Goal: Task Accomplishment & Management: Manage account settings

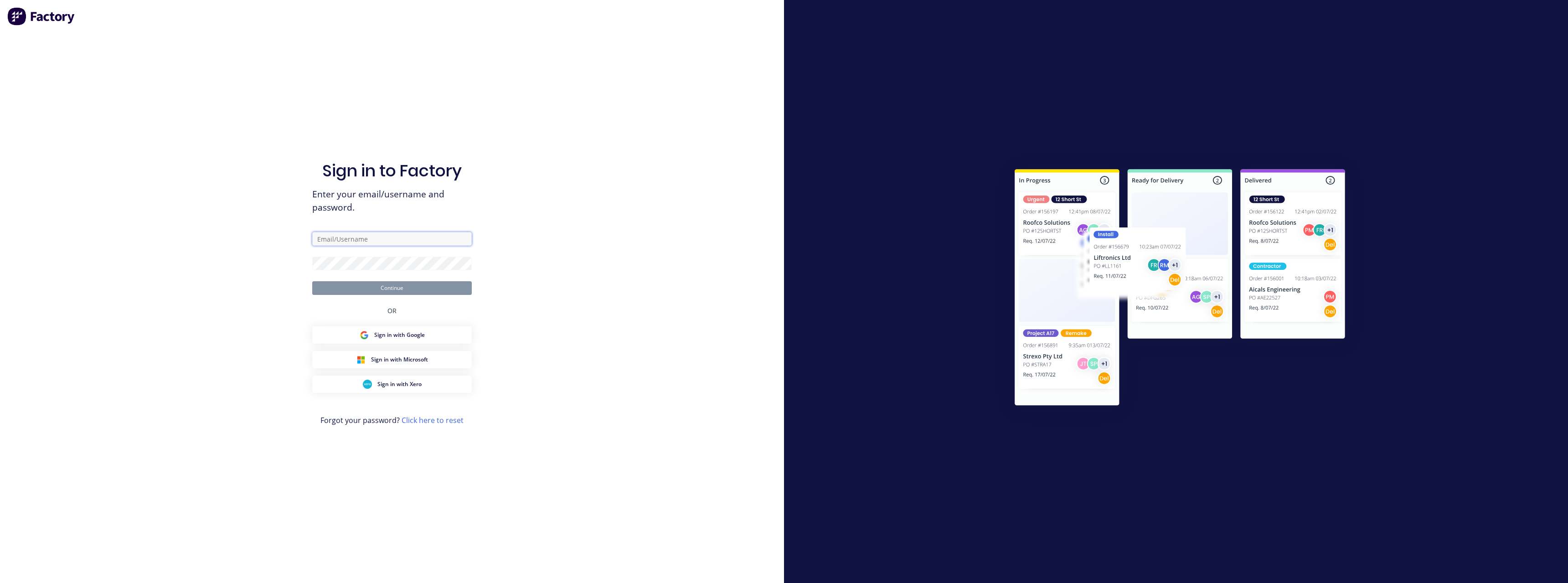
type input "[PERSON_NAME][EMAIL_ADDRESS][DOMAIN_NAME]"
click at [427, 286] on button "Continue" at bounding box center [392, 288] width 160 height 14
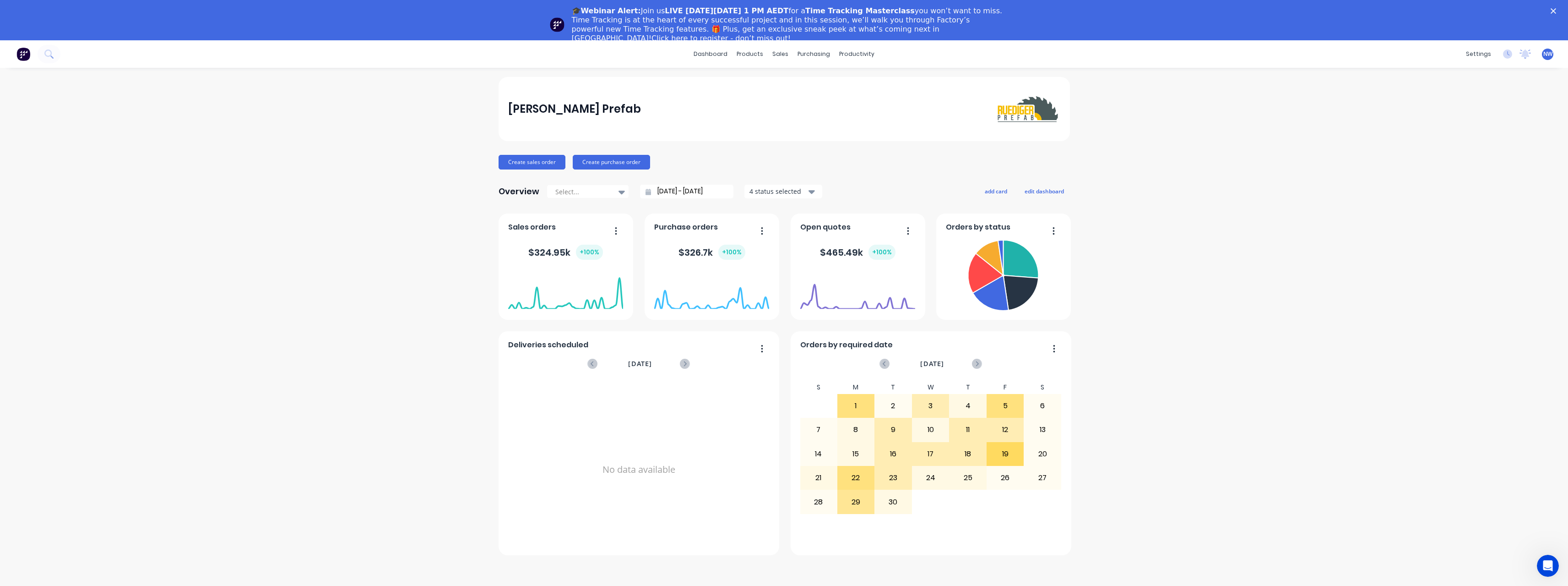
click at [1556, 11] on icon "Close" at bounding box center [1553, 11] width 6 height 6
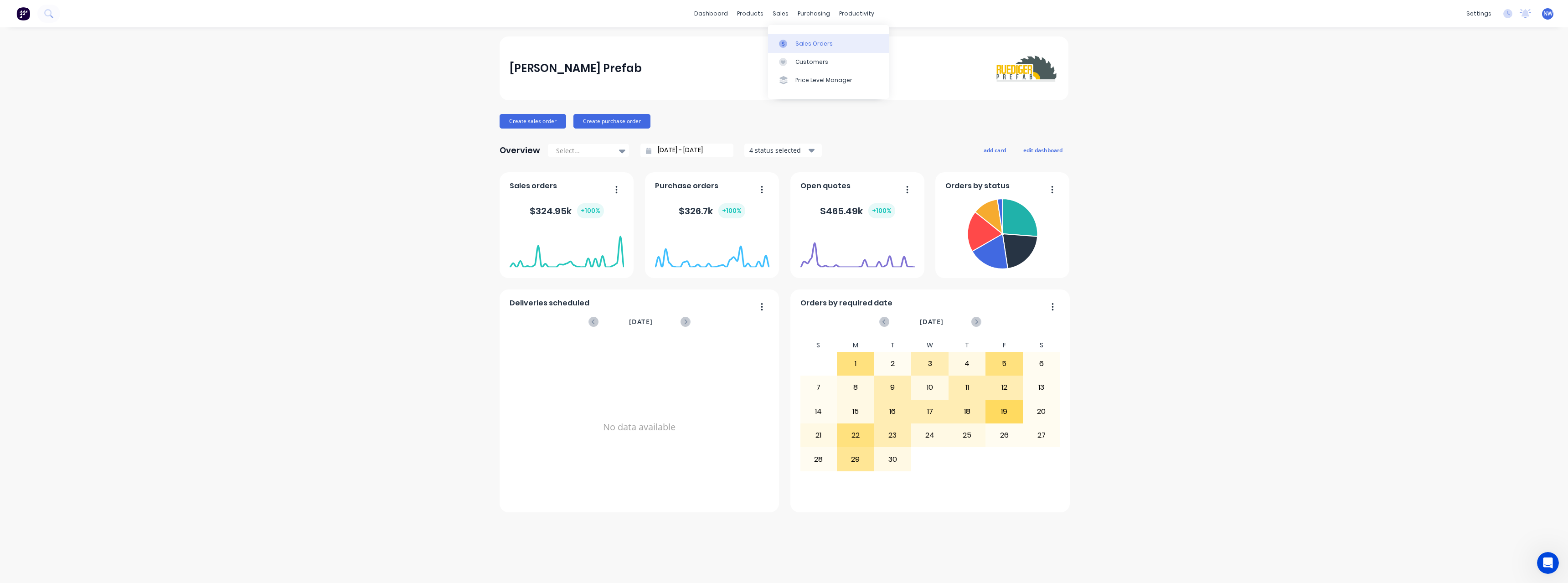
click at [796, 40] on div "Sales Orders" at bounding box center [814, 44] width 37 height 8
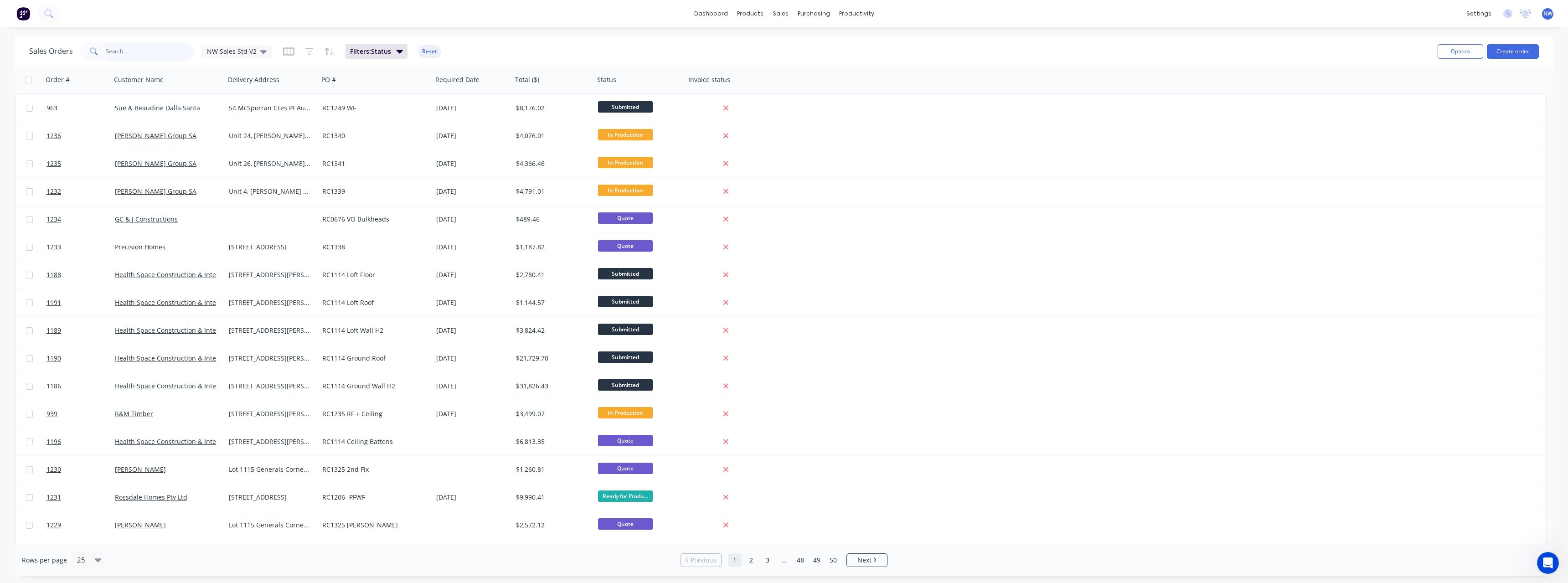
click at [138, 54] on input "text" at bounding box center [150, 52] width 89 height 18
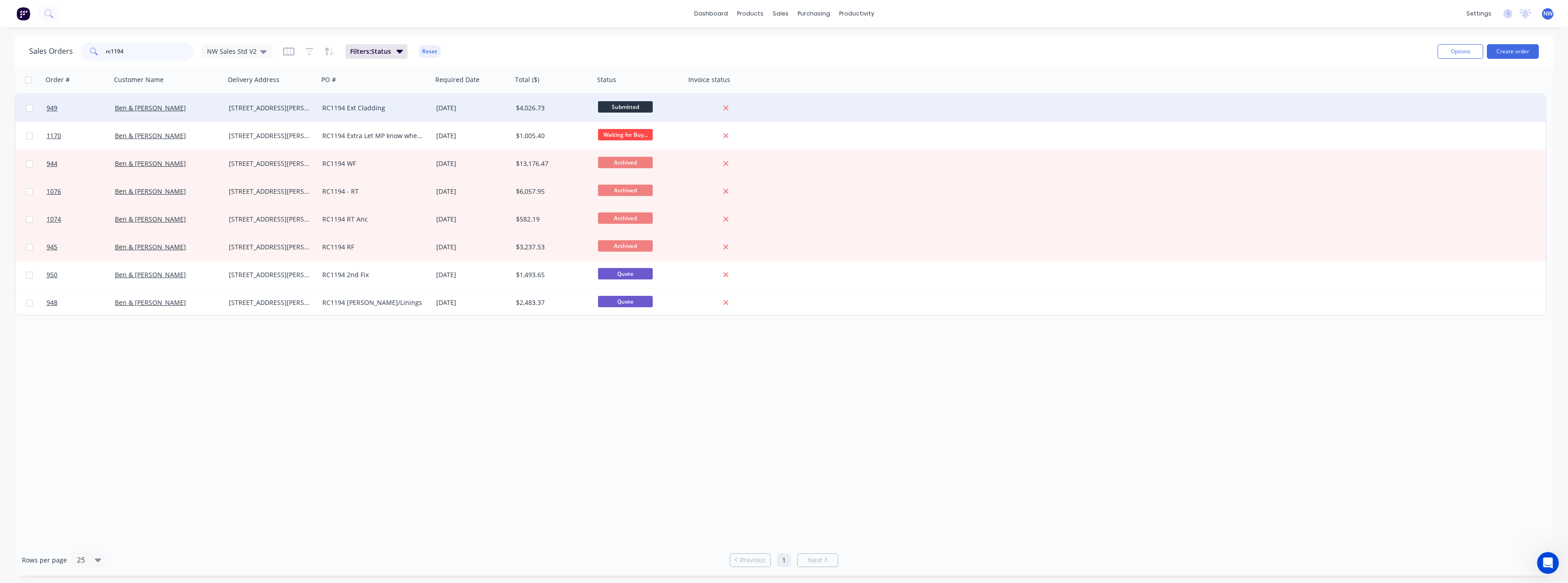
type input "rc1194"
click at [383, 109] on div "RC1194 Ext Cladding" at bounding box center [372, 107] width 101 height 9
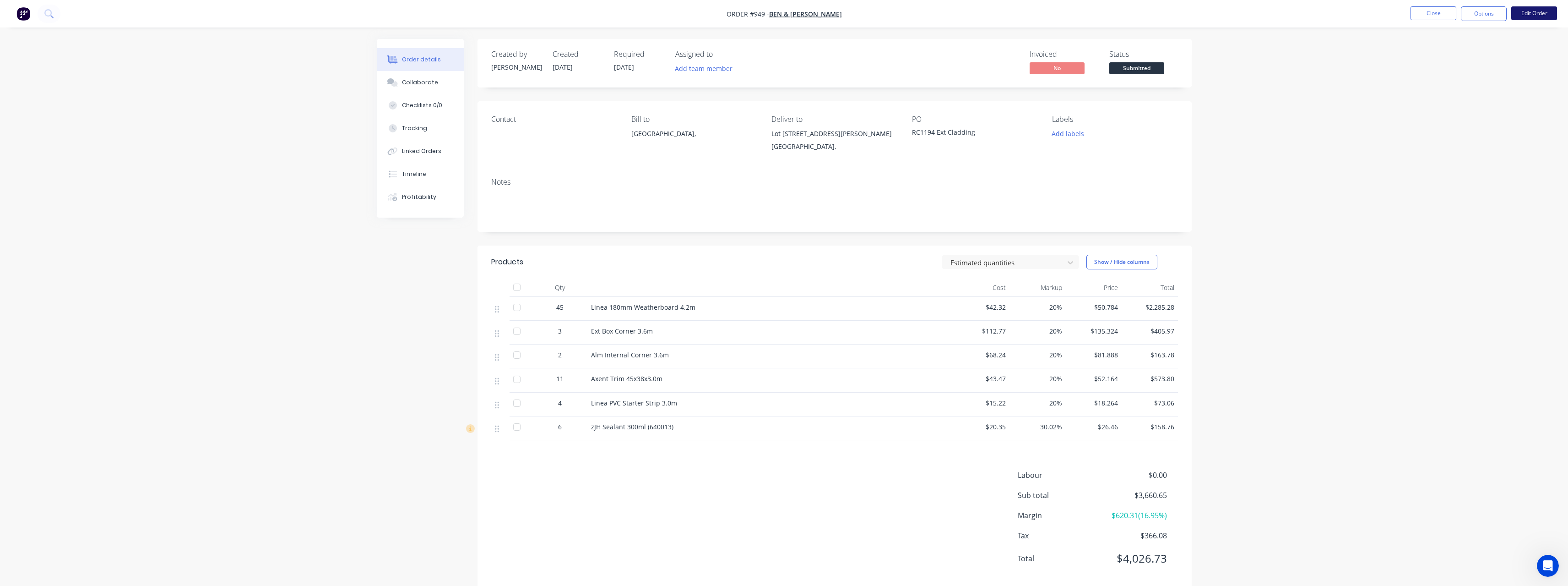
click at [1531, 16] on button "Edit Order" at bounding box center [1534, 13] width 46 height 14
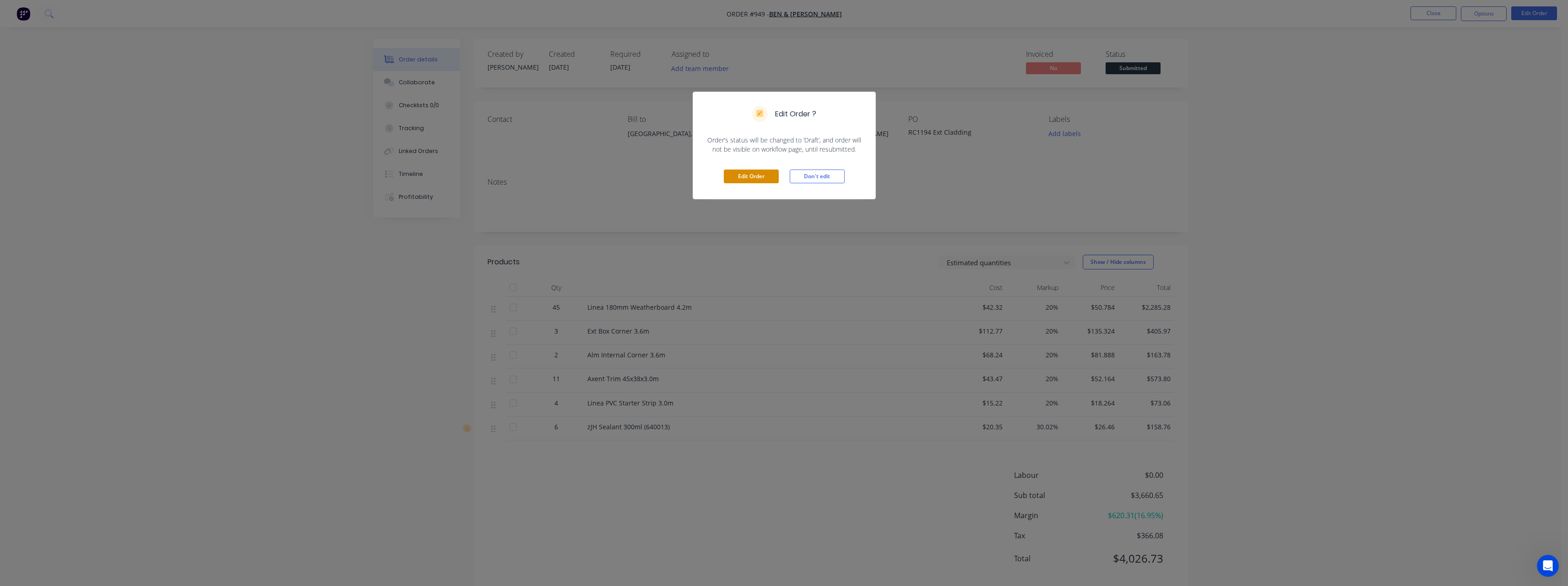
click at [747, 174] on button "Edit Order" at bounding box center [751, 176] width 55 height 14
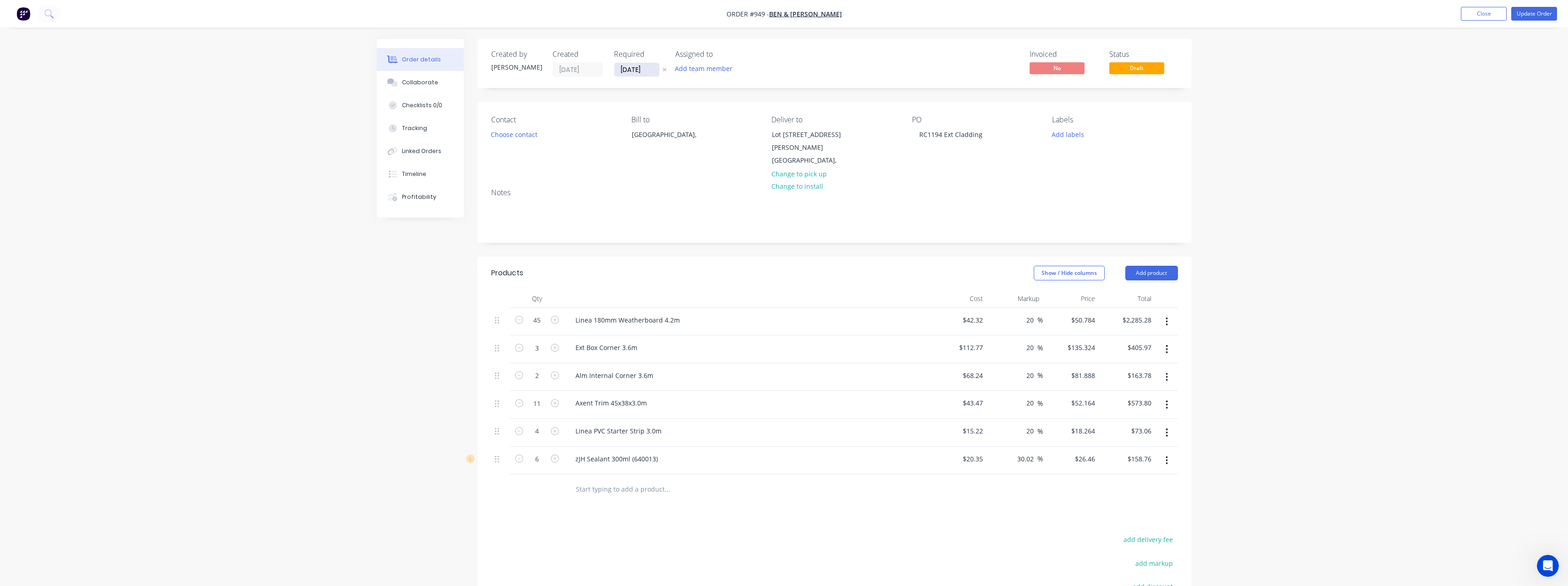
click at [651, 70] on input "[DATE]" at bounding box center [637, 70] width 45 height 14
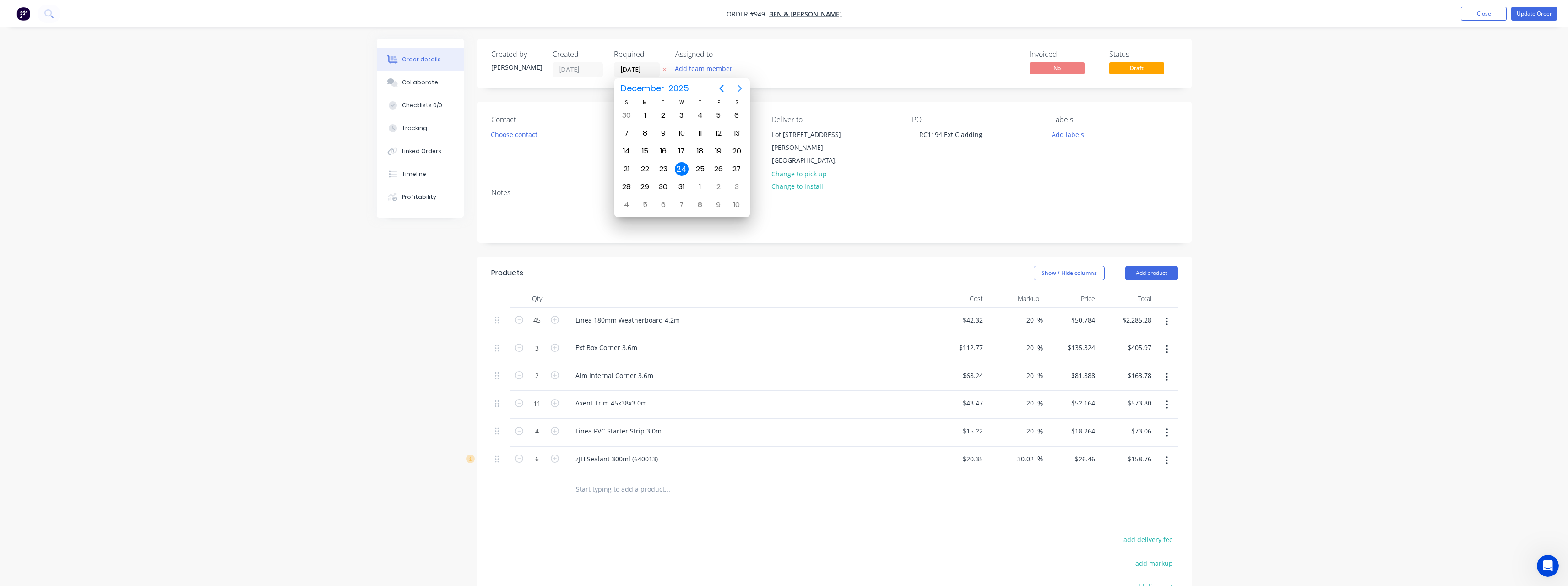
click at [740, 90] on icon "Next page" at bounding box center [740, 89] width 11 height 11
click at [726, 89] on icon "Previous page" at bounding box center [722, 89] width 11 height 11
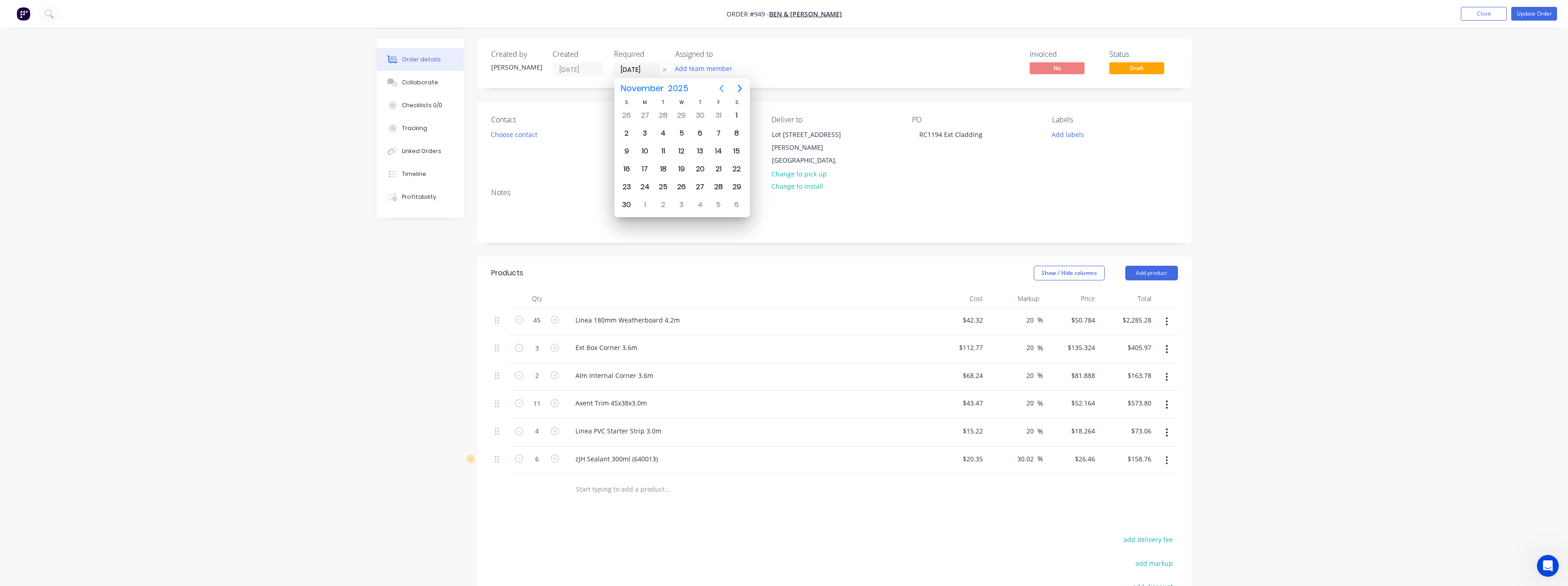
click at [726, 89] on icon "Previous page" at bounding box center [722, 89] width 11 height 11
click at [741, 90] on icon "Next page" at bounding box center [740, 89] width 11 height 11
click at [698, 154] on div "16" at bounding box center [700, 152] width 14 height 14
type input "[DATE]"
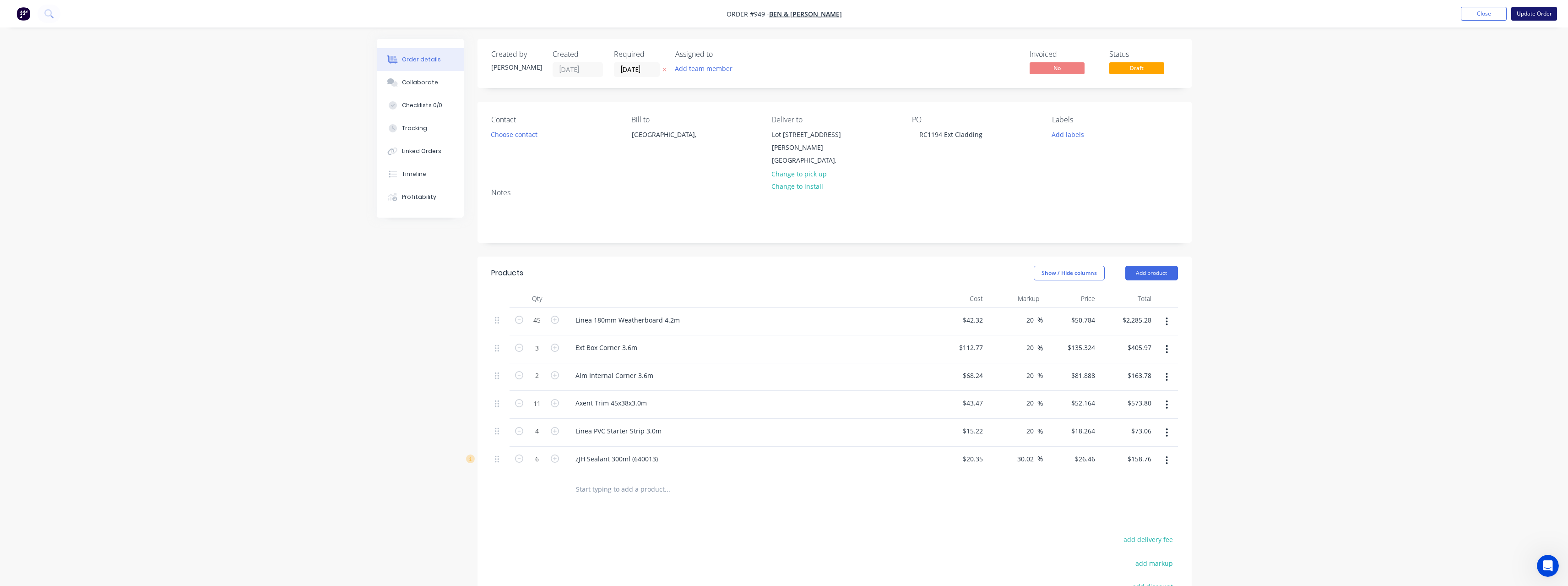
click at [1524, 12] on button "Update Order" at bounding box center [1534, 14] width 46 height 14
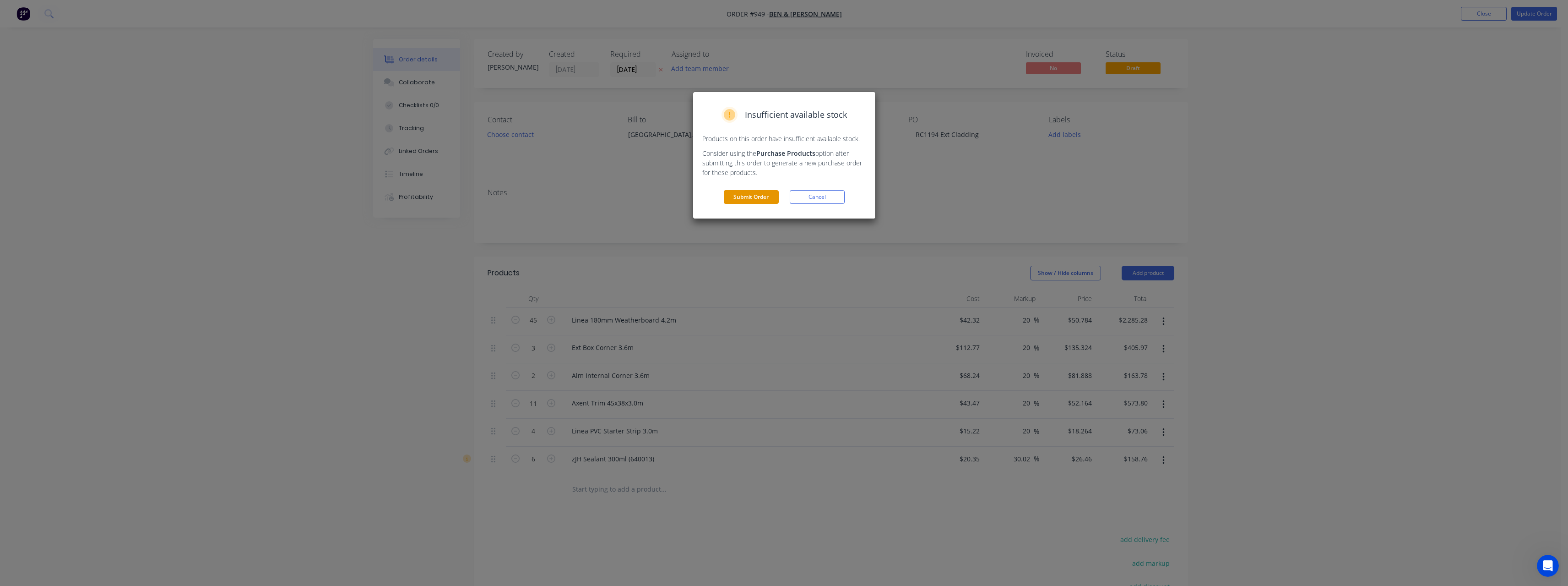
click at [751, 199] on button "Submit Order" at bounding box center [751, 197] width 55 height 14
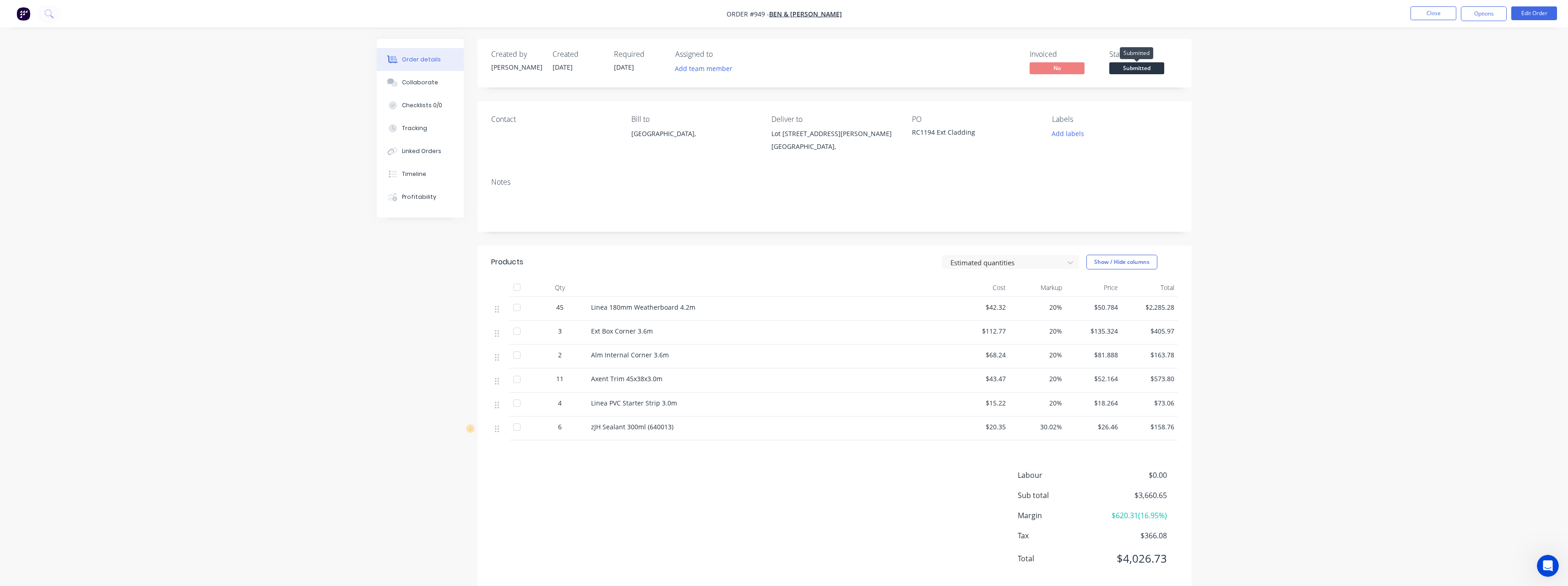
click at [1148, 73] on span "Submitted" at bounding box center [1136, 68] width 55 height 12
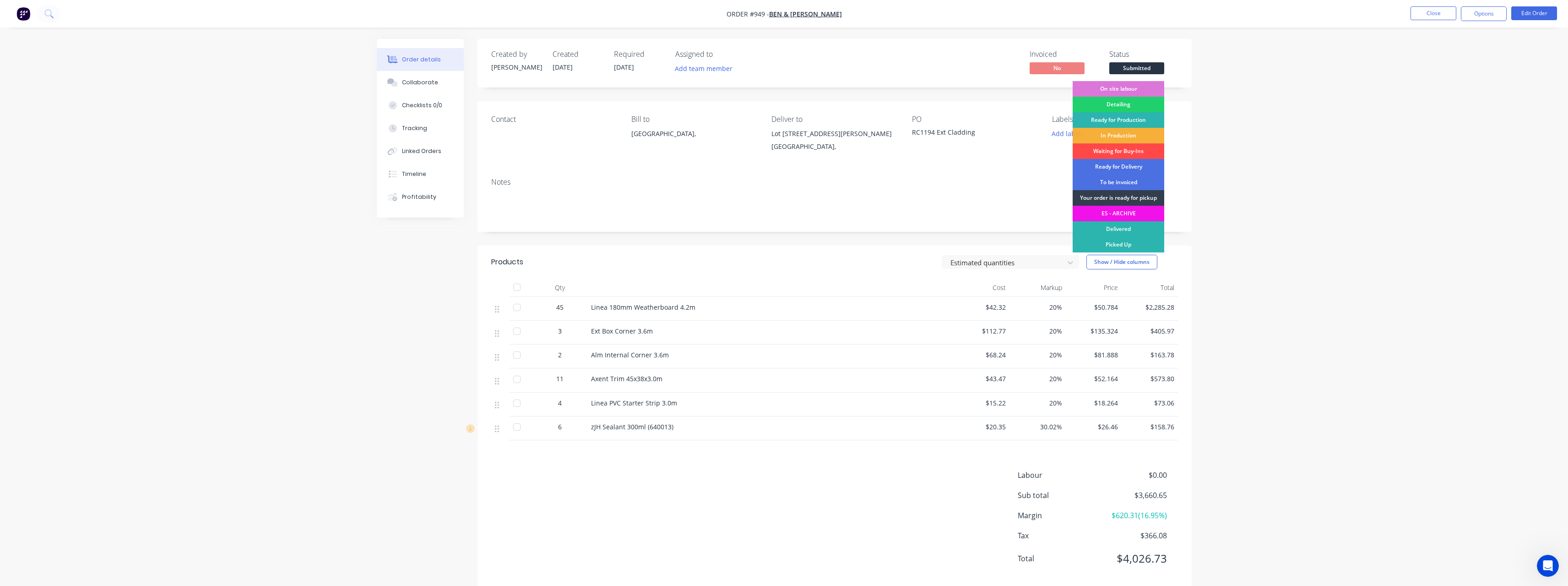
click at [1140, 152] on div "Waiting for Buy-Ins" at bounding box center [1118, 151] width 91 height 16
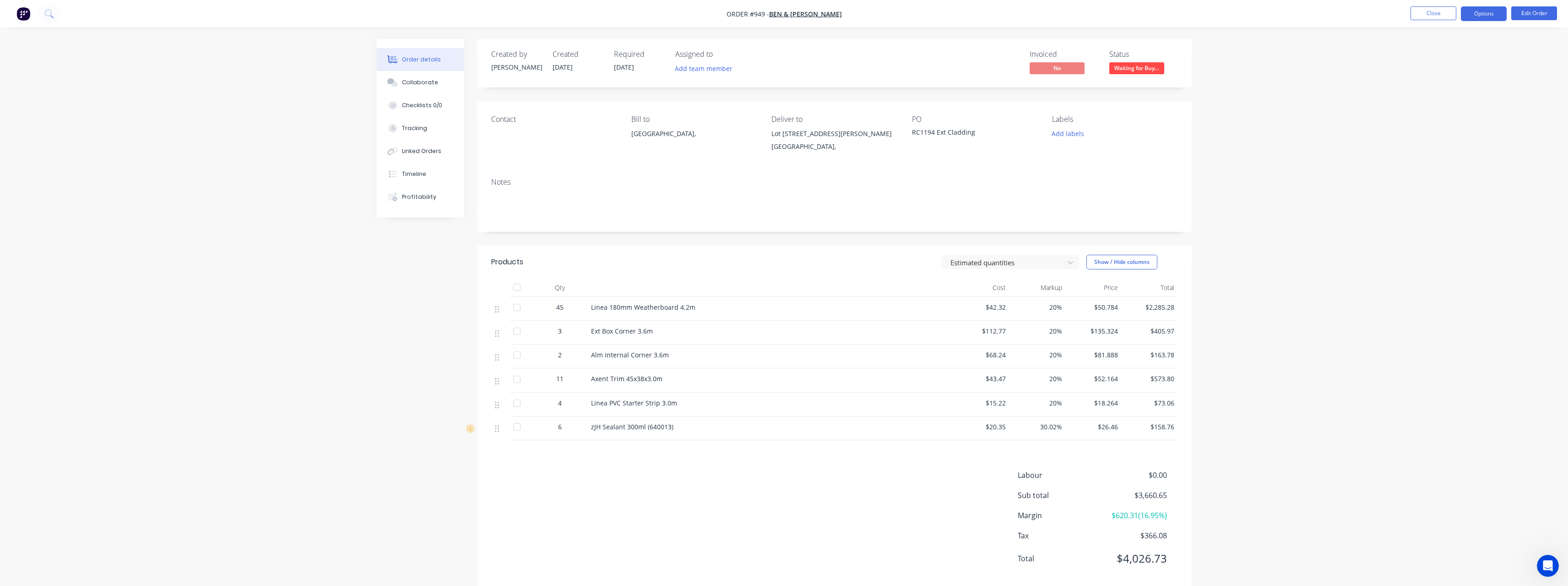
click at [1488, 15] on button "Options" at bounding box center [1484, 13] width 46 height 15
click at [1465, 167] on div "Purchase Products" at bounding box center [1456, 165] width 84 height 13
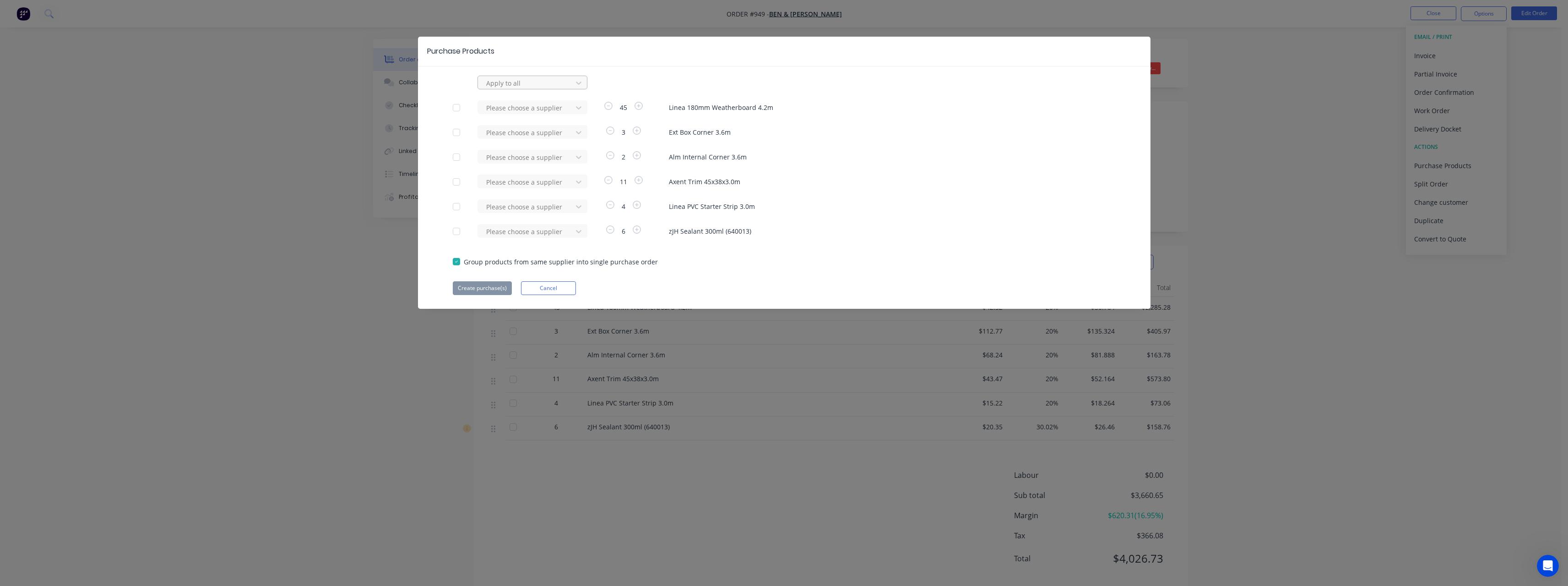
click at [528, 82] on div at bounding box center [526, 83] width 82 height 12
type input "bia"
click at [523, 100] on div "[PERSON_NAME]" at bounding box center [532, 103] width 110 height 17
click at [479, 284] on button "Create purchase(s)" at bounding box center [482, 289] width 59 height 14
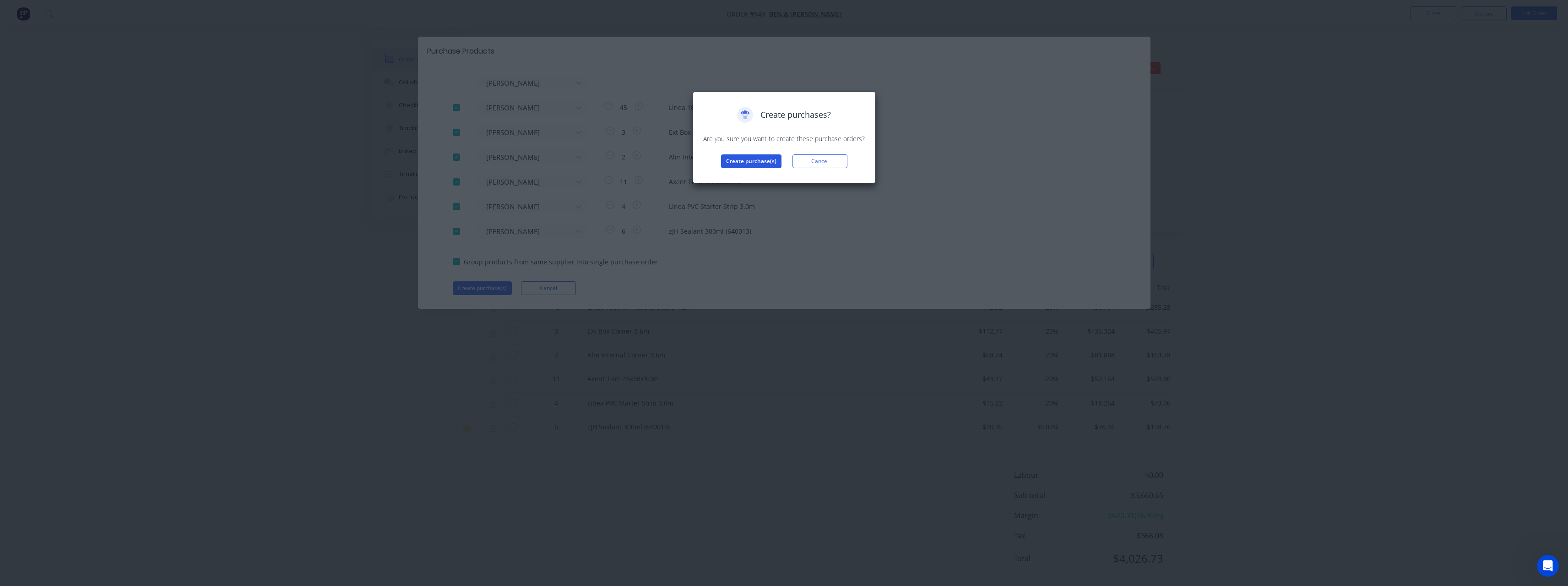
click at [738, 163] on button "Create purchase(s)" at bounding box center [751, 161] width 60 height 14
click at [739, 170] on button "View purchase(s)" at bounding box center [751, 176] width 55 height 14
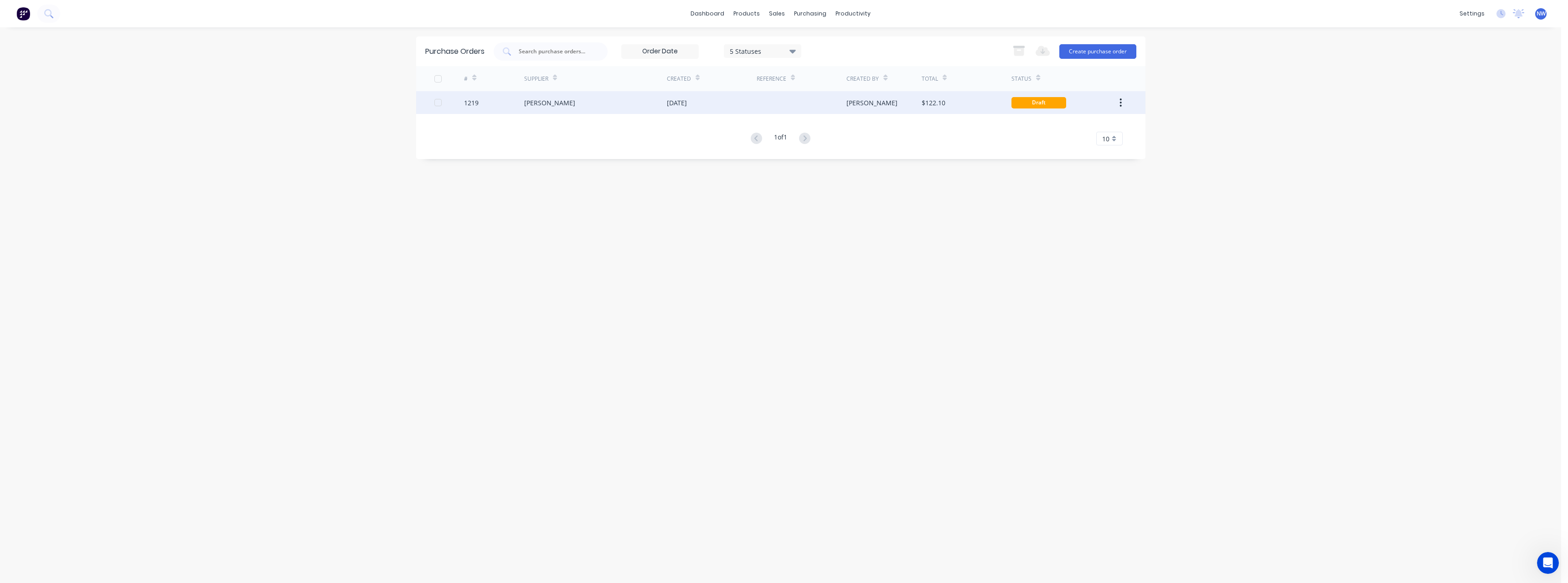
click at [687, 103] on div "[DATE]" at bounding box center [677, 103] width 20 height 10
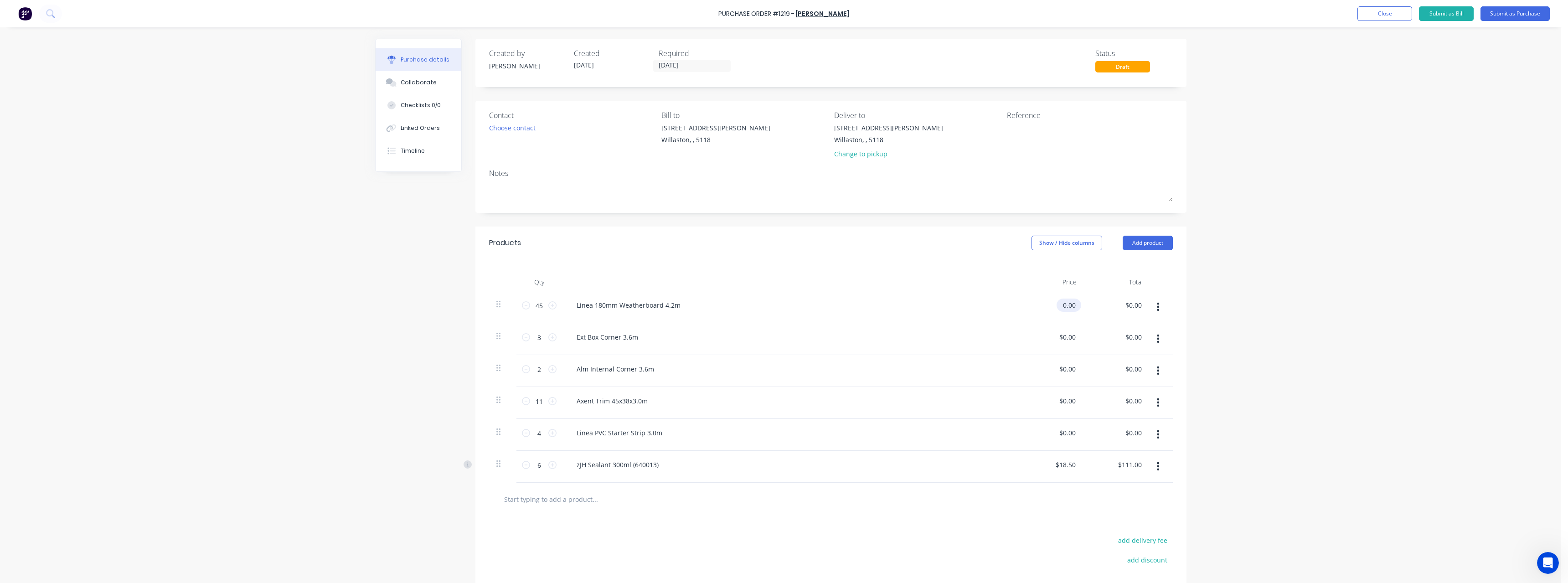
click at [1072, 306] on input "0.00" at bounding box center [1067, 305] width 21 height 13
type input "0"
type input "$63.76"
click at [1007, 332] on div "Ext Box Corner 3.6m" at bounding box center [790, 339] width 456 height 32
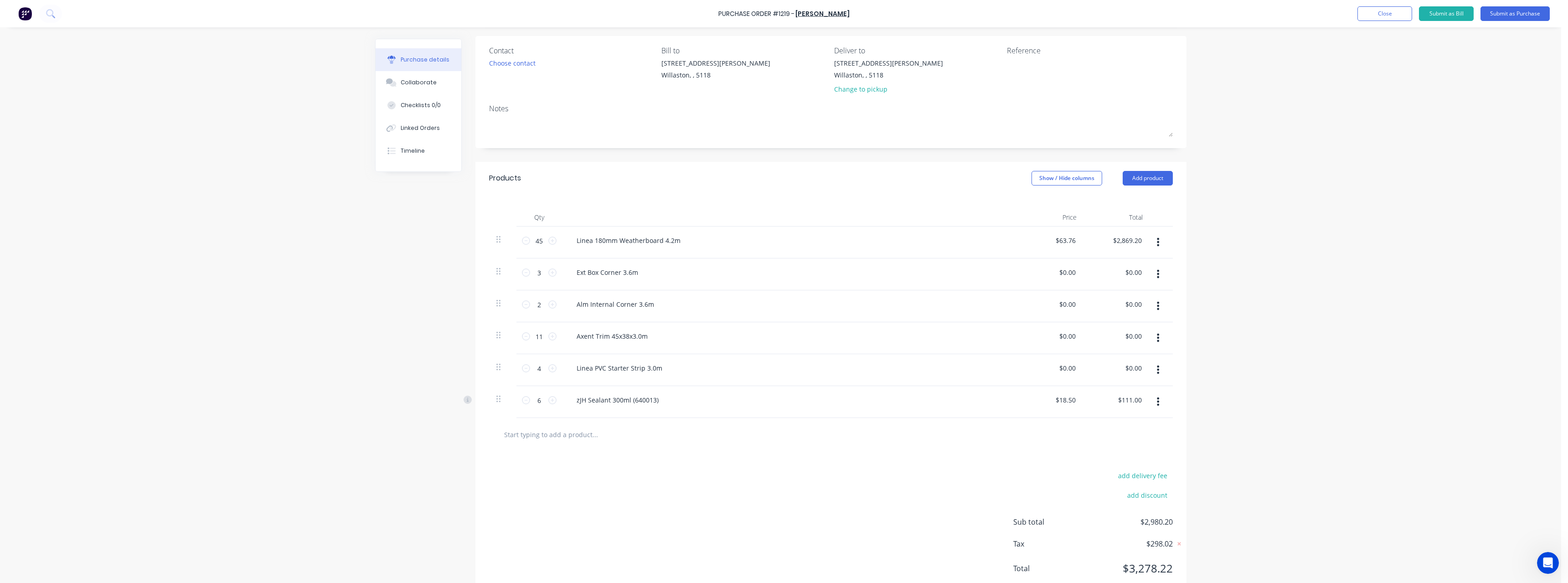
scroll to position [91, 0]
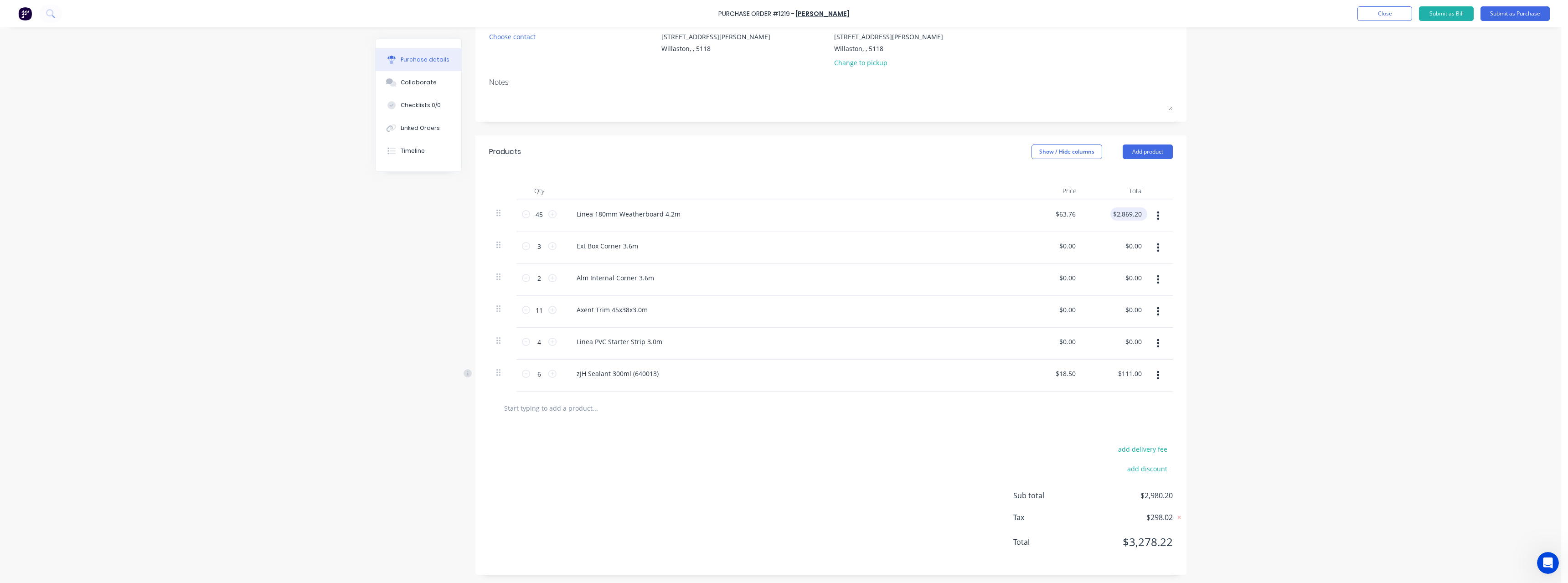
click at [1140, 216] on div "$2,869.20 $2,869.20" at bounding box center [1127, 213] width 33 height 13
click at [1139, 213] on input "2869.20" at bounding box center [1129, 213] width 28 height 13
type input "2869.27"
type input "$63.7616"
type input "$2,869.27"
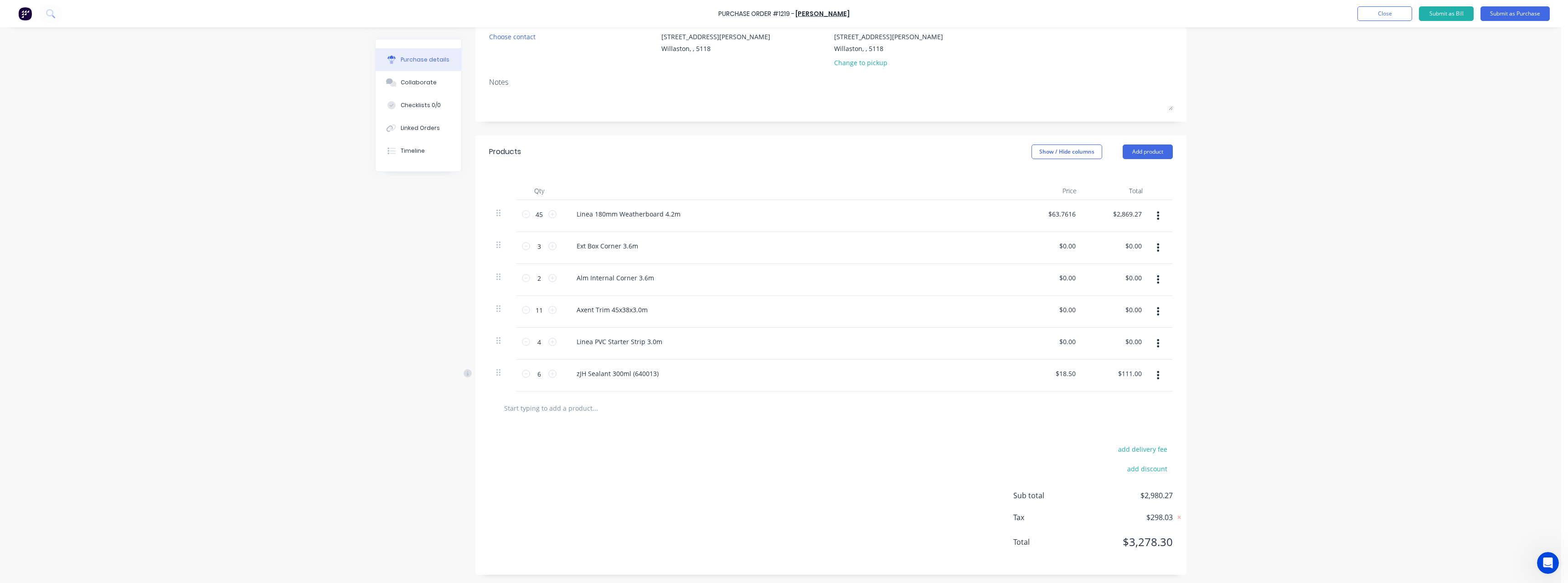
click at [899, 379] on div "zJH Sealant 300ml (640013)" at bounding box center [790, 373] width 441 height 13
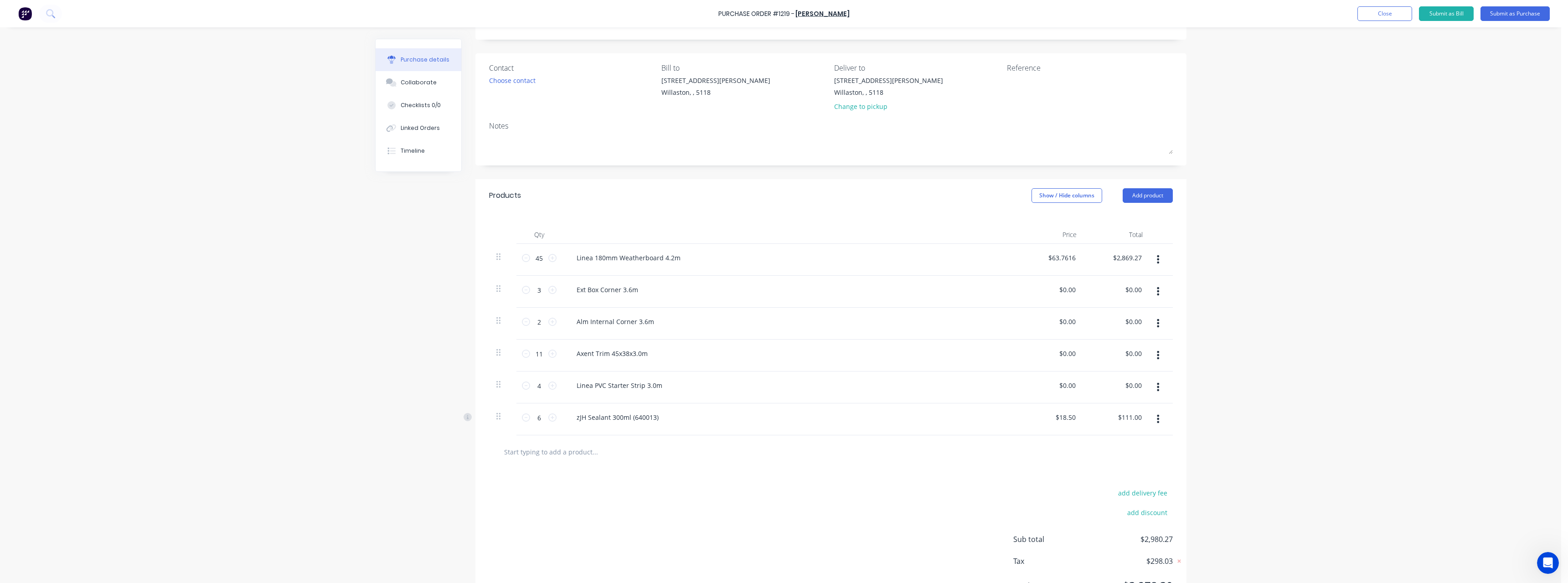
scroll to position [0, 0]
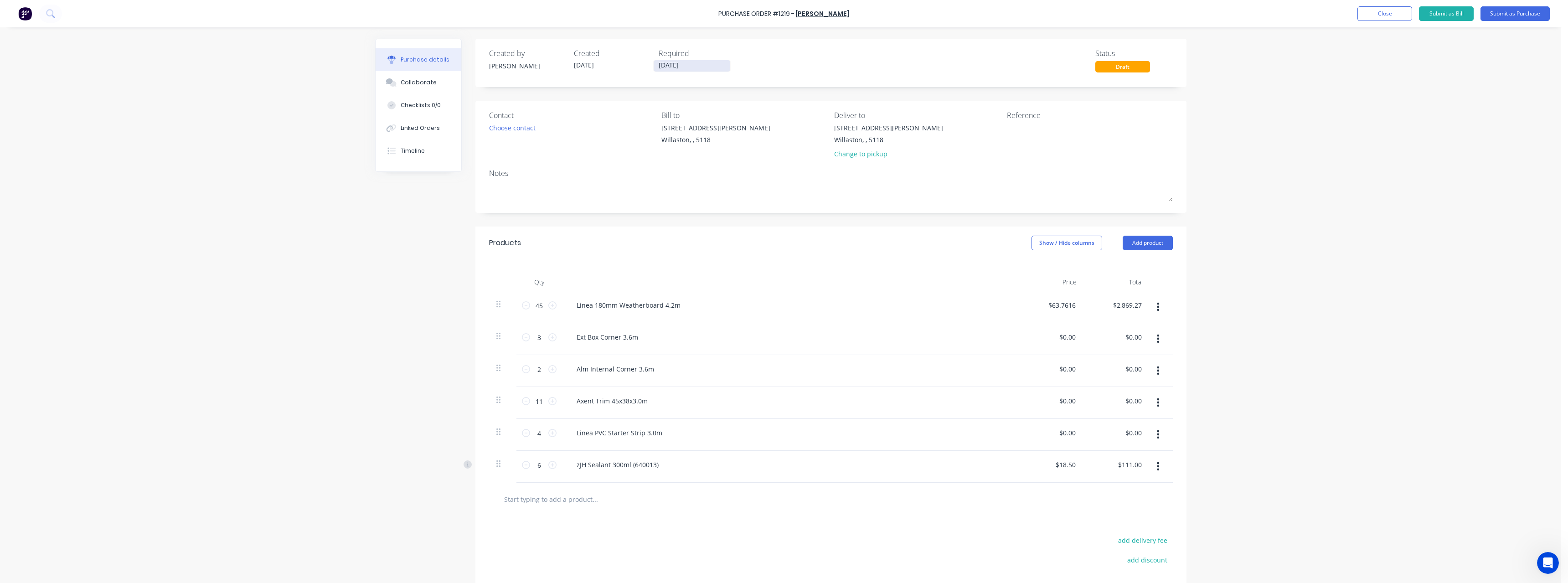
click at [694, 61] on input "[DATE]" at bounding box center [692, 65] width 76 height 12
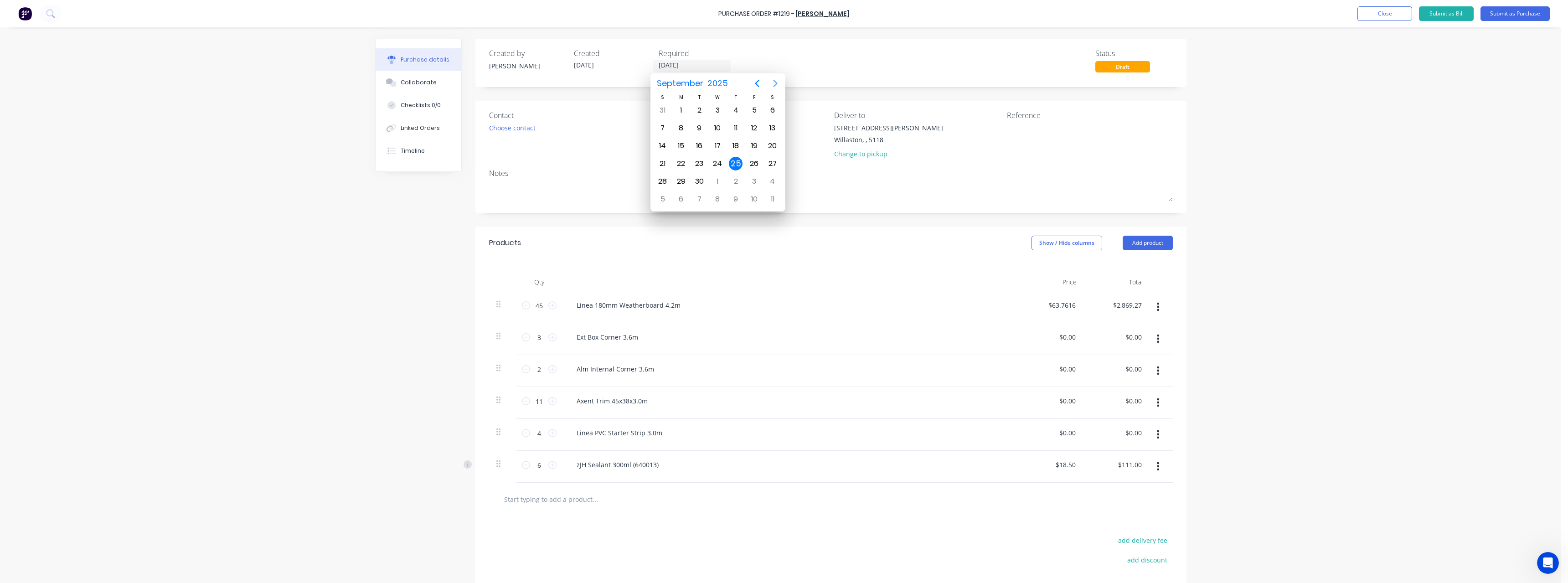
click at [774, 83] on icon "Next page" at bounding box center [775, 83] width 11 height 11
click at [733, 147] on div "16" at bounding box center [736, 146] width 14 height 14
type input "[DATE]"
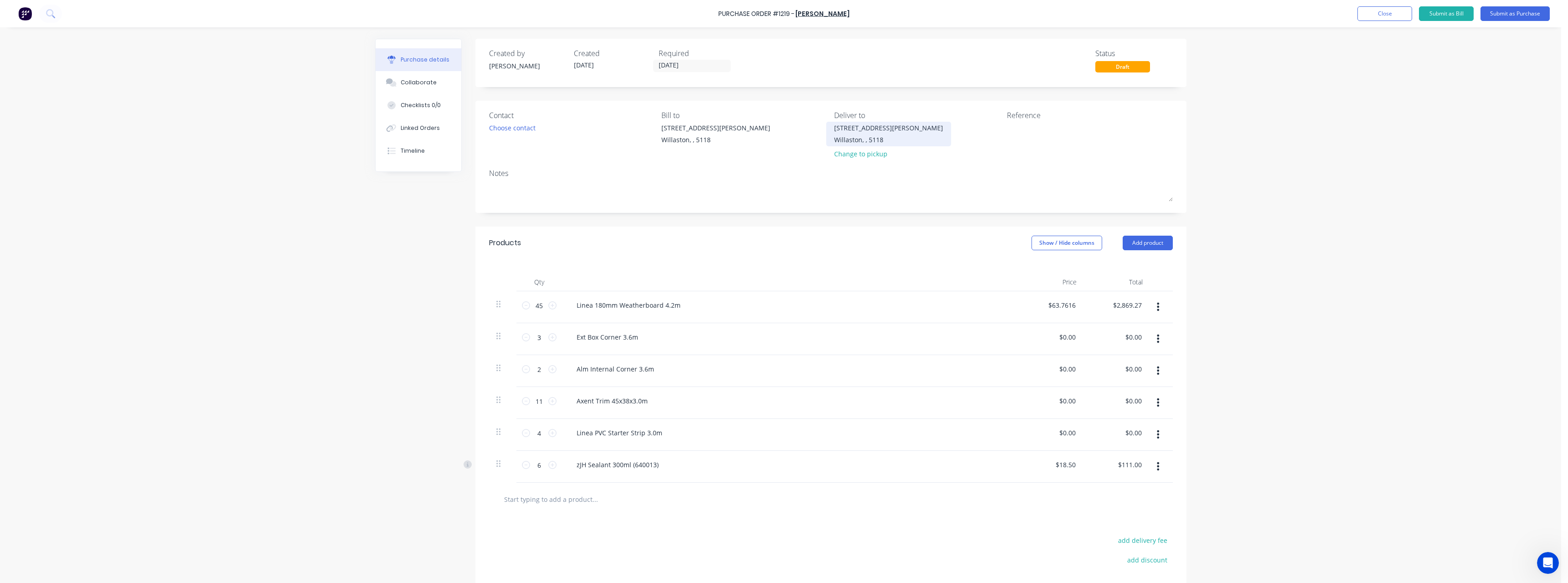
click at [847, 136] on div "Willaston, , 5118" at bounding box center [889, 140] width 109 height 10
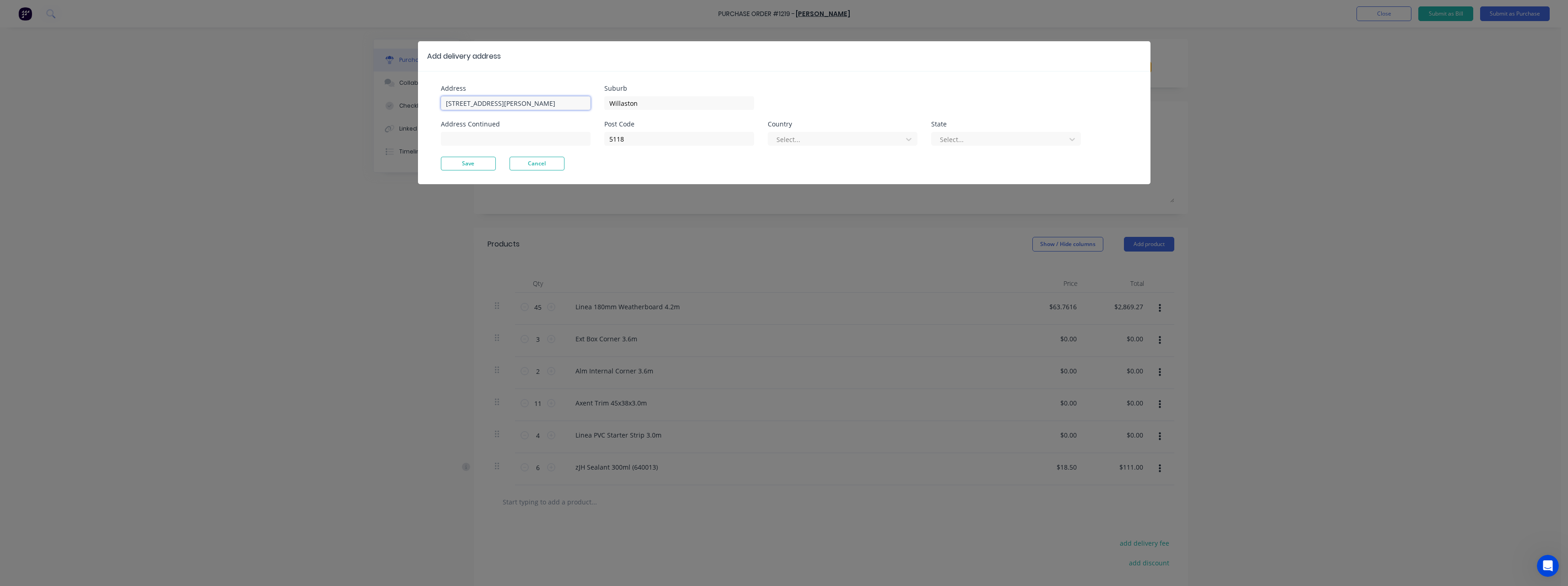
click at [505, 105] on input "[STREET_ADDRESS][PERSON_NAME]" at bounding box center [516, 103] width 150 height 14
type input "6"
type input "Lot [STREET_ADDRESS][PERSON_NAME]"
drag, startPoint x: 641, startPoint y: 104, endPoint x: 599, endPoint y: 106, distance: 42.0
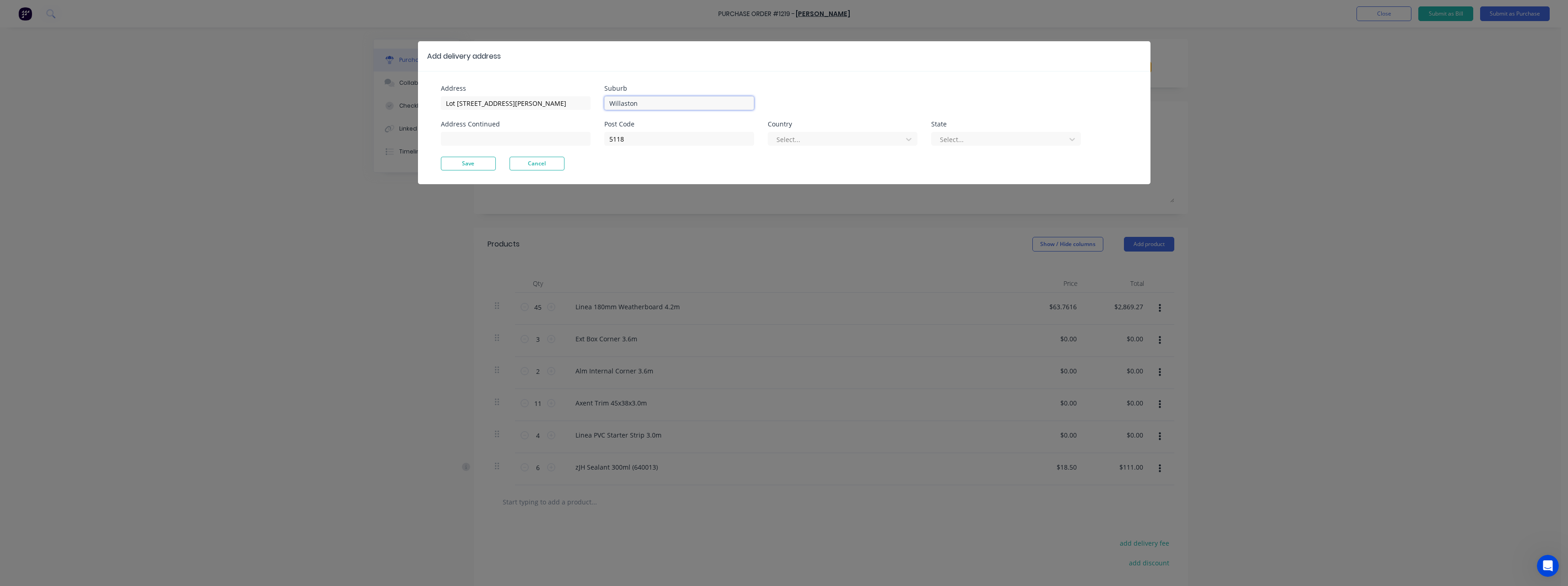
click at [599, 106] on div "Address [STREET_ADDRESS][PERSON_NAME] Address Continued Suburb Willaston Post C…" at bounding box center [613, 120] width 344 height 71
type input "[GEOGRAPHIC_DATA]"
click at [660, 140] on input "5118" at bounding box center [679, 139] width 150 height 14
type input "5"
click at [472, 156] on div "Address [STREET_ADDRESS][PERSON_NAME] Address Continued" at bounding box center [523, 120] width 163 height 71
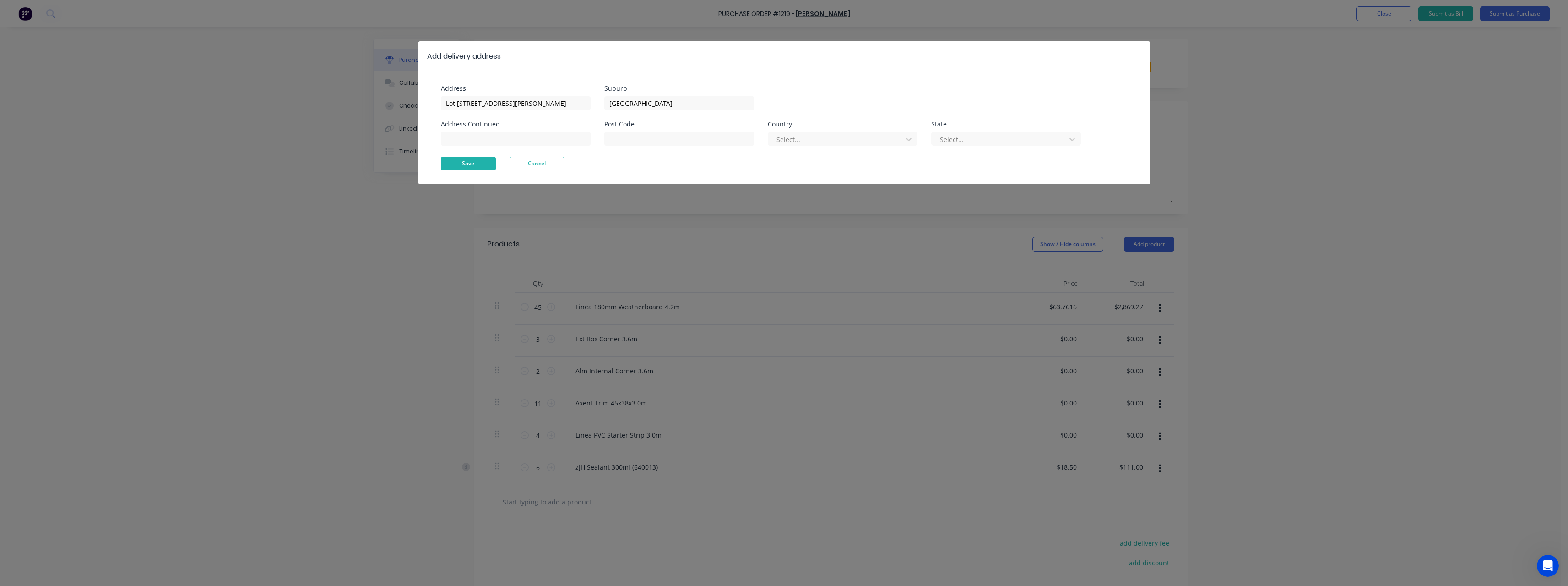
click at [471, 160] on button "Save" at bounding box center [468, 163] width 55 height 14
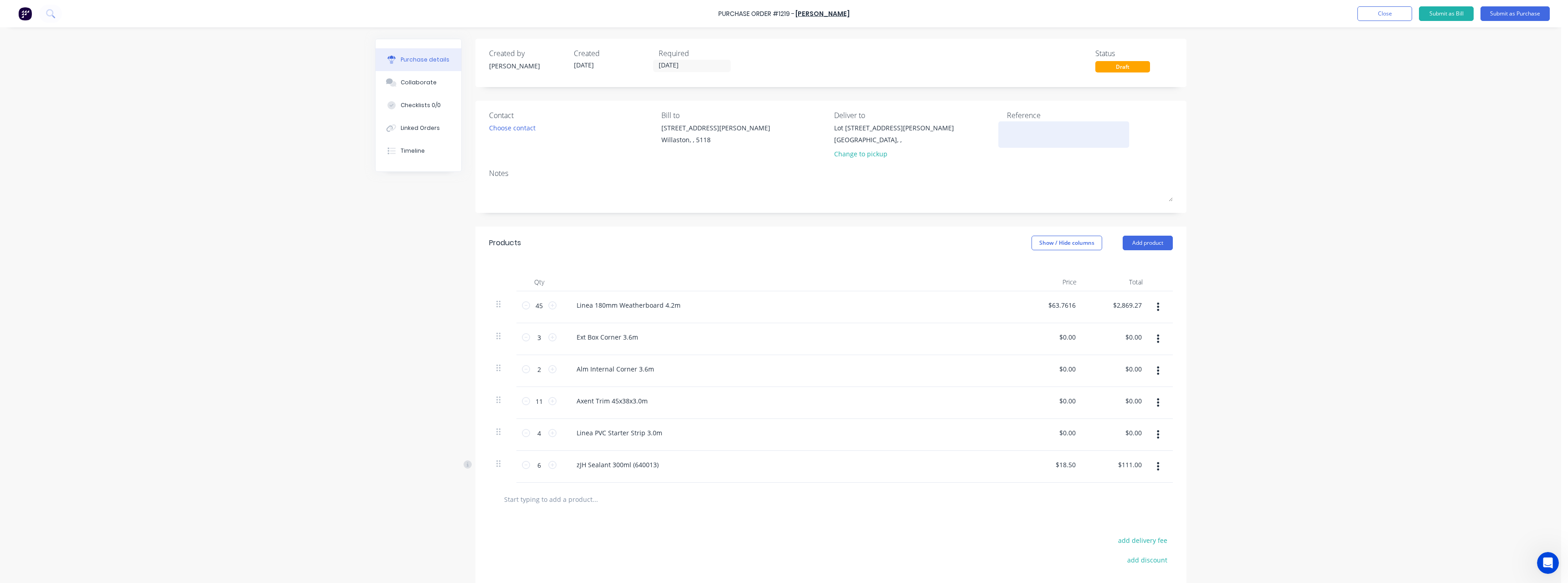
click at [1020, 128] on textarea at bounding box center [1064, 134] width 114 height 21
type textarea "RC1194 #949"
type textarea "x"
type textarea "RC1194 #949"
click at [1516, 13] on button "Submit as Purchase" at bounding box center [1515, 13] width 70 height 14
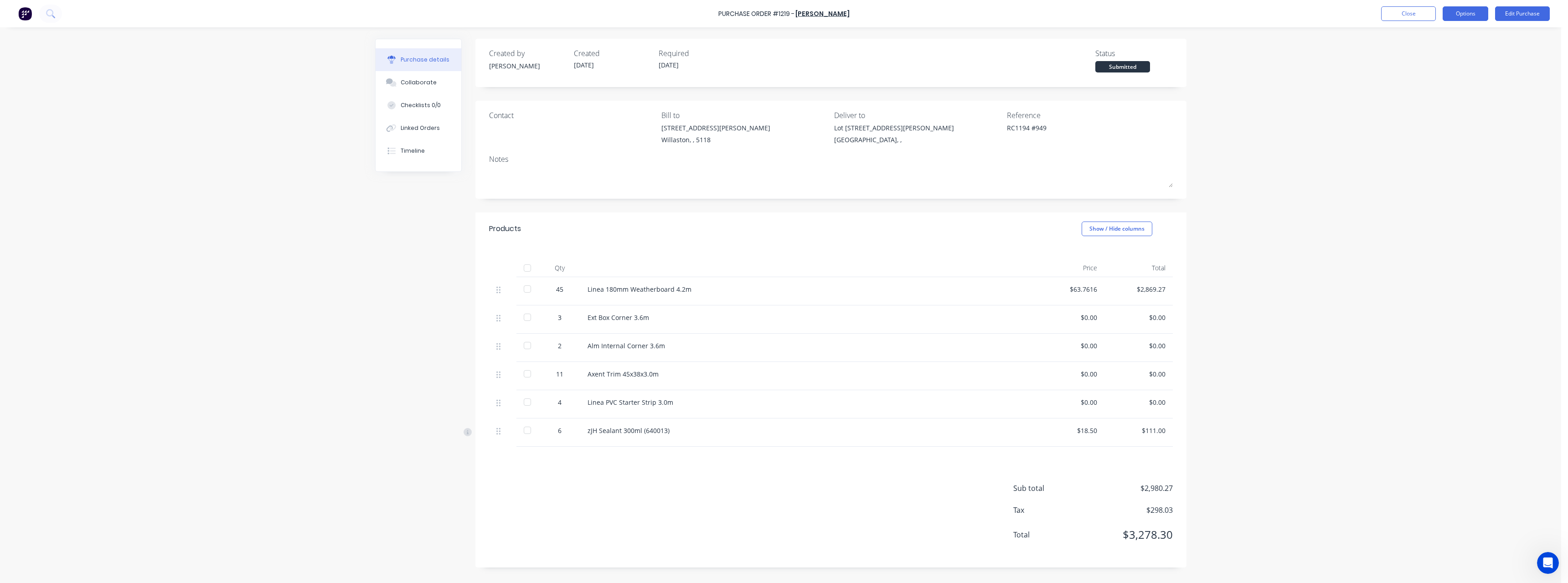
click at [1461, 14] on button "Options" at bounding box center [1465, 13] width 45 height 14
click at [1446, 40] on div "Print / Email" at bounding box center [1445, 36] width 70 height 13
click at [1447, 56] on div "With pricing" at bounding box center [1445, 55] width 70 height 13
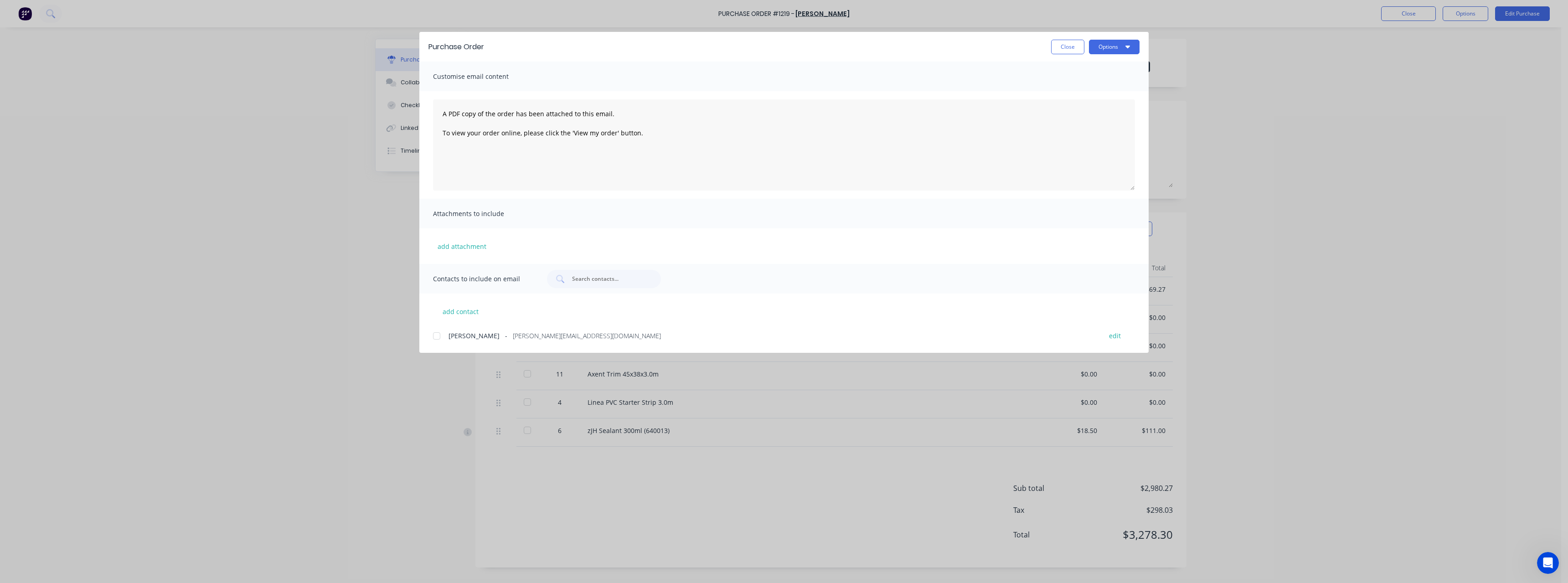
click at [515, 337] on span "[PERSON_NAME][EMAIL_ADDRESS][DOMAIN_NAME]" at bounding box center [586, 336] width 148 height 10
click at [1099, 50] on button "Options" at bounding box center [1114, 47] width 50 height 14
click at [1085, 107] on div "Email" at bounding box center [1096, 106] width 70 height 13
click at [1059, 49] on button "Close" at bounding box center [1068, 47] width 33 height 14
type textarea "x"
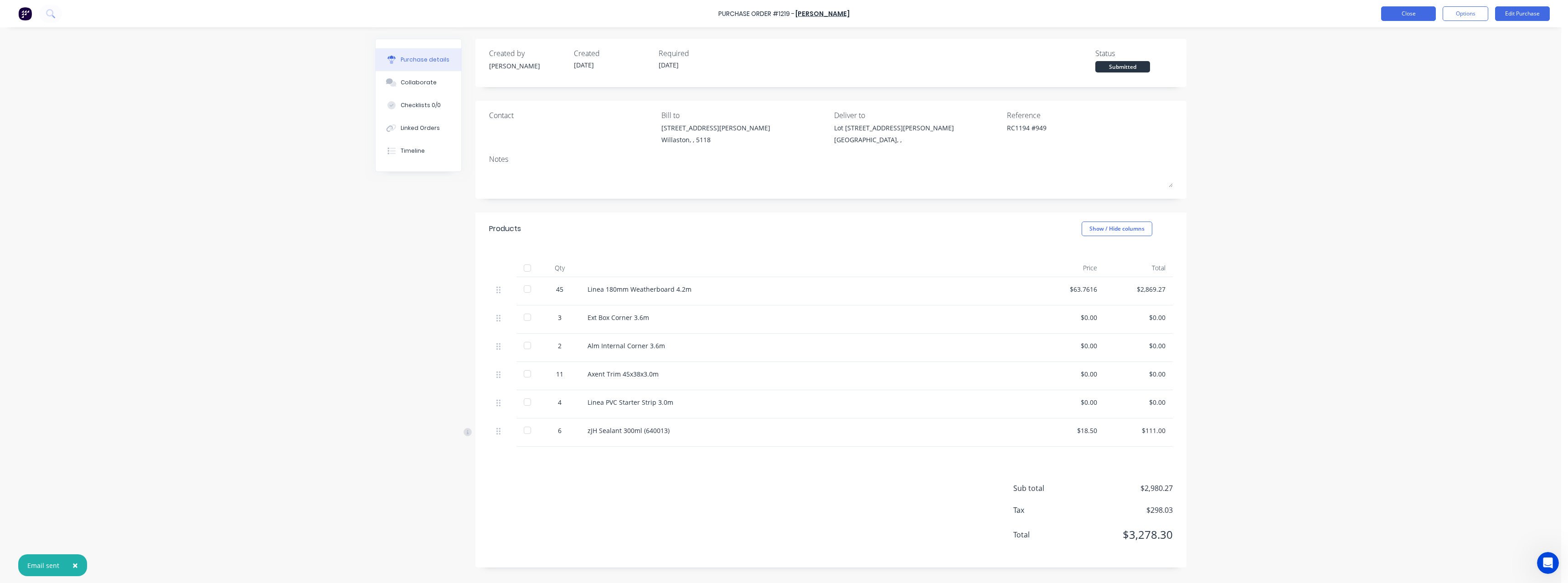
click at [1401, 16] on button "Close" at bounding box center [1408, 13] width 54 height 14
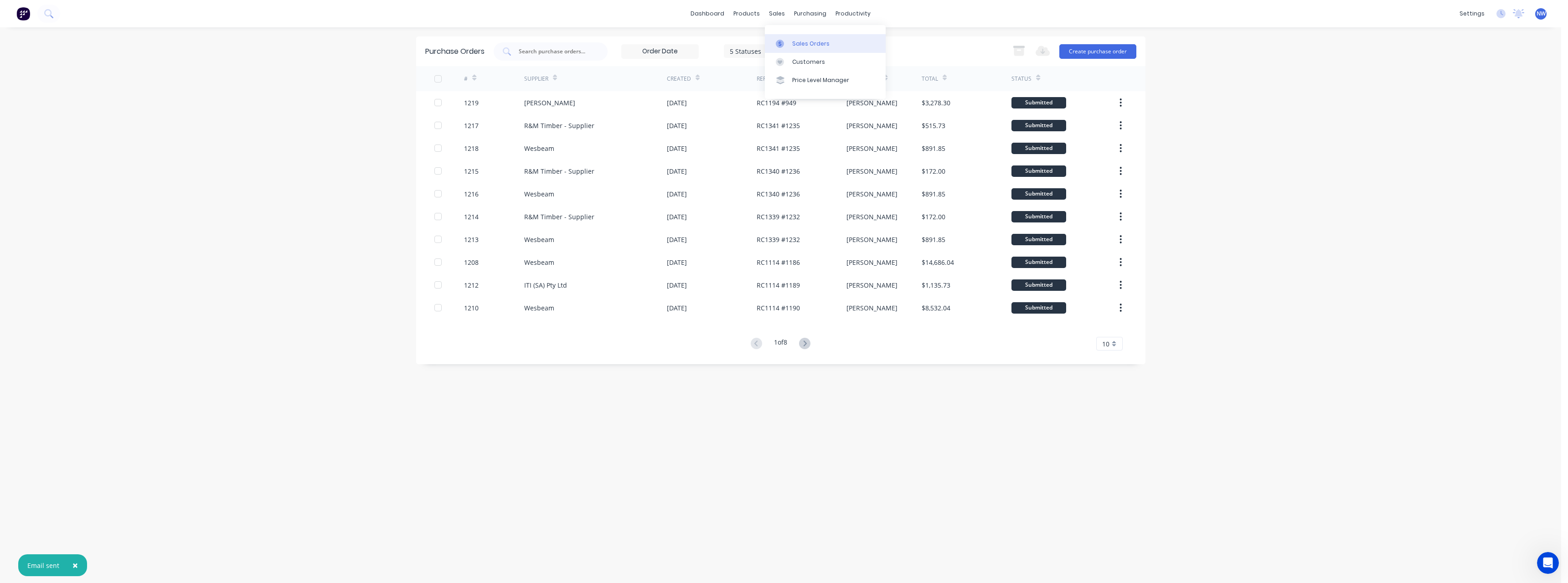
click at [820, 43] on div "Sales Orders" at bounding box center [811, 44] width 37 height 8
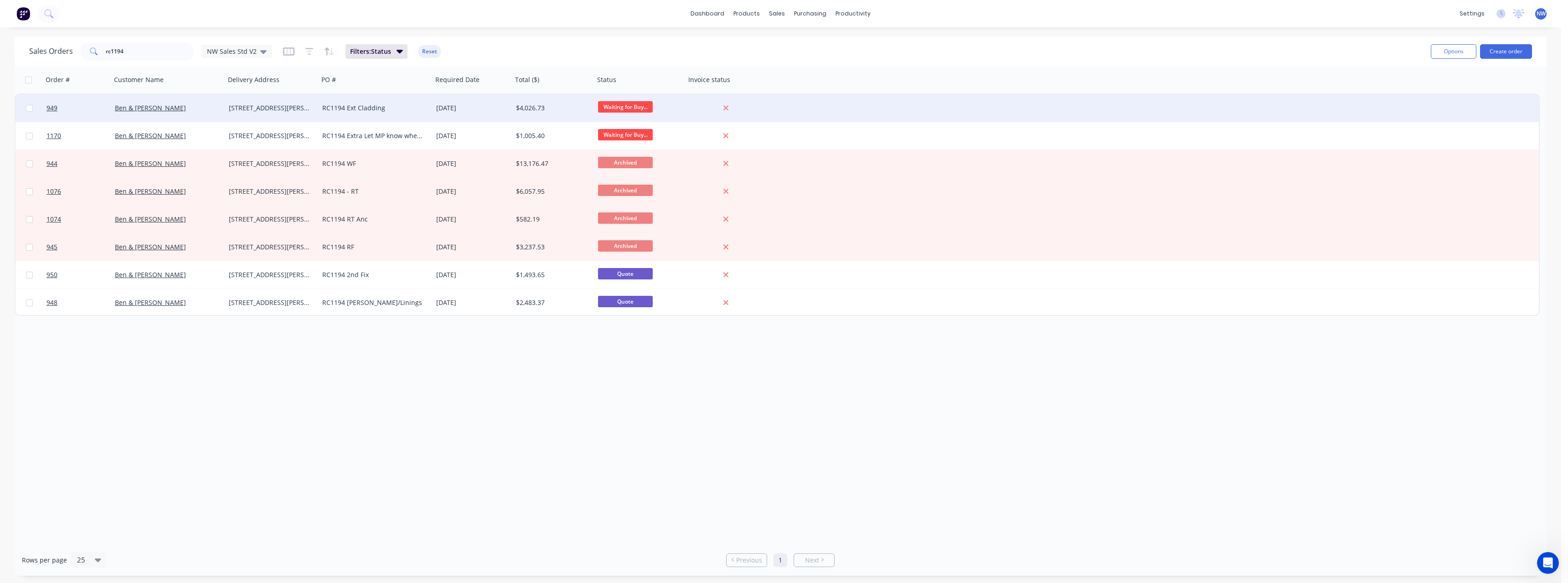
click at [394, 106] on div "RC1194 Ext Cladding" at bounding box center [372, 107] width 101 height 9
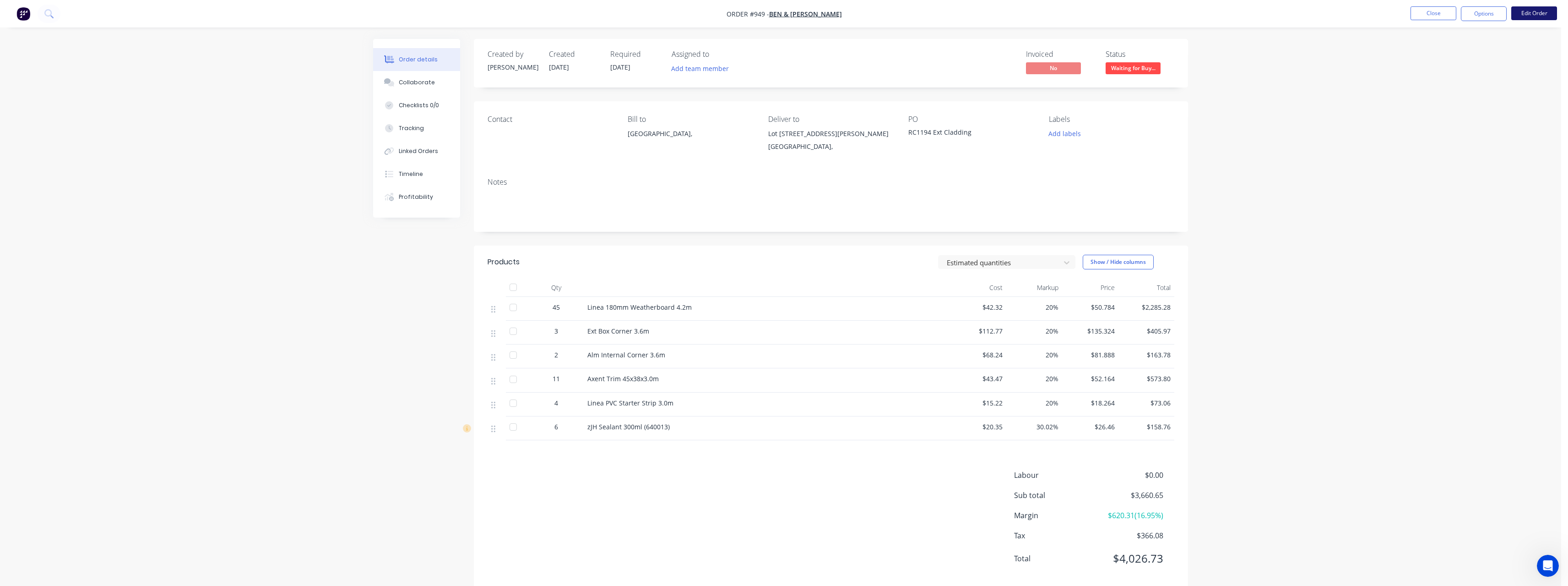
click at [1535, 15] on button "Edit Order" at bounding box center [1534, 13] width 46 height 14
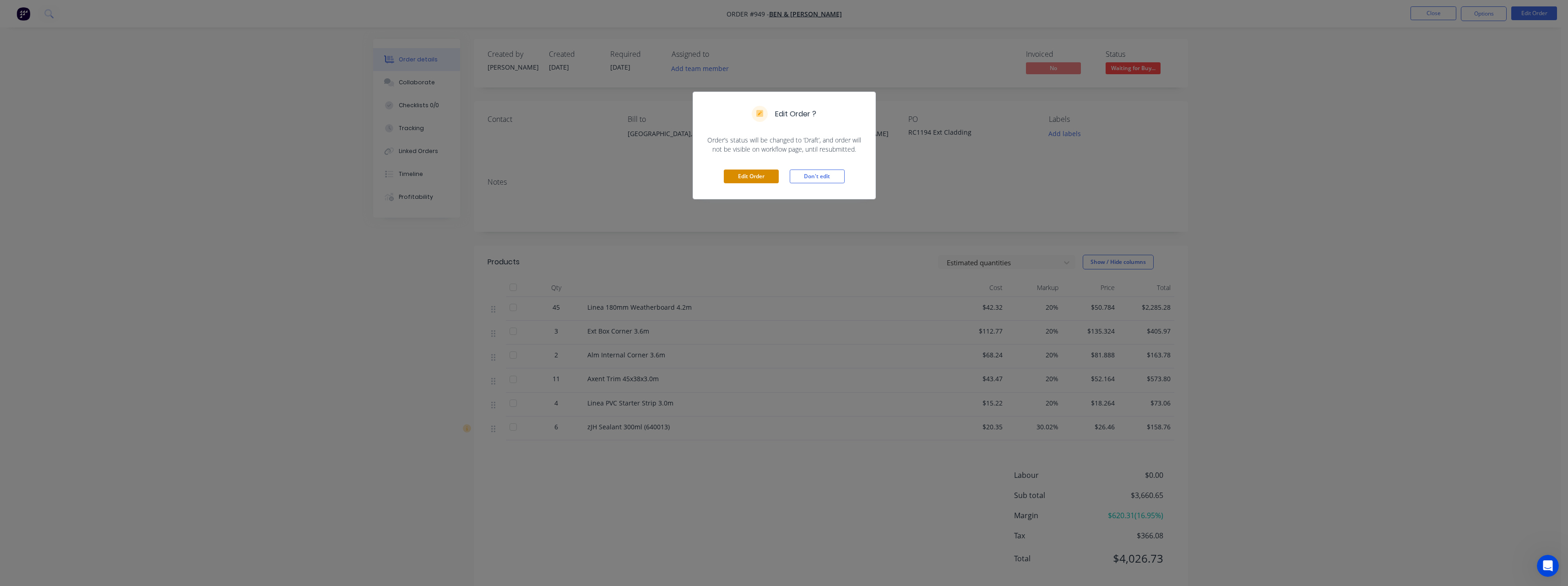
click at [747, 181] on button "Edit Order" at bounding box center [751, 176] width 55 height 14
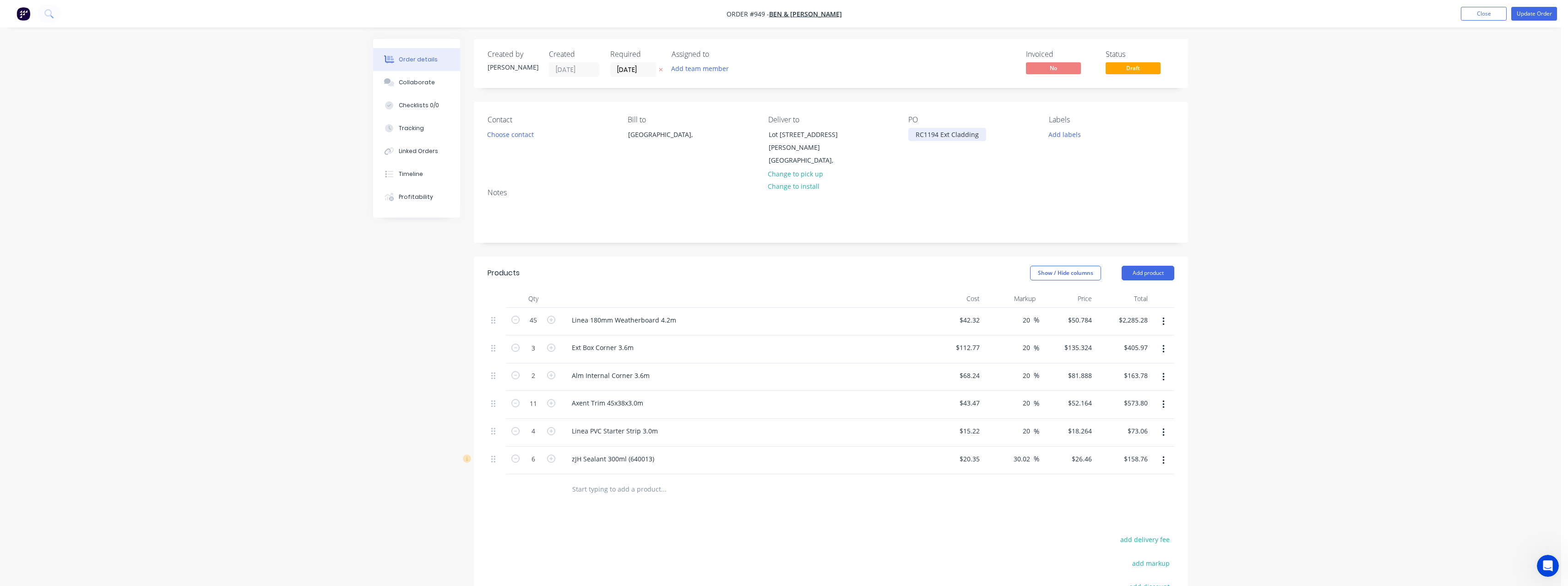
click at [980, 135] on div "RC1194 Ext Cladding" at bounding box center [947, 134] width 78 height 13
click at [1534, 15] on button "Update Order" at bounding box center [1534, 14] width 46 height 14
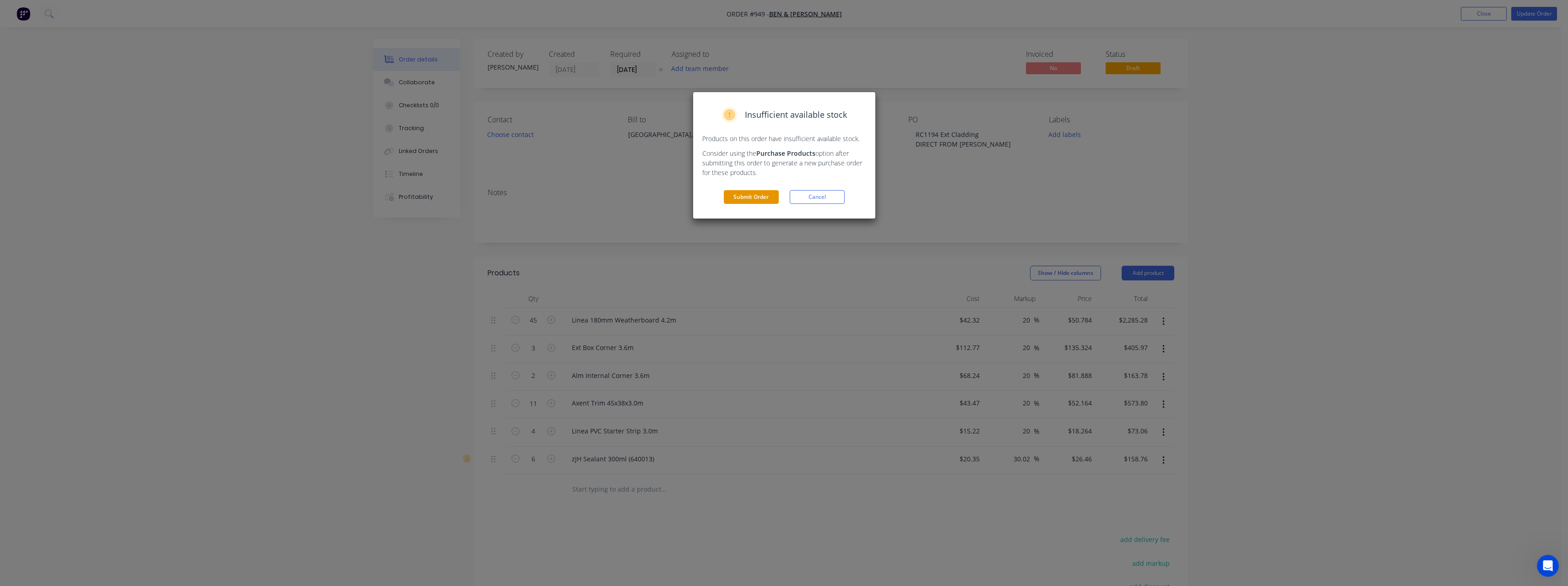
click at [754, 200] on button "Submit Order" at bounding box center [751, 197] width 55 height 14
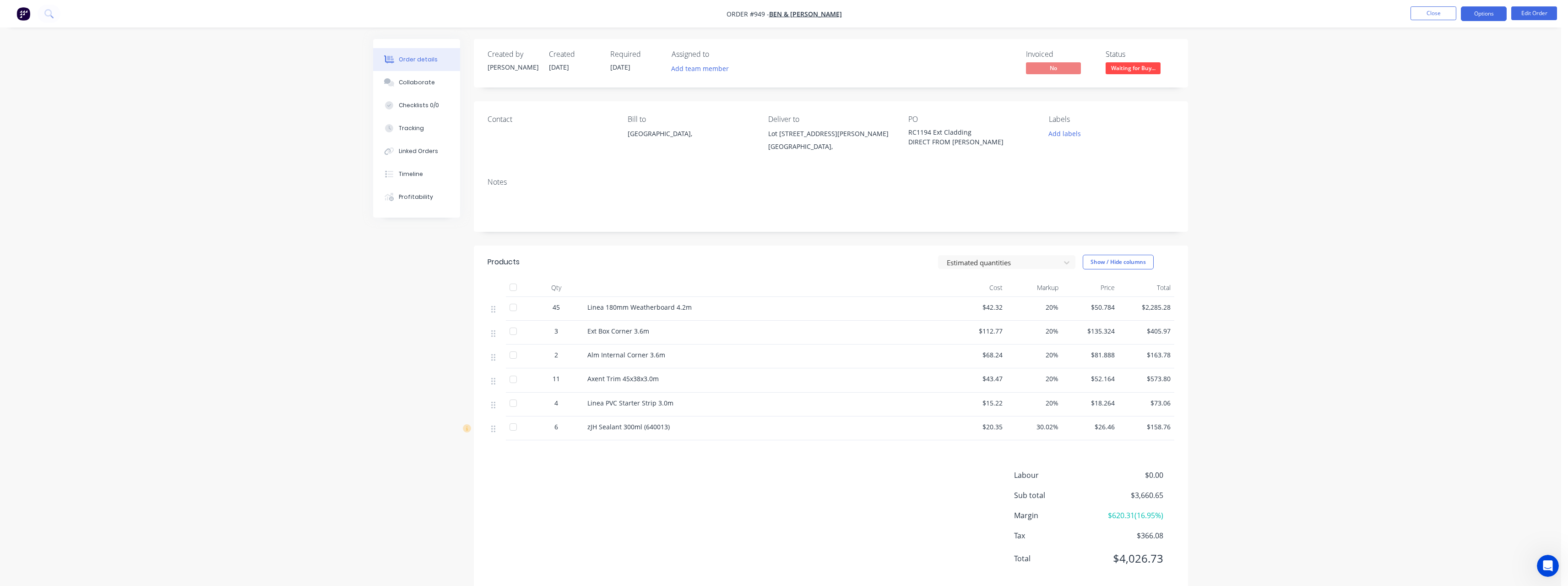
click at [1477, 15] on button "Options" at bounding box center [1484, 13] width 46 height 15
click at [1464, 122] on div "Delivery Docket" at bounding box center [1456, 129] width 84 height 13
click at [1459, 93] on div "Without pricing" at bounding box center [1456, 92] width 84 height 13
click at [1424, 12] on button "Close" at bounding box center [1433, 13] width 46 height 14
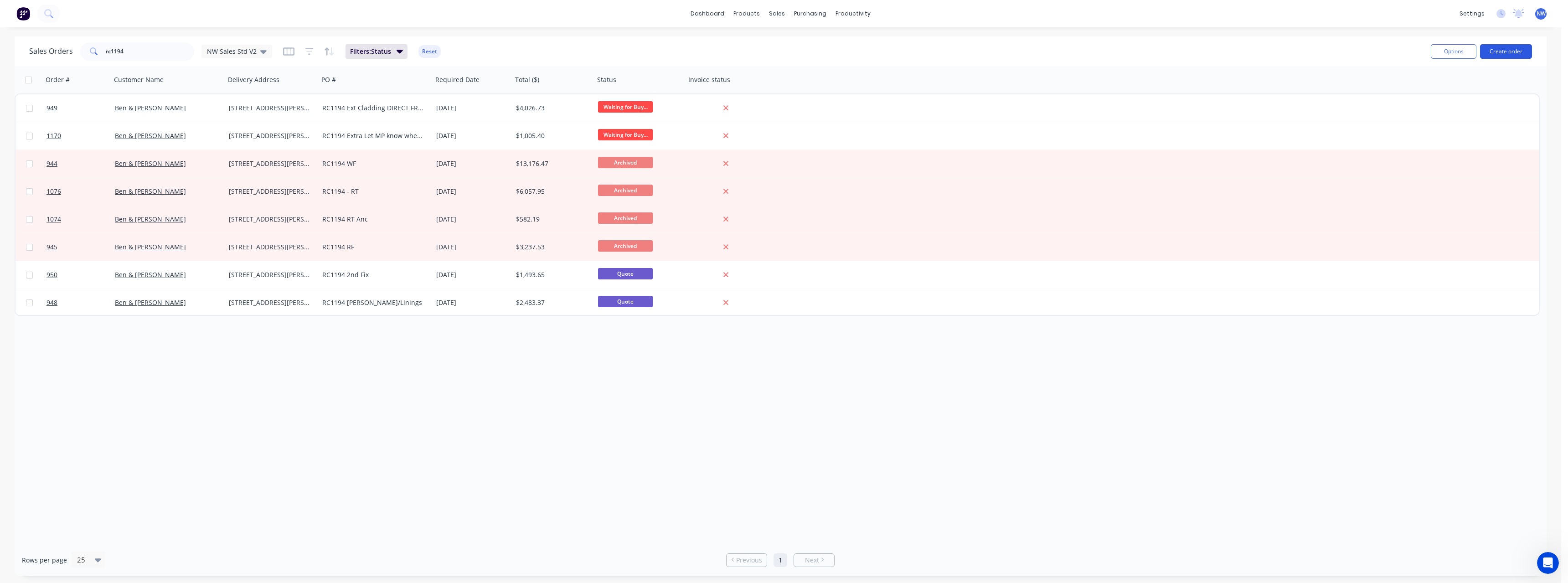
click at [1501, 50] on button "Create order" at bounding box center [1505, 51] width 52 height 14
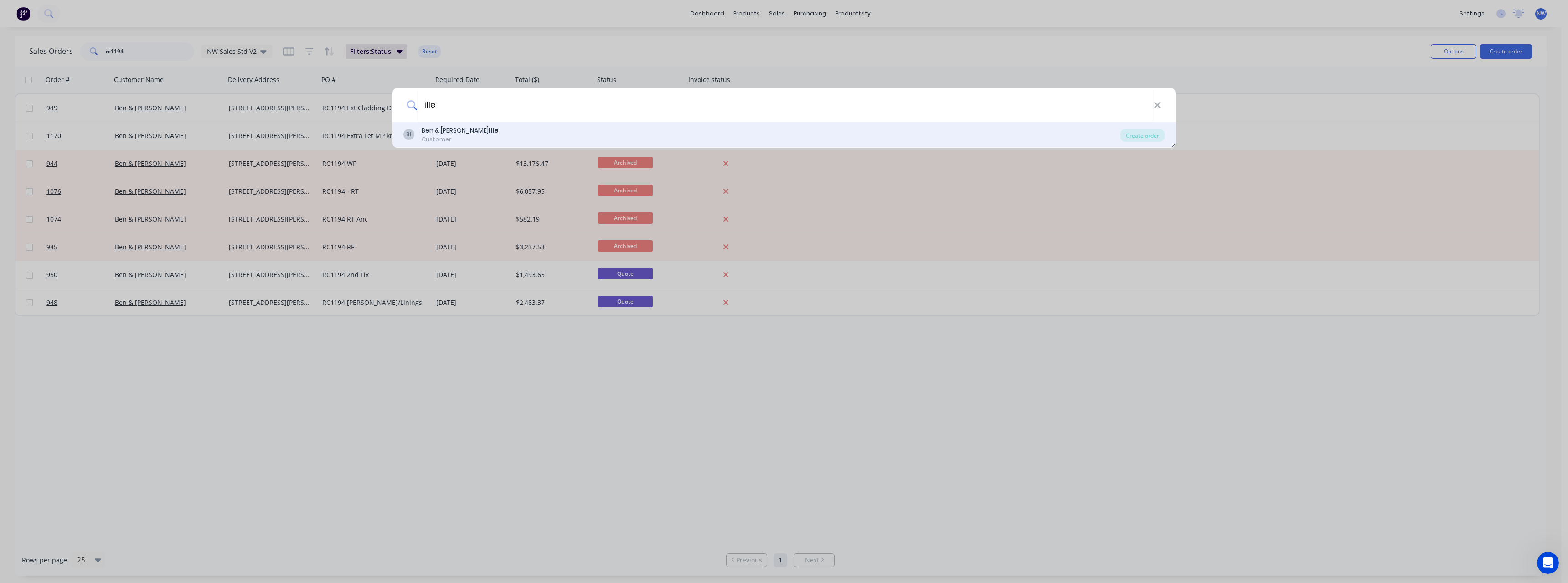
type input "ille"
click at [528, 137] on div "BI Ben & [PERSON_NAME] Customer" at bounding box center [762, 135] width 717 height 18
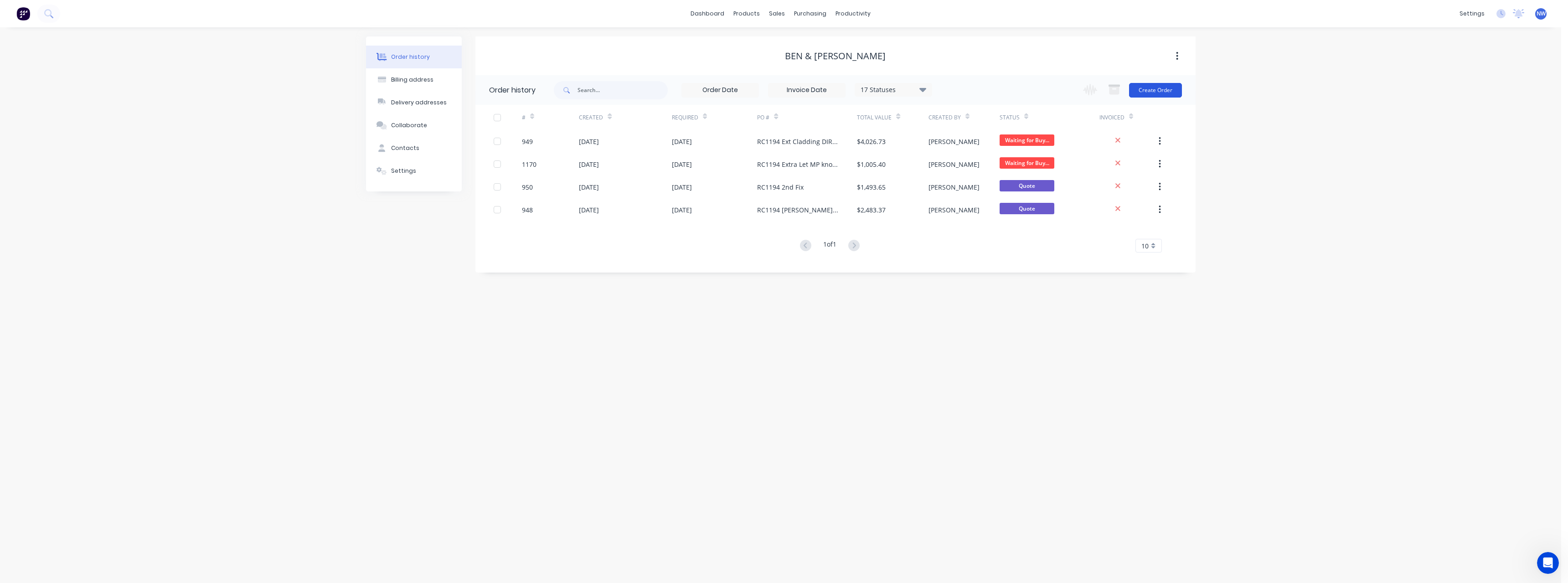
click at [1152, 91] on button "Create Order" at bounding box center [1155, 90] width 53 height 14
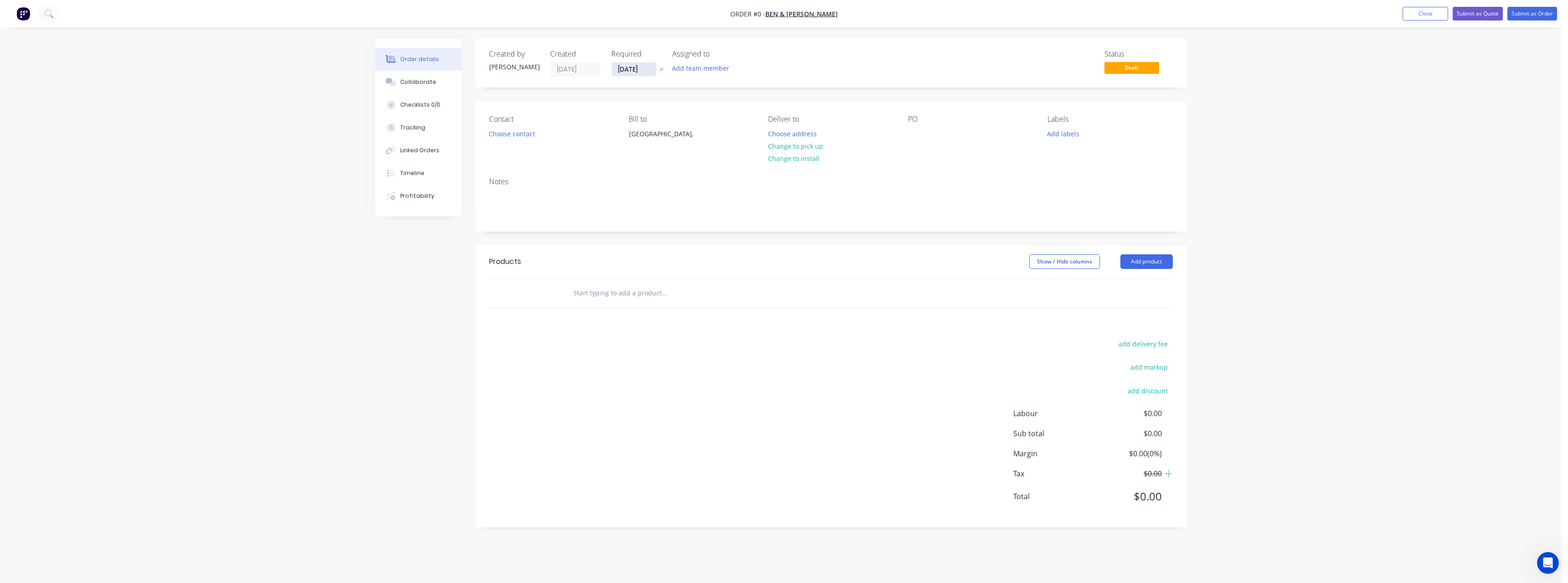
click at [650, 70] on input "[DATE]" at bounding box center [634, 70] width 45 height 14
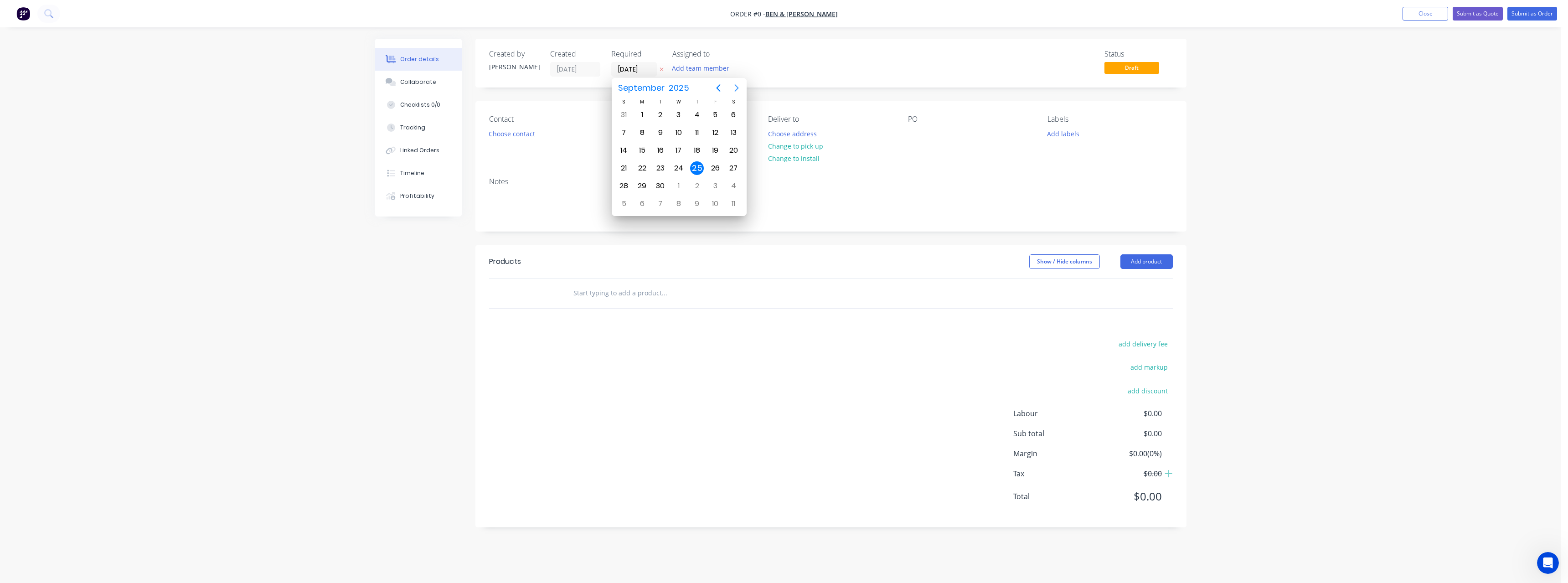
click at [738, 86] on icon "Next page" at bounding box center [737, 88] width 11 height 11
click at [702, 151] on div "16" at bounding box center [697, 151] width 14 height 14
type input "[DATE]"
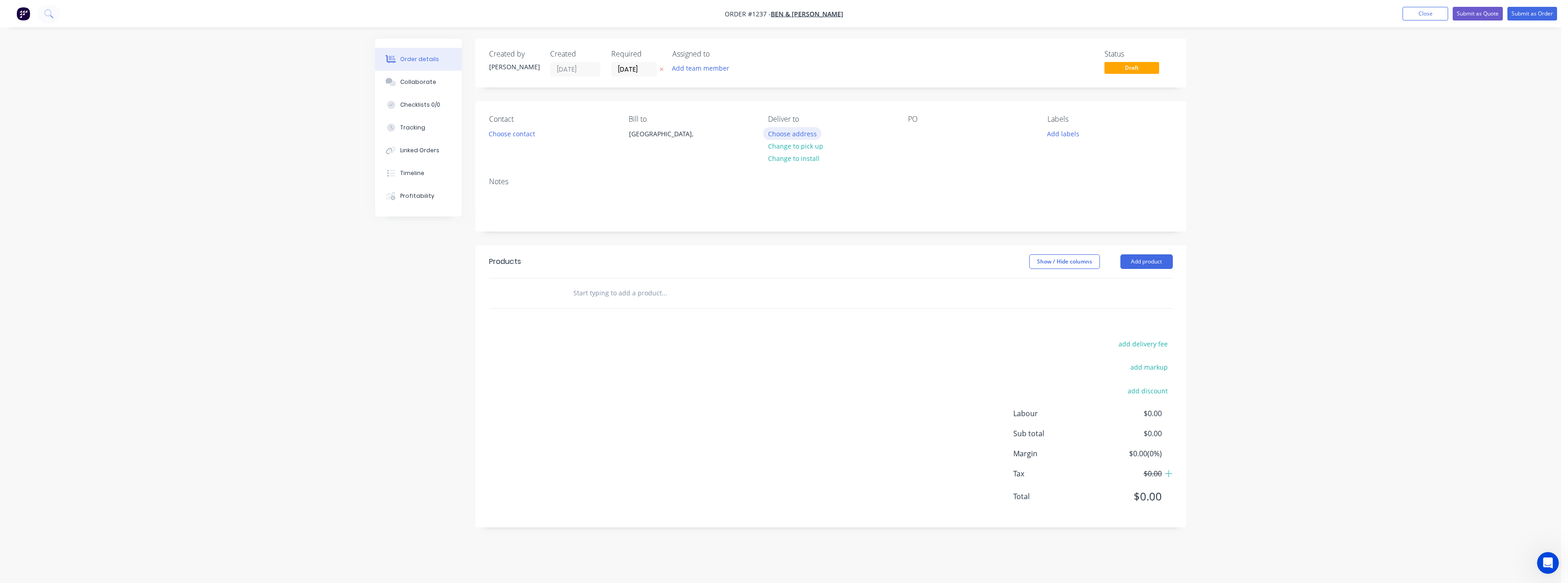
click at [794, 133] on button "Choose address" at bounding box center [792, 134] width 59 height 12
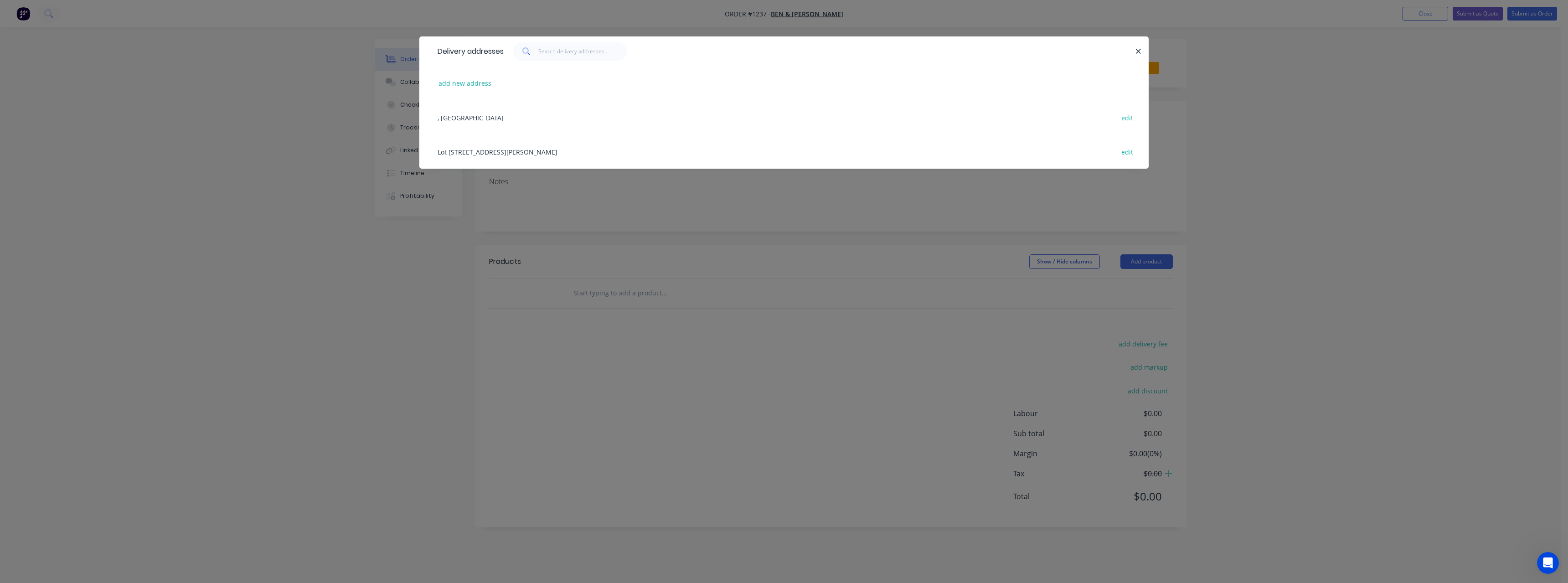
click at [526, 151] on div "[STREET_ADDRESS][PERSON_NAME] edit" at bounding box center [784, 151] width 702 height 34
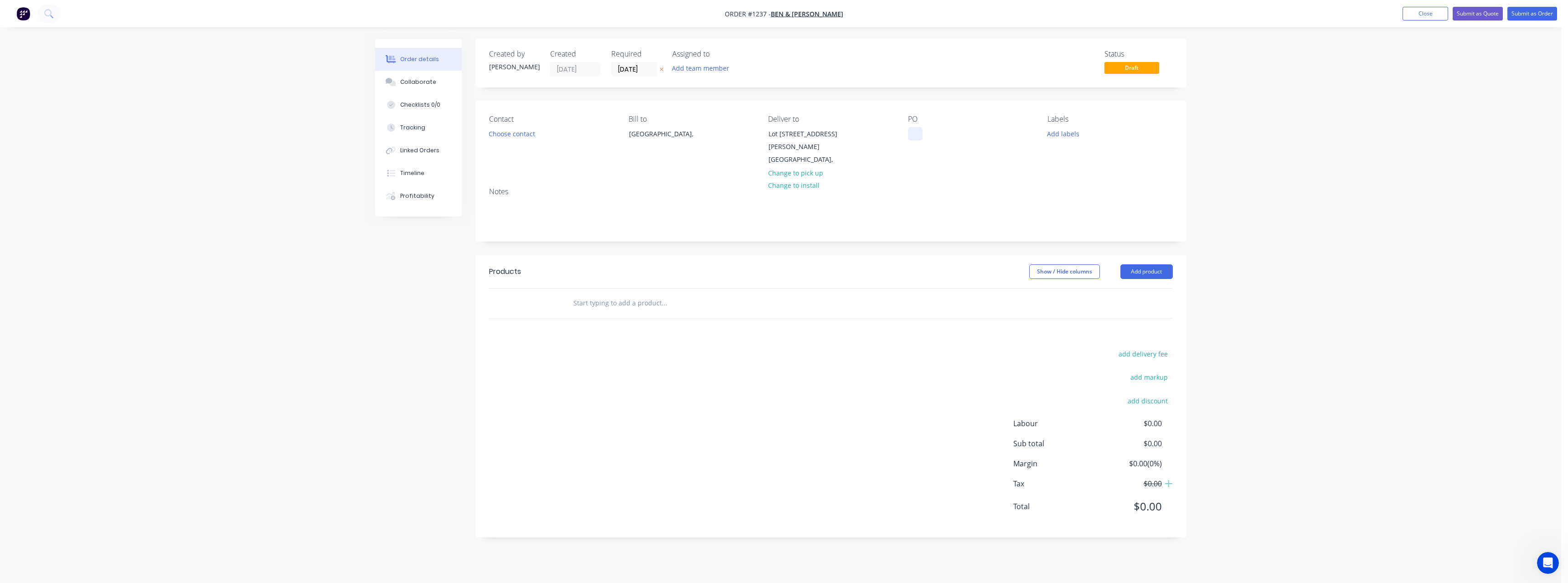
click at [918, 131] on div at bounding box center [915, 134] width 14 height 13
click at [652, 297] on input "text" at bounding box center [664, 303] width 182 height 18
type input "A"
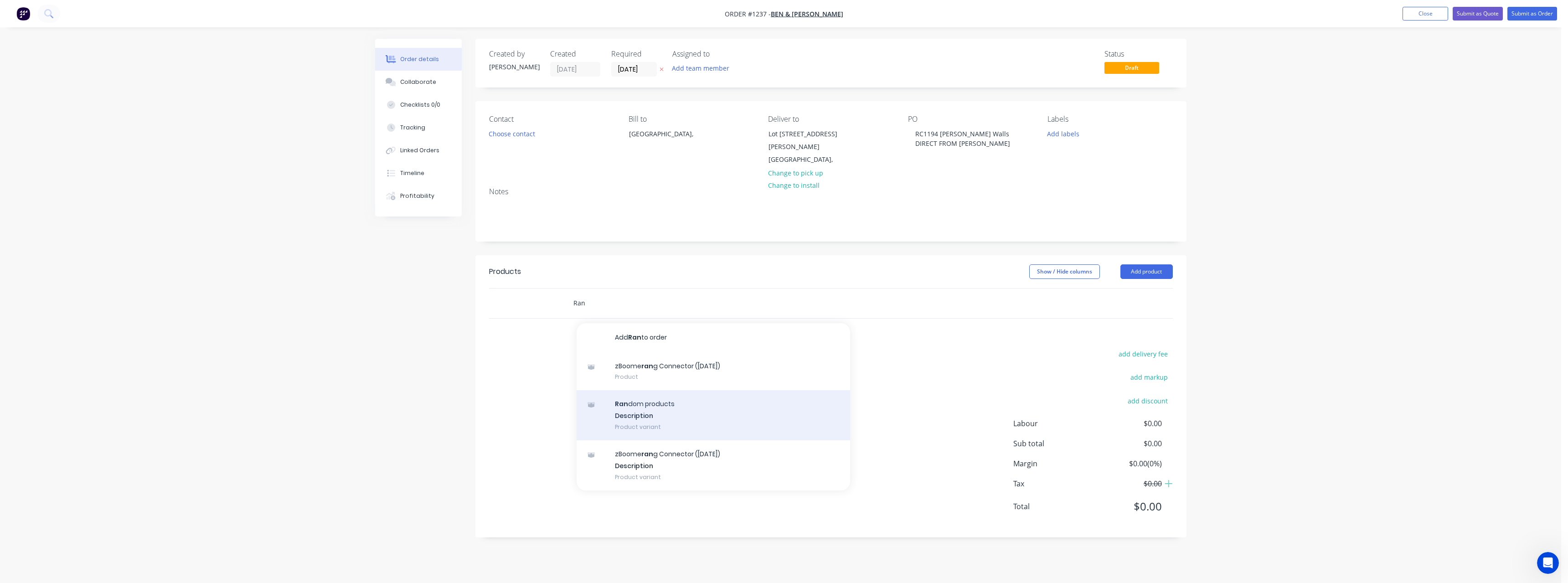
type input "Ran"
click at [655, 401] on div "Ran dom products Description Product variant" at bounding box center [713, 415] width 273 height 50
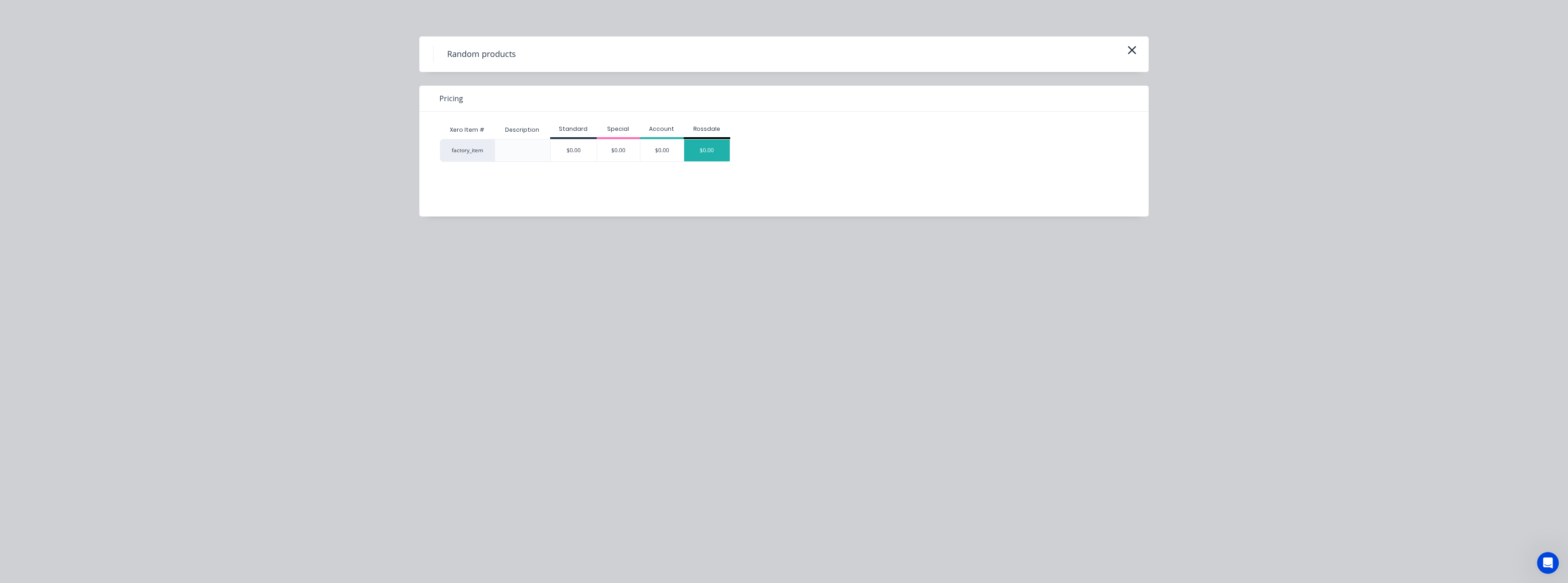
click at [699, 156] on div "$0.00" at bounding box center [707, 151] width 45 height 22
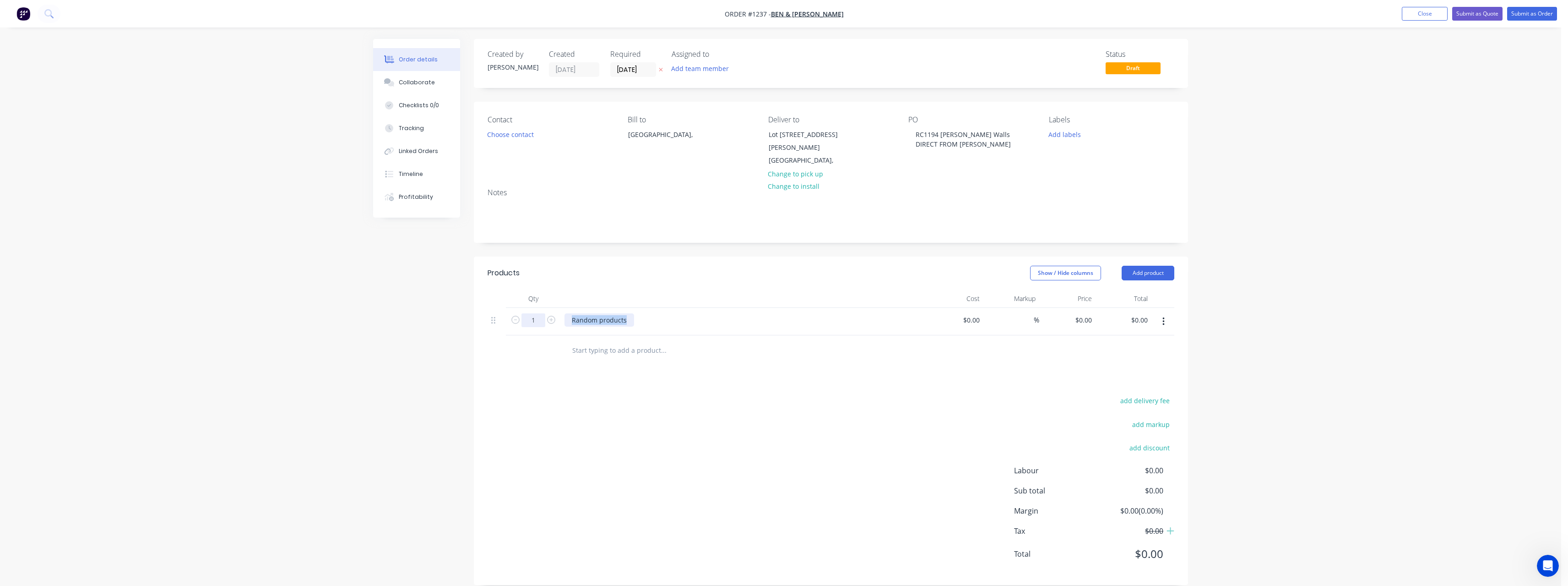
drag, startPoint x: 628, startPoint y: 314, endPoint x: 535, endPoint y: 307, distance: 93.3
click at [535, 308] on div "1 Random products $0.00 $0.00 % $0.00 $0.00 $0.00 $0.00" at bounding box center [830, 322] width 687 height 28
click at [1091, 313] on input "0" at bounding box center [1085, 320] width 21 height 13
type input "0"
type input "$0.00"
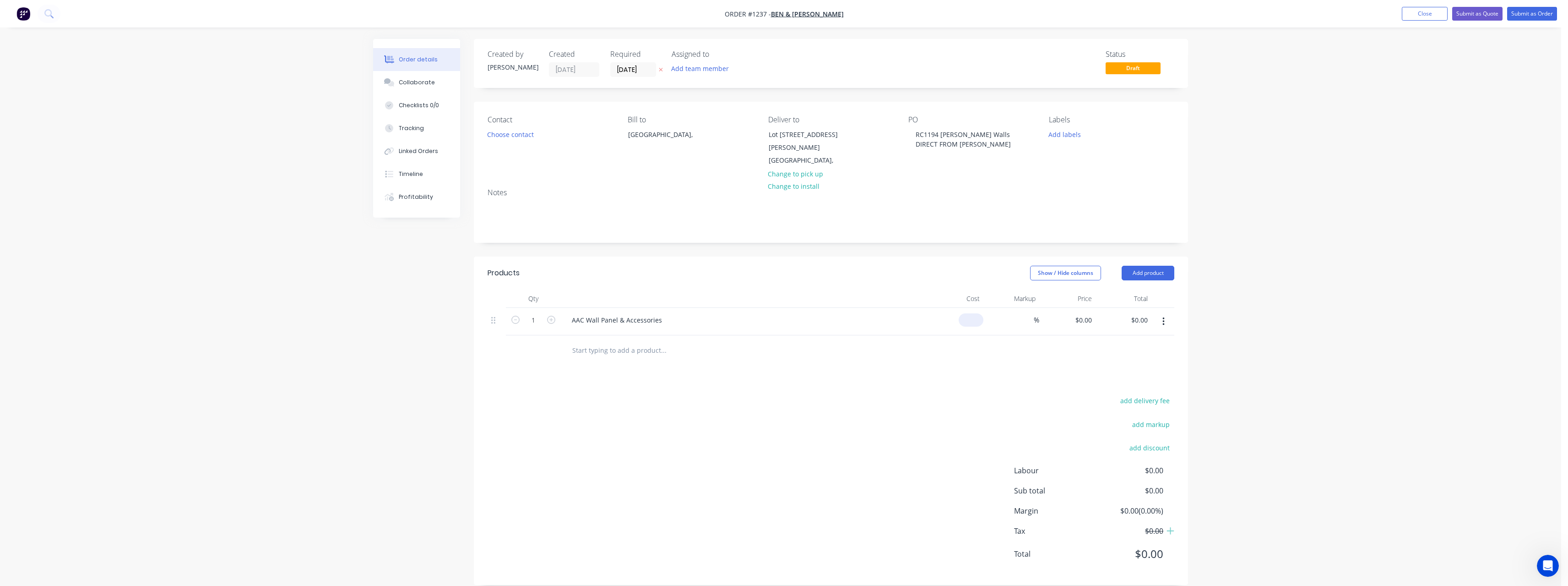
click at [978, 313] on input at bounding box center [973, 320] width 21 height 13
type input "$7,940.86"
type input "7940.86"
type input "$7,940.86"
click at [1093, 313] on input "7940.86" at bounding box center [1085, 320] width 21 height 13
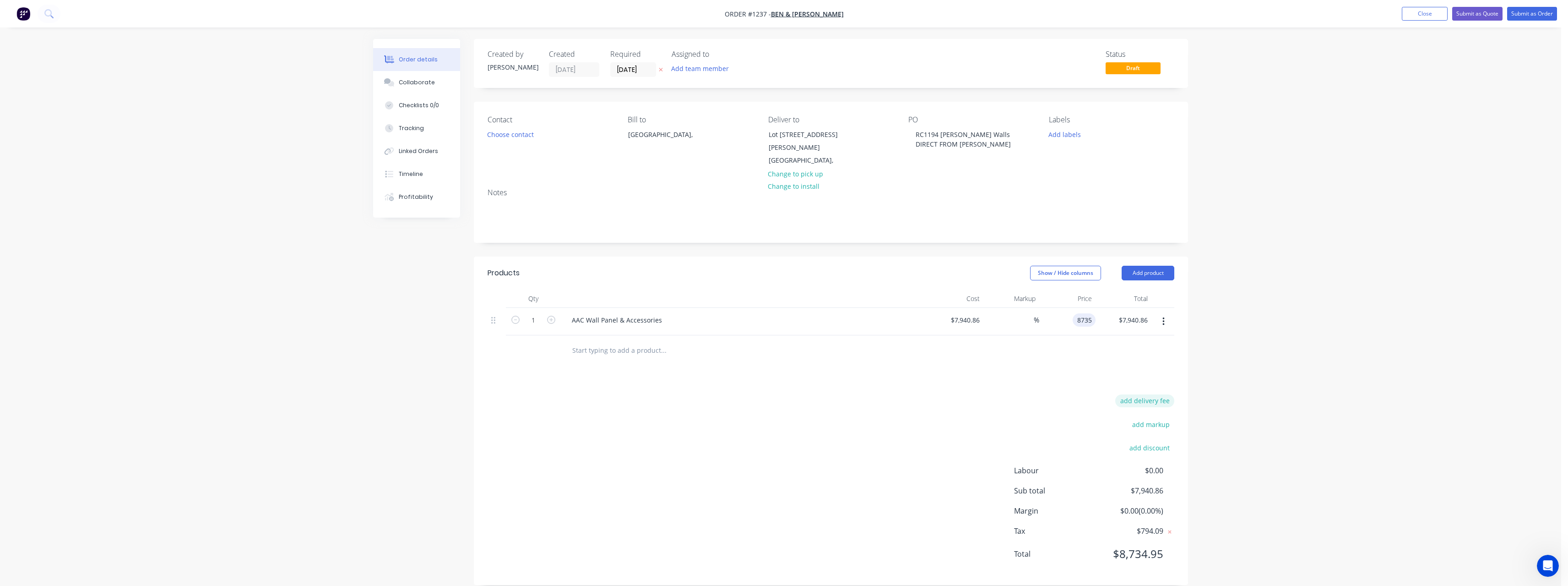
type input "8735"
type input "10"
type input "$8,735.00"
click at [1144, 394] on button "add delivery fee" at bounding box center [1144, 401] width 59 height 12
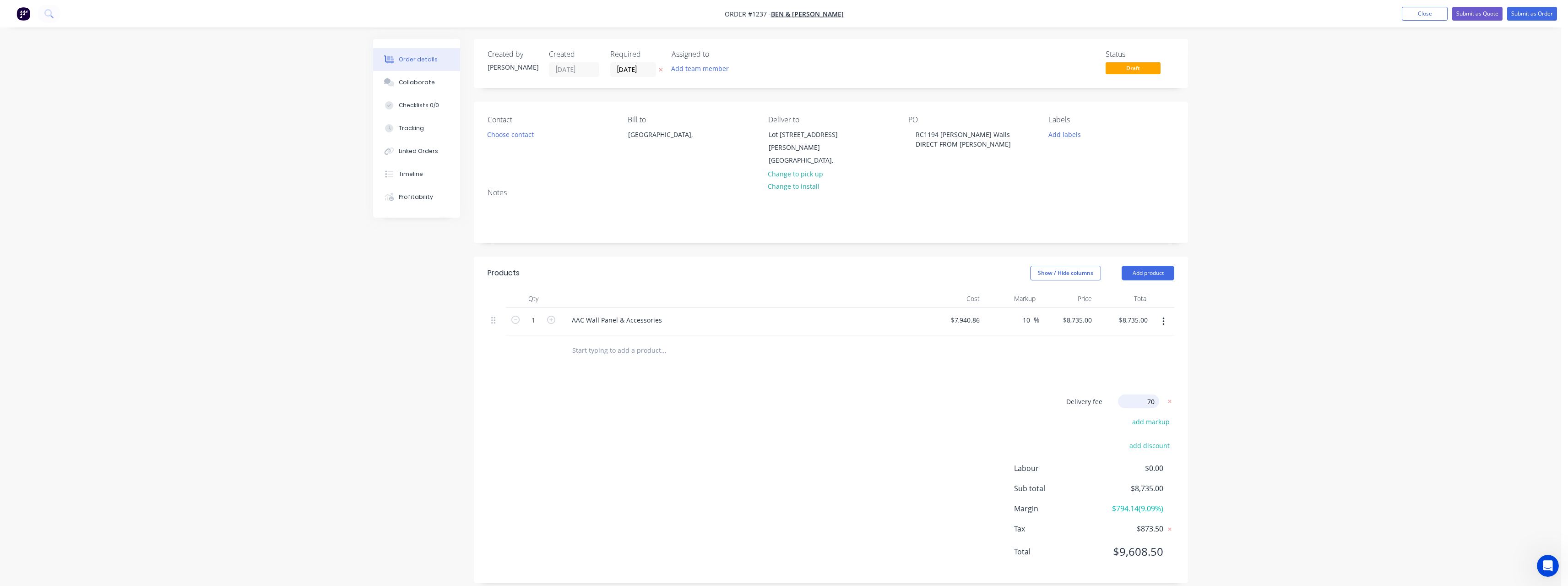
type input "700"
click at [978, 408] on div "Delivery fee $700.00 add markup add discount Labour $0.00 Sub total $9,435.00 M…" at bounding box center [830, 480] width 687 height 172
click at [1540, 17] on button "Submit as Order" at bounding box center [1539, 14] width 50 height 14
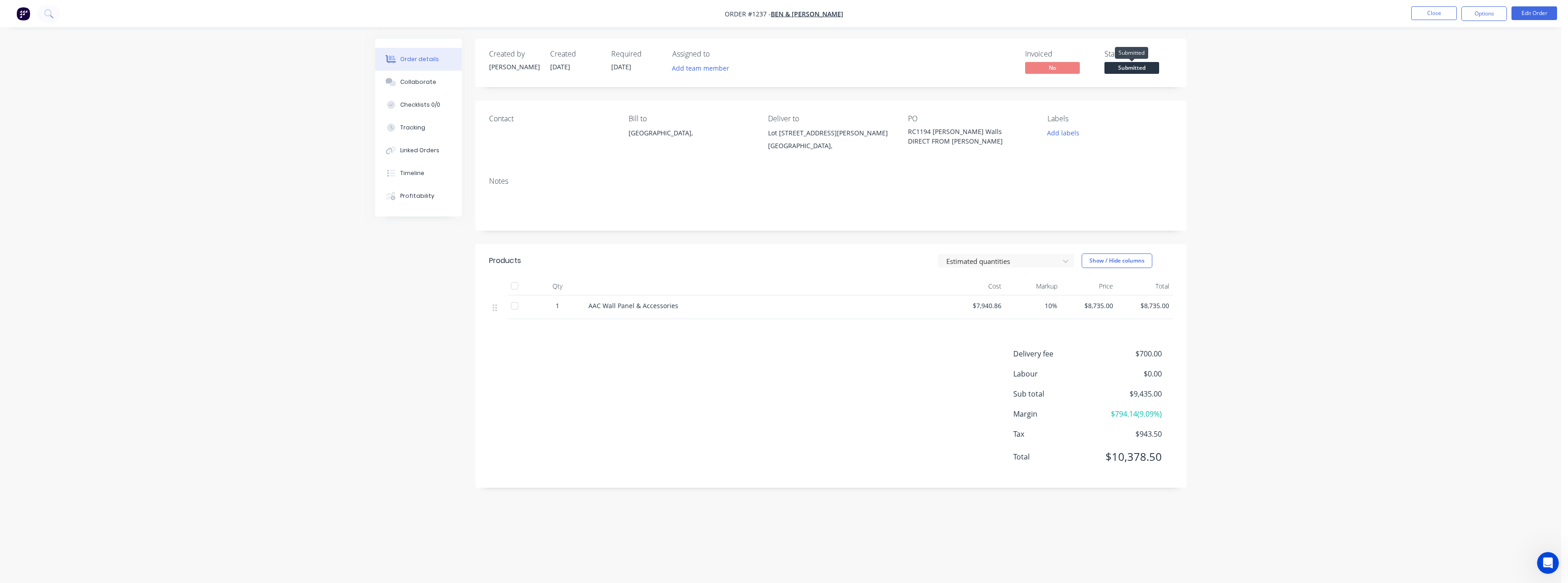
click at [1126, 65] on span "Submitted" at bounding box center [1131, 67] width 54 height 12
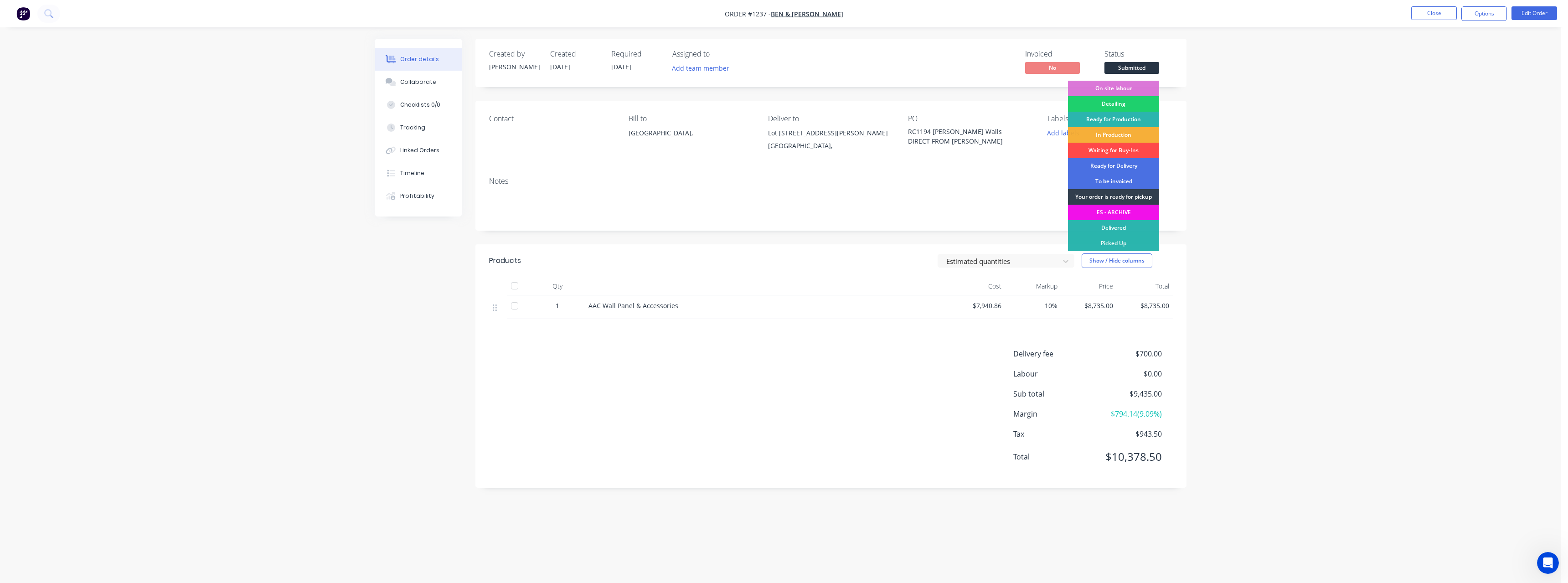
click at [1127, 147] on div "Waiting for Buy-Ins" at bounding box center [1113, 150] width 91 height 16
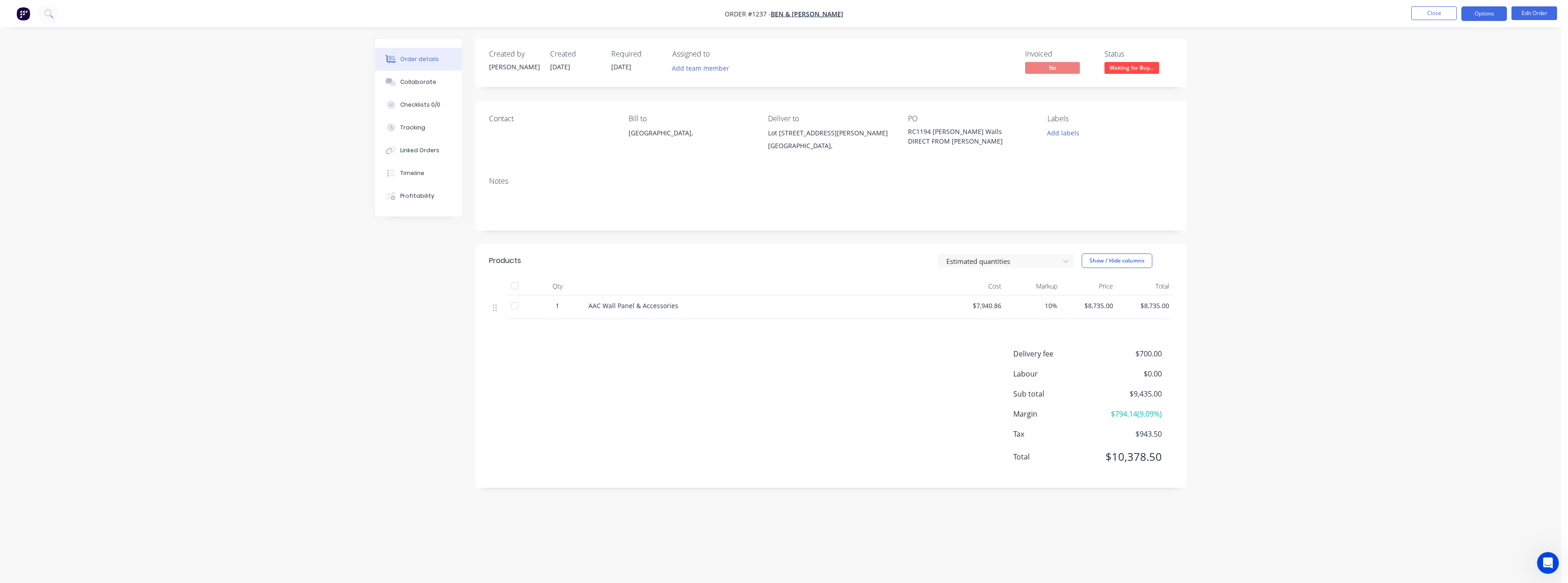
click at [1474, 18] on button "Options" at bounding box center [1484, 13] width 45 height 14
click at [1447, 127] on div "Delivery Docket" at bounding box center [1456, 128] width 84 height 13
click at [1456, 91] on div "Without pricing" at bounding box center [1456, 92] width 84 height 13
click at [1423, 164] on div "Purchase Products" at bounding box center [1456, 165] width 84 height 13
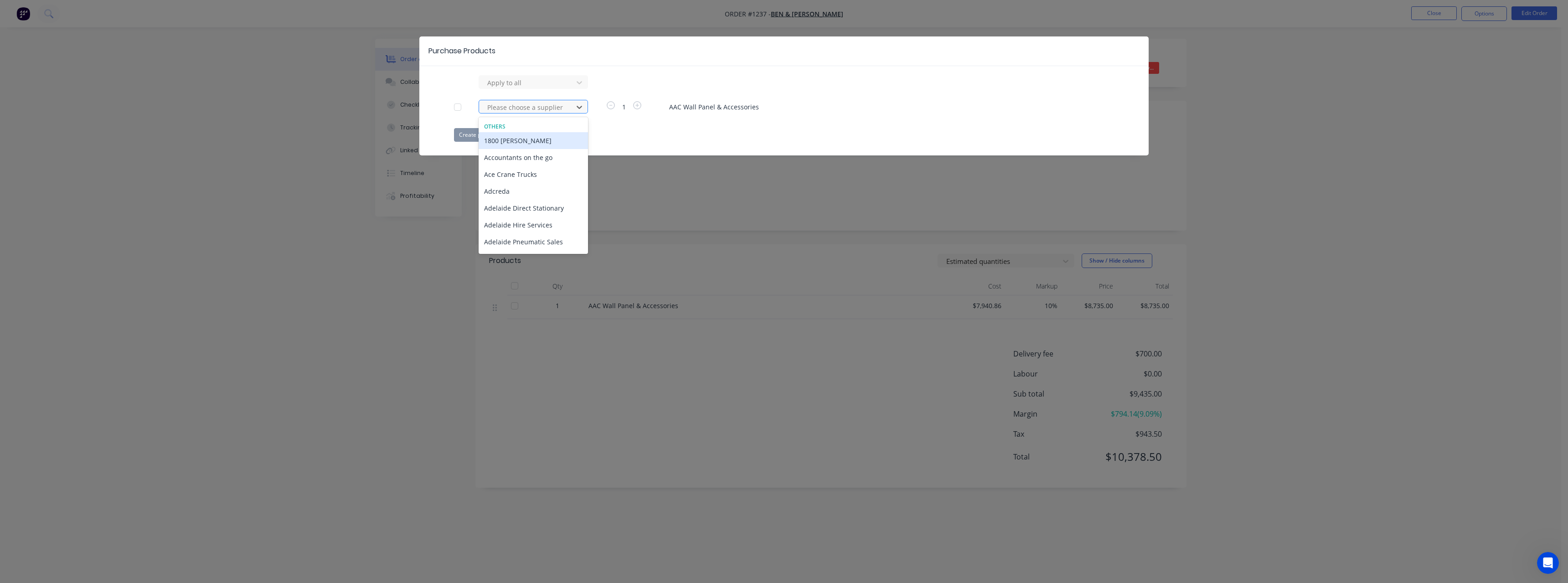
click at [536, 106] on div at bounding box center [527, 107] width 82 height 12
type input "bia"
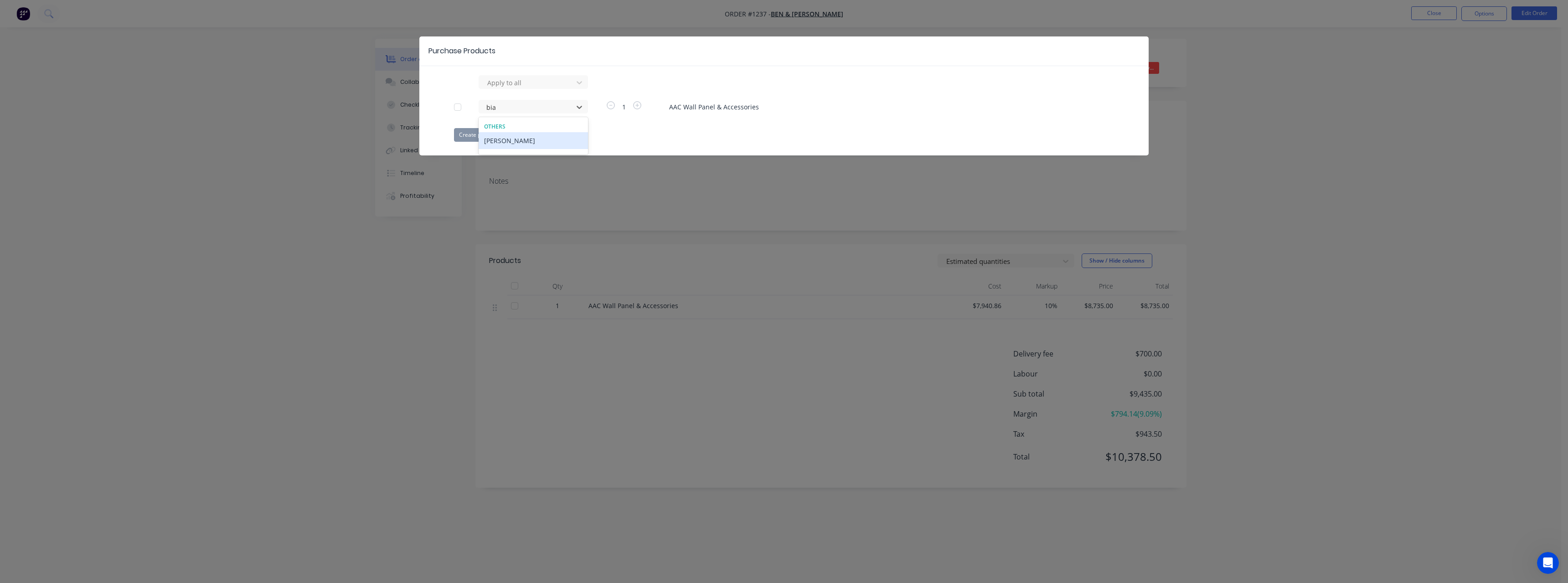
click at [525, 142] on div "[PERSON_NAME]" at bounding box center [533, 140] width 109 height 17
click at [500, 138] on button "Create purchase(s)" at bounding box center [483, 135] width 59 height 14
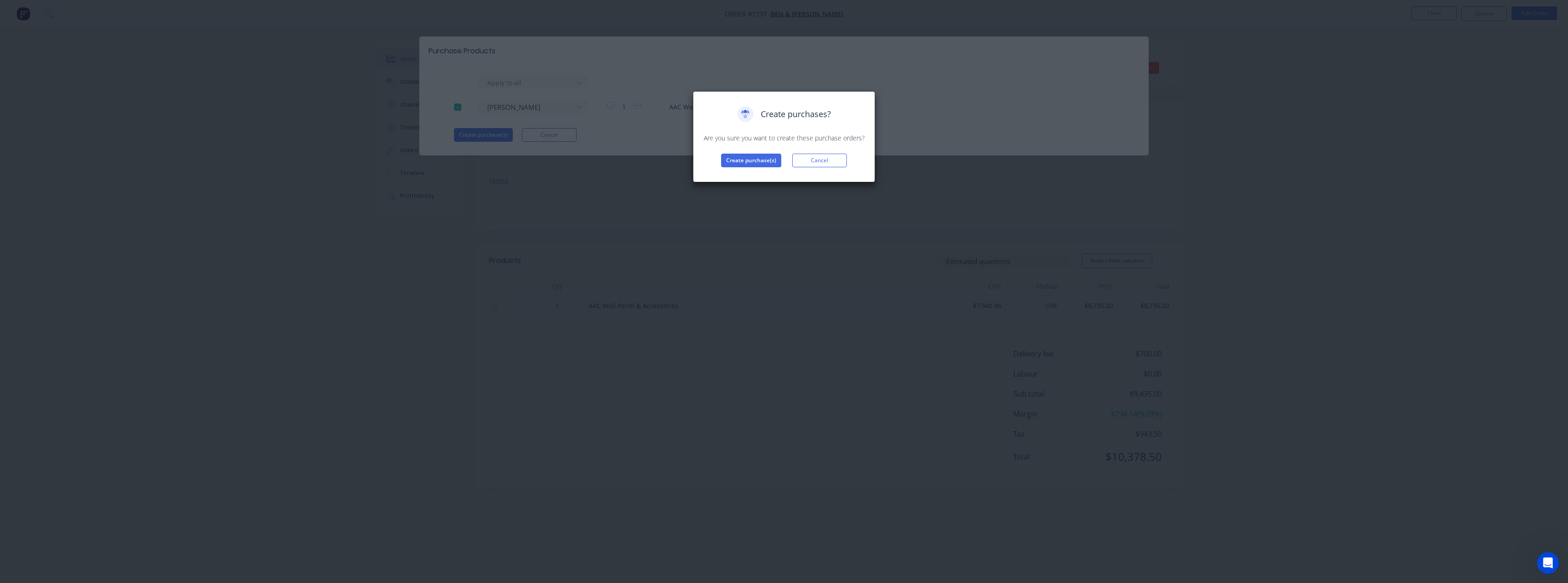
click at [726, 168] on div "Create purchases? Are you sure you want to create these purchase orders? Create…" at bounding box center [783, 136] width 182 height 91
click at [727, 165] on button "Create purchase(s)" at bounding box center [751, 160] width 60 height 14
click at [739, 171] on button "View purchase(s)" at bounding box center [750, 175] width 54 height 14
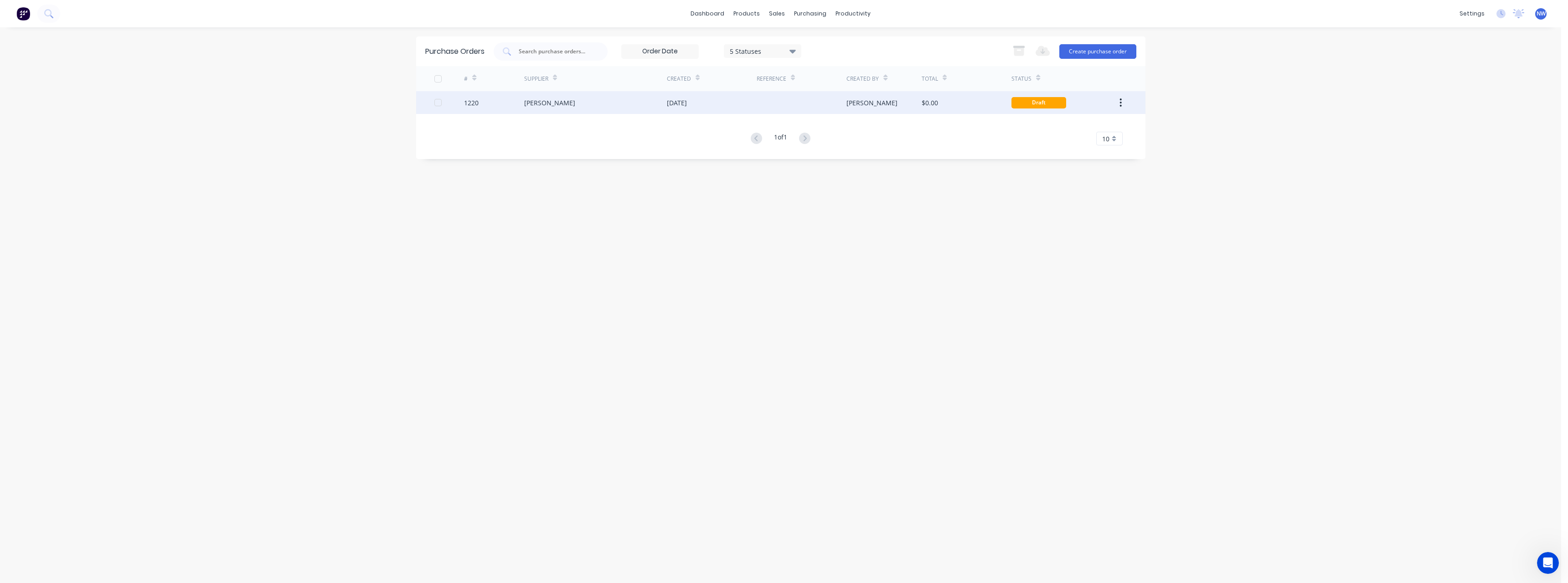
click at [677, 102] on div "[DATE]" at bounding box center [677, 103] width 20 height 10
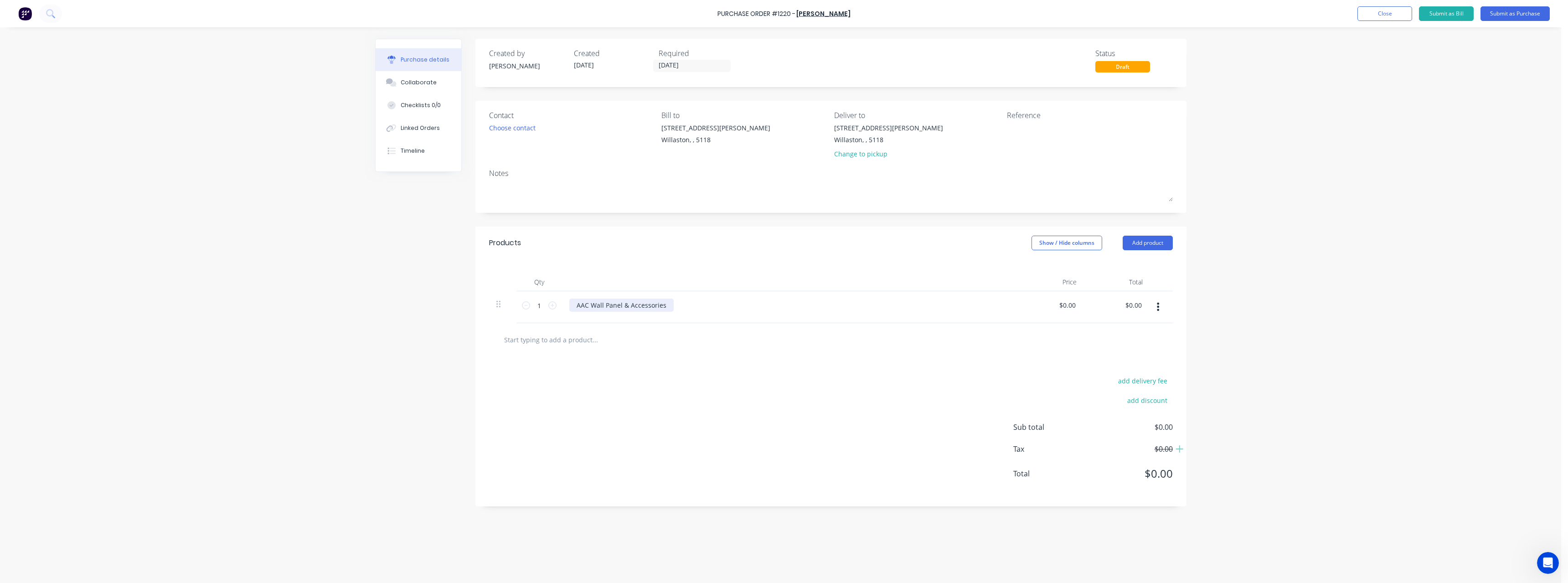
click at [669, 305] on div "AAC Wall Panel & Accessories" at bounding box center [622, 305] width 105 height 13
click at [665, 307] on div "AAC Wall Panel & Accessoriesas per Q3232890" at bounding box center [647, 305] width 156 height 13
click at [1075, 303] on input "0.00" at bounding box center [1068, 305] width 17 height 13
click at [1075, 304] on input "0.00" at bounding box center [1068, 305] width 17 height 13
click at [1074, 306] on input "0.00" at bounding box center [1068, 305] width 17 height 13
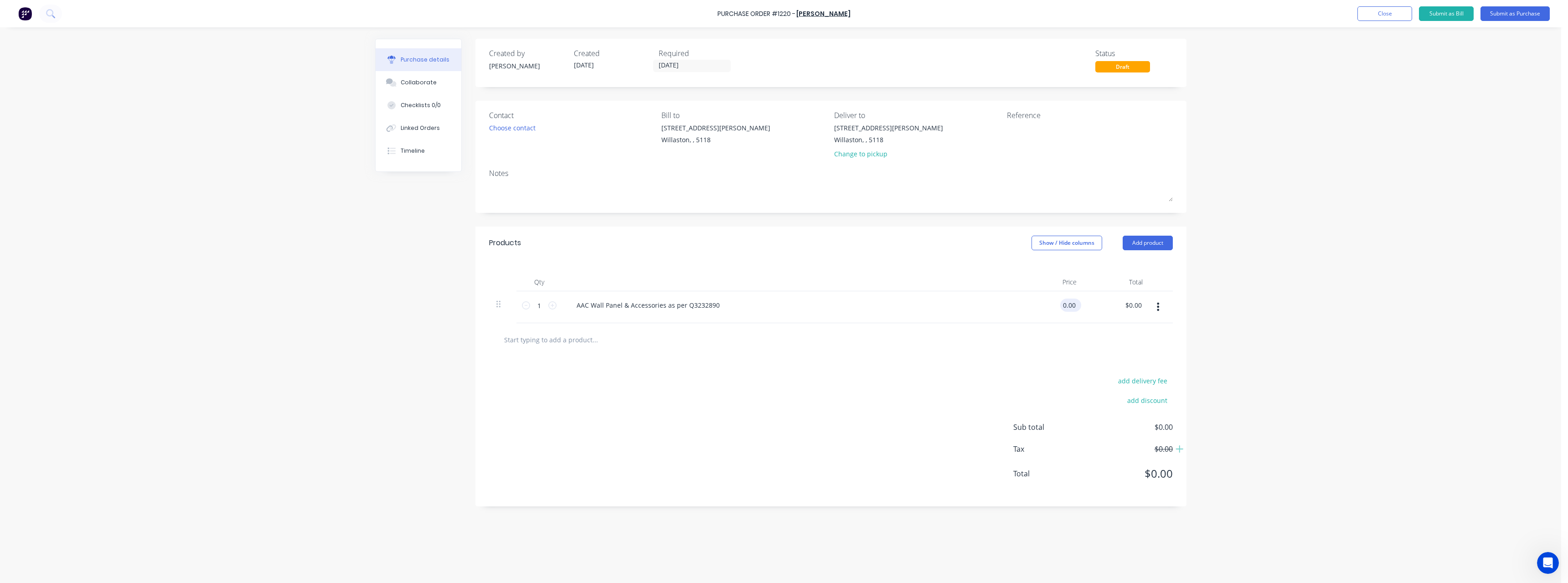
click at [1074, 306] on input "0.00" at bounding box center [1068, 305] width 17 height 13
type input "$7,940.86"
click at [849, 136] on div "Willaston, , 5118" at bounding box center [889, 140] width 109 height 10
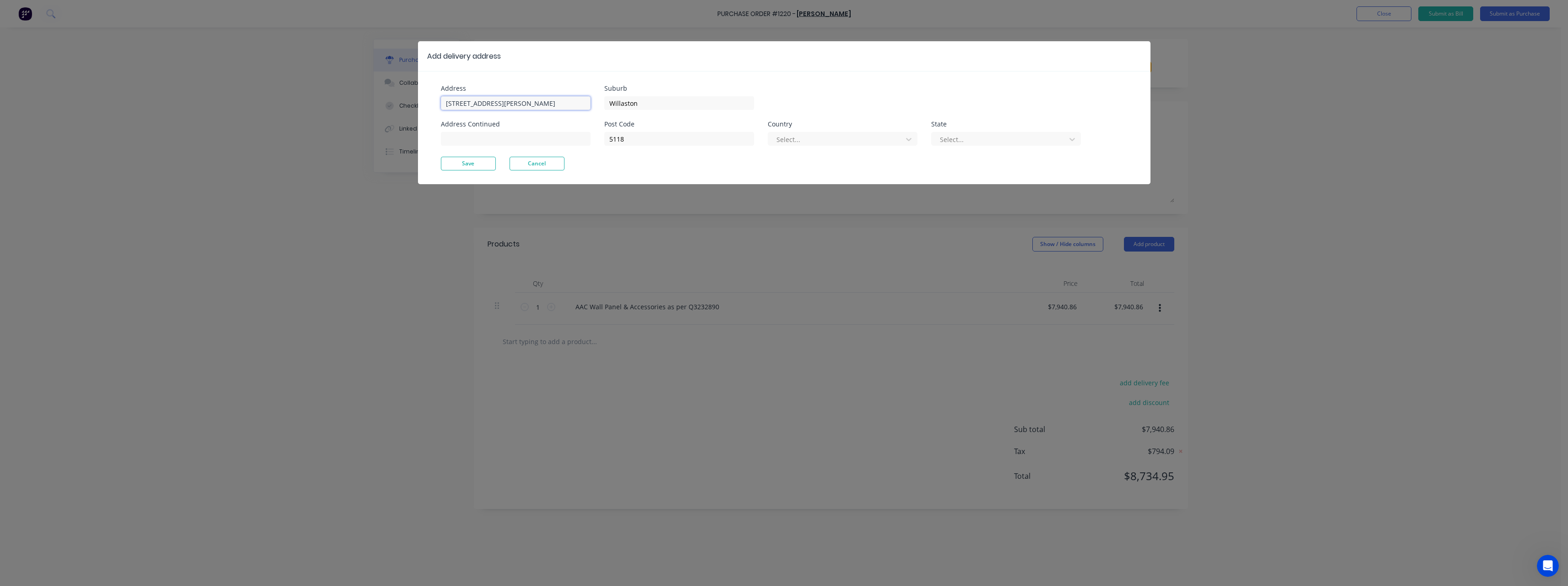
drag, startPoint x: 485, startPoint y: 102, endPoint x: 419, endPoint y: 107, distance: 66.2
click at [419, 107] on div "Address [STREET_ADDRESS][GEOGRAPHIC_DATA][PERSON_NAME] Continued Suburb Willast…" at bounding box center [784, 128] width 732 height 113
type input "Lot [STREET_ADDRESS][PERSON_NAME]"
drag, startPoint x: 667, startPoint y: 107, endPoint x: 591, endPoint y: 111, distance: 76.1
click at [591, 109] on div "Address [STREET_ADDRESS][PERSON_NAME] Address Continued Suburb Willaston Post C…" at bounding box center [613, 120] width 344 height 71
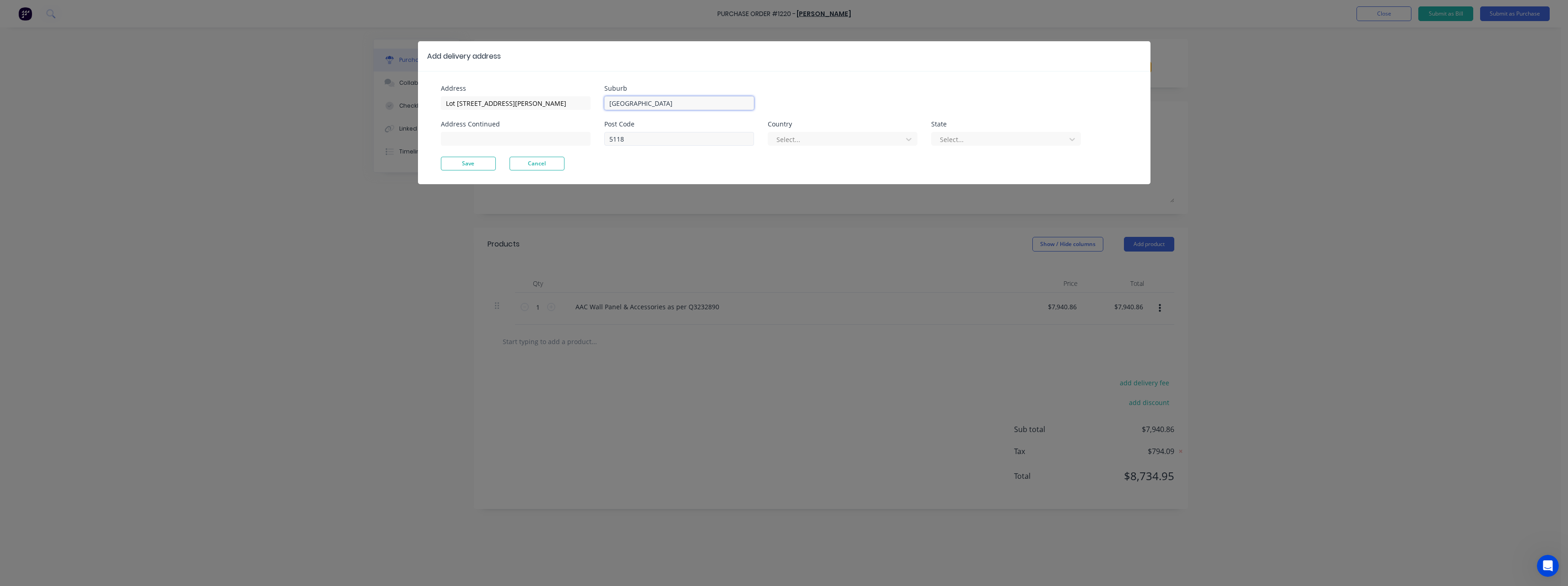
type input "[GEOGRAPHIC_DATA]"
drag, startPoint x: 651, startPoint y: 143, endPoint x: 580, endPoint y: 145, distance: 71.0
click at [580, 145] on div "Address [STREET_ADDRESS][PERSON_NAME] Address Continued Suburb [GEOGRAPHIC_DATA…" at bounding box center [613, 120] width 344 height 71
click at [482, 161] on button "Save" at bounding box center [468, 163] width 55 height 14
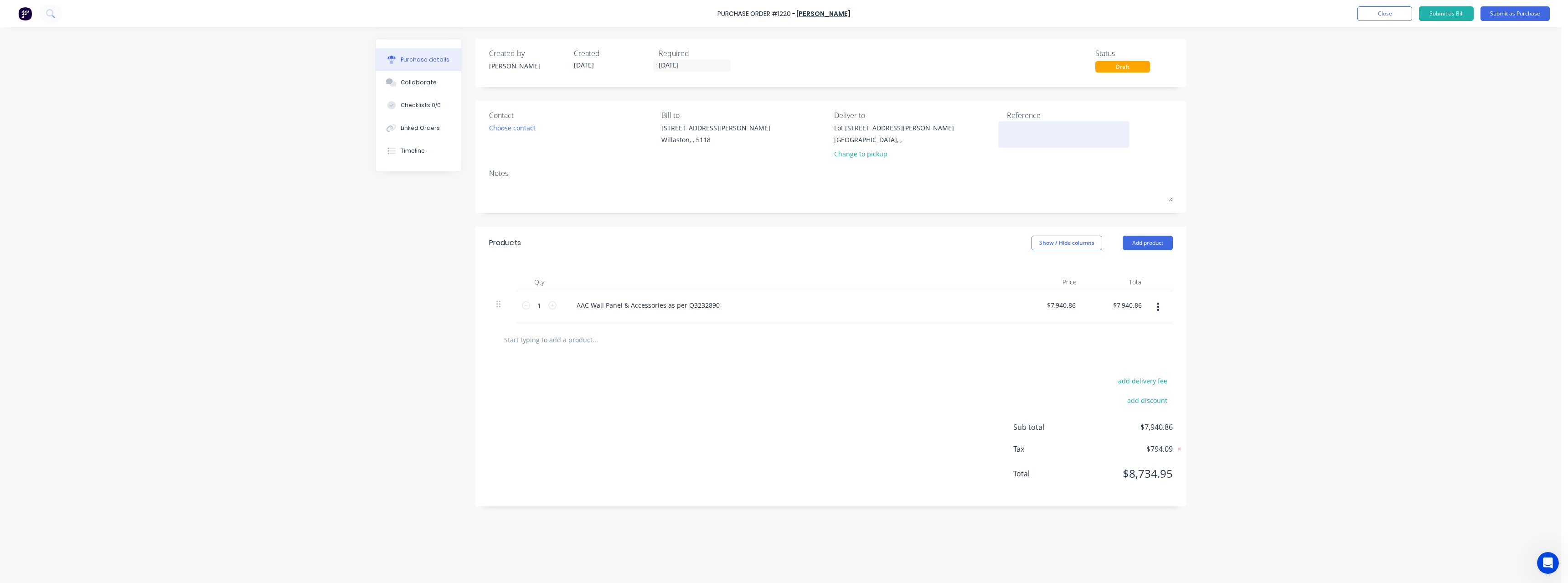
click at [1030, 135] on textarea at bounding box center [1064, 134] width 114 height 21
type textarea "RC1194 #1237"
type textarea "x"
type textarea "RC1194 #1237"
click at [1527, 14] on button "Submit as Purchase" at bounding box center [1515, 13] width 70 height 14
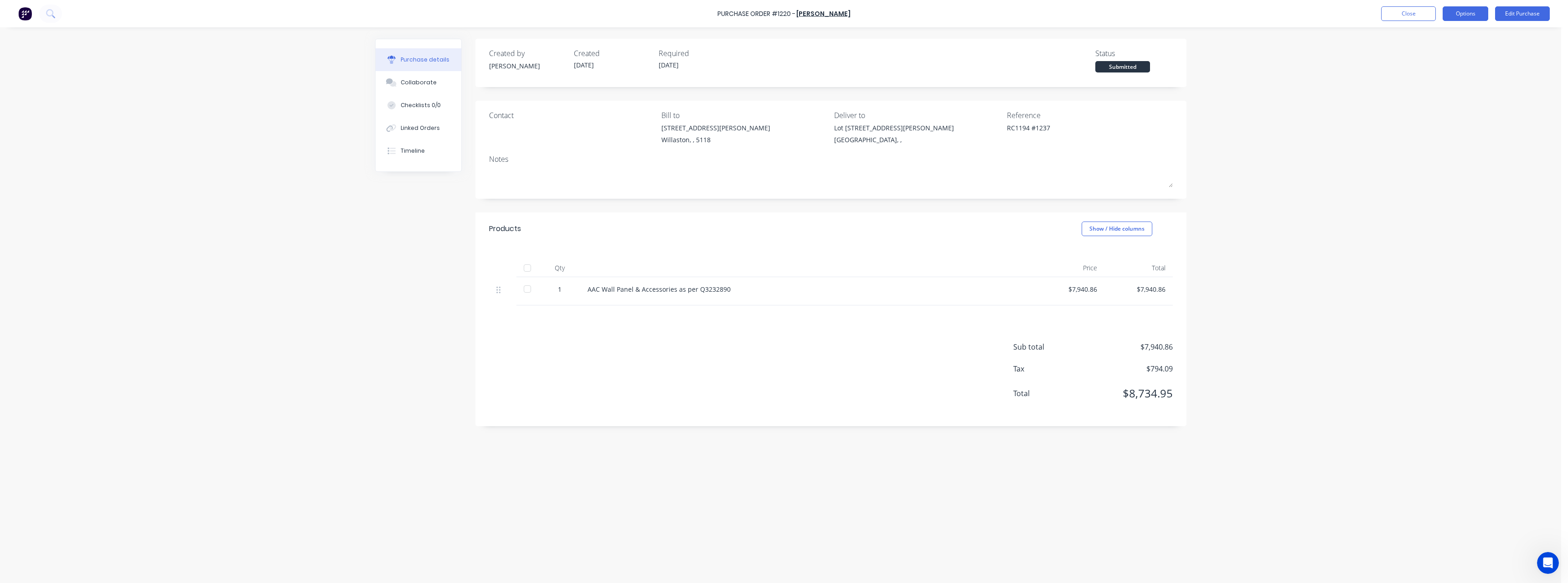
click at [1456, 15] on button "Options" at bounding box center [1465, 13] width 45 height 14
click at [1450, 40] on div "Print / Email" at bounding box center [1445, 36] width 70 height 13
click at [1454, 57] on div "With pricing" at bounding box center [1445, 55] width 70 height 13
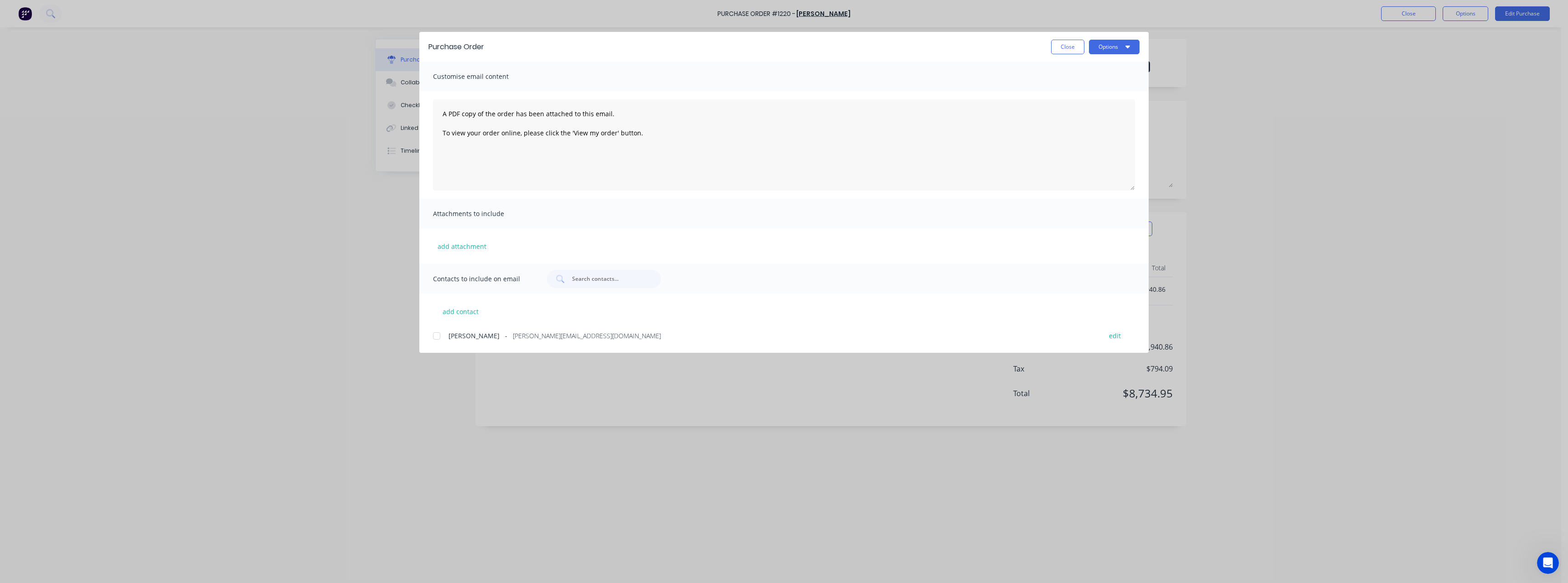
click at [513, 339] on span "[PERSON_NAME][EMAIL_ADDRESS][DOMAIN_NAME]" at bounding box center [586, 336] width 148 height 10
click at [1101, 45] on button "Options" at bounding box center [1114, 47] width 50 height 14
click at [1086, 107] on div "Email" at bounding box center [1096, 106] width 70 height 13
click at [1080, 43] on button "Close" at bounding box center [1068, 47] width 33 height 14
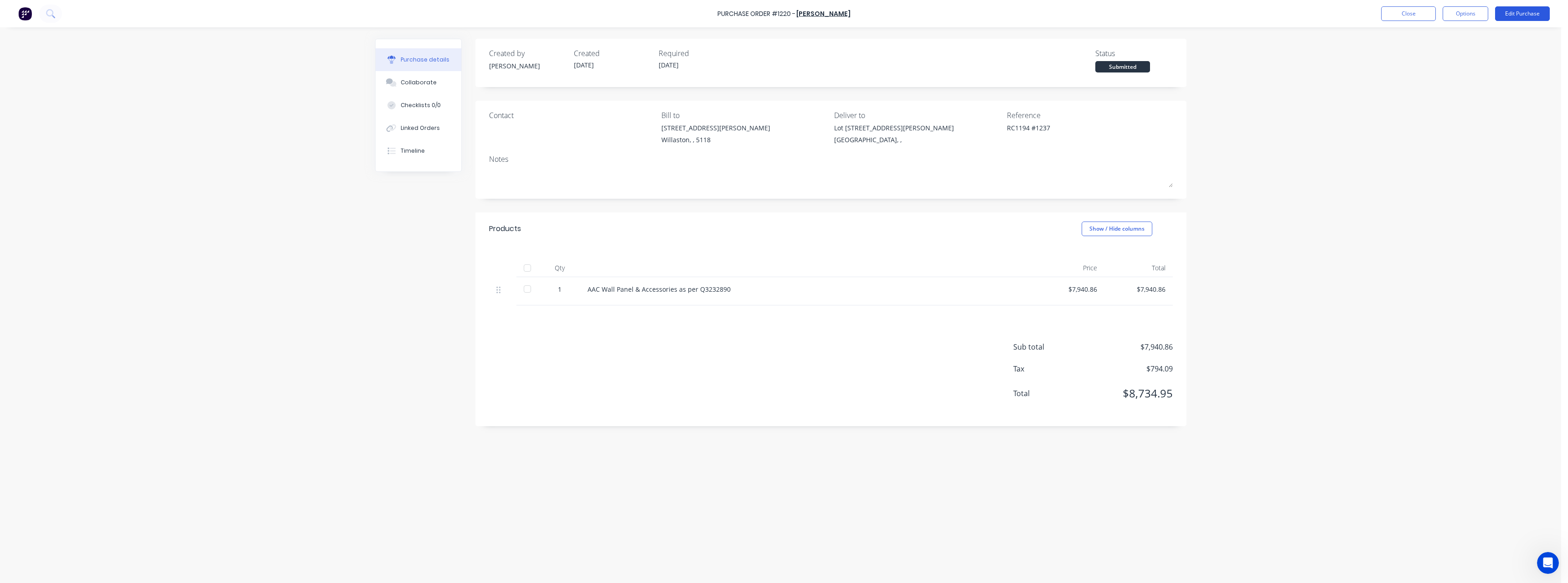
click at [1507, 13] on button "Edit Purchase" at bounding box center [1522, 13] width 54 height 14
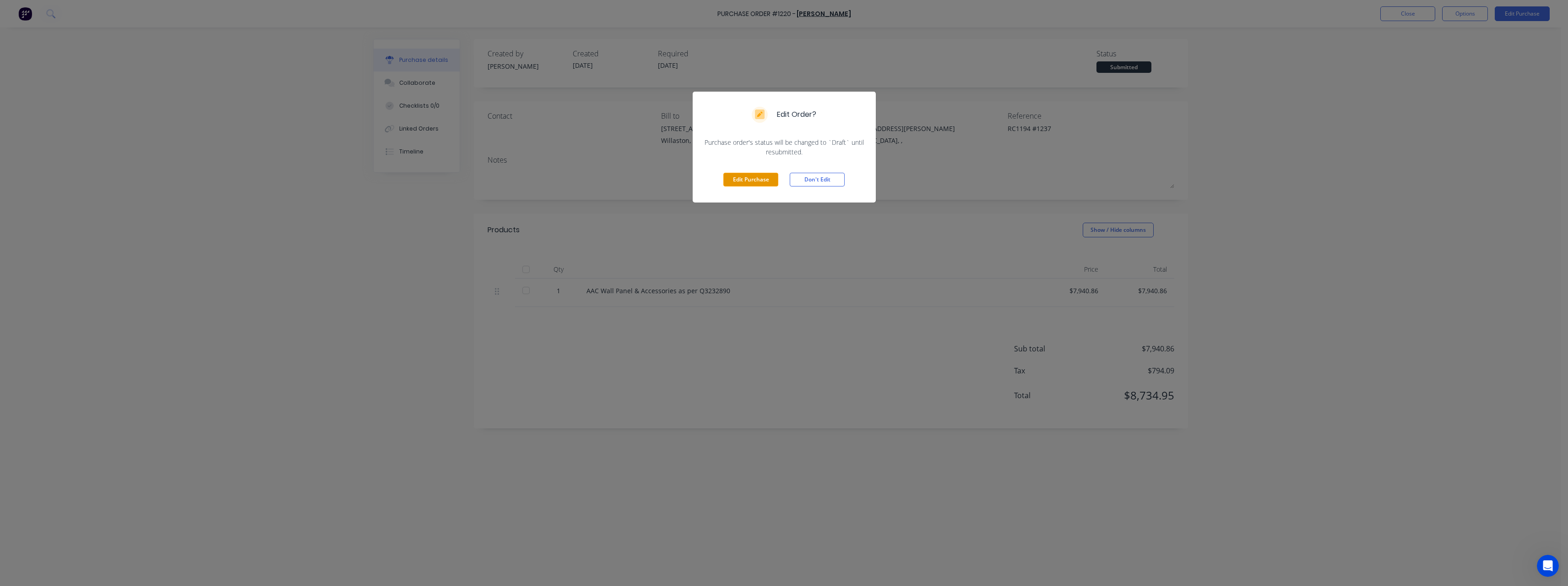
click at [772, 178] on button "Edit Purchase" at bounding box center [750, 180] width 55 height 14
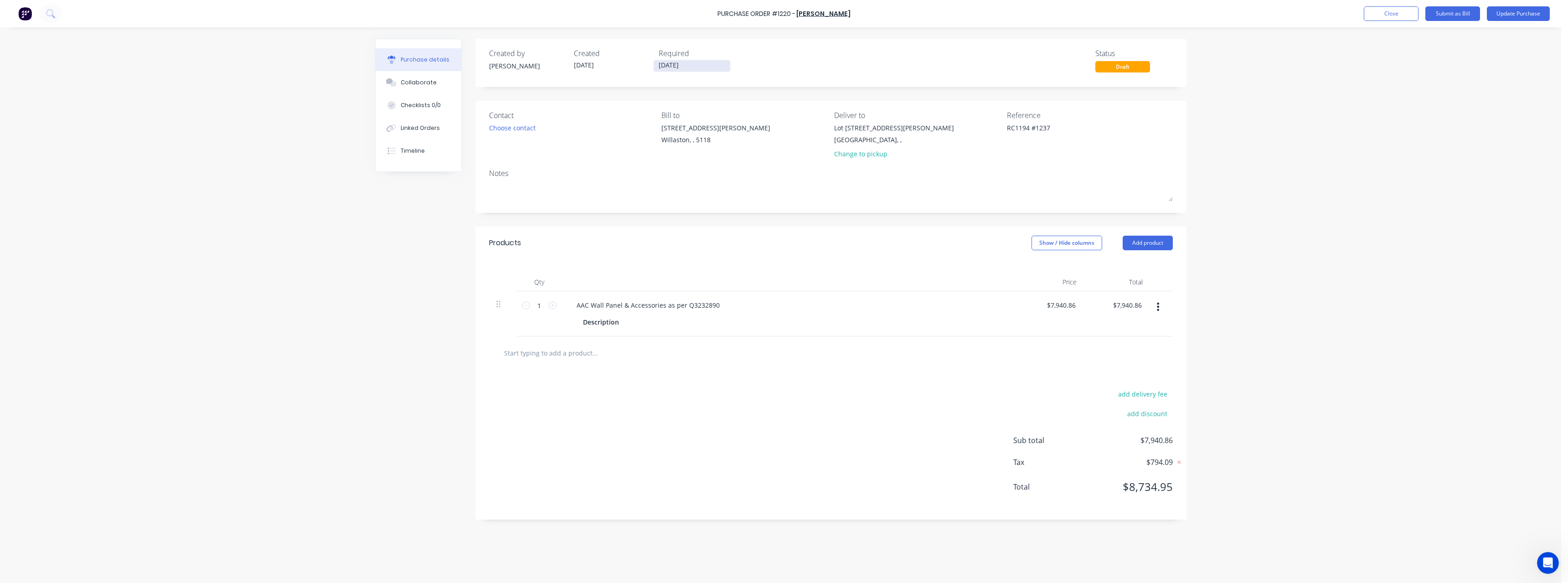
click at [697, 63] on input "[DATE]" at bounding box center [692, 65] width 76 height 12
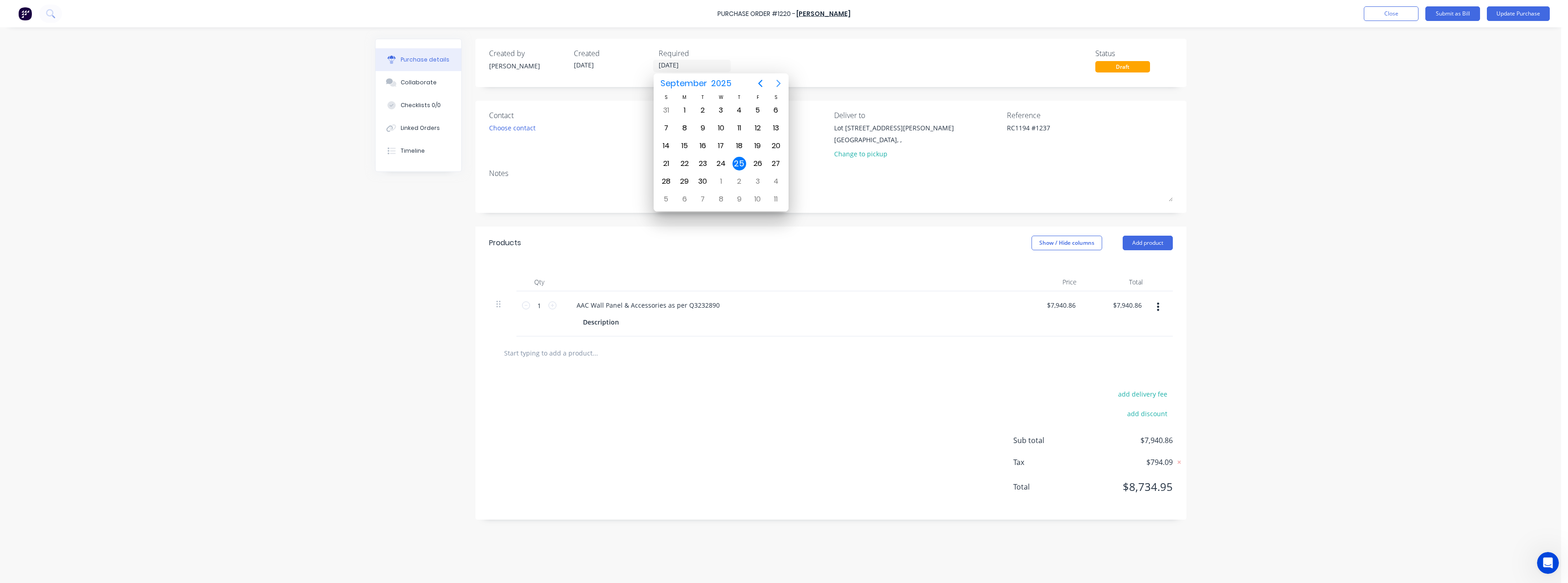
click at [776, 84] on icon "Next page" at bounding box center [778, 83] width 11 height 11
click at [741, 142] on div "16" at bounding box center [739, 146] width 14 height 14
type textarea "x"
type input "[DATE]"
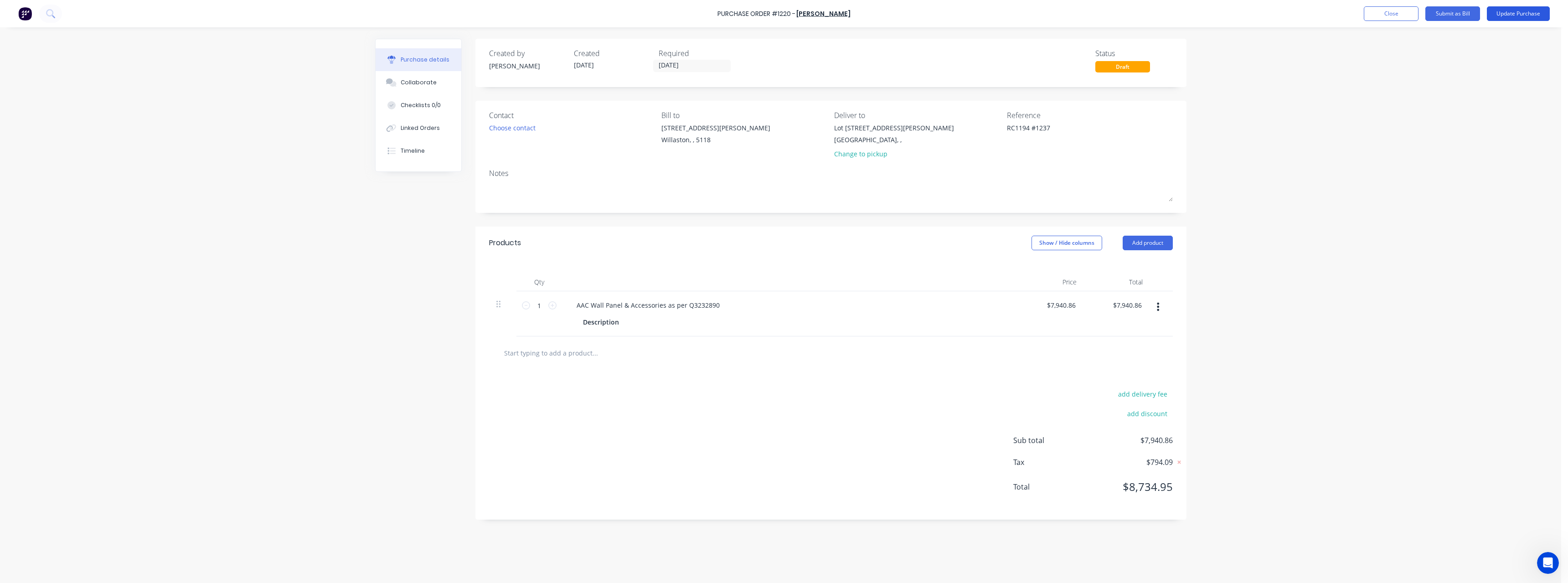
click at [1497, 17] on button "Update Purchase" at bounding box center [1518, 13] width 63 height 14
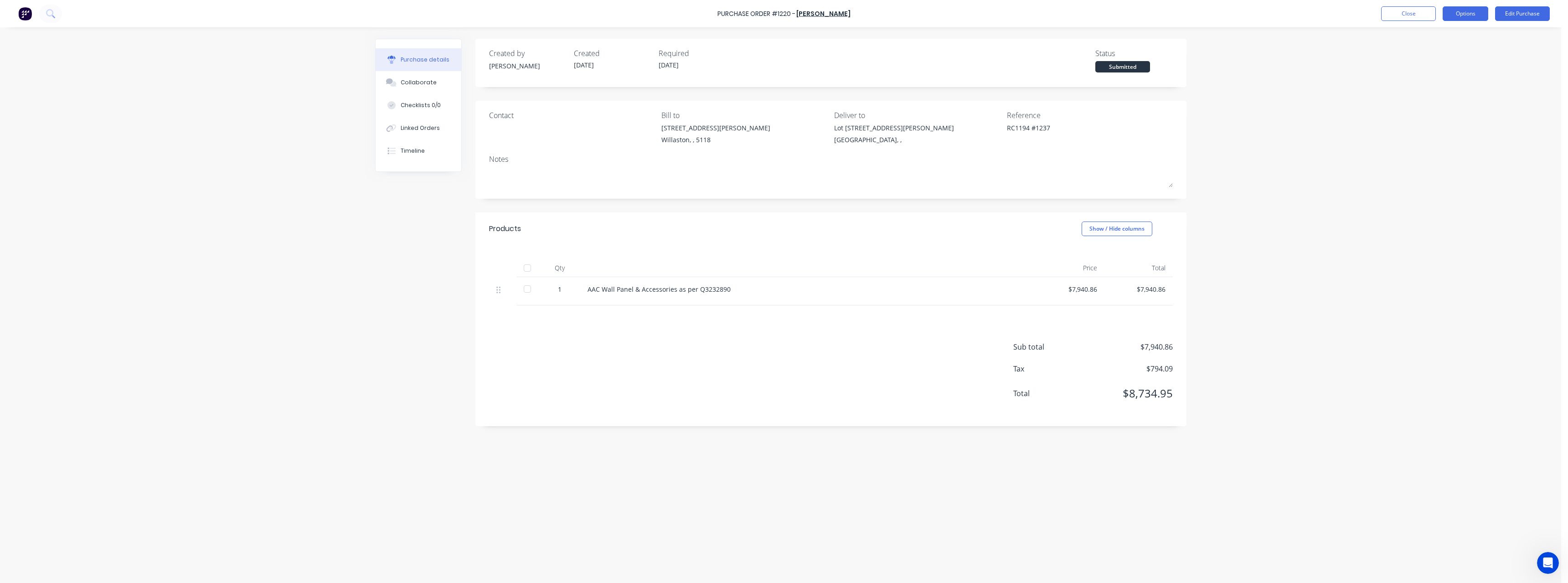
click at [1468, 17] on button "Options" at bounding box center [1465, 13] width 45 height 14
click at [1464, 38] on div "Print / Email" at bounding box center [1445, 36] width 70 height 13
click at [1459, 57] on div "With pricing" at bounding box center [1445, 55] width 70 height 13
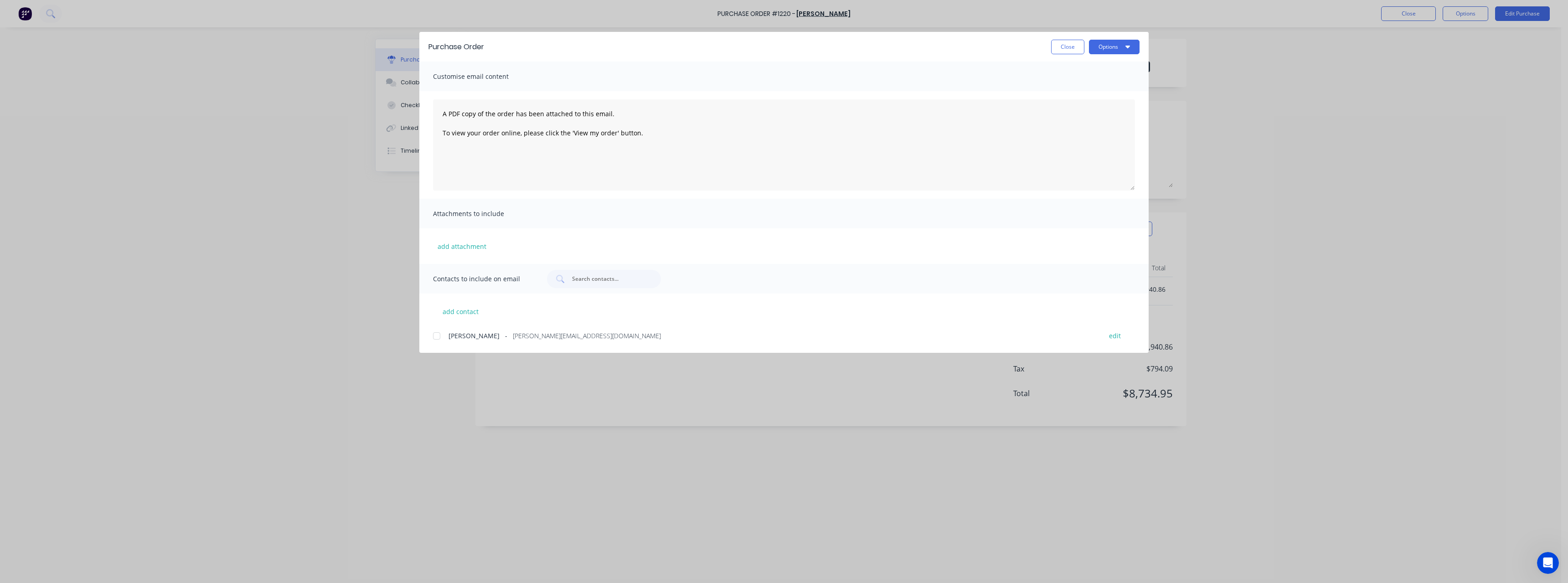
click at [550, 337] on span "[PERSON_NAME][EMAIL_ADDRESS][DOMAIN_NAME]" at bounding box center [586, 336] width 148 height 10
click at [1103, 48] on button "Options" at bounding box center [1114, 47] width 50 height 14
click at [1083, 107] on div "Email" at bounding box center [1096, 106] width 70 height 13
click at [1056, 49] on button "Close" at bounding box center [1068, 47] width 33 height 14
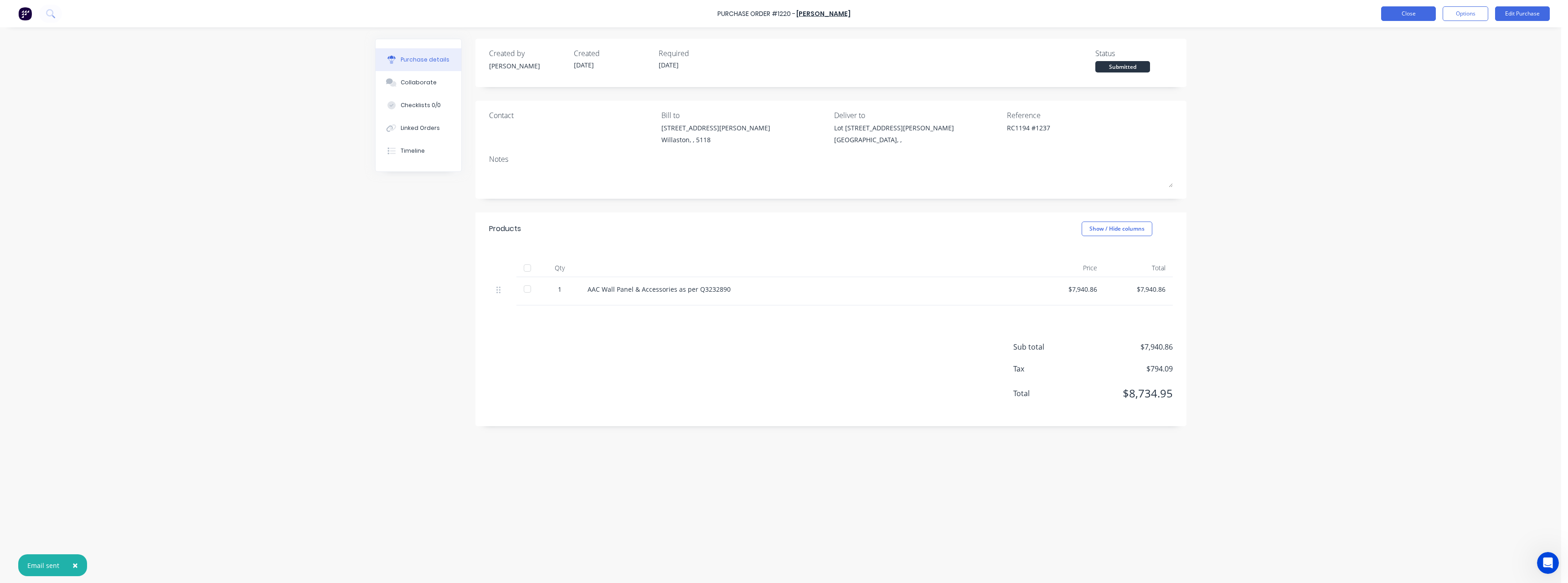
click at [1389, 12] on button "Close" at bounding box center [1408, 13] width 54 height 14
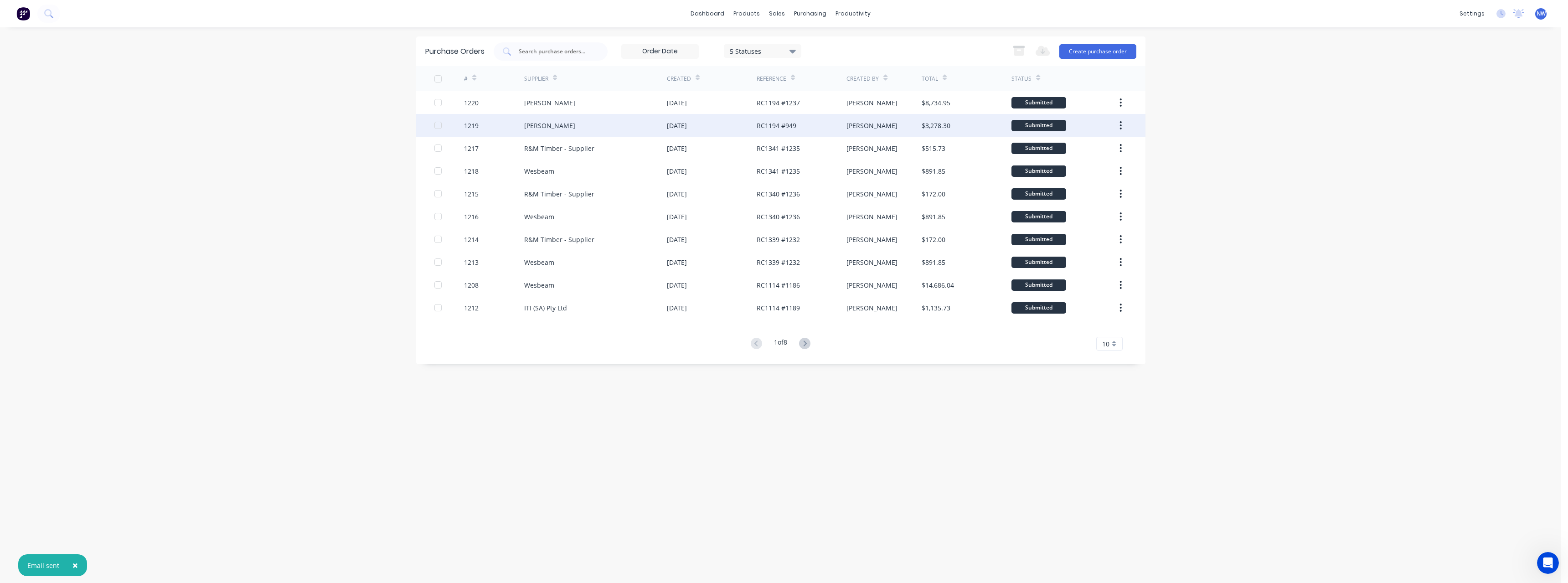
click at [577, 129] on div "[PERSON_NAME]" at bounding box center [595, 125] width 142 height 23
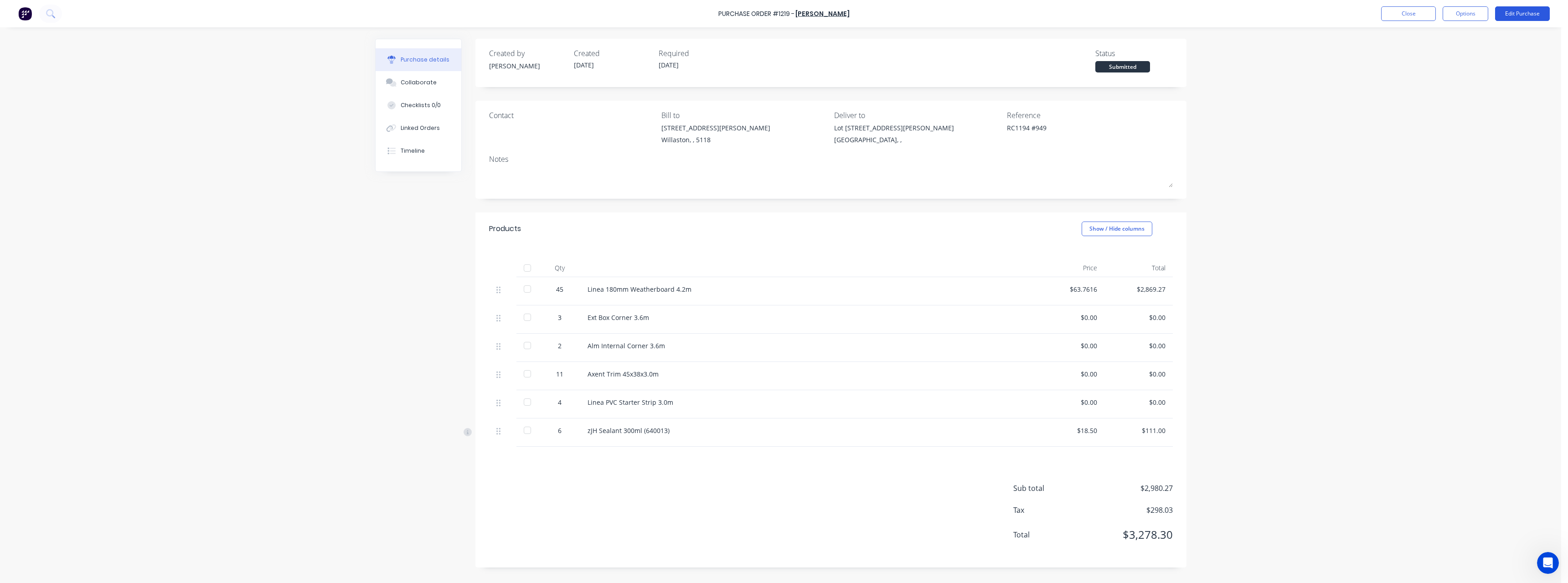
click at [1512, 16] on button "Edit Purchase" at bounding box center [1522, 13] width 54 height 14
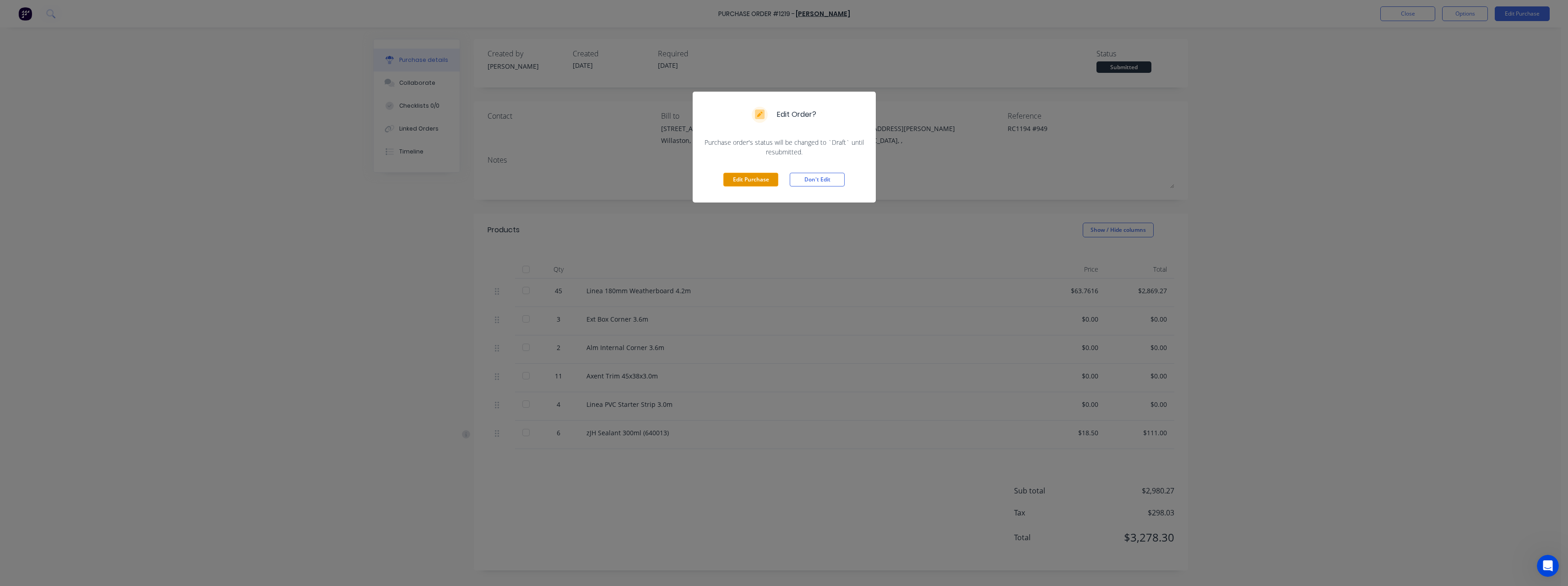
click at [758, 181] on button "Edit Purchase" at bounding box center [750, 180] width 55 height 14
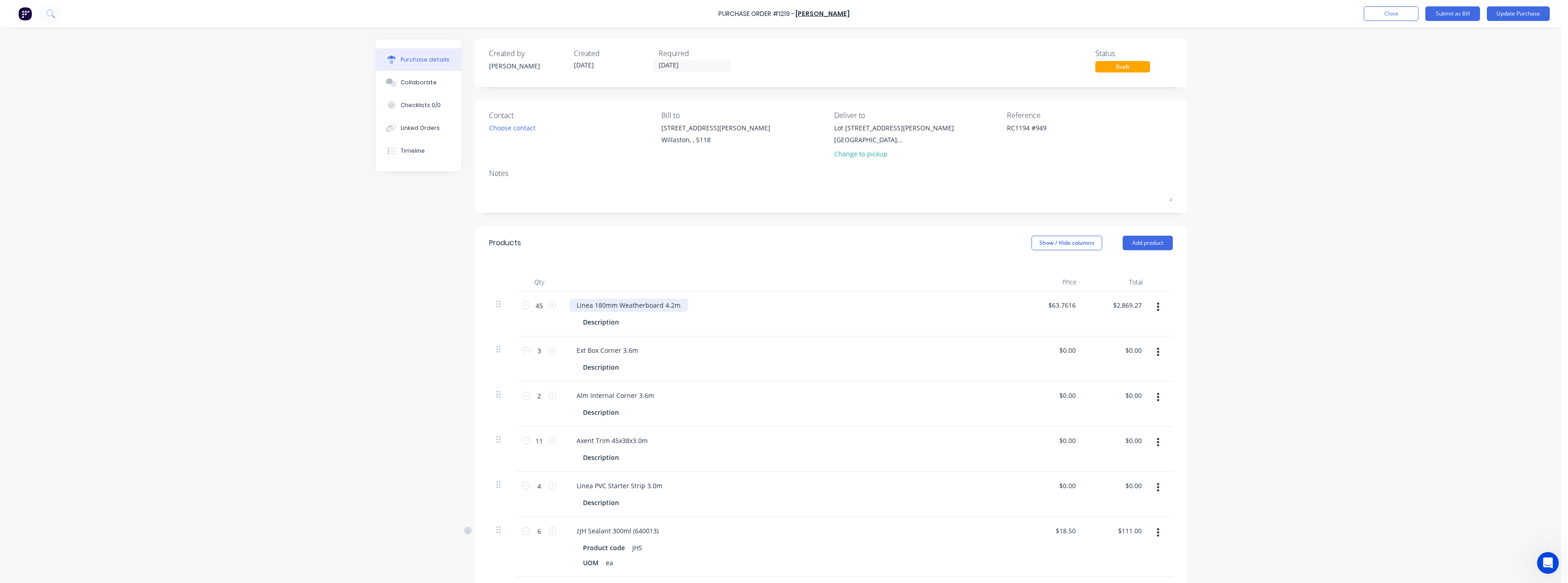
type textarea "x"
click at [677, 304] on div "Linea 180mm Weatherboard 4.2m" at bounding box center [628, 305] width 118 height 13
click at [1507, 14] on button "Update Purchase" at bounding box center [1518, 13] width 63 height 14
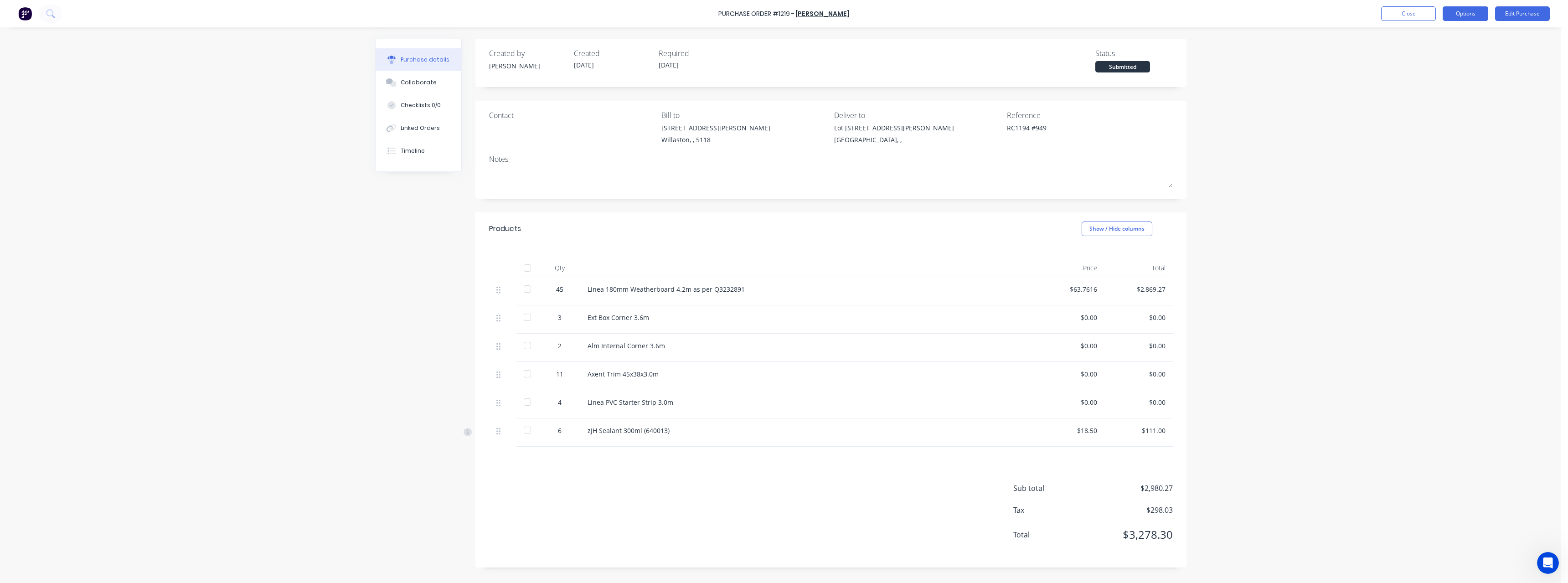
click at [1476, 13] on button "Options" at bounding box center [1465, 13] width 45 height 14
click at [1458, 39] on div "Print / Email" at bounding box center [1445, 36] width 70 height 13
click at [1452, 54] on div "With pricing" at bounding box center [1445, 55] width 70 height 13
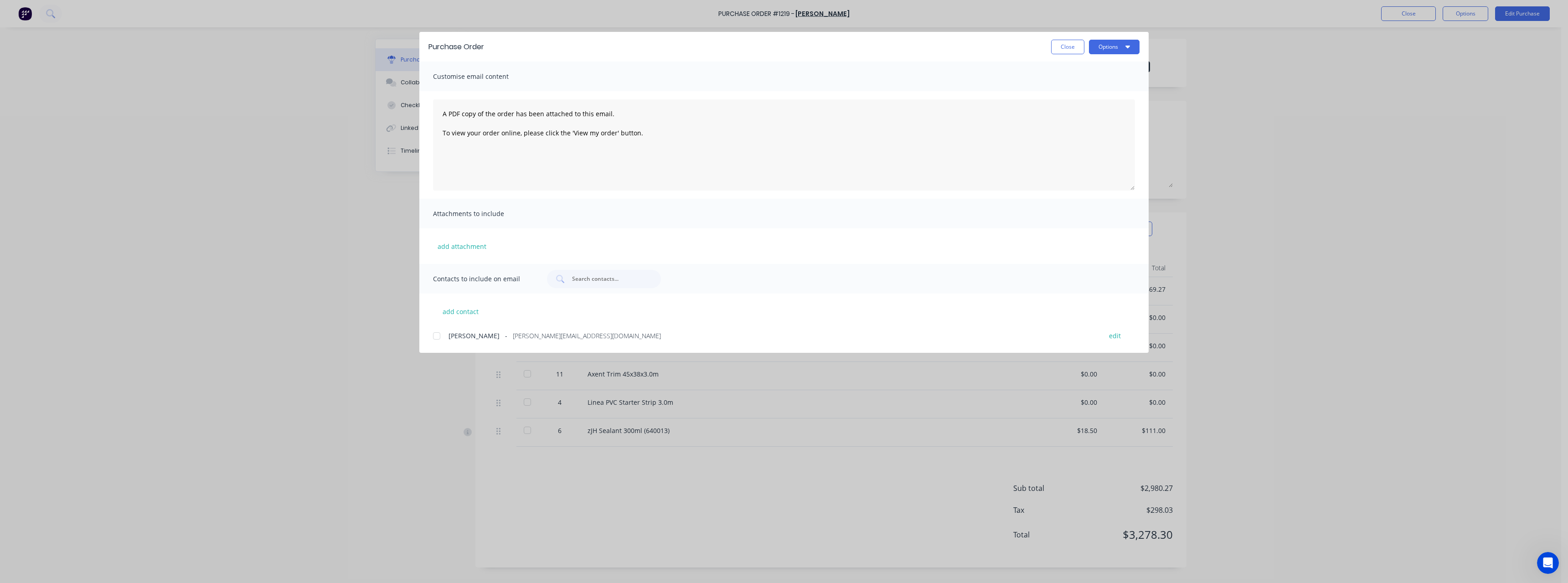
click at [533, 337] on span "[PERSON_NAME][EMAIL_ADDRESS][DOMAIN_NAME]" at bounding box center [586, 336] width 148 height 10
click at [1105, 44] on button "Options" at bounding box center [1114, 47] width 50 height 14
click at [1090, 103] on div "Email" at bounding box center [1096, 106] width 70 height 13
click at [1069, 48] on button "Close" at bounding box center [1068, 47] width 33 height 14
type textarea "x"
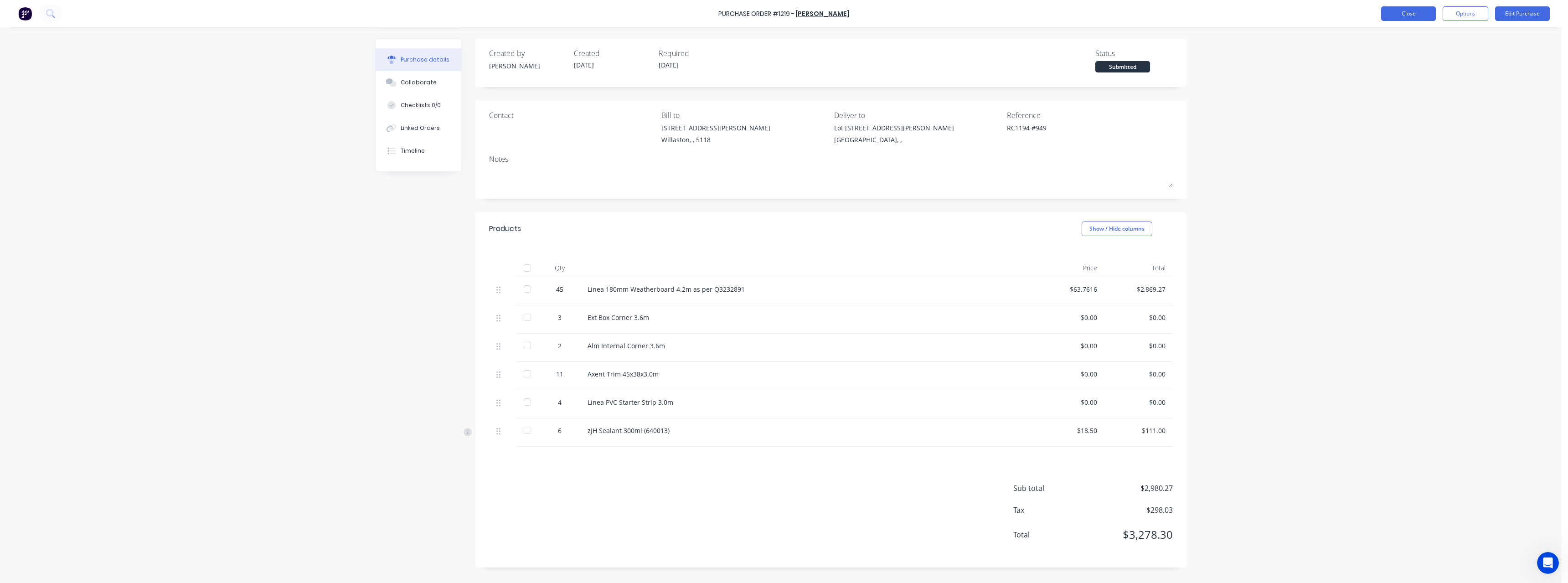
click at [1393, 14] on button "Close" at bounding box center [1408, 13] width 54 height 14
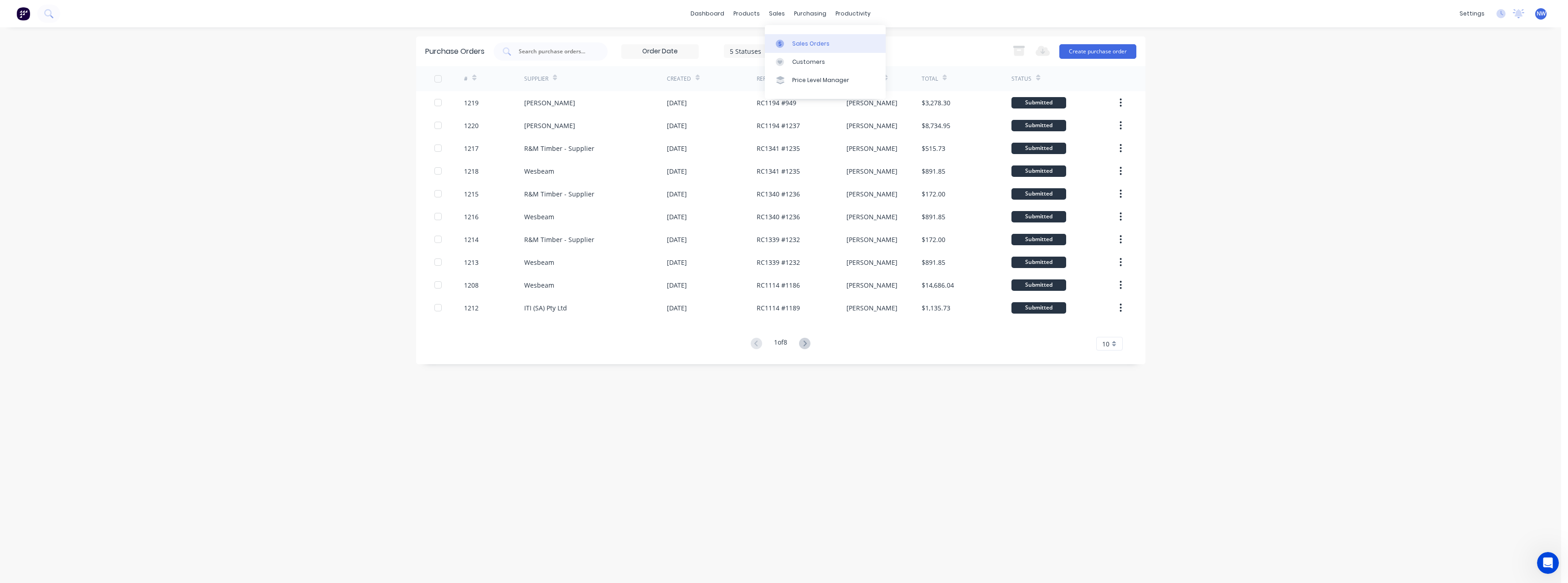
click at [795, 34] on link "Sales Orders" at bounding box center [825, 43] width 120 height 18
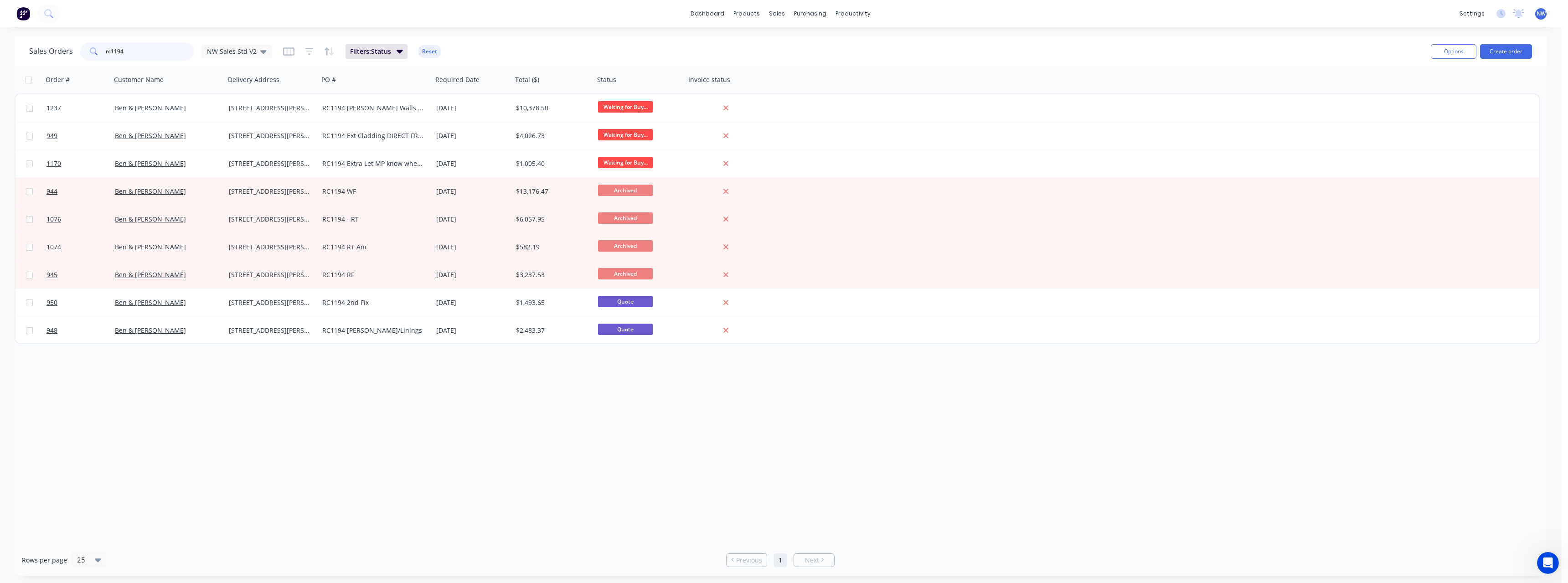
drag, startPoint x: 142, startPoint y: 53, endPoint x: 81, endPoint y: 61, distance: 61.5
click at [81, 61] on div "Sales Orders rc1194 NW Sales Std V2 Filters: Status Reset" at bounding box center [726, 51] width 1395 height 22
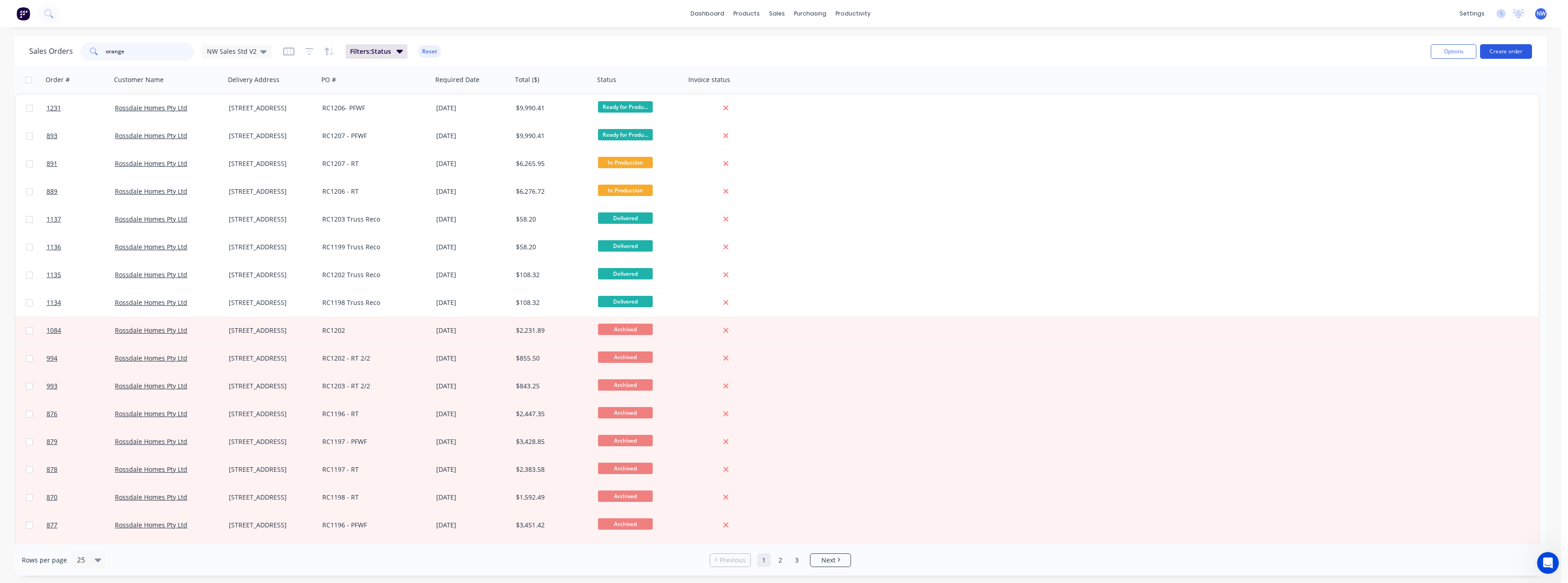
type input "orange"
click at [1504, 52] on button "Create order" at bounding box center [1505, 51] width 52 height 14
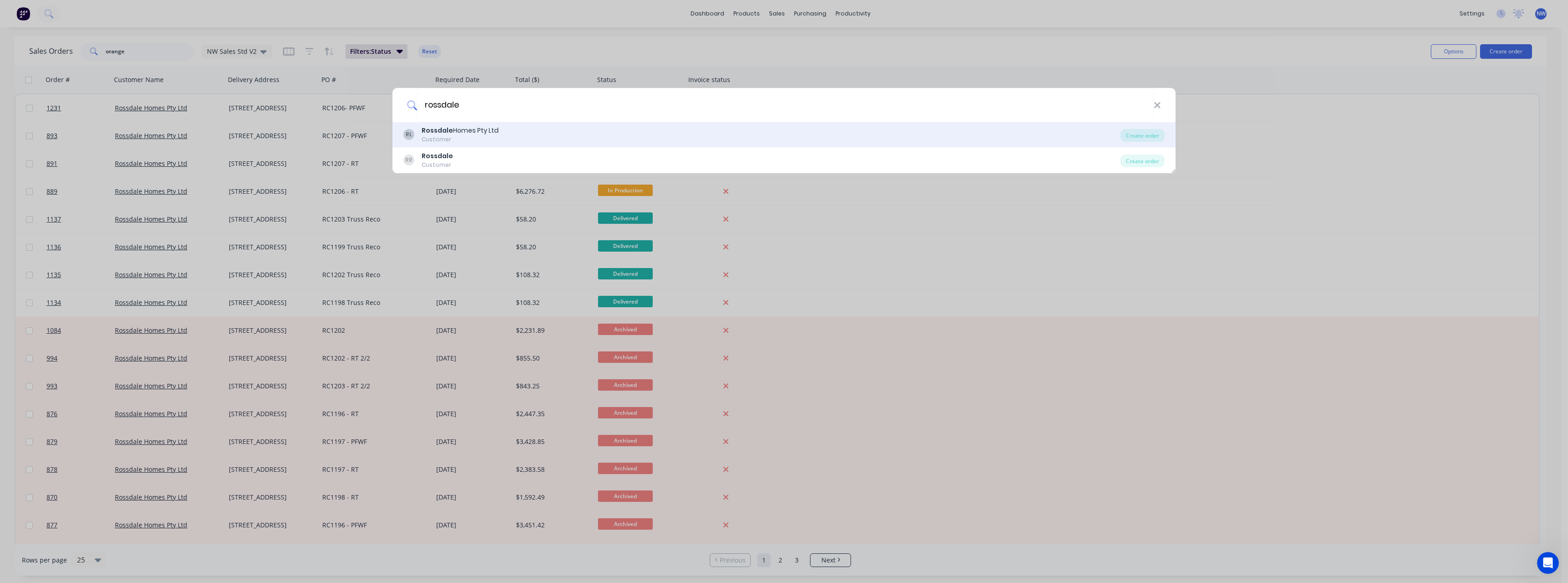
type input "rossdale"
click at [472, 138] on div "Customer" at bounding box center [460, 140] width 77 height 8
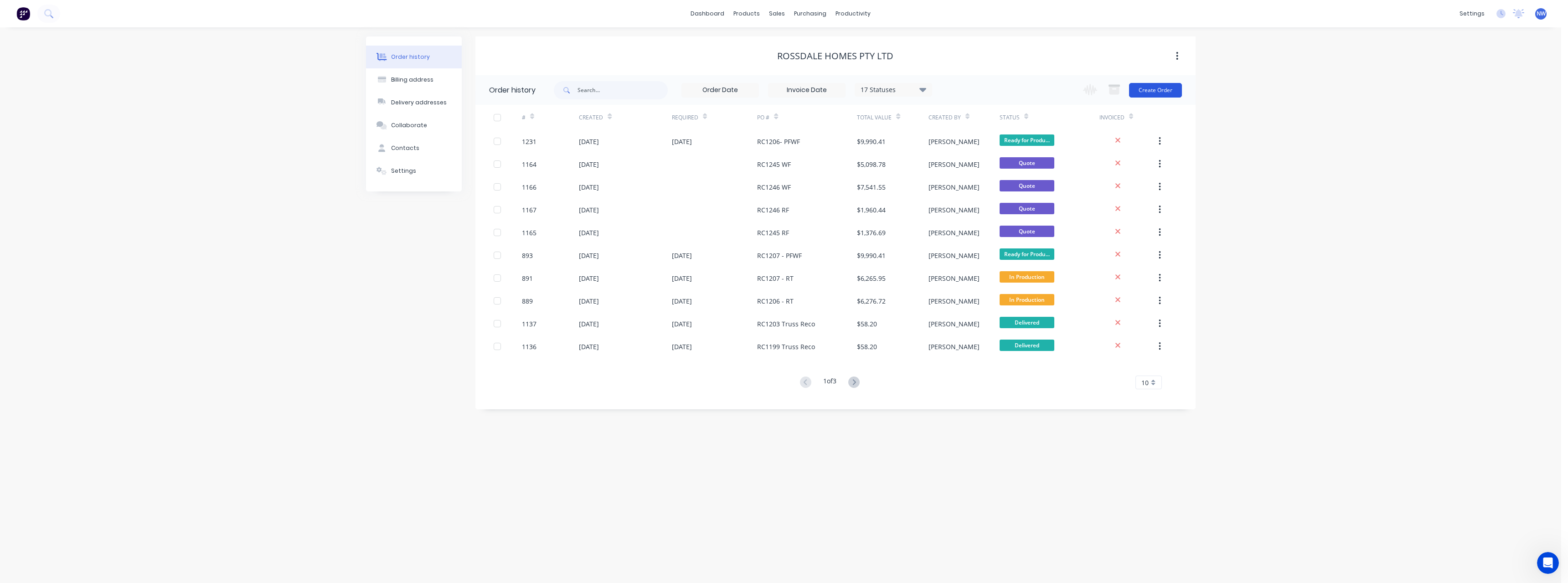
click at [1163, 87] on button "Create Order" at bounding box center [1155, 90] width 53 height 14
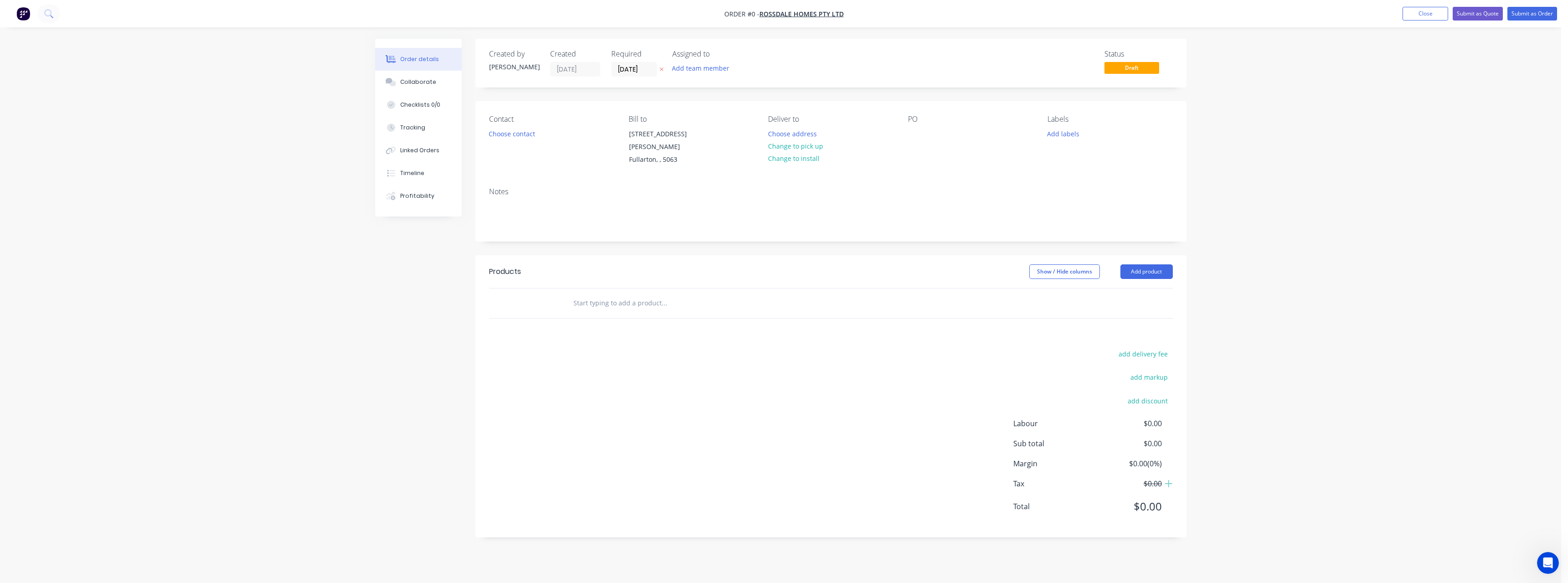
click at [663, 72] on icon "button" at bounding box center [661, 70] width 4 height 6
click at [778, 131] on button "Choose address" at bounding box center [792, 134] width 59 height 12
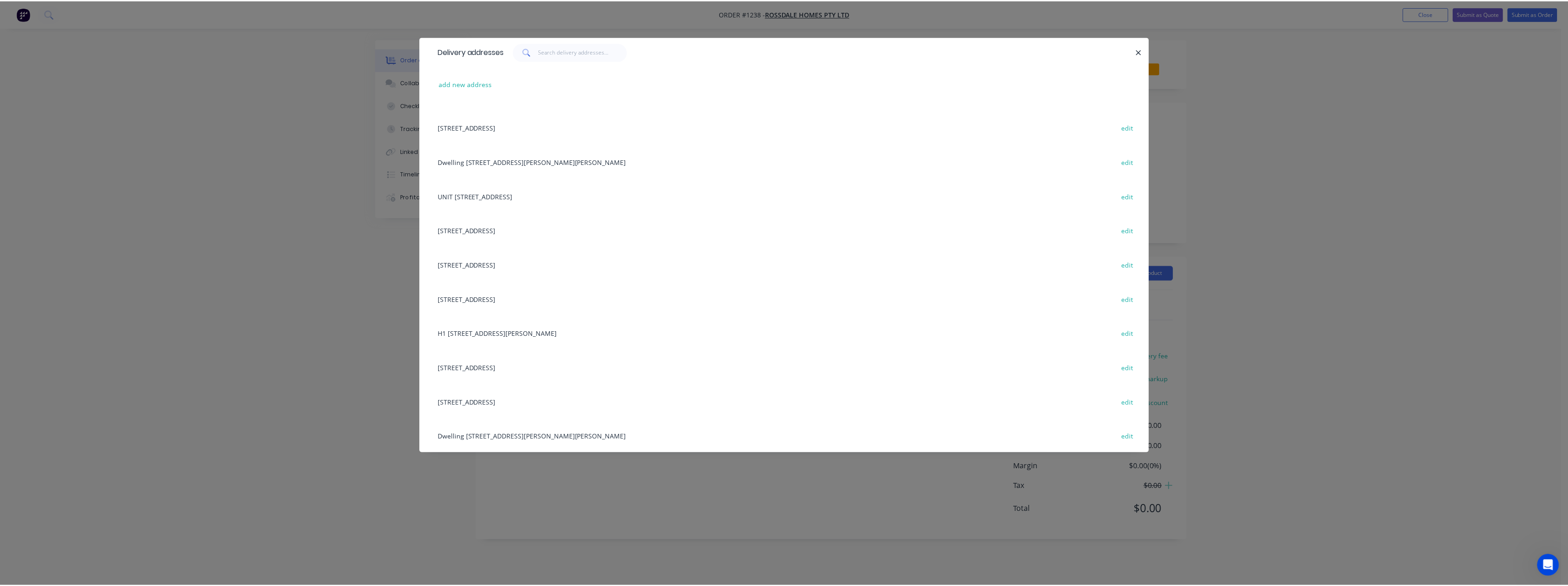
scroll to position [275, 0]
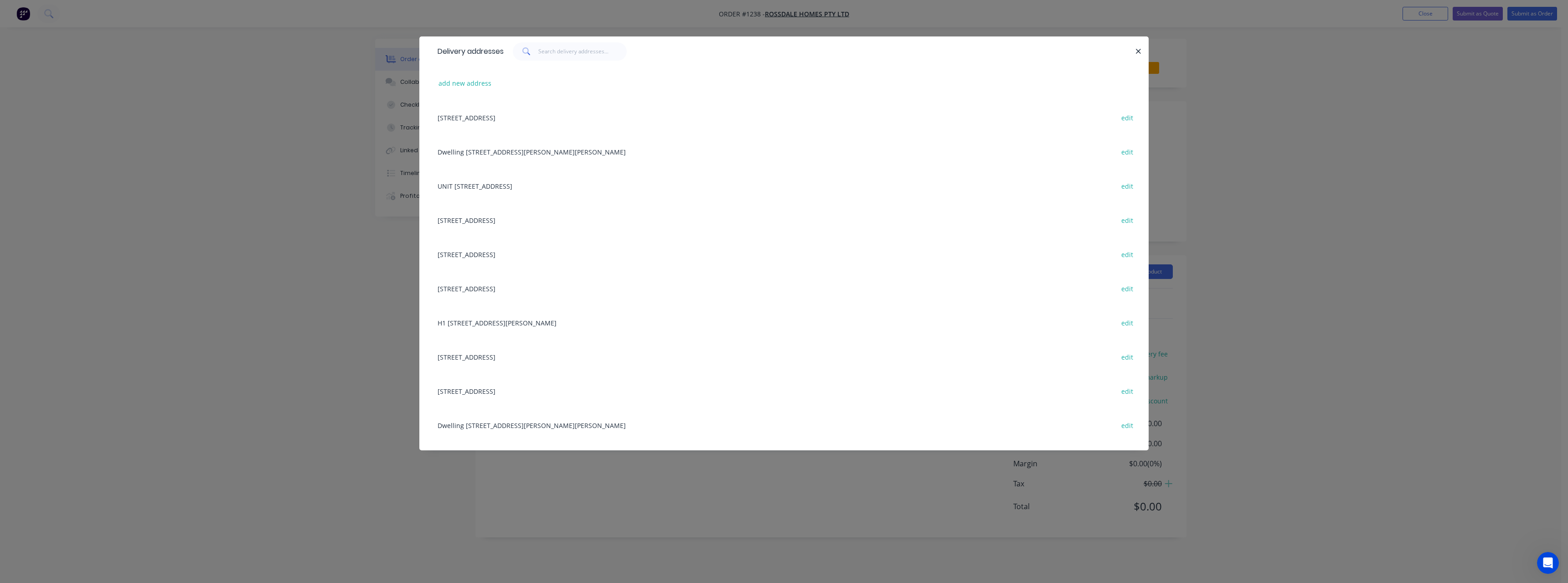
click at [535, 387] on div "[STREET_ADDRESS] edit" at bounding box center [784, 391] width 702 height 34
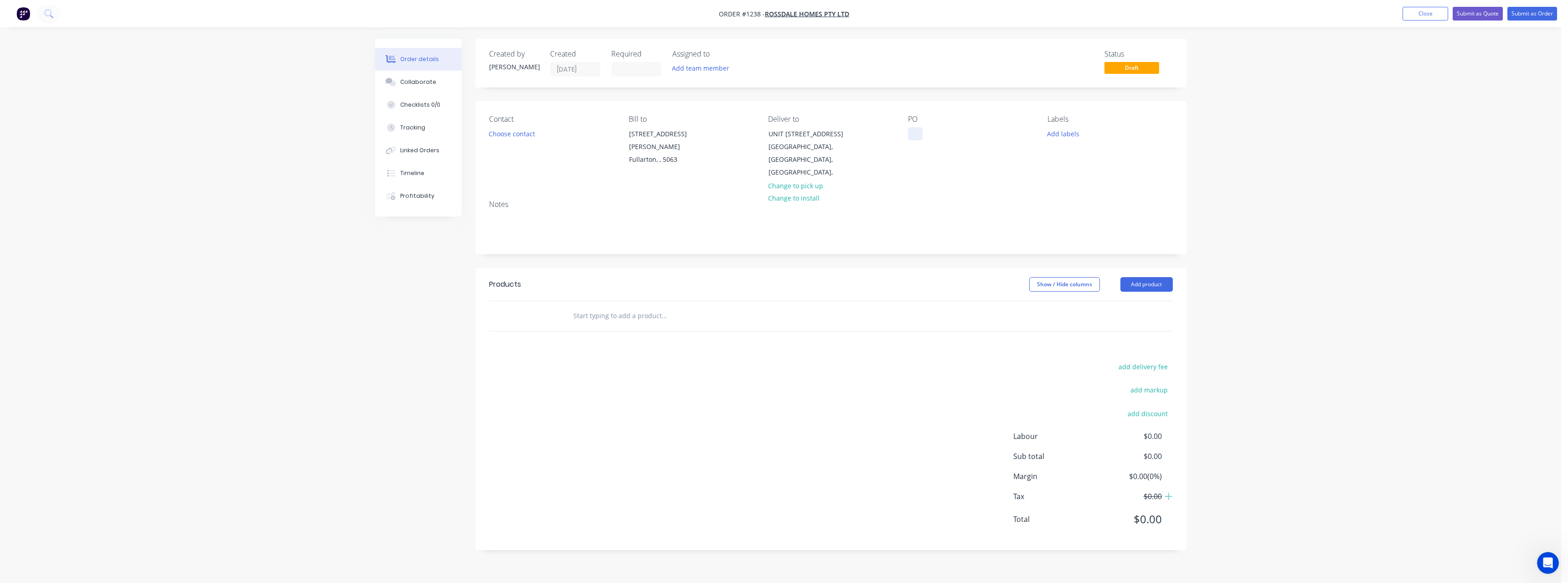
click at [911, 136] on div at bounding box center [915, 134] width 14 height 13
click at [625, 307] on input "text" at bounding box center [664, 316] width 182 height 18
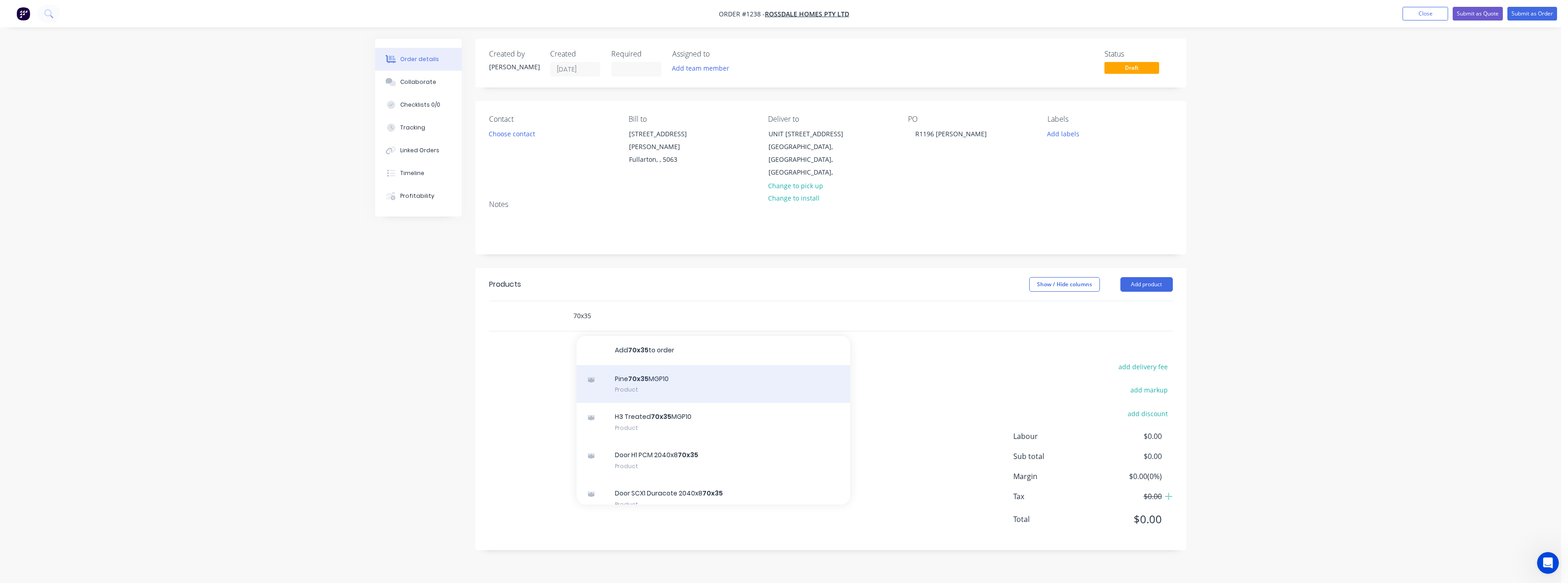
type input "70x35"
click at [670, 371] on div "Pine 70x35 MGP10 Product" at bounding box center [713, 384] width 273 height 39
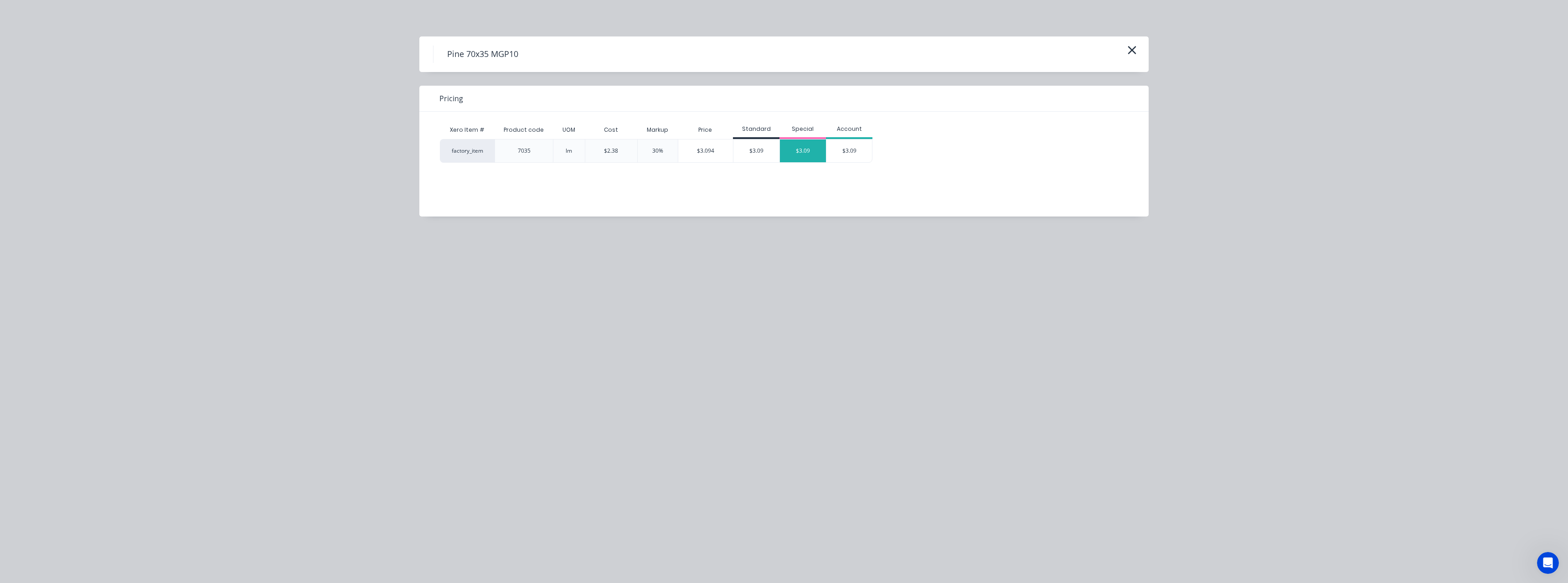
click at [792, 149] on div "$3.09" at bounding box center [803, 151] width 46 height 23
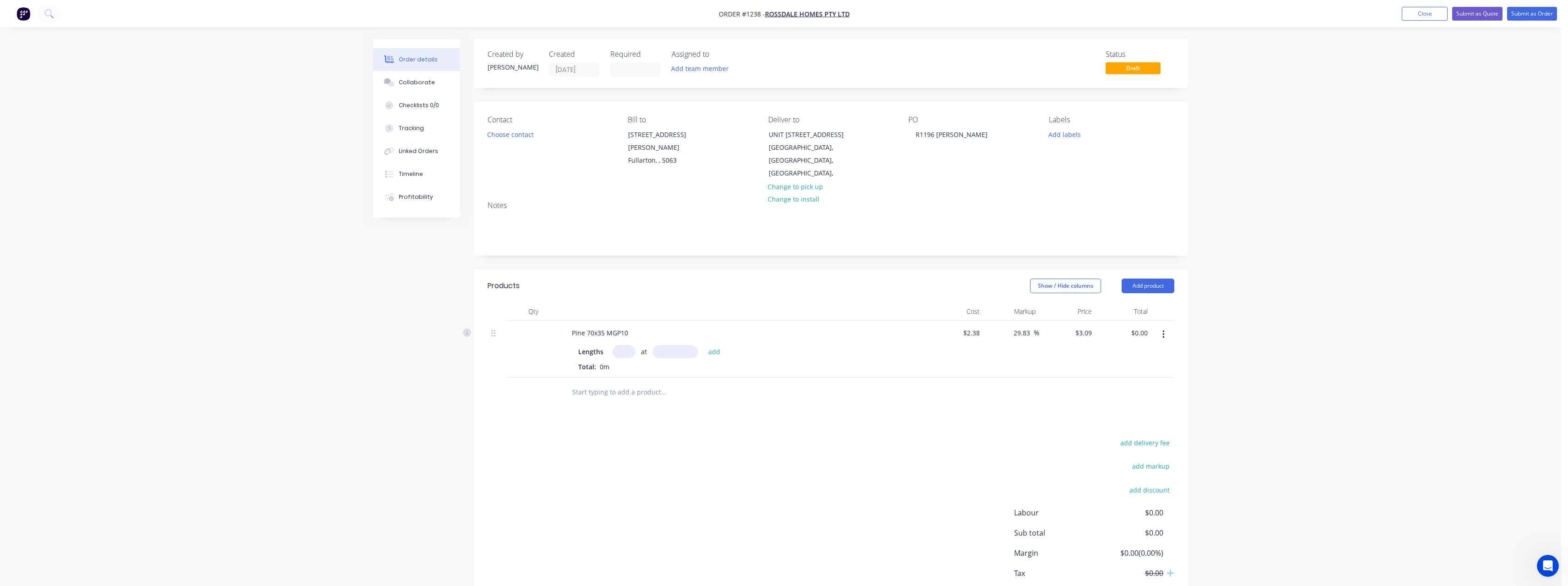
click at [624, 345] on input "text" at bounding box center [624, 351] width 23 height 13
type input "20"
type input "4800"
click at [704, 345] on button "add" at bounding box center [714, 351] width 21 height 12
type input "$296.64"
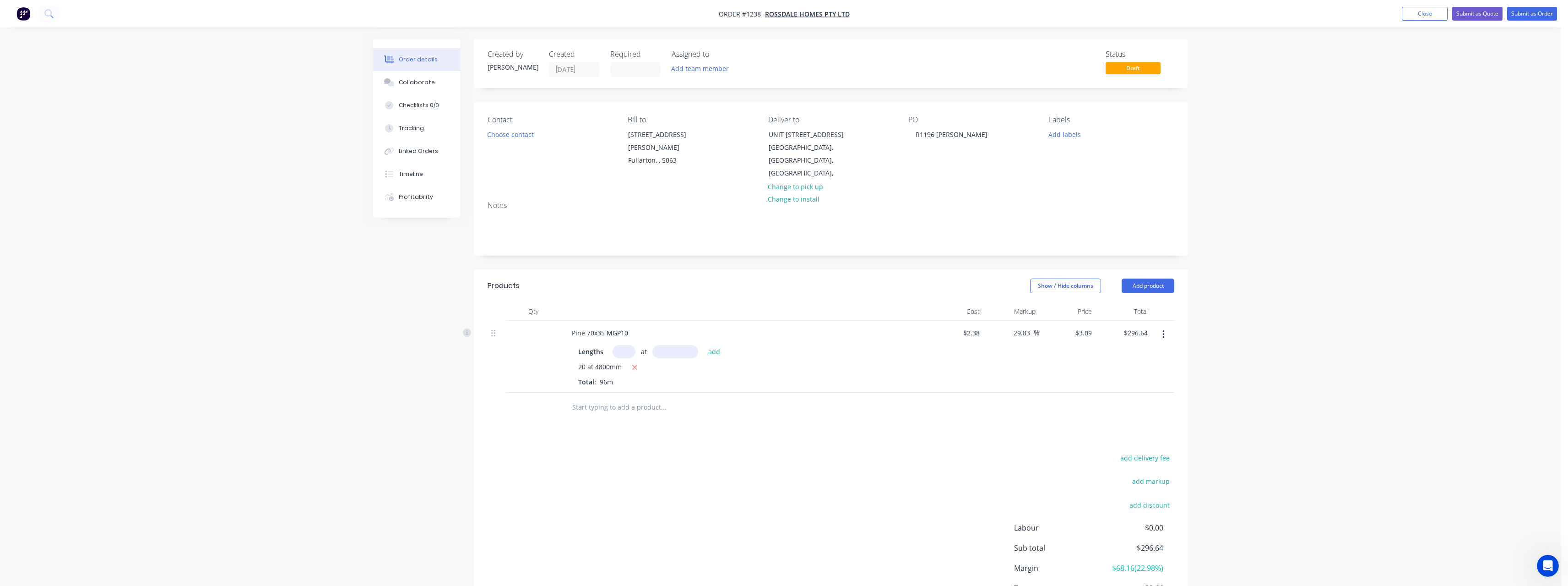
click at [636, 398] on input "text" at bounding box center [663, 407] width 183 height 18
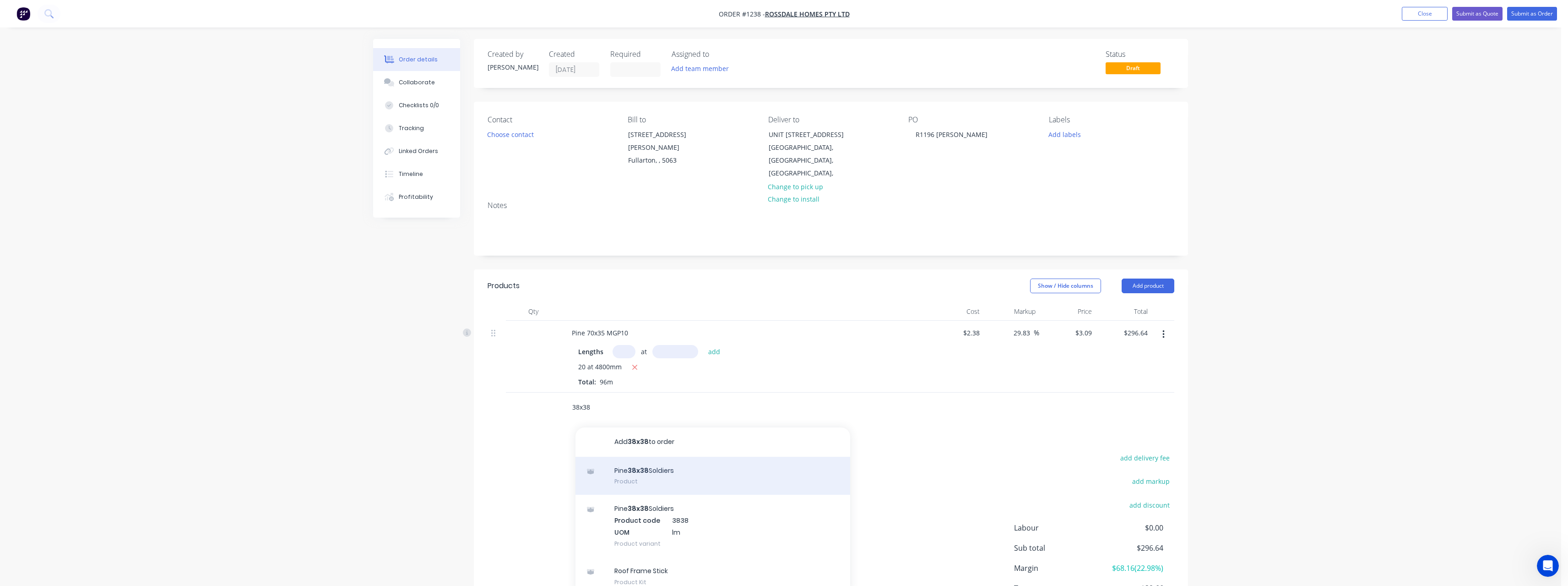
type input "38x38"
click at [692, 457] on div "Pine 38x38 Soldiers Product" at bounding box center [712, 476] width 274 height 39
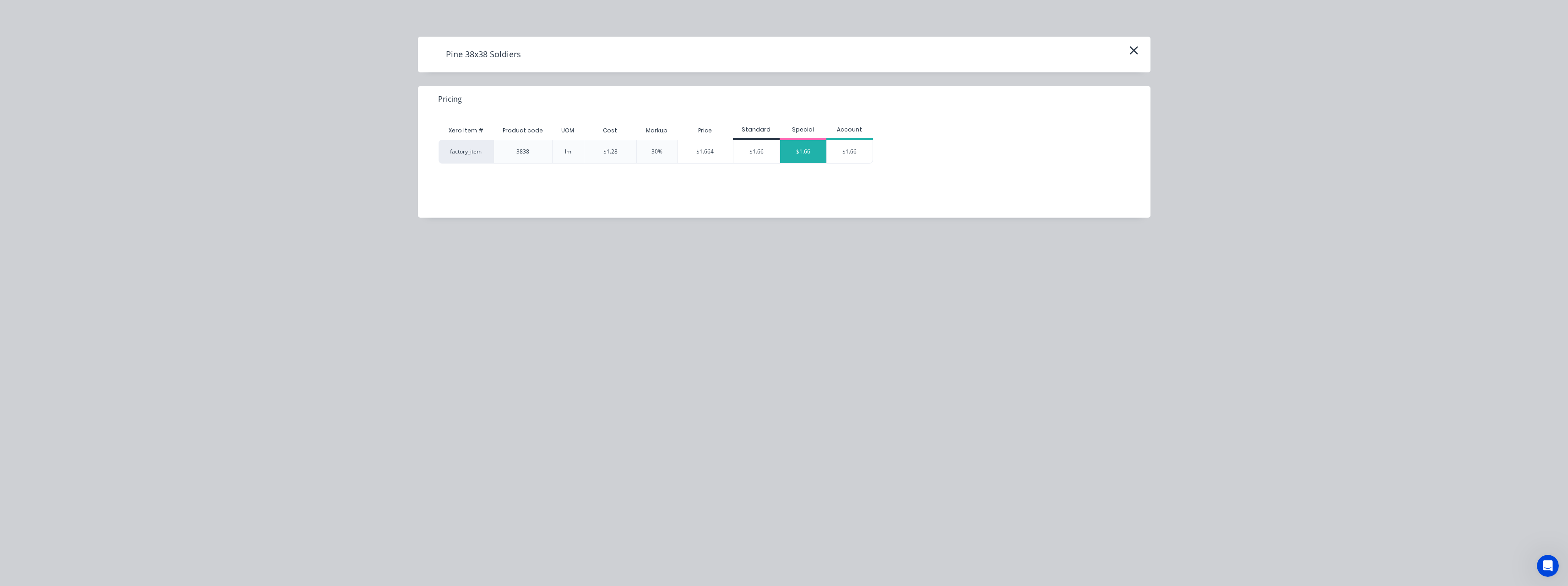
click at [787, 147] on div "$1.66" at bounding box center [803, 152] width 46 height 23
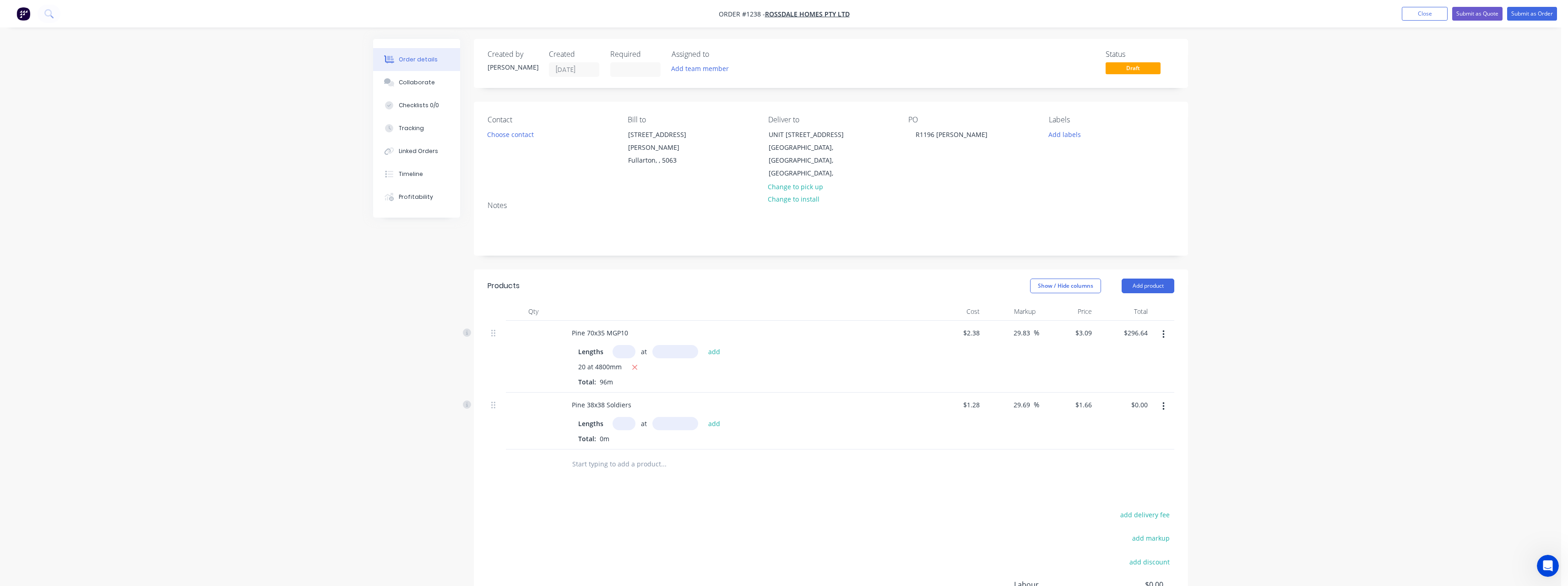
click at [627, 417] on input "text" at bounding box center [624, 423] width 23 height 13
type input "12"
type input "2400"
click at [704, 417] on button "add" at bounding box center [714, 423] width 21 height 12
type input "$47.81"
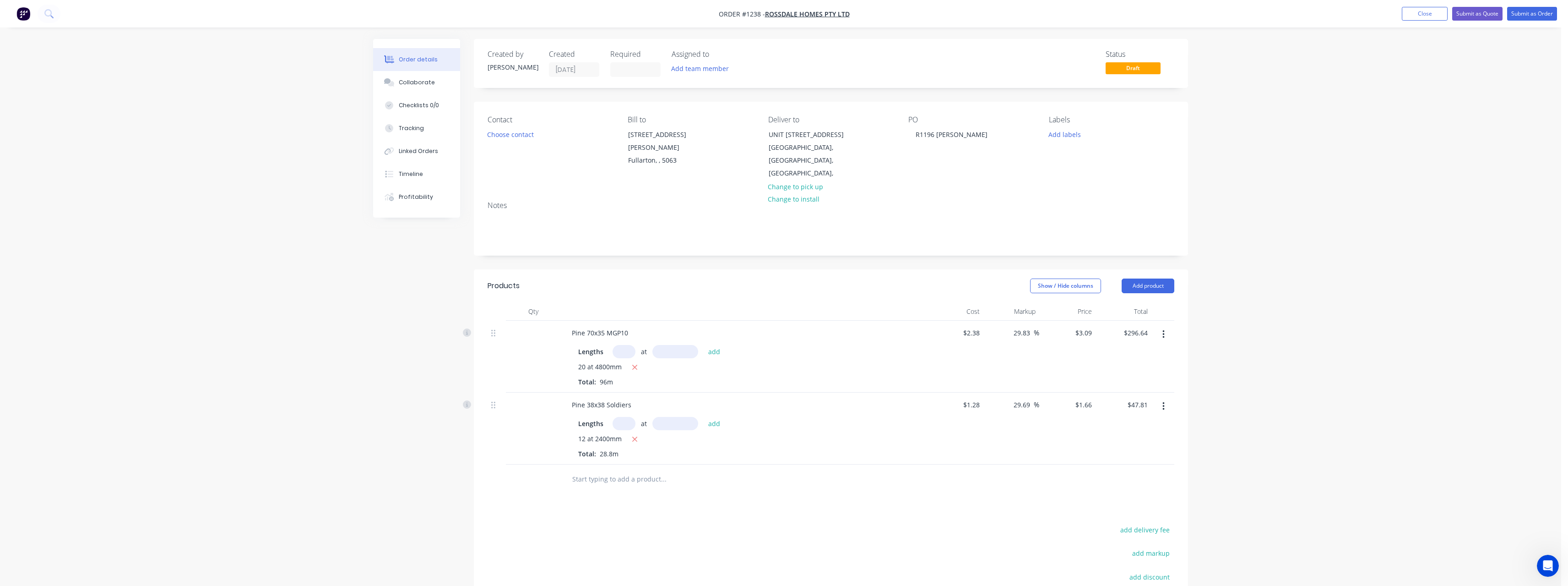
click at [613, 470] on input "text" at bounding box center [663, 479] width 183 height 18
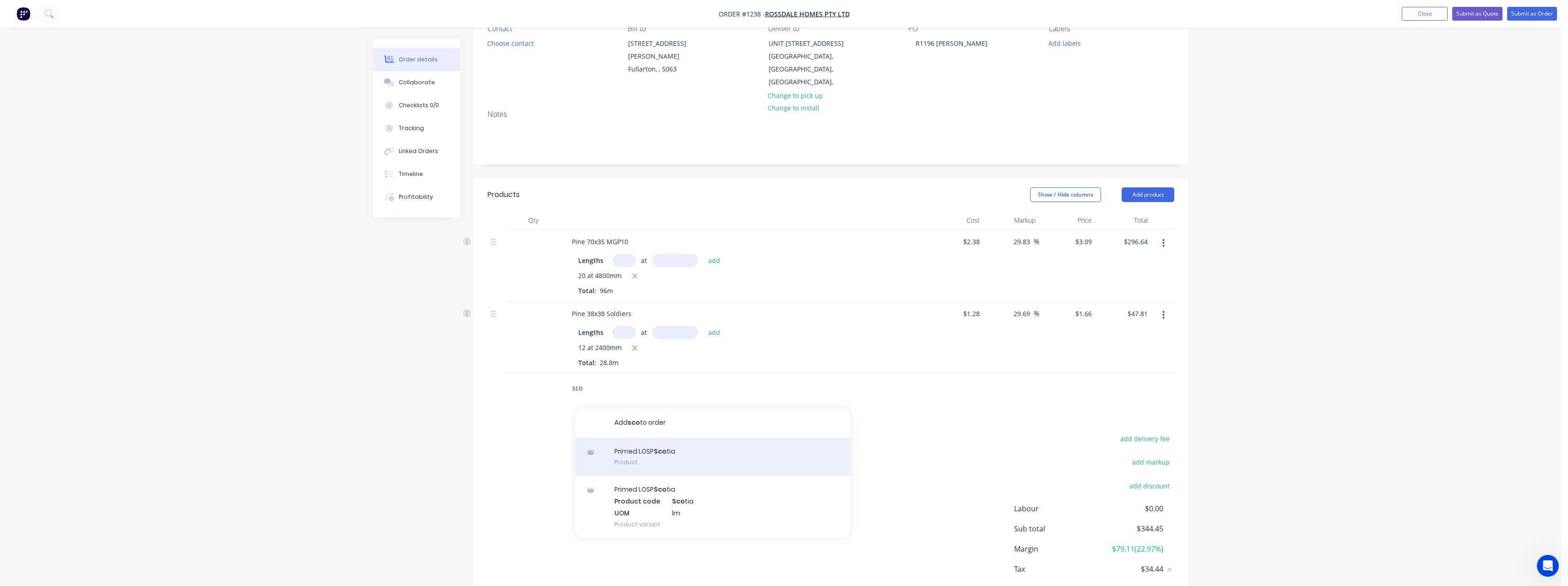
scroll to position [91, 0]
type input "sco"
click at [721, 437] on div "Primed LOSP Sco tia Product" at bounding box center [712, 457] width 274 height 39
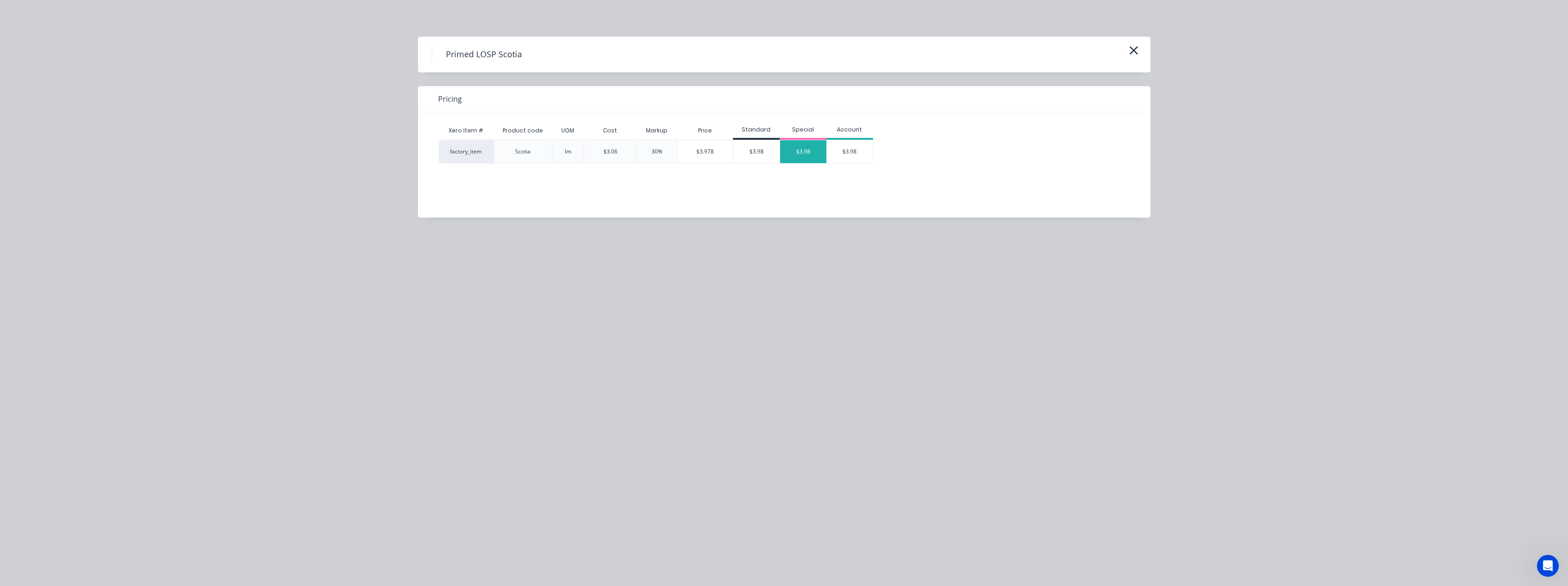
click at [788, 152] on div "$3.98" at bounding box center [803, 152] width 46 height 23
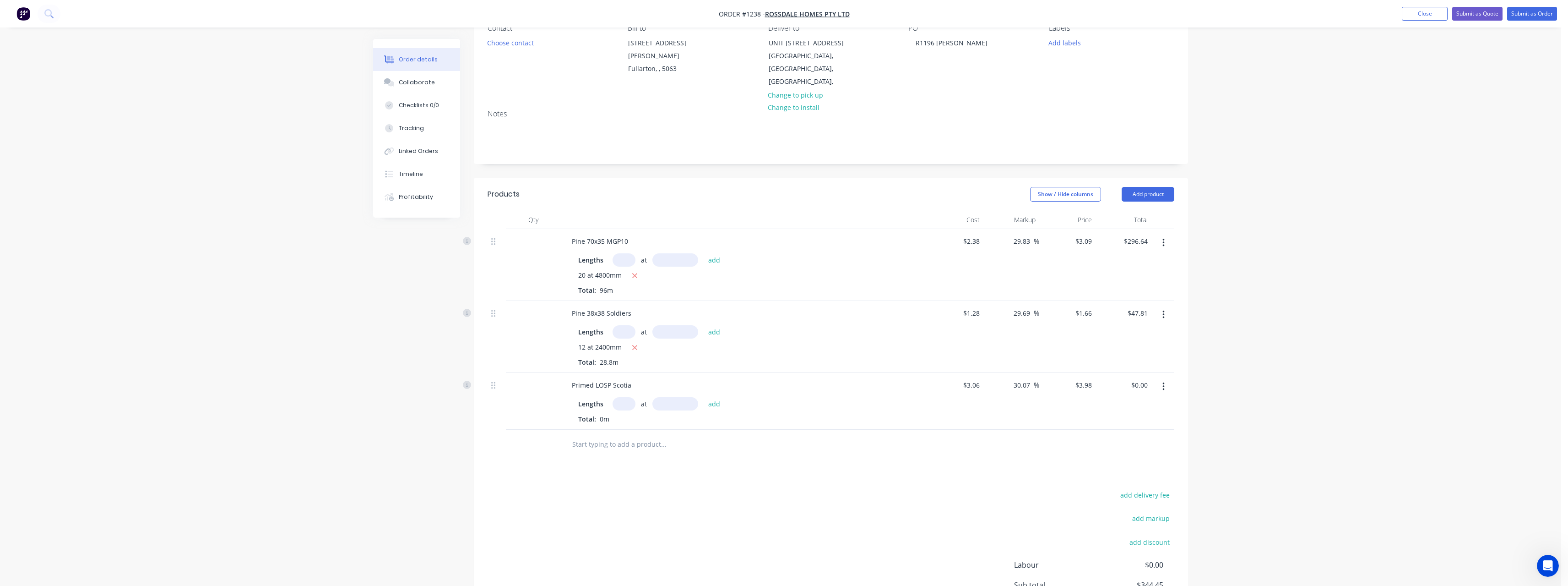
click at [630, 397] on input "text" at bounding box center [624, 403] width 23 height 13
type input "8"
type input "5400"
click at [704, 397] on button "add" at bounding box center [714, 403] width 21 height 12
type input "$171.94"
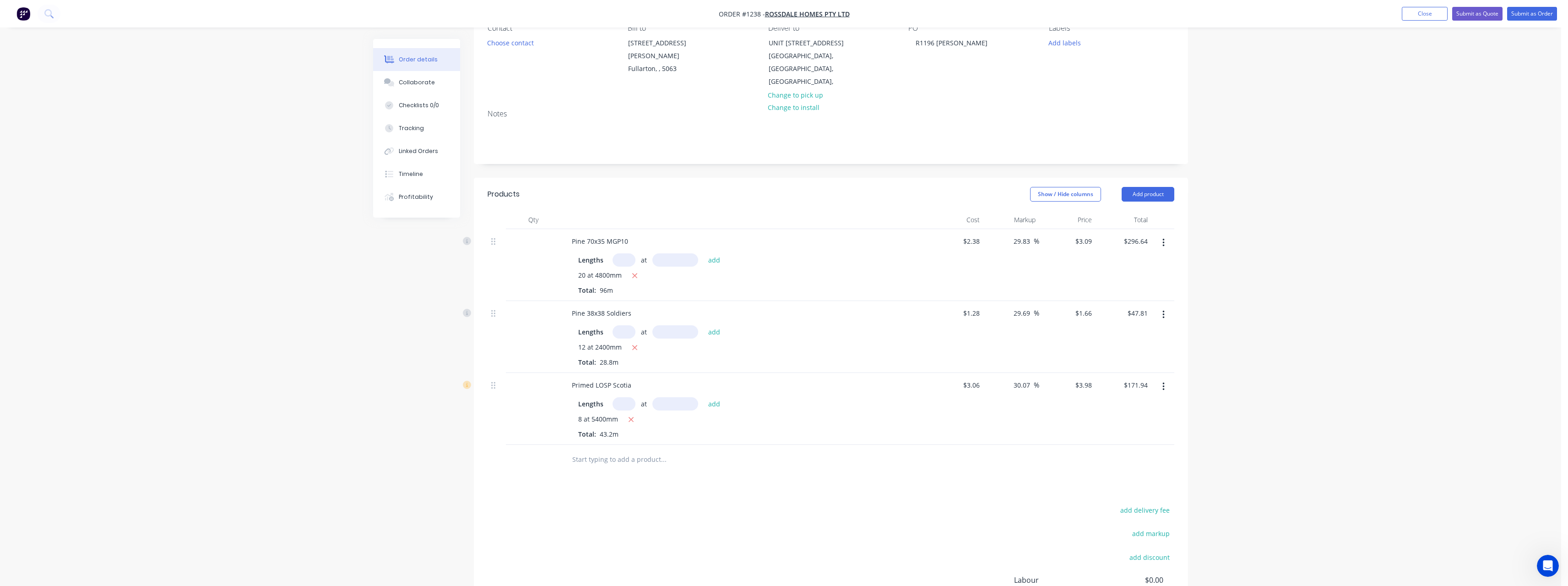
click at [619, 450] on input "text" at bounding box center [663, 459] width 183 height 18
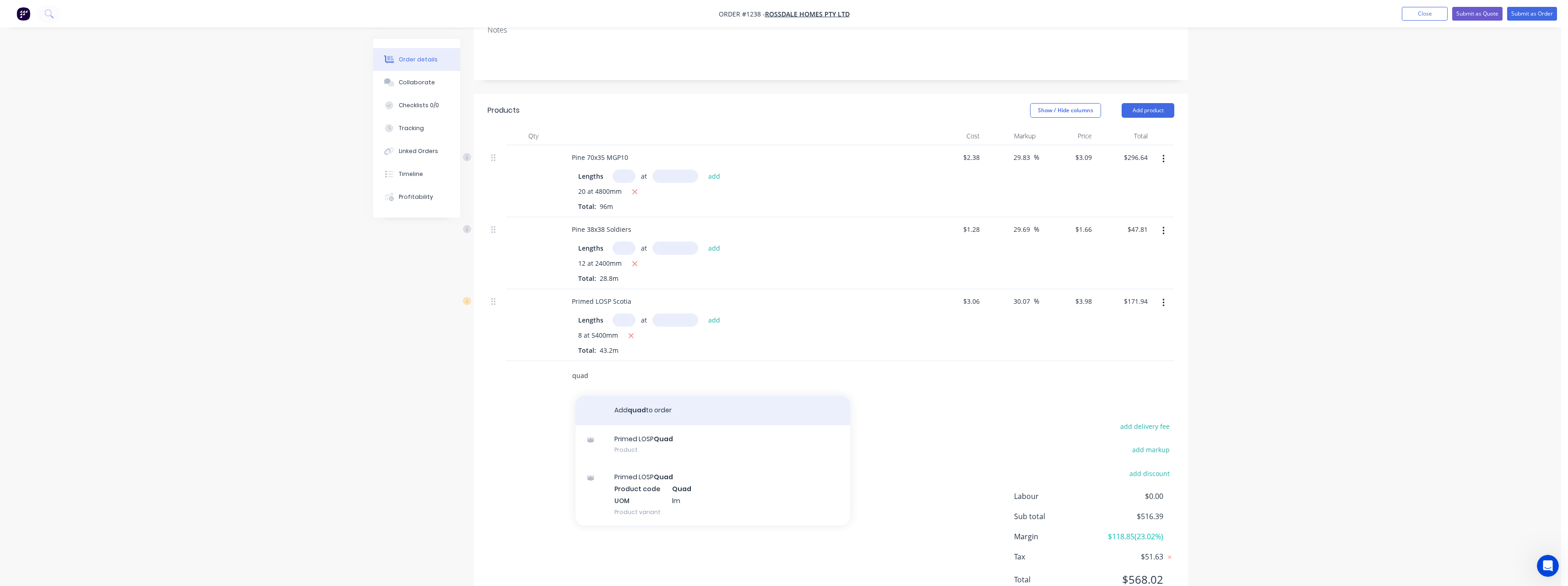
scroll to position [183, 0]
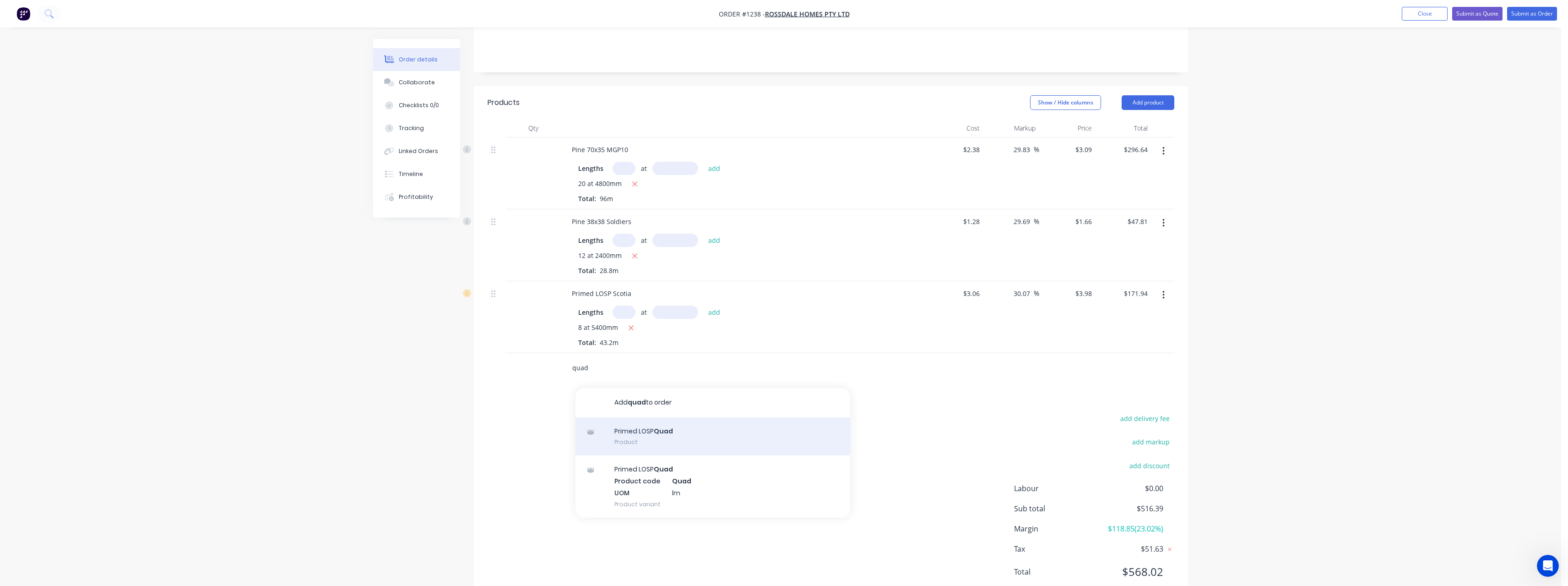
type input "quad"
click at [735, 421] on div "Primed LOSP Quad Product" at bounding box center [712, 437] width 274 height 39
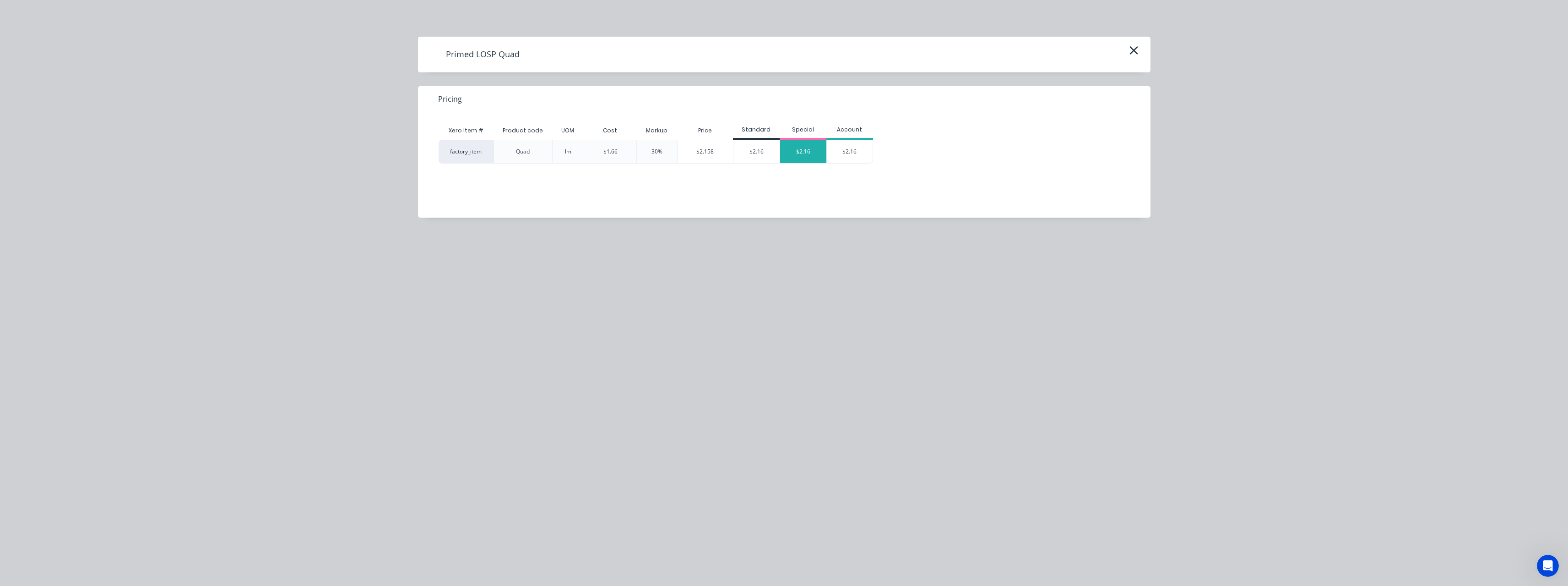
click at [796, 155] on div "$2.16" at bounding box center [803, 152] width 46 height 23
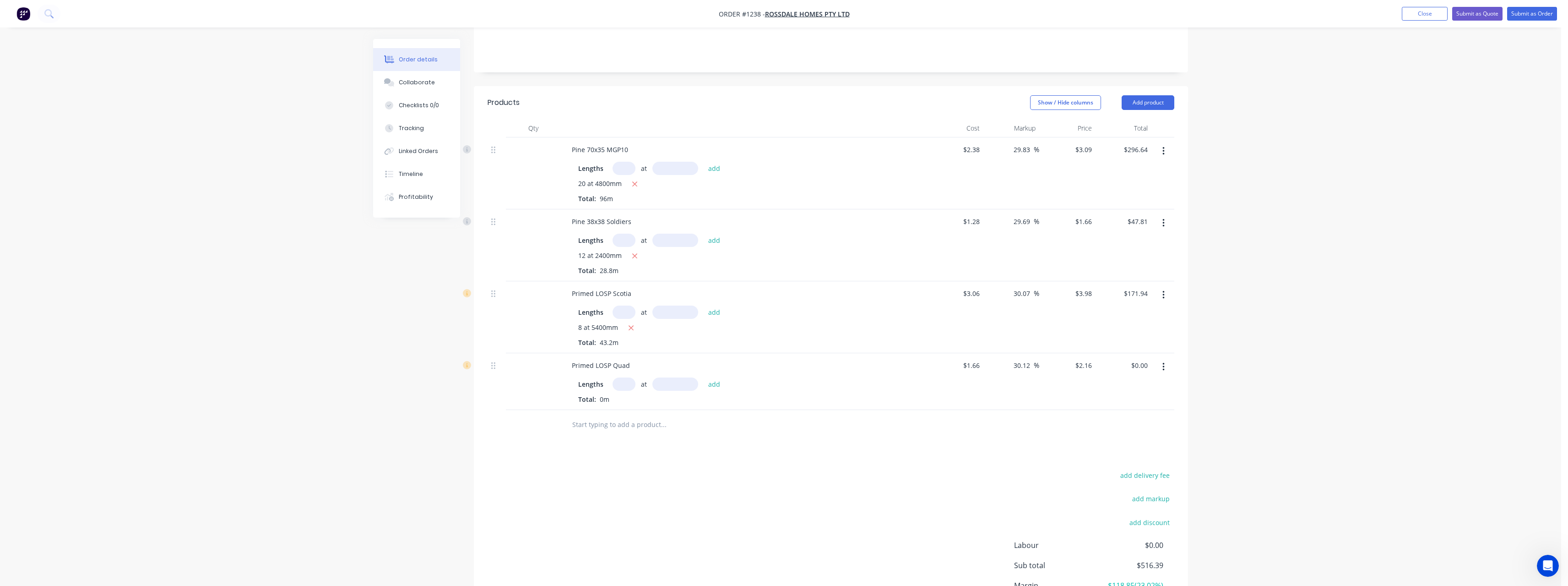
click at [629, 378] on input "text" at bounding box center [624, 384] width 23 height 13
type input "6"
type input "5400"
click at [704, 378] on button "add" at bounding box center [714, 384] width 21 height 12
type input "$69.98"
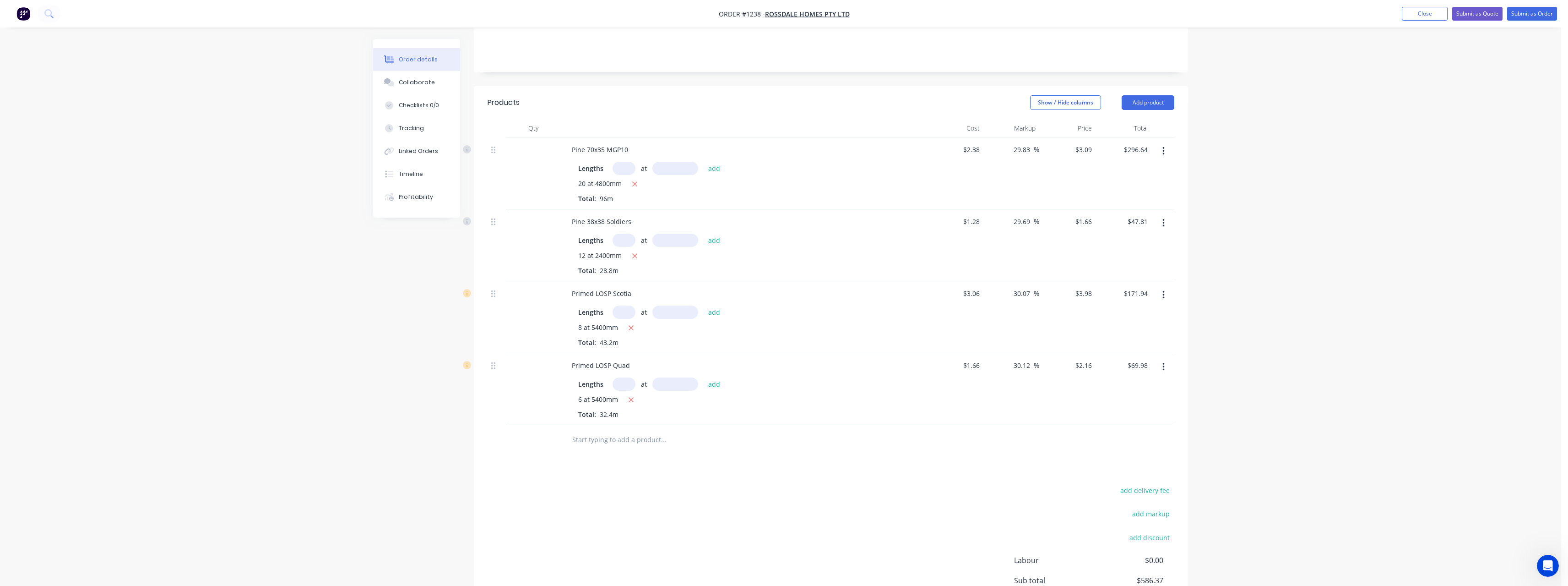
click at [619, 430] on input "text" at bounding box center [663, 439] width 183 height 18
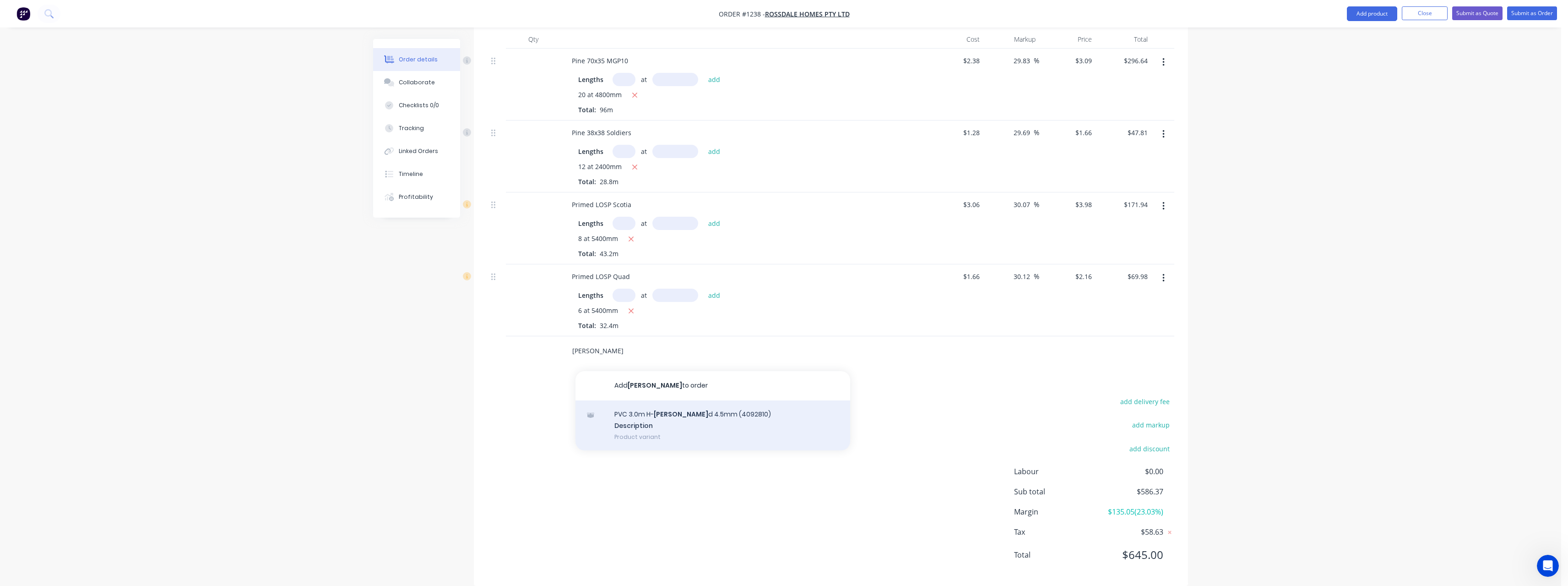
scroll to position [273, 0]
type input "[PERSON_NAME]"
click at [707, 413] on div "PVC 3.0m H- [PERSON_NAME] d 4.5mm (4092810) Description Product variant" at bounding box center [712, 424] width 274 height 51
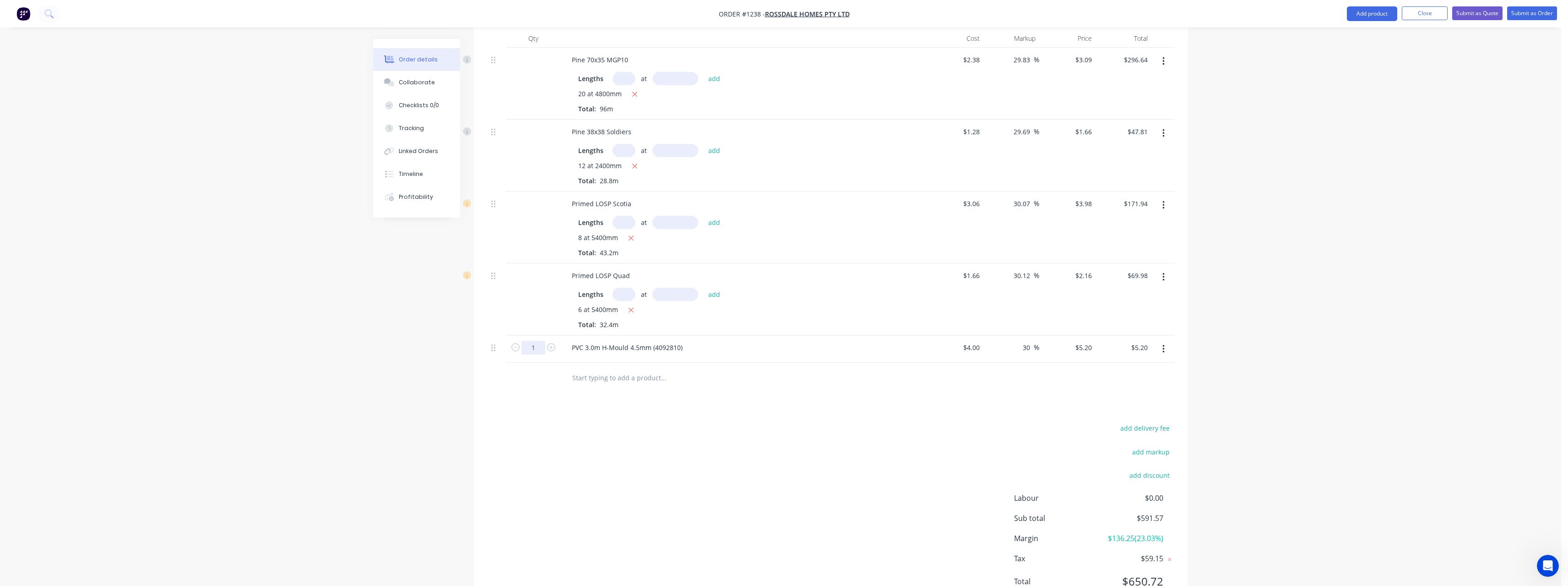
click at [542, 341] on input "1" at bounding box center [533, 348] width 24 height 14
type input "5"
type input "$26.00"
click at [626, 368] on input "text" at bounding box center [663, 377] width 183 height 18
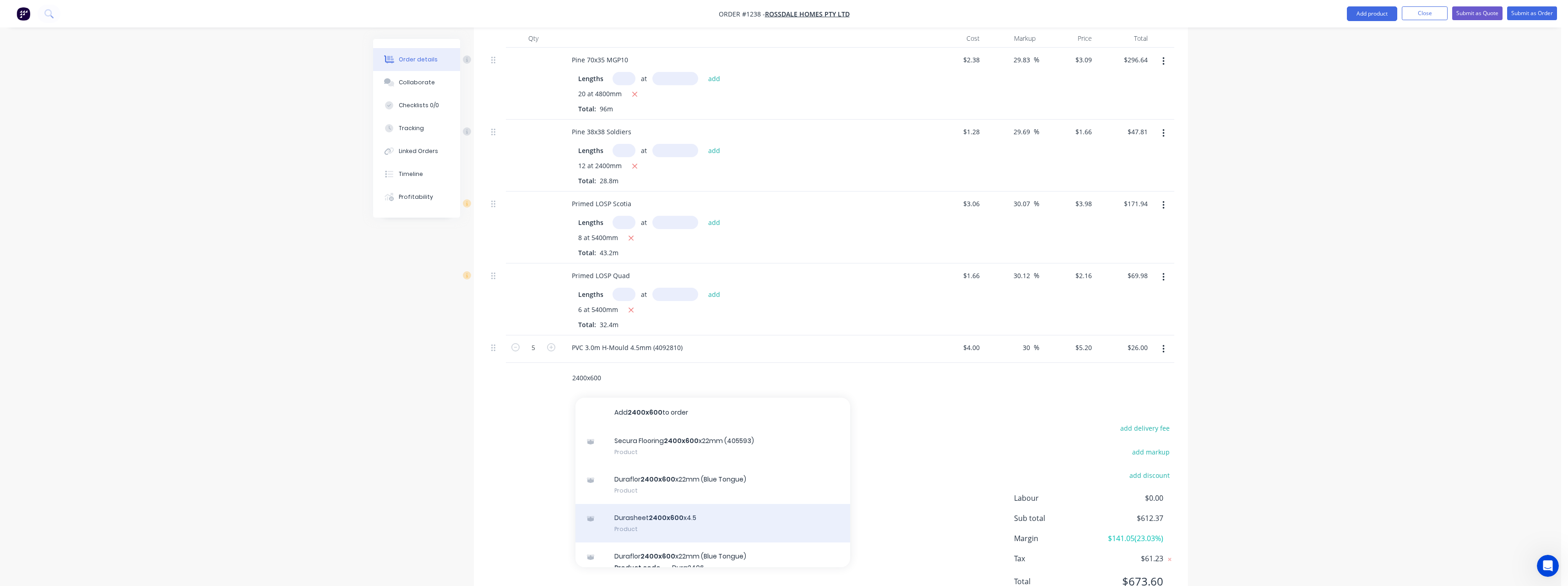
type input "2400x600"
click at [699, 509] on div "Durasheet 2400x600 x4.5 Product" at bounding box center [712, 523] width 274 height 39
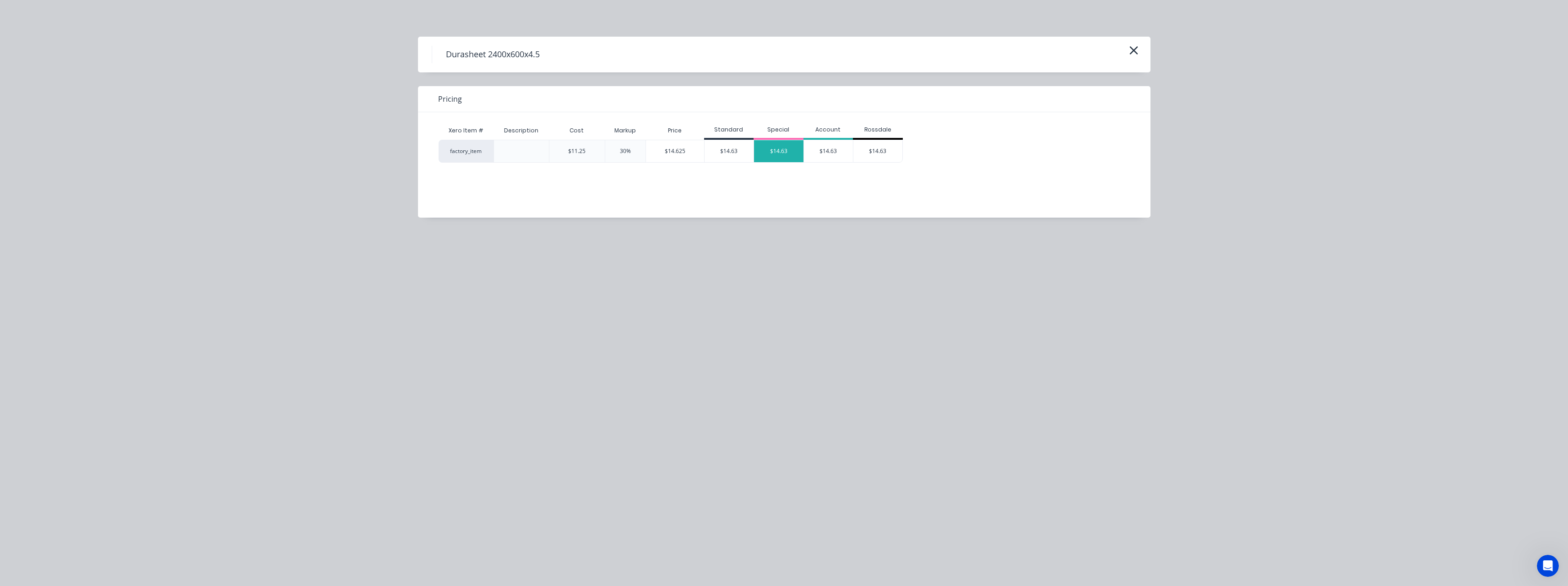
click at [790, 150] on div "$14.63" at bounding box center [779, 152] width 50 height 22
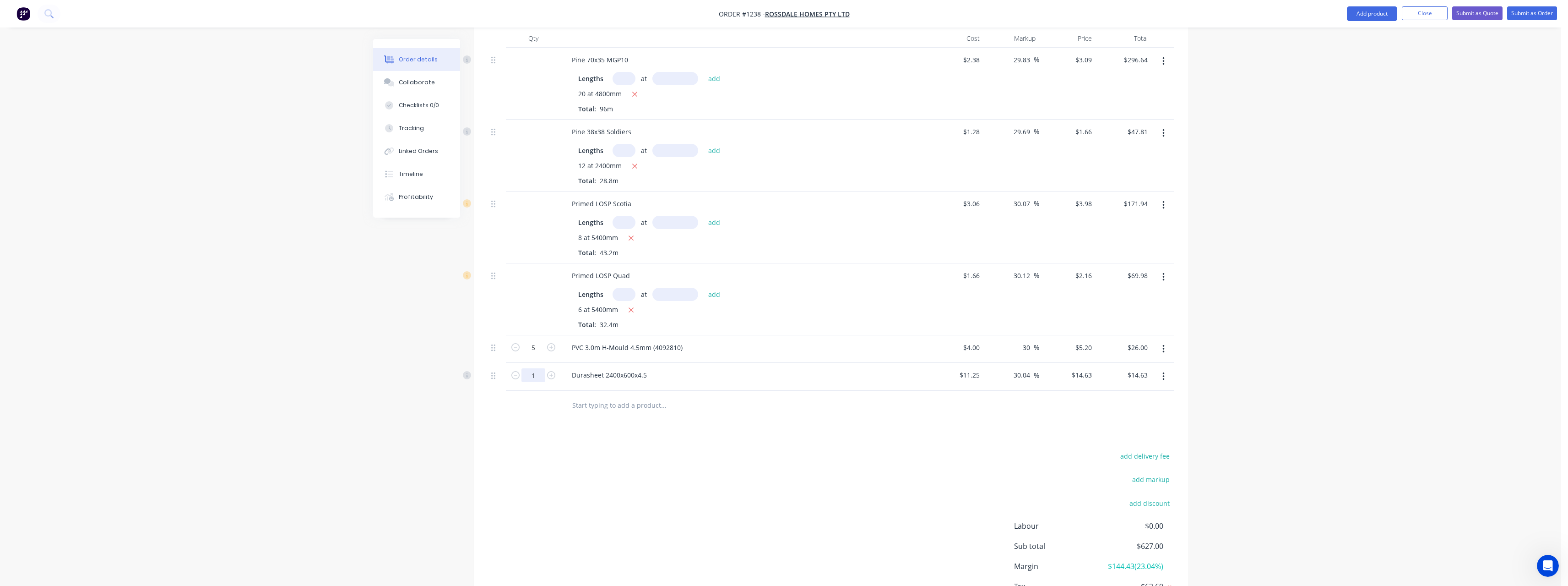
click at [540, 368] on input "1" at bounding box center [533, 375] width 24 height 14
type input "10"
type input "$146.30"
click at [628, 396] on input "text" at bounding box center [663, 405] width 183 height 18
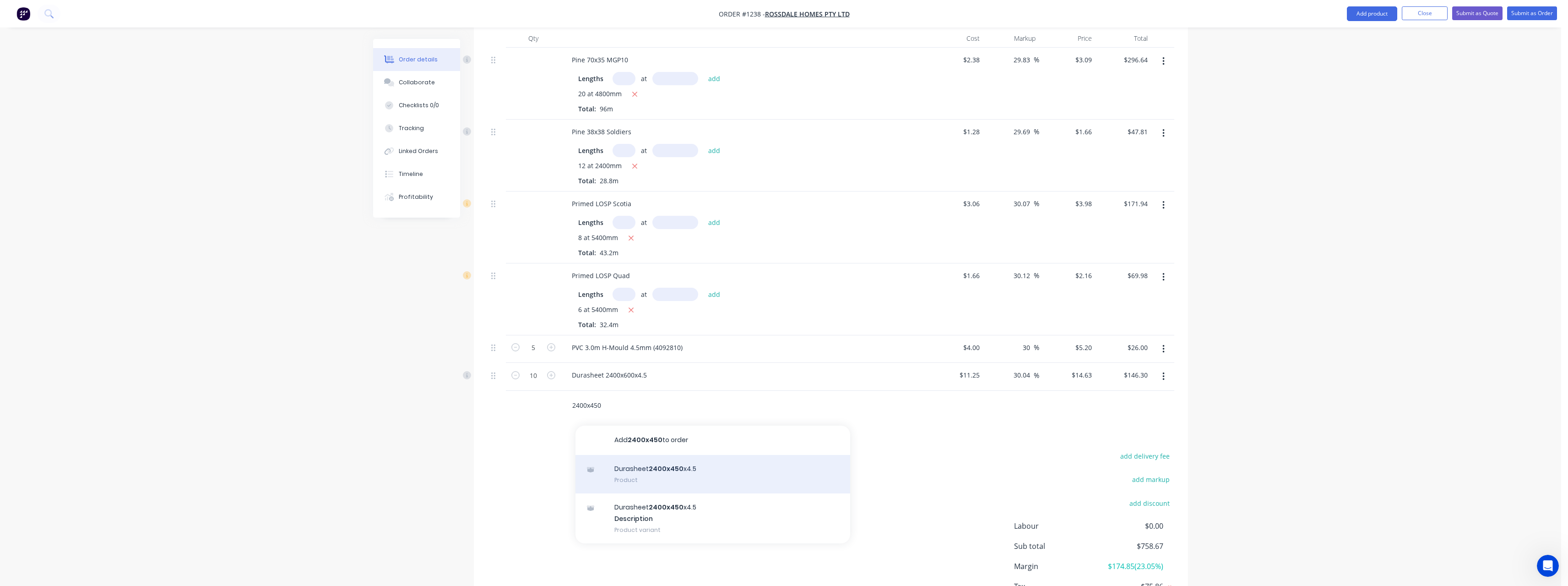
type input "2400x450"
click at [704, 461] on div "Durasheet 2400x450 x4.5 Product" at bounding box center [712, 475] width 274 height 39
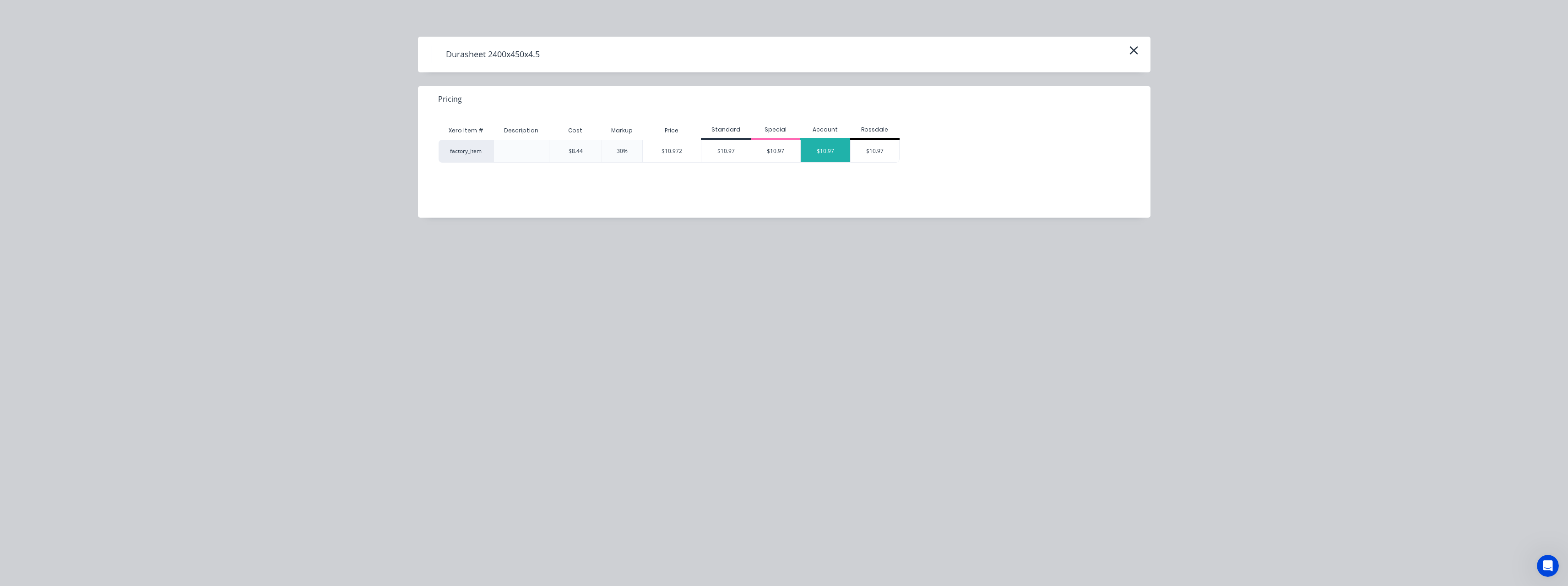
click at [828, 152] on div "$10.97" at bounding box center [825, 152] width 50 height 22
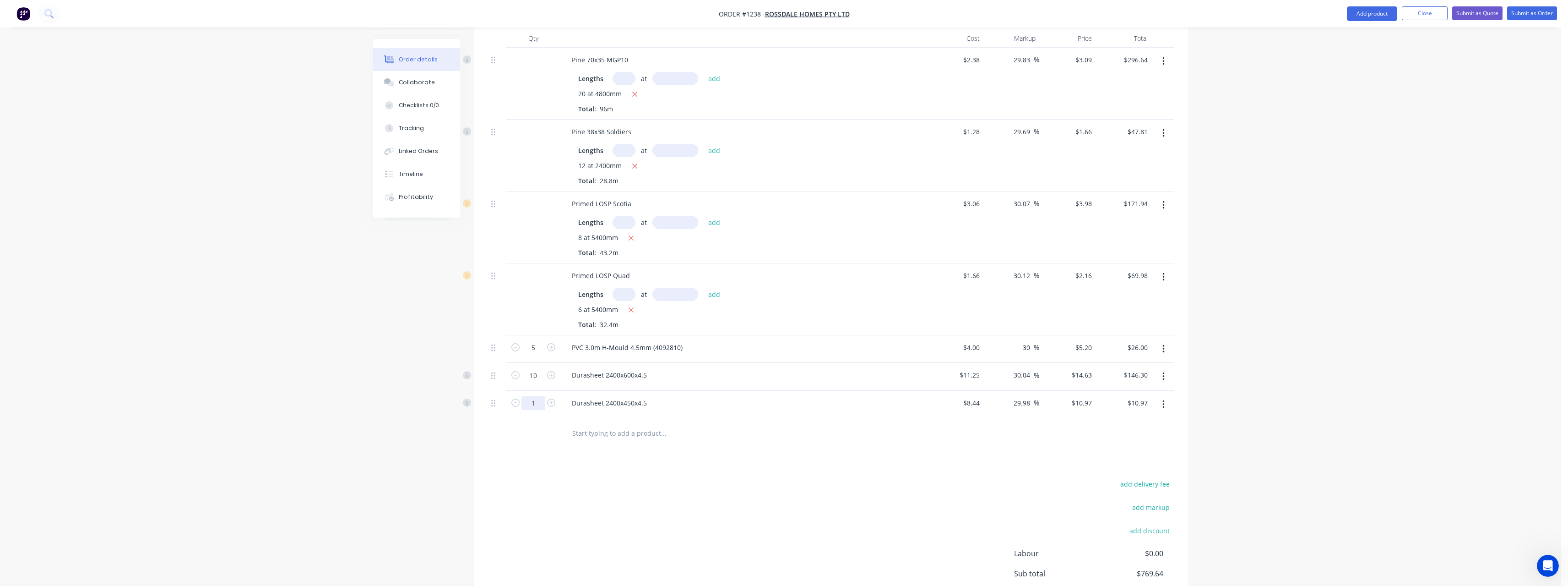
click at [541, 396] on input "1" at bounding box center [533, 403] width 24 height 14
type input "8"
type input "$87.76"
click at [623, 423] on input "text" at bounding box center [663, 432] width 183 height 18
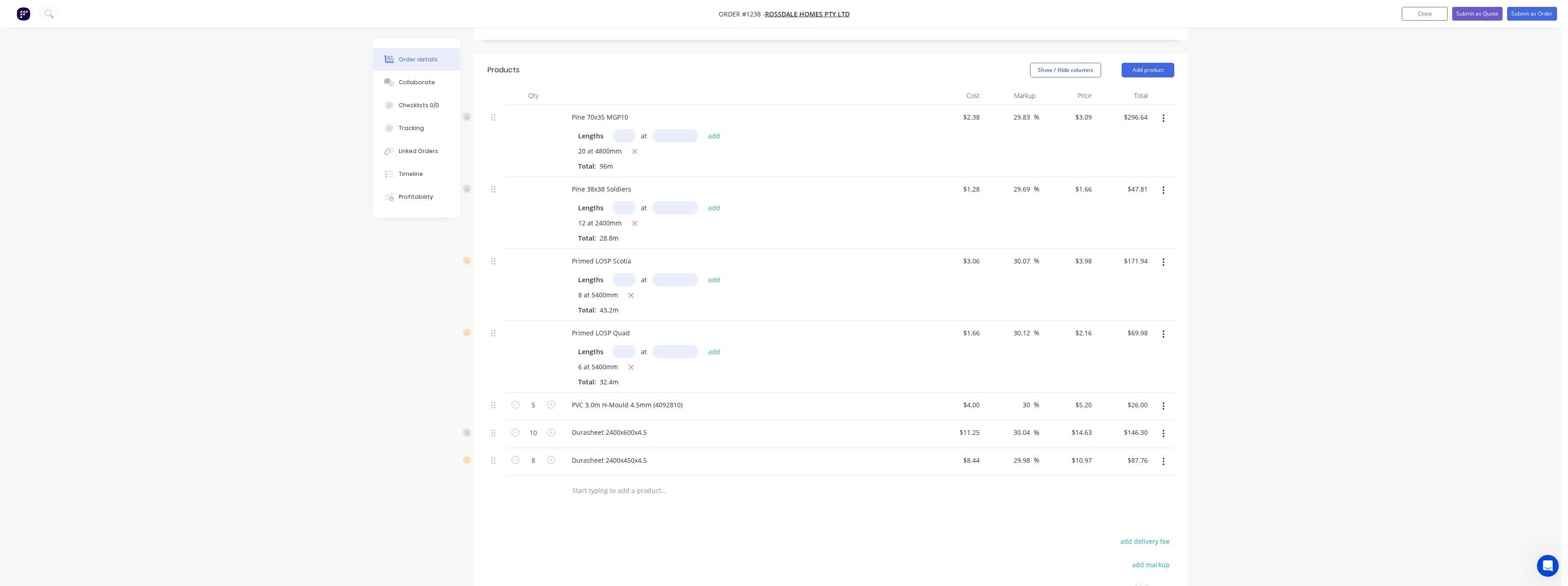
scroll to position [136, 0]
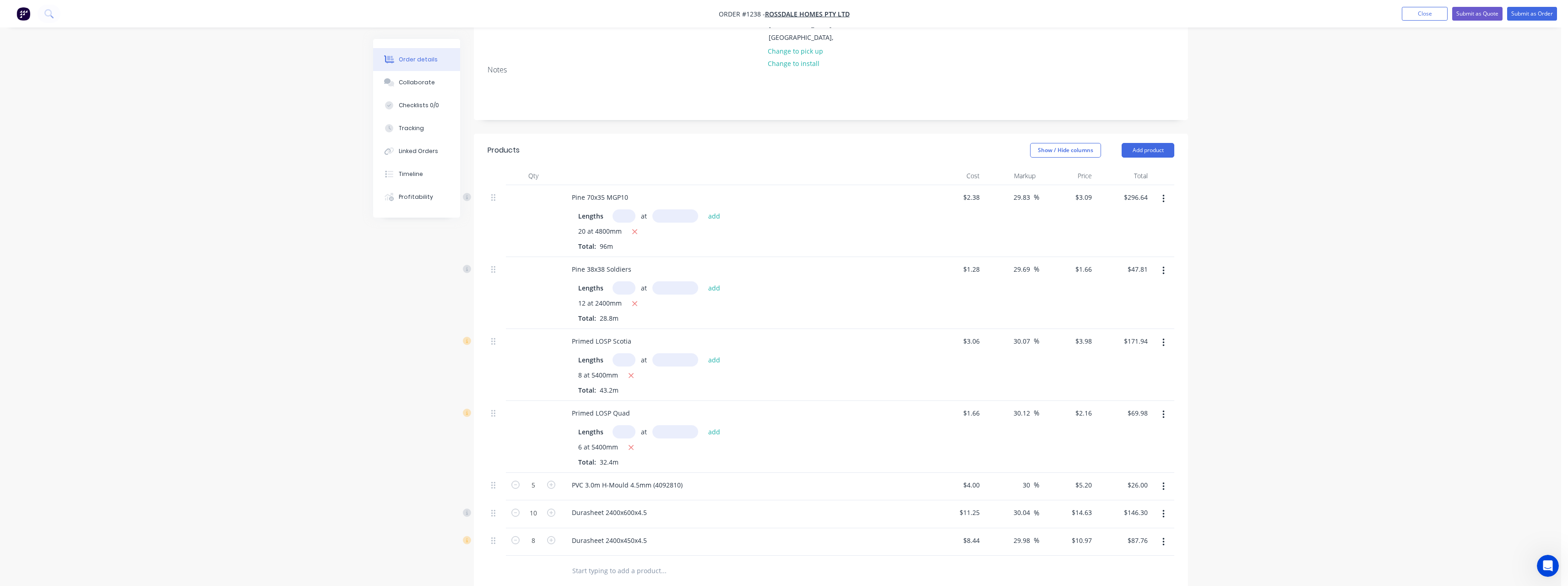
click at [631, 210] on input "text" at bounding box center [624, 216] width 23 height 13
type input "28"
type input "4800"
click at [704, 210] on button "add" at bounding box center [714, 216] width 21 height 12
click at [635, 228] on icon "button" at bounding box center [635, 232] width 6 height 8
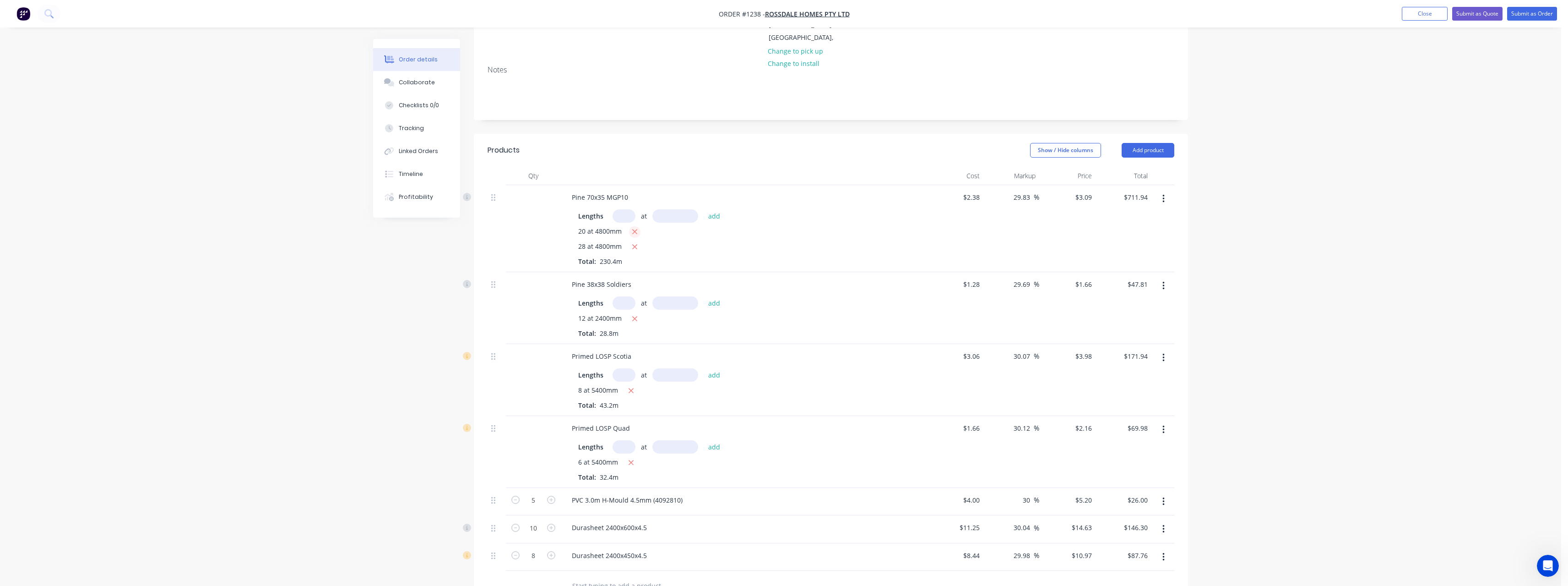
type input "$415.30"
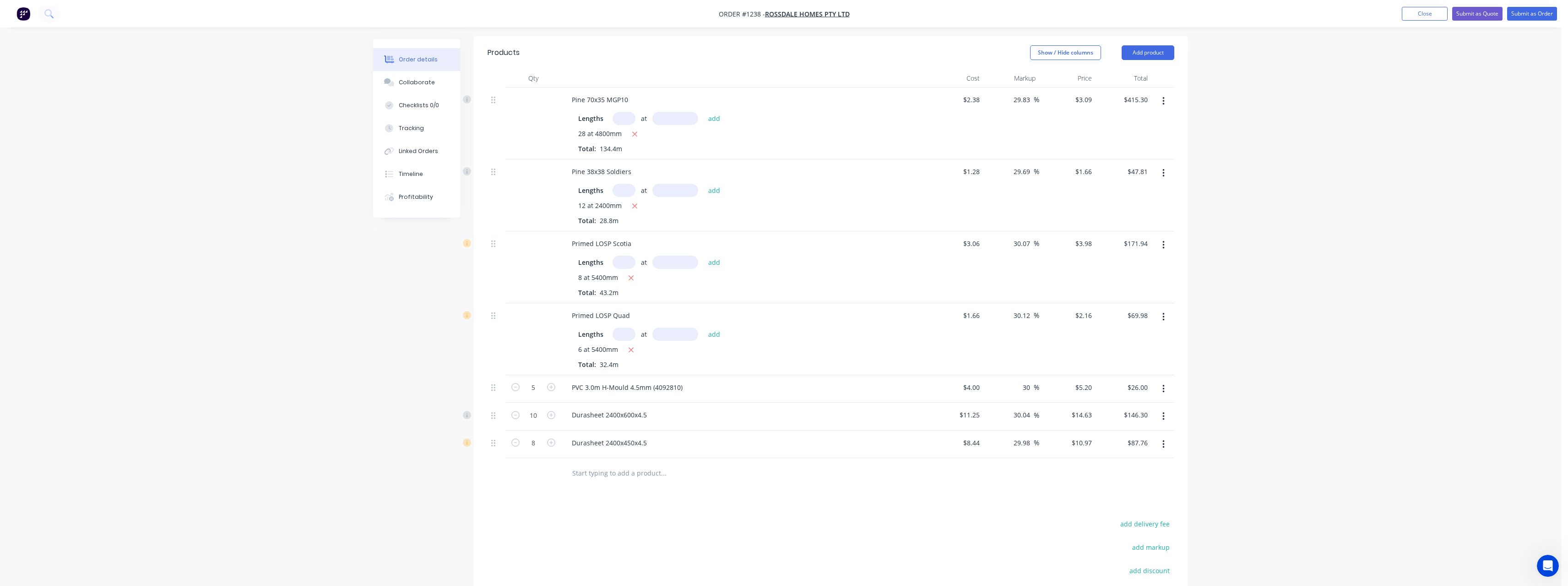
scroll to position [273, 0]
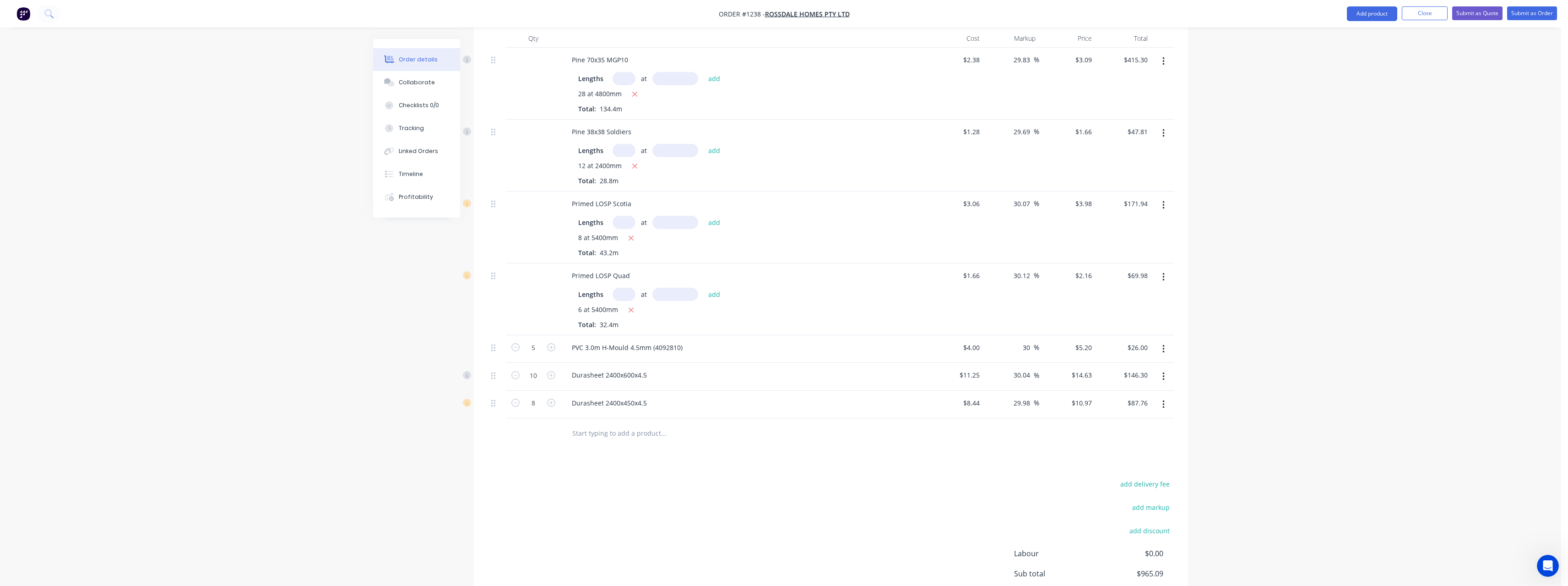
click at [623, 423] on input "text" at bounding box center [663, 432] width 183 height 18
type input "t"
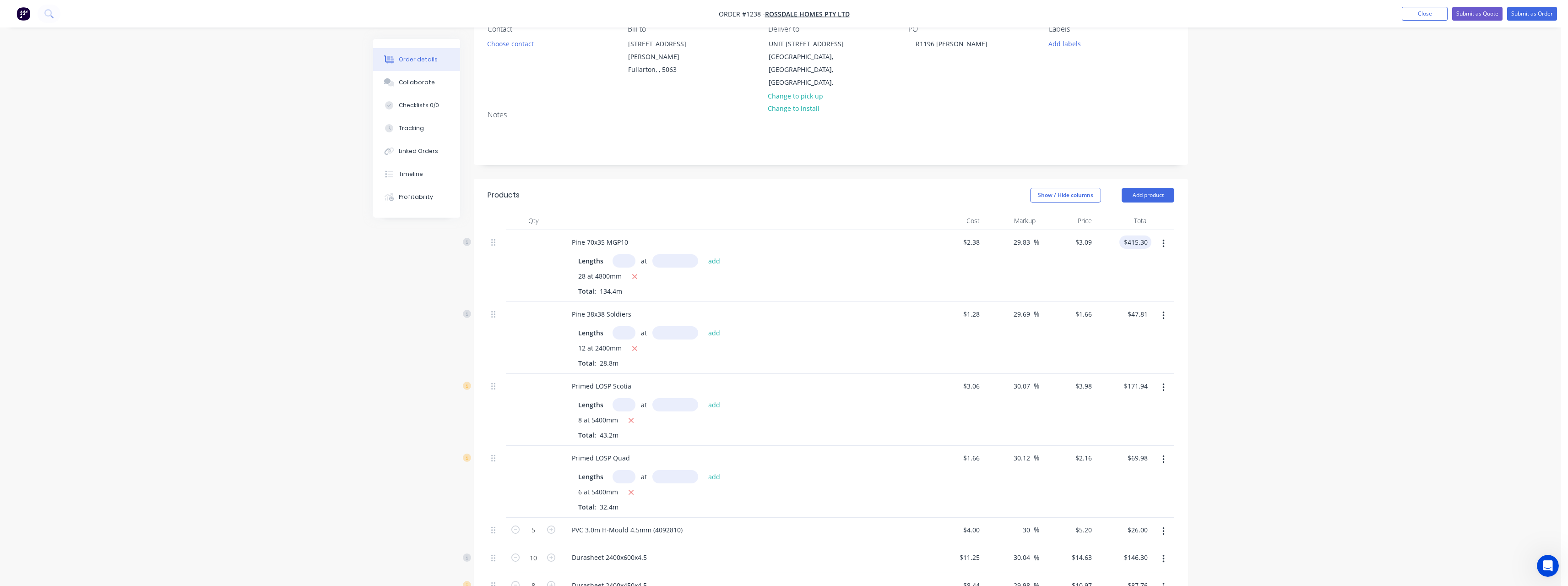
scroll to position [90, 0]
click at [1435, 14] on button "Close" at bounding box center [1424, 14] width 46 height 14
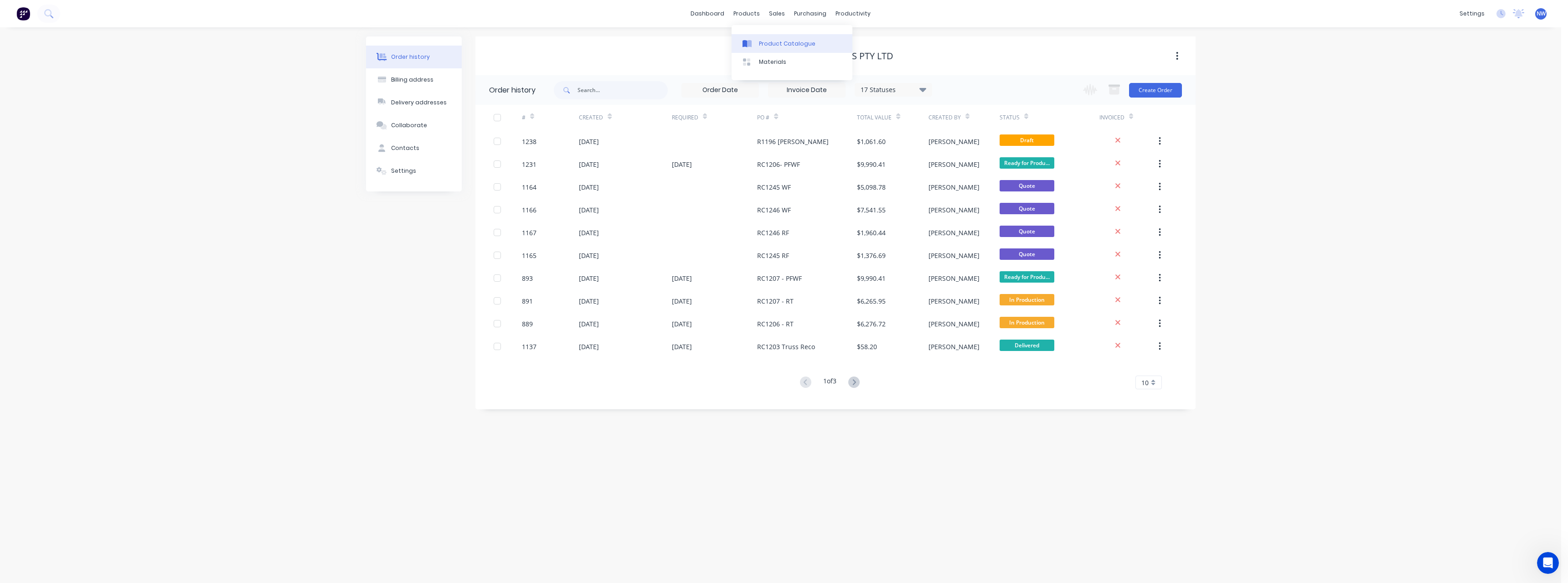
click at [778, 37] on link "Product Catalogue" at bounding box center [792, 43] width 120 height 18
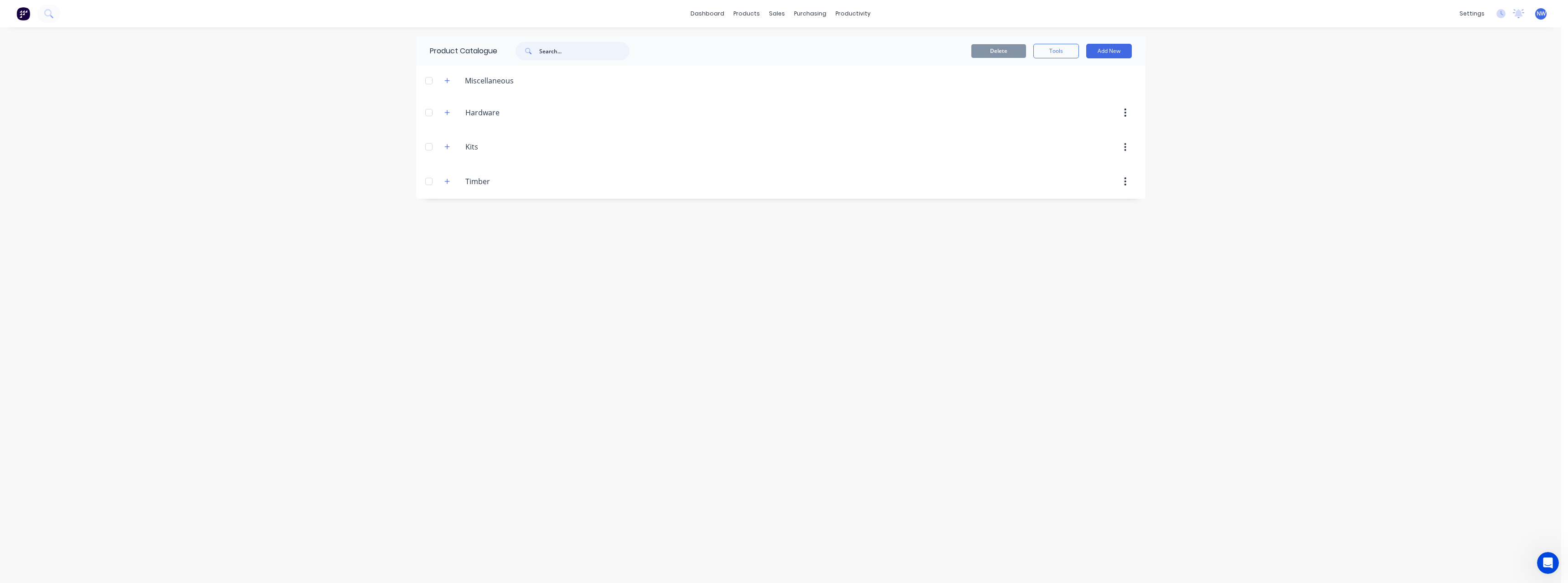
click at [562, 52] on input "text" at bounding box center [584, 51] width 90 height 18
drag, startPoint x: 576, startPoint y: 52, endPoint x: 498, endPoint y: 57, distance: 78.2
click at [498, 57] on div "duratex" at bounding box center [570, 51] width 146 height 18
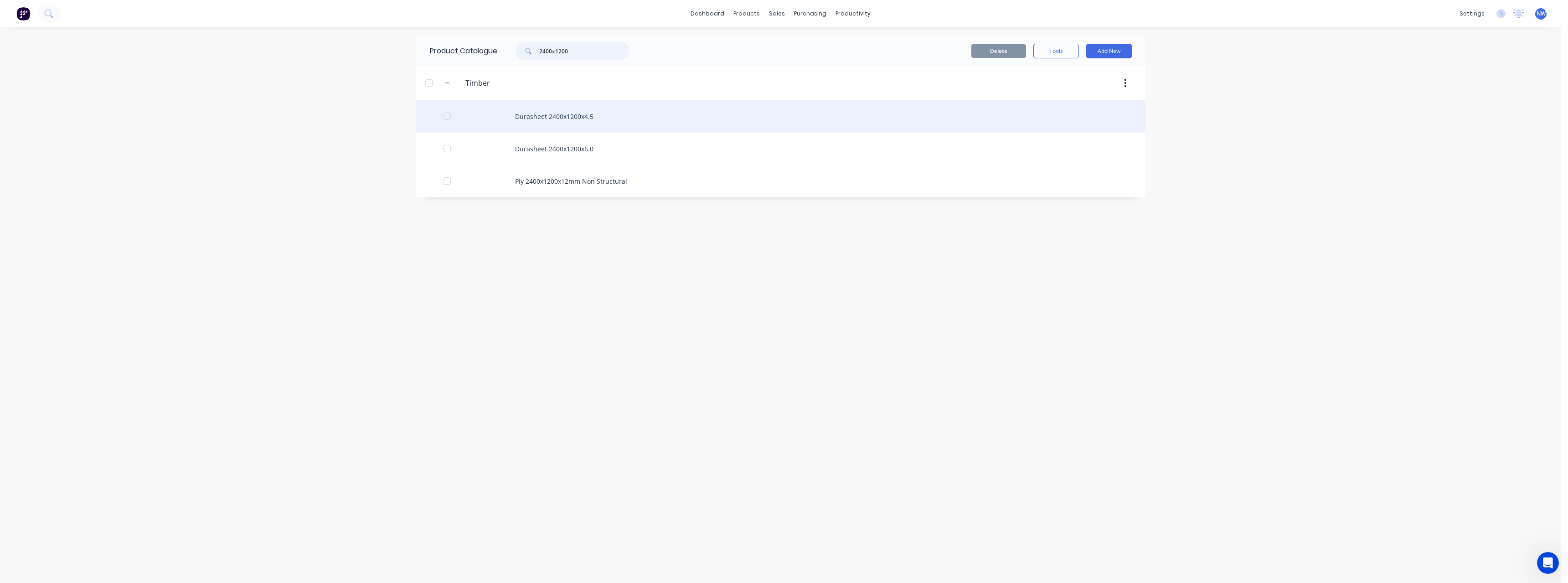
type input "2400x1200"
click at [609, 114] on div "Durasheet 2400x1200x4.5" at bounding box center [781, 116] width 729 height 32
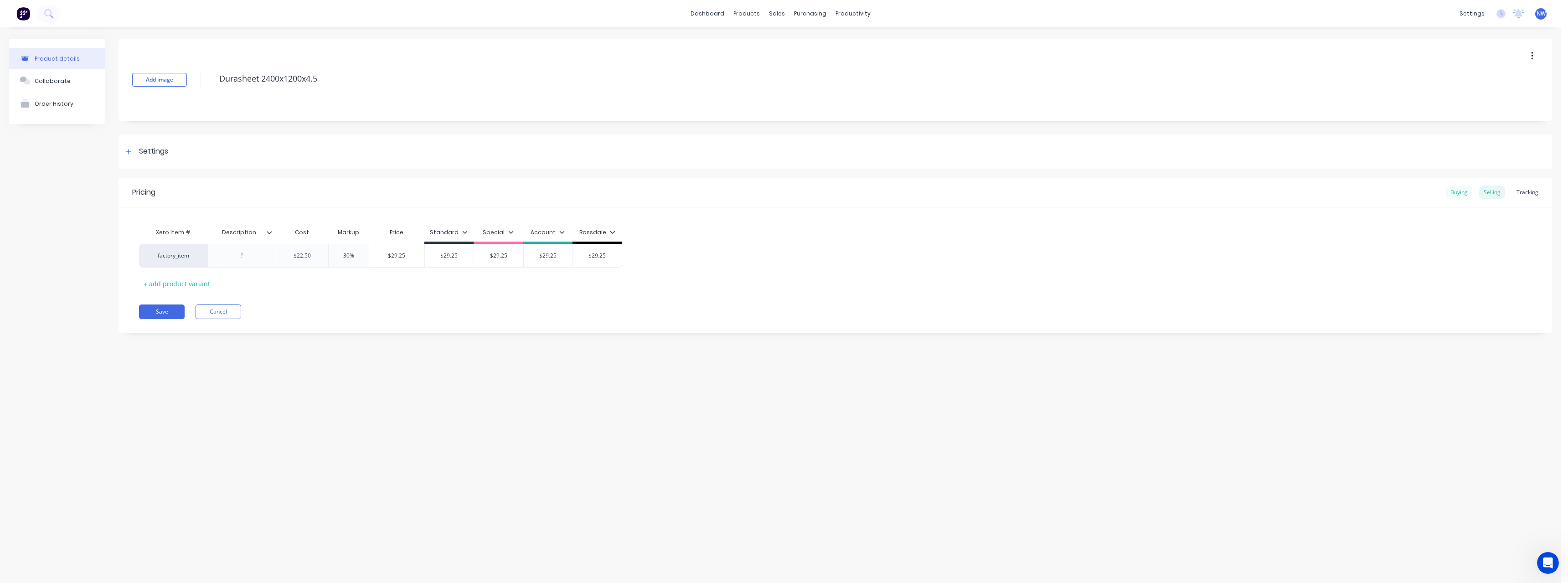
click at [1461, 193] on div "Buying" at bounding box center [1459, 192] width 26 height 14
click at [1531, 57] on icon "button" at bounding box center [1532, 56] width 2 height 10
click at [1509, 83] on span "Duplicate" at bounding box center [1498, 80] width 68 height 10
type textarea "x"
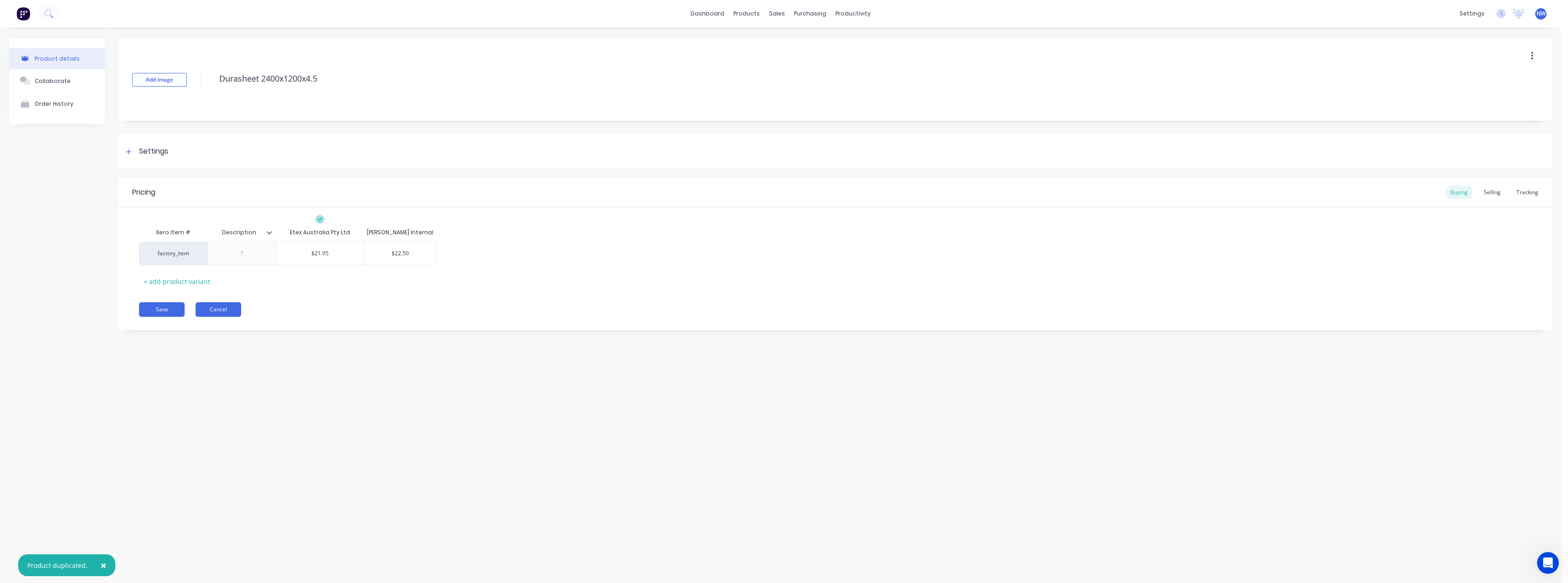
click at [213, 308] on button "Cancel" at bounding box center [218, 309] width 45 height 14
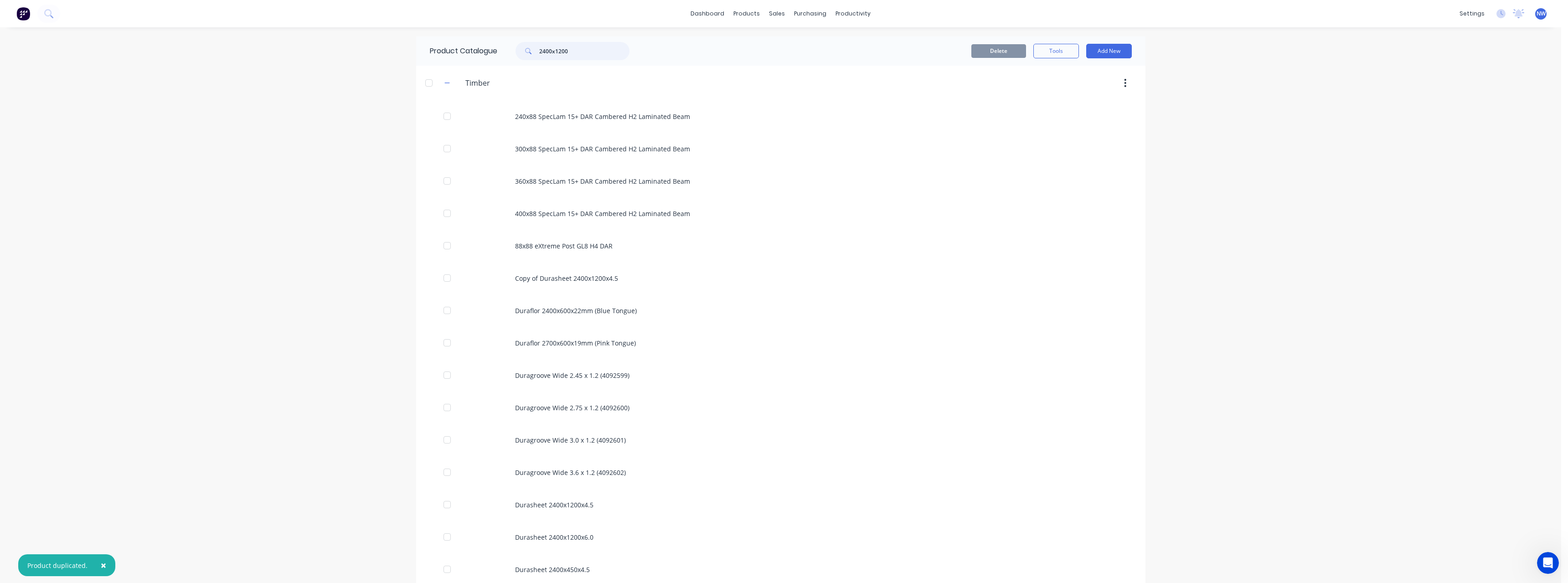
click at [591, 50] on input "2400x1200" at bounding box center [584, 51] width 90 height 18
type input "2400x1200"
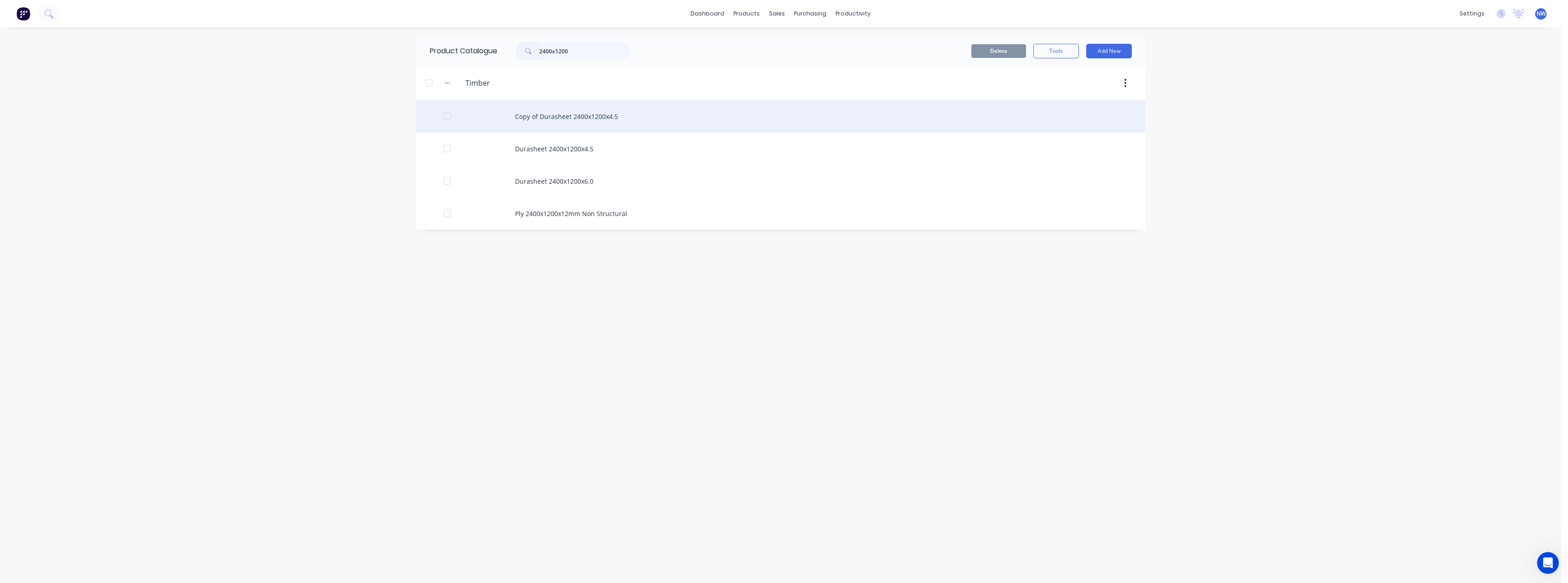
click at [599, 117] on div "Copy of Durasheet 2400x1200x4.5" at bounding box center [781, 116] width 729 height 32
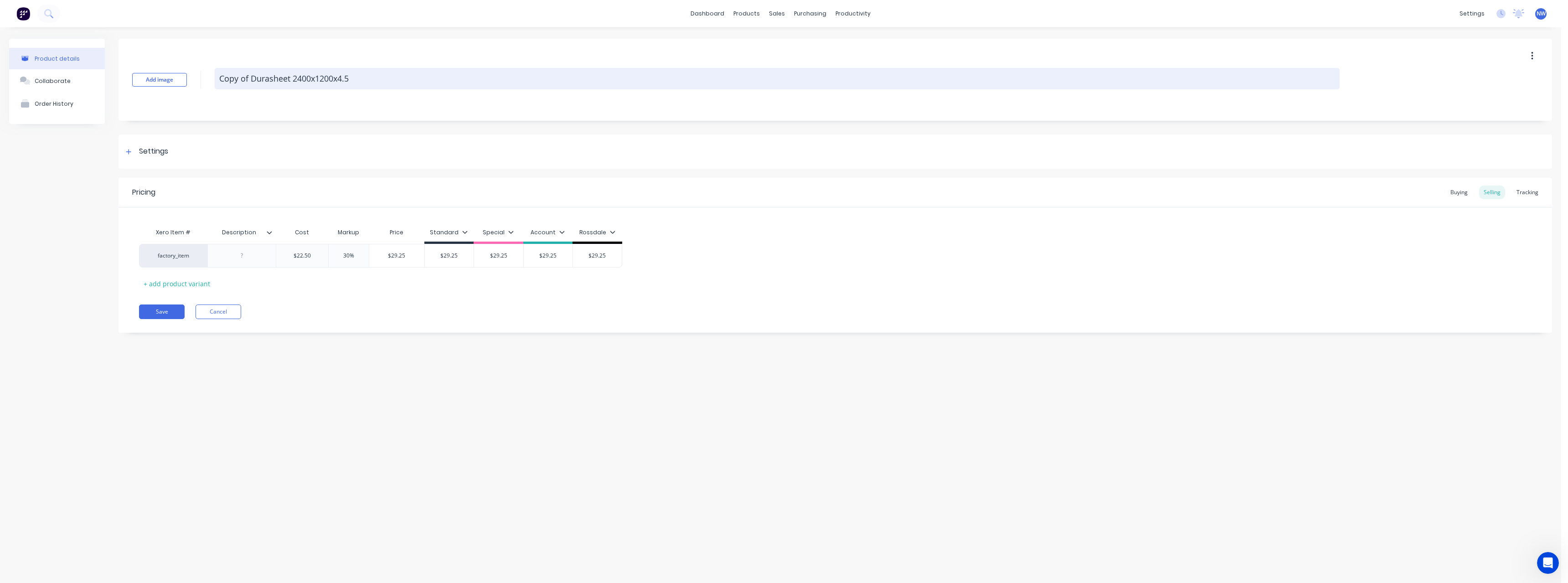
click at [253, 76] on textarea "Copy of Durasheet 2400x1200x4.5" at bounding box center [777, 78] width 1125 height 21
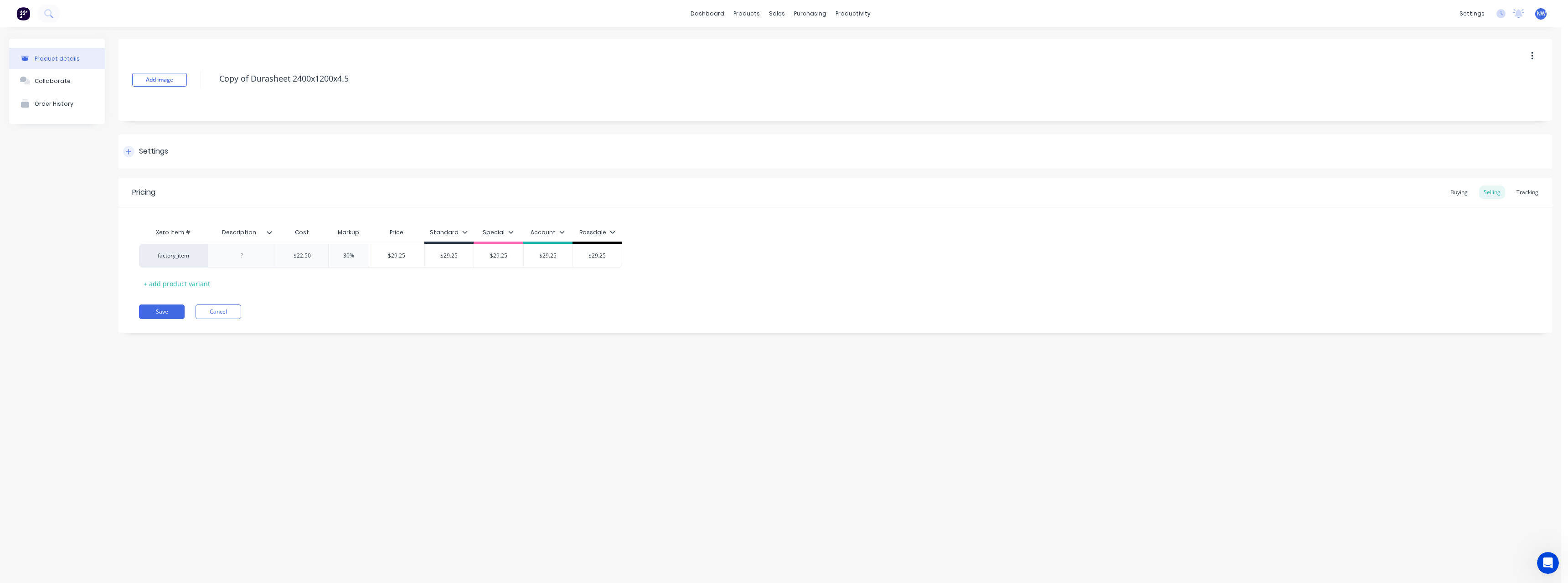
type textarea "x"
type textarea "Copy ofDurasheet 2400x1200x4.5"
type textarea "x"
type textarea "Copy oDurasheet 2400x1200x4.5"
type textarea "x"
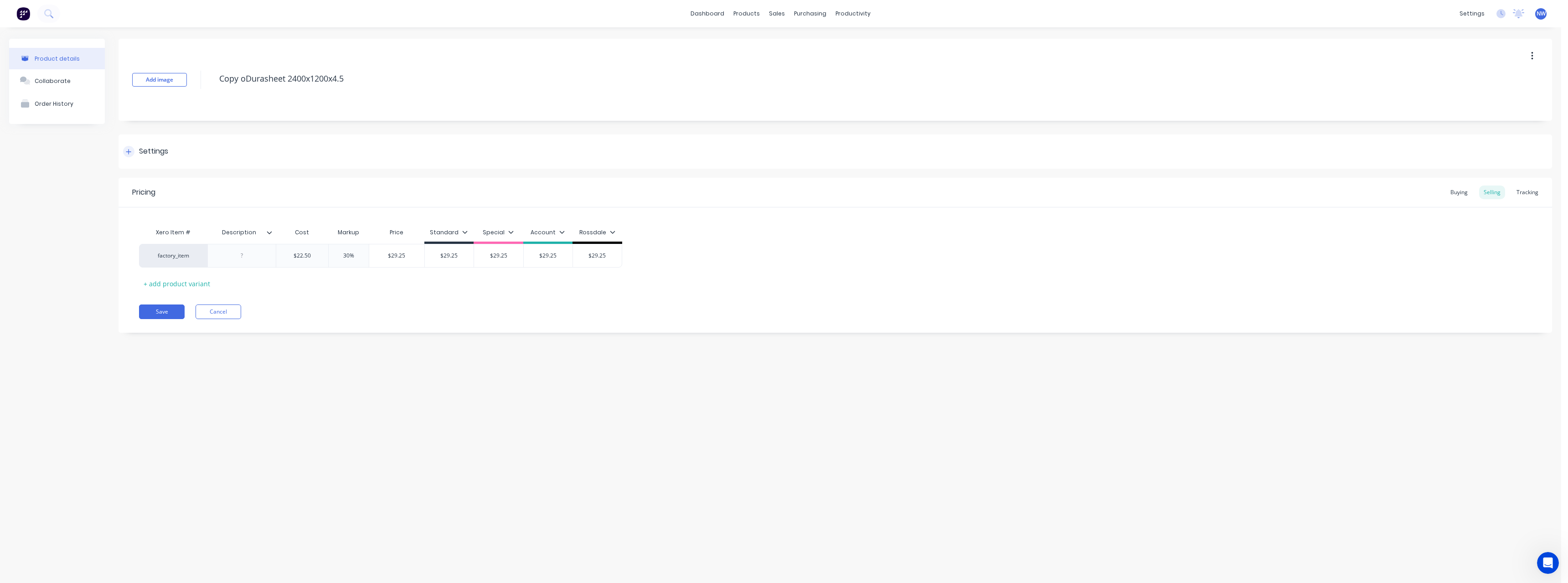
type textarea "Copy Durasheet 2400x1200x4.5"
type textarea "x"
type textarea "CopyDurasheet 2400x1200x4.5"
type textarea "x"
type textarea "CopDurasheet 2400x1200x4.5"
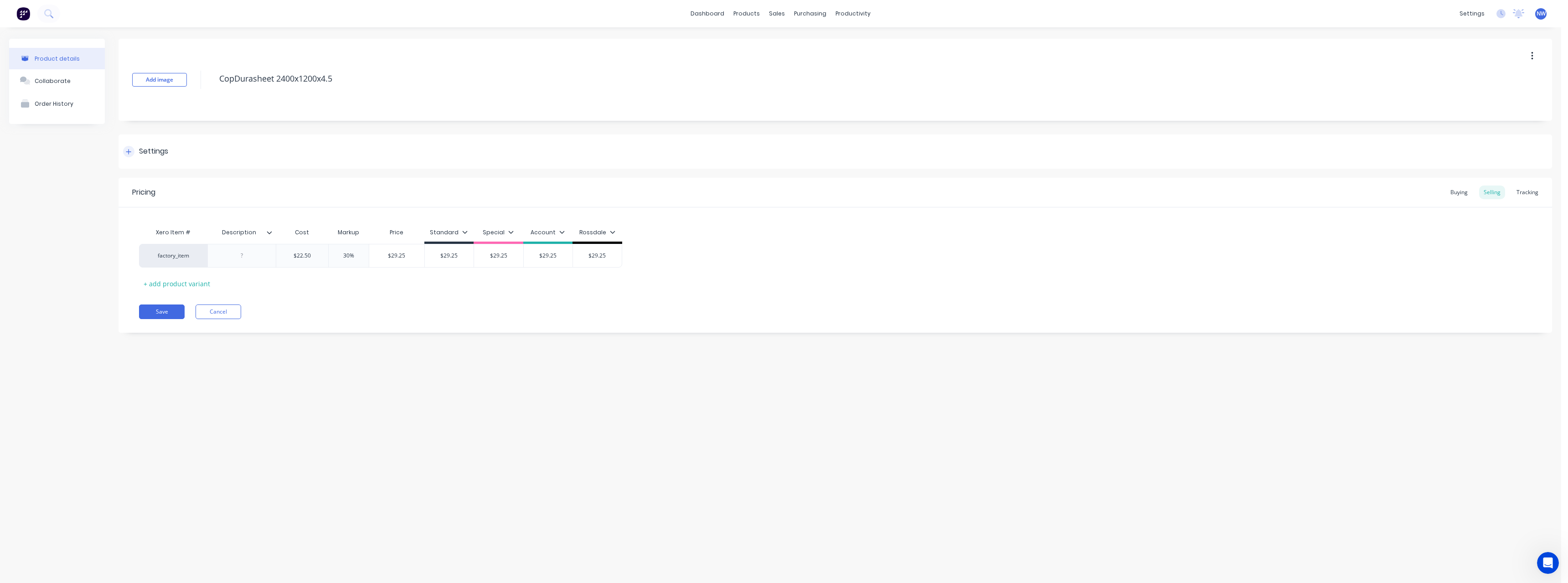
type textarea "x"
type textarea "CoDurasheet 2400x1200x4.5"
type textarea "x"
type textarea "CDurasheet 2400x1200x4.5"
type textarea "x"
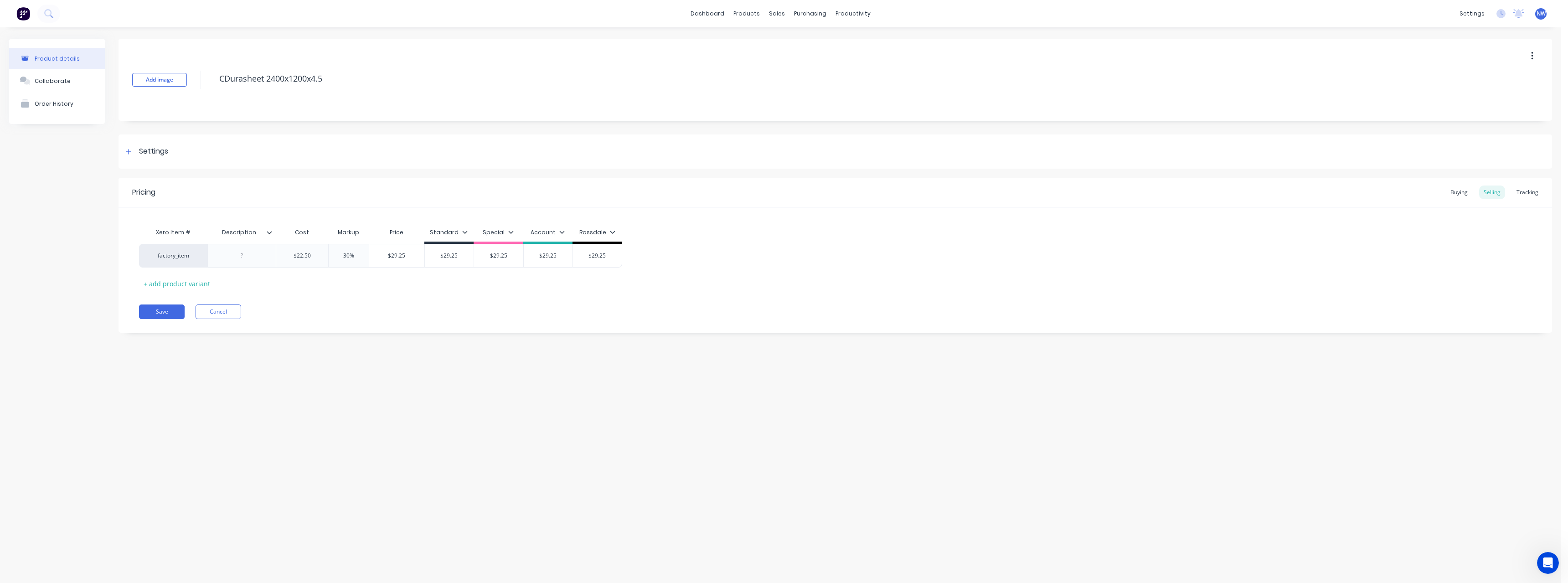
type textarea "Durasheet 2400x1200x4.5"
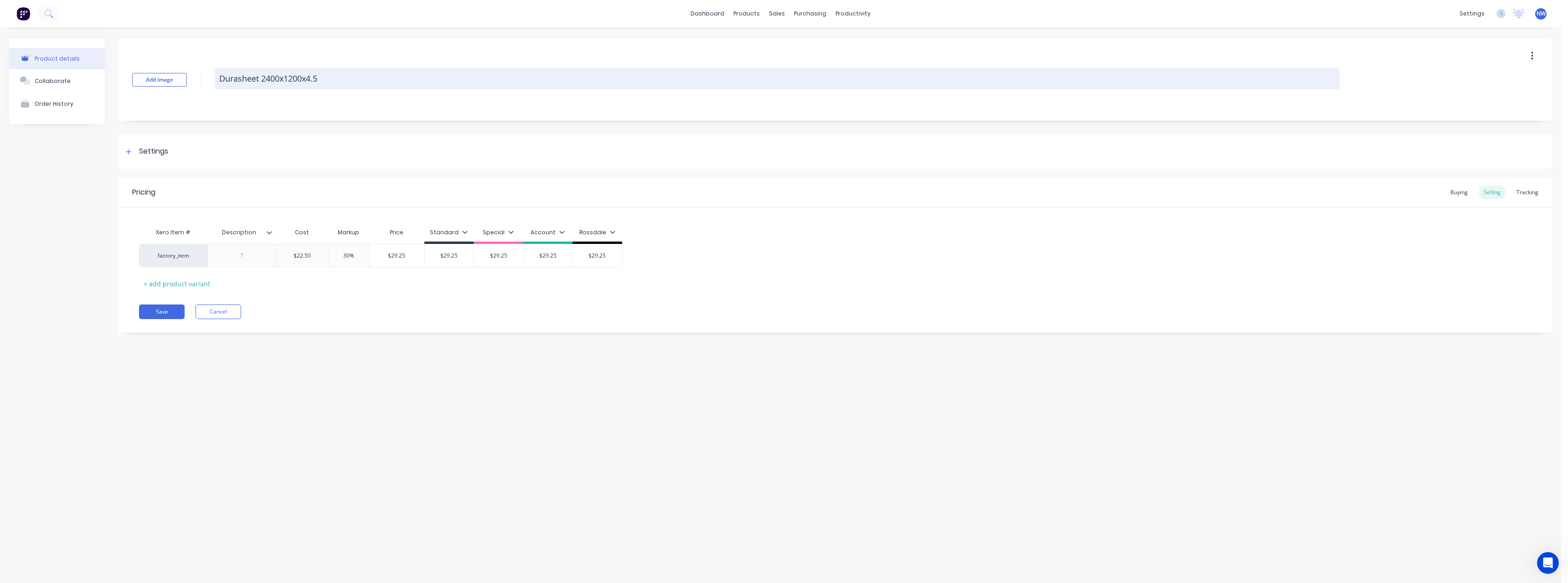
click at [261, 78] on textarea "Durasheet 2400x1200x4.5" at bounding box center [777, 78] width 1125 height 21
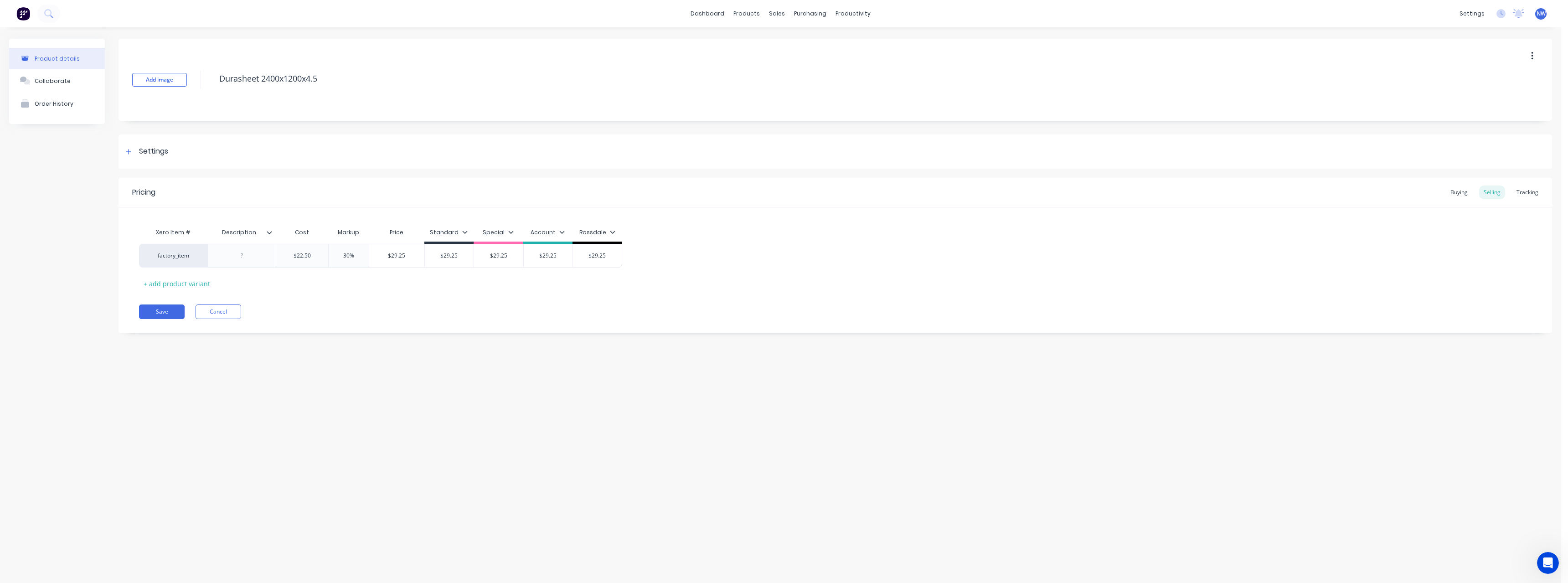
type textarea "x"
type textarea "Durasheet2400x1200x4.5"
type textarea "x"
type textarea "Durashee2400x1200x4.5"
type textarea "x"
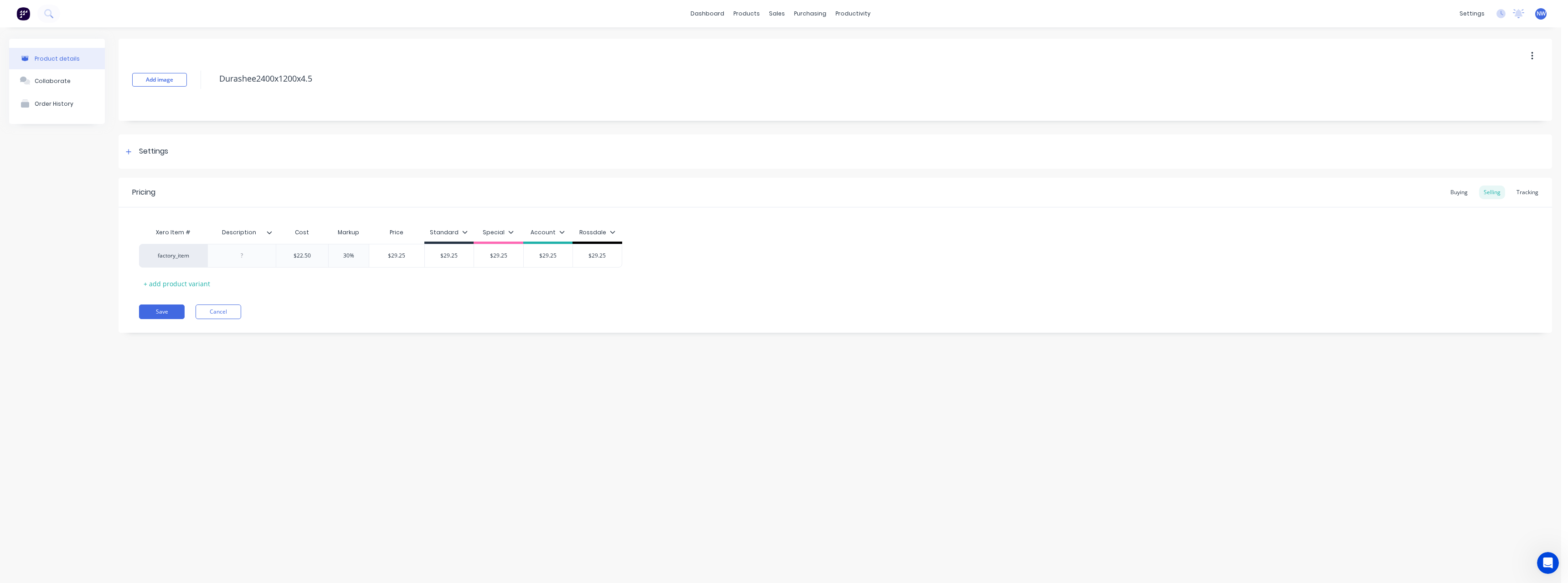
type textarea "Durashe2400x1200x4.5"
type textarea "x"
type textarea "Durash2400x1200x4.5"
type textarea "x"
type textarea "Duras2400x1200x4.5"
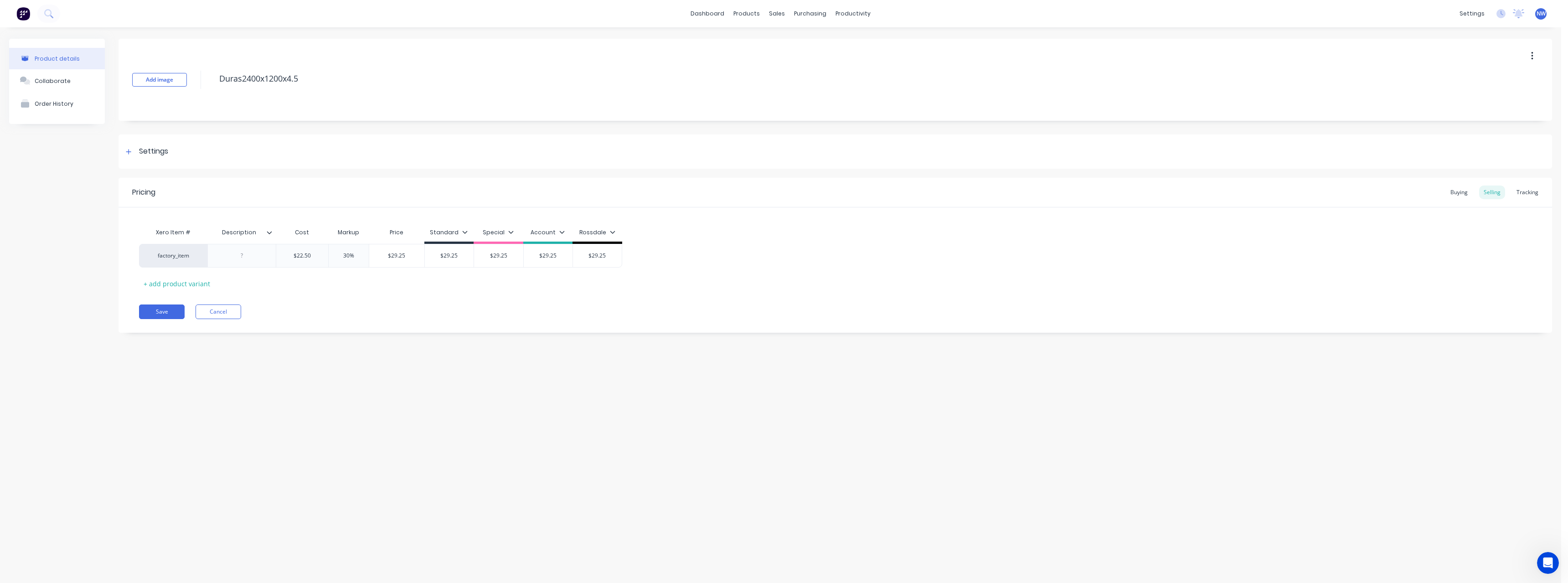
type textarea "x"
type textarea "Durast2400x1200x4.5"
type textarea "x"
type textarea "Duraste2400x1200x4.5"
type textarea "x"
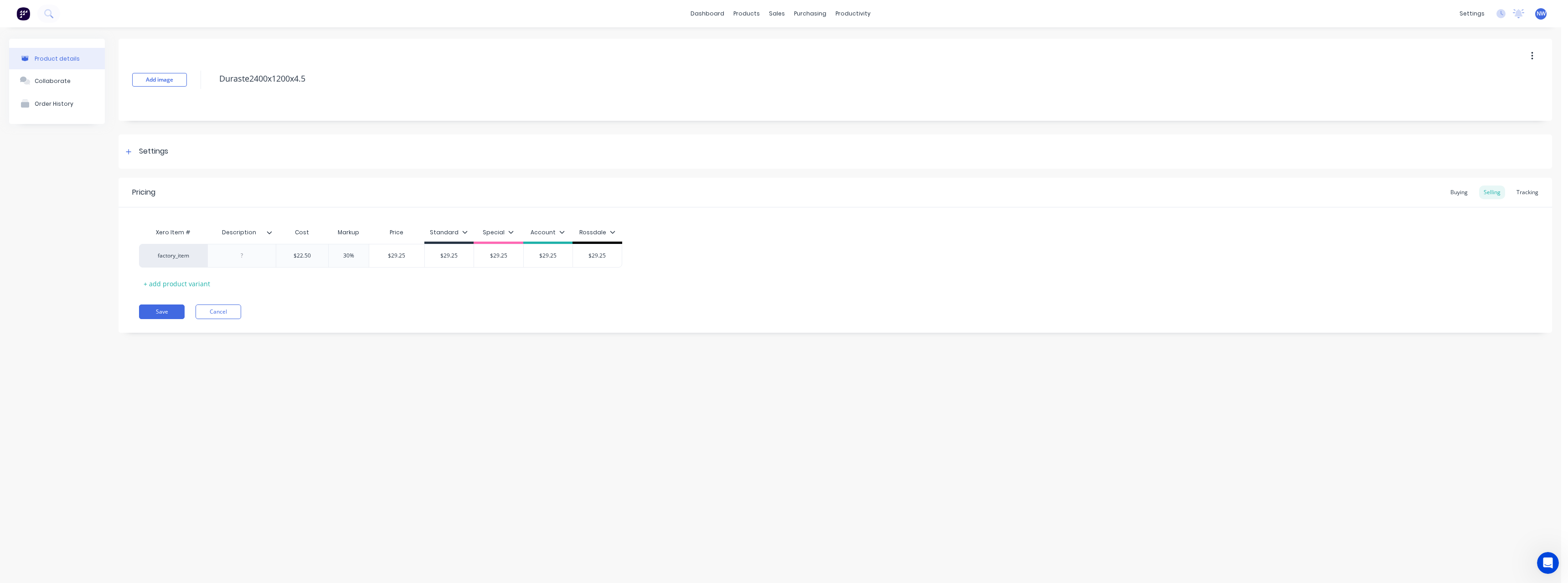
type textarea "Durastex2400x1200x4.5"
type textarea "x"
type textarea "Duratex2400x1200x4.5"
type textarea "x"
type textarea "Duratex 2400x1200x4.5"
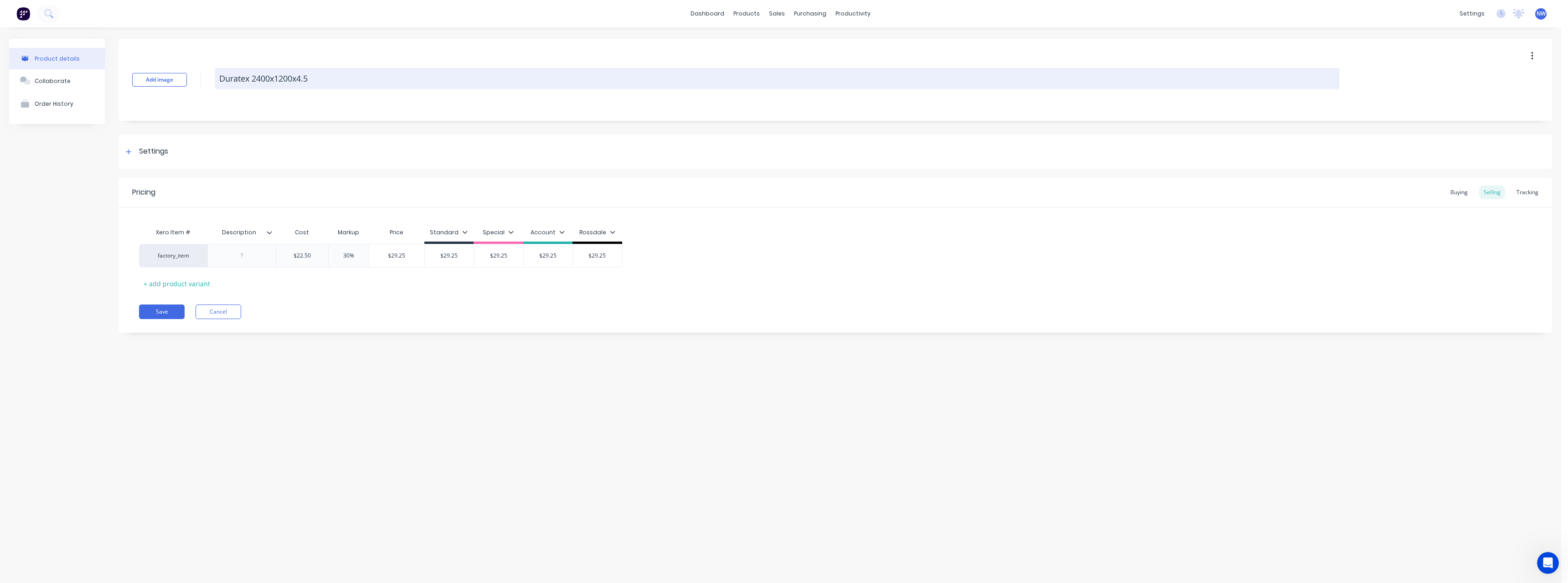
click at [301, 83] on textarea "Duratex 2400x1200x4.5" at bounding box center [777, 78] width 1125 height 21
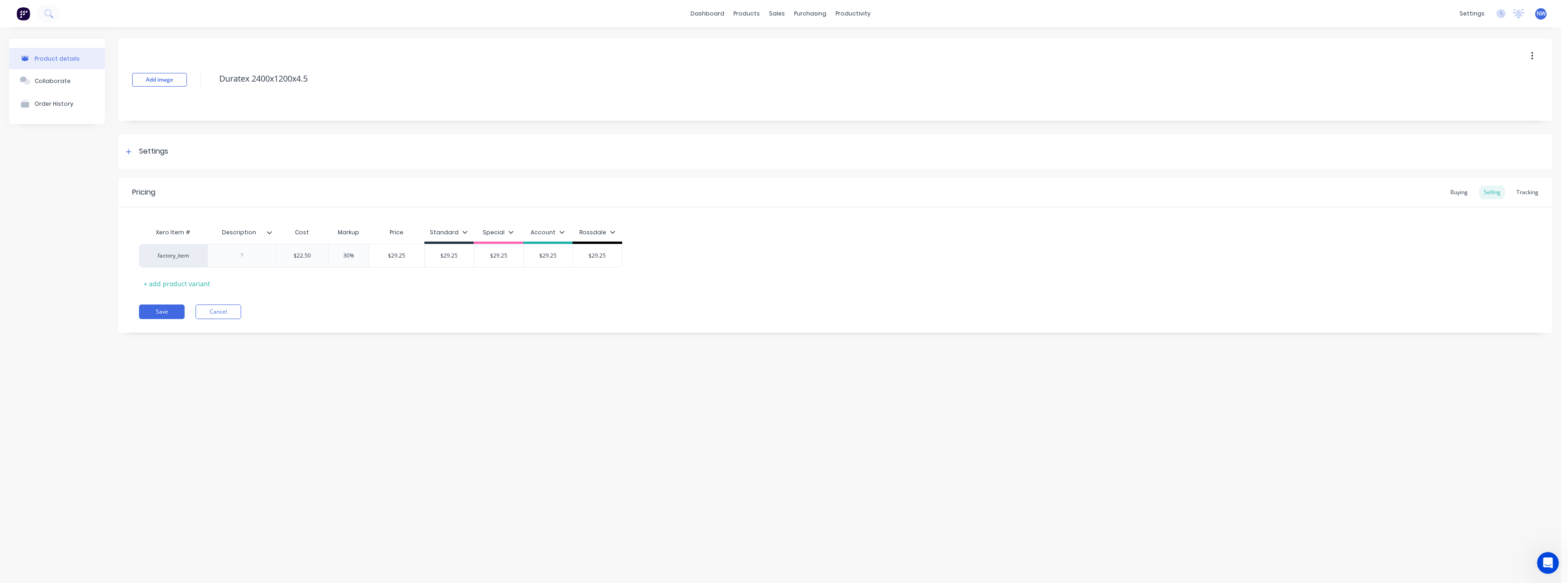
type textarea "x"
type textarea "Duratex 2400x1200x.5"
type textarea "x"
type textarea "Duratex 2400x1200x7.5"
type textarea "x"
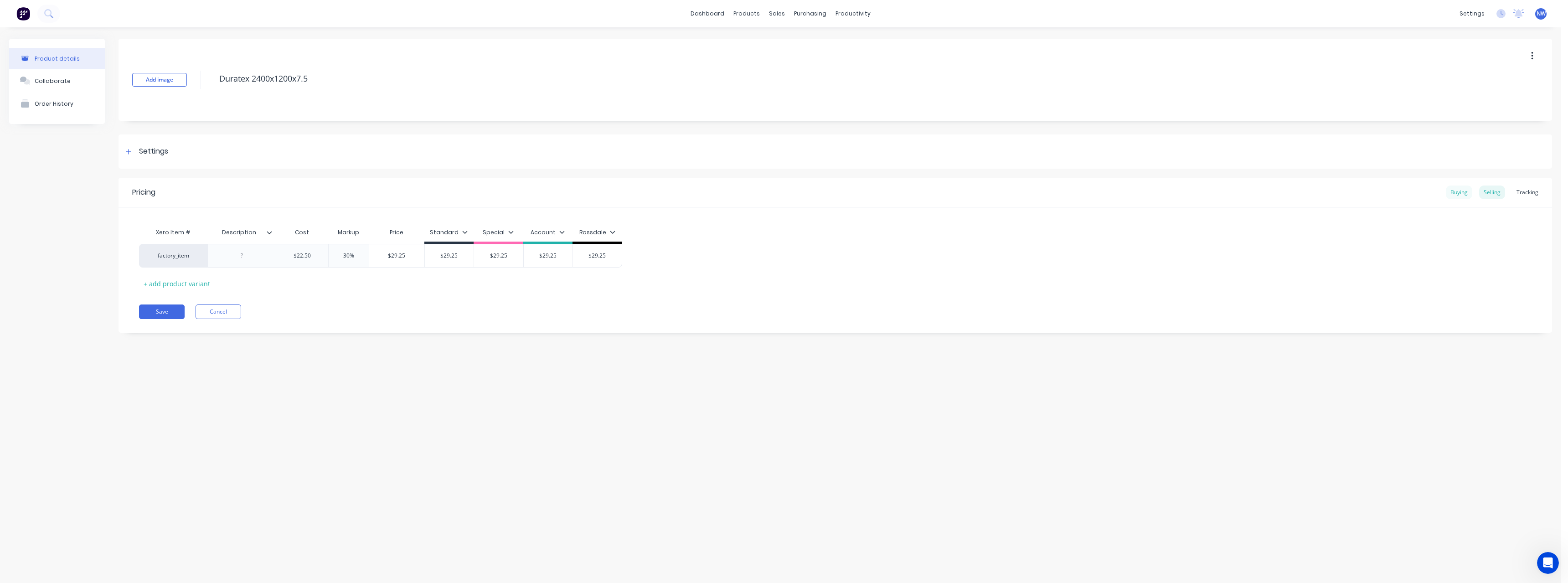
type textarea "Duratex 2400x1200x7.5"
click at [1462, 193] on div "Buying" at bounding box center [1459, 192] width 26 height 14
type input "$21.95"
click at [338, 250] on input "$21.95" at bounding box center [319, 253] width 87 height 8
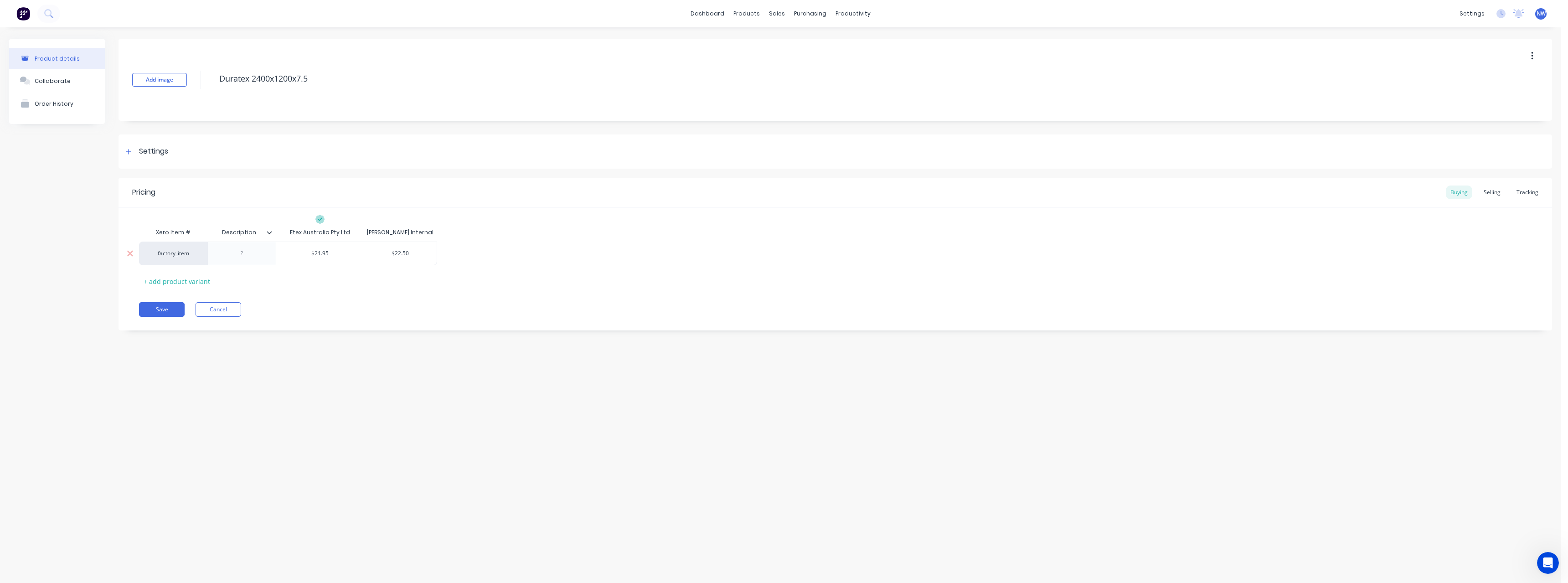
type textarea "x"
type input "$4"
type textarea "x"
type input "$44"
type textarea "x"
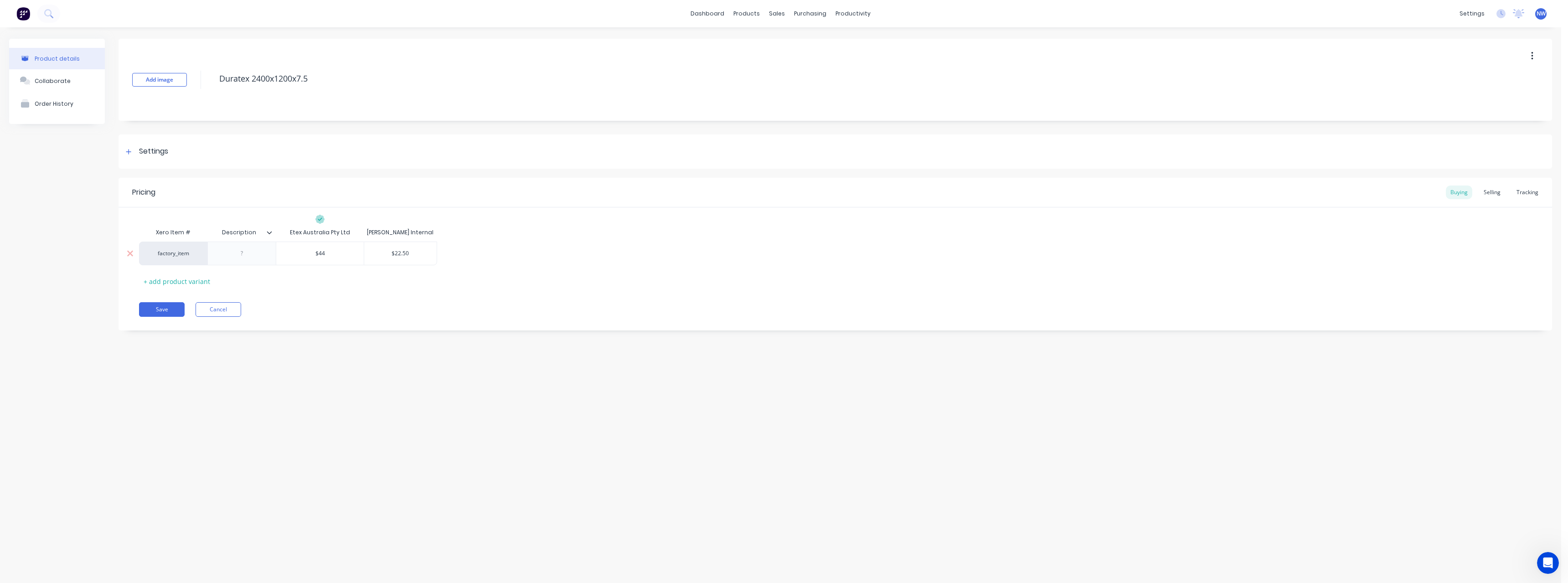
type input "$44."
type textarea "x"
type input "$44.8"
type textarea "x"
type input "$44.89"
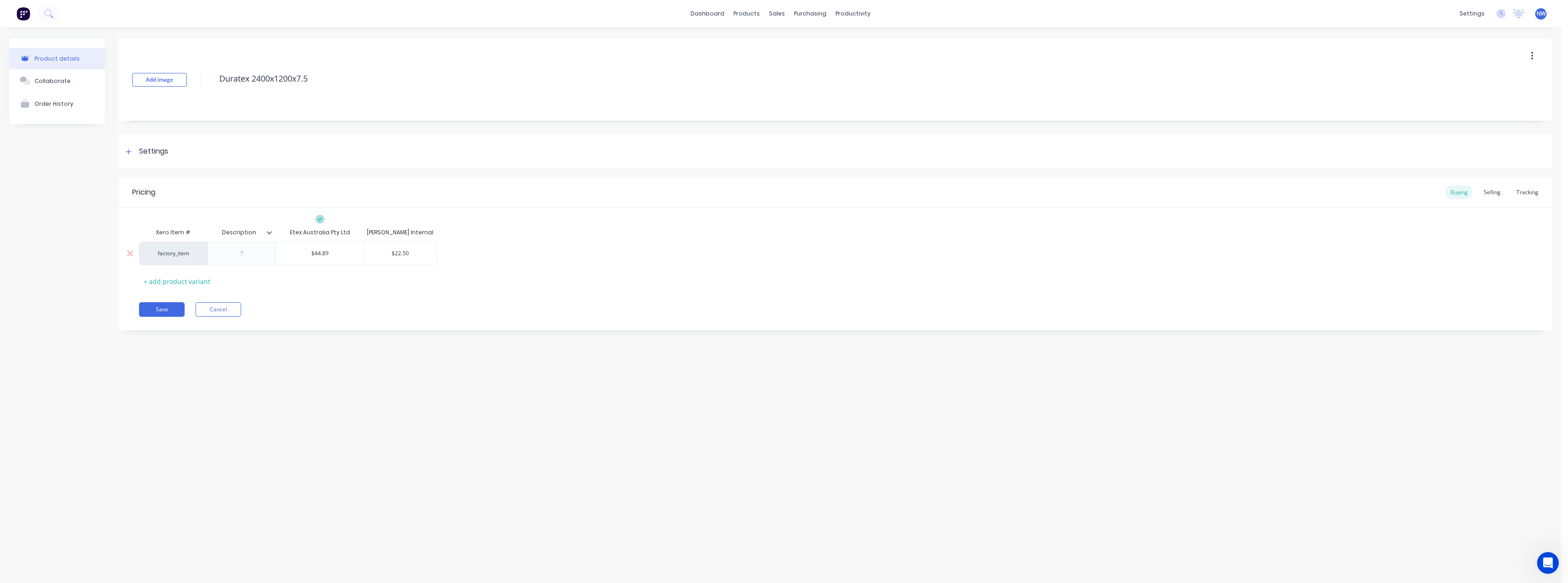
type input "$22.50"
click at [417, 252] on input "$22.50" at bounding box center [400, 253] width 72 height 8
click at [416, 252] on input "$22.50" at bounding box center [400, 253] width 72 height 8
type textarea "x"
type input "$4"
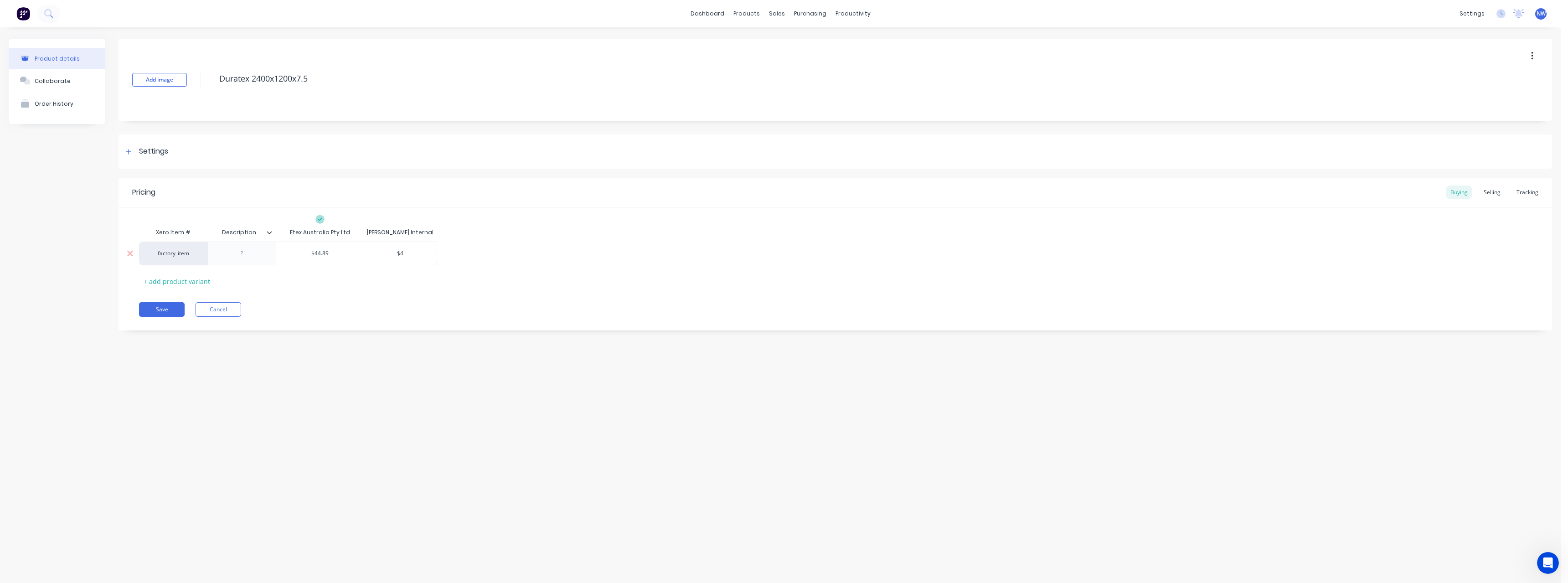
type textarea "x"
type input "$46"
type textarea "x"
type input "$46."
type textarea "x"
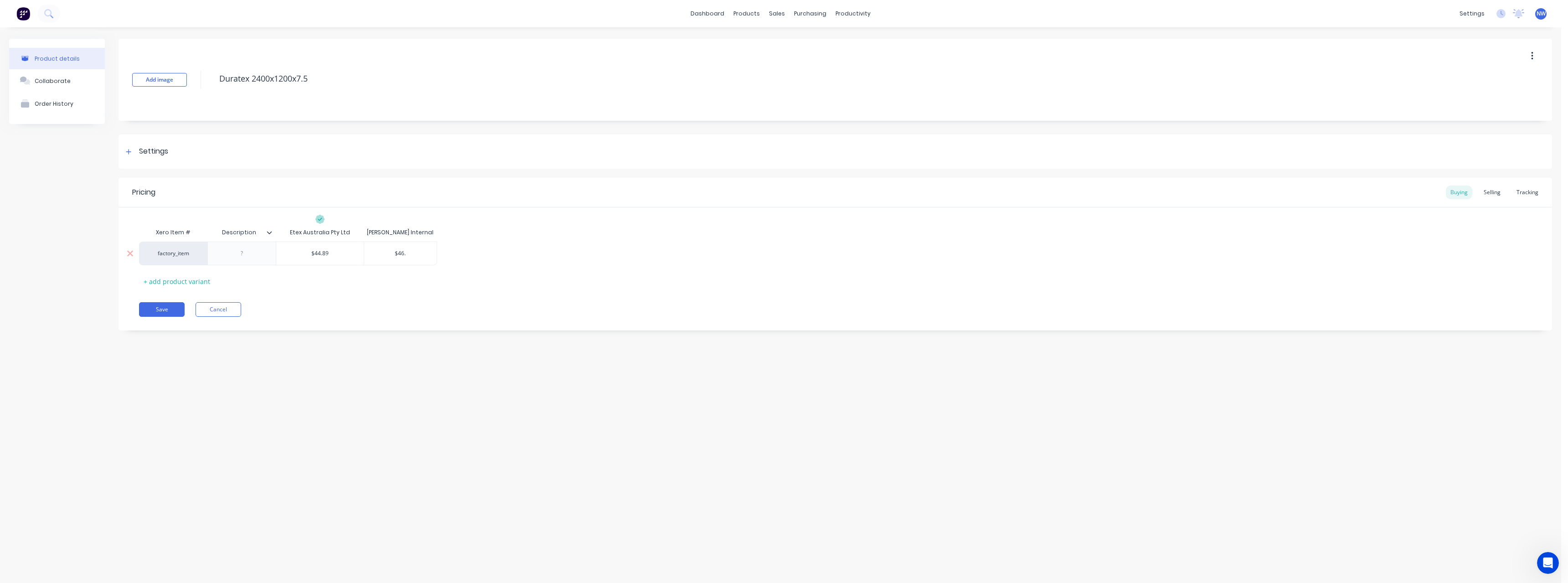
type input "$46.0"
type textarea "x"
type input "$46.01"
click at [1493, 191] on div "Selling" at bounding box center [1492, 192] width 26 height 14
click at [315, 259] on div "$22.50" at bounding box center [301, 255] width 52 height 23
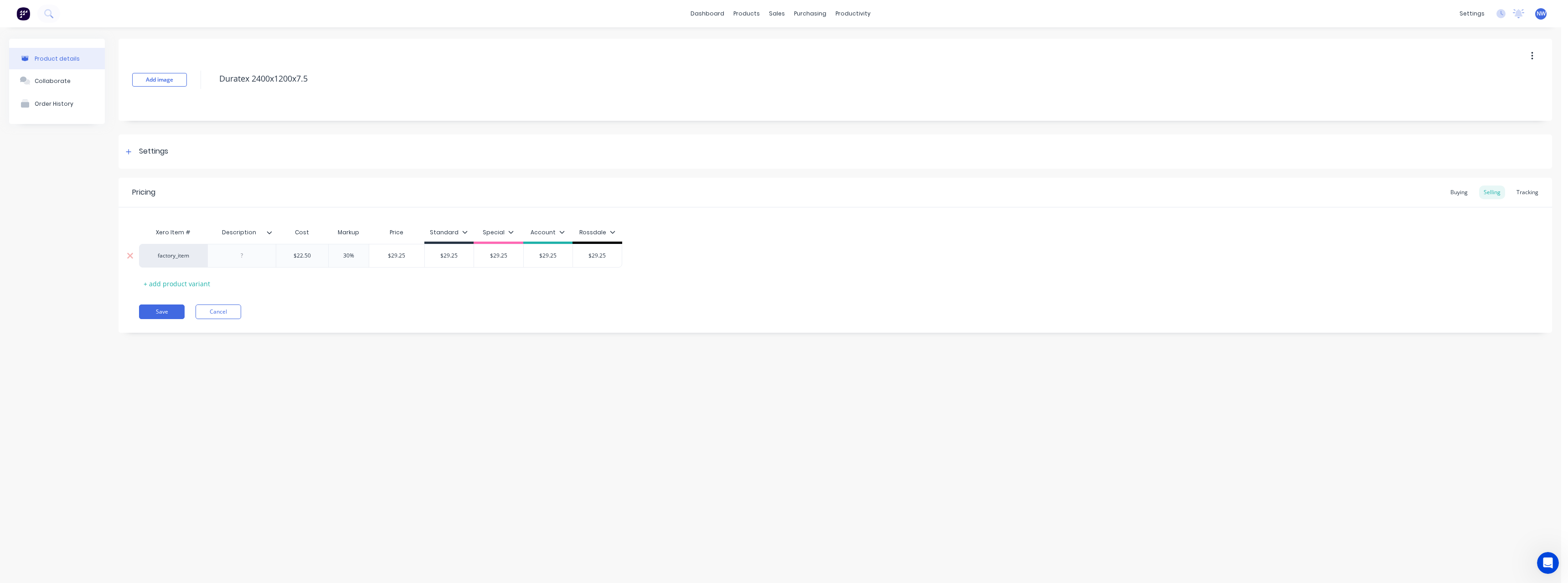
type input "$22.50"
click at [315, 259] on div "$22.50" at bounding box center [301, 255] width 52 height 23
click at [312, 258] on input "$22.50" at bounding box center [301, 256] width 52 height 8
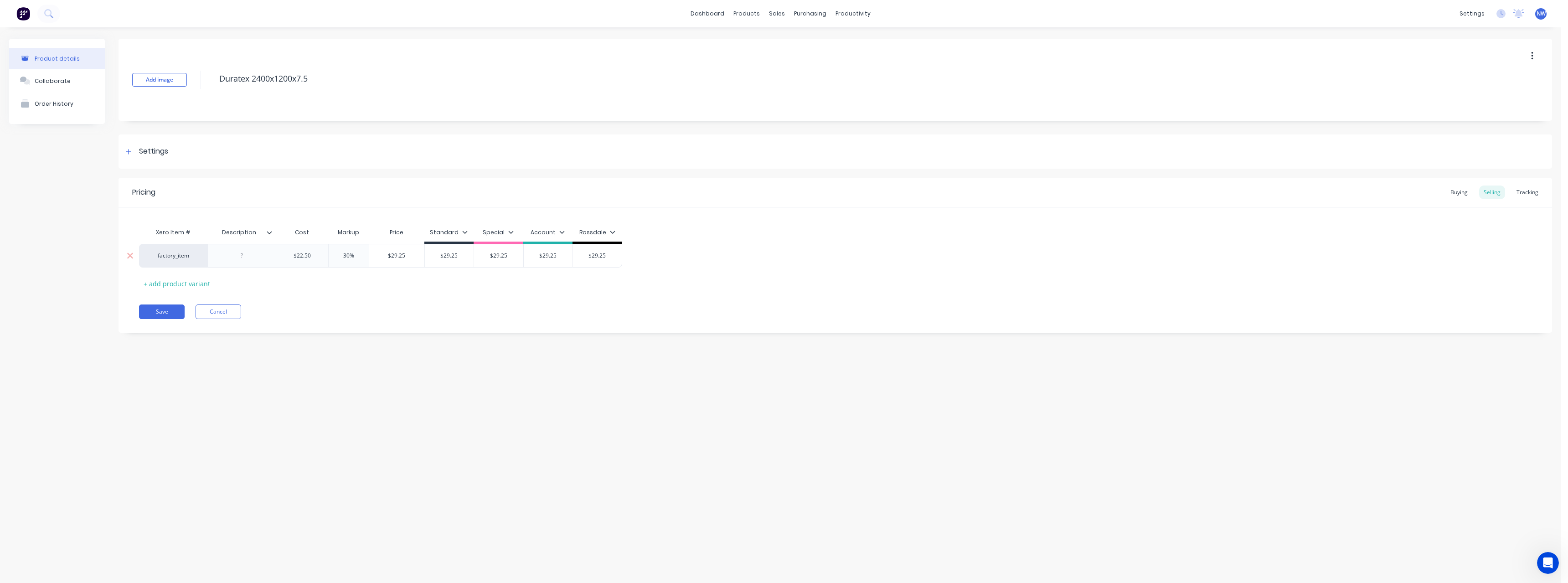
click at [311, 258] on input "$22.50" at bounding box center [301, 256] width 52 height 8
click at [314, 257] on input "$22.50" at bounding box center [301, 256] width 52 height 8
click at [369, 257] on div "$29.25" at bounding box center [396, 255] width 56 height 23
type input "30%"
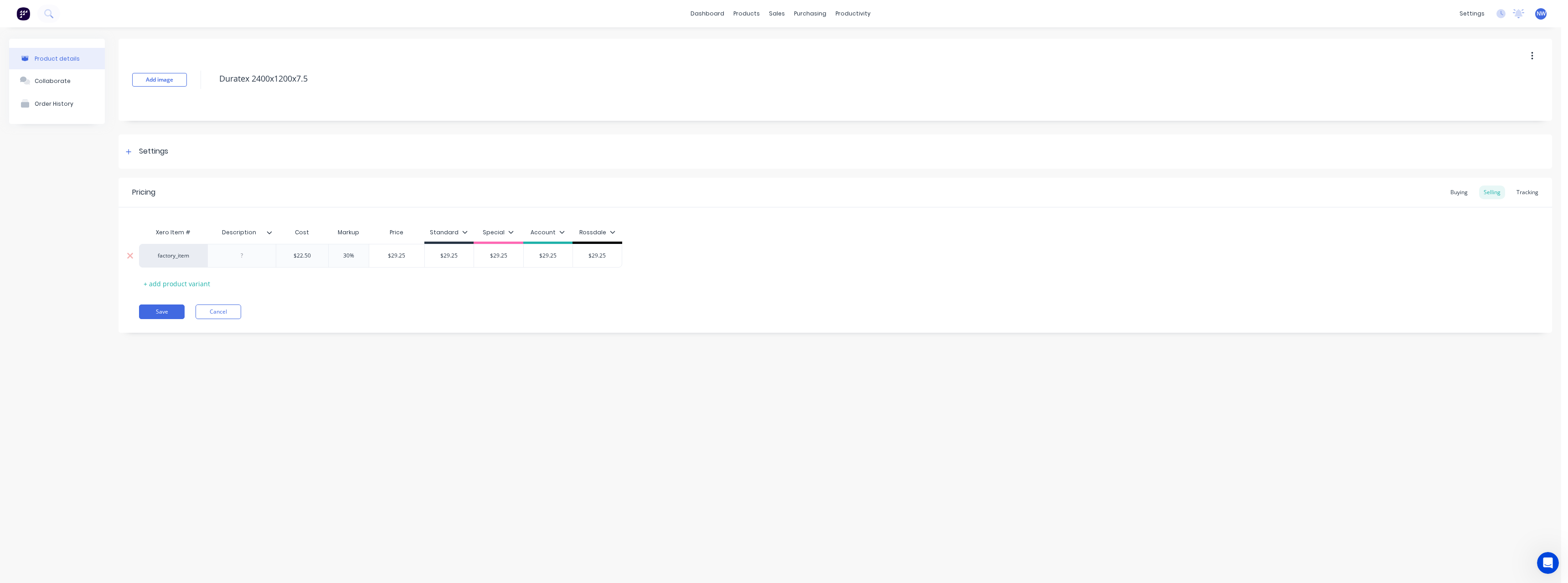
click at [361, 257] on input "30%" at bounding box center [348, 256] width 45 height 8
click at [319, 257] on input "$22.50" at bounding box center [301, 256] width 52 height 8
type input "$22.5"
type textarea "x"
type input "$22"
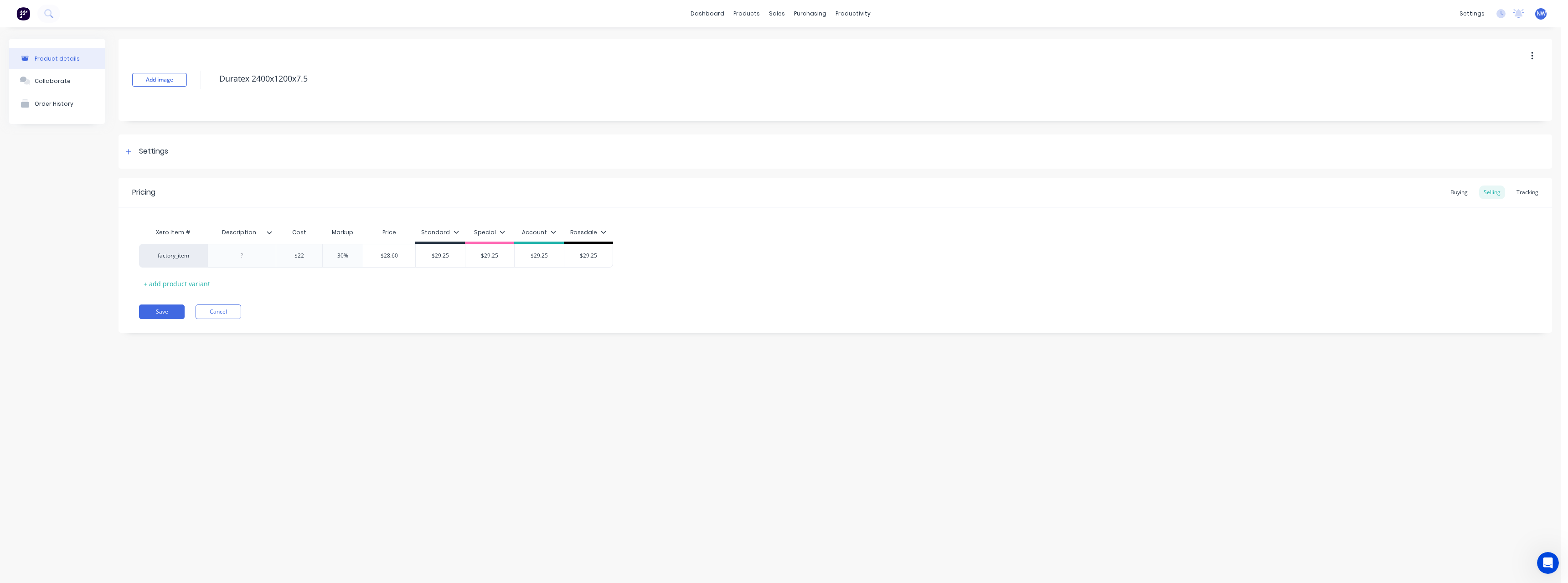
type textarea "x"
type input "$2"
type textarea "x"
type input "$"
type textarea "x"
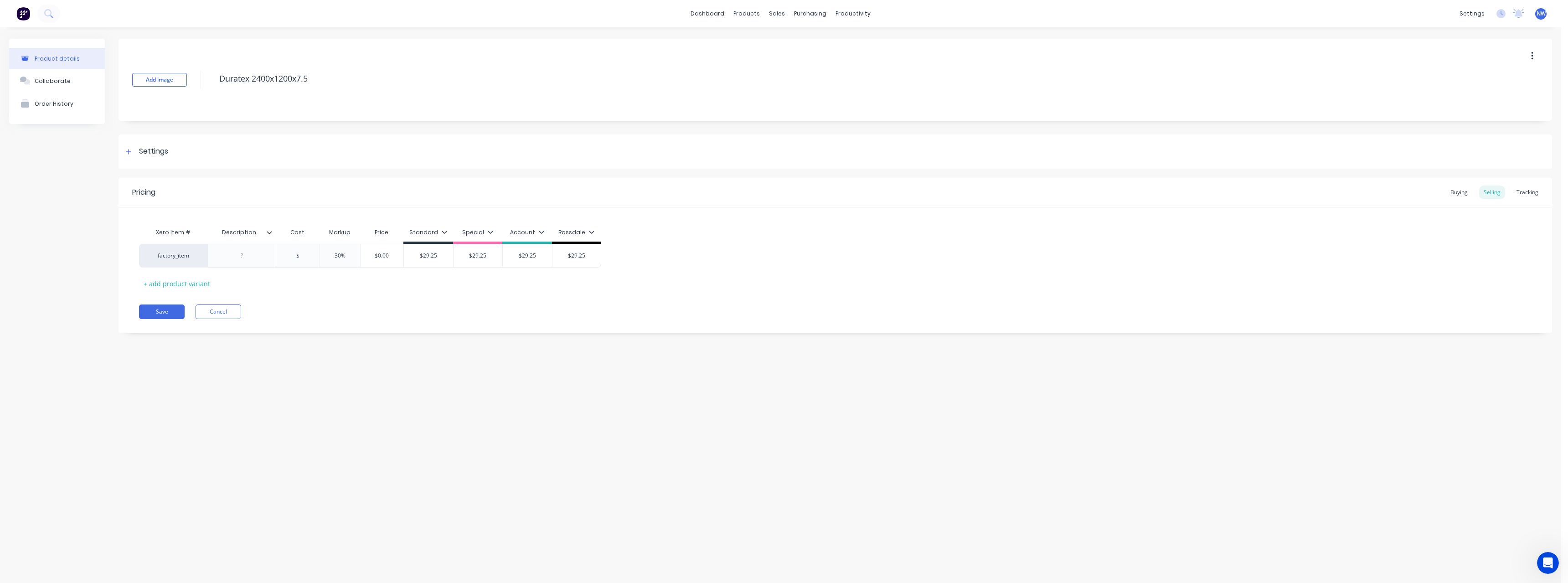
type input "$4"
type textarea "x"
type input "$46"
type textarea "x"
type input "$460"
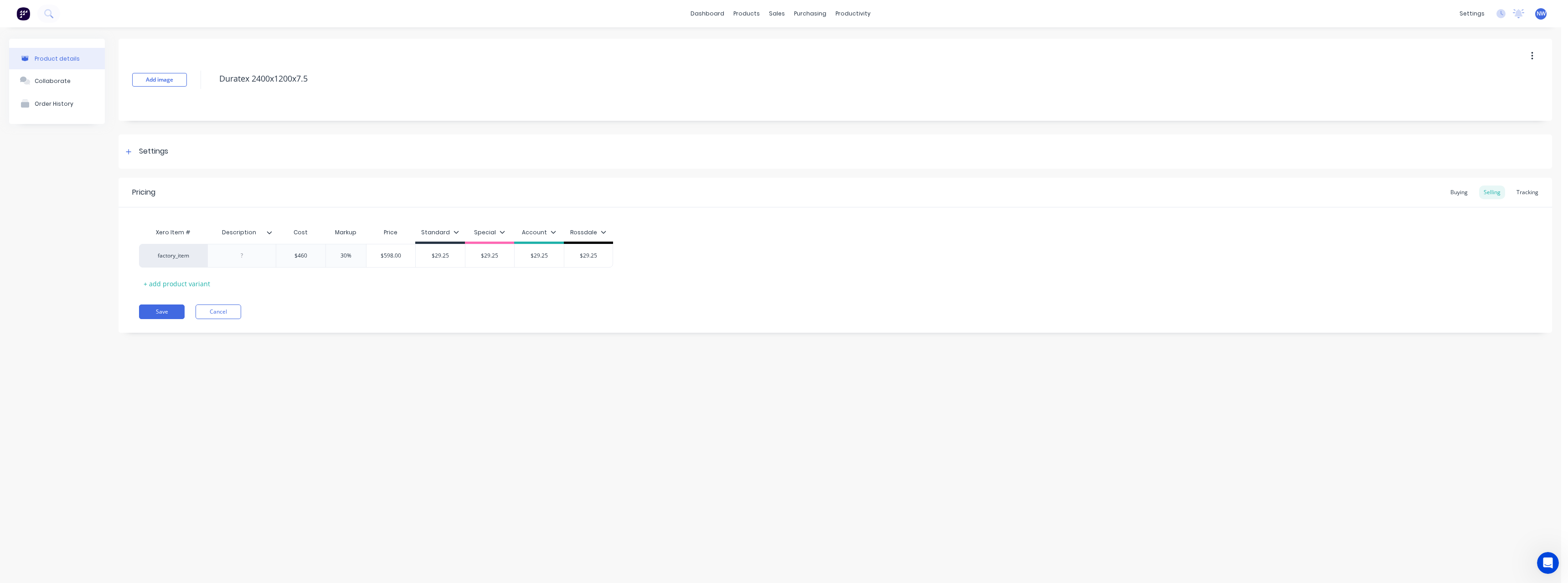
type textarea "x"
type input "$46.0"
type textarea "x"
type input "$46.01"
type input "$29.25"
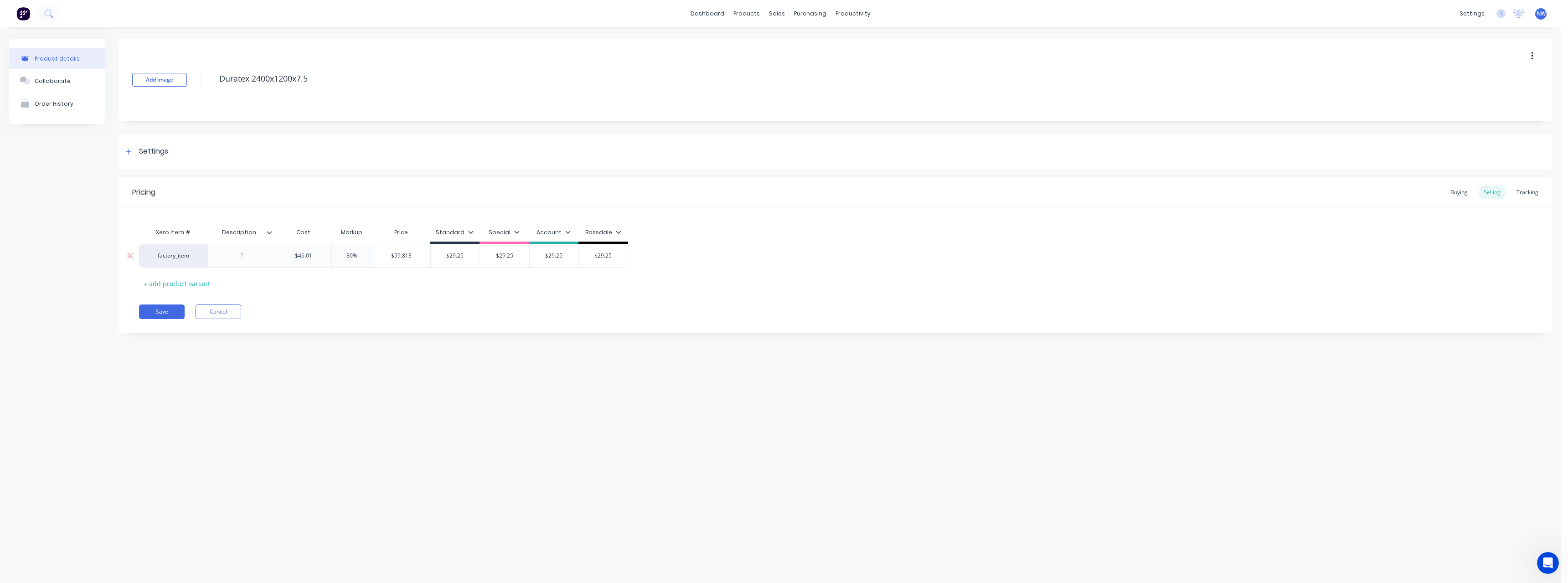
click at [467, 257] on input "$29.25" at bounding box center [456, 256] width 50 height 8
type textarea "x"
type input "$29.2"
type textarea "x"
type input "$29."
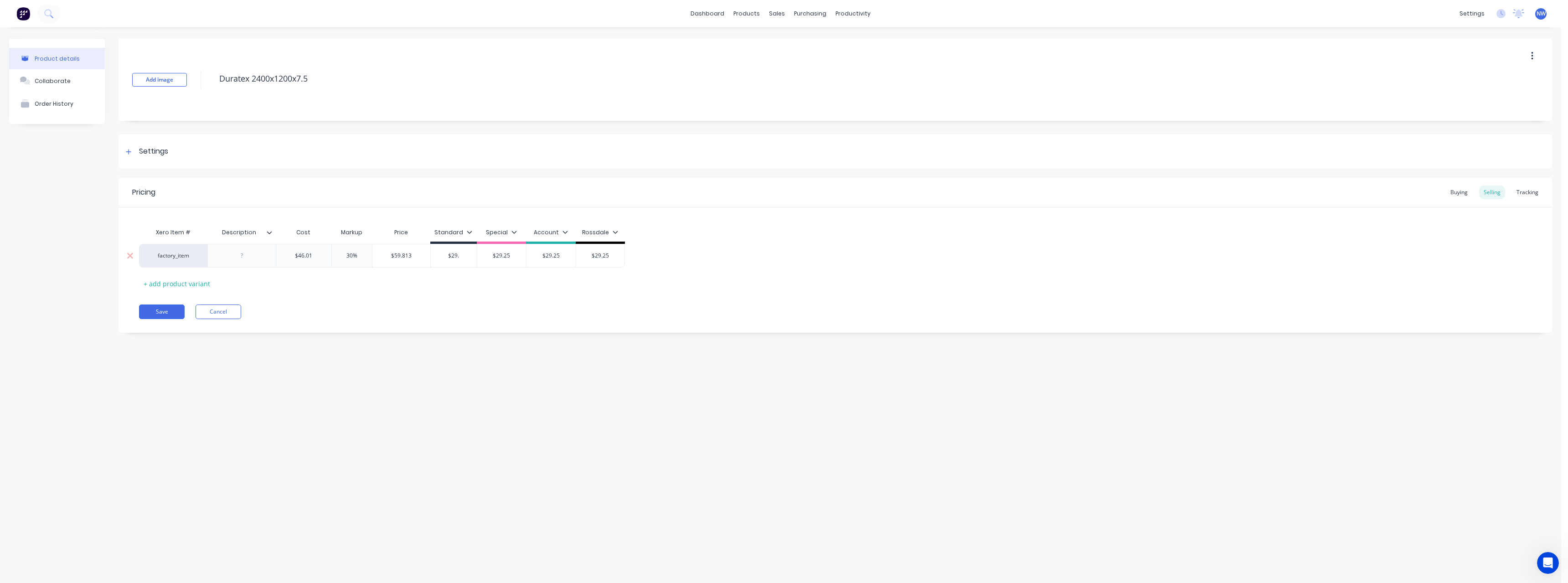
type textarea "x"
type input "$29"
type textarea "x"
type input "$2"
drag, startPoint x: 512, startPoint y: 258, endPoint x: 521, endPoint y: 261, distance: 9.5
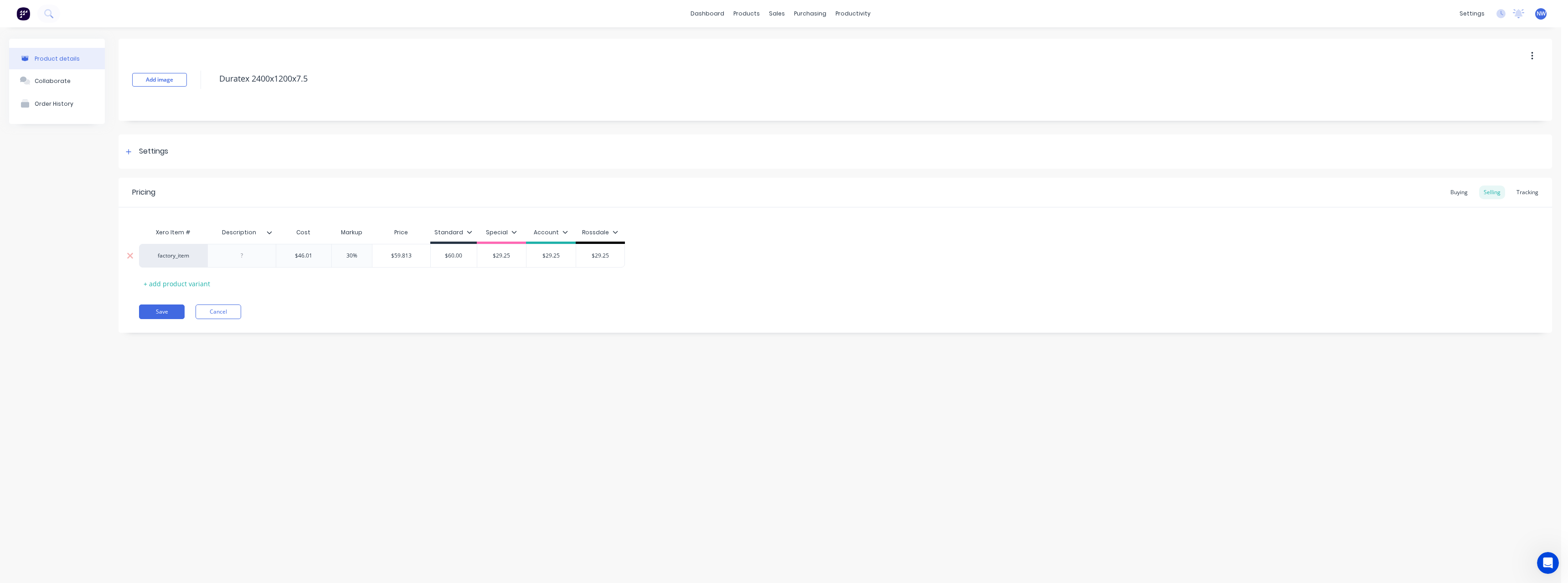
click at [512, 257] on input "$29.25" at bounding box center [502, 256] width 50 height 8
click at [557, 255] on input "$29.25" at bounding box center [545, 256] width 50 height 8
click at [598, 255] on input "$29.25" at bounding box center [589, 256] width 49 height 8
click at [249, 254] on div at bounding box center [242, 255] width 45 height 12
click at [271, 232] on icon at bounding box center [269, 233] width 6 height 6
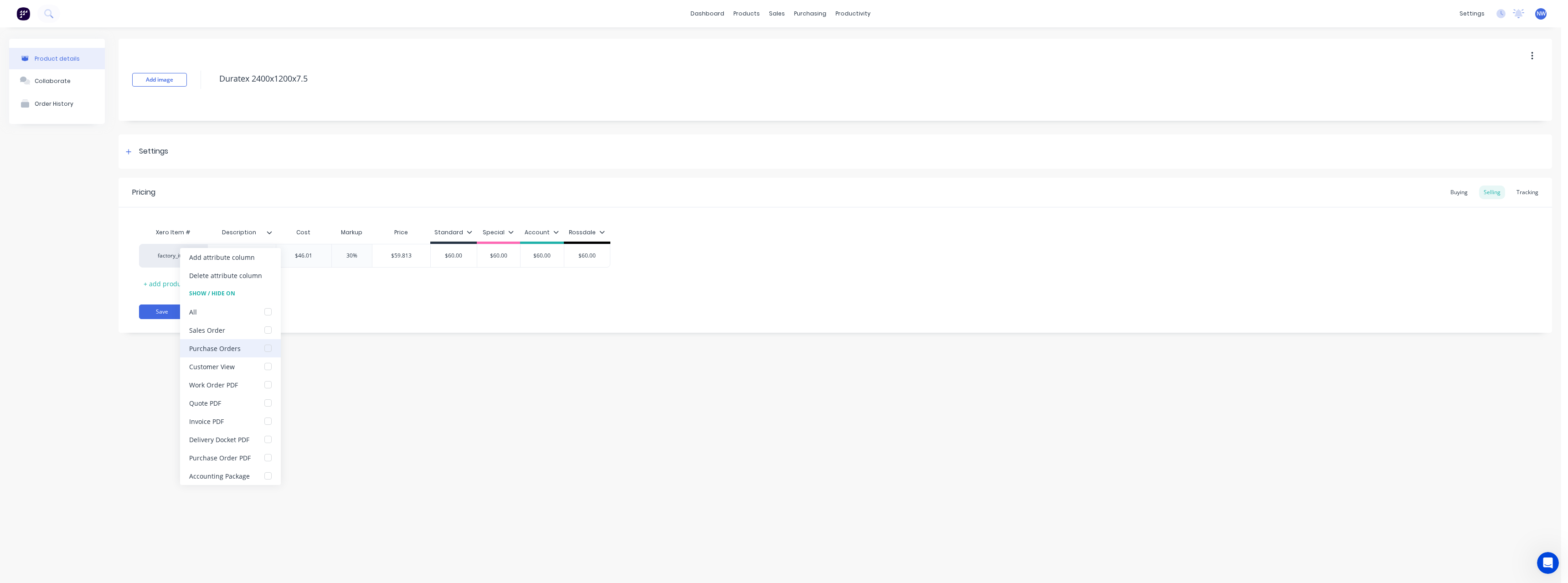
click at [268, 347] on div at bounding box center [268, 348] width 18 height 18
click at [268, 456] on div at bounding box center [268, 458] width 18 height 18
click at [409, 376] on div "Product details Collaborate Order History Add image Duratex 2400x1200x7.5 Setti…" at bounding box center [781, 296] width 1561 height 538
click at [248, 262] on div at bounding box center [241, 255] width 68 height 23
click at [245, 258] on div at bounding box center [242, 255] width 45 height 12
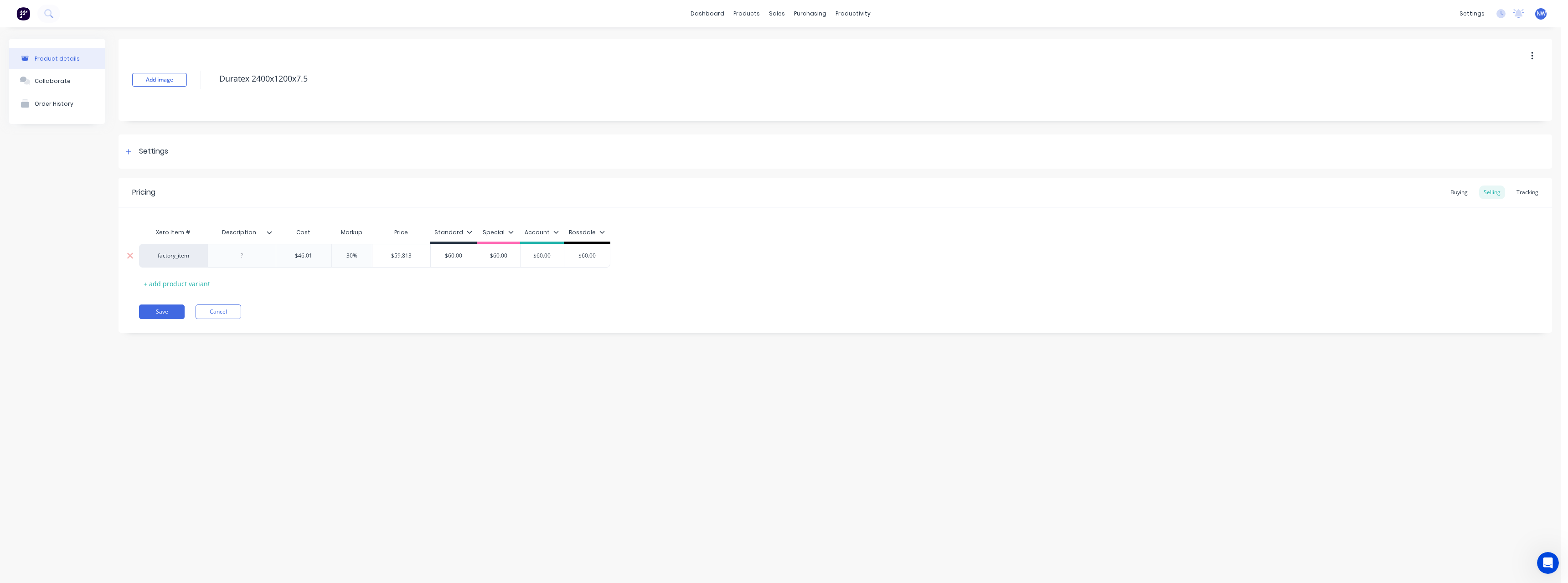
click at [245, 258] on div at bounding box center [242, 255] width 45 height 12
click at [315, 259] on div "$46.01" at bounding box center [304, 255] width 55 height 23
click at [241, 259] on div at bounding box center [242, 255] width 45 height 12
click at [162, 308] on button "Save" at bounding box center [162, 311] width 45 height 14
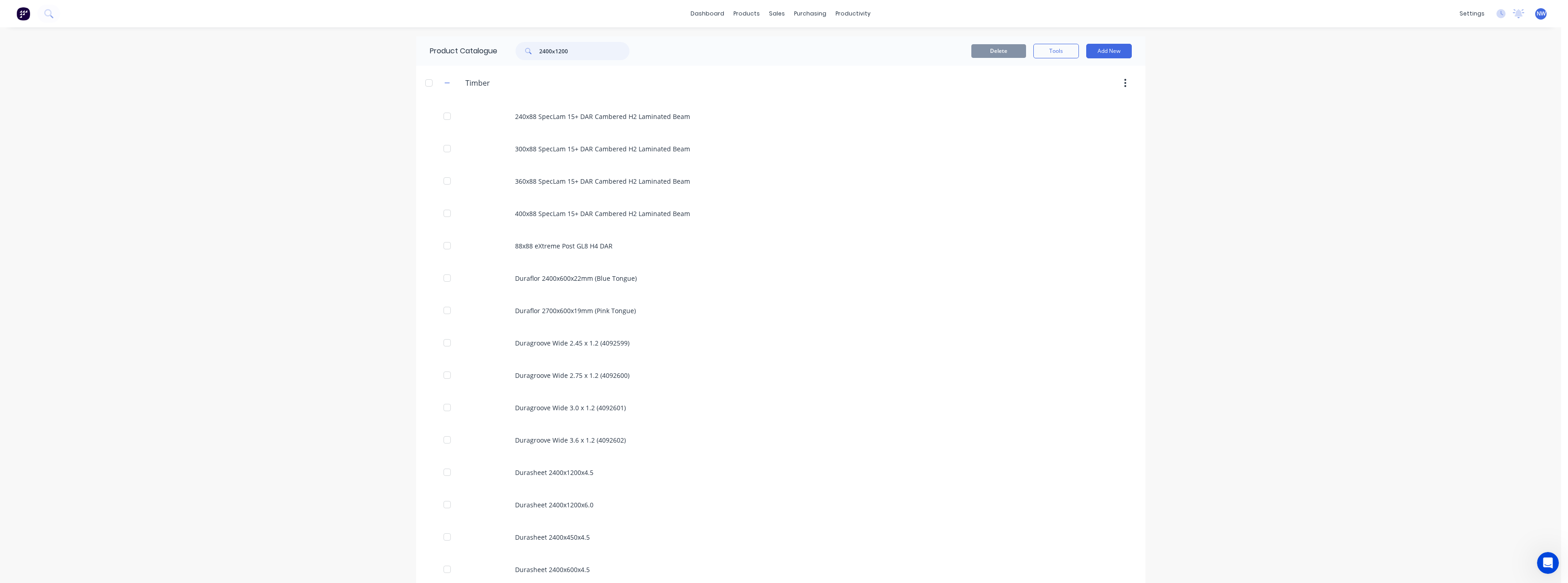
drag, startPoint x: 575, startPoint y: 47, endPoint x: 511, endPoint y: 52, distance: 64.2
click at [511, 52] on div "2400x1200" at bounding box center [568, 51] width 123 height 18
click at [807, 43] on div "Sales Orders" at bounding box center [807, 44] width 37 height 8
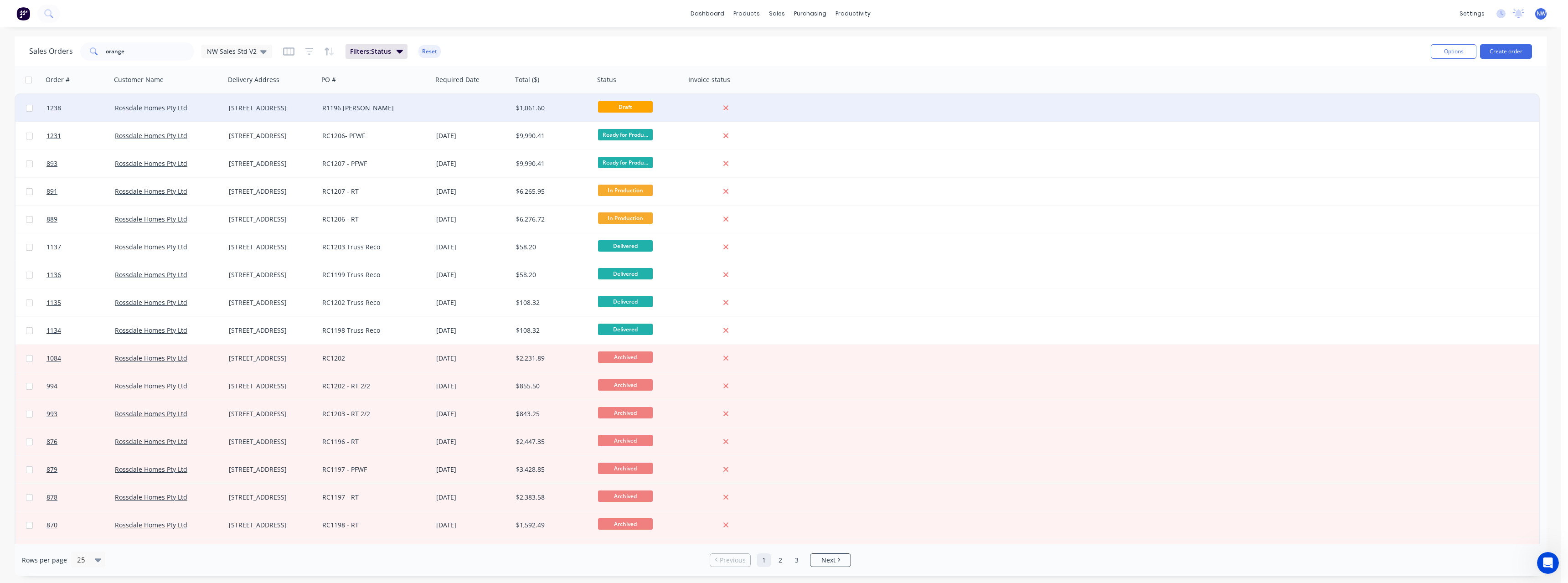
click at [320, 109] on div "R1196 [PERSON_NAME]" at bounding box center [376, 108] width 114 height 28
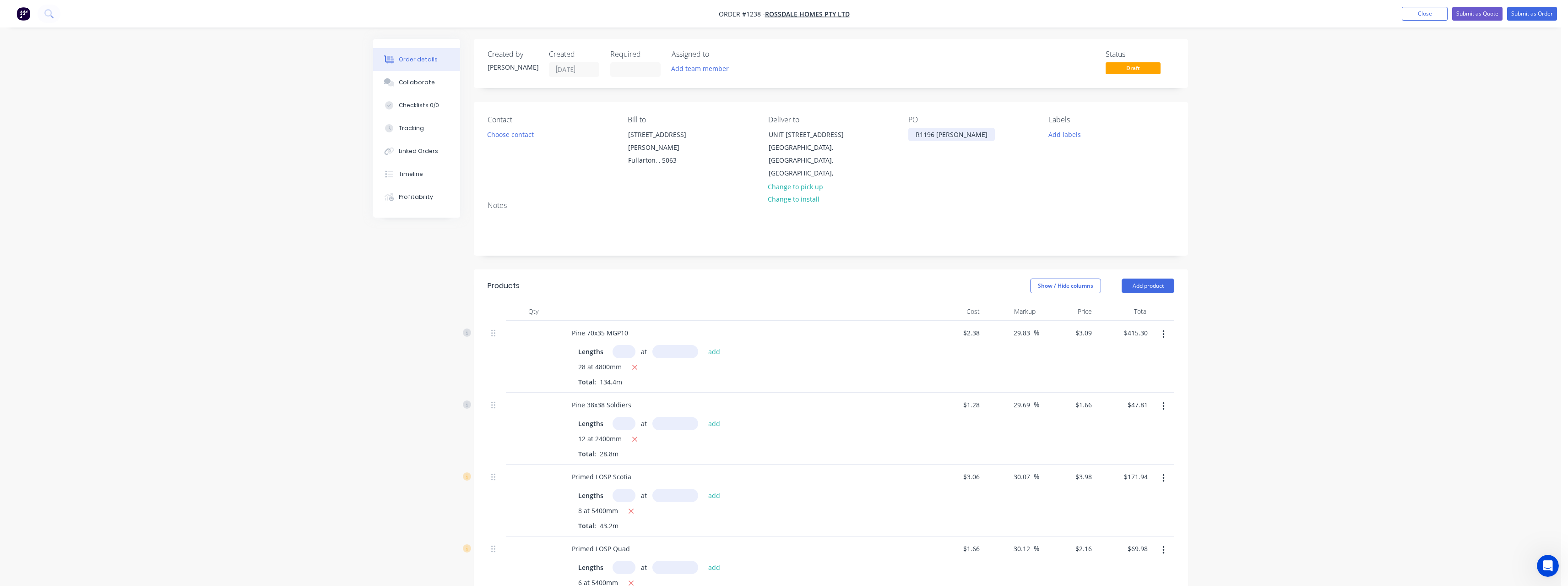
click at [959, 135] on div "R1196 [PERSON_NAME]" at bounding box center [951, 134] width 86 height 13
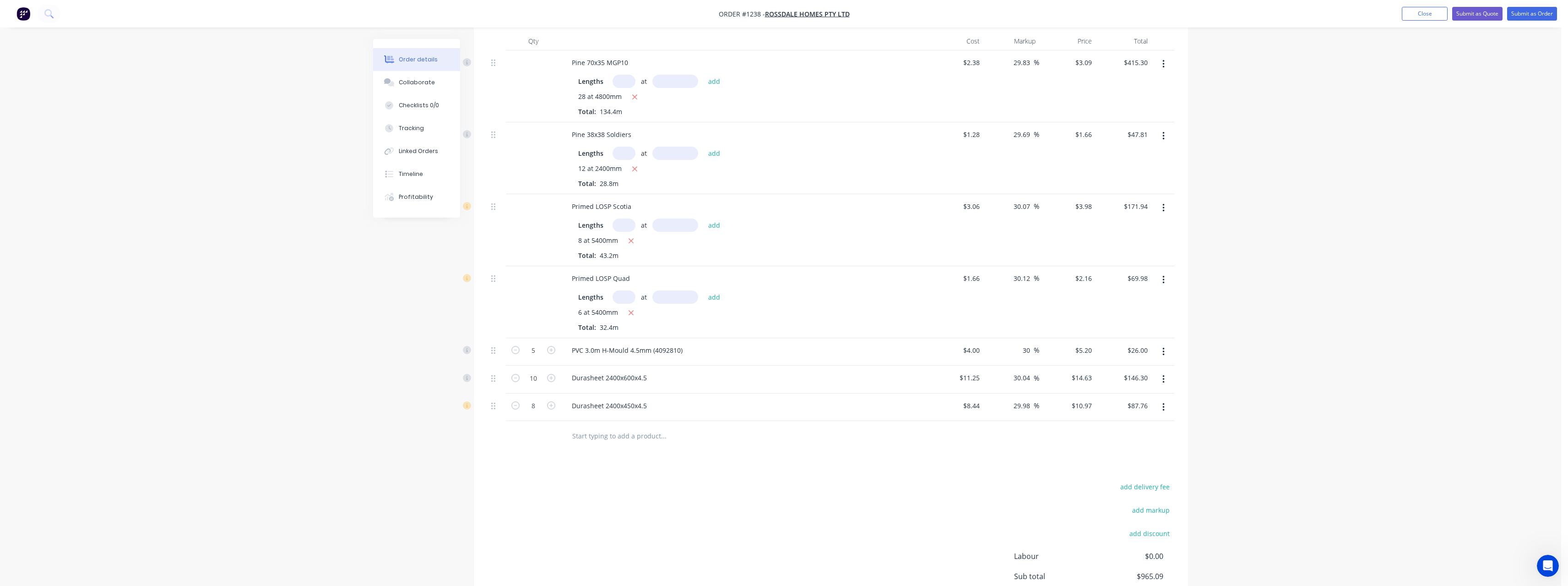
scroll to position [275, 0]
click at [632, 422] on input "text" at bounding box center [663, 431] width 183 height 18
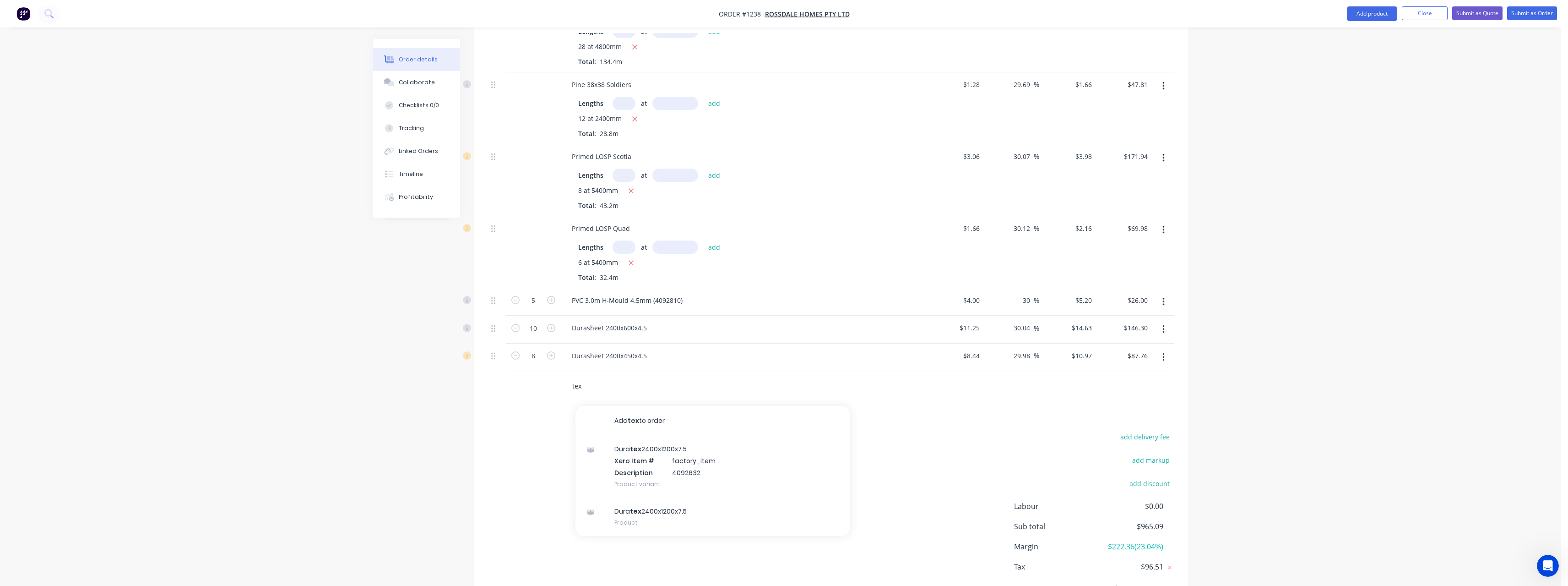
scroll to position [321, 0]
click at [1425, 8] on button "Close" at bounding box center [1424, 13] width 46 height 14
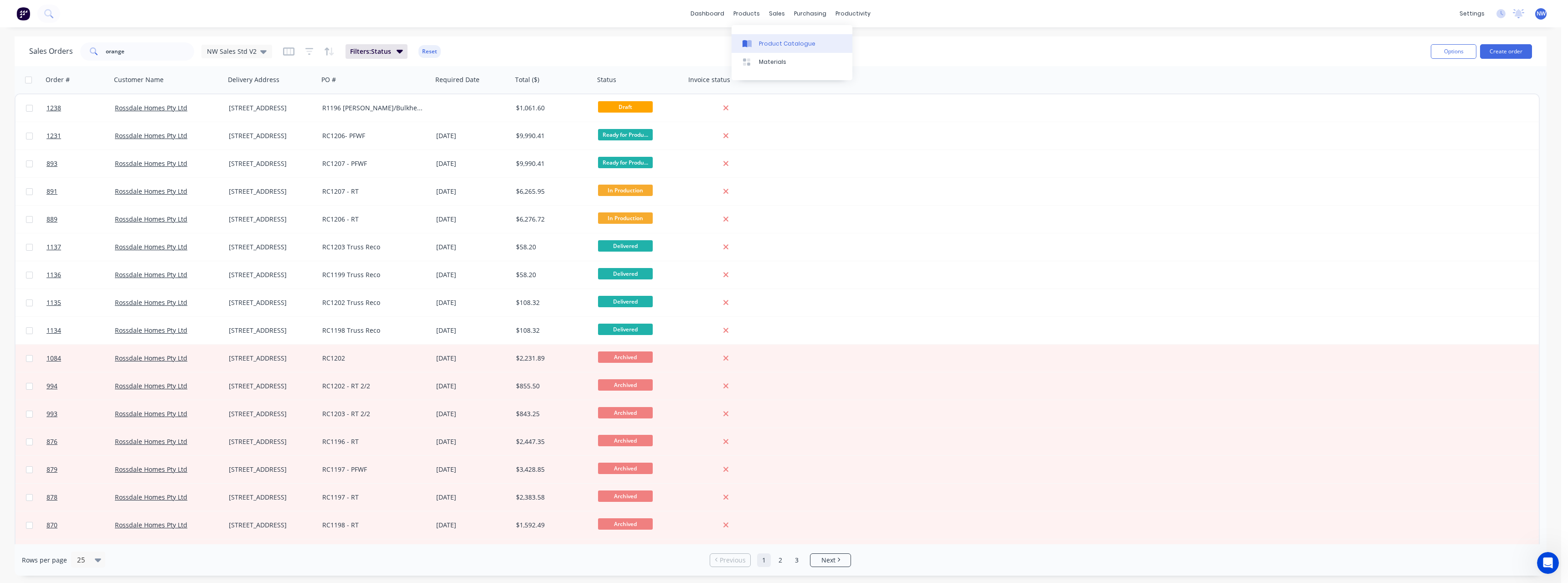
click at [764, 43] on div "Product Catalogue" at bounding box center [787, 44] width 56 height 8
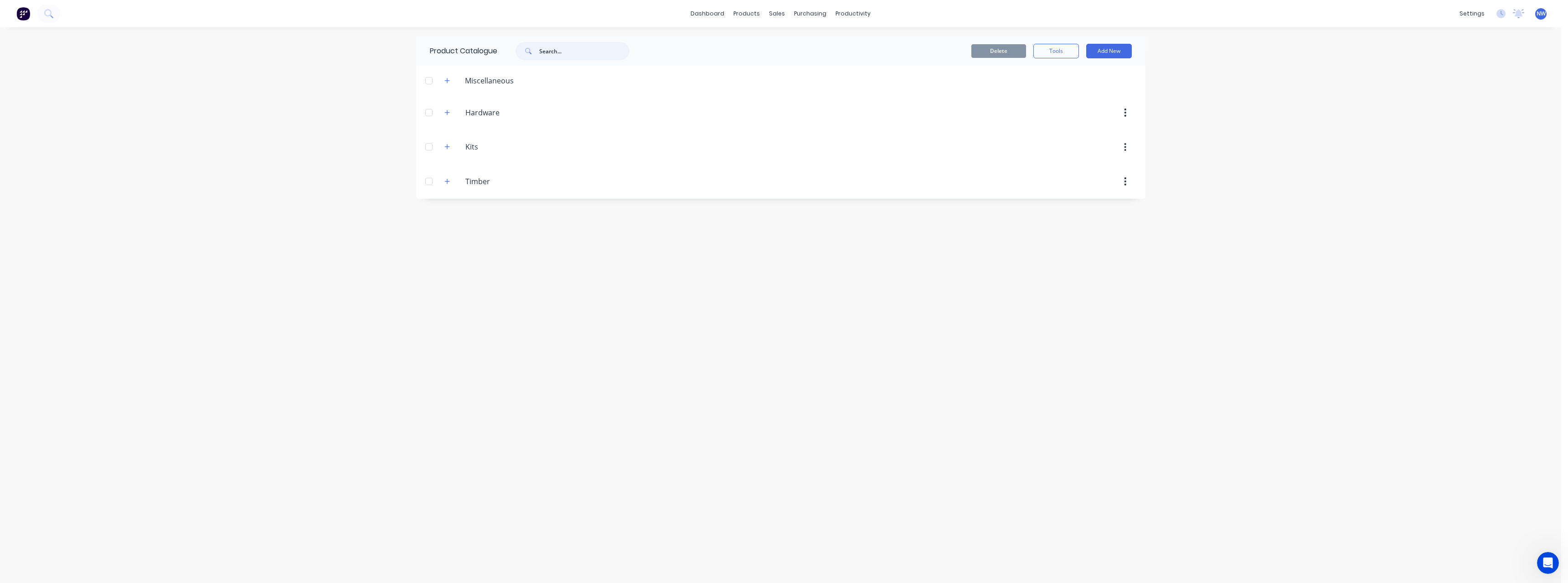
click at [555, 52] on input "text" at bounding box center [584, 51] width 90 height 18
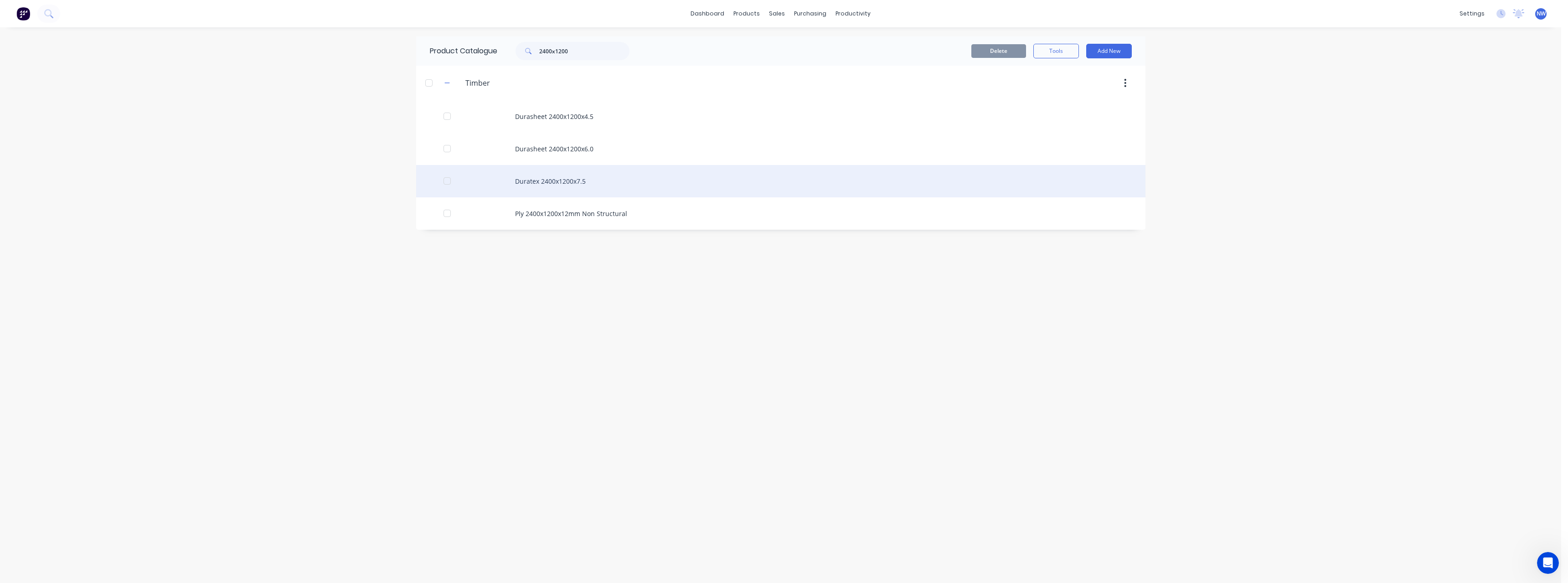
click at [584, 178] on div "Duratex 2400x1200x7.5" at bounding box center [781, 181] width 729 height 32
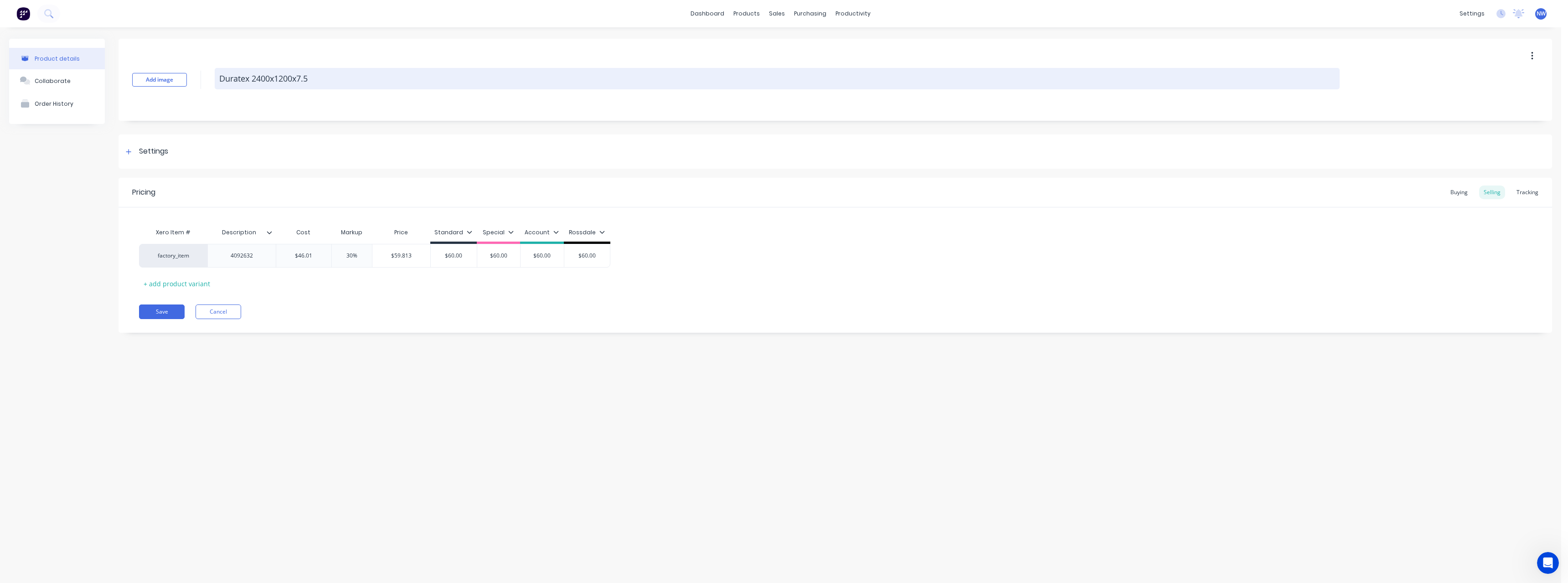
click at [259, 78] on textarea "Duratex 2400x1200x7.5" at bounding box center [777, 78] width 1125 height 21
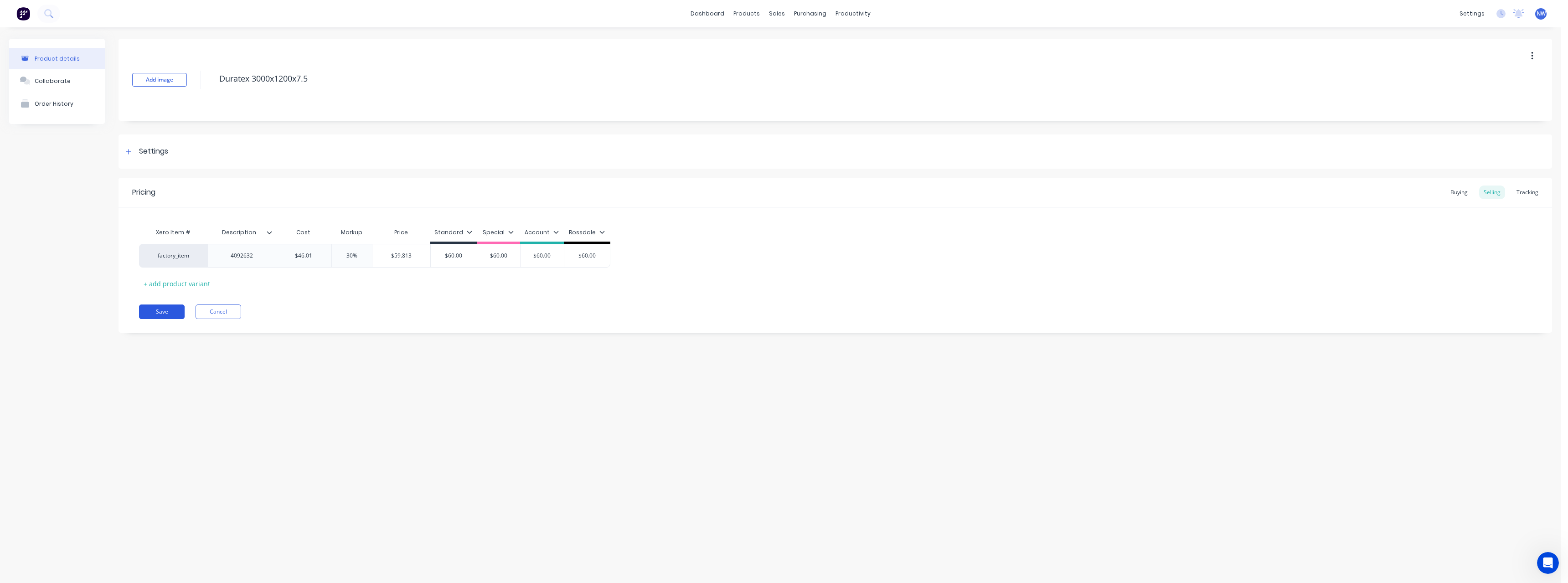
click at [171, 313] on button "Save" at bounding box center [162, 311] width 45 height 14
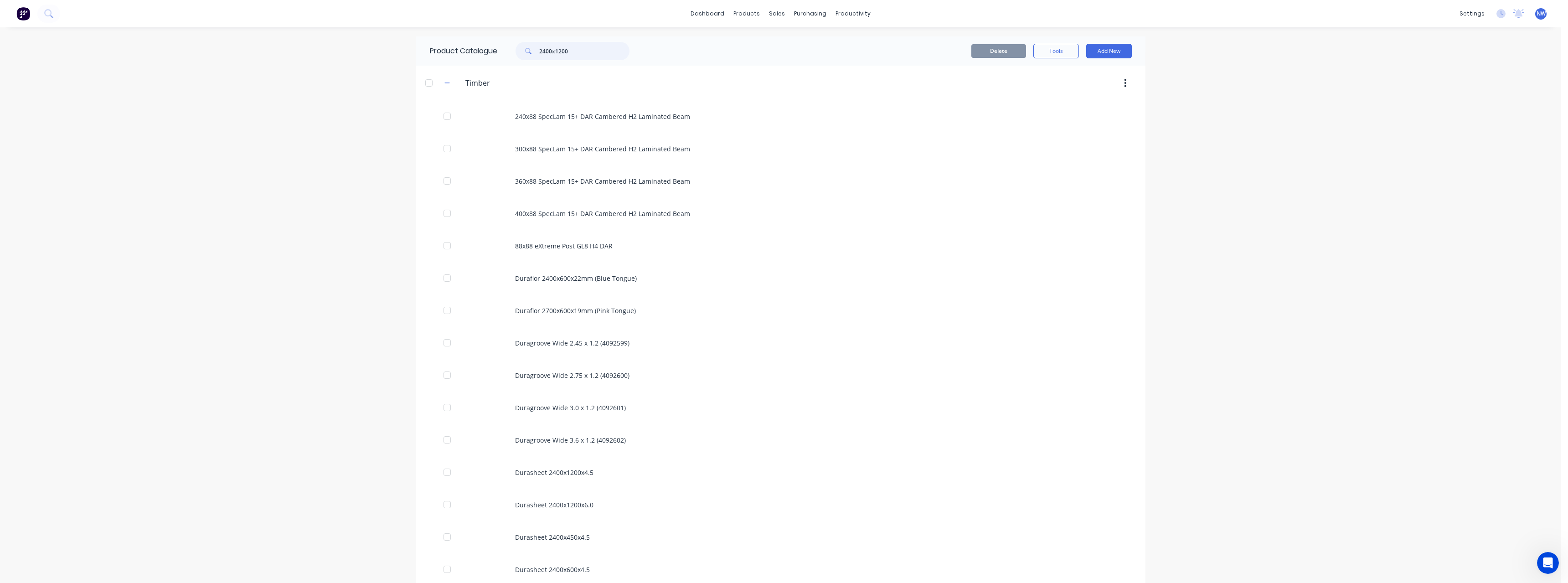
drag, startPoint x: 597, startPoint y: 53, endPoint x: 498, endPoint y: 57, distance: 99.1
click at [498, 57] on div "2400x1200" at bounding box center [570, 51] width 146 height 18
click at [798, 43] on div "Sales Orders" at bounding box center [811, 44] width 37 height 8
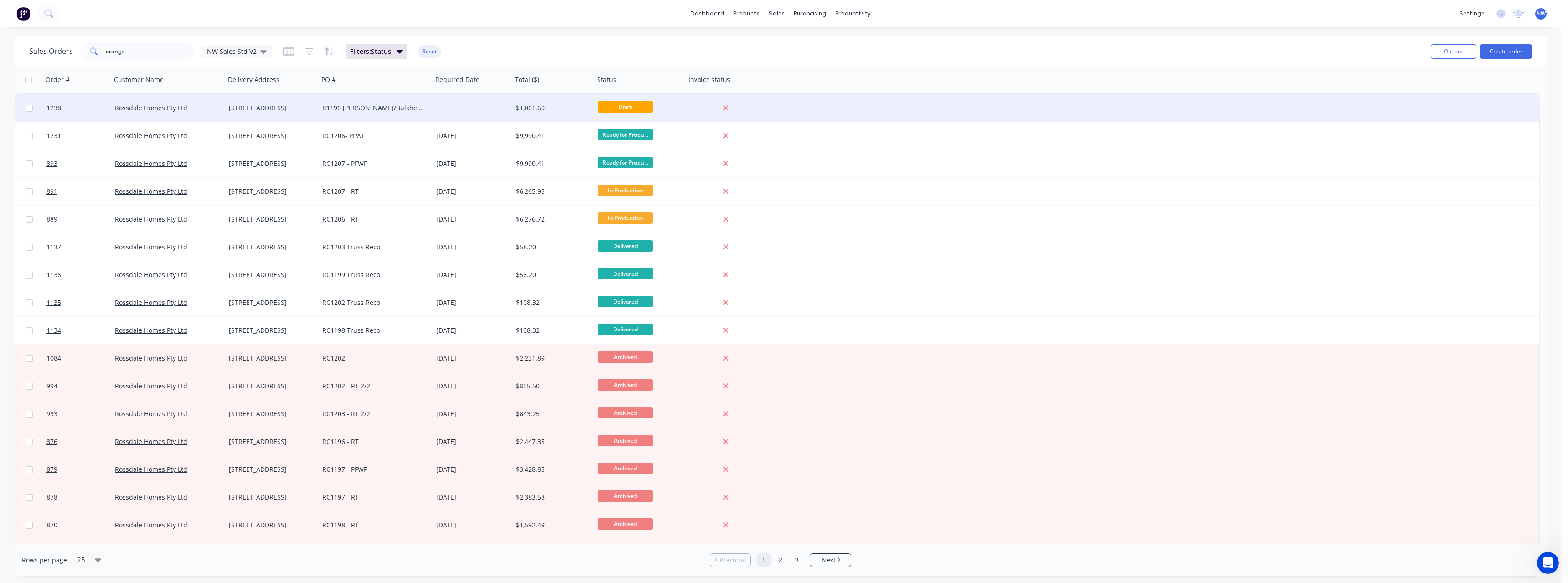
click at [327, 107] on div "R1196 [PERSON_NAME]/Bulkheads" at bounding box center [372, 107] width 101 height 9
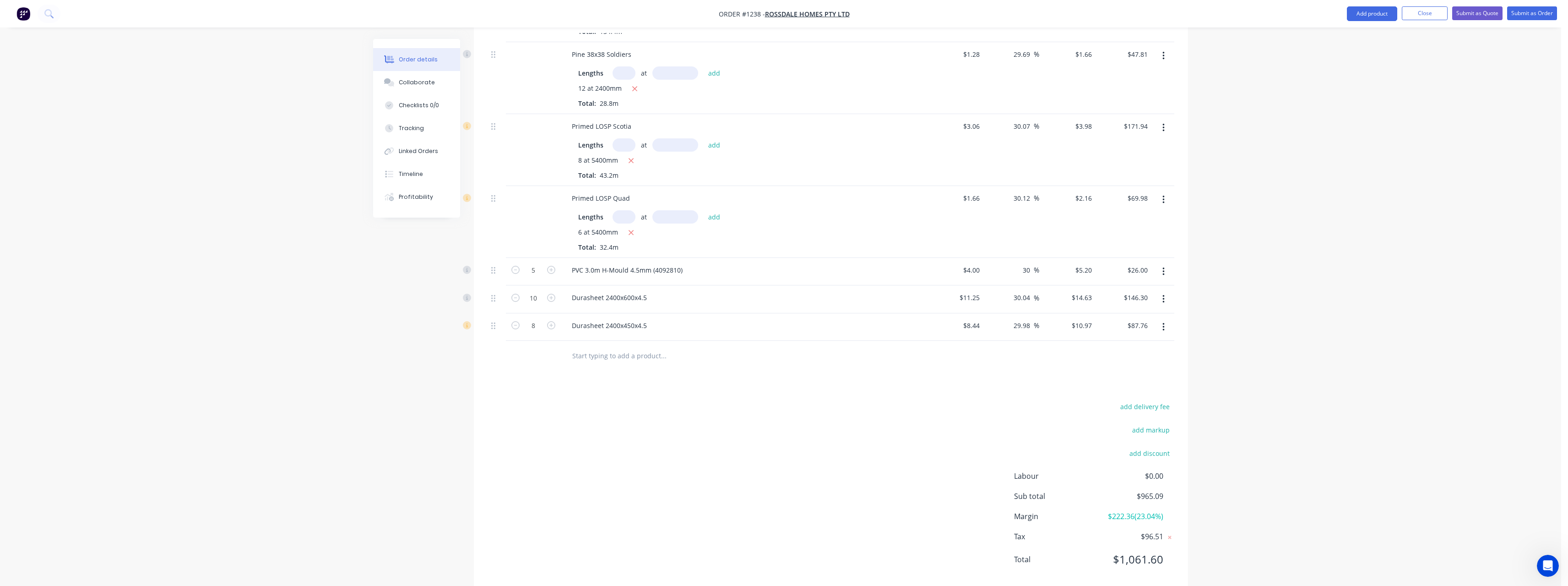
scroll to position [356, 0]
click at [628, 341] on input "text" at bounding box center [663, 350] width 183 height 18
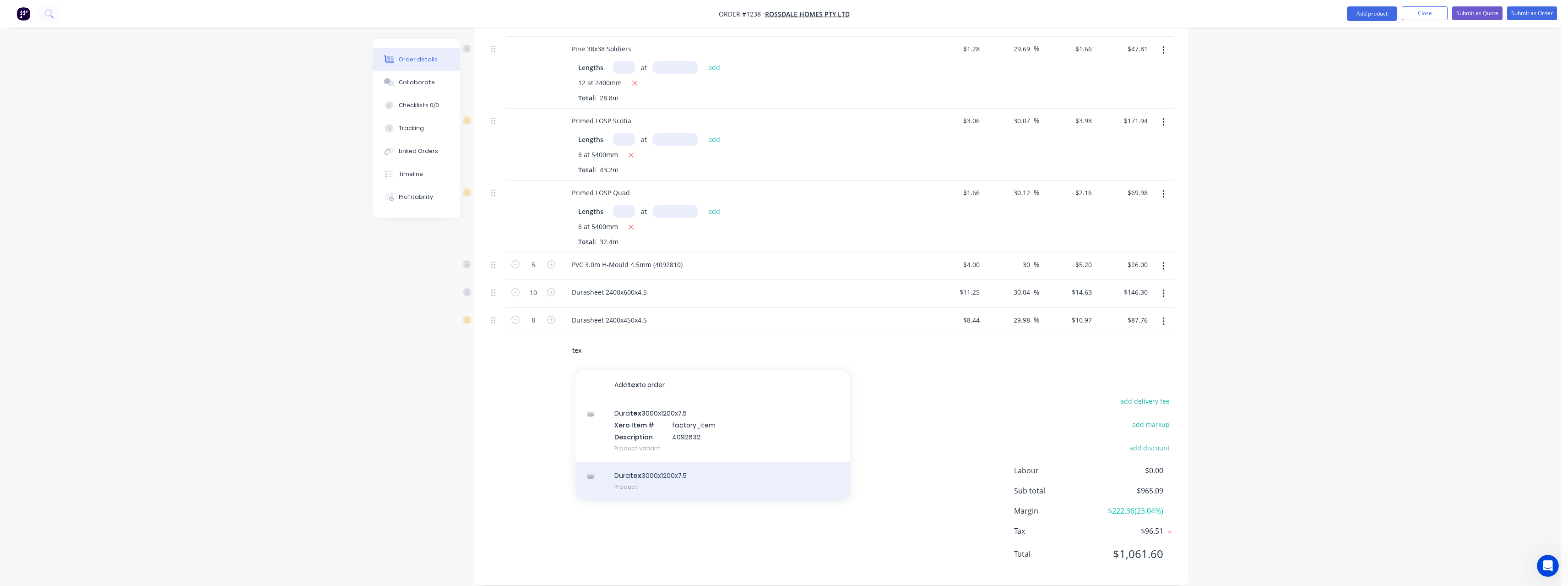
click at [660, 461] on div "Dura tex 3000x1200x7.5 Product" at bounding box center [712, 481] width 274 height 39
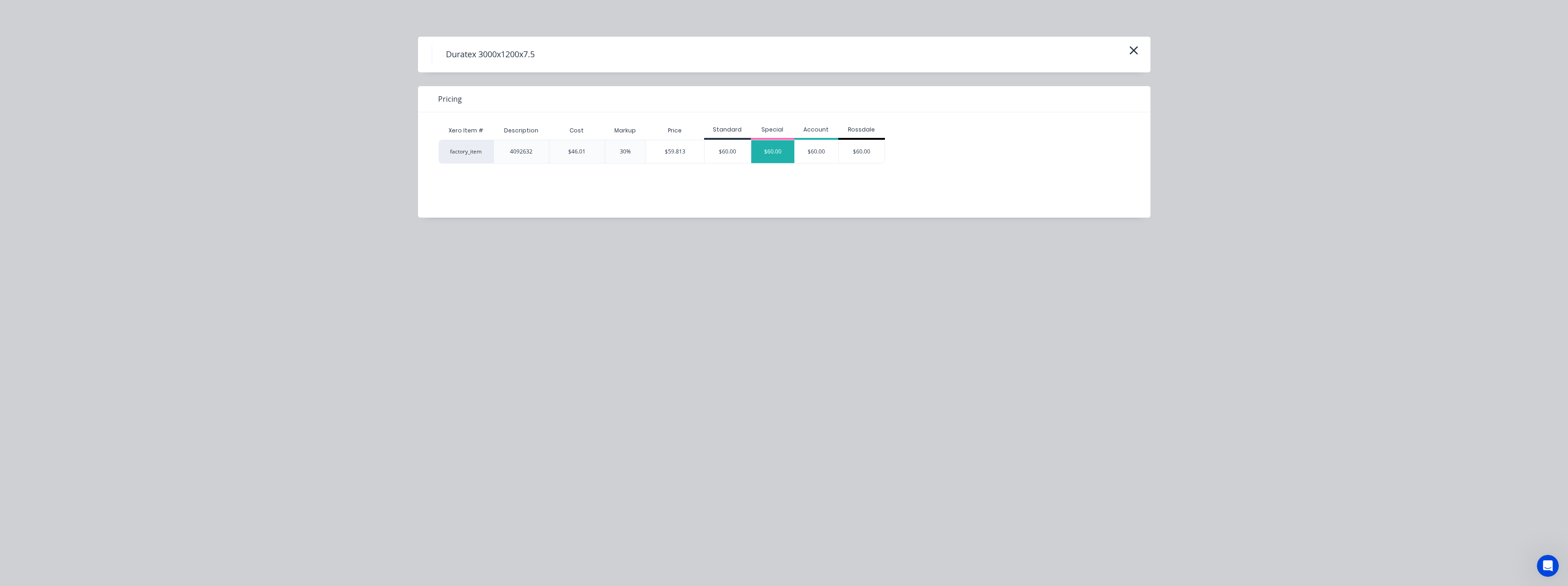
click at [758, 159] on div "$60.00" at bounding box center [773, 152] width 44 height 23
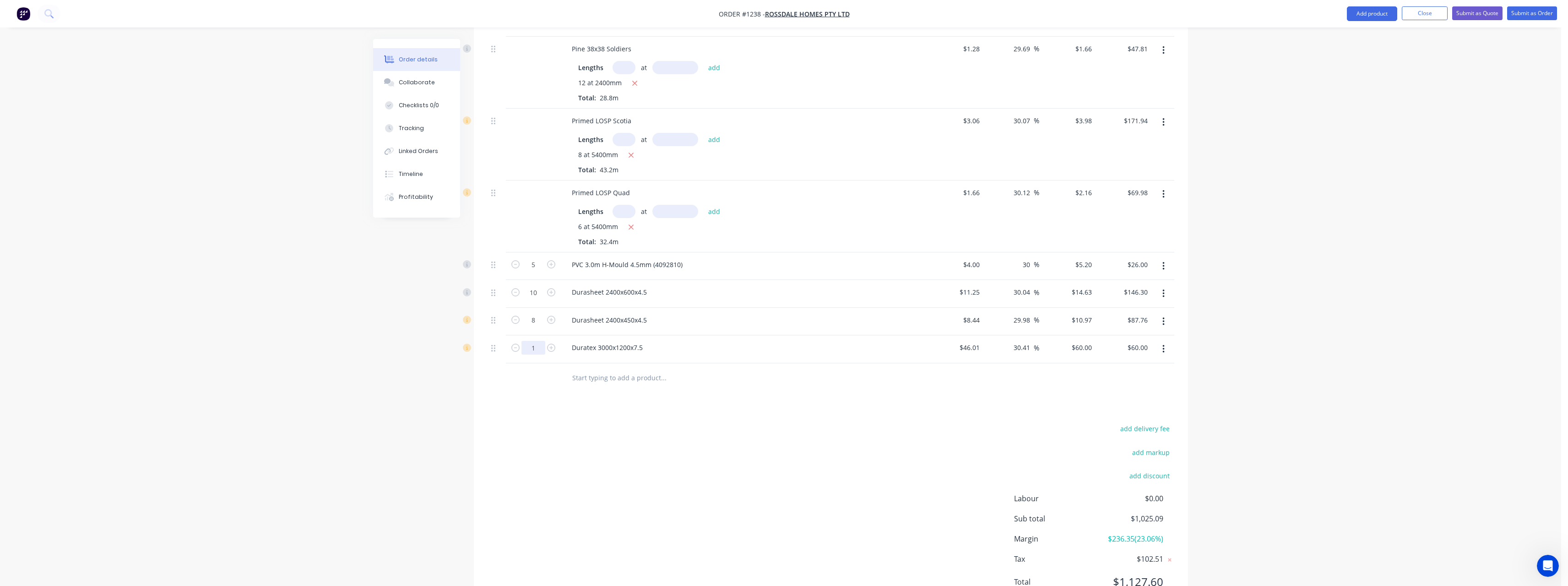
click at [540, 341] on input "1" at bounding box center [533, 348] width 24 height 14
click at [622, 369] on input "text" at bounding box center [663, 378] width 183 height 18
click at [1476, 14] on button "Submit as Quote" at bounding box center [1477, 13] width 50 height 14
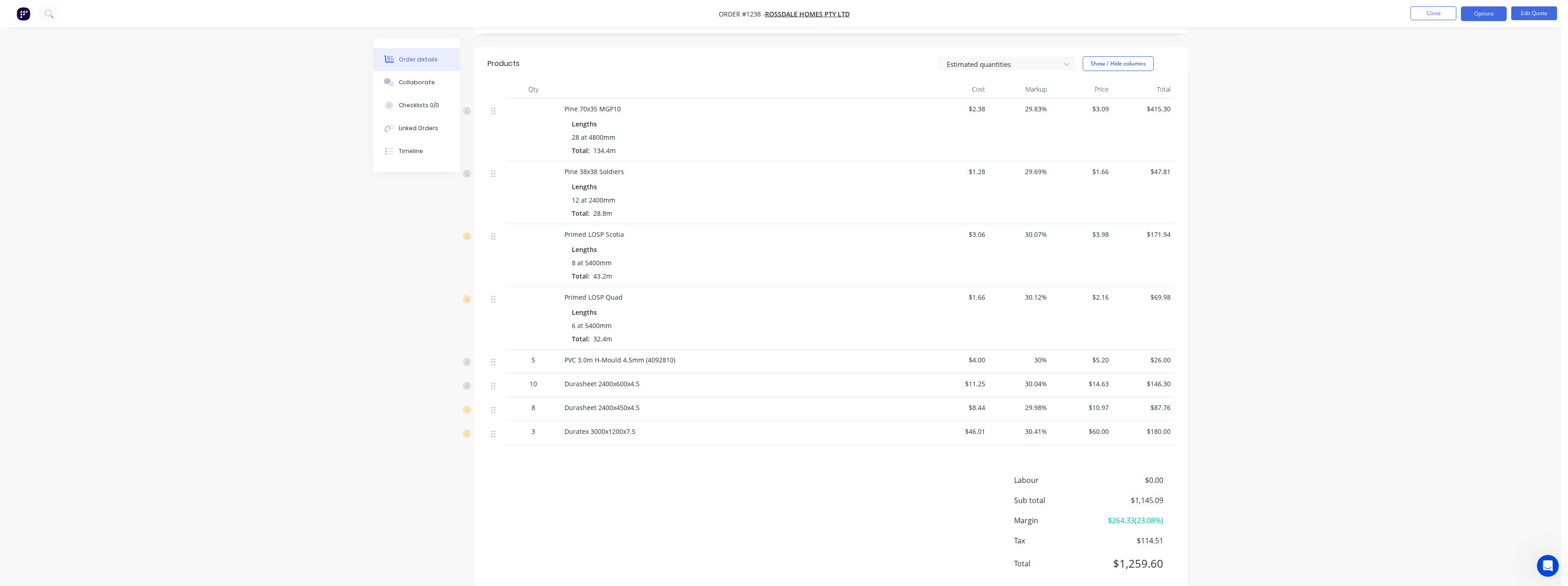
scroll to position [221, 0]
click at [1444, 15] on button "Close" at bounding box center [1433, 13] width 46 height 14
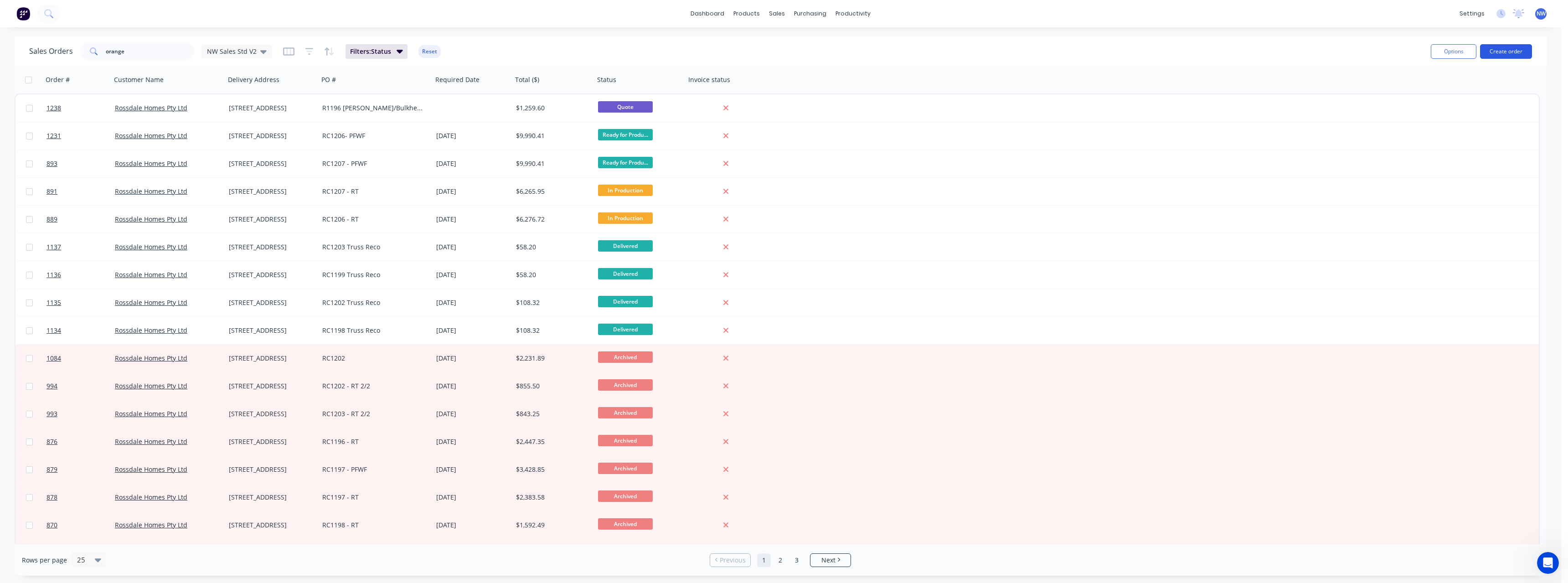
click at [1496, 55] on button "Create order" at bounding box center [1505, 51] width 52 height 14
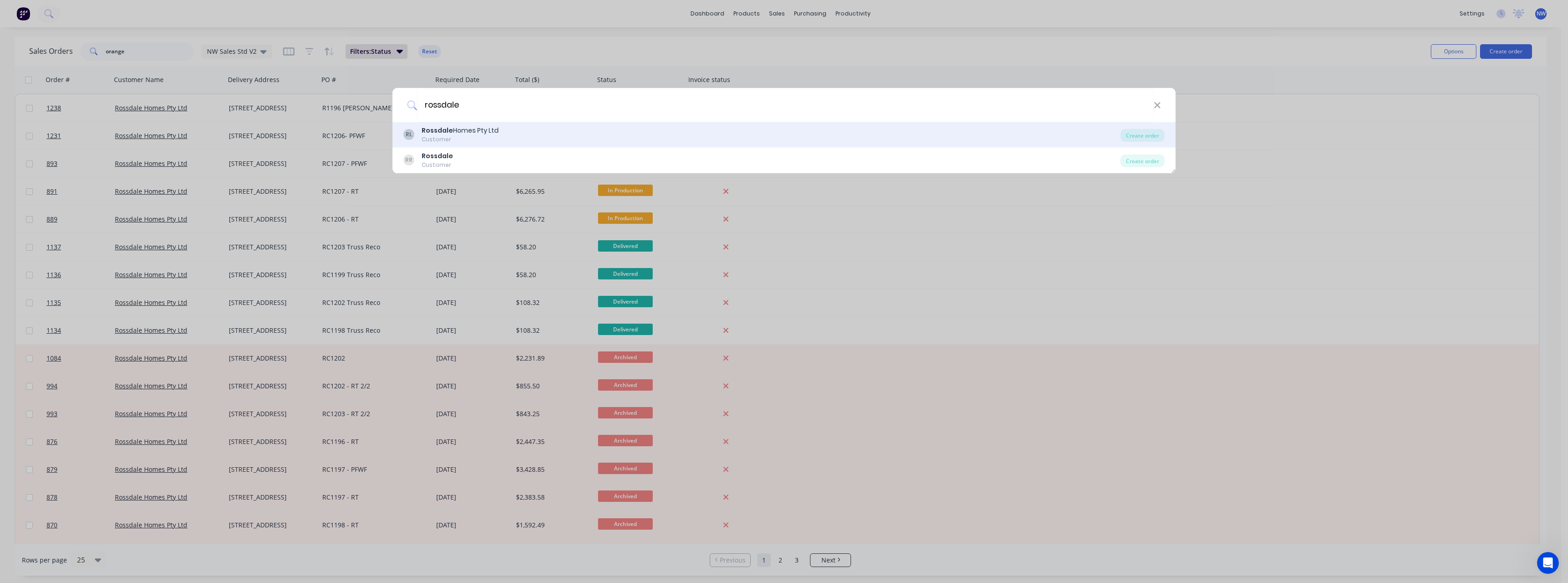
click at [475, 136] on div "Customer" at bounding box center [460, 140] width 77 height 8
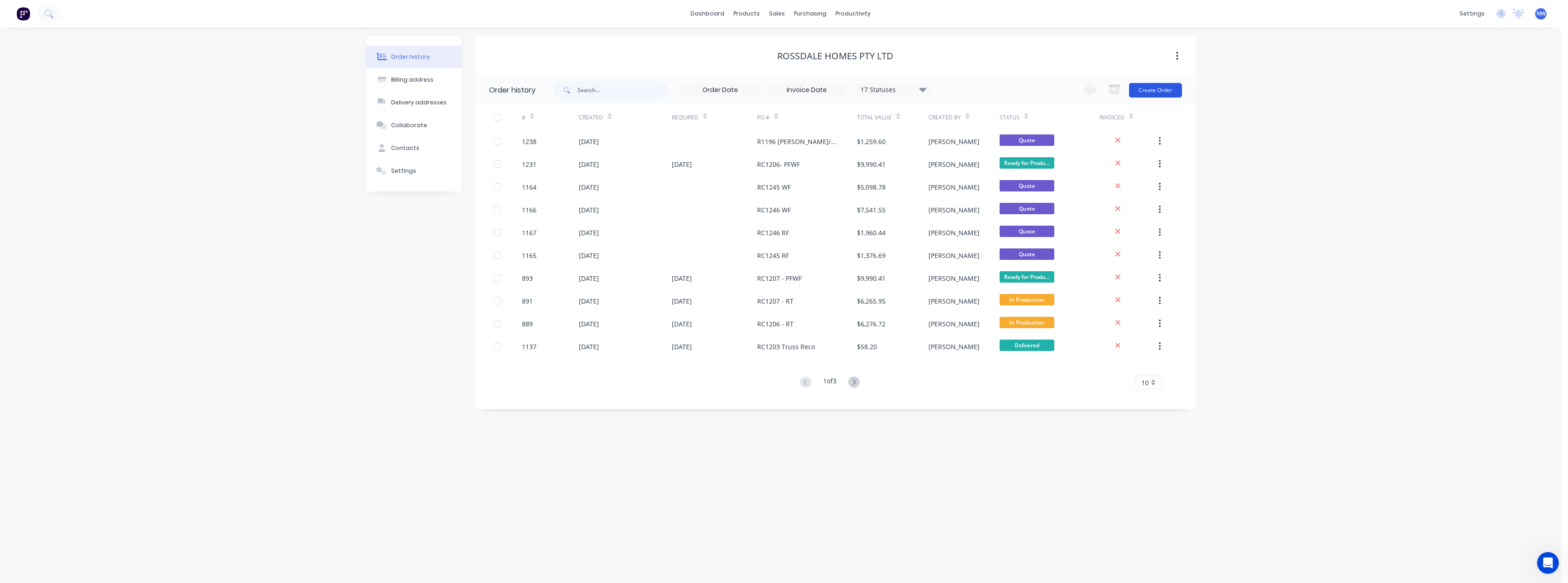
click at [1147, 89] on button "Create Order" at bounding box center [1155, 90] width 53 height 14
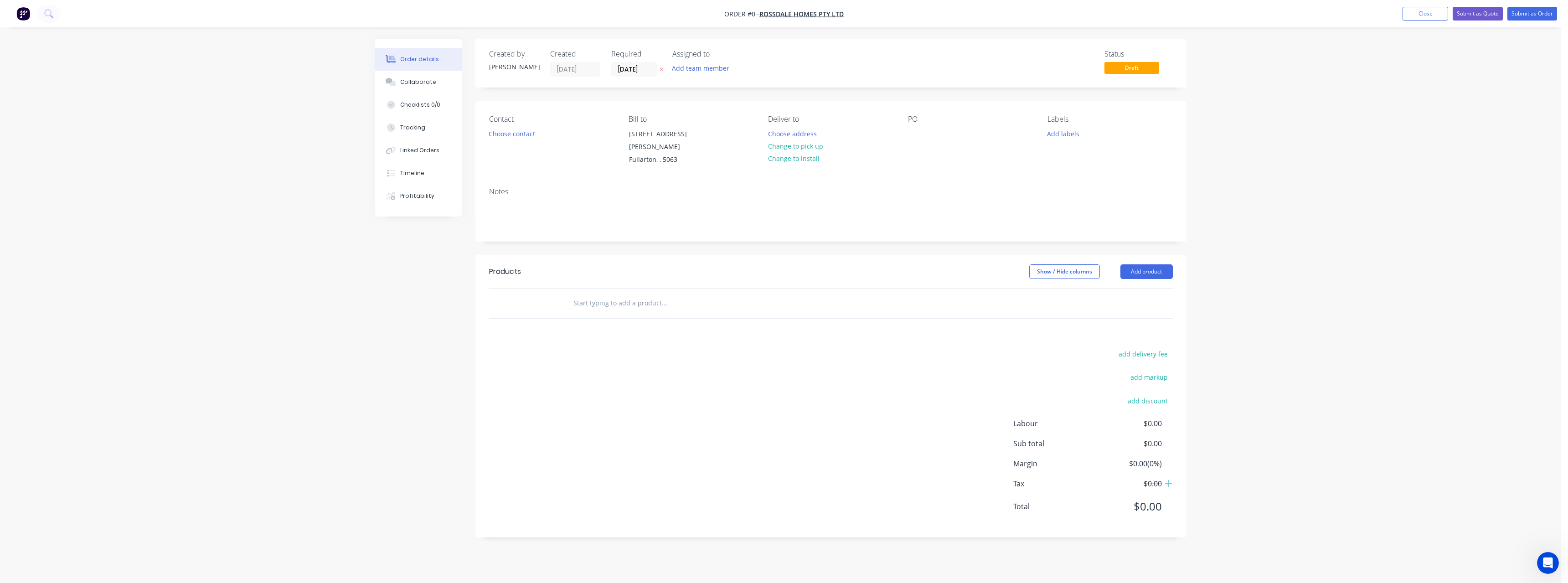
click at [663, 71] on icon "button" at bounding box center [661, 70] width 4 height 6
click at [797, 134] on button "Choose address" at bounding box center [792, 134] width 59 height 12
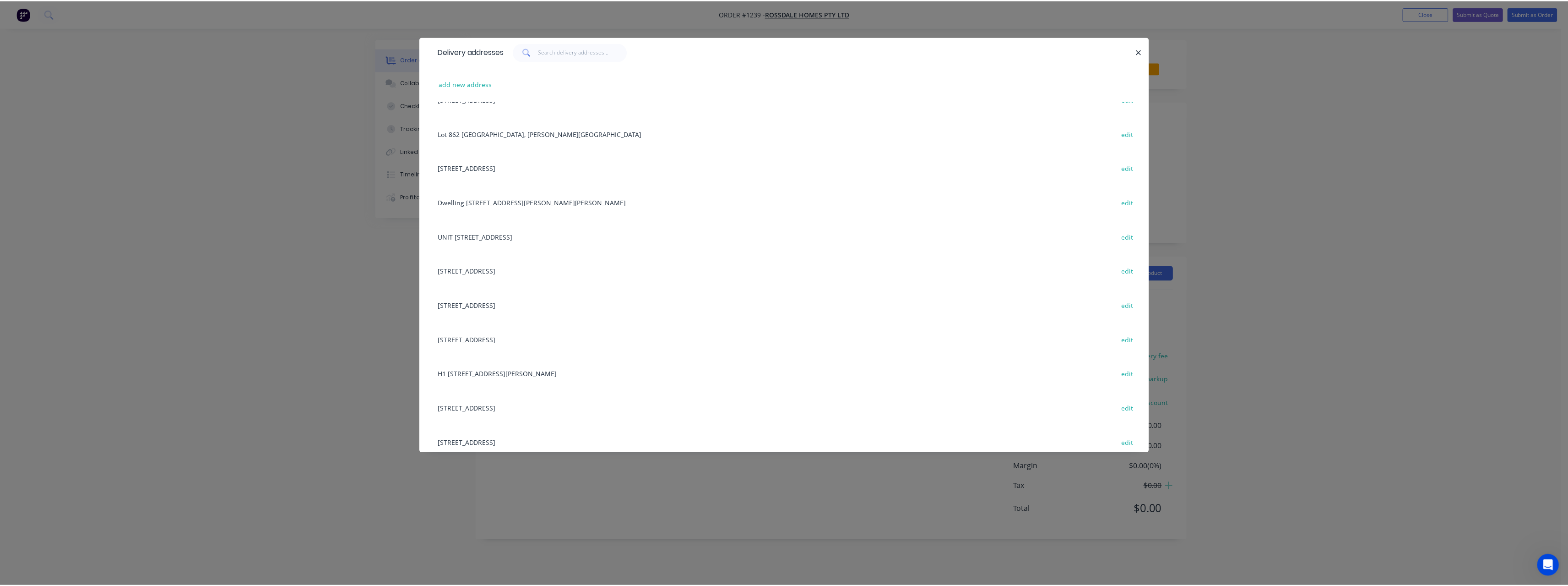
scroll to position [229, 0]
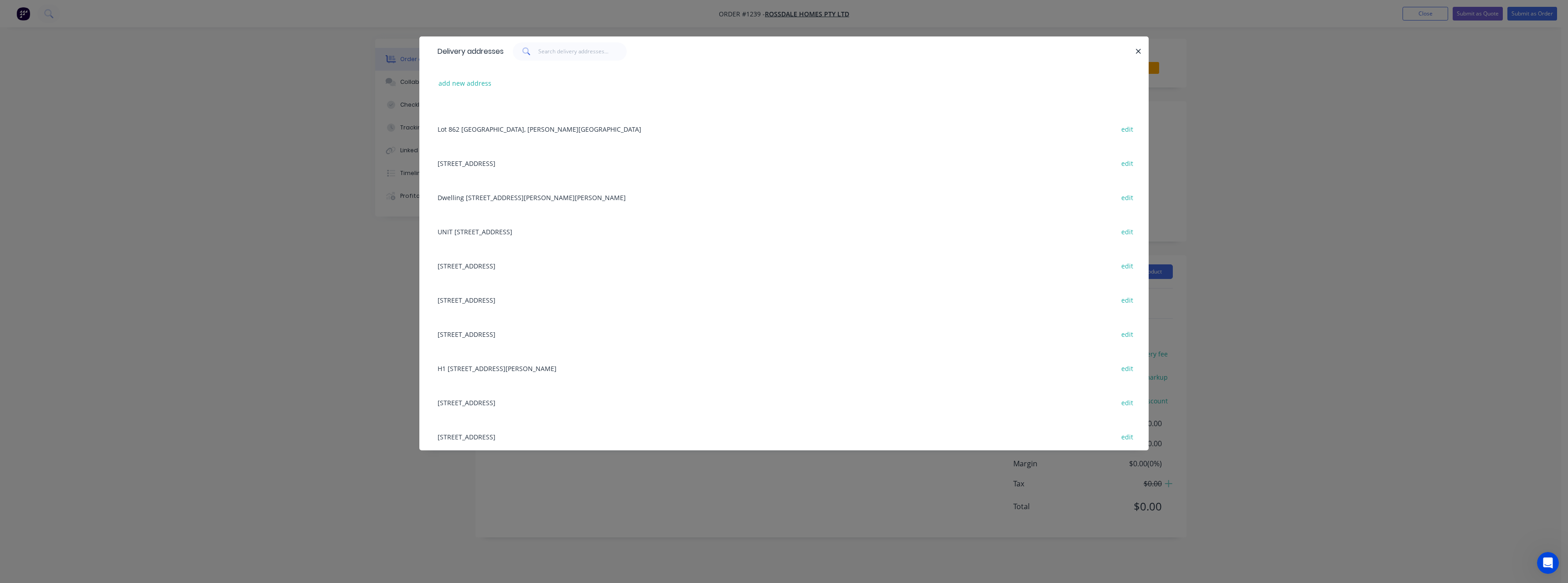
click at [544, 441] on div "[STREET_ADDRESS] edit" at bounding box center [784, 436] width 702 height 34
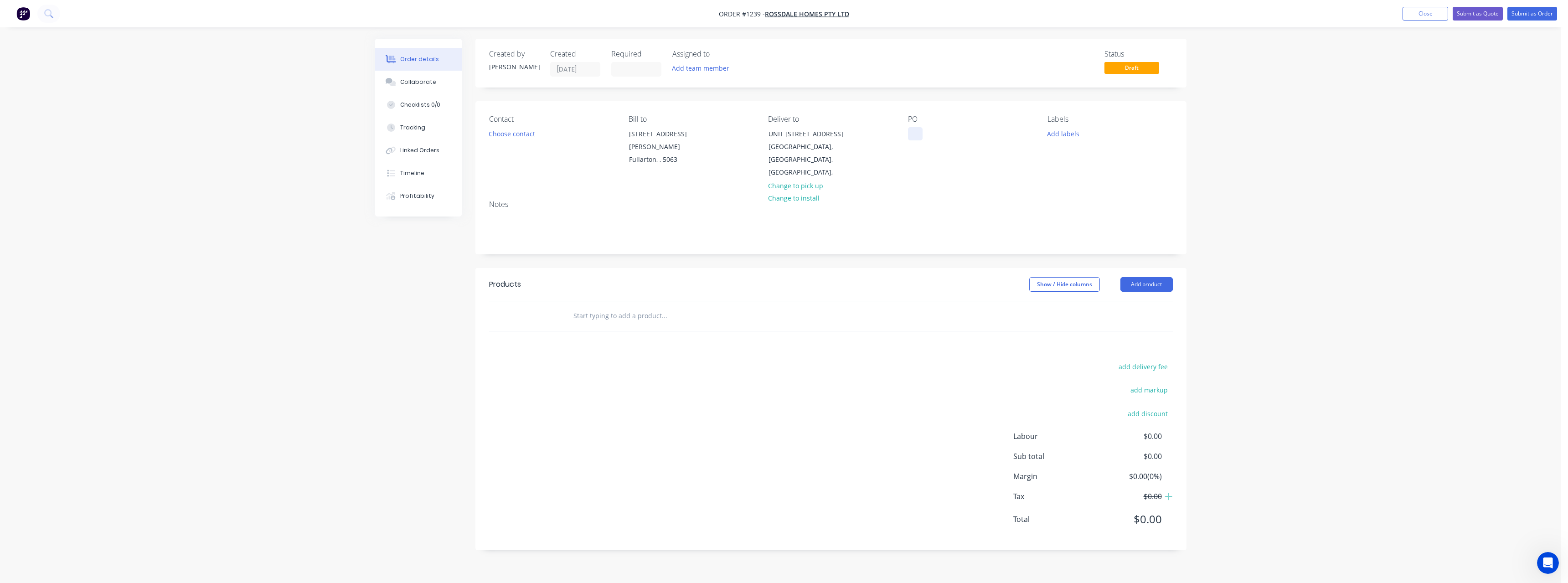
click at [914, 140] on div at bounding box center [915, 134] width 14 height 13
click at [613, 307] on input "text" at bounding box center [664, 316] width 182 height 18
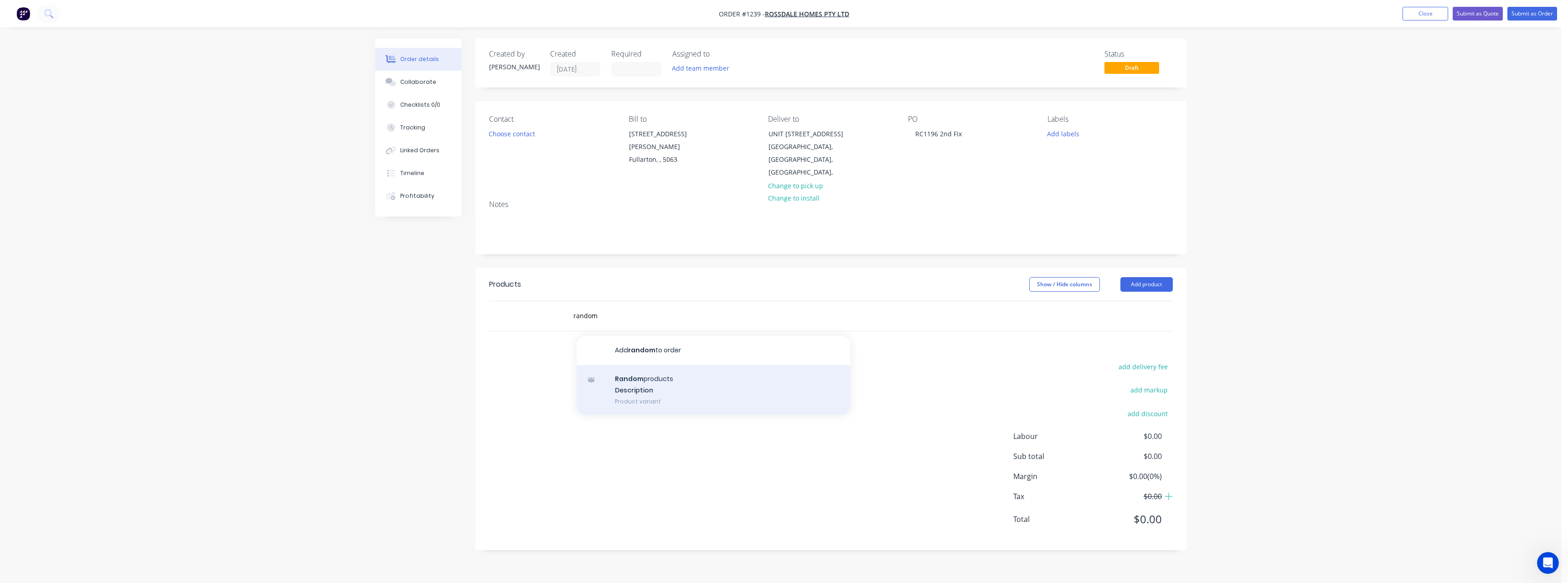
click at [650, 368] on div "Random products Description Product variant" at bounding box center [713, 390] width 273 height 50
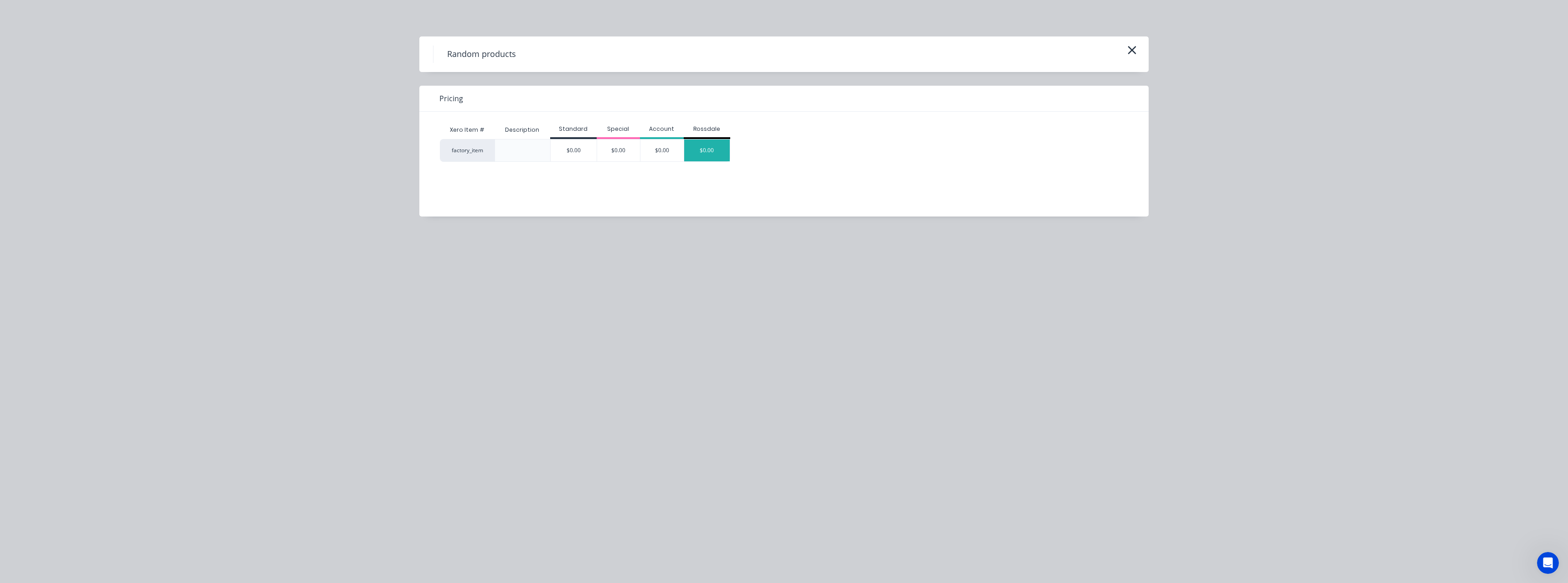
click at [708, 158] on div "$0.00" at bounding box center [707, 151] width 45 height 22
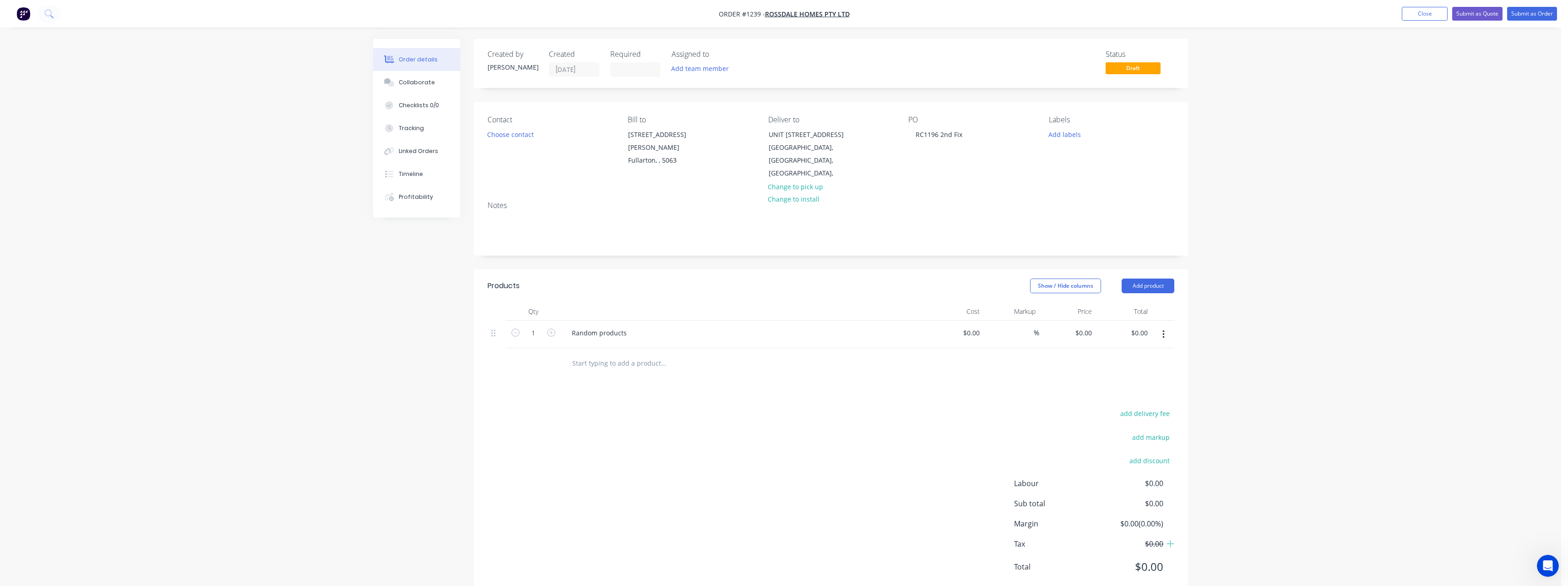
click at [610, 354] on input "text" at bounding box center [663, 363] width 183 height 18
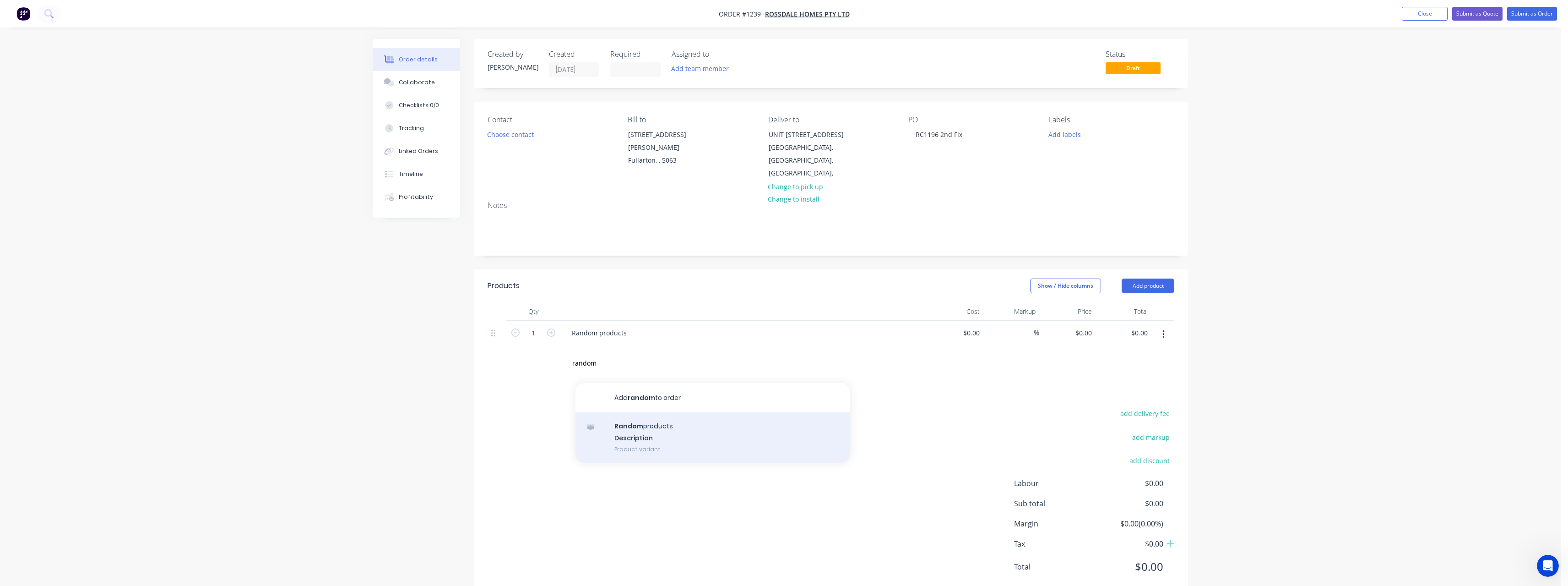
click at [651, 416] on div "Random products Description Product variant" at bounding box center [712, 437] width 274 height 51
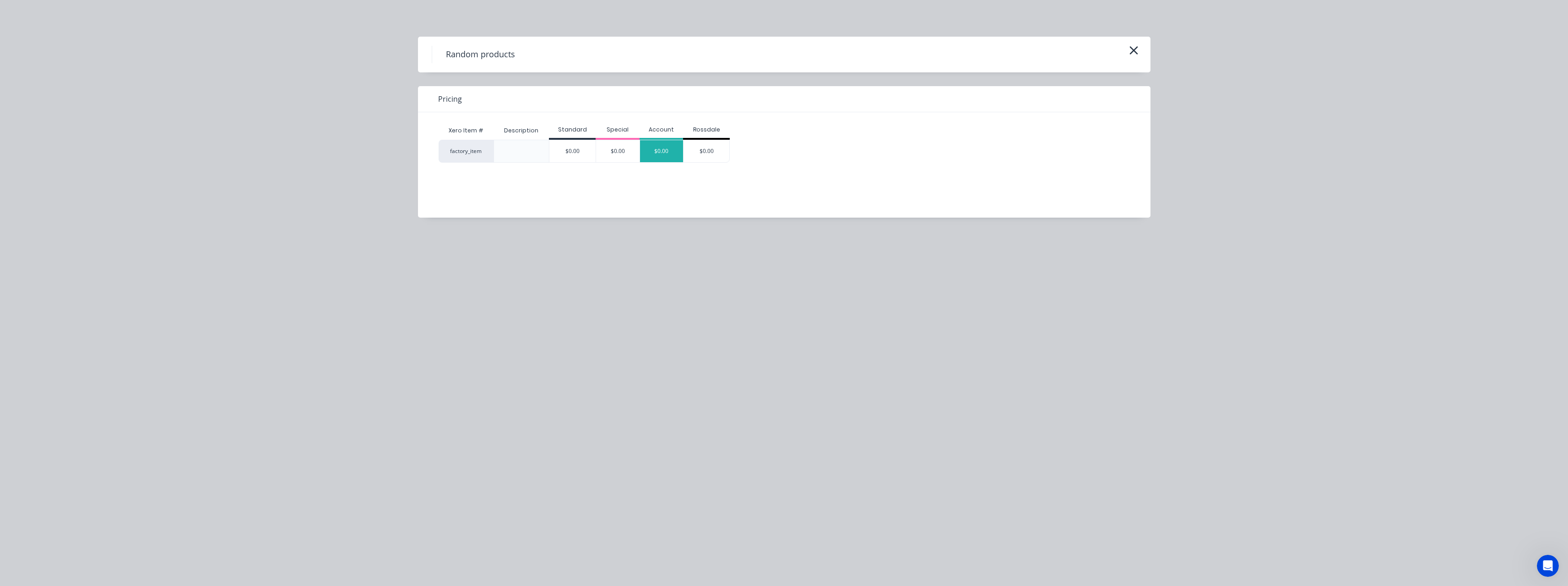
click at [675, 148] on div "$0.00" at bounding box center [662, 152] width 44 height 22
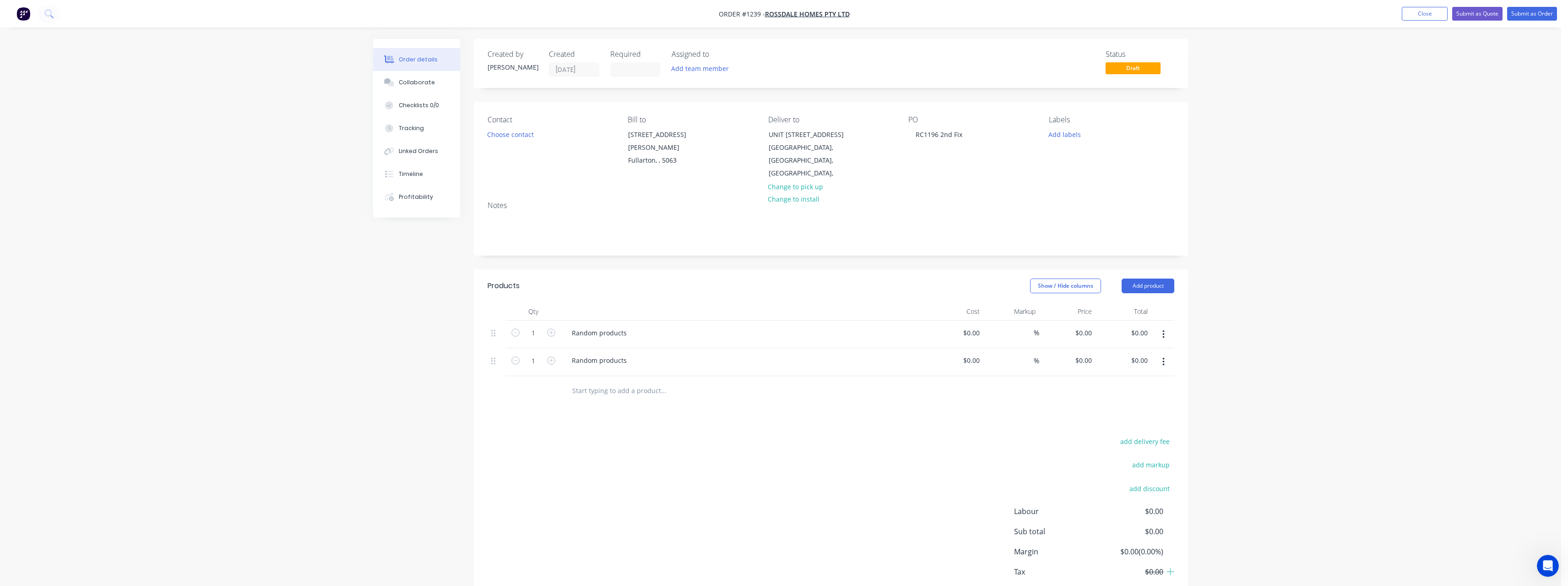
click at [617, 382] on input "text" at bounding box center [663, 391] width 183 height 18
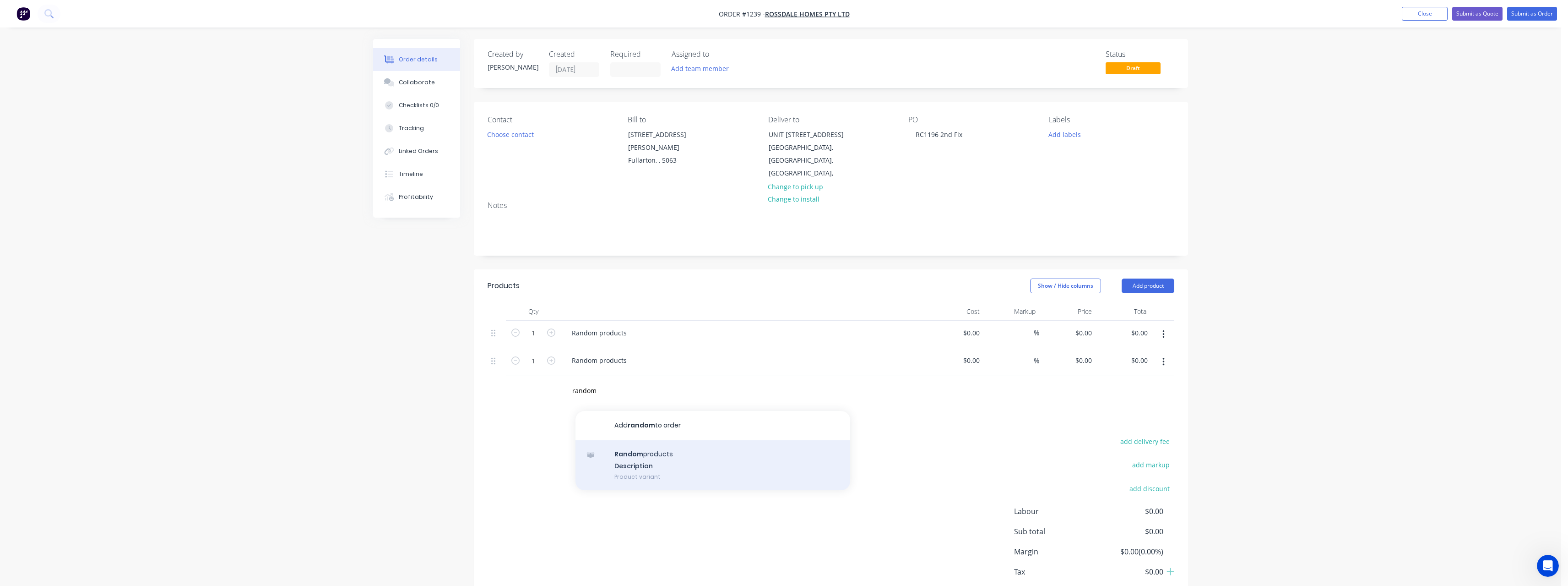
click at [664, 446] on div "Random products Description Product variant" at bounding box center [712, 465] width 274 height 51
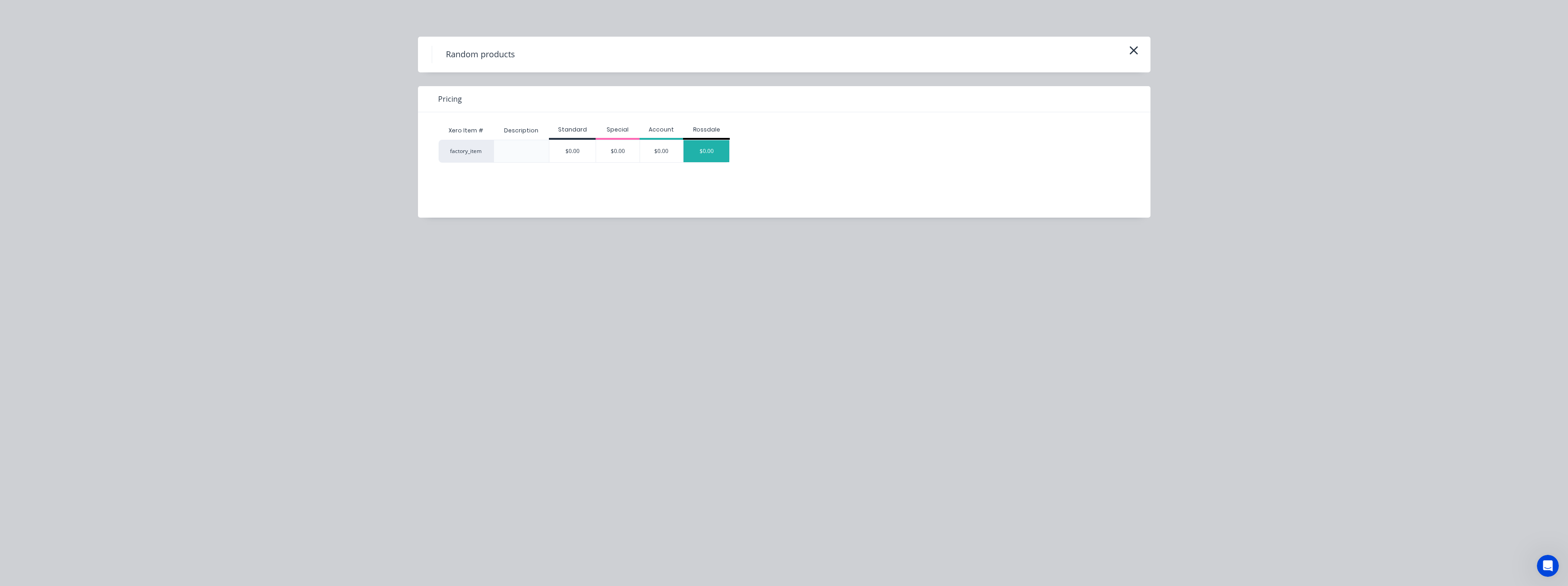
click at [708, 148] on div "$0.00" at bounding box center [707, 152] width 46 height 22
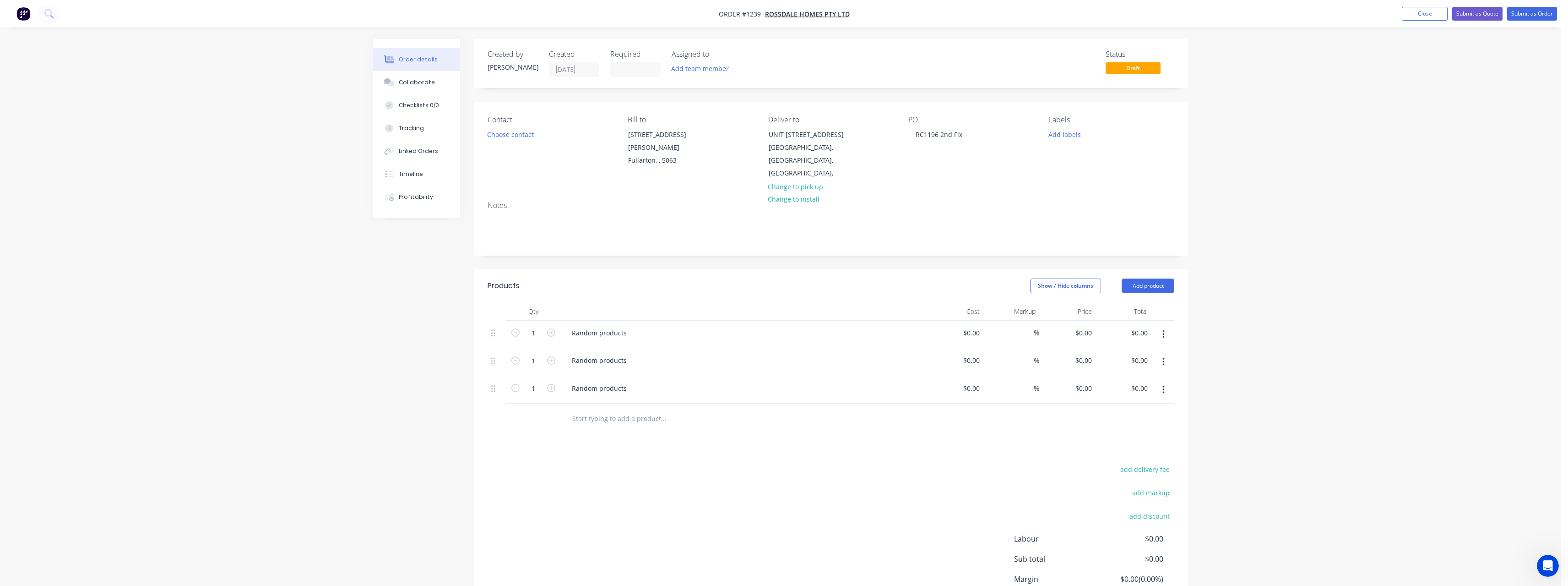
click at [607, 409] on input "text" at bounding box center [663, 418] width 183 height 18
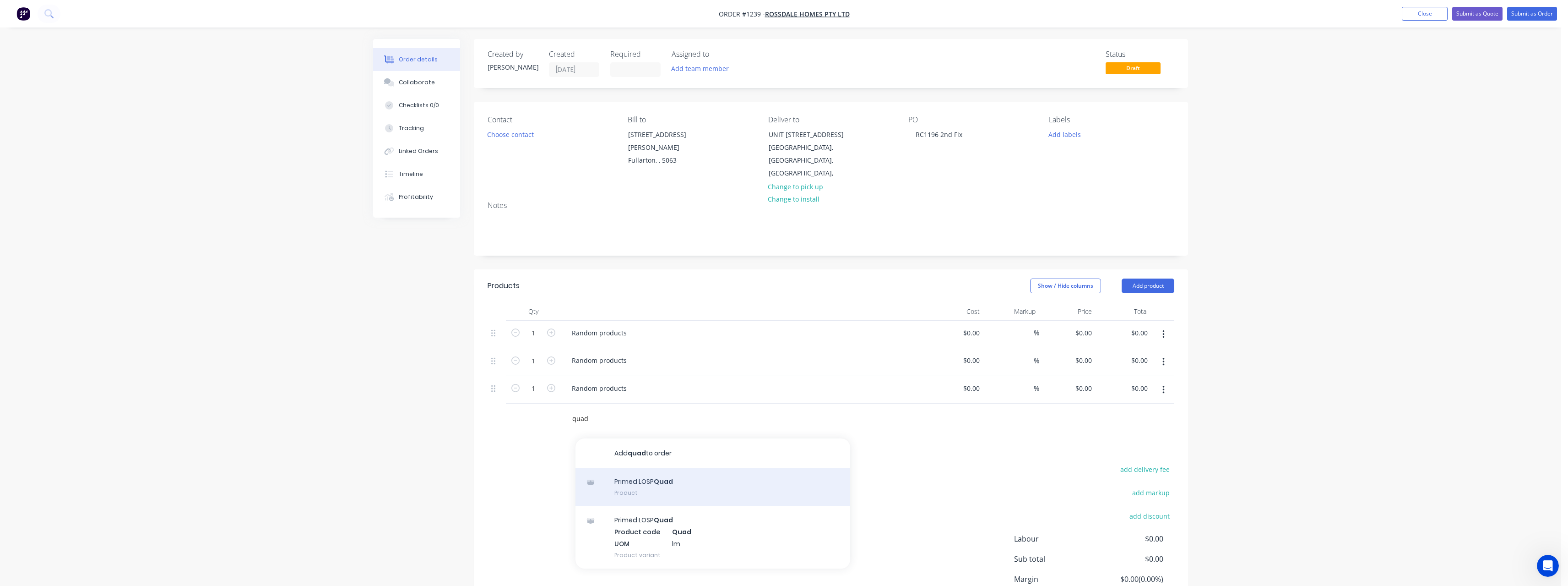
click at [658, 477] on div "Primed LOSP Quad Product" at bounding box center [712, 487] width 274 height 39
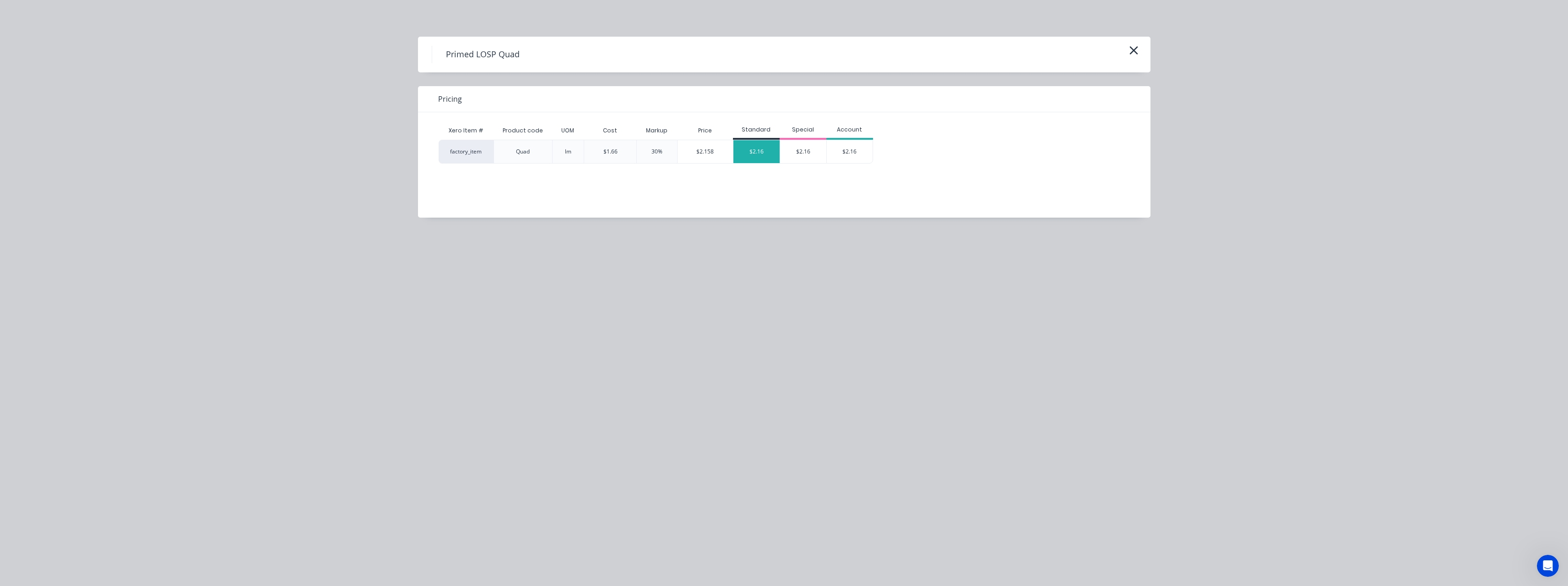
click at [756, 154] on div "$2.16" at bounding box center [756, 152] width 46 height 23
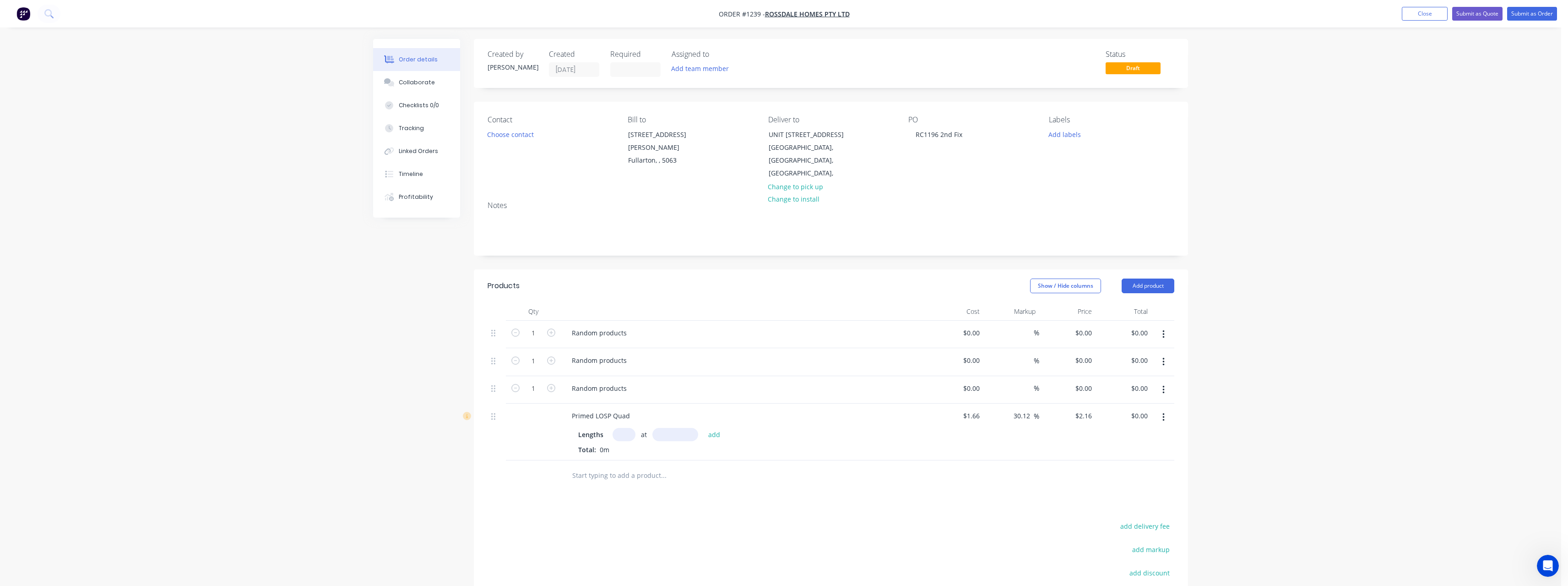
click at [623, 428] on input "text" at bounding box center [624, 434] width 23 height 13
click at [704, 428] on button "add" at bounding box center [714, 434] width 21 height 12
click at [616, 481] on input "text" at bounding box center [663, 490] width 183 height 18
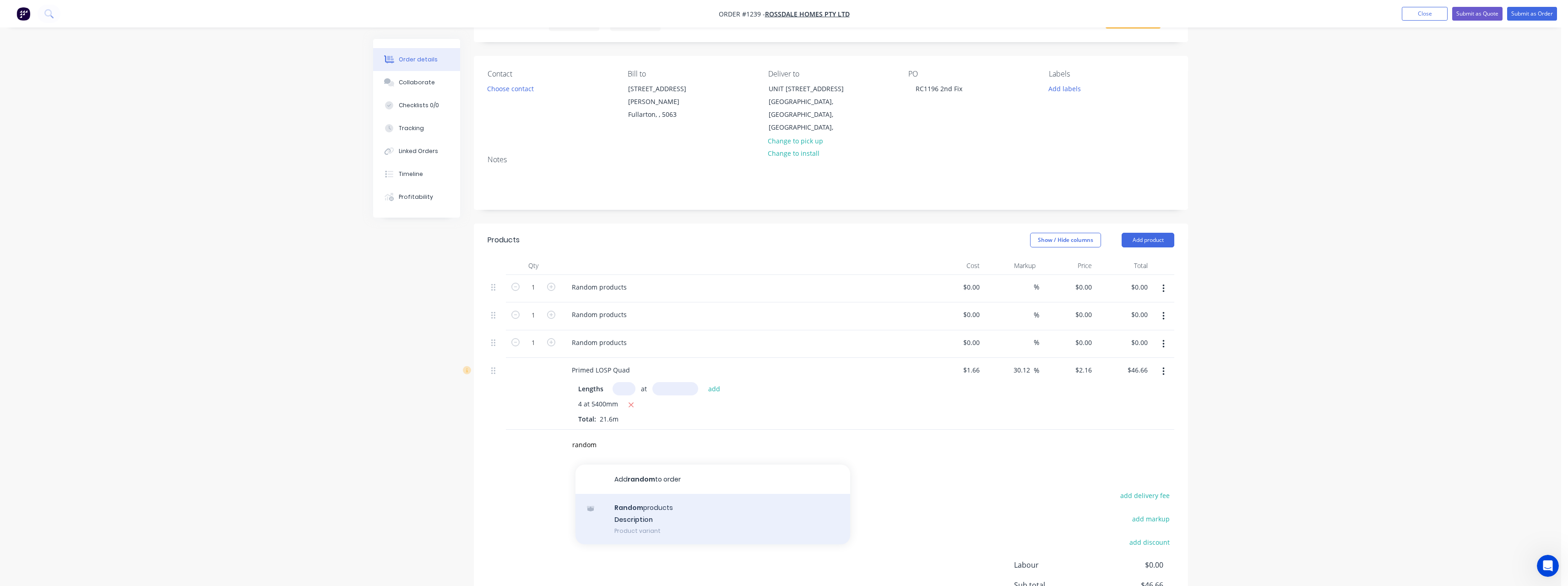
click at [673, 504] on div "Random products Description Product variant" at bounding box center [712, 519] width 274 height 51
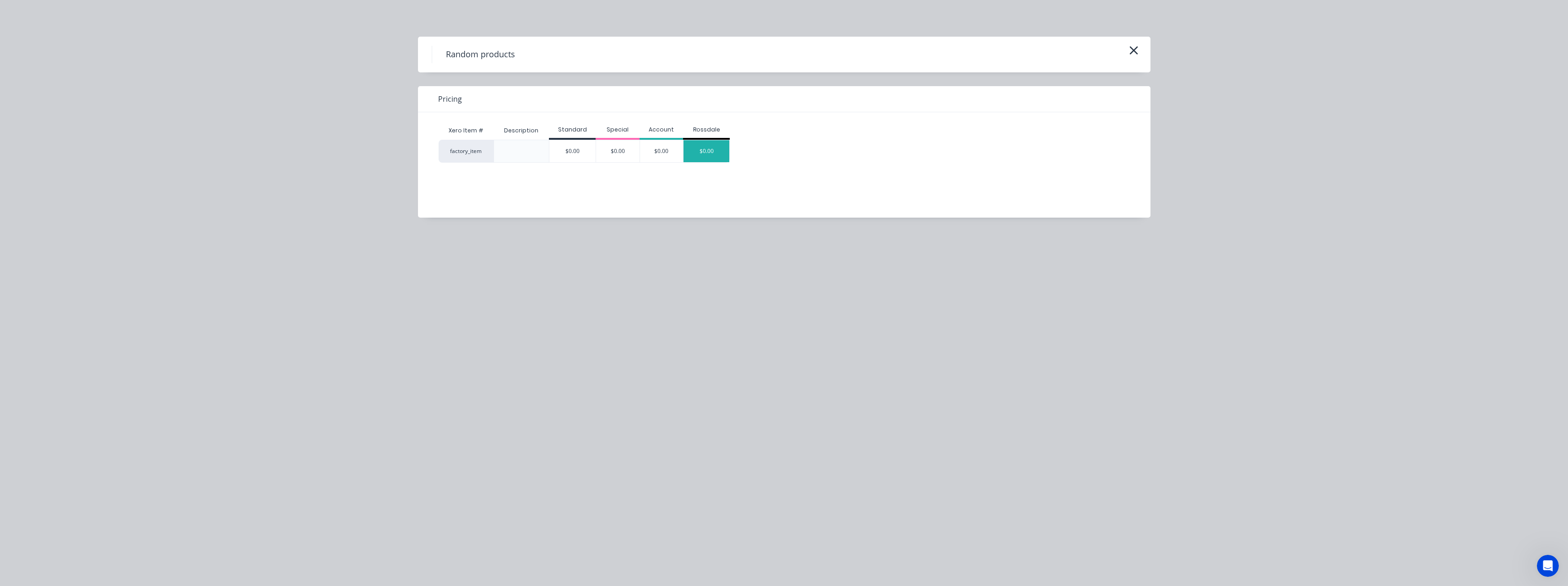
click at [707, 153] on div "$0.00" at bounding box center [707, 152] width 46 height 22
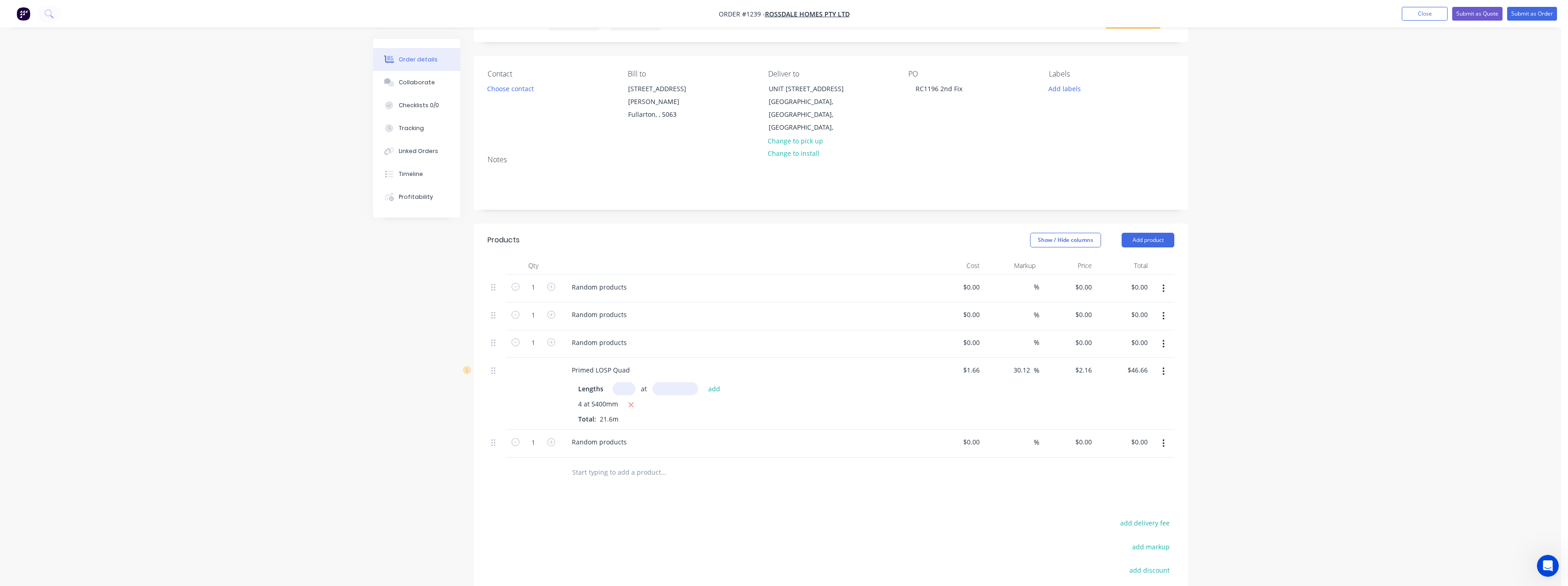
click at [588, 464] on input "text" at bounding box center [663, 472] width 183 height 18
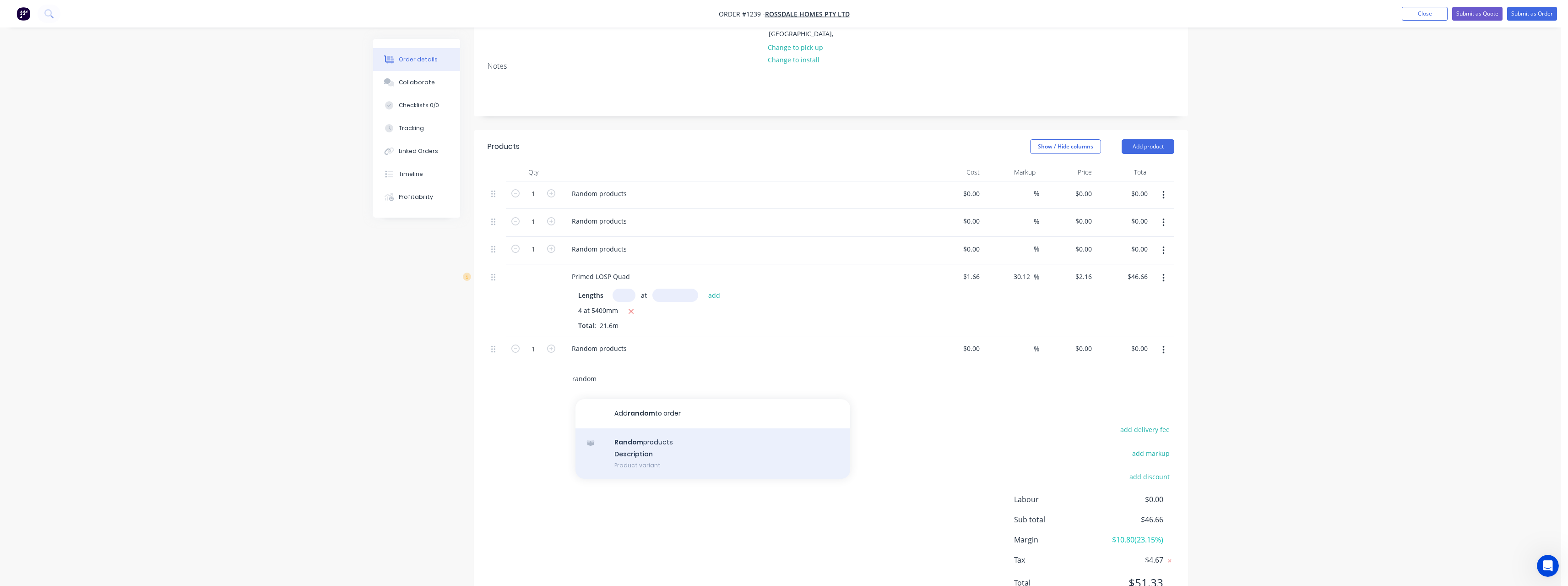
scroll to position [168, 0]
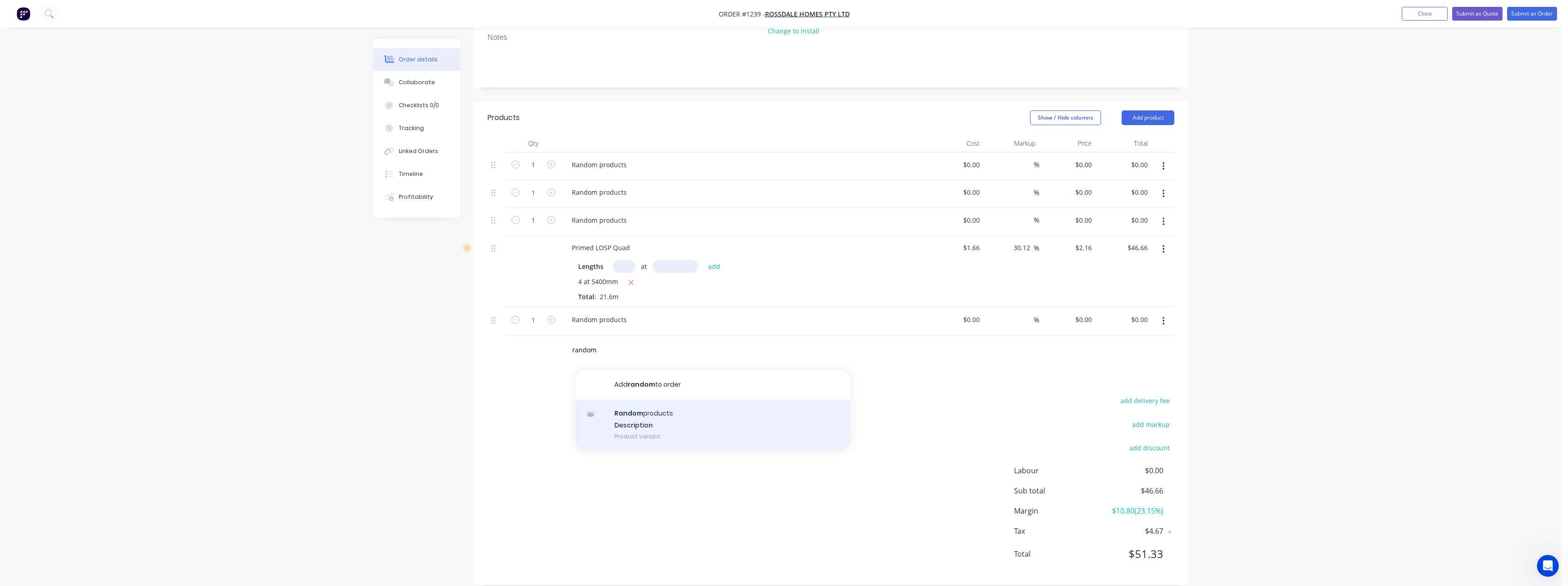
click at [642, 402] on div "Random products Description Product variant" at bounding box center [712, 424] width 274 height 51
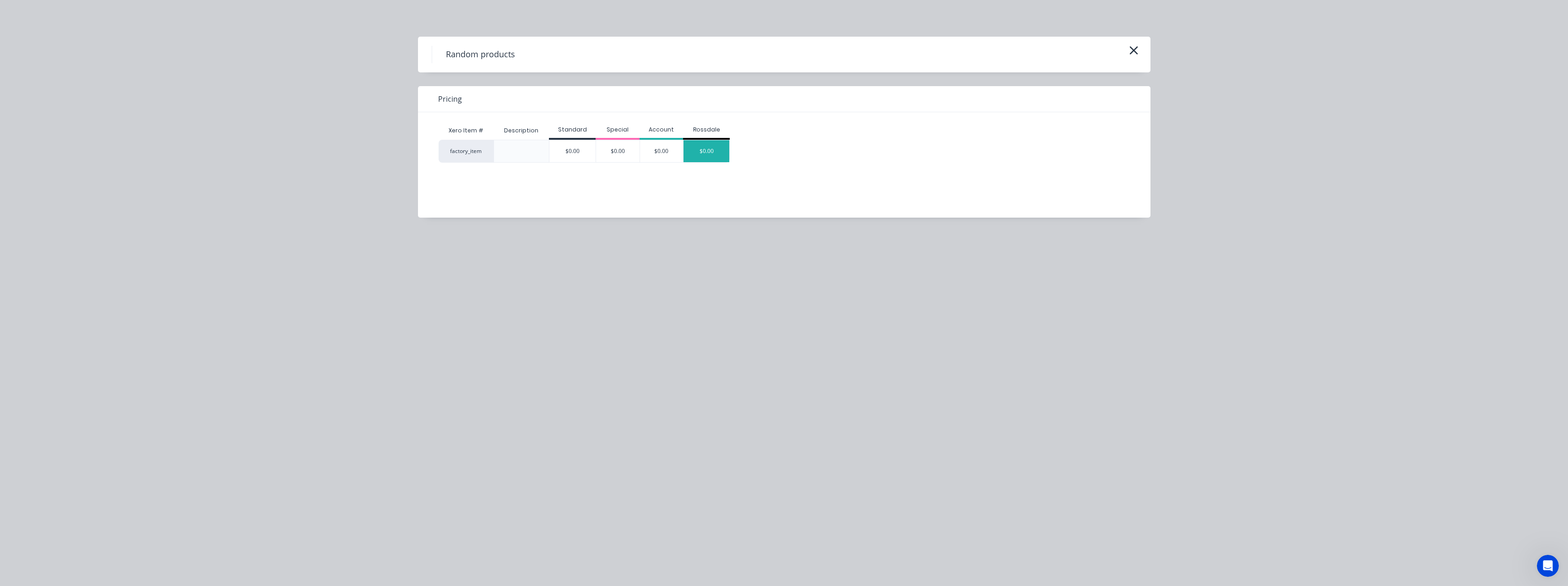
click at [712, 152] on div "$0.00" at bounding box center [707, 152] width 46 height 22
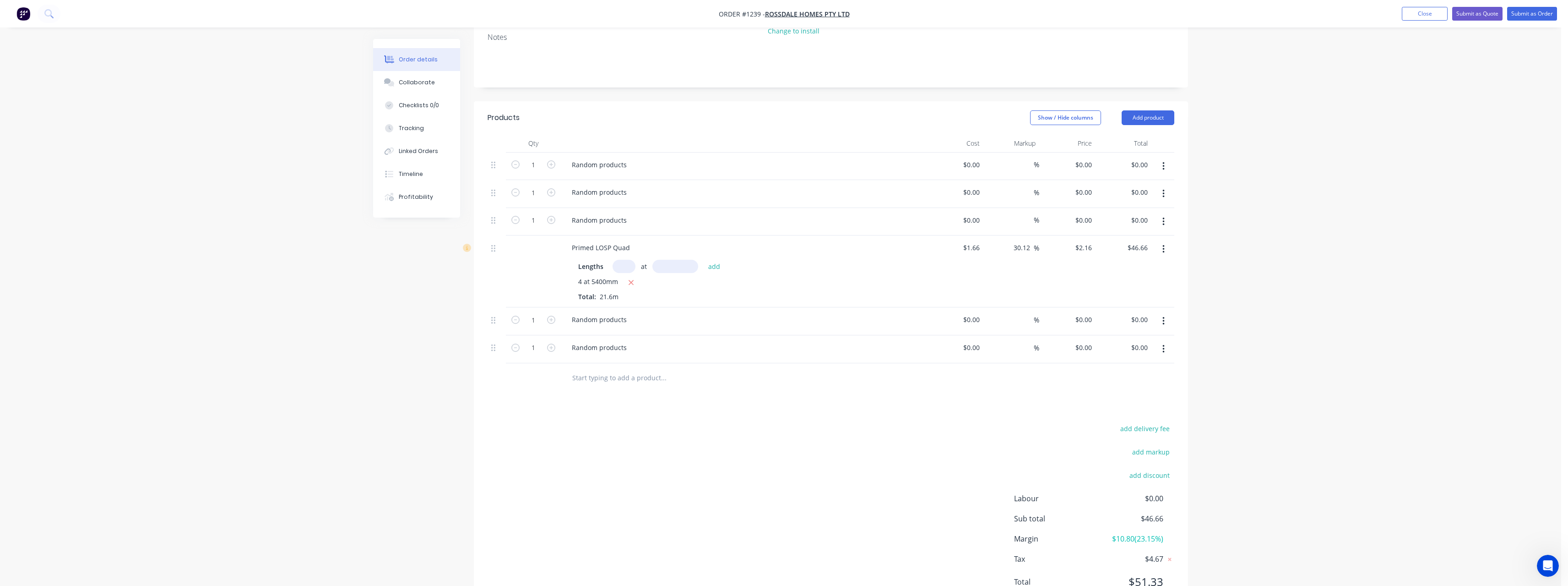
click at [620, 369] on input "text" at bounding box center [663, 378] width 183 height 18
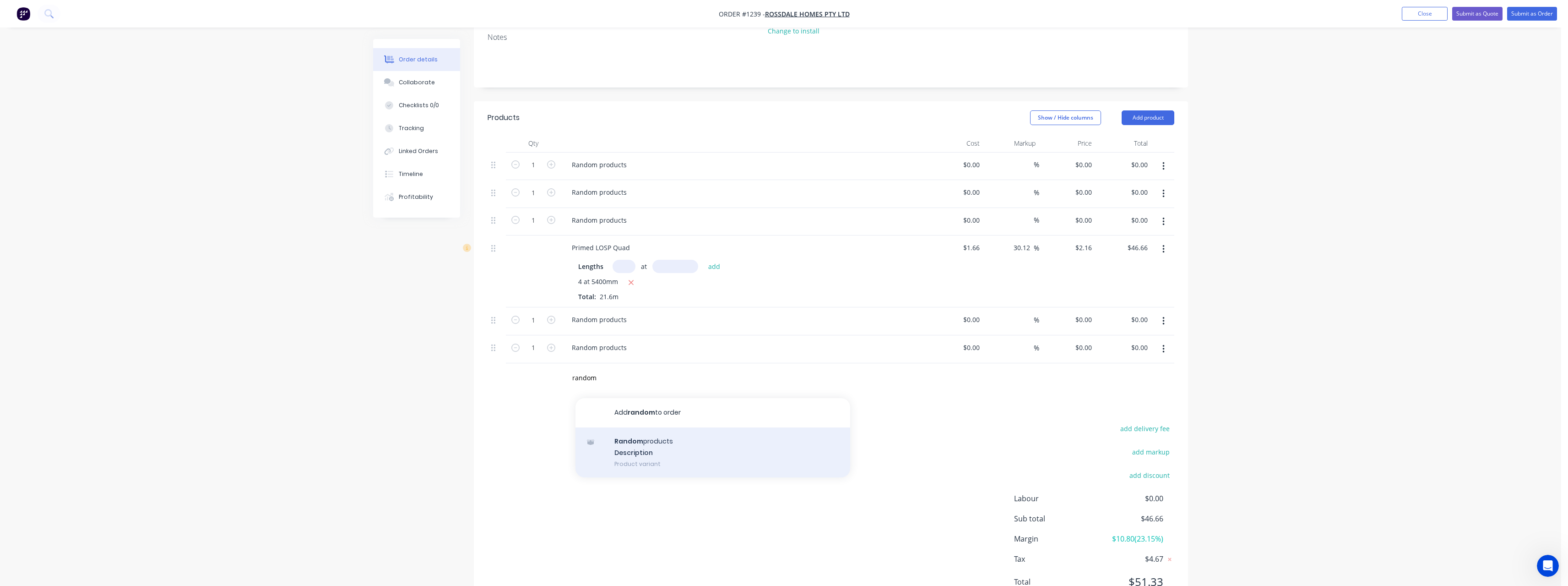
click at [642, 428] on div "Random products Description Product variant" at bounding box center [712, 452] width 274 height 51
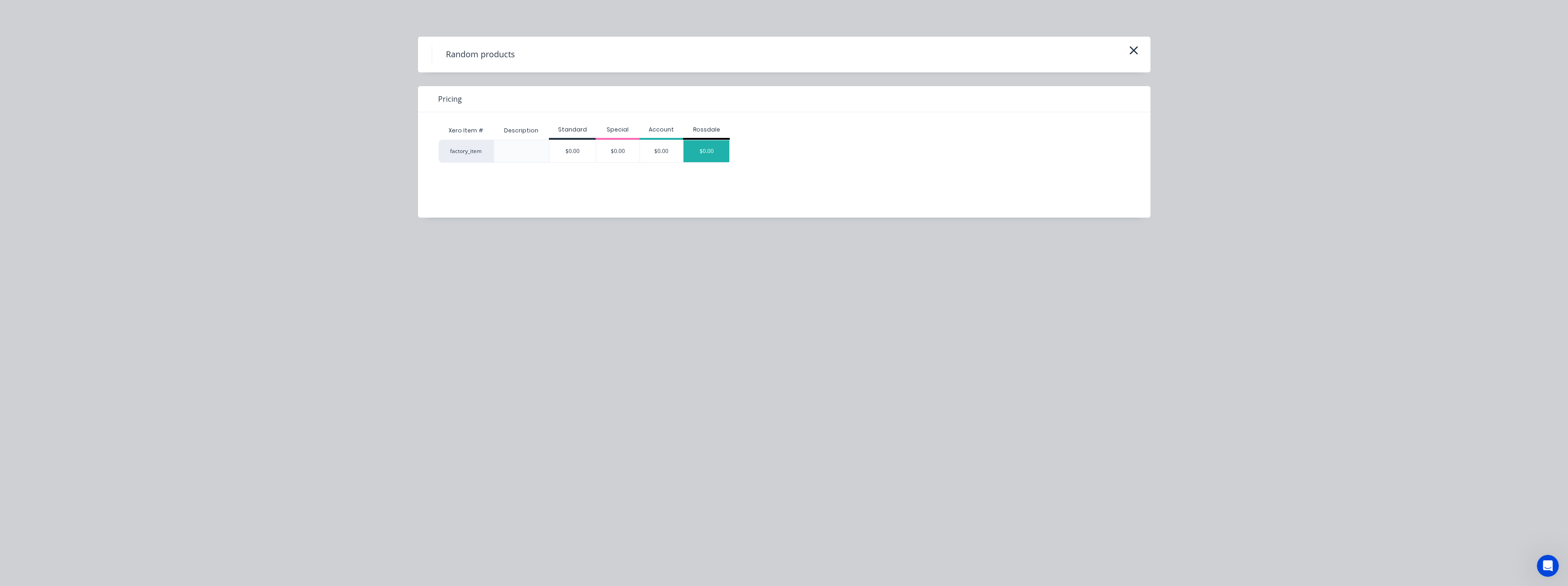
click at [715, 154] on div "$0.00" at bounding box center [707, 152] width 46 height 22
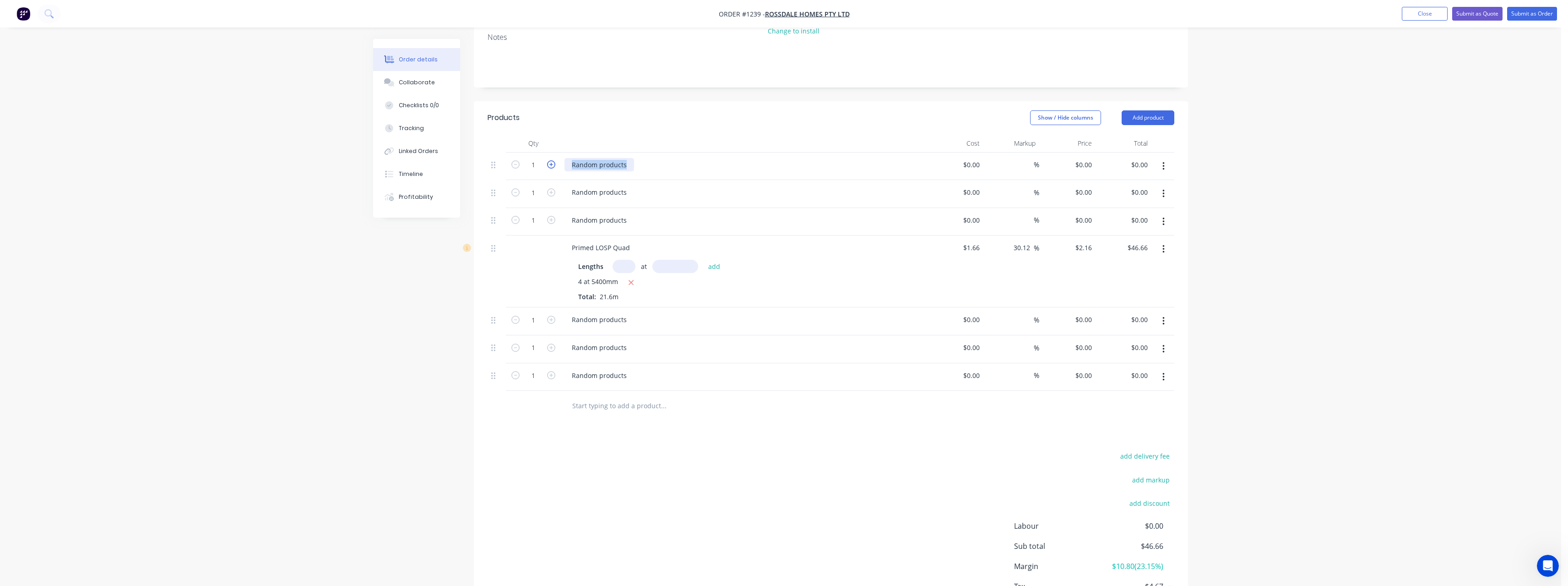
drag, startPoint x: 628, startPoint y: 152, endPoint x: 551, endPoint y: 156, distance: 77.1
click at [551, 156] on div "1 Random products $0.00 $0.00 % $0.00 $0.00 $0.00 $0.00" at bounding box center [830, 166] width 687 height 28
click at [536, 158] on input "1" at bounding box center [533, 165] width 24 height 14
click at [681, 180] on div "Random products" at bounding box center [744, 194] width 366 height 28
click at [541, 185] on input "1" at bounding box center [533, 192] width 24 height 14
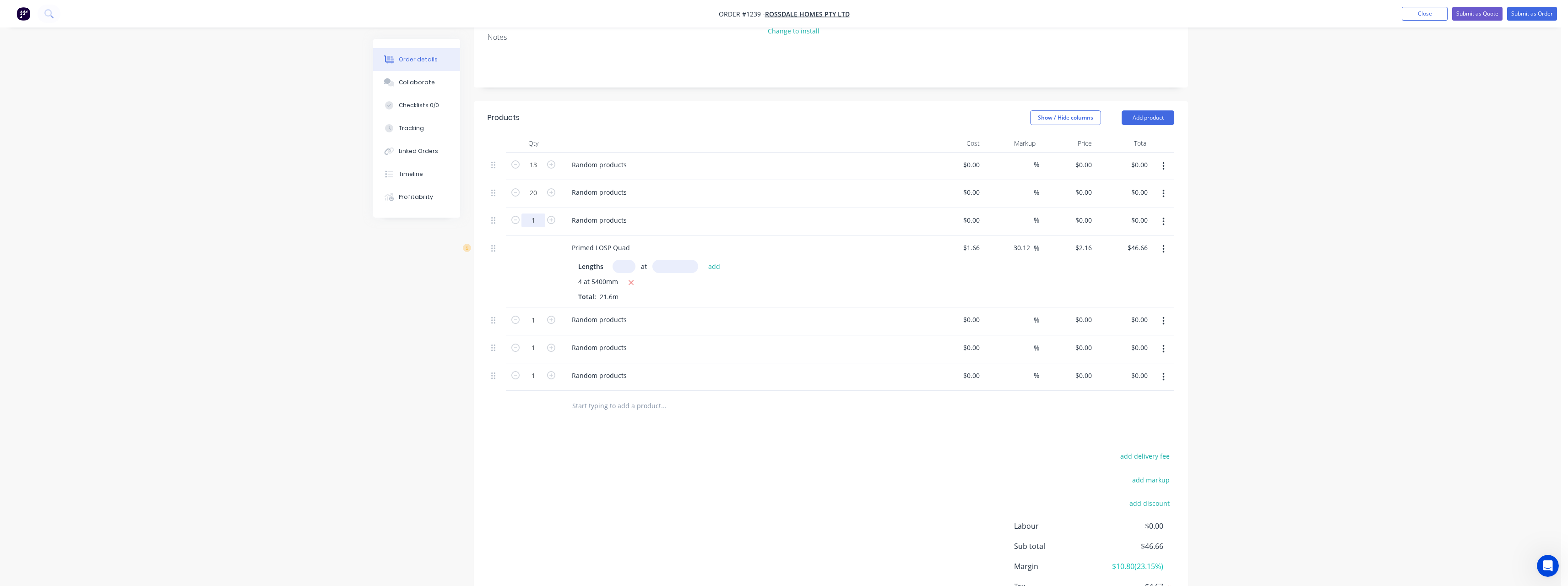
click at [533, 214] on input "1" at bounding box center [533, 221] width 24 height 14
click at [402, 394] on div "Created by [PERSON_NAME] Created [DATE] Required Assigned to Add team member St…" at bounding box center [781, 262] width 815 height 783
click at [550, 315] on icon "button" at bounding box center [551, 320] width 8 height 8
drag, startPoint x: 627, startPoint y: 151, endPoint x: 563, endPoint y: 154, distance: 64.1
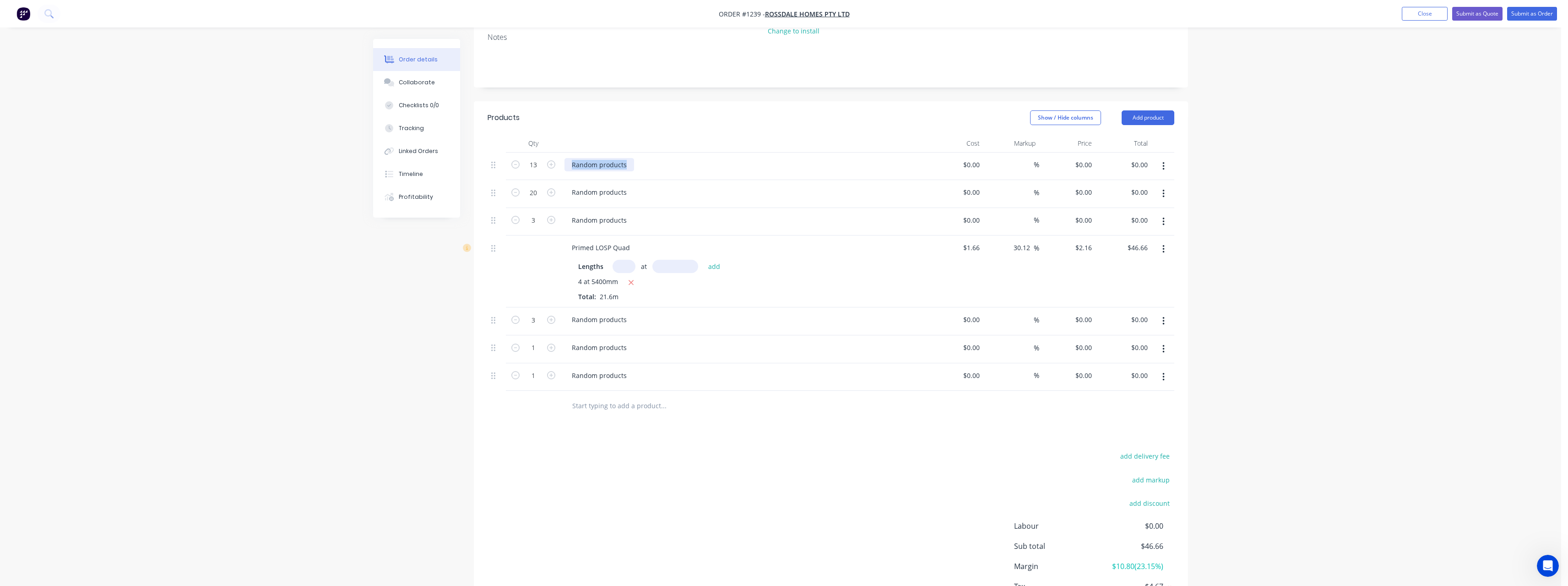
click at [563, 154] on div "Random products" at bounding box center [744, 166] width 366 height 28
click at [981, 158] on input at bounding box center [978, 164] width 10 height 13
drag, startPoint x: 1027, startPoint y: 152, endPoint x: 1024, endPoint y: 161, distance: 9.5
click at [1027, 158] on input at bounding box center [1028, 164] width 10 height 13
drag, startPoint x: 628, startPoint y: 181, endPoint x: 540, endPoint y: 187, distance: 88.2
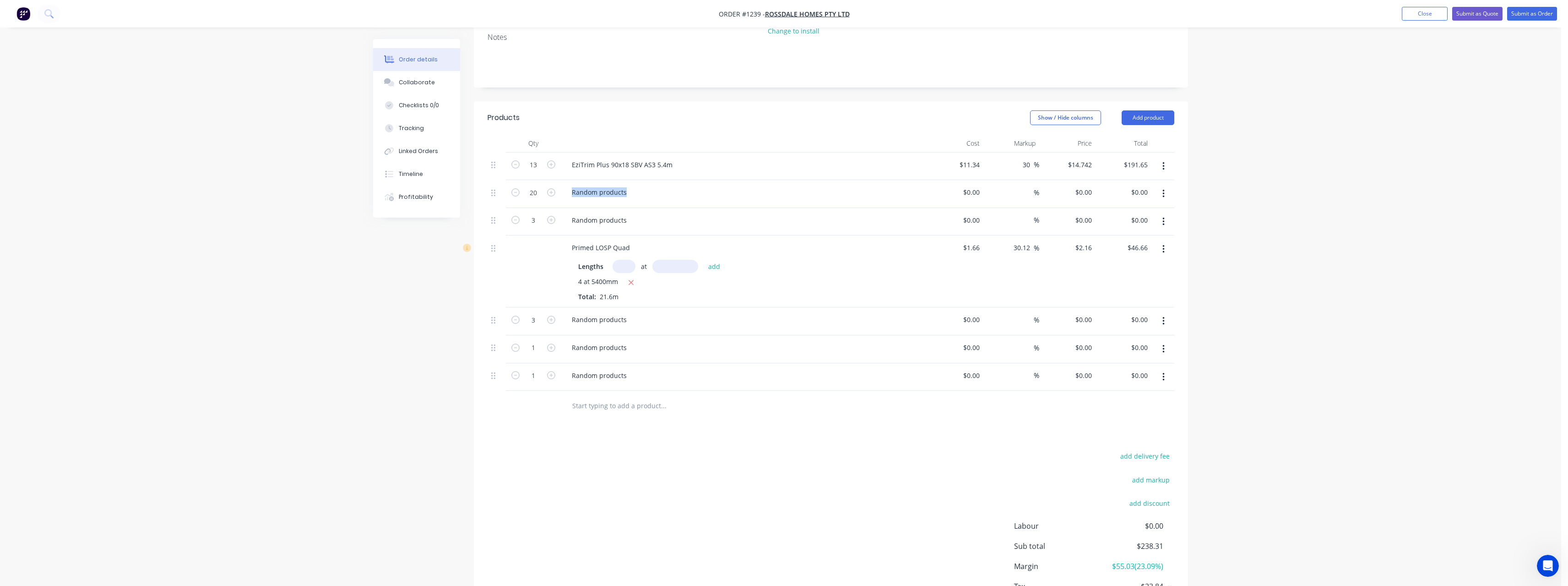
click at [540, 187] on div "20 Random products $0.00 $0.00 % $0.00 $0.00 $0.00 $0.00" at bounding box center [830, 194] width 687 height 28
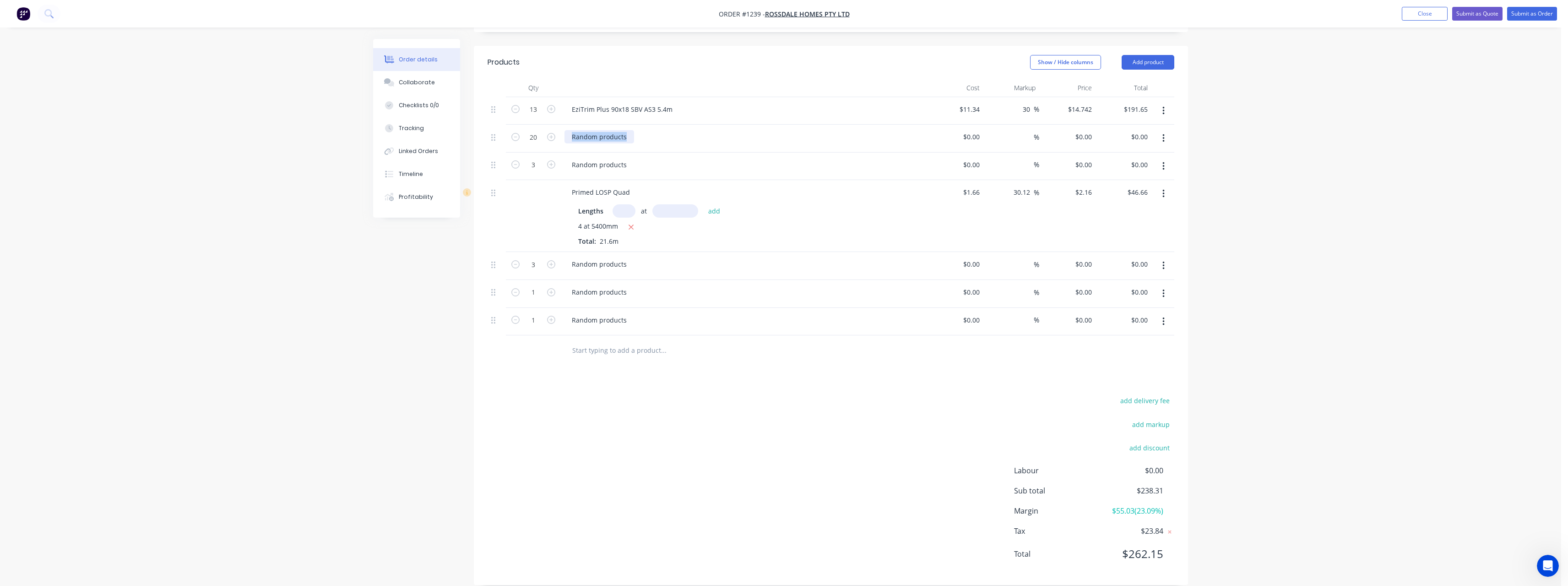
click at [627, 130] on div "Random products" at bounding box center [599, 136] width 70 height 13
click at [980, 130] on input at bounding box center [973, 136] width 21 height 13
click at [980, 130] on input at bounding box center [978, 136] width 10 height 13
click at [1029, 130] on input at bounding box center [1028, 136] width 10 height 13
drag, startPoint x: 631, startPoint y: 151, endPoint x: 565, endPoint y: 155, distance: 66.1
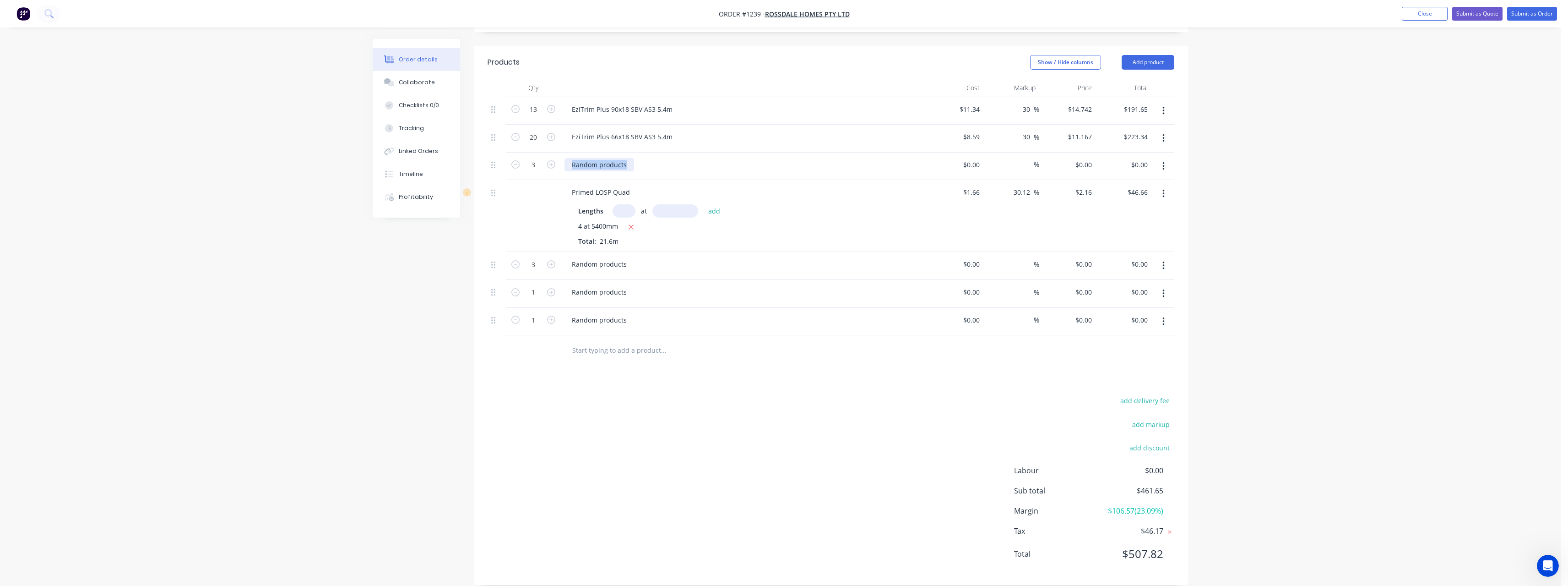
click at [565, 158] on div "Random products" at bounding box center [599, 164] width 70 height 13
click at [626, 158] on div "Random products" at bounding box center [599, 164] width 70 height 13
click at [980, 158] on input at bounding box center [978, 164] width 10 height 13
click at [1030, 158] on input at bounding box center [1028, 164] width 10 height 13
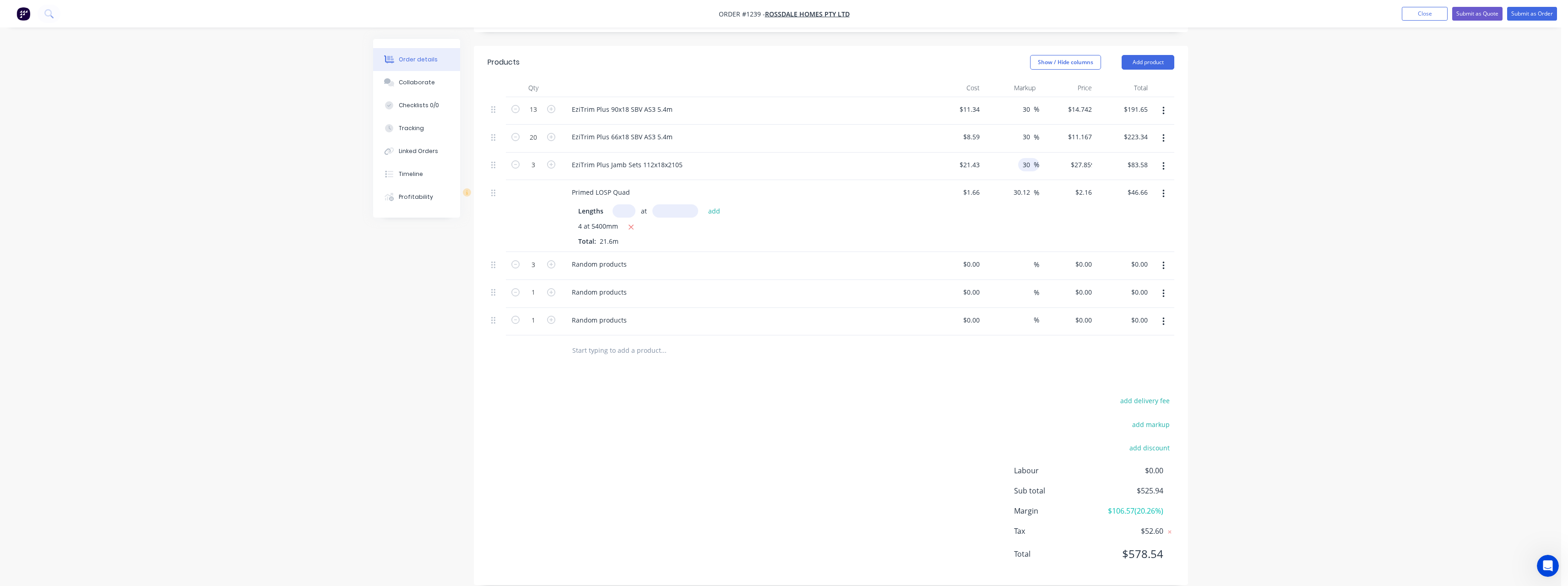
click at [822, 204] on div "Lengths at add" at bounding box center [743, 210] width 331 height 13
click at [682, 158] on div "EziTrim Plus Jamb Sets 112x18x2105" at bounding box center [626, 164] width 125 height 13
drag, startPoint x: 628, startPoint y: 253, endPoint x: 563, endPoint y: 255, distance: 65.0
click at [563, 255] on div "Random products" at bounding box center [744, 266] width 366 height 28
click at [629, 257] on div "Random products" at bounding box center [599, 264] width 70 height 13
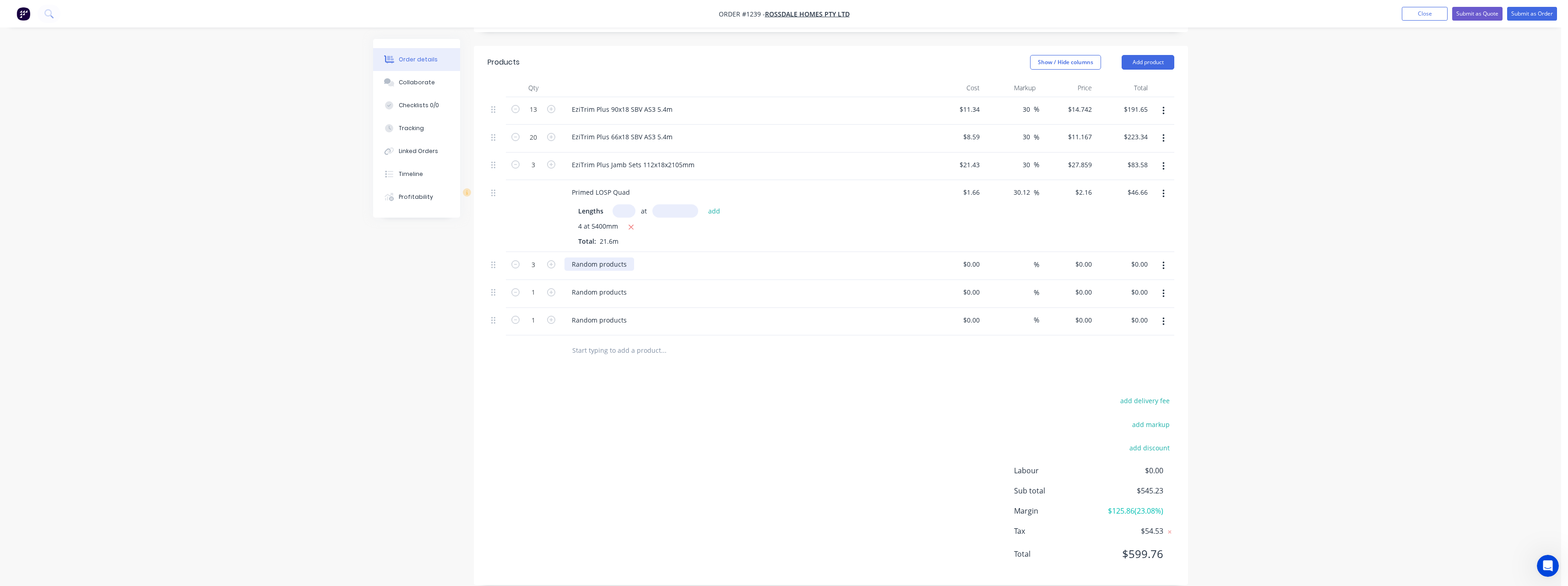
click at [629, 257] on div "Random products" at bounding box center [599, 264] width 70 height 13
click at [982, 257] on input at bounding box center [973, 264] width 21 height 13
click at [1029, 257] on input at bounding box center [1028, 264] width 10 height 13
drag, startPoint x: 625, startPoint y: 282, endPoint x: 552, endPoint y: 286, distance: 73.1
click at [552, 286] on div "1 Random products $0.00 $0.00 % $0.00 $0.00 $0.00 $0.00" at bounding box center [830, 294] width 687 height 28
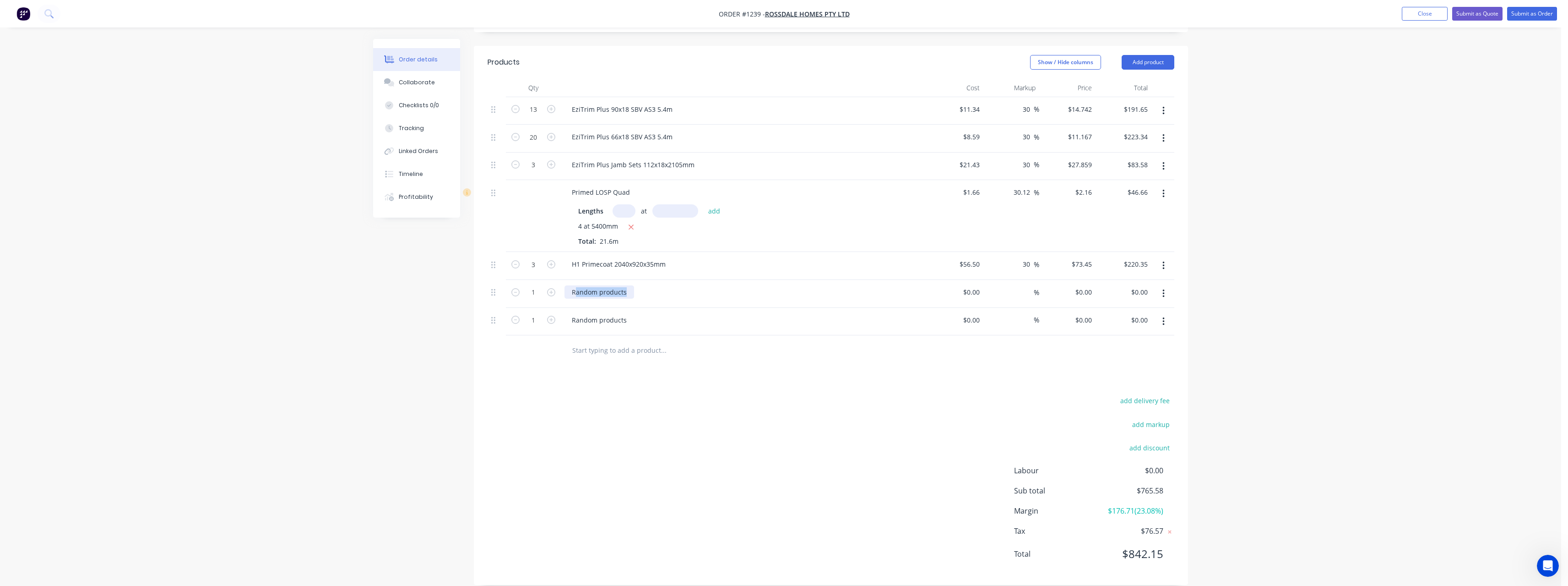
click at [629, 286] on div "Random products" at bounding box center [599, 292] width 70 height 13
click at [978, 286] on input at bounding box center [978, 292] width 10 height 13
click at [1026, 286] on input at bounding box center [1028, 292] width 10 height 13
drag, startPoint x: 629, startPoint y: 307, endPoint x: 551, endPoint y: 311, distance: 78.1
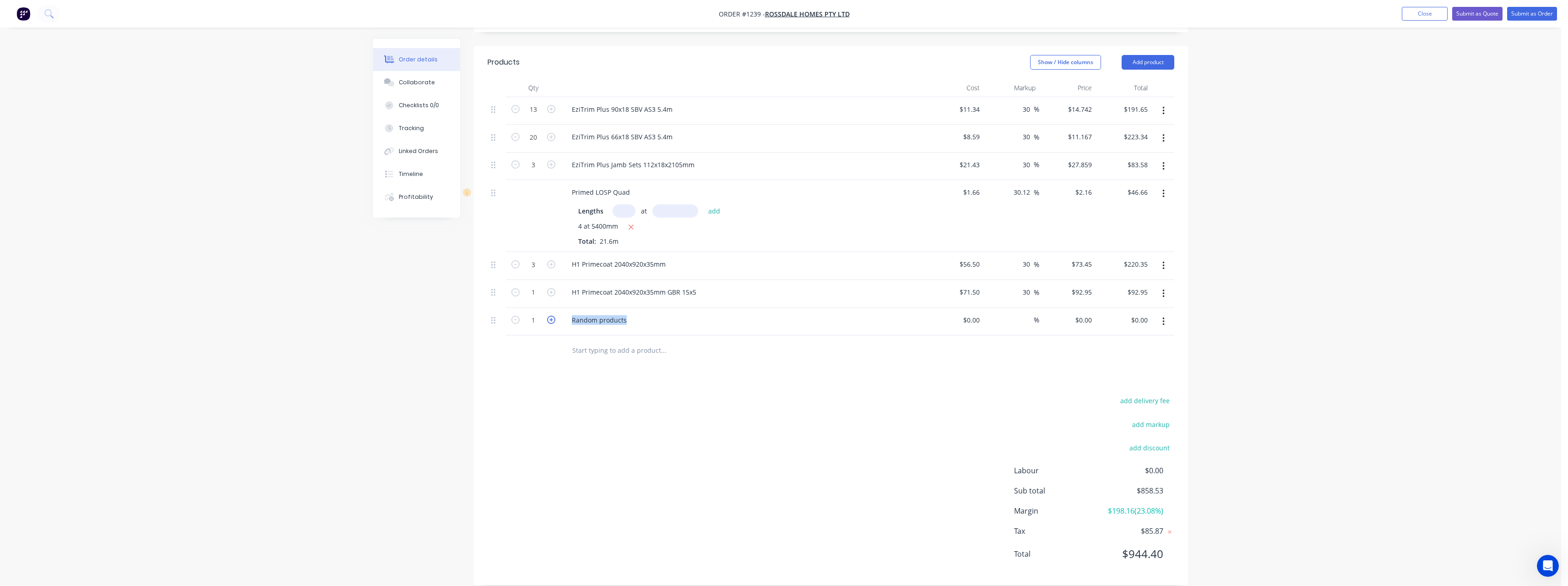
click at [551, 311] on div "1 Random products $0.00 $0.00 % $0.00 $0.00 $0.00 $0.00" at bounding box center [830, 322] width 687 height 28
click at [625, 313] on div "Random products" at bounding box center [599, 320] width 70 height 13
click at [979, 313] on input at bounding box center [978, 320] width 10 height 13
click at [1032, 313] on input at bounding box center [1028, 320] width 10 height 13
click at [656, 341] on input "text" at bounding box center [663, 350] width 183 height 18
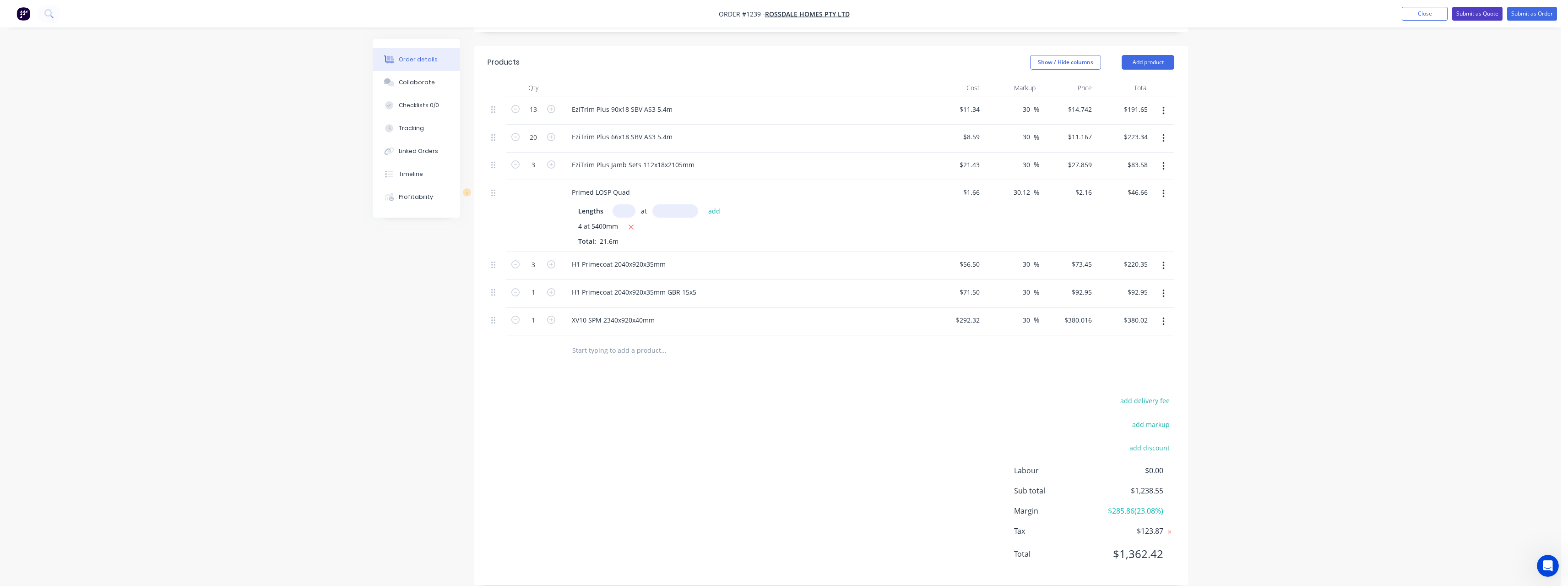
click at [1481, 16] on button "Submit as Quote" at bounding box center [1477, 14] width 50 height 14
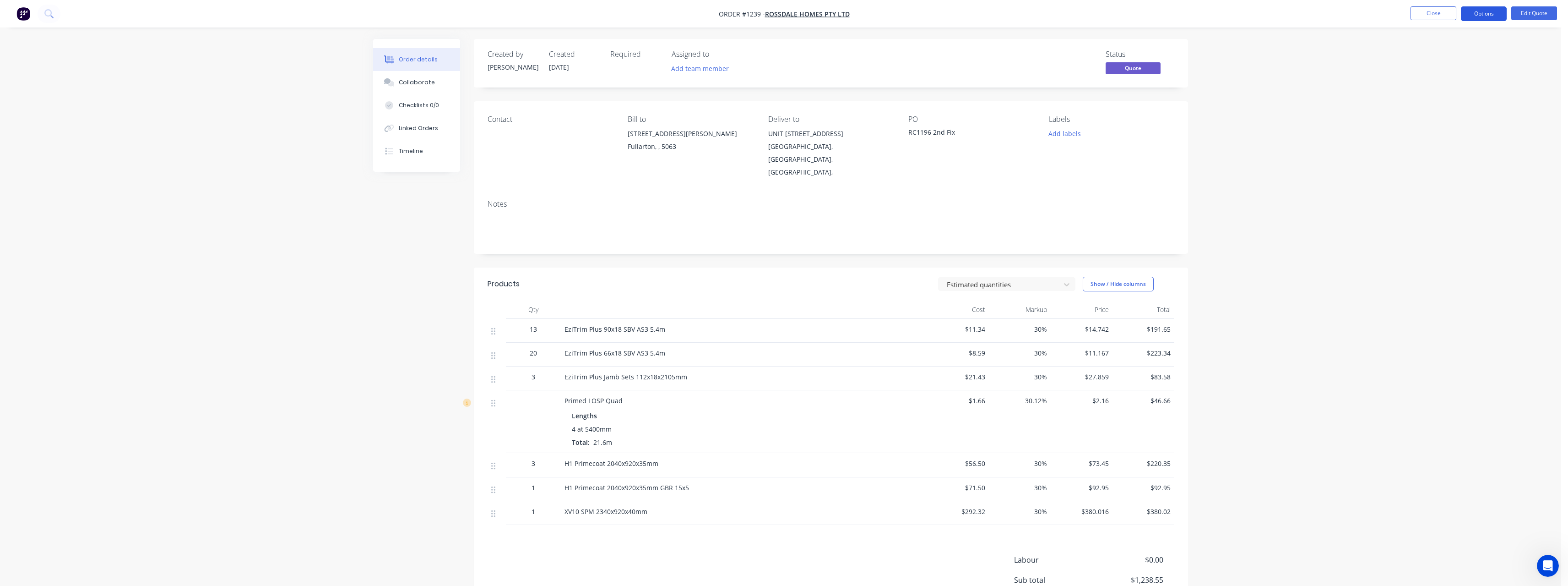
click at [1482, 10] on button "Options" at bounding box center [1484, 13] width 46 height 15
click at [1469, 50] on div "Quote" at bounding box center [1456, 55] width 84 height 13
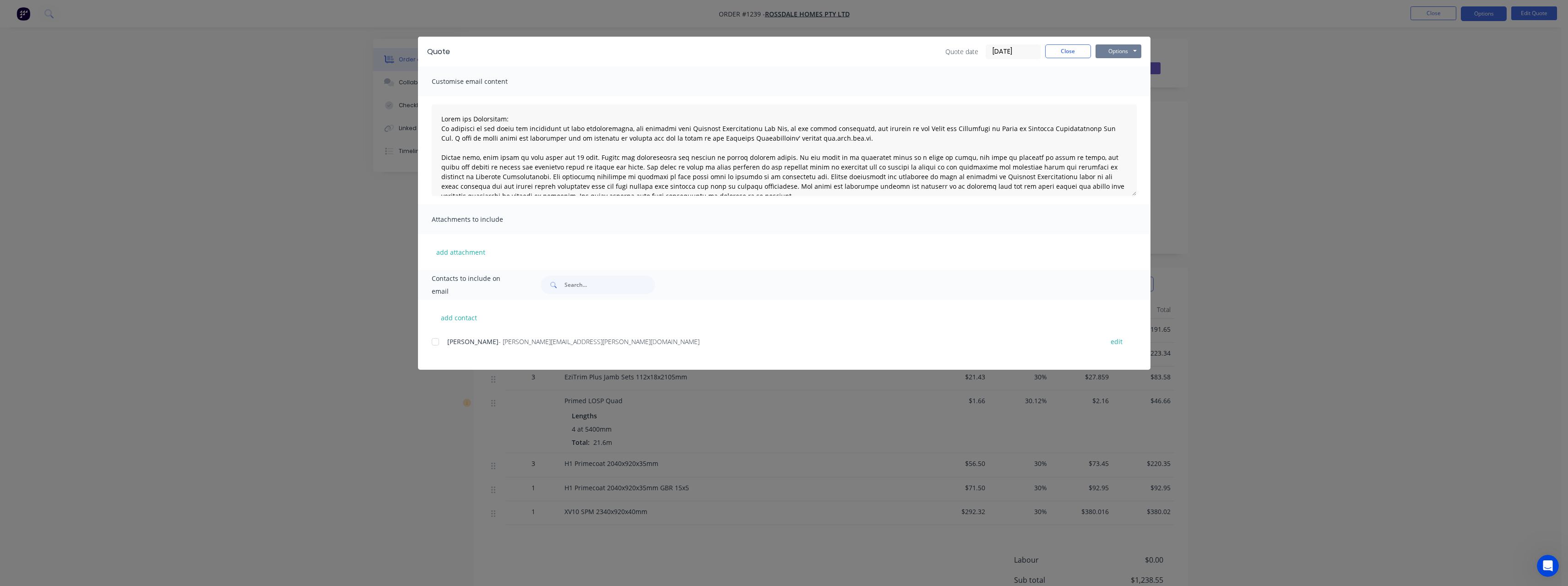
click at [1110, 51] on button "Options" at bounding box center [1119, 51] width 46 height 14
click at [1118, 84] on button "Print" at bounding box center [1125, 83] width 59 height 15
click at [1070, 52] on button "Close" at bounding box center [1068, 51] width 46 height 14
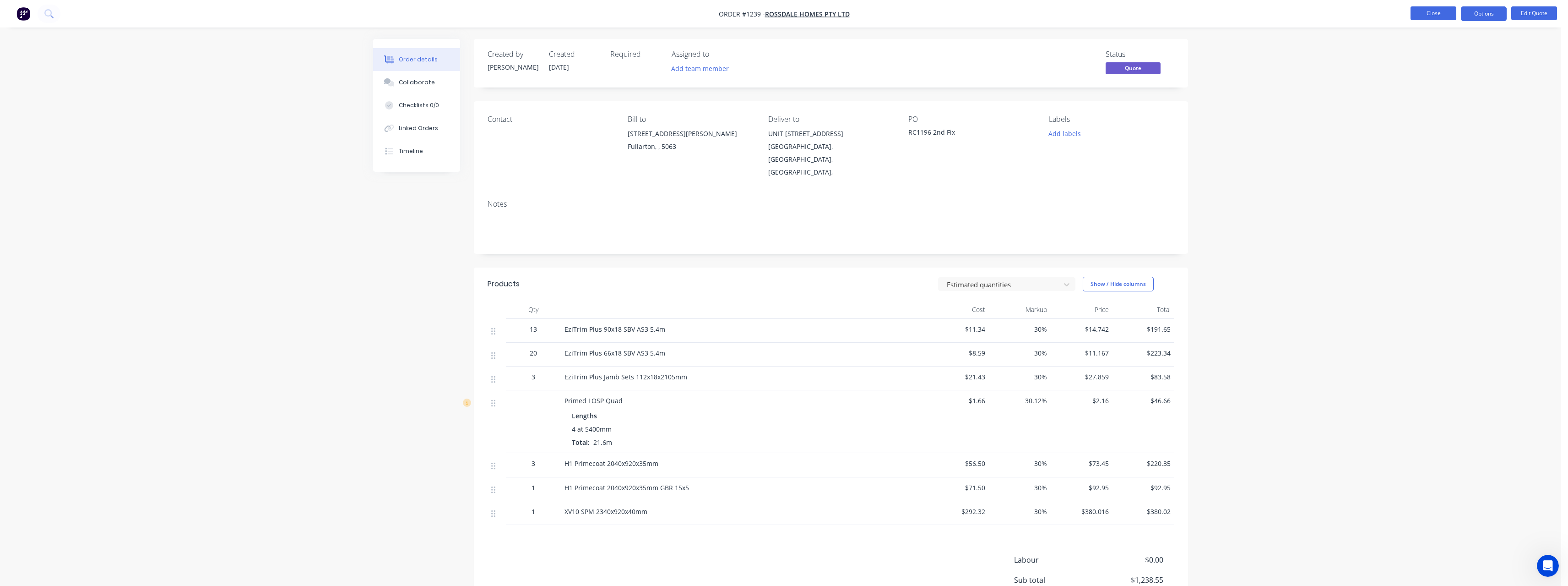
click at [1441, 12] on button "Close" at bounding box center [1433, 13] width 46 height 14
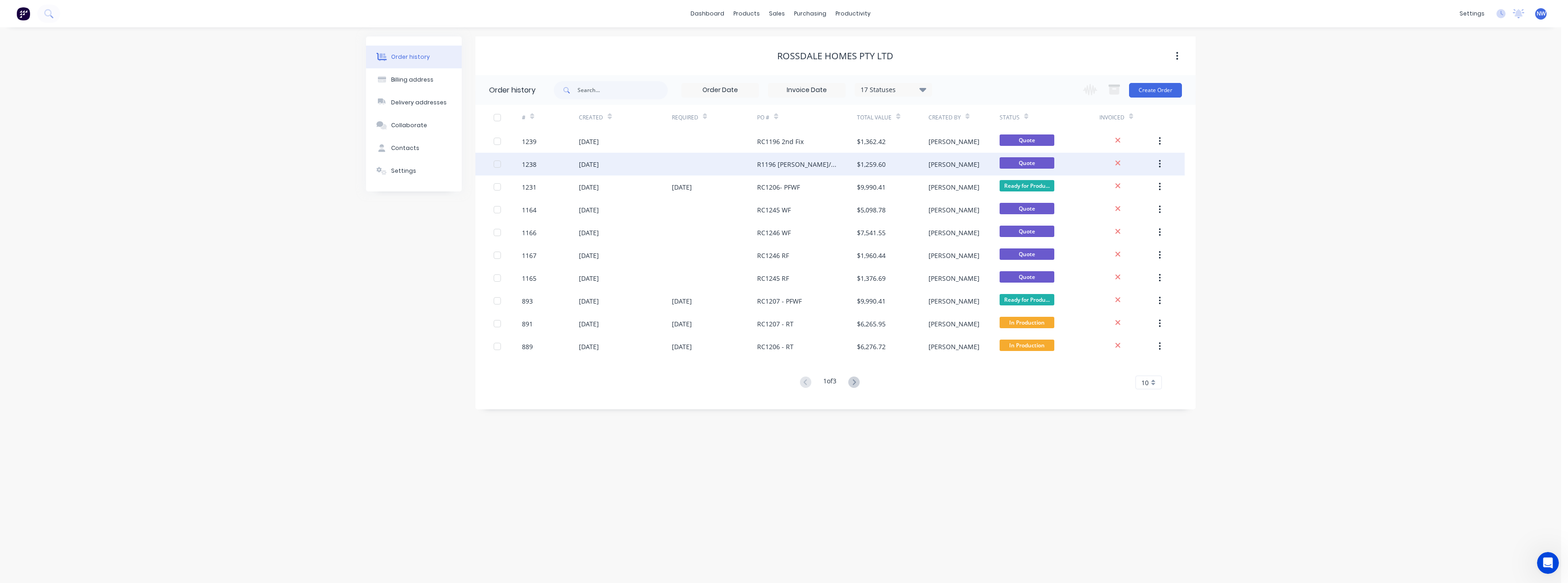
click at [956, 161] on div "[PERSON_NAME]" at bounding box center [964, 164] width 71 height 23
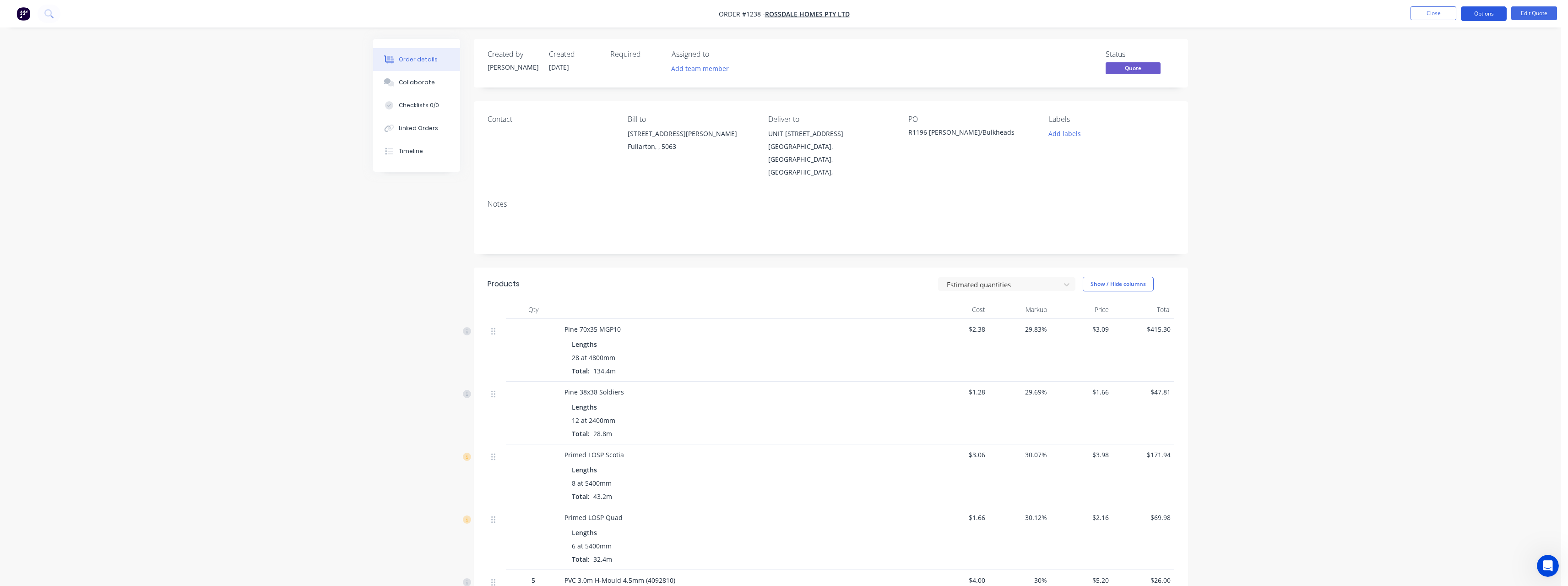
click at [1502, 12] on button "Options" at bounding box center [1484, 13] width 46 height 15
click at [1453, 56] on div "Quote" at bounding box center [1456, 55] width 84 height 13
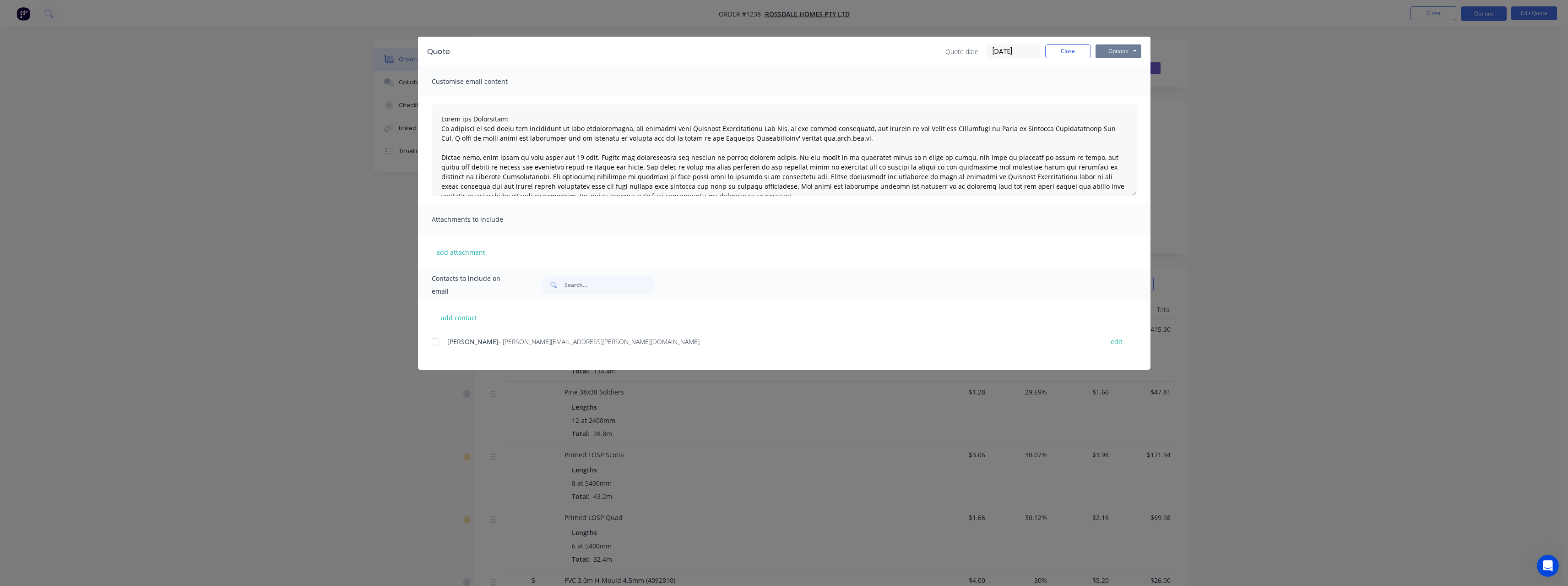
click at [1112, 51] on button "Options" at bounding box center [1119, 51] width 46 height 14
click at [1133, 84] on button "Print" at bounding box center [1125, 83] width 59 height 15
click at [1067, 51] on button "Close" at bounding box center [1068, 51] width 46 height 14
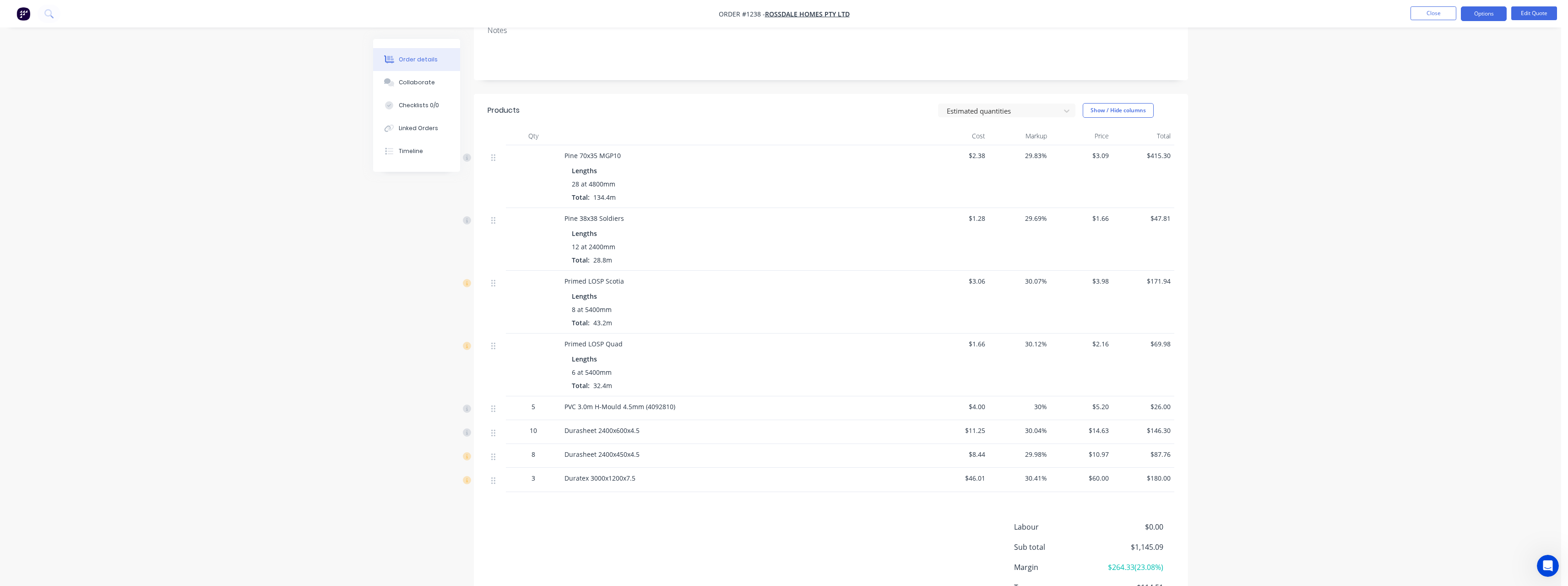
scroll to position [183, 0]
click at [1533, 15] on button "Edit Quote" at bounding box center [1534, 13] width 46 height 14
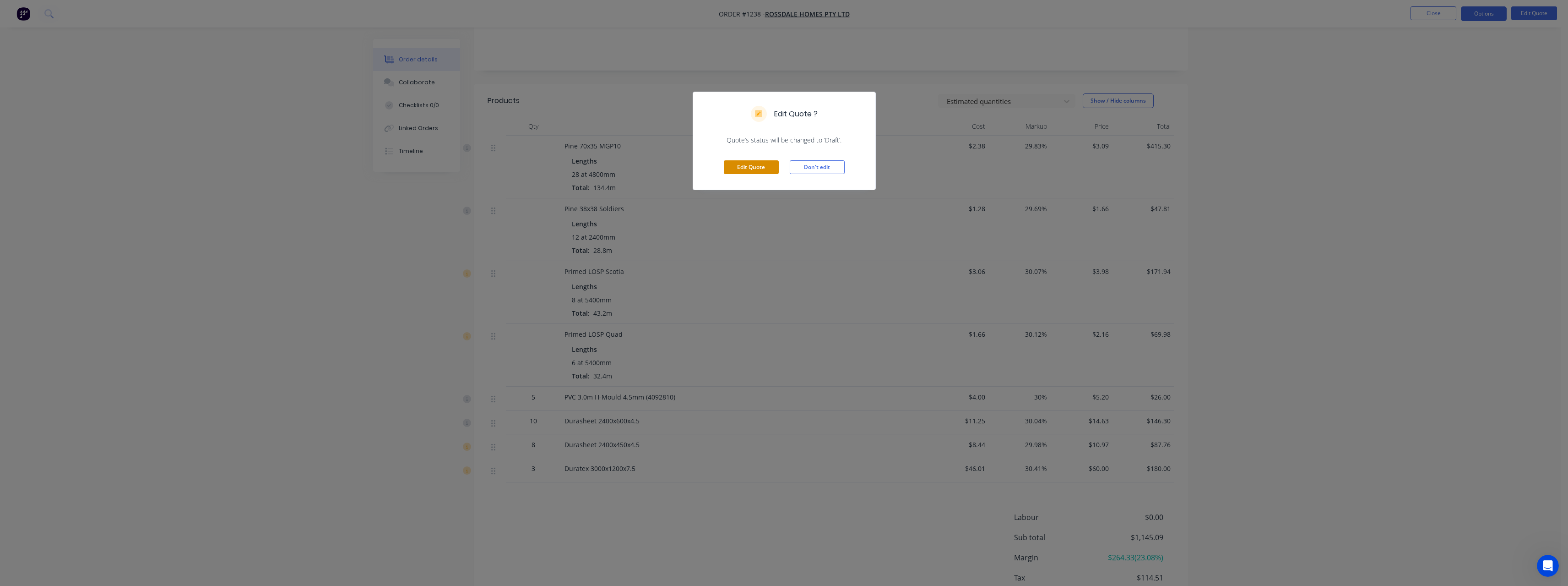
click at [735, 170] on button "Edit Quote" at bounding box center [751, 167] width 55 height 14
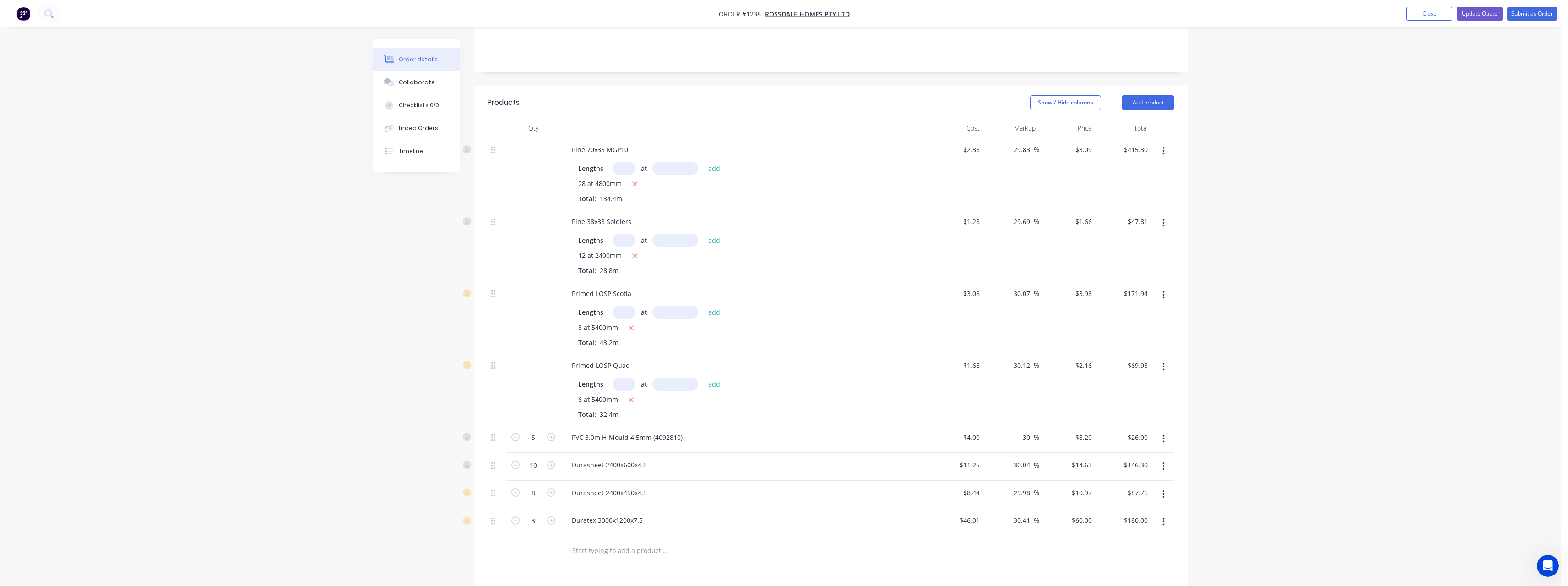
click at [1166, 432] on button "button" at bounding box center [1163, 439] width 21 height 17
click at [1121, 511] on div "Delete" at bounding box center [1131, 518] width 71 height 13
click at [643, 513] on input "text" at bounding box center [663, 522] width 183 height 18
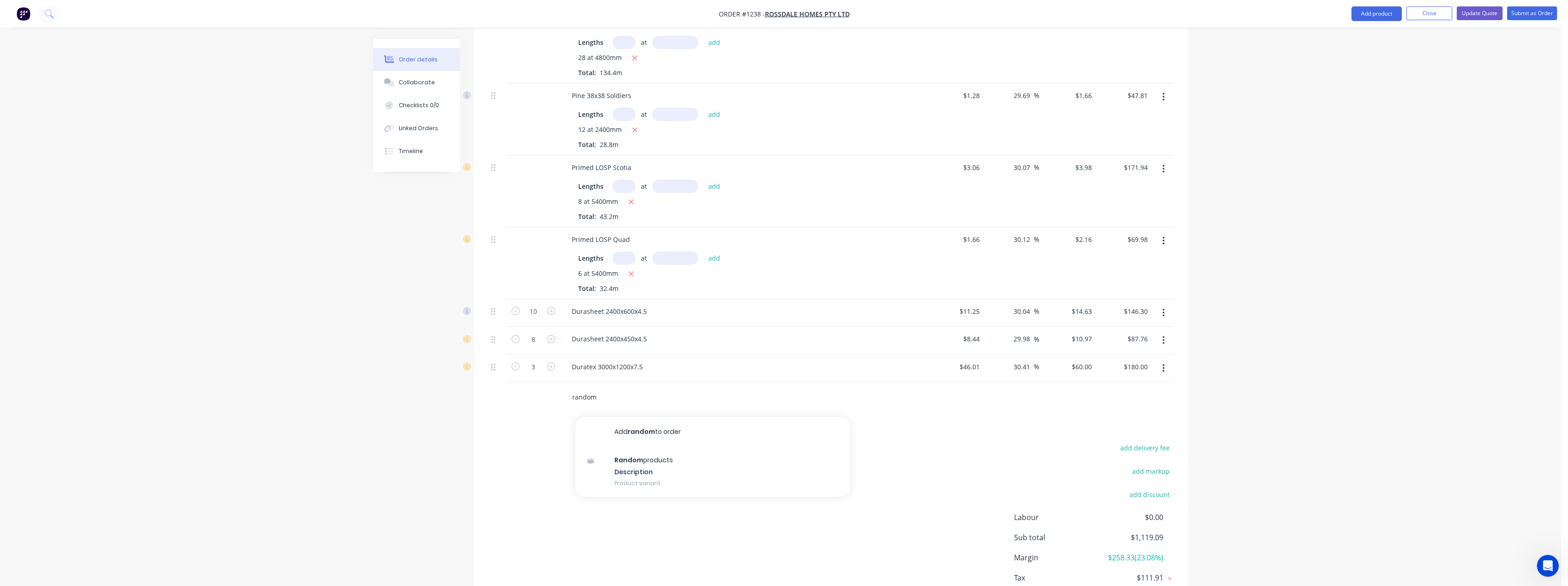
scroll to position [321, 0]
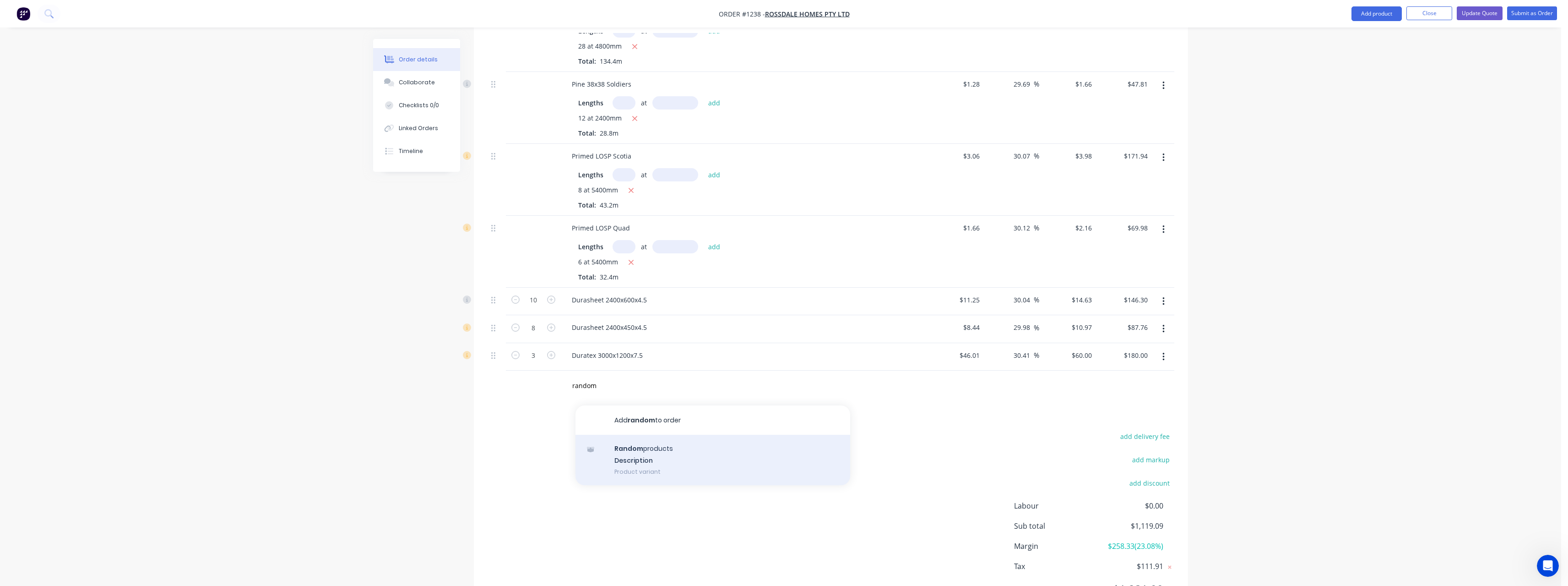
click at [676, 447] on div "Random products Description Product variant" at bounding box center [712, 459] width 274 height 51
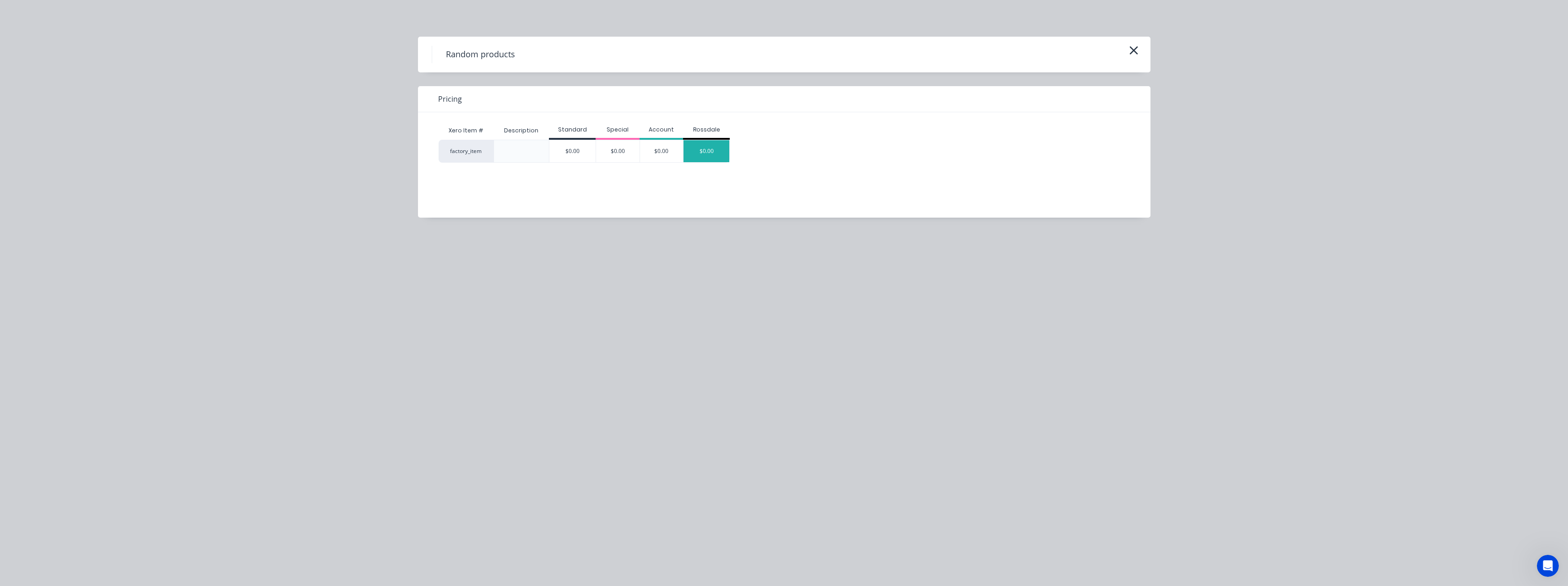
click at [708, 154] on div "$0.00" at bounding box center [707, 152] width 46 height 22
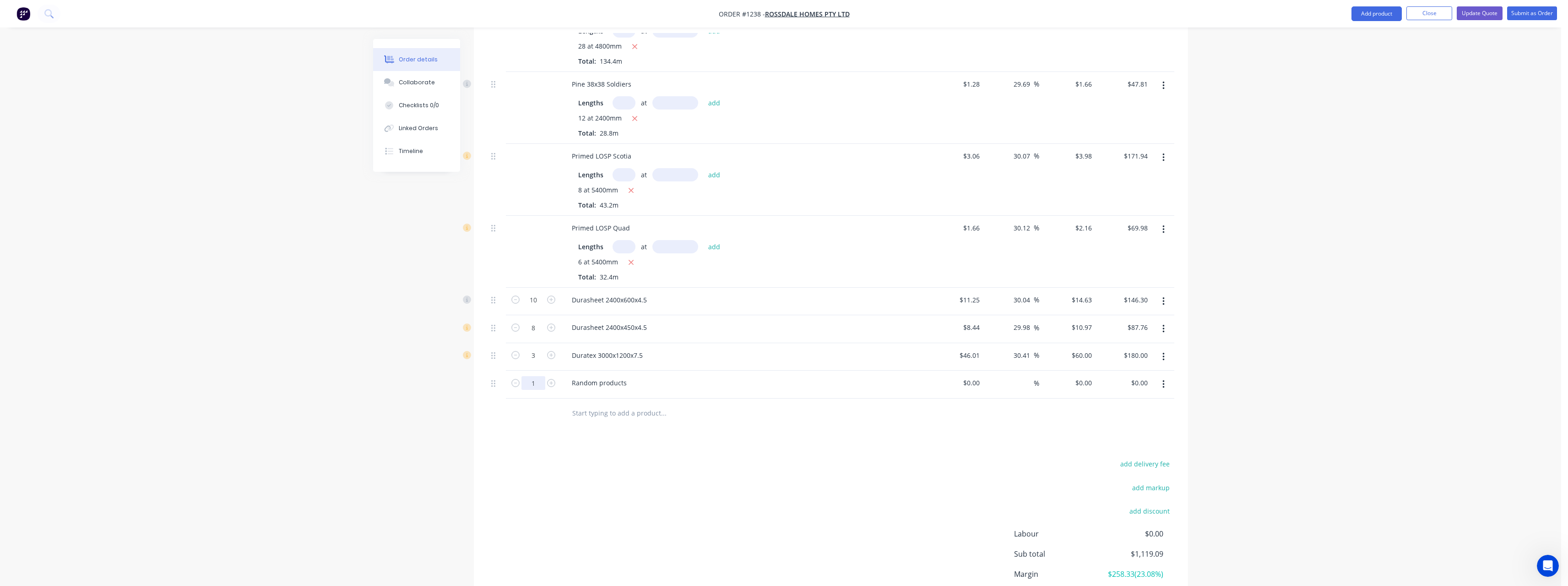
click at [539, 376] on input "1" at bounding box center [533, 383] width 24 height 14
click at [981, 376] on input at bounding box center [978, 383] width 10 height 13
click at [1034, 378] on span "%" at bounding box center [1036, 383] width 6 height 10
drag, startPoint x: 631, startPoint y: 373, endPoint x: 541, endPoint y: 376, distance: 90.0
click at [541, 376] on div "5 Random products $8.03 $8.03 30 30 % $10.439 $10.439 $52.20 $52.20" at bounding box center [830, 385] width 687 height 28
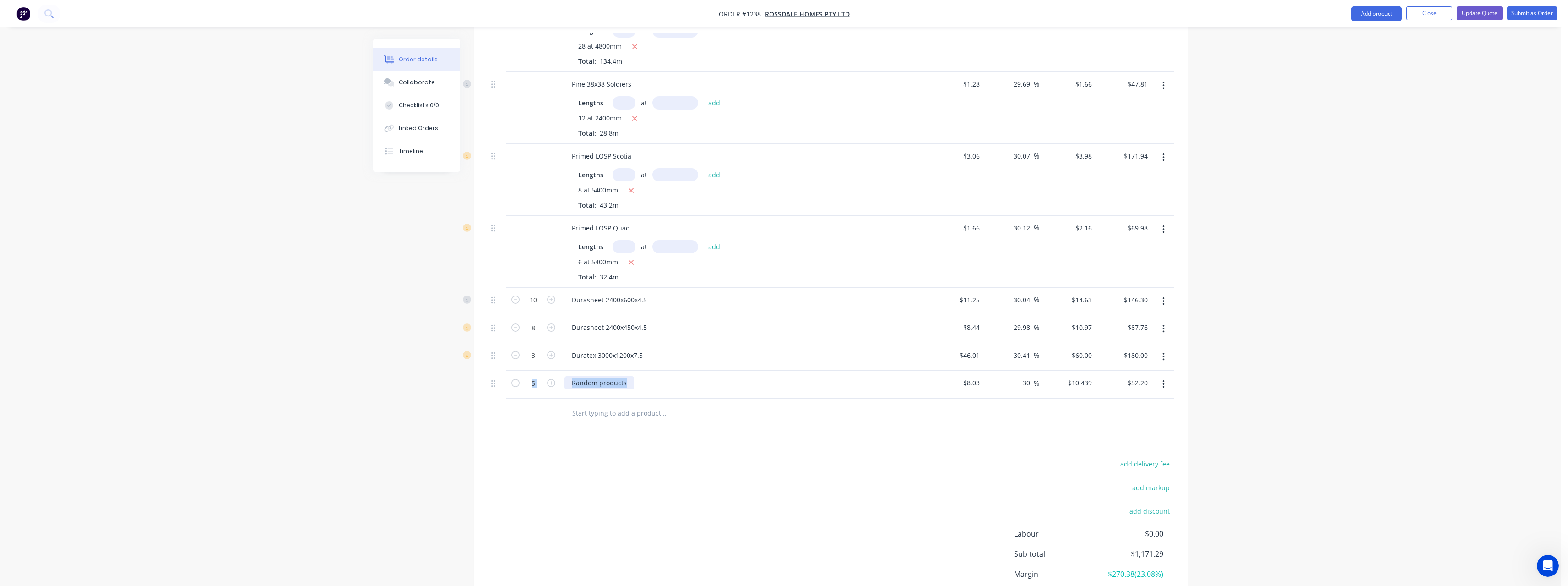
click at [627, 376] on div "Random products" at bounding box center [599, 383] width 70 height 13
click at [617, 405] on input "text" at bounding box center [663, 413] width 183 height 18
click at [1488, 17] on button "Update Quote" at bounding box center [1480, 13] width 46 height 14
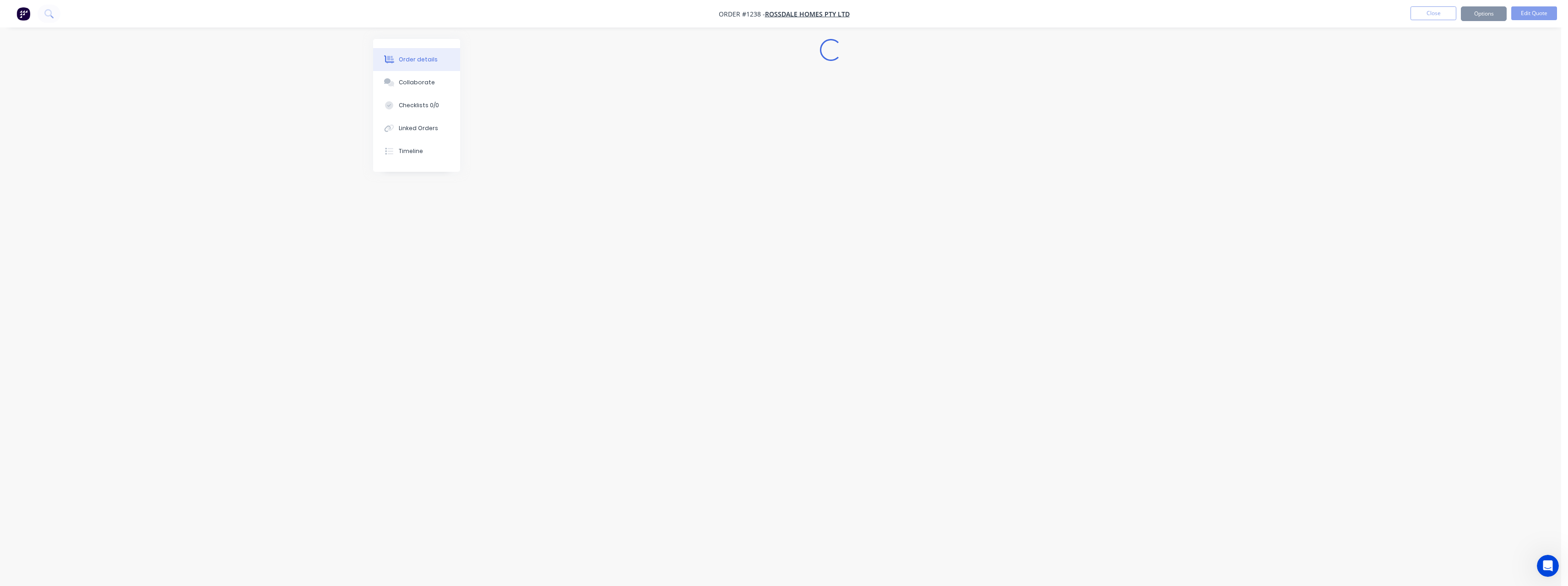
scroll to position [0, 0]
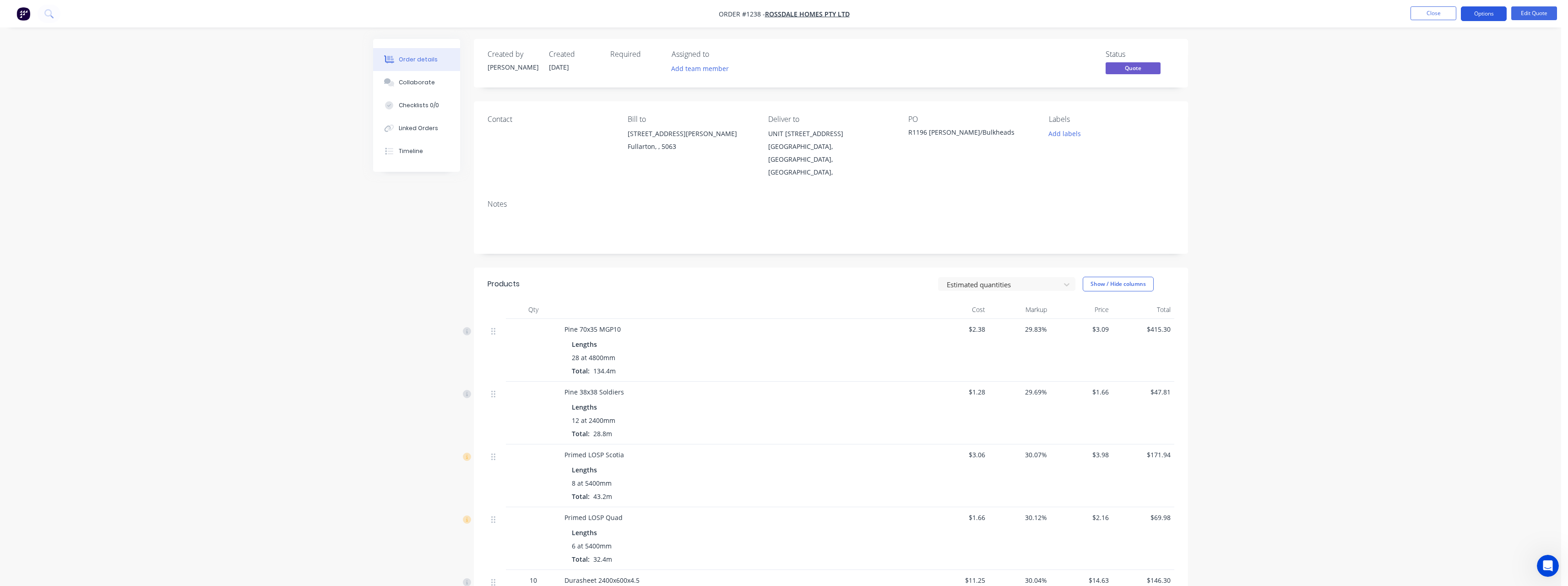
click at [1473, 19] on button "Options" at bounding box center [1484, 13] width 46 height 15
click at [1455, 55] on div "Quote" at bounding box center [1456, 55] width 84 height 13
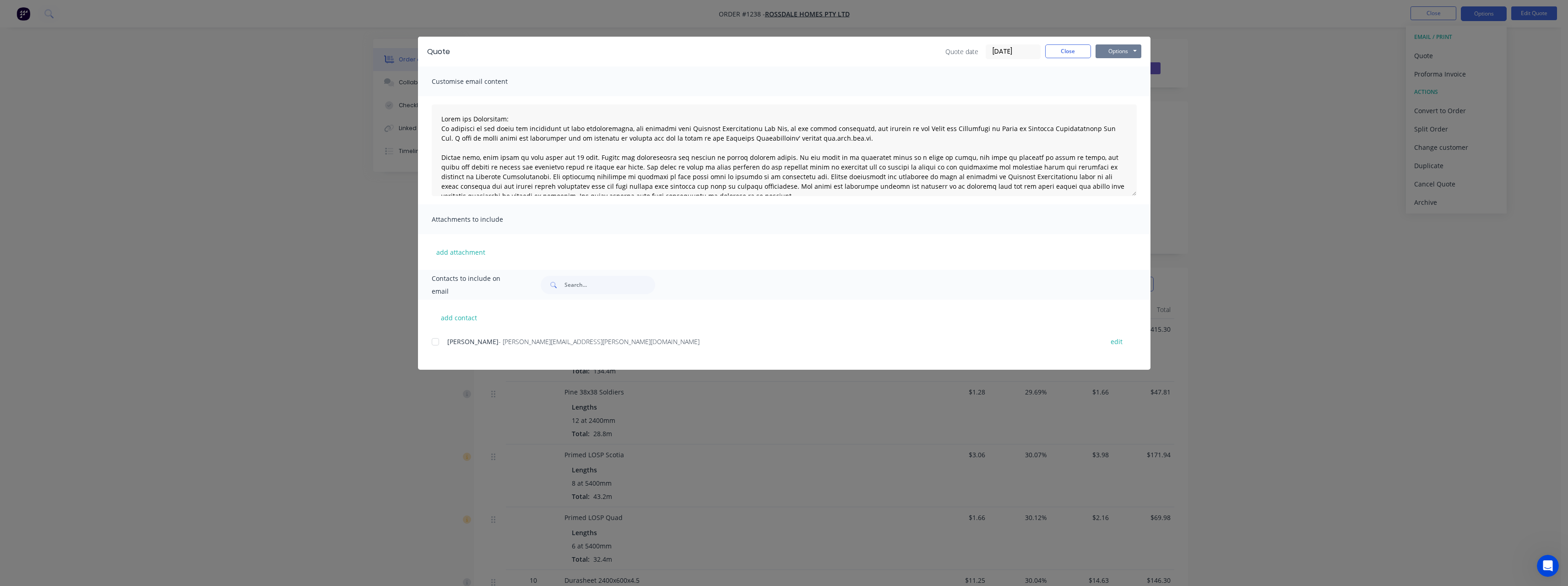
click at [1112, 53] on button "Options" at bounding box center [1119, 51] width 46 height 14
click at [1121, 82] on button "Print" at bounding box center [1125, 83] width 59 height 15
drag, startPoint x: 1070, startPoint y: 48, endPoint x: 1064, endPoint y: 62, distance: 15.2
click at [1070, 48] on button "Close" at bounding box center [1068, 51] width 46 height 14
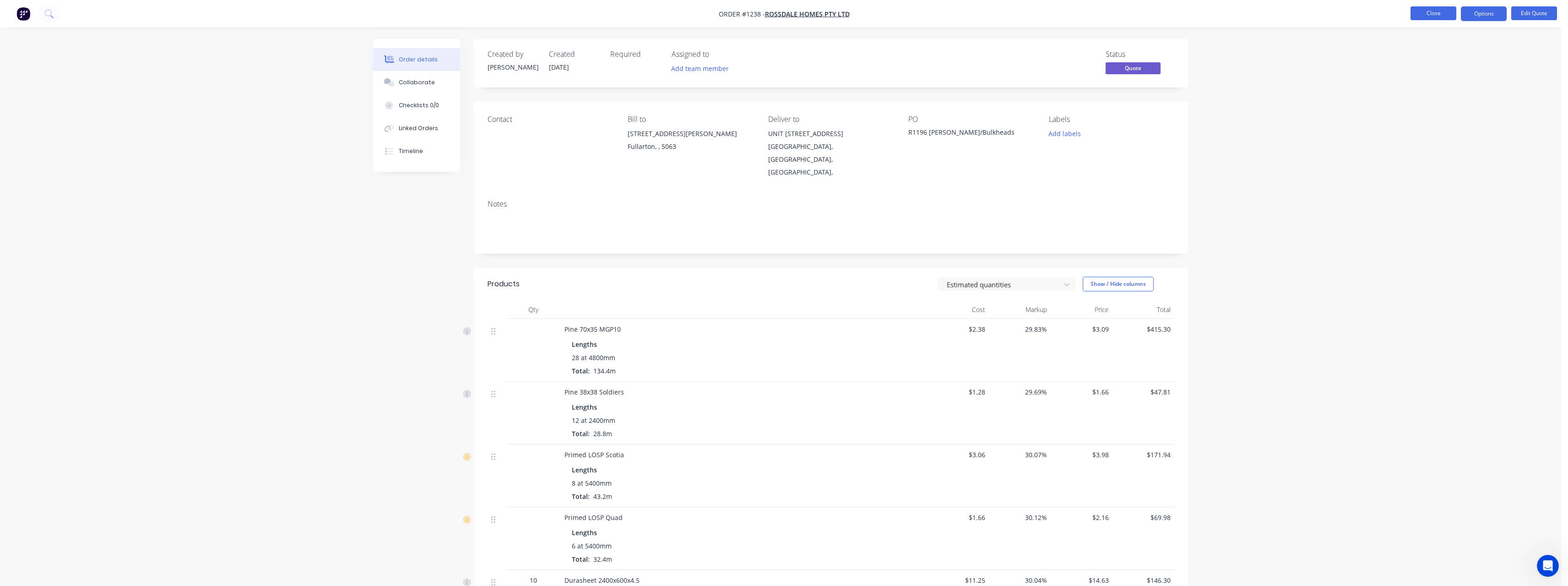
click at [1448, 9] on button "Close" at bounding box center [1433, 13] width 46 height 14
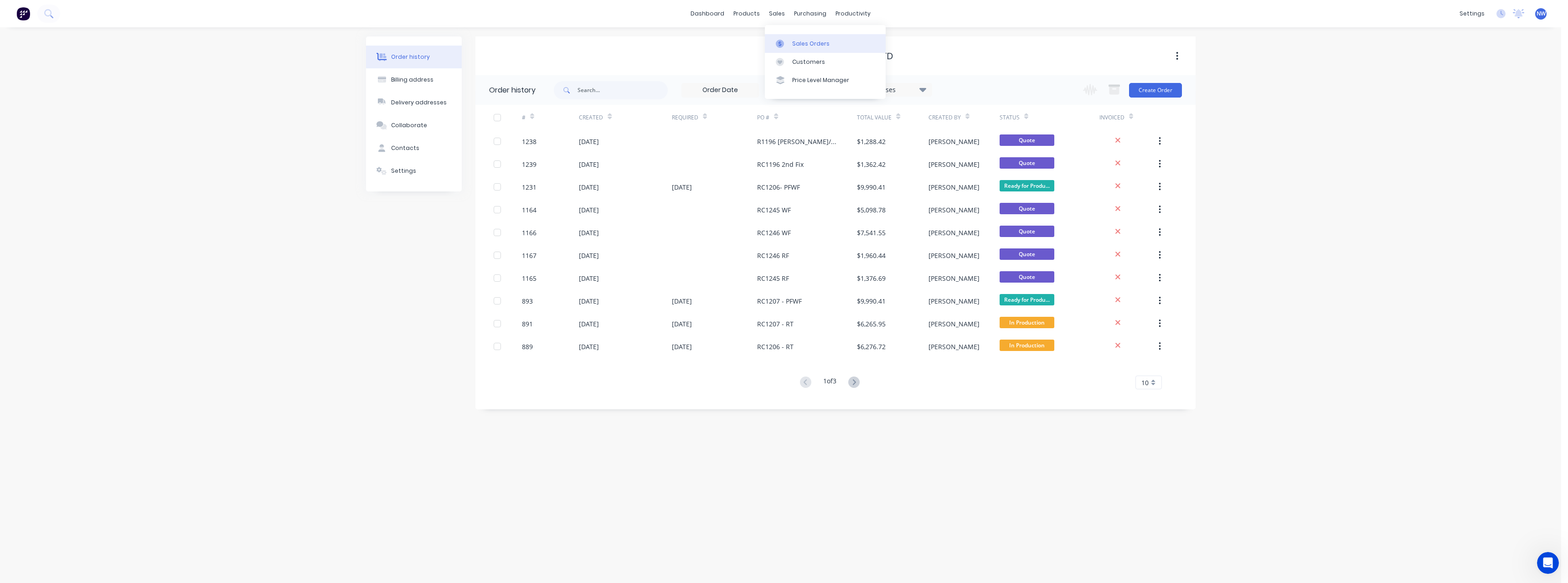
click at [805, 41] on div "Sales Orders" at bounding box center [811, 44] width 37 height 8
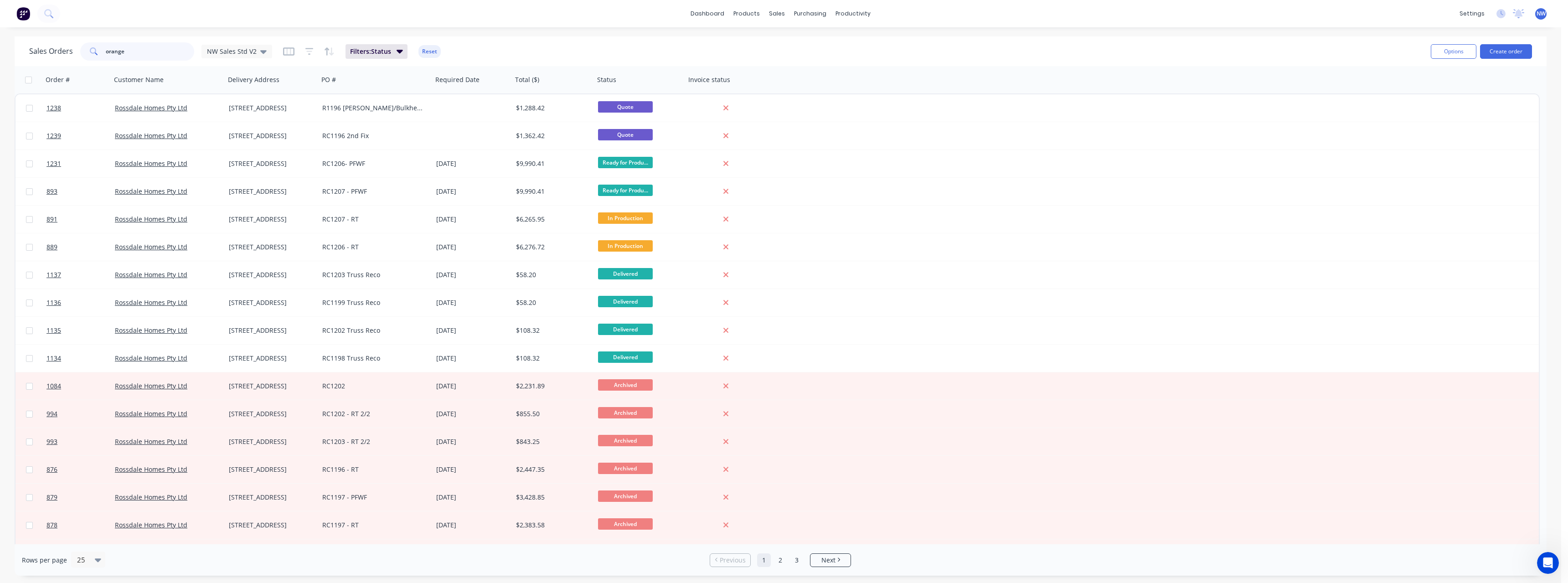
drag, startPoint x: 118, startPoint y: 51, endPoint x: 74, endPoint y: 56, distance: 44.3
click at [74, 56] on div "Sales Orders orange NW Sales Std V2" at bounding box center [150, 52] width 243 height 18
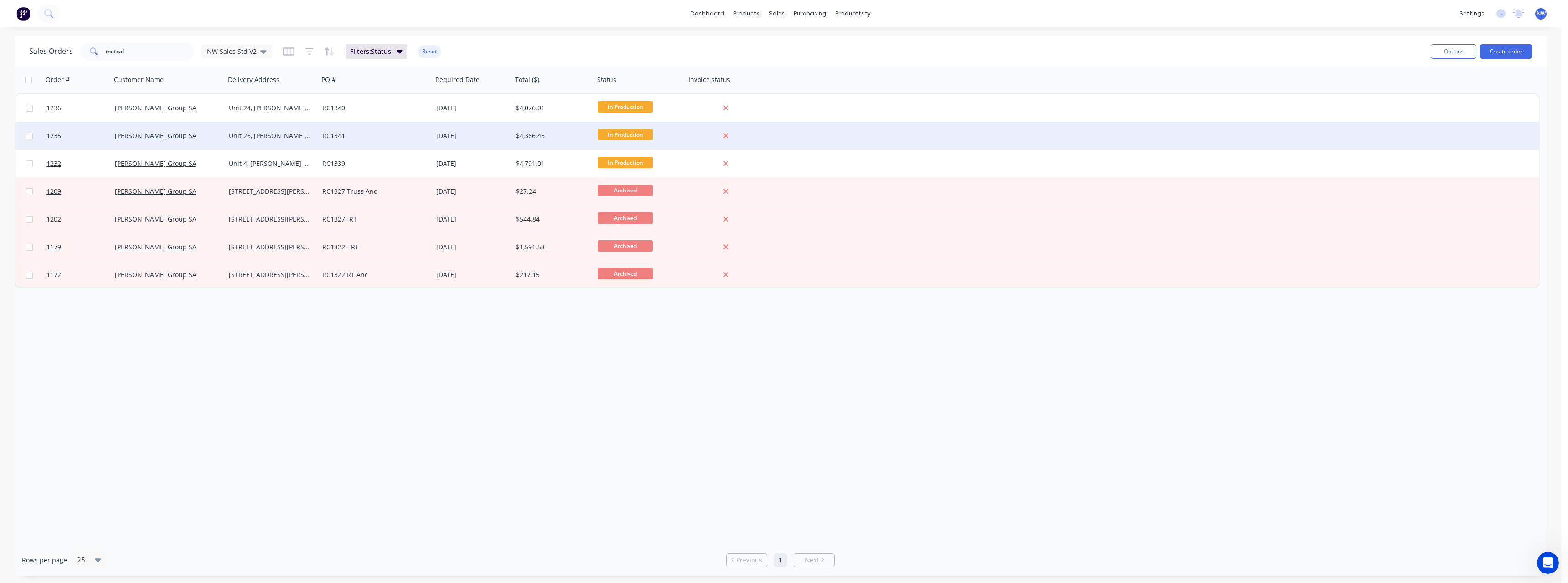
click at [284, 131] on div "Unit 26, [PERSON_NAME] Crt [GEOGRAPHIC_DATA]" at bounding box center [269, 136] width 82 height 9
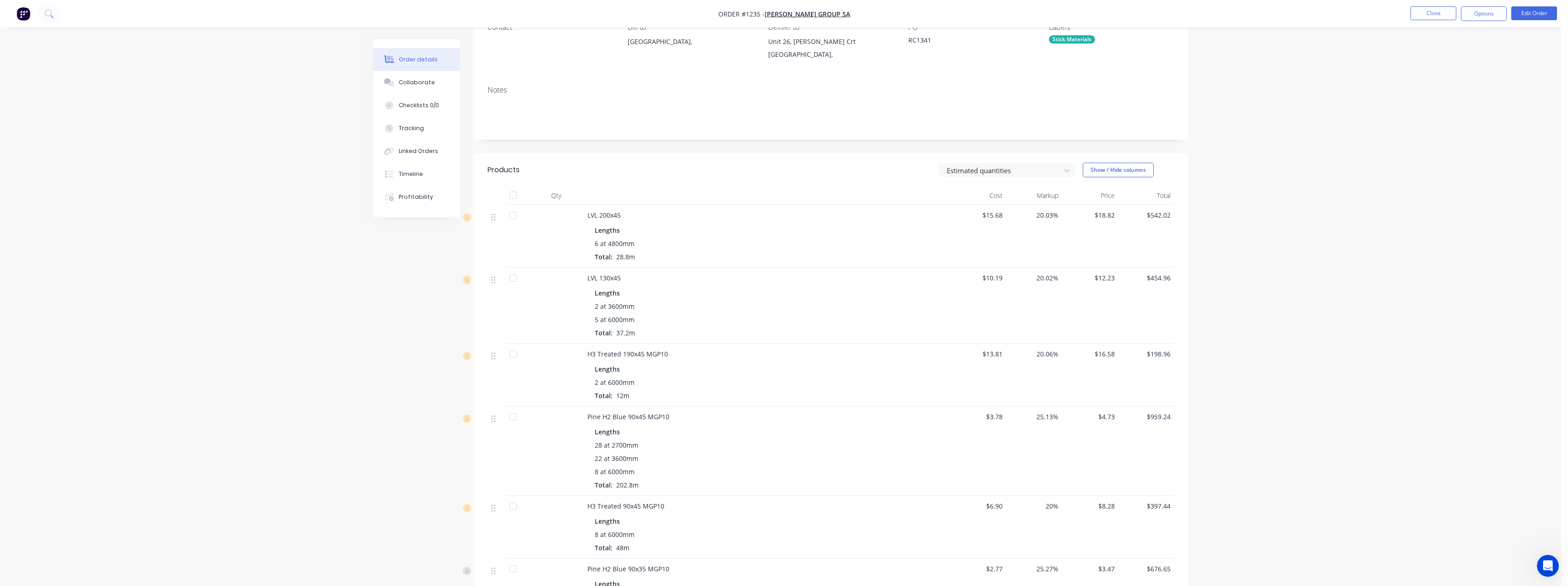
scroll to position [91, 0]
click at [1437, 16] on button "Close" at bounding box center [1433, 13] width 46 height 14
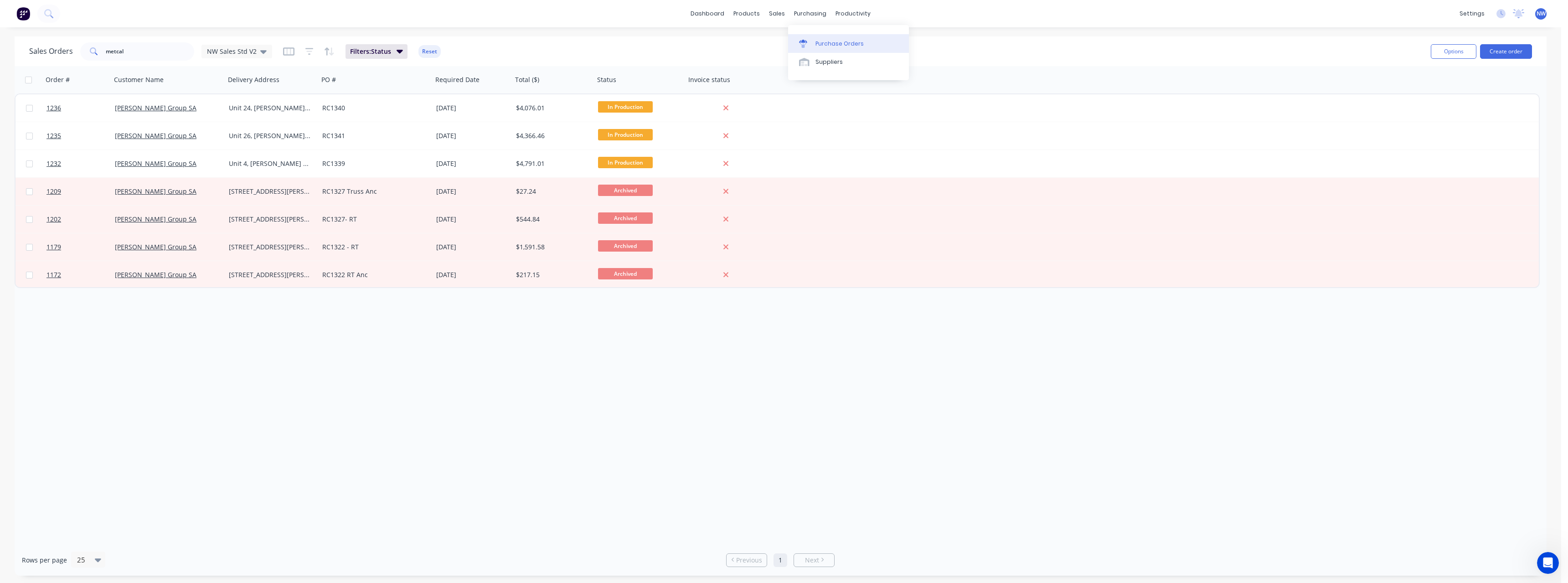
click at [826, 47] on div "Purchase Orders" at bounding box center [840, 44] width 48 height 8
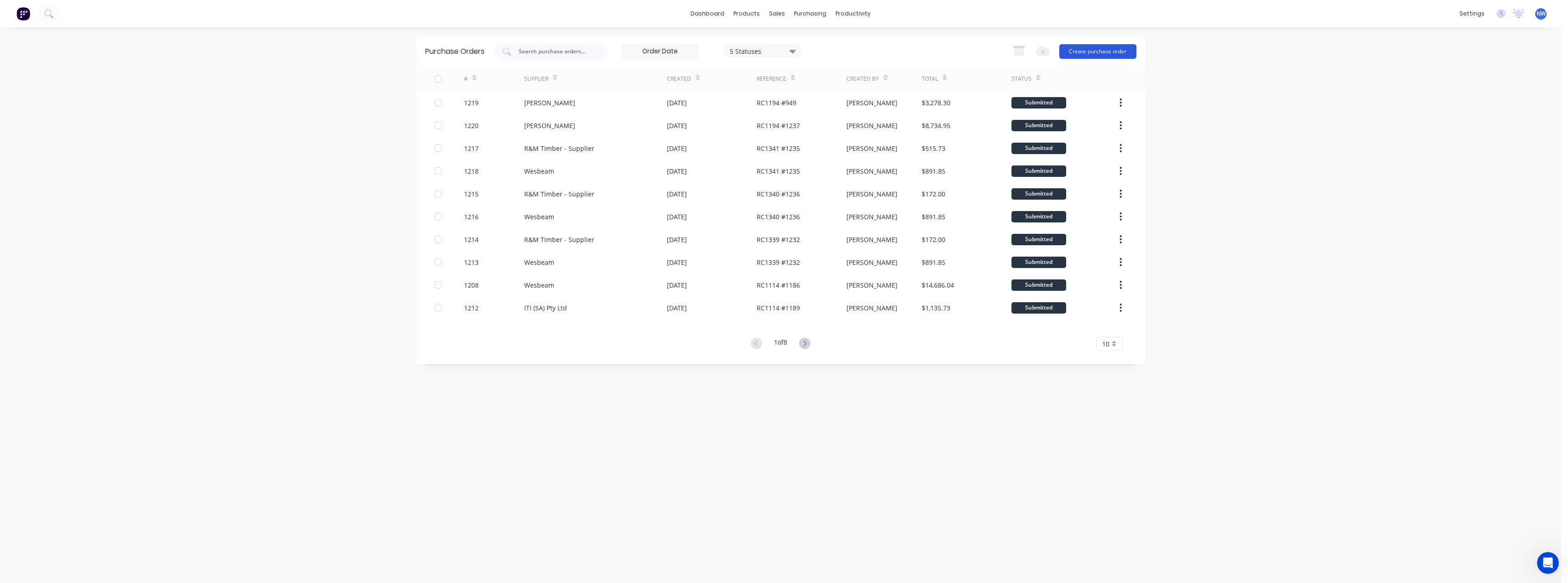
click at [1089, 52] on button "Create purchase order" at bounding box center [1098, 51] width 77 height 14
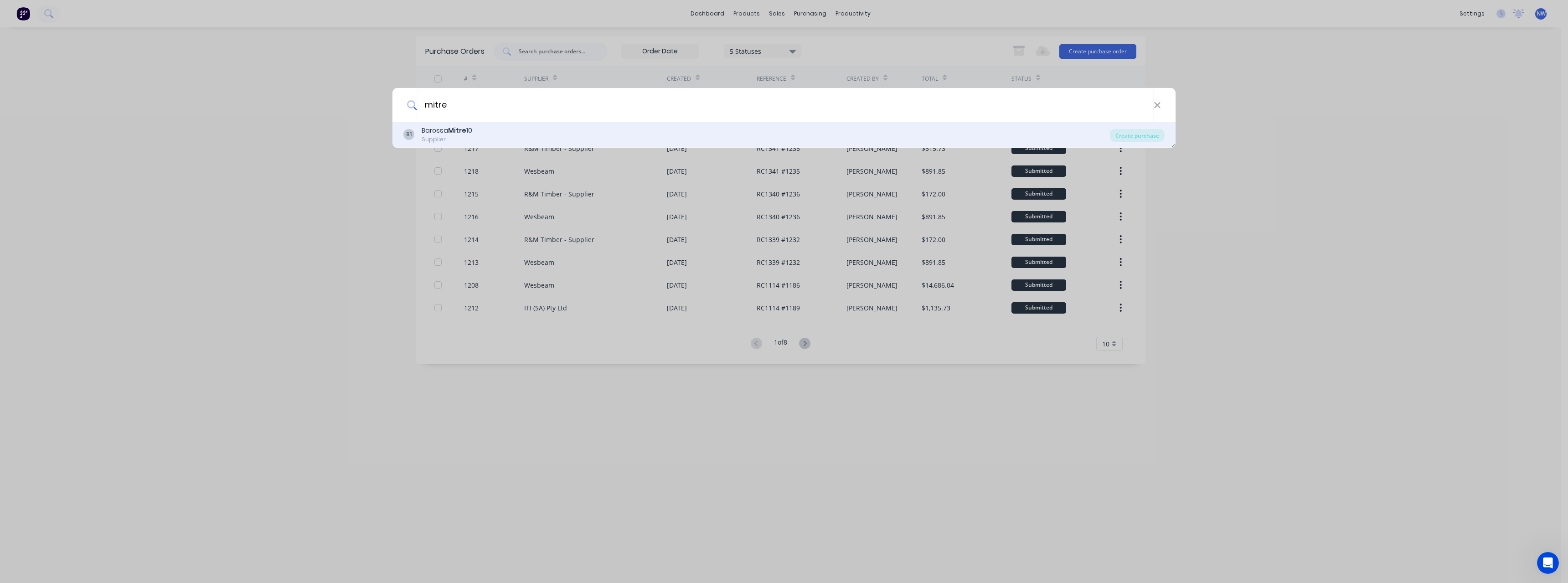
click at [553, 141] on div "B1 Barossa Mitre 10 Supplier" at bounding box center [756, 135] width 706 height 18
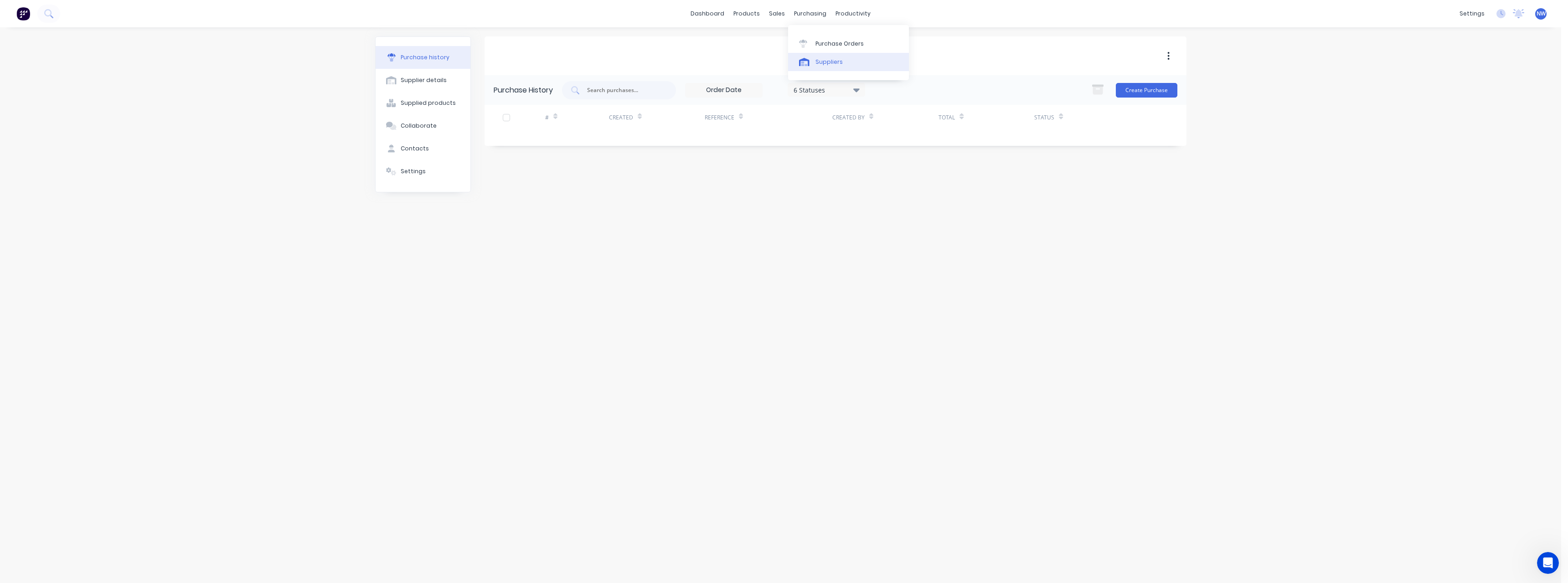
click at [843, 63] on link "Suppliers" at bounding box center [848, 62] width 120 height 18
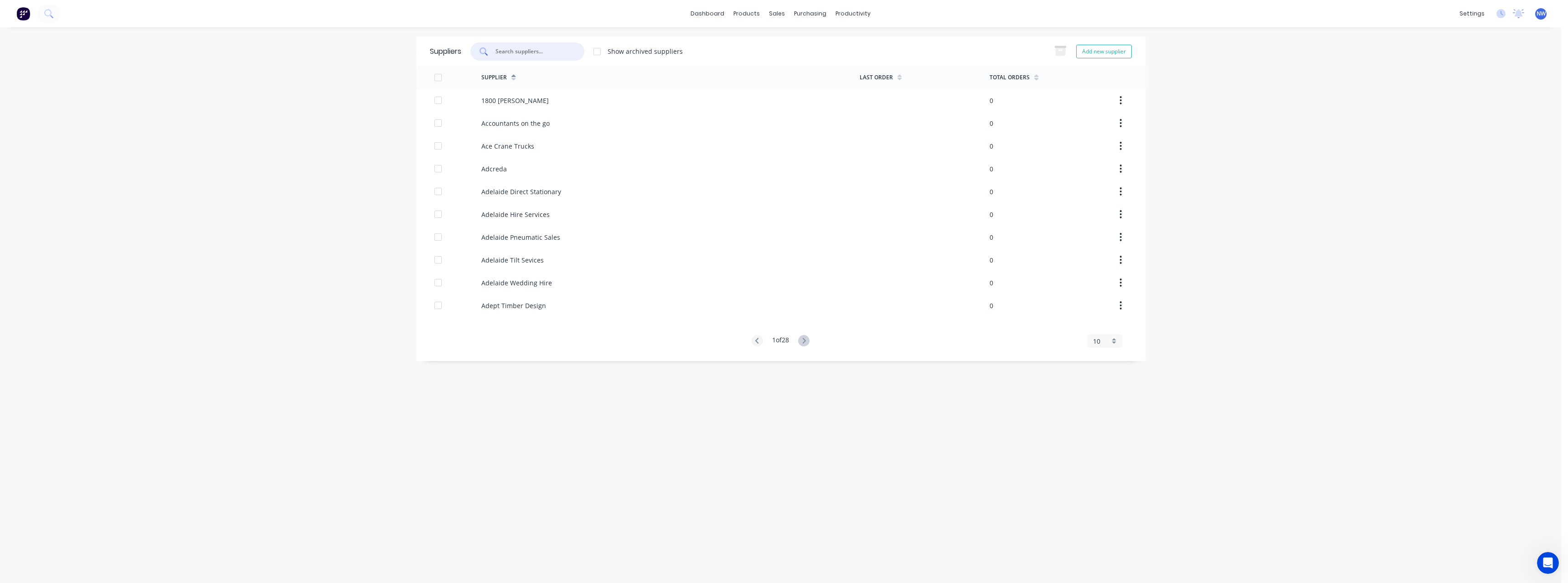
click at [540, 50] on input "text" at bounding box center [532, 51] width 76 height 9
click at [1096, 50] on button "Add new supplier" at bounding box center [1103, 52] width 56 height 14
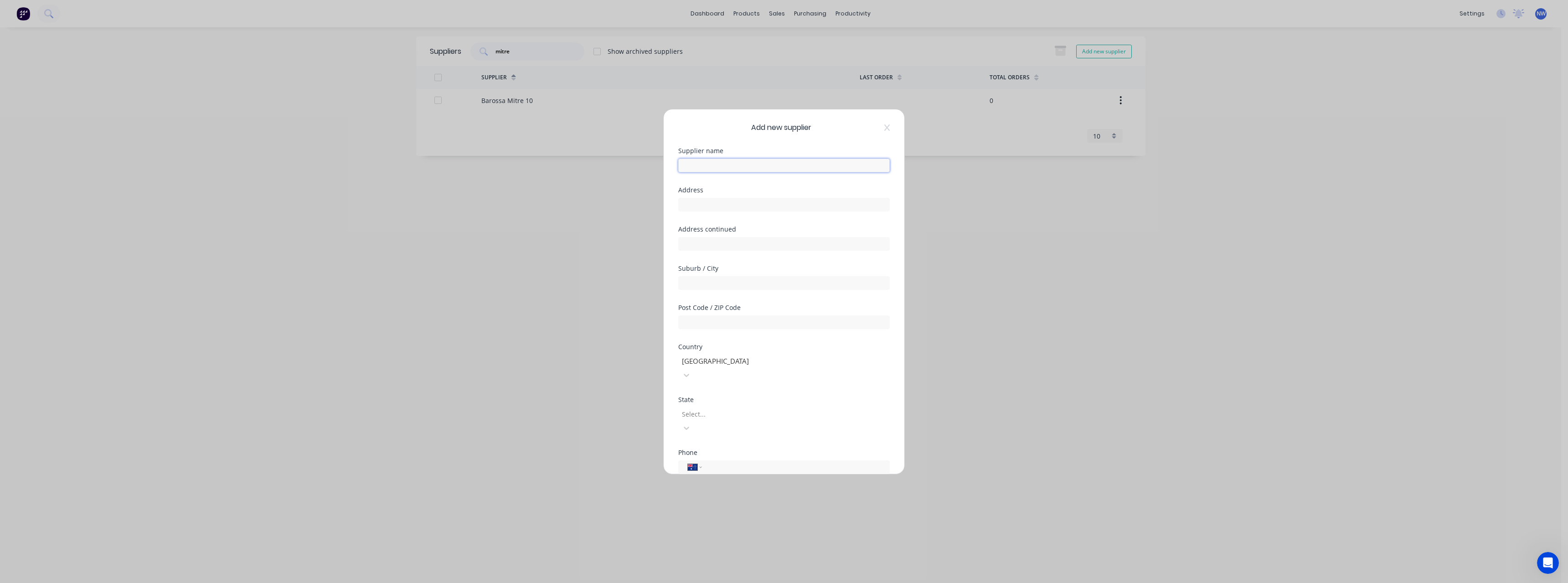
click at [723, 165] on input "text" at bounding box center [783, 165] width 211 height 14
click at [729, 205] on input "text" at bounding box center [783, 204] width 211 height 14
click at [717, 279] on input "text" at bounding box center [783, 283] width 211 height 14
click at [750, 474] on button "Save" at bounding box center [755, 481] width 50 height 14
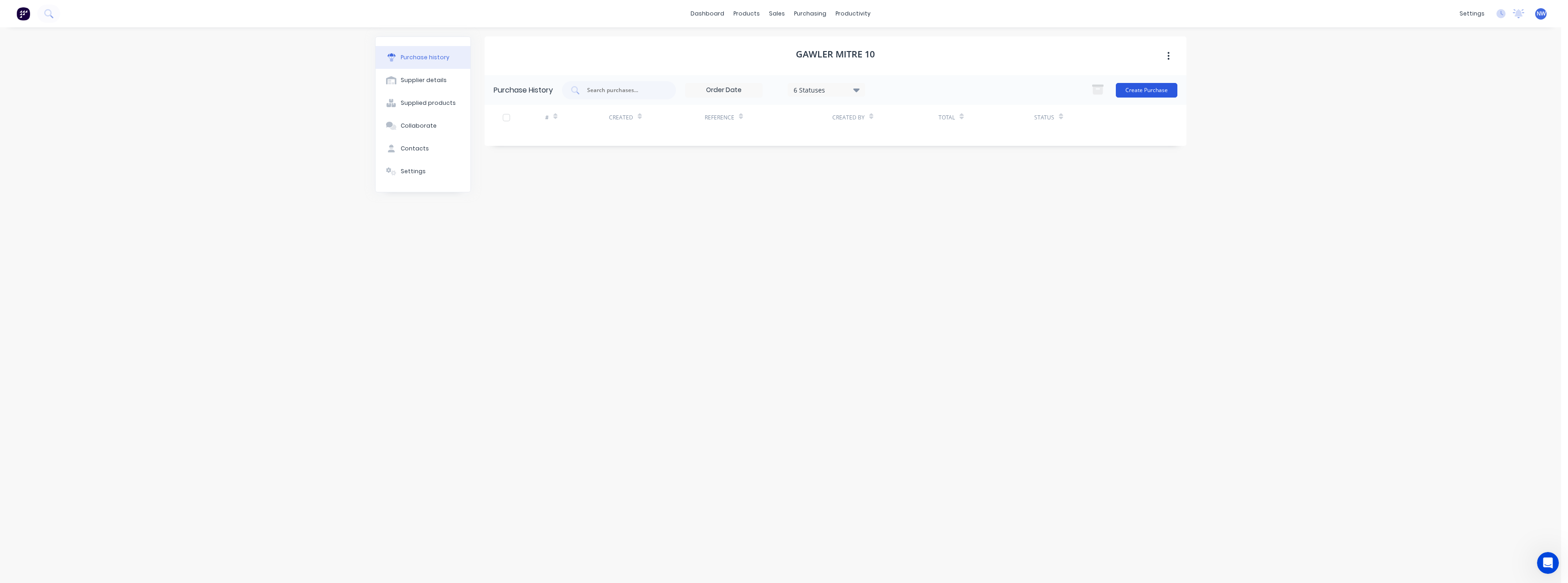
click at [1147, 89] on button "Create Purchase" at bounding box center [1146, 90] width 61 height 14
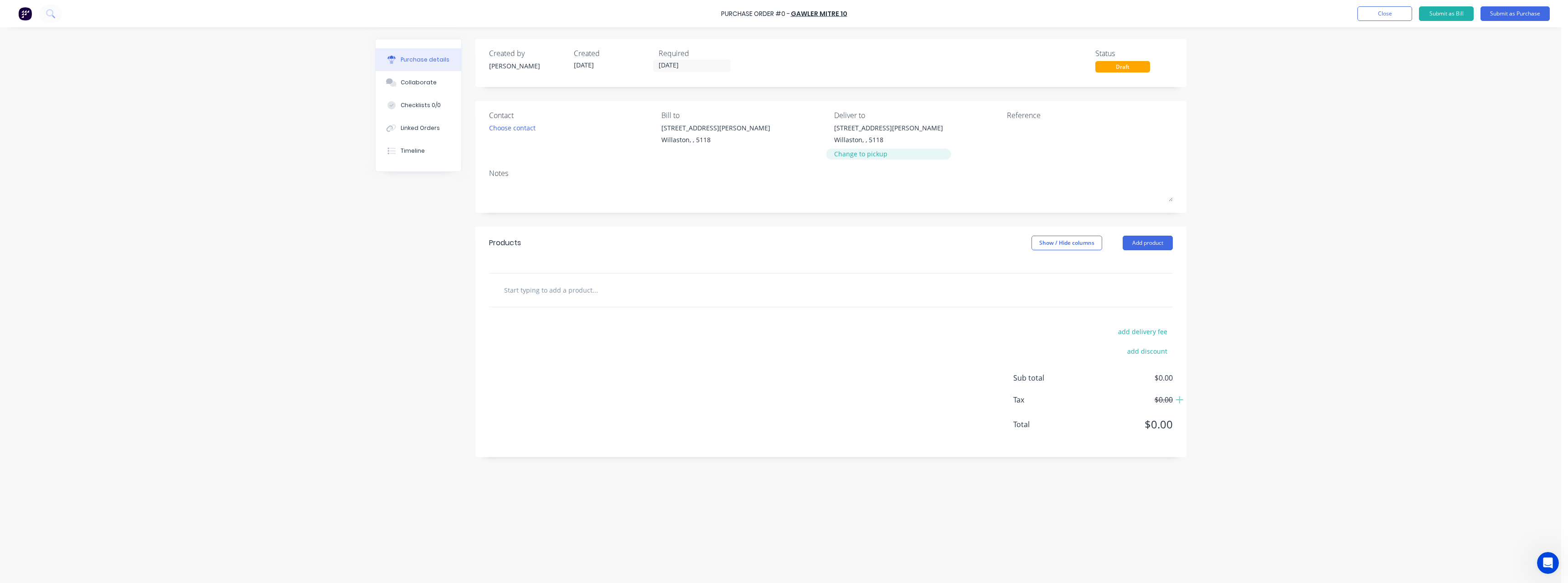
click at [862, 157] on div "Change to pickup" at bounding box center [889, 154] width 109 height 10
click at [1024, 130] on textarea at bounding box center [1064, 134] width 114 height 21
click at [557, 283] on input "text" at bounding box center [595, 282] width 182 height 18
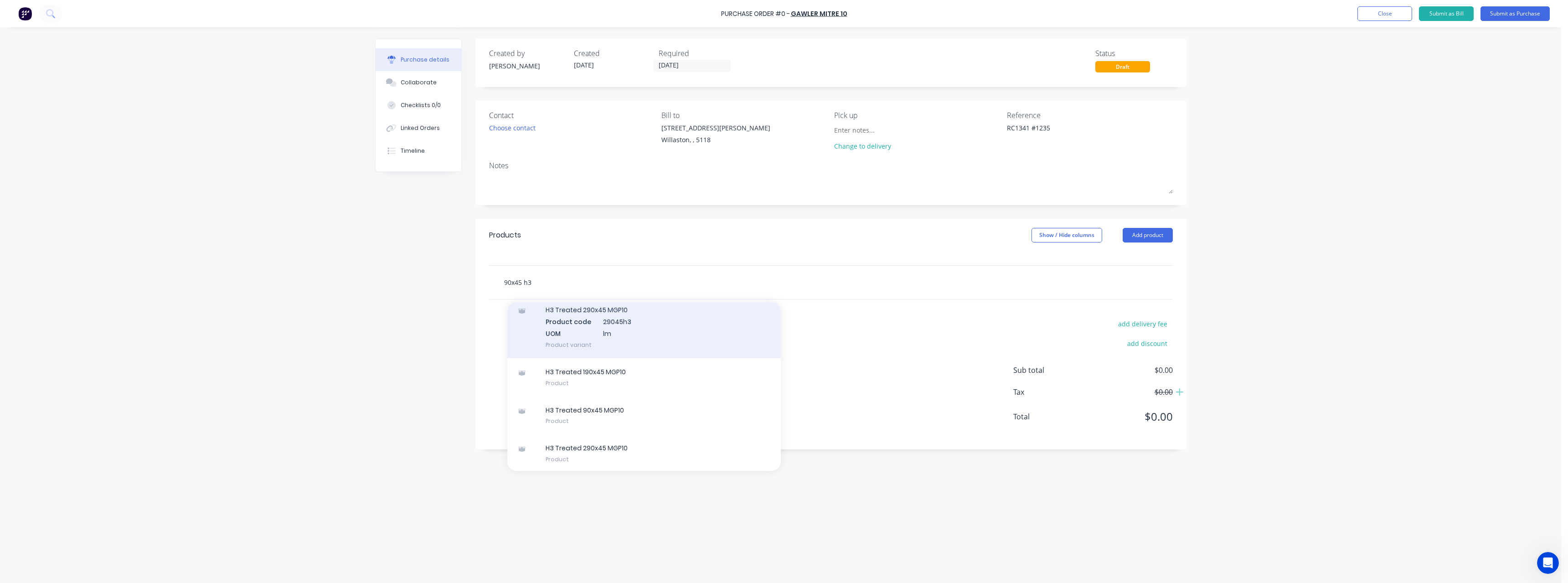
scroll to position [98, 0]
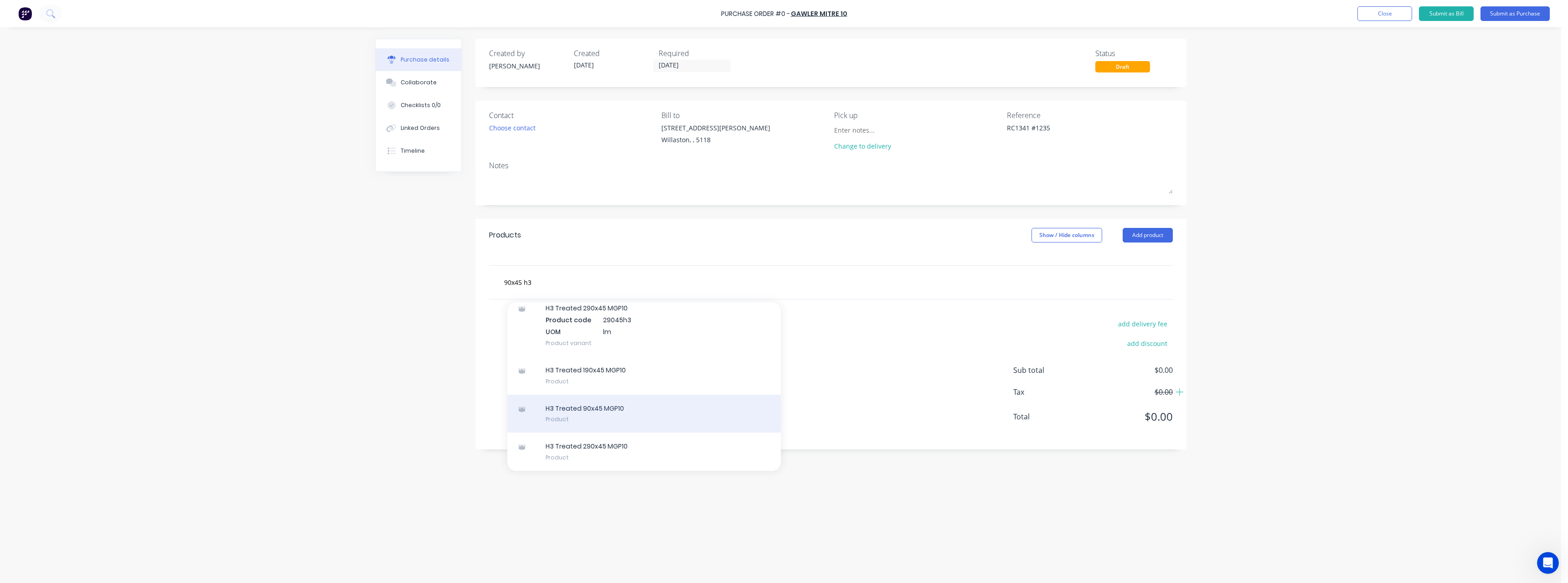
click at [628, 410] on div "H3 Treated 90x45 MGP10 Product" at bounding box center [644, 414] width 273 height 39
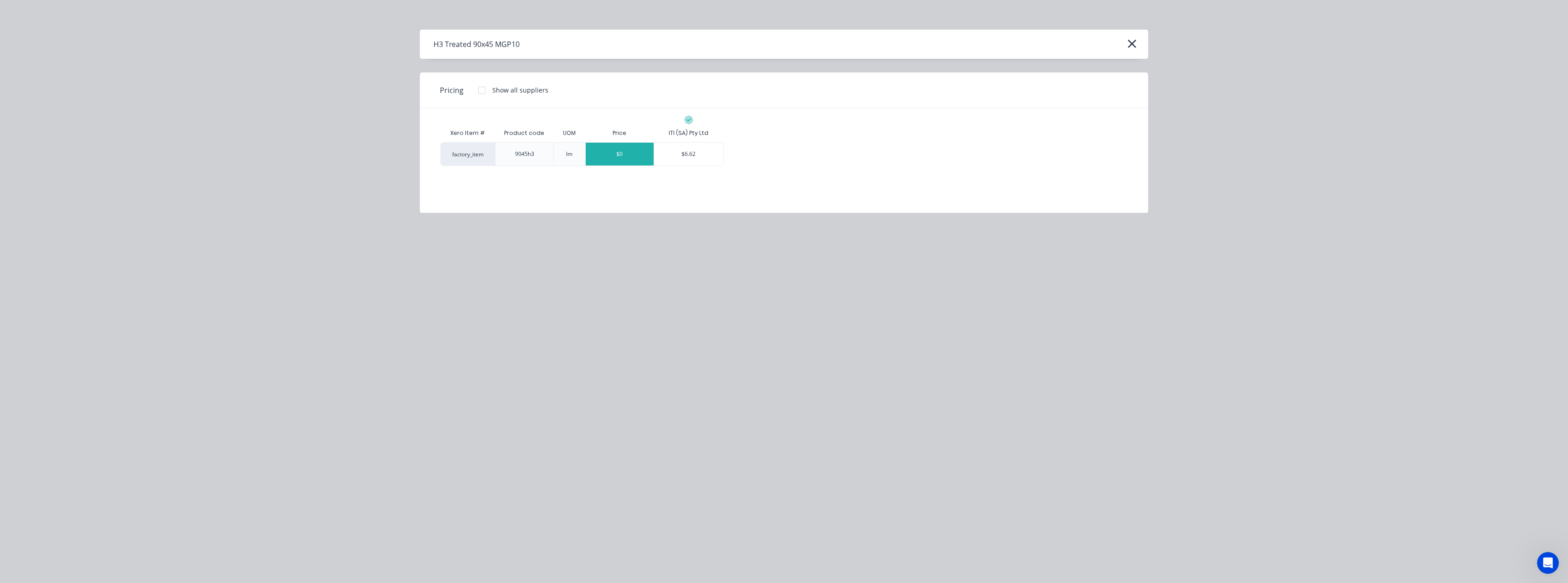
click at [640, 156] on div "$0" at bounding box center [619, 153] width 68 height 23
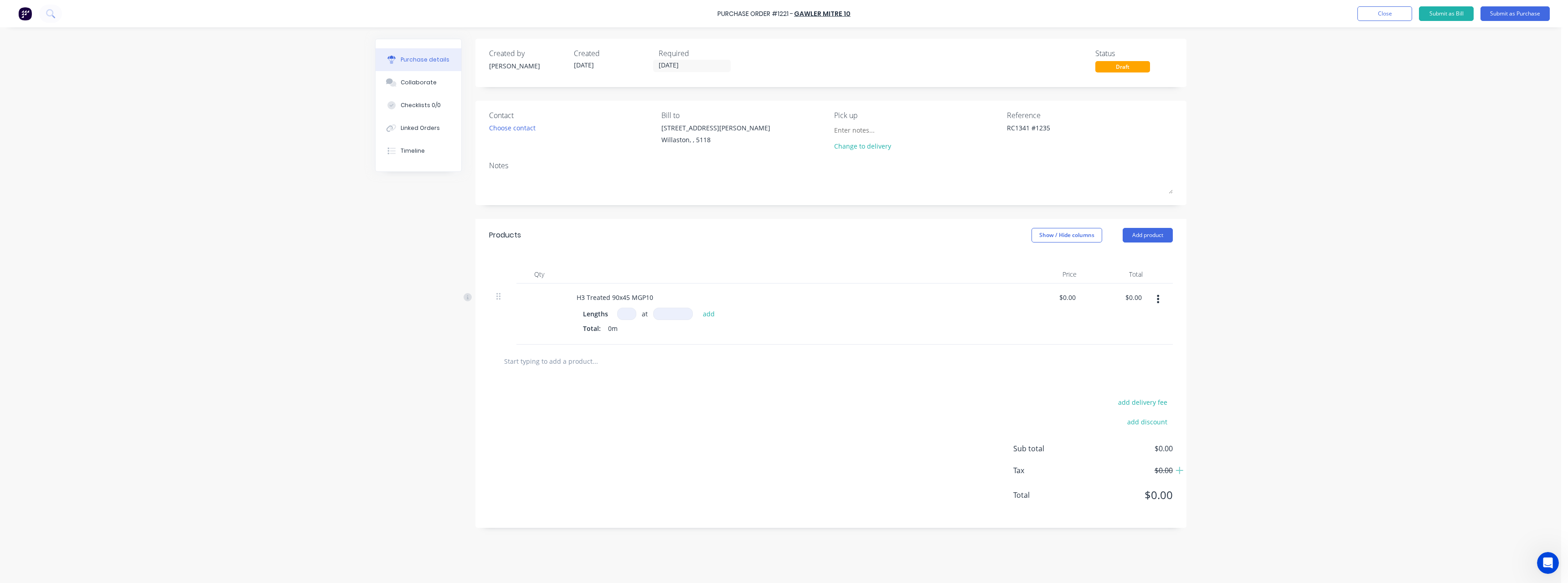
click at [629, 314] on input at bounding box center [627, 314] width 19 height 12
click at [1503, 14] on button "Submit as Purchase" at bounding box center [1515, 13] width 70 height 14
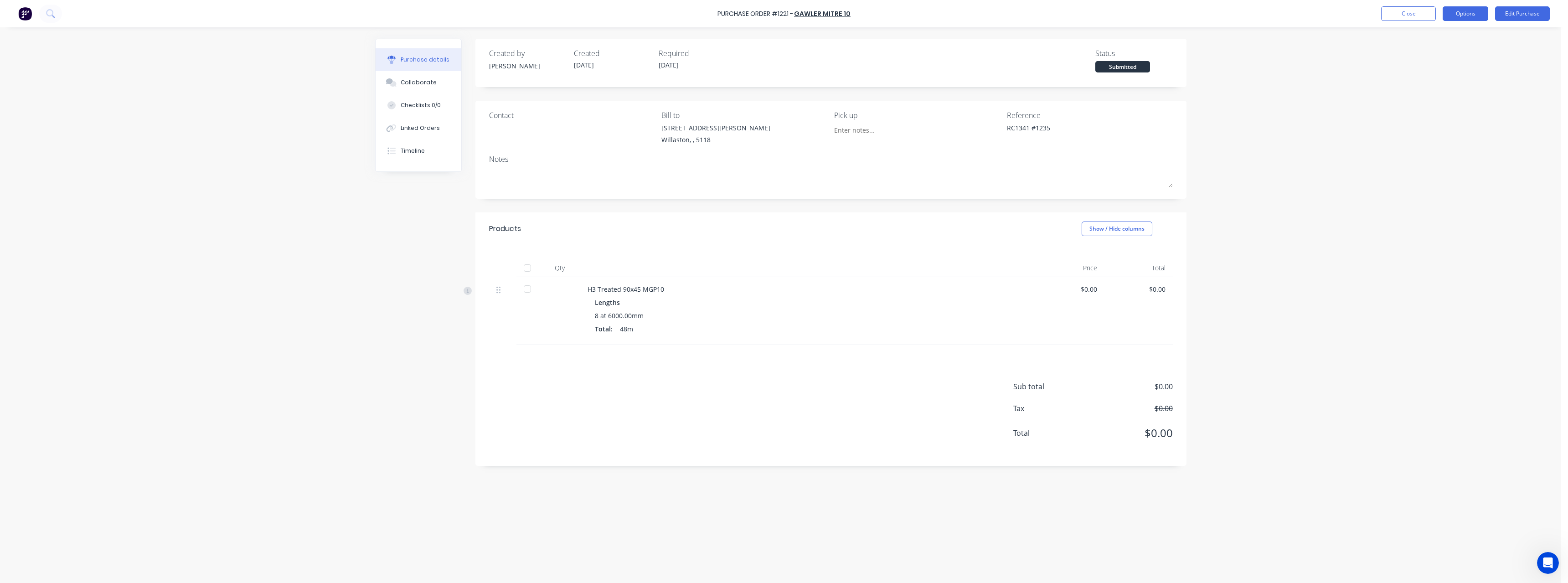
click at [1461, 18] on button "Options" at bounding box center [1465, 13] width 45 height 14
click at [1458, 41] on div "Print / Email" at bounding box center [1445, 36] width 70 height 13
click at [1441, 75] on div "Without pricing" at bounding box center [1445, 73] width 70 height 13
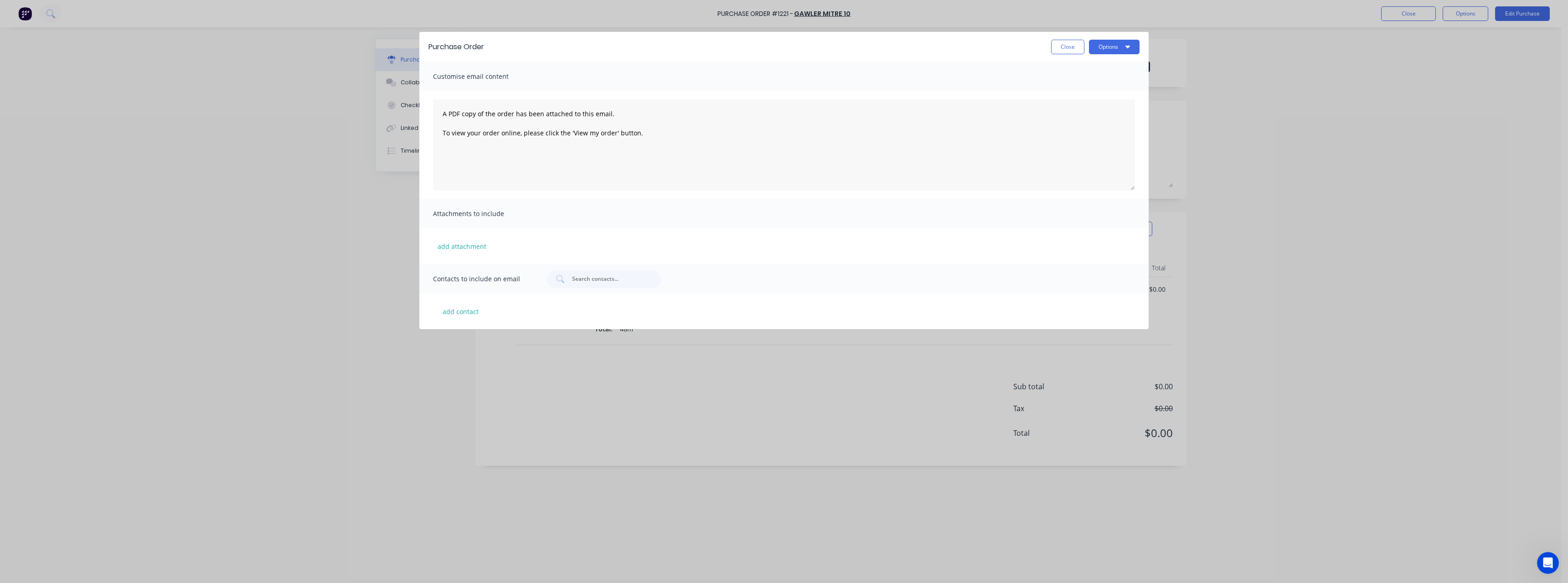
click at [1111, 36] on div "Purchase Order Close Options" at bounding box center [783, 46] width 729 height 30
click at [1110, 43] on button "Options" at bounding box center [1114, 47] width 50 height 14
click at [1087, 85] on div "Print" at bounding box center [1096, 88] width 70 height 13
click at [1074, 45] on button "Close" at bounding box center [1068, 47] width 33 height 14
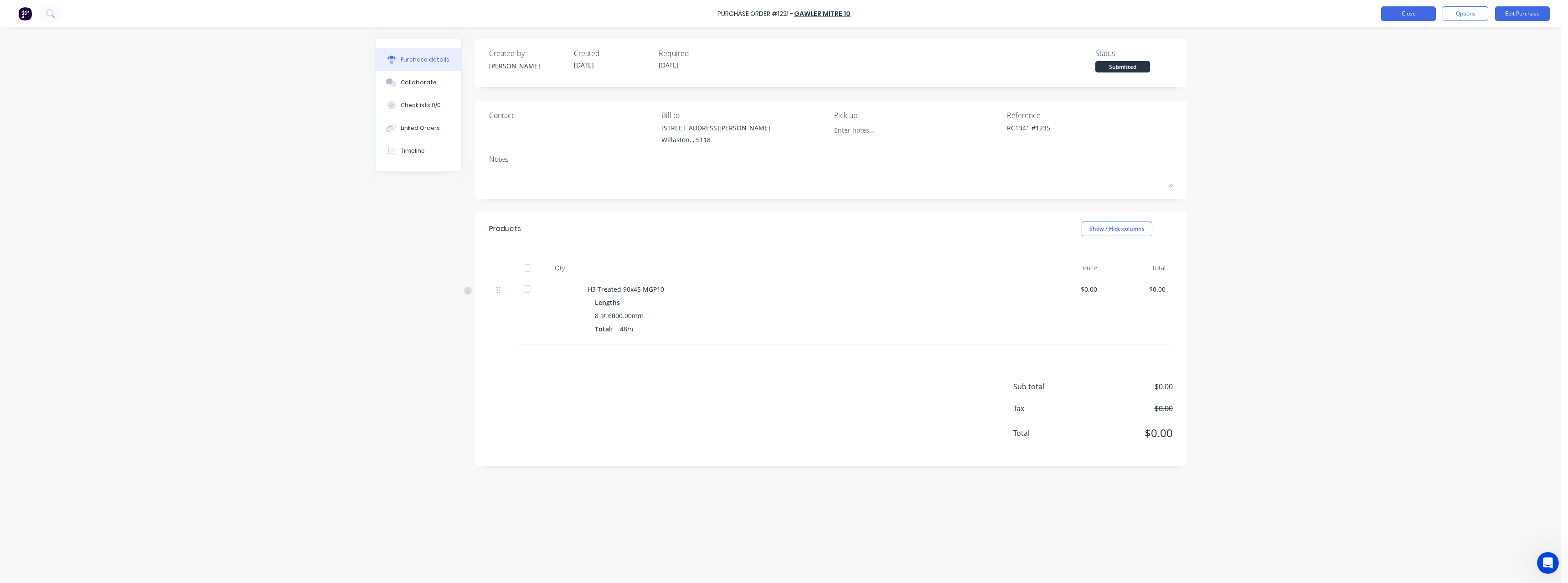
click at [1421, 10] on button "Close" at bounding box center [1408, 13] width 54 height 14
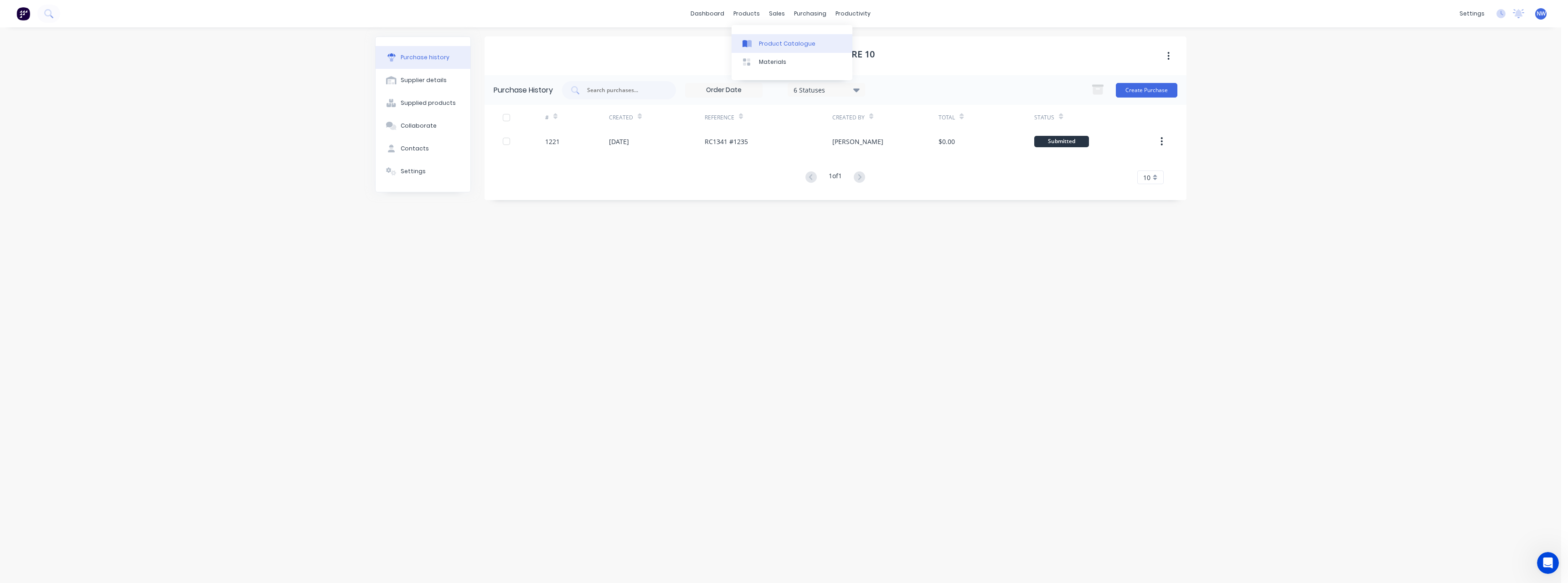
click at [768, 39] on link "Product Catalogue" at bounding box center [792, 43] width 120 height 18
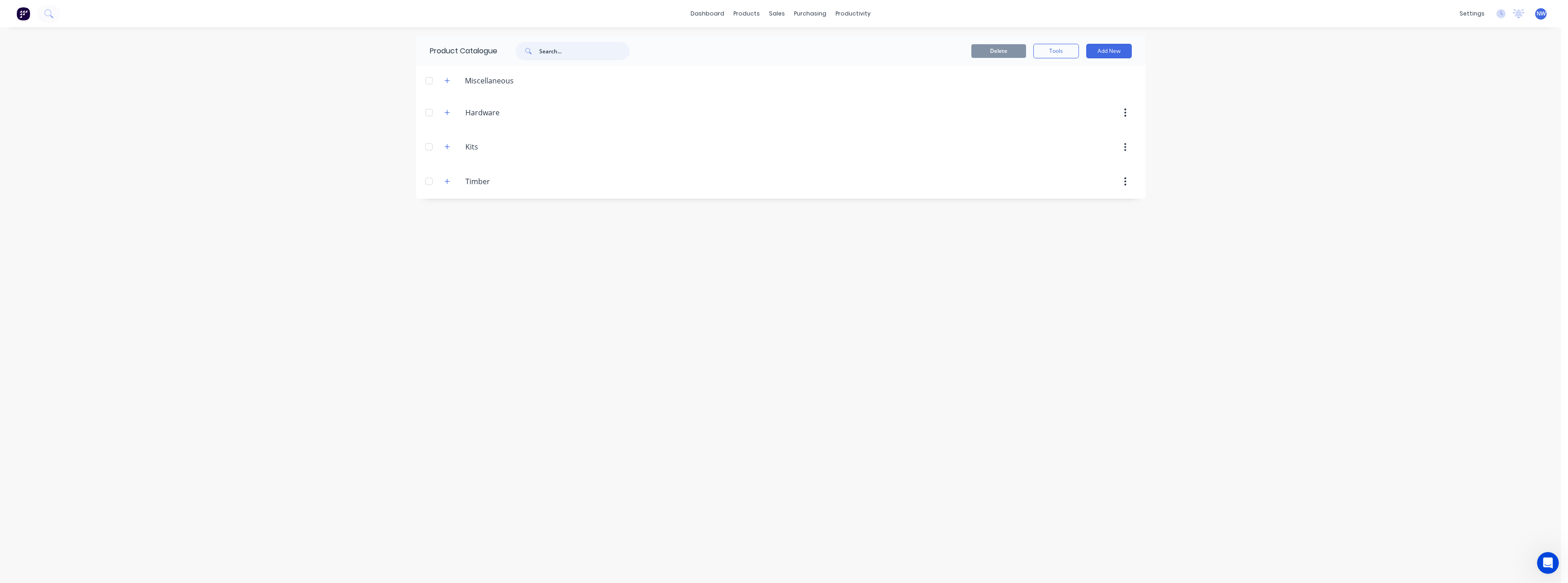
click at [552, 54] on input "text" at bounding box center [584, 51] width 90 height 18
click at [586, 50] on input "90x45 h2" at bounding box center [584, 51] width 90 height 18
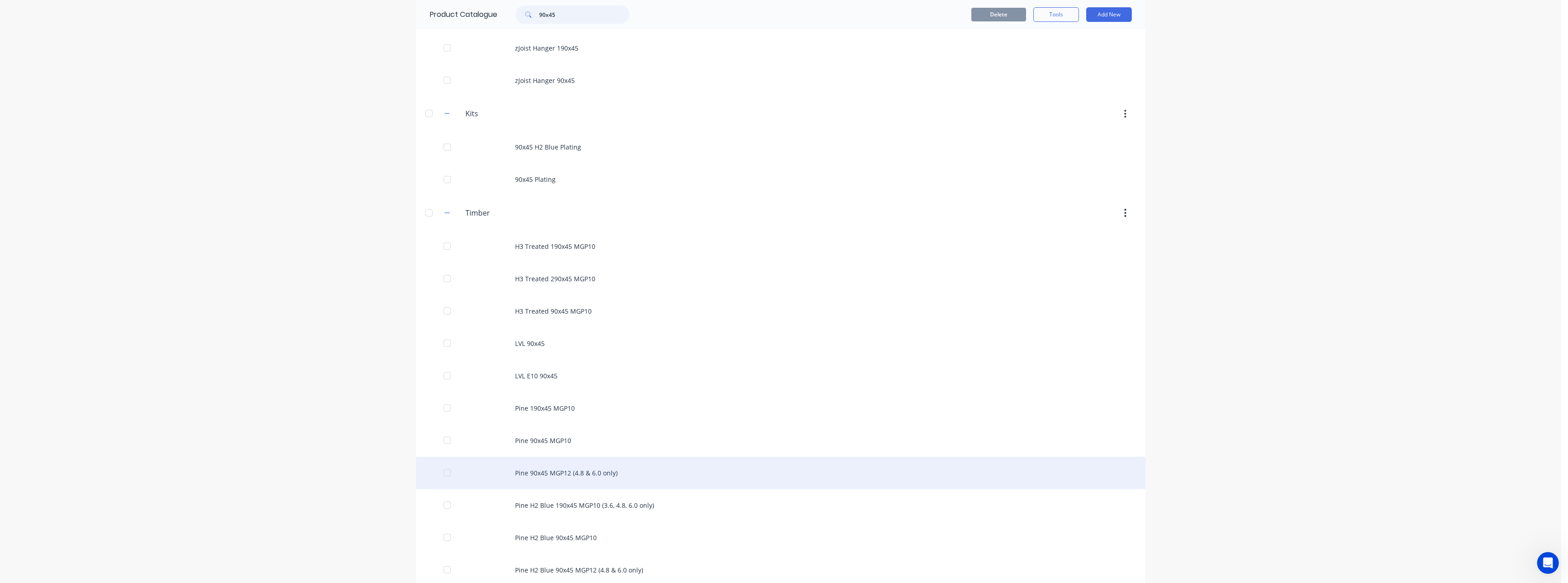
scroll to position [81, 0]
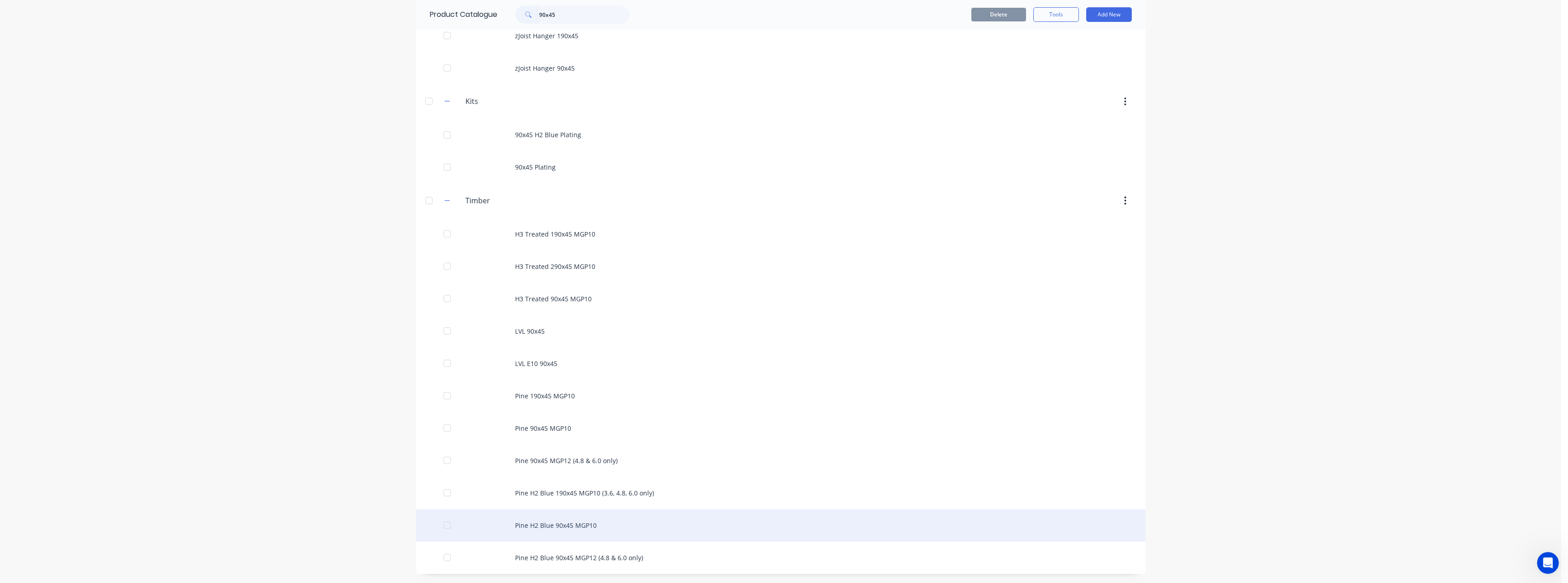
click at [636, 518] on div "Pine H2 Blue 90x45 MGP10" at bounding box center [781, 525] width 729 height 32
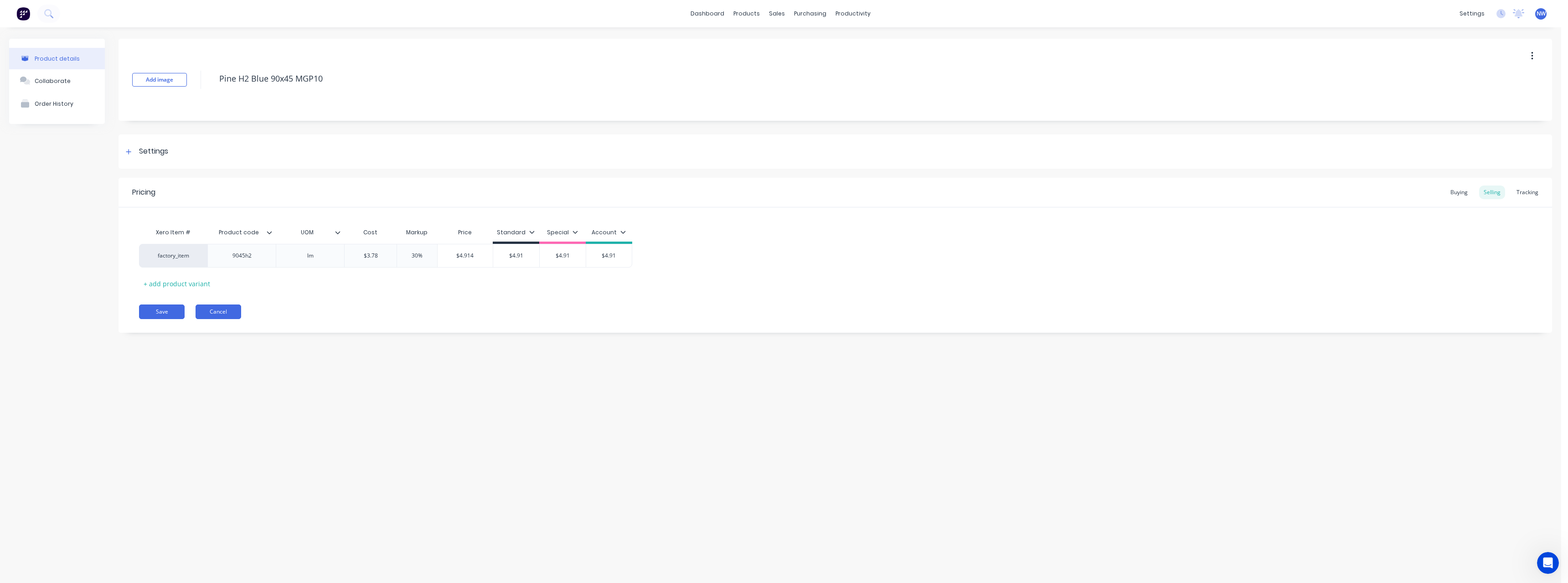
click at [229, 310] on button "Cancel" at bounding box center [218, 311] width 45 height 14
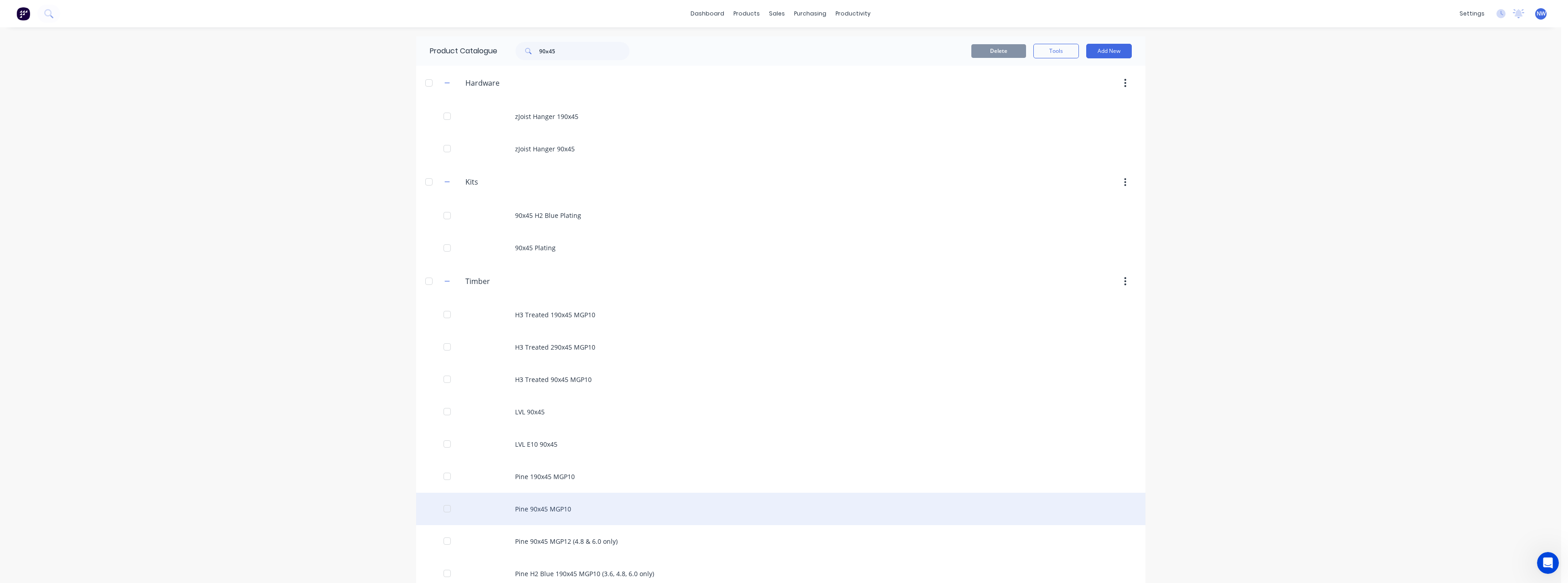
click at [560, 507] on div "Pine 90x45 MGP10" at bounding box center [781, 509] width 729 height 32
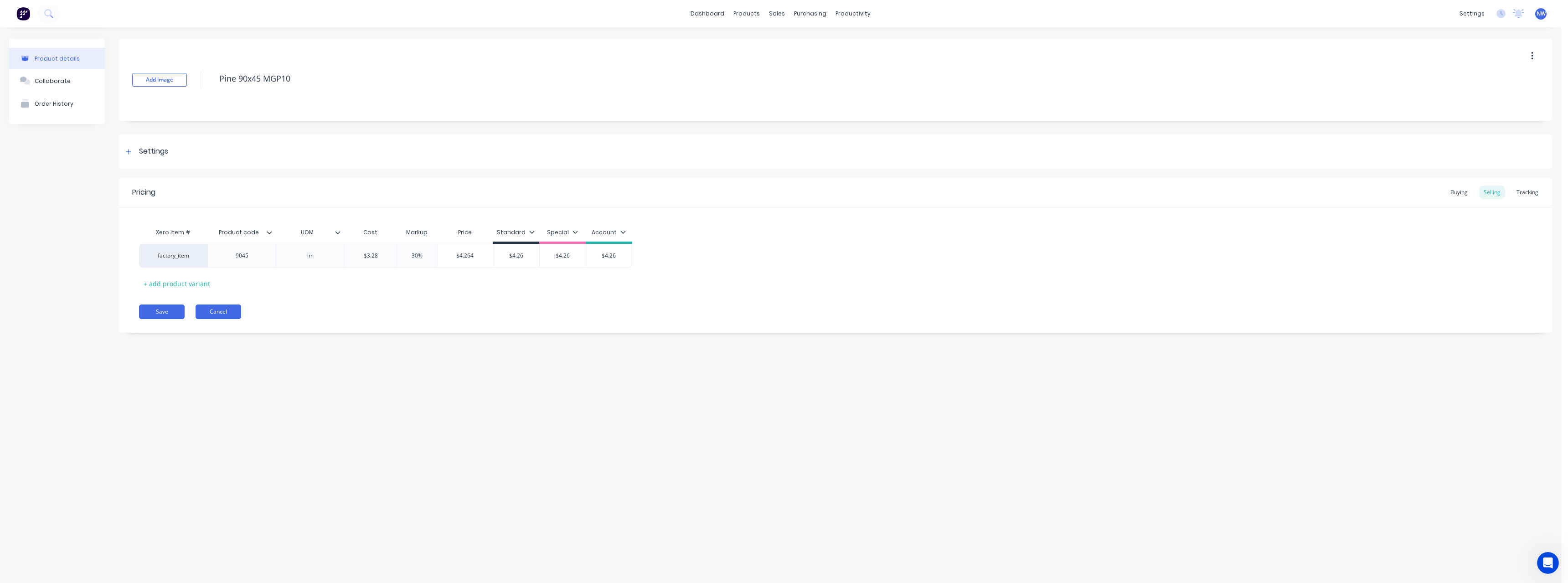
click at [228, 308] on button "Cancel" at bounding box center [218, 311] width 45 height 14
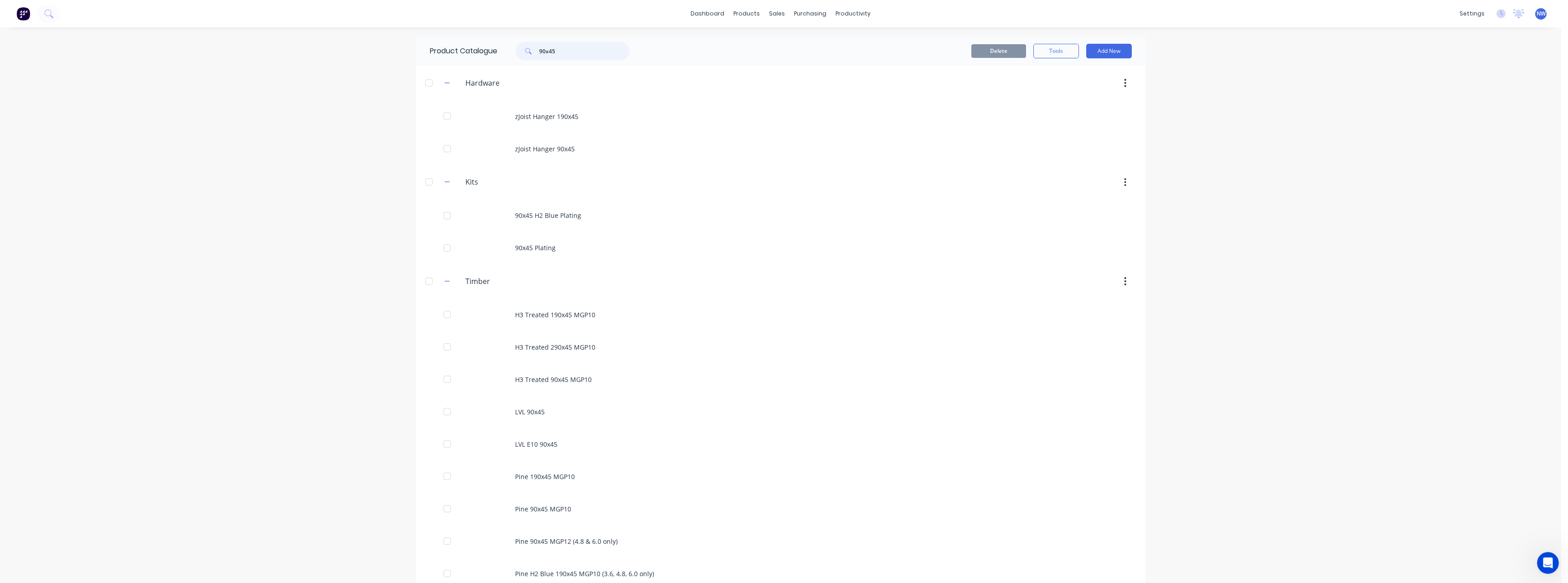
drag, startPoint x: 560, startPoint y: 52, endPoint x: 520, endPoint y: 53, distance: 40.0
click at [520, 53] on div "90x45" at bounding box center [573, 51] width 114 height 18
click at [781, 17] on div "sales" at bounding box center [776, 14] width 25 height 14
click at [814, 47] on div "Sales Orders" at bounding box center [811, 44] width 37 height 8
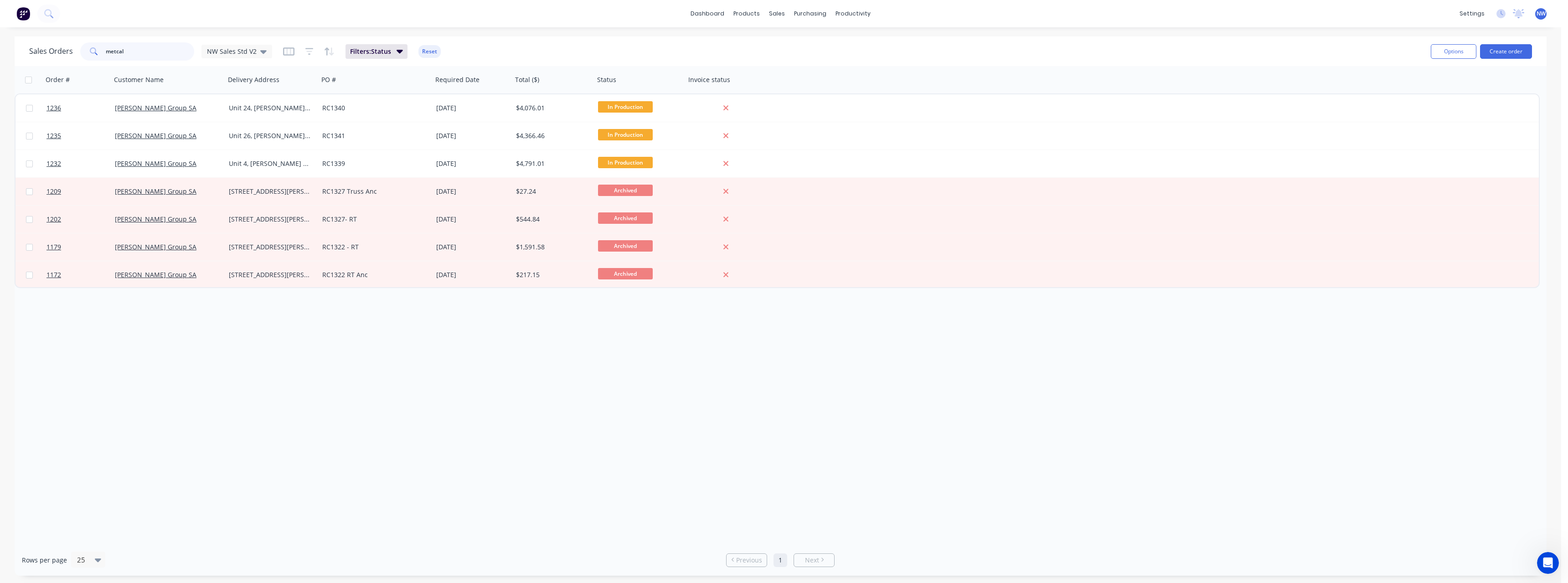
drag, startPoint x: 128, startPoint y: 50, endPoint x: 65, endPoint y: 50, distance: 63.0
click at [65, 50] on div "Sales Orders metcal NW Sales Std V2" at bounding box center [150, 52] width 243 height 18
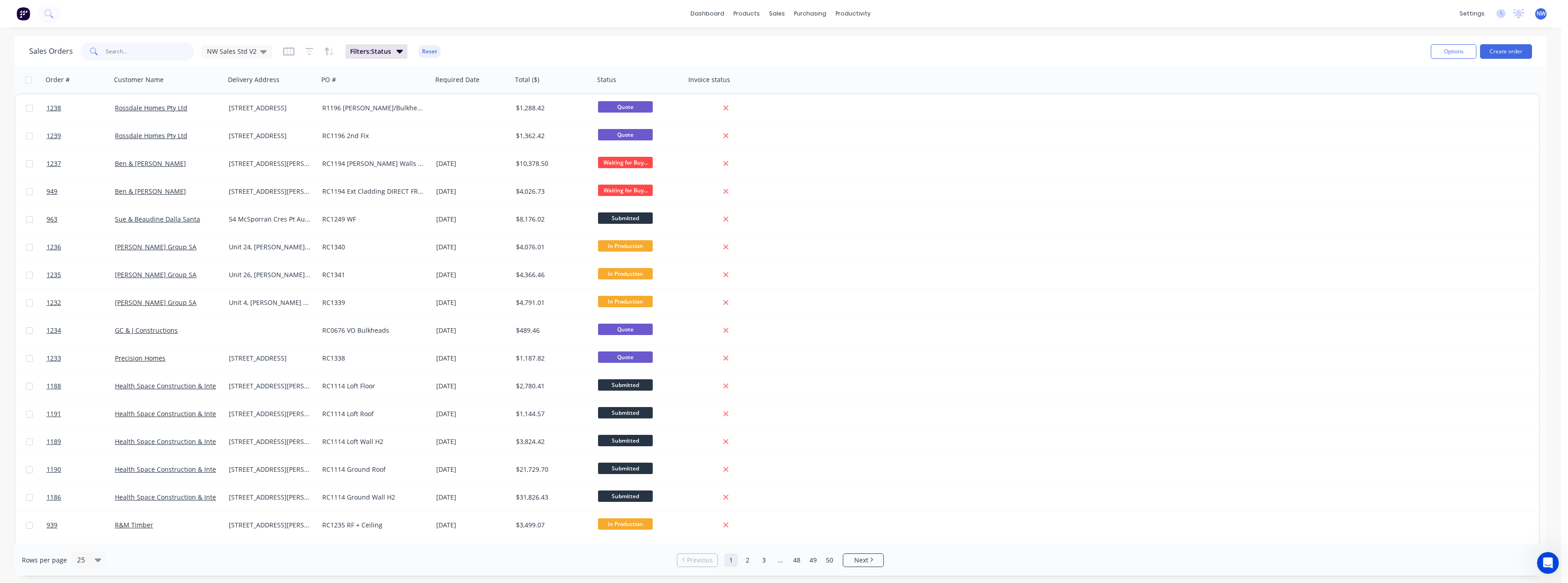
click at [145, 50] on input "text" at bounding box center [150, 52] width 89 height 18
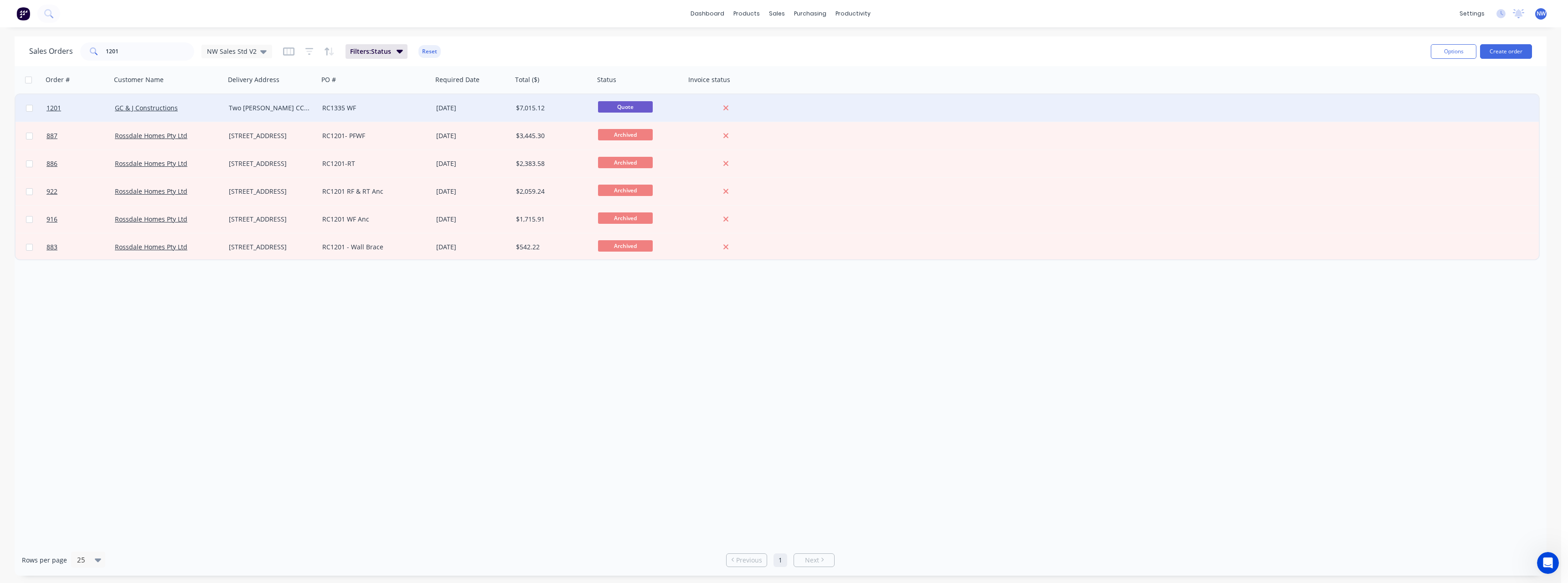
click at [335, 108] on div "RC1335 WF" at bounding box center [372, 107] width 101 height 9
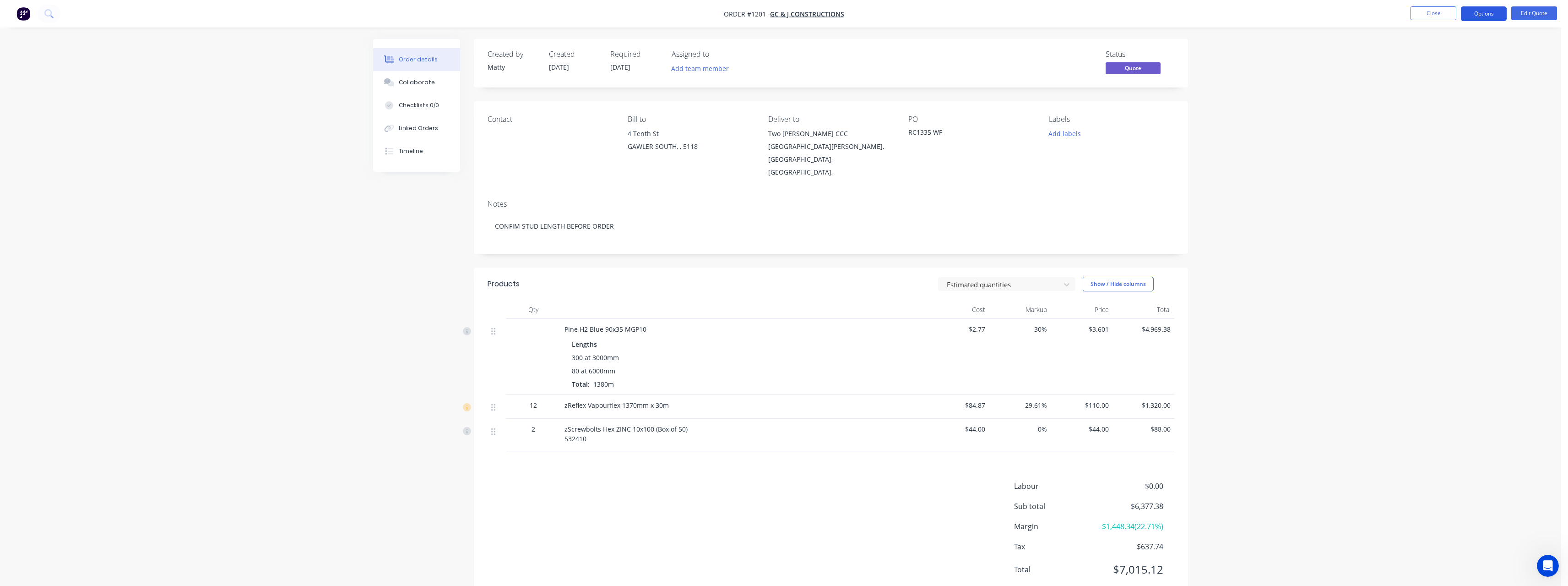
click at [1487, 18] on button "Options" at bounding box center [1484, 13] width 46 height 15
click at [1462, 167] on div "Duplicate" at bounding box center [1456, 165] width 84 height 13
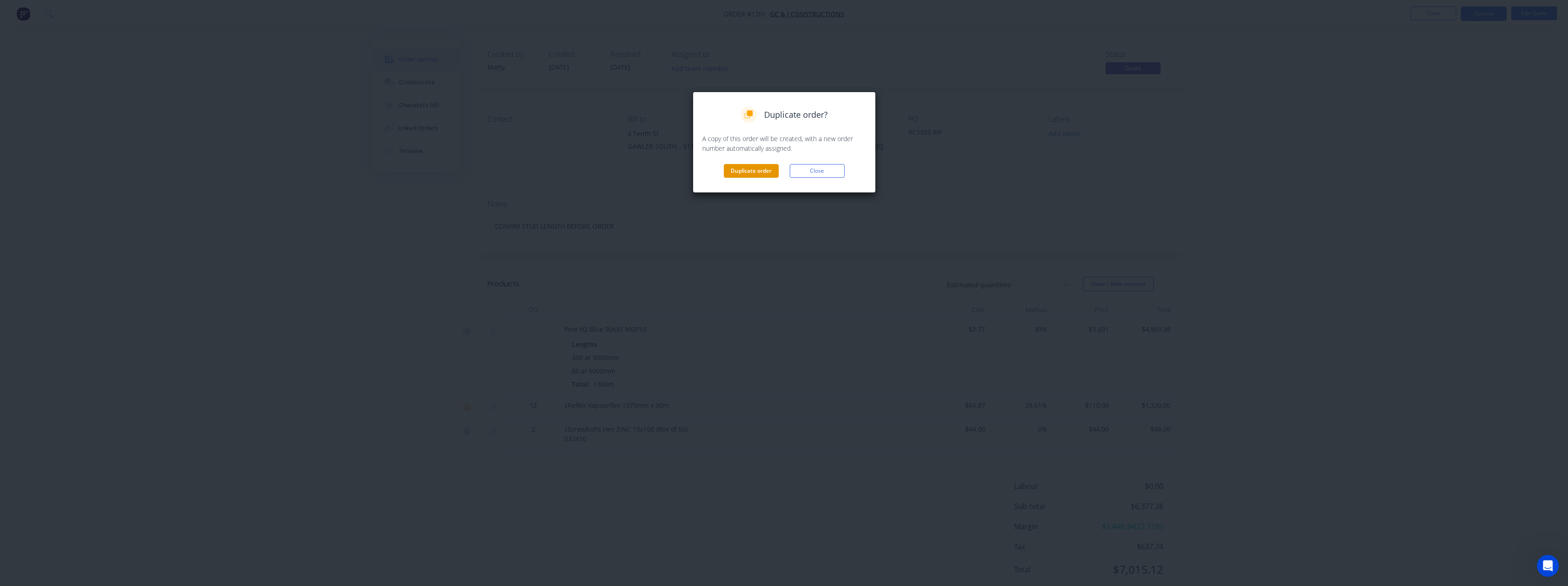
click at [767, 175] on button "Duplicate order" at bounding box center [751, 171] width 55 height 14
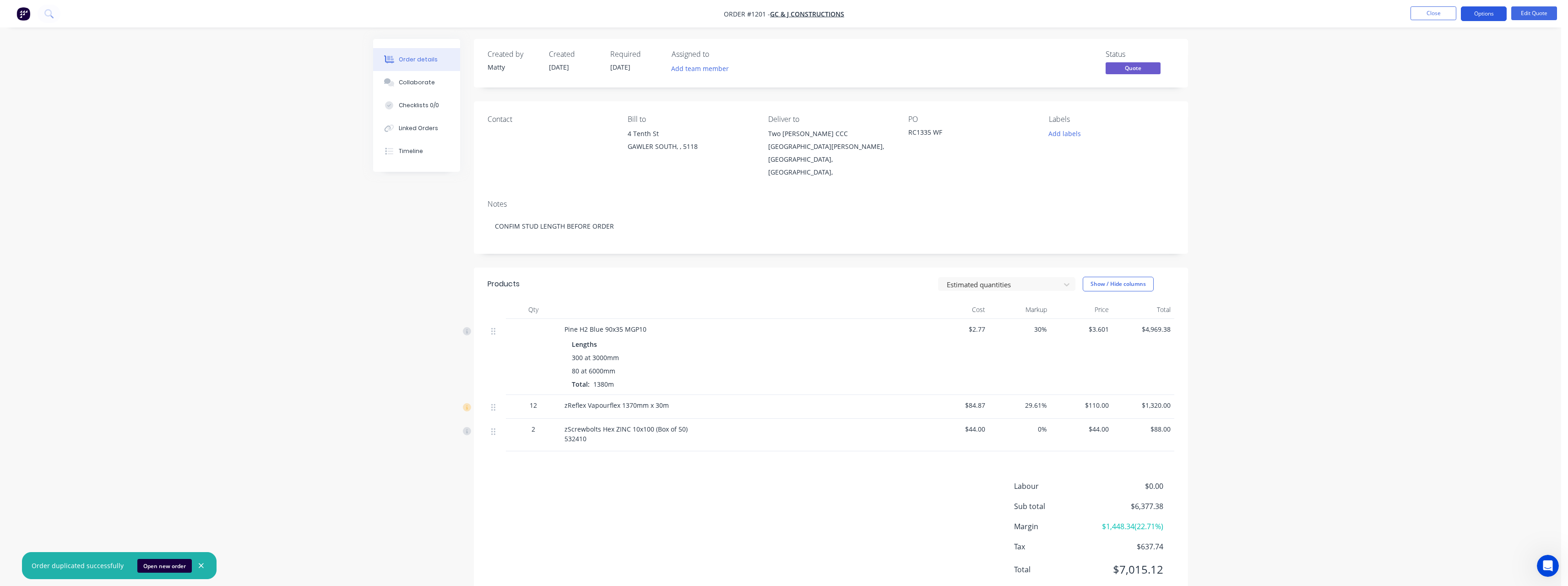
click at [1483, 15] on button "Options" at bounding box center [1484, 13] width 46 height 15
click at [1453, 162] on div "Duplicate" at bounding box center [1456, 165] width 84 height 13
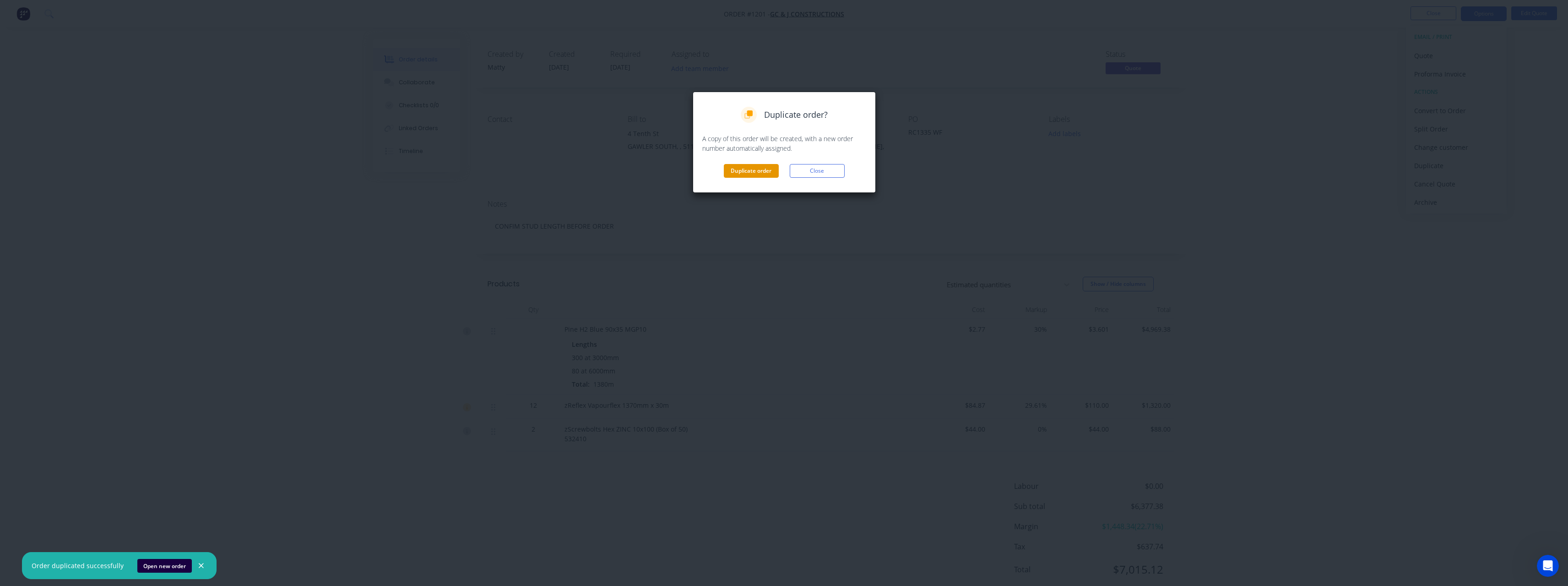
click at [766, 173] on button "Duplicate order" at bounding box center [751, 171] width 55 height 14
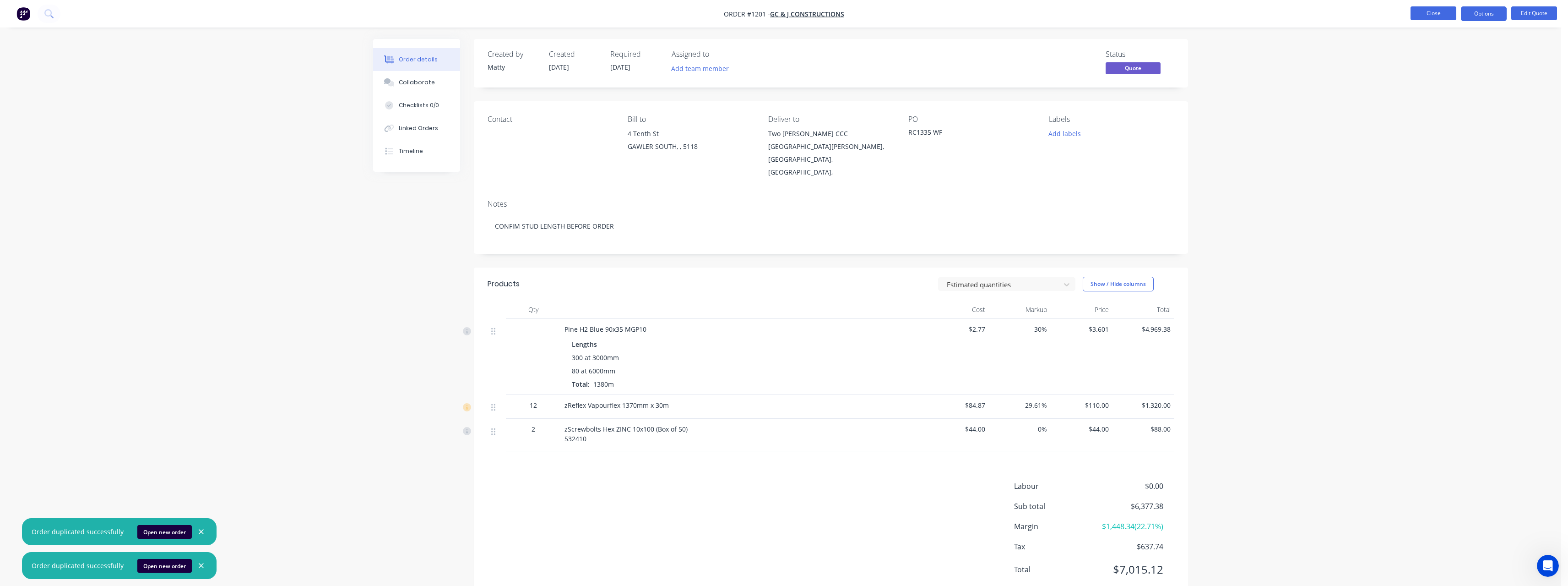
click at [1425, 17] on button "Close" at bounding box center [1433, 13] width 46 height 14
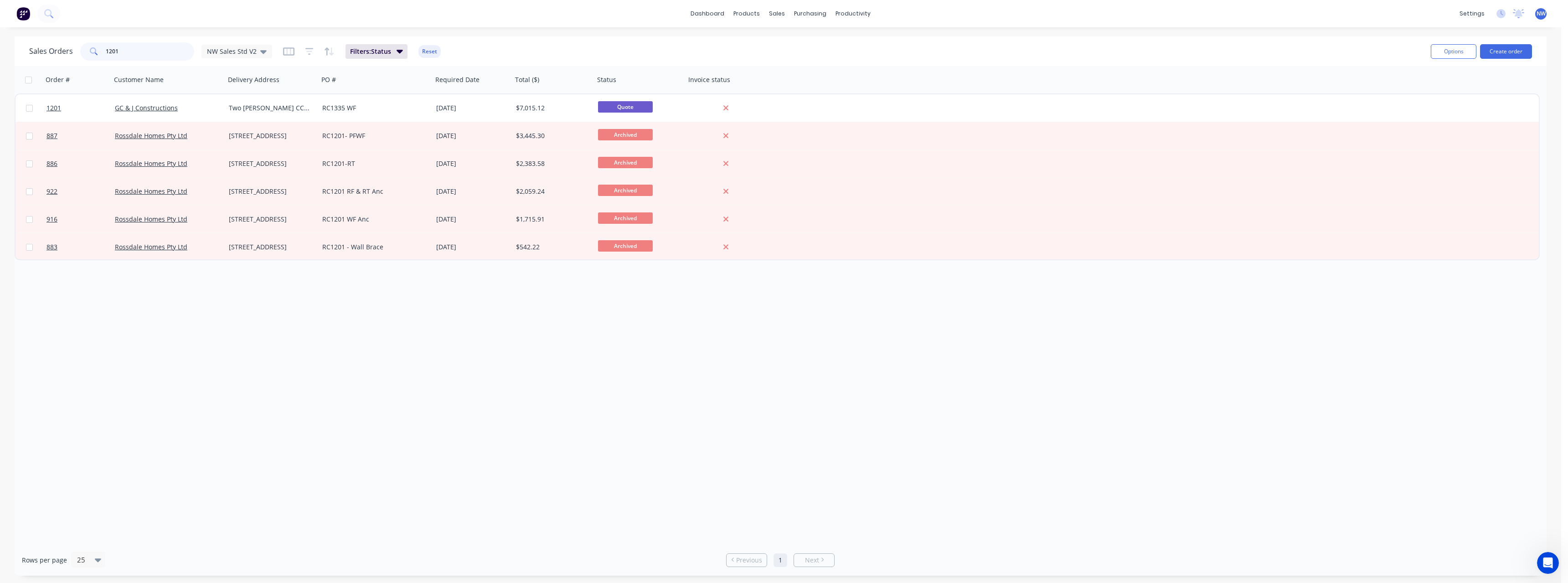
drag, startPoint x: 132, startPoint y: 52, endPoint x: 81, endPoint y: 54, distance: 51.0
click at [81, 54] on div "1201" at bounding box center [138, 52] width 114 height 18
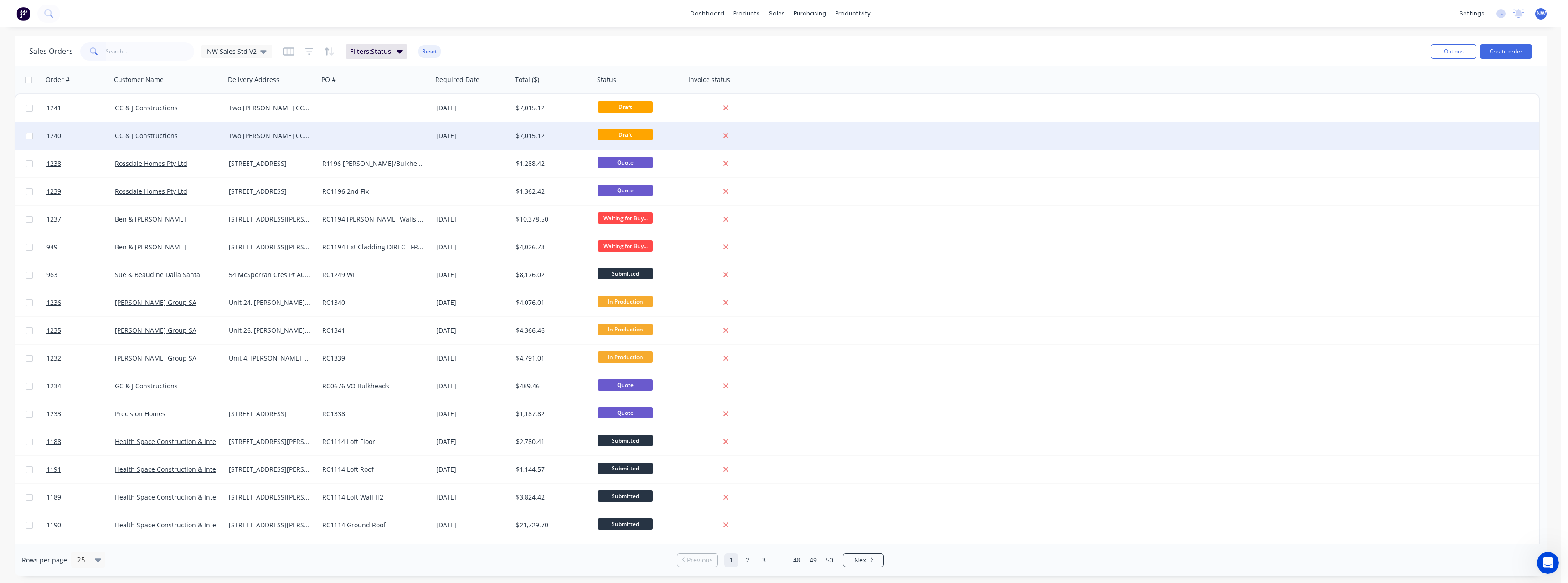
click at [363, 138] on div at bounding box center [376, 136] width 114 height 28
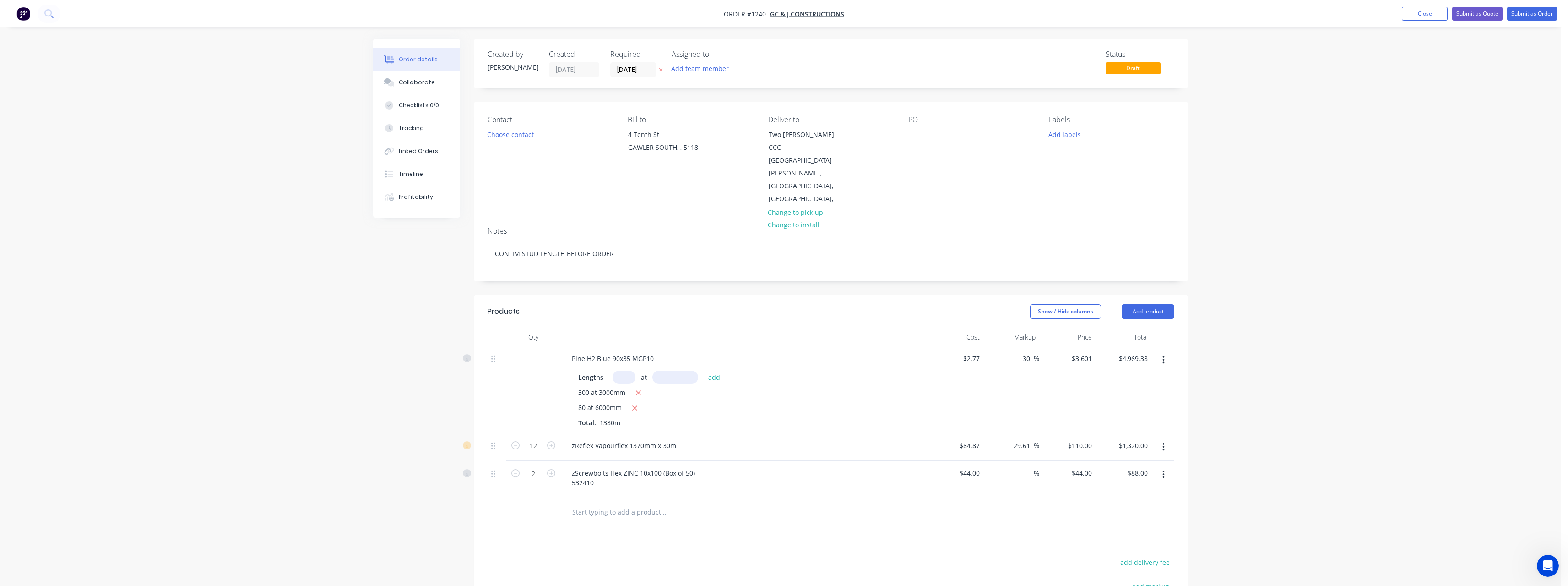
click at [660, 68] on icon "button" at bounding box center [661, 70] width 4 height 6
click at [922, 135] on div at bounding box center [915, 134] width 15 height 13
click at [1162, 352] on button "button" at bounding box center [1163, 360] width 21 height 17
click at [1119, 432] on div "Delete" at bounding box center [1131, 439] width 71 height 13
click at [1164, 356] on icon "button" at bounding box center [1163, 360] width 2 height 8
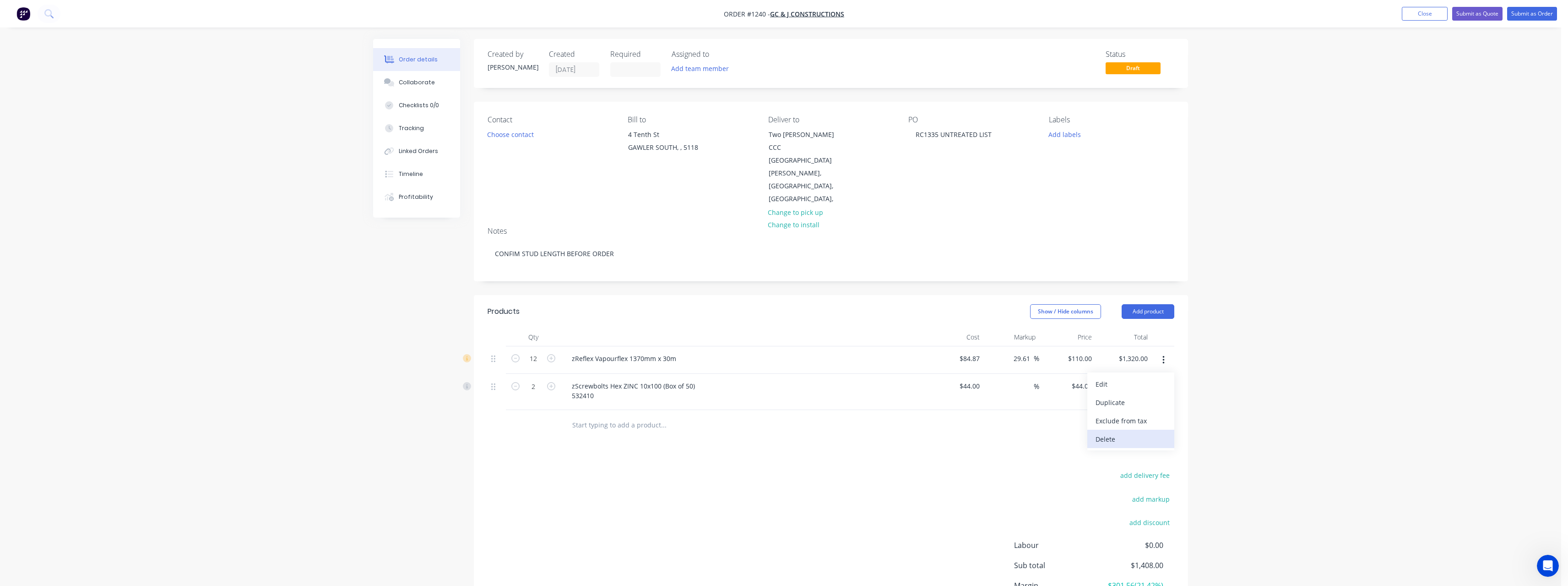
click at [1130, 432] on div "Delete" at bounding box center [1131, 439] width 71 height 13
click at [1166, 352] on button "button" at bounding box center [1163, 360] width 21 height 17
click at [1126, 432] on div "Delete" at bounding box center [1131, 439] width 71 height 13
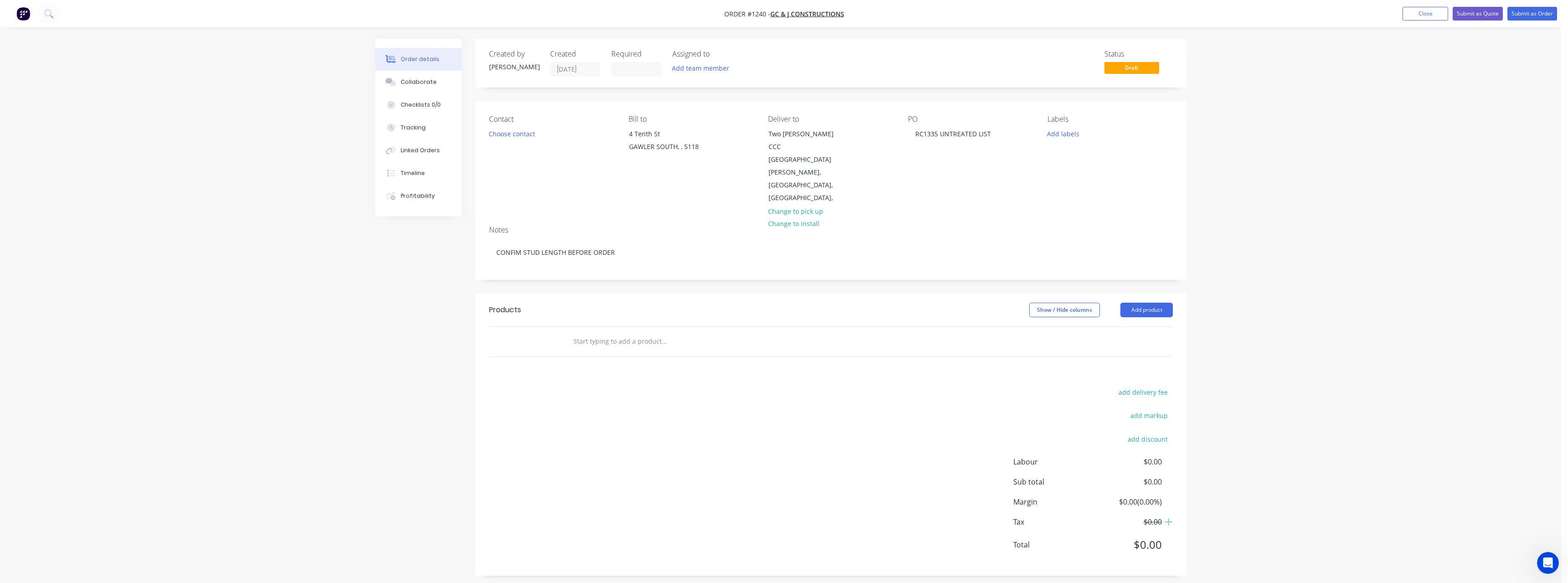
click at [617, 332] on input "text" at bounding box center [664, 341] width 182 height 18
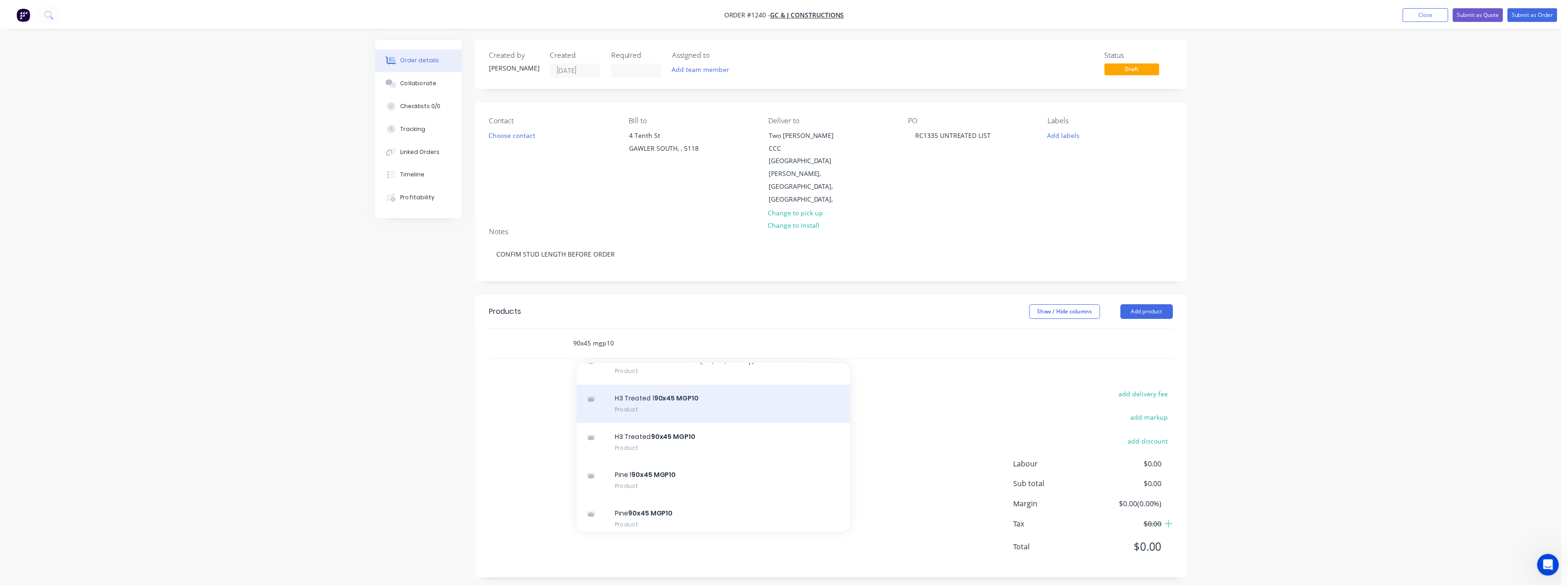
scroll to position [91, 0]
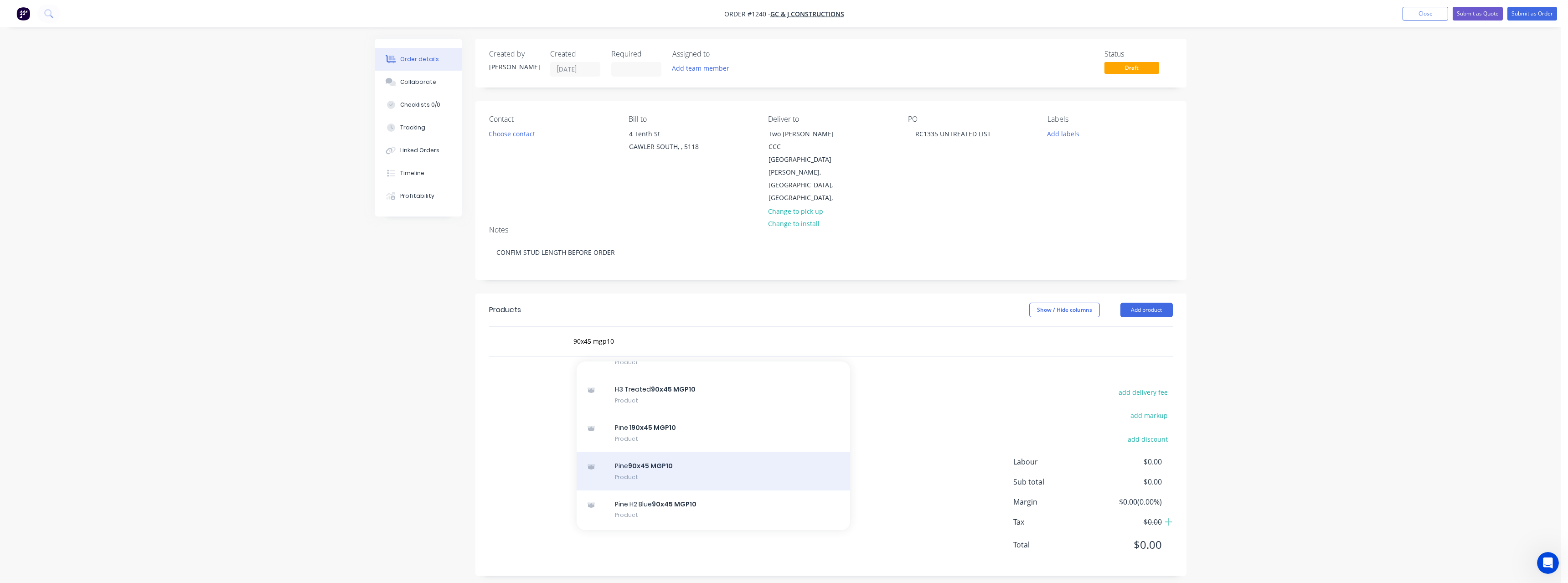
click at [678, 452] on div "Pine 90x45 MGP10 Product" at bounding box center [713, 471] width 273 height 39
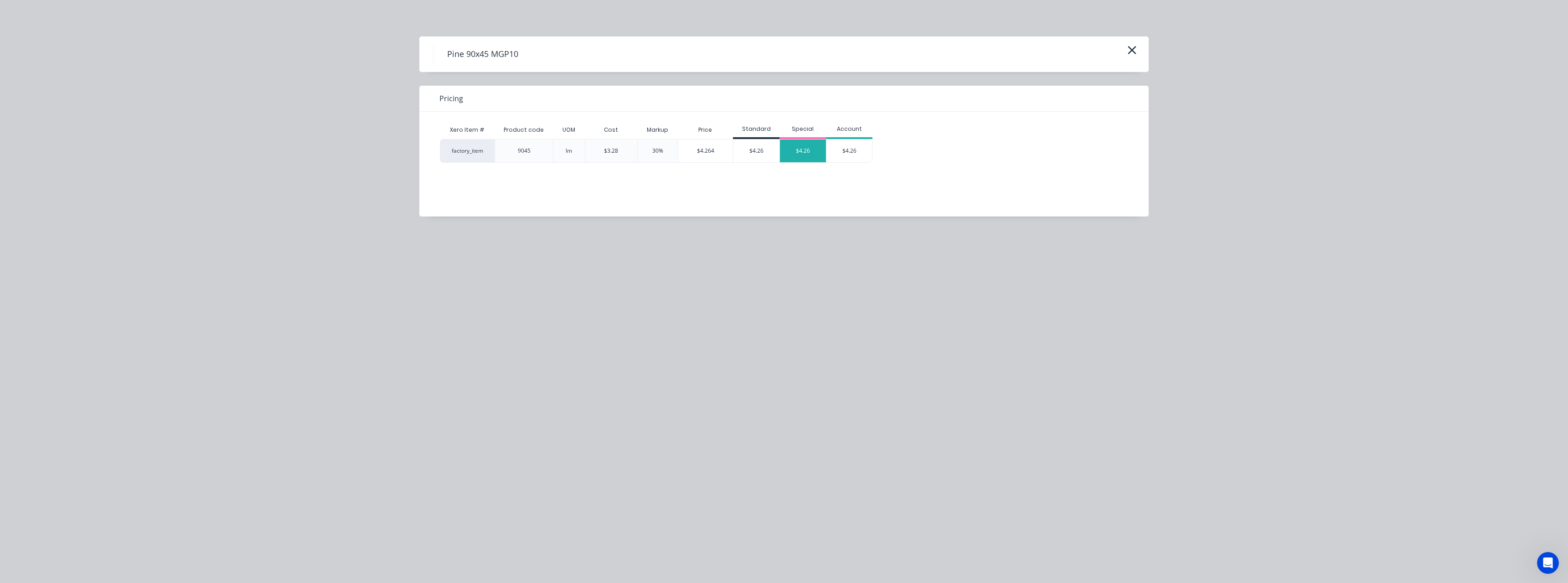
click at [801, 154] on div "$4.26" at bounding box center [803, 151] width 46 height 23
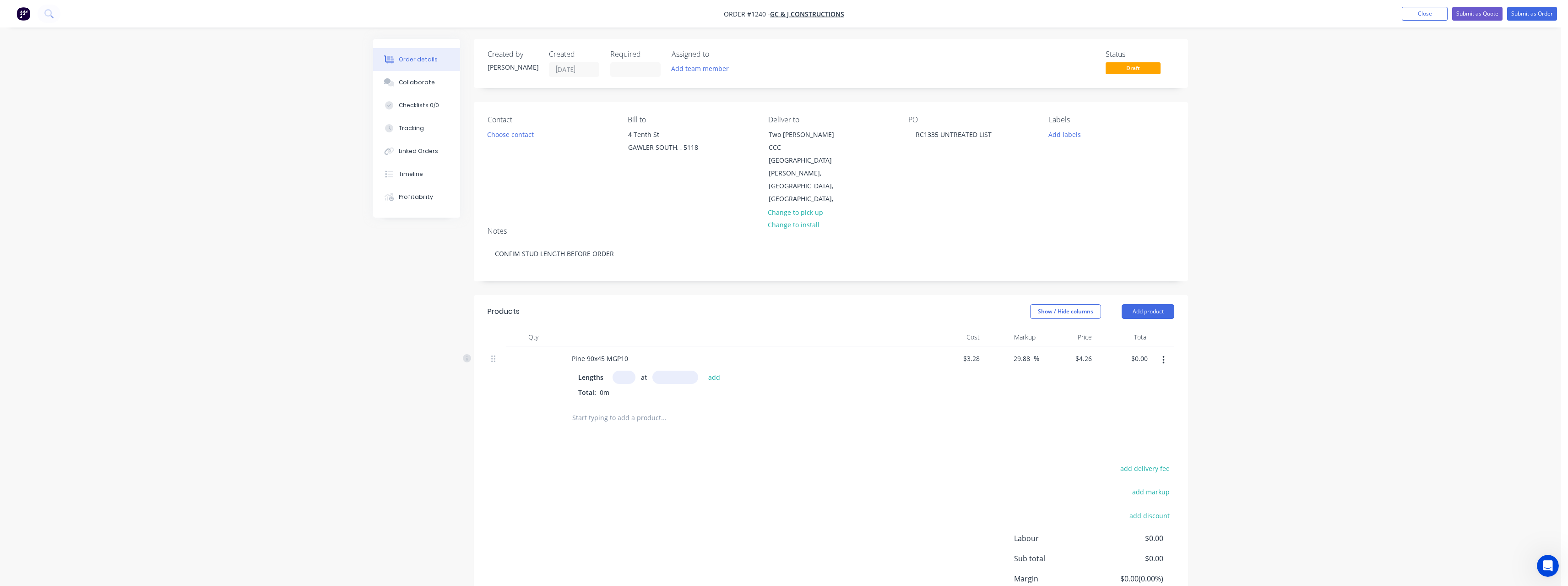
click at [627, 371] on input "text" at bounding box center [624, 377] width 23 height 13
click at [704, 371] on button "add" at bounding box center [714, 377] width 21 height 12
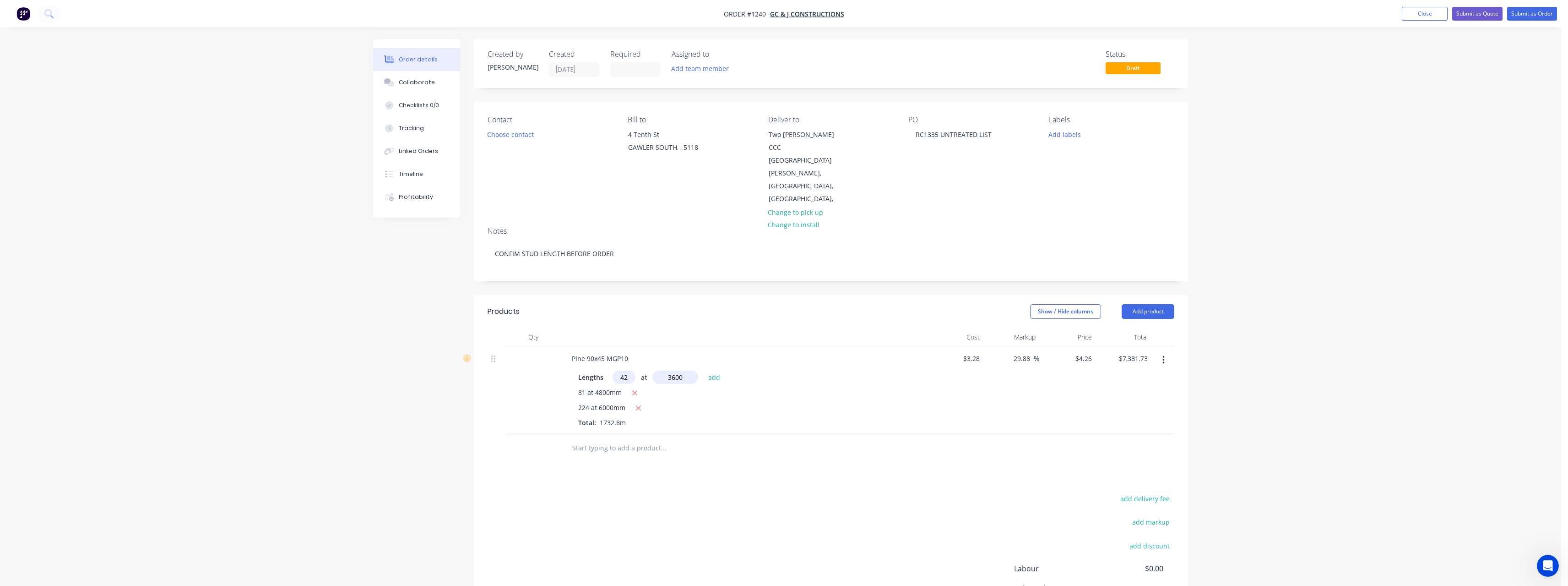
click at [704, 371] on button "add" at bounding box center [714, 377] width 21 height 12
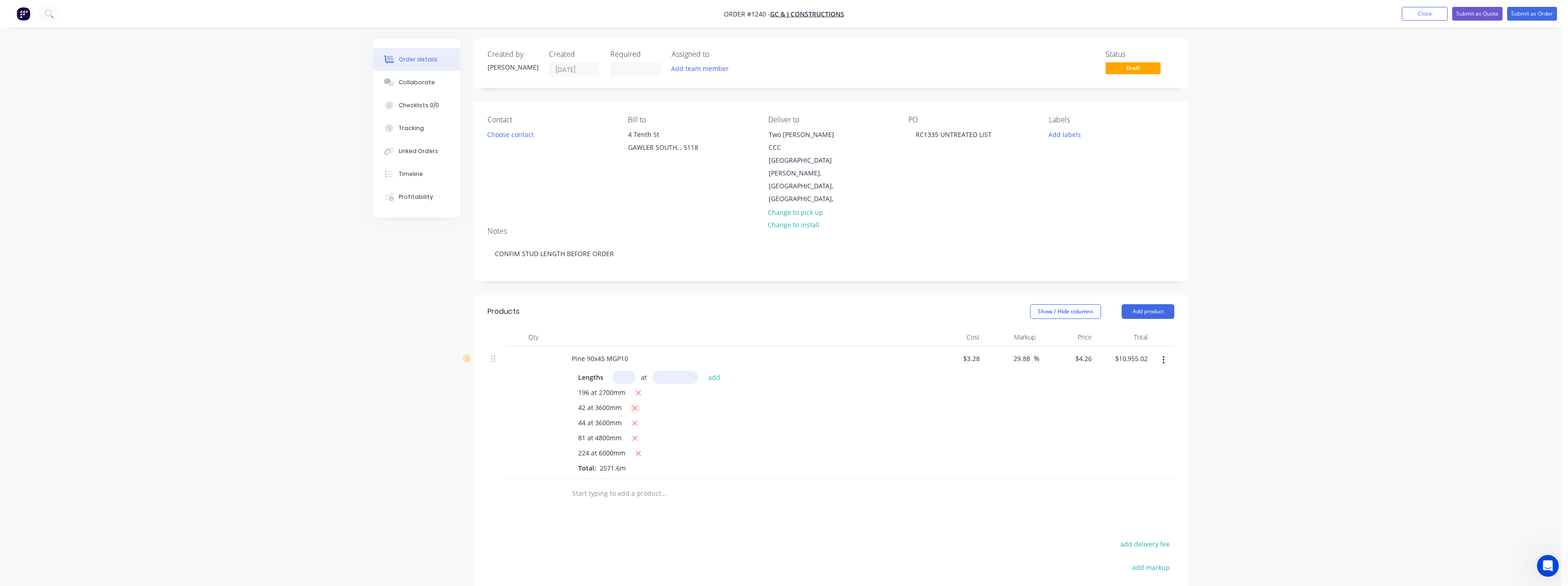
click at [638, 403] on button "button" at bounding box center [635, 408] width 12 height 12
click at [632, 469] on input "text" at bounding box center [663, 478] width 183 height 18
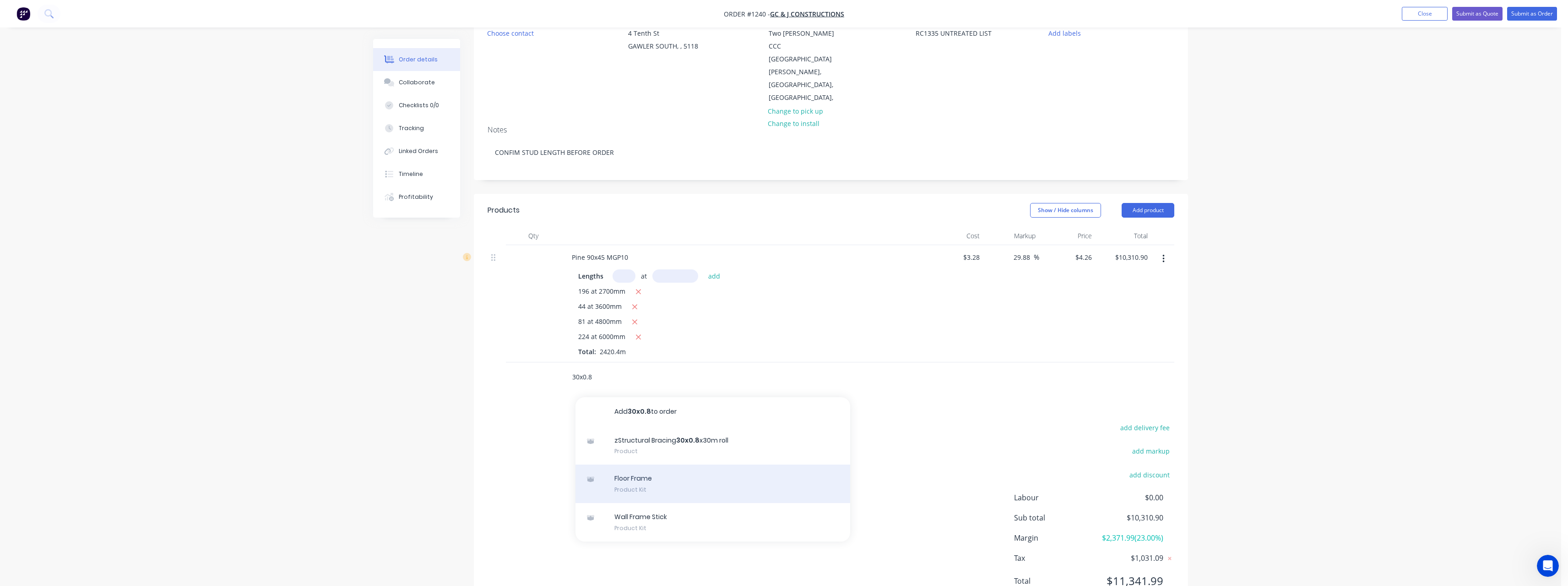
scroll to position [102, 0]
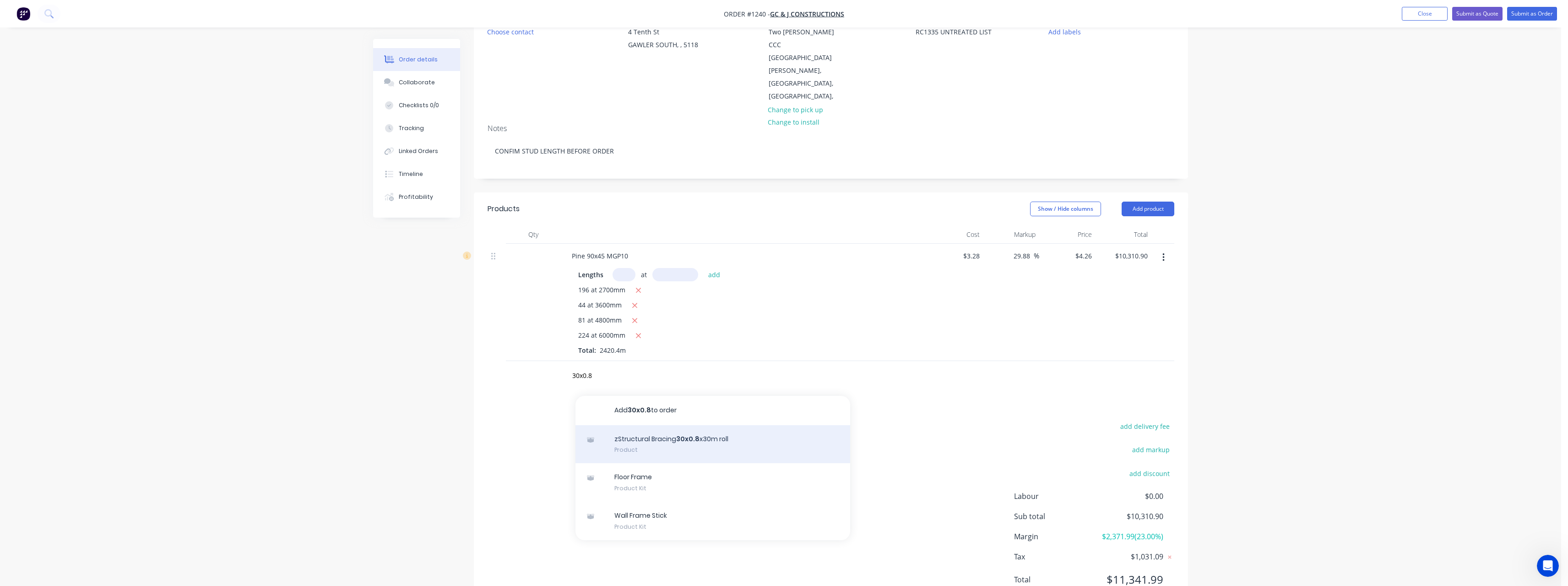
click at [709, 425] on div "zStructural Bracing 30x0.8 x30m roll Product" at bounding box center [712, 444] width 274 height 39
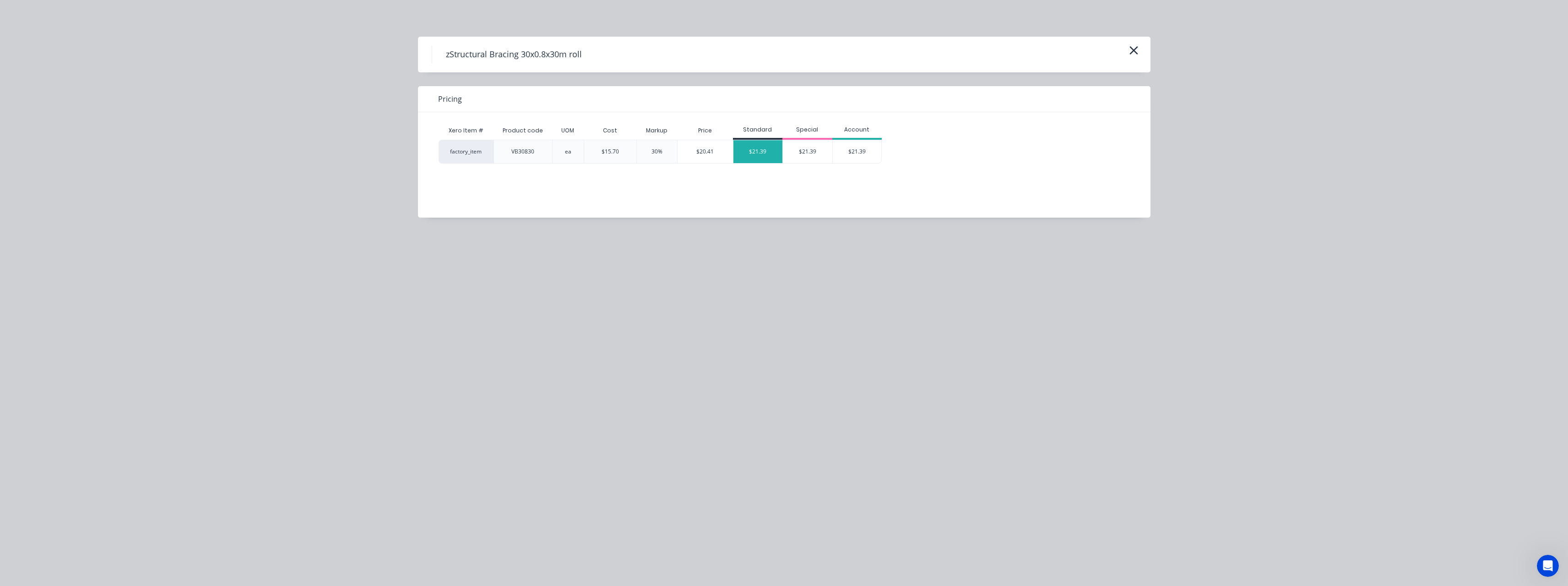
click at [758, 152] on div "$21.39" at bounding box center [758, 152] width 50 height 23
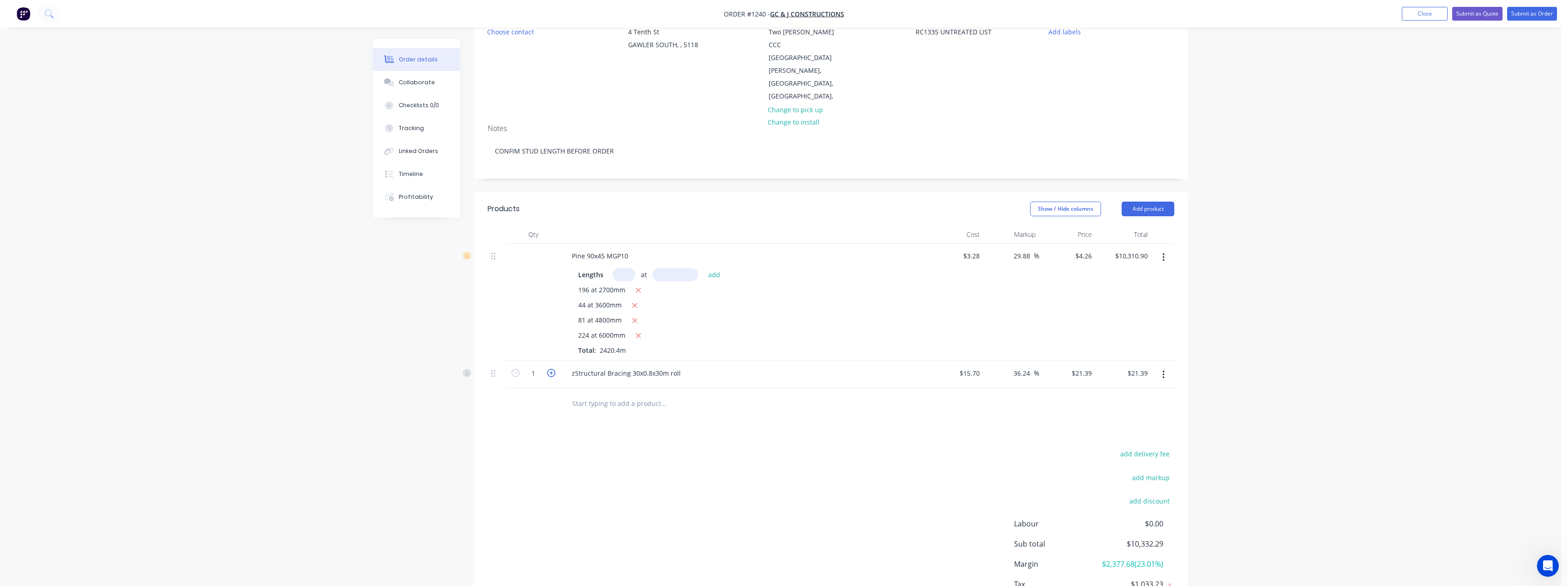
click at [550, 369] on icon "button" at bounding box center [551, 373] width 8 height 8
click at [616, 394] on input "text" at bounding box center [663, 403] width 183 height 18
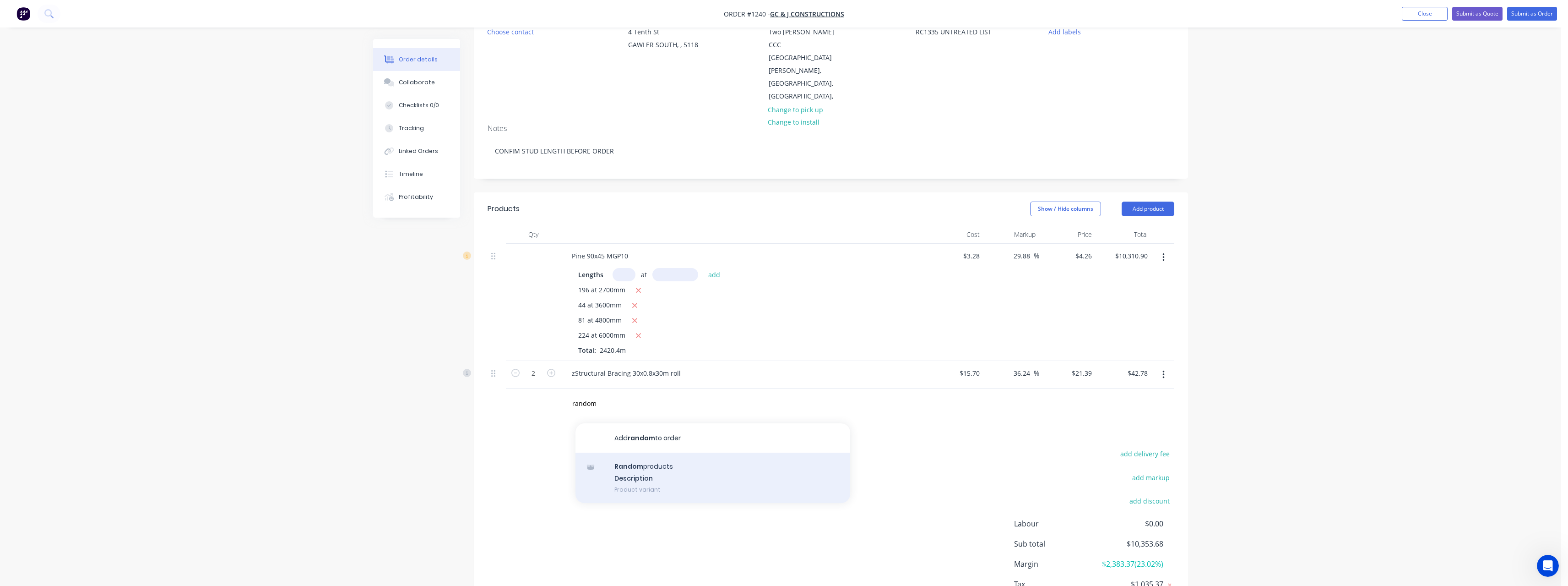
click at [642, 452] on div "Random products Description Product variant" at bounding box center [712, 477] width 274 height 51
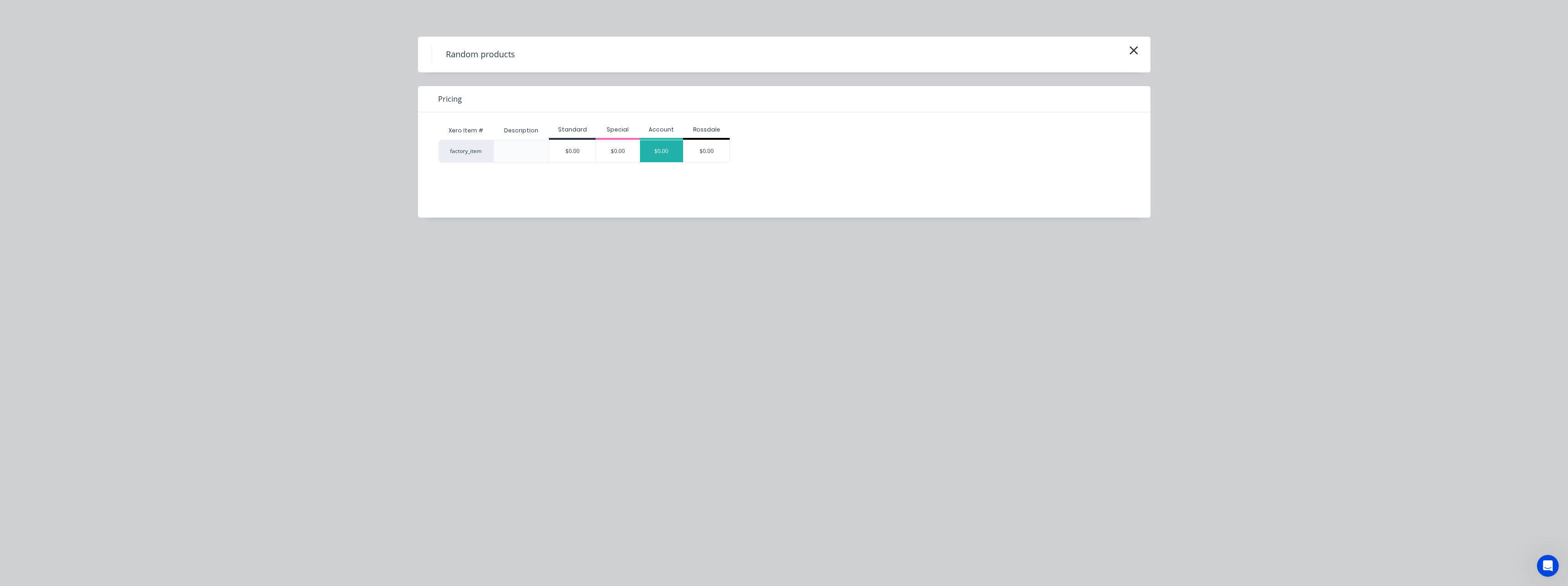
click at [671, 146] on div "$0.00" at bounding box center [662, 152] width 44 height 22
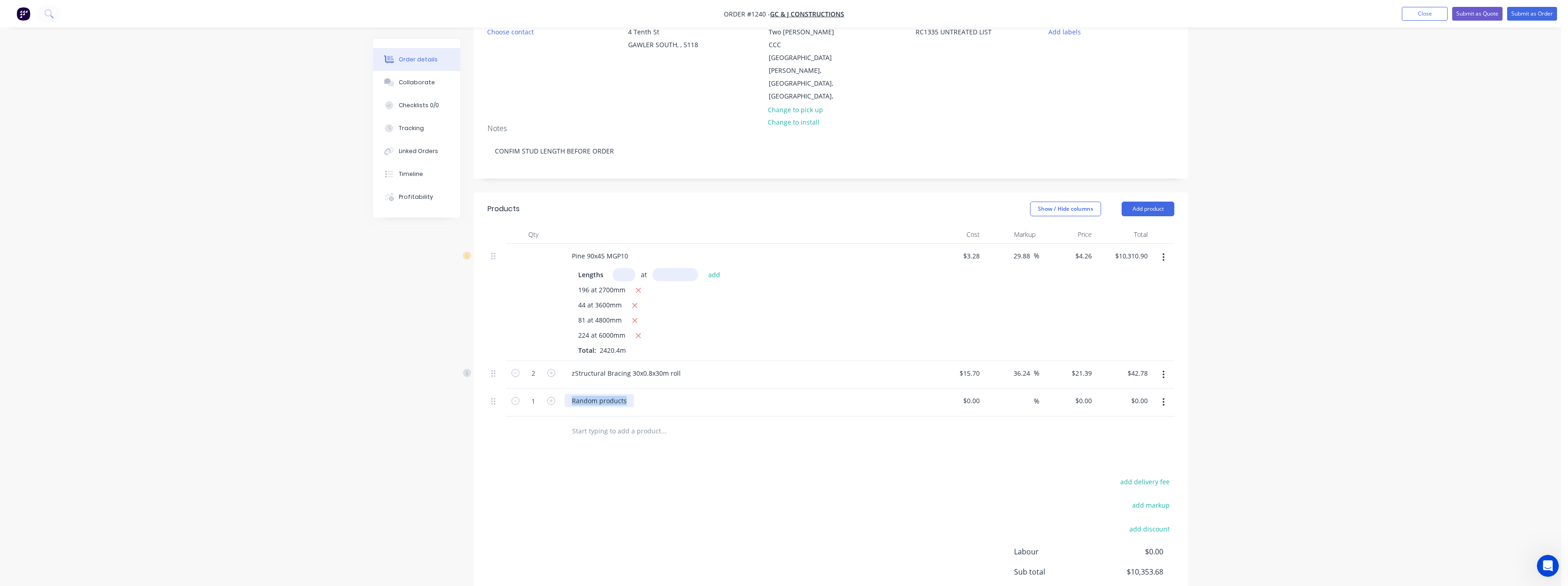
drag, startPoint x: 628, startPoint y: 360, endPoint x: 555, endPoint y: 365, distance: 73.2
click at [555, 389] on div "1 Random products $0.00 $0.00 % $0.00 $0.00 $0.00 $0.00" at bounding box center [830, 403] width 687 height 28
click at [550, 396] on icon "button" at bounding box center [551, 401] width 8 height 8
click at [979, 394] on input at bounding box center [973, 400] width 21 height 13
click at [956, 416] on div at bounding box center [830, 431] width 687 height 30
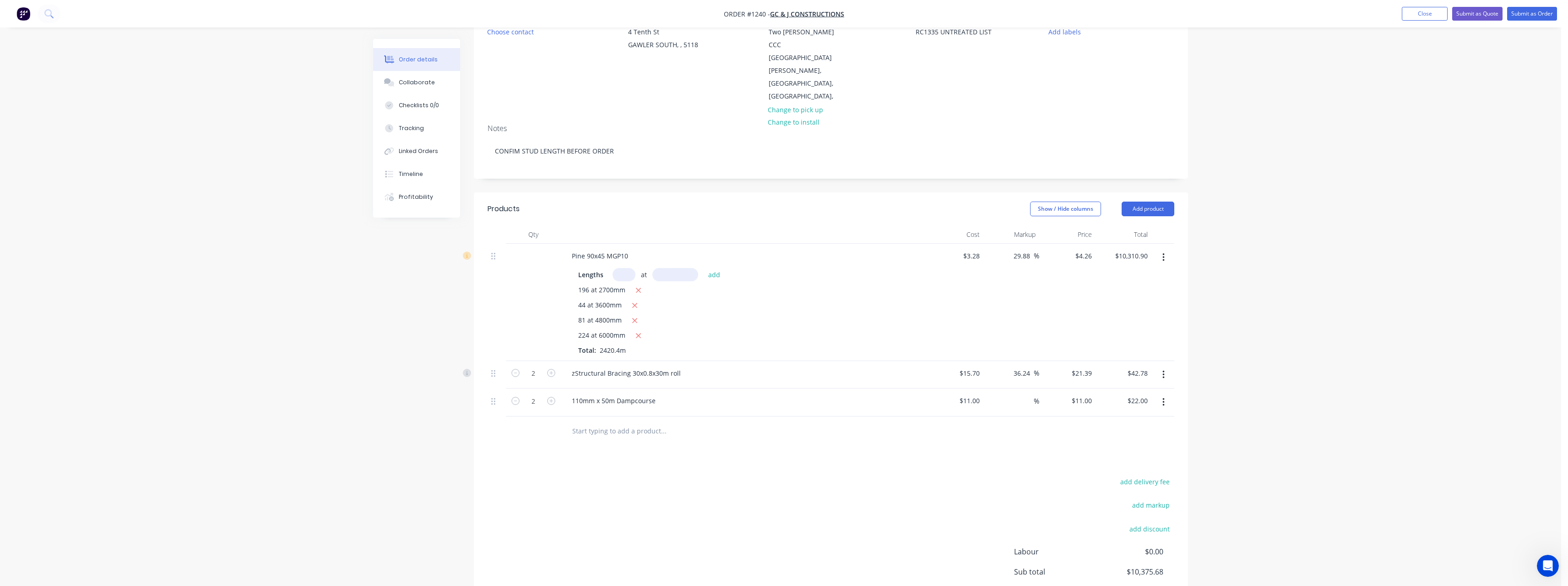
click at [1038, 389] on div "%" at bounding box center [1011, 403] width 56 height 28
click at [1020, 394] on div "%" at bounding box center [1029, 400] width 19 height 13
click at [667, 422] on div "Products Show / Hide columns Add product Qty Cost Markup Price Total Pine 90x45…" at bounding box center [830, 429] width 714 height 474
click at [689, 416] on div at bounding box center [725, 431] width 330 height 30
click at [585, 422] on input "text" at bounding box center [663, 431] width 183 height 18
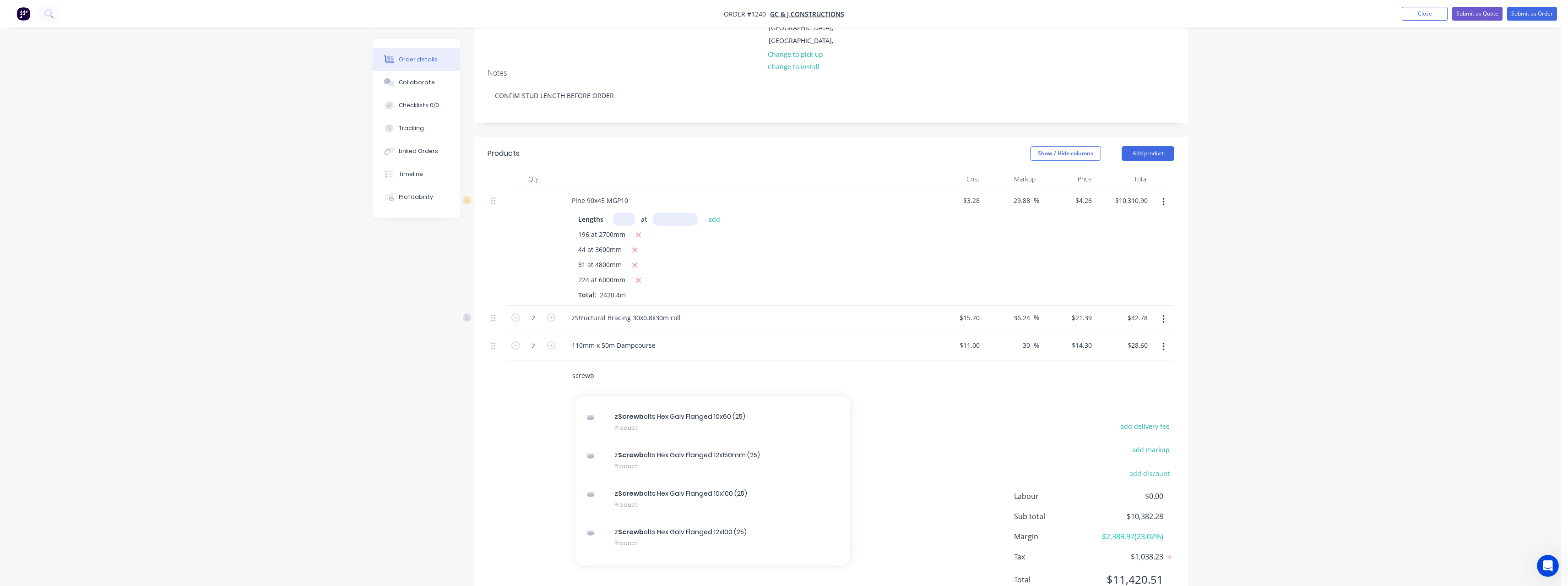
scroll to position [138, 0]
click at [758, 441] on div "z Screwb olts Hex Galv Flanged 10x100 (25) Product" at bounding box center [712, 461] width 274 height 39
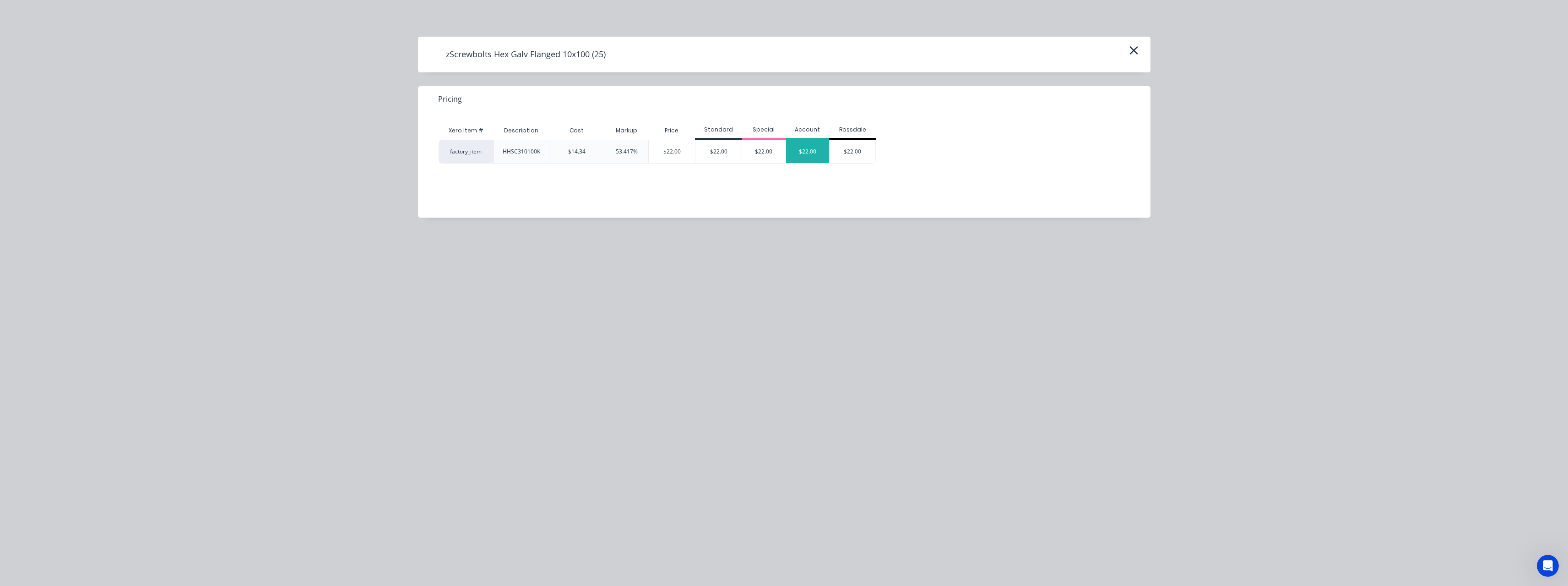
click at [792, 154] on div "$22.00" at bounding box center [808, 152] width 44 height 23
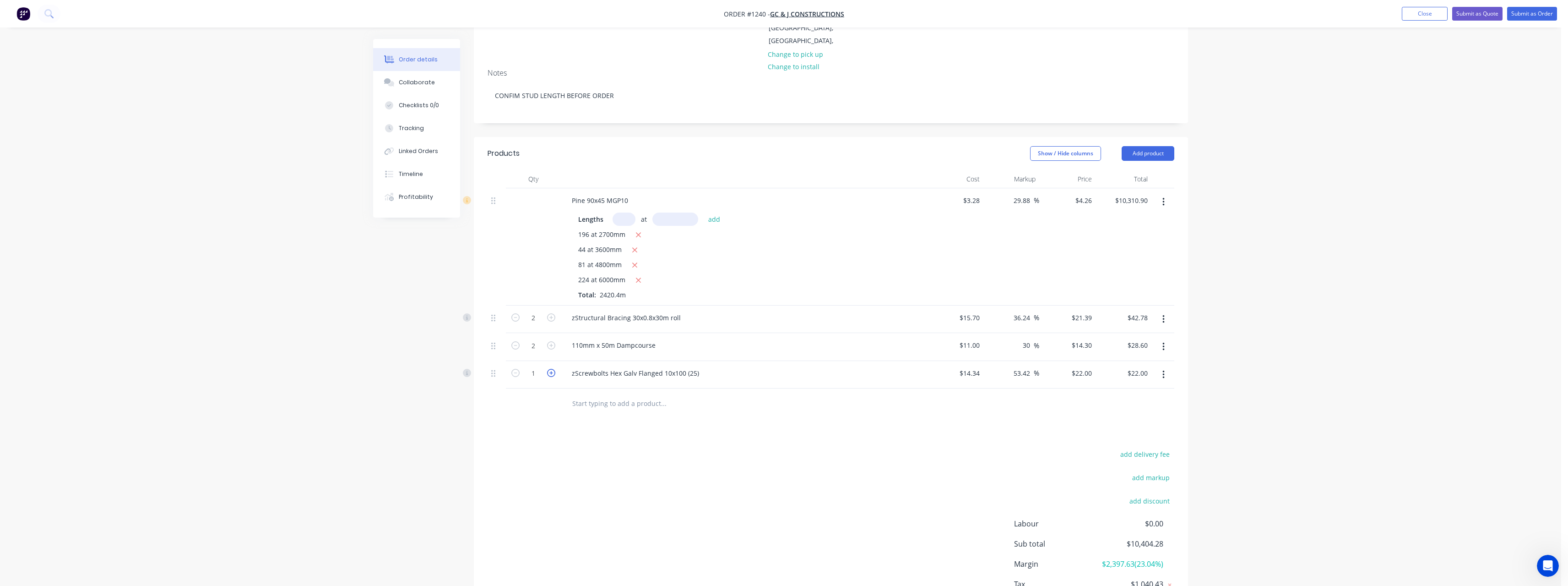
click at [554, 369] on icon "button" at bounding box center [551, 373] width 8 height 8
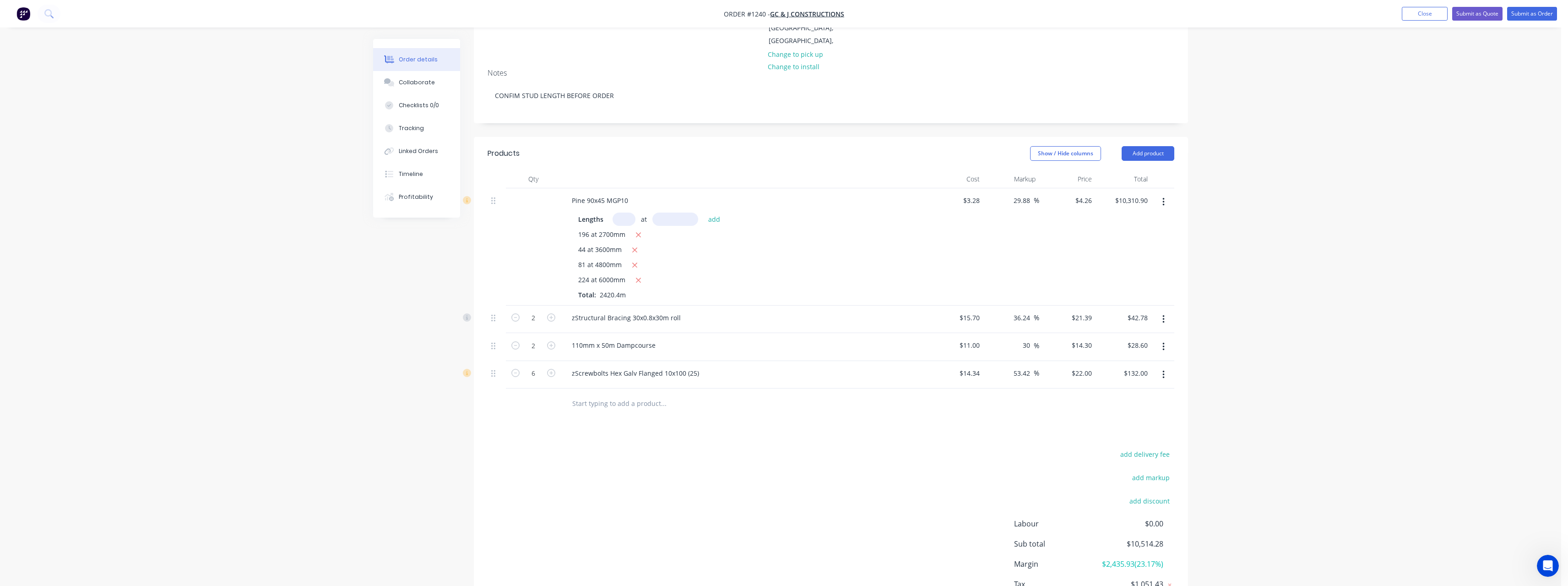
click at [623, 394] on input "text" at bounding box center [663, 403] width 183 height 18
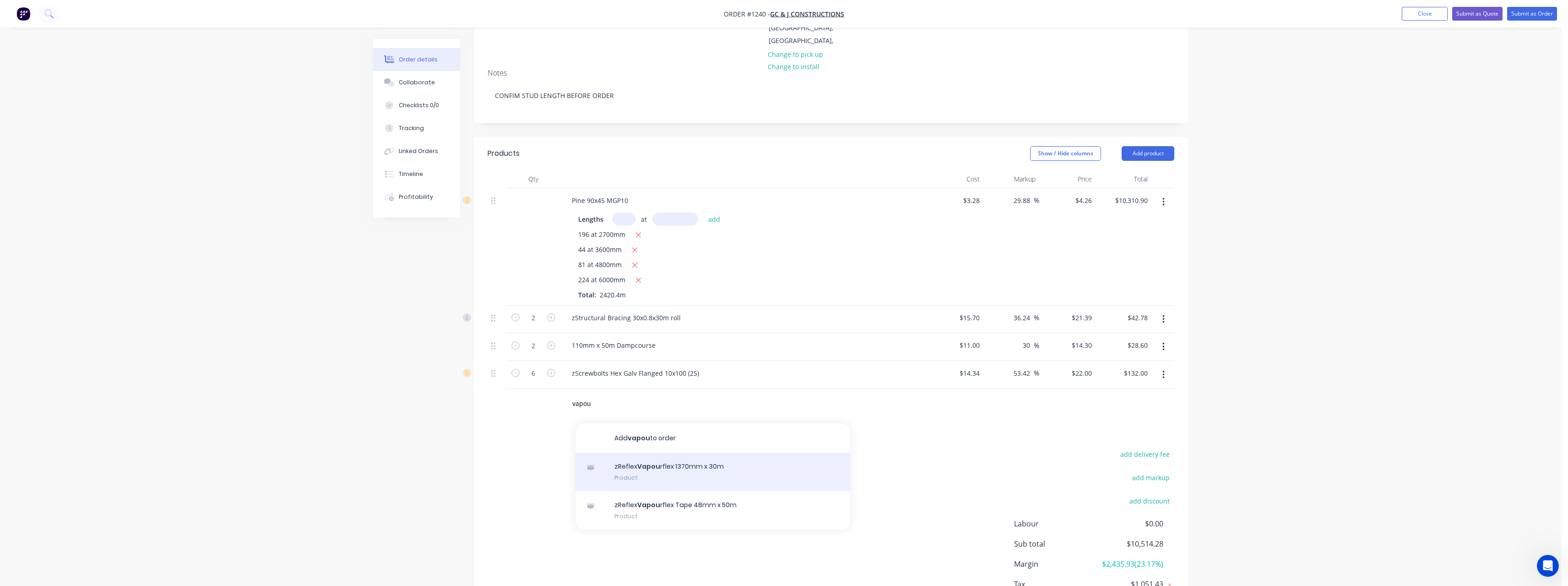
click at [671, 452] on div "zReflex Vapou rflex 1370mm x 30m Product" at bounding box center [712, 472] width 274 height 39
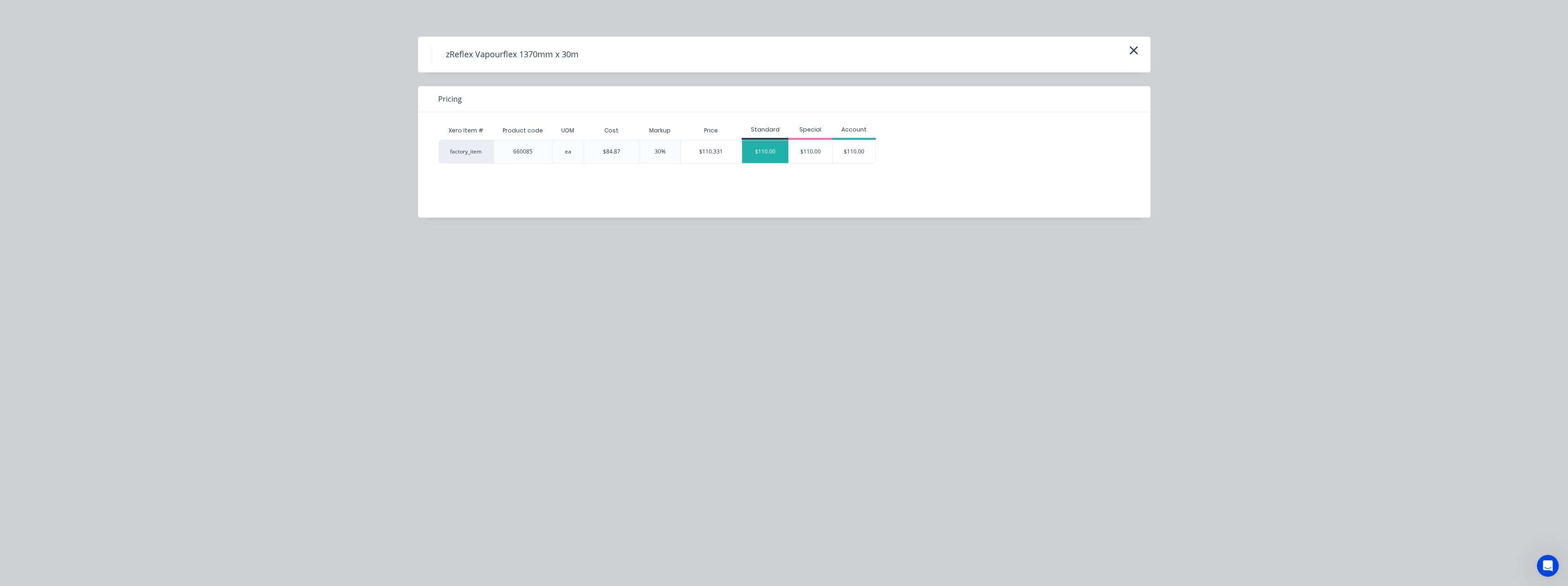
click at [768, 155] on div "$110.00" at bounding box center [765, 152] width 46 height 23
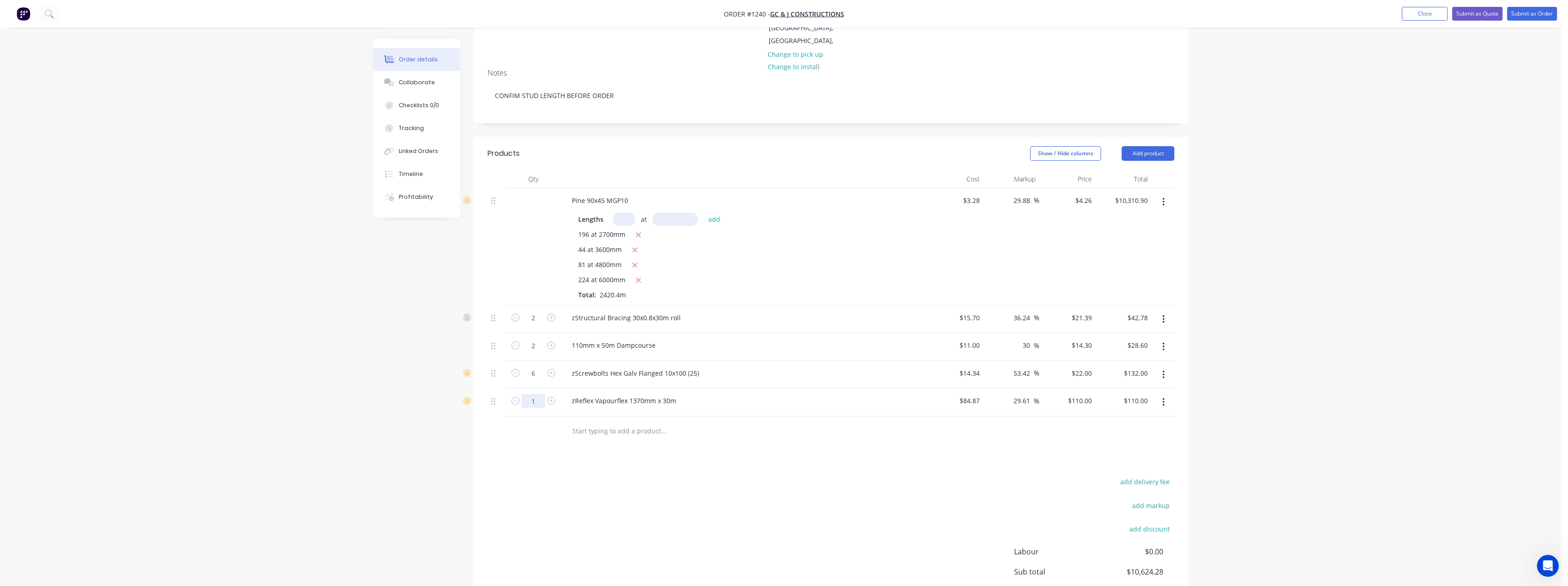
click at [539, 394] on input "1" at bounding box center [533, 401] width 24 height 14
click at [643, 422] on input "text" at bounding box center [663, 431] width 183 height 18
click at [641, 422] on input "text" at bounding box center [663, 431] width 183 height 18
click at [663, 519] on div "zReflex Vapour flex Tape 48mm x 50m Product" at bounding box center [712, 538] width 274 height 39
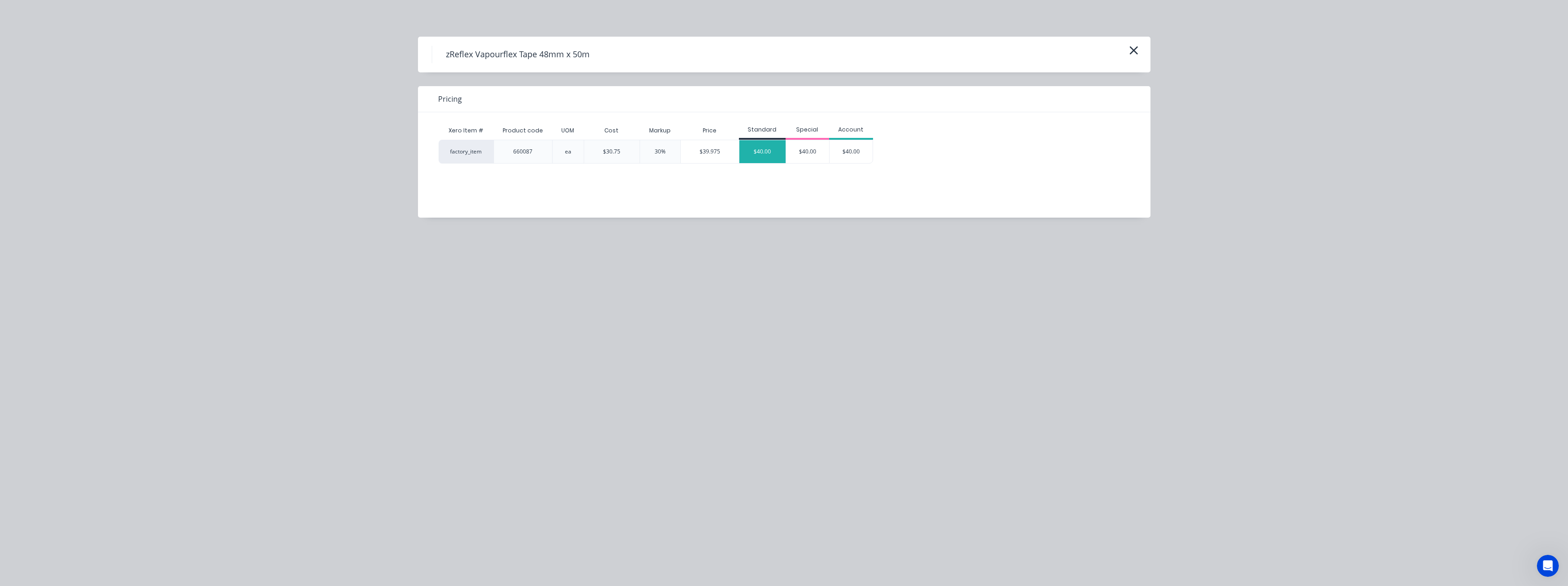
click at [757, 155] on div "$40.00" at bounding box center [762, 152] width 46 height 23
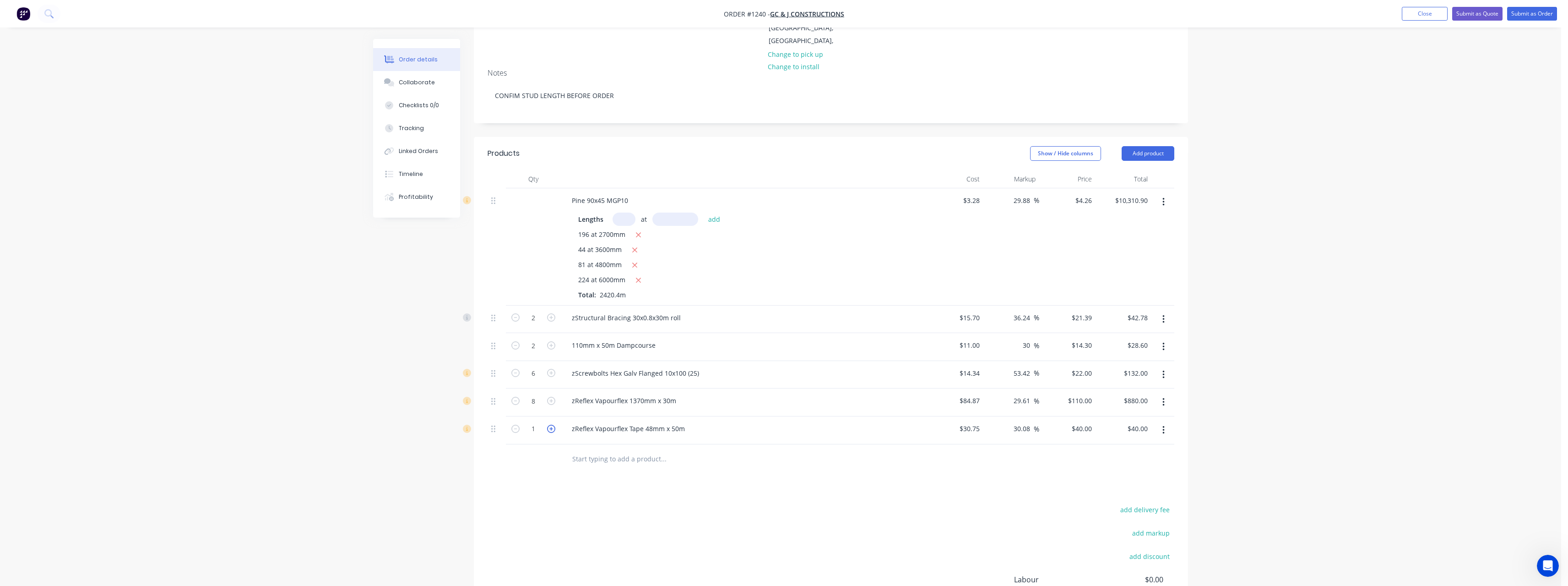
click at [552, 425] on icon "button" at bounding box center [551, 429] width 8 height 8
click at [617, 450] on input "text" at bounding box center [663, 459] width 183 height 18
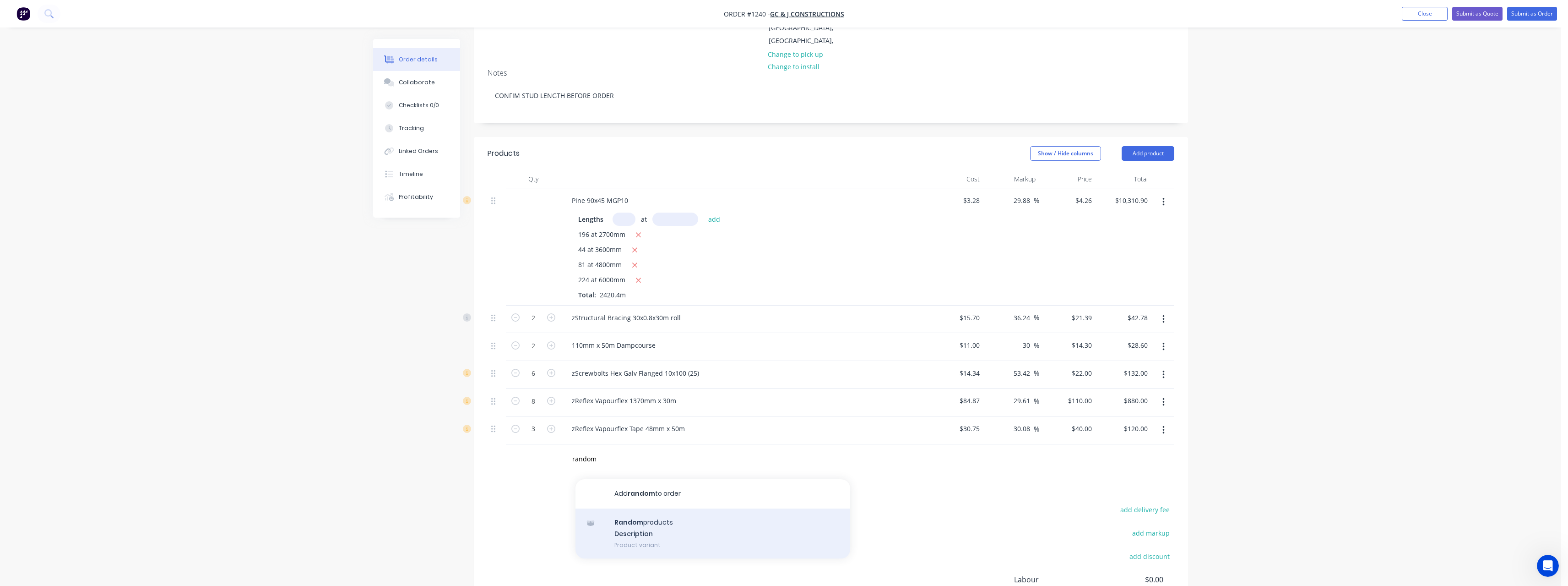
click at [651, 509] on div "Random products Description Product variant" at bounding box center [712, 533] width 274 height 51
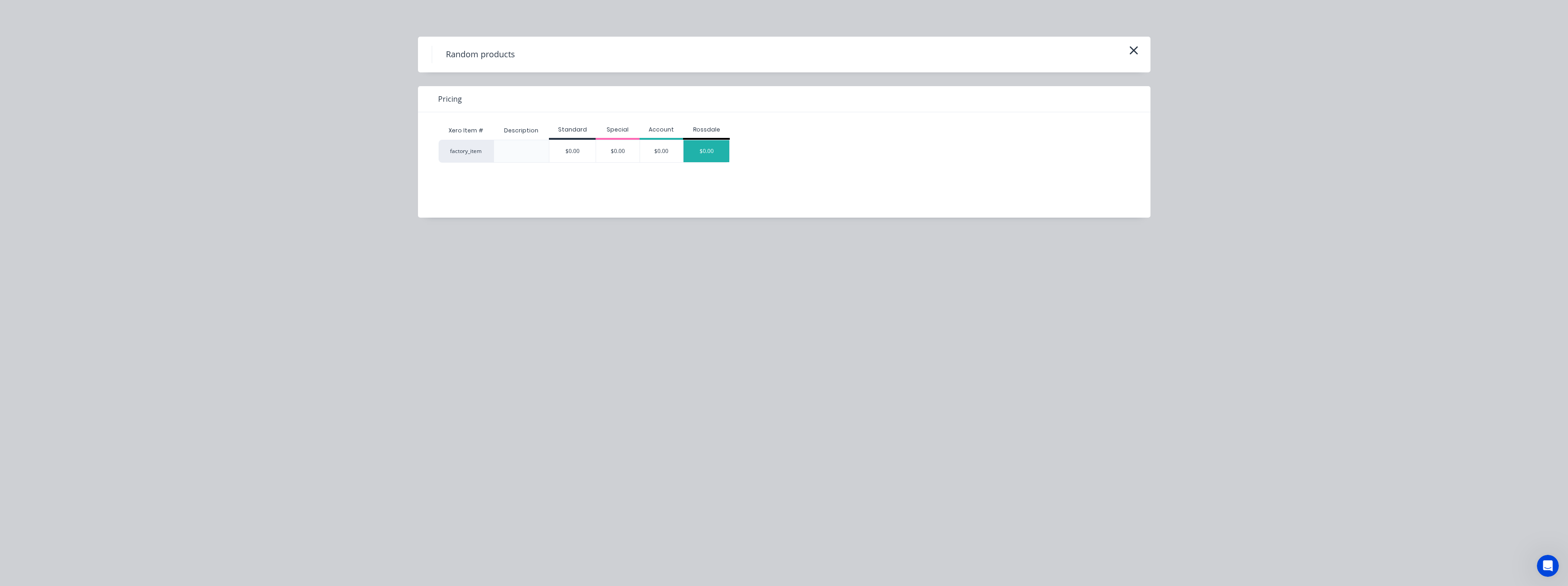
click at [700, 145] on div "$0.00" at bounding box center [707, 152] width 46 height 22
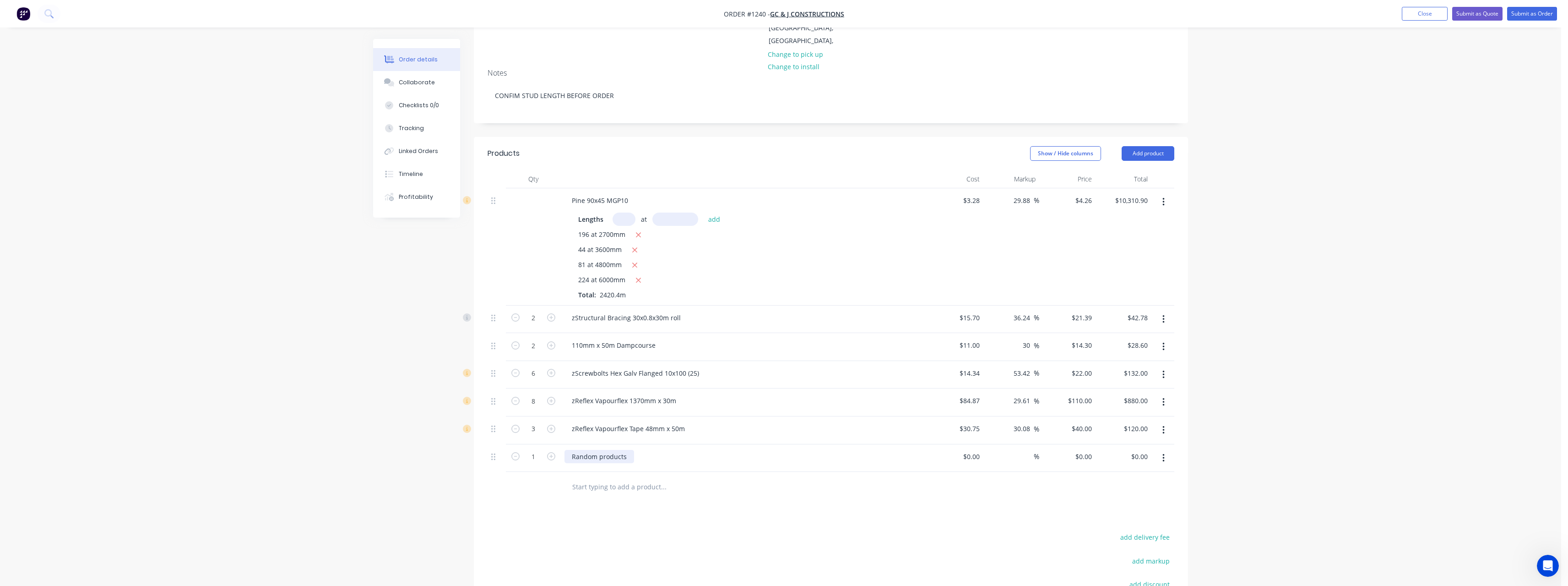
click at [630, 450] on div "Random products" at bounding box center [599, 456] width 70 height 13
click at [979, 450] on input at bounding box center [978, 456] width 10 height 13
click at [1022, 450] on div "%" at bounding box center [1029, 456] width 19 height 13
click at [660, 477] on input "text" at bounding box center [663, 486] width 183 height 18
click at [543, 450] on input "1" at bounding box center [533, 457] width 24 height 14
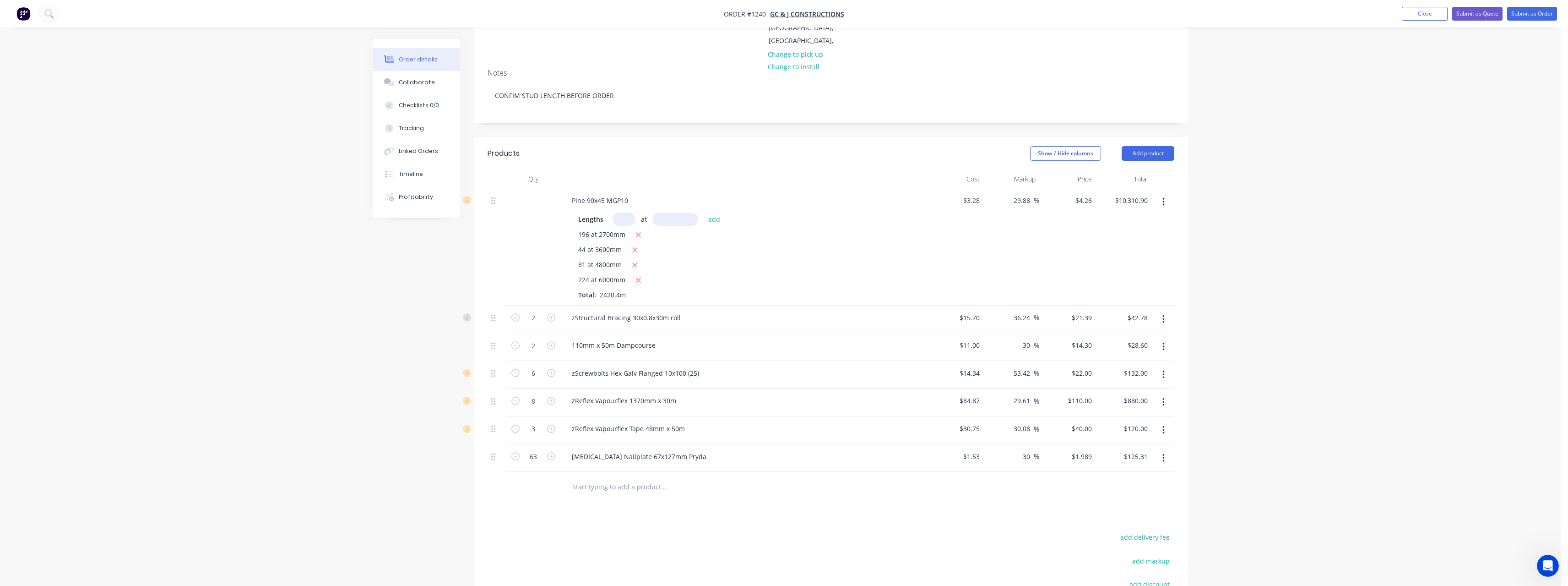
click at [639, 477] on input "text" at bounding box center [663, 486] width 183 height 18
click at [601, 477] on input "text" at bounding box center [663, 486] width 183 height 18
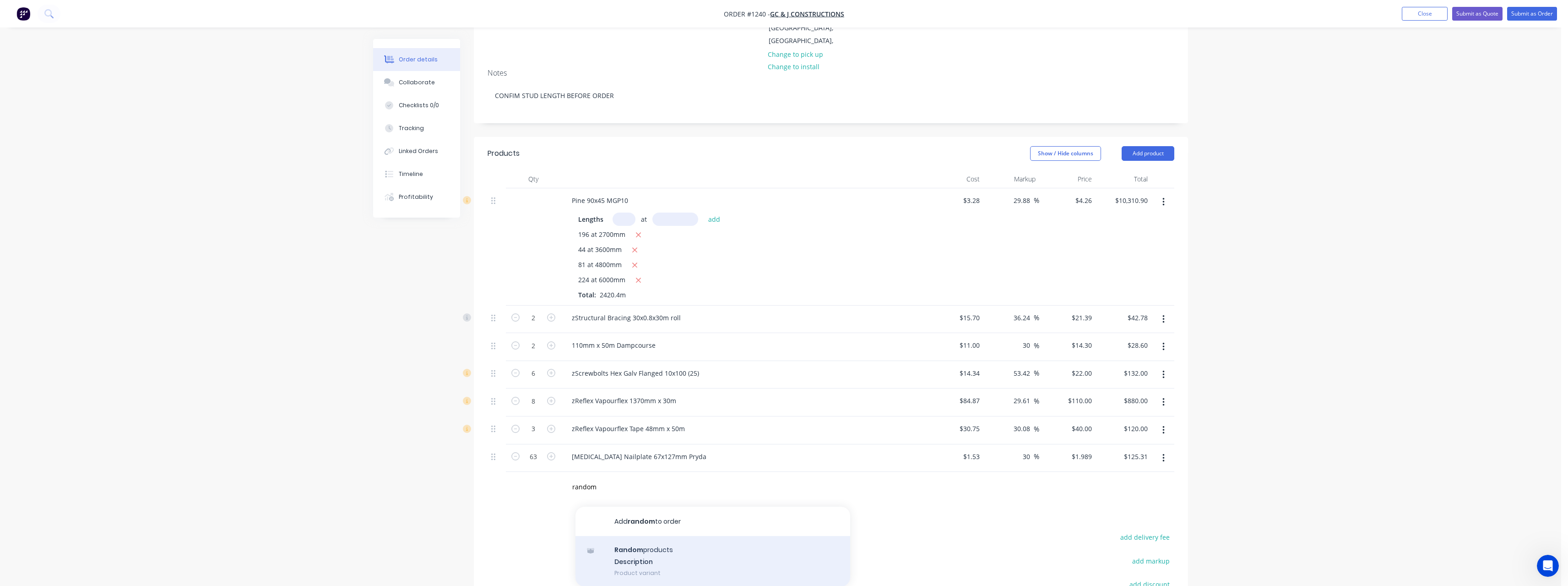
click at [653, 536] on div "Random products Description Product variant" at bounding box center [712, 561] width 274 height 51
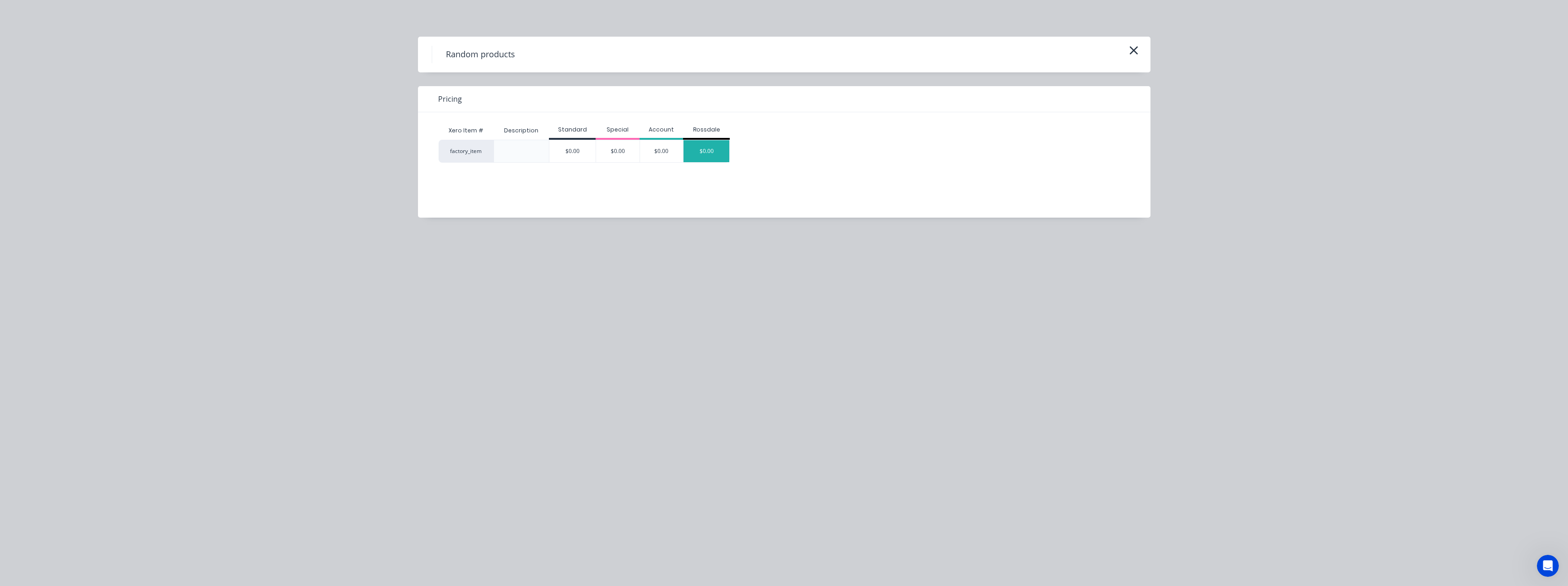
click at [695, 155] on div "$0.00" at bounding box center [707, 152] width 46 height 22
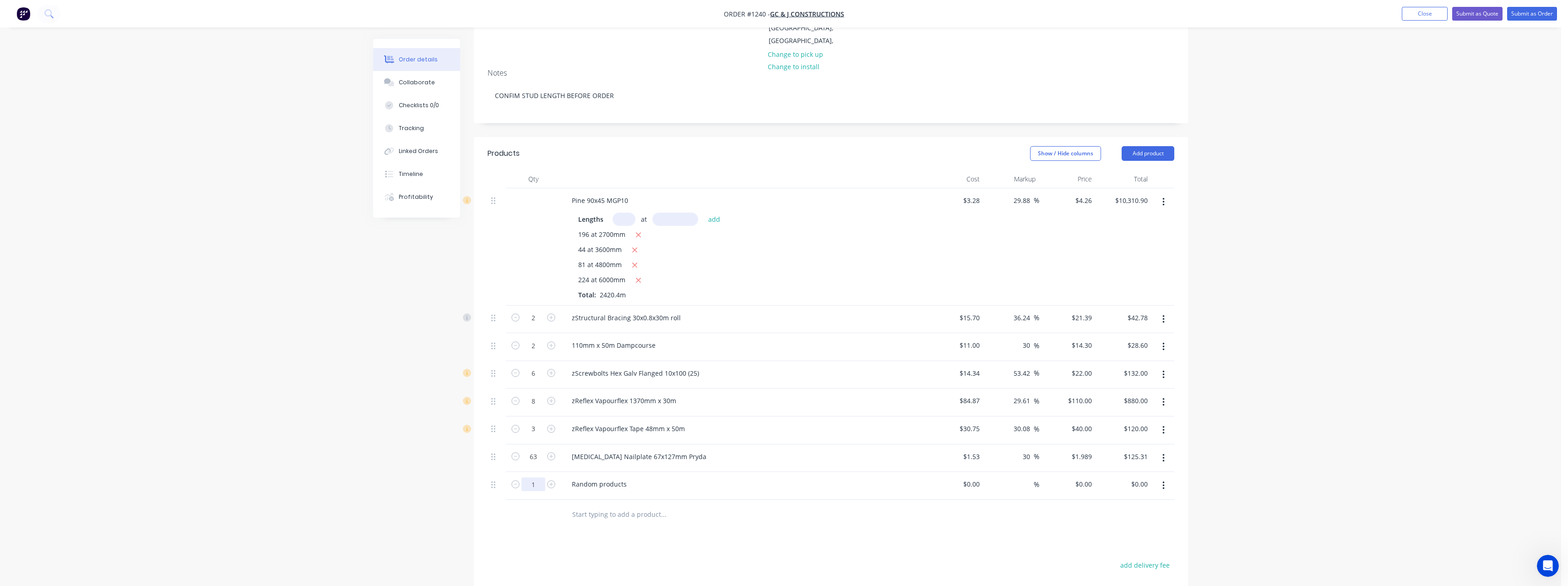
click at [542, 477] on input "1" at bounding box center [533, 484] width 24 height 14
click at [629, 477] on div "Random products" at bounding box center [599, 484] width 70 height 13
drag, startPoint x: 629, startPoint y: 444, endPoint x: 568, endPoint y: 448, distance: 61.1
click at [568, 477] on div "Random products" at bounding box center [599, 484] width 70 height 13
click at [630, 477] on div "Random products" at bounding box center [599, 484] width 70 height 13
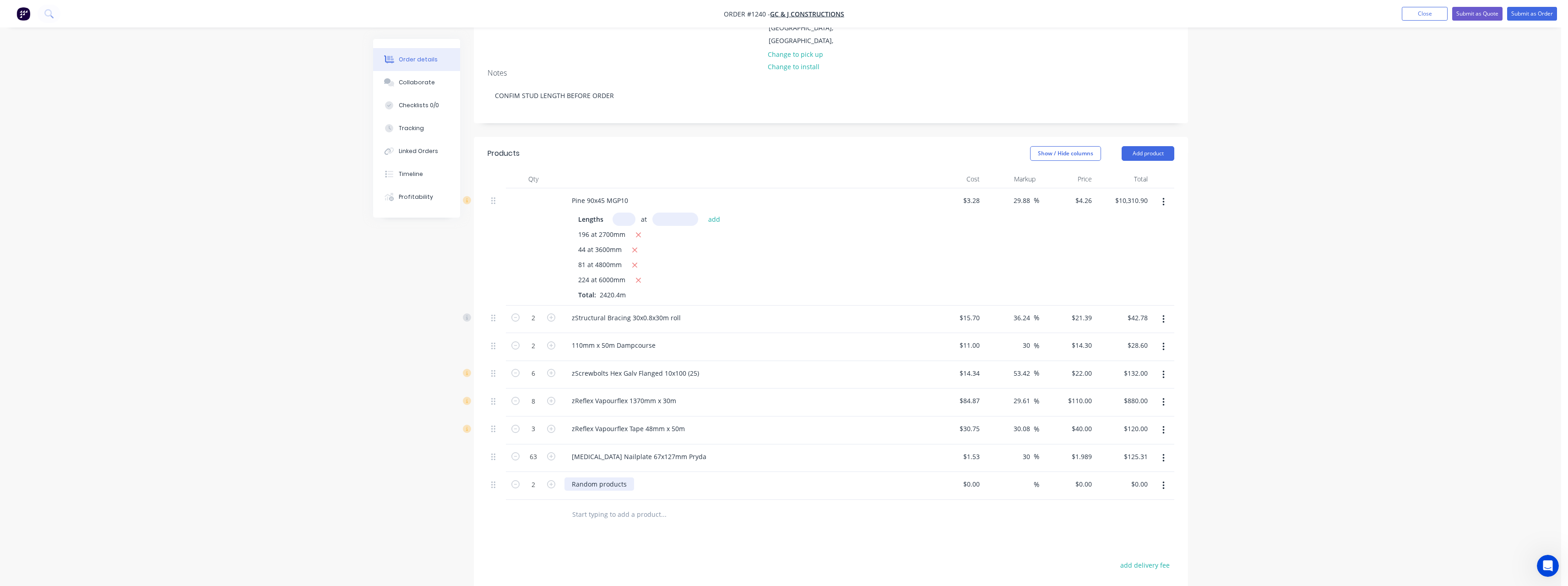
click at [630, 477] on div "Random products" at bounding box center [599, 484] width 70 height 13
click at [974, 477] on input at bounding box center [973, 484] width 21 height 13
click at [1020, 477] on div "%" at bounding box center [1029, 484] width 19 height 13
click at [647, 505] on input "text" at bounding box center [663, 514] width 183 height 18
click at [1091, 367] on input "22" at bounding box center [1083, 373] width 25 height 13
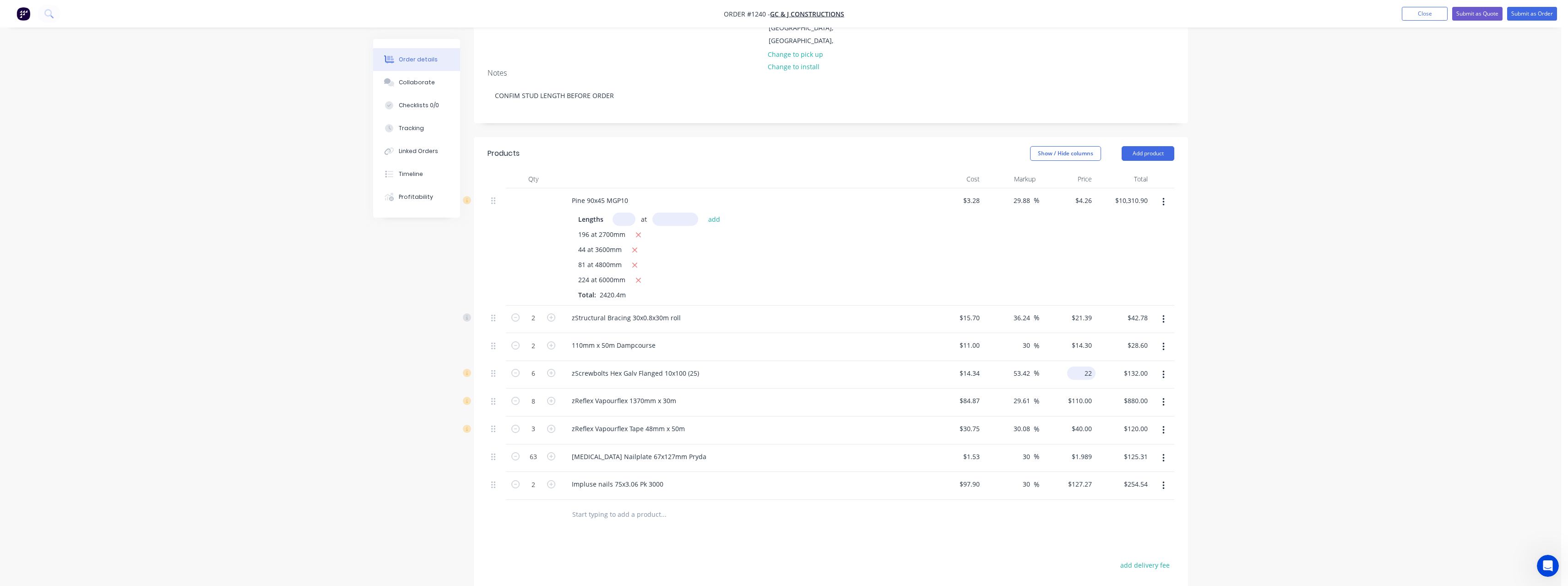
click at [1091, 367] on input "22" at bounding box center [1083, 373] width 25 height 13
click at [792, 361] on div "zScrewbolts Hex Galv Flanged 10x100 (25)" at bounding box center [744, 375] width 366 height 28
click at [982, 367] on input "14.34" at bounding box center [971, 373] width 25 height 13
click at [1093, 367] on input "174.3375" at bounding box center [1089, 373] width 12 height 13
click at [866, 367] on div "zScrewbolts Hex Galv Flanged 10x100 (25)" at bounding box center [743, 373] width 359 height 13
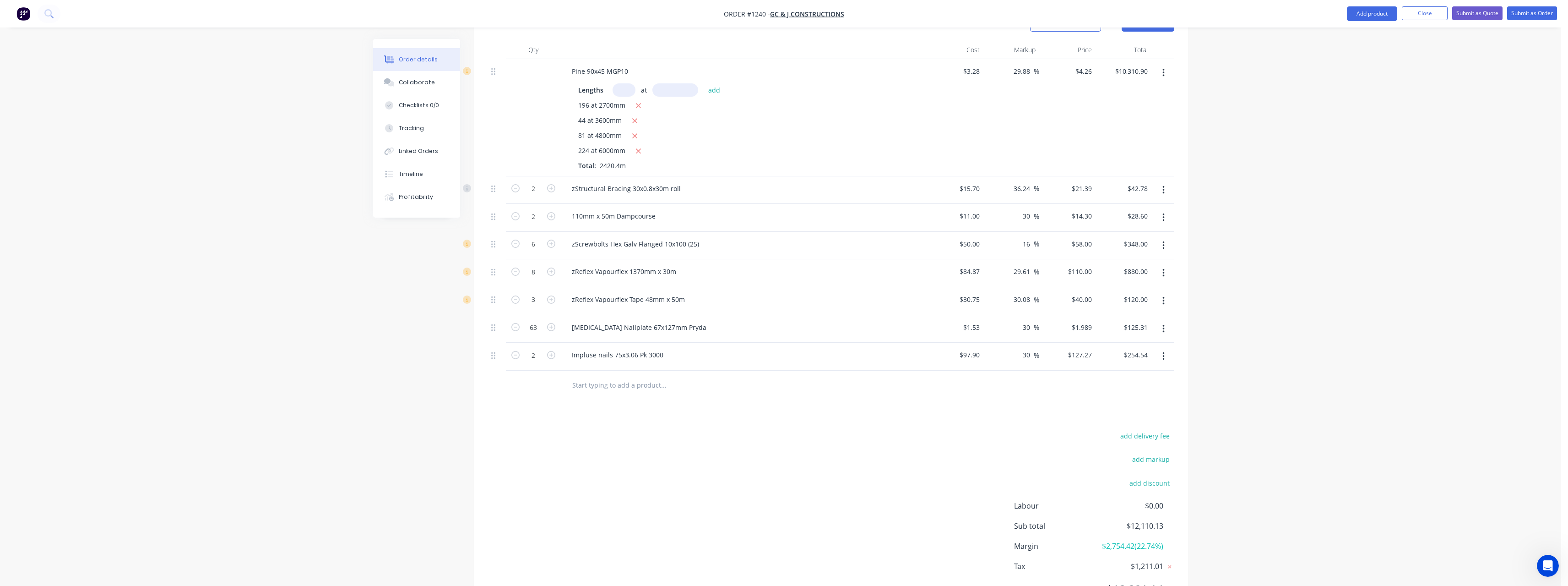
scroll to position [295, 0]
click at [1144, 421] on button "add delivery fee" at bounding box center [1144, 428] width 59 height 12
click at [870, 423] on div "Delivery fee Delivery fee Delivery fee name (Optional) 600 600 $0 add markup ad…" at bounding box center [830, 510] width 687 height 174
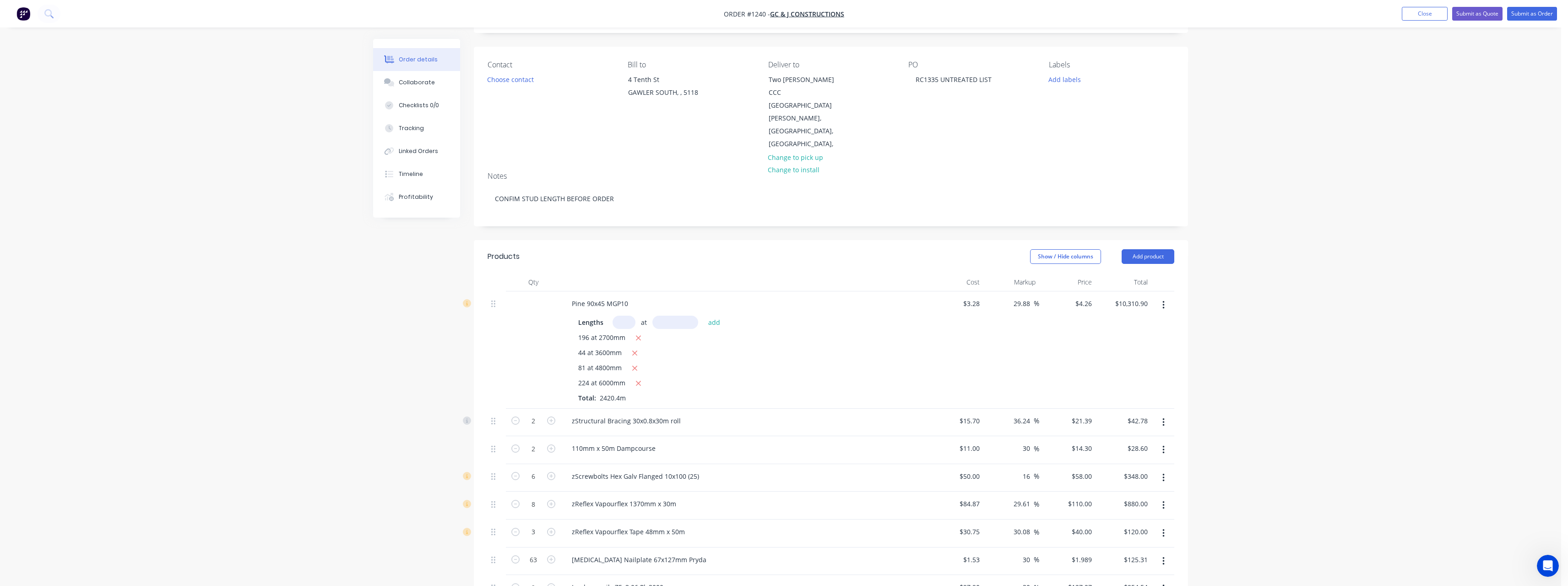
scroll to position [0, 0]
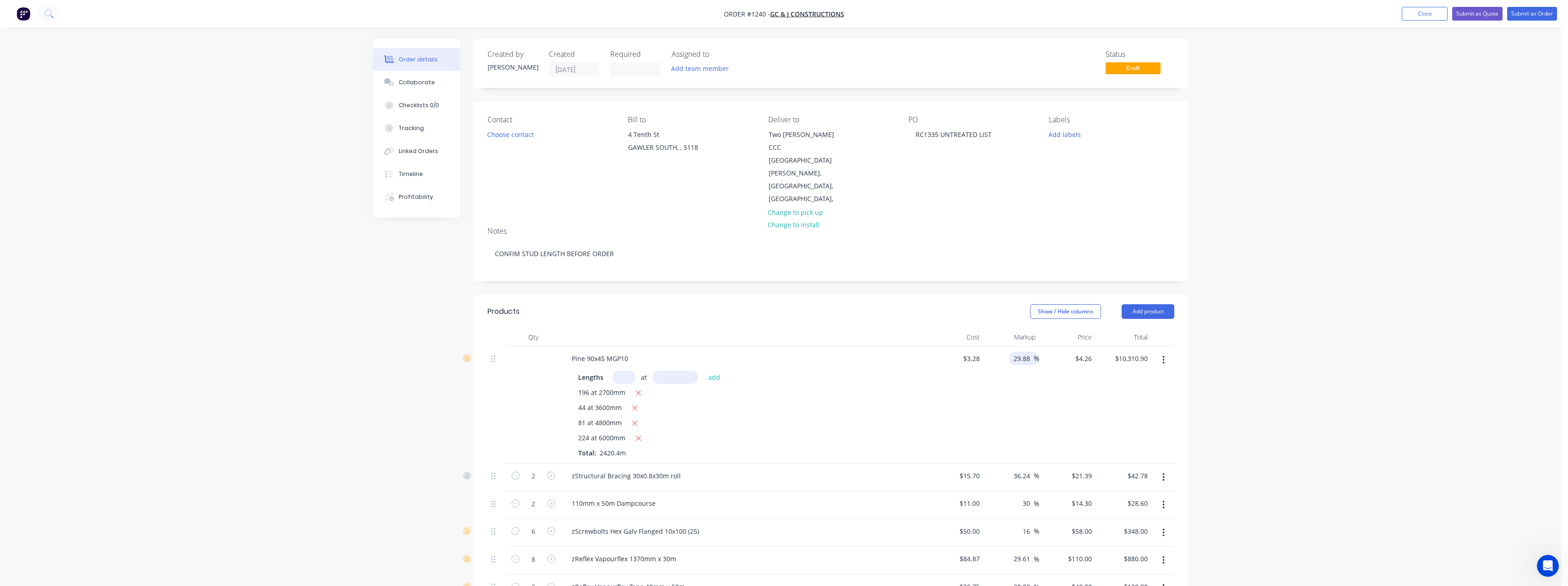
click at [1031, 352] on input "29.88" at bounding box center [1023, 358] width 21 height 13
click at [767, 418] on div "81 at 4800mm" at bounding box center [743, 423] width 331 height 12
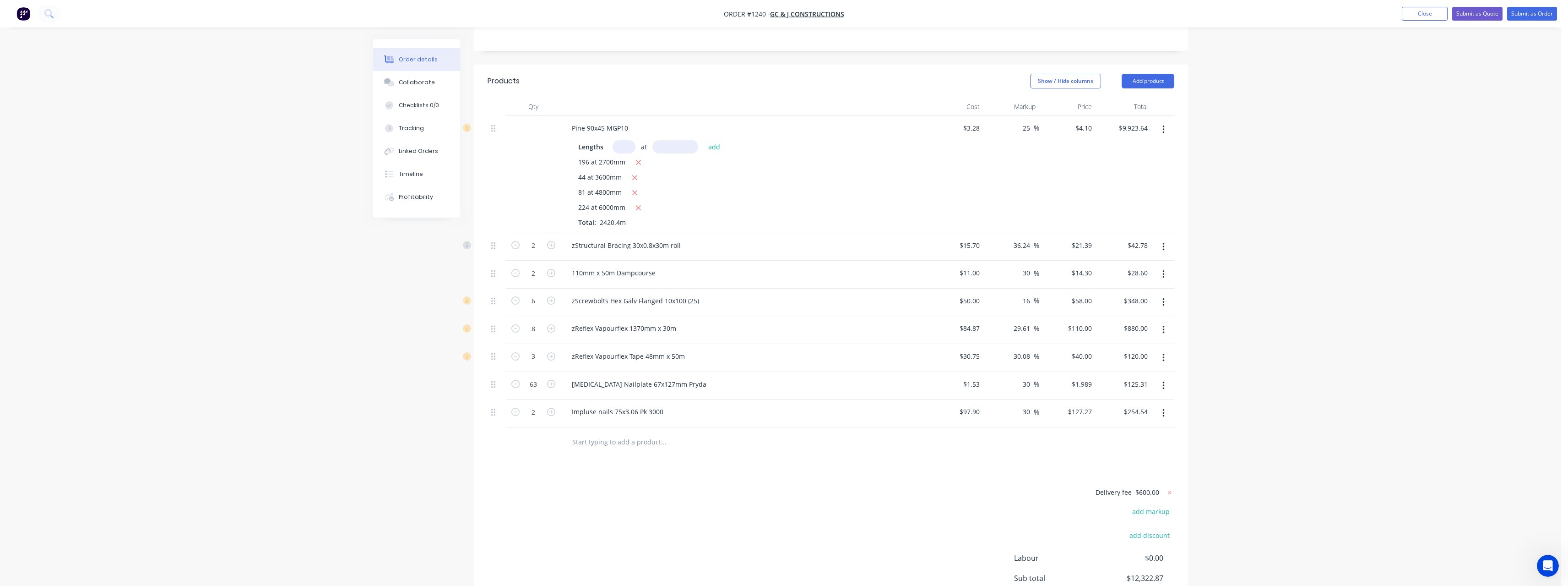
scroll to position [246, 0]
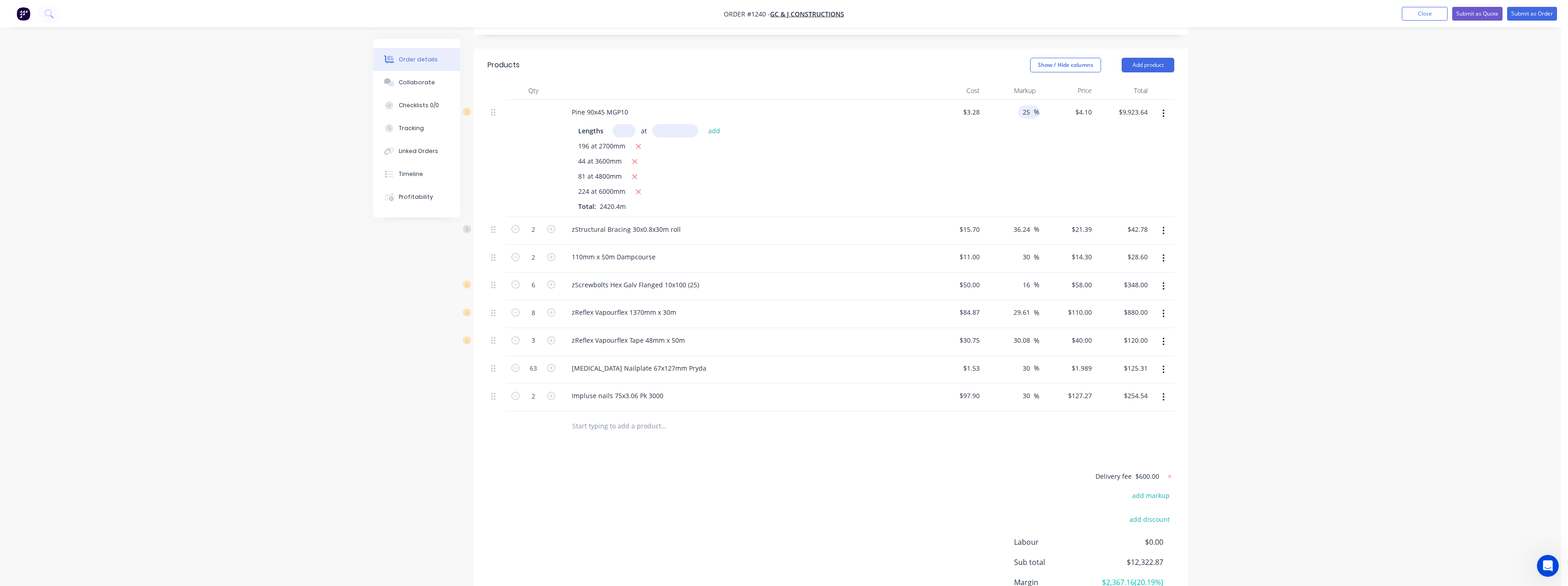
click at [1031, 105] on input "25" at bounding box center [1027, 111] width 12 height 13
click at [870, 278] on div "zScrewbolts Hex Galv Flanged 10x100 (25)" at bounding box center [743, 284] width 359 height 13
click at [1030, 306] on input "29.61" at bounding box center [1023, 312] width 21 height 13
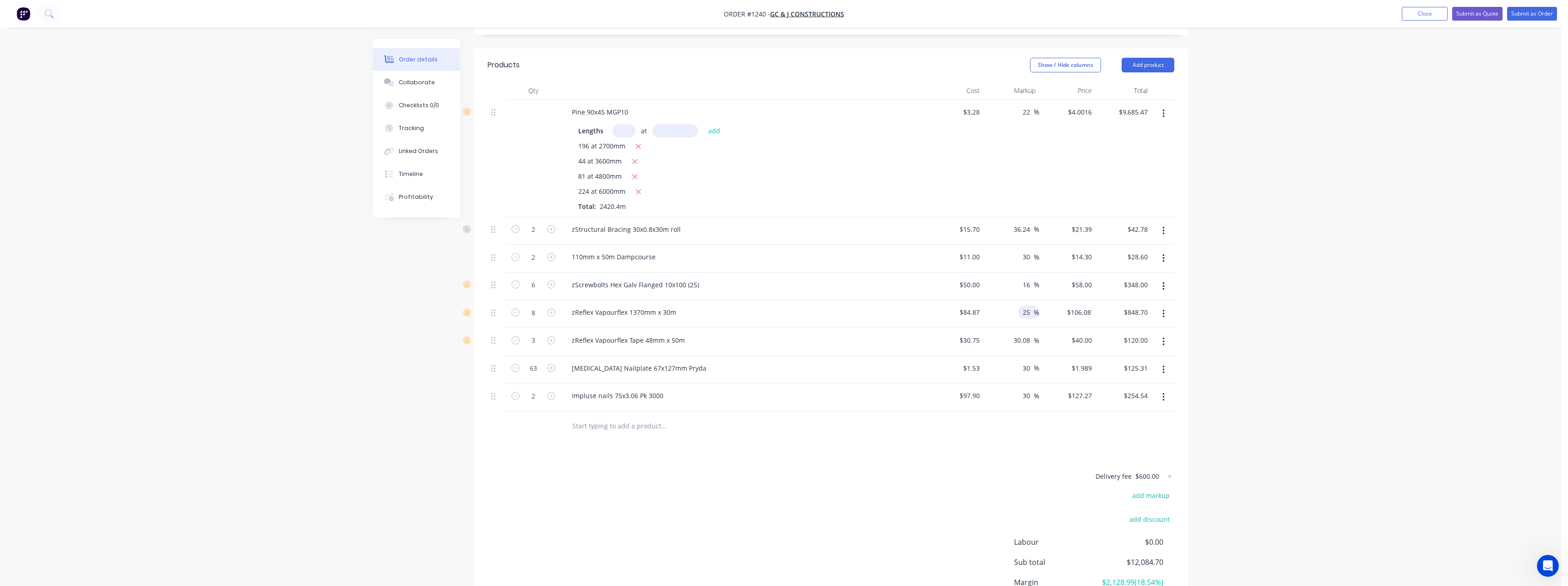
click at [886, 470] on div "Delivery fee $600.00 add markup add discount Labour $0.00 Sub total $12,084.70 …" at bounding box center [830, 556] width 687 height 172
click at [1032, 306] on input "25" at bounding box center [1027, 312] width 12 height 13
click at [847, 417] on div at bounding box center [725, 426] width 322 height 18
click at [1029, 333] on input "30.08" at bounding box center [1023, 340] width 21 height 13
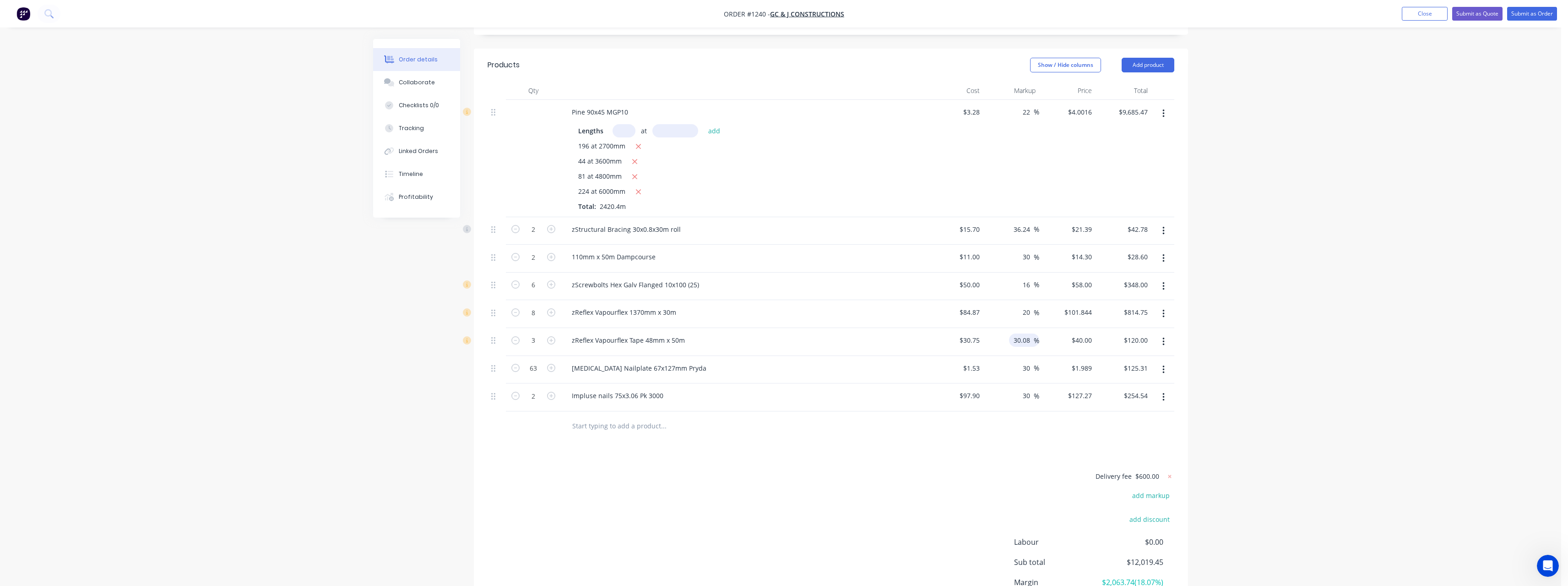
click at [1029, 333] on input "30.08" at bounding box center [1023, 340] width 21 height 13
click at [876, 417] on div at bounding box center [725, 426] width 322 height 18
click at [1092, 361] on input "1.989" at bounding box center [1083, 367] width 25 height 13
click at [868, 470] on div "Delivery fee $600.00 add markup add discount Labour $0.00 Sub total $12,004.54 …" at bounding box center [830, 556] width 687 height 172
click at [1030, 389] on input "30" at bounding box center [1027, 395] width 12 height 13
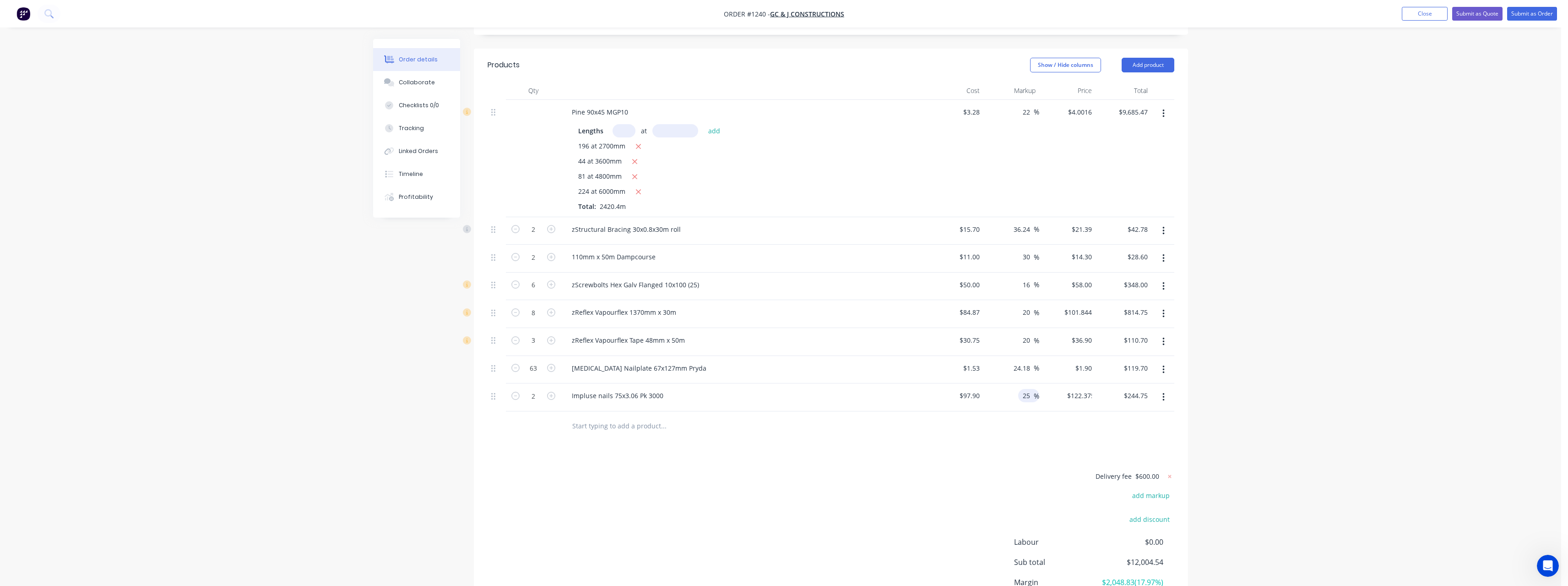
click at [865, 412] on div at bounding box center [725, 426] width 330 height 30
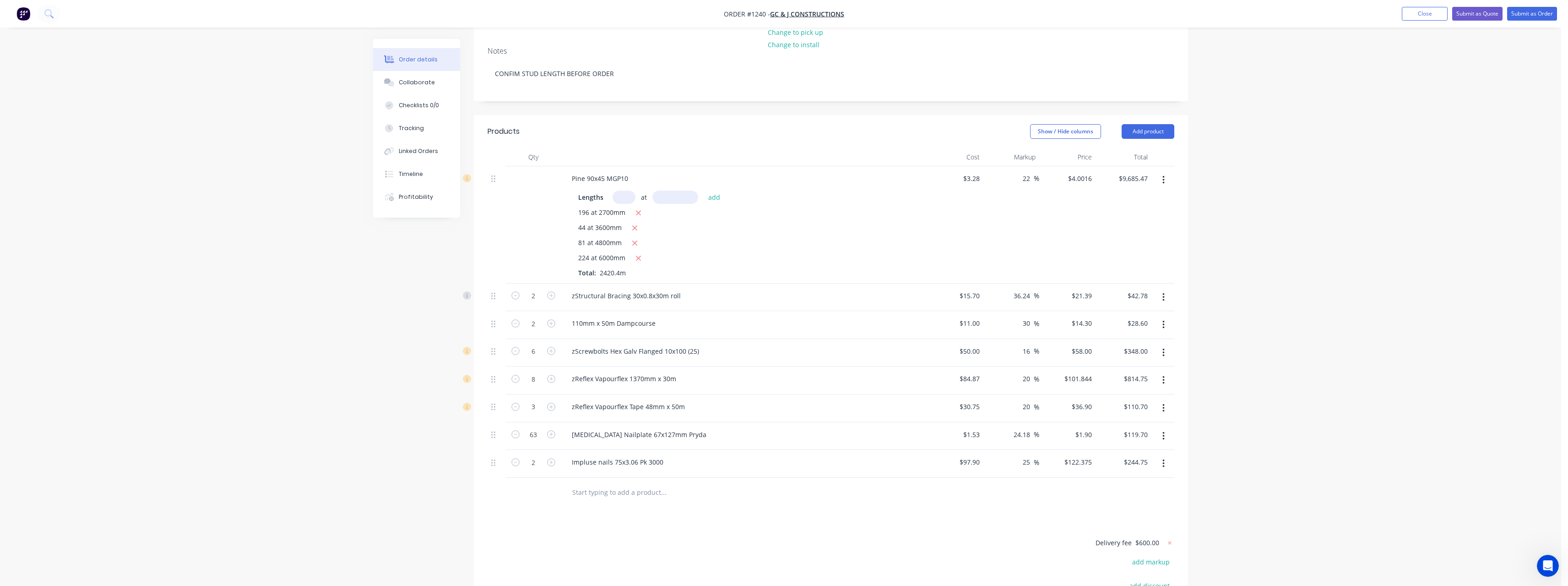
scroll to position [201, 0]
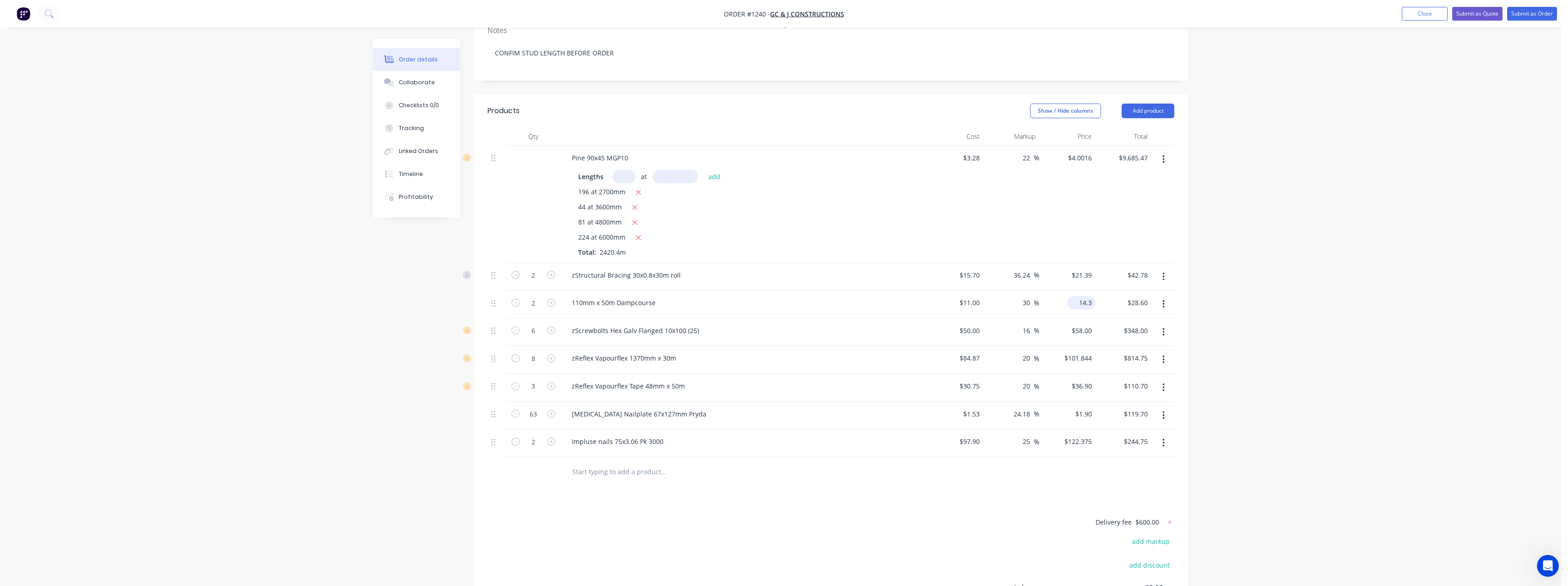
click at [1093, 296] on input "14.3" at bounding box center [1083, 302] width 25 height 13
click at [1093, 296] on input "14.3" at bounding box center [1086, 302] width 17 height 13
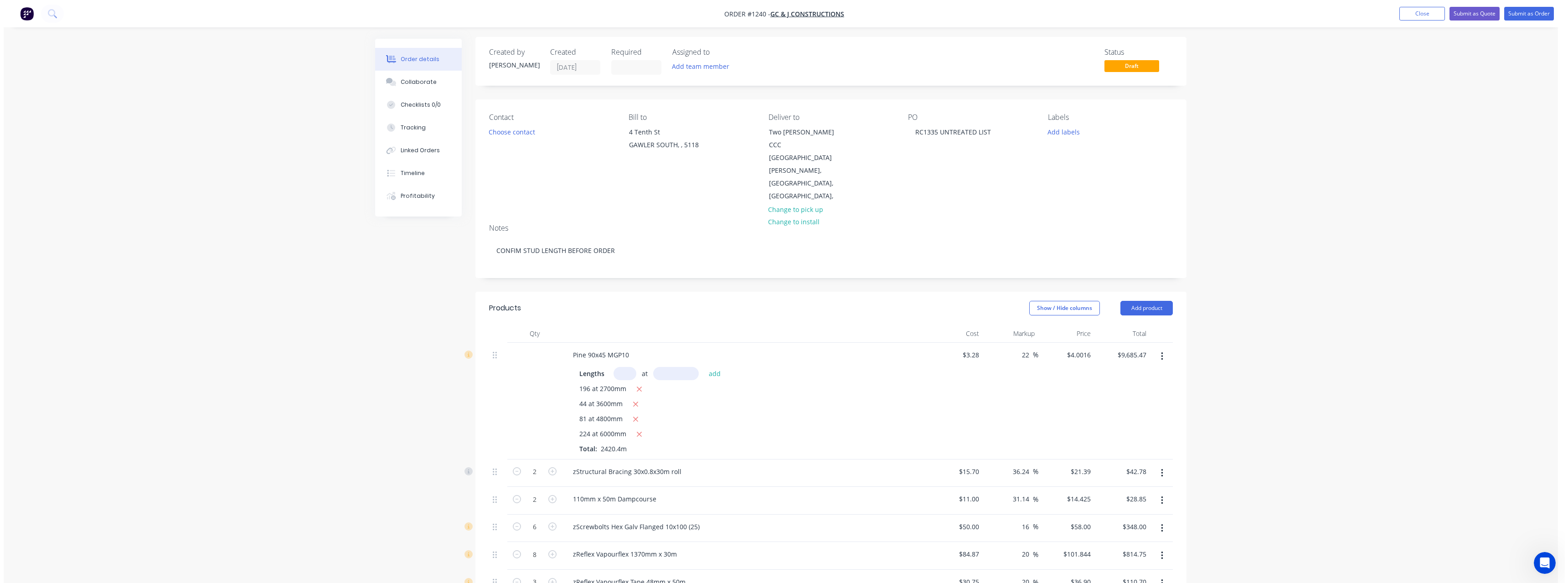
scroll to position [0, 0]
click at [1460, 16] on button "Submit as Quote" at bounding box center [1470, 14] width 50 height 14
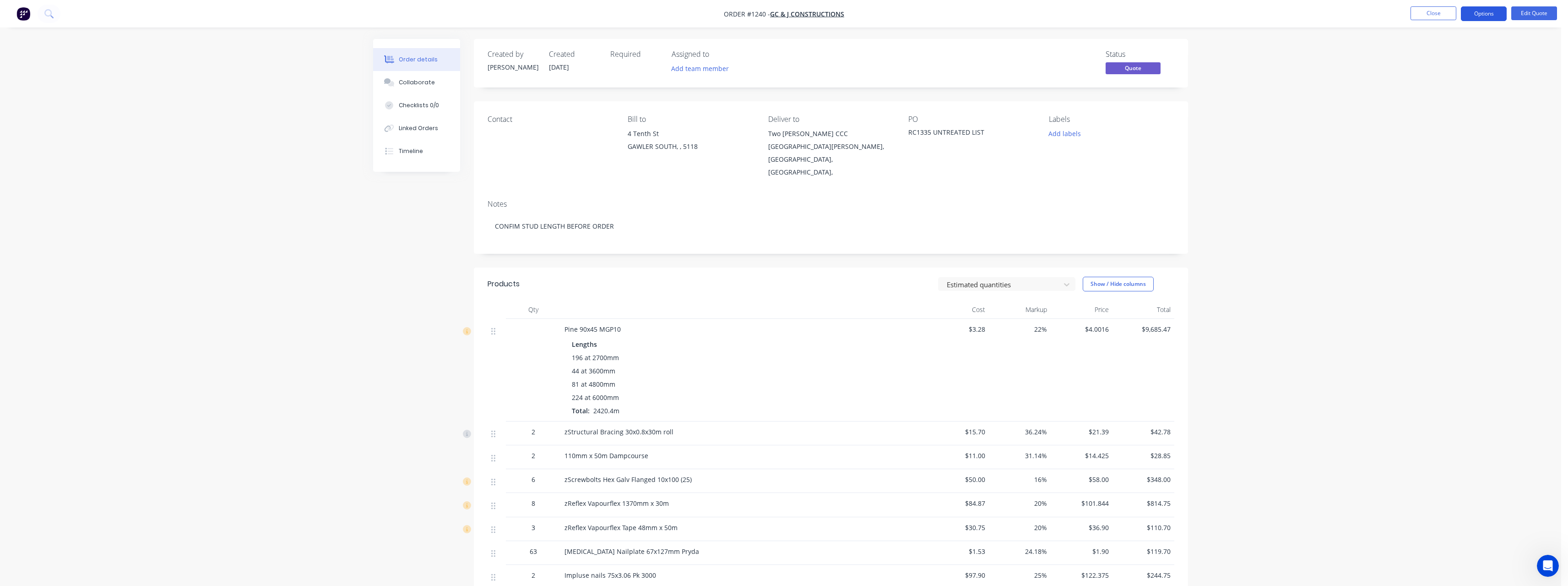
click at [1488, 16] on button "Options" at bounding box center [1484, 13] width 46 height 15
click at [1451, 167] on div "Duplicate" at bounding box center [1456, 165] width 84 height 13
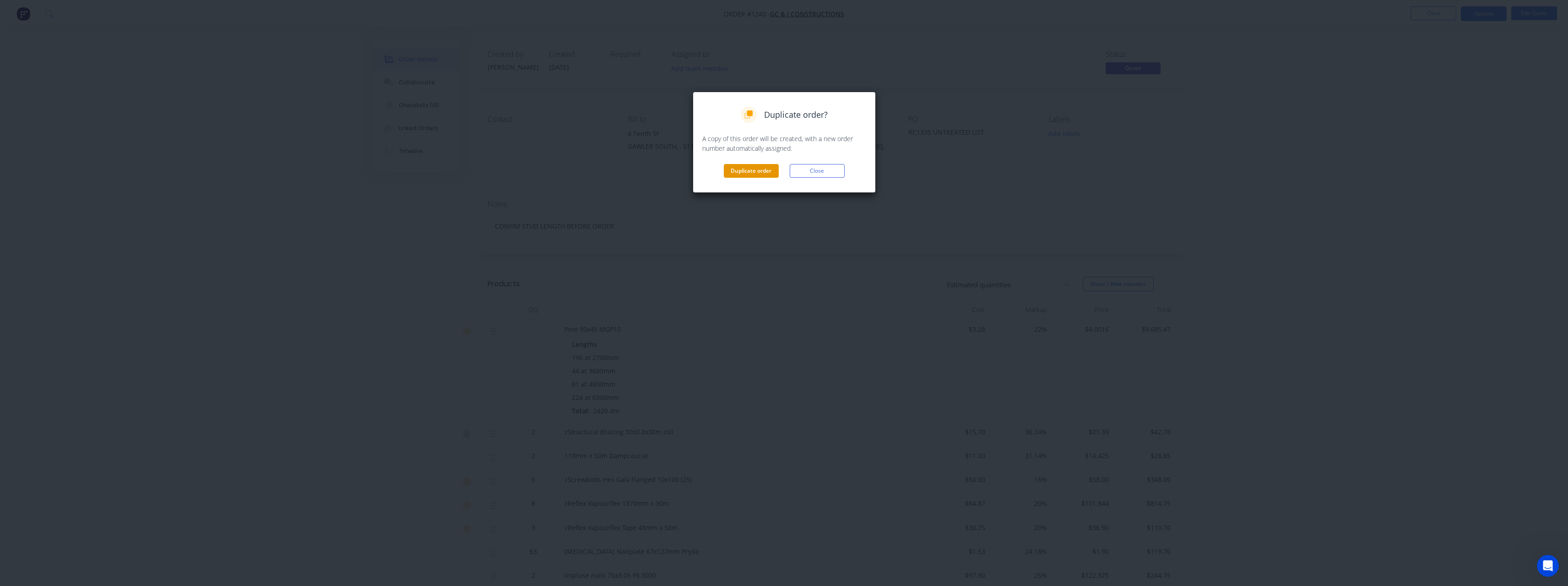
click at [743, 174] on button "Duplicate order" at bounding box center [751, 171] width 55 height 14
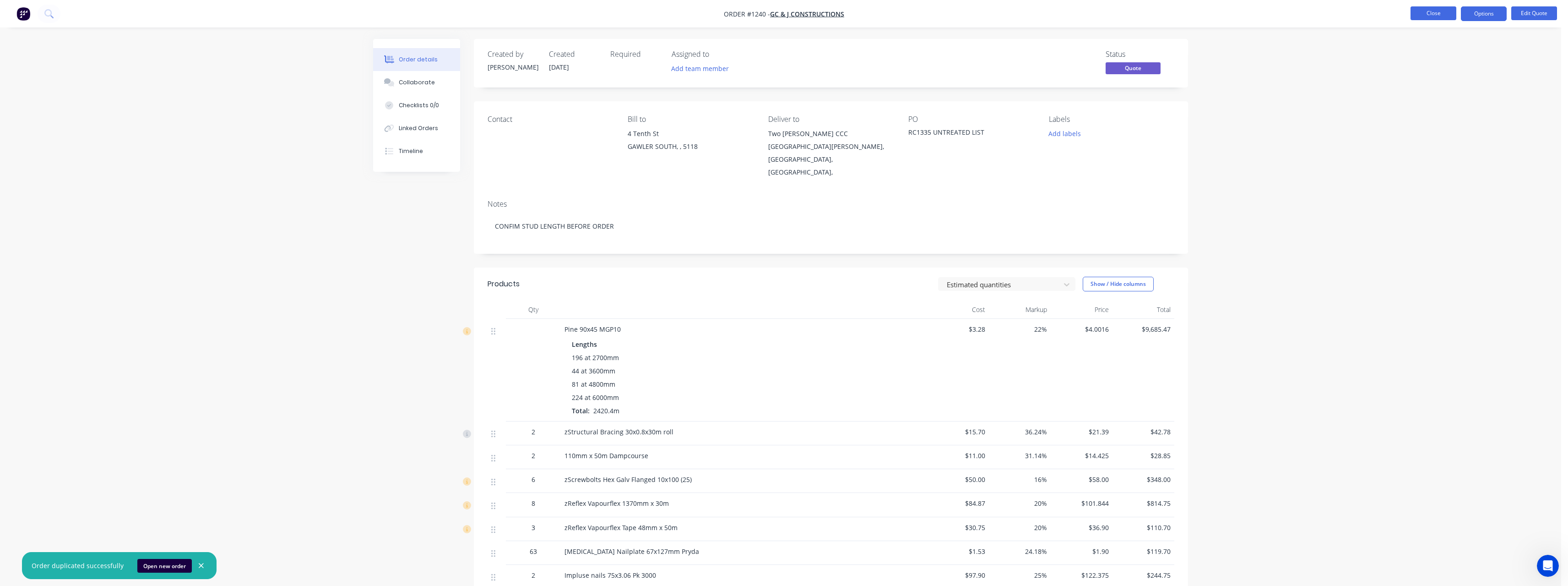
click at [1432, 11] on button "Close" at bounding box center [1433, 13] width 46 height 14
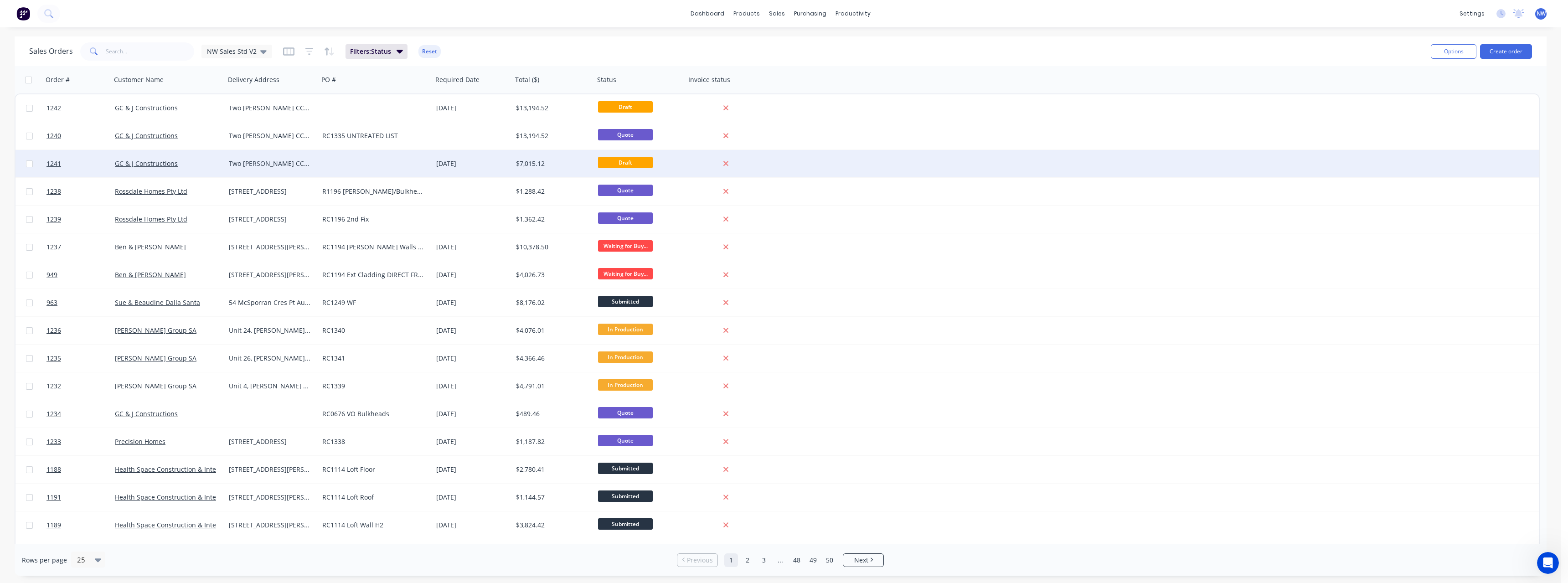
click at [317, 162] on div "Two [PERSON_NAME] CCC [GEOGRAPHIC_DATA][PERSON_NAME] [GEOGRAPHIC_DATA] [GEOGRAP…" at bounding box center [272, 164] width 94 height 28
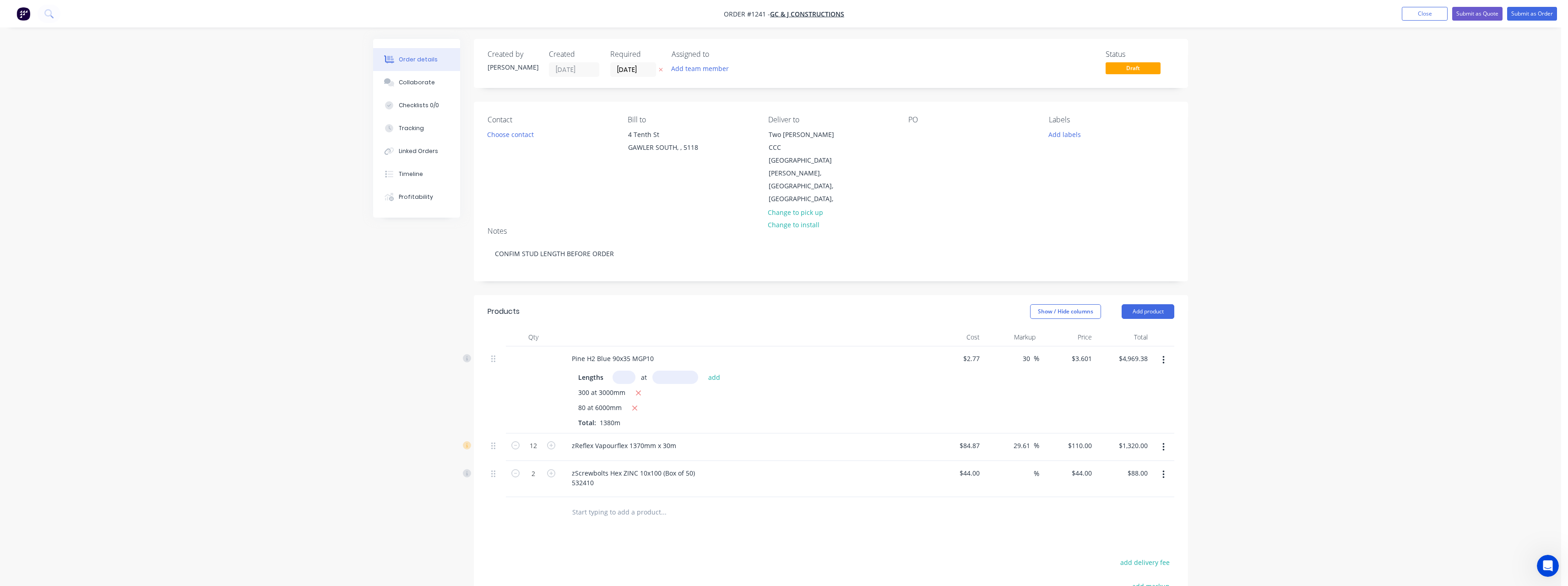
click at [1166, 352] on button "button" at bounding box center [1163, 360] width 21 height 17
click at [1126, 432] on div "Delete" at bounding box center [1131, 439] width 71 height 13
click at [1165, 352] on button "button" at bounding box center [1163, 360] width 21 height 17
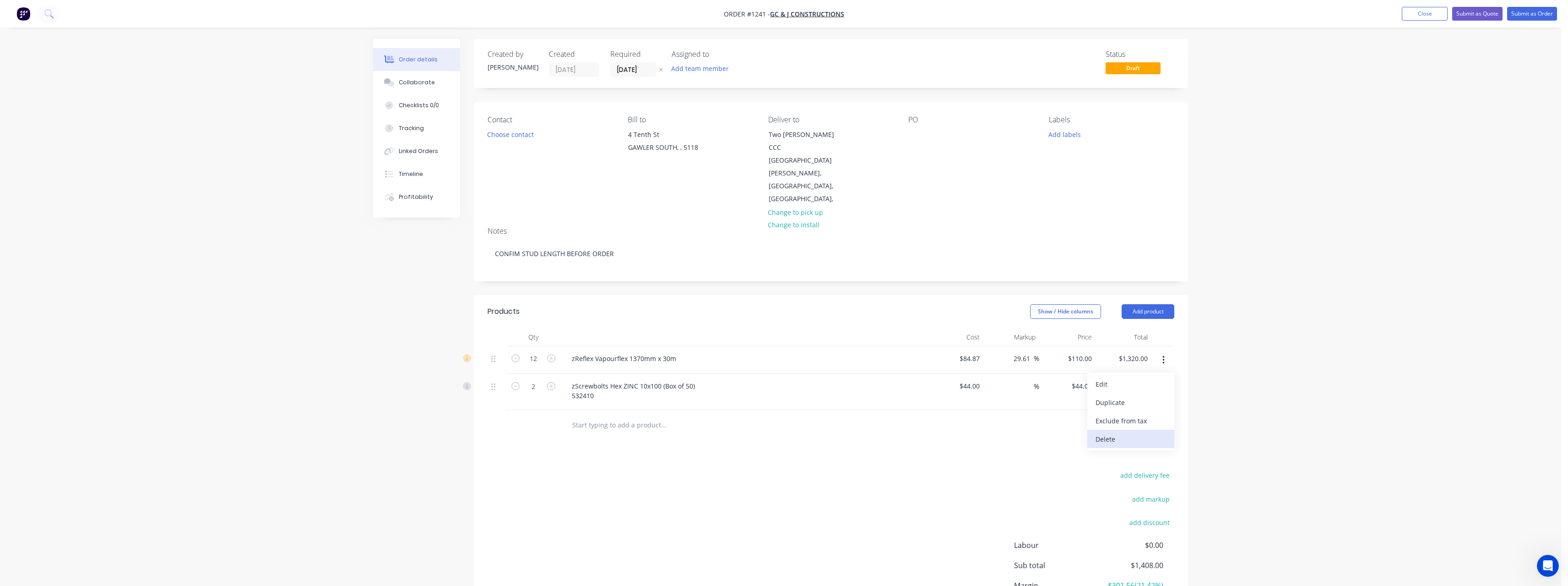
click at [1140, 432] on div "Delete" at bounding box center [1131, 439] width 71 height 13
click at [1168, 352] on button "button" at bounding box center [1163, 360] width 21 height 17
click at [1133, 432] on div "Delete" at bounding box center [1131, 439] width 71 height 13
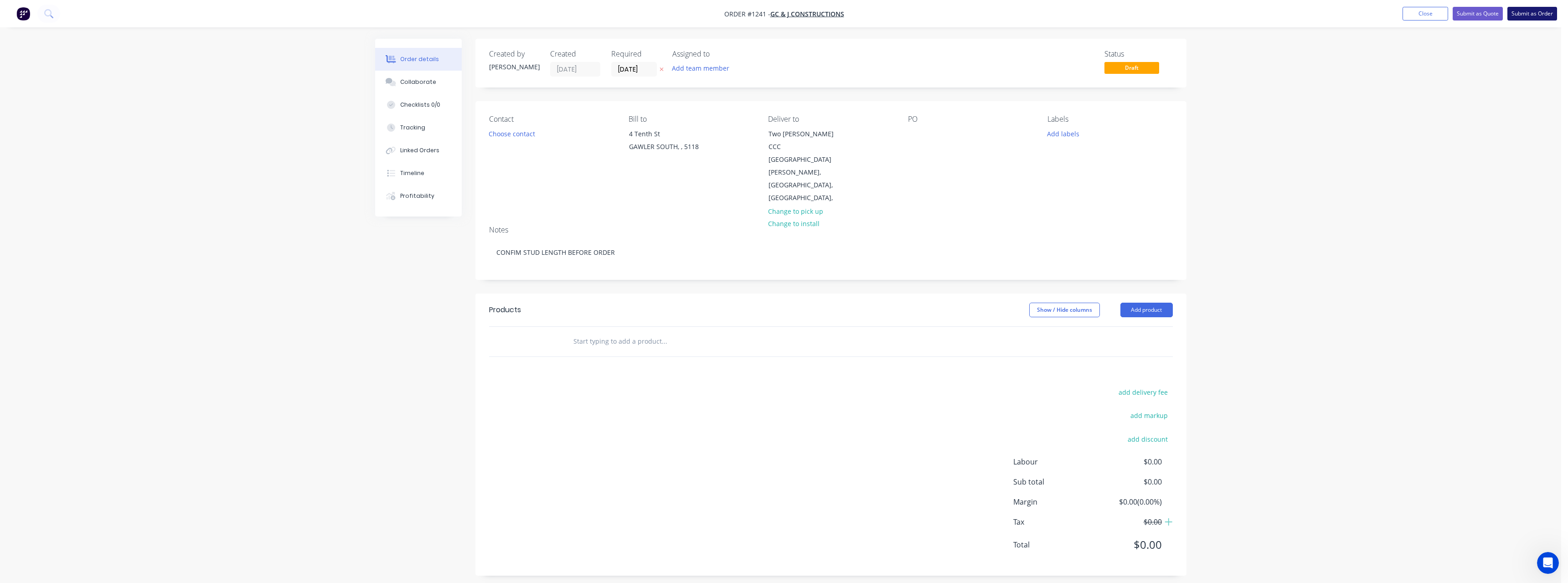
click at [1511, 15] on button "Submit as Order" at bounding box center [1532, 14] width 50 height 14
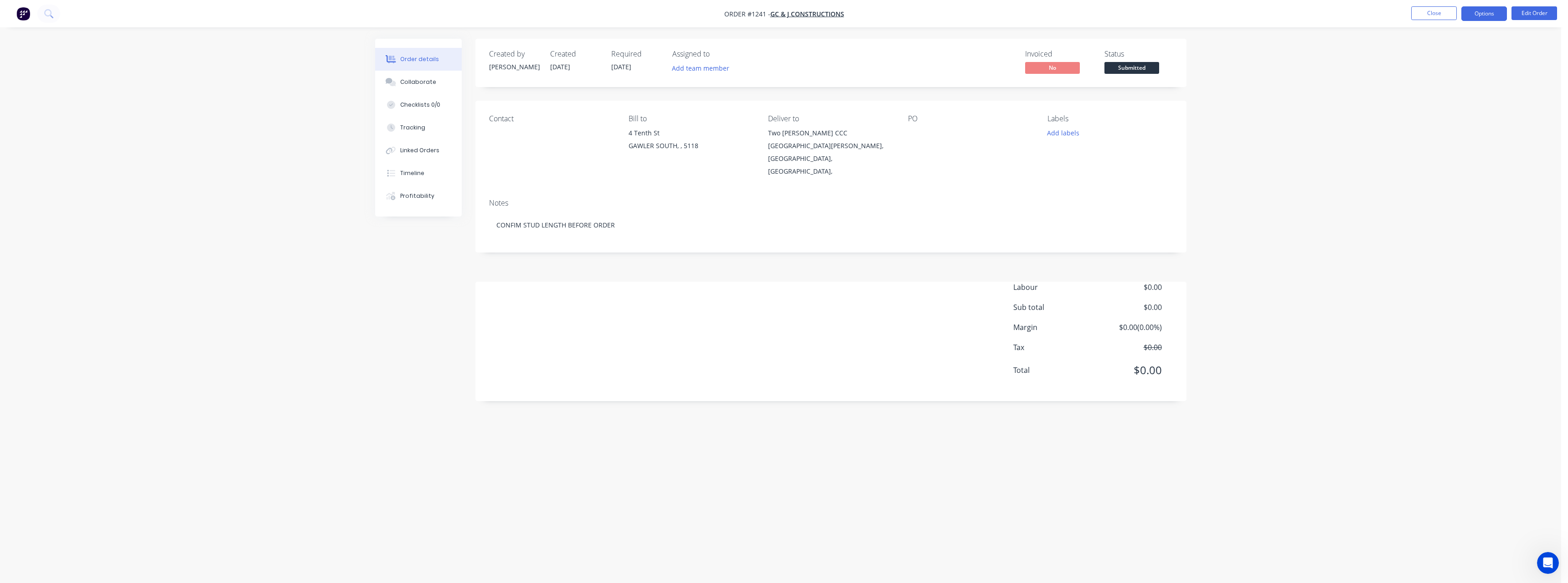
click at [1498, 16] on button "Options" at bounding box center [1484, 13] width 45 height 14
click at [1421, 240] on div "Archive" at bounding box center [1456, 242] width 84 height 13
click at [1443, 10] on button "Close" at bounding box center [1434, 13] width 45 height 14
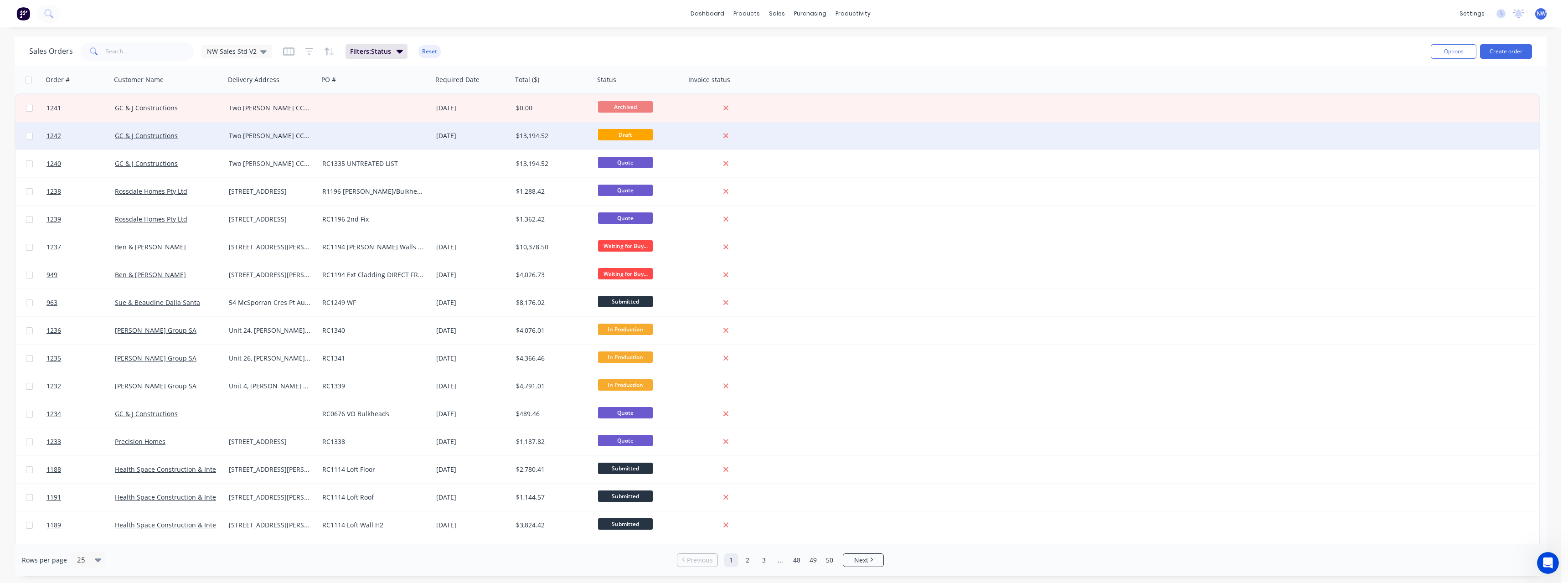
click at [290, 133] on div "Two [PERSON_NAME] CCC [GEOGRAPHIC_DATA][PERSON_NAME] [GEOGRAPHIC_DATA] [GEOGRAP…" at bounding box center [269, 136] width 82 height 9
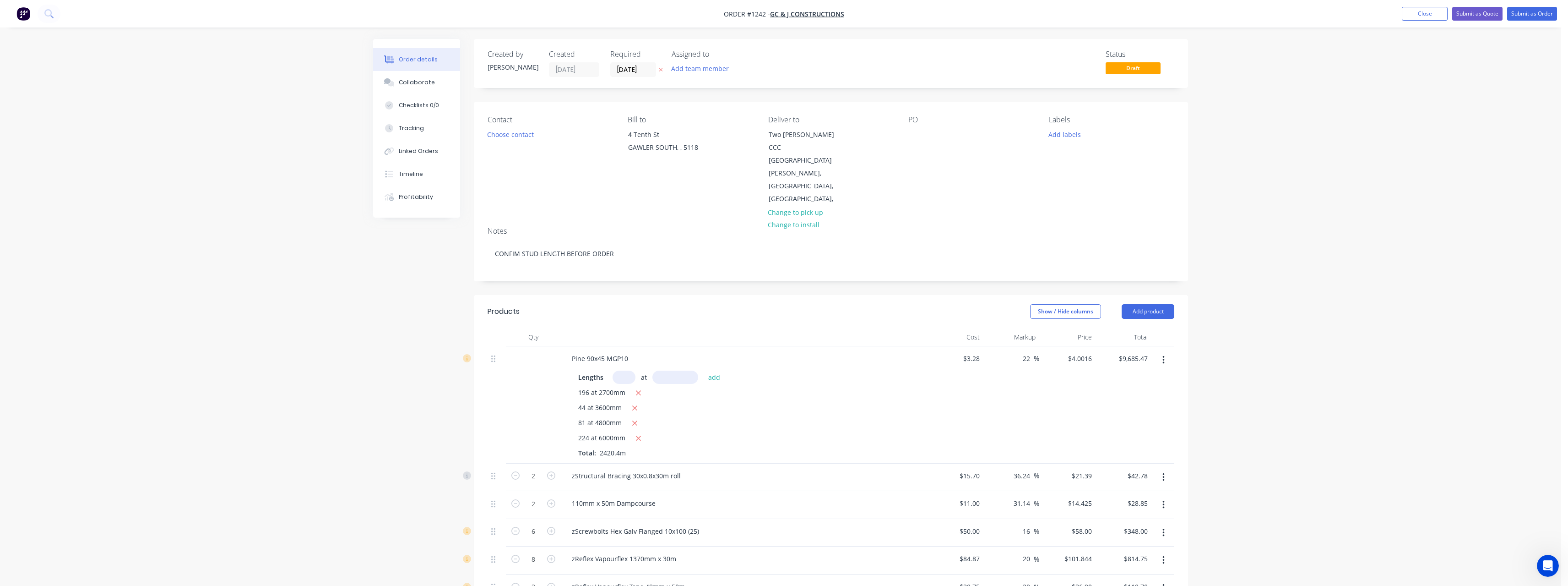
click at [661, 70] on icon "button" at bounding box center [660, 70] width 3 height 3
click at [915, 136] on div at bounding box center [915, 134] width 15 height 13
click at [1164, 355] on icon "button" at bounding box center [1163, 360] width 2 height 10
click at [1122, 432] on div "Delete" at bounding box center [1131, 439] width 71 height 13
click at [640, 546] on input "text" at bounding box center [663, 555] width 183 height 18
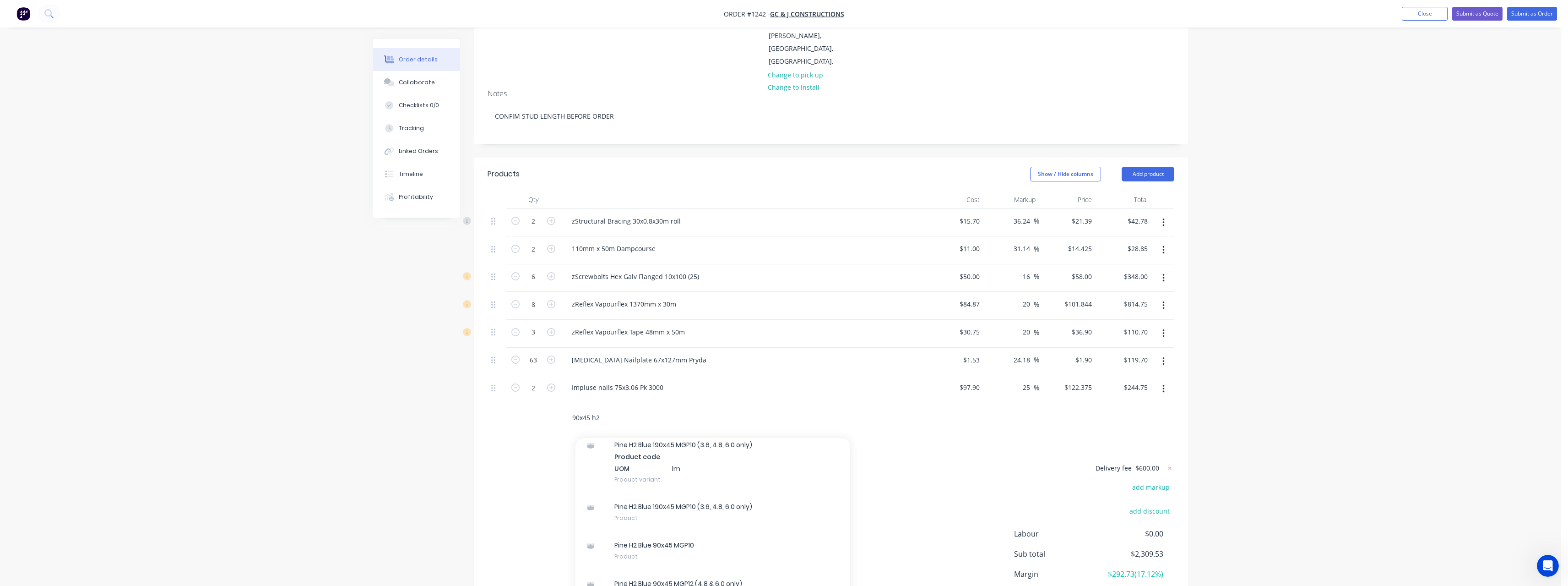
scroll to position [138, 0]
click at [713, 531] on div "Pine H2 Blue 90x45 MGP10 Product" at bounding box center [712, 550] width 274 height 39
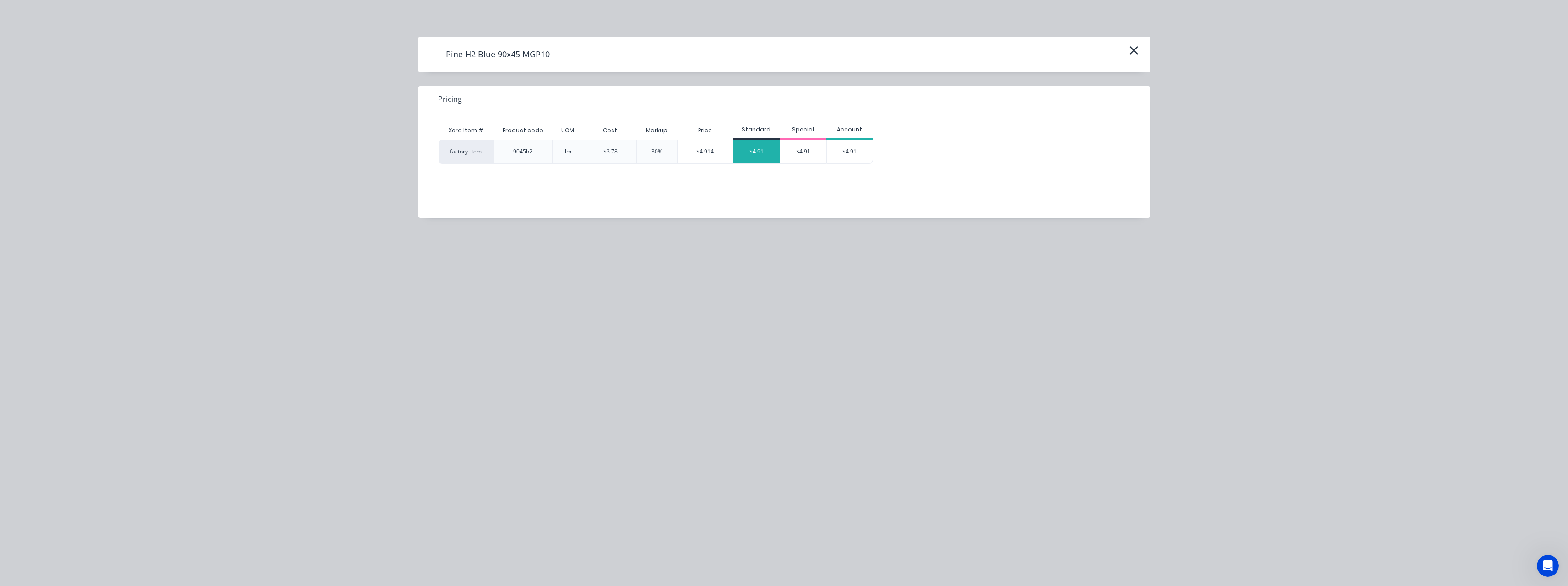
click at [754, 149] on div "$4.91" at bounding box center [756, 152] width 46 height 23
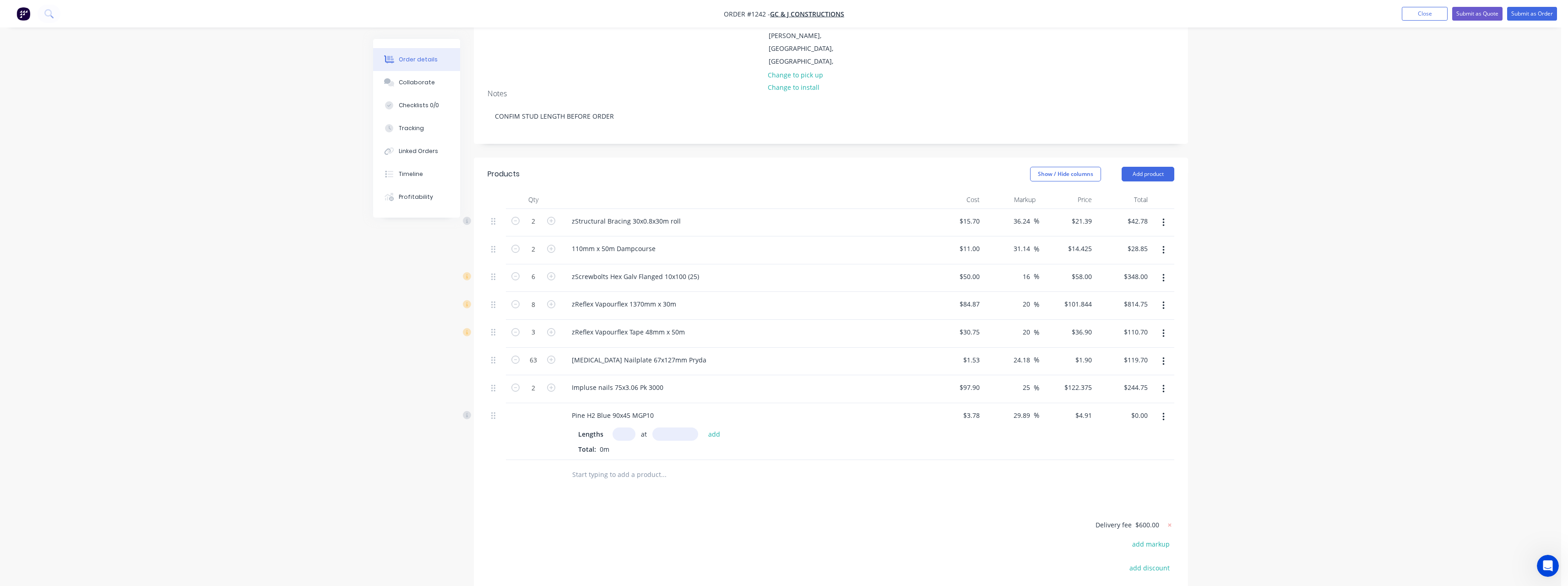
click at [625, 428] on input "text" at bounding box center [624, 434] width 23 height 13
click at [704, 428] on button "add" at bounding box center [714, 434] width 21 height 12
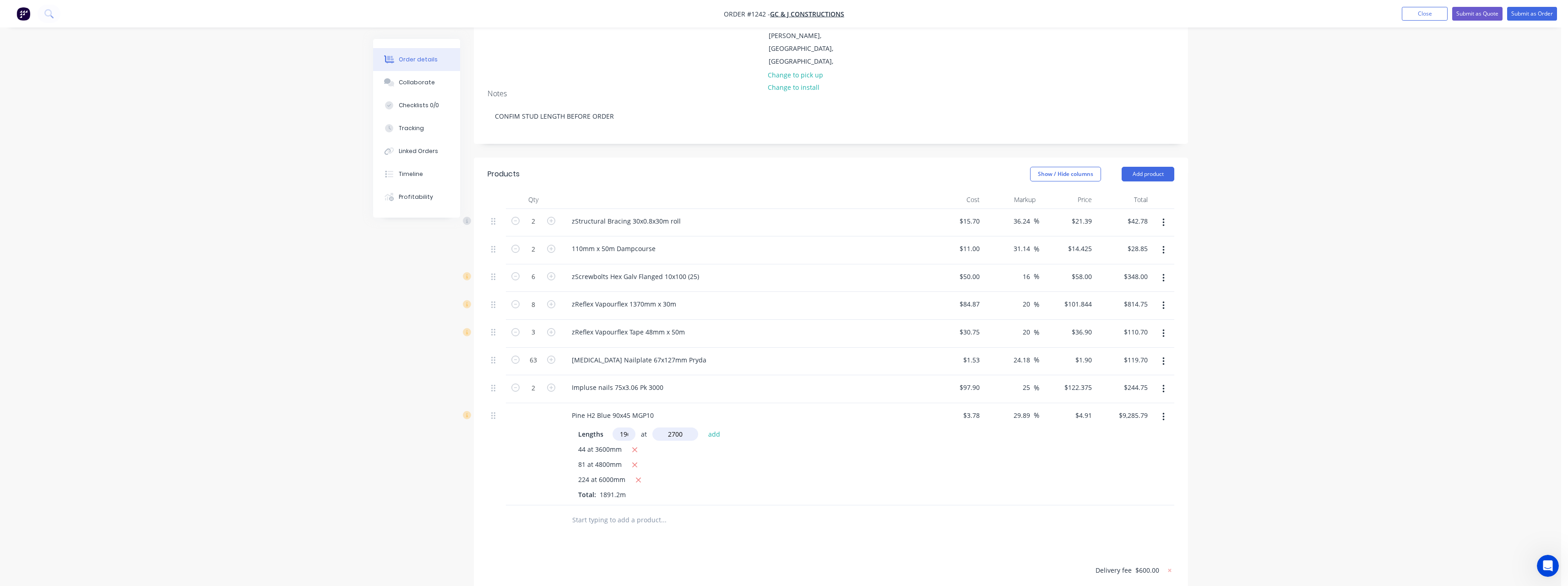
click at [704, 428] on button "add" at bounding box center [714, 434] width 21 height 12
click at [1032, 409] on input "29.89" at bounding box center [1023, 415] width 21 height 13
click at [914, 423] on div "Lengths at add 196 at 2700mm 44 at 3600mm 81 at 4800mm 224 at 6000mm Total: 242…" at bounding box center [743, 468] width 359 height 91
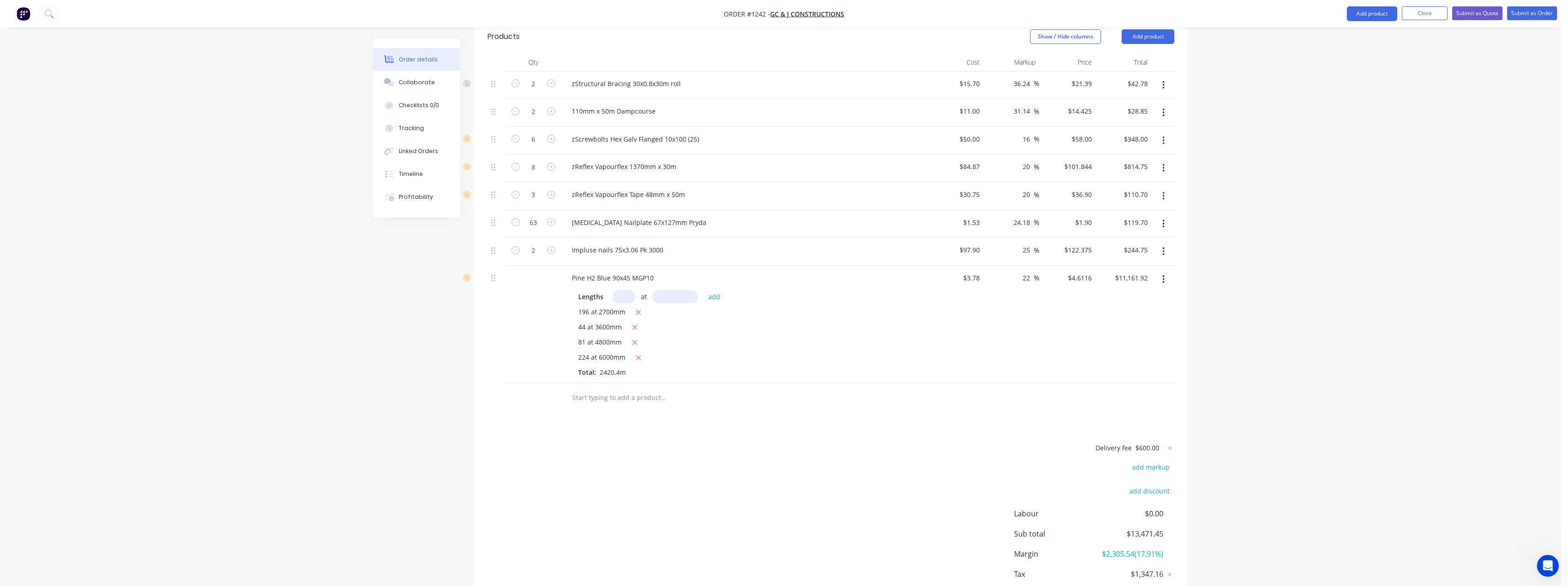
scroll to position [229, 0]
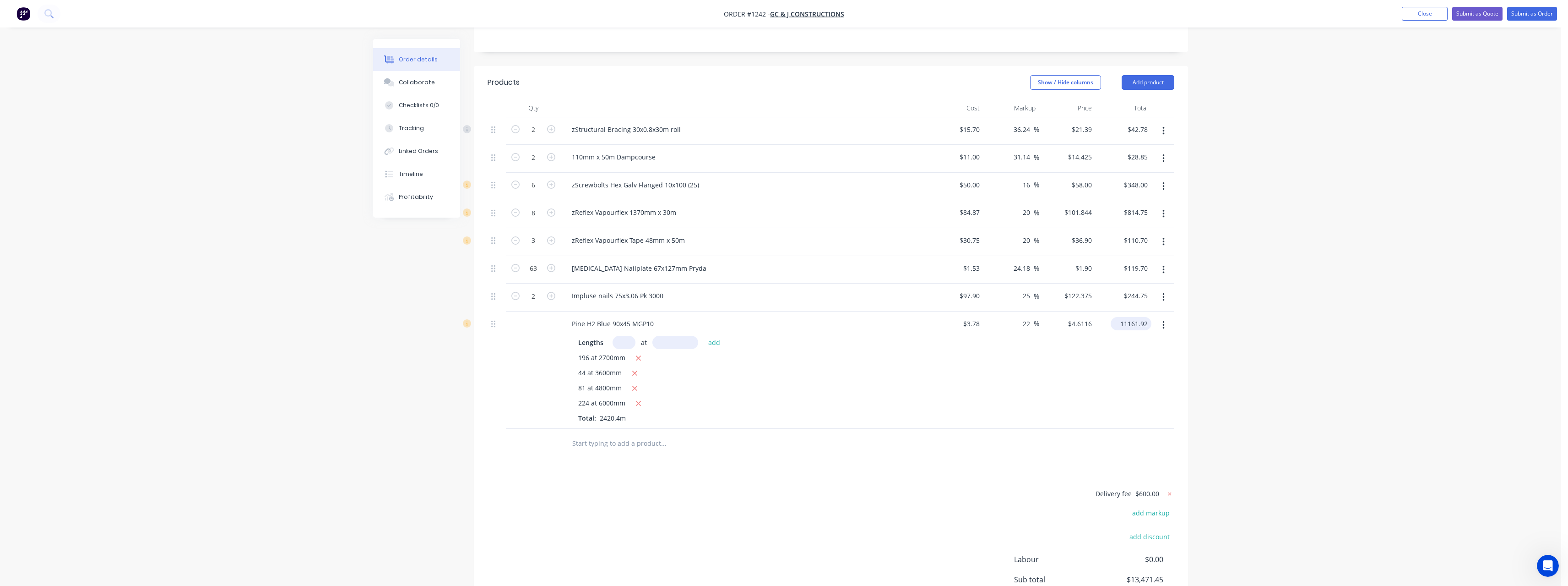
click at [1146, 317] on input "11161.92" at bounding box center [1133, 323] width 37 height 13
click at [1146, 317] on input "11161.92" at bounding box center [1135, 323] width 32 height 13
click at [803, 429] on div at bounding box center [725, 443] width 330 height 30
click at [1150, 317] on input "11160.46" at bounding box center [1135, 323] width 32 height 13
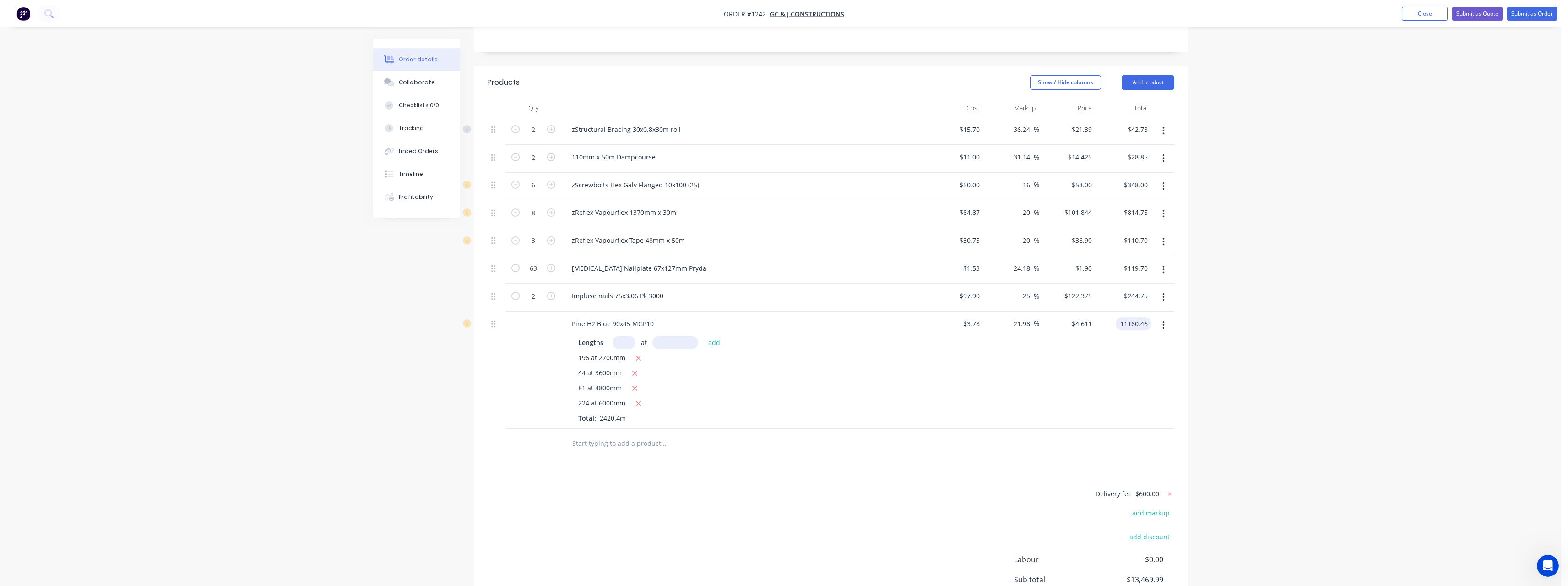
click at [1150, 317] on input "11160.46" at bounding box center [1135, 323] width 32 height 13
click at [944, 374] on div "$3.78 $3.78" at bounding box center [955, 370] width 56 height 118
click at [931, 429] on div at bounding box center [830, 443] width 687 height 30
click at [1148, 317] on input "11160.47" at bounding box center [1133, 323] width 37 height 13
click at [1148, 317] on input "11160.47" at bounding box center [1135, 323] width 32 height 13
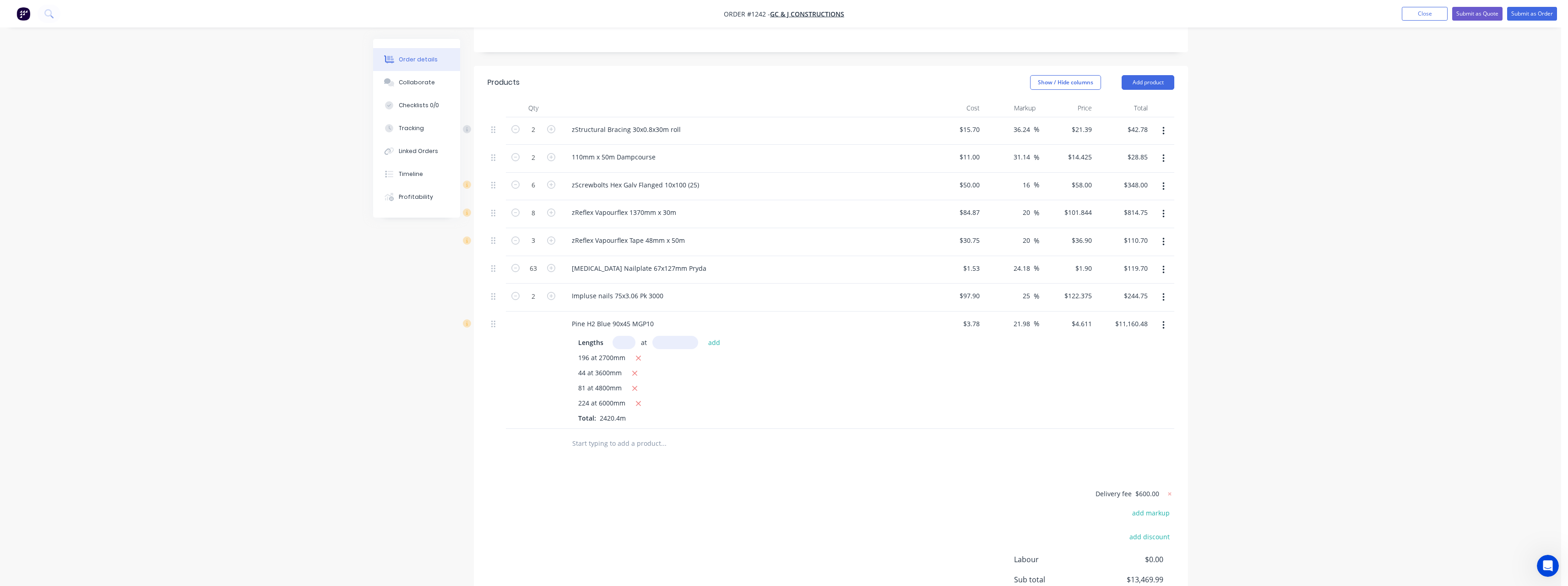
click at [838, 423] on div "Products Show / Hide columns Add product Qty Cost Markup Price Total 2 zStructu…" at bounding box center [830, 369] width 714 height 608
click at [841, 424] on div "Products Show / Hide columns Add product Qty Cost Markup Price Total 2 zStructu…" at bounding box center [830, 369] width 714 height 608
click at [727, 383] on div "81 at 4800mm" at bounding box center [743, 389] width 331 height 12
click at [678, 336] on input "text" at bounding box center [675, 342] width 46 height 13
click at [1149, 317] on input "11160.48" at bounding box center [1133, 323] width 37 height 13
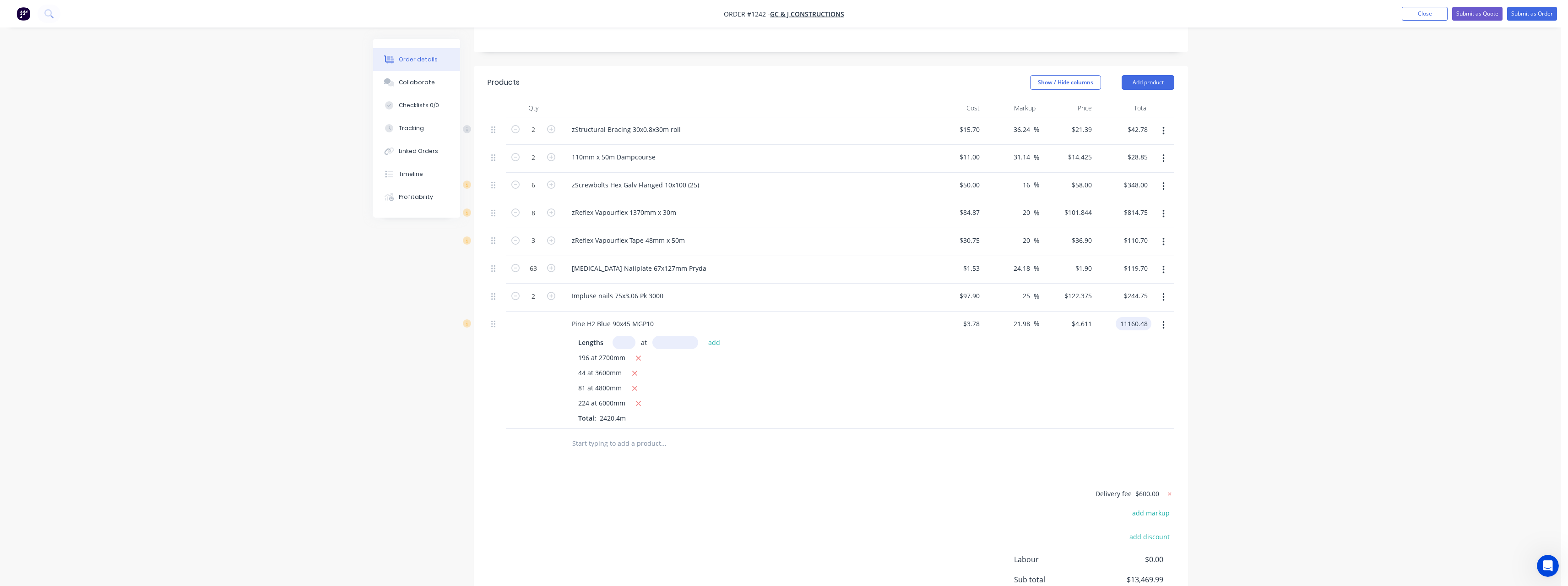
click at [1149, 317] on input "11160.48" at bounding box center [1135, 323] width 32 height 13
click at [830, 376] on div "196 at 2700mm 44 at 3600mm 81 at 4800mm 224 at 6000mm Total: 2420.4m" at bounding box center [743, 387] width 331 height 70
click at [1150, 317] on input "11160.49" at bounding box center [1133, 323] width 37 height 13
click at [1150, 317] on input "11160.49" at bounding box center [1135, 323] width 32 height 13
click at [1155, 317] on button "button" at bounding box center [1163, 325] width 21 height 17
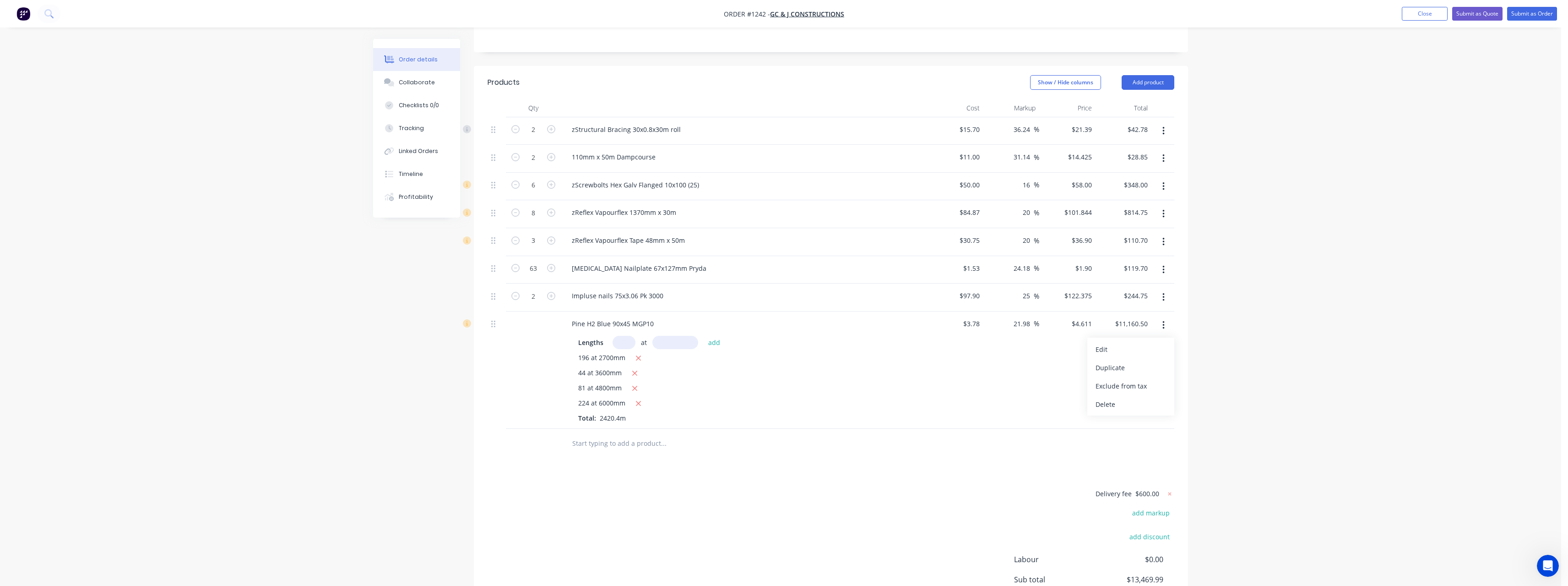
click at [895, 353] on div "196 at 2700mm" at bounding box center [743, 358] width 331 height 12
click at [1150, 317] on input "11160.50" at bounding box center [1135, 323] width 32 height 13
click at [993, 363] on div "31.16 21.98 %" at bounding box center [1011, 370] width 56 height 118
click at [1150, 317] on input "12000.10" at bounding box center [1133, 323] width 37 height 13
click at [1031, 322] on div "21.99 21.99 %" at bounding box center [1011, 370] width 56 height 118
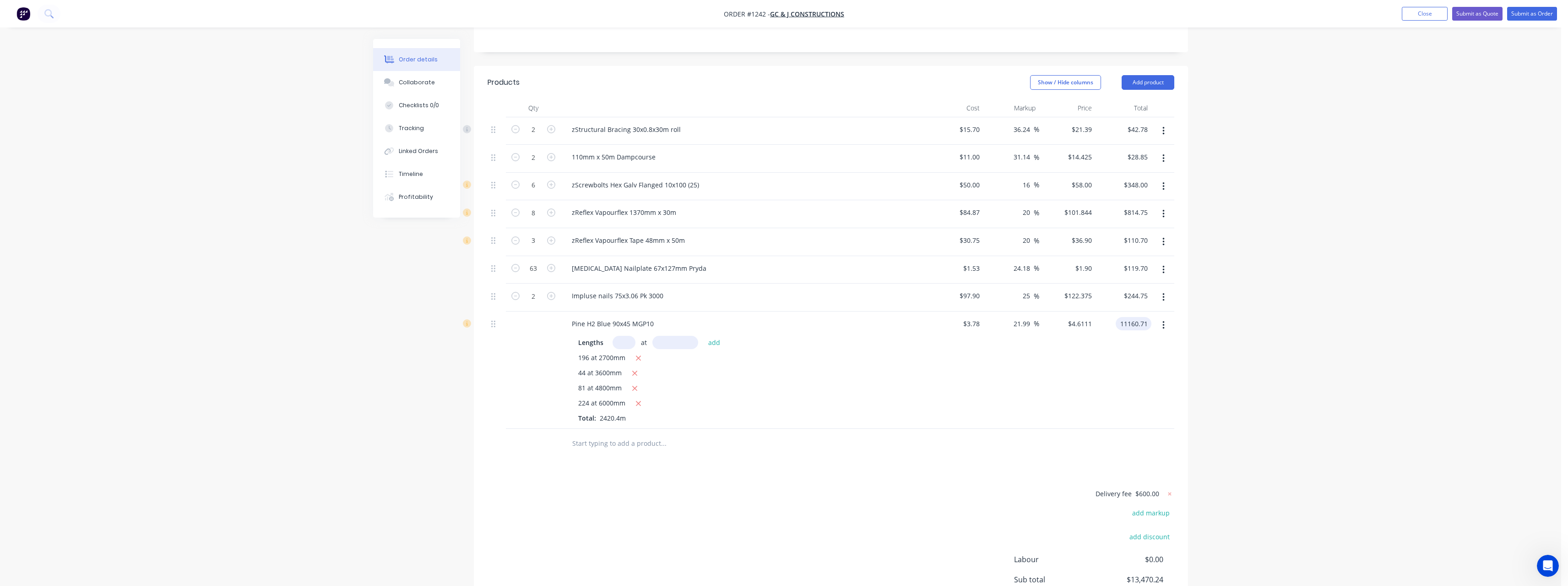
click at [1148, 317] on input "11160.71" at bounding box center [1135, 323] width 32 height 13
click at [1033, 317] on input "21.99" at bounding box center [1023, 323] width 21 height 13
click at [915, 368] on div "Lengths at add 196 at 2700mm 44 at 3600mm 81 at 4800mm 224 at 6000mm Total: 242…" at bounding box center [743, 377] width 359 height 91
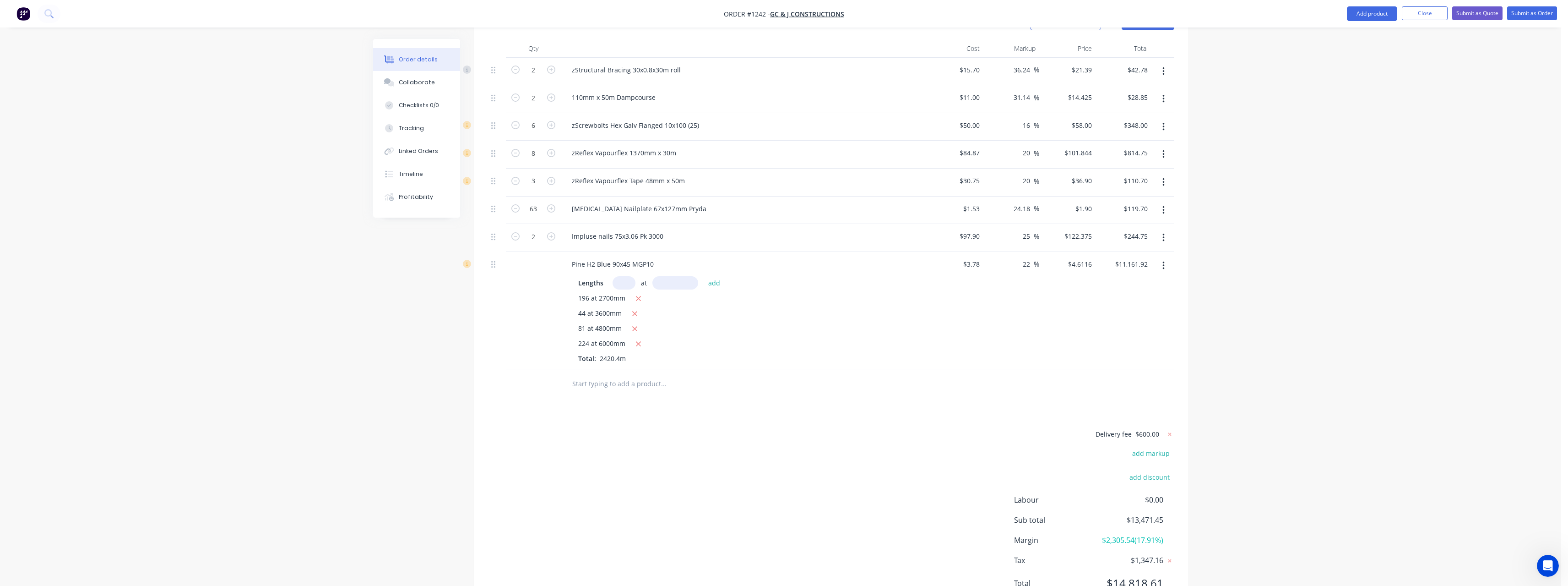
scroll to position [292, 0]
click at [1170, 429] on icon at bounding box center [1170, 430] width 3 height 3
click at [1168, 425] on button "add delivery fee" at bounding box center [1144, 431] width 59 height 12
click at [931, 425] on div "Delivery fee Delivery fee Delivery fee name (Optional) 599.55 599.55 $0 add mar…" at bounding box center [830, 512] width 687 height 174
click at [1171, 426] on icon at bounding box center [1169, 430] width 9 height 9
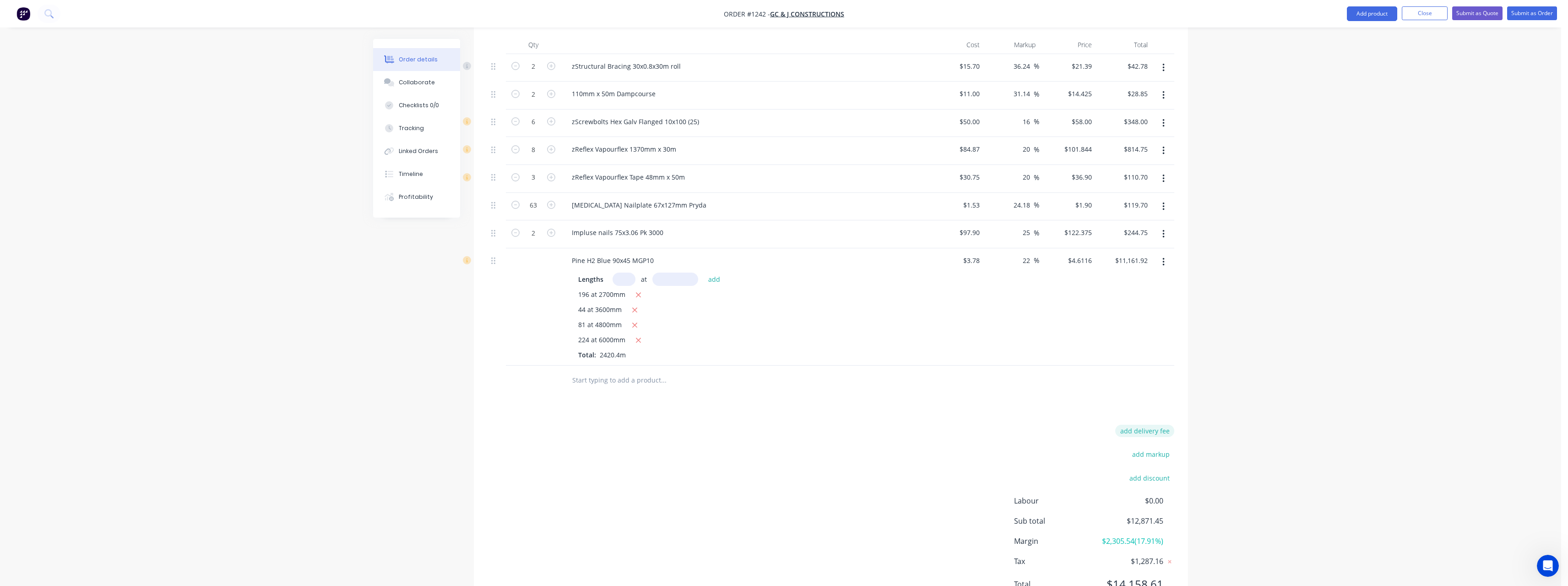
click at [1157, 425] on button "add delivery fee" at bounding box center [1144, 431] width 59 height 12
click at [911, 425] on div "Delivery fee Delivery fee Delivery fee name (Optional) 598.55 598.55 $0 add mar…" at bounding box center [830, 512] width 687 height 174
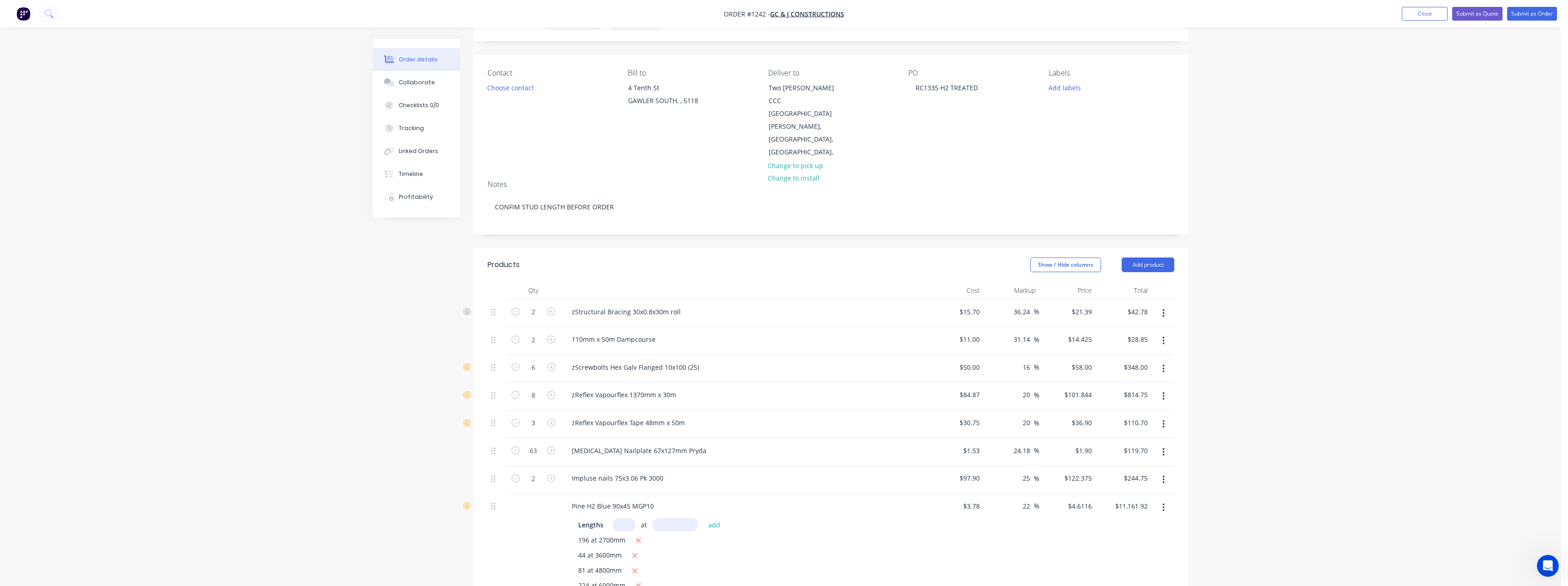
scroll to position [0, 0]
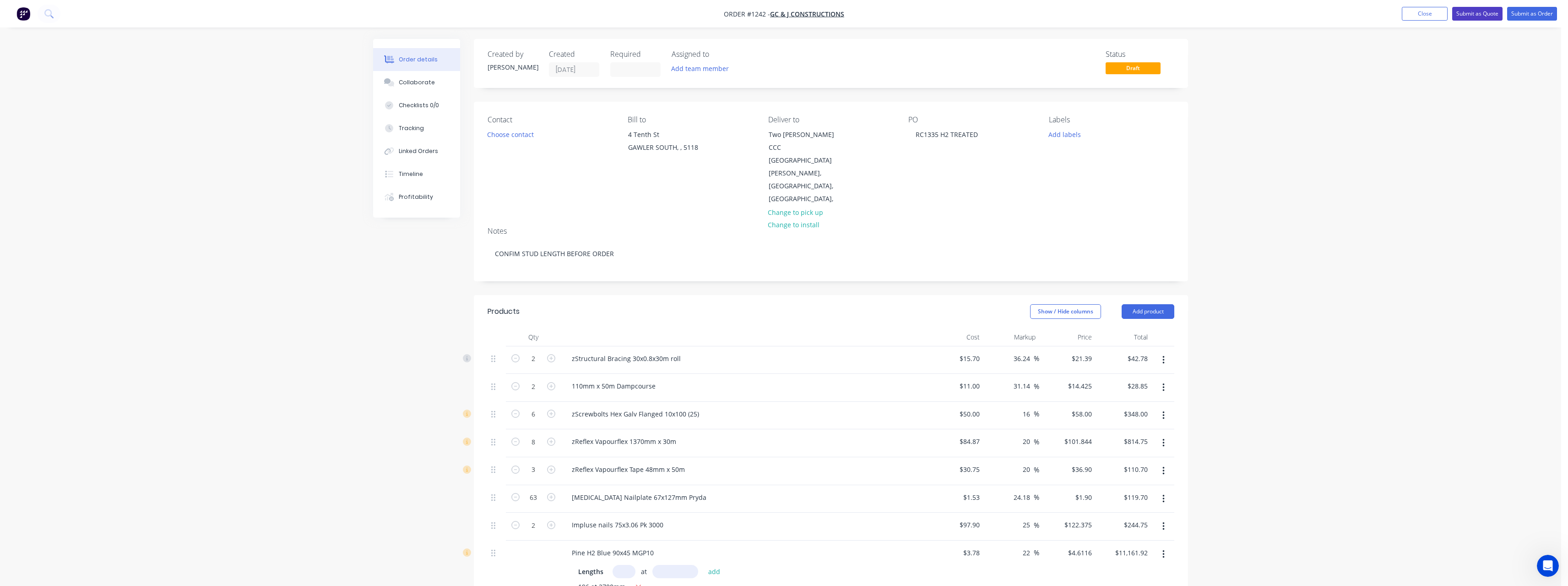
click at [1463, 15] on button "Submit as Quote" at bounding box center [1477, 14] width 50 height 14
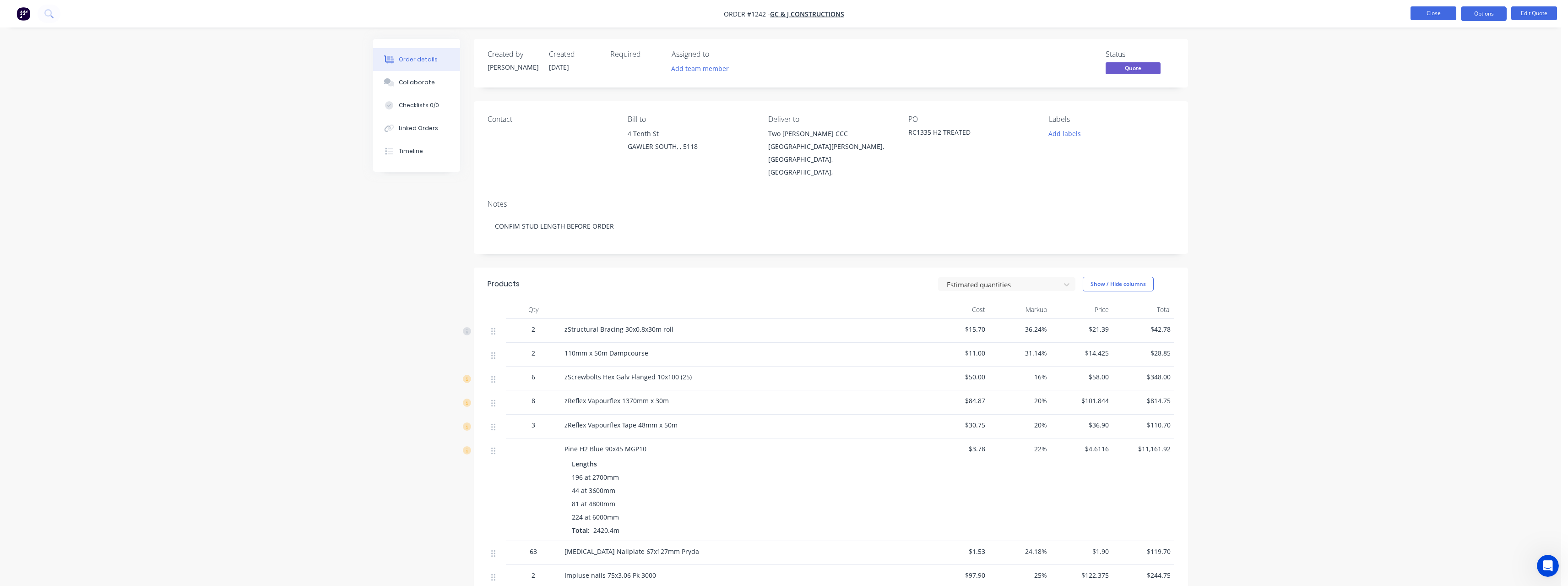
click at [1435, 16] on button "Close" at bounding box center [1433, 13] width 46 height 14
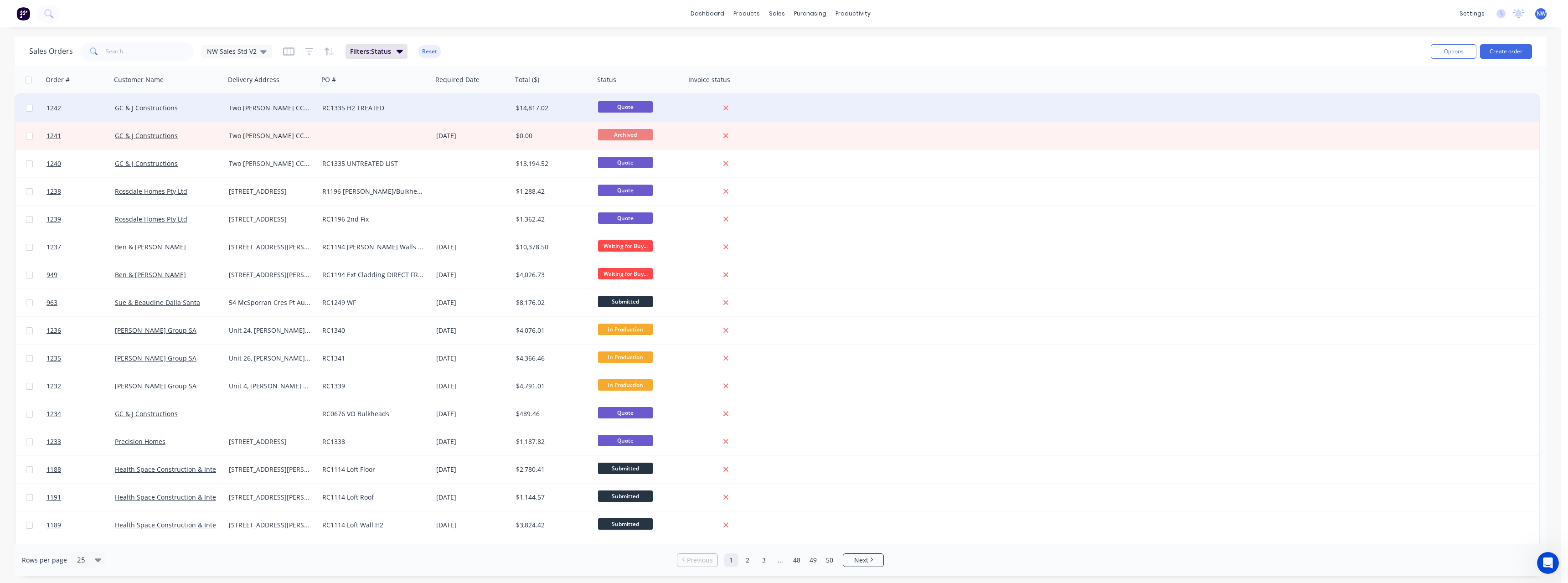
click at [382, 106] on div "RC1335 H2 TREATED" at bounding box center [372, 107] width 101 height 9
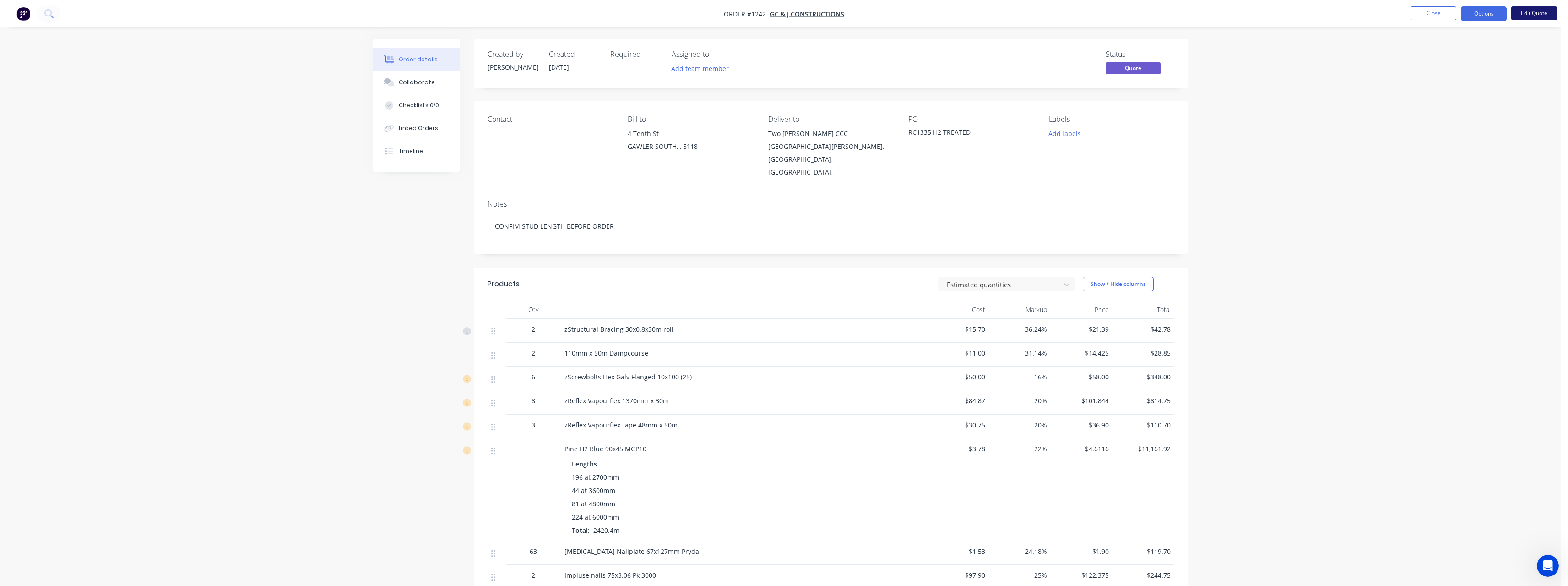
click at [1529, 16] on button "Edit Quote" at bounding box center [1534, 13] width 46 height 14
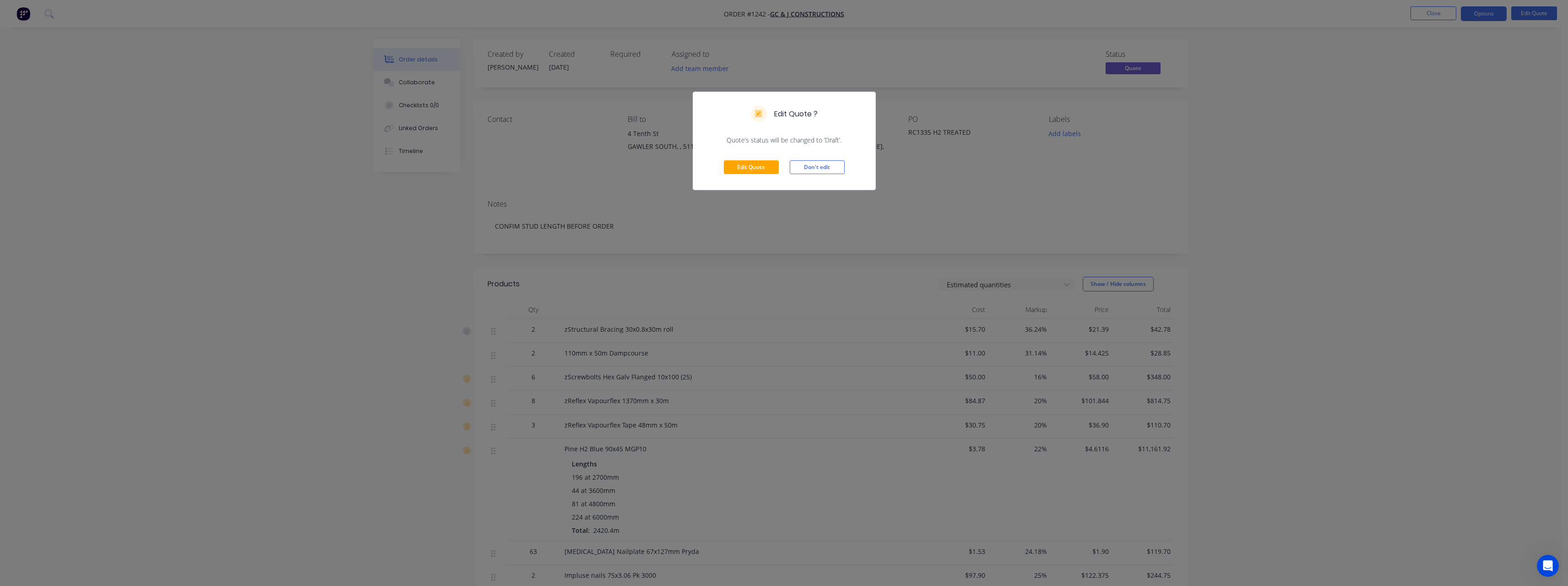
click at [731, 160] on div "Edit Quote Don't edit" at bounding box center [784, 167] width 183 height 45
click at [758, 171] on button "Edit Quote" at bounding box center [751, 167] width 55 height 14
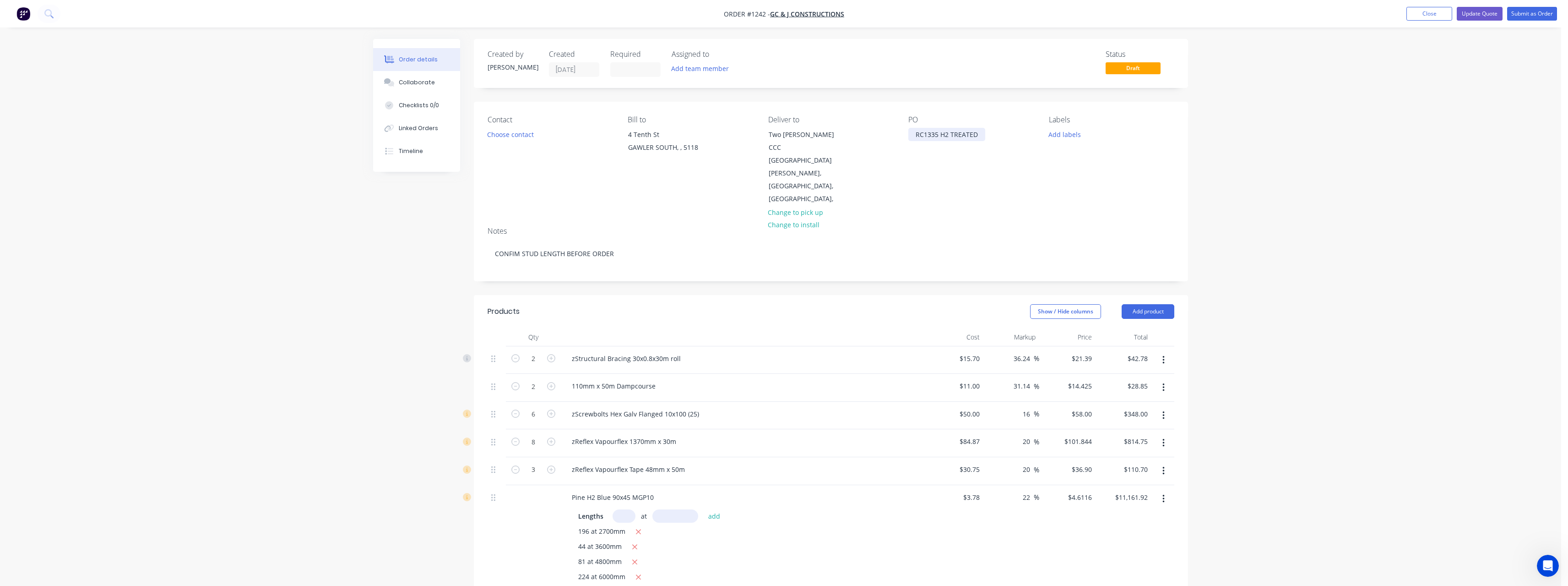
drag, startPoint x: 980, startPoint y: 138, endPoint x: 977, endPoint y: 142, distance: 5.0
click at [979, 137] on div "RC1335 H2 TREATED" at bounding box center [946, 134] width 77 height 13
click at [1477, 16] on button "Update Quote" at bounding box center [1480, 14] width 46 height 14
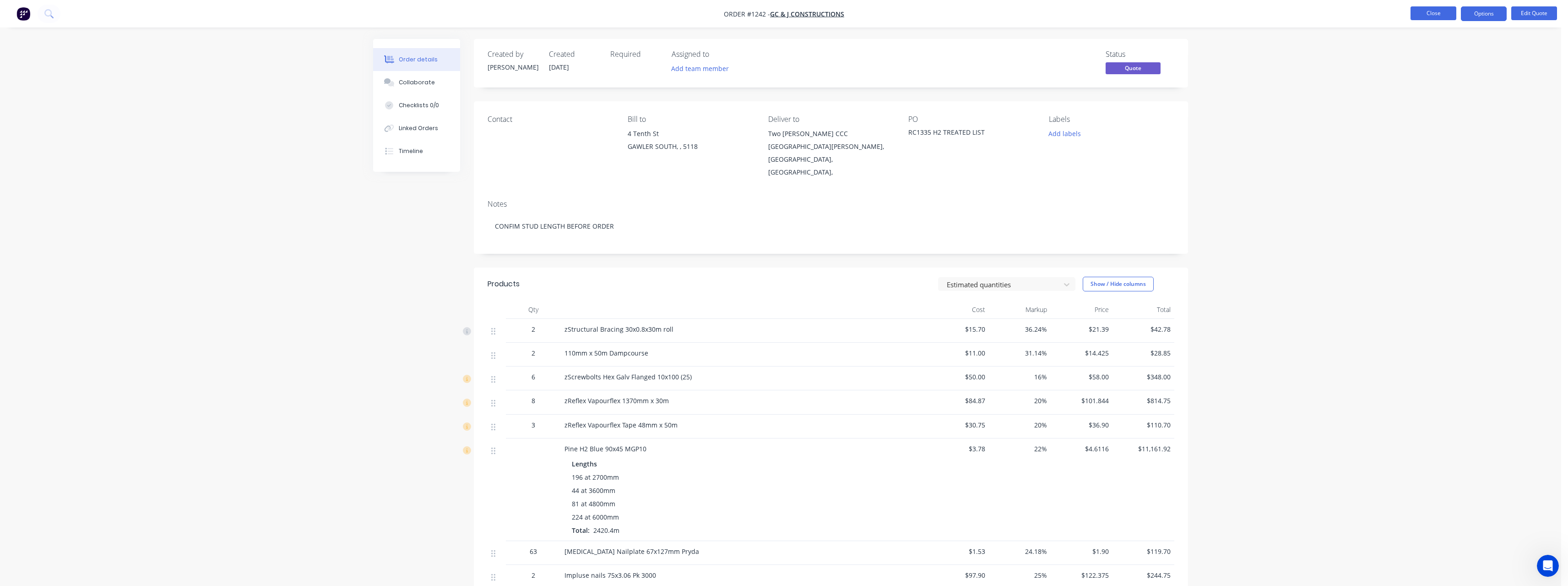
click at [1442, 14] on button "Close" at bounding box center [1433, 13] width 46 height 14
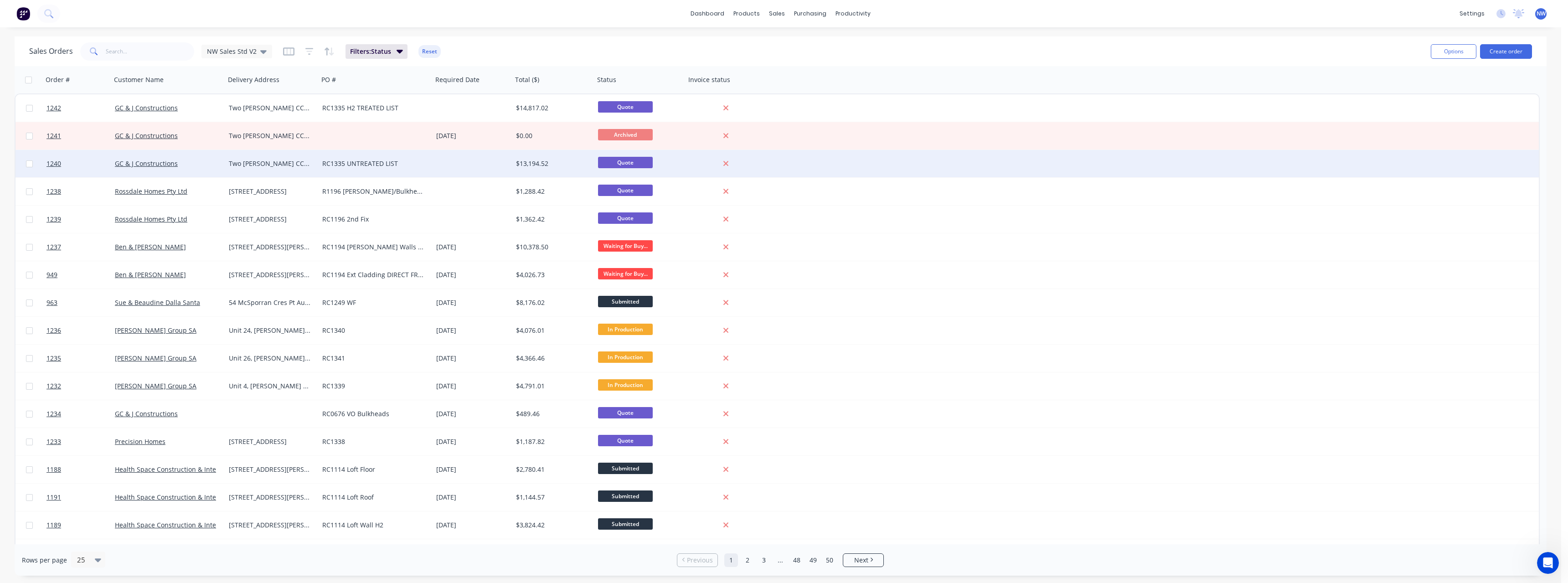
click at [372, 164] on div "RC1335 UNTREATED LIST" at bounding box center [372, 163] width 101 height 9
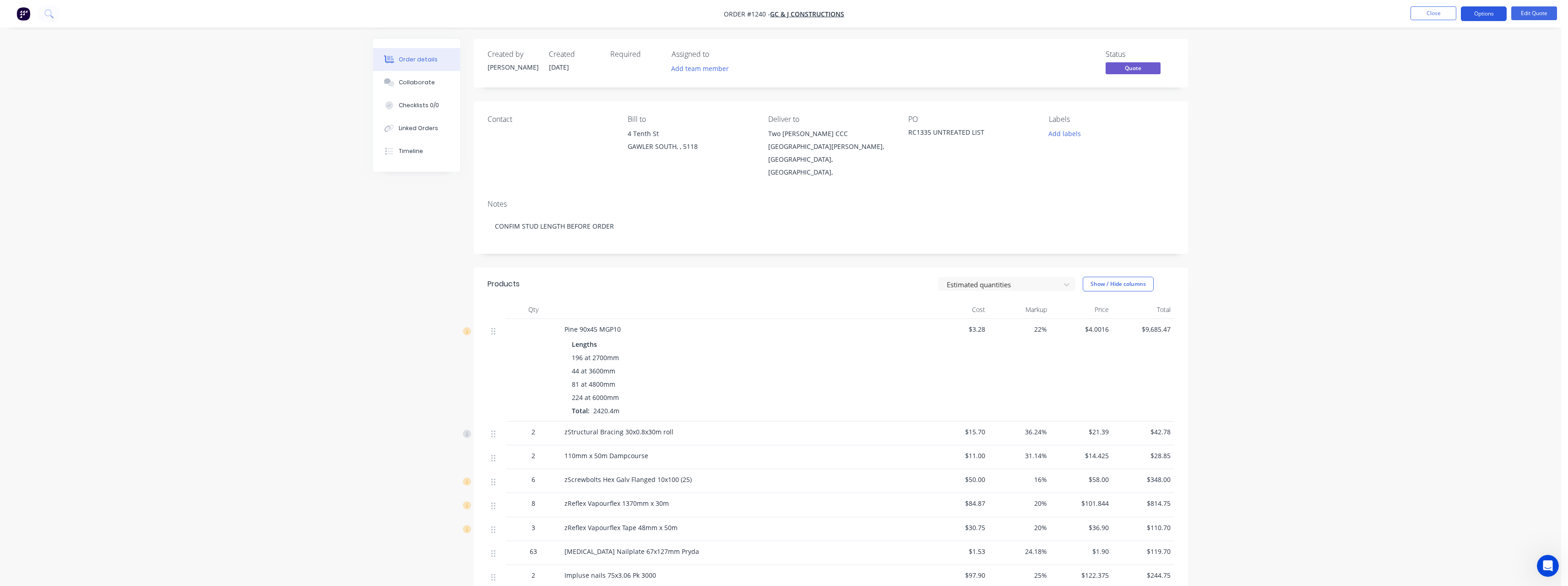
click at [1477, 13] on button "Options" at bounding box center [1484, 13] width 46 height 15
click at [1450, 60] on div "Quote" at bounding box center [1456, 55] width 84 height 13
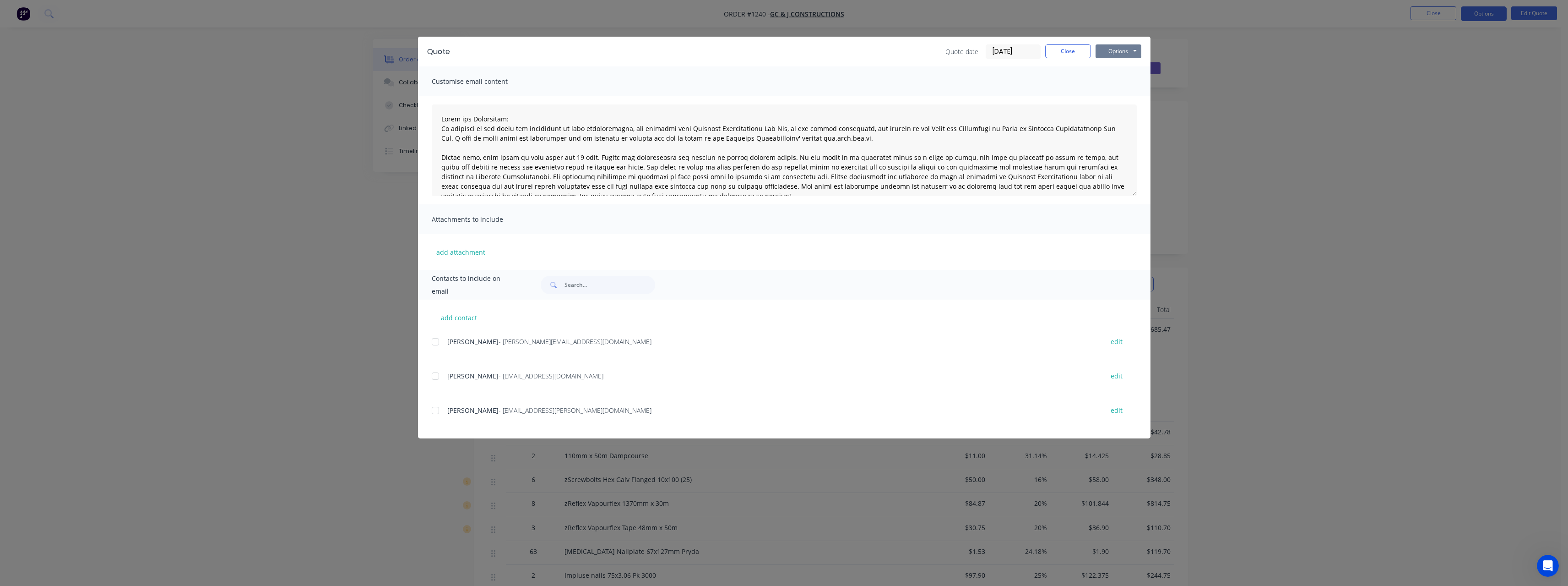
click at [1110, 51] on button "Options" at bounding box center [1119, 51] width 46 height 14
click at [1116, 84] on button "Print" at bounding box center [1125, 83] width 59 height 15
click at [1063, 50] on button "Close" at bounding box center [1068, 51] width 46 height 14
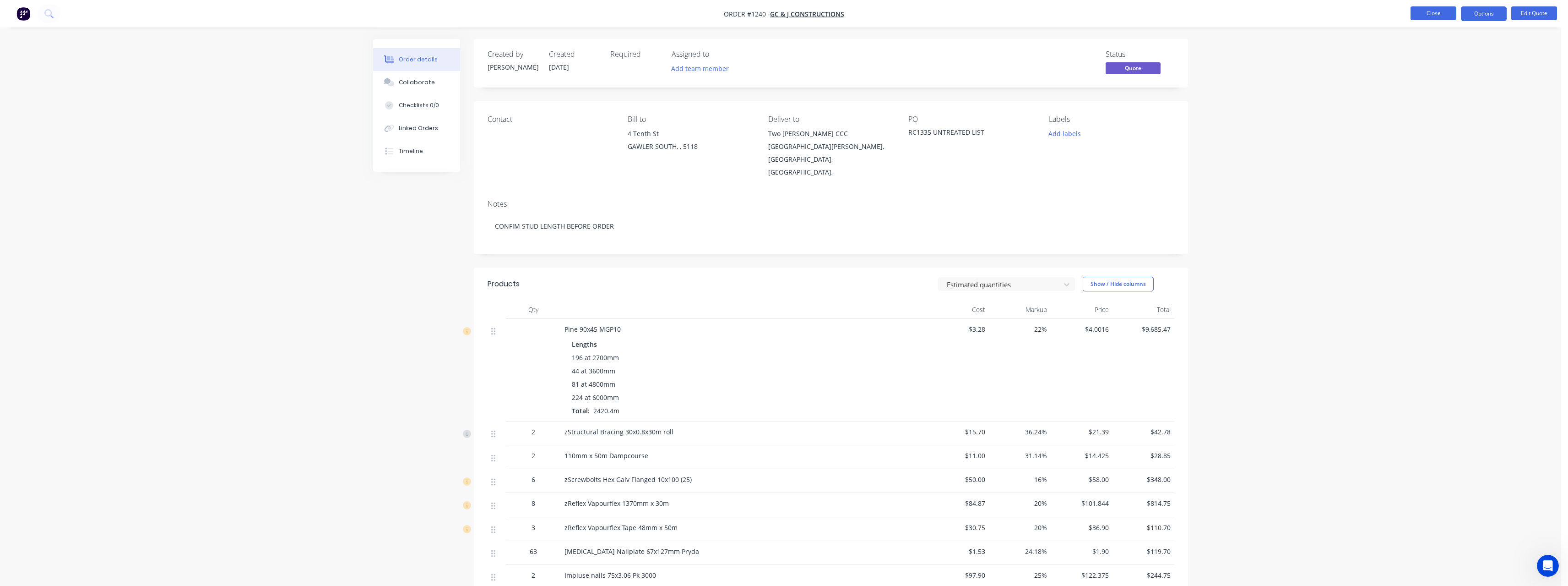
click at [1419, 16] on button "Close" at bounding box center [1433, 13] width 46 height 14
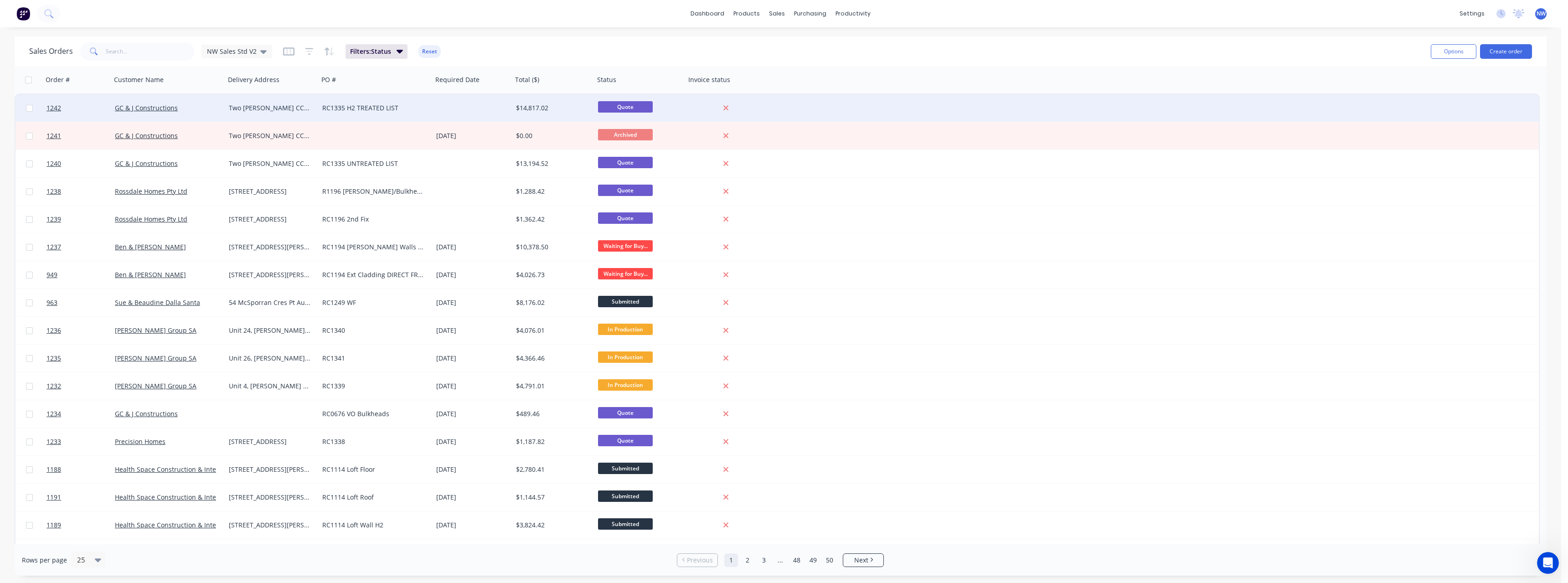
click at [366, 111] on div "RC1335 H2 TREATED LIST" at bounding box center [372, 107] width 101 height 9
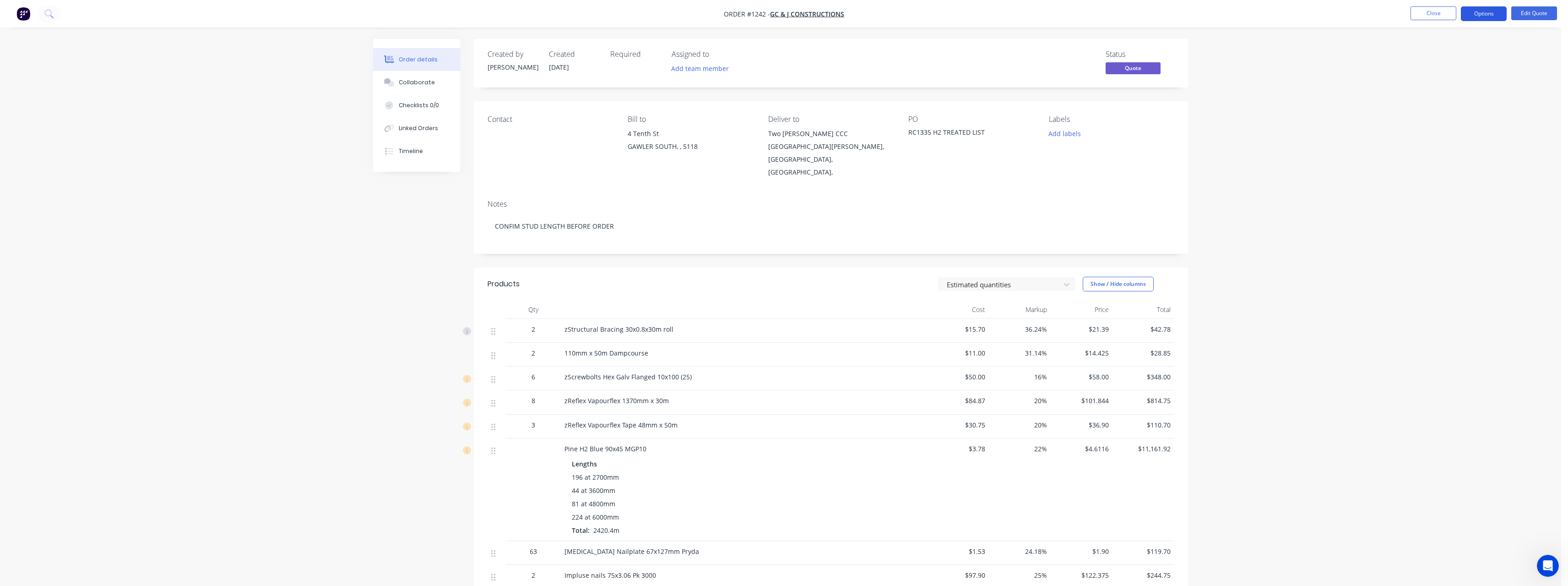
click at [1486, 17] on button "Options" at bounding box center [1484, 13] width 46 height 15
click at [1469, 53] on div "Quote" at bounding box center [1456, 55] width 84 height 13
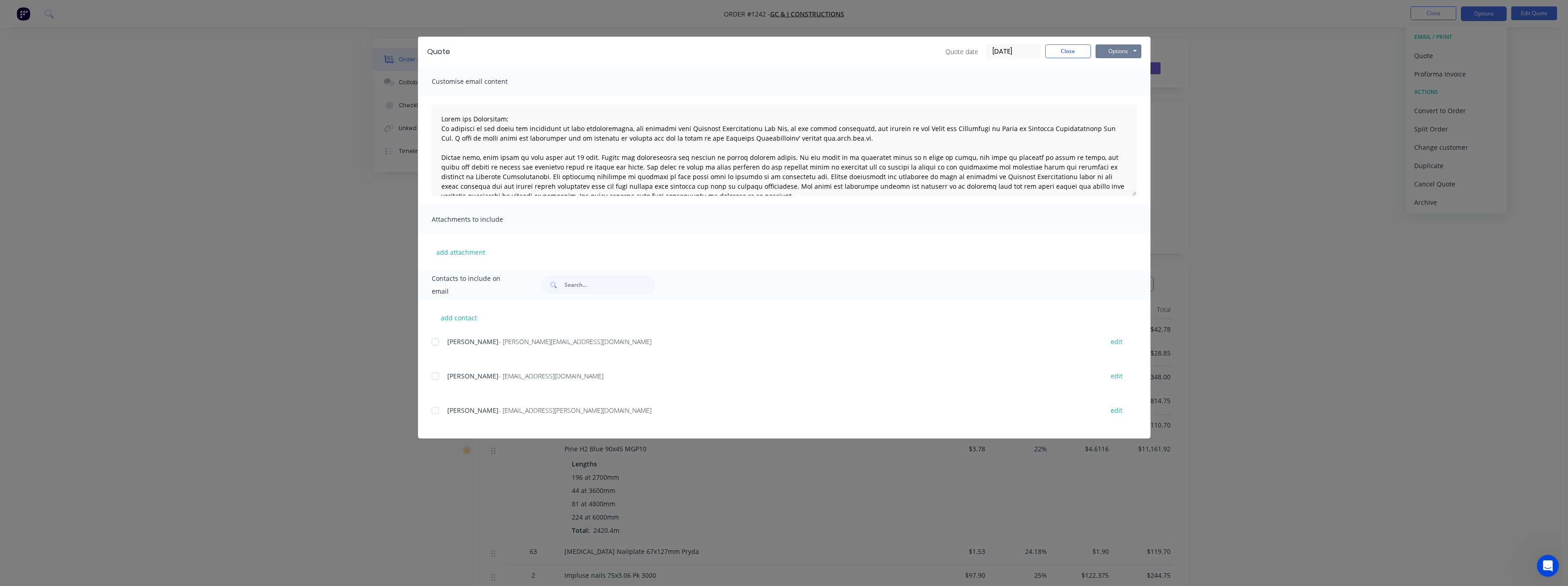
click at [1117, 53] on button "Options" at bounding box center [1119, 51] width 46 height 14
click at [1111, 84] on button "Print" at bounding box center [1125, 83] width 59 height 15
drag, startPoint x: 1061, startPoint y: 51, endPoint x: 1102, endPoint y: 61, distance: 42.2
click at [1061, 51] on button "Close" at bounding box center [1068, 51] width 46 height 14
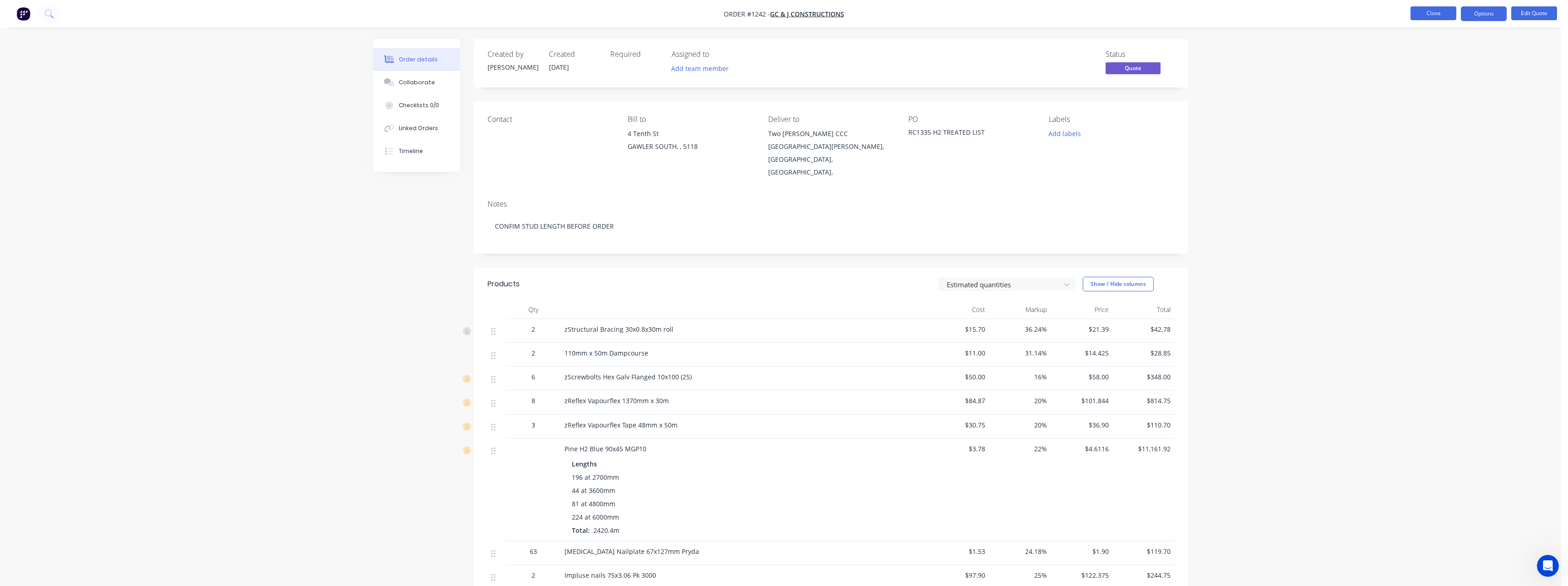
click at [1436, 15] on button "Close" at bounding box center [1433, 13] width 46 height 14
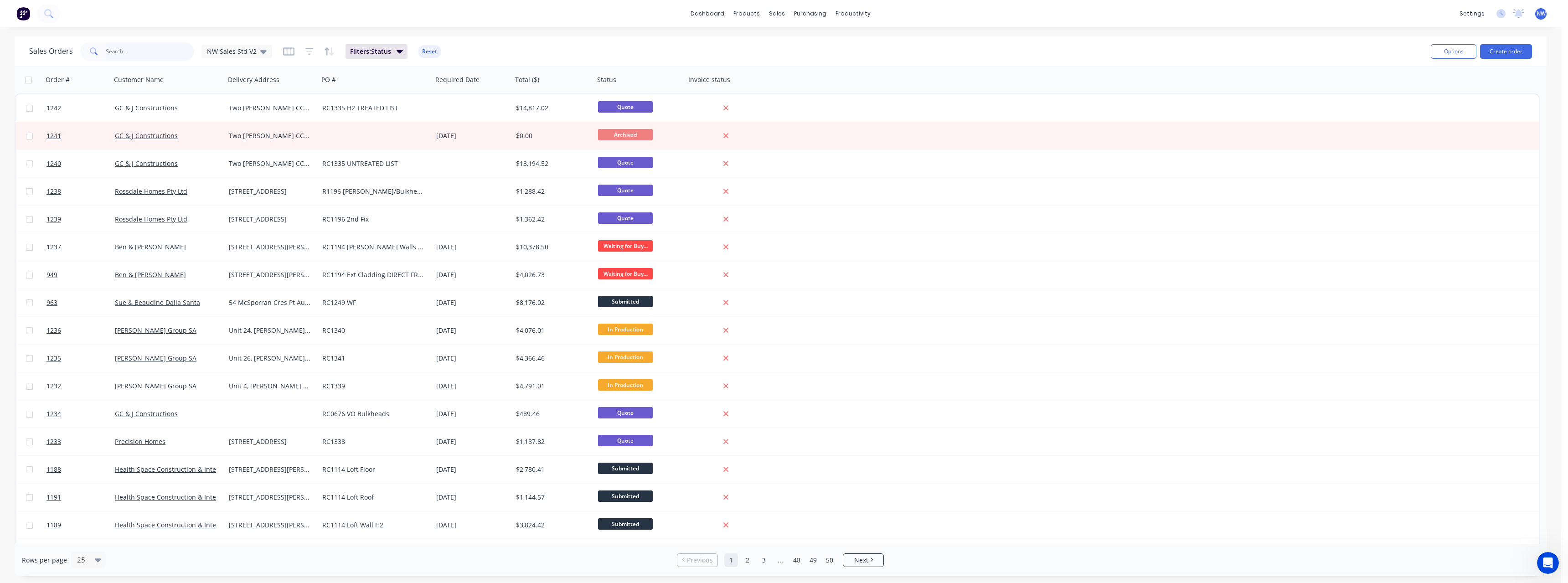
click at [147, 48] on input "text" at bounding box center [150, 52] width 89 height 18
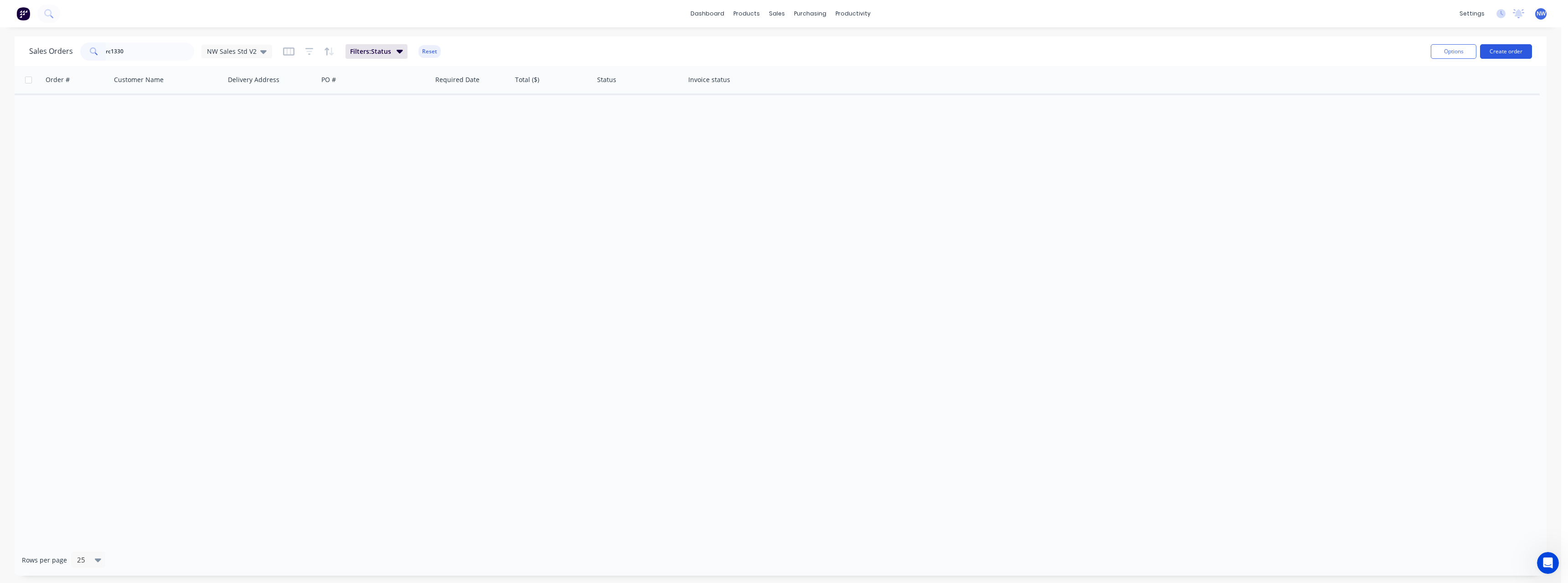
click at [1507, 52] on button "Create order" at bounding box center [1505, 51] width 52 height 14
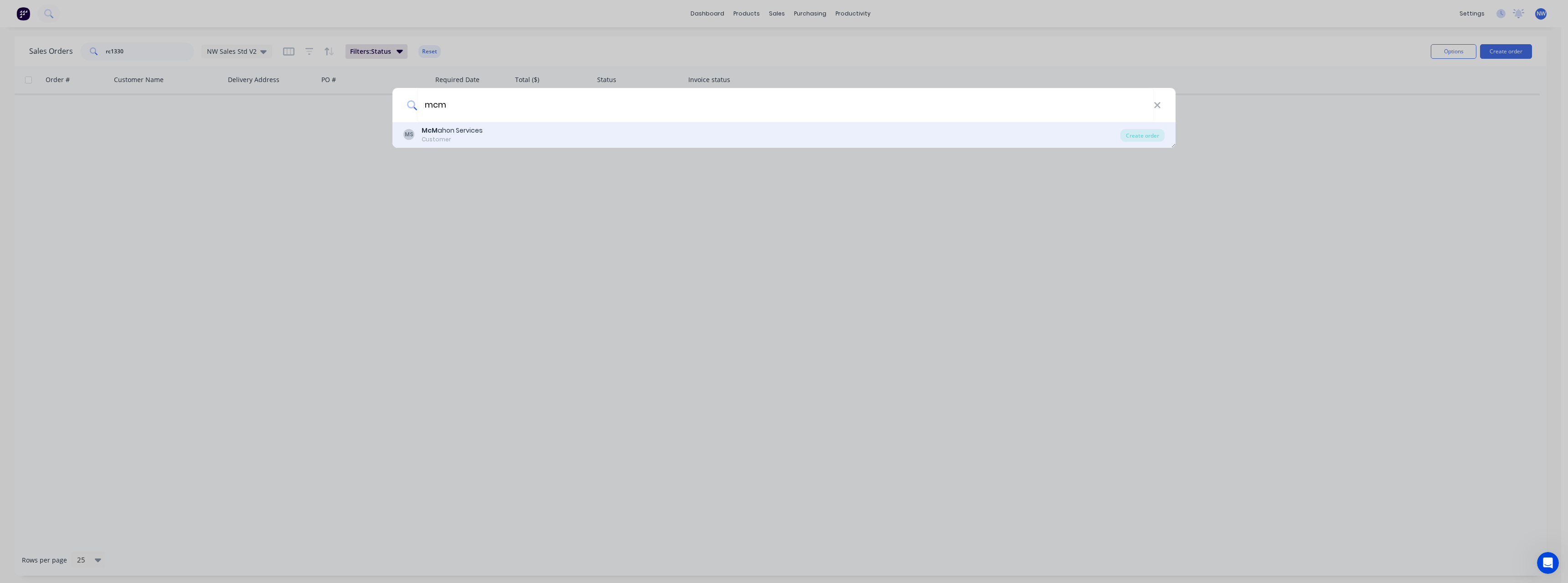
click at [478, 128] on div "McM ahon Services" at bounding box center [452, 131] width 61 height 10
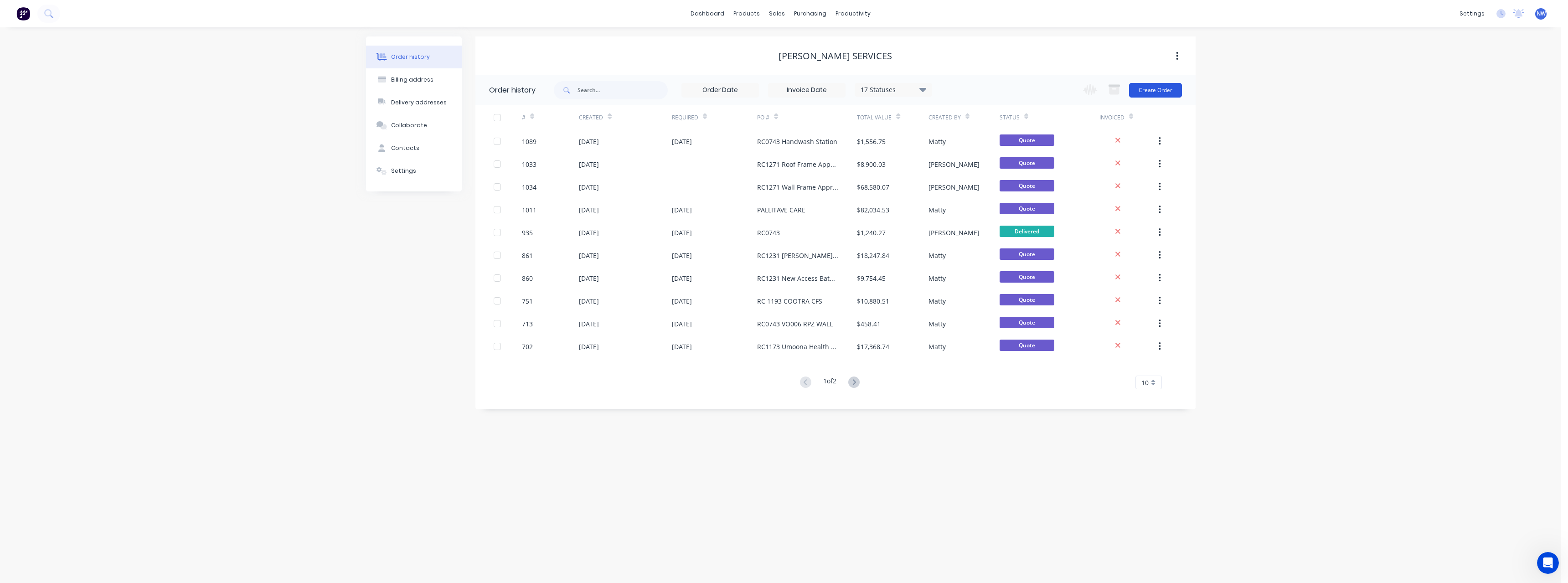
click at [1151, 89] on button "Create Order" at bounding box center [1155, 90] width 53 height 14
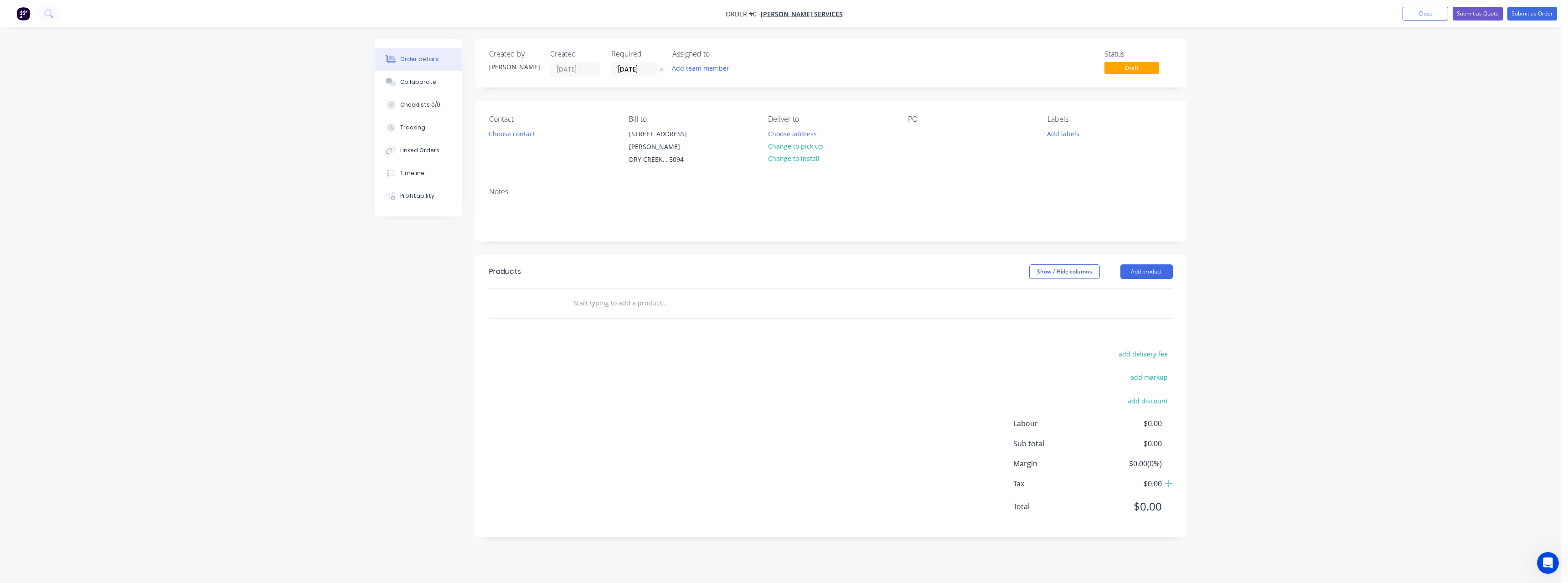
click at [661, 70] on icon "button" at bounding box center [661, 70] width 3 height 3
click at [799, 134] on button "Choose address" at bounding box center [792, 134] width 59 height 12
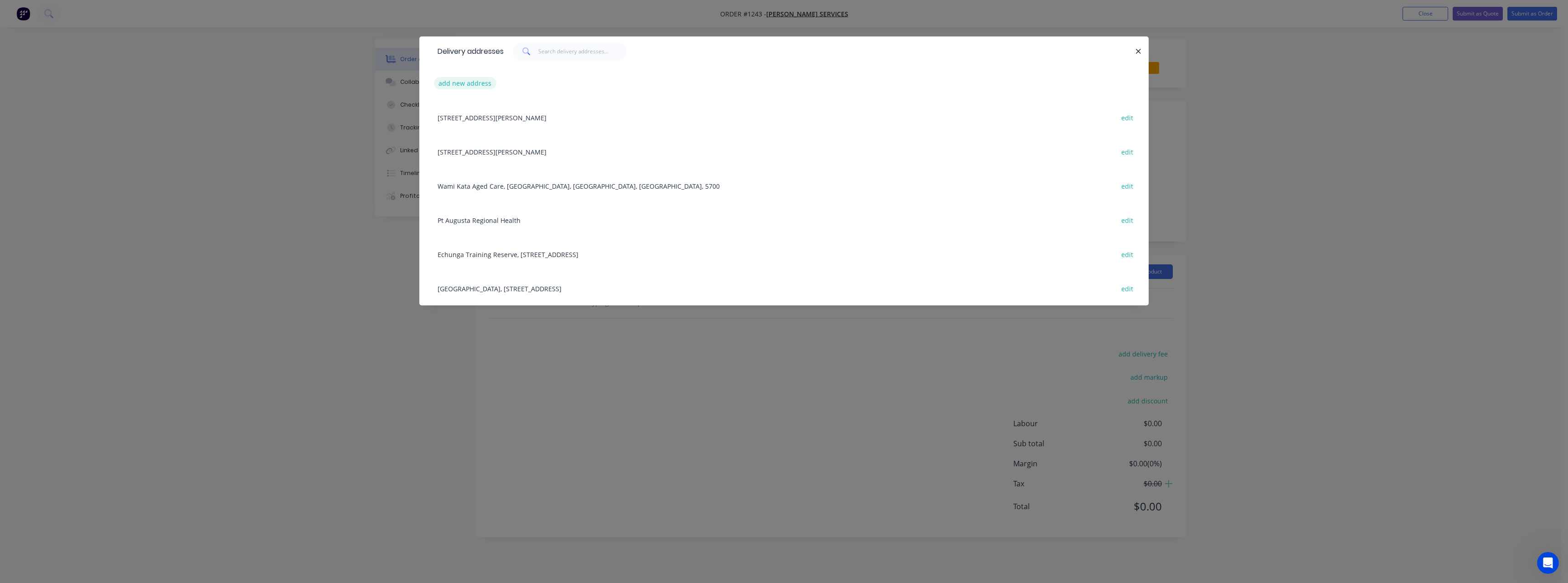
click at [462, 81] on button "add new address" at bounding box center [465, 83] width 63 height 12
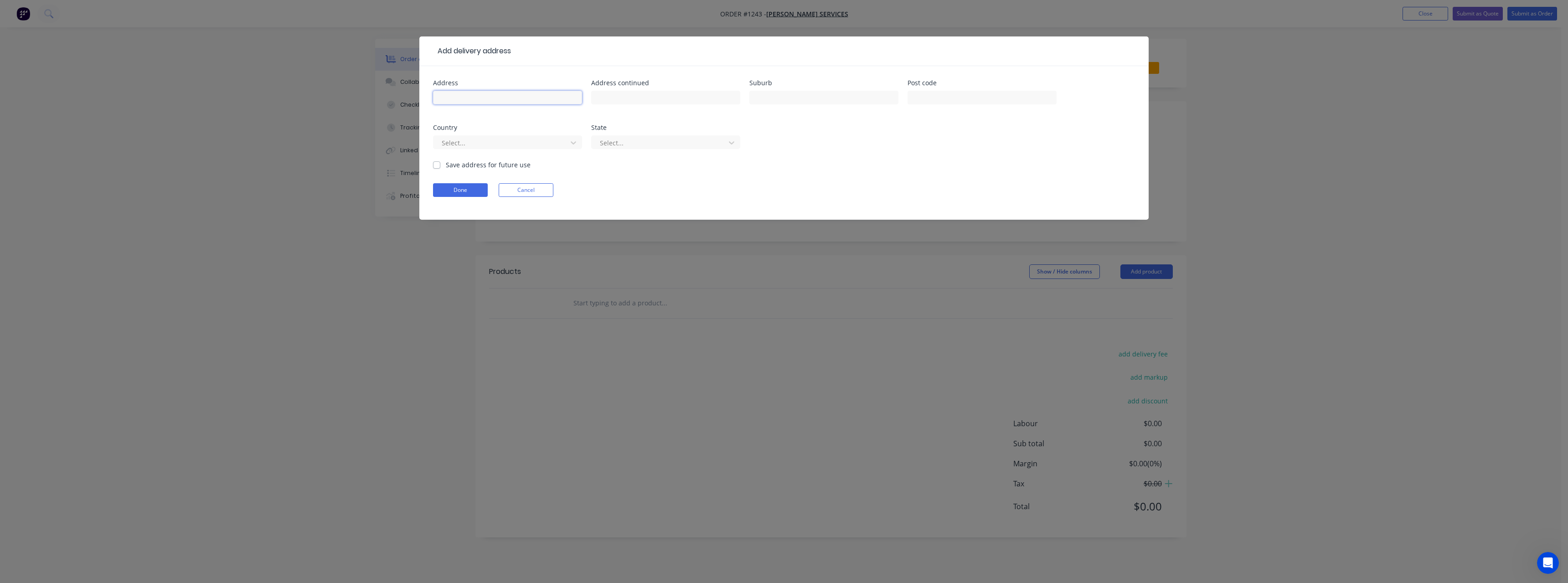
click at [469, 93] on input "text" at bounding box center [507, 98] width 149 height 14
click at [786, 98] on input "text" at bounding box center [824, 98] width 149 height 14
click at [446, 166] on label "Save address for future use" at bounding box center [488, 165] width 85 height 10
click at [438, 166] on input "Save address for future use" at bounding box center [436, 164] width 8 height 9
click at [472, 190] on button "Done" at bounding box center [460, 190] width 54 height 14
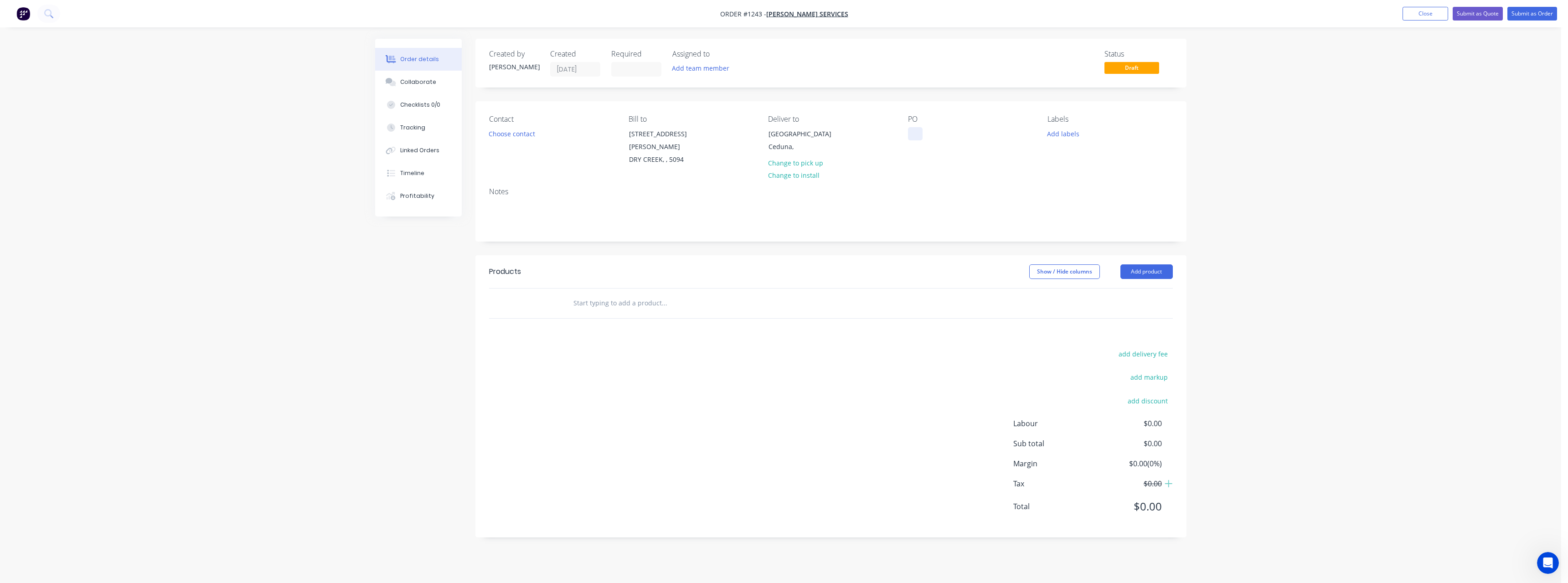
click at [919, 131] on div at bounding box center [915, 134] width 14 height 13
click at [633, 294] on input "text" at bounding box center [664, 303] width 182 height 18
click at [668, 357] on div "H3 Treated 90x45 MGP10 Product" at bounding box center [713, 372] width 273 height 39
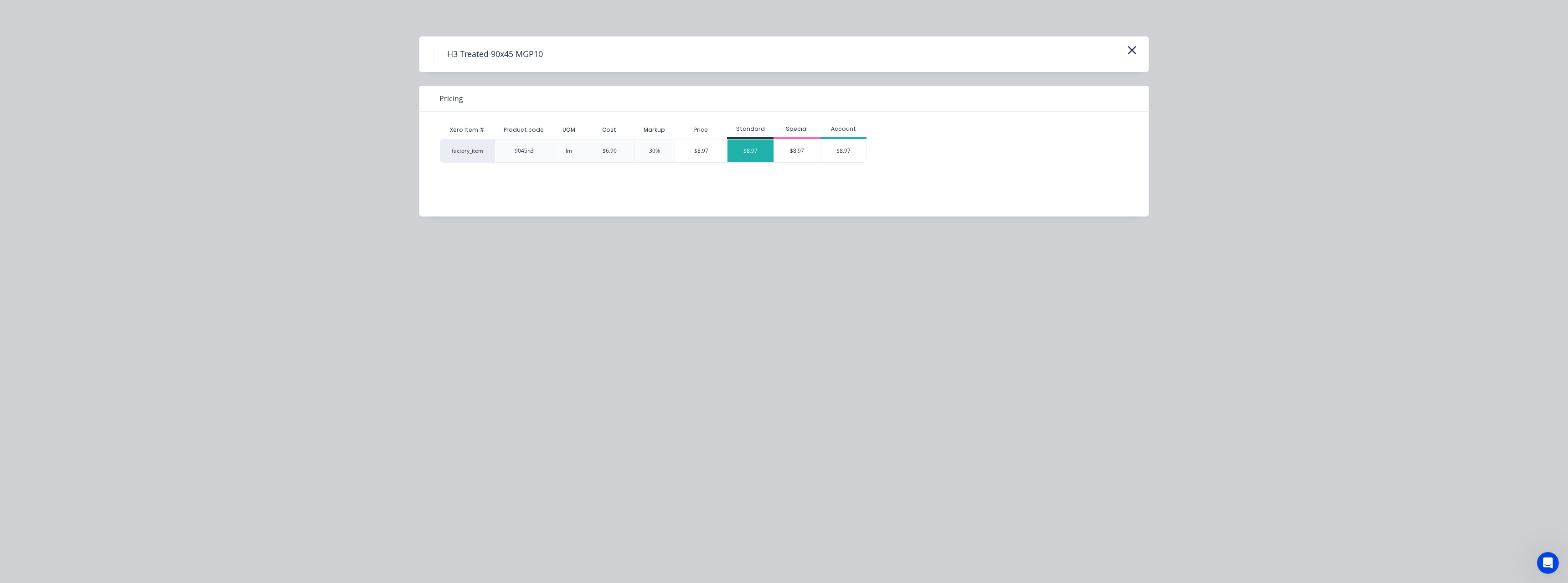
click at [756, 153] on div "$8.97" at bounding box center [750, 151] width 46 height 23
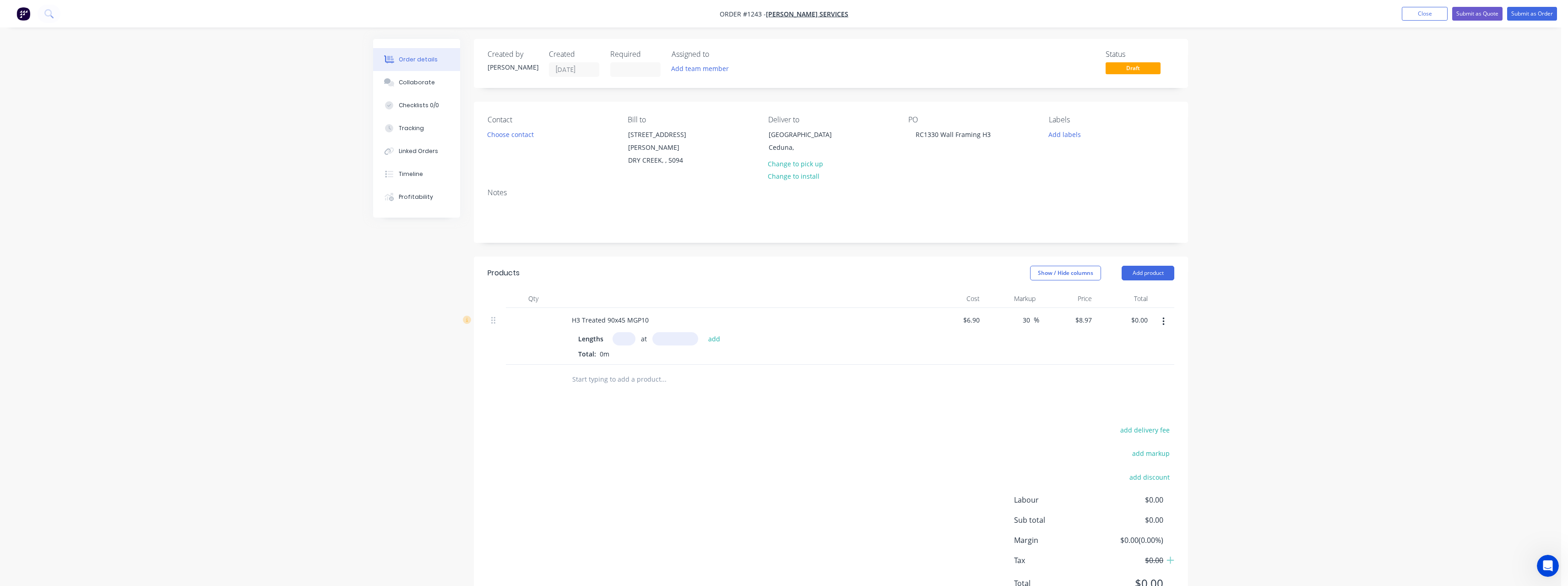
click at [624, 332] on input "text" at bounding box center [624, 338] width 23 height 13
click at [631, 332] on input "13" at bounding box center [624, 338] width 23 height 13
click at [704, 332] on button "add" at bounding box center [714, 338] width 21 height 12
click at [613, 390] on input "text" at bounding box center [663, 394] width 183 height 18
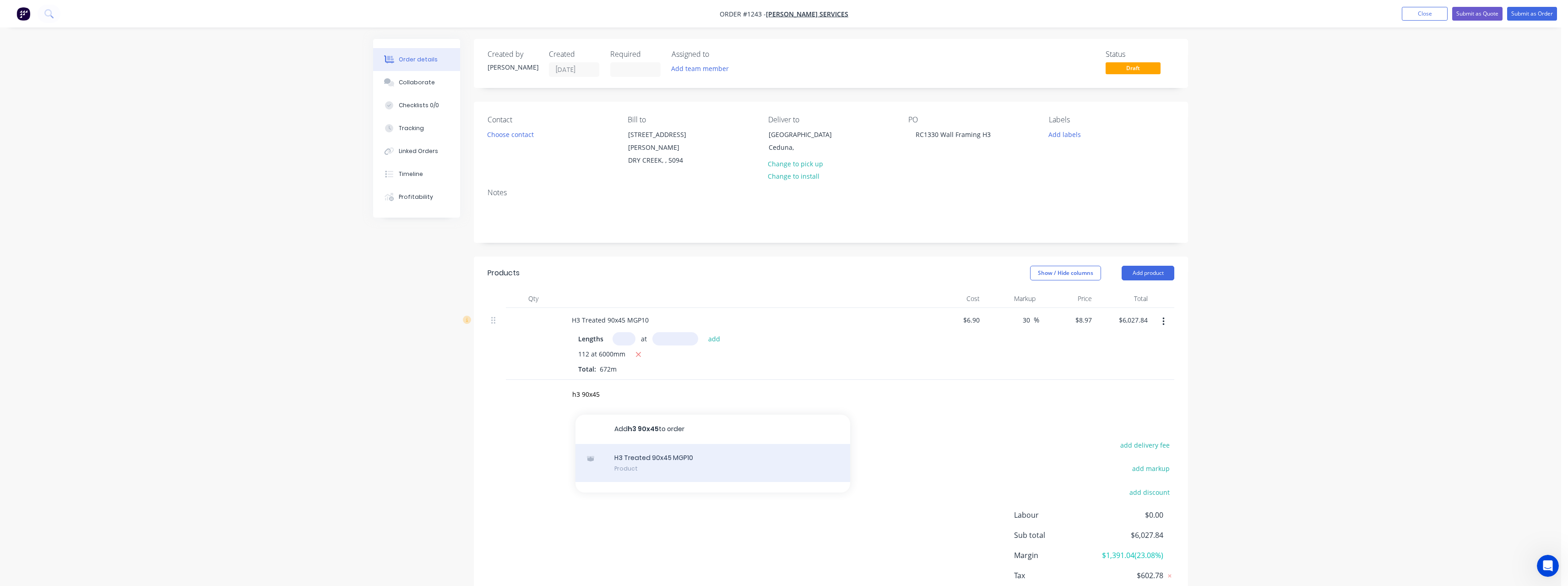
click at [640, 448] on div "H3 Treated 90x45 MGP10 Product" at bounding box center [712, 464] width 274 height 39
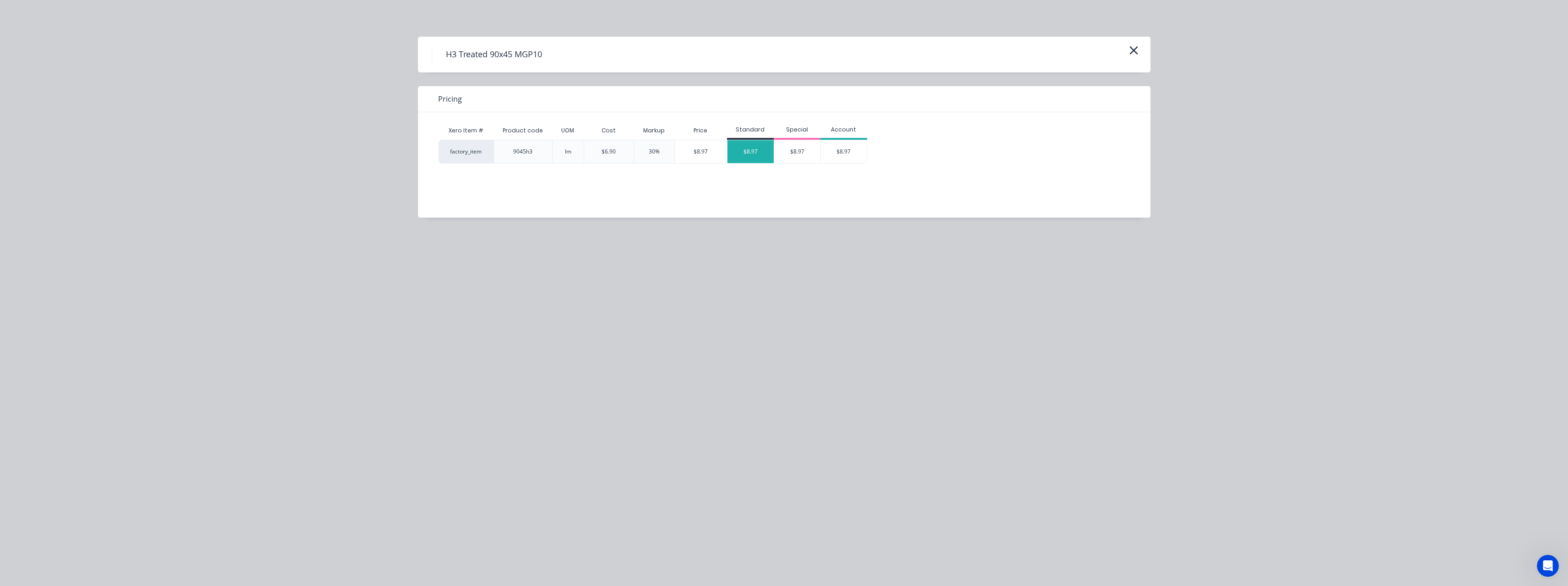
click at [754, 153] on div "$8.97" at bounding box center [750, 152] width 46 height 23
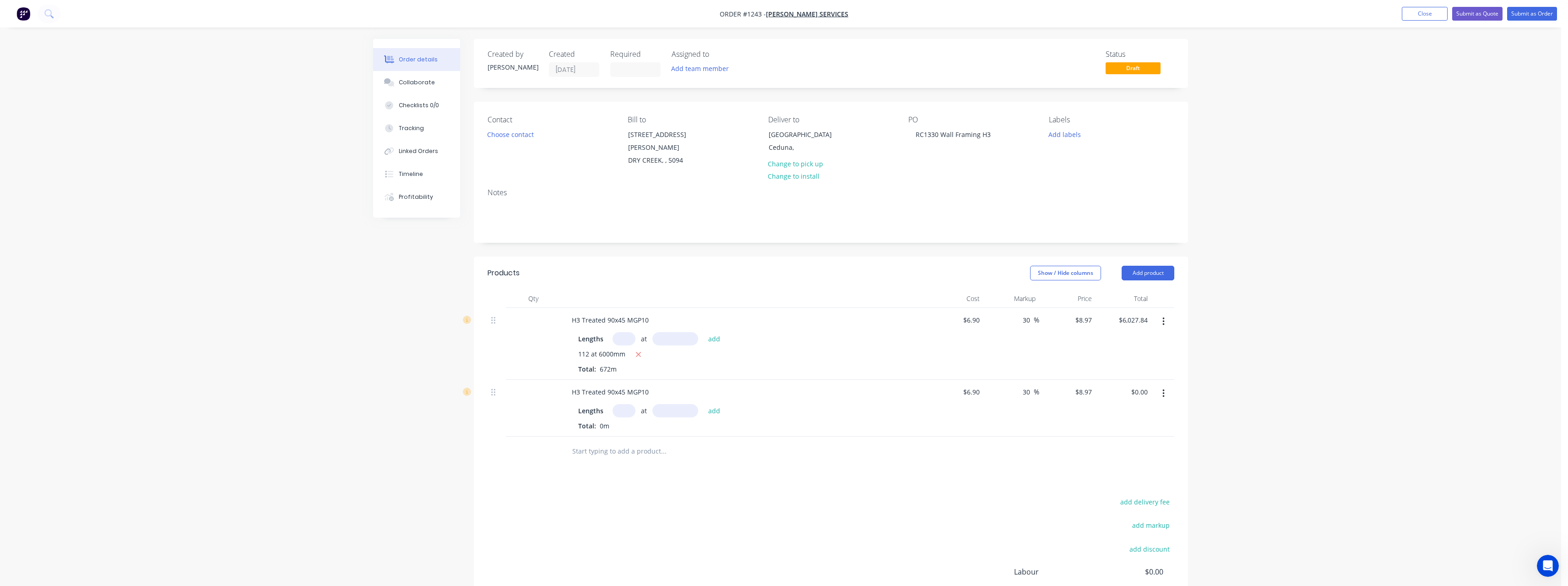
click at [633, 404] on input "text" at bounding box center [624, 410] width 23 height 13
click at [704, 404] on button "add" at bounding box center [714, 410] width 21 height 12
click at [982, 313] on input "6.9" at bounding box center [976, 320] width 14 height 13
click at [595, 457] on input "text" at bounding box center [663, 466] width 183 height 18
click at [628, 332] on input "text" at bounding box center [624, 338] width 23 height 13
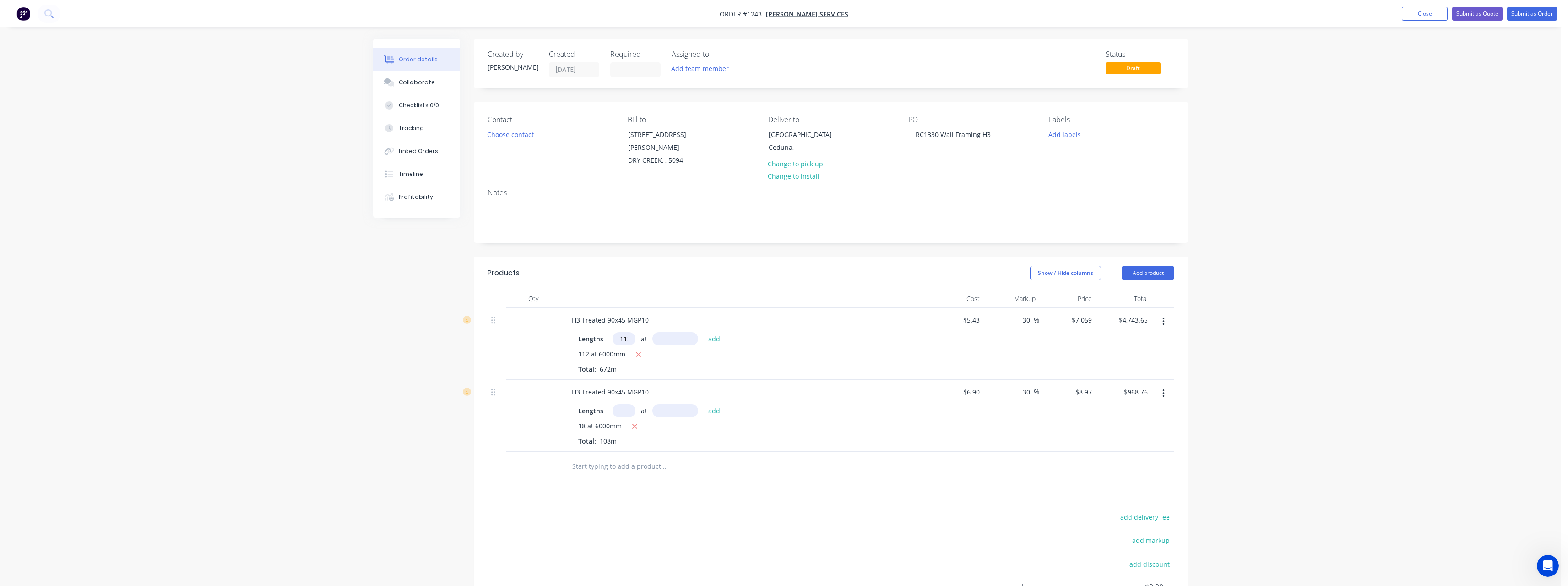
scroll to position [0, 3]
click at [704, 332] on button "add" at bounding box center [714, 338] width 21 height 12
click at [626, 419] on input "text" at bounding box center [624, 425] width 23 height 13
click at [704, 419] on button "add" at bounding box center [714, 425] width 21 height 12
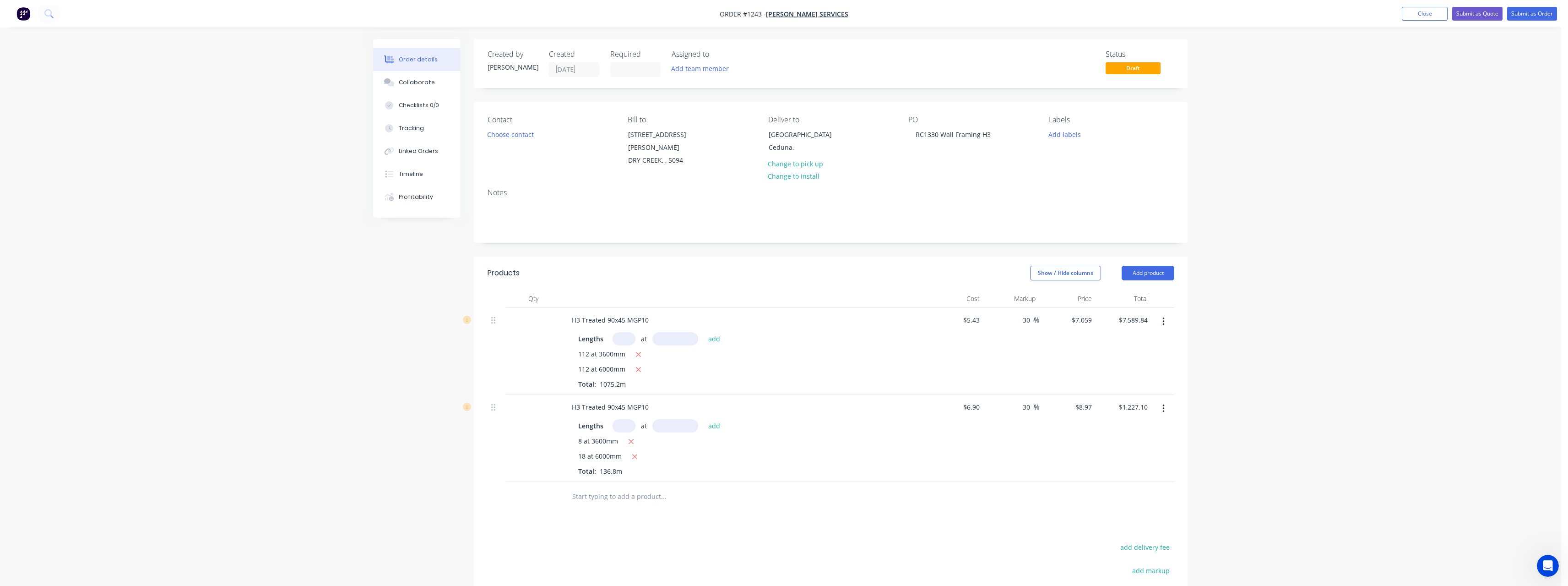
click at [613, 488] on input "text" at bounding box center [663, 497] width 183 height 18
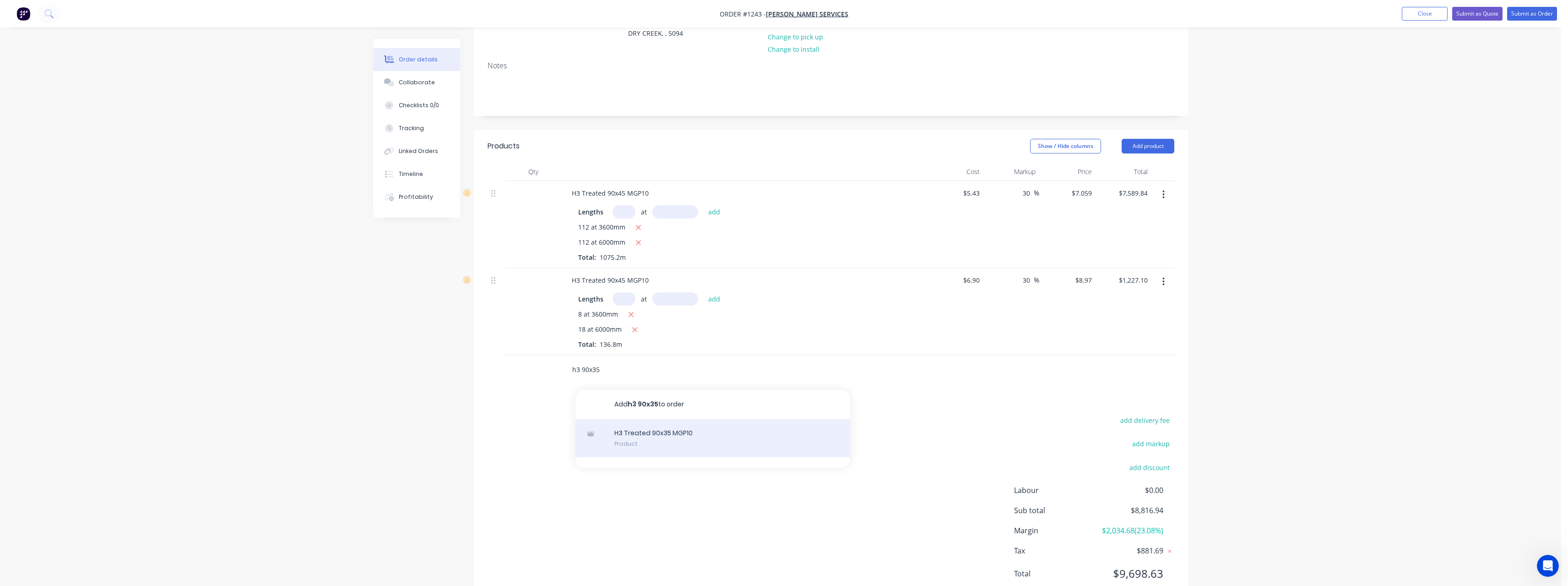
scroll to position [138, 0]
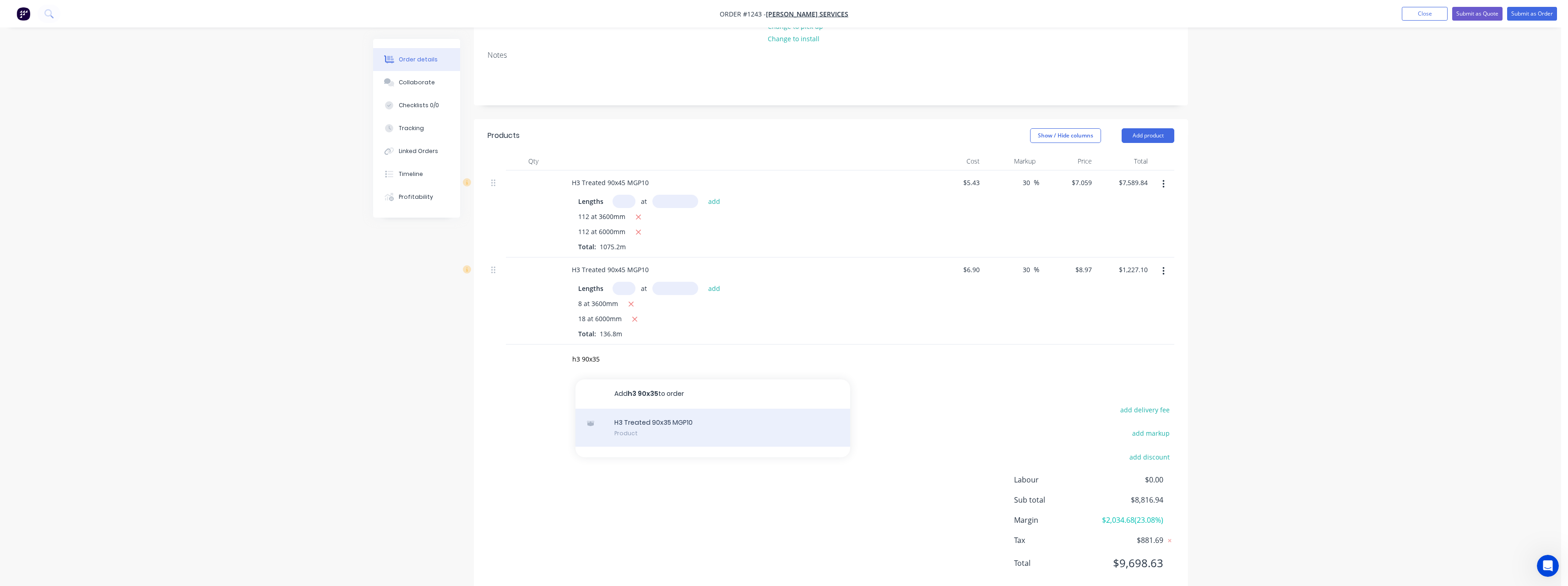
click at [716, 417] on div "H3 Treated 90x35 MGP10 Product" at bounding box center [712, 428] width 274 height 39
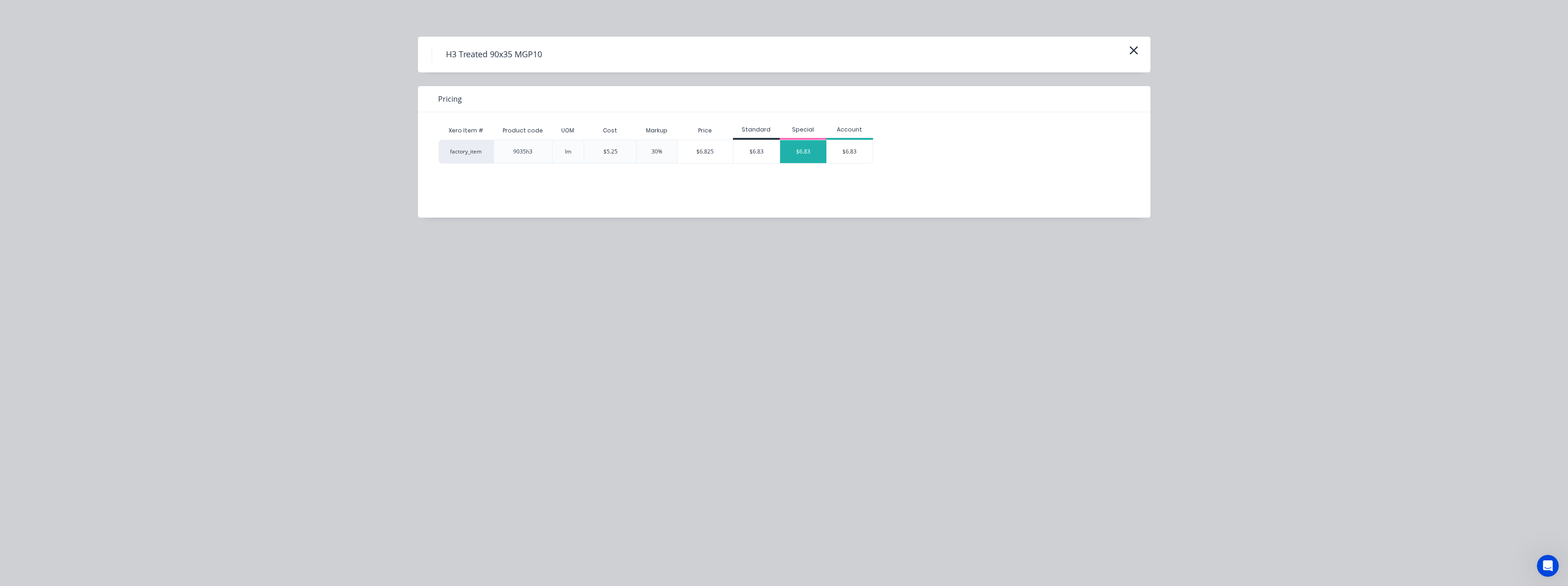
click at [793, 158] on div "$6.83" at bounding box center [803, 152] width 46 height 23
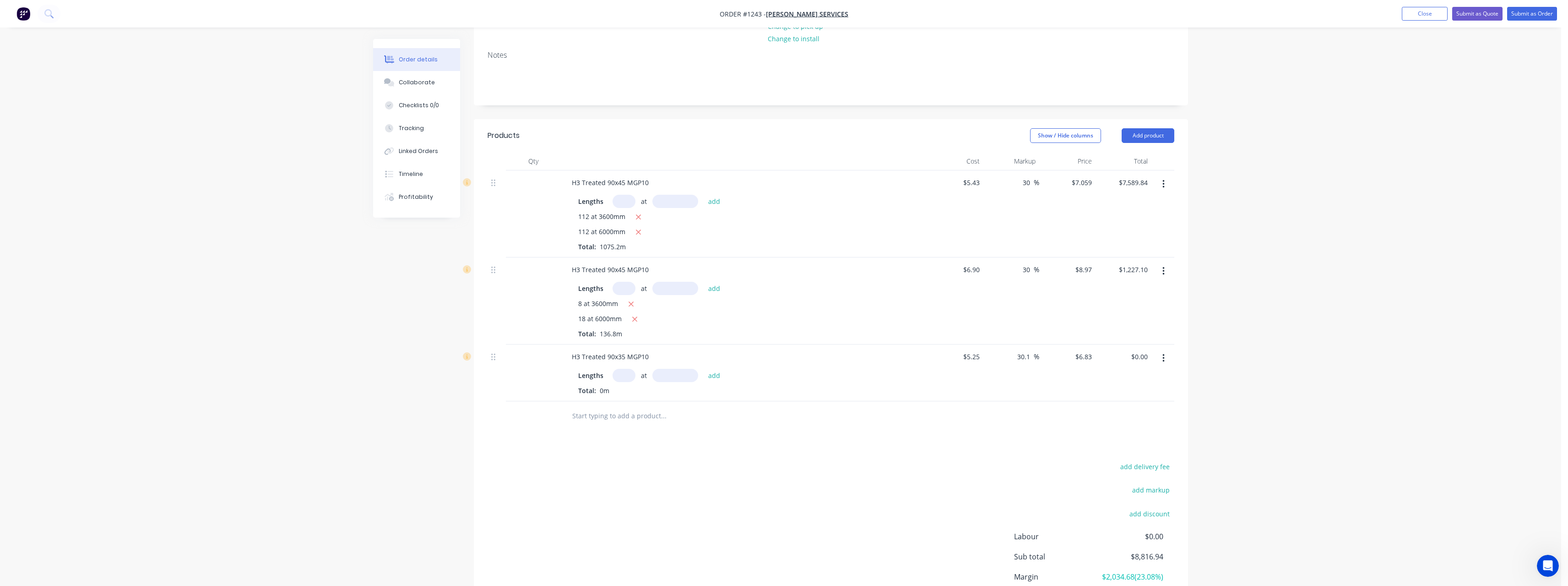
click at [629, 369] on input "text" at bounding box center [624, 375] width 23 height 13
click at [704, 369] on button "add" at bounding box center [714, 375] width 21 height 12
click at [979, 350] on input "5.25" at bounding box center [974, 356] width 17 height 13
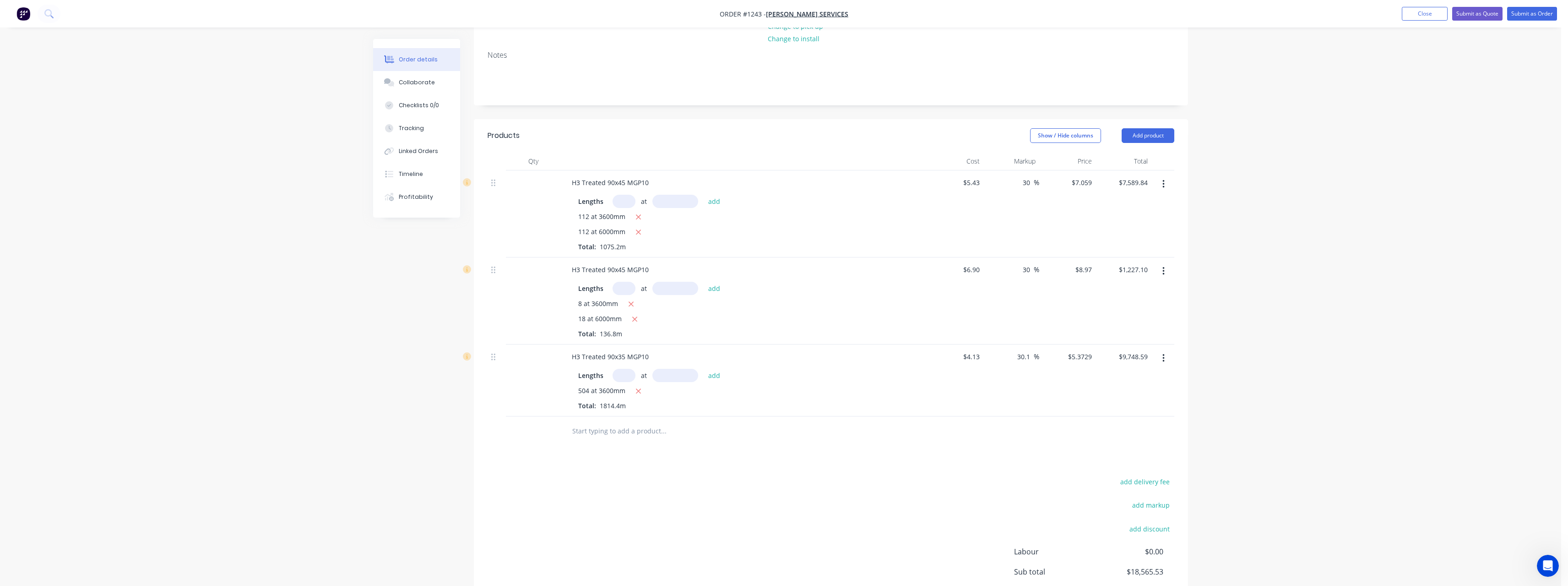
click at [591, 425] on input "text" at bounding box center [663, 431] width 183 height 18
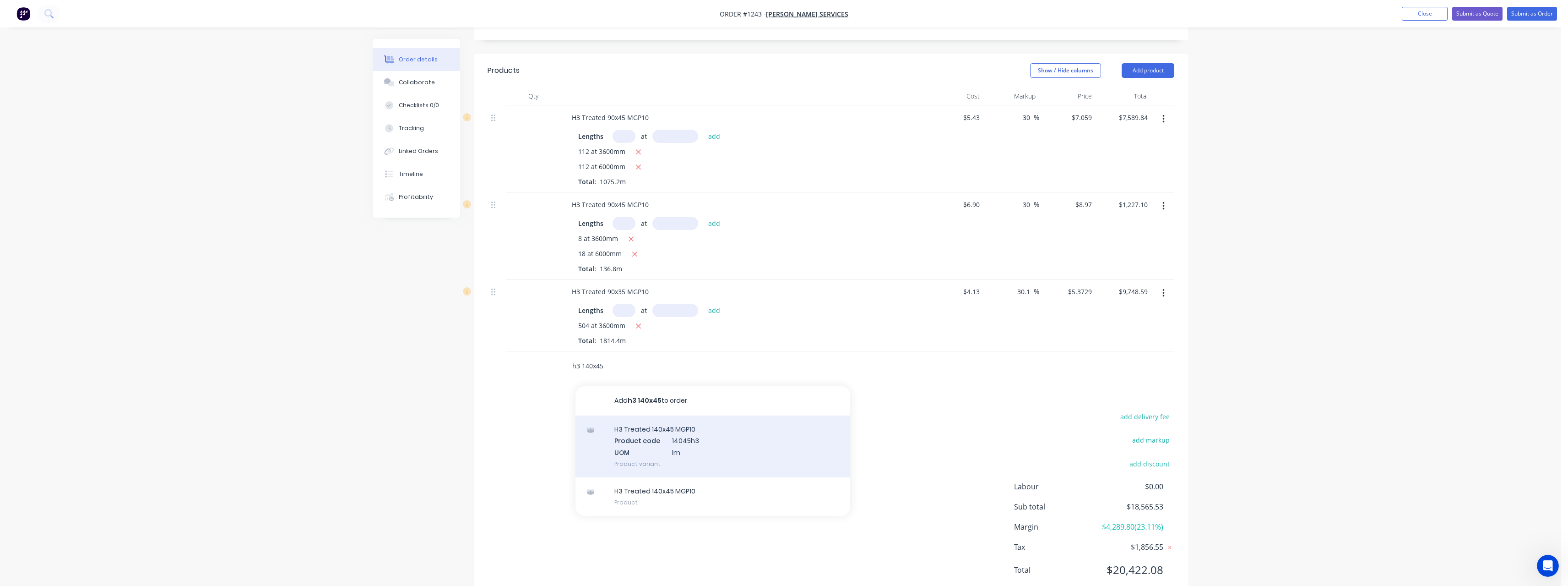
scroll to position [221, 0]
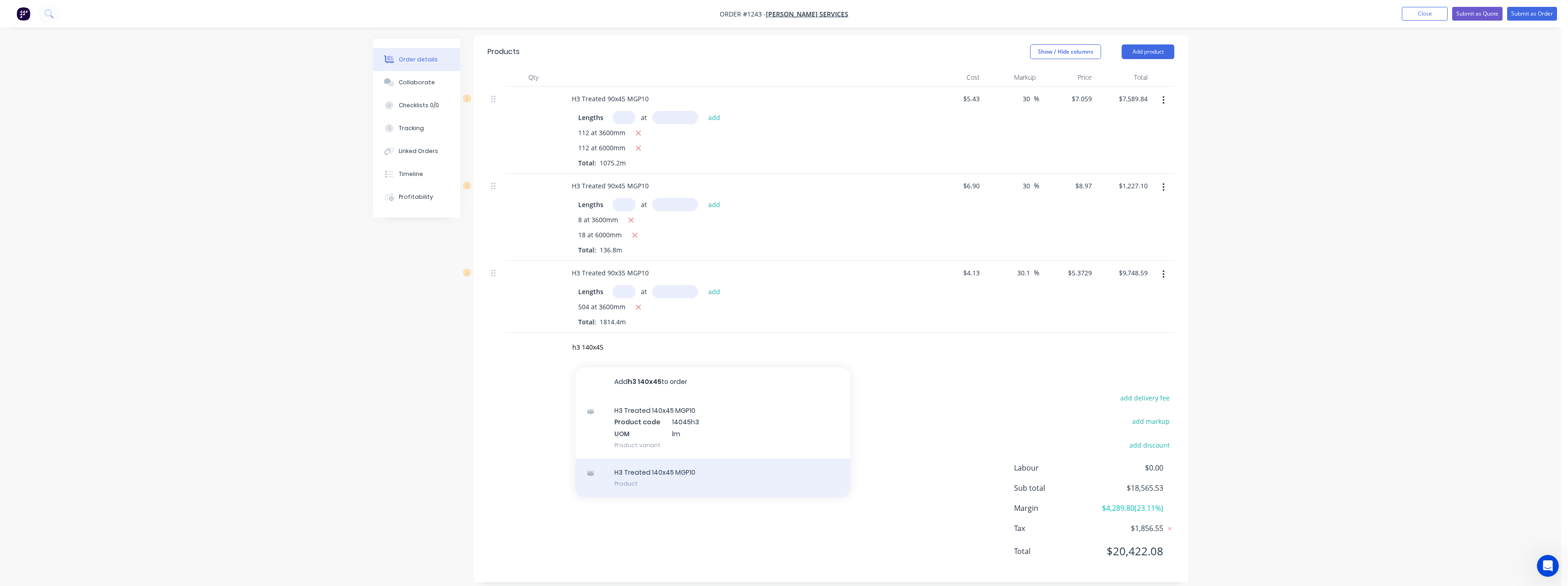
click at [670, 461] on div "H3 Treated 140x45 MGP10 Product" at bounding box center [712, 478] width 274 height 39
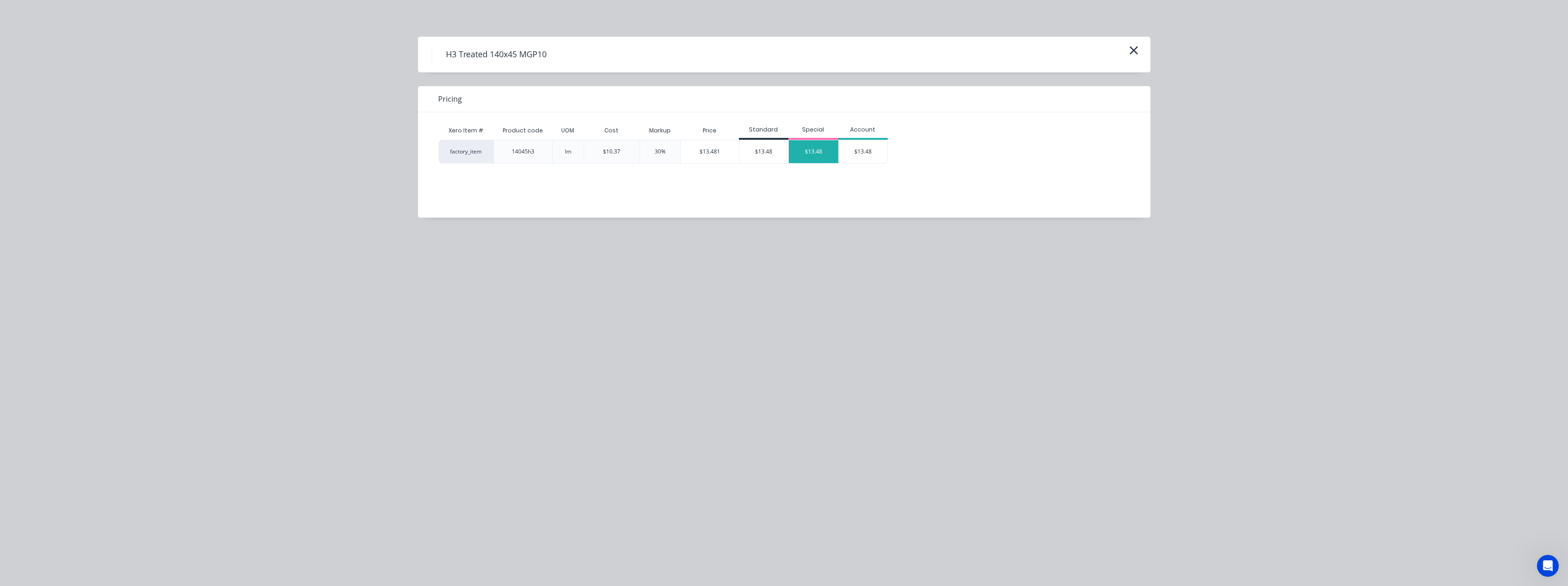
click at [818, 152] on div "$13.48" at bounding box center [814, 152] width 50 height 23
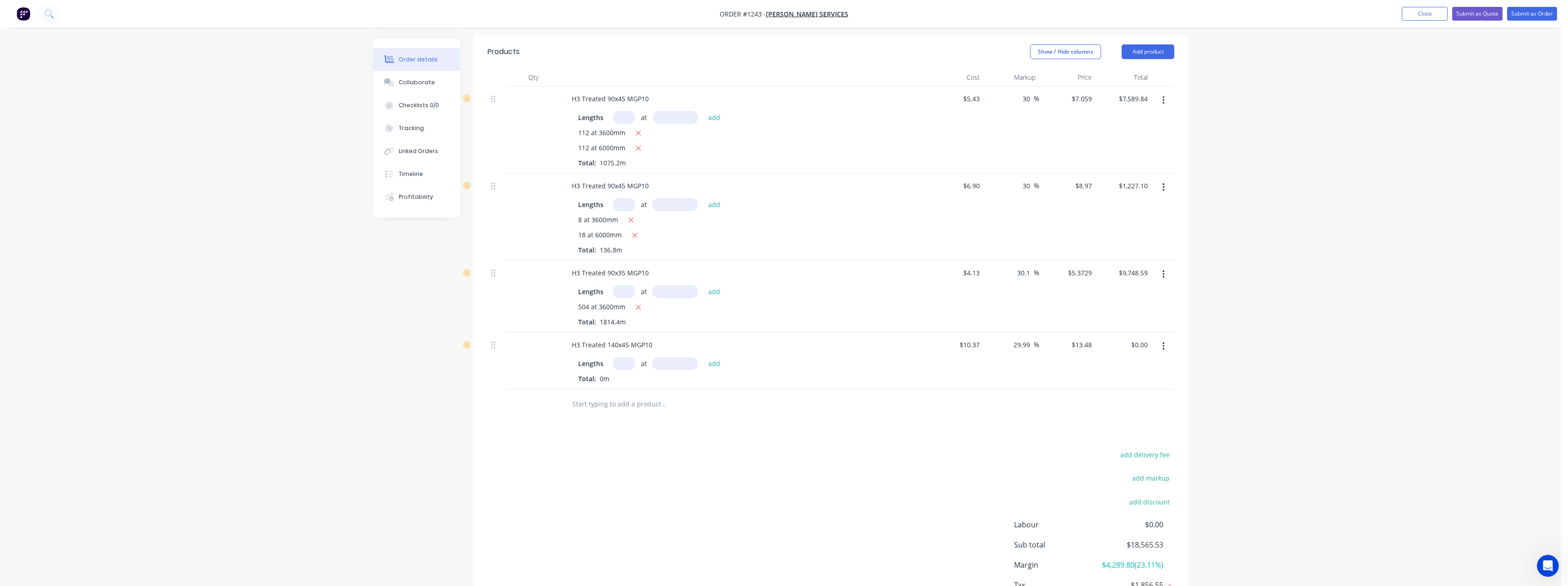
click at [625, 357] on input "text" at bounding box center [624, 363] width 23 height 13
click at [704, 357] on button "add" at bounding box center [714, 363] width 21 height 12
click at [624, 425] on input "text" at bounding box center [663, 434] width 183 height 18
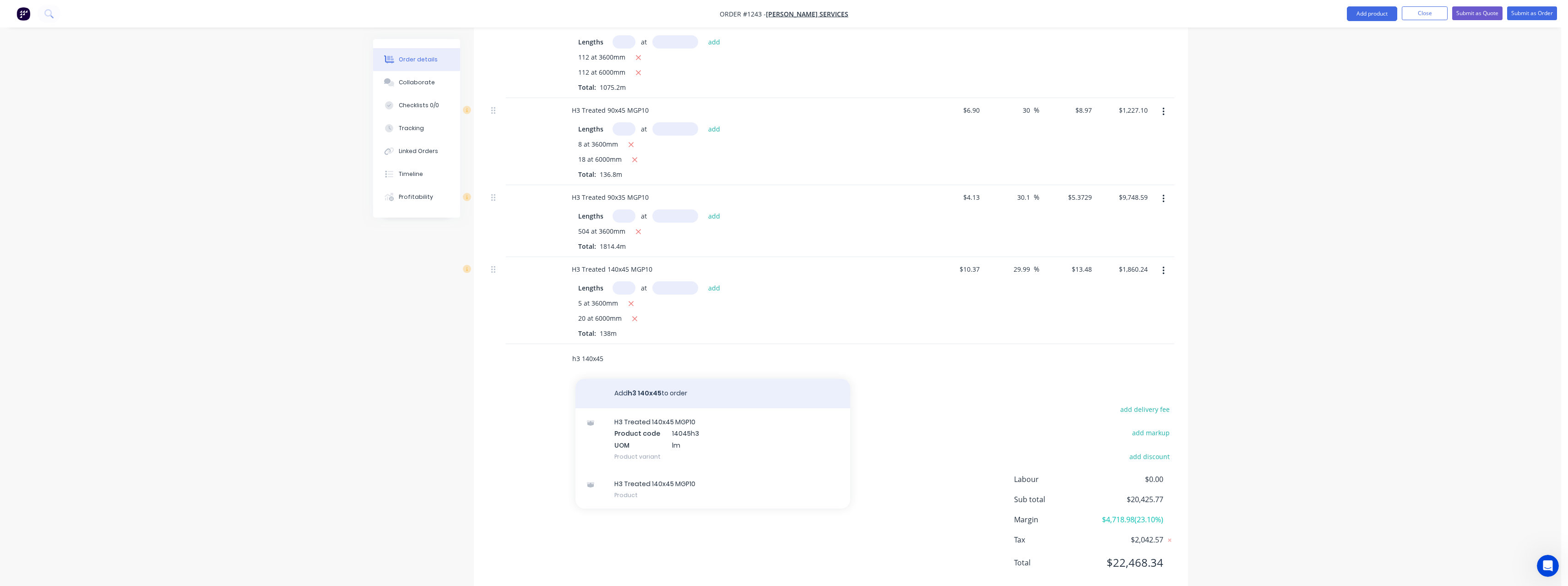
scroll to position [309, 0]
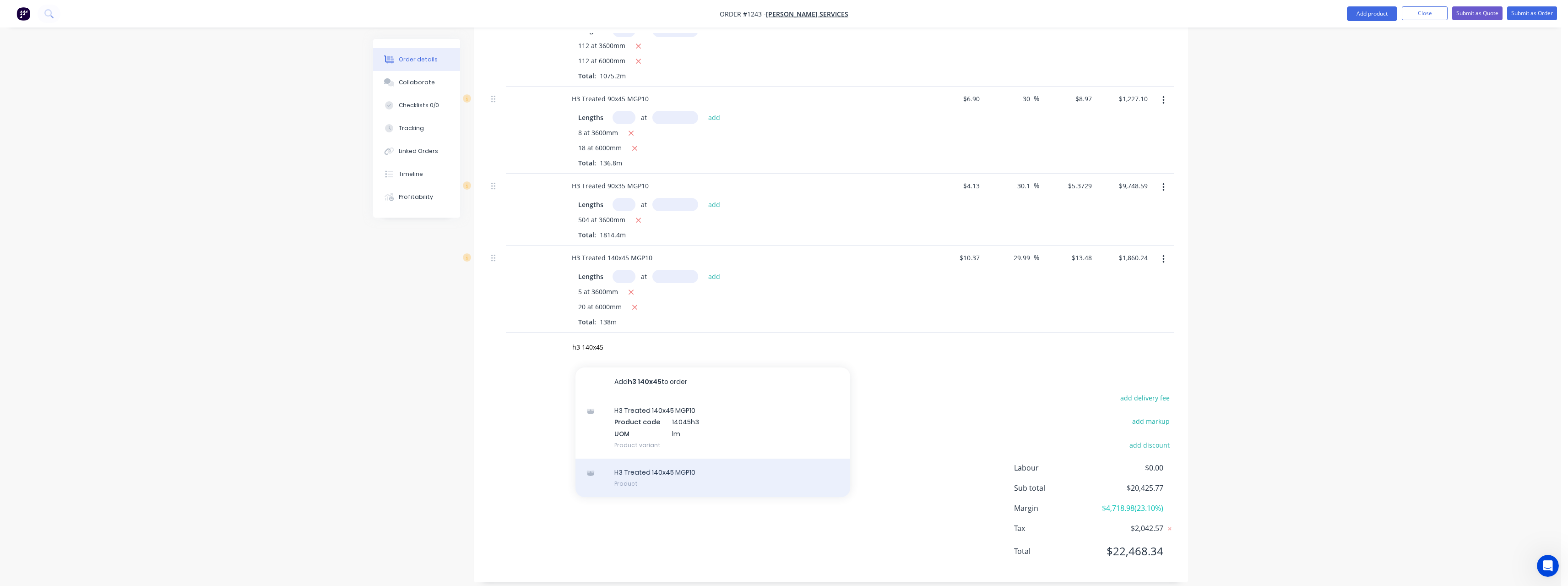
click at [670, 464] on div "H3 Treated 140x45 MGP10 Product" at bounding box center [712, 478] width 274 height 39
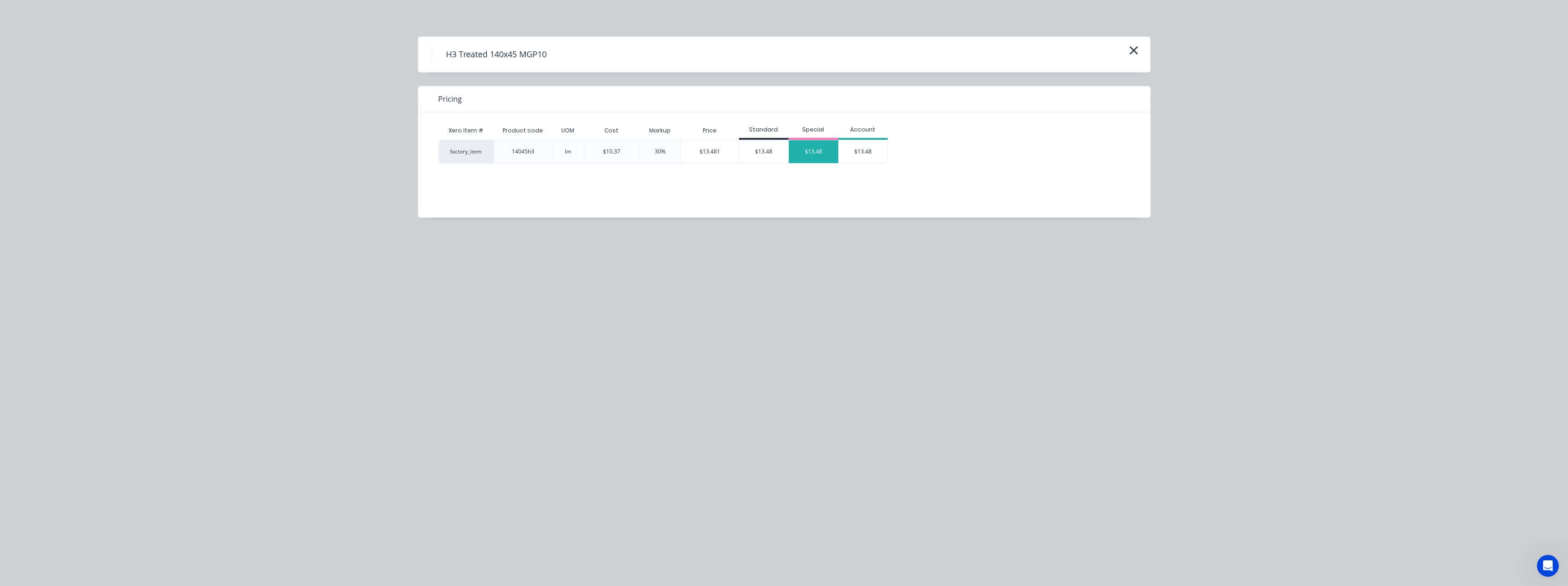
click at [807, 156] on div "$13.48" at bounding box center [814, 152] width 50 height 23
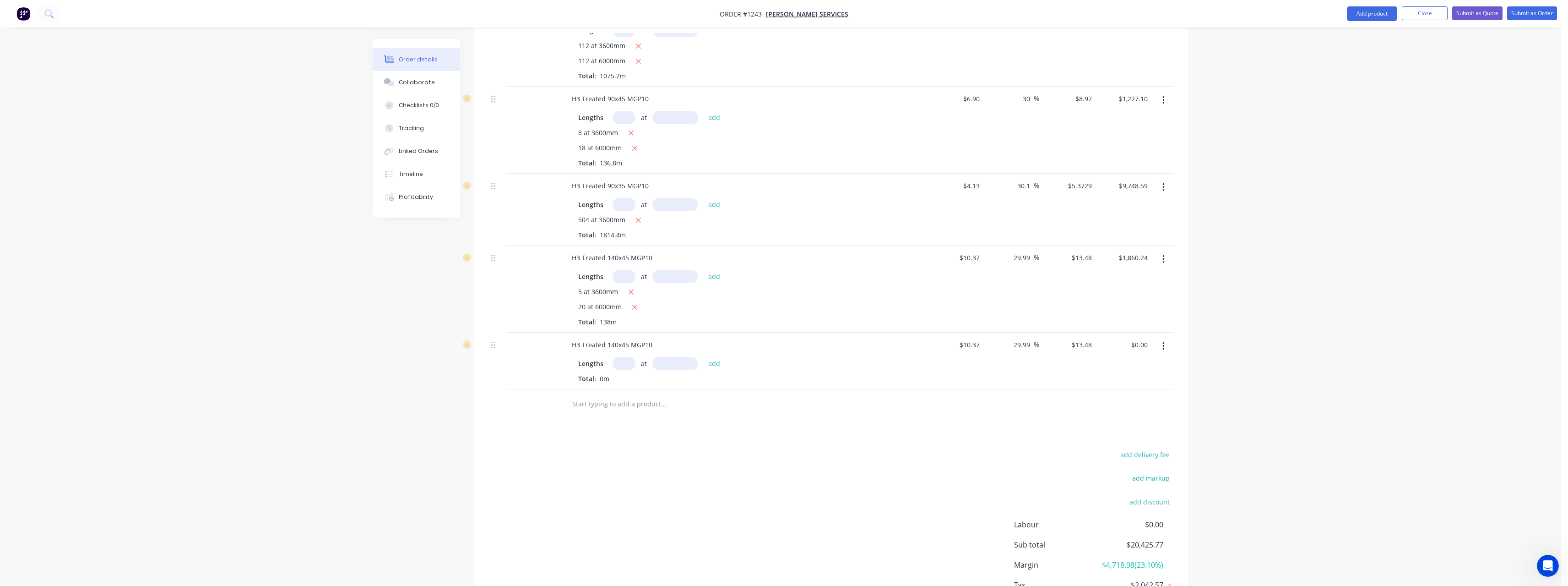
click at [620, 357] on input "text" at bounding box center [624, 363] width 23 height 13
click at [978, 338] on input "10.37" at bounding box center [971, 345] width 25 height 13
click at [713, 357] on button "add" at bounding box center [714, 363] width 21 height 12
click at [615, 410] on input "text" at bounding box center [663, 419] width 183 height 18
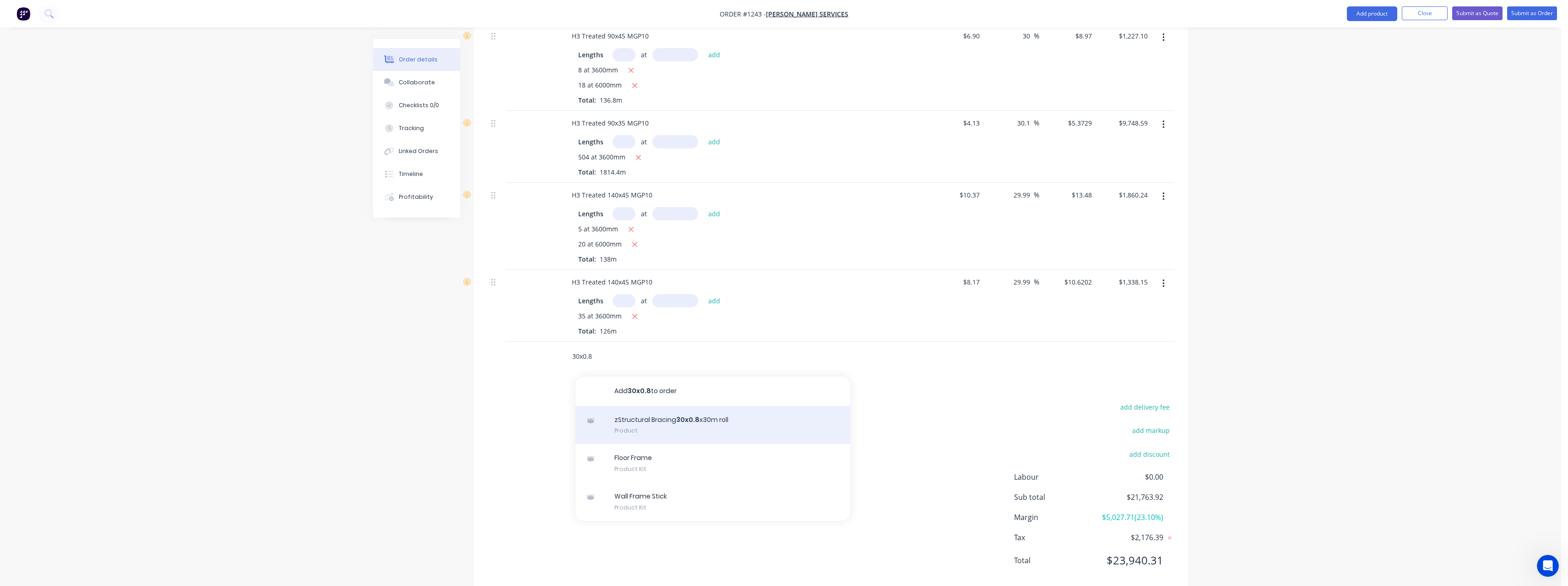
scroll to position [381, 0]
click at [687, 402] on div "zStructural Bracing 30x0.8 x30m roll Product" at bounding box center [712, 416] width 274 height 39
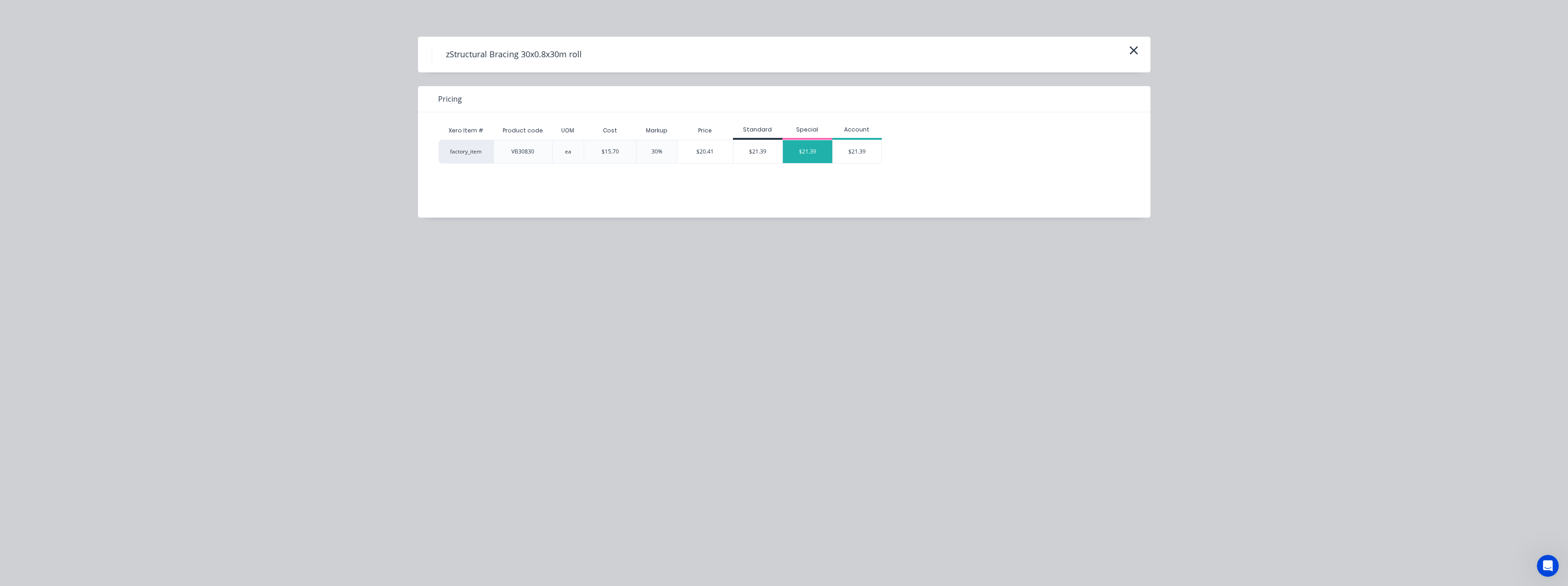
click at [797, 155] on div "$21.39" at bounding box center [808, 152] width 50 height 23
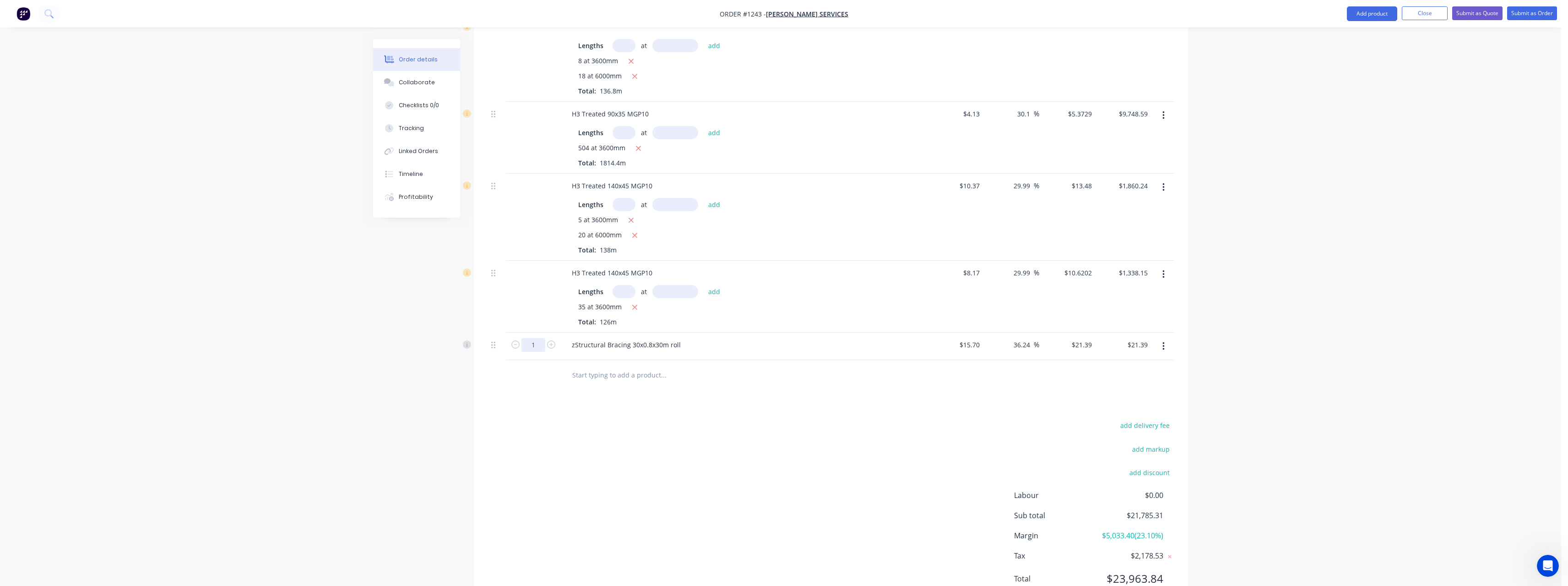
click at [540, 338] on input "1" at bounding box center [533, 345] width 24 height 14
click at [624, 365] on input "text" at bounding box center [663, 374] width 183 height 18
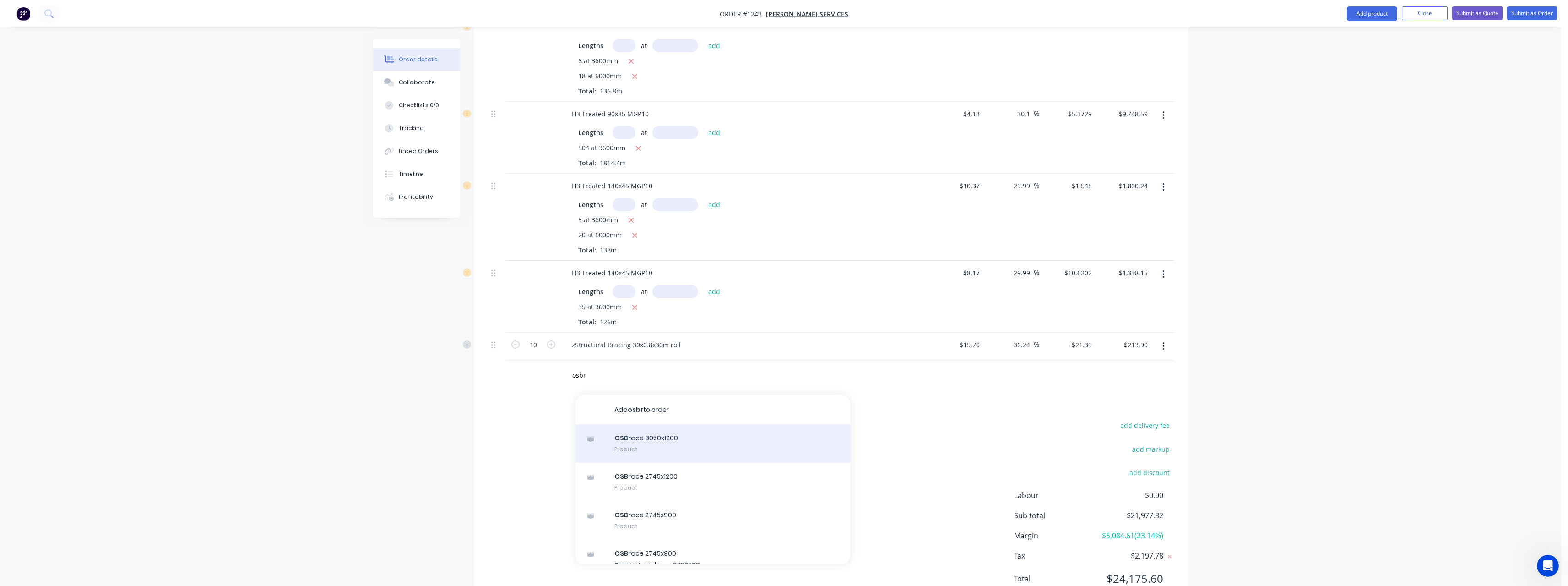
click at [701, 434] on div "OSBr ace 3050x1200 Product" at bounding box center [712, 443] width 274 height 39
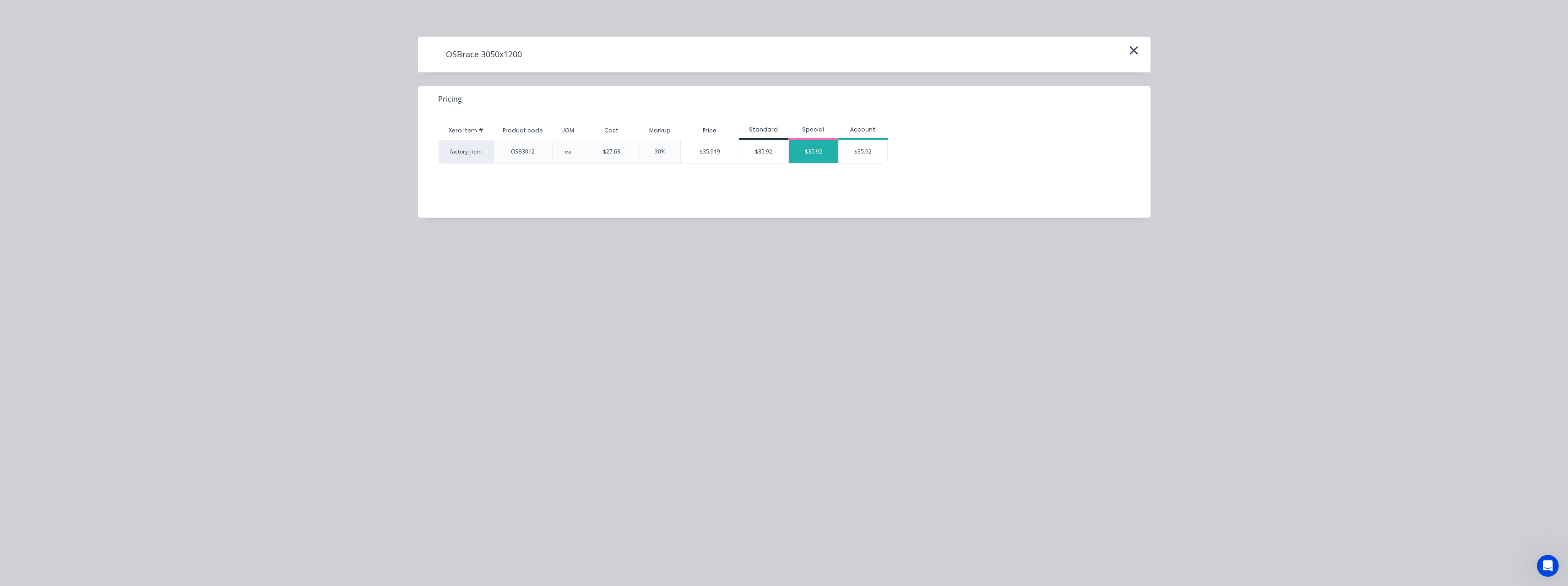
click at [808, 160] on div "$35.92" at bounding box center [814, 152] width 50 height 23
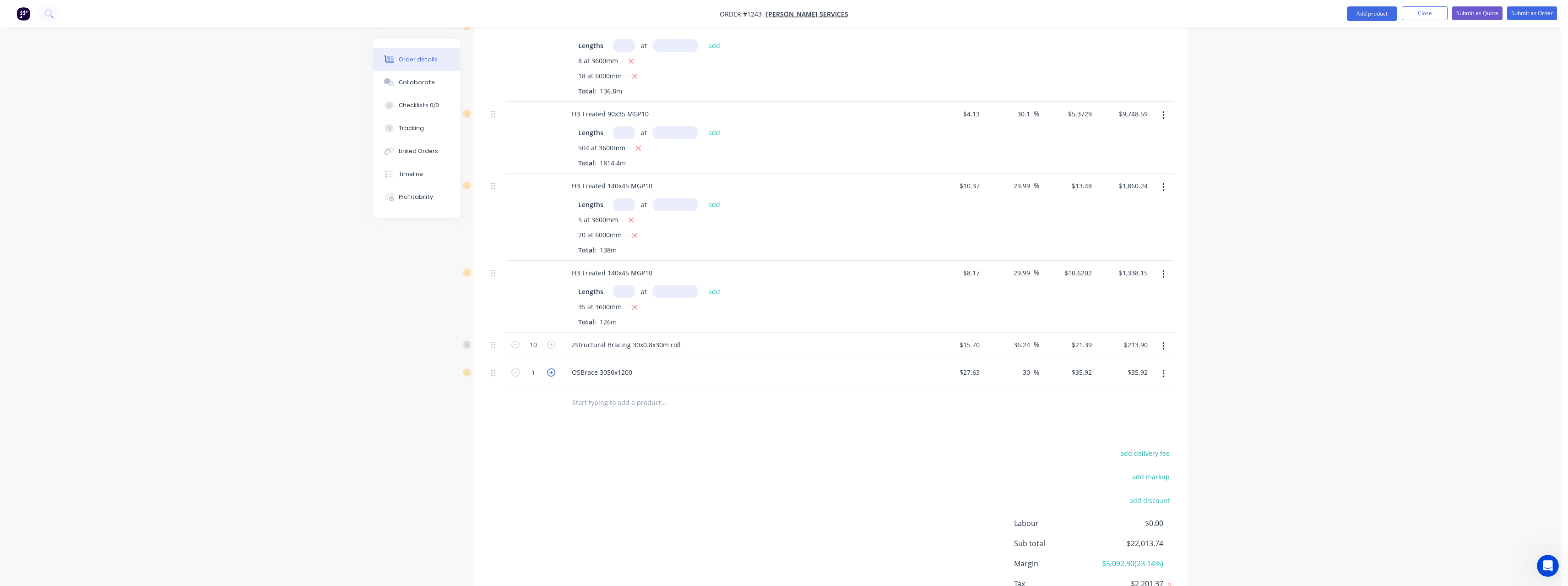
click at [554, 368] on icon "button" at bounding box center [551, 372] width 8 height 8
click at [592, 394] on input "text" at bounding box center [663, 403] width 183 height 18
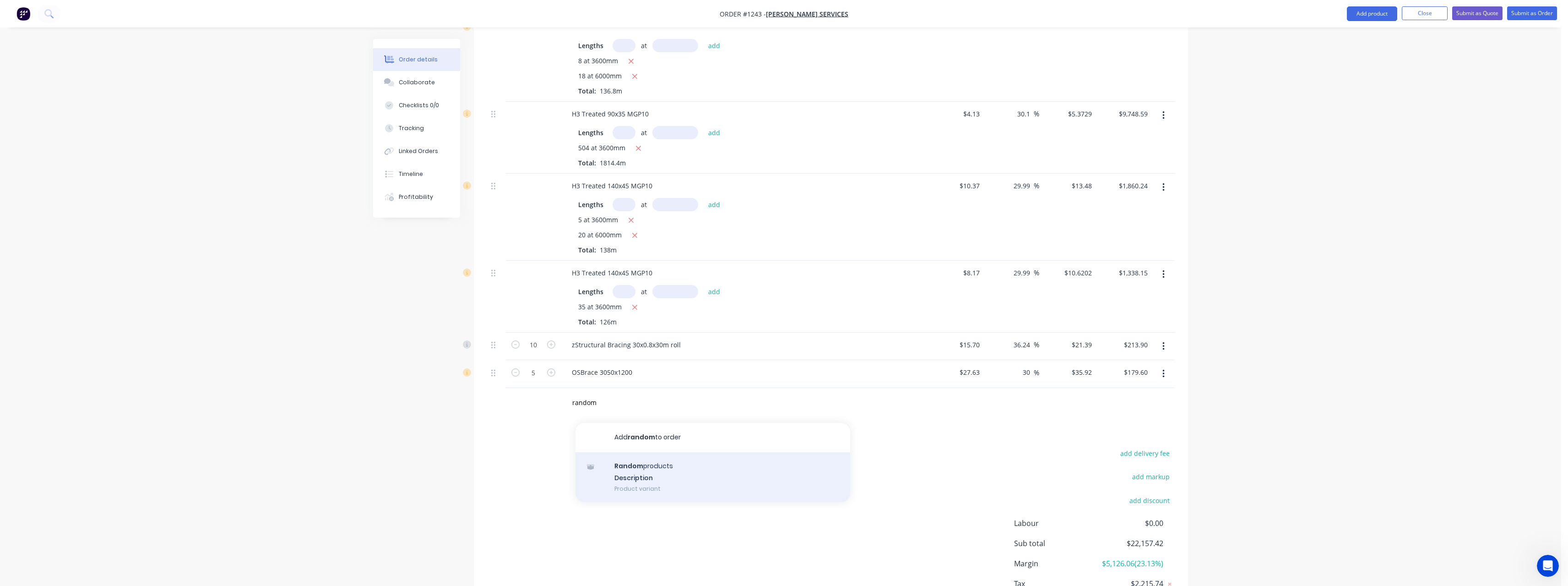
click at [653, 455] on div "Random products Description Product variant" at bounding box center [712, 477] width 274 height 51
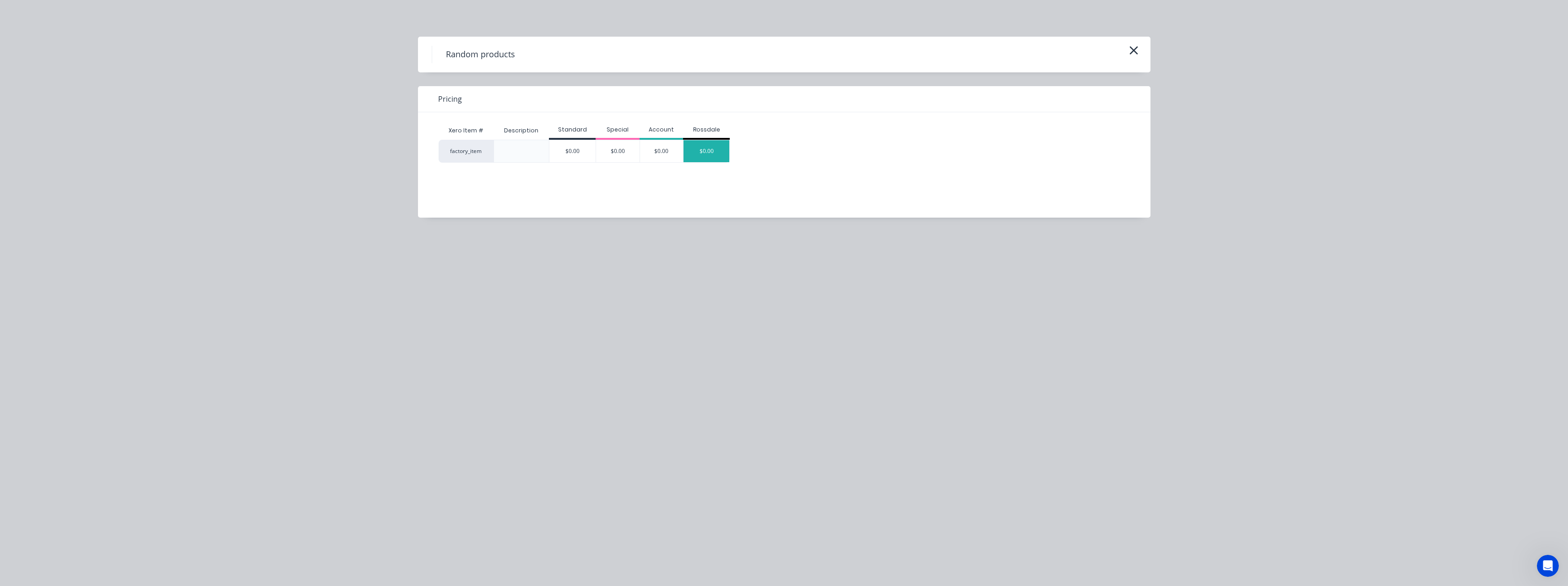
click at [696, 153] on div "$0.00" at bounding box center [707, 152] width 46 height 22
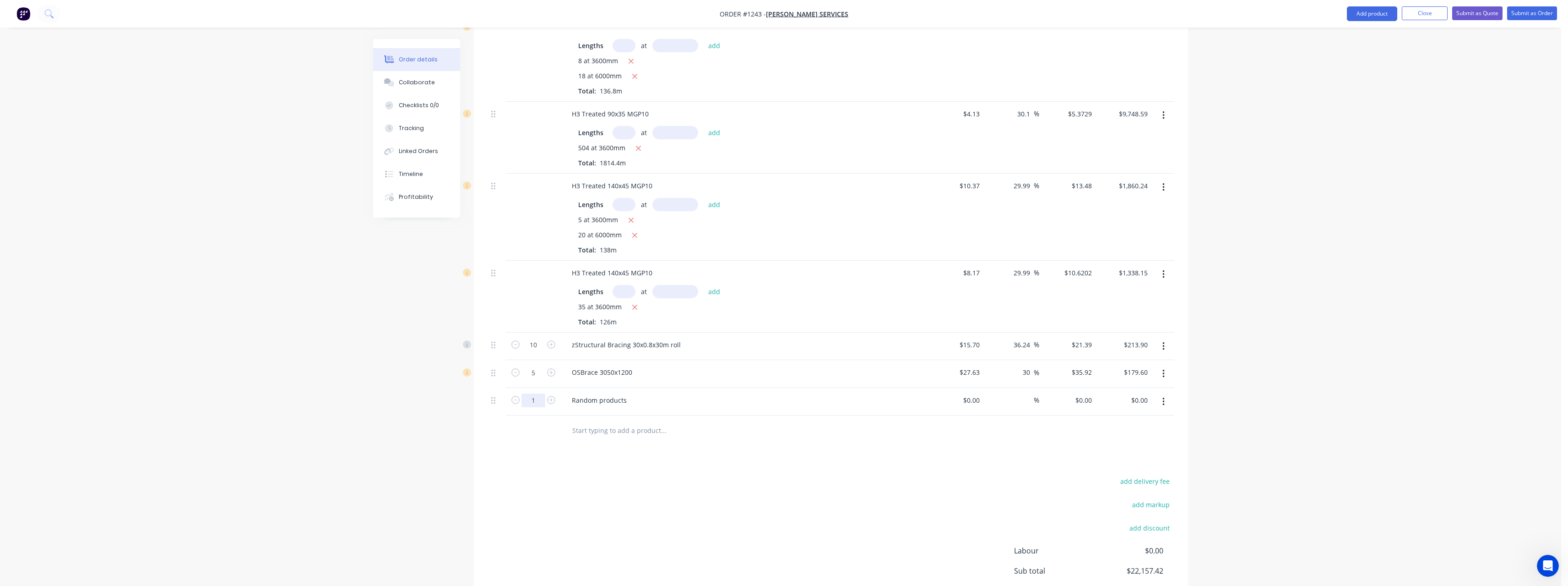
click at [536, 394] on input "1" at bounding box center [533, 401] width 24 height 14
drag, startPoint x: 665, startPoint y: 419, endPoint x: 564, endPoint y: 422, distance: 101.0
click at [564, 422] on div at bounding box center [725, 430] width 330 height 30
click at [631, 394] on div "Random products" at bounding box center [599, 400] width 70 height 13
click at [982, 394] on input at bounding box center [978, 400] width 10 height 13
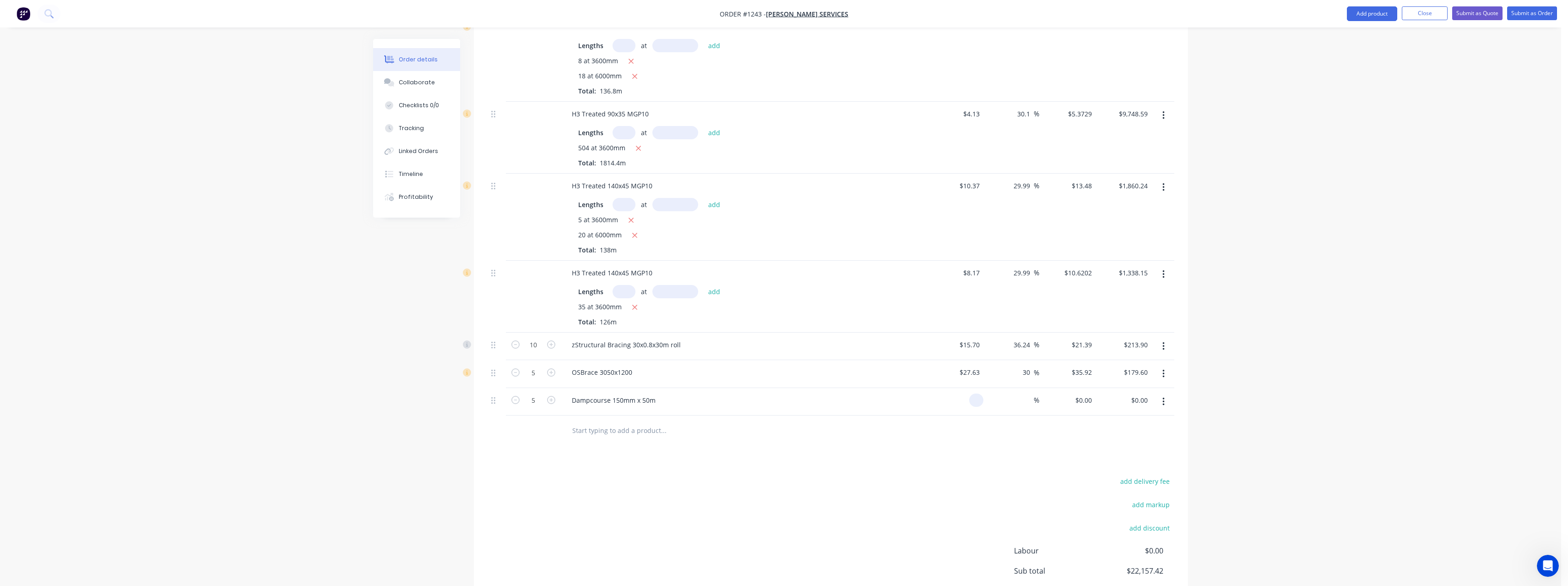
click at [982, 394] on input at bounding box center [978, 400] width 10 height 13
click at [1027, 394] on input at bounding box center [1028, 400] width 10 height 13
click at [649, 421] on input "text" at bounding box center [663, 430] width 183 height 18
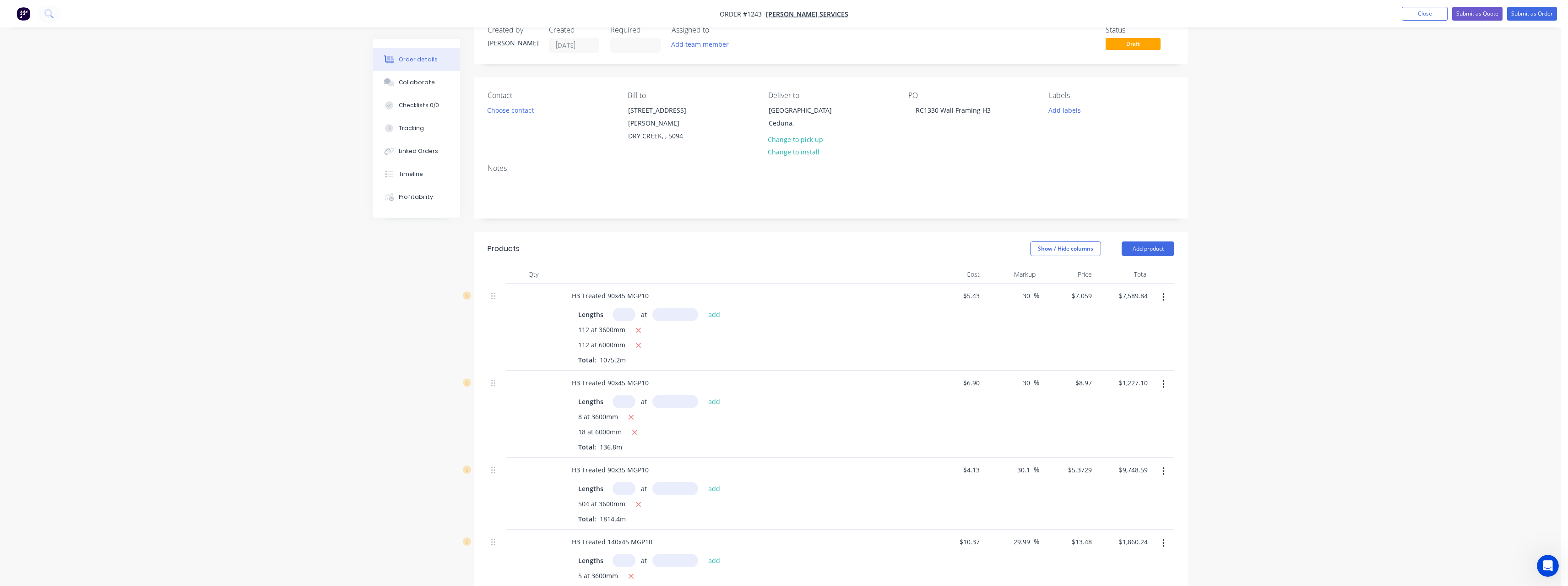
scroll to position [0, 0]
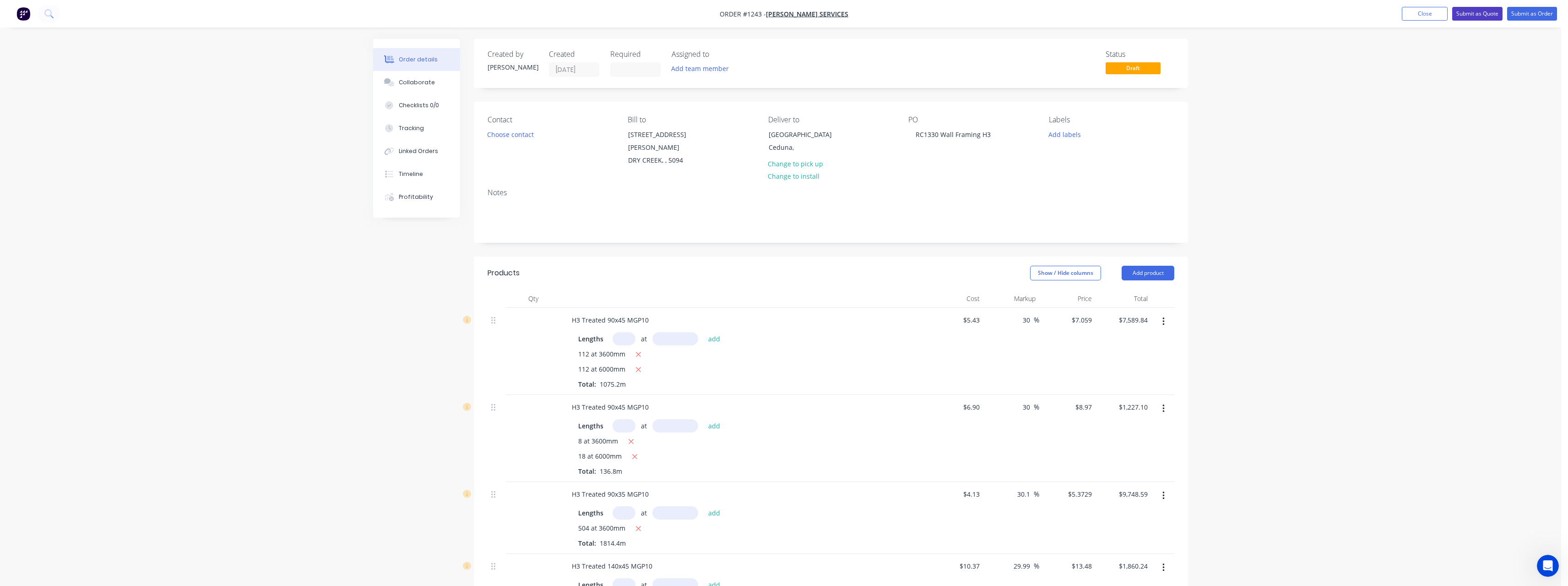
click at [1478, 16] on button "Submit as Quote" at bounding box center [1477, 14] width 50 height 14
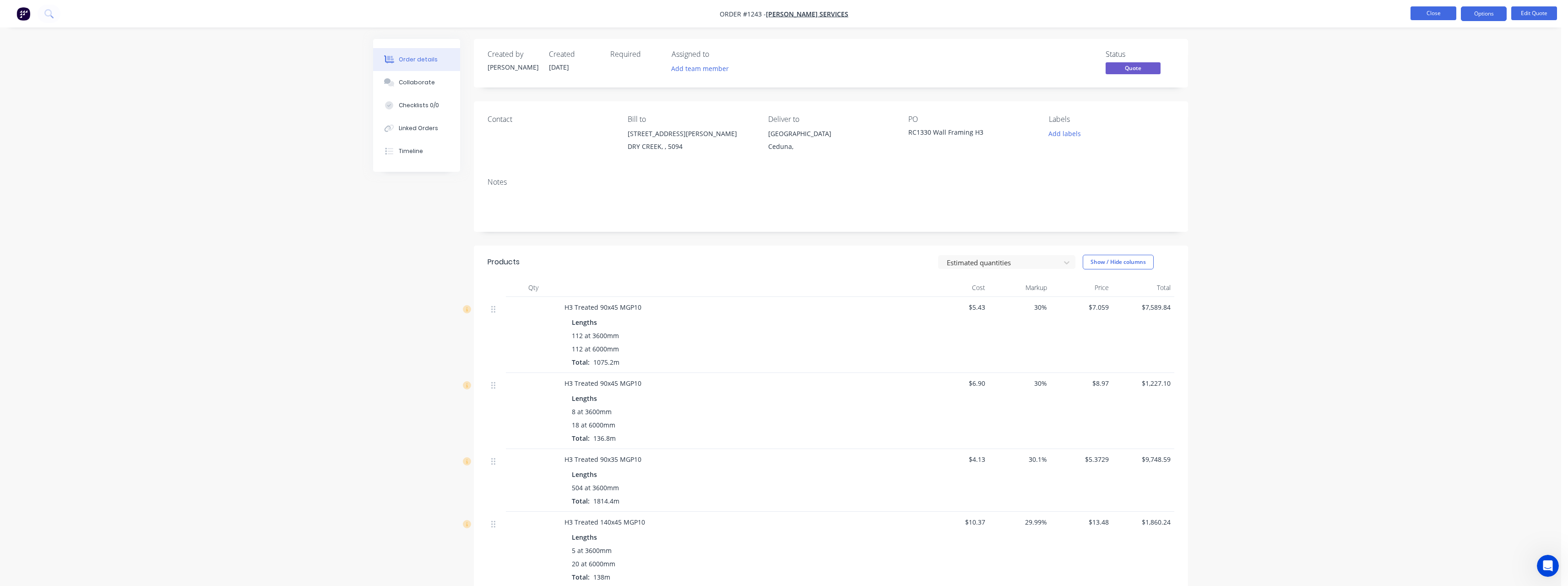
click at [1439, 10] on button "Close" at bounding box center [1433, 13] width 46 height 14
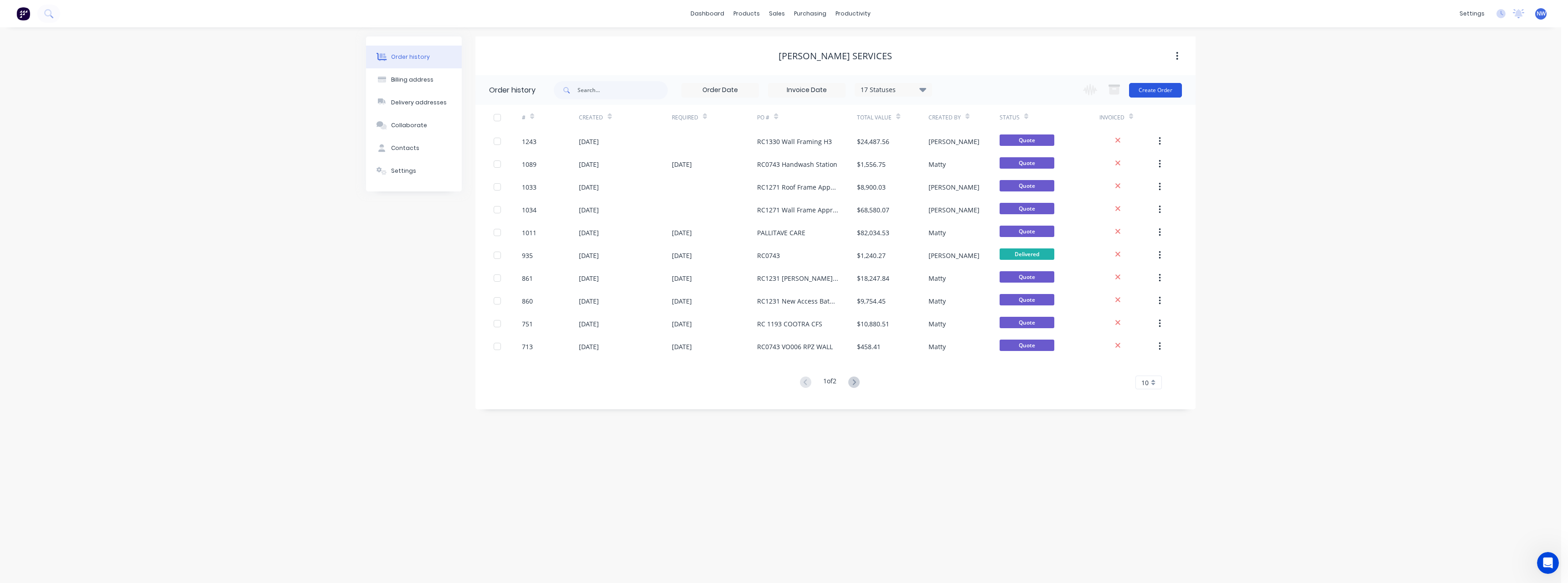
click at [1160, 87] on button "Create Order" at bounding box center [1155, 90] width 53 height 14
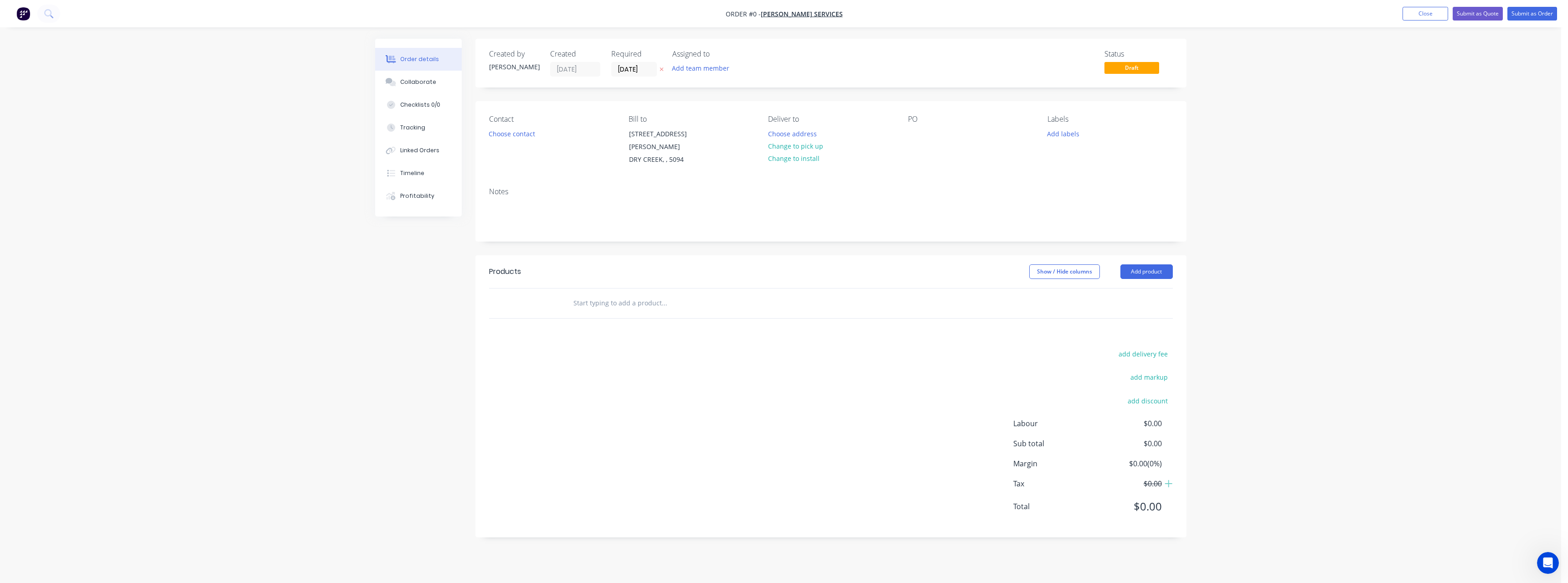
click at [661, 70] on icon "button" at bounding box center [661, 70] width 3 height 3
click at [784, 135] on button "Choose address" at bounding box center [792, 134] width 59 height 12
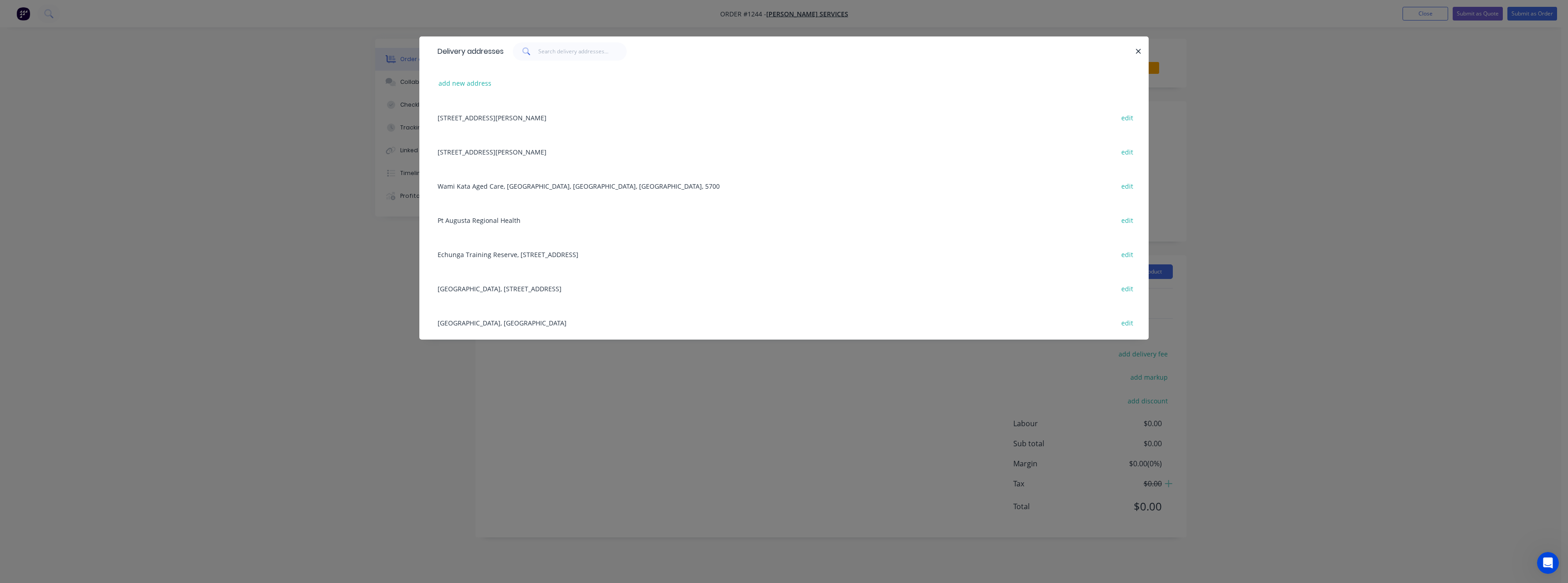
click at [515, 324] on div "[GEOGRAPHIC_DATA], Ceduna edit" at bounding box center [784, 323] width 702 height 34
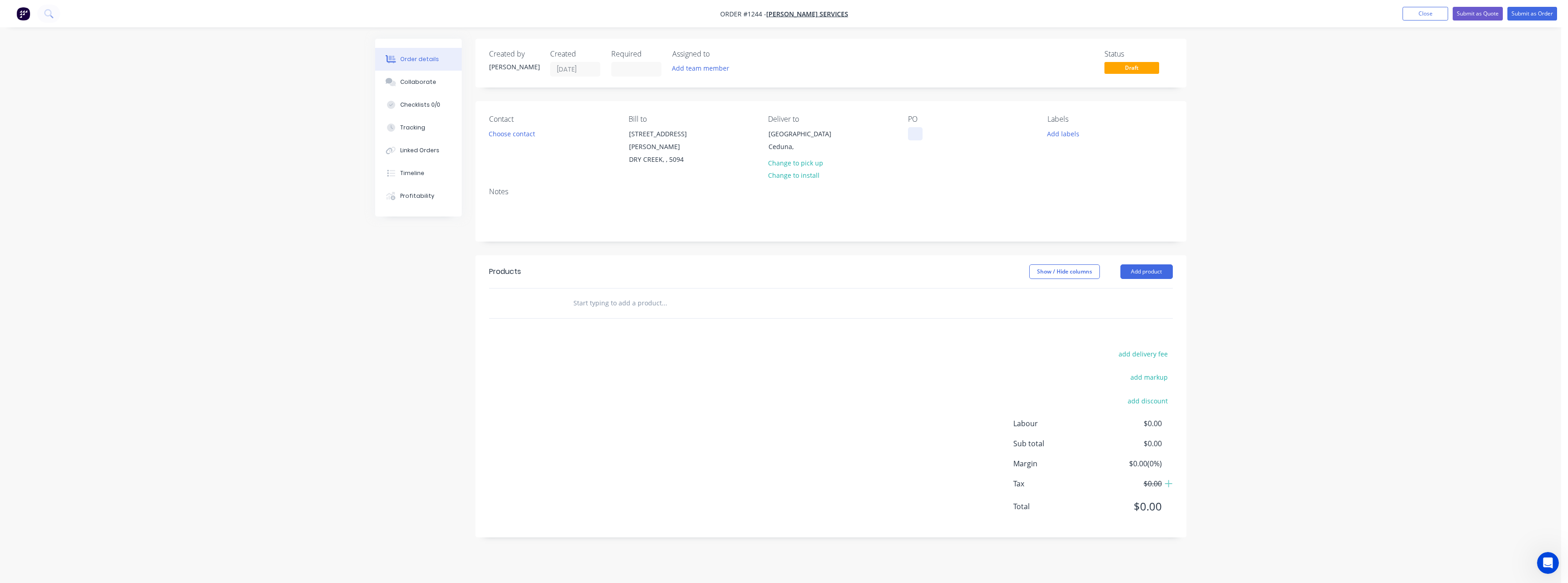
click at [917, 131] on div at bounding box center [915, 134] width 14 height 13
click at [642, 294] on input "text" at bounding box center [664, 303] width 182 height 18
click at [619, 296] on input "text" at bounding box center [664, 303] width 182 height 18
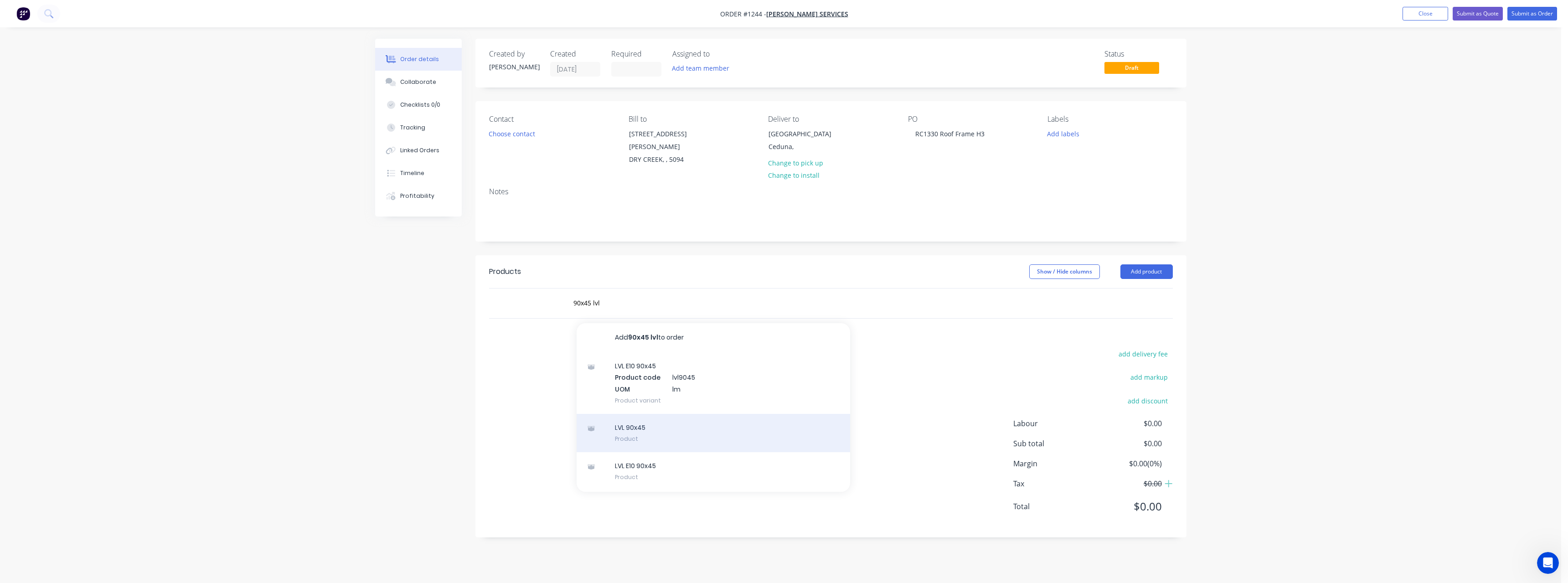
click at [689, 416] on div "LVL 90x45 Product" at bounding box center [713, 433] width 273 height 39
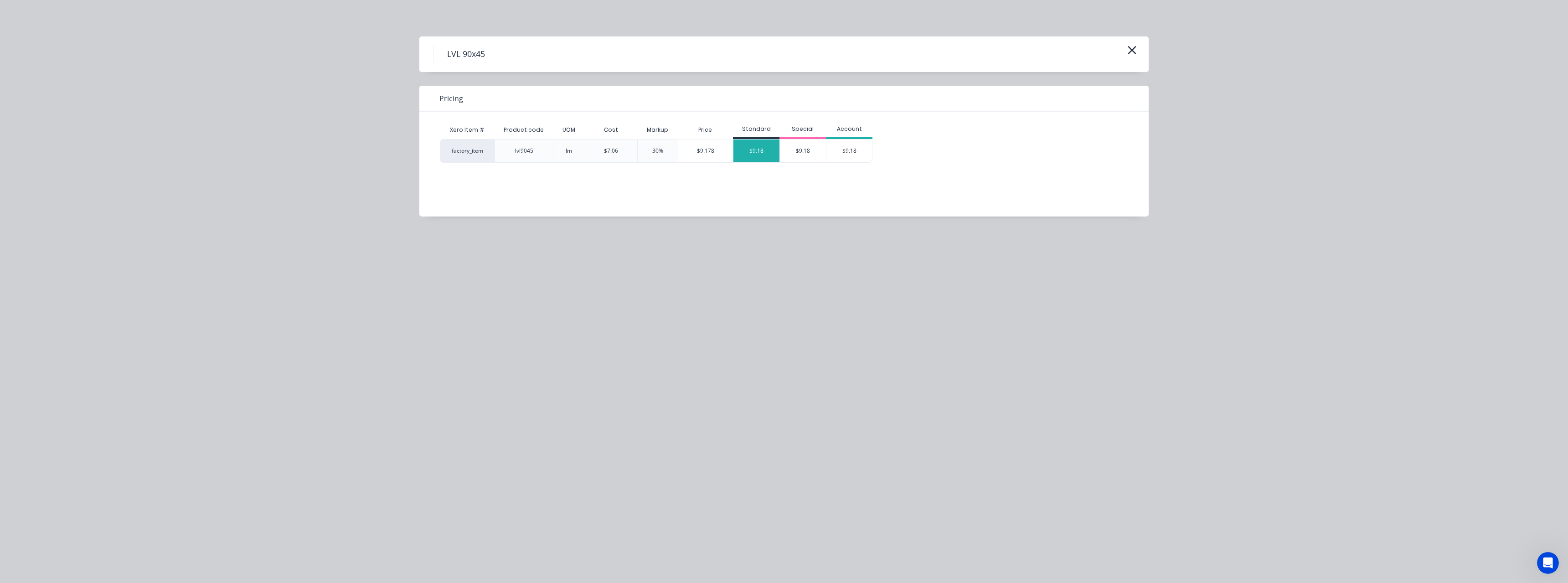
click at [764, 151] on div "$9.18" at bounding box center [756, 151] width 46 height 23
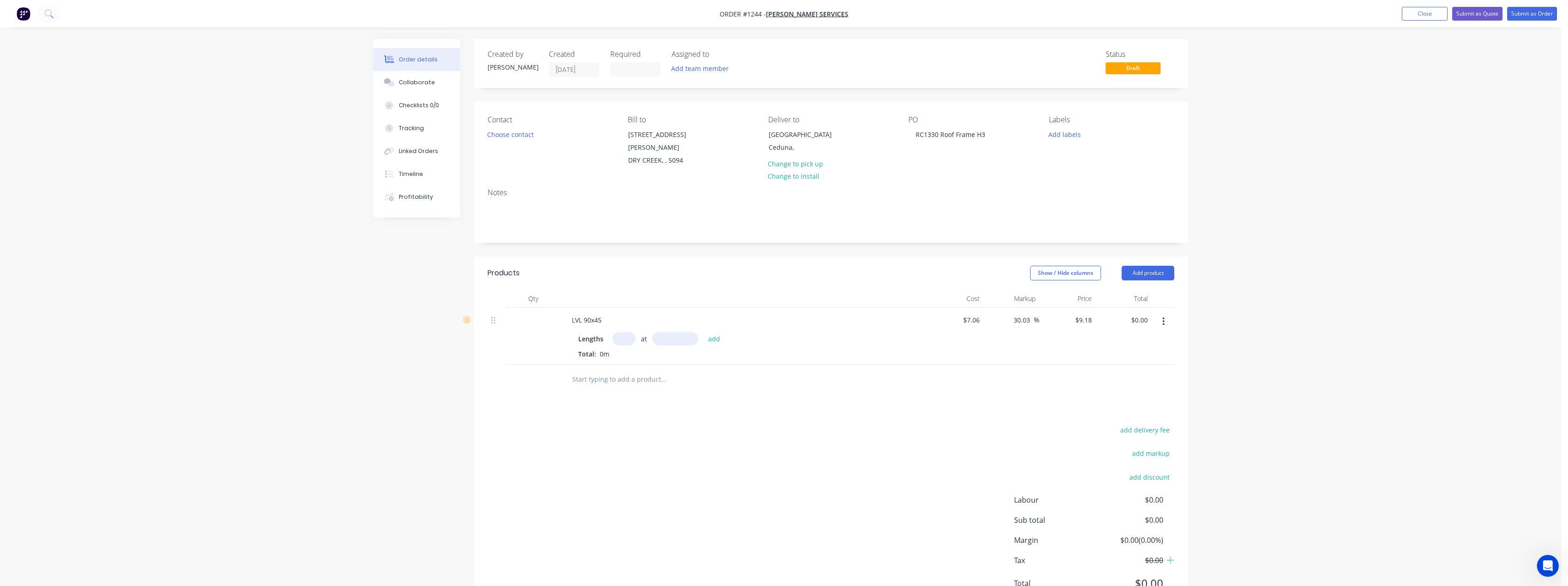
click at [630, 332] on input "text" at bounding box center [624, 338] width 23 height 13
click at [704, 332] on button "add" at bounding box center [714, 338] width 21 height 12
click at [604, 401] on input "text" at bounding box center [663, 410] width 183 height 18
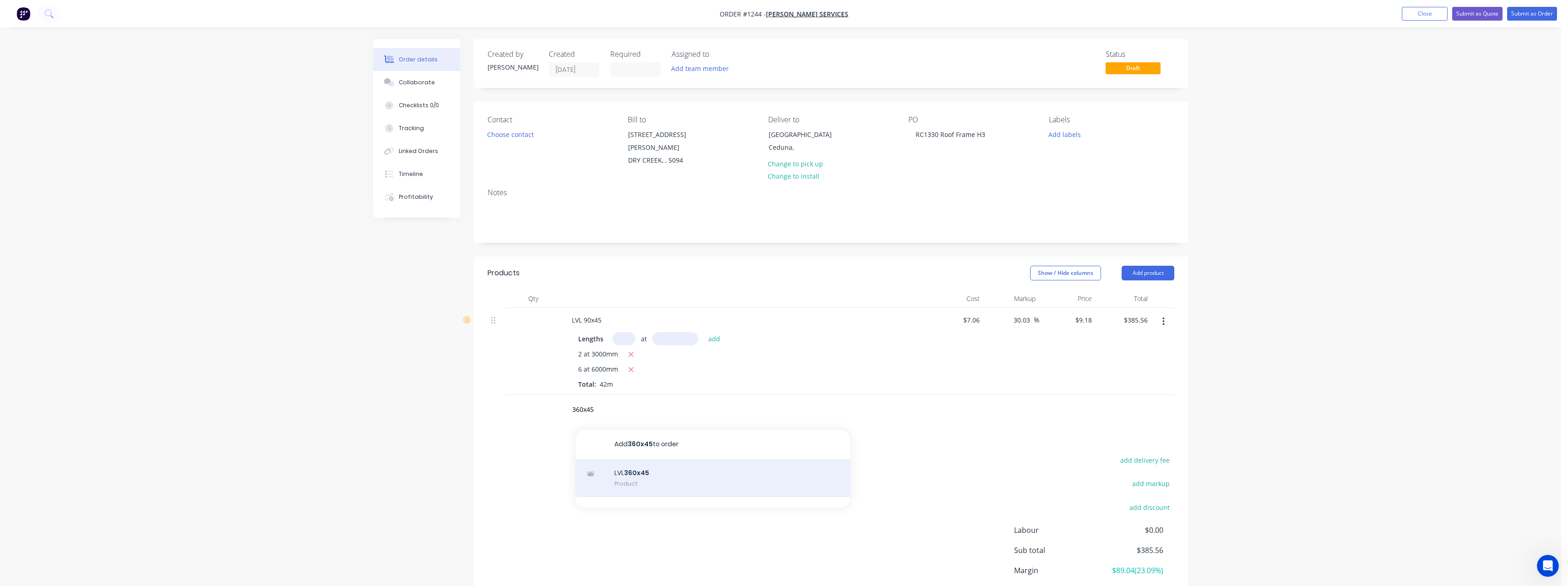
type input "360x45"
click at [664, 468] on div "LVL 360x45 Product" at bounding box center [712, 478] width 274 height 39
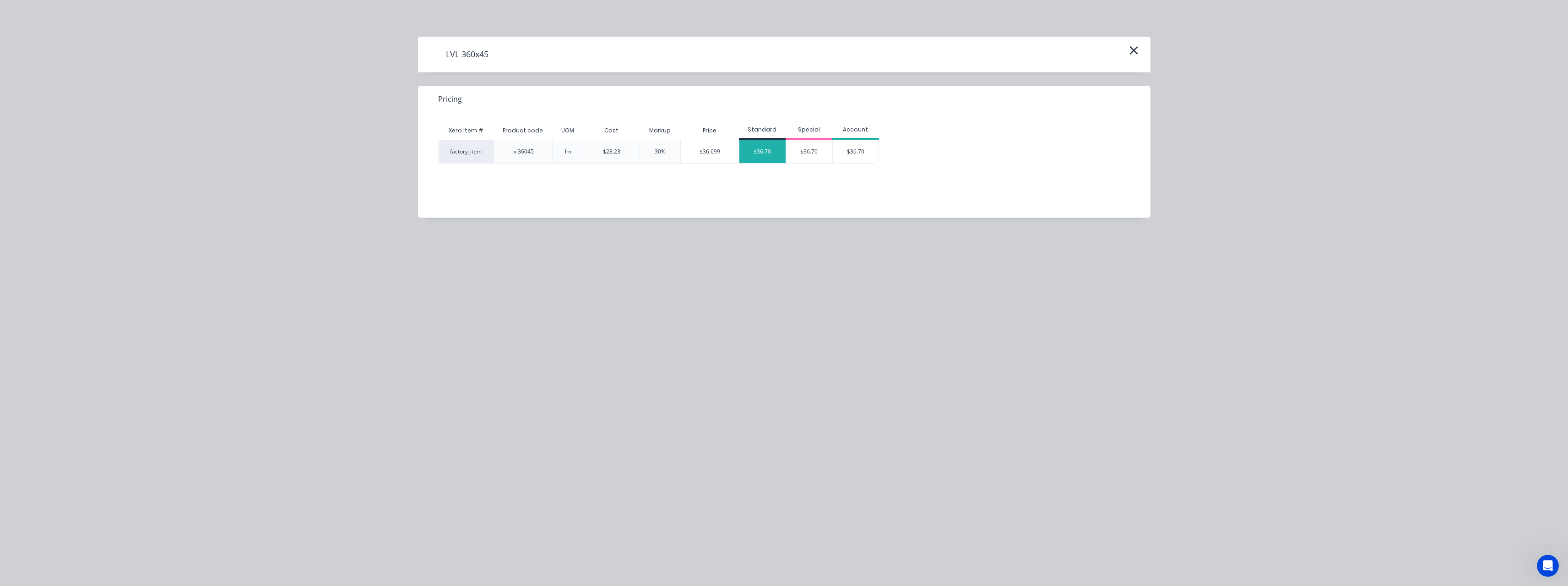
click at [756, 155] on div "$36.70" at bounding box center [762, 152] width 46 height 23
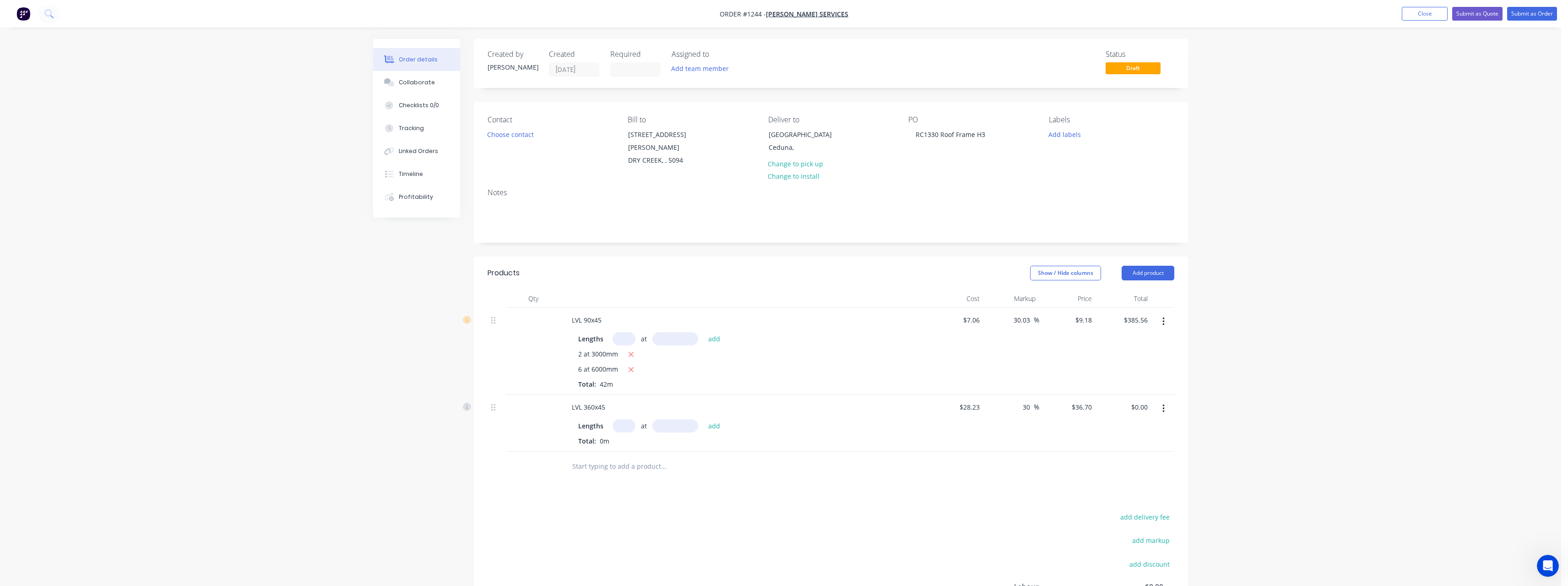
click at [622, 421] on input "text" at bounding box center [624, 425] width 23 height 13
type input "4"
type input "6000"
click at [704, 419] on button "add" at bounding box center [714, 425] width 21 height 12
type input "$880.80"
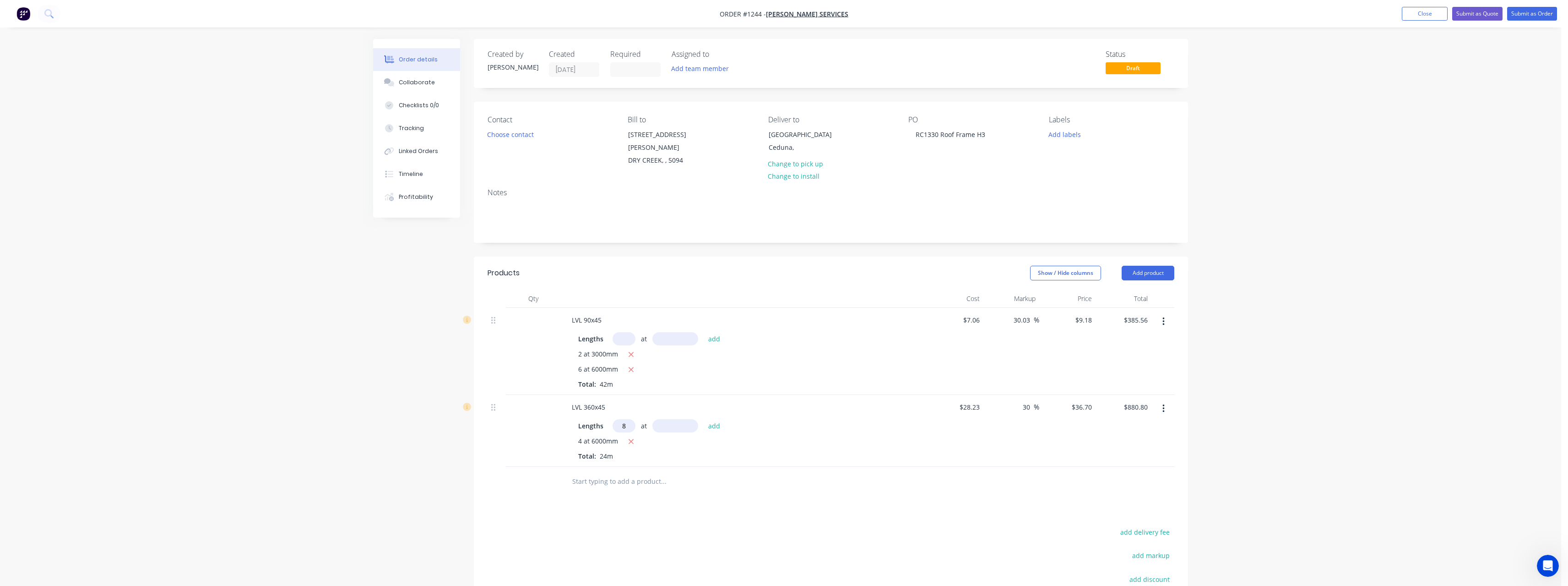
type input "8"
type input "4800"
click at [704, 419] on button "add" at bounding box center [714, 425] width 21 height 12
type input "$2,290.08"
type input "4"
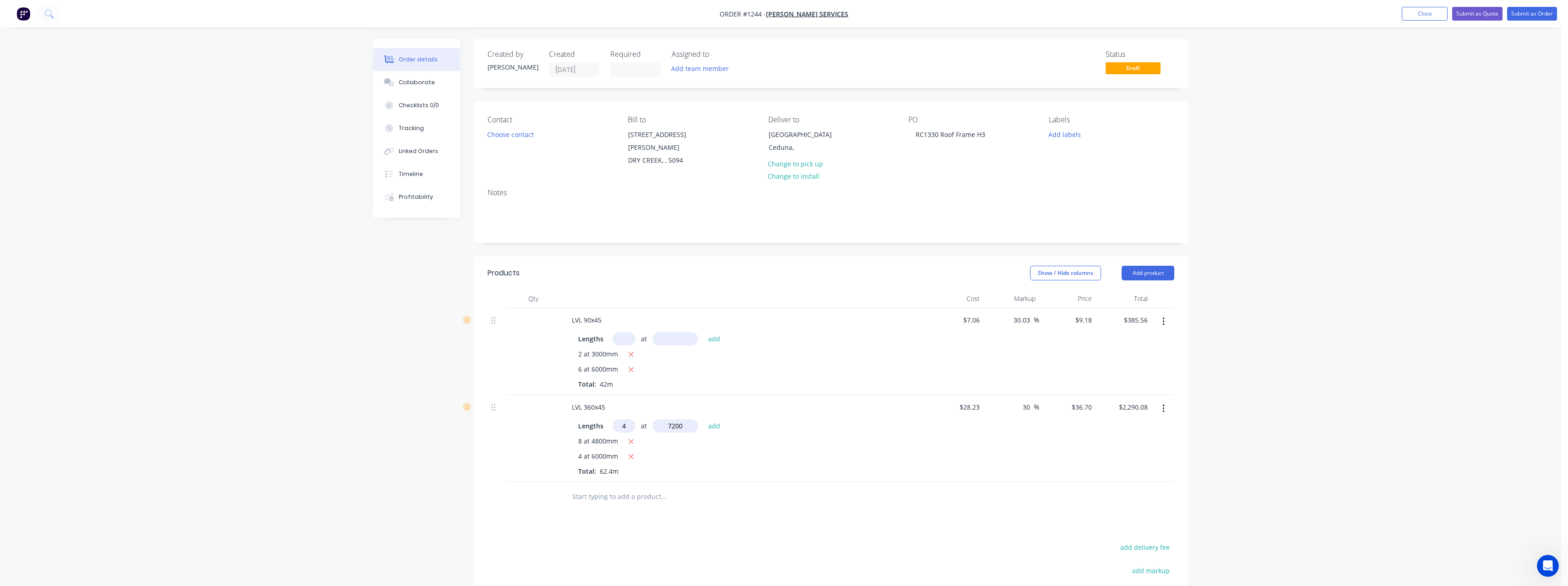
type input "7200"
click at [704, 419] on button "add" at bounding box center [714, 425] width 21 height 12
type input "$3,347.04"
type input "2"
type input "6600"
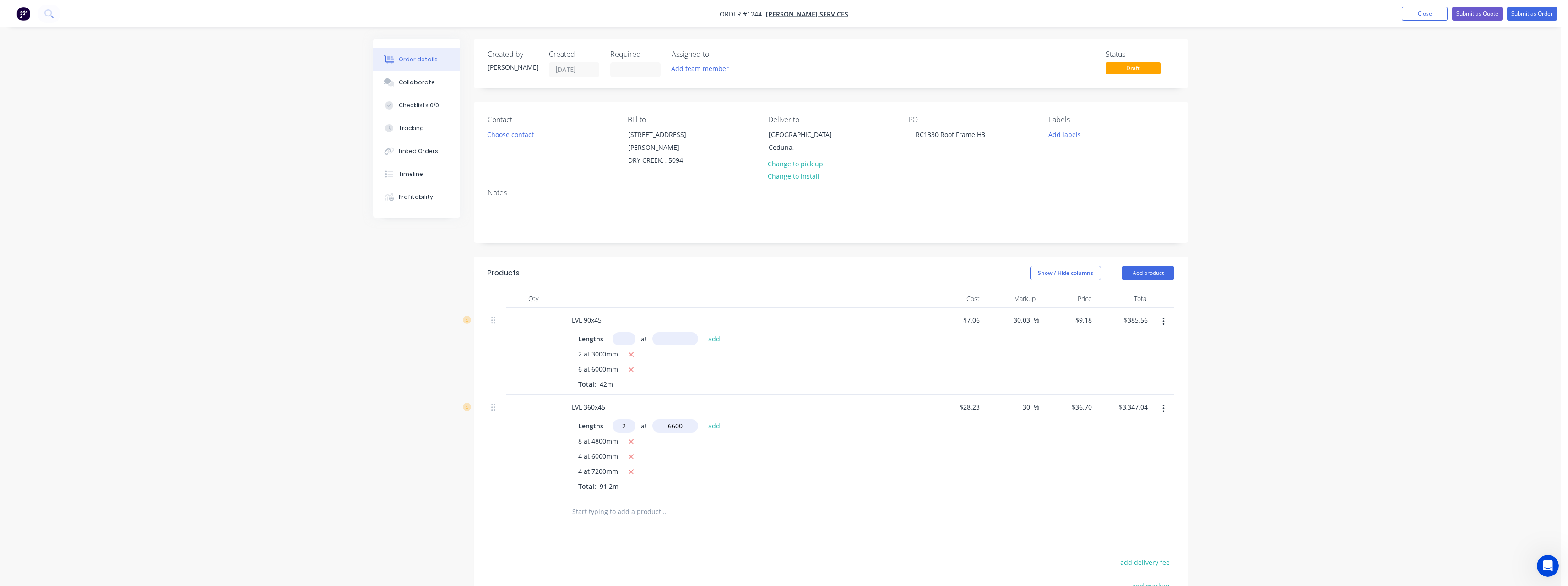
click at [704, 419] on button "add" at bounding box center [714, 425] width 21 height 12
type input "$3,831.48"
click at [617, 518] on input "text" at bounding box center [663, 527] width 183 height 18
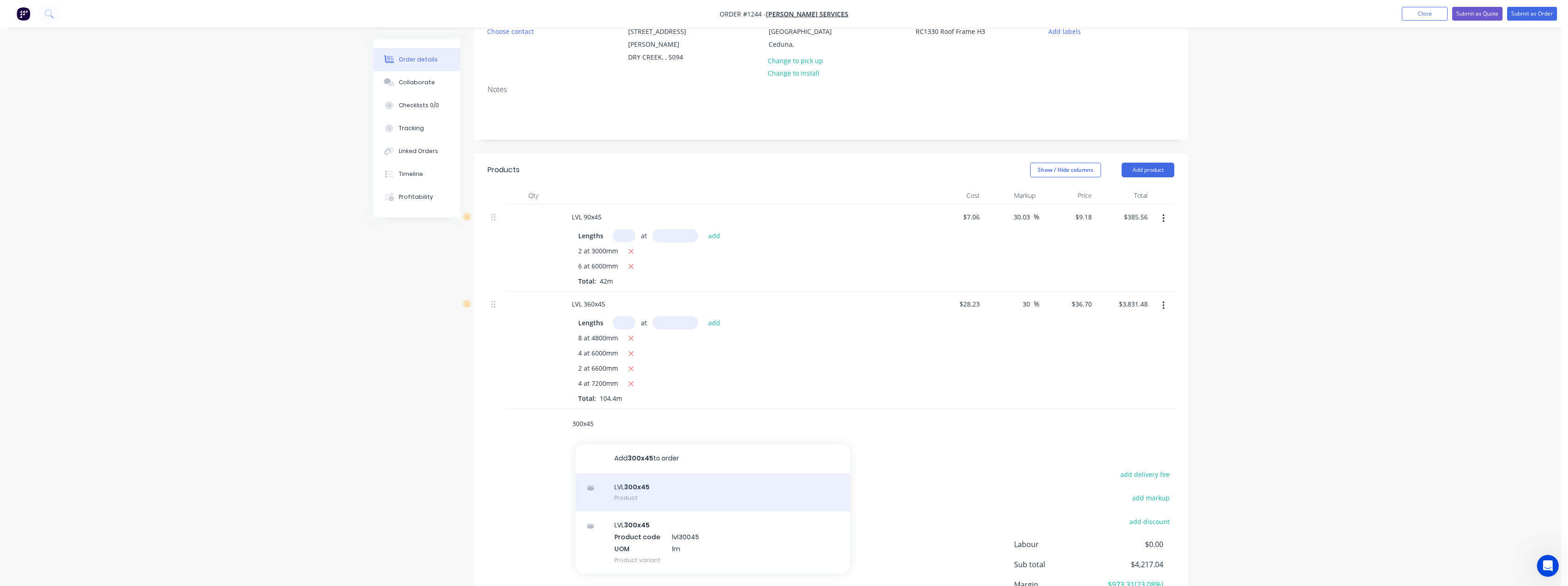
scroll to position [138, 0]
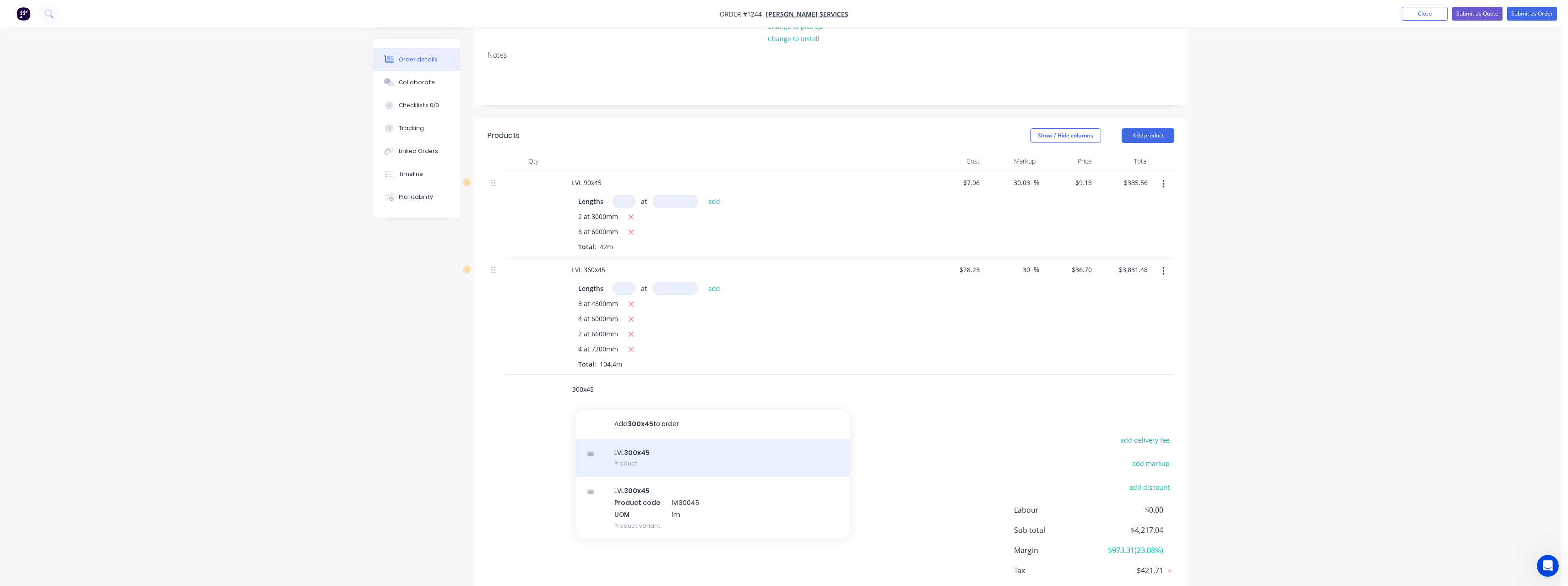
type input "300x45"
click at [677, 448] on div "LVL 300x45 Product" at bounding box center [712, 458] width 274 height 39
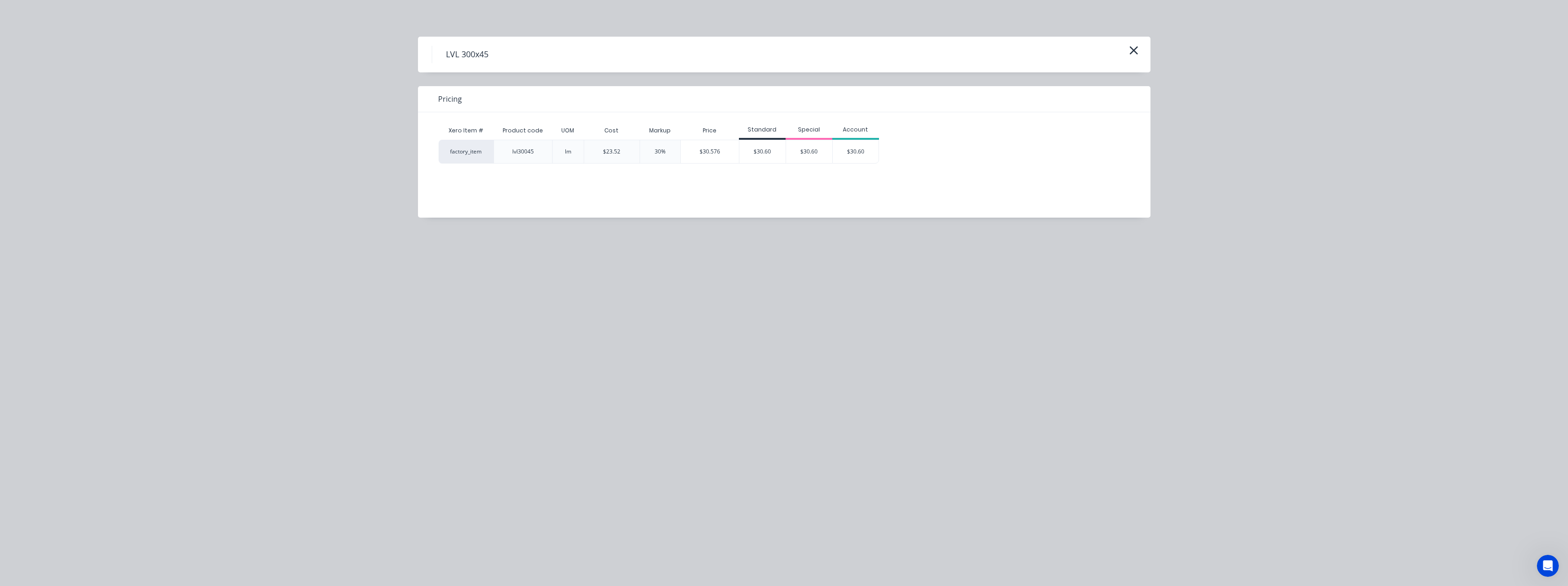
drag, startPoint x: 761, startPoint y: 152, endPoint x: 760, endPoint y: 167, distance: 15.0
click at [760, 152] on div "$30.60" at bounding box center [762, 152] width 46 height 23
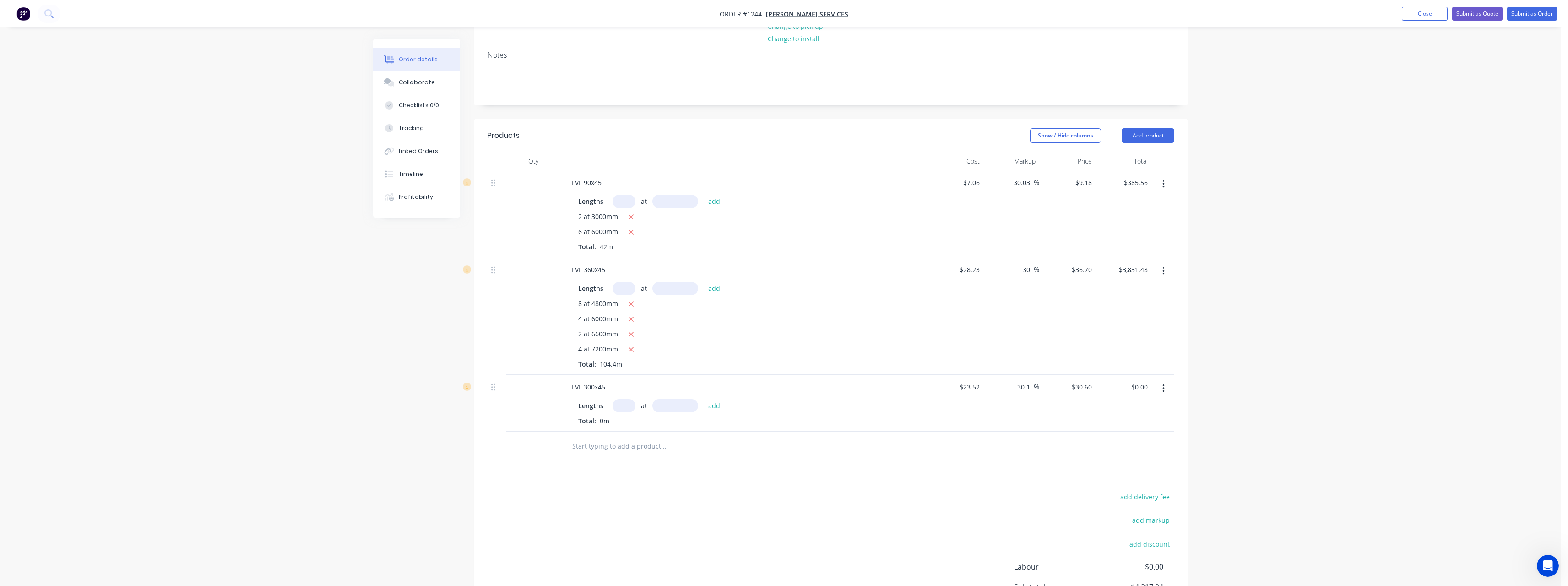
click at [629, 399] on input "text" at bounding box center [624, 405] width 23 height 13
type input "8"
type input "4800"
click at [704, 399] on button "add" at bounding box center [714, 405] width 21 height 12
type input "$1,175.04"
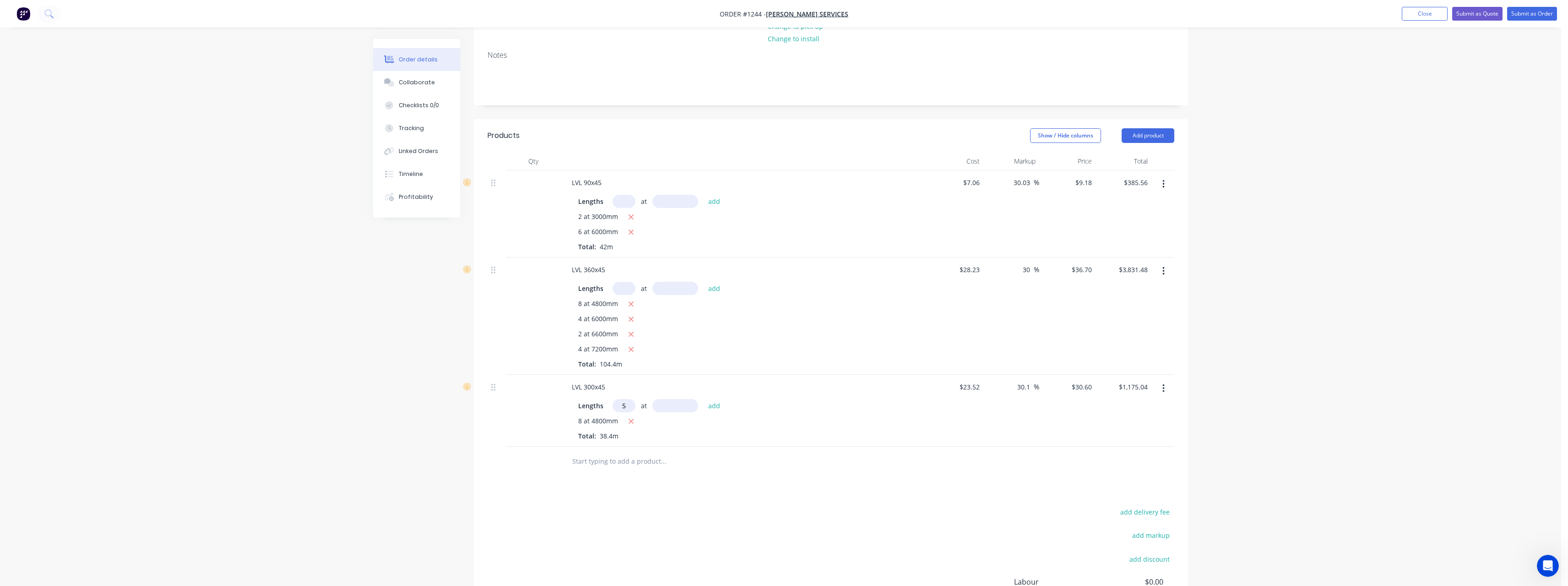
type input "5"
type input "6000"
click at [704, 399] on button "add" at bounding box center [714, 405] width 21 height 12
type input "$2,093.04"
click at [704, 399] on button "add" at bounding box center [714, 405] width 21 height 12
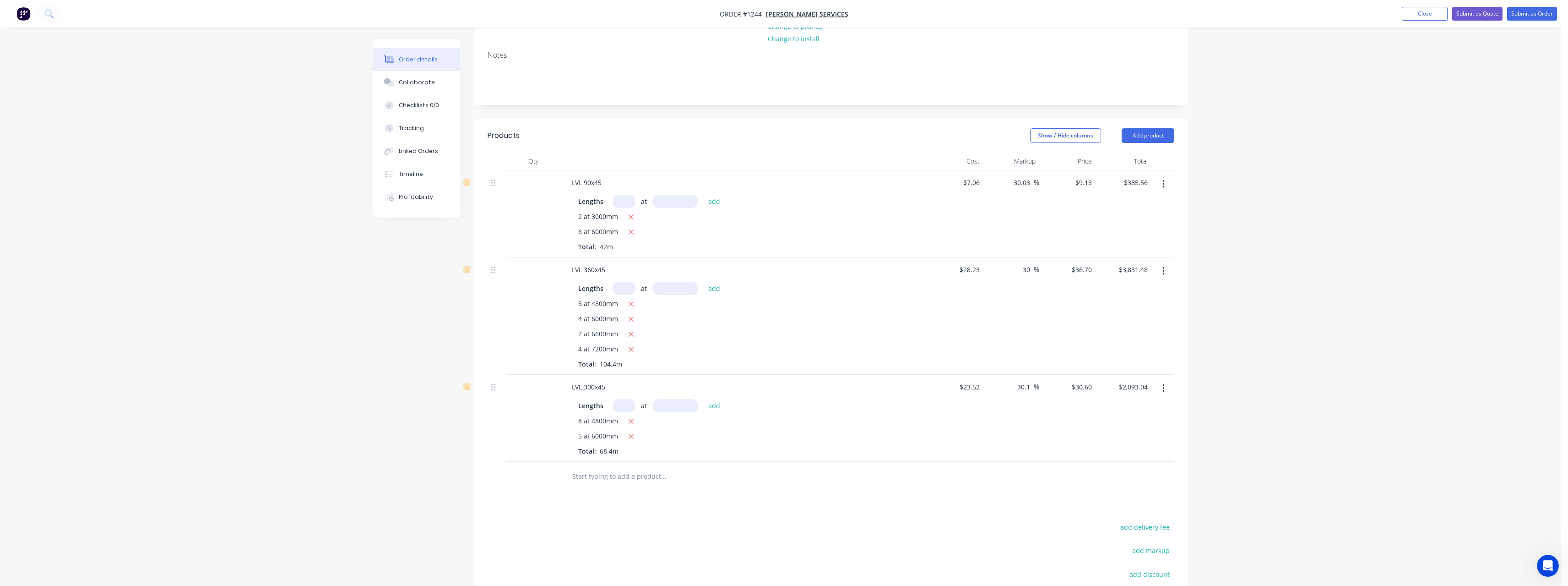
click at [619, 468] on input "text" at bounding box center [663, 476] width 183 height 18
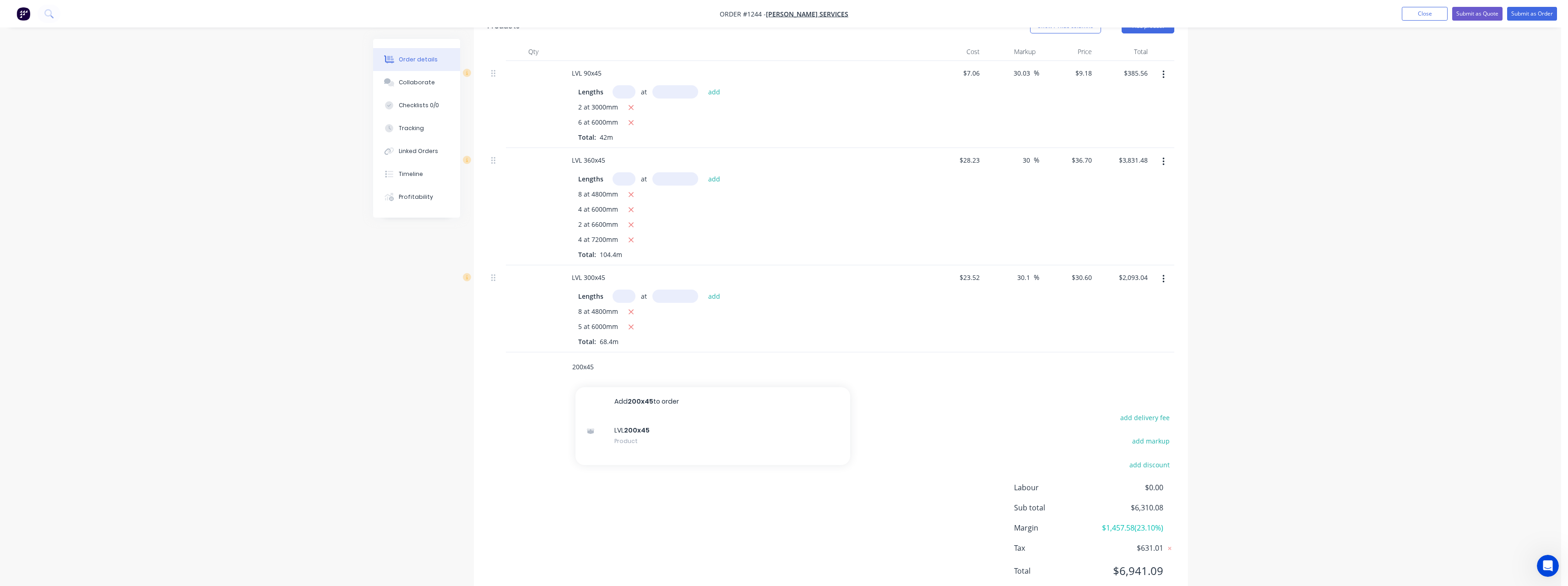
scroll to position [266, 0]
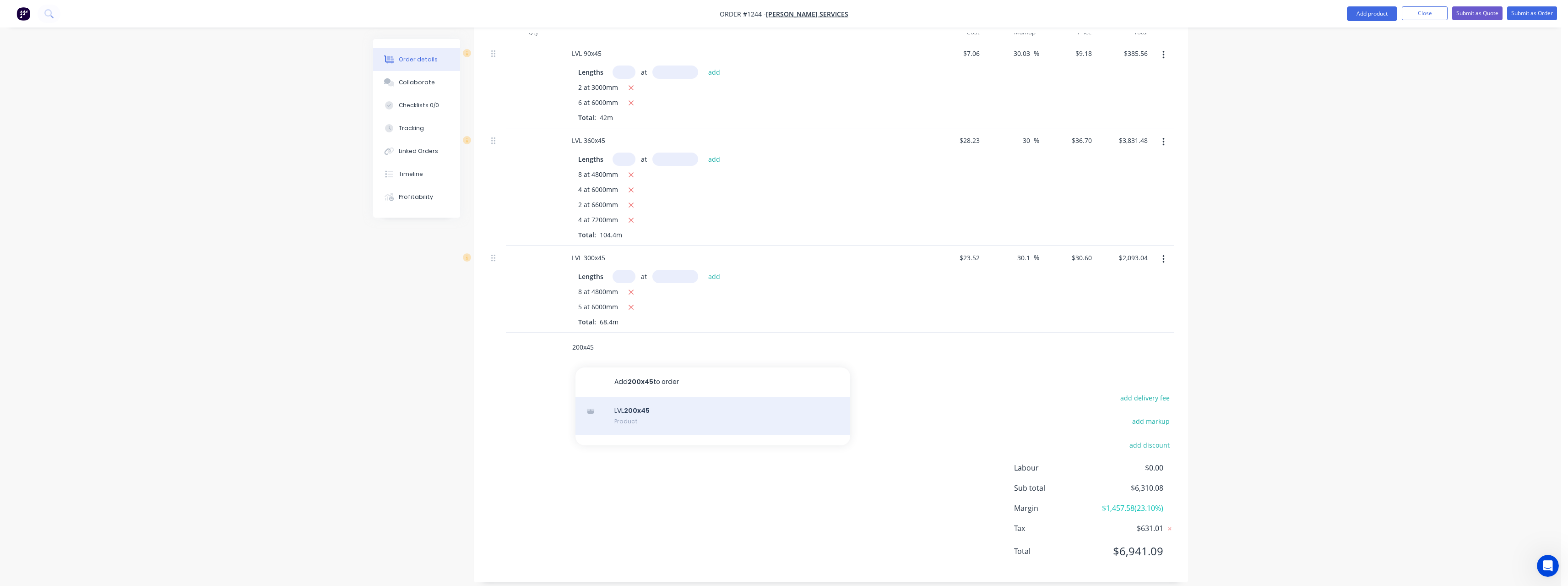
type input "200x45"
click at [685, 405] on div "LVL 200x45 Product" at bounding box center [712, 416] width 274 height 39
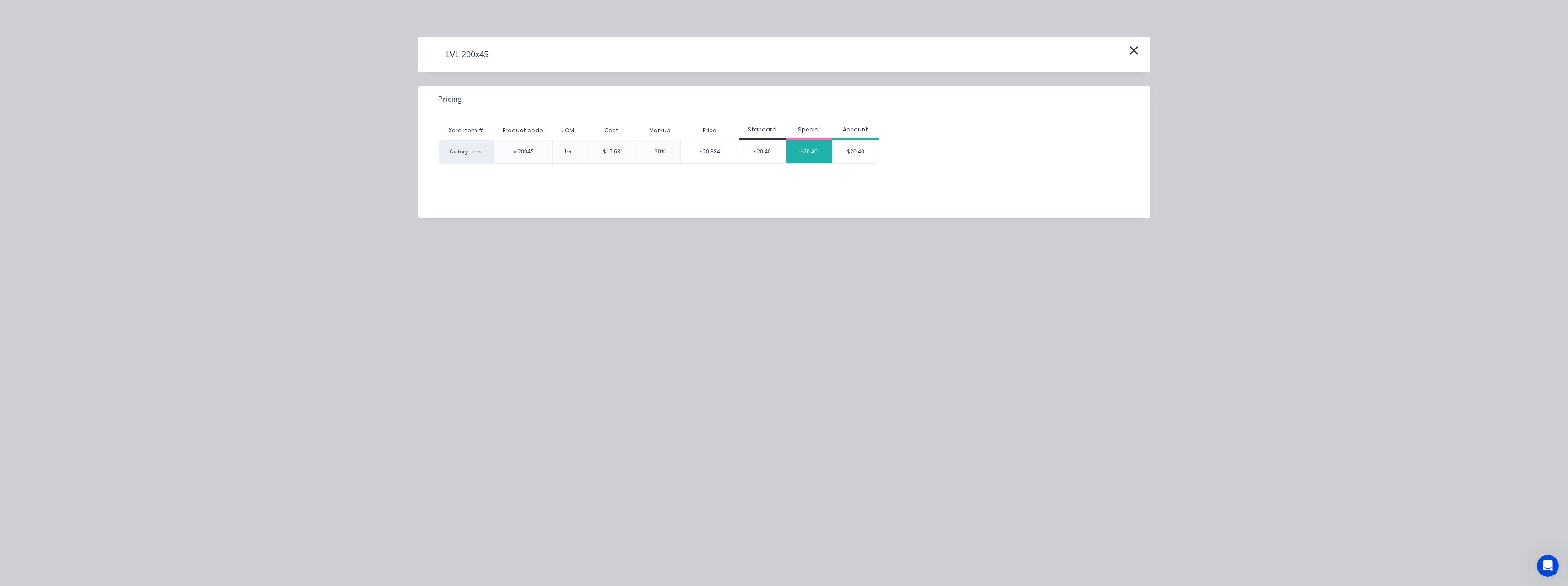
click at [803, 152] on div "$20.40" at bounding box center [809, 152] width 46 height 23
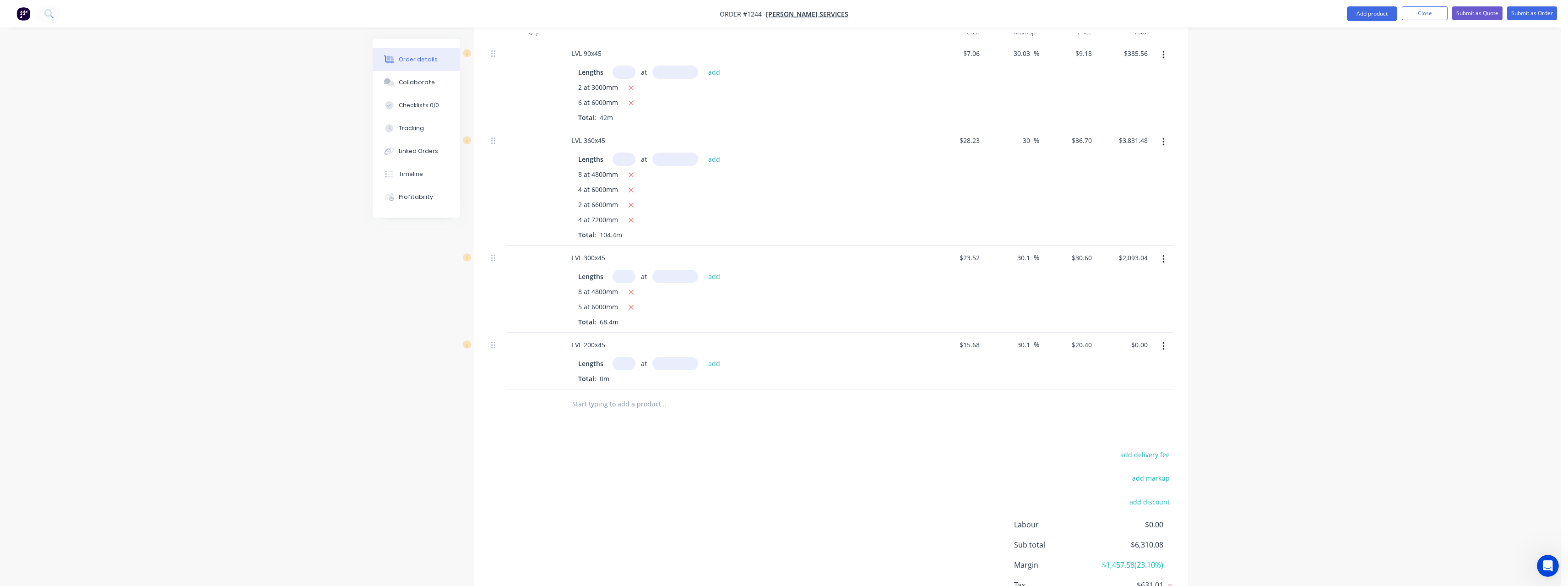
click at [628, 357] on input "text" at bounding box center [624, 363] width 23 height 13
type input "2"
type input "4800"
click at [704, 357] on button "add" at bounding box center [714, 363] width 21 height 12
type input "$195.84"
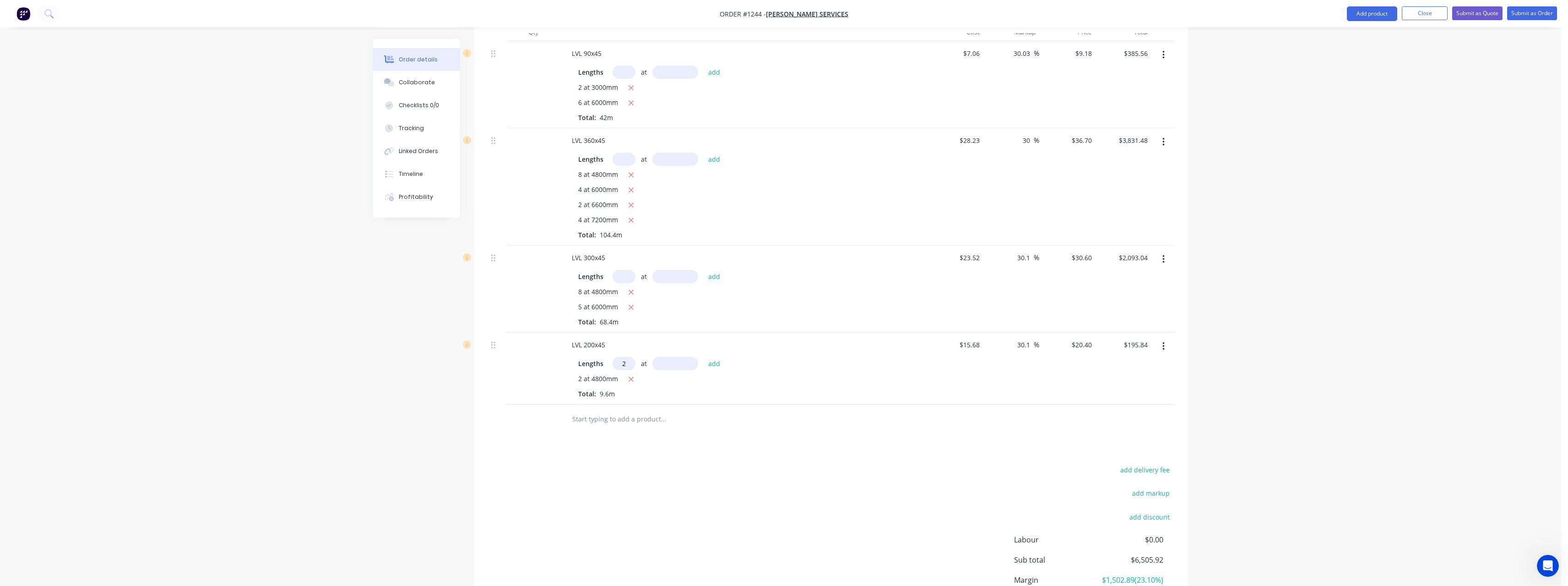
type input "2"
type input "4200"
click at [704, 357] on button "add" at bounding box center [714, 363] width 21 height 12
type input "$367.20"
type input "2"
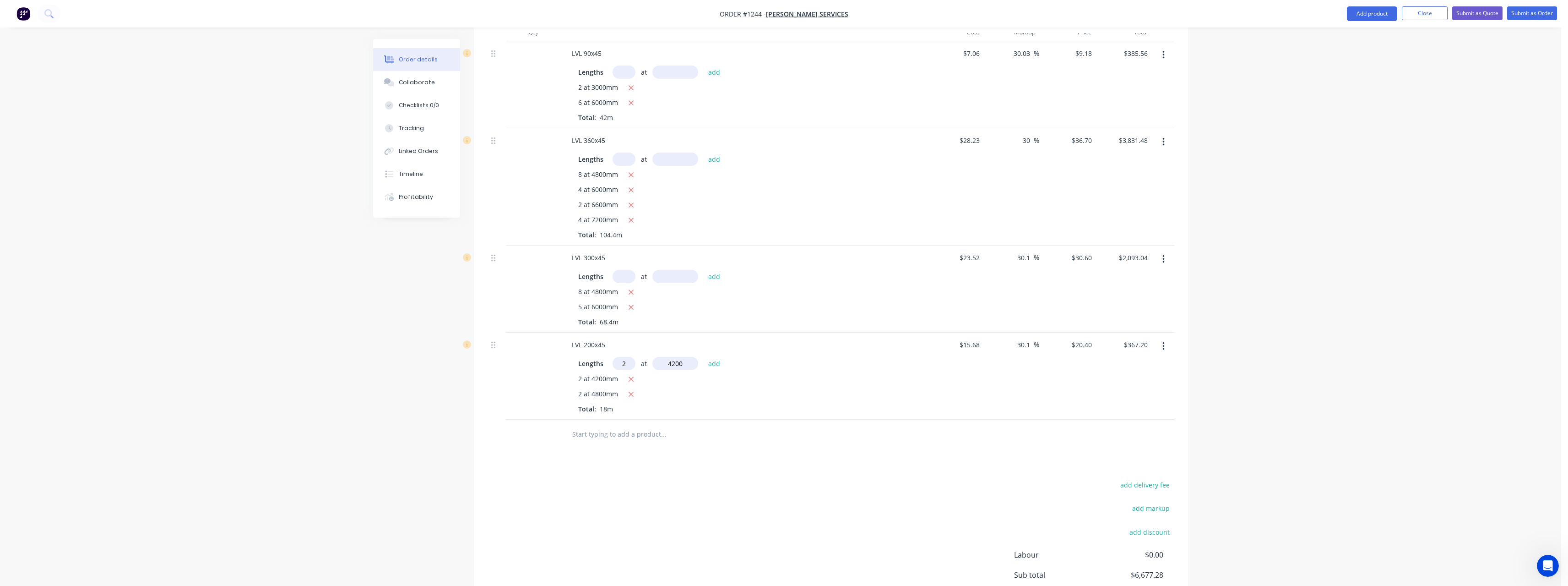
type input "4200mm"
type input "4"
click at [715, 357] on button "add" at bounding box center [714, 363] width 21 height 12
click at [633, 375] on icon "button" at bounding box center [631, 379] width 6 height 8
type input "$538.56"
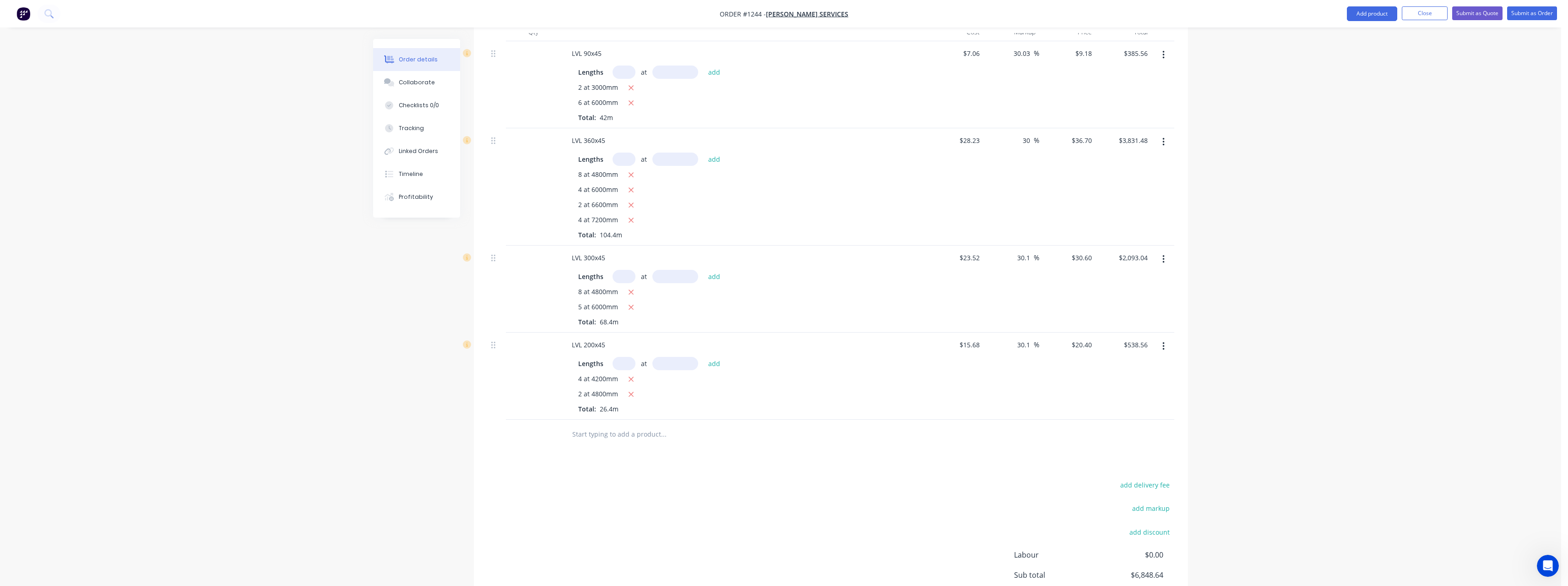
click at [626, 357] on input "text" at bounding box center [624, 363] width 23 height 13
type input "10"
type input "6600"
click at [704, 357] on button "add" at bounding box center [714, 363] width 21 height 12
type input "$1,884.96"
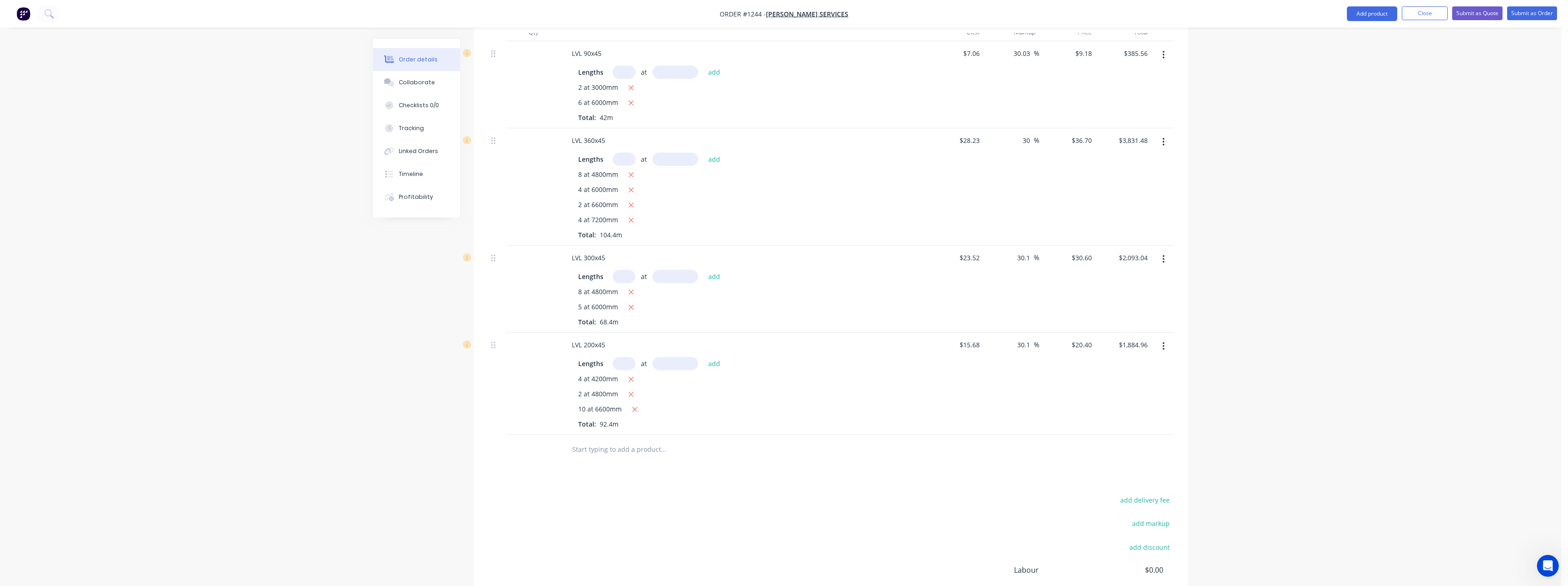
click at [621, 443] on input "text" at bounding box center [663, 449] width 183 height 18
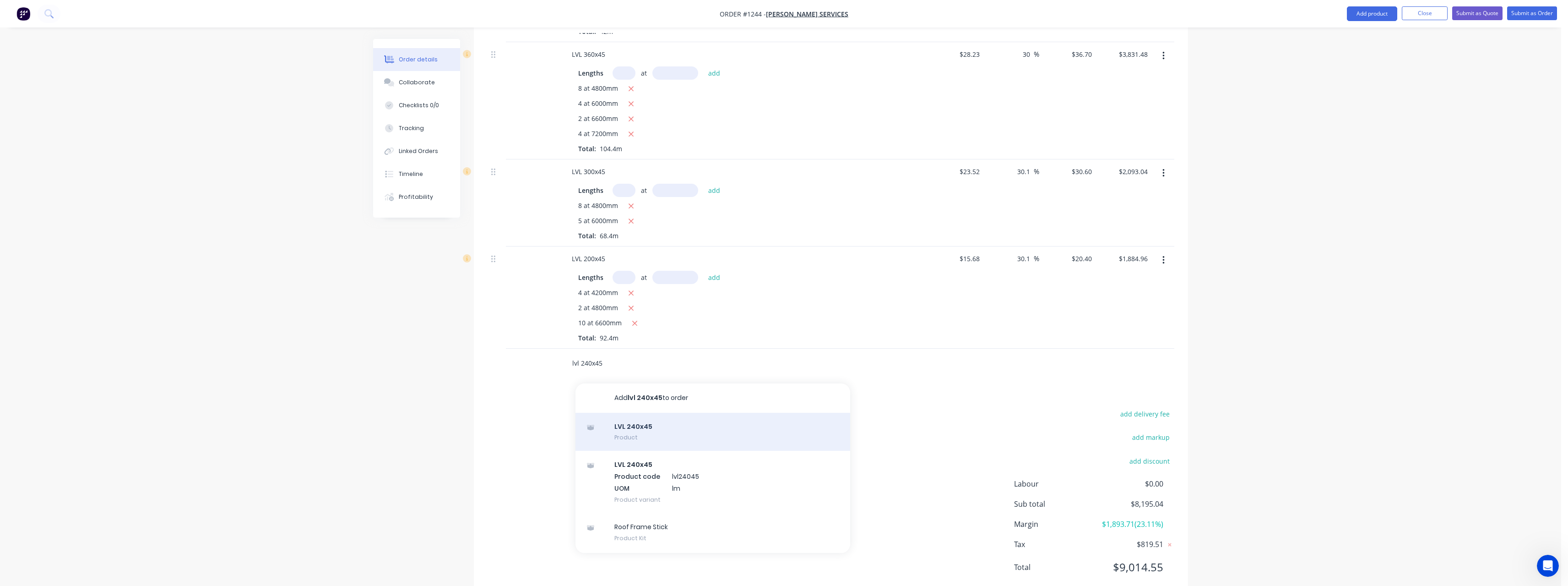
scroll to position [369, 0]
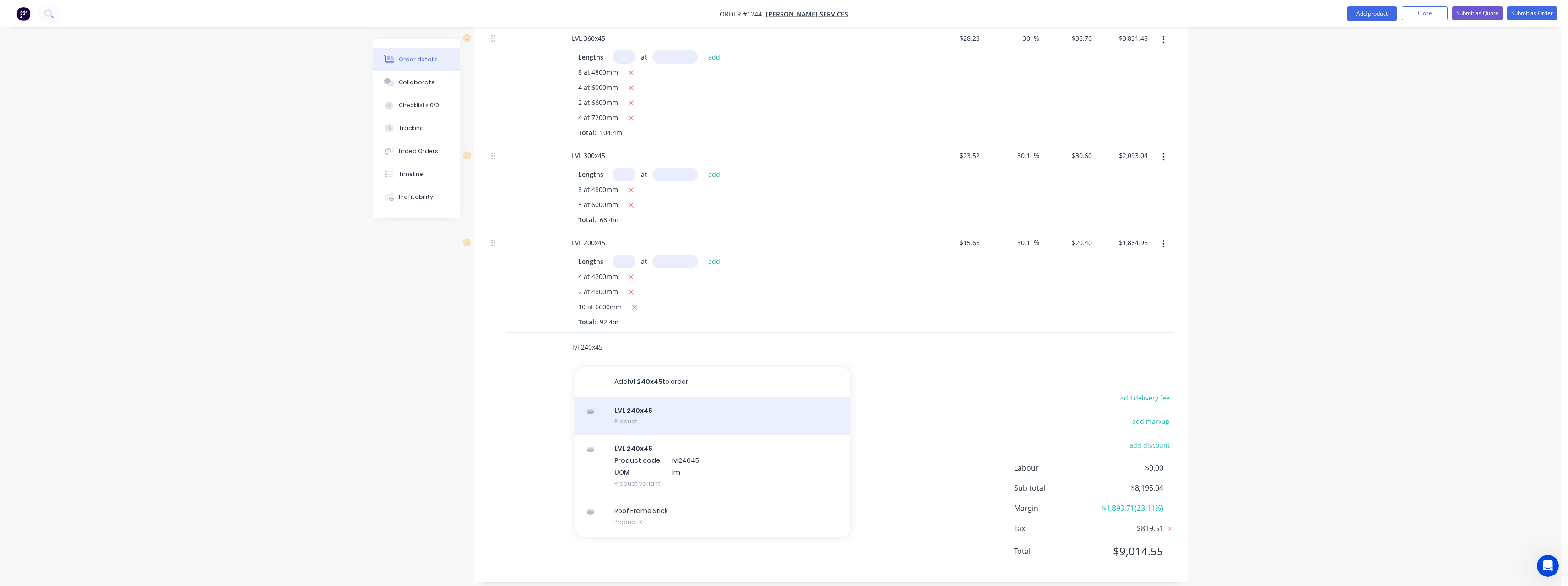
type input "lvl 240x45"
click at [634, 402] on div "LVL 240x45 Product" at bounding box center [712, 416] width 274 height 39
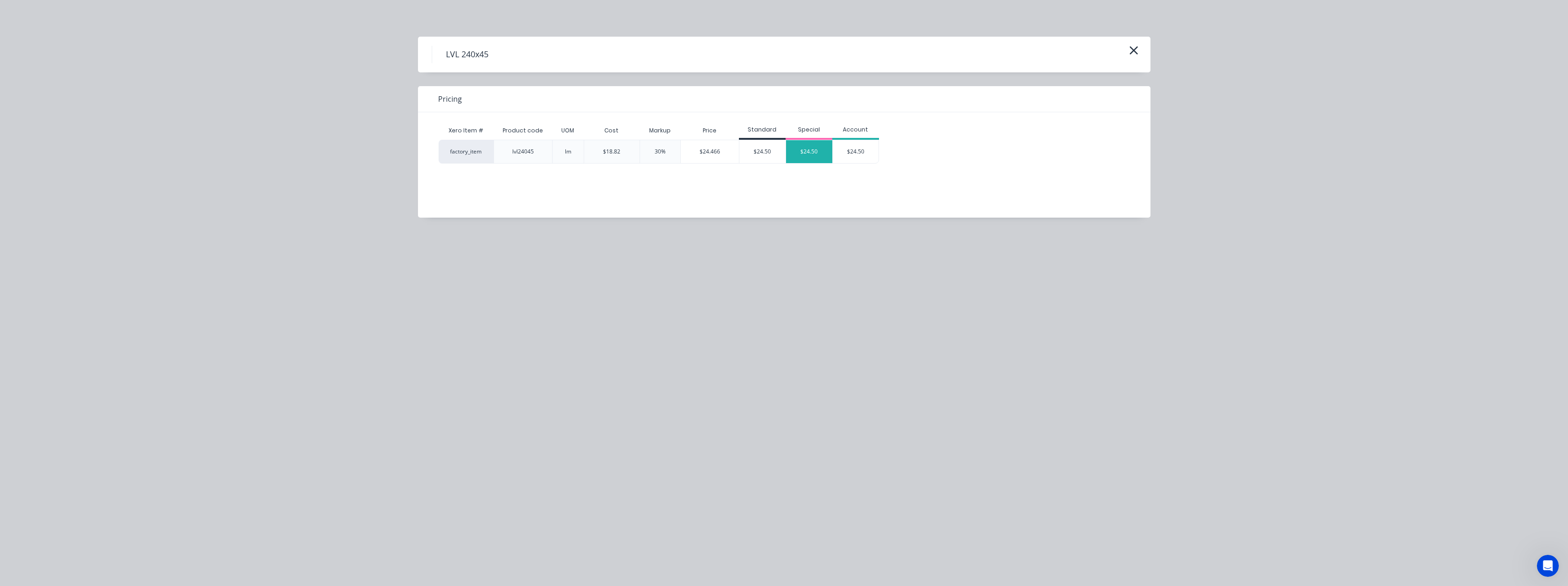
click at [797, 154] on div "$24.50" at bounding box center [809, 152] width 46 height 23
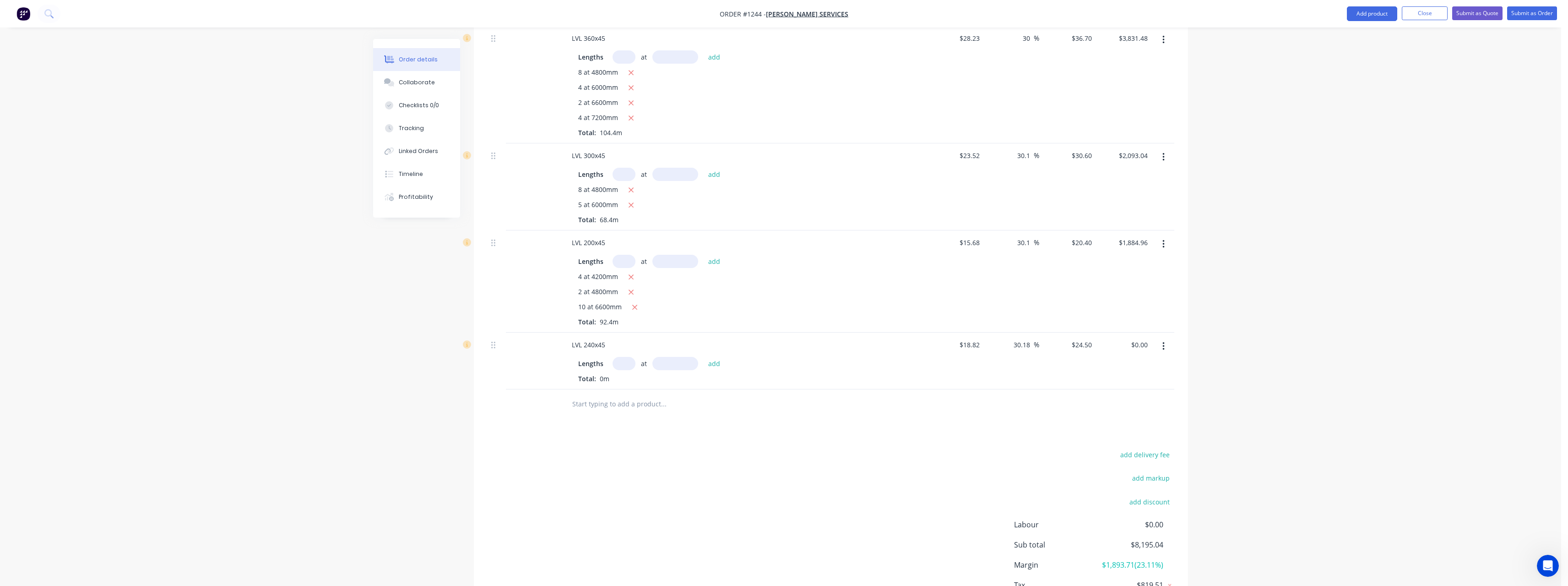
click at [628, 357] on input "text" at bounding box center [624, 363] width 23 height 13
type input "1"
type input "4800"
click at [704, 357] on button "add" at bounding box center [714, 363] width 21 height 12
click at [633, 375] on icon "button" at bounding box center [631, 379] width 6 height 8
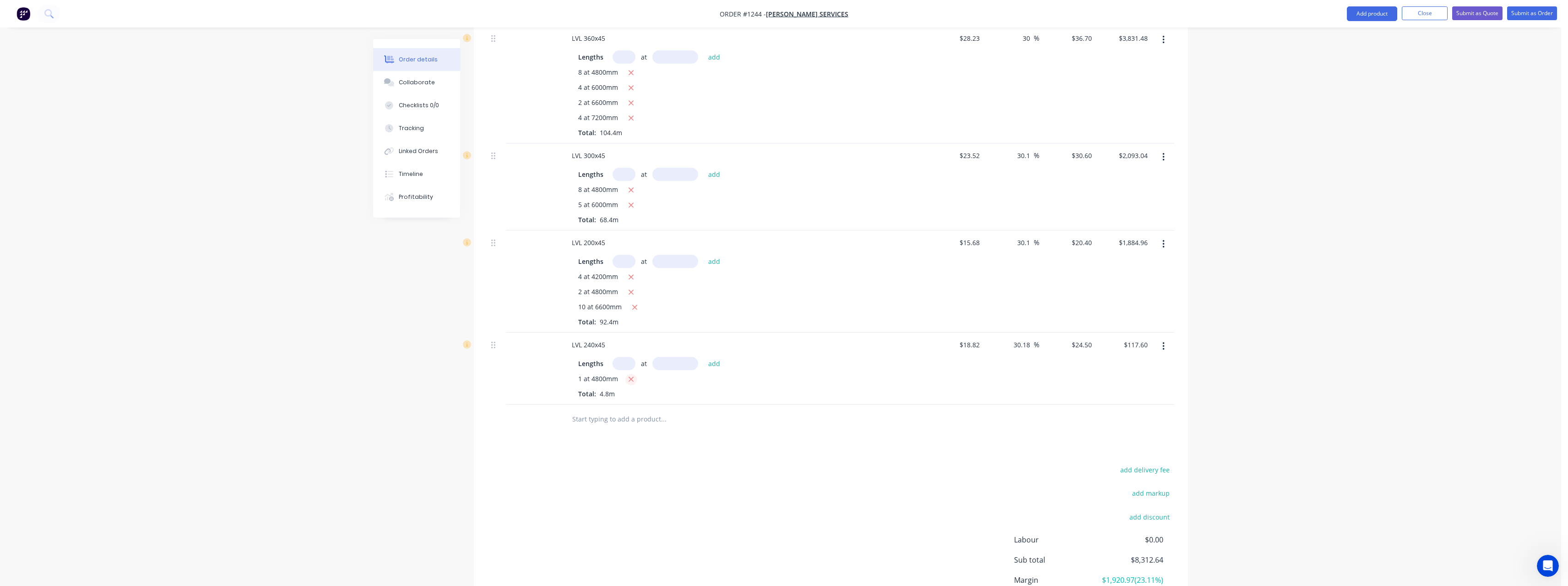
type input "$0.00"
type input "$4.00"
type input "$5.2072"
click at [623, 357] on input "text" at bounding box center [624, 363] width 23 height 13
type input "13"
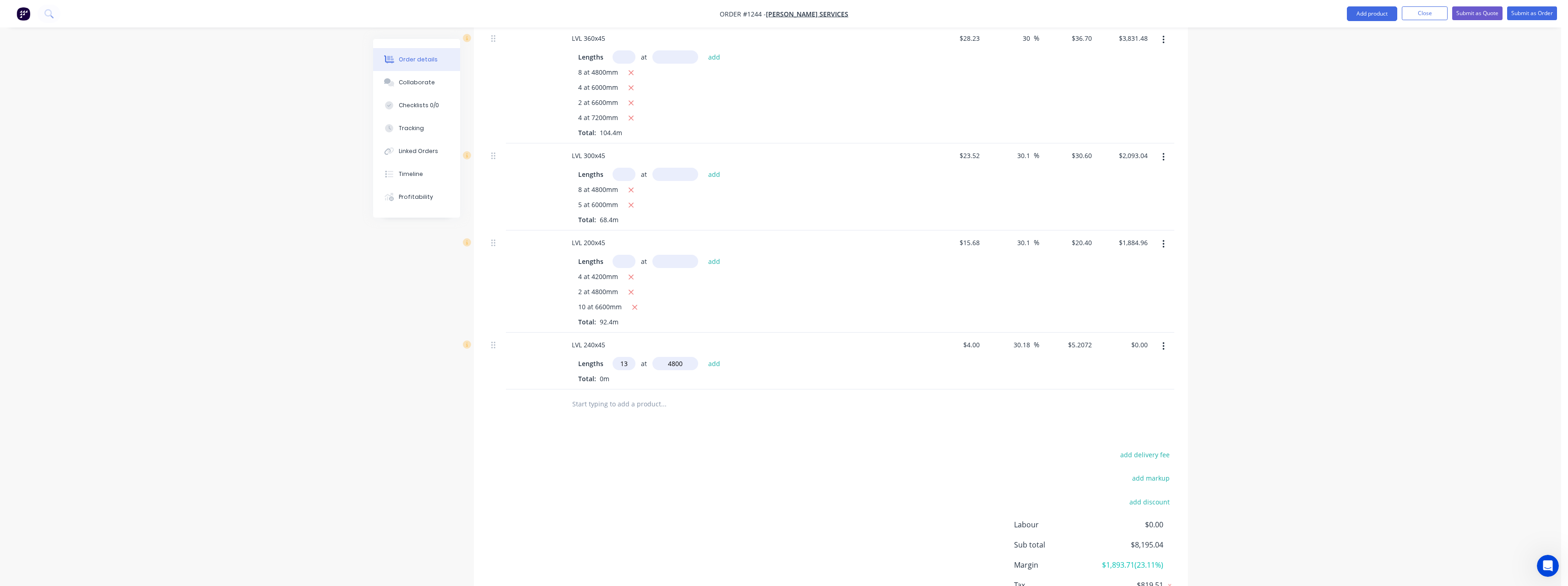
type input "4800"
click at [704, 357] on button "add" at bounding box center [714, 363] width 21 height 12
type input "$324.93"
type input "2"
type input "6600"
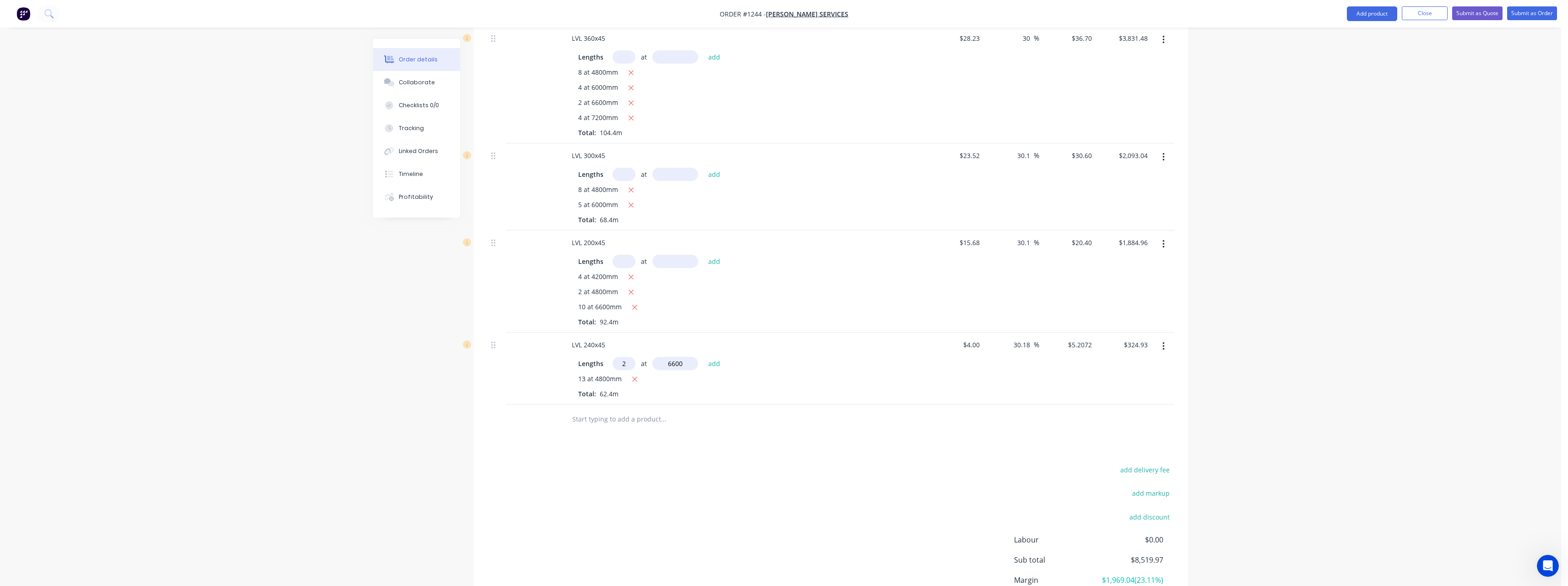
click at [704, 357] on button "add" at bounding box center [714, 363] width 21 height 12
type input "$393.66"
type input "1"
type input "4200"
click at [704, 357] on button "add" at bounding box center [714, 363] width 21 height 12
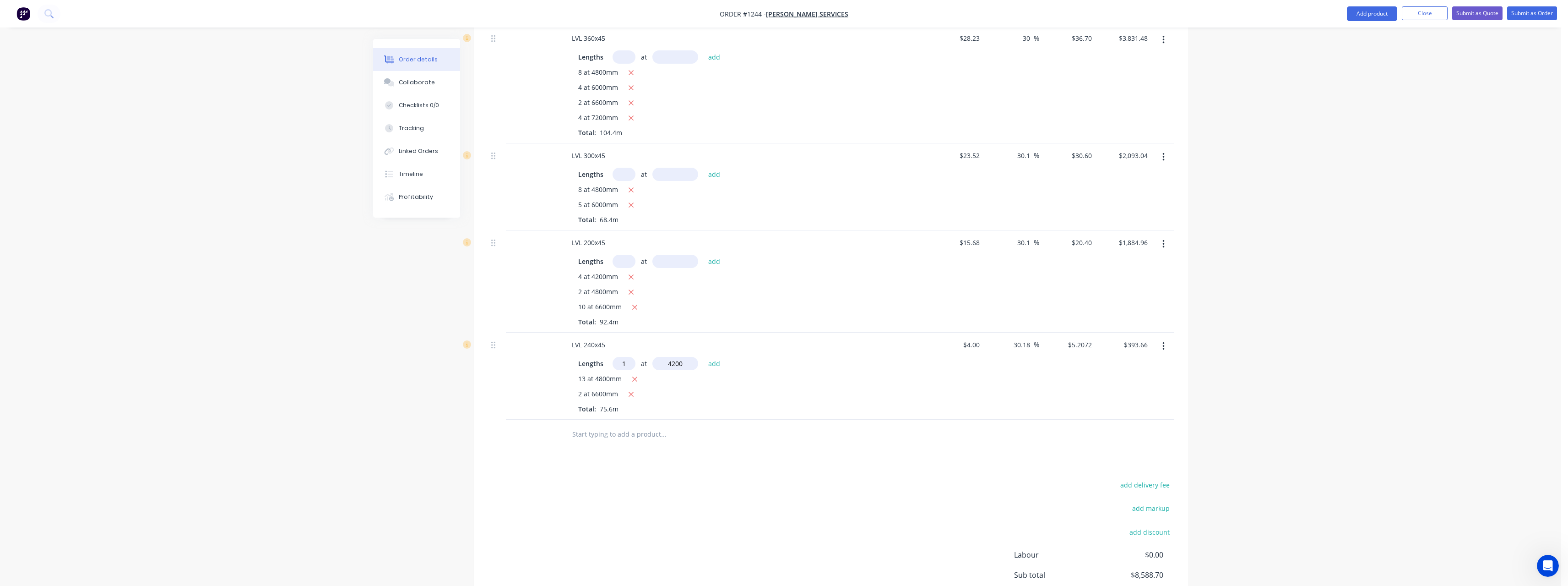
type input "$415.53"
click at [586, 442] on input "text" at bounding box center [663, 449] width 183 height 18
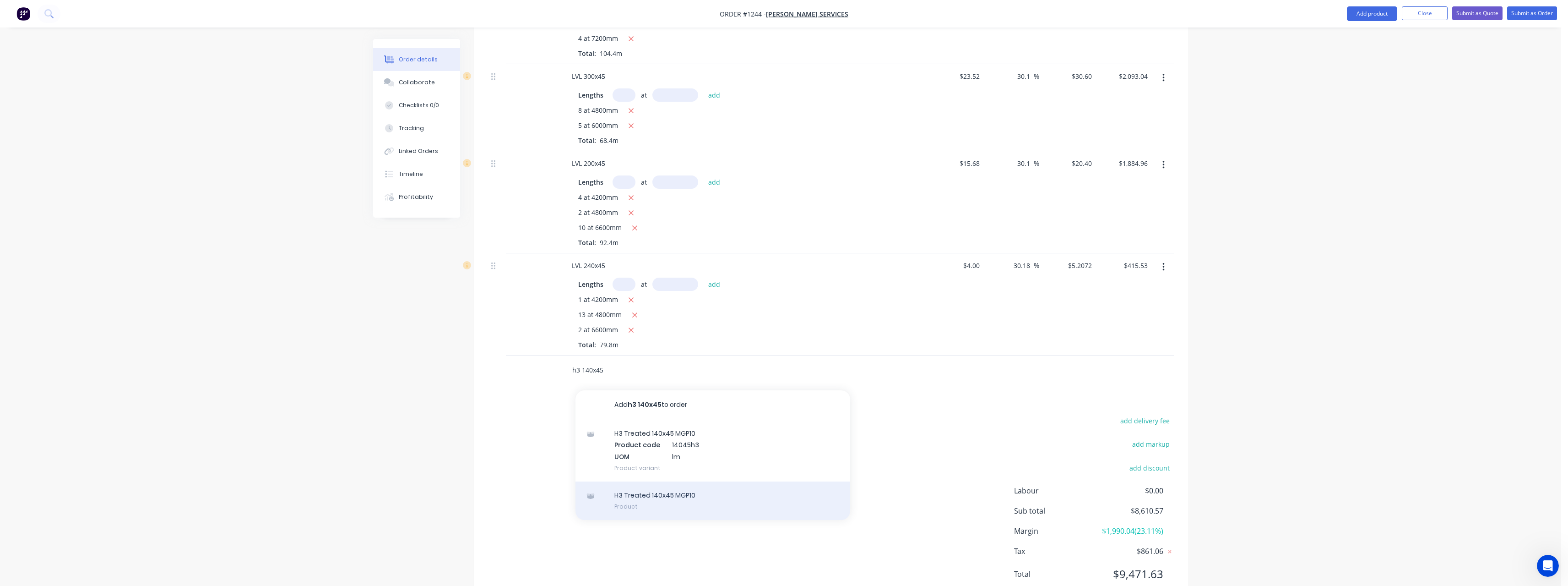
scroll to position [460, 0]
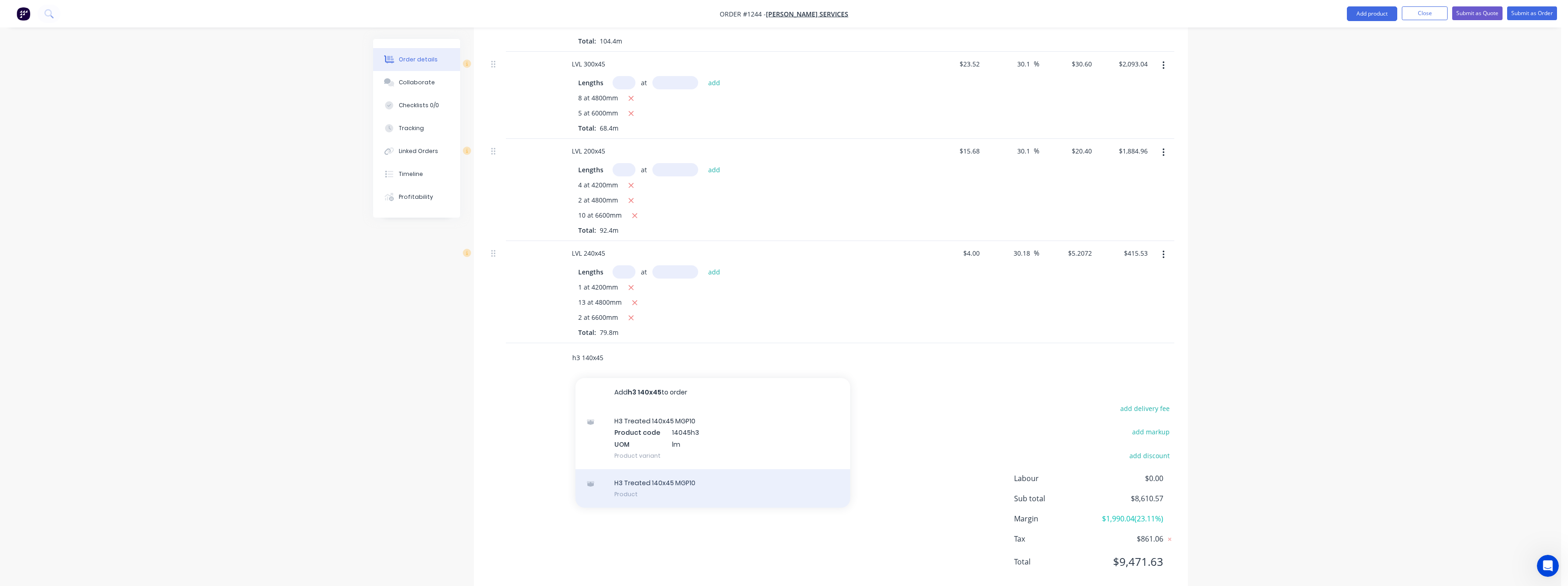
type input "h3 140x45"
click at [717, 475] on div "H3 Treated 140x45 MGP10 Product" at bounding box center [712, 488] width 274 height 39
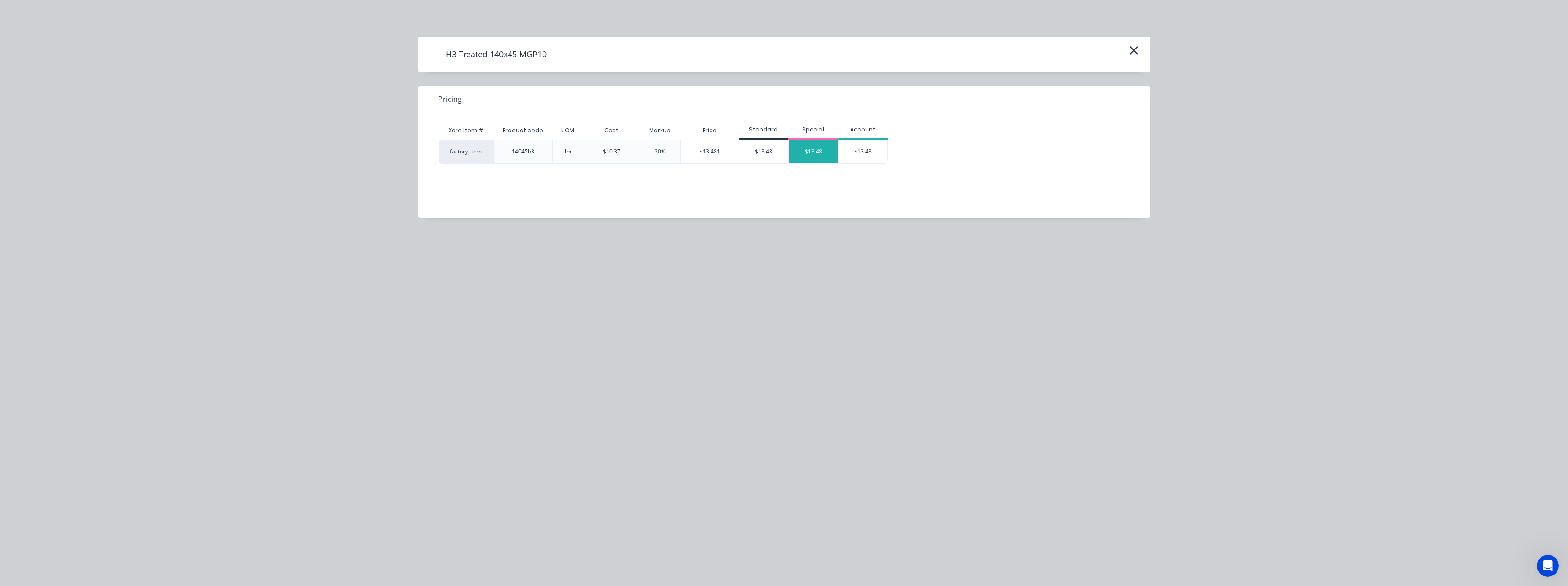
click at [812, 156] on div "$13.48" at bounding box center [814, 152] width 50 height 23
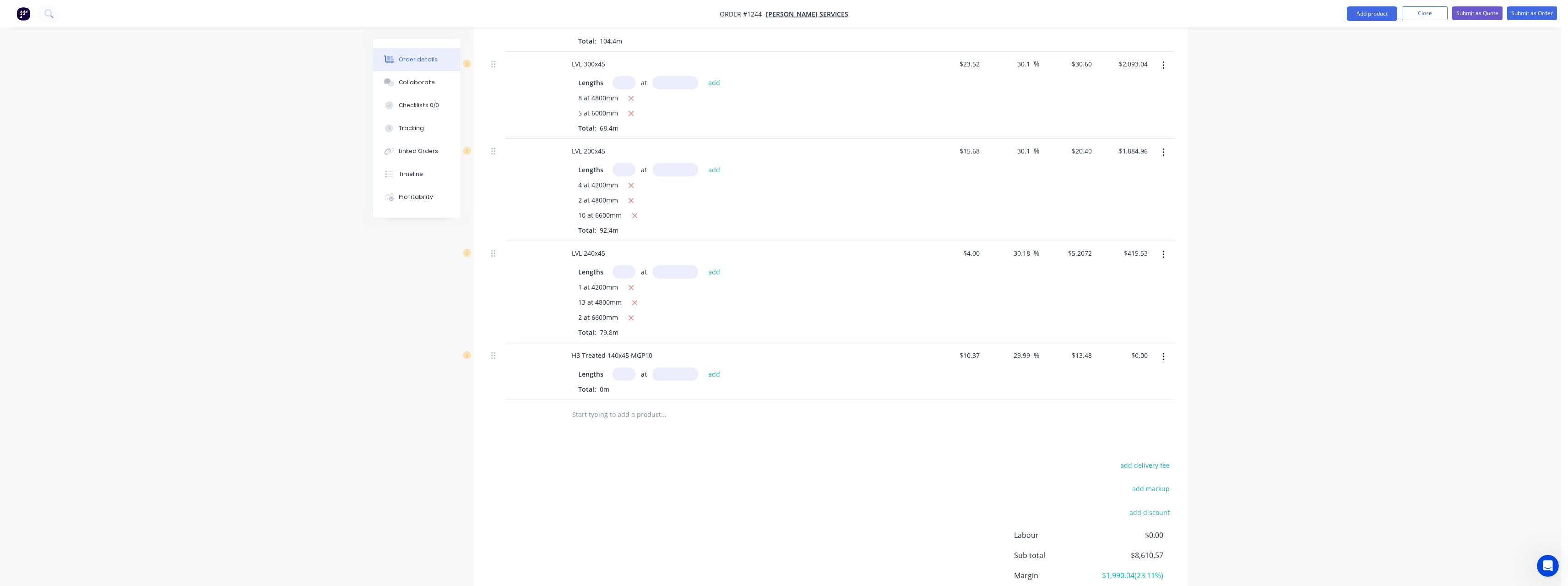
click at [626, 367] on input "text" at bounding box center [624, 374] width 23 height 13
type input "5"
type input "6000"
click at [704, 367] on button "add" at bounding box center [714, 374] width 21 height 12
type input "$404.40"
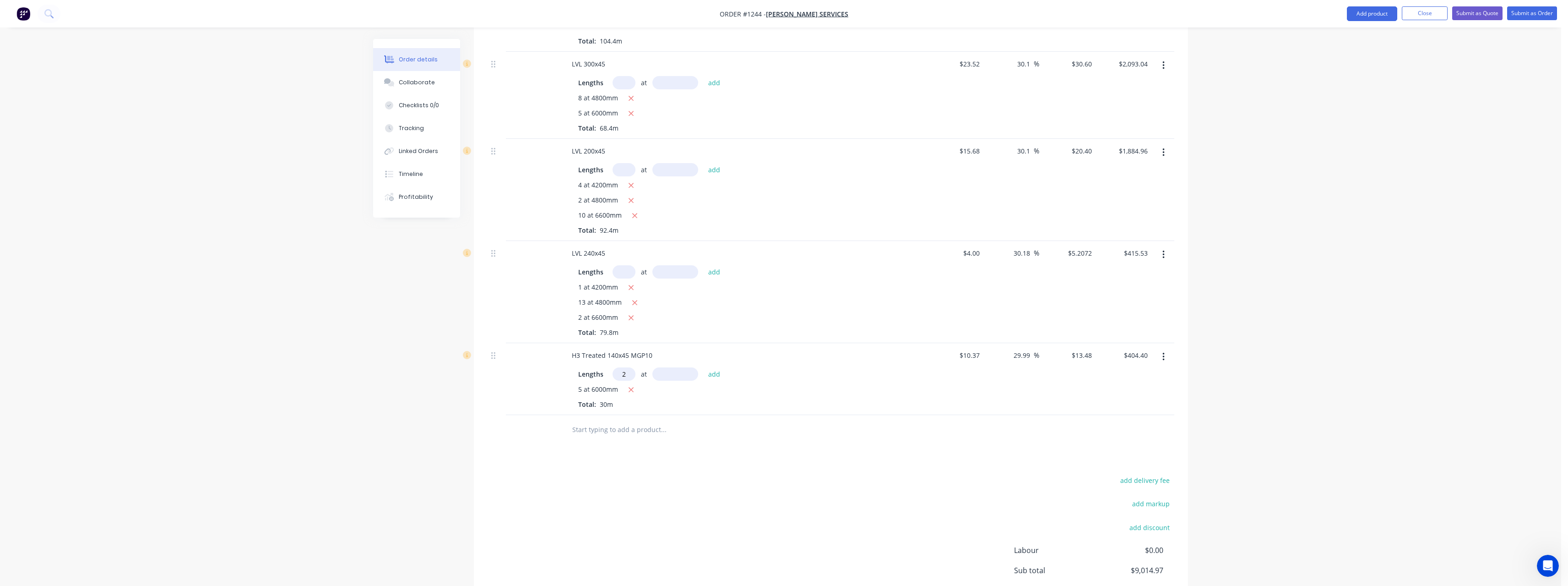
type input "2"
type input "3600"
click at [704, 367] on button "add" at bounding box center [714, 374] width 21 height 12
type input "$501.46"
type input "1"
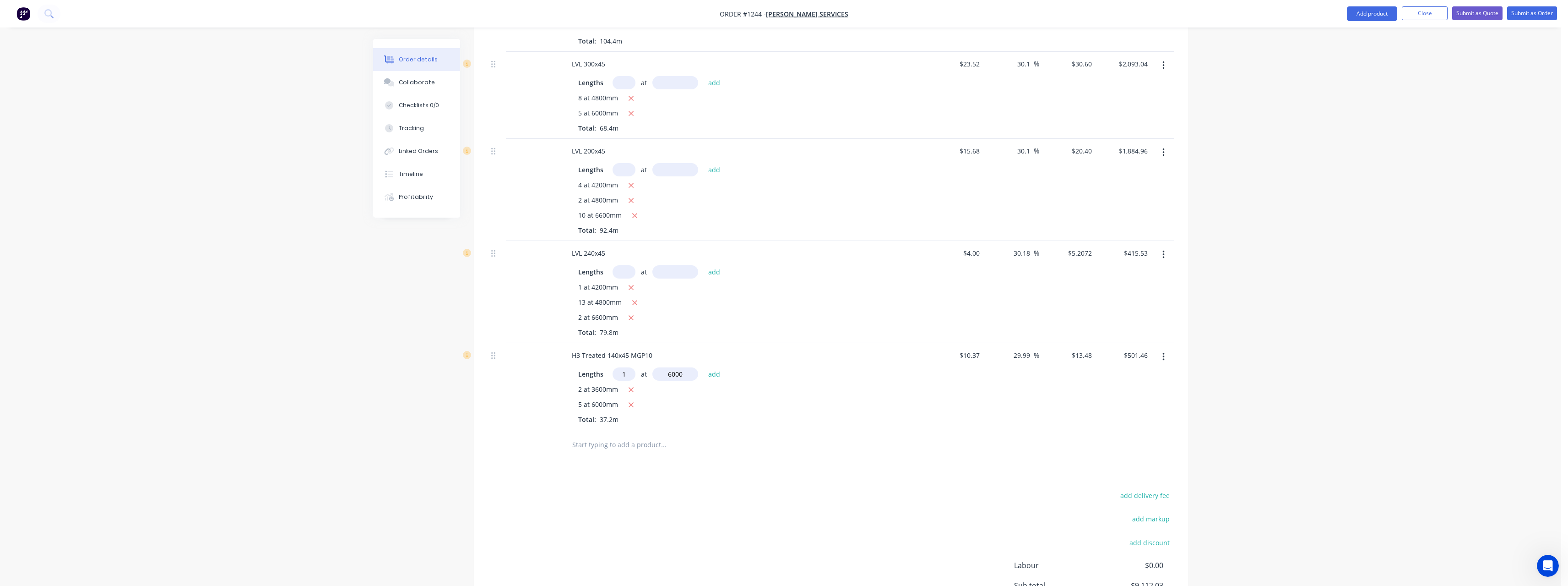
type input "6000"
click at [704, 367] on button "add" at bounding box center [714, 374] width 21 height 12
type input "$582.34"
type input "2"
type input "6000"
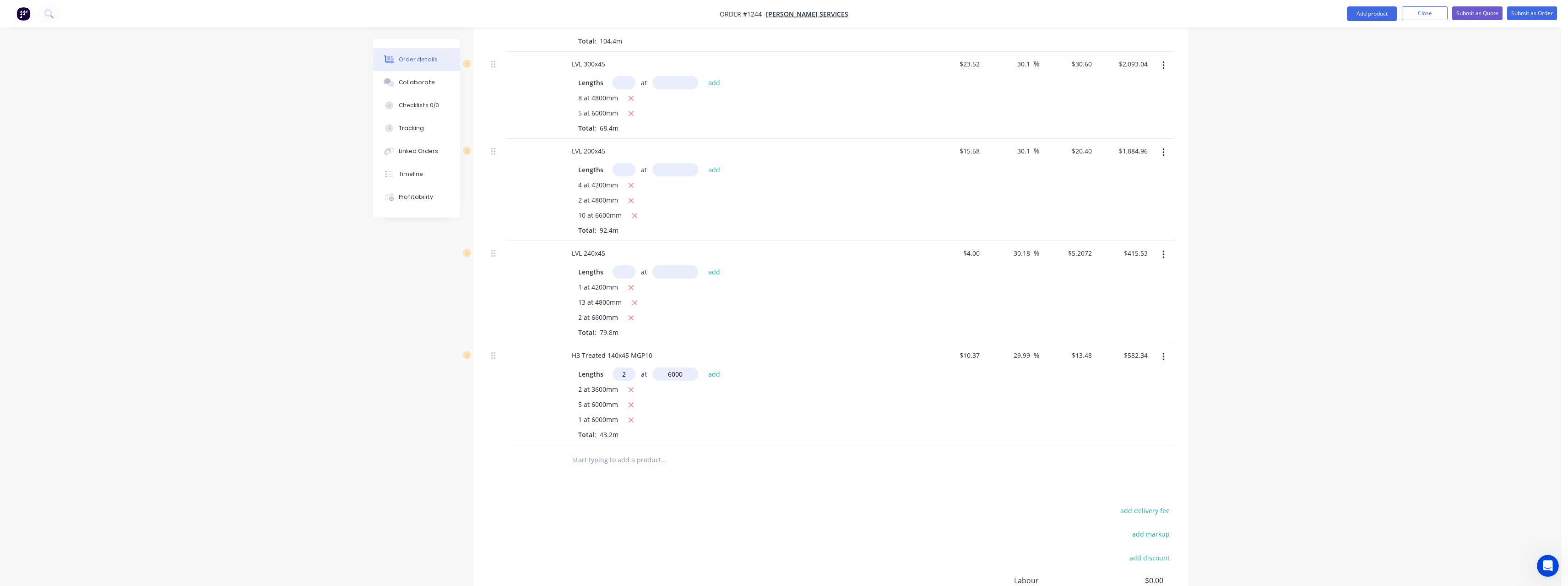
click at [704, 367] on button "add" at bounding box center [714, 374] width 21 height 12
type input "$744.10"
type input "8"
type input "6000"
click at [704, 367] on button "add" at bounding box center [714, 374] width 21 height 12
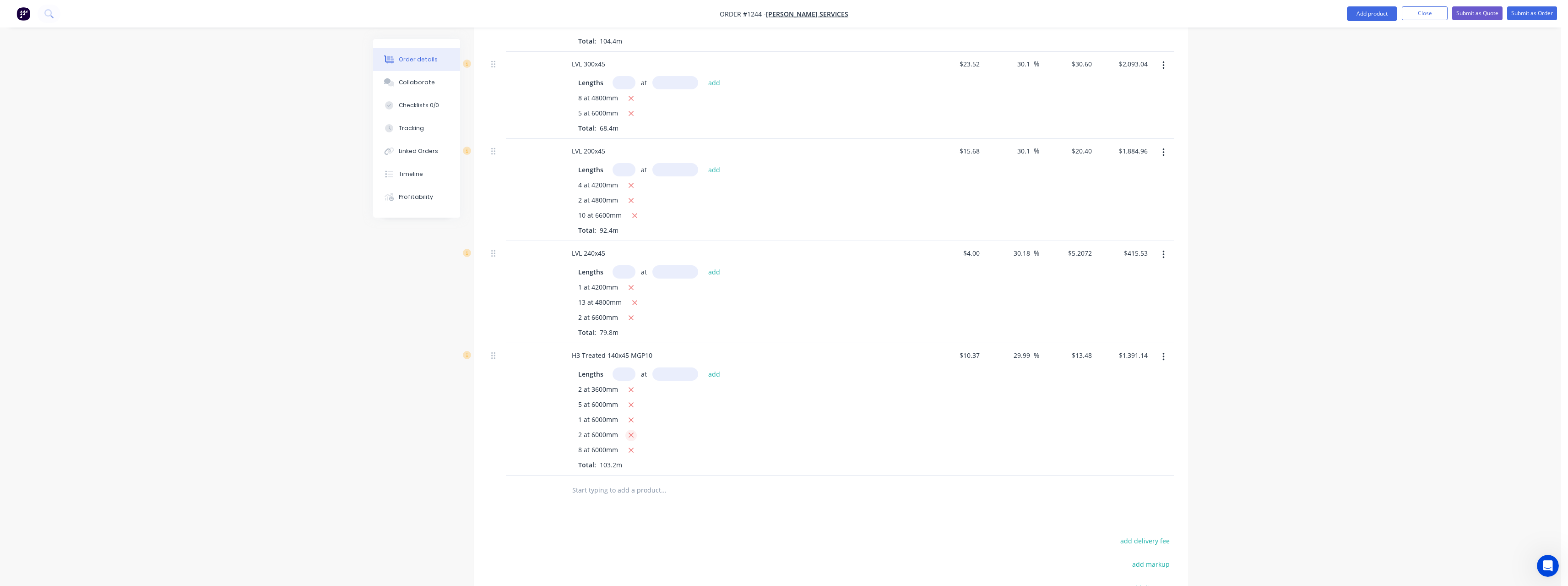
click at [633, 431] on icon "button" at bounding box center [631, 435] width 6 height 8
click at [632, 418] on icon "button" at bounding box center [631, 420] width 5 height 5
click at [633, 401] on icon "button" at bounding box center [631, 405] width 6 height 8
type input "$744.10"
click at [632, 436] on input "text" at bounding box center [663, 445] width 183 height 18
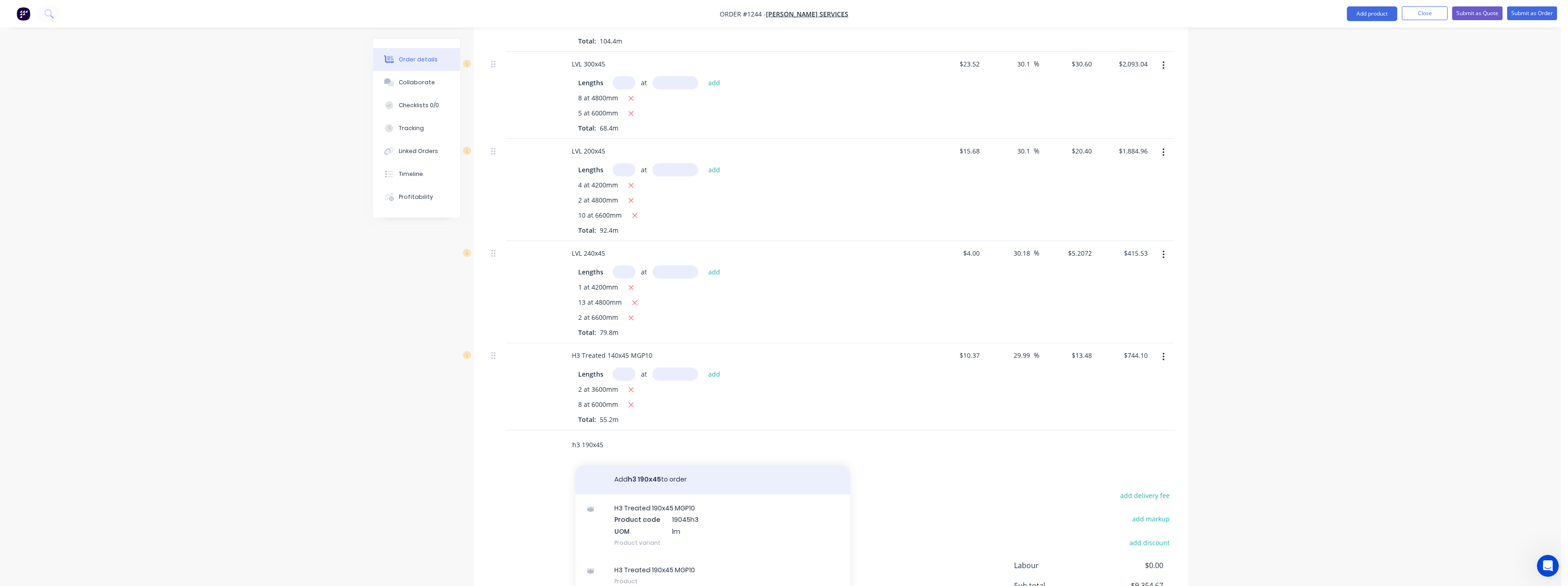
scroll to position [506, 0]
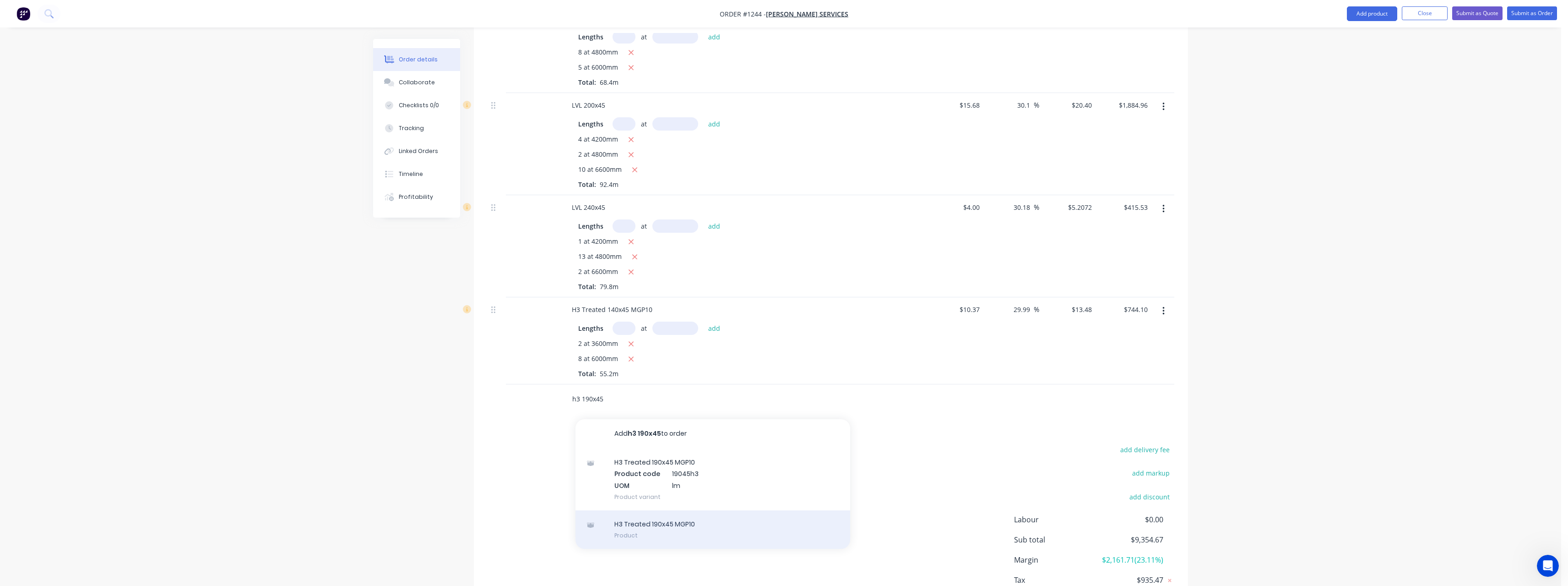
type input "h3 190x45"
click at [662, 515] on div "H3 Treated 190x45 MGP10 Product" at bounding box center [712, 530] width 274 height 39
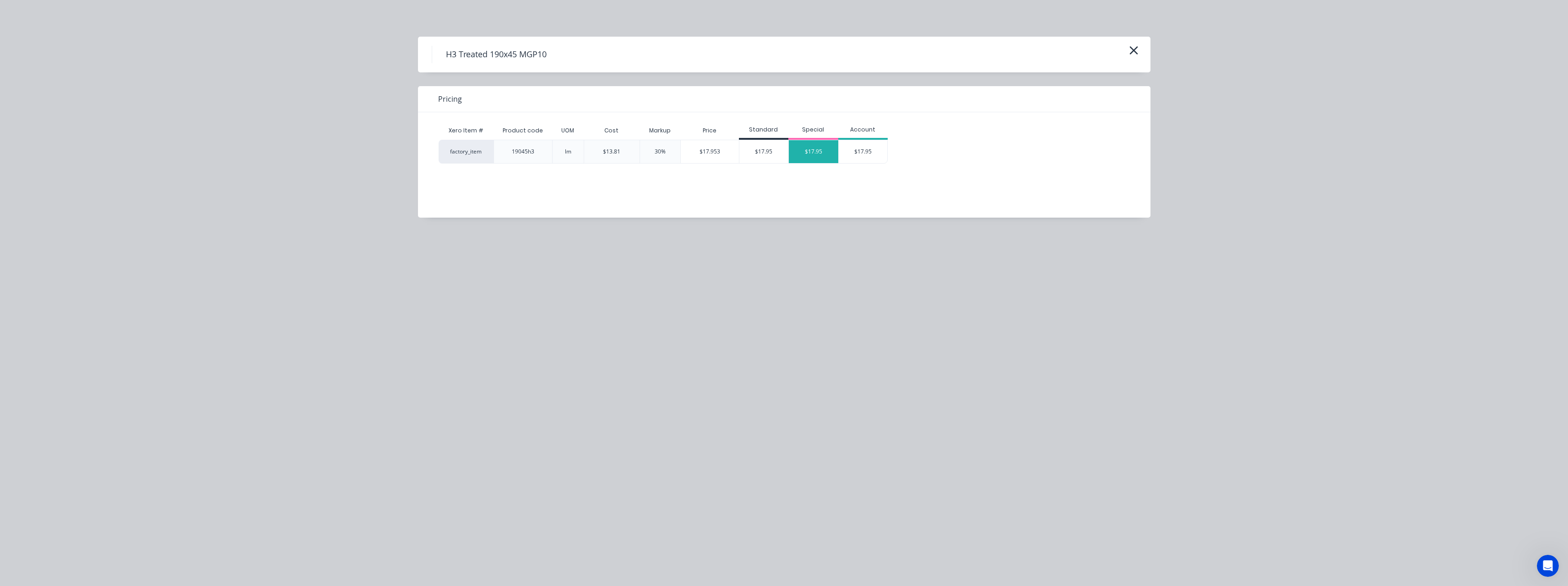
click at [807, 149] on div "$17.95" at bounding box center [814, 152] width 50 height 23
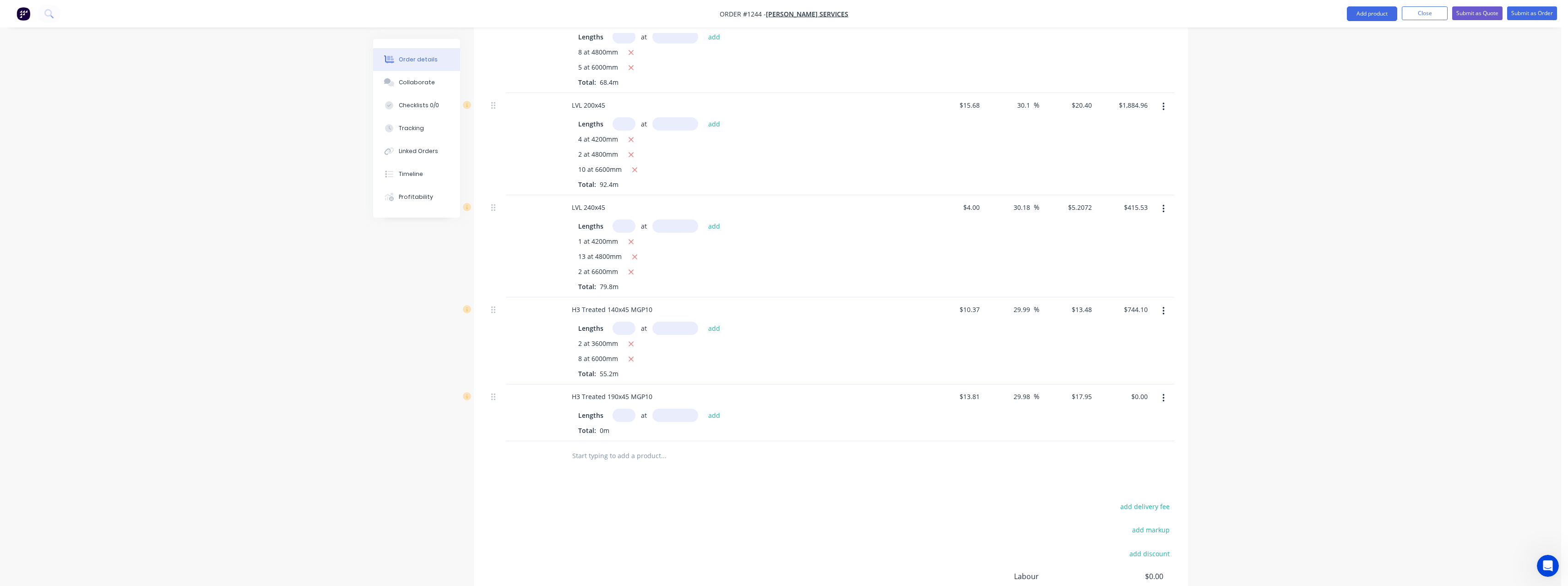
click at [628, 409] on input "text" at bounding box center [624, 415] width 23 height 13
type input "4"
type input "4800"
click at [704, 409] on button "add" at bounding box center [714, 415] width 21 height 12
type input "$344.64"
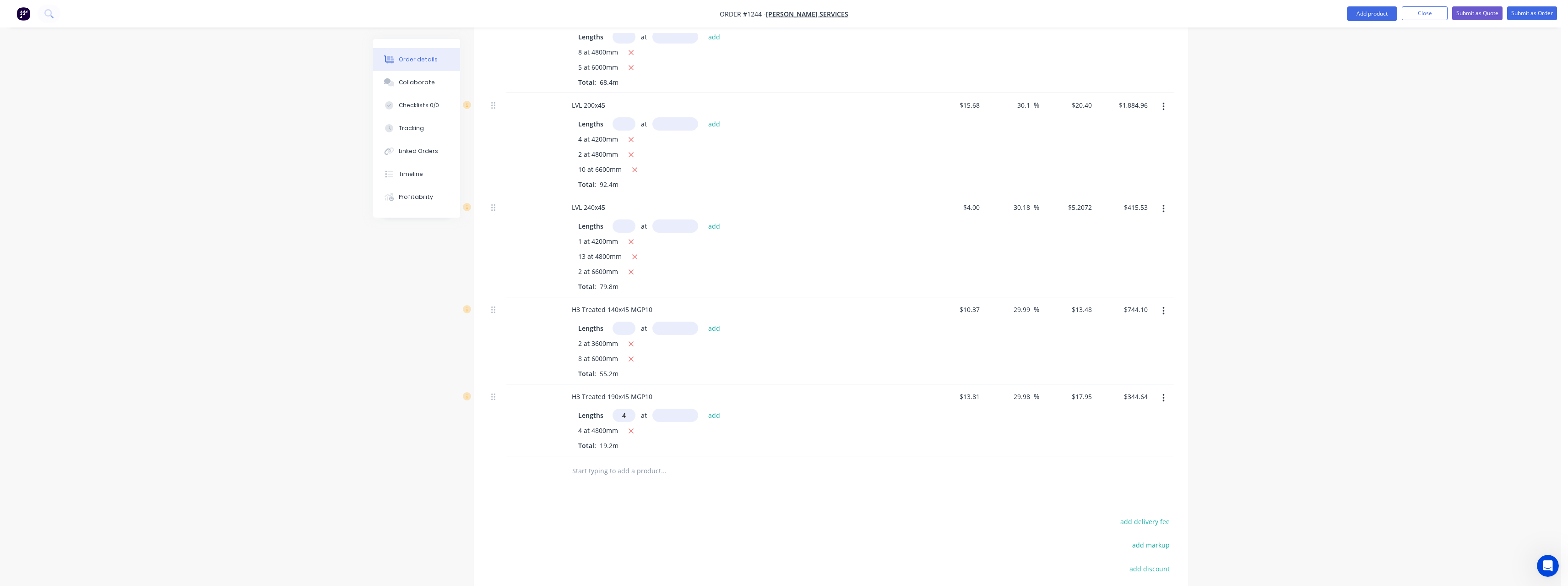
type input "4"
type input "4800"
click at [704, 409] on button "add" at bounding box center [714, 415] width 21 height 12
type input "$689.28"
type input "7"
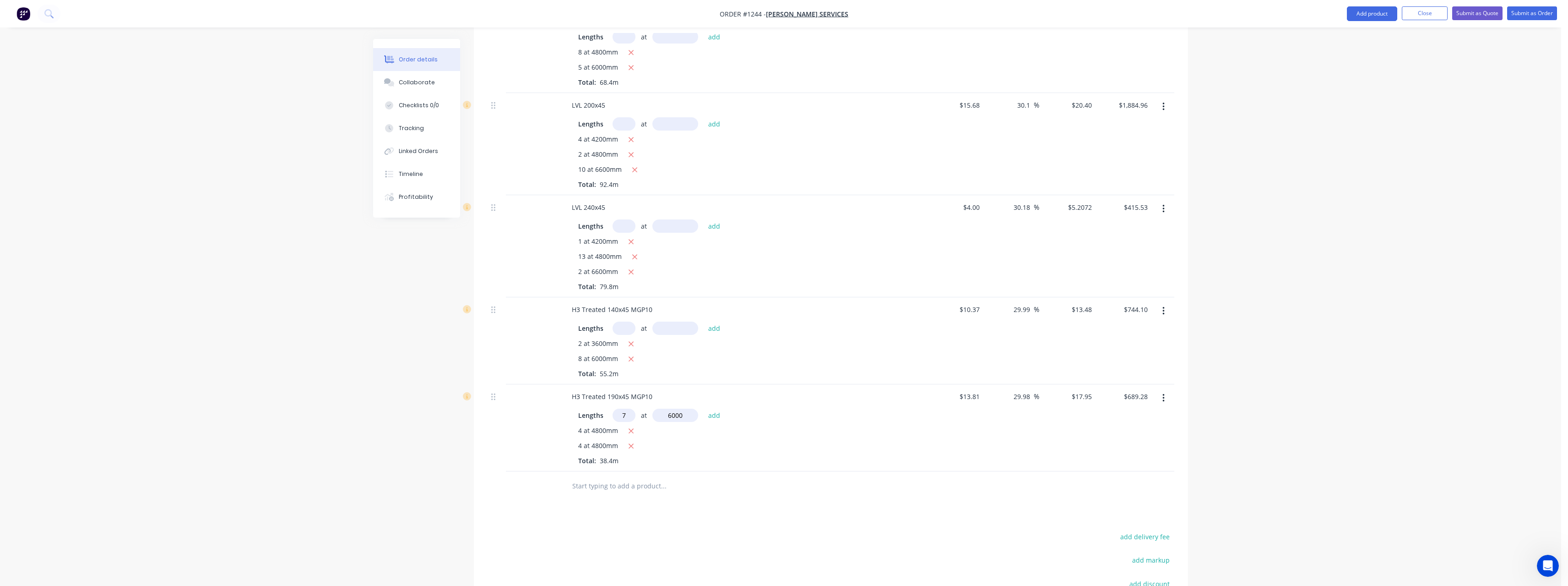
type input "6000"
click at [704, 409] on button "add" at bounding box center [714, 415] width 21 height 12
type input "$1,443.18"
type input "1"
type input "6000"
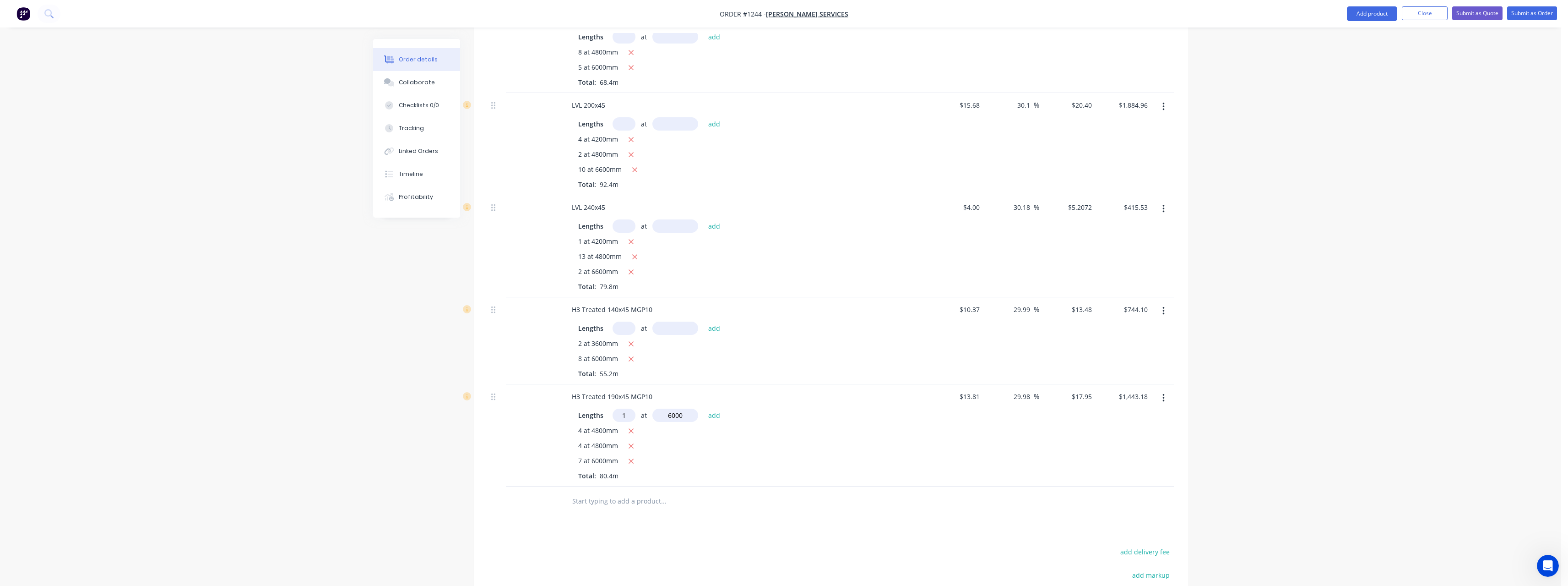
click at [704, 409] on button "add" at bounding box center [714, 415] width 21 height 12
type input "$1,550.88"
type input "4"
type input "4800"
click at [704, 409] on button "add" at bounding box center [714, 415] width 21 height 12
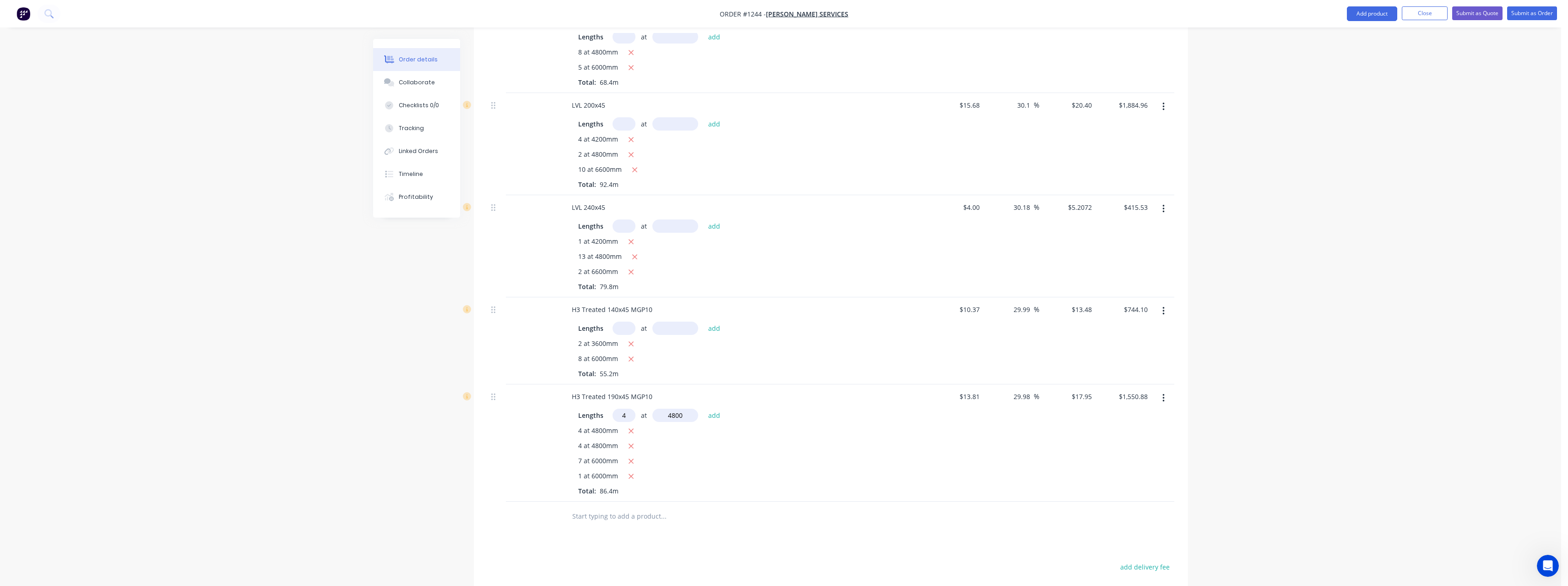
type input "$1,895.52"
type input "2"
type input "6000"
click at [704, 409] on button "add" at bounding box center [714, 415] width 21 height 12
type input "$2,110.92"
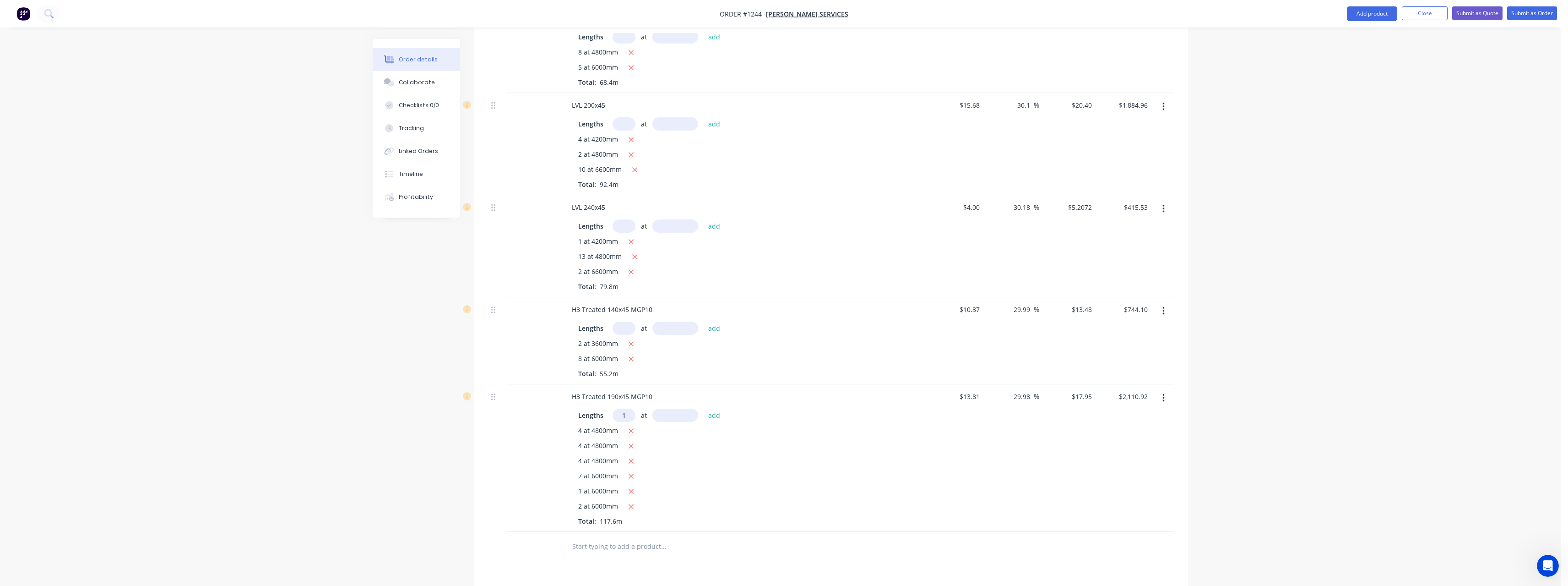
type input "1"
type input "3600"
click at [704, 409] on button "add" at bounding box center [714, 415] width 21 height 12
type input "$2,175.54"
type input "3"
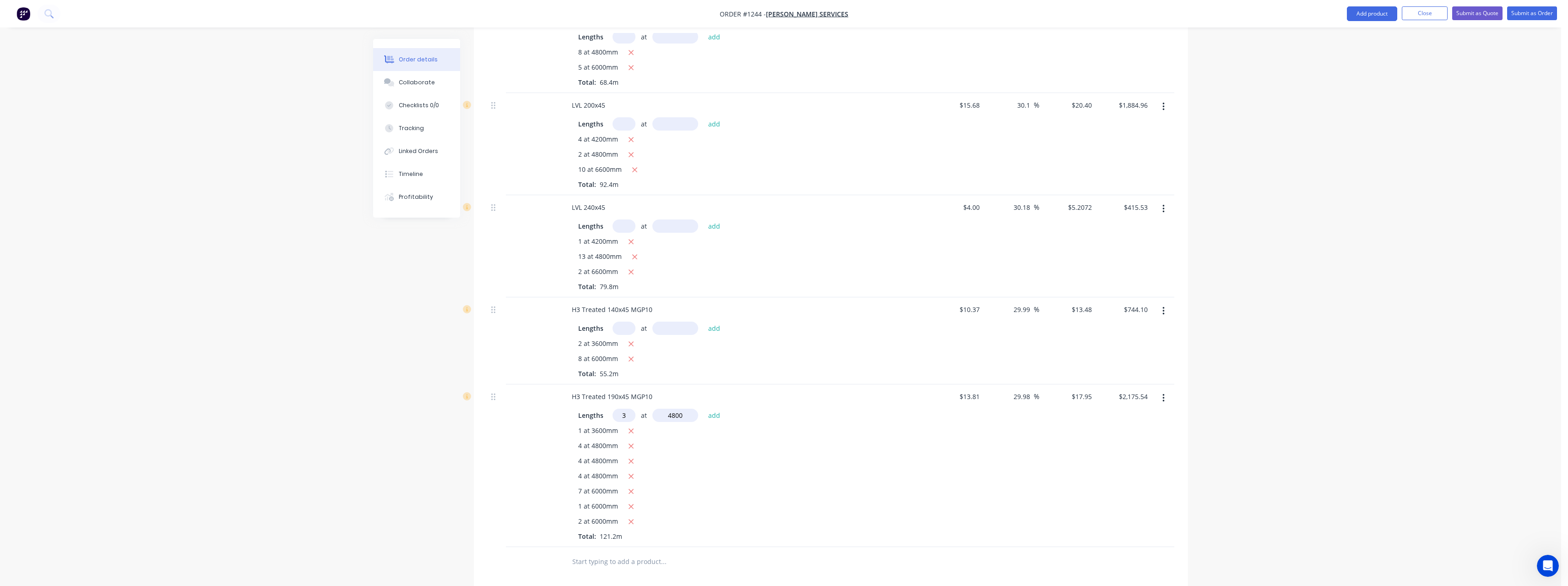
type input "4800"
click at [704, 409] on button "add" at bounding box center [714, 415] width 21 height 12
type input "$2,434.02"
type input "18"
type input "4800"
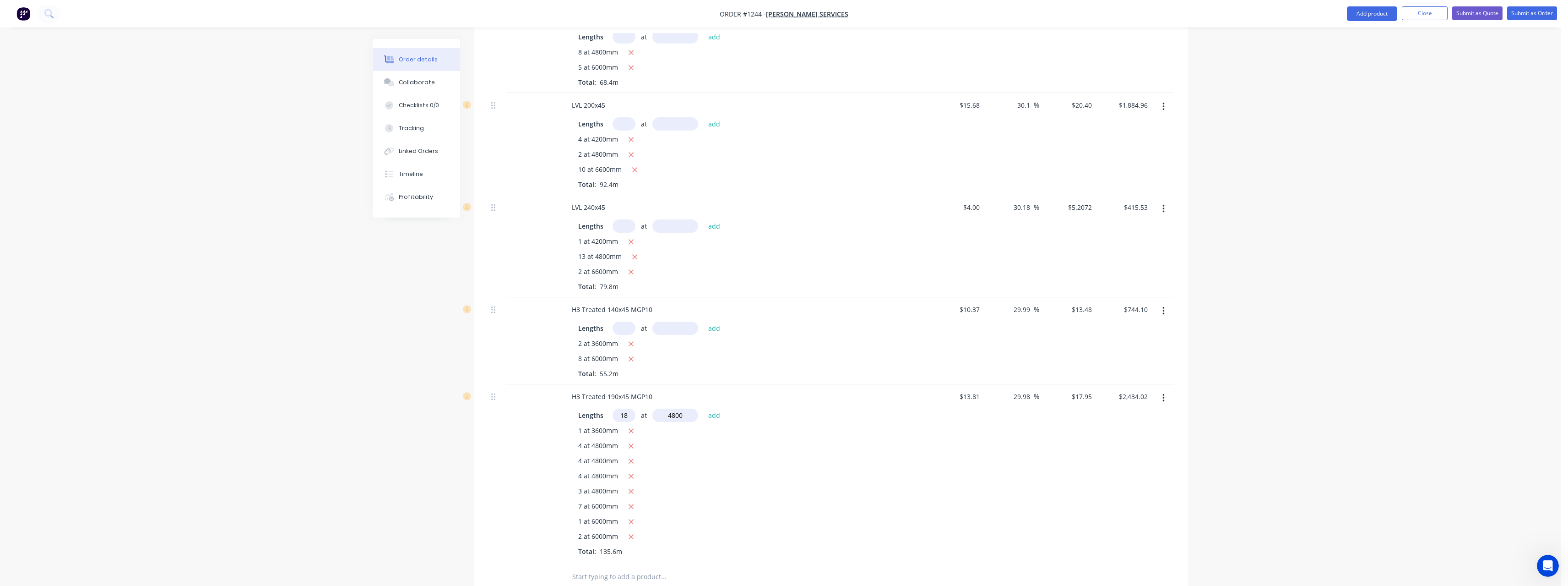
click at [704, 409] on button "add" at bounding box center [714, 415] width 21 height 12
type input "$3,984.90"
type input "33"
type input "4800"
click at [704, 409] on button "add" at bounding box center [714, 415] width 21 height 12
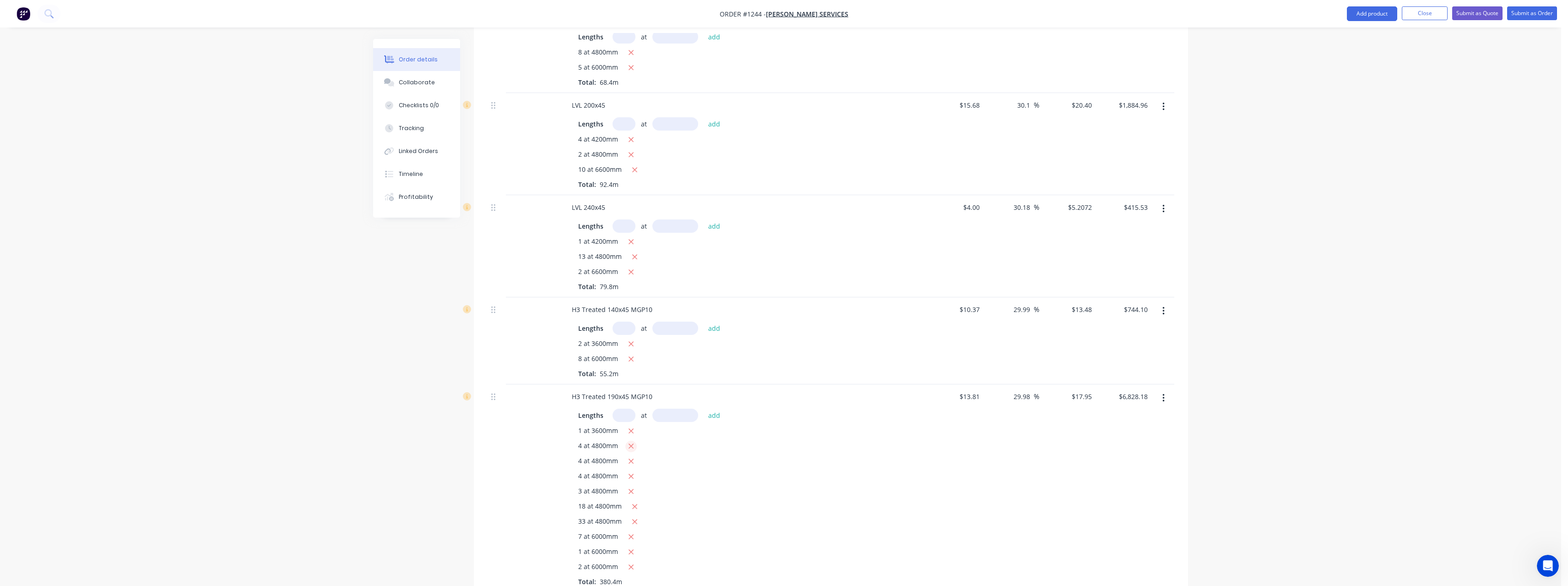
click at [629, 441] on button "button" at bounding box center [631, 446] width 12 height 12
click at [633, 442] on icon "button" at bounding box center [631, 446] width 6 height 8
click at [633, 442] on icon "button" at bounding box center [635, 446] width 6 height 8
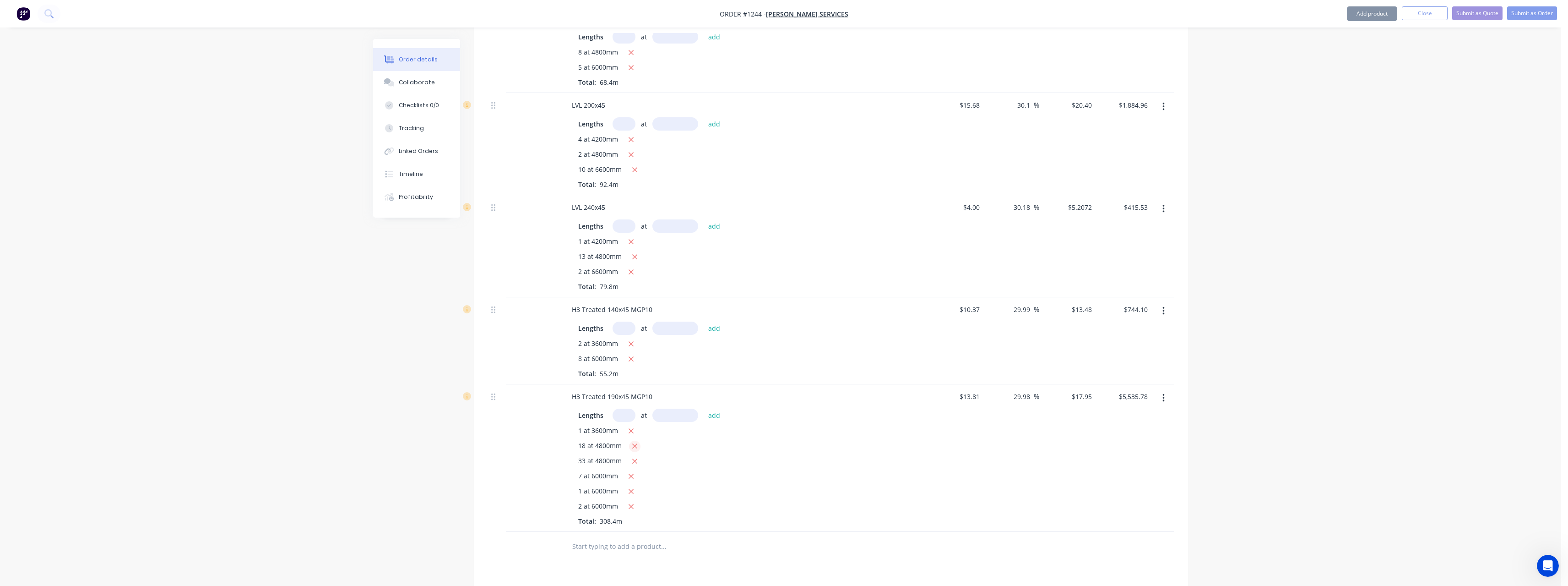
type input "$3,984.90"
click at [621, 409] on input "text" at bounding box center [624, 415] width 23 height 13
type input "10"
type input "6000"
click at [704, 409] on button "add" at bounding box center [714, 415] width 21 height 12
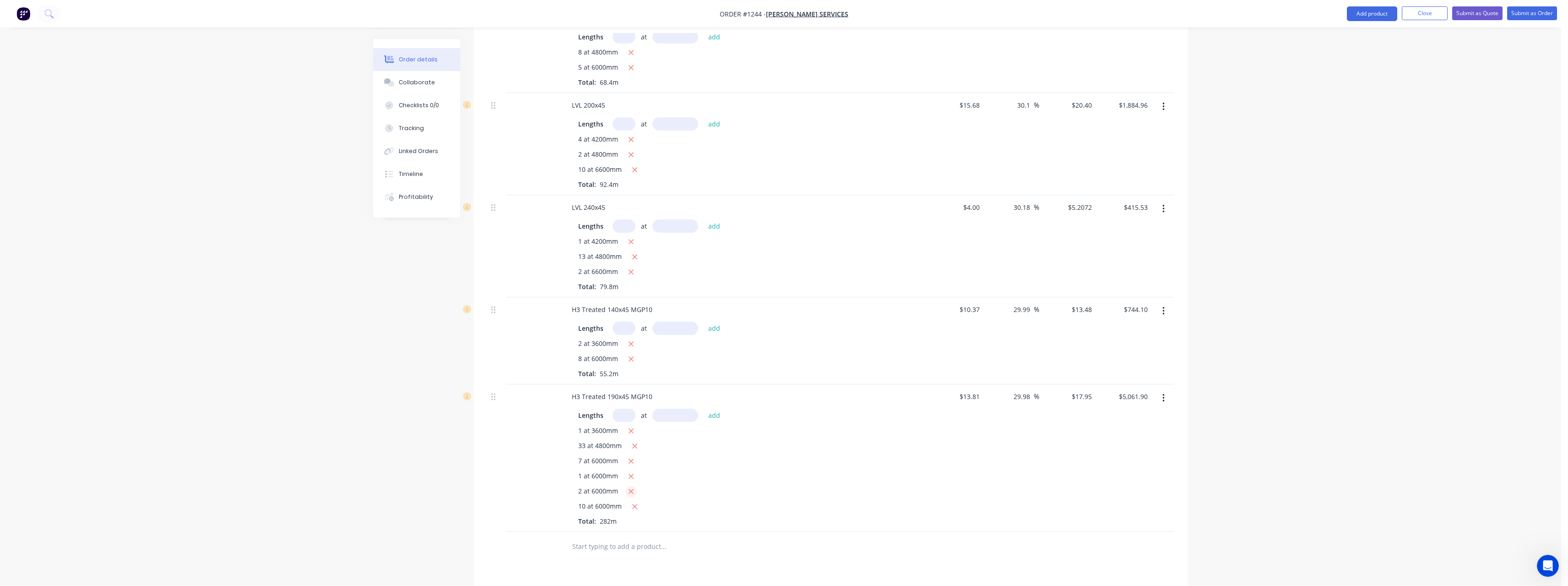
click at [635, 486] on button "button" at bounding box center [631, 492] width 12 height 12
click at [634, 471] on button "button" at bounding box center [631, 477] width 12 height 12
click at [631, 457] on icon "button" at bounding box center [631, 461] width 6 height 8
type input "$3,984.90"
click at [625, 492] on input "text" at bounding box center [663, 501] width 183 height 18
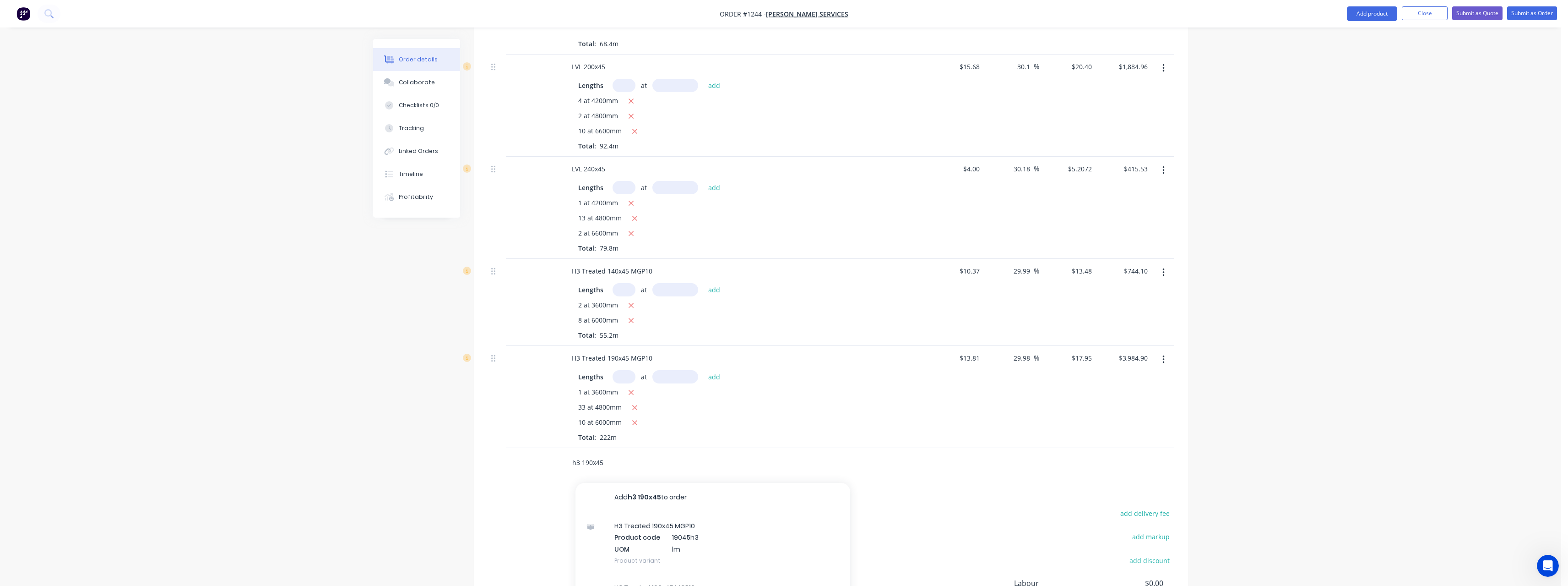
scroll to position [598, 0]
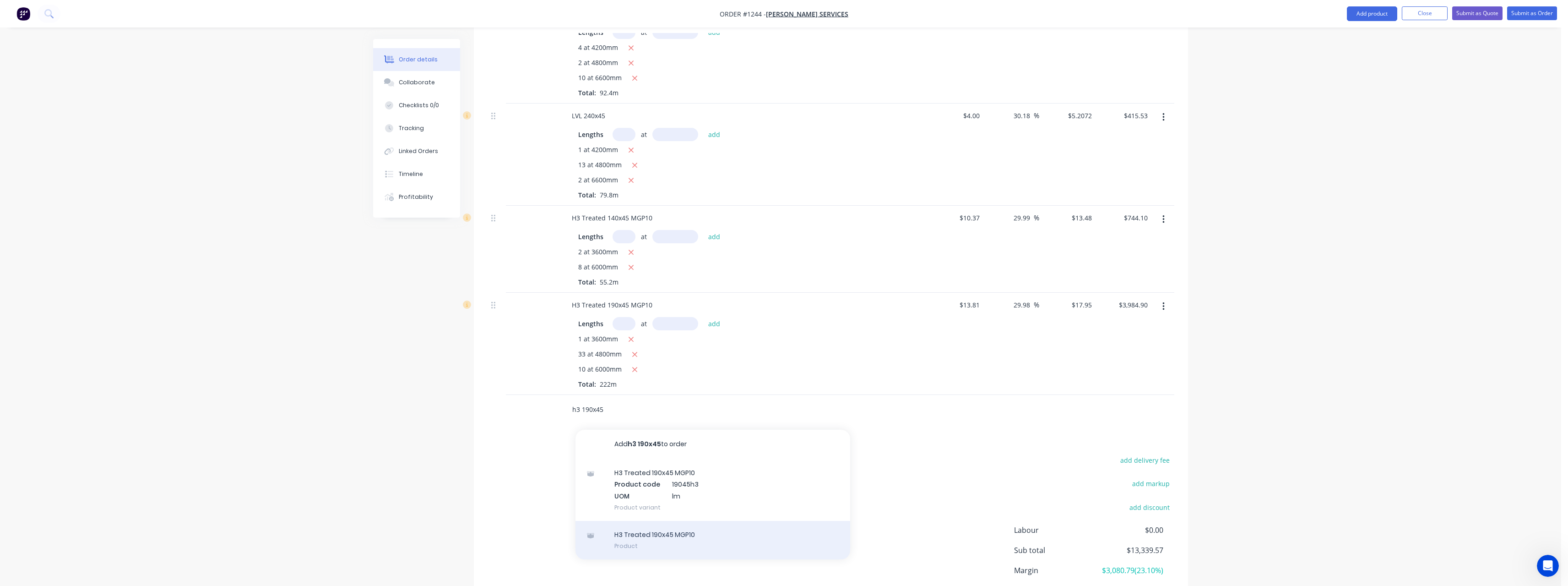
type input "h3 190x45"
click at [689, 521] on div "H3 Treated 190x45 MGP10 Product" at bounding box center [712, 540] width 274 height 39
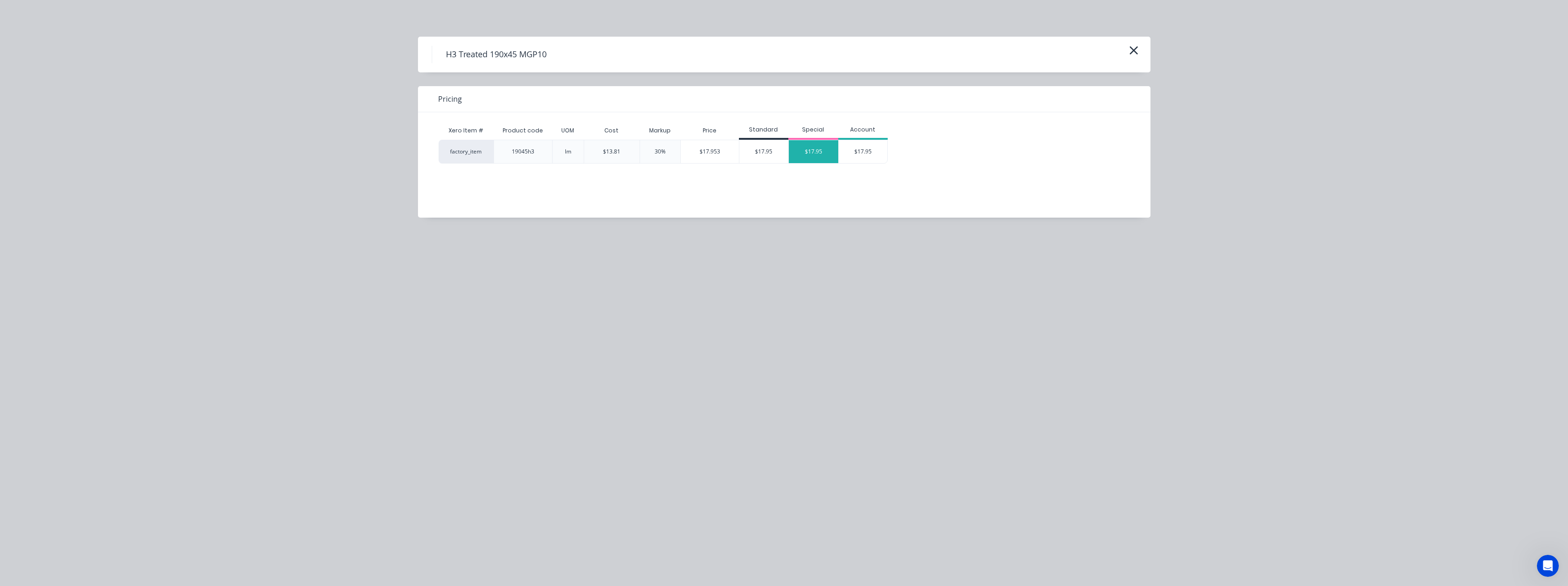
click at [813, 159] on div "$17.95" at bounding box center [814, 152] width 50 height 23
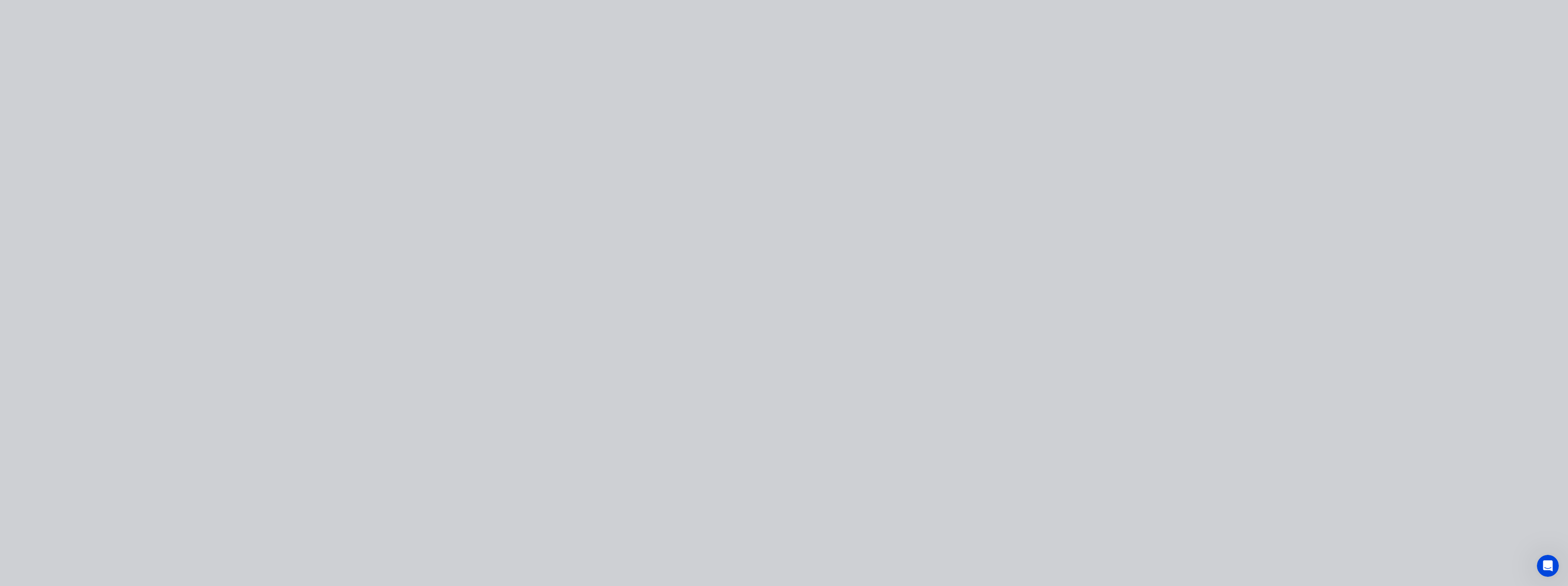
type input "$13.81"
type input "29.98"
type input "$17.95"
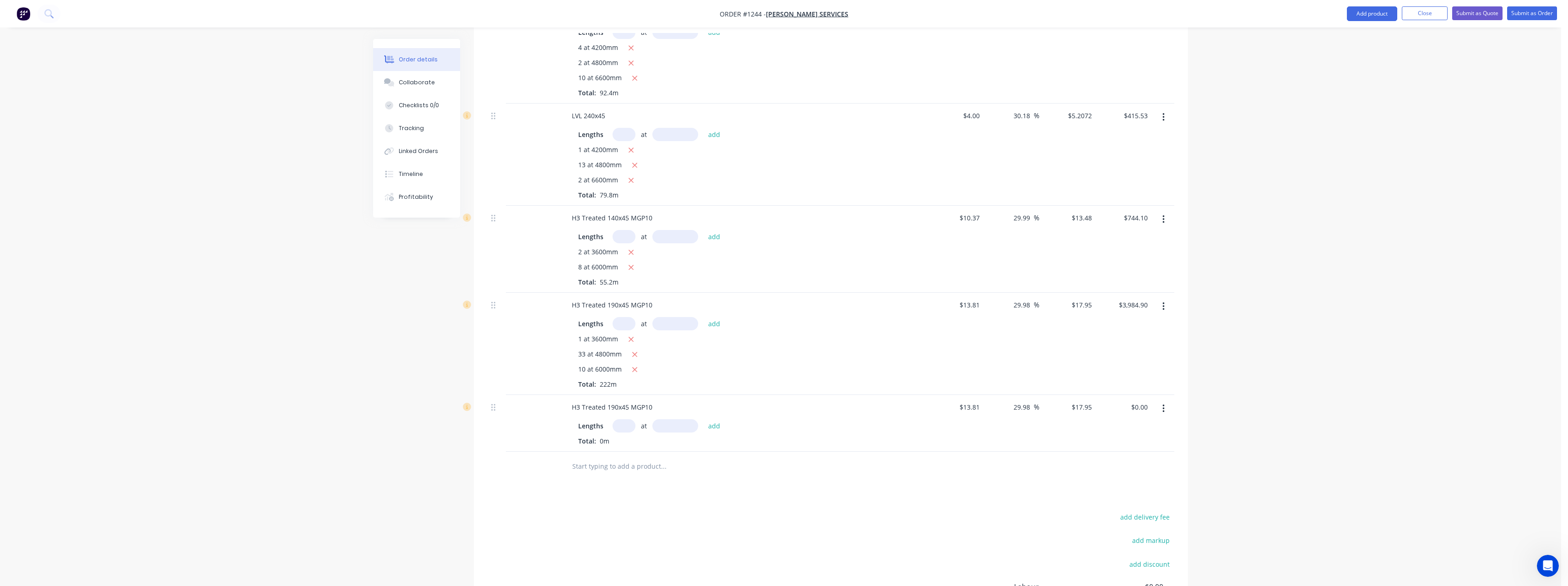
click at [629, 419] on input "text" at bounding box center [624, 425] width 23 height 13
type input "28"
type input "4800"
click at [704, 419] on button "add" at bounding box center [714, 425] width 21 height 12
type input "$2,412.48"
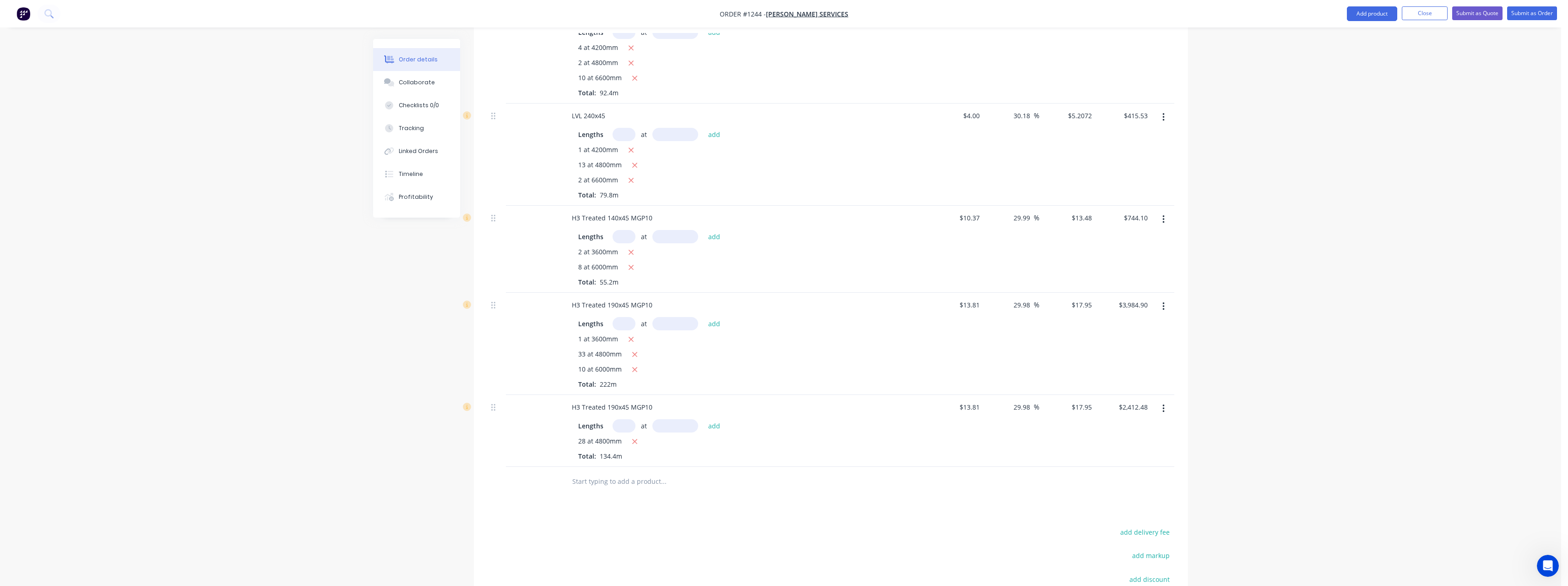
click at [626, 317] on input "text" at bounding box center [624, 323] width 23 height 13
type input "5"
type input "4800"
click at [704, 317] on button "add" at bounding box center [714, 323] width 21 height 12
click at [635, 351] on icon "button" at bounding box center [635, 355] width 6 height 8
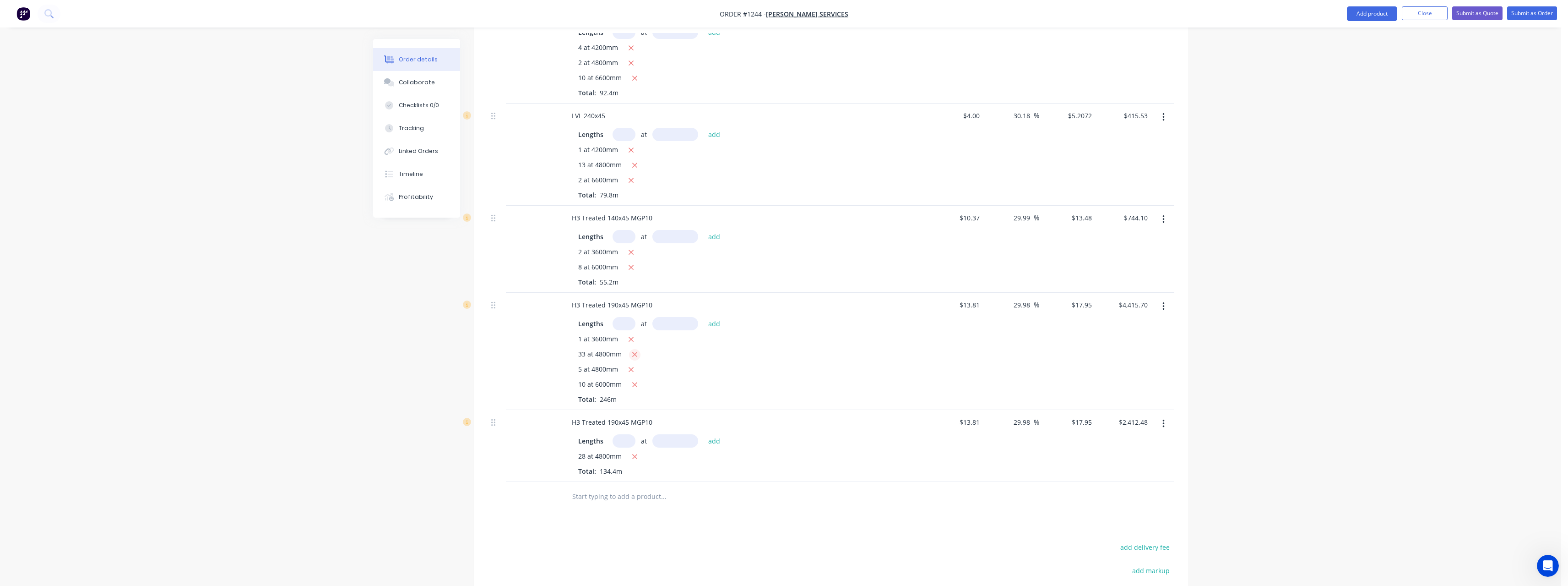
type input "$1,572.42"
click at [982, 401] on input "13.81" at bounding box center [971, 407] width 25 height 13
click at [979, 401] on input "13.81" at bounding box center [971, 407] width 25 height 13
click at [979, 401] on input "13.81" at bounding box center [973, 407] width 21 height 13
type input "$10.87"
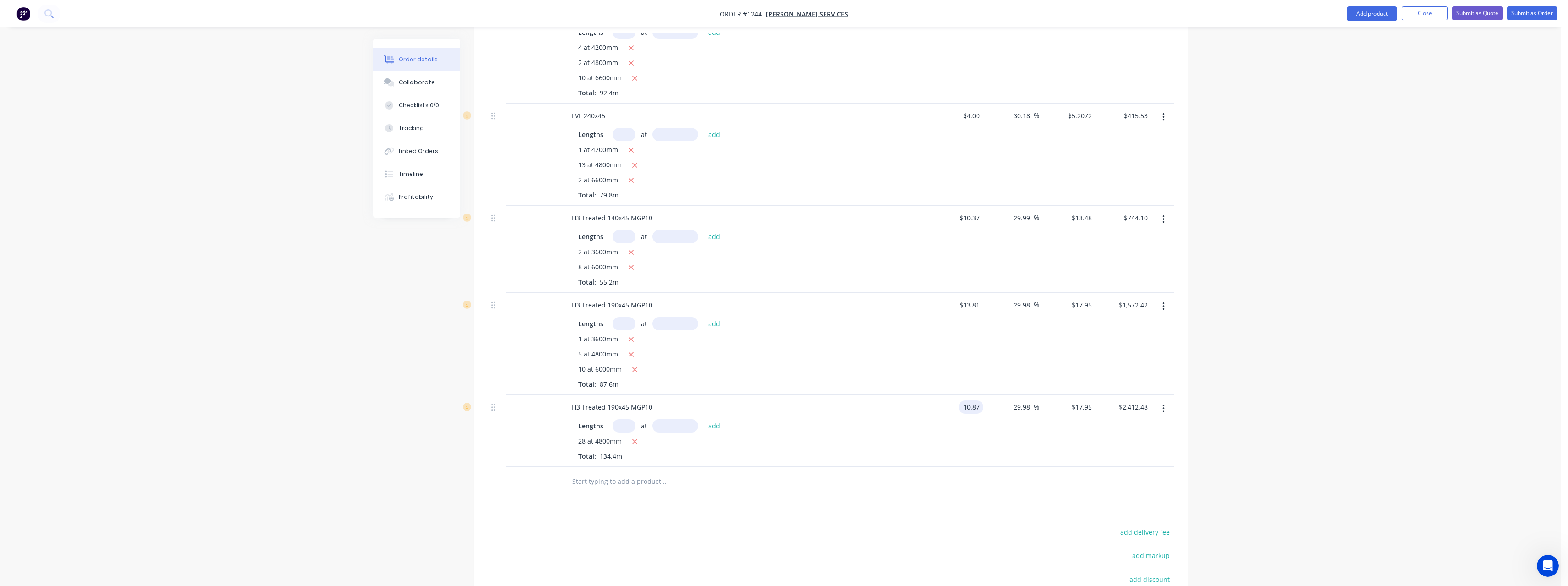
type input "$14.1286"
type input "$1,898.88"
click at [639, 473] on input "text" at bounding box center [663, 482] width 183 height 18
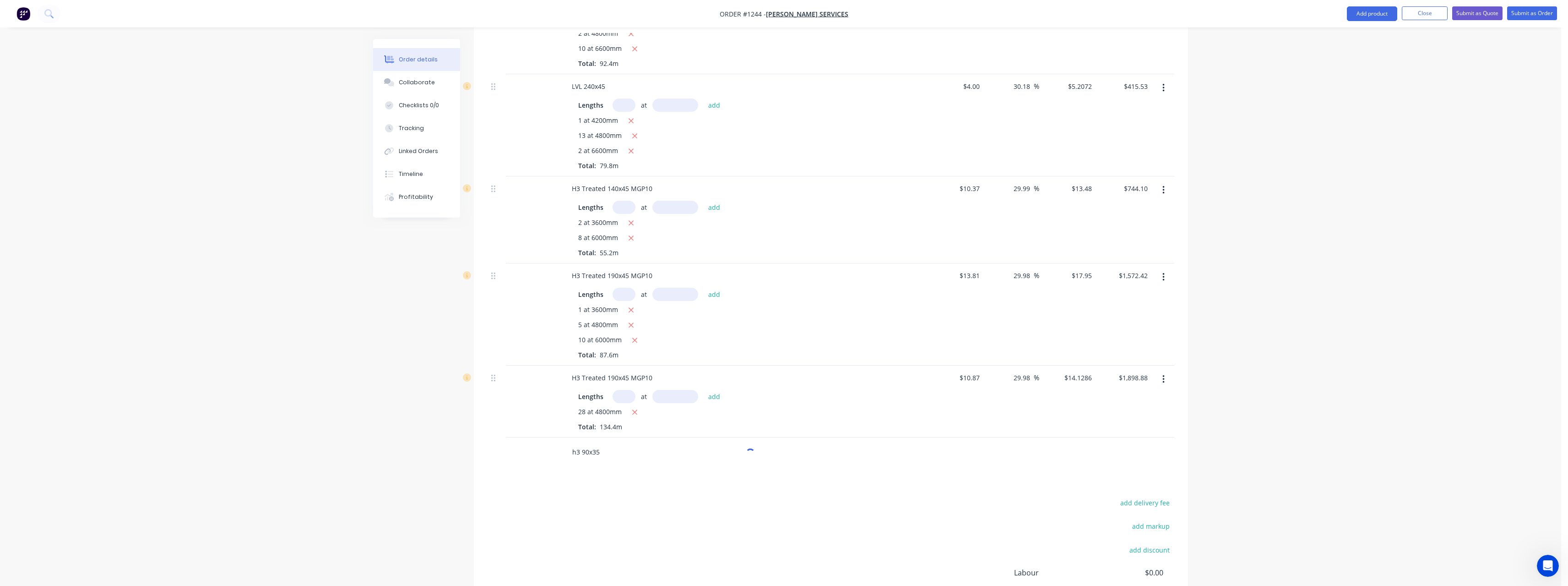
scroll to position [643, 0]
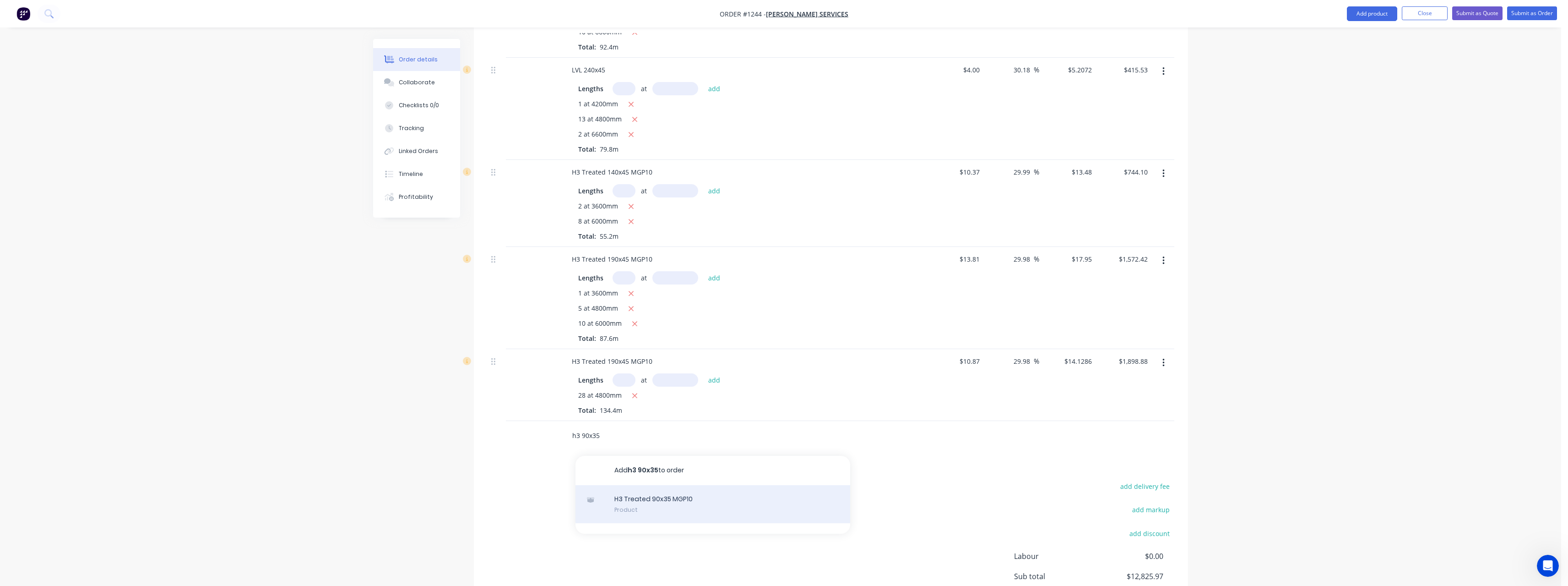
type input "h3 90x35"
click at [651, 498] on div "H3 Treated 90x35 MGP10 Product" at bounding box center [712, 504] width 274 height 39
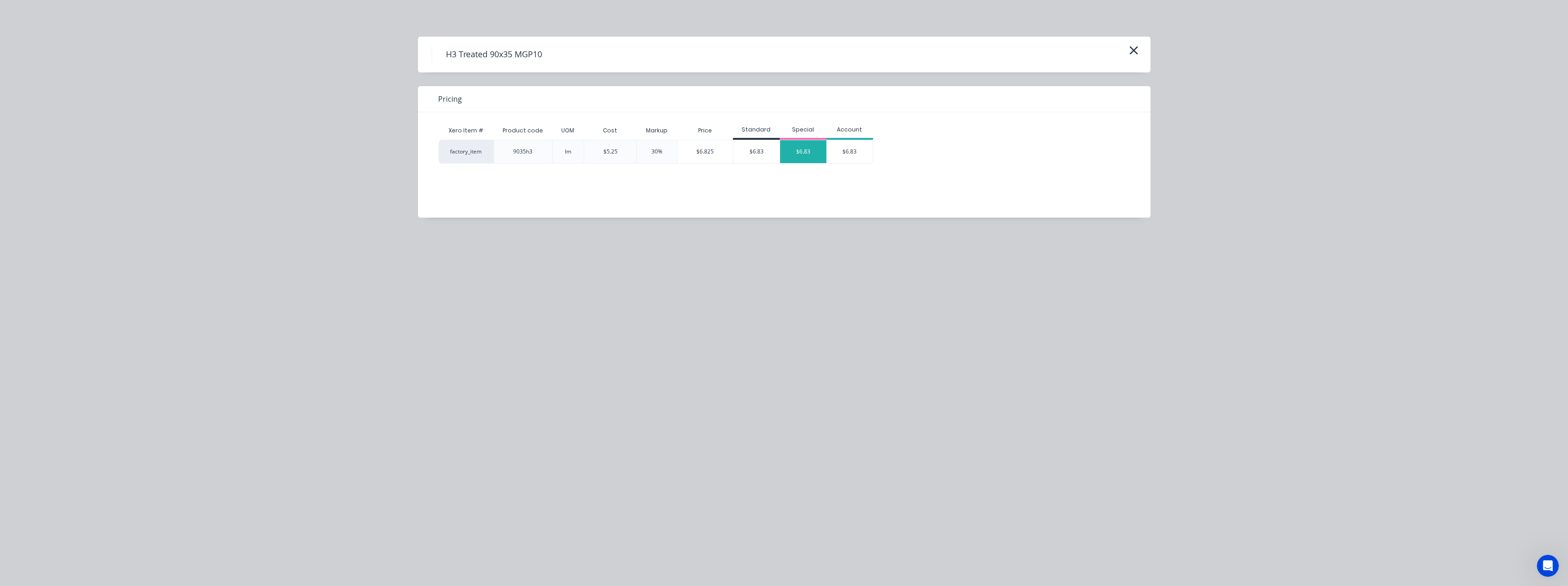
click at [811, 161] on div "$6.83" at bounding box center [803, 152] width 46 height 23
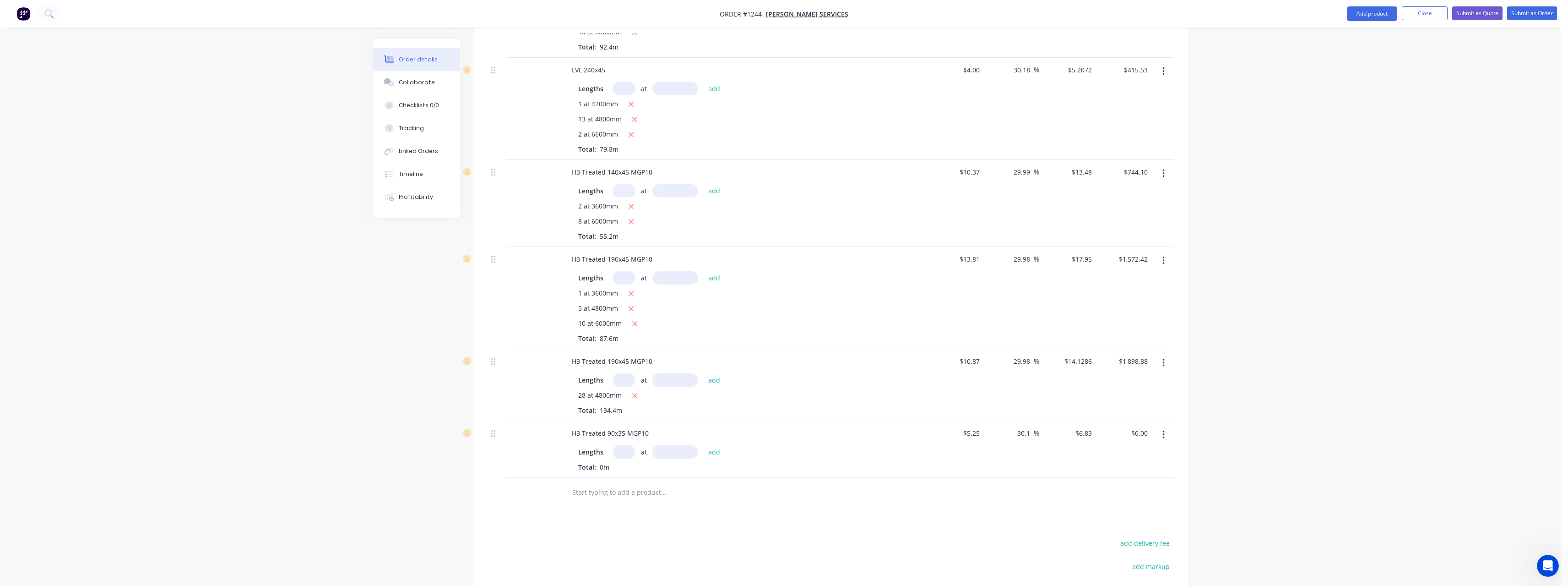
click at [626, 447] on input "text" at bounding box center [624, 452] width 23 height 13
type input "25"
type input "6000"
click at [704, 446] on button "add" at bounding box center [714, 452] width 21 height 12
type input "$1,024.50"
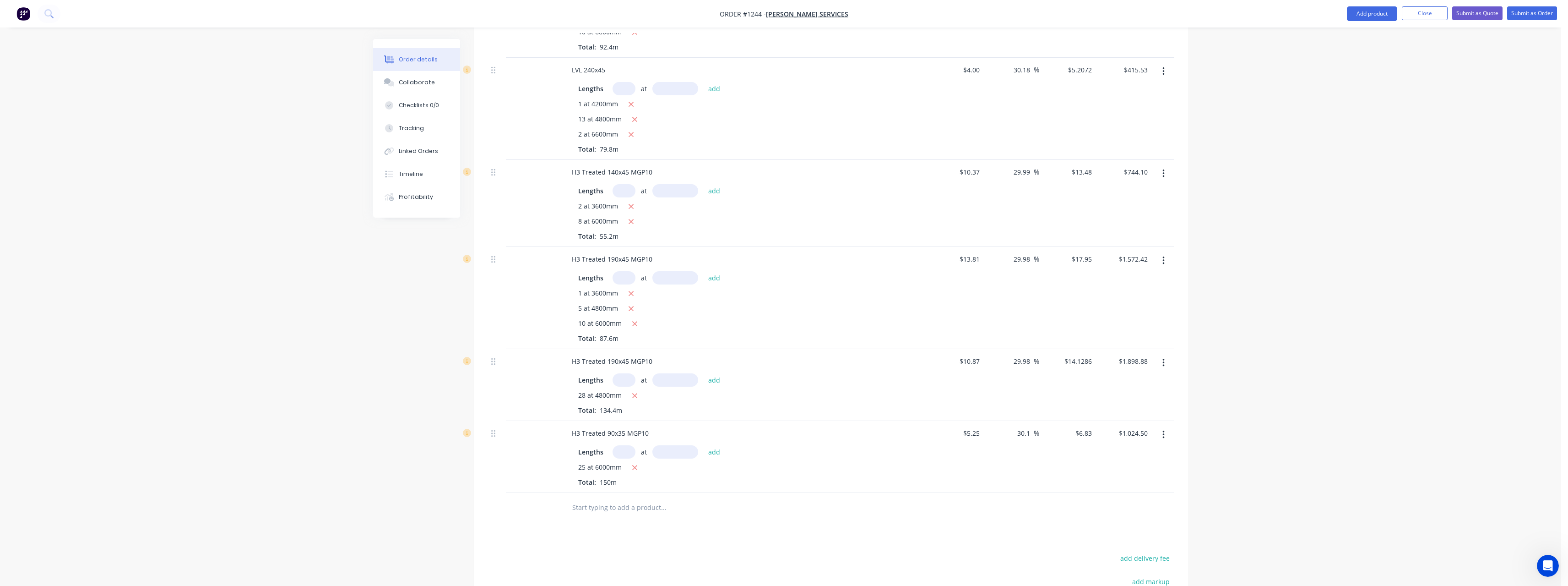
click at [631, 498] on input "text" at bounding box center [663, 507] width 183 height 18
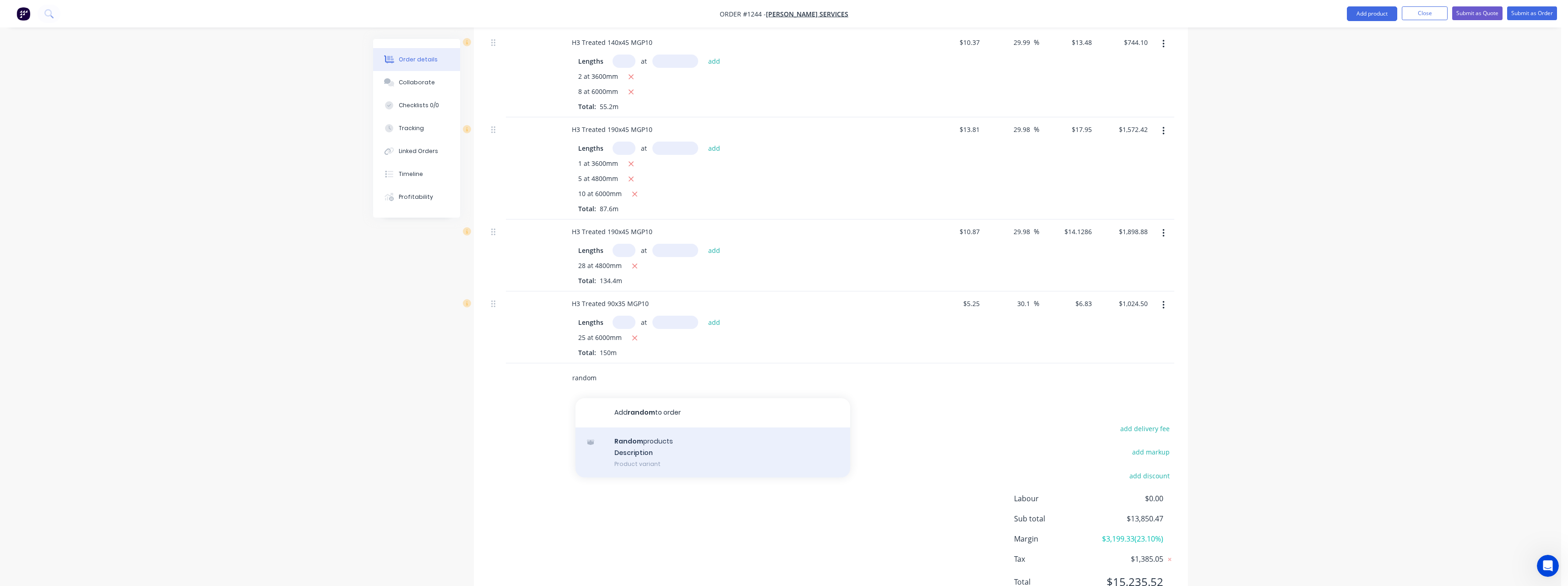
scroll to position [781, 0]
type input "random"
click at [691, 435] on div "Random products Description Product variant" at bounding box center [712, 445] width 274 height 51
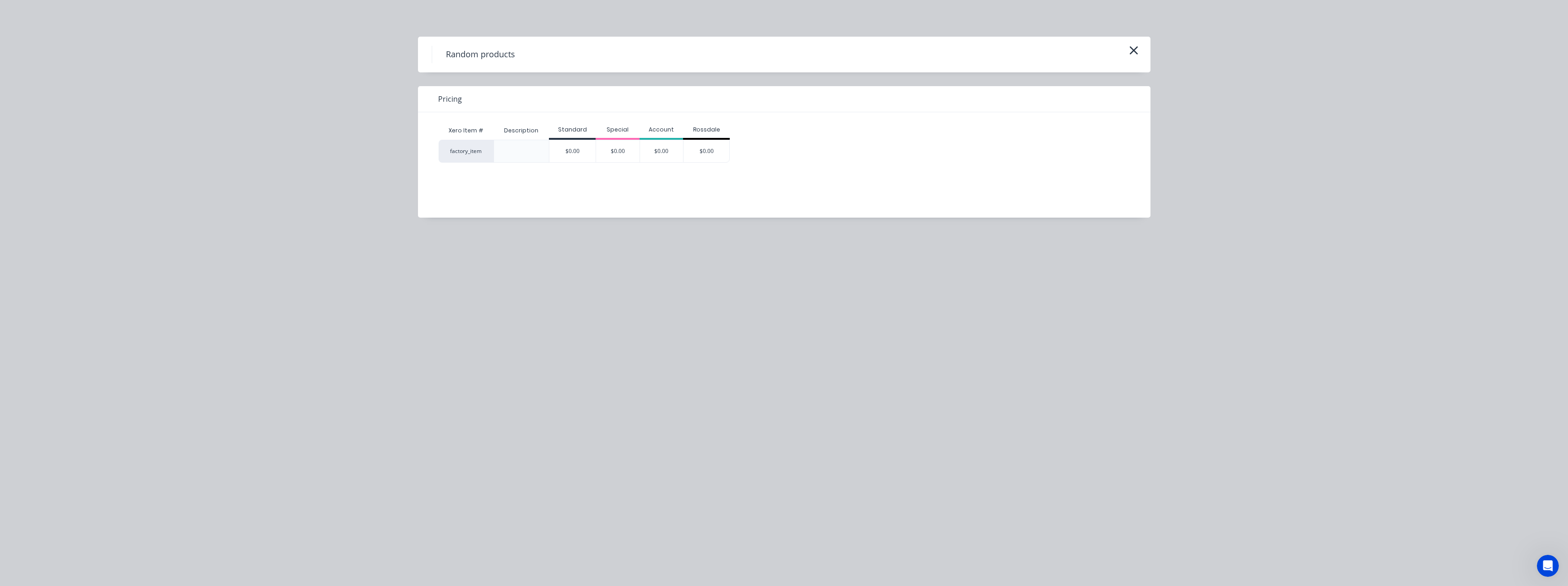
click at [702, 154] on div "$0.00" at bounding box center [707, 152] width 46 height 22
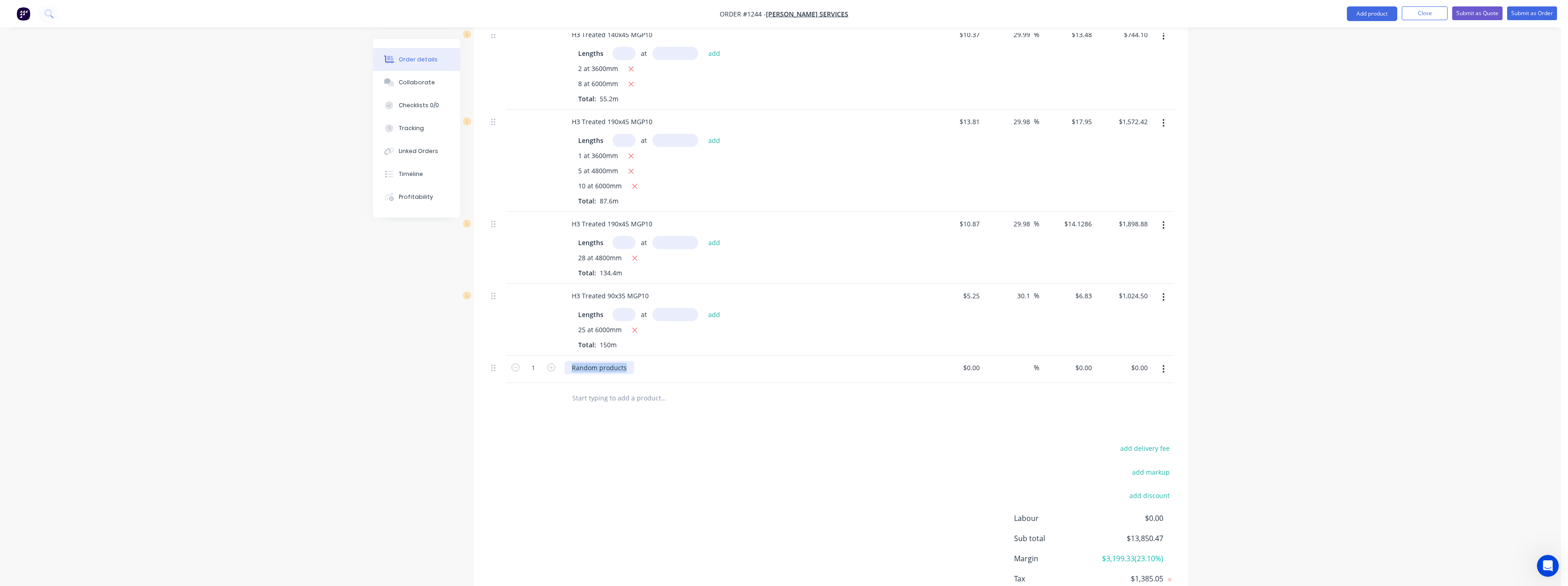
drag, startPoint x: 629, startPoint y: 357, endPoint x: 563, endPoint y: 367, distance: 66.8
click at [561, 360] on div "Random products" at bounding box center [744, 369] width 366 height 28
click at [550, 363] on icon "button" at bounding box center [551, 367] width 8 height 8
type input "3"
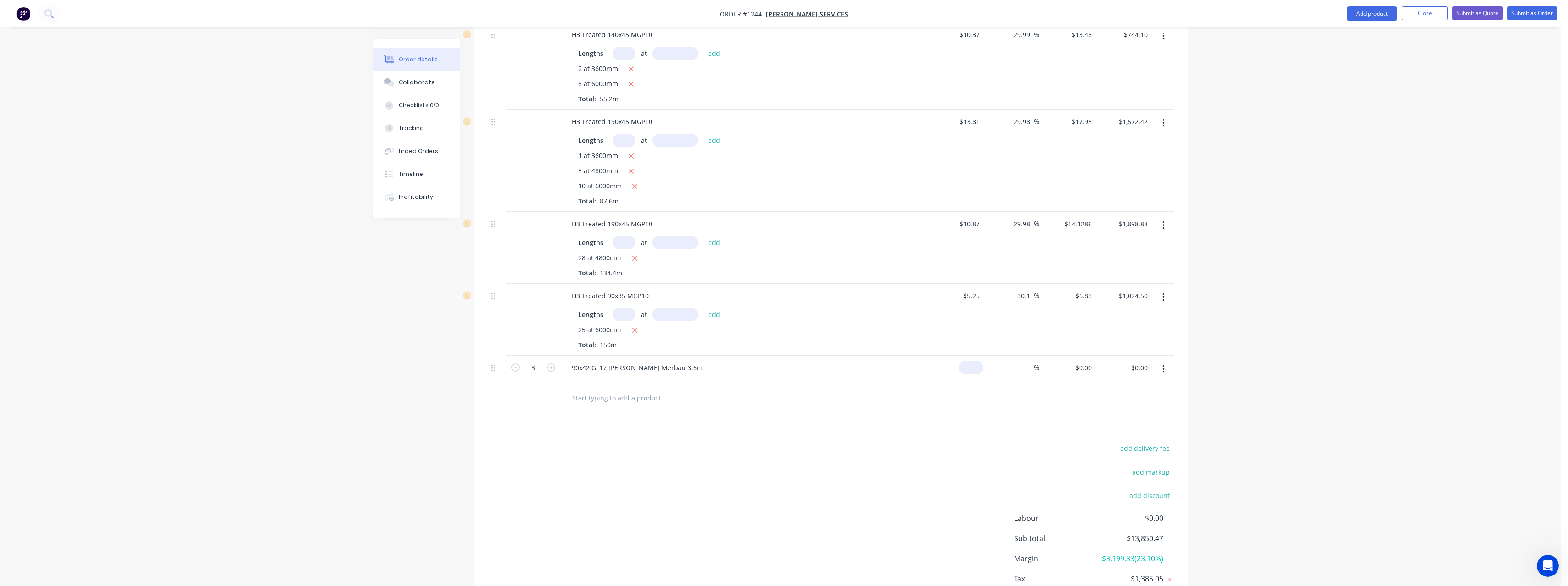
click at [982, 361] on input at bounding box center [973, 367] width 21 height 13
type input "$69.30"
type input "$207.90"
type input "30"
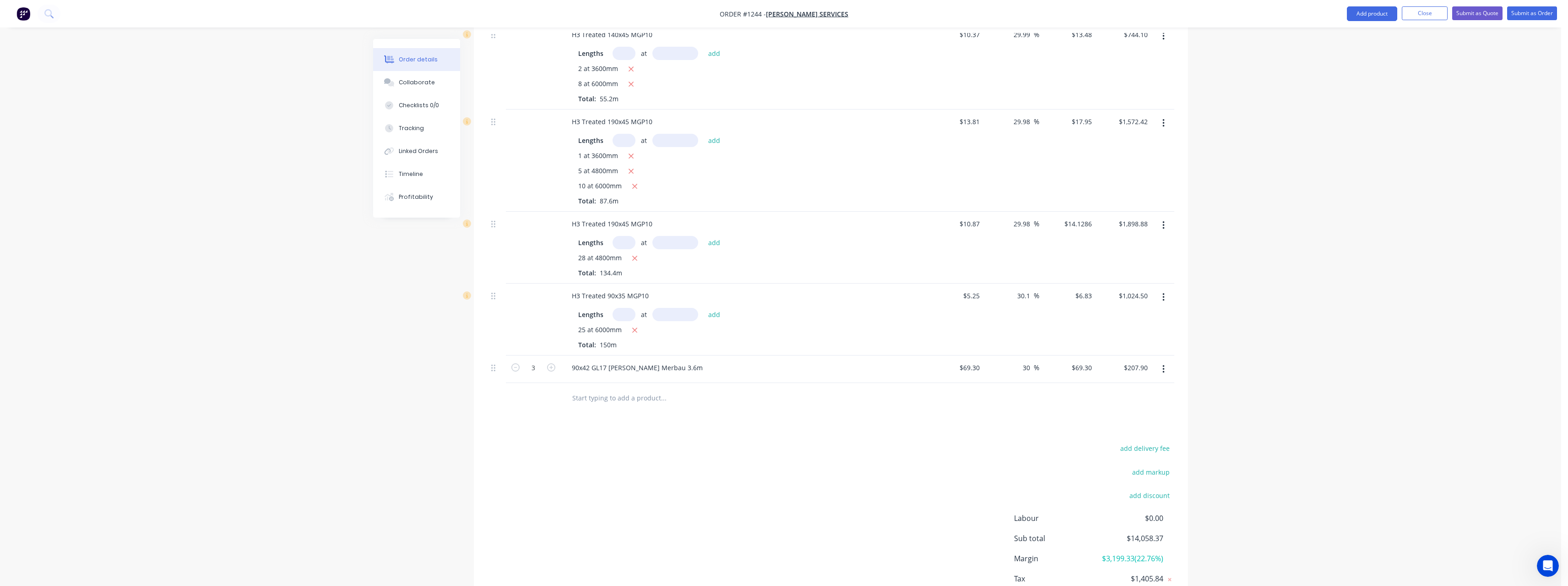
type input "$90.09"
type input "$270.27"
click at [609, 393] on input "text" at bounding box center [663, 398] width 183 height 18
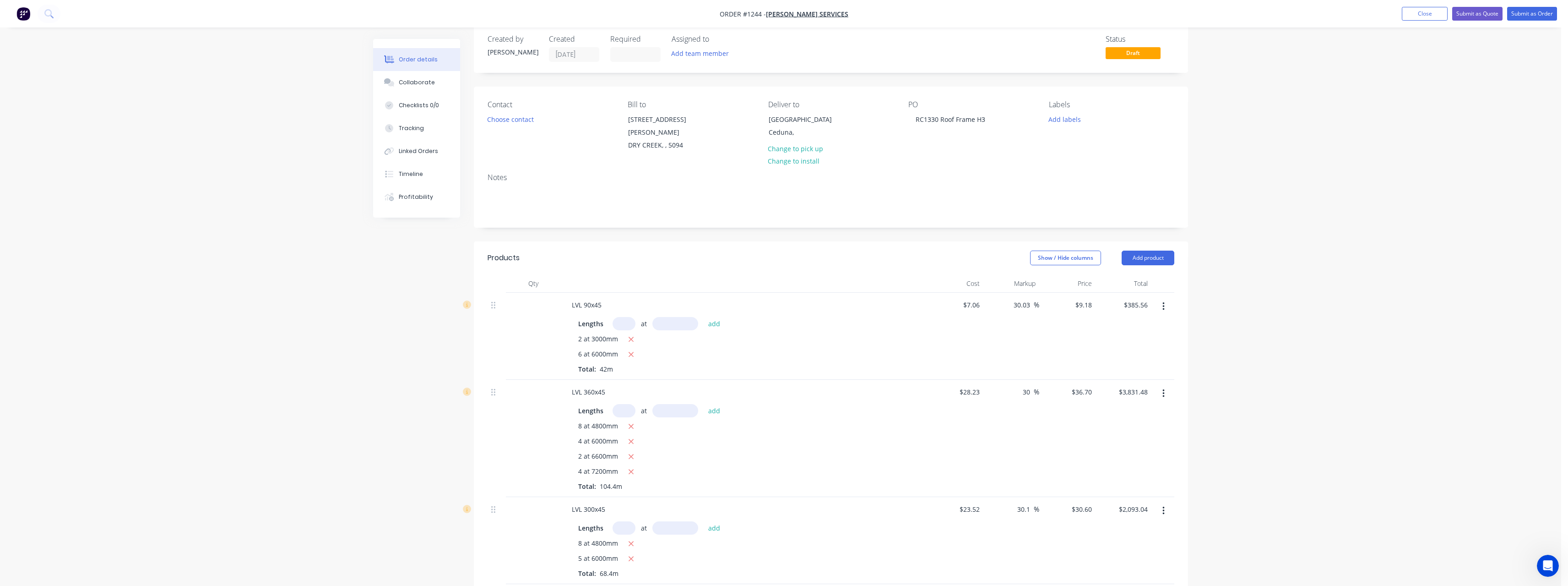
scroll to position [0, 0]
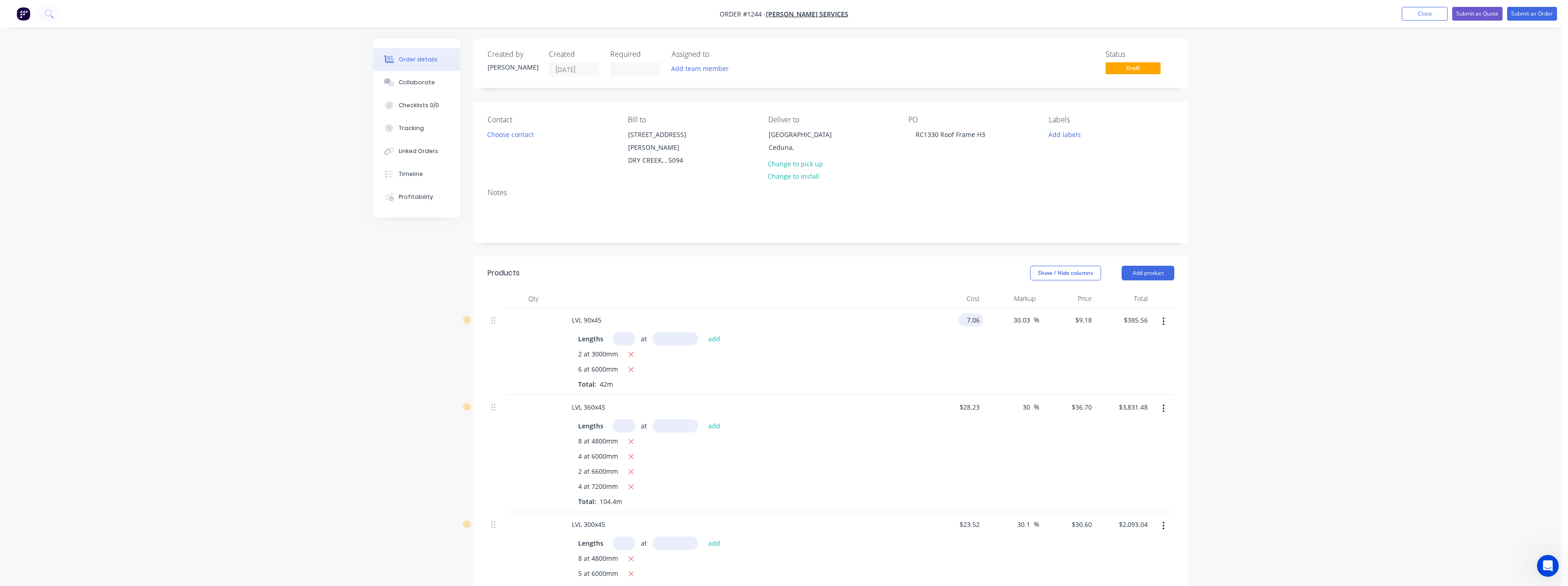
click at [980, 313] on input "7.06" at bounding box center [973, 320] width 21 height 13
click at [980, 313] on input "7.06" at bounding box center [974, 320] width 17 height 13
click at [981, 401] on input "28.23" at bounding box center [971, 407] width 25 height 13
click at [981, 401] on input "28.23" at bounding box center [973, 407] width 21 height 13
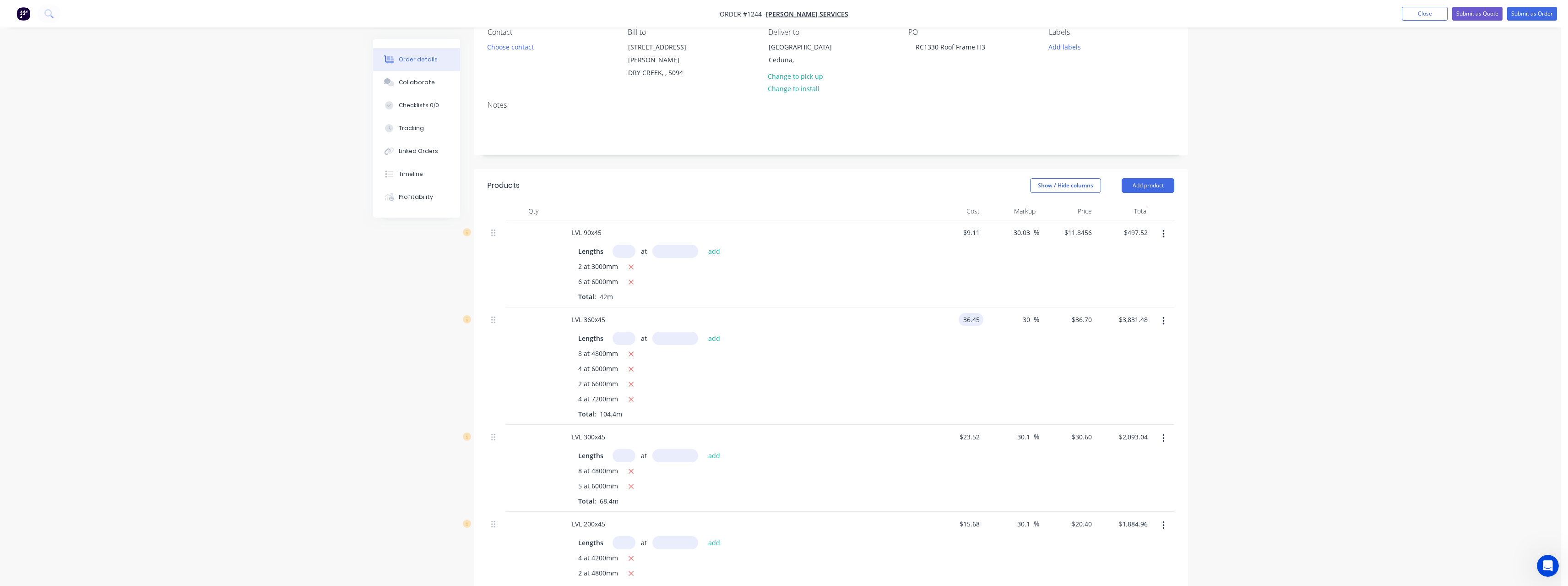
scroll to position [91, 0]
click at [982, 426] on input "23.52" at bounding box center [971, 432] width 25 height 13
click at [982, 426] on input "23.52" at bounding box center [973, 432] width 21 height 13
click at [979, 513] on input "15.68" at bounding box center [971, 520] width 25 height 13
click at [979, 513] on input "15.68" at bounding box center [973, 520] width 21 height 13
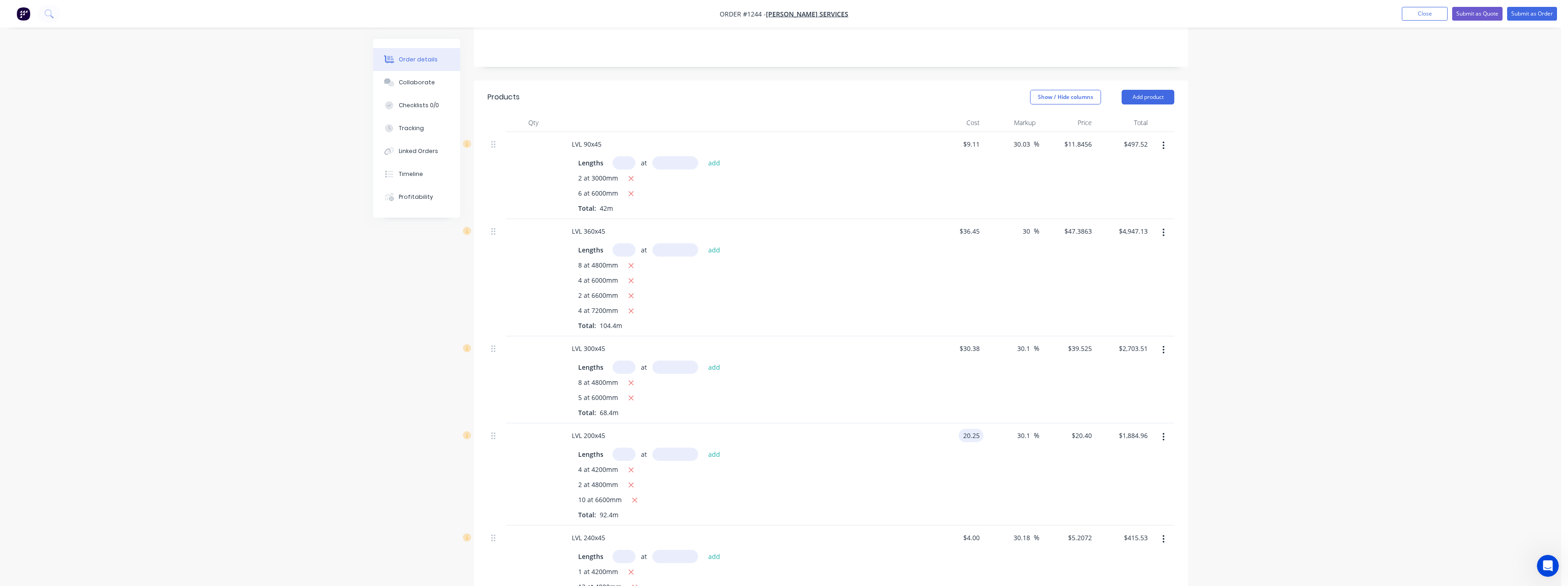
scroll to position [275, 0]
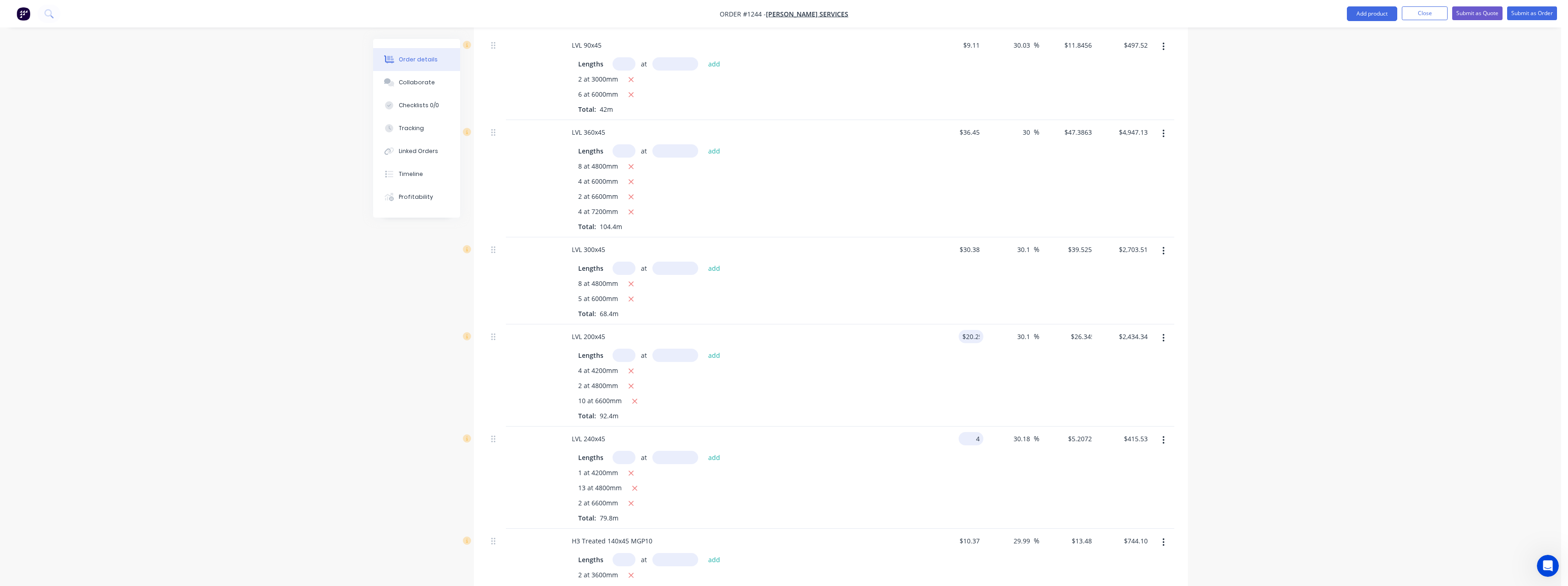
click at [980, 432] on input "4" at bounding box center [973, 438] width 21 height 13
click at [980, 432] on input "4" at bounding box center [978, 438] width 10 height 13
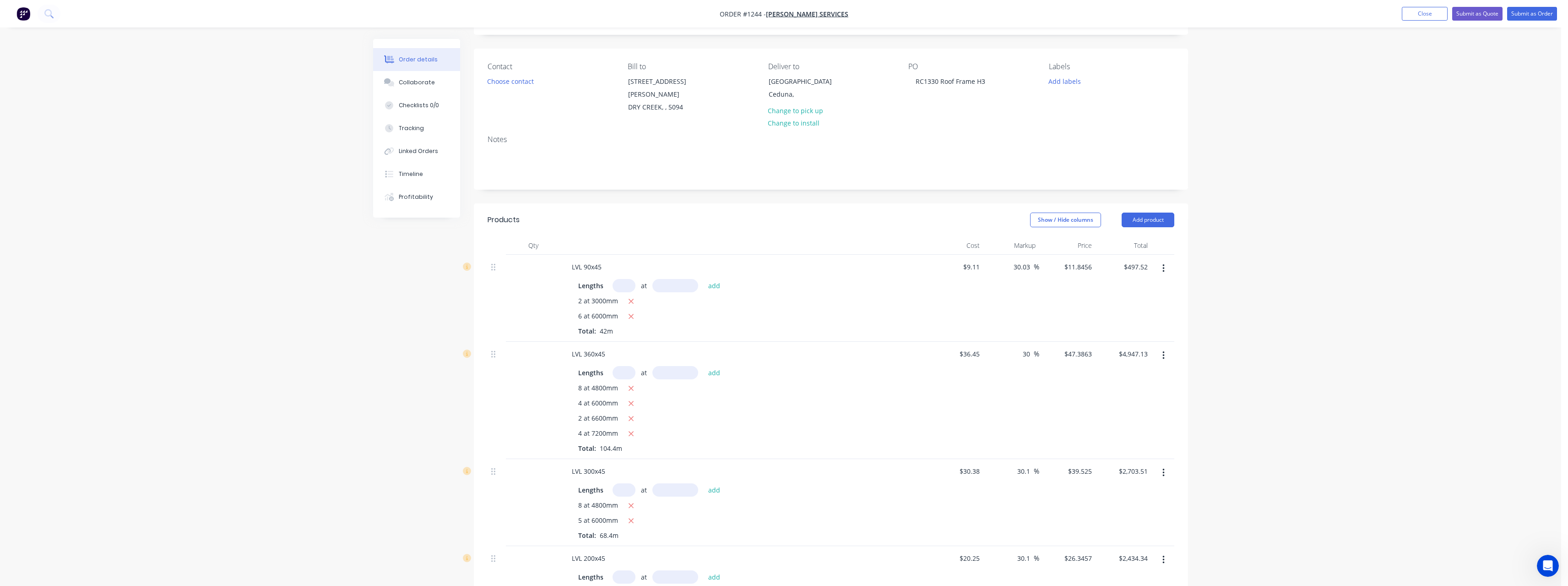
scroll to position [0, 0]
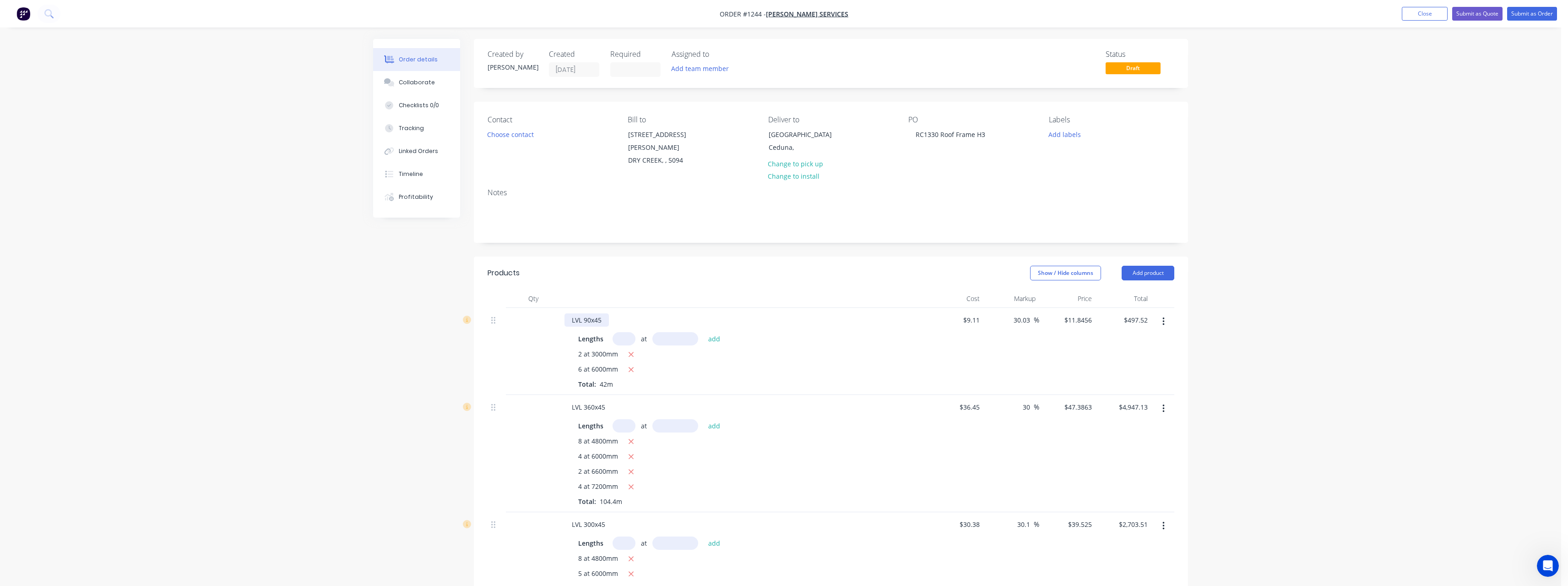
click at [606, 313] on div "LVL 90x45" at bounding box center [586, 320] width 44 height 13
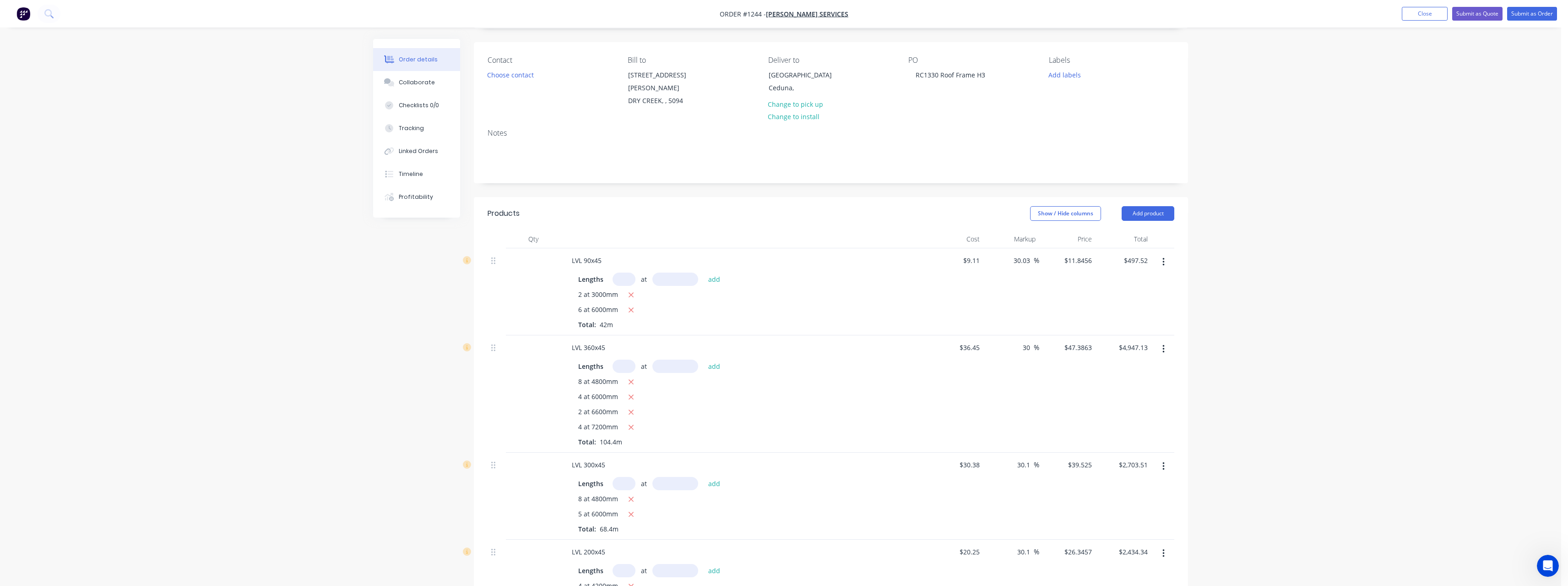
scroll to position [7, 0]
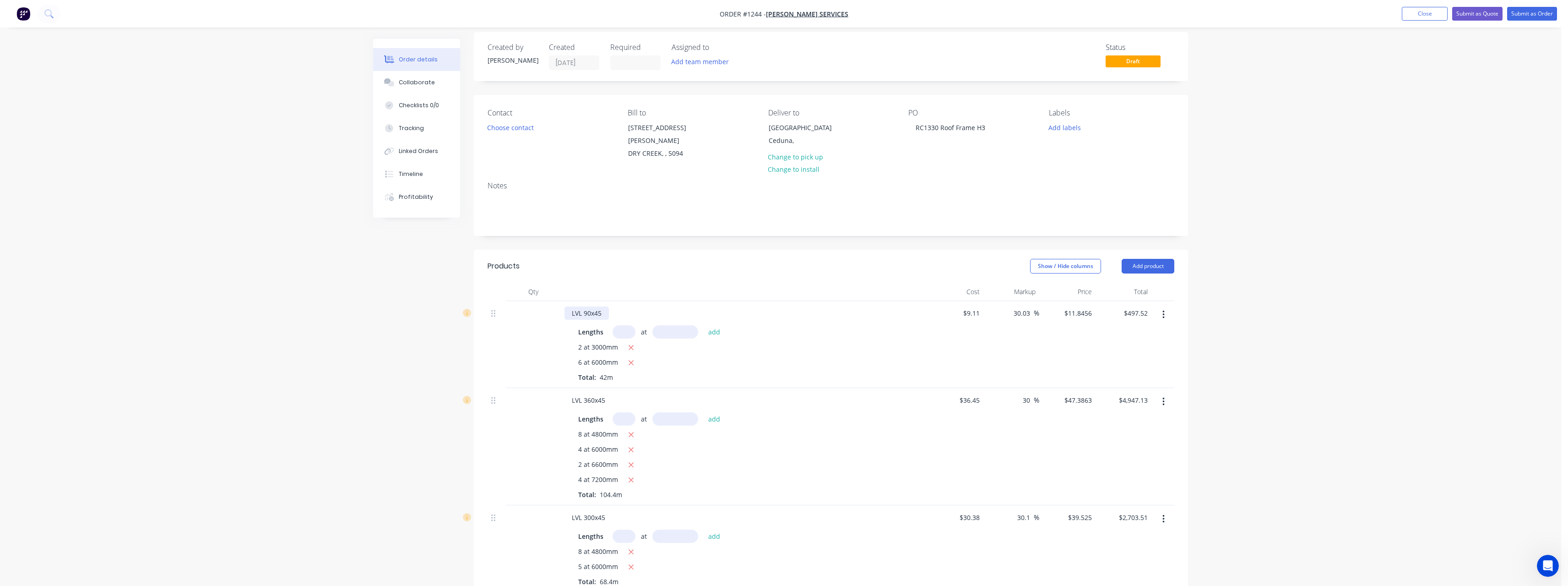
click at [602, 306] on div "LVL 90x45" at bounding box center [586, 313] width 44 height 13
click at [608, 394] on div "LVL 360x45" at bounding box center [588, 400] width 48 height 13
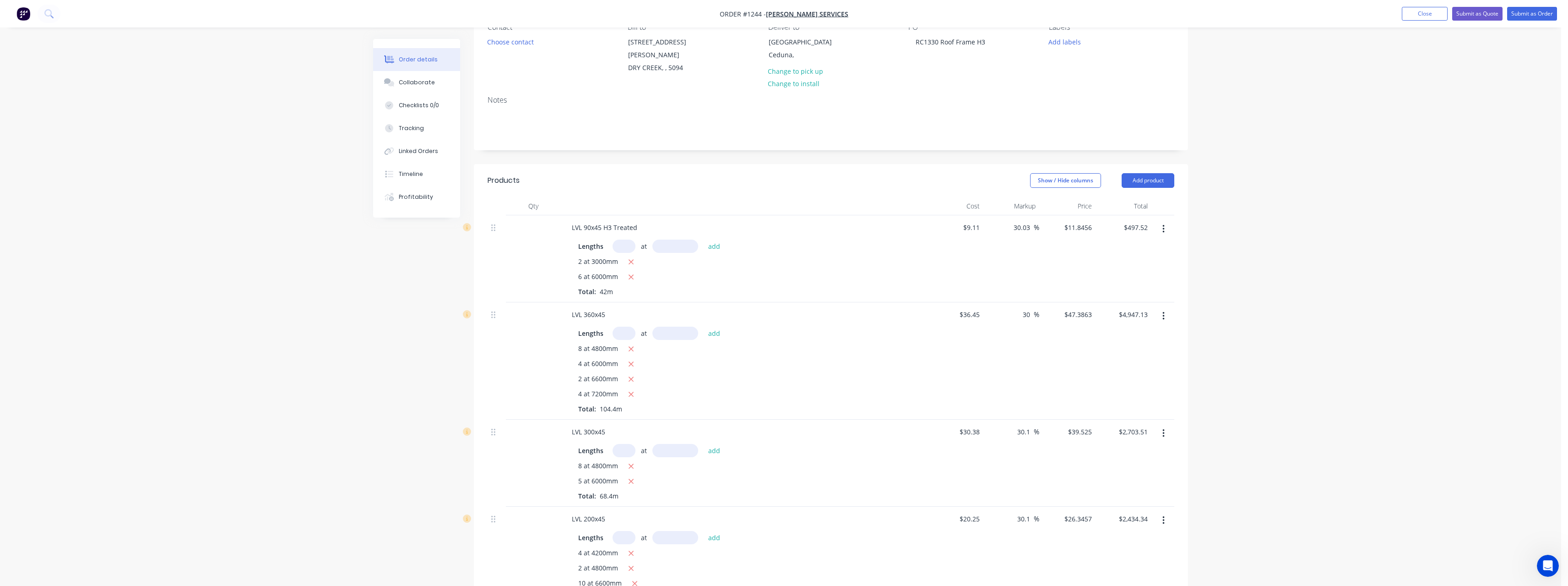
scroll to position [53, 0]
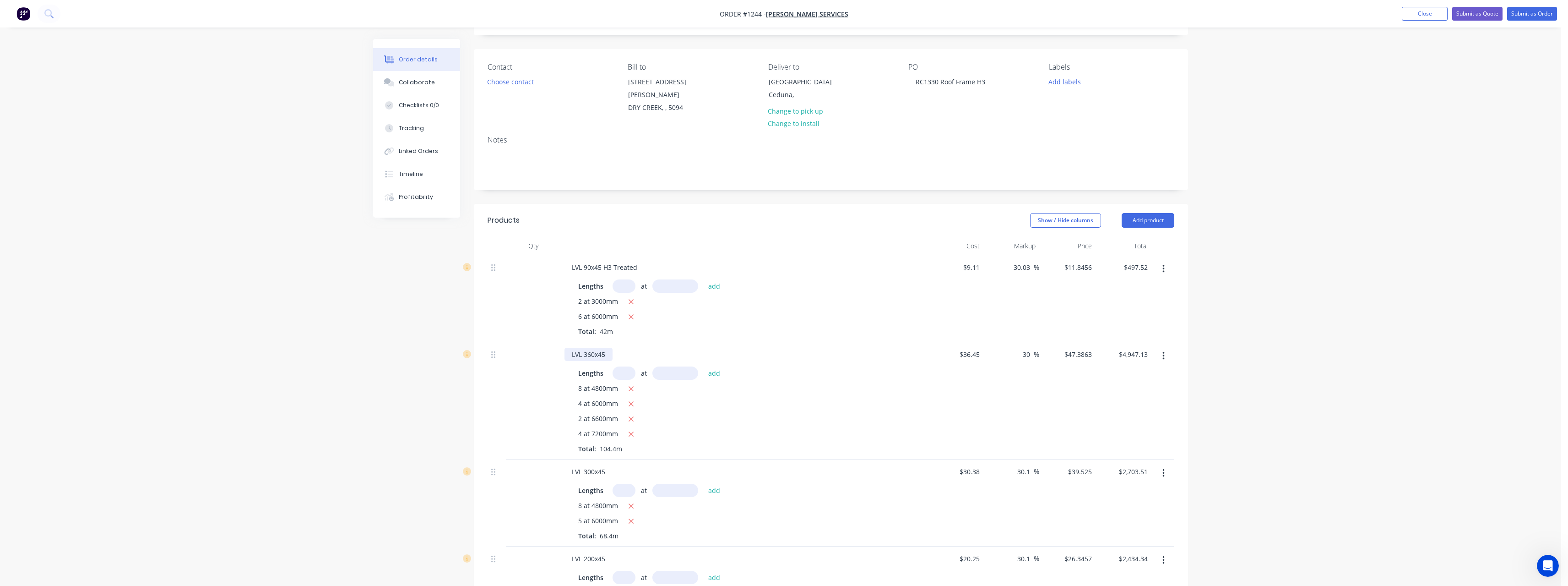
click at [608, 348] on div "LVL 360x45" at bounding box center [588, 354] width 48 height 13
click at [607, 465] on div "LVL 300x45" at bounding box center [588, 471] width 48 height 13
click at [608, 465] on div "LVL 300x45" at bounding box center [588, 471] width 48 height 13
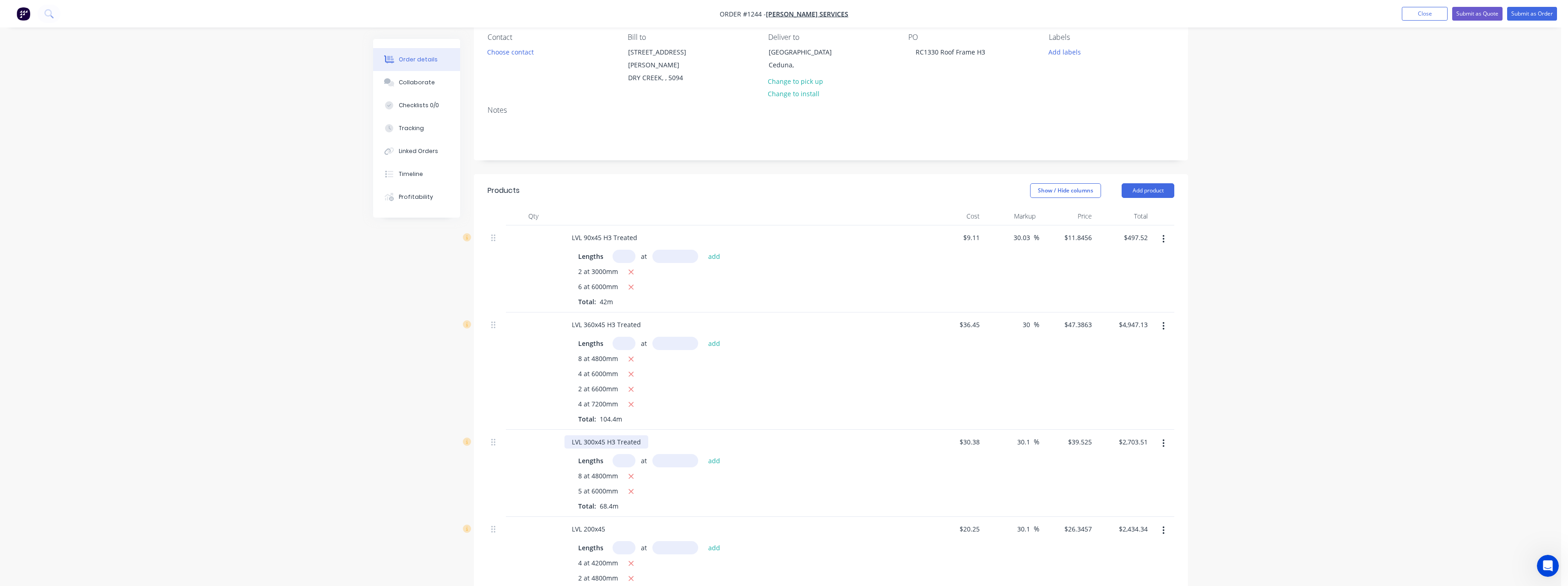
scroll to position [145, 0]
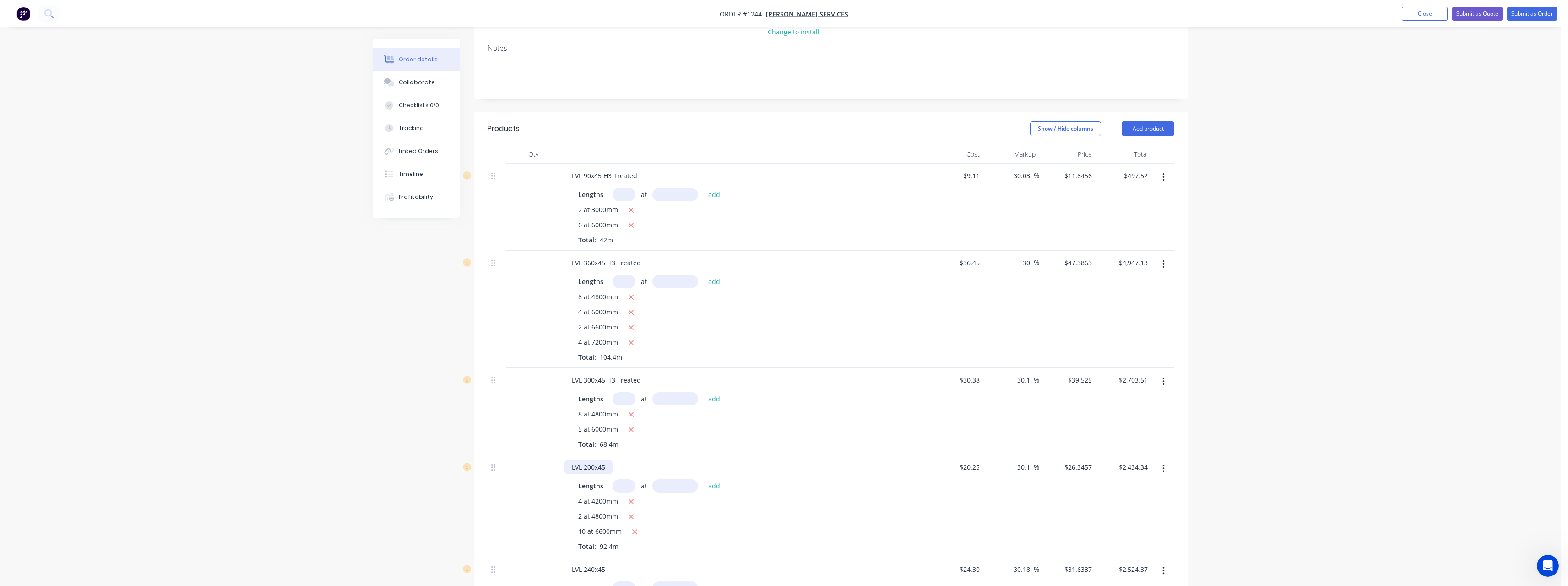
click at [610, 460] on div "LVL 200x45" at bounding box center [588, 466] width 48 height 13
click at [606, 460] on div "LVL 200x45" at bounding box center [588, 466] width 48 height 13
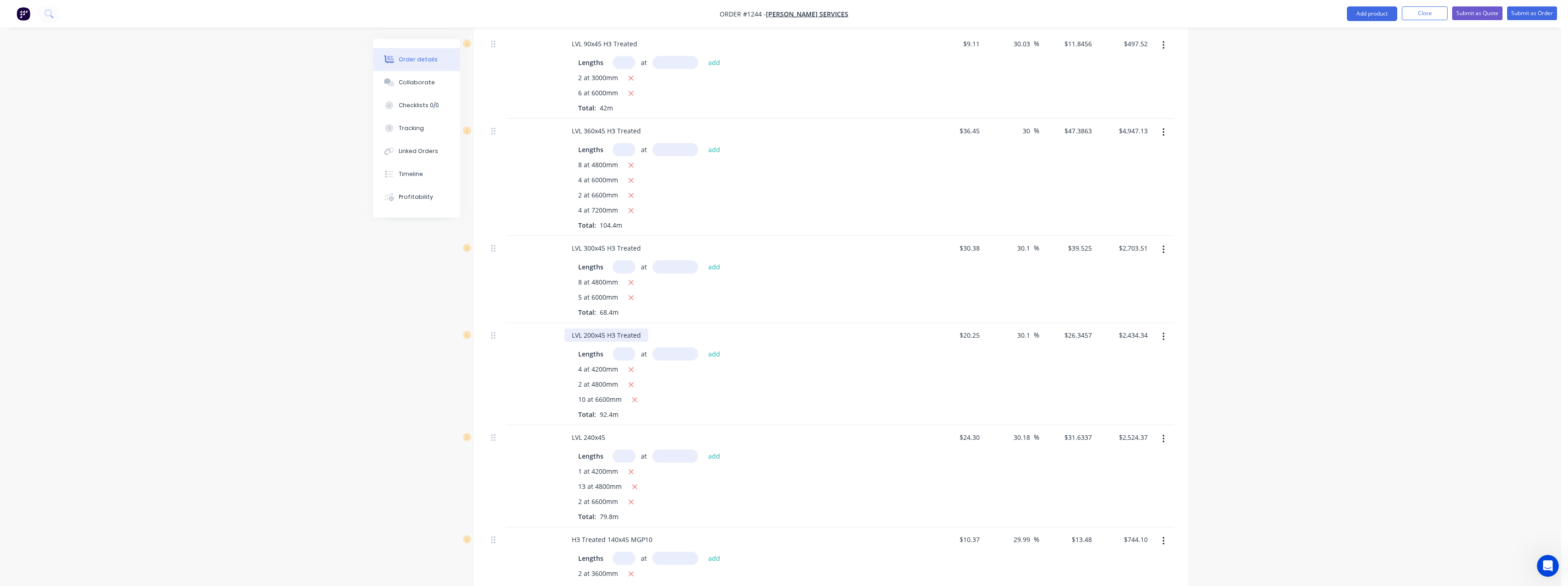
scroll to position [282, 0]
click at [608, 425] on div "LVL 240x45" at bounding box center [588, 431] width 48 height 13
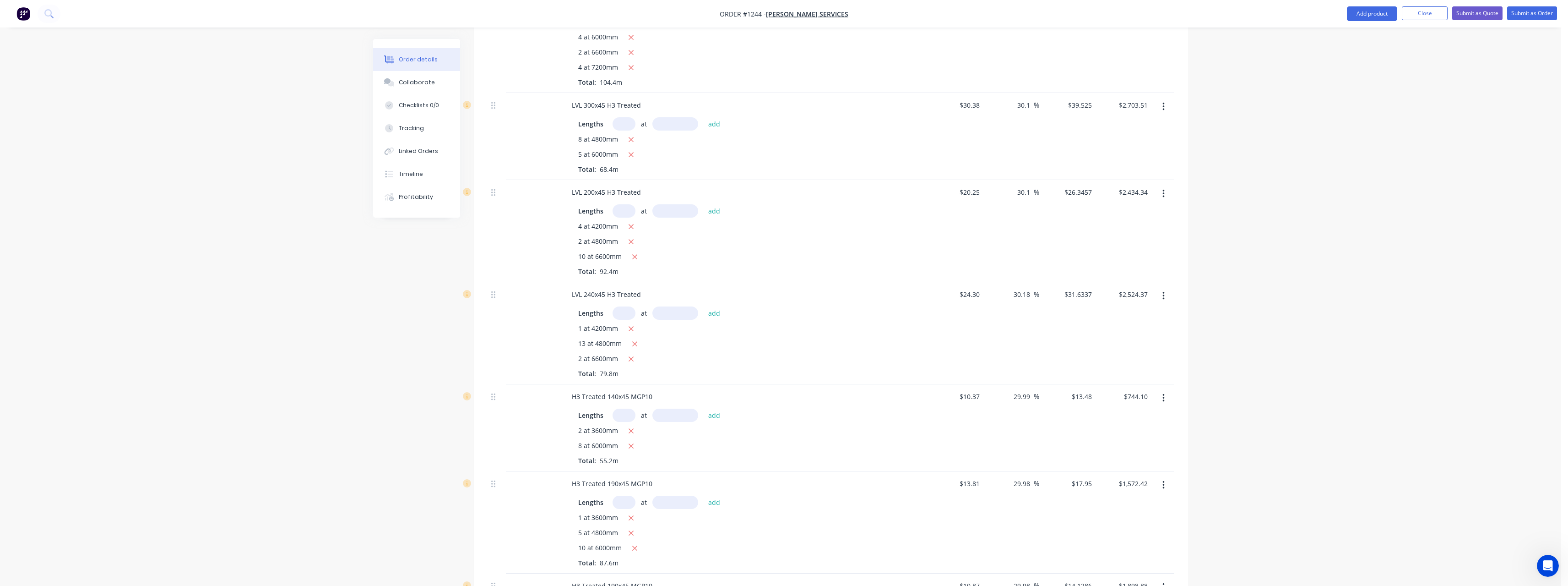
click at [685, 354] on div "2 at 6600mm" at bounding box center [743, 359] width 331 height 12
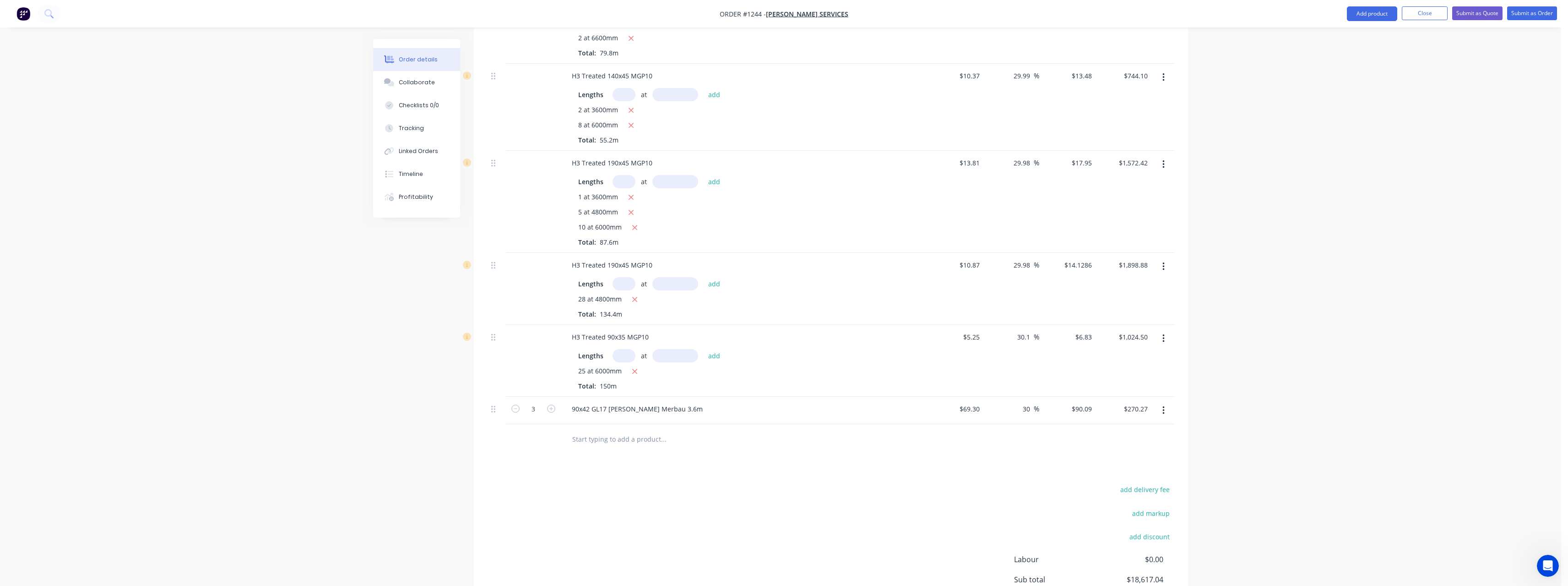
scroll to position [557, 0]
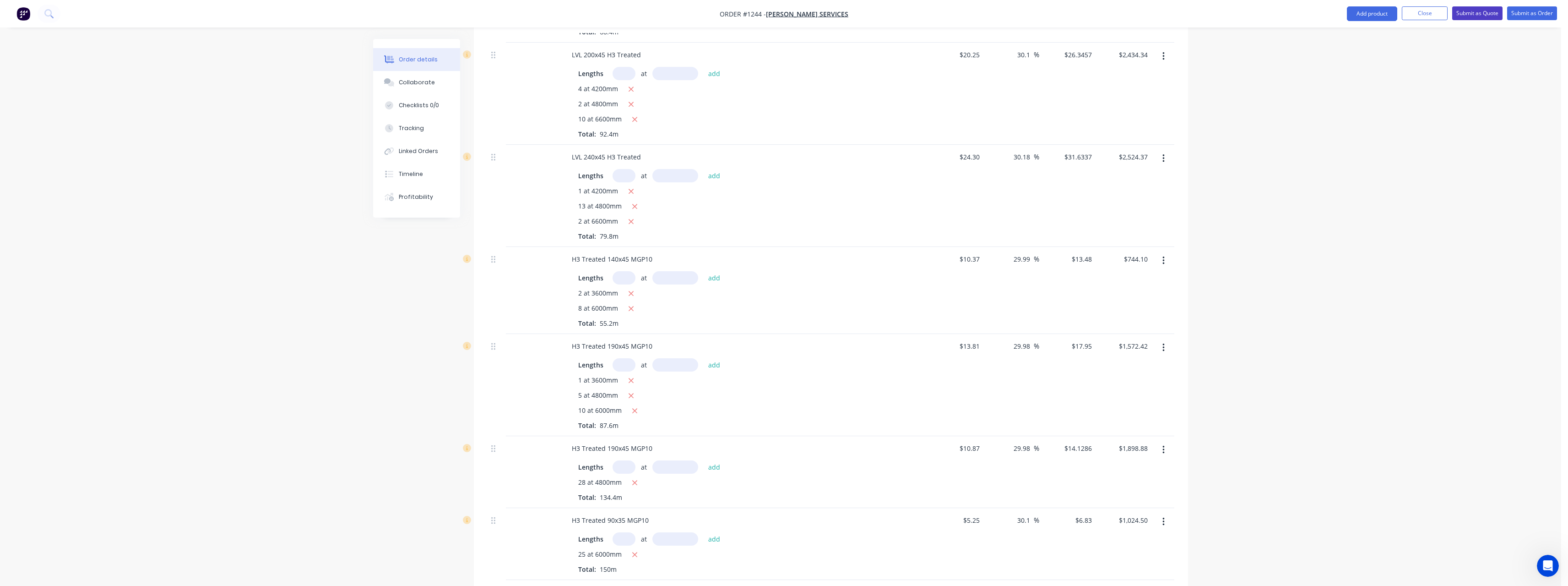
click at [1467, 15] on button "Submit as Quote" at bounding box center [1477, 13] width 50 height 14
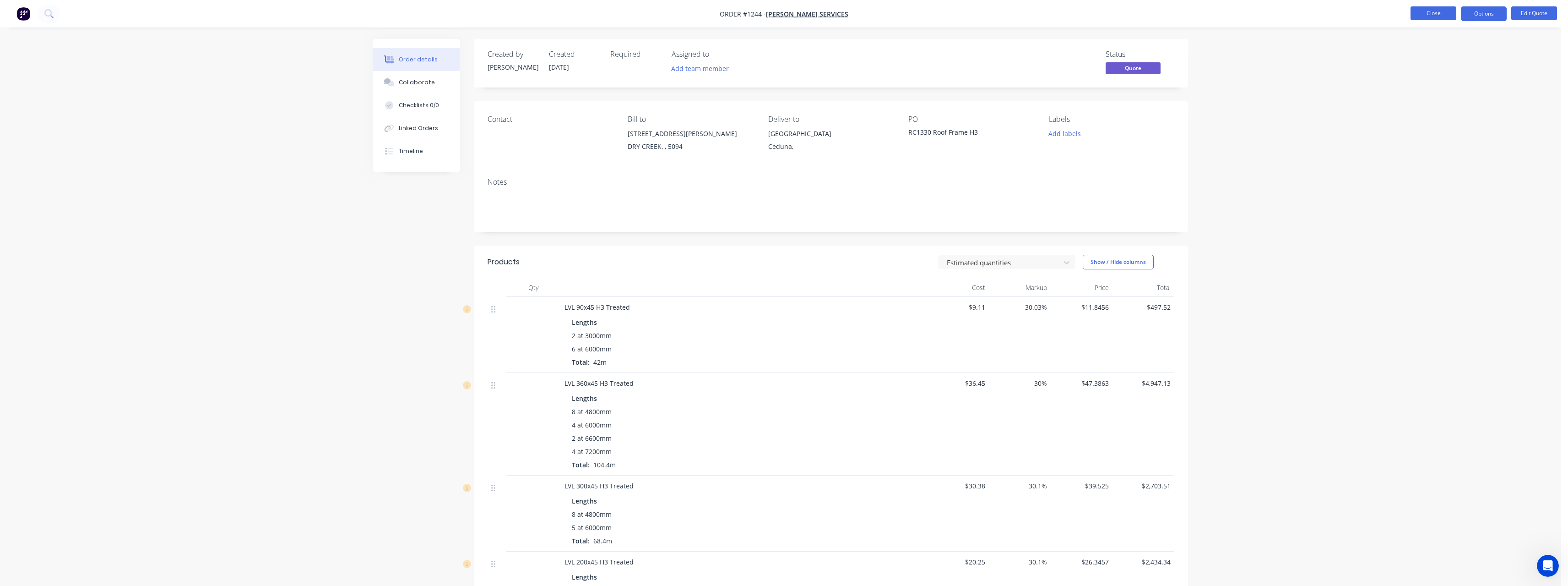
click at [1421, 16] on button "Close" at bounding box center [1433, 13] width 46 height 14
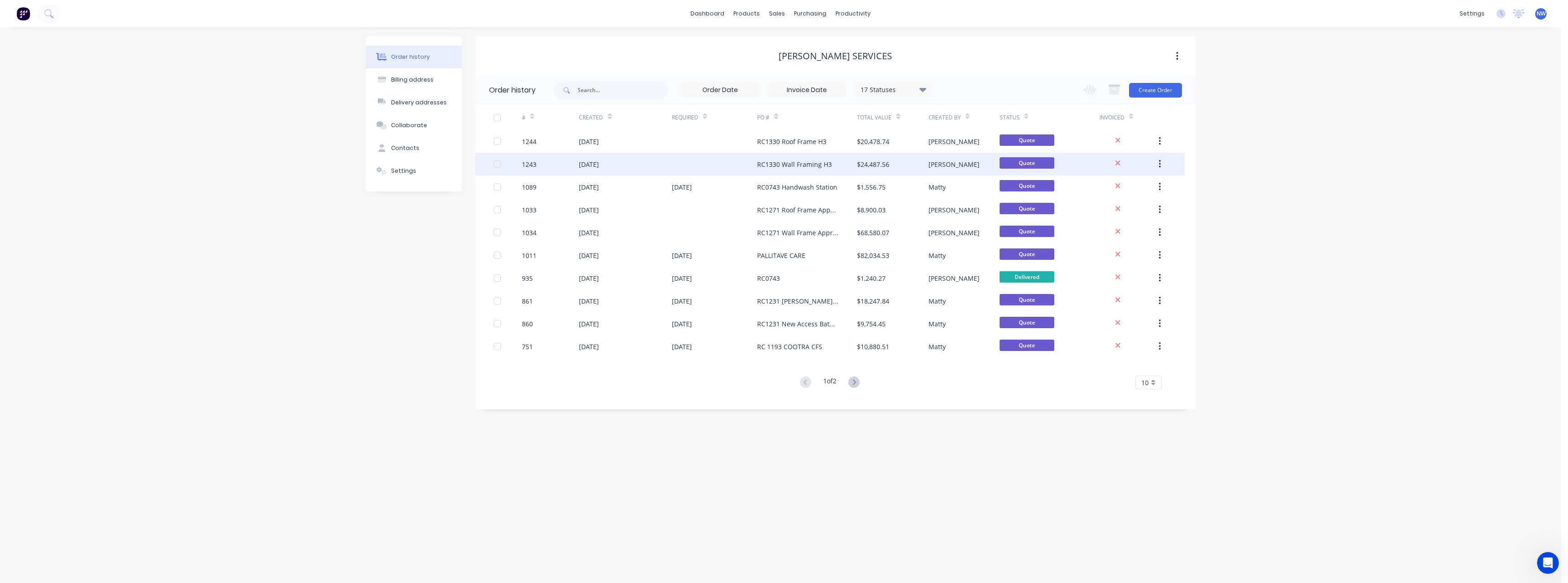
click at [871, 169] on div "$24,487.56" at bounding box center [873, 165] width 32 height 10
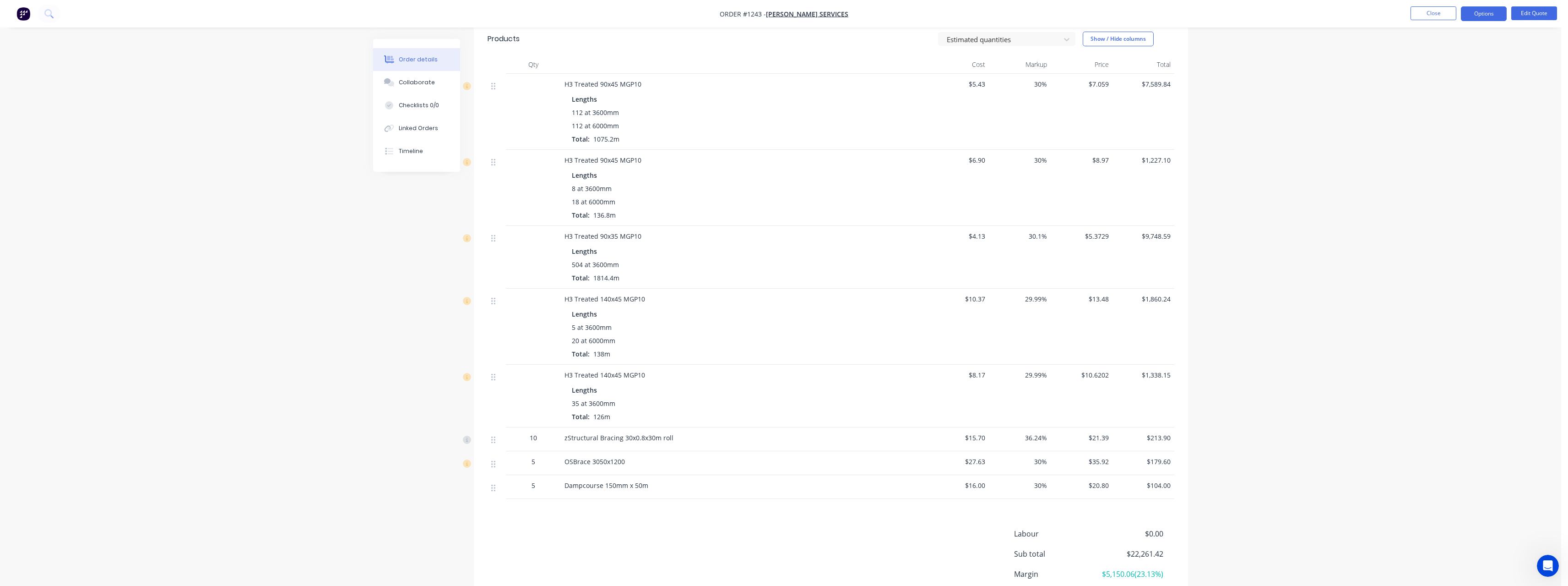
scroll to position [229, 0]
click at [1433, 15] on button "Close" at bounding box center [1433, 13] width 46 height 14
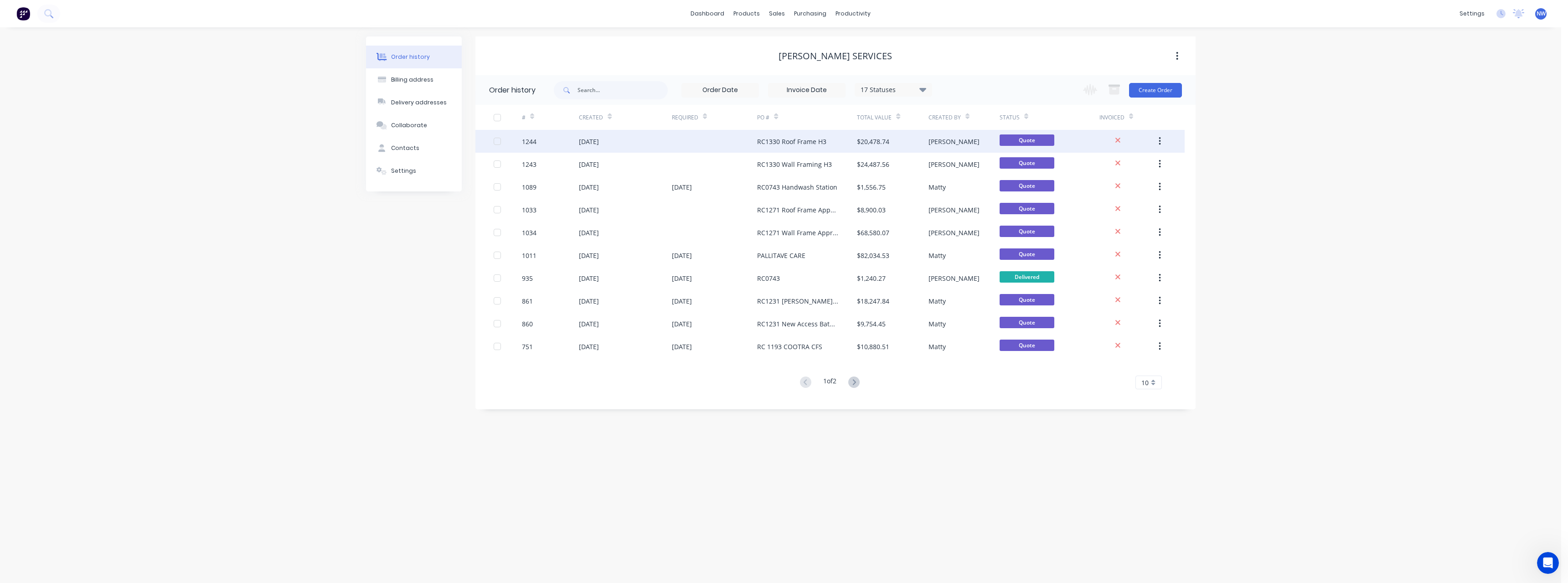
click at [779, 148] on div "RC1330 Roof Frame H3" at bounding box center [807, 141] width 100 height 23
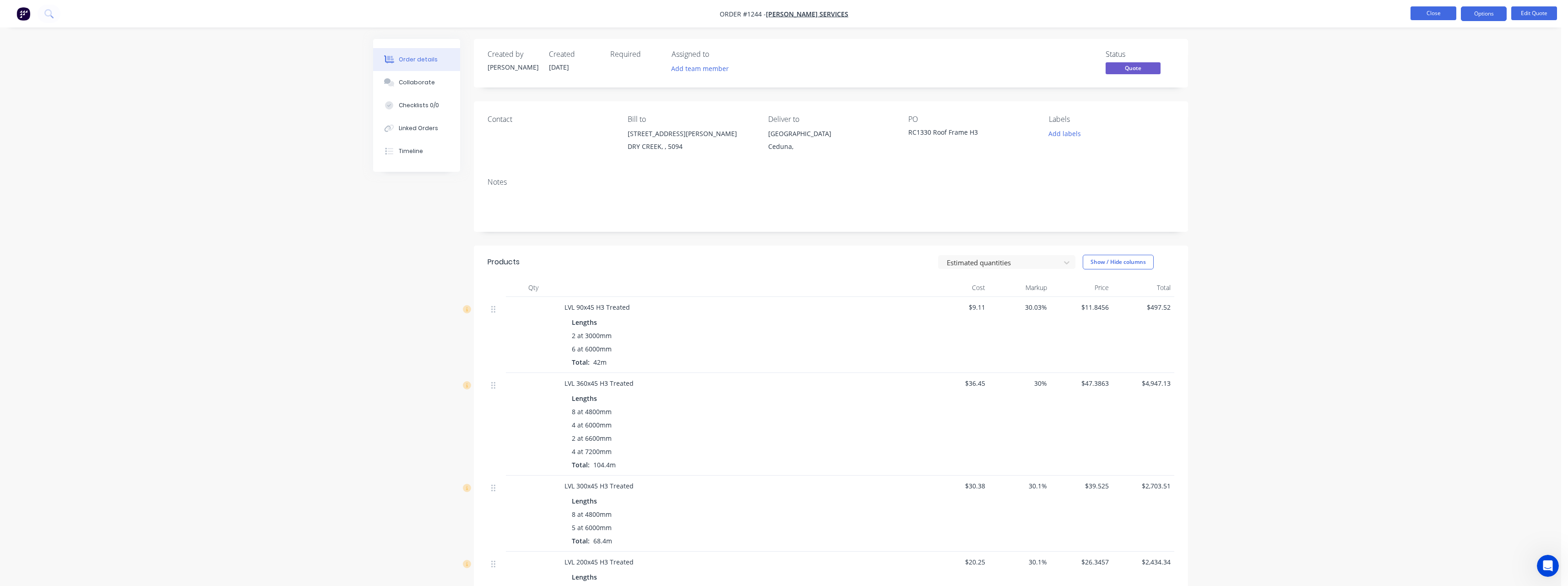
click at [1416, 18] on button "Close" at bounding box center [1433, 13] width 46 height 14
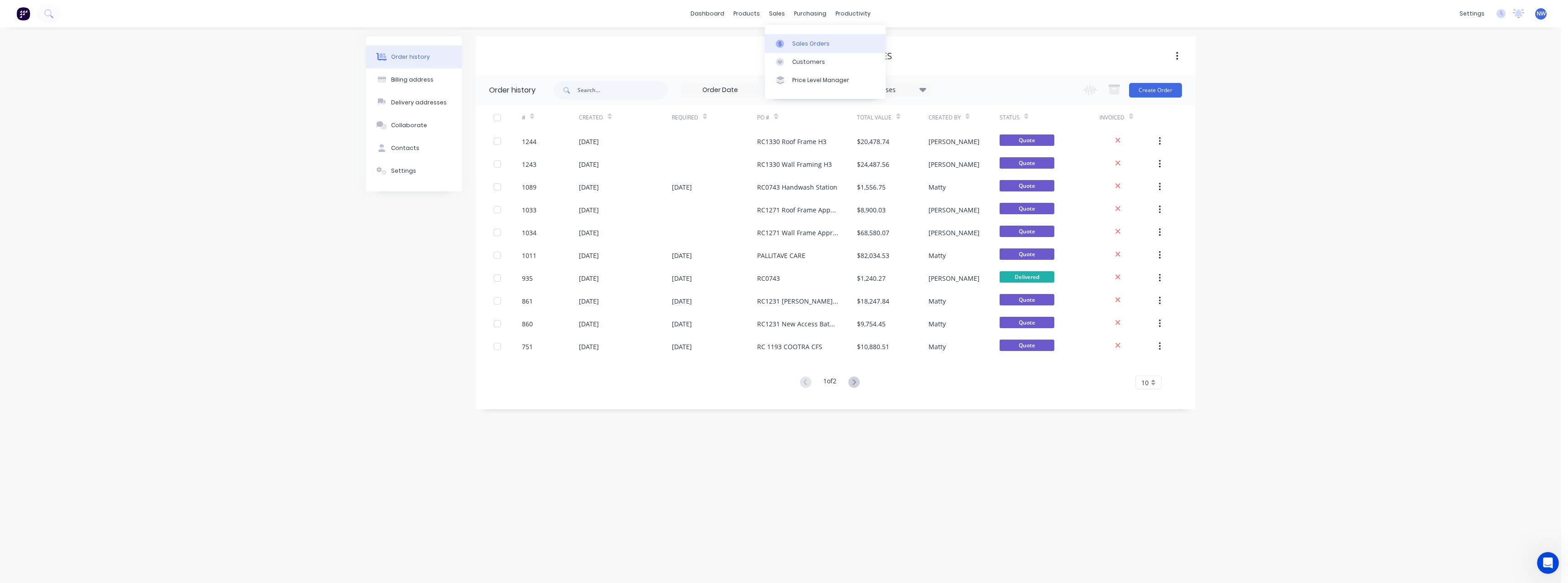
click at [801, 47] on div "Sales Orders" at bounding box center [811, 44] width 37 height 8
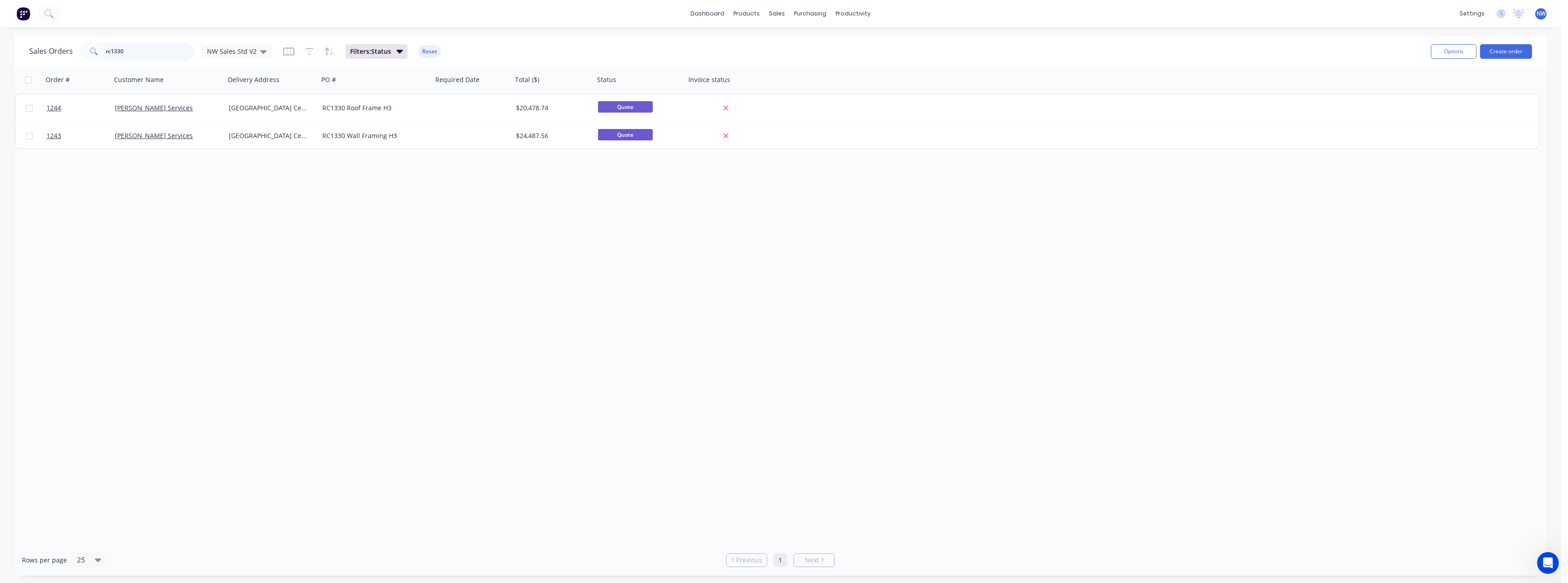
click at [148, 54] on input "rc1330" at bounding box center [150, 52] width 89 height 18
click at [1498, 52] on button "Create order" at bounding box center [1505, 51] width 52 height 14
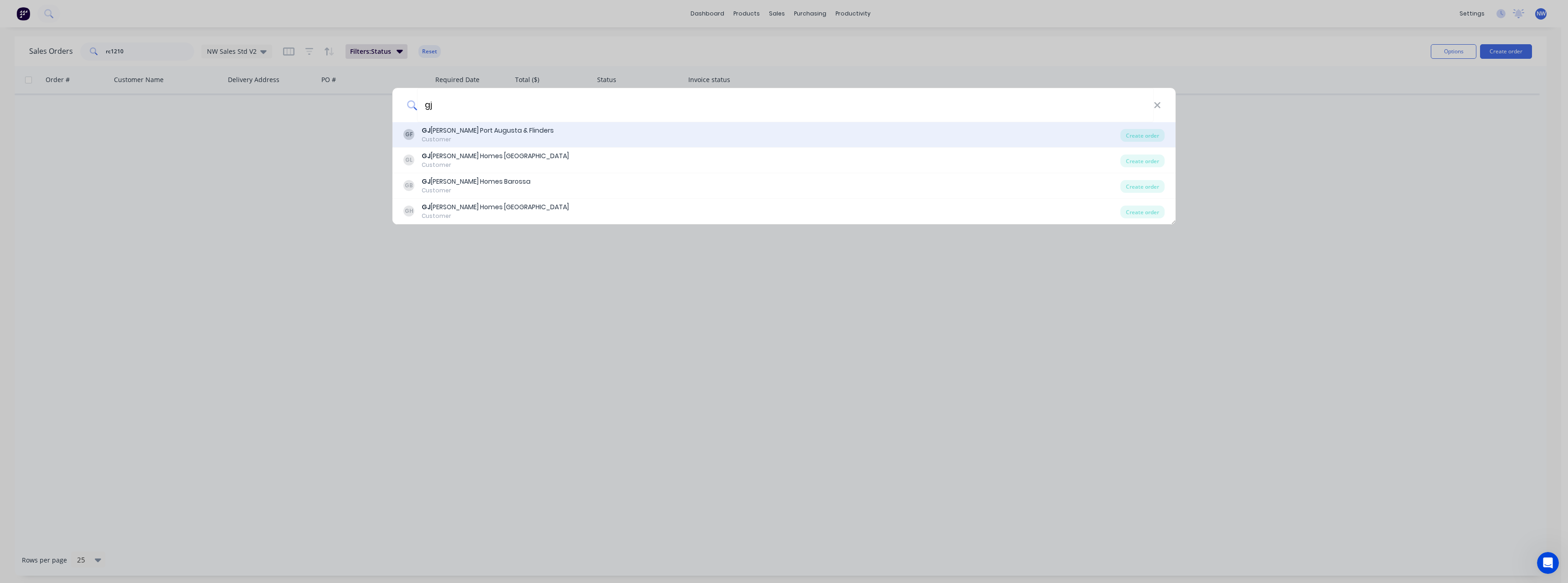
click at [527, 134] on div "GJ Gardner Port Augusta & Flinders" at bounding box center [487, 131] width 132 height 10
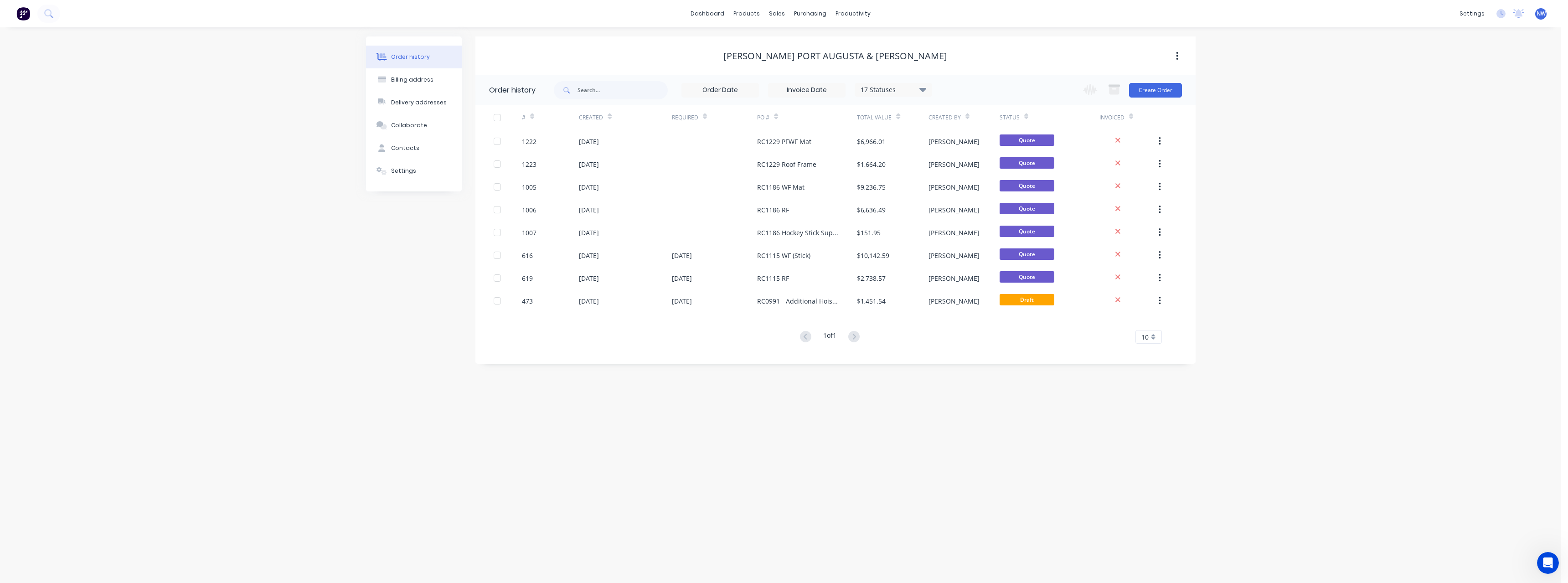
click at [1150, 98] on div "Change order status Submitted On site labour Detailing Ready for Production In …" at bounding box center [1129, 89] width 104 height 30
click at [1149, 88] on button "Create Order" at bounding box center [1155, 90] width 53 height 14
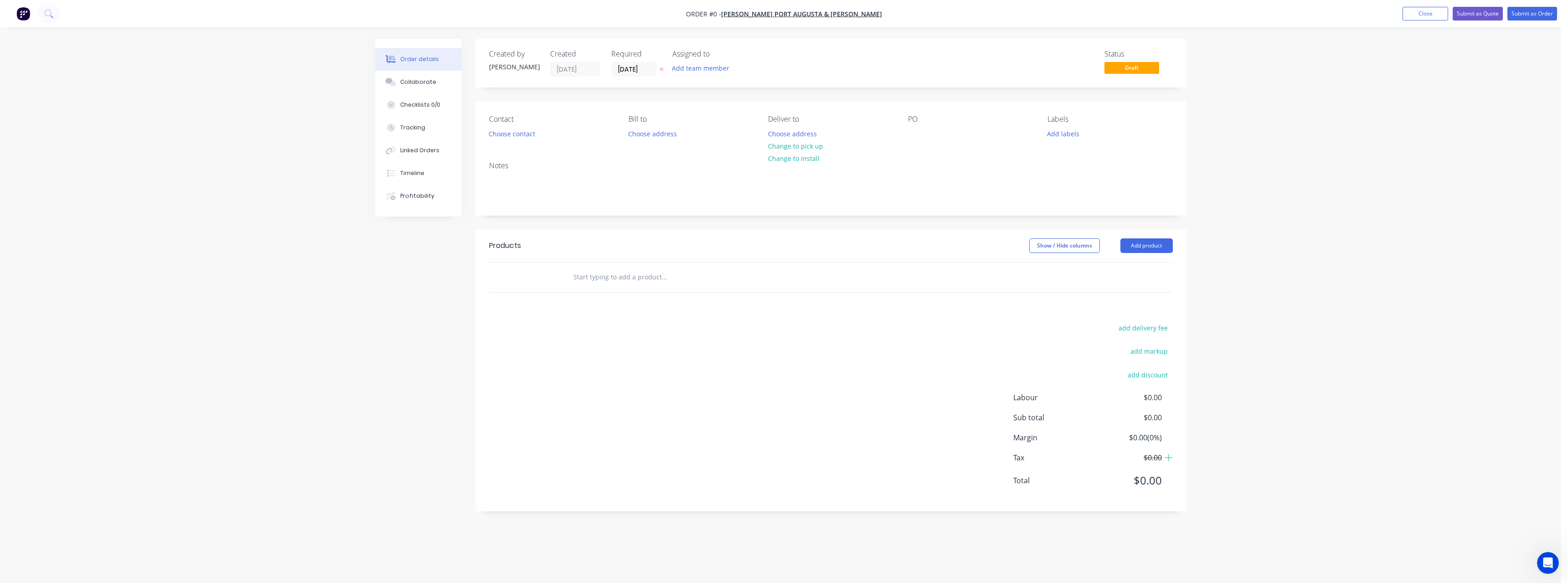
click at [658, 72] on button "button" at bounding box center [661, 69] width 10 height 10
click at [787, 131] on button "Choose address" at bounding box center [792, 134] width 59 height 12
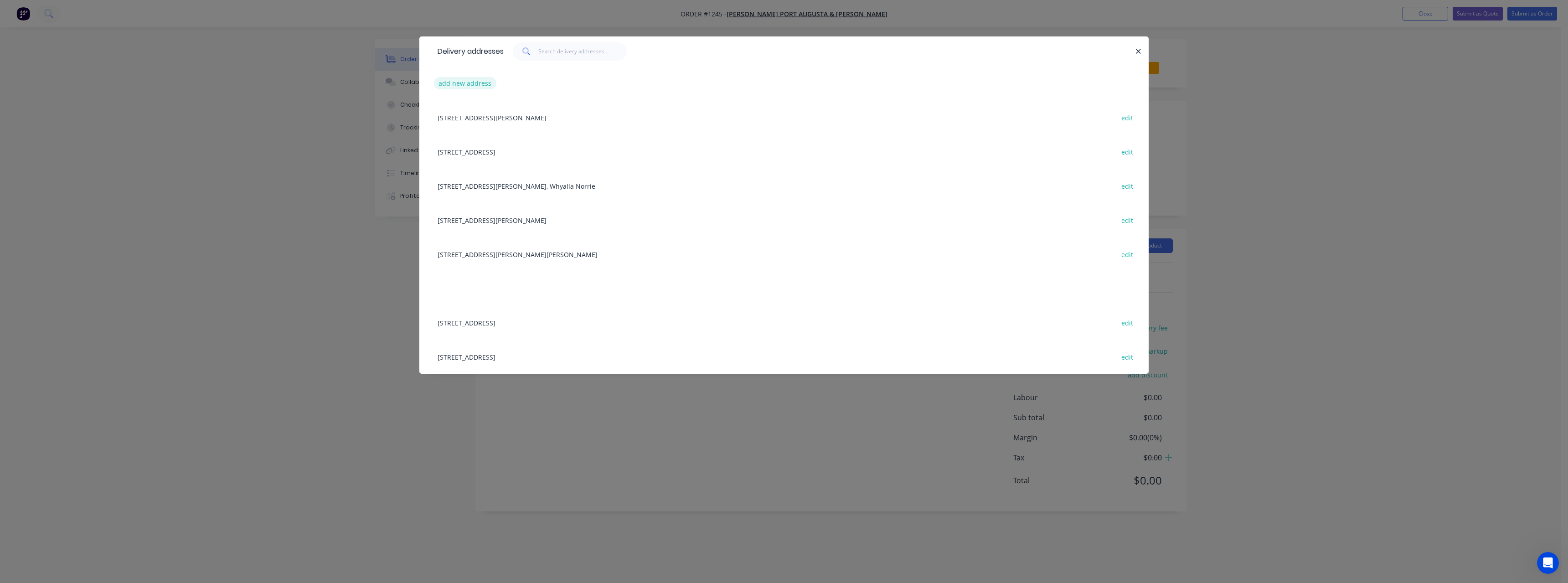
click at [474, 78] on button "add new address" at bounding box center [465, 83] width 63 height 12
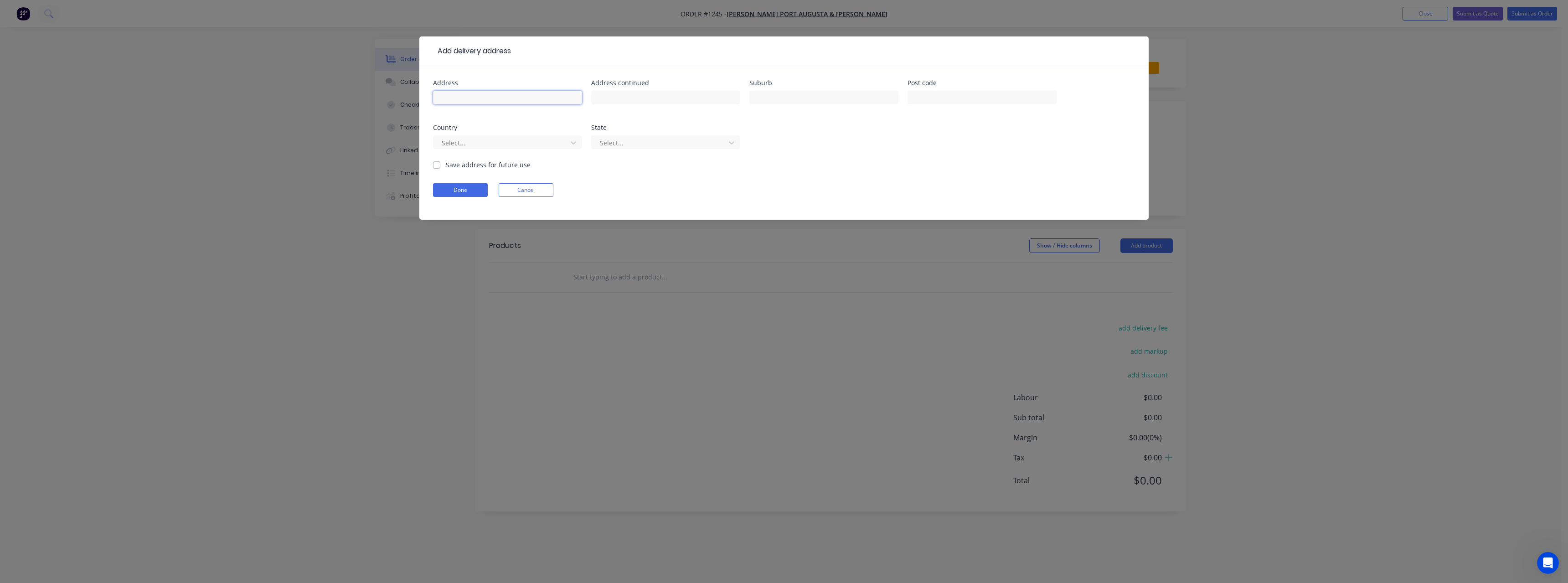
click at [462, 98] on input "text" at bounding box center [507, 98] width 149 height 14
click at [778, 96] on input "text" at bounding box center [824, 98] width 149 height 14
click at [446, 165] on label "Save address for future use" at bounding box center [488, 165] width 85 height 10
click at [436, 165] on input "Save address for future use" at bounding box center [436, 164] width 8 height 9
click at [480, 191] on button "Done" at bounding box center [460, 190] width 54 height 14
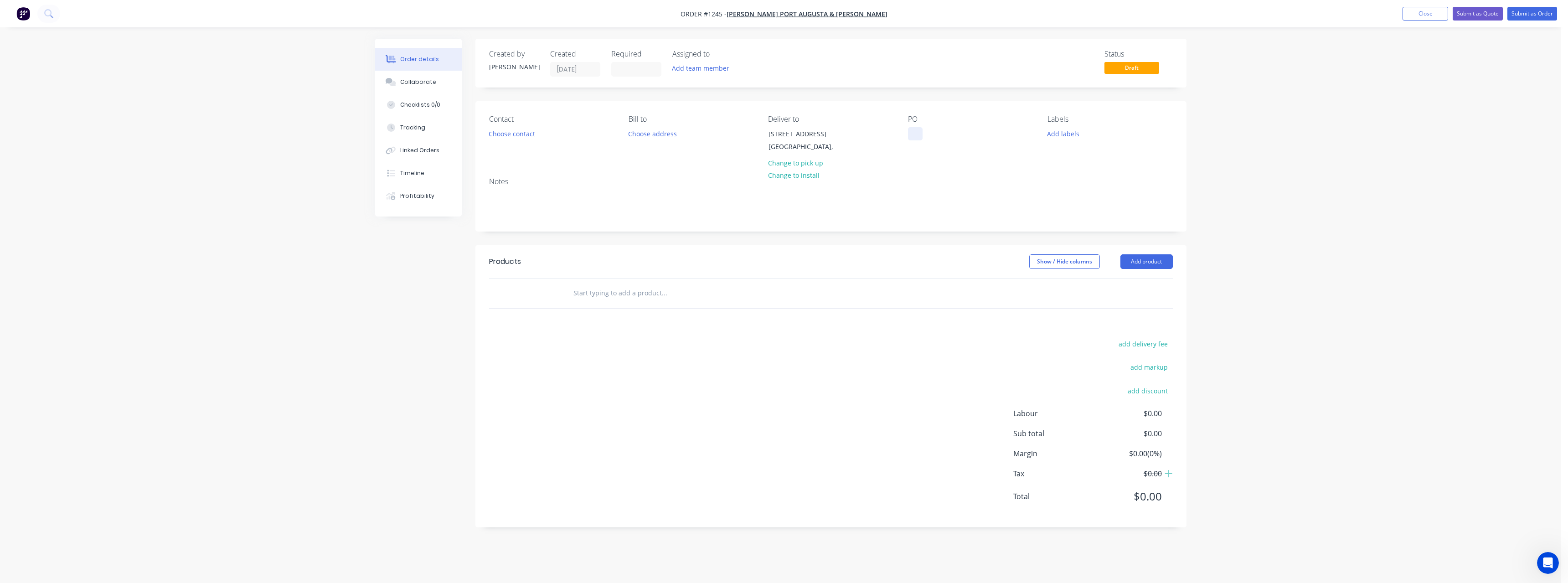
click at [919, 135] on div at bounding box center [915, 134] width 14 height 13
click at [647, 288] on input "text" at bounding box center [664, 293] width 182 height 18
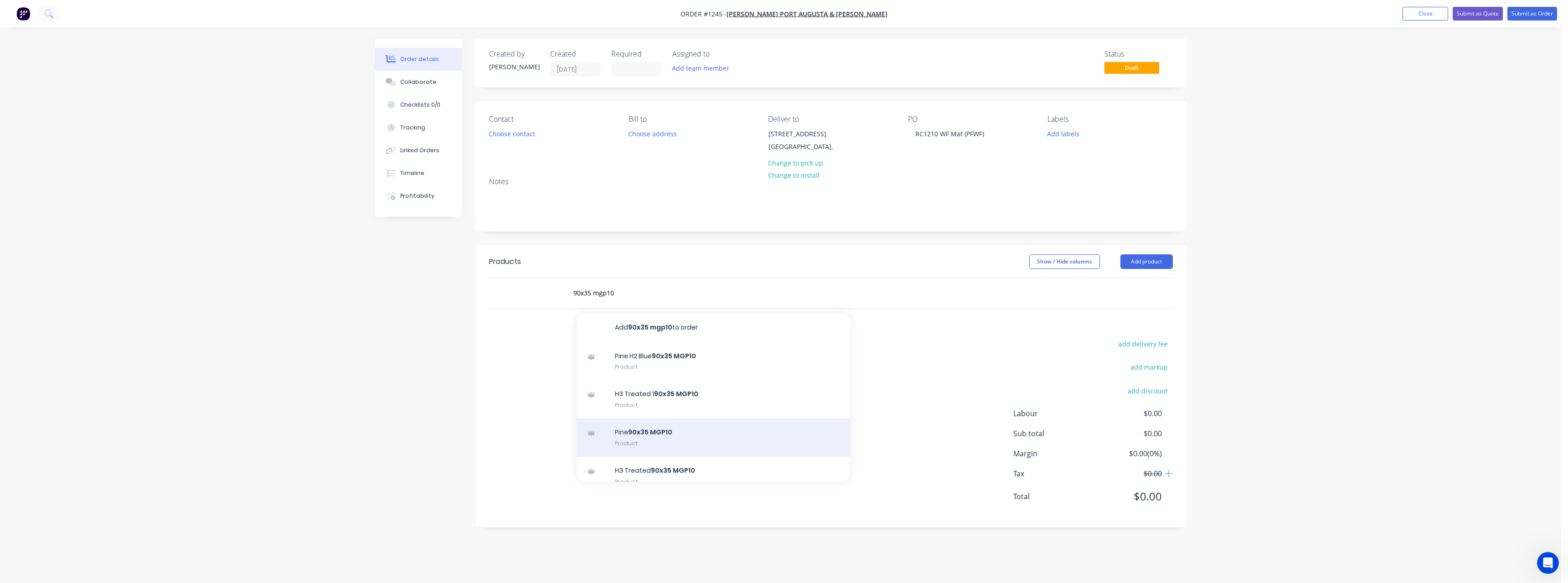
click at [666, 432] on div "Pine 90x35 MGP10 Product" at bounding box center [713, 438] width 273 height 39
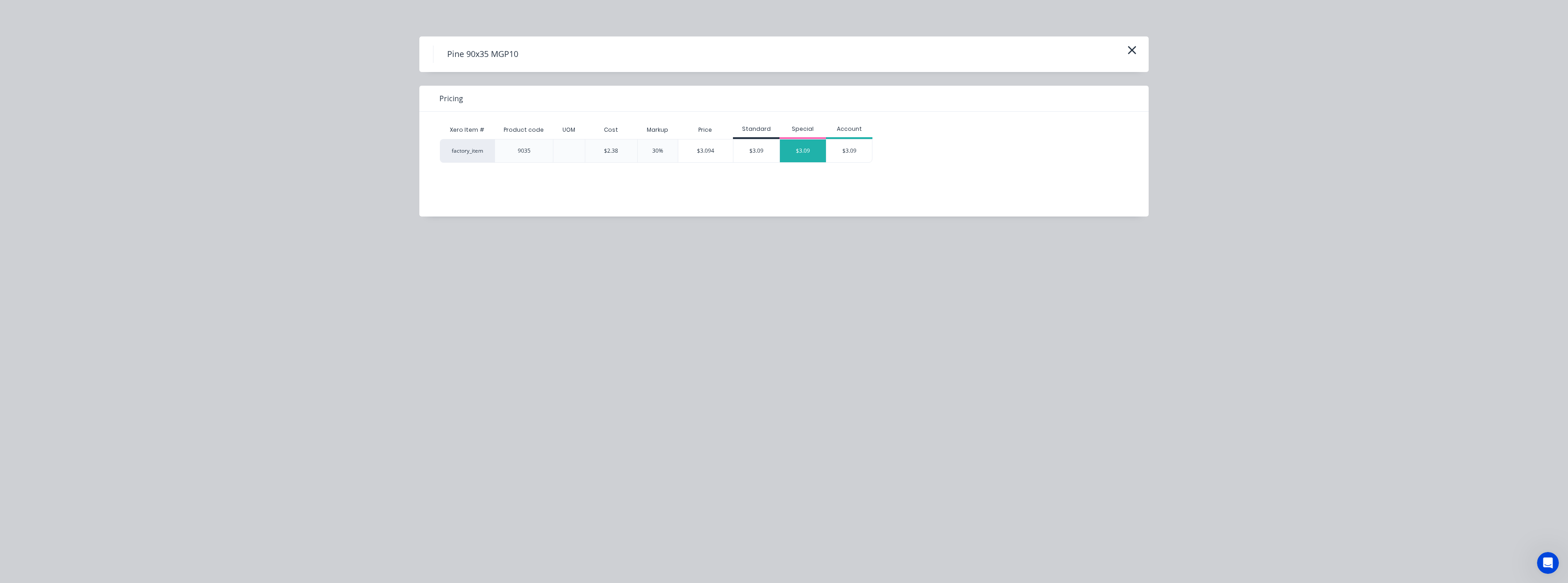
click at [805, 153] on div "$3.09" at bounding box center [803, 151] width 46 height 23
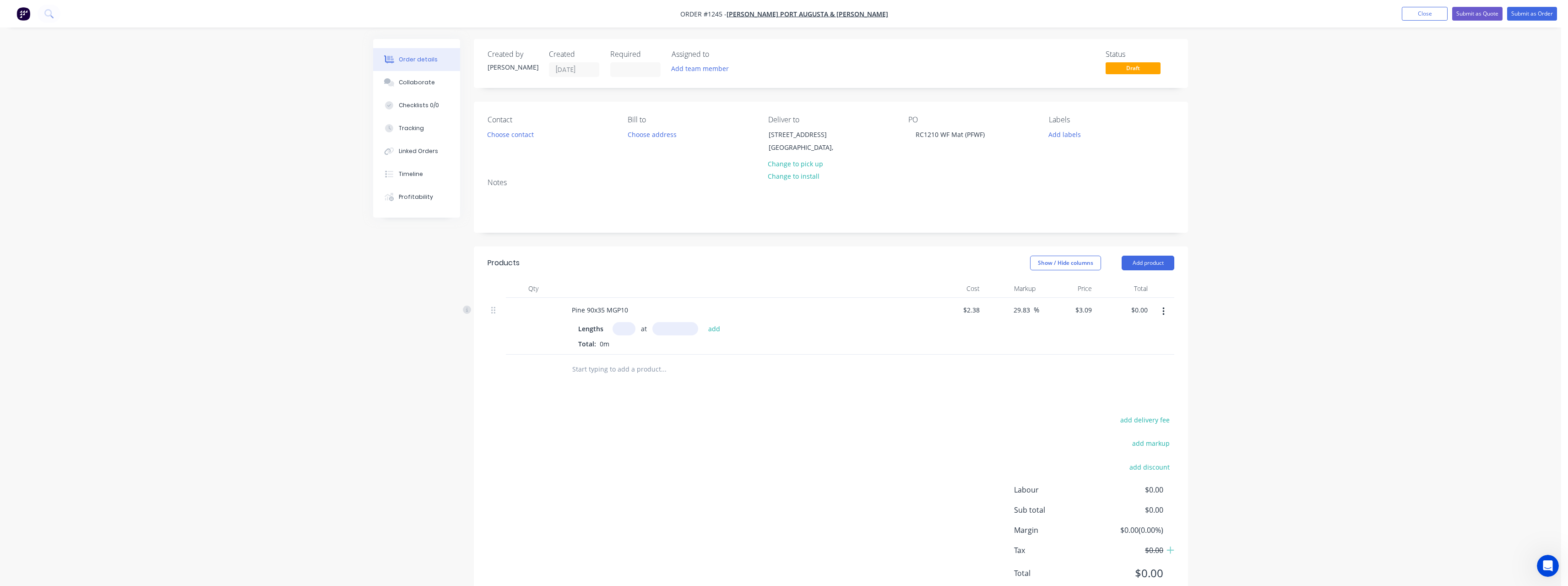
click at [629, 327] on input "text" at bounding box center [624, 328] width 23 height 13
click at [704, 322] on button "add" at bounding box center [714, 328] width 21 height 12
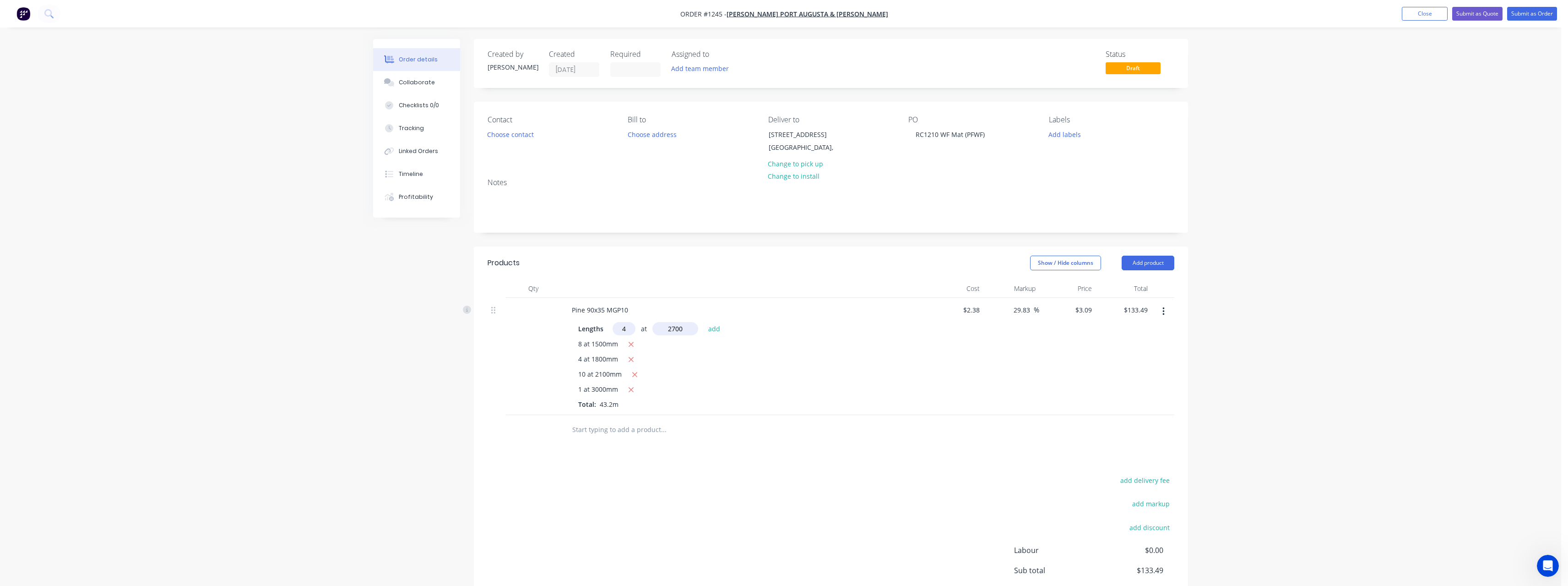
click at [704, 322] on button "add" at bounding box center [714, 328] width 21 height 12
drag, startPoint x: 633, startPoint y: 407, endPoint x: 637, endPoint y: 375, distance: 32.2
click at [633, 402] on icon "button" at bounding box center [631, 405] width 6 height 8
click at [624, 331] on input "text" at bounding box center [624, 328] width 23 height 13
click at [704, 322] on button "add" at bounding box center [714, 328] width 21 height 12
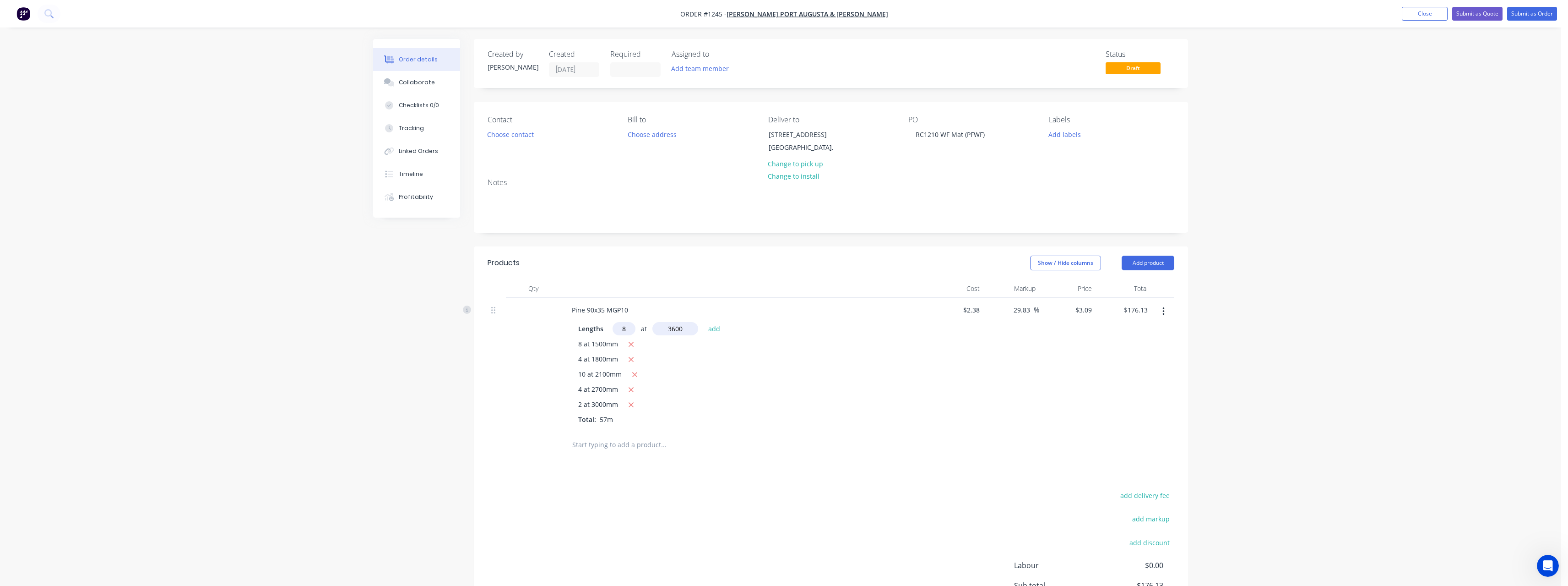
click at [704, 322] on button "add" at bounding box center [714, 328] width 21 height 12
click at [632, 446] on icon "button" at bounding box center [631, 450] width 6 height 8
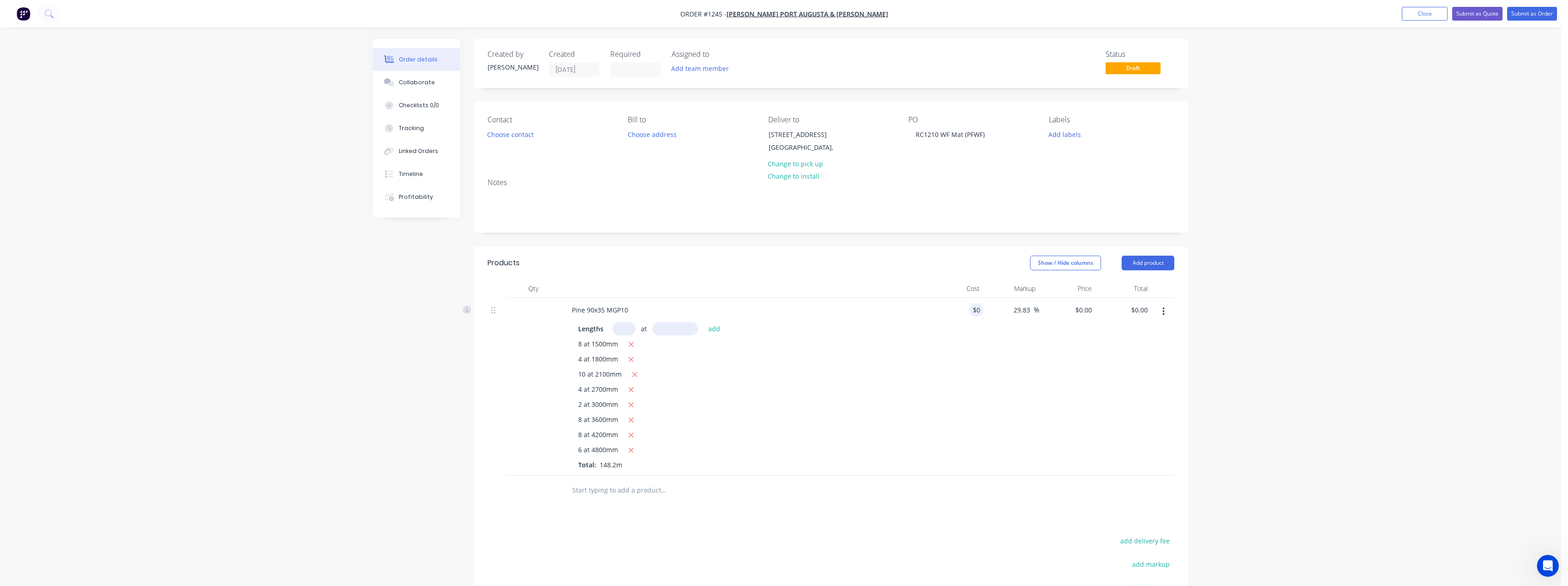
click at [624, 329] on input "text" at bounding box center [624, 328] width 23 height 13
click at [704, 322] on button "add" at bounding box center [714, 328] width 21 height 12
drag, startPoint x: 976, startPoint y: 314, endPoint x: 980, endPoint y: 318, distance: 5.7
click at [976, 314] on input "0" at bounding box center [973, 309] width 21 height 13
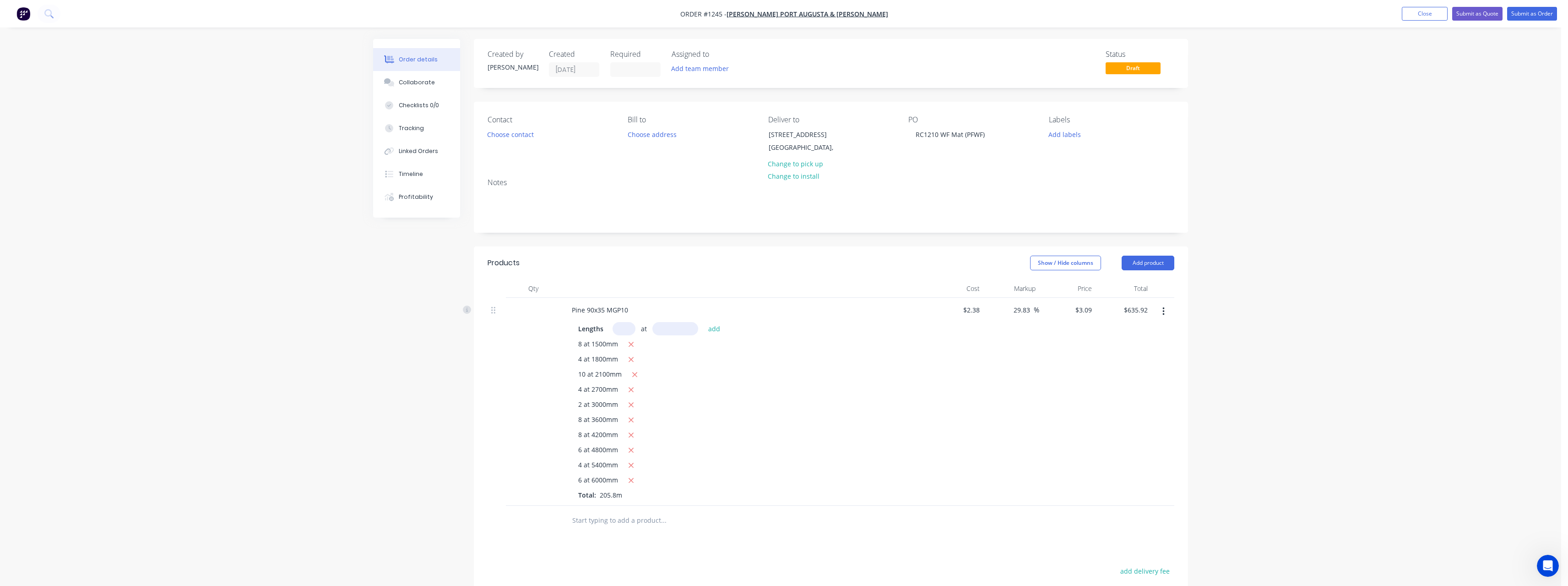
click at [830, 322] on div "Lengths at add" at bounding box center [743, 328] width 331 height 13
click at [613, 523] on input "text" at bounding box center [663, 520] width 183 height 18
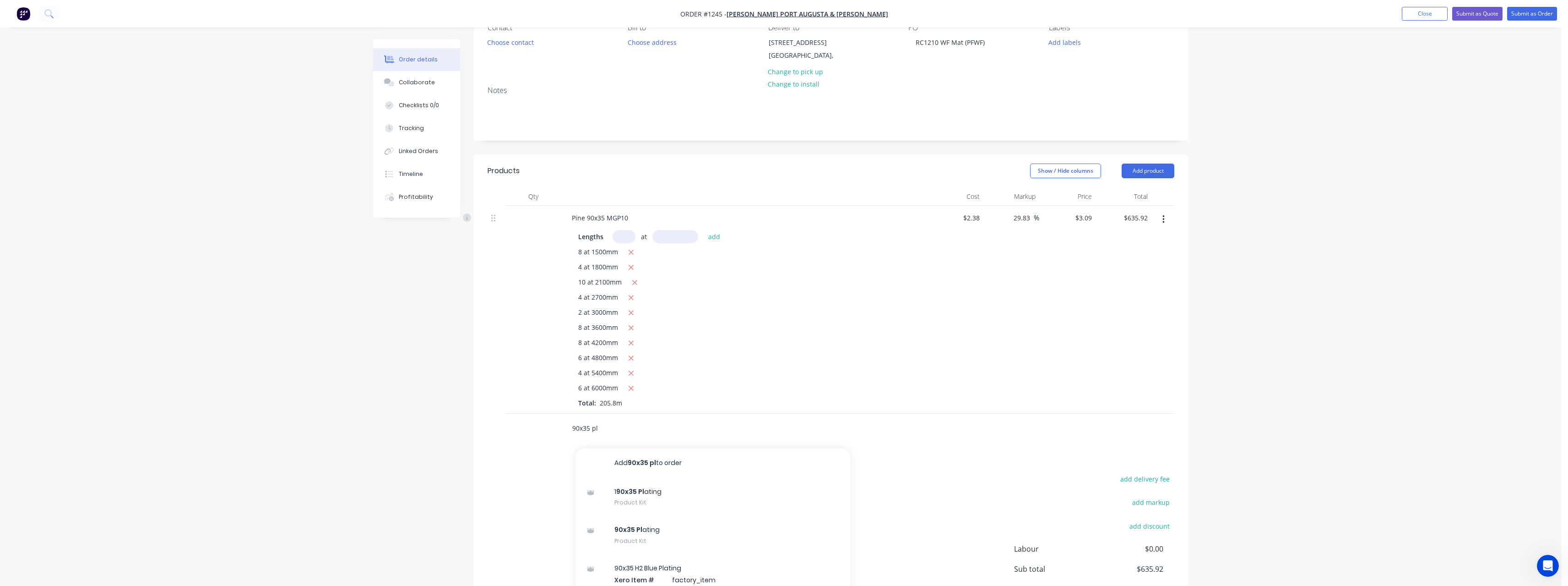
scroll to position [183, 0]
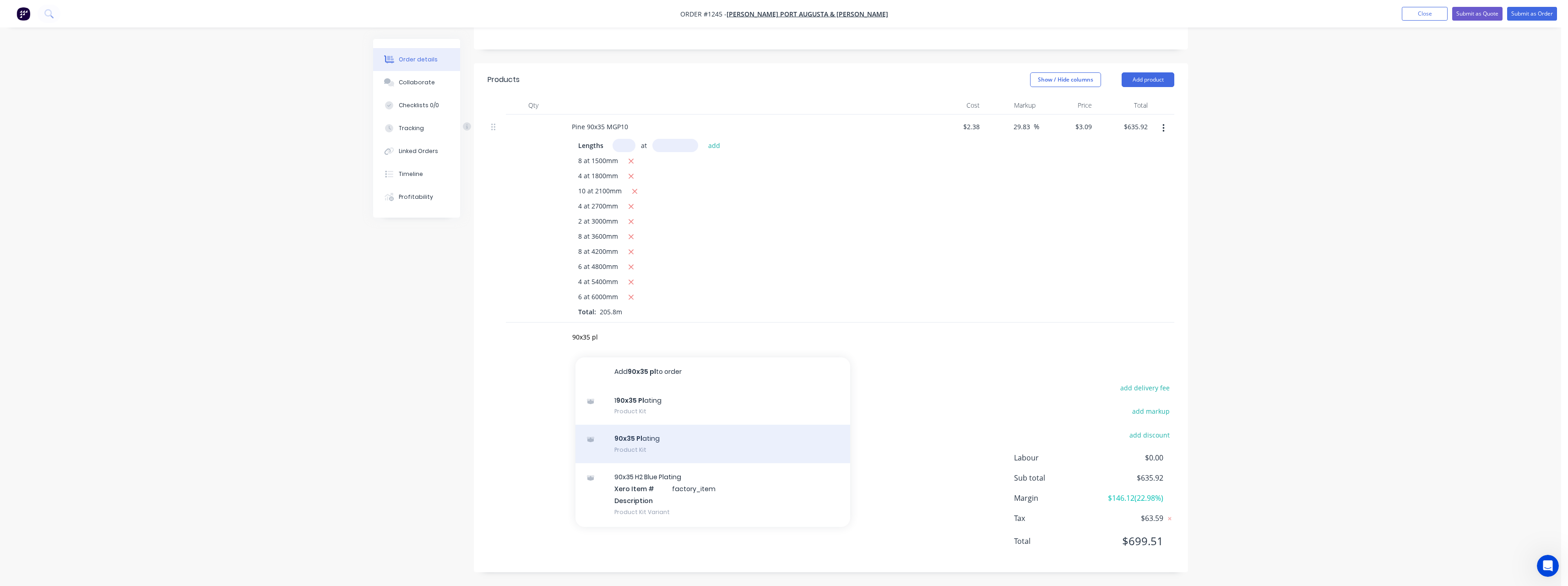
click at [722, 439] on div "90x35 Pl ating Product Kit" at bounding box center [712, 444] width 274 height 39
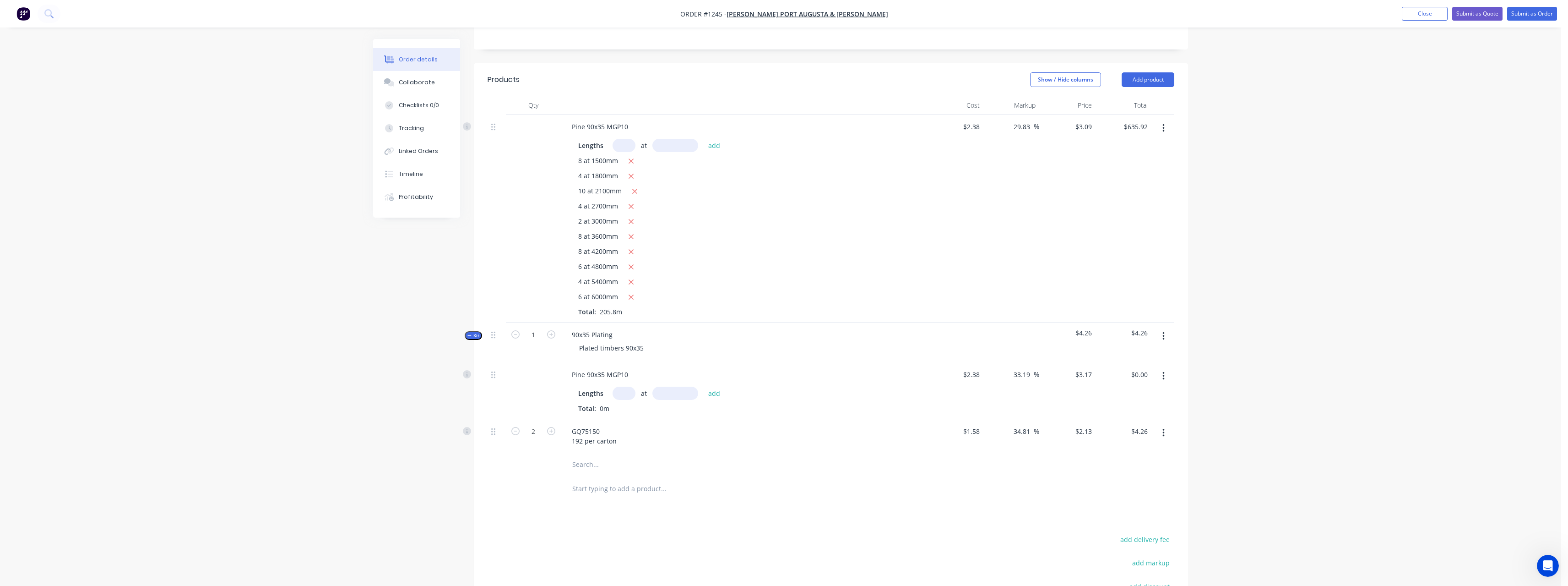
click at [620, 394] on input "text" at bounding box center [624, 393] width 23 height 13
click at [704, 387] on button "add" at bounding box center [714, 393] width 21 height 12
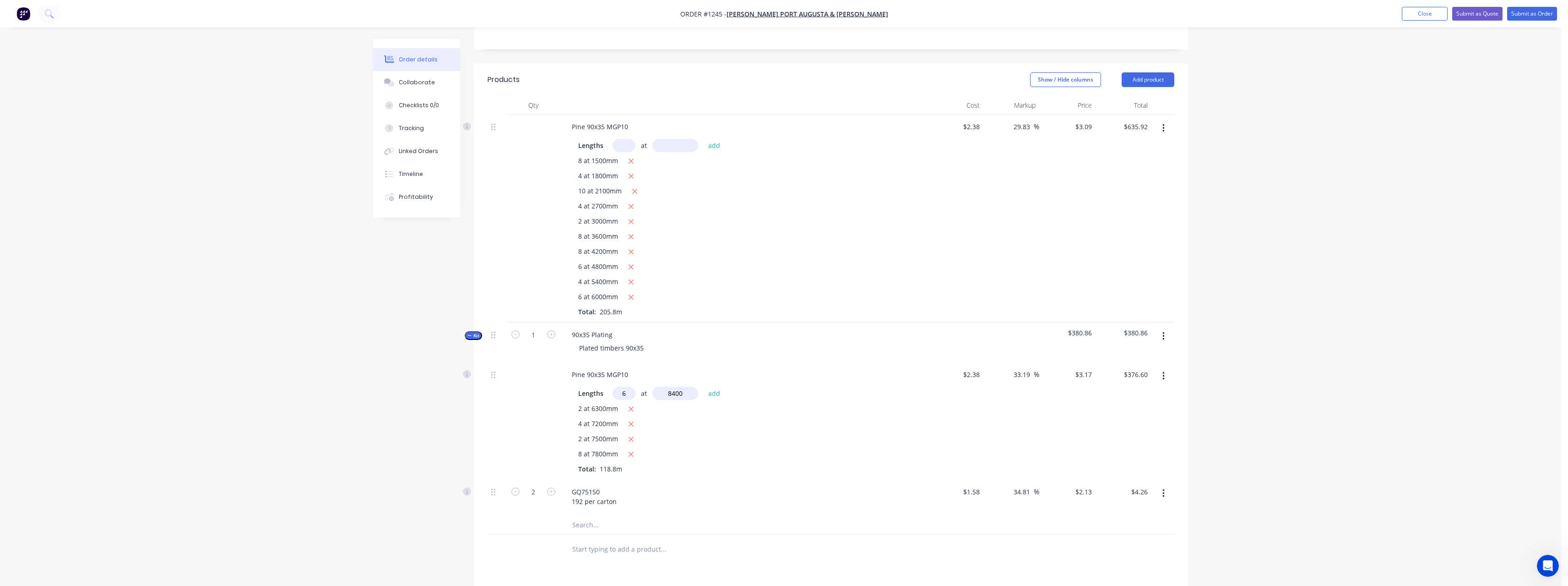
click at [704, 387] on button "add" at bounding box center [714, 393] width 21 height 12
click at [621, 142] on input "text" at bounding box center [624, 145] width 23 height 13
click at [704, 139] on button "add" at bounding box center [714, 145] width 21 height 12
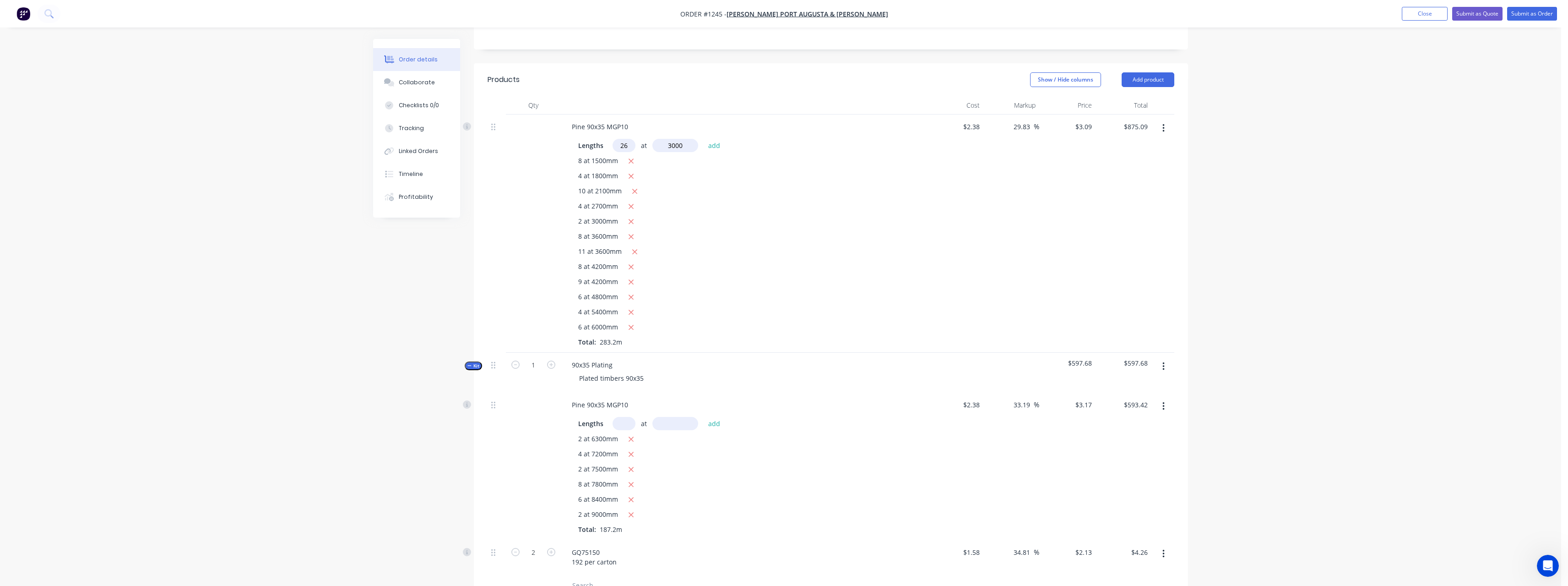
click at [704, 139] on button "add" at bounding box center [714, 145] width 21 height 12
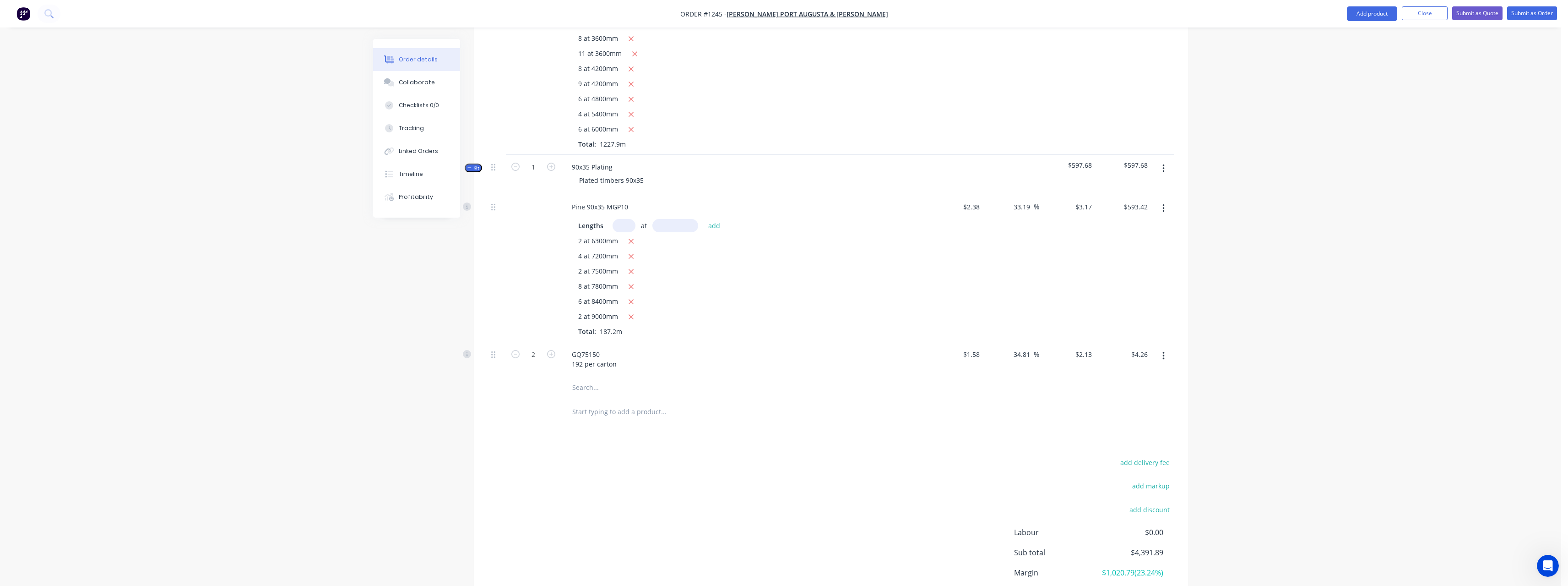
scroll to position [412, 0]
click at [617, 413] on input "text" at bounding box center [663, 411] width 183 height 18
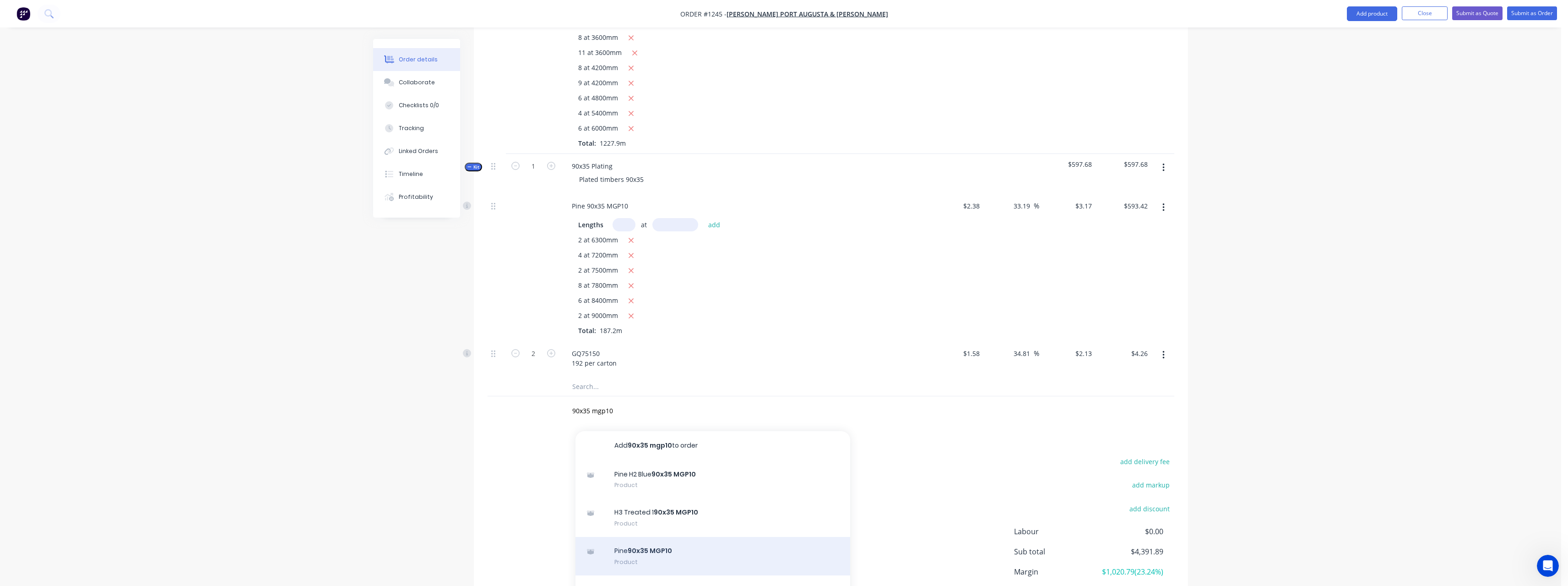
click at [644, 550] on div "Pine 90x35 MGP10 Product" at bounding box center [712, 556] width 274 height 39
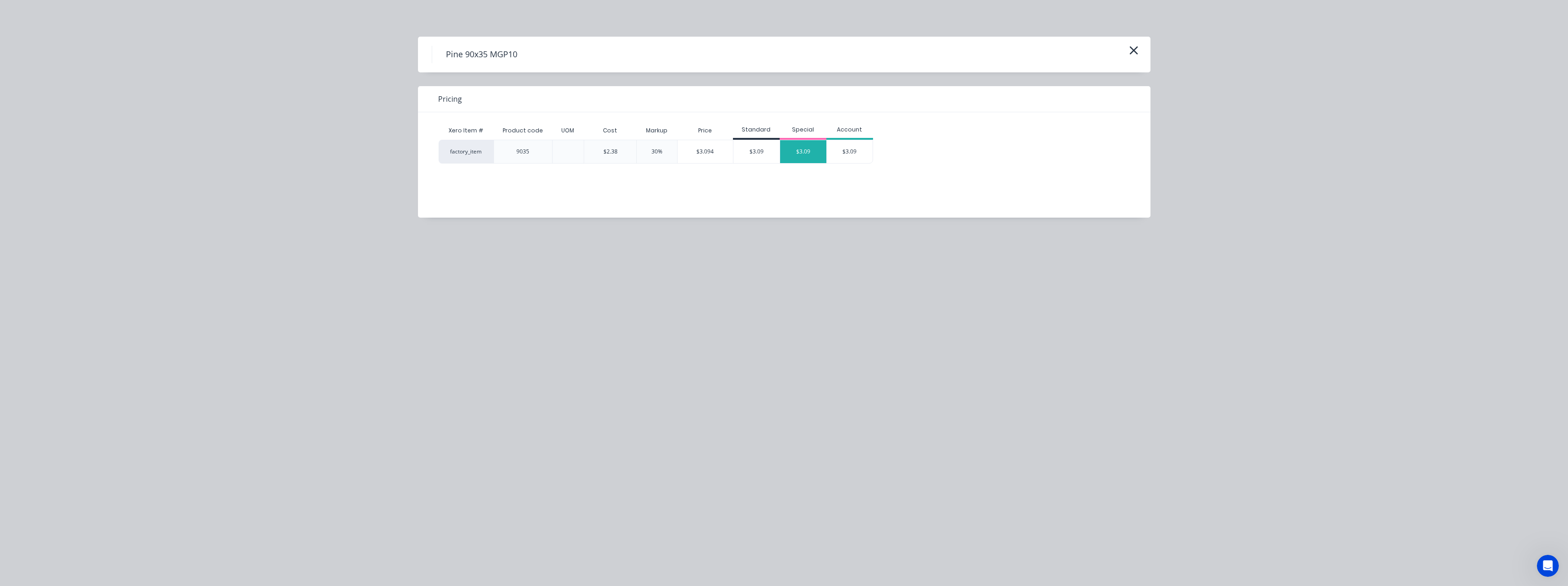
click at [800, 153] on div "$3.09" at bounding box center [803, 152] width 46 height 23
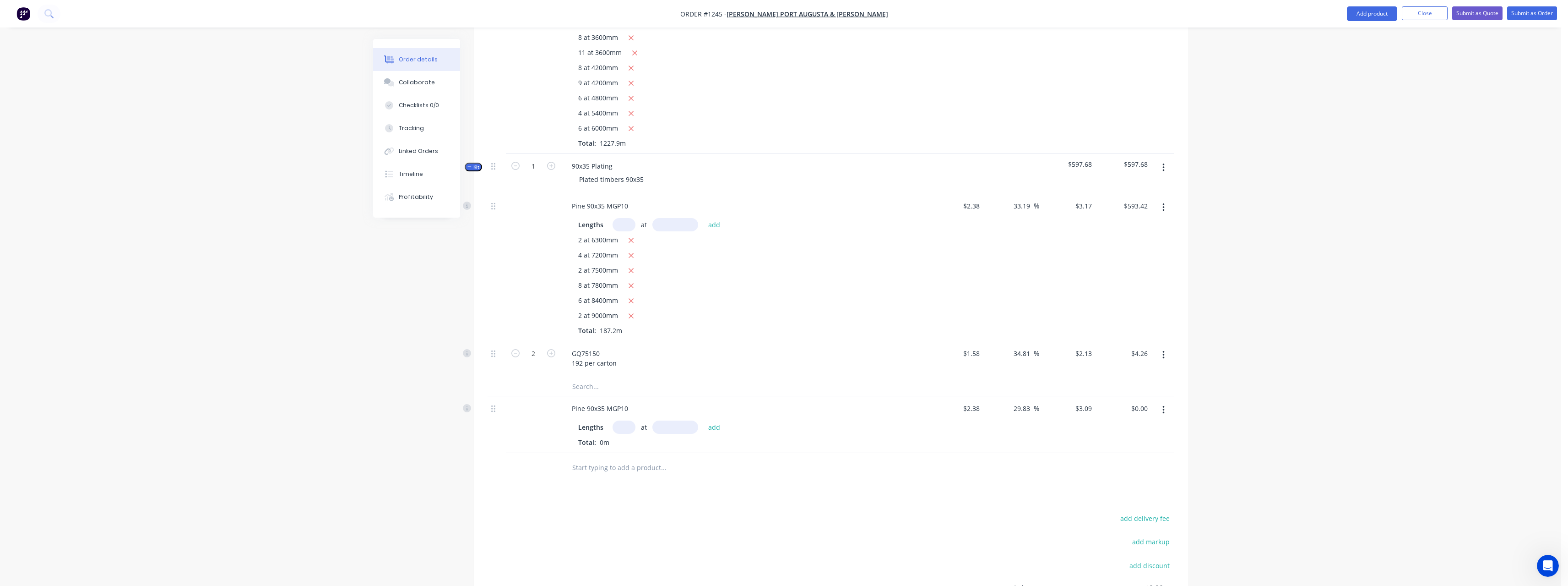
click at [626, 432] on input "text" at bounding box center [624, 427] width 23 height 13
click at [704, 421] on button "add" at bounding box center [714, 427] width 21 height 12
click at [614, 482] on input "text" at bounding box center [663, 483] width 183 height 18
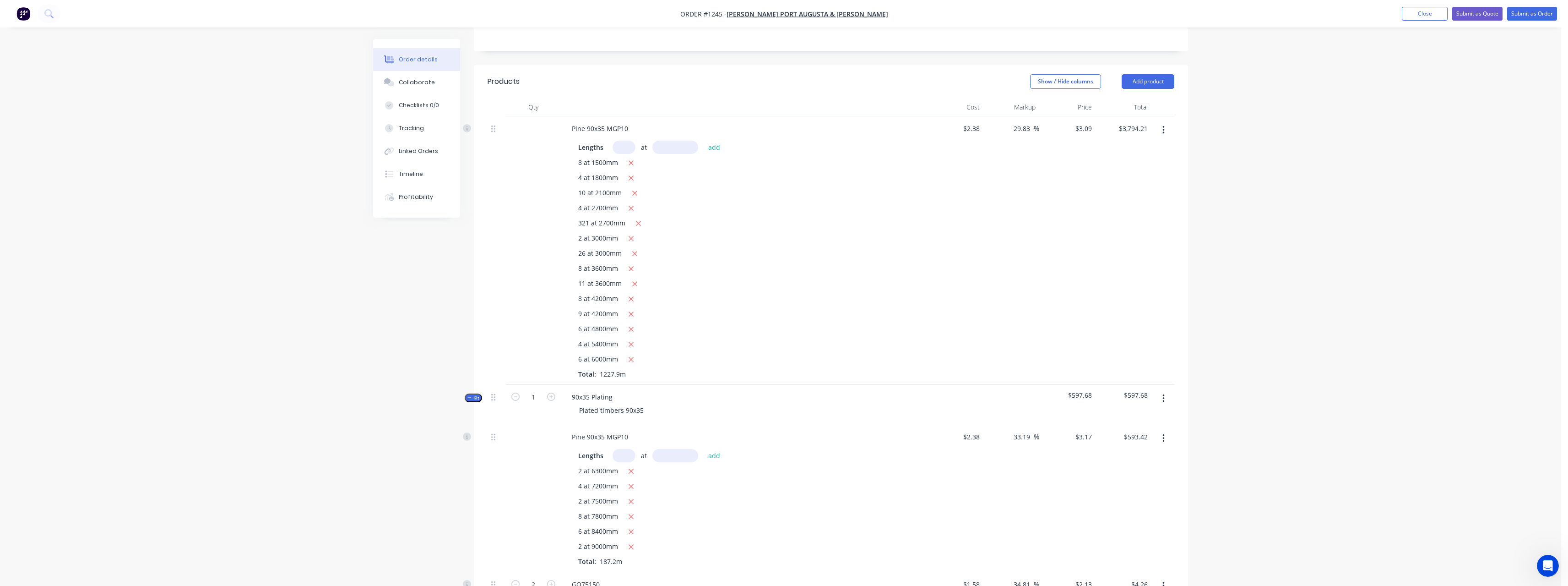
scroll to position [91, 0]
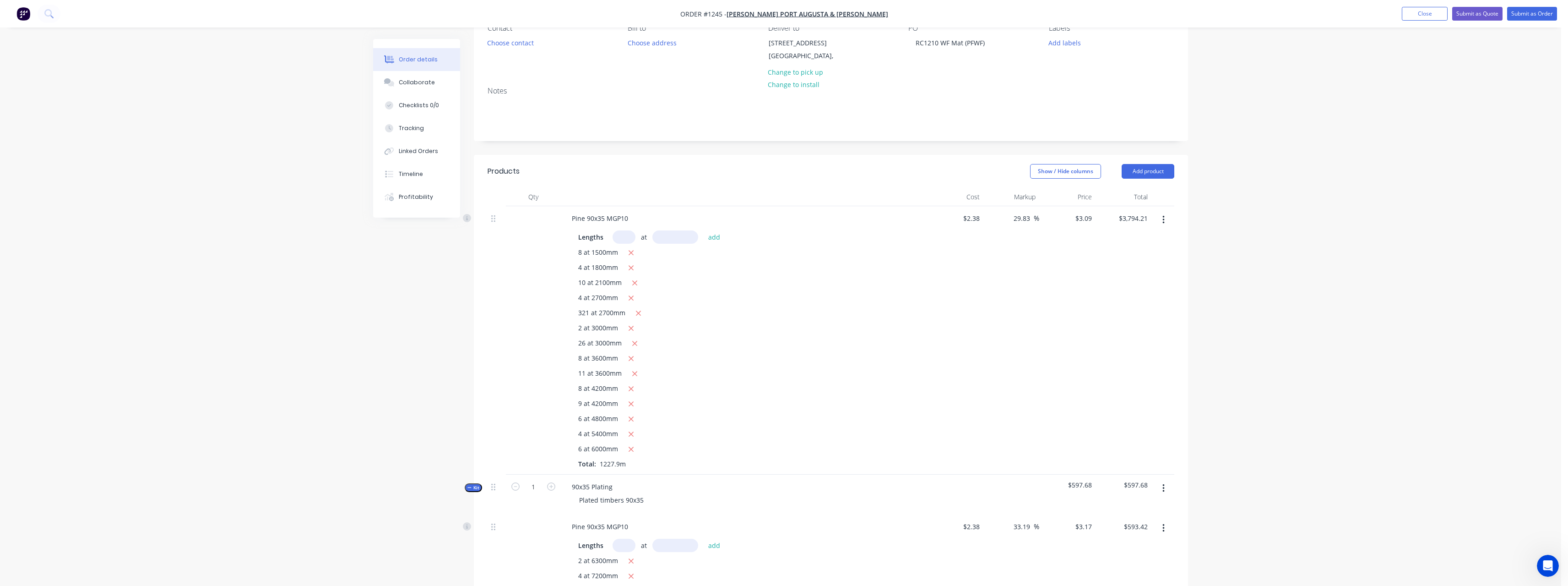
click at [626, 237] on input "text" at bounding box center [624, 237] width 23 height 13
click at [704, 230] on button "add" at bounding box center [714, 237] width 21 height 12
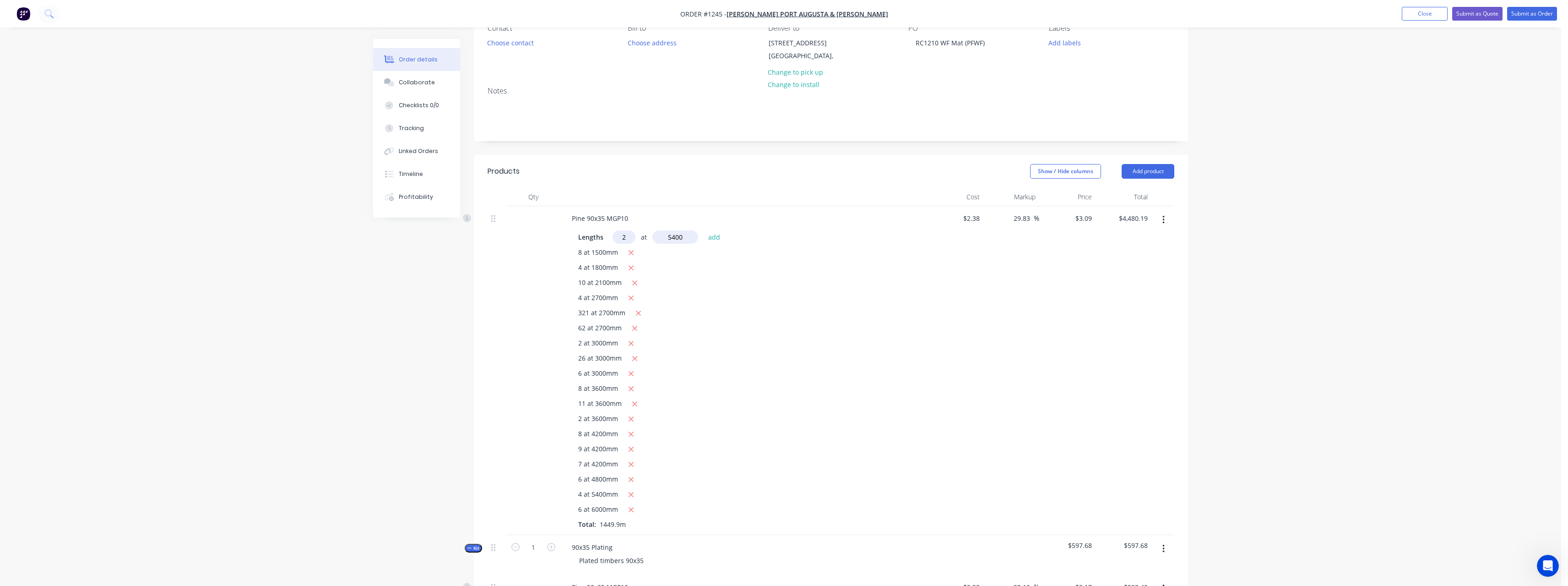
click at [704, 230] on button "add" at bounding box center [714, 237] width 21 height 12
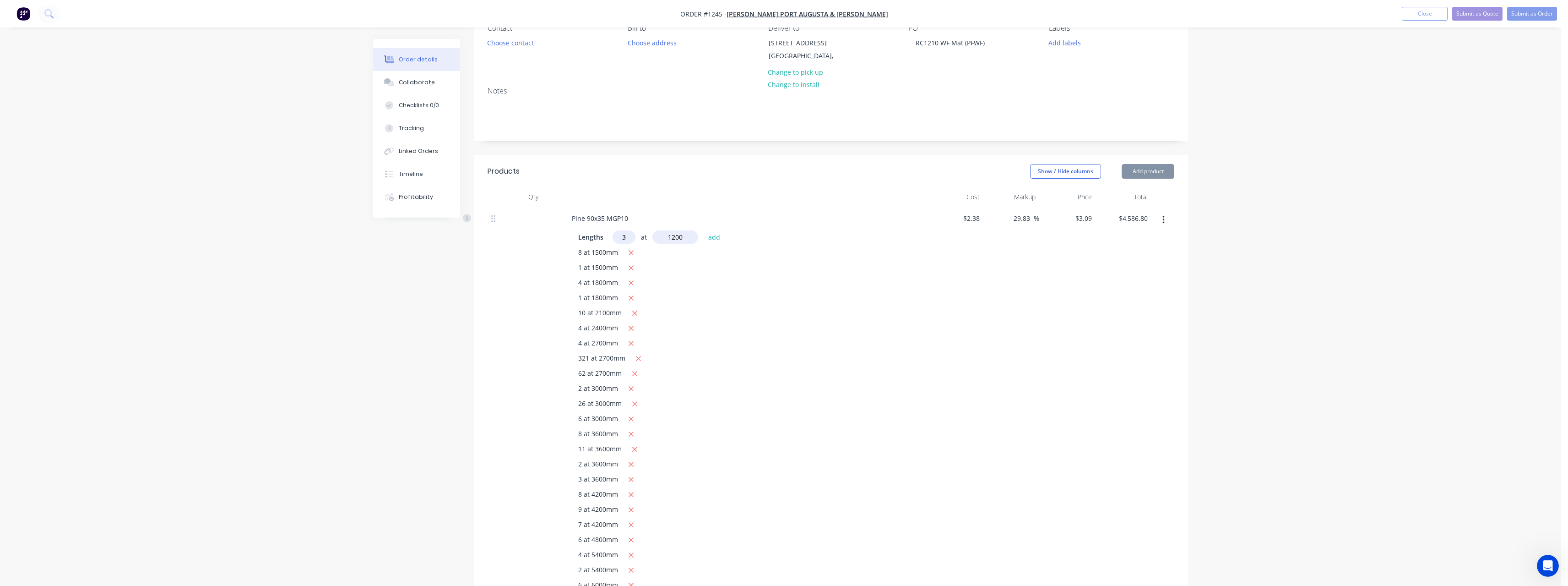
click at [704, 230] on button "add" at bounding box center [714, 237] width 21 height 12
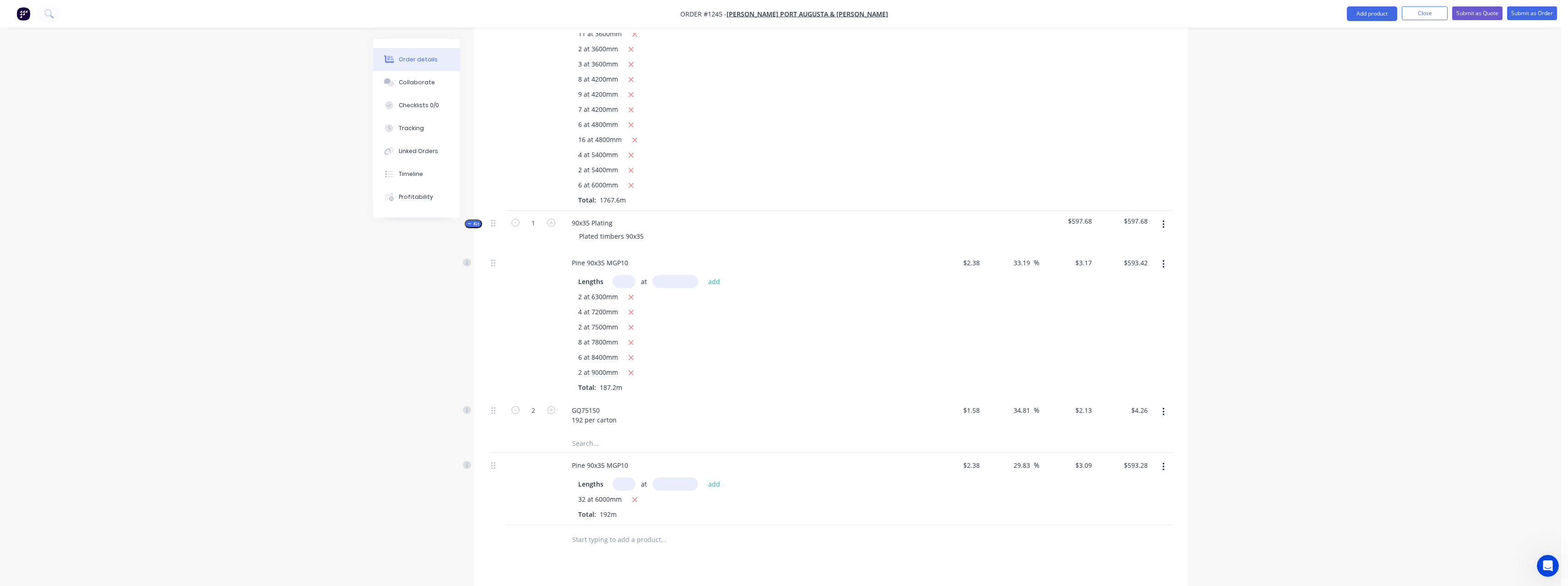
scroll to position [596, 0]
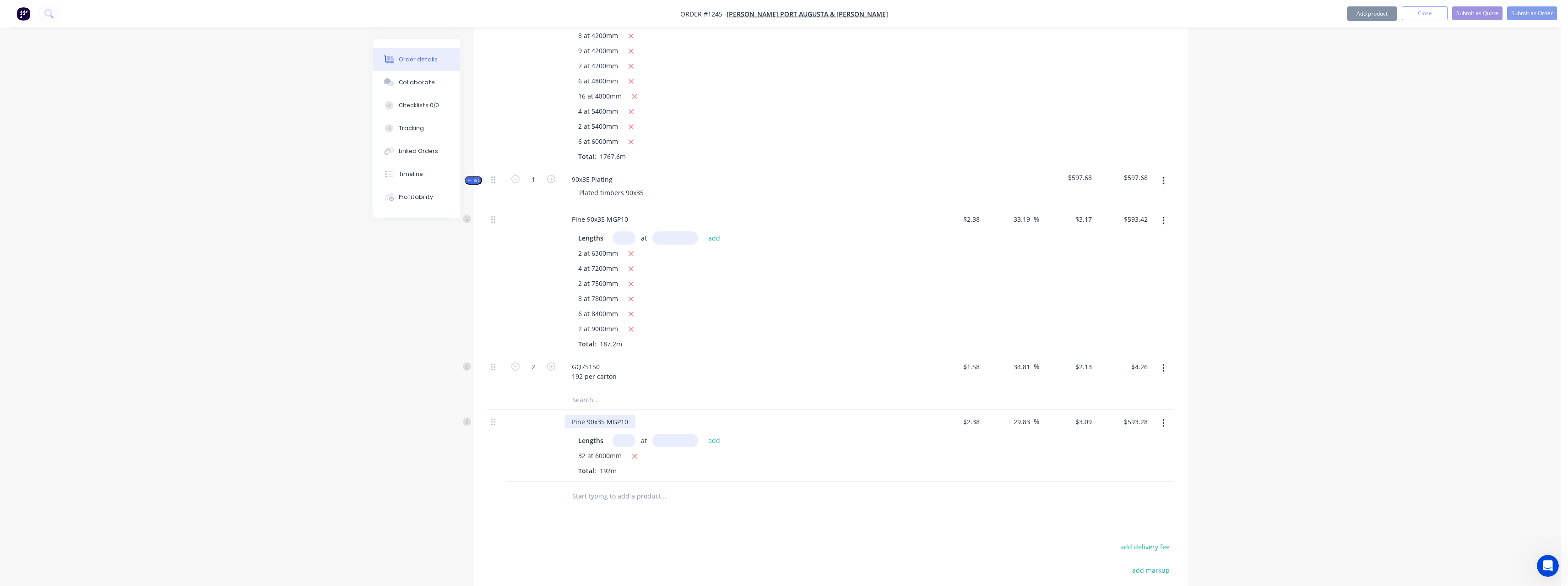
click at [632, 421] on div "Pine 90x35 MGP10" at bounding box center [599, 421] width 71 height 13
click at [629, 421] on div "Pine 90x35 MGP10" at bounding box center [599, 421] width 71 height 13
click at [626, 421] on div "Pine 90x35 MGP10" at bounding box center [599, 421] width 71 height 13
click at [627, 421] on div "Pine 90x35 MGP10" at bounding box center [599, 421] width 71 height 13
click at [628, 419] on div "Pine 90x35 MGP10" at bounding box center [599, 421] width 71 height 13
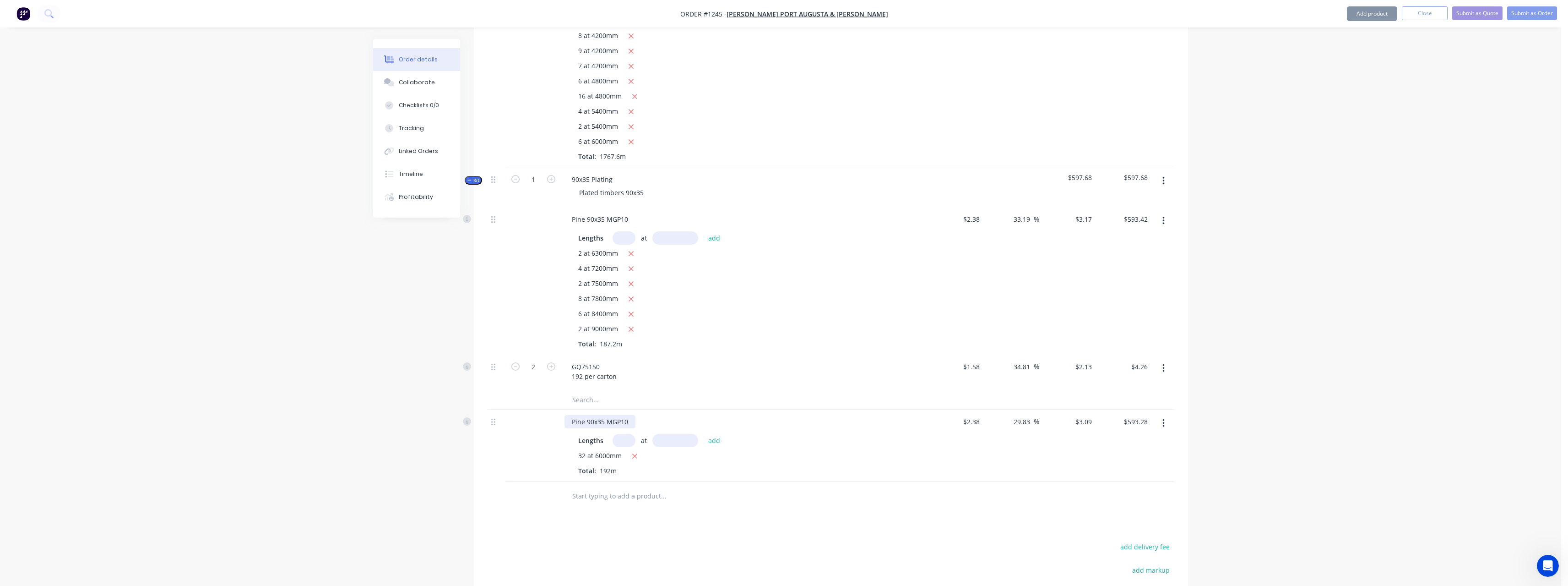
click at [628, 419] on div "Pine 90x35 MGP10" at bounding box center [599, 421] width 71 height 13
click at [633, 423] on div "Pine 90x35 MGP10" at bounding box center [599, 421] width 71 height 13
click at [629, 421] on div "Pine 90x35 MGP10" at bounding box center [599, 421] width 71 height 13
click at [627, 421] on div "Pine 90x35 MGP10" at bounding box center [599, 421] width 71 height 13
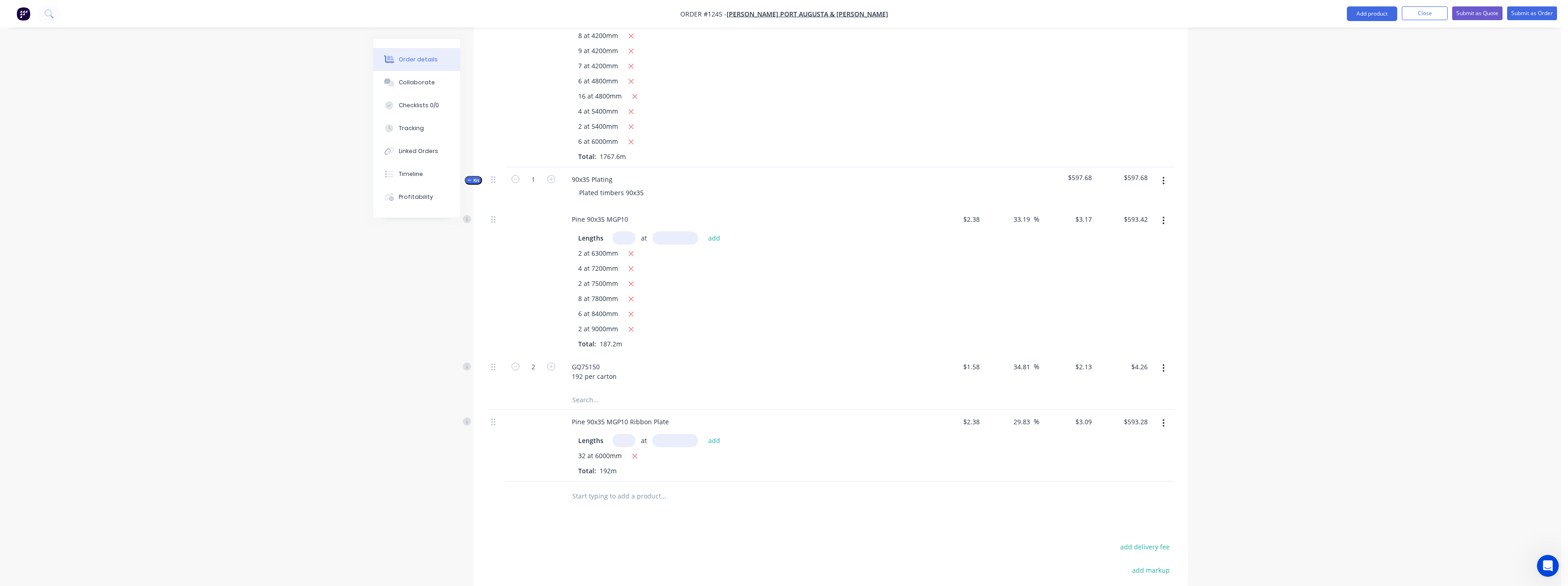
click at [617, 497] on input "text" at bounding box center [663, 496] width 183 height 18
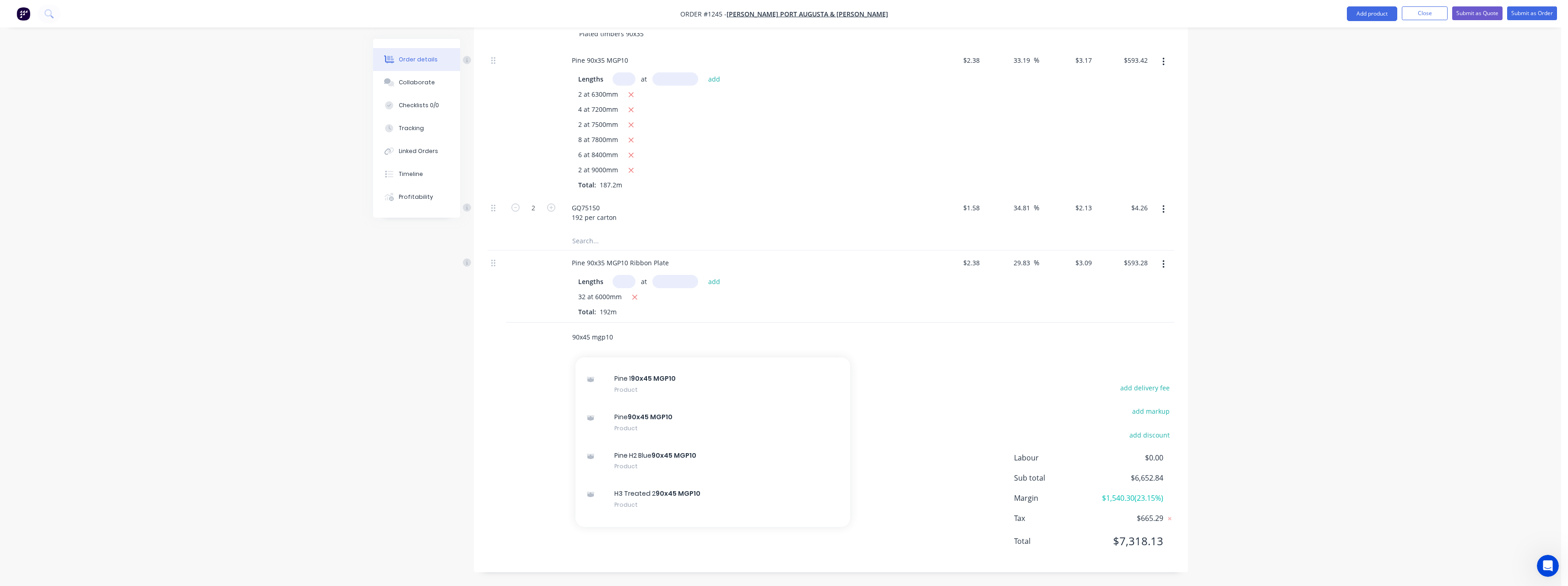
scroll to position [138, 0]
click at [682, 423] on div "Pine 90x45 MGP10 Product" at bounding box center [712, 422] width 274 height 39
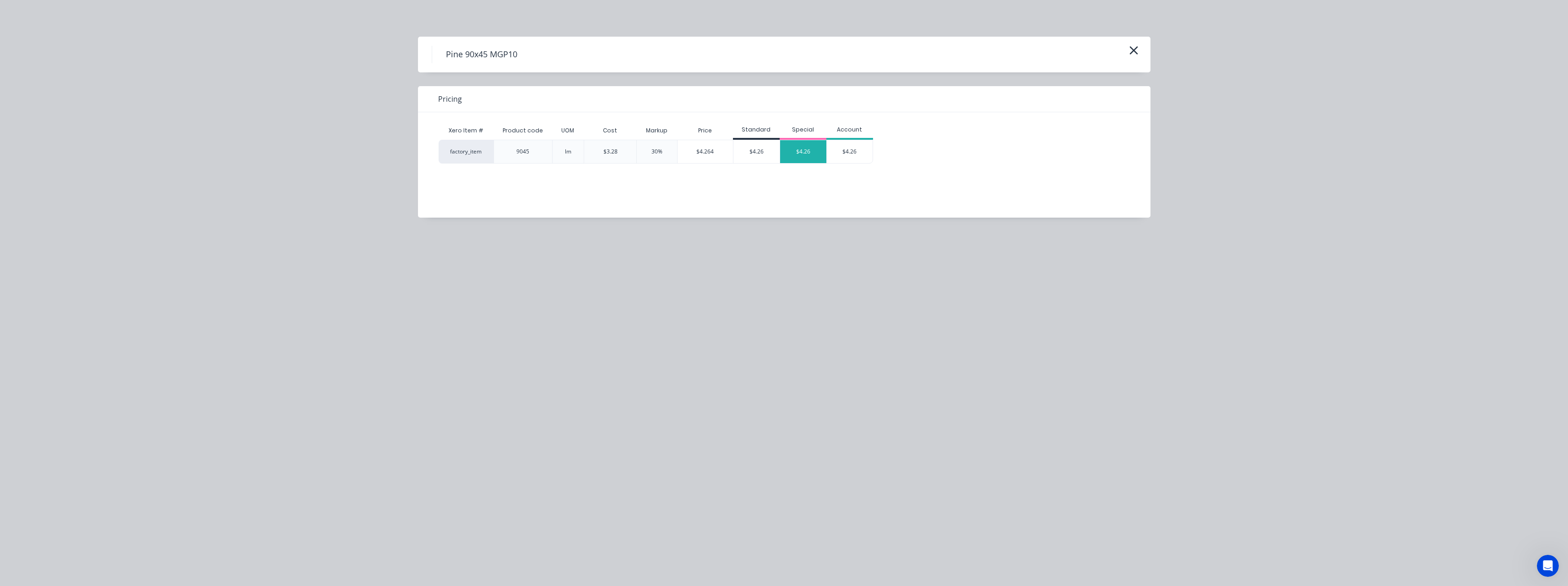
click at [801, 154] on div "$4.26" at bounding box center [803, 152] width 46 height 23
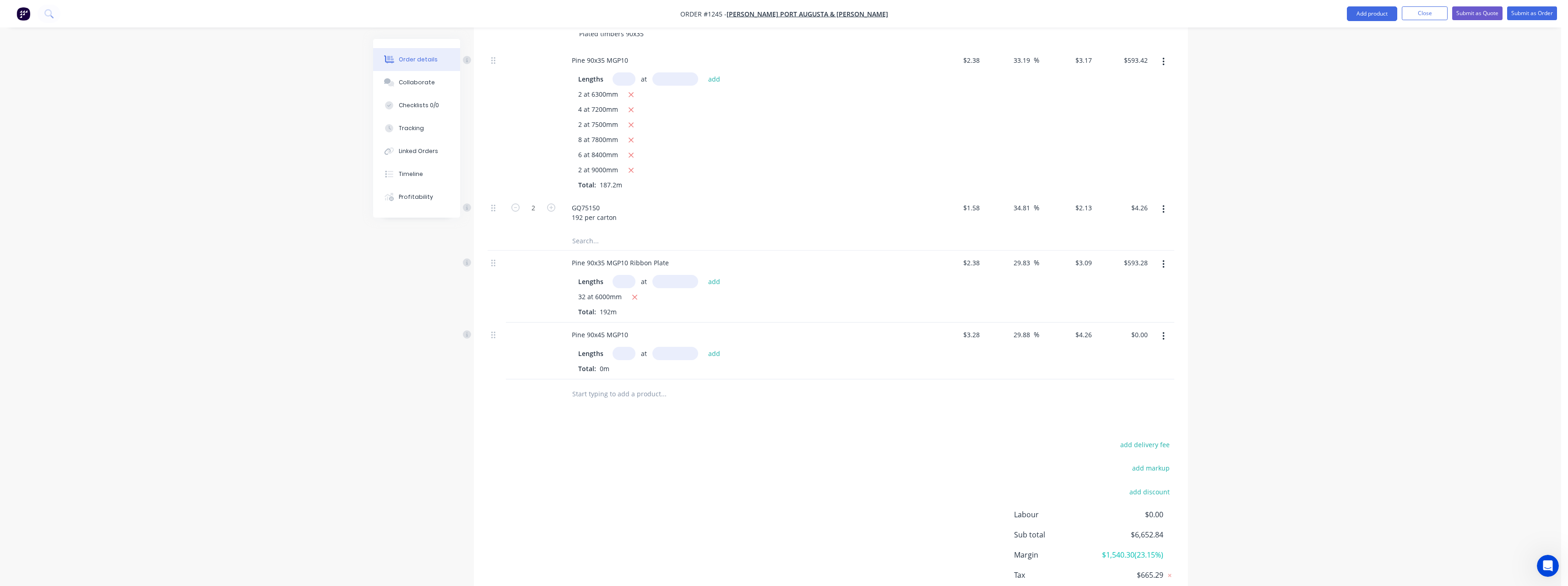
drag, startPoint x: 625, startPoint y: 354, endPoint x: 637, endPoint y: 355, distance: 12.0
click at [626, 354] on input "text" at bounding box center [624, 353] width 23 height 13
click at [704, 347] on button "add" at bounding box center [714, 353] width 21 height 12
click at [618, 409] on input "text" at bounding box center [663, 409] width 183 height 18
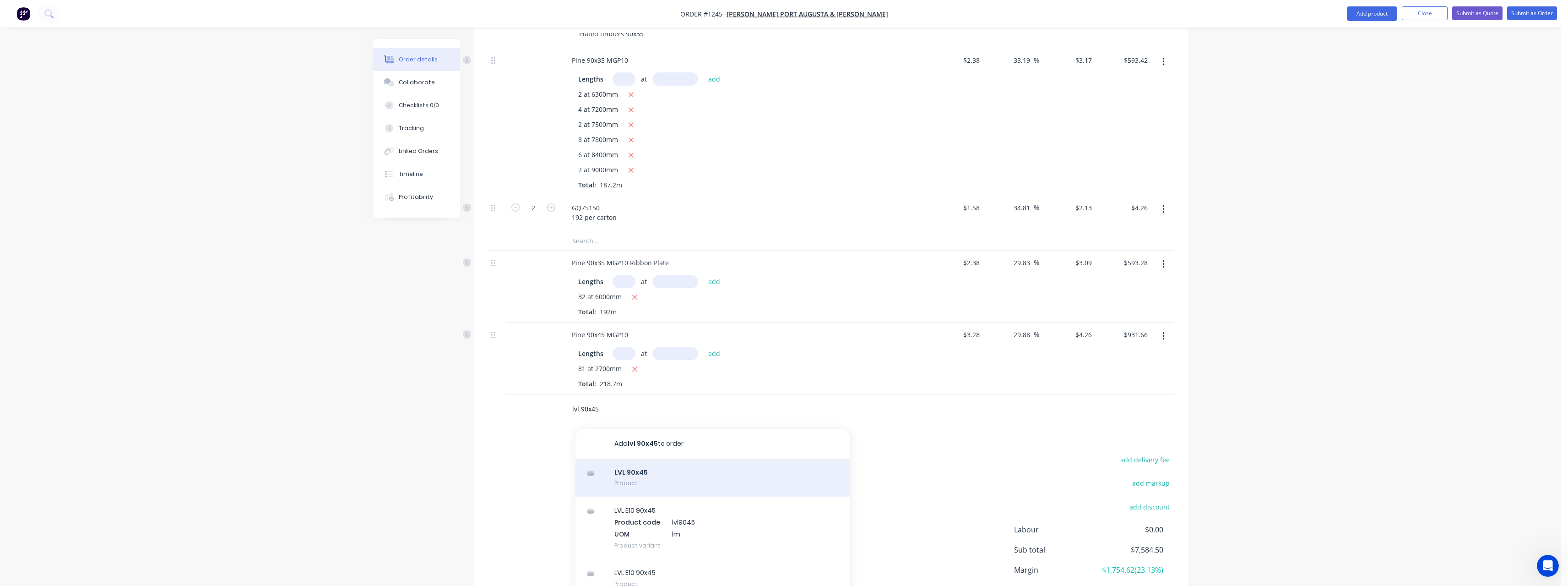
click at [663, 474] on div "LVL 90x45 Product" at bounding box center [712, 478] width 274 height 39
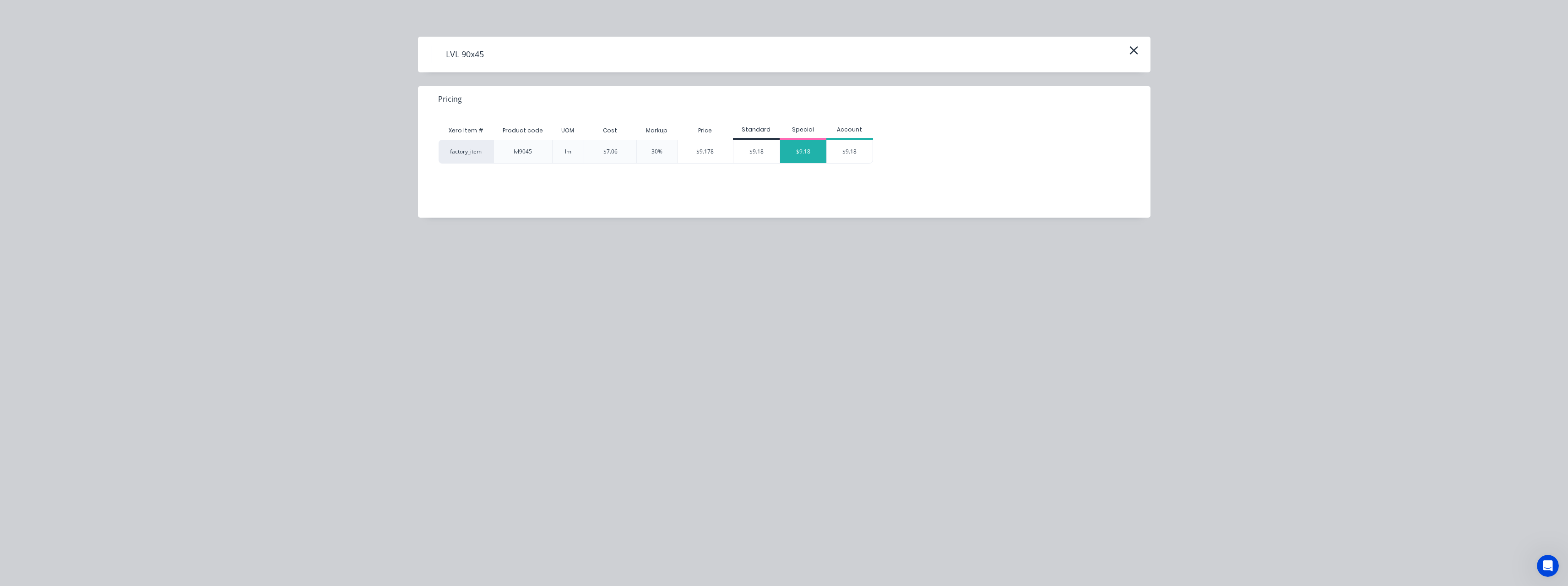
click at [810, 152] on div "$9.18" at bounding box center [803, 152] width 46 height 23
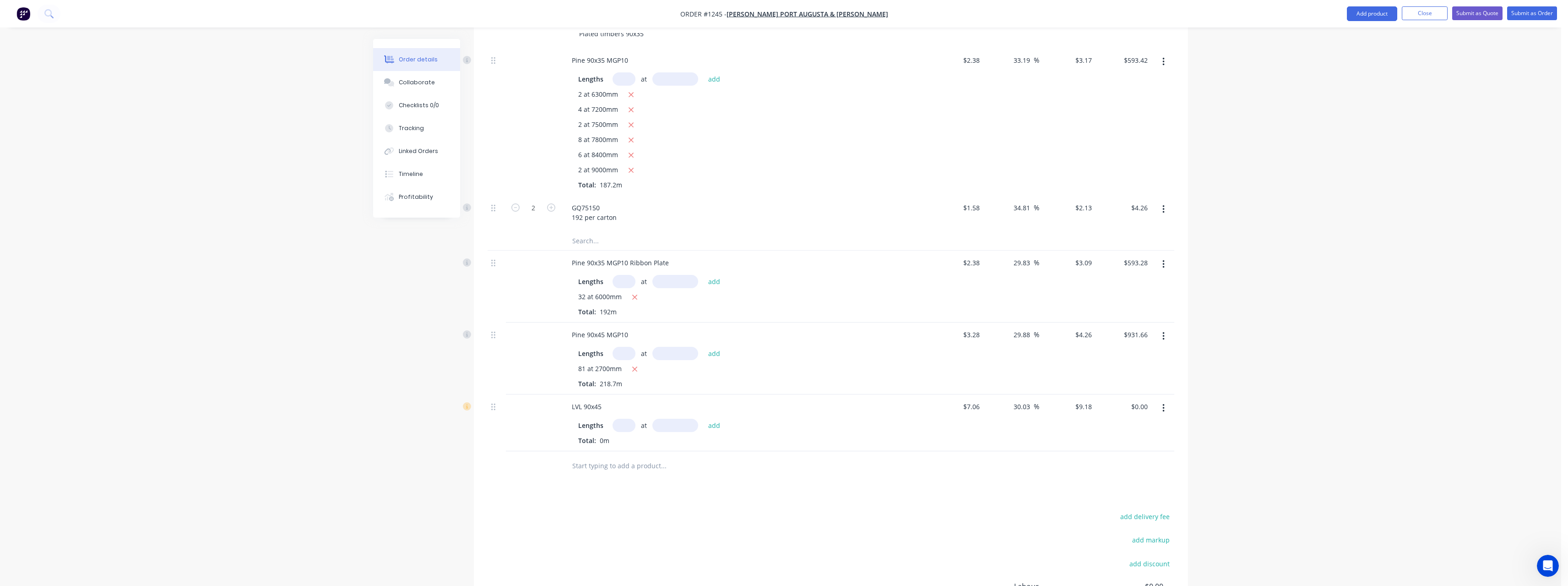
click at [626, 426] on input "text" at bounding box center [624, 425] width 23 height 13
click at [704, 419] on button "add" at bounding box center [714, 425] width 21 height 12
click at [606, 477] on input "text" at bounding box center [663, 481] width 183 height 18
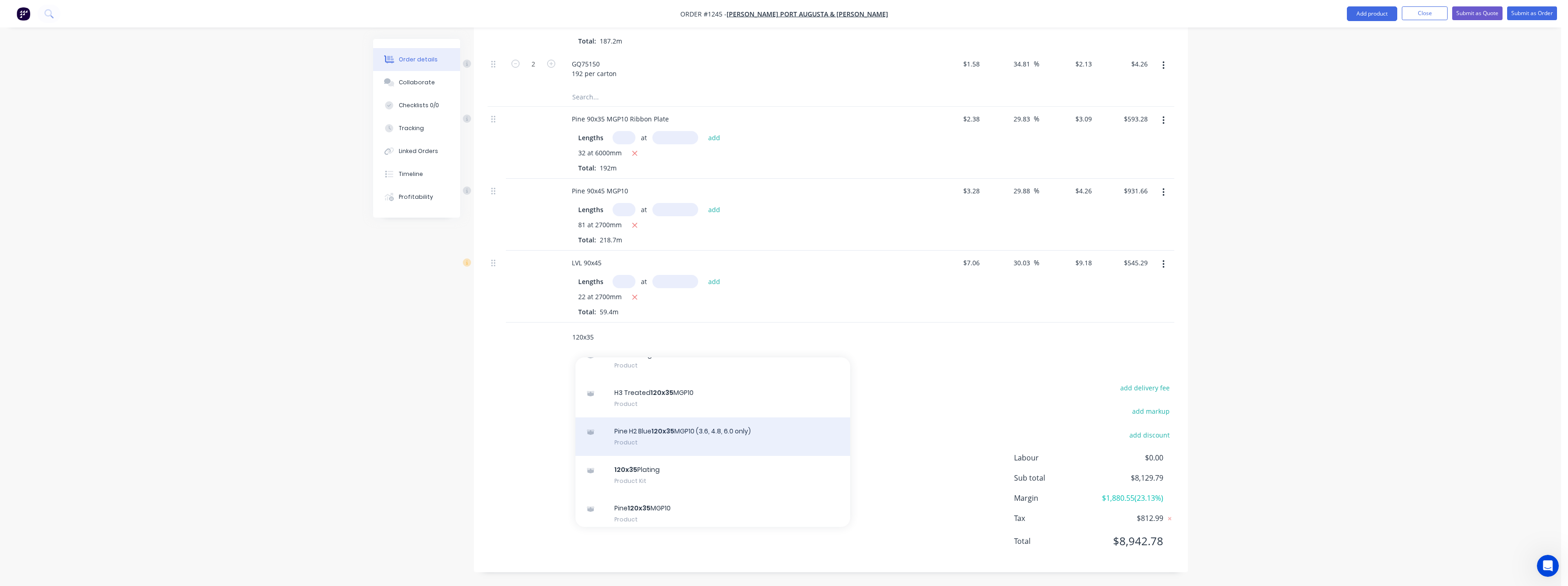
scroll to position [91, 0]
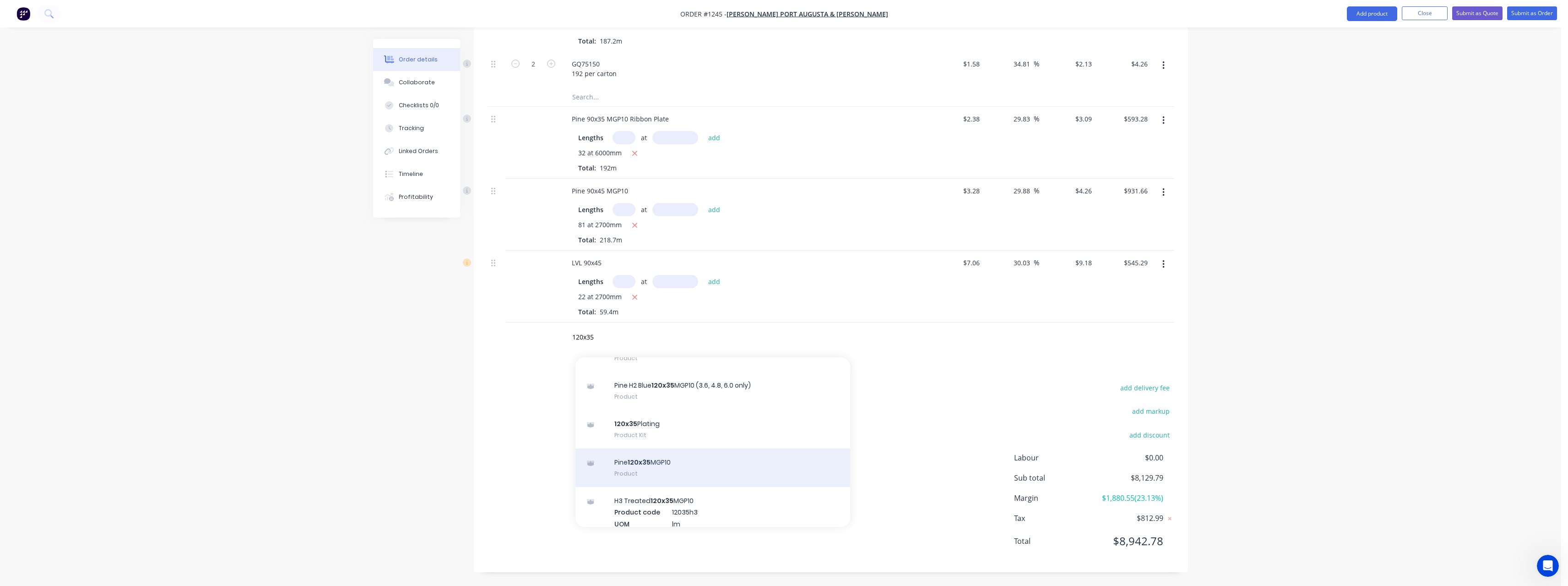
click at [693, 470] on div "Pine 120x35 MGP10 Product" at bounding box center [712, 468] width 274 height 39
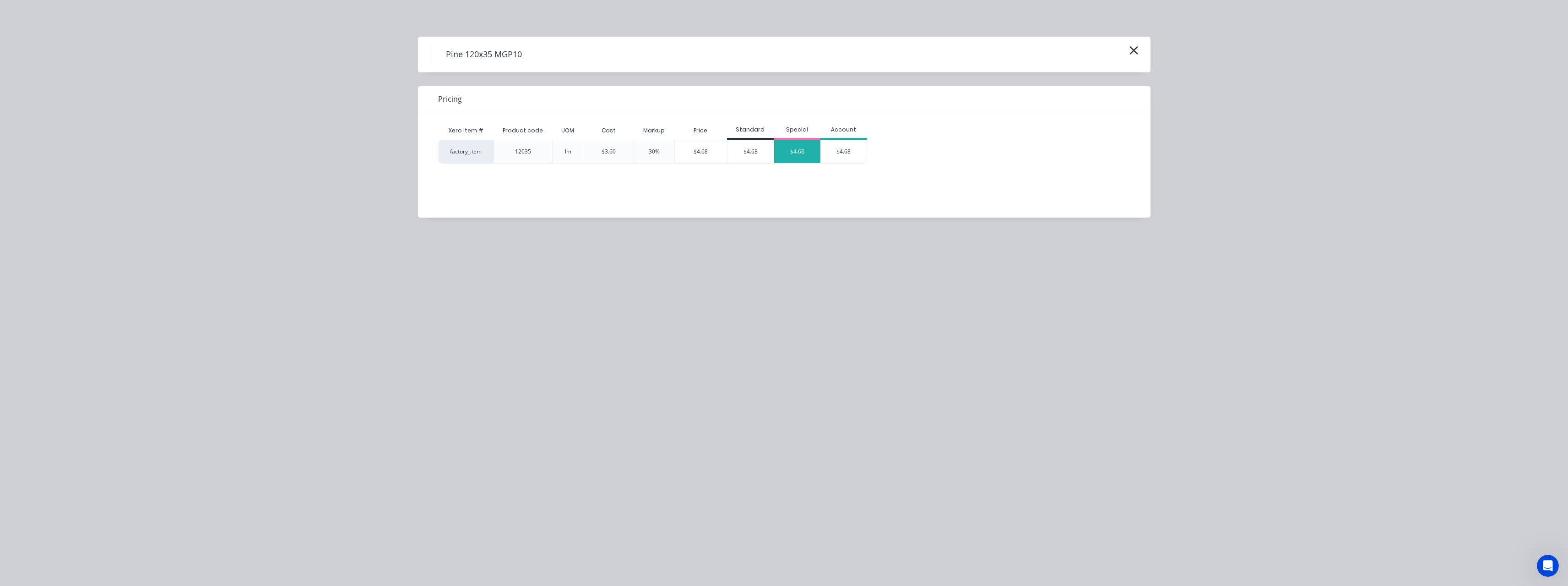
click at [794, 160] on div "$4.68" at bounding box center [797, 152] width 46 height 23
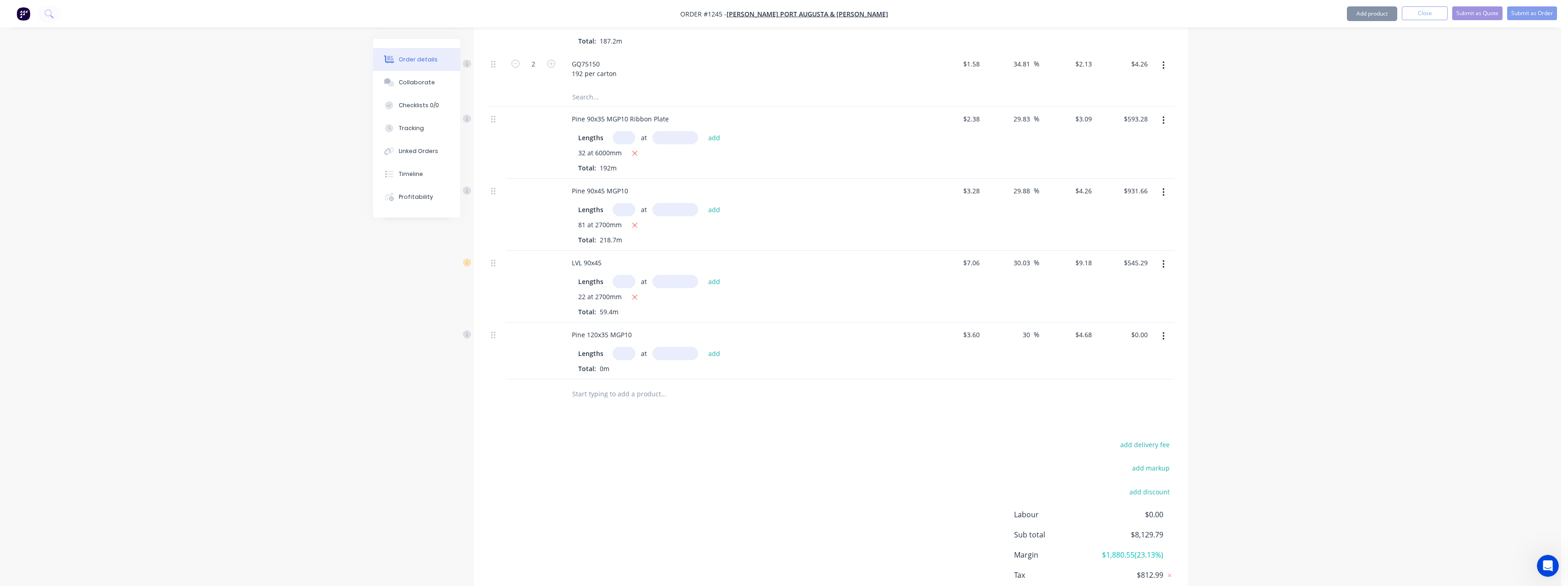
click at [622, 357] on input "text" at bounding box center [624, 353] width 23 height 13
click at [704, 347] on button "add" at bounding box center [714, 353] width 21 height 12
click at [624, 208] on input "text" at bounding box center [624, 209] width 23 height 13
click at [704, 203] on button "add" at bounding box center [714, 209] width 21 height 12
click at [610, 421] on input "text" at bounding box center [663, 424] width 183 height 18
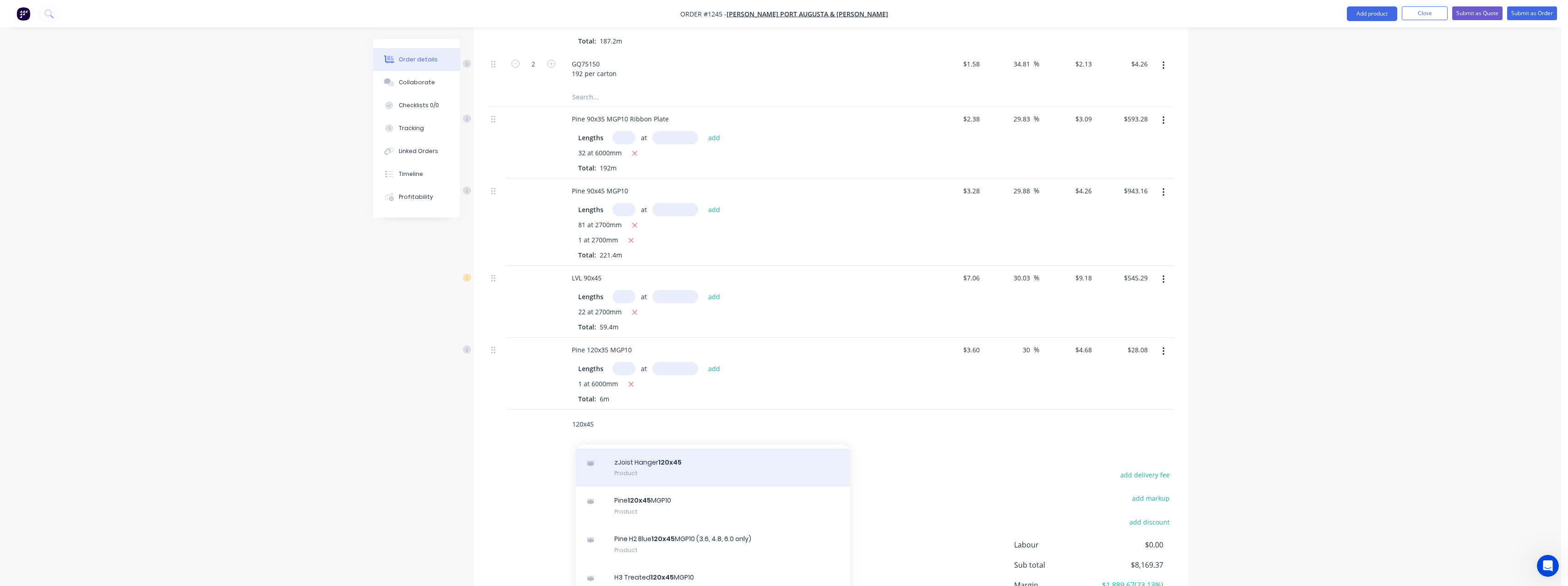
scroll to position [46, 0]
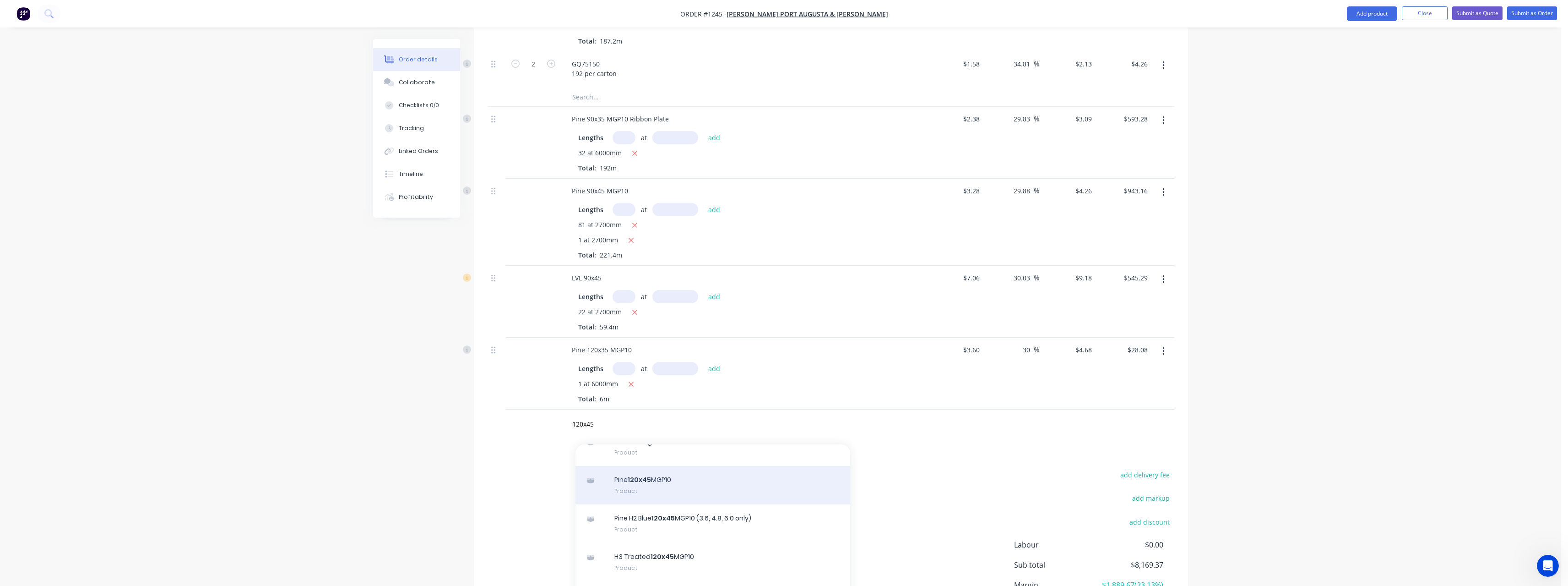
click at [654, 484] on div "Pine 120x45 MGP10 Product" at bounding box center [712, 485] width 274 height 39
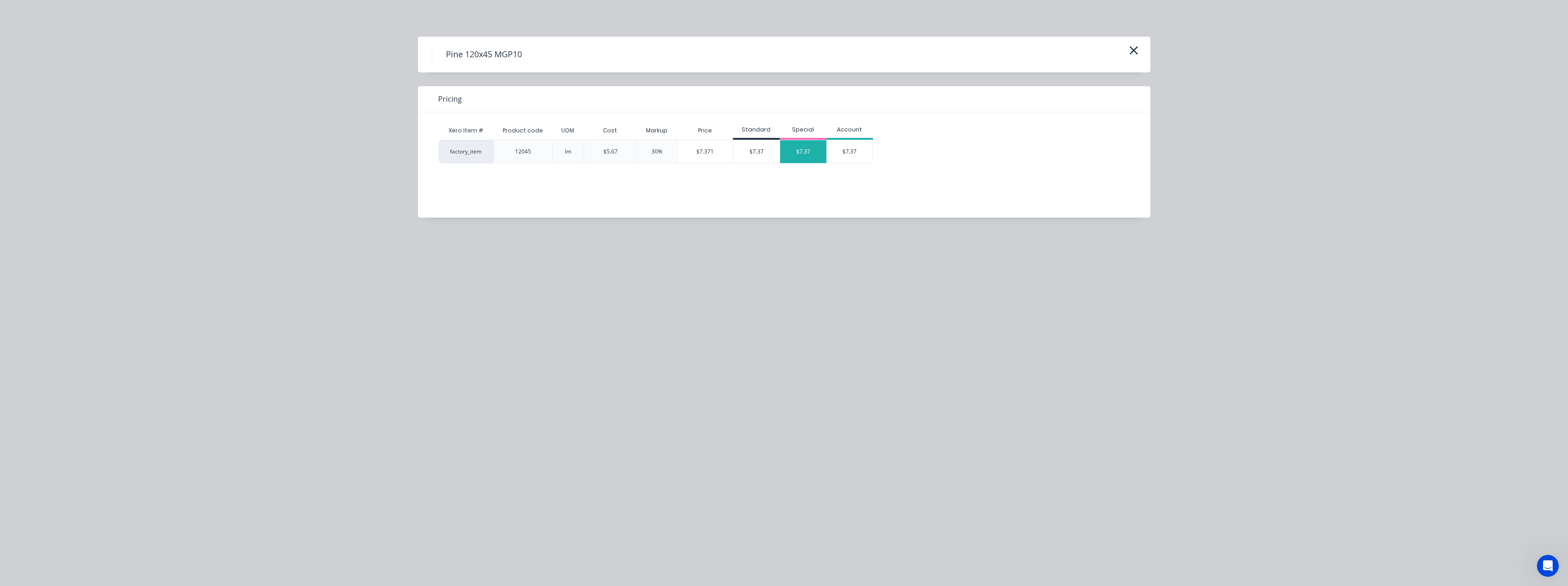
click at [808, 151] on div "$7.37" at bounding box center [803, 152] width 46 height 23
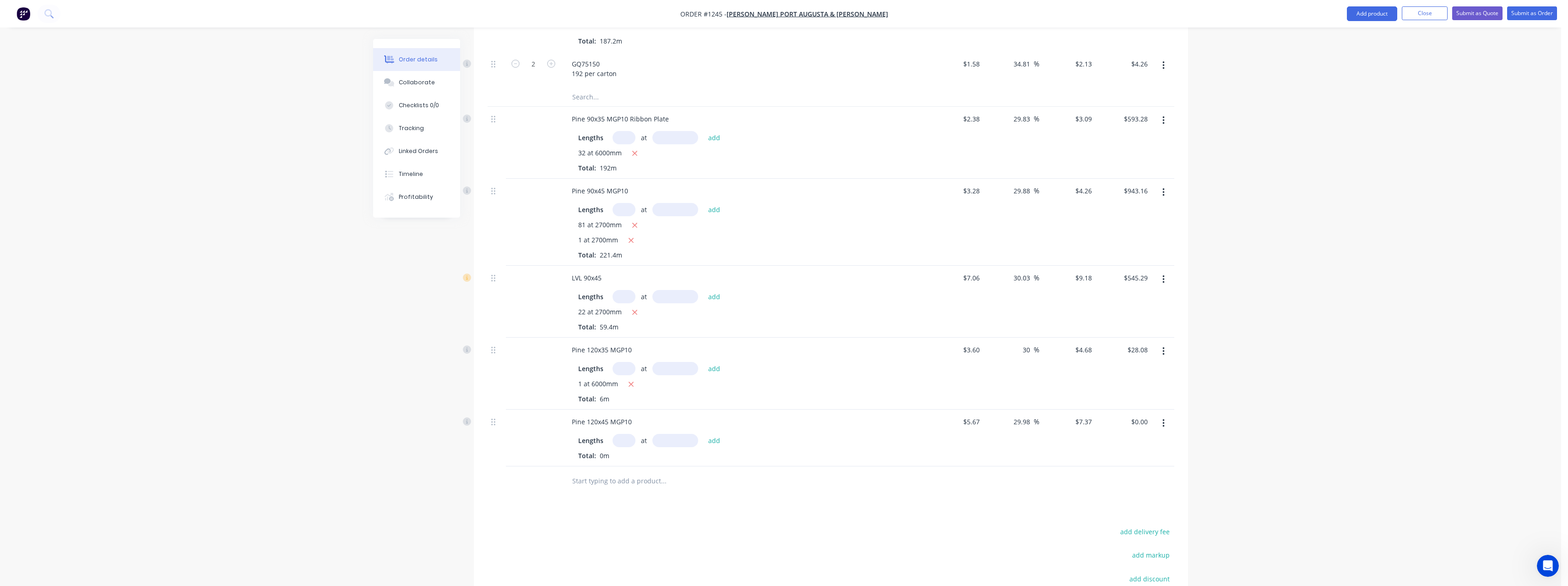
click at [629, 437] on input "text" at bounding box center [624, 440] width 23 height 13
click at [704, 434] on button "add" at bounding box center [714, 440] width 21 height 12
click at [586, 515] on input "text" at bounding box center [663, 511] width 183 height 18
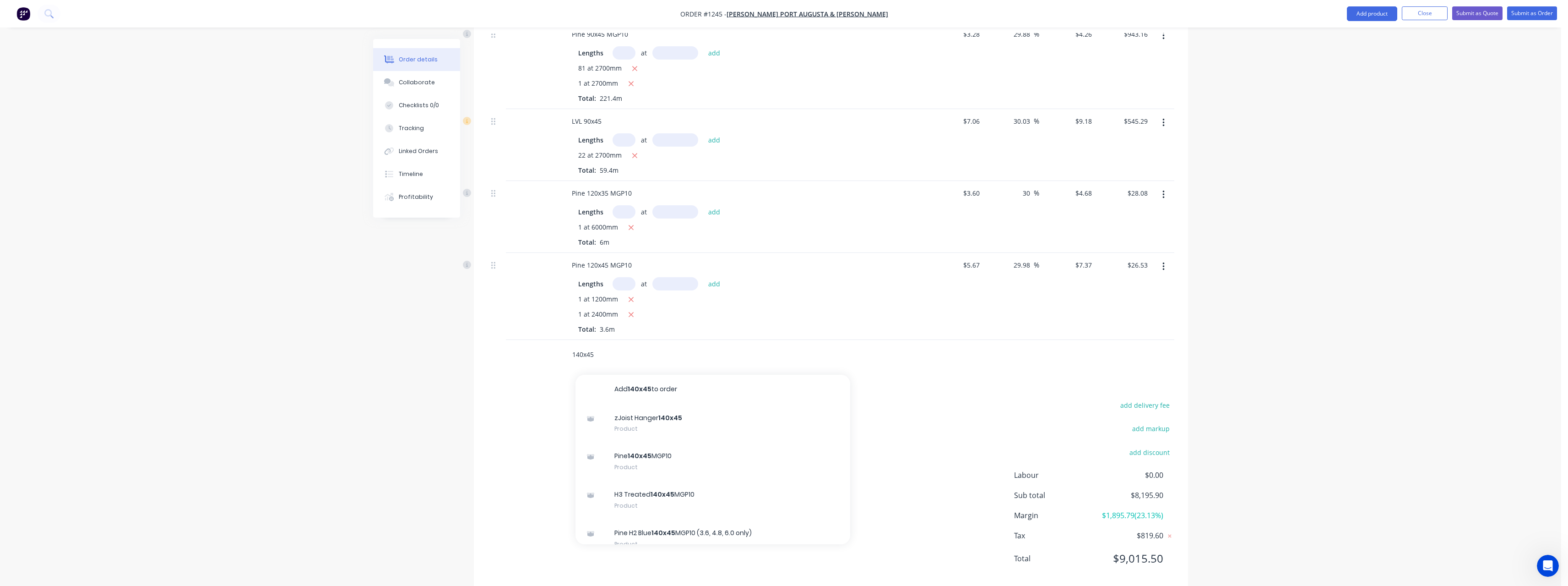
scroll to position [1072, 0]
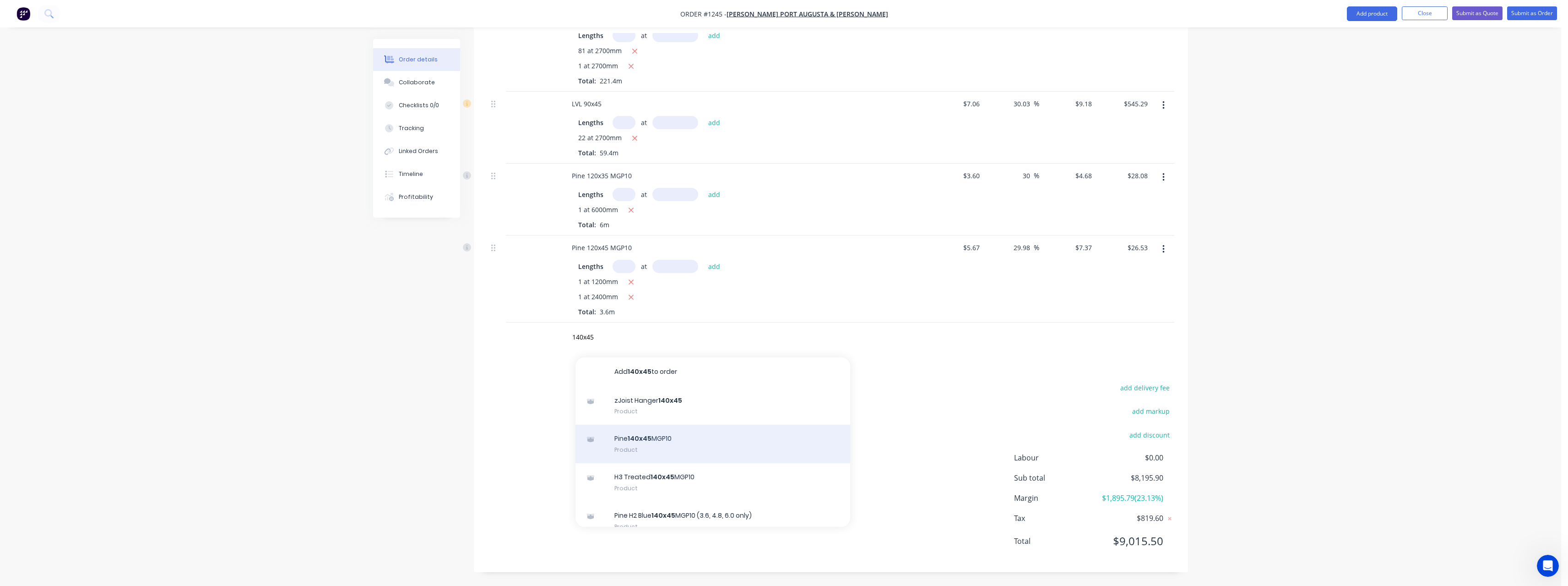
click at [707, 439] on div "Pine 140x45 MGP10 Product" at bounding box center [712, 444] width 274 height 39
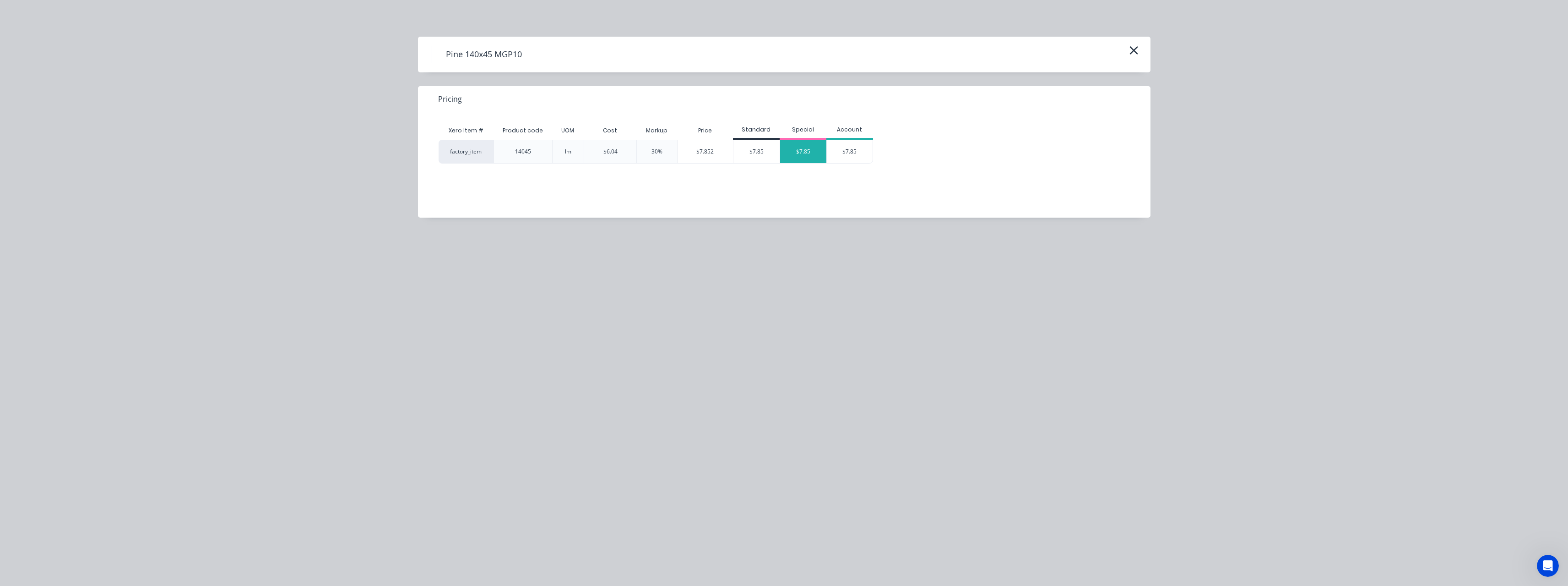
click at [804, 150] on div "$7.85" at bounding box center [803, 152] width 46 height 23
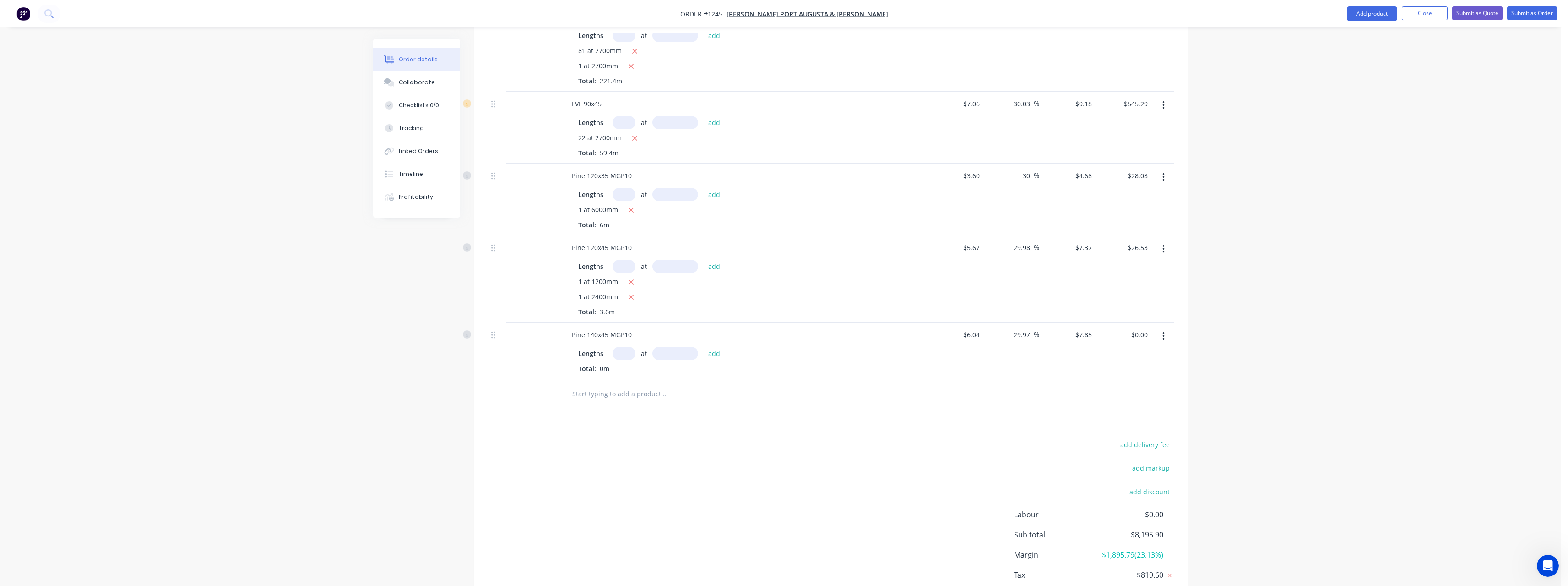
click at [622, 348] on input "text" at bounding box center [624, 353] width 23 height 13
click at [704, 347] on button "add" at bounding box center [714, 353] width 21 height 12
click at [617, 423] on input "text" at bounding box center [663, 424] width 183 height 18
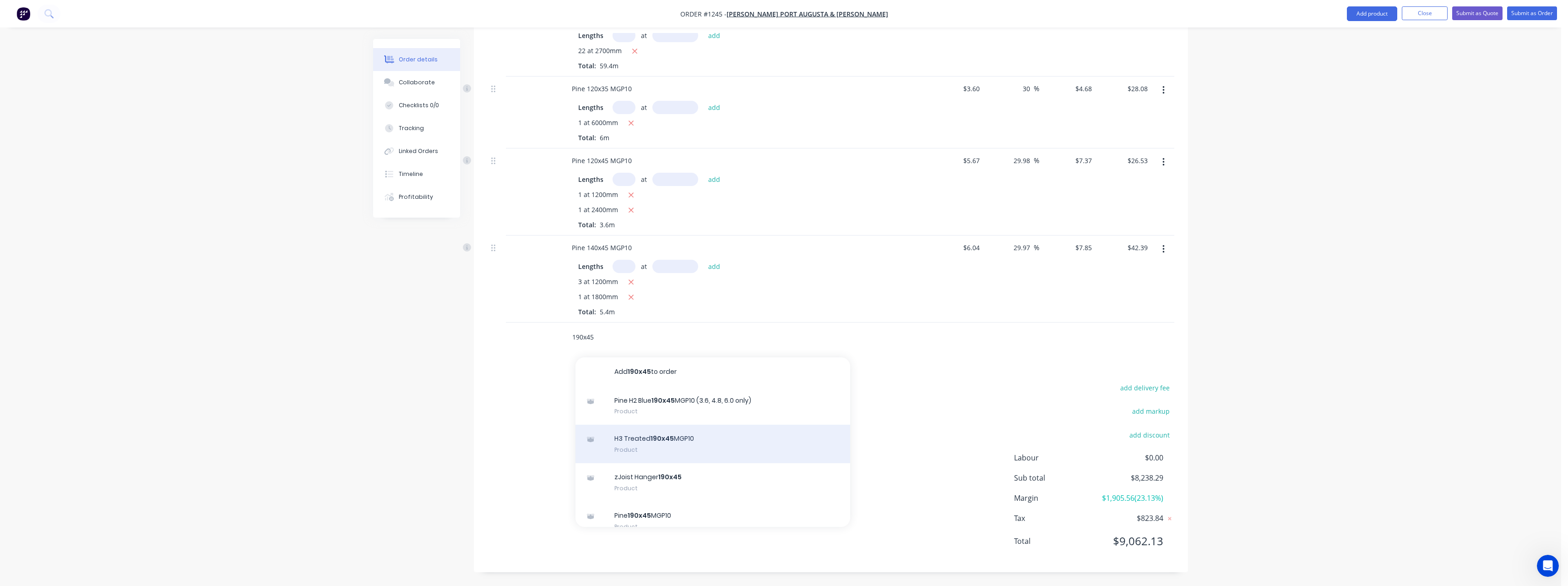
scroll to position [46, 0]
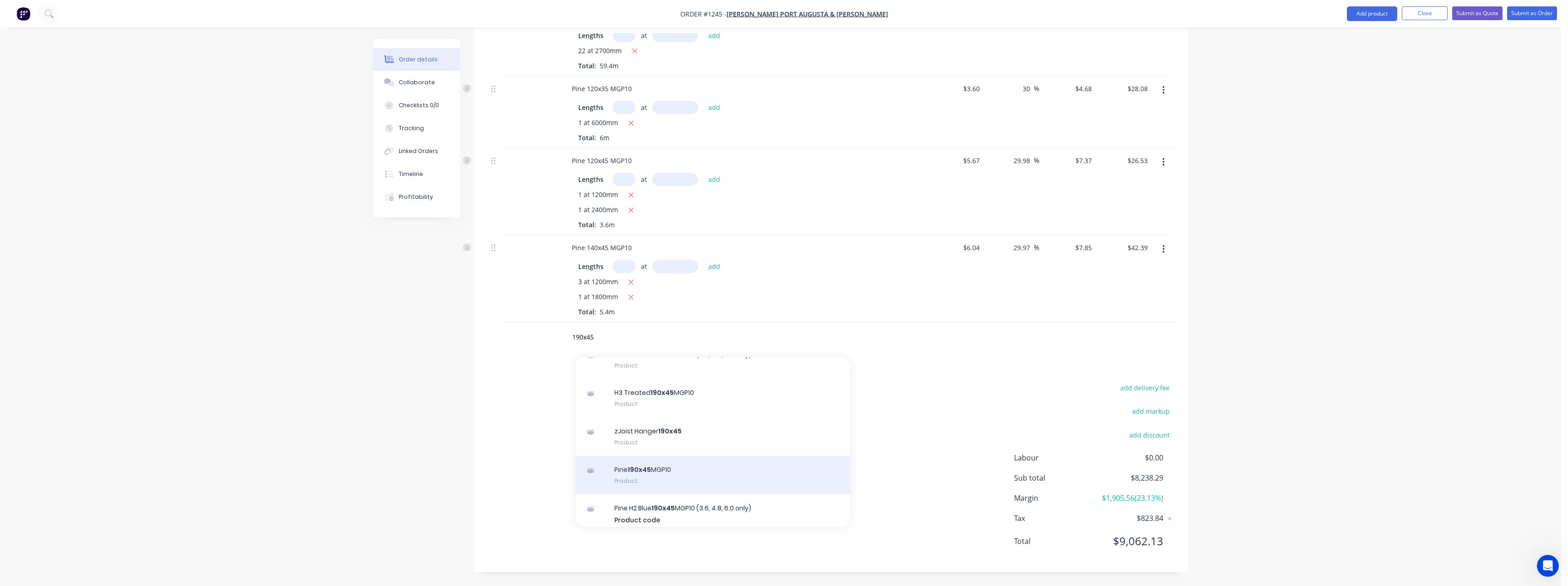
click at [664, 468] on div "Pine 190x45 MGP10 Product" at bounding box center [712, 475] width 274 height 39
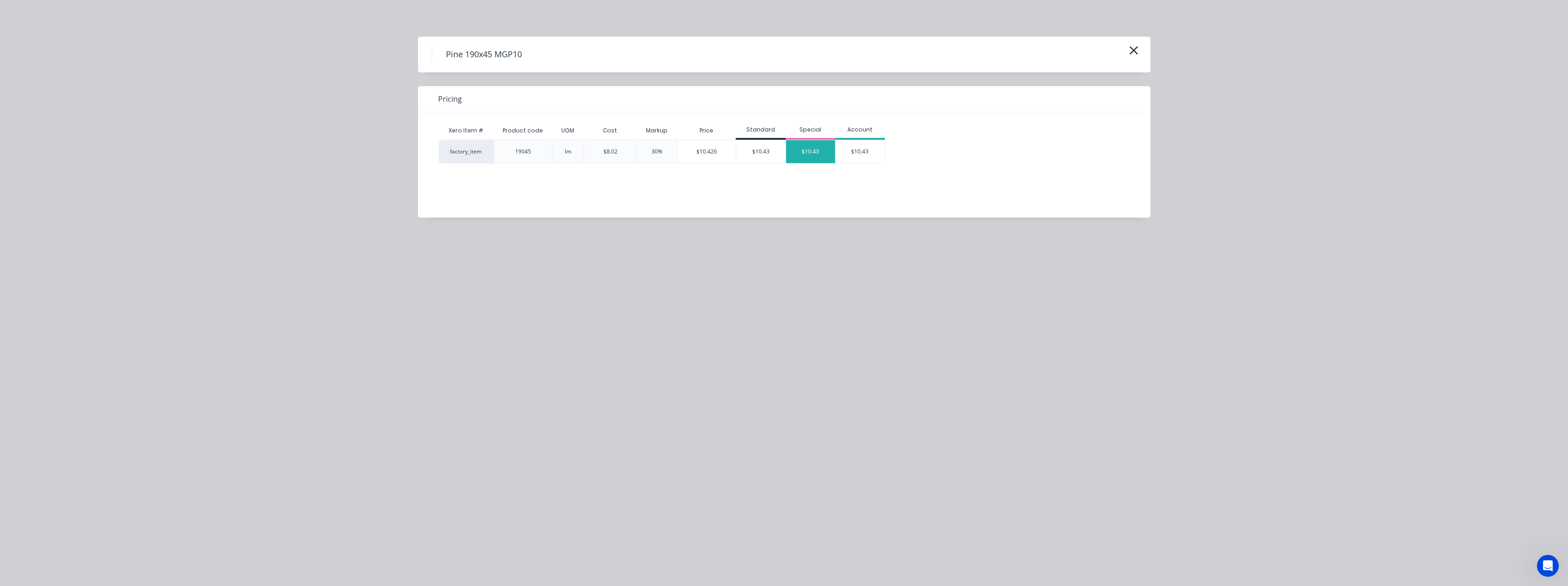
click at [807, 150] on div "$10.43" at bounding box center [811, 152] width 50 height 23
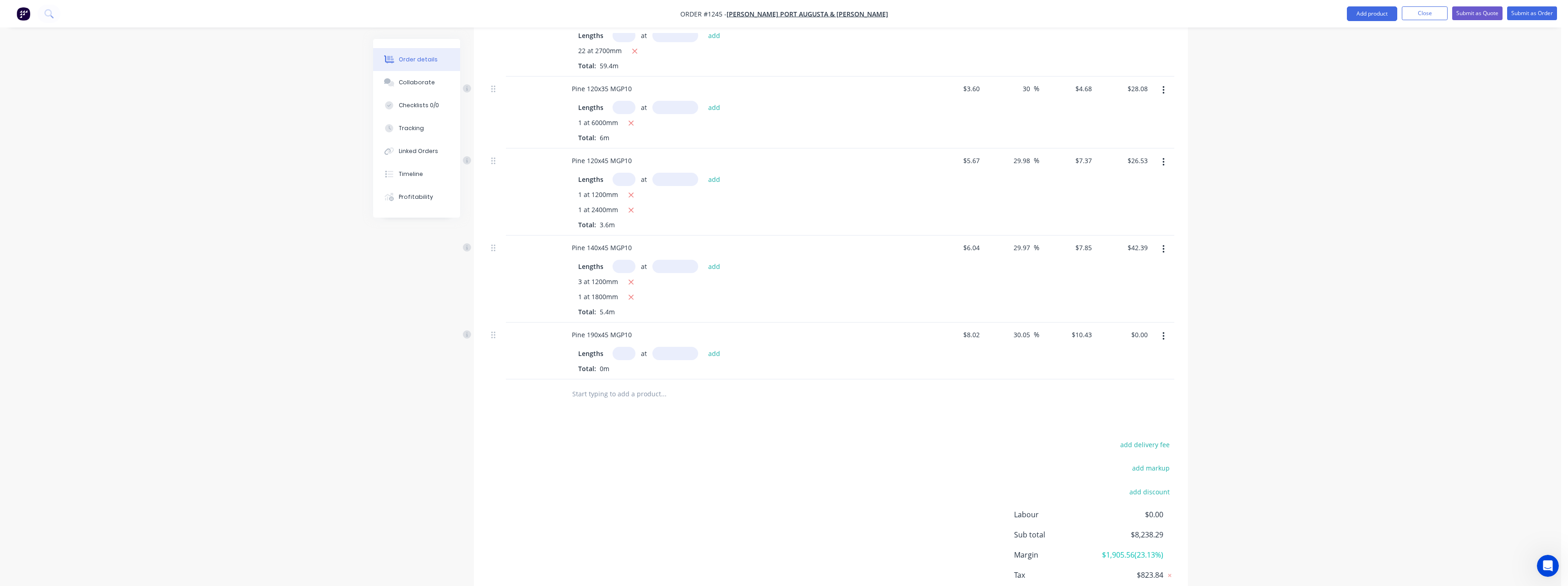
click at [626, 356] on input "text" at bounding box center [624, 353] width 23 height 13
click at [704, 347] on button "add" at bounding box center [714, 353] width 21 height 12
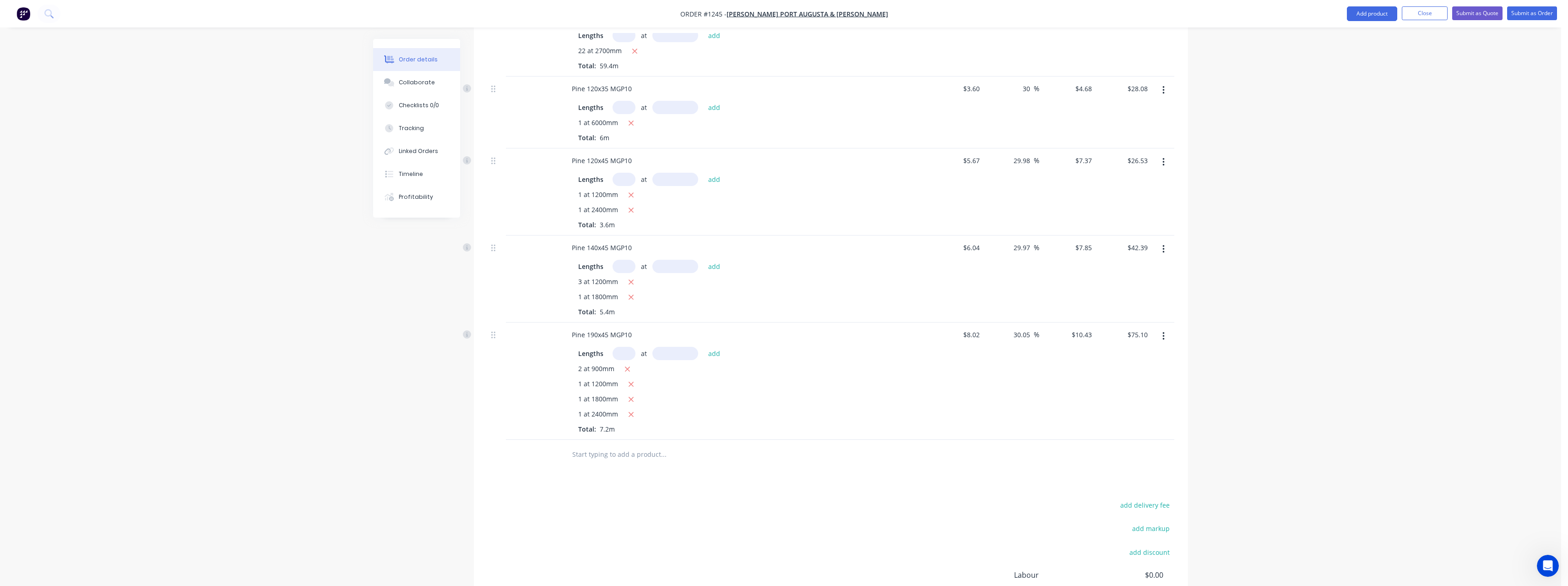
click at [599, 450] on input "text" at bounding box center [663, 455] width 183 height 18
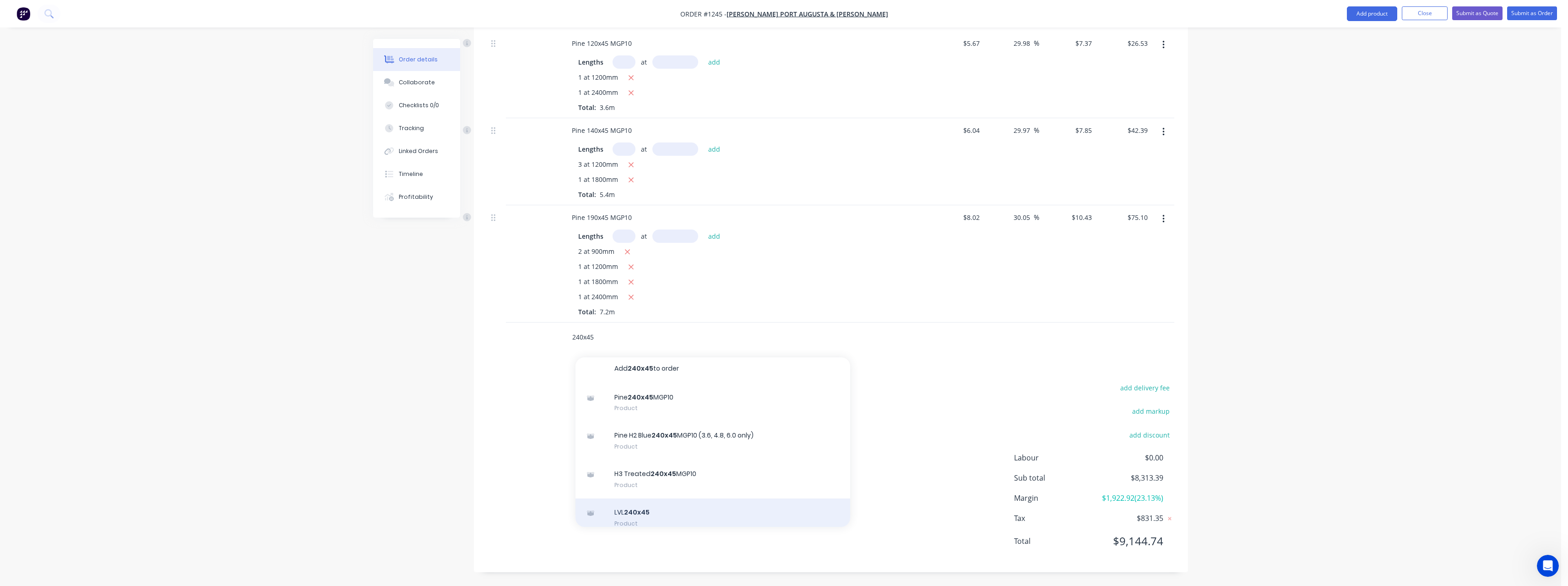
scroll to position [0, 0]
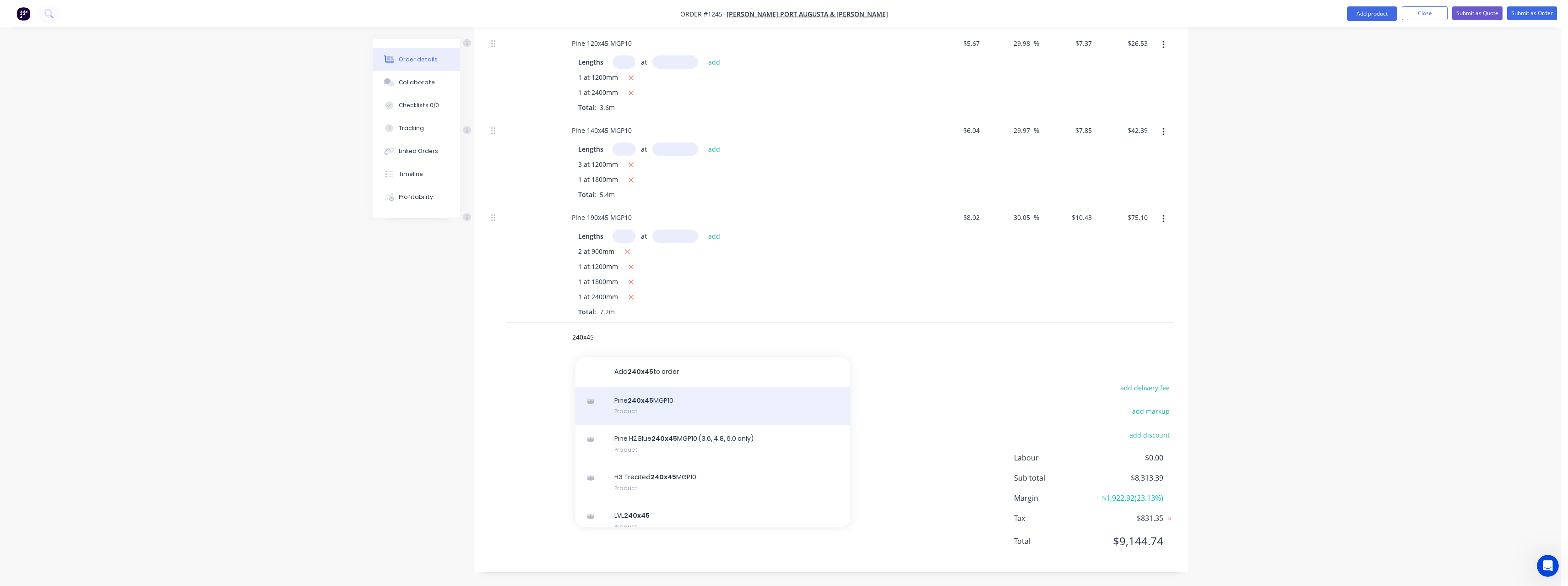
click at [657, 406] on div "Pine 240x45 MGP10 Product" at bounding box center [712, 406] width 274 height 39
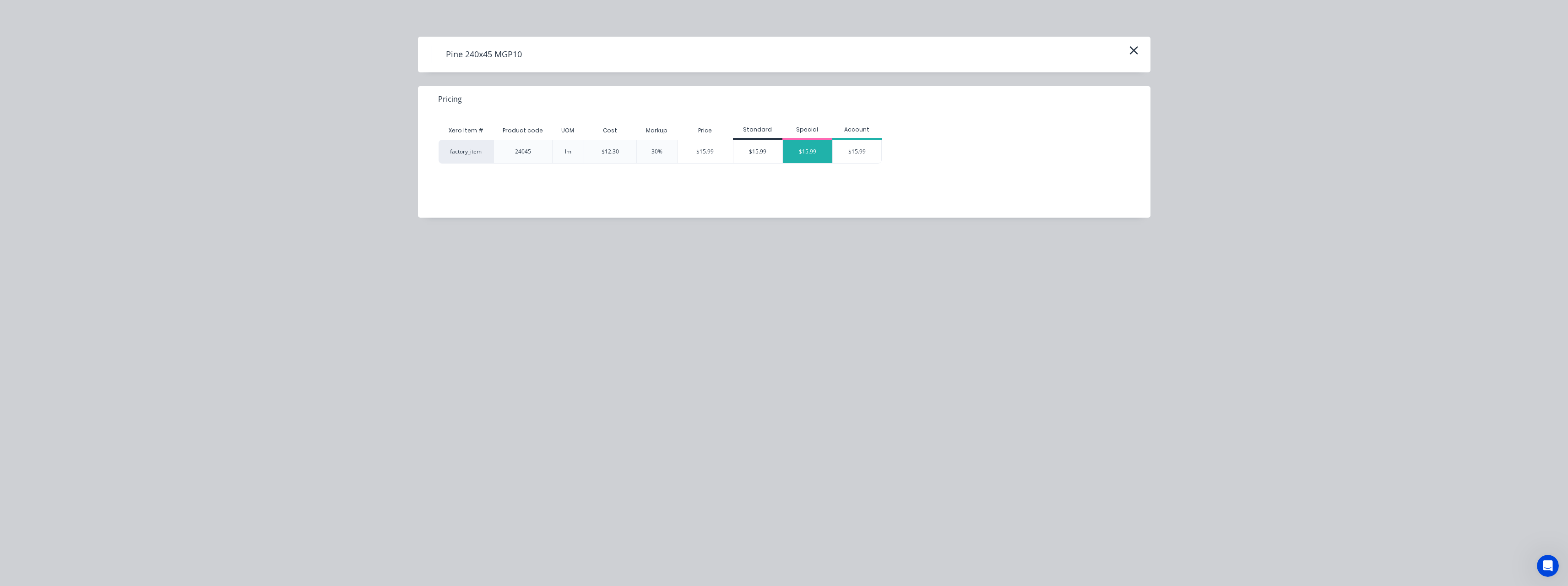
click at [794, 156] on div "$15.99" at bounding box center [808, 152] width 50 height 23
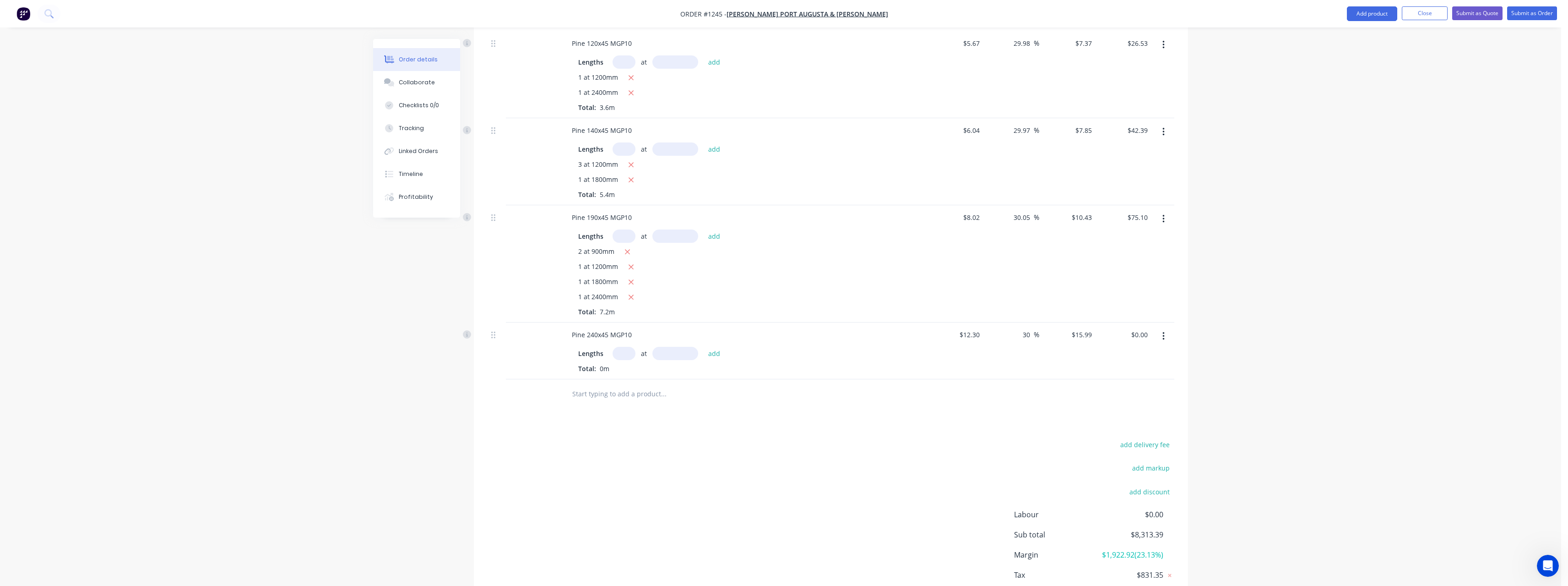
click at [631, 351] on input "text" at bounding box center [624, 353] width 23 height 13
click at [704, 347] on button "add" at bounding box center [714, 353] width 21 height 12
click at [602, 408] on input "text" at bounding box center [663, 409] width 183 height 18
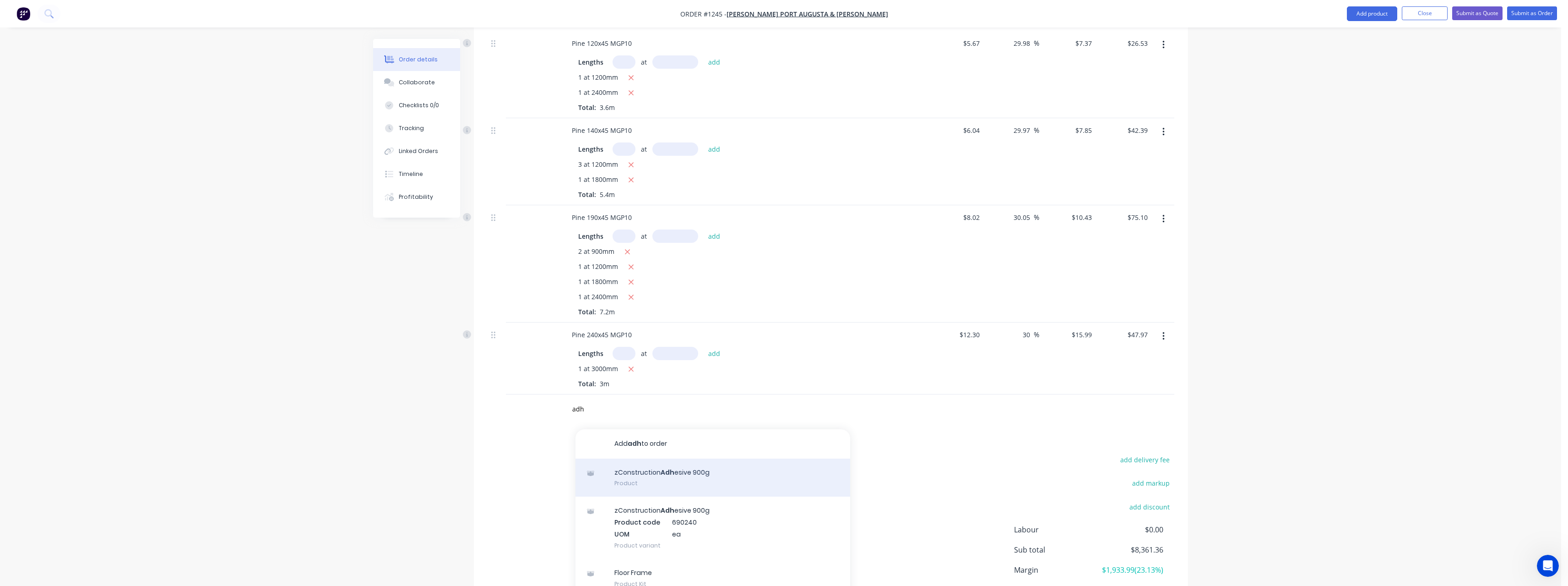
click at [732, 470] on div "zConstruction Adh esive 900g Product" at bounding box center [712, 478] width 274 height 39
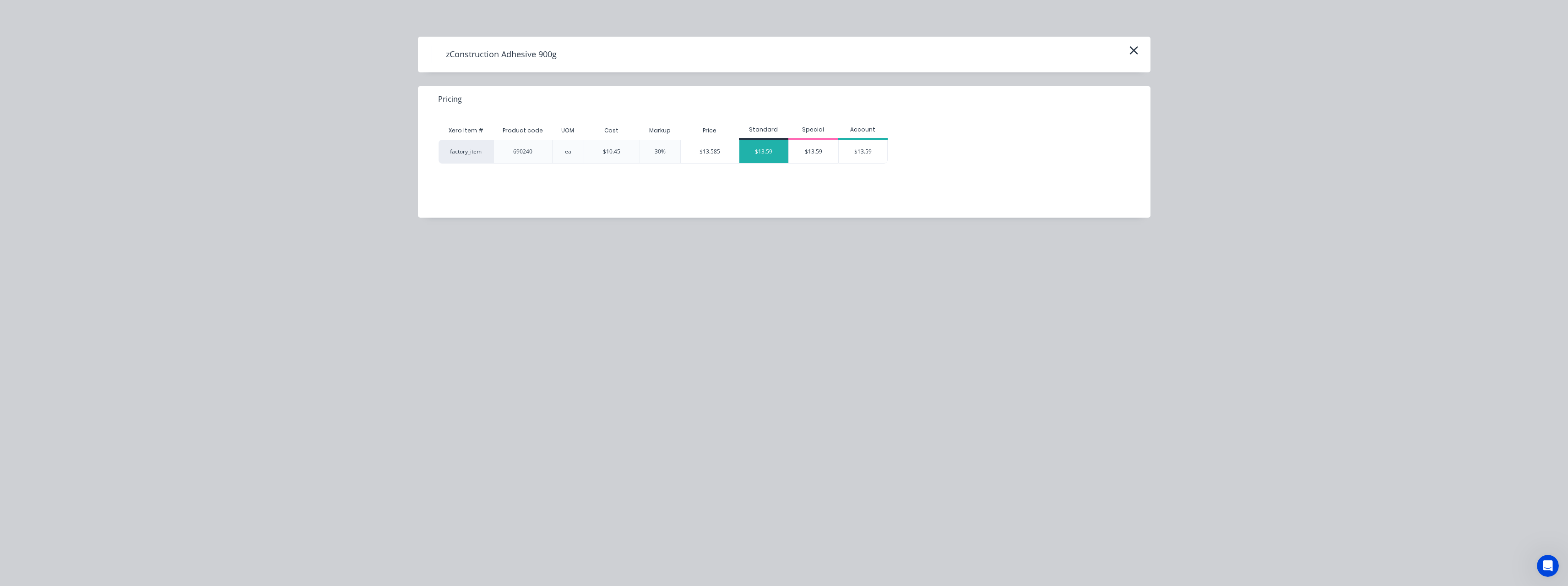
click at [770, 154] on div "$13.59" at bounding box center [764, 152] width 50 height 23
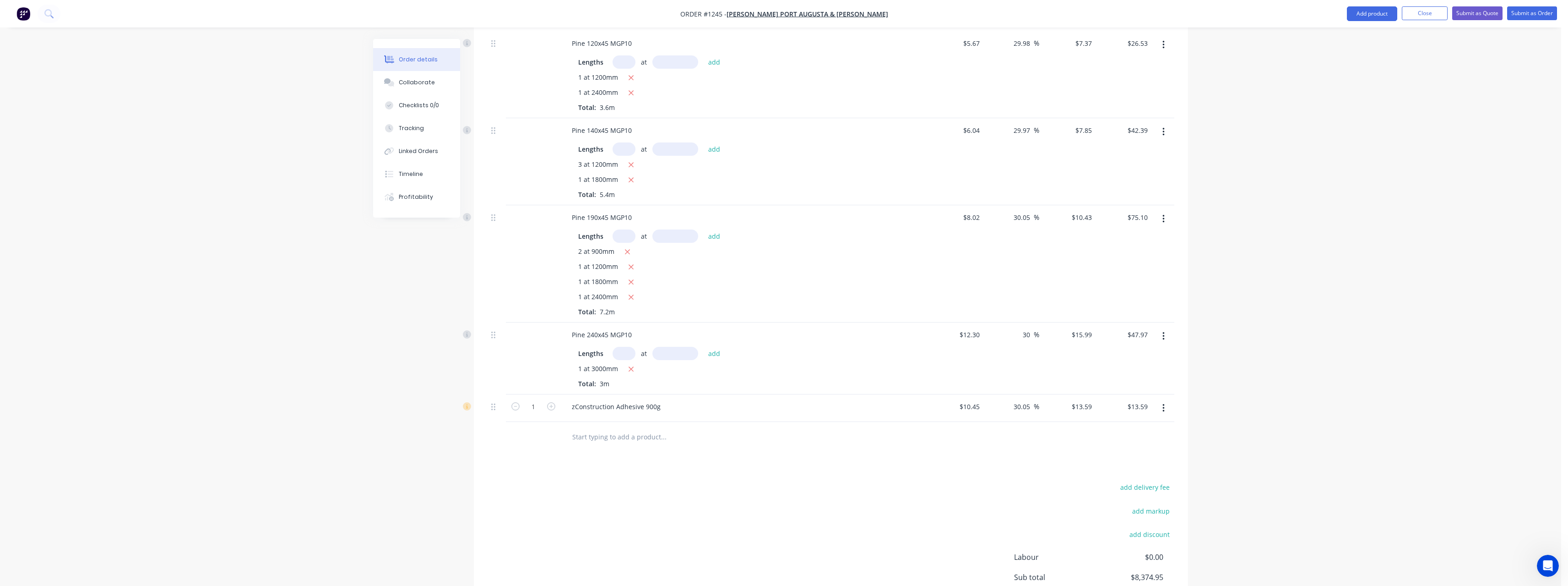
click at [610, 435] on input "text" at bounding box center [663, 437] width 183 height 18
click at [619, 437] on input "text" at bounding box center [663, 437] width 183 height 18
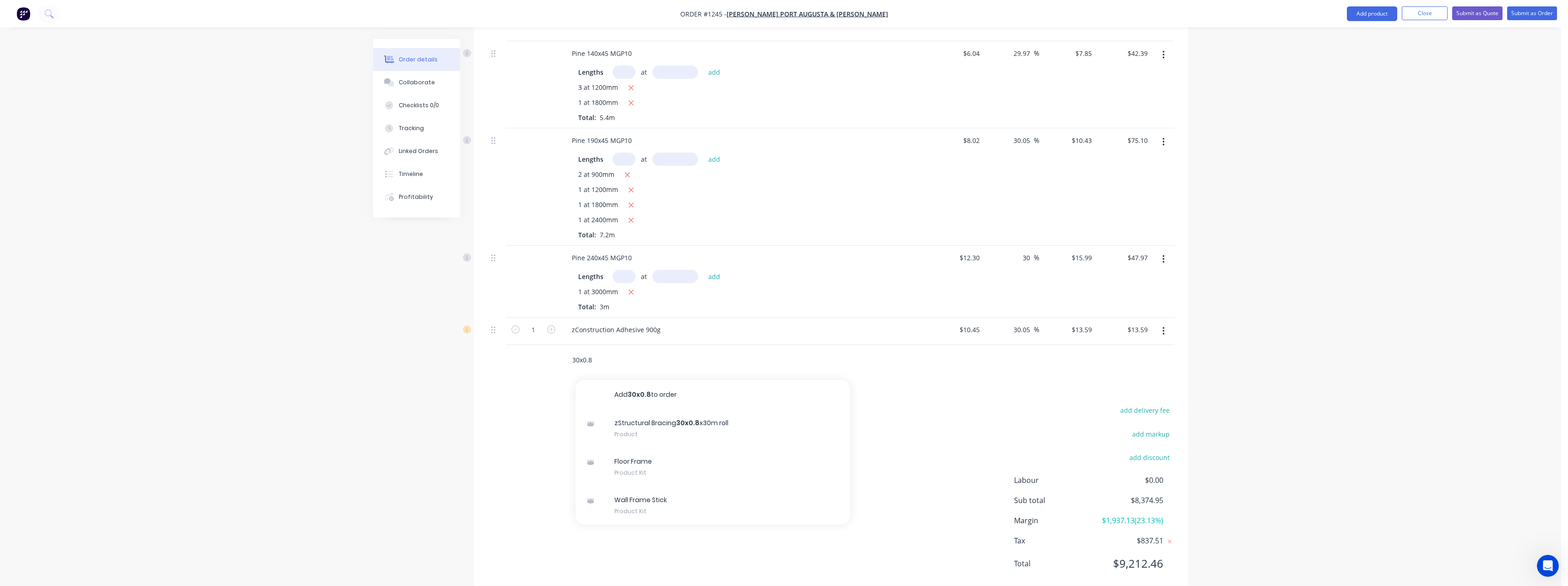
scroll to position [1376, 0]
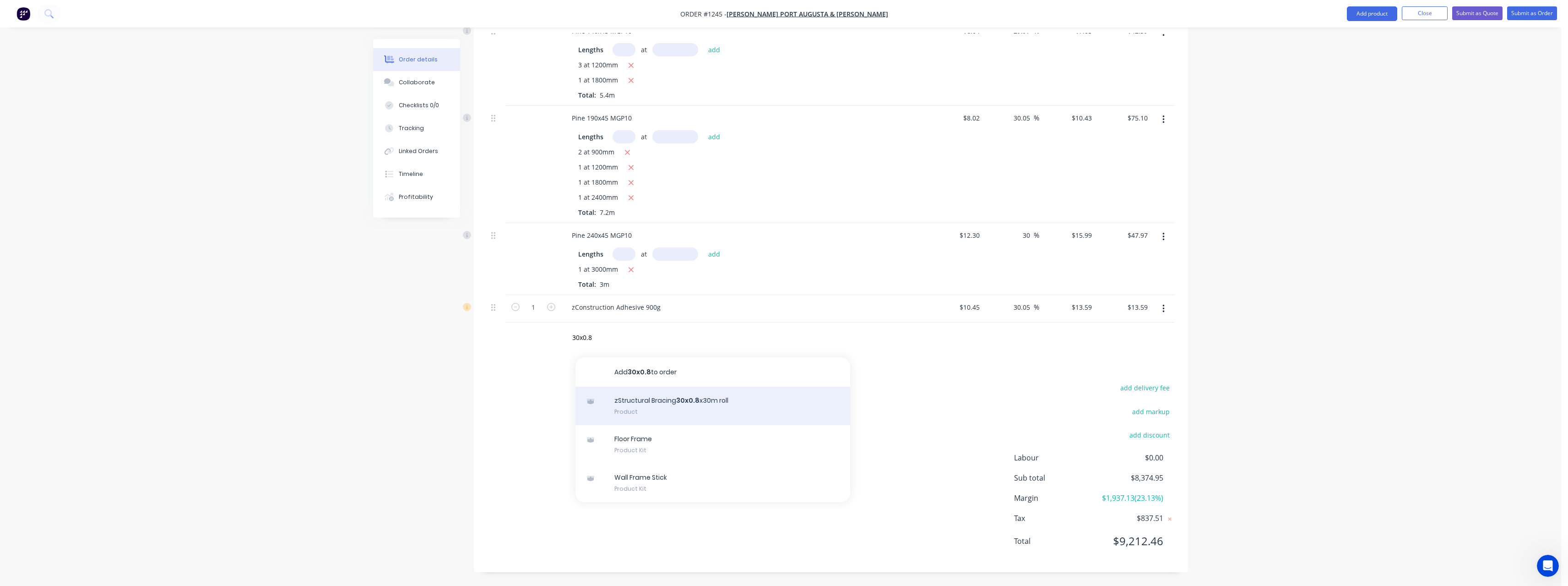
click at [702, 409] on div "zStructural Bracing 30x0.8 x30m roll Product" at bounding box center [712, 406] width 274 height 39
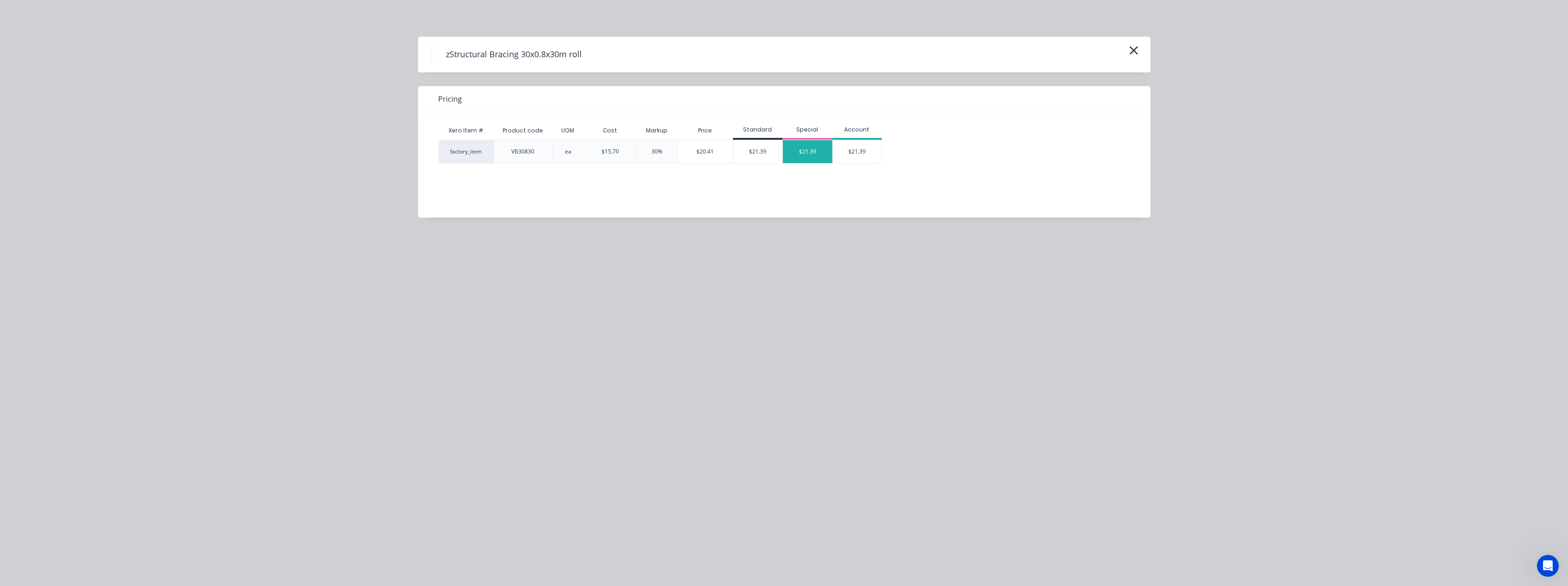
click at [812, 150] on div "$21.39" at bounding box center [808, 152] width 50 height 23
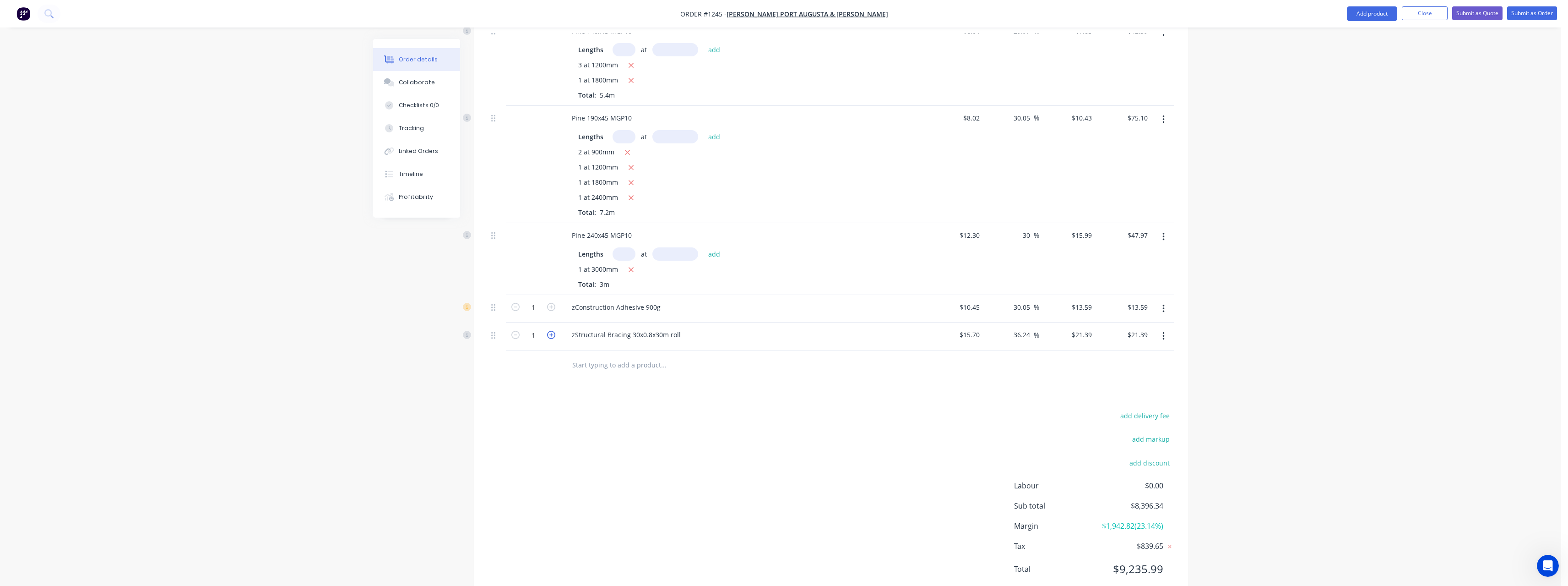
click at [554, 336] on icon "button" at bounding box center [551, 335] width 8 height 8
click at [604, 369] on input "text" at bounding box center [663, 365] width 183 height 18
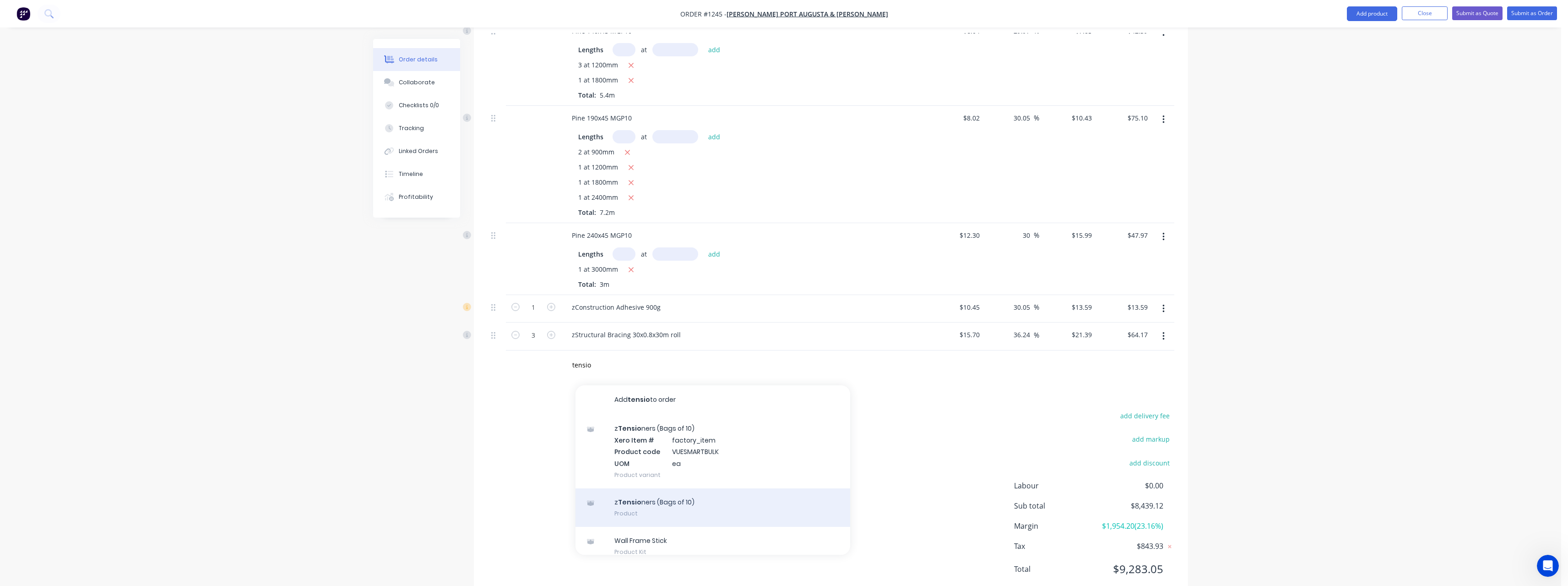
click at [679, 502] on div "z Tensio ners (Bags of 10) Product" at bounding box center [712, 508] width 274 height 39
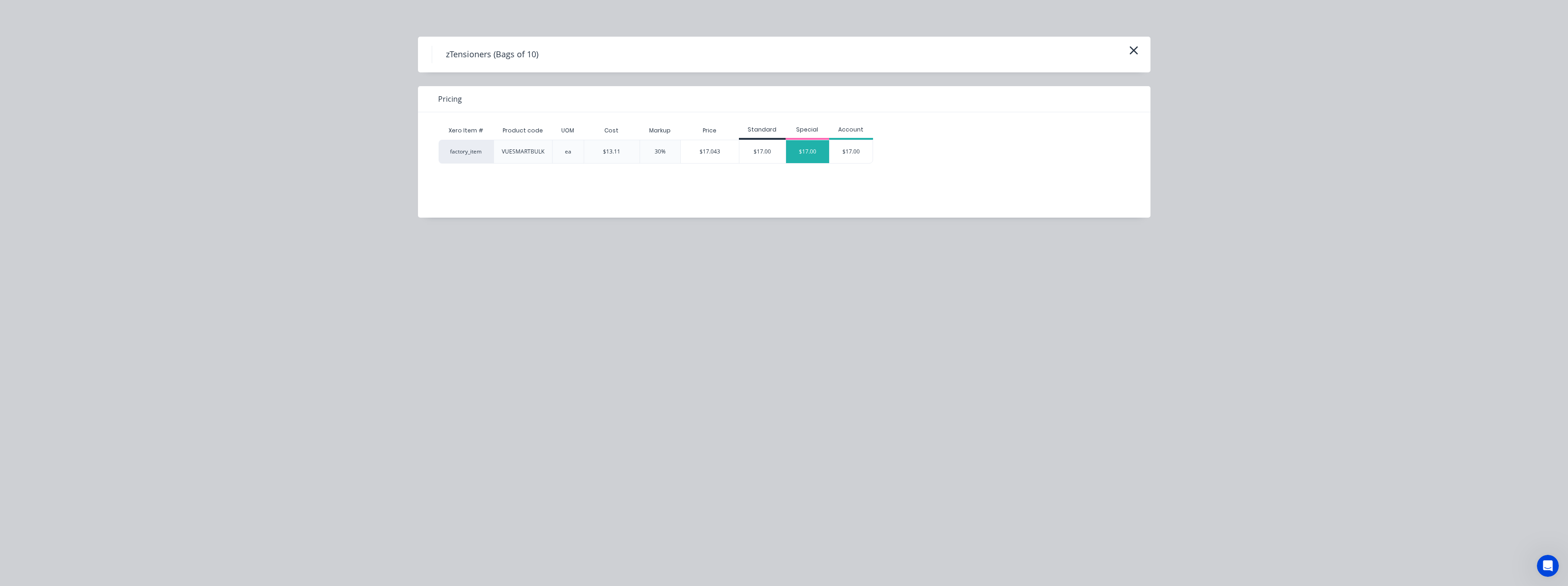
click at [794, 150] on div "$17.00" at bounding box center [808, 152] width 44 height 23
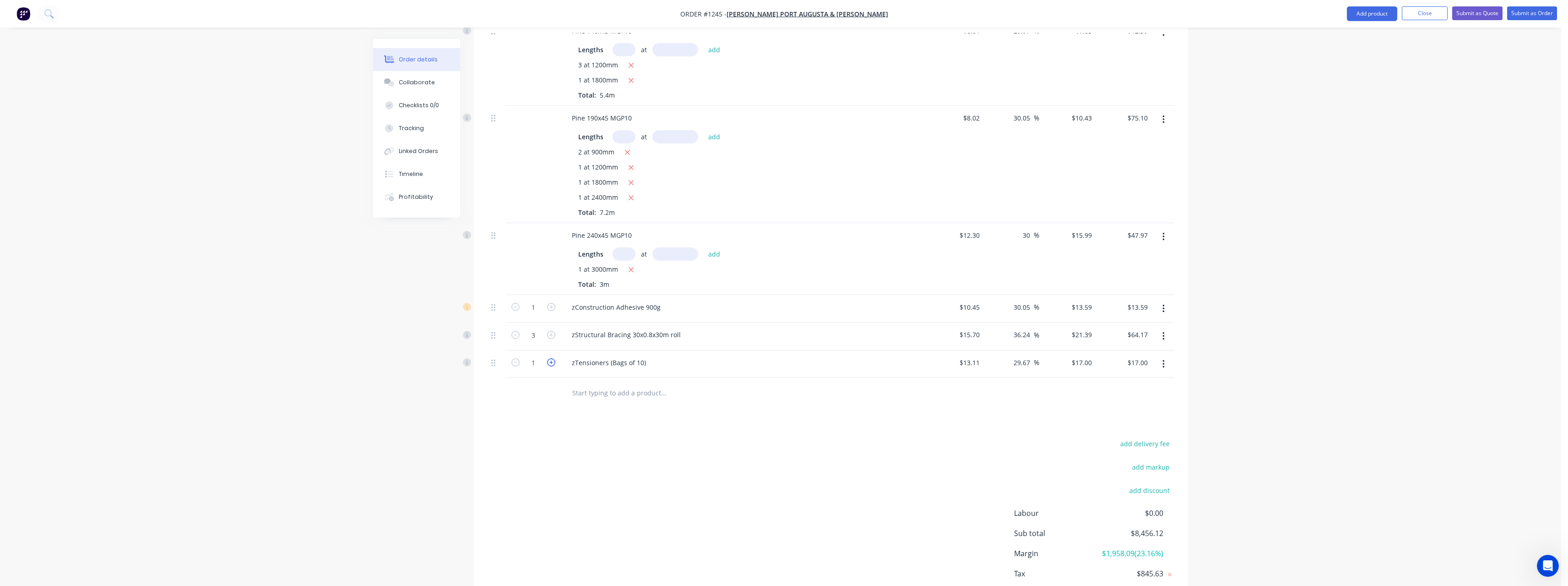
click at [550, 366] on icon "button" at bounding box center [551, 363] width 8 height 8
click at [601, 392] on input "text" at bounding box center [663, 392] width 183 height 18
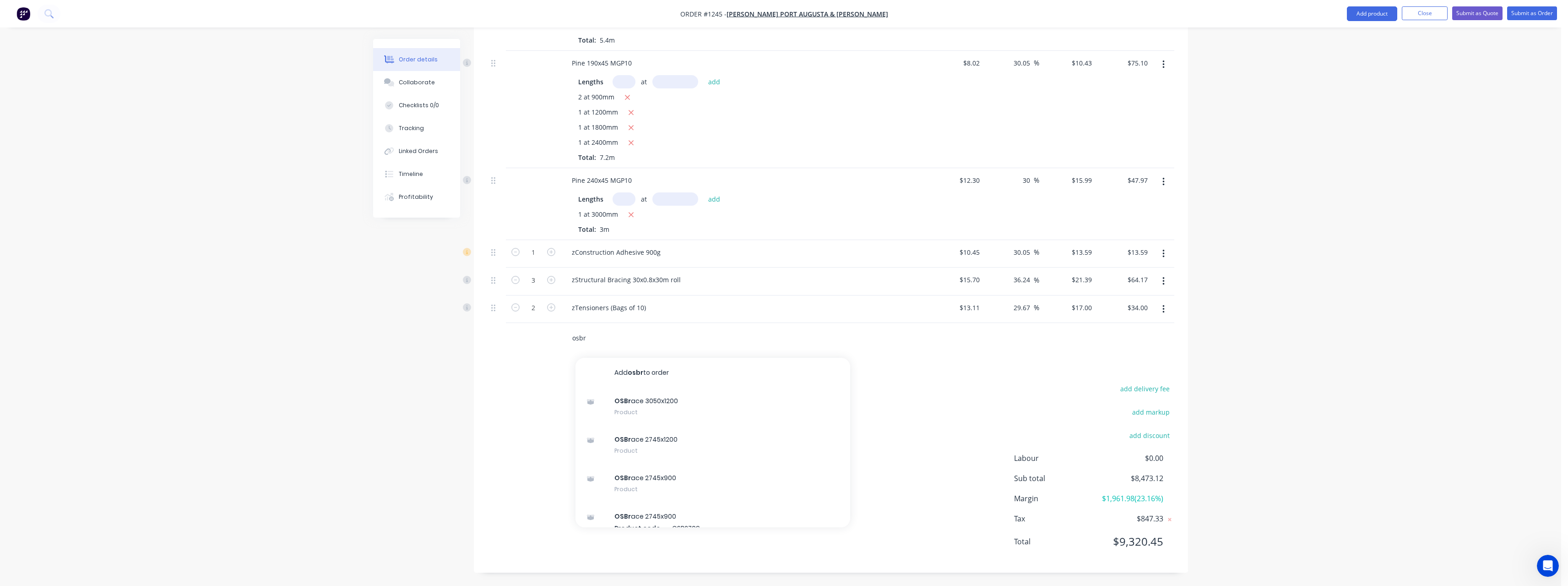
scroll to position [1431, 0]
click at [688, 478] on div "OSBr ace 2745x900 Product" at bounding box center [712, 483] width 274 height 39
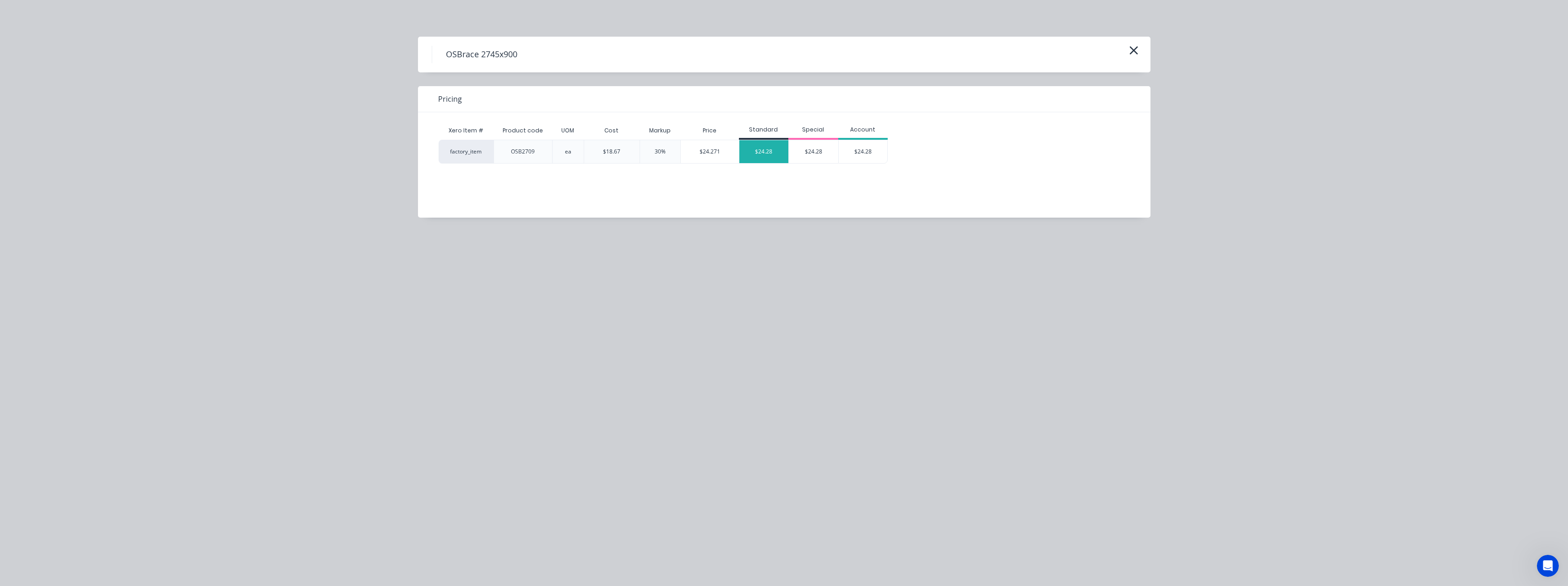
click at [764, 148] on div "$24.28" at bounding box center [764, 152] width 50 height 23
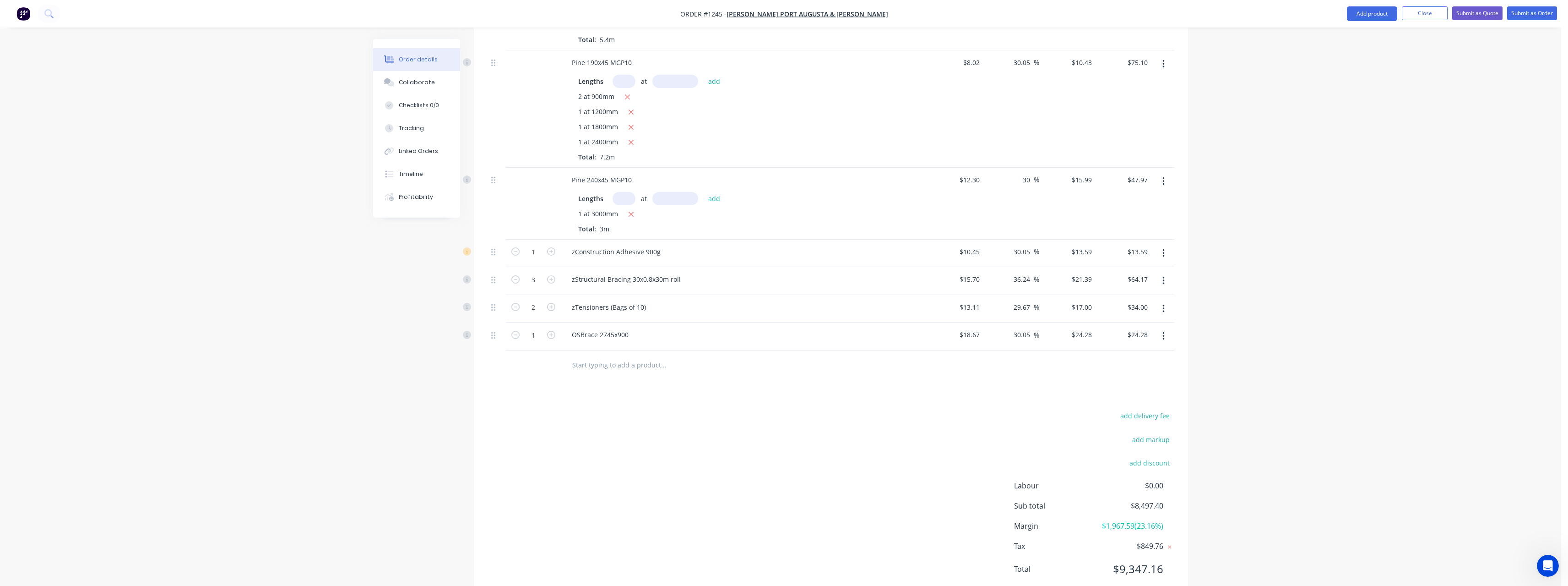
click at [622, 367] on input "text" at bounding box center [663, 365] width 183 height 18
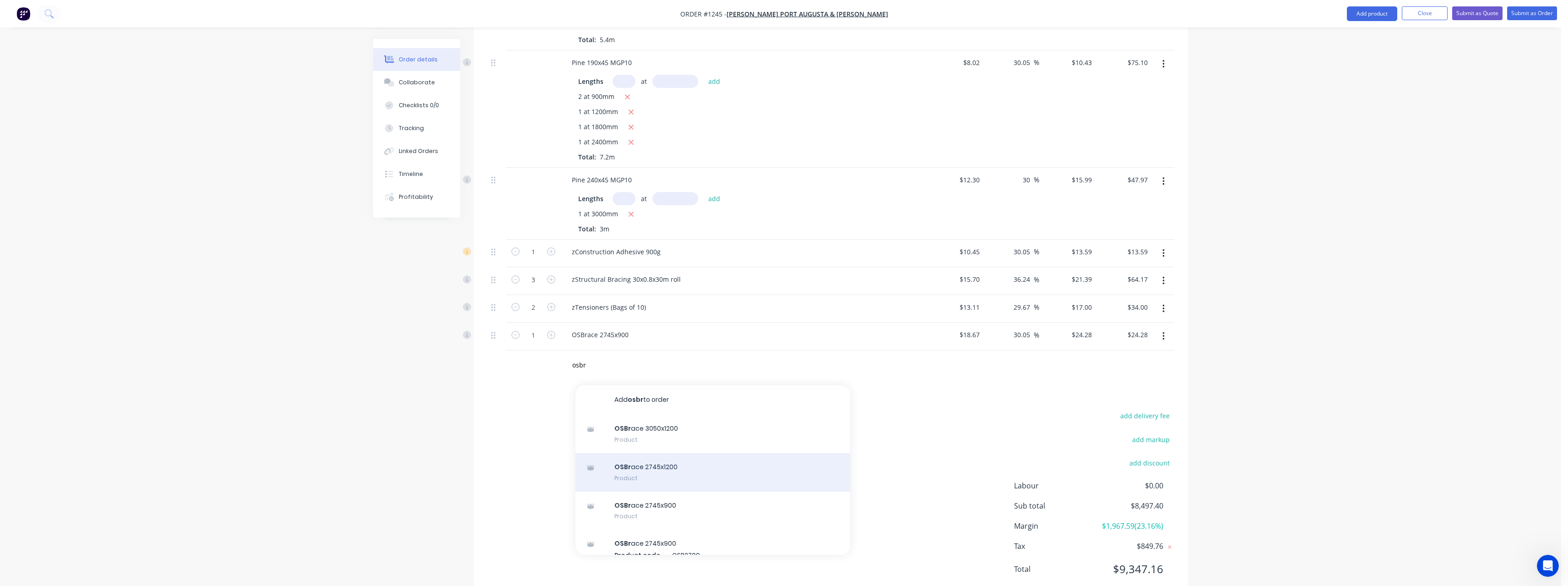
click at [654, 473] on div "OSBr ace 2745x1200 Product" at bounding box center [712, 473] width 274 height 39
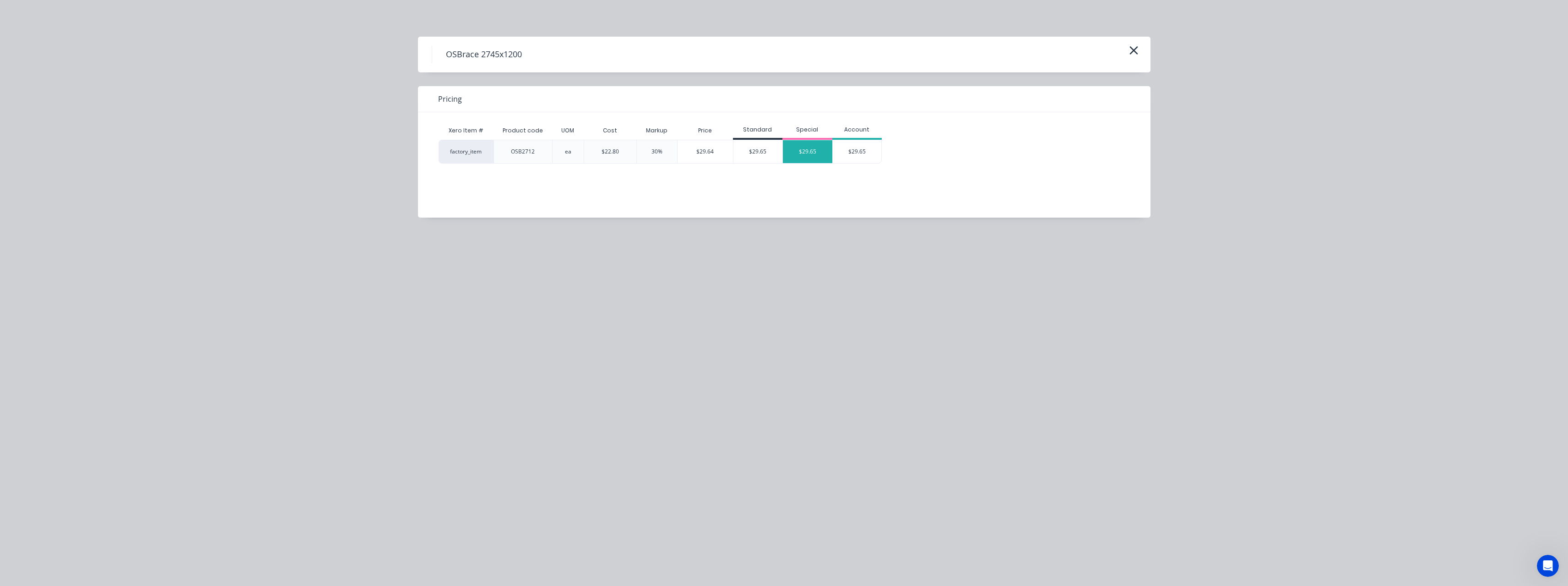
click at [796, 154] on div "$29.65" at bounding box center [808, 152] width 50 height 23
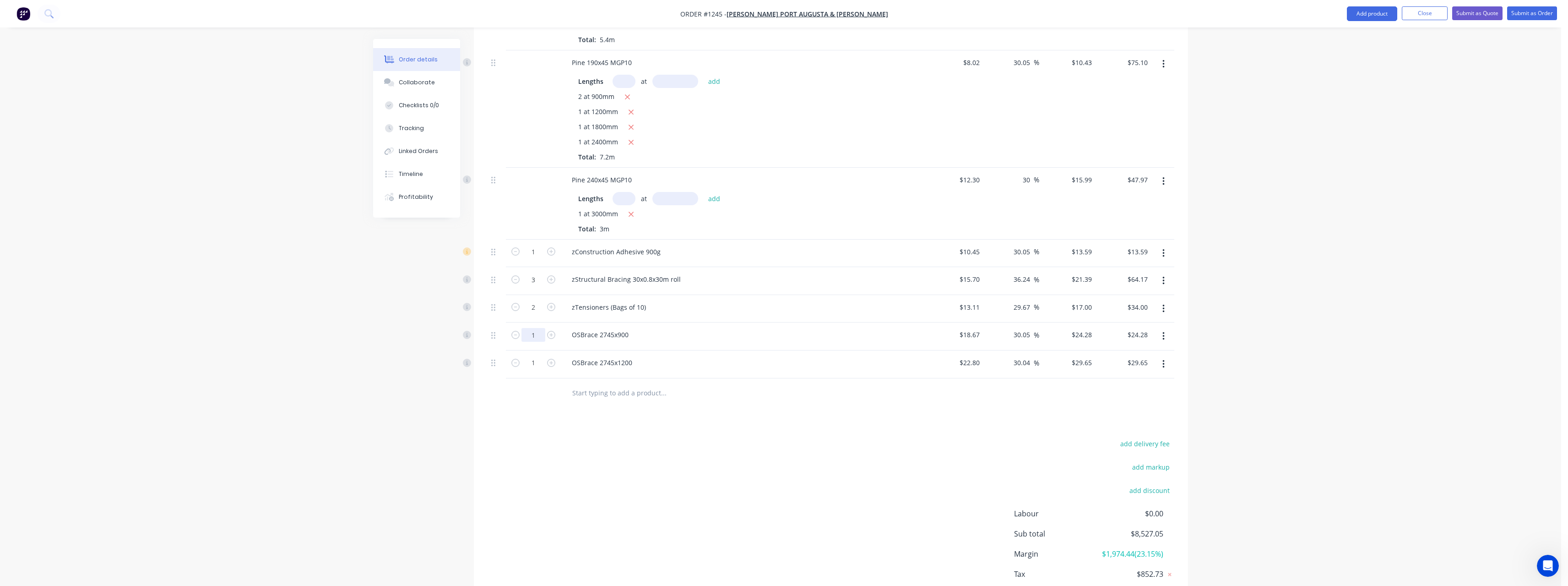
click at [536, 337] on input "1" at bounding box center [533, 335] width 24 height 14
drag, startPoint x: 487, startPoint y: 406, endPoint x: 494, endPoint y: 407, distance: 7.1
click at [487, 406] on div at bounding box center [496, 393] width 18 height 30
click at [610, 399] on input "text" at bounding box center [663, 393] width 183 height 18
click at [555, 362] on icon "button" at bounding box center [551, 363] width 8 height 8
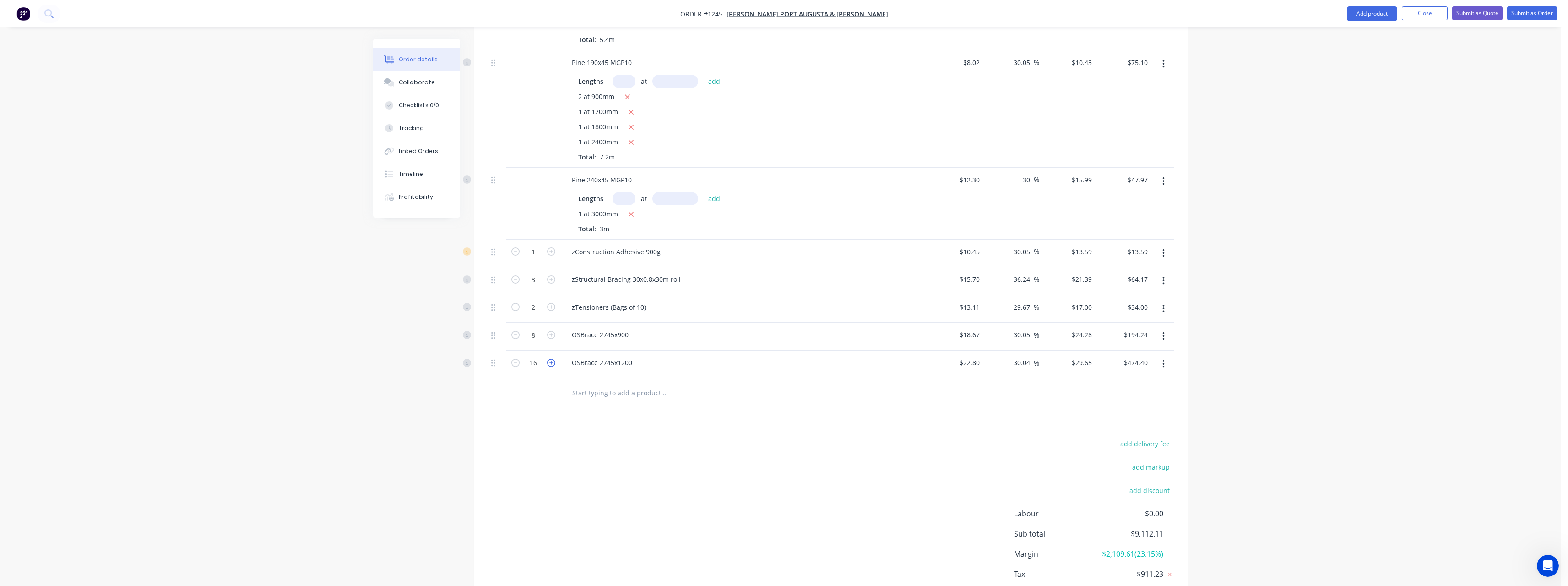
click at [555, 362] on icon "button" at bounding box center [551, 363] width 8 height 8
click at [588, 398] on input "text" at bounding box center [663, 393] width 183 height 18
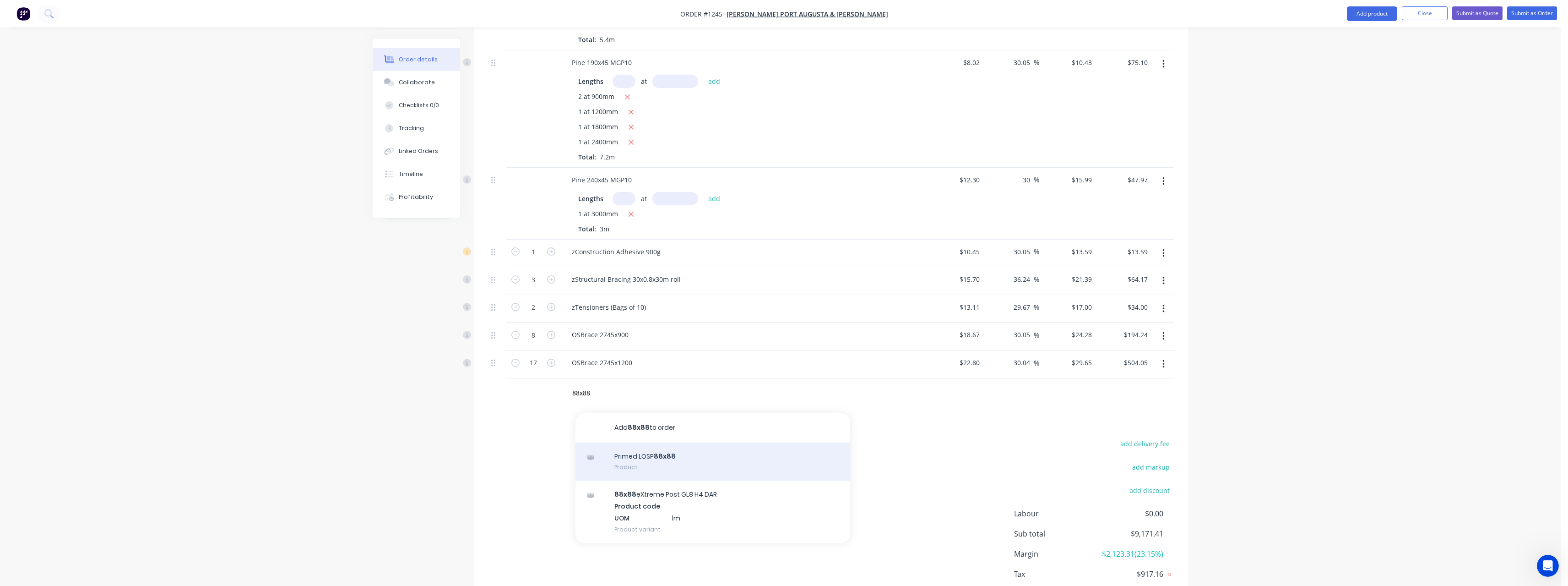
click at [684, 455] on div "Primed LOSP 88x88 Product" at bounding box center [712, 462] width 274 height 39
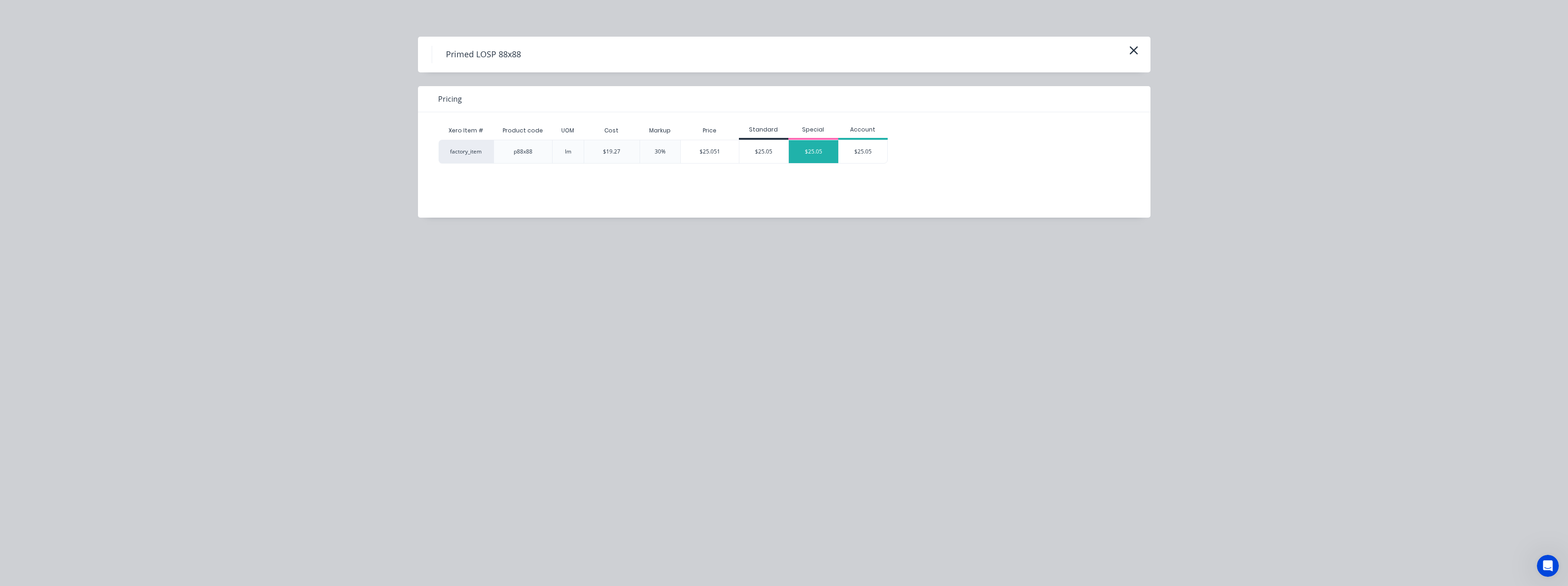
click at [796, 156] on div "$25.05" at bounding box center [814, 152] width 50 height 23
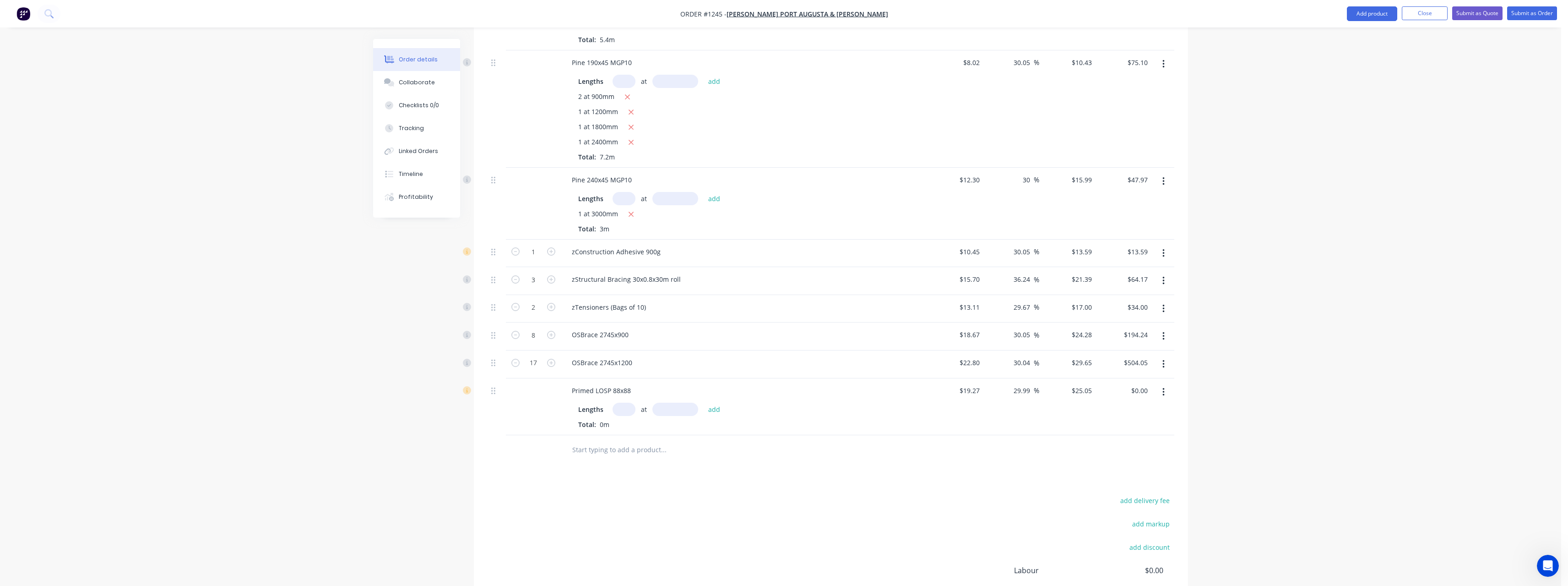
click at [626, 413] on input "text" at bounding box center [624, 409] width 23 height 13
click at [704, 403] on button "add" at bounding box center [714, 409] width 21 height 12
click at [631, 465] on input "text" at bounding box center [663, 465] width 183 height 18
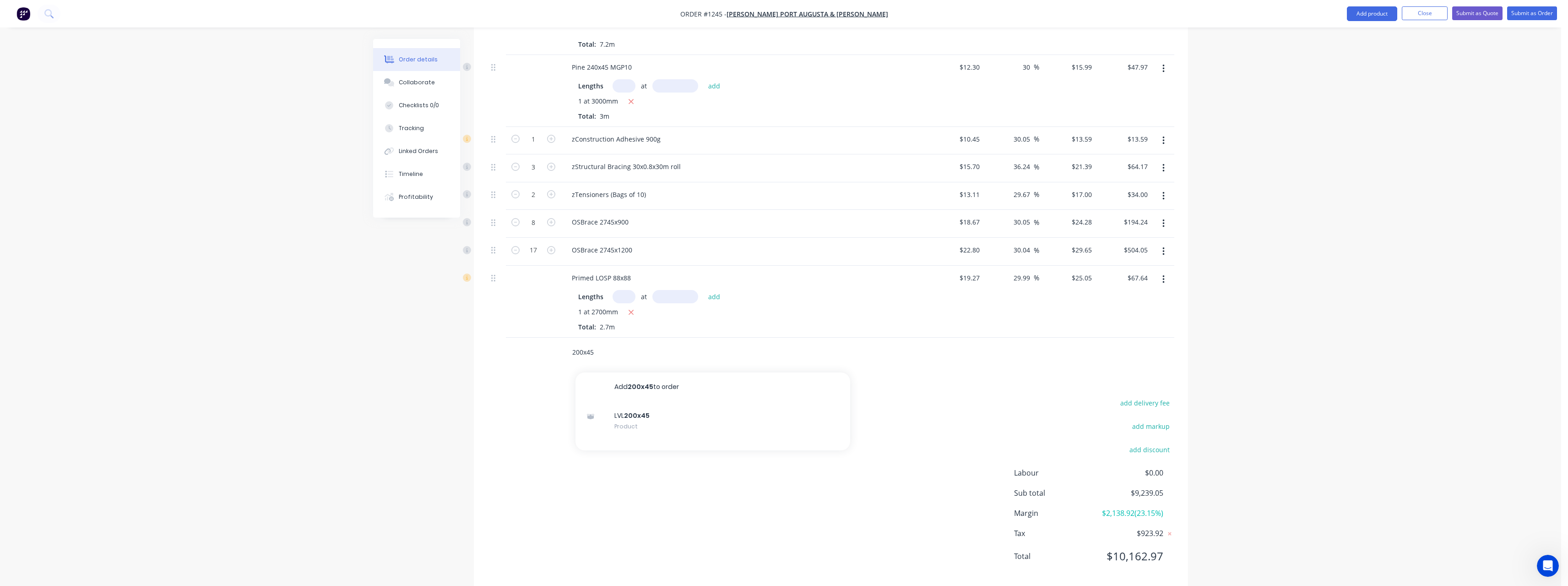
scroll to position [1559, 0]
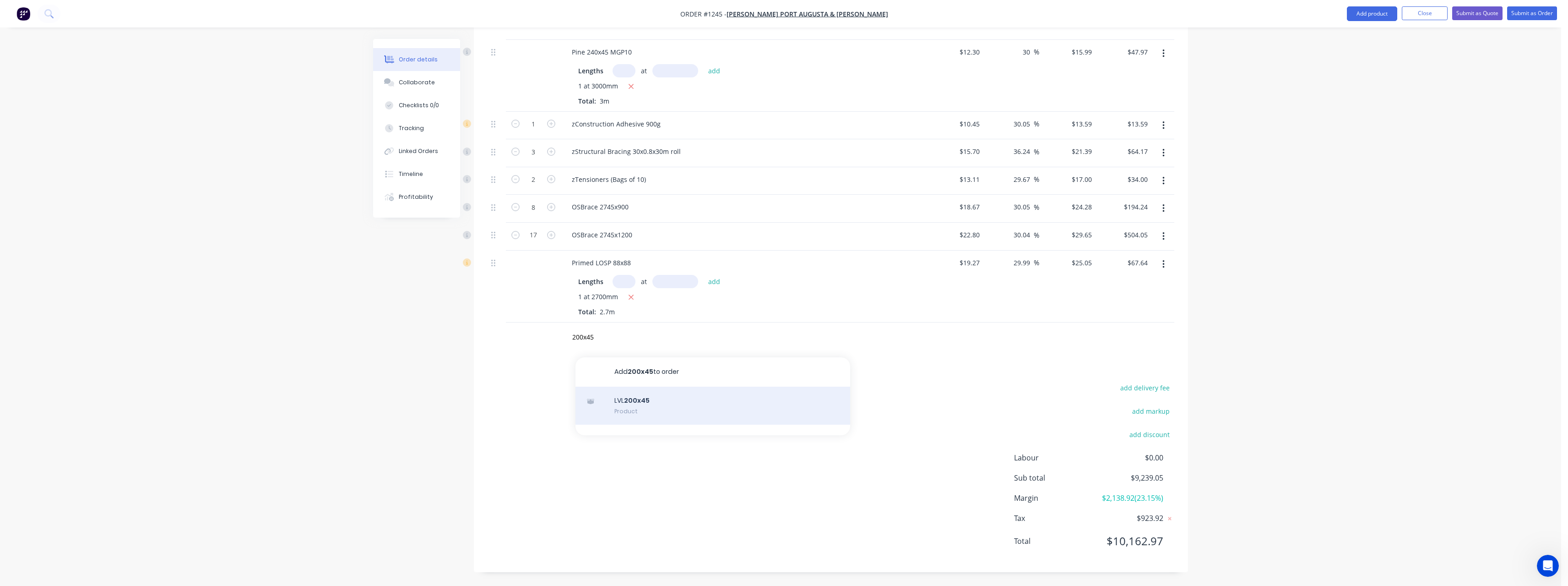
click at [689, 402] on div "LVL 200x45 Product" at bounding box center [712, 406] width 274 height 39
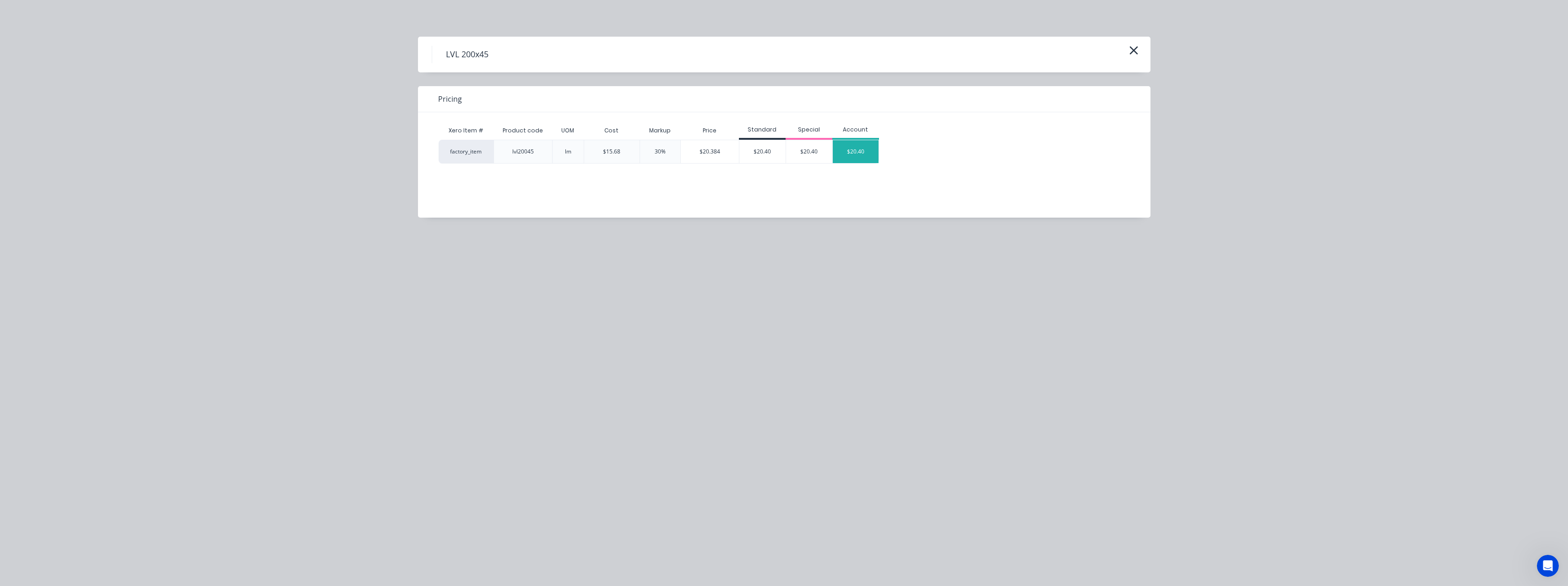
click at [846, 154] on div "$20.40" at bounding box center [855, 152] width 46 height 23
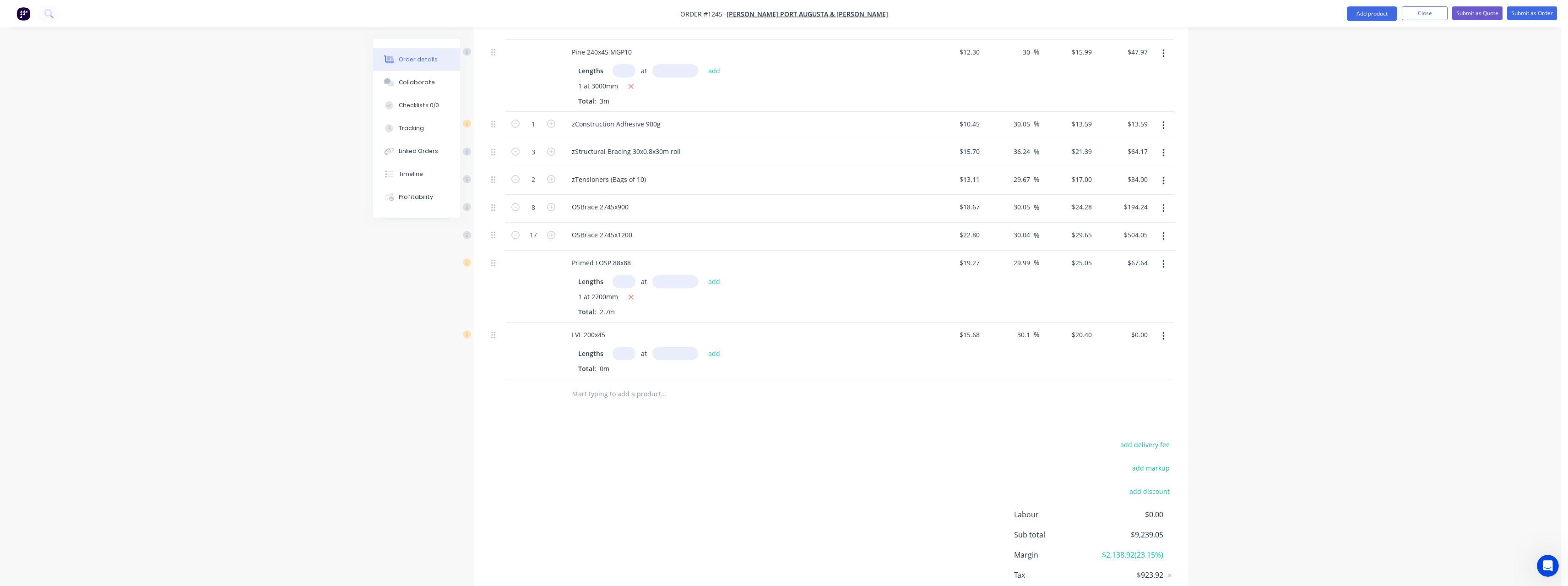
click at [625, 351] on input "text" at bounding box center [624, 353] width 23 height 13
click at [704, 347] on button "add" at bounding box center [714, 353] width 21 height 12
click at [617, 408] on input "text" at bounding box center [663, 409] width 183 height 18
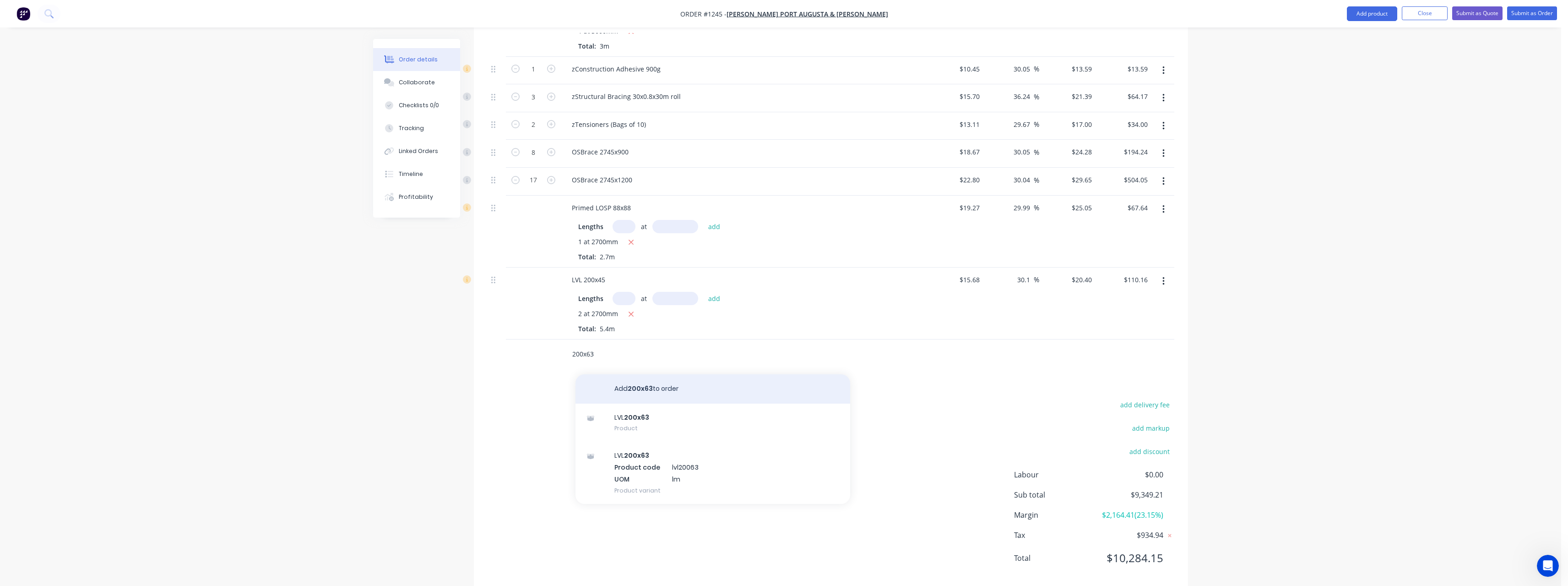
scroll to position [1631, 0]
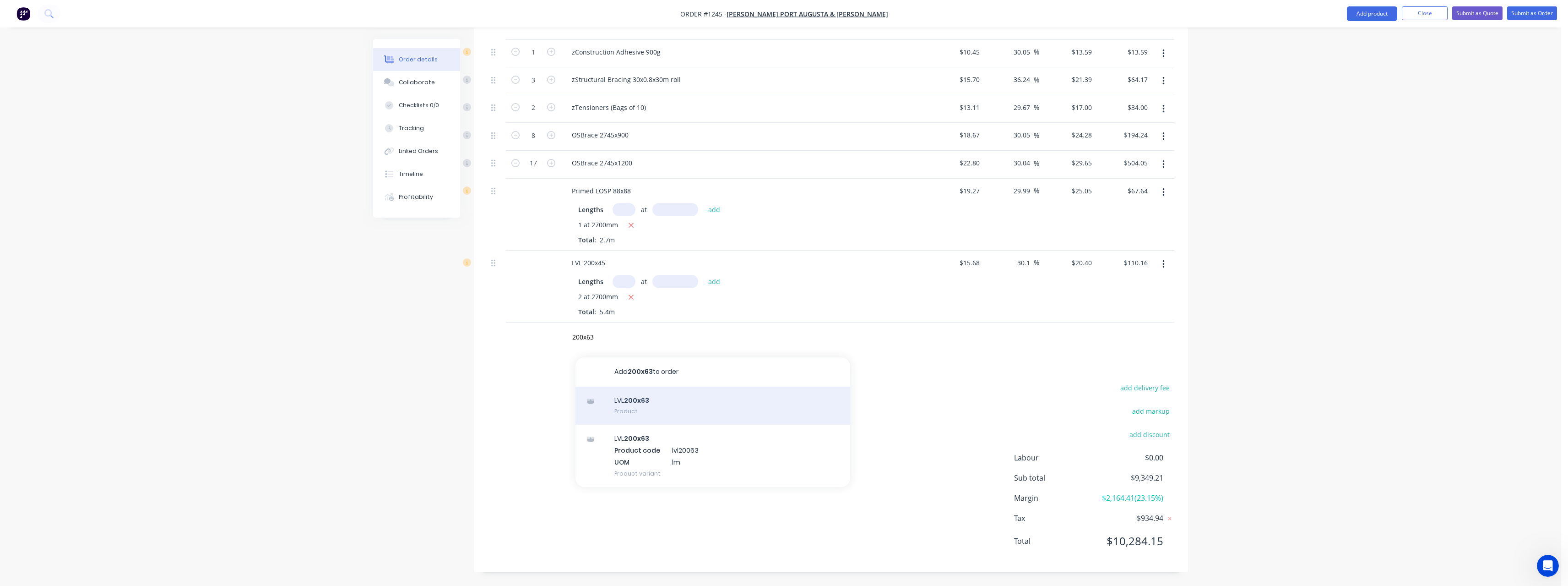
click at [662, 406] on div "LVL 200x63 Product" at bounding box center [712, 406] width 274 height 39
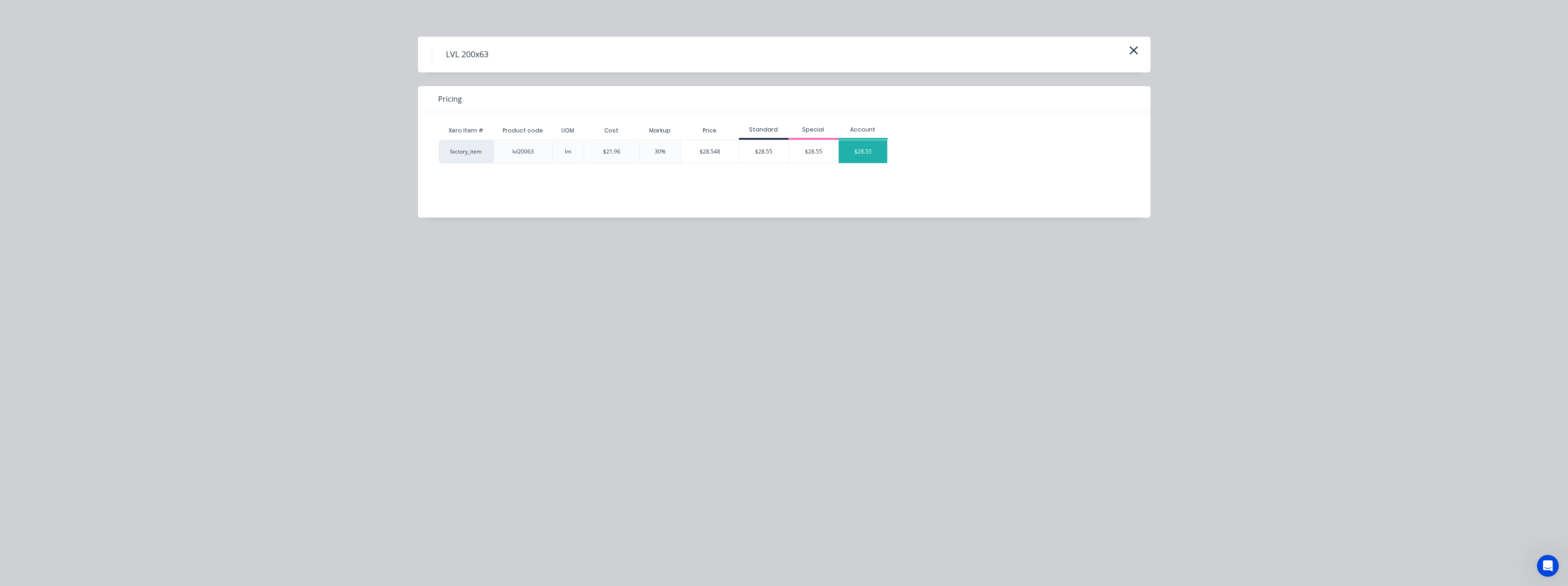
click at [855, 152] on div "$28.55" at bounding box center [863, 152] width 49 height 23
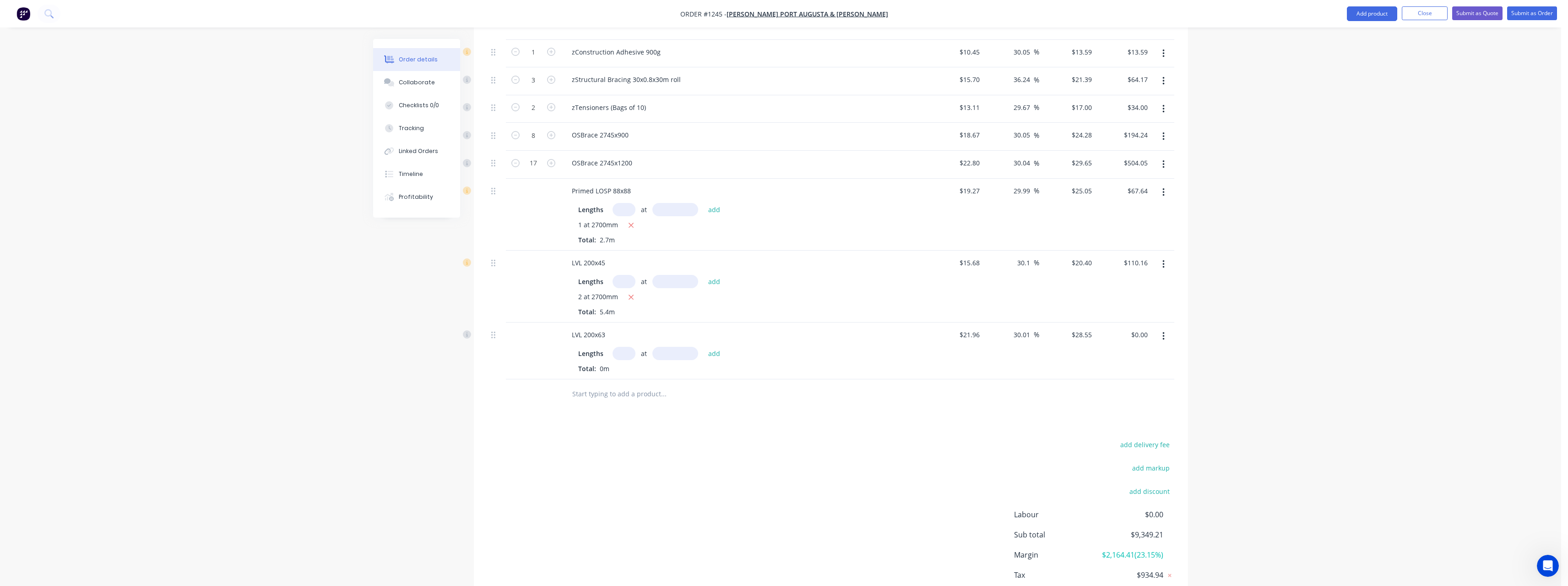
click at [624, 354] on input "text" at bounding box center [624, 353] width 23 height 13
click at [704, 347] on button "add" at bounding box center [714, 353] width 21 height 12
click at [632, 412] on input "text" at bounding box center [663, 409] width 183 height 18
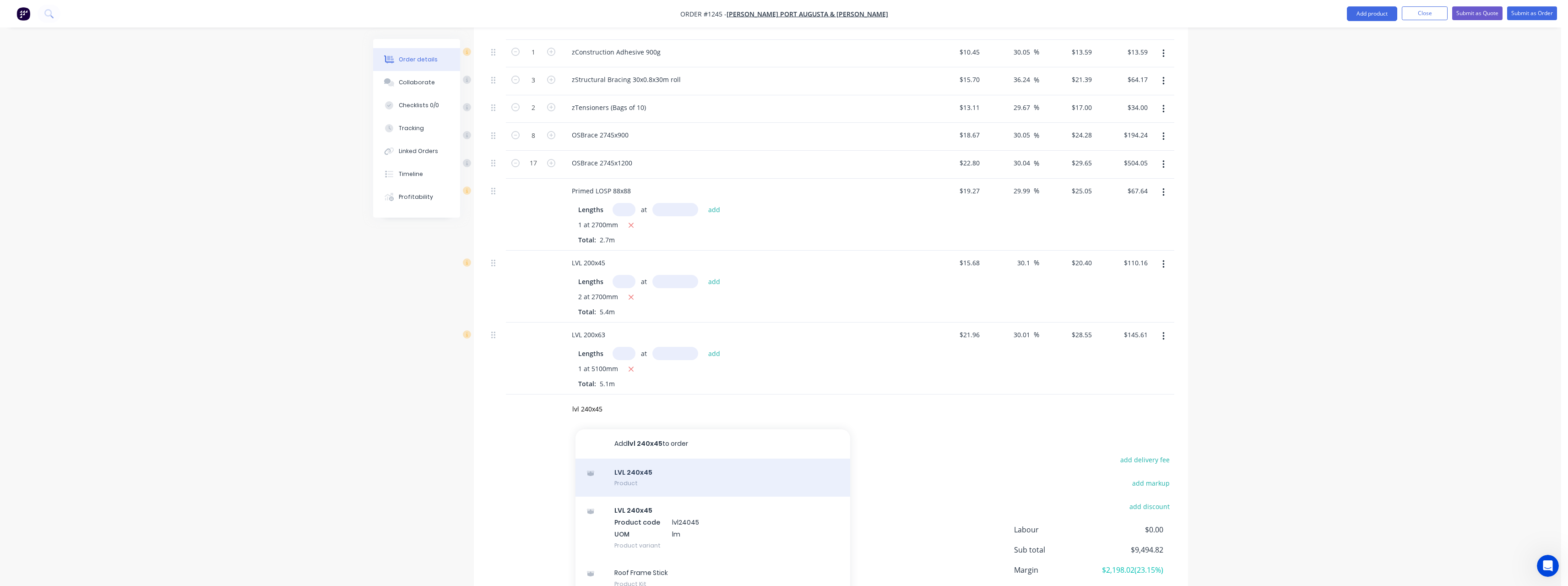
click at [651, 473] on div "LVL 240x45 Product" at bounding box center [712, 478] width 274 height 39
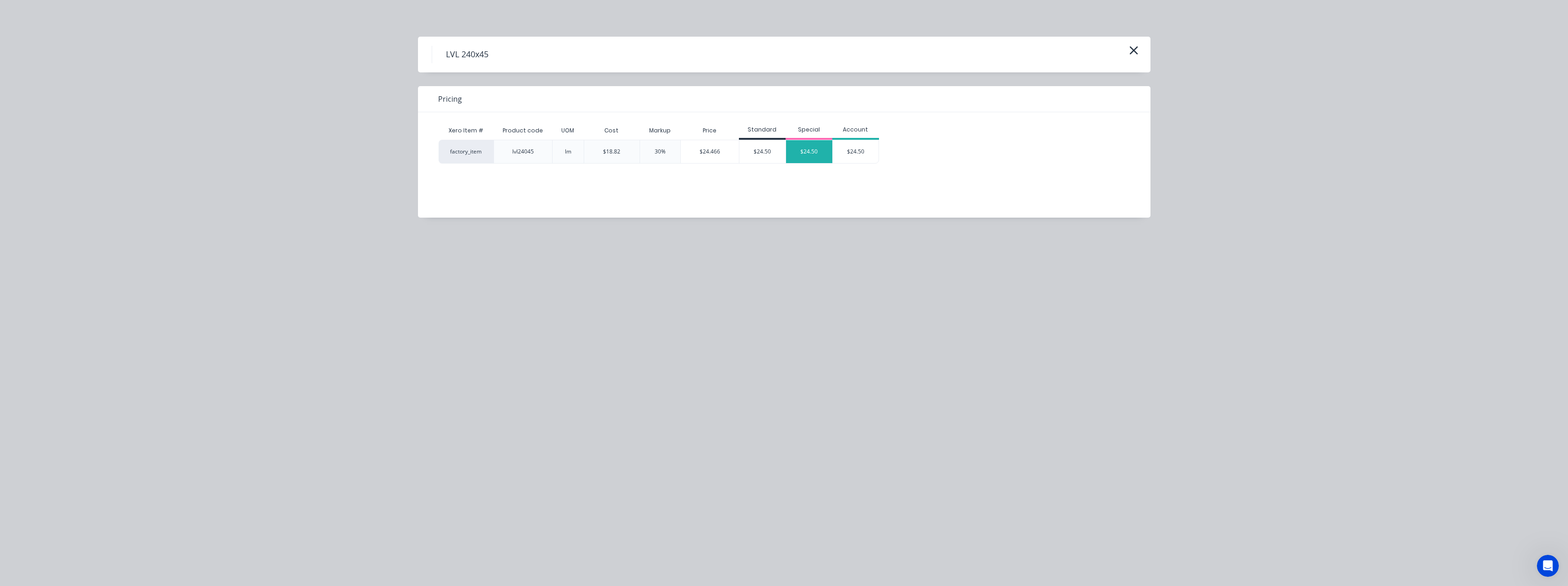
click at [813, 145] on div "$24.50" at bounding box center [809, 152] width 46 height 23
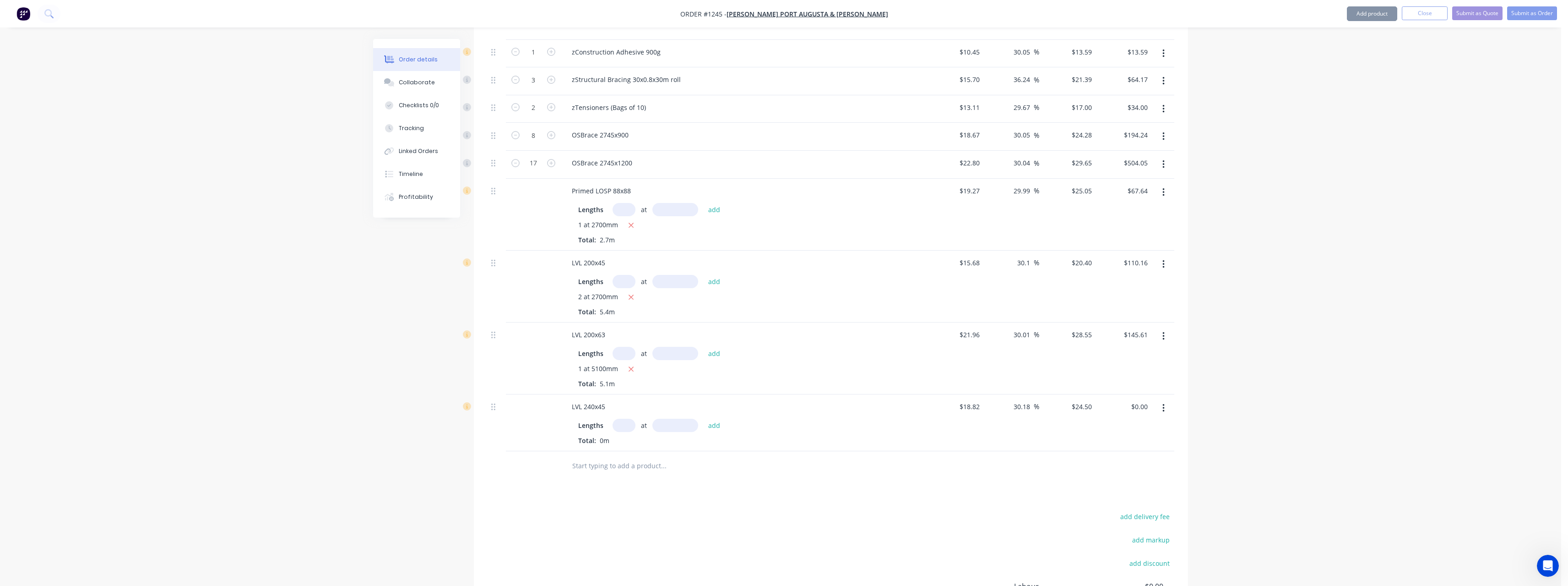
click at [633, 430] on input "text" at bounding box center [624, 425] width 23 height 13
click at [704, 419] on button "add" at bounding box center [714, 425] width 21 height 12
click at [623, 517] on input "text" at bounding box center [663, 511] width 183 height 18
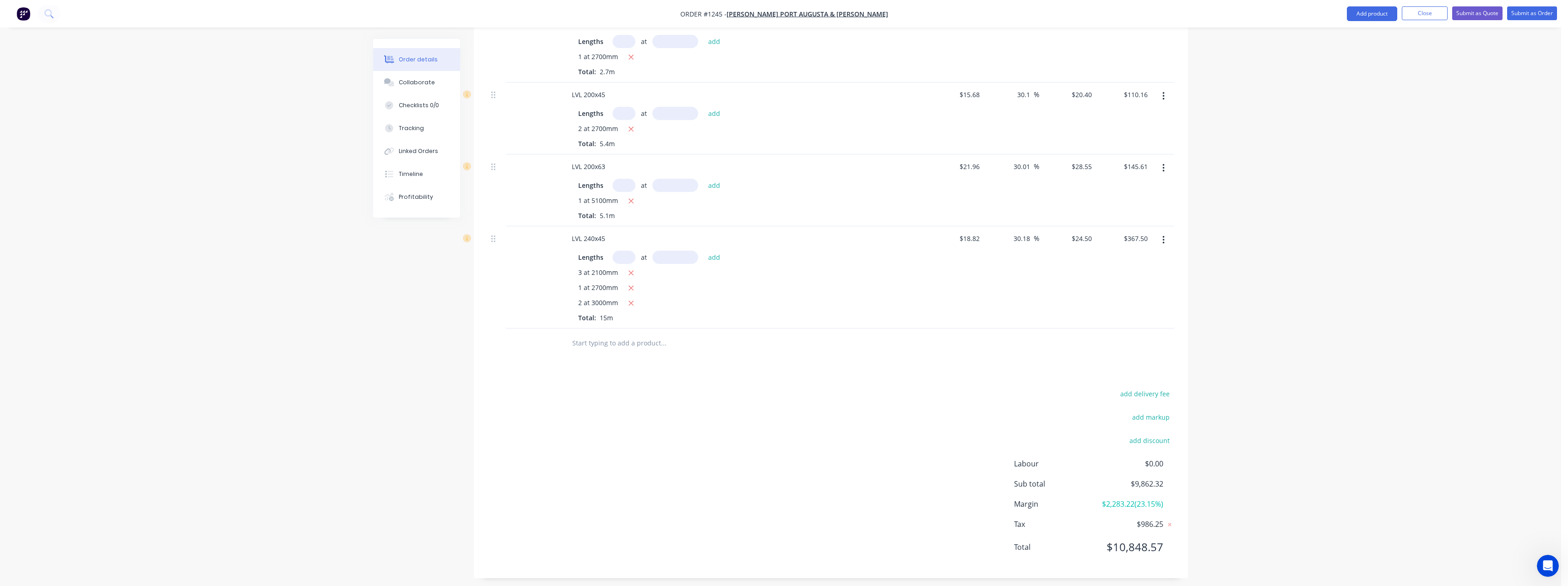
scroll to position [1806, 0]
click at [669, 394] on div "LVL 300x45 Product" at bounding box center [712, 406] width 274 height 39
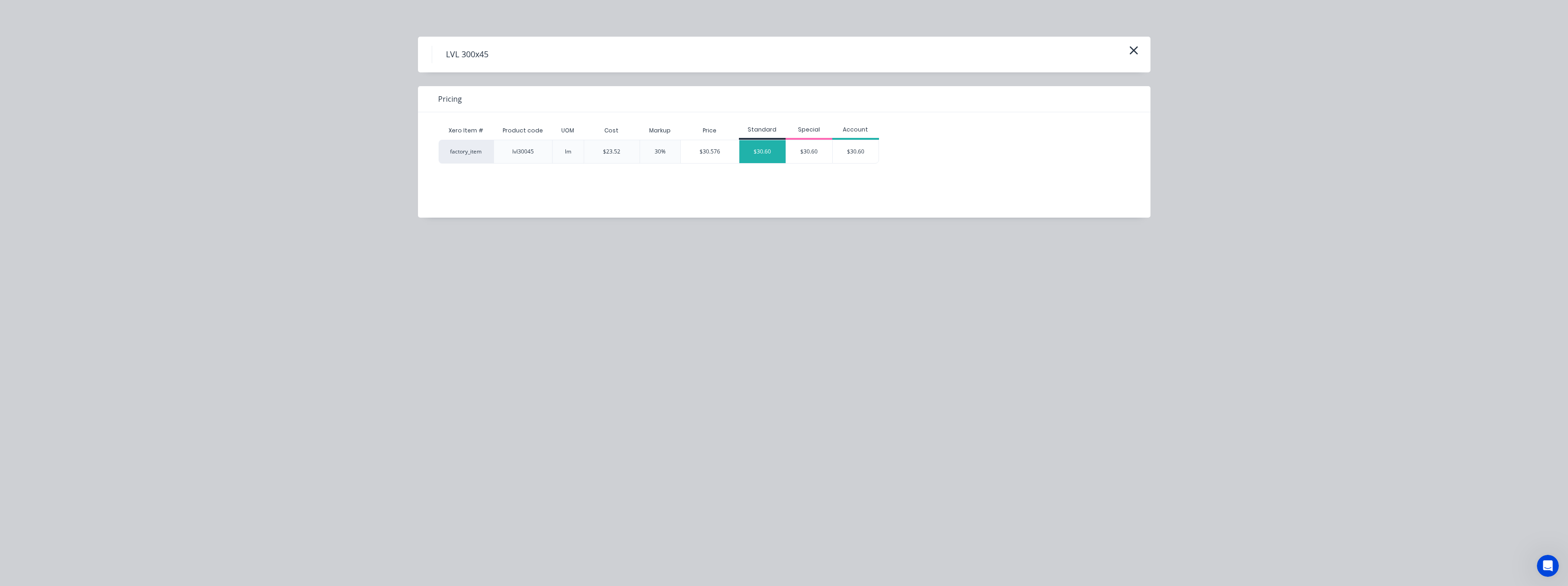
click at [772, 147] on div "$30.60" at bounding box center [762, 152] width 46 height 23
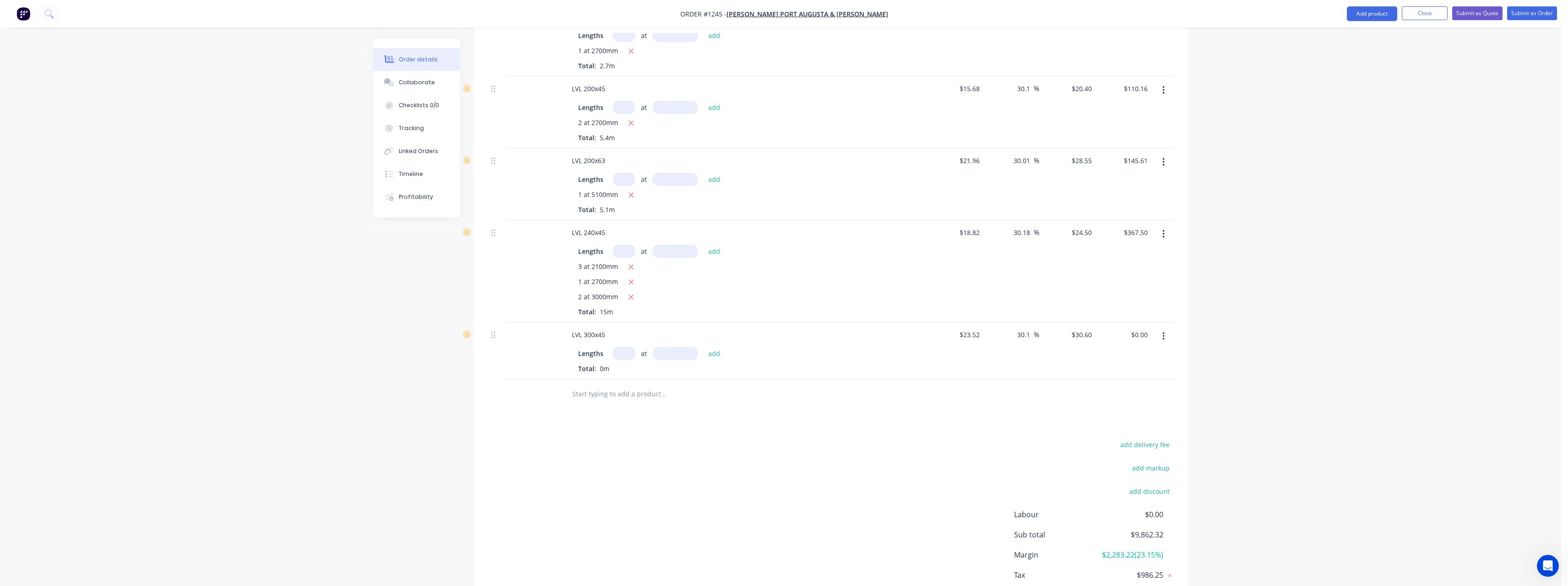
click at [628, 351] on input "text" at bounding box center [624, 353] width 23 height 13
click at [704, 347] on button "add" at bounding box center [714, 353] width 21 height 12
click at [626, 408] on input "text" at bounding box center [663, 409] width 183 height 18
click at [582, 406] on input "text" at bounding box center [663, 409] width 183 height 18
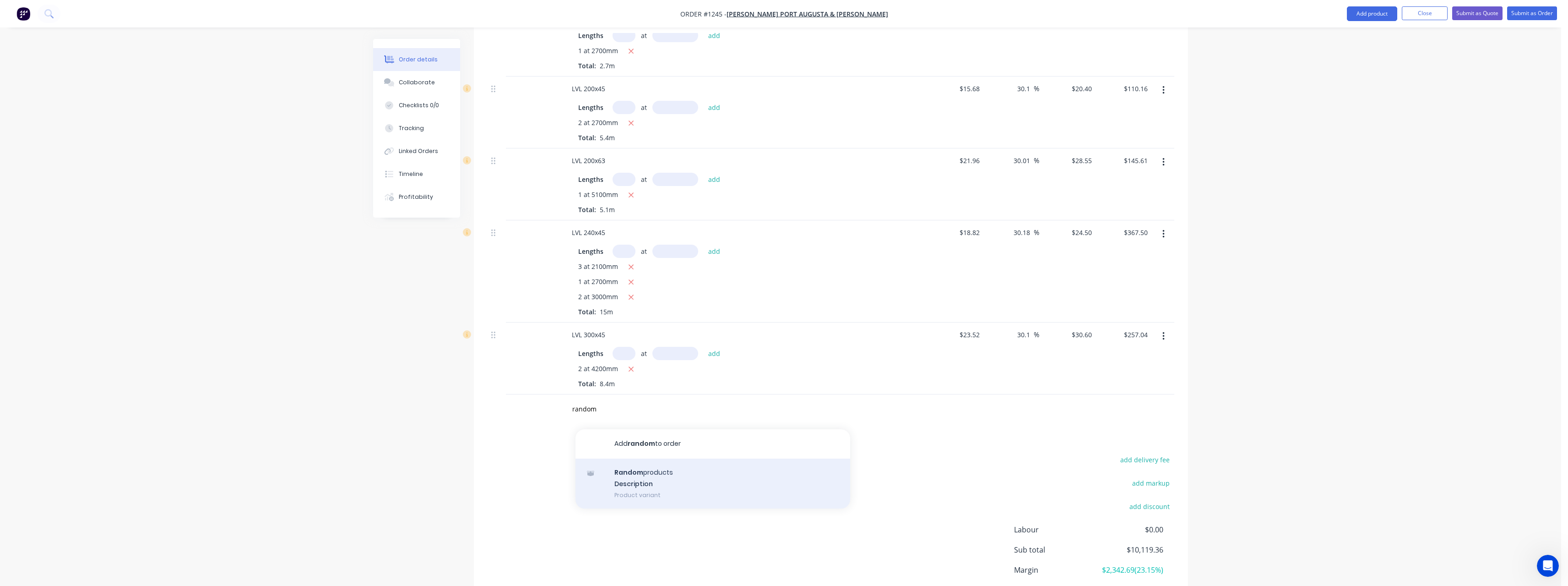
click at [664, 471] on div "Random products Description Product variant" at bounding box center [712, 484] width 274 height 51
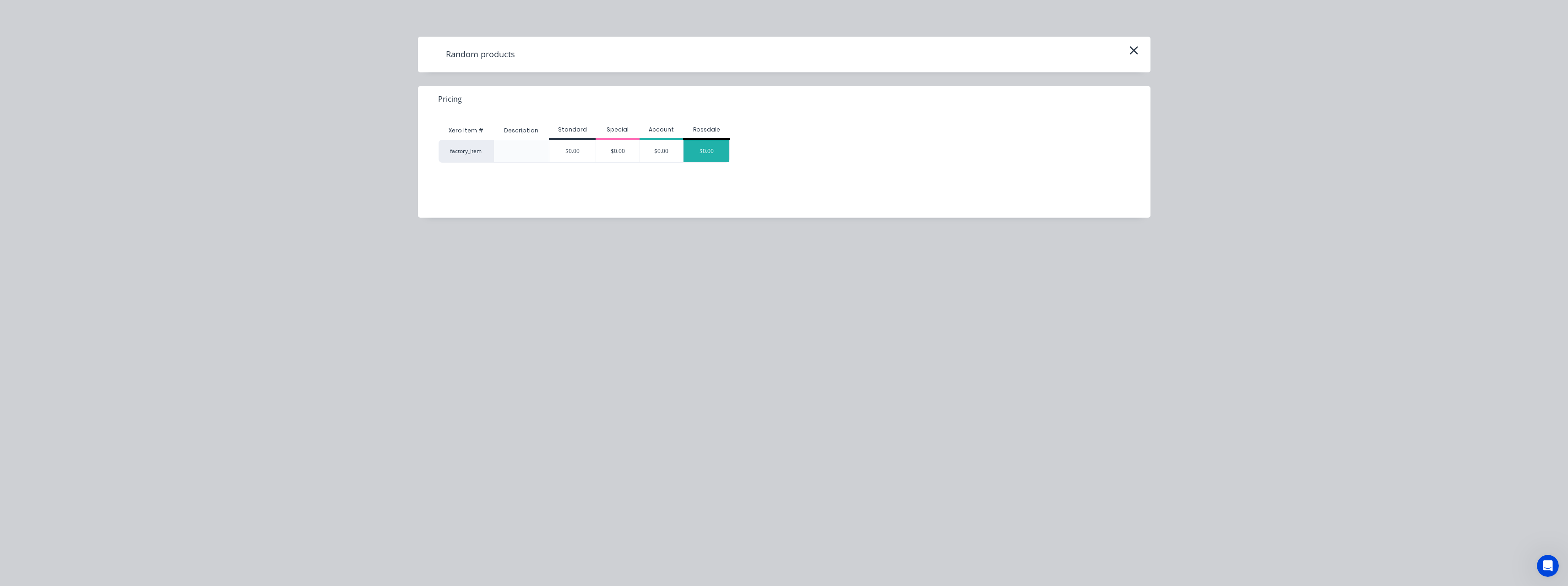
click at [704, 150] on div "$0.00" at bounding box center [707, 152] width 46 height 22
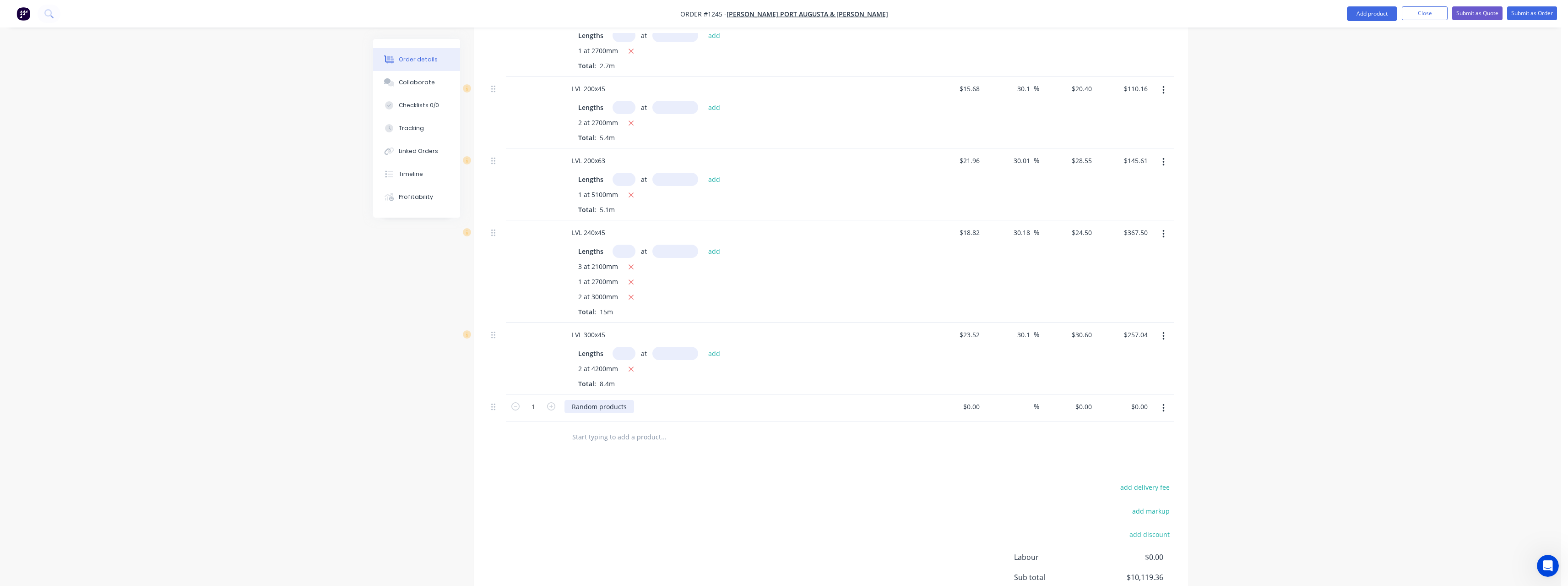
click at [626, 402] on div "Random products" at bounding box center [599, 406] width 70 height 13
click at [982, 410] on input at bounding box center [973, 406] width 21 height 13
click at [1032, 406] on input at bounding box center [1028, 406] width 10 height 13
click at [637, 434] on input "text" at bounding box center [663, 437] width 183 height 18
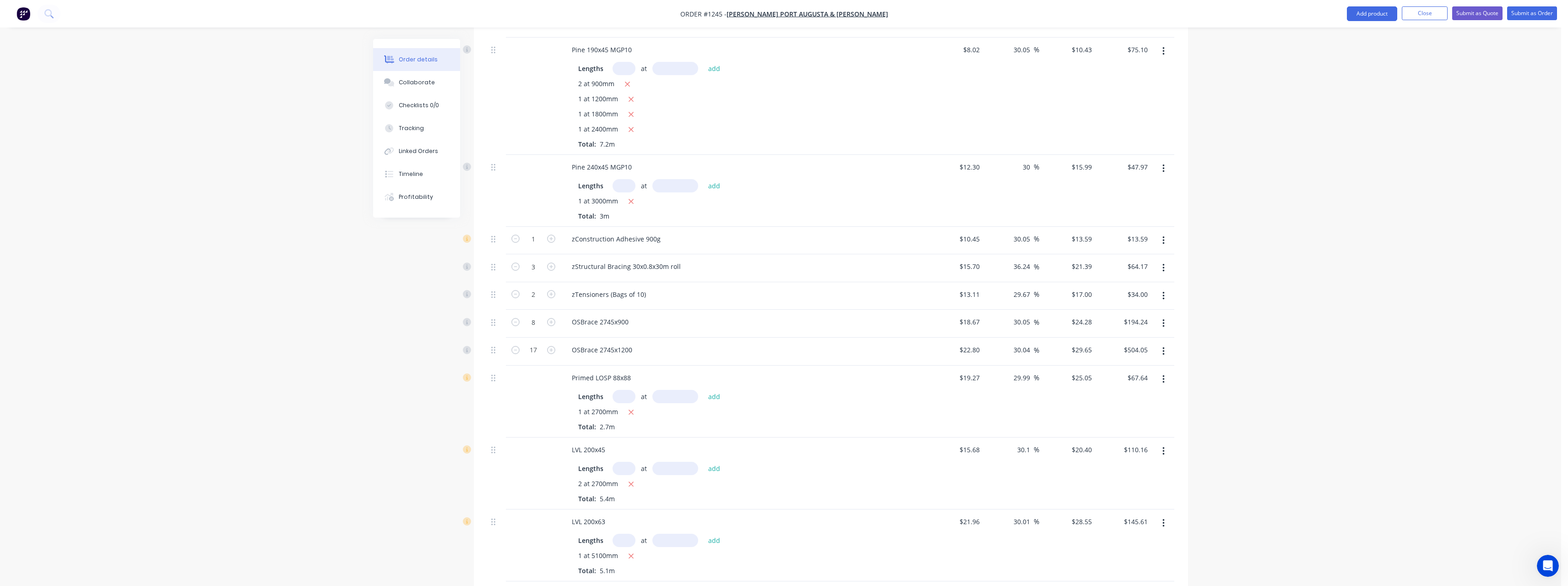
scroll to position [1439, 0]
click at [543, 273] on input "3" at bounding box center [533, 272] width 24 height 14
click at [668, 500] on div "2 at 2700mm Total: 5.4m" at bounding box center [743, 497] width 331 height 25
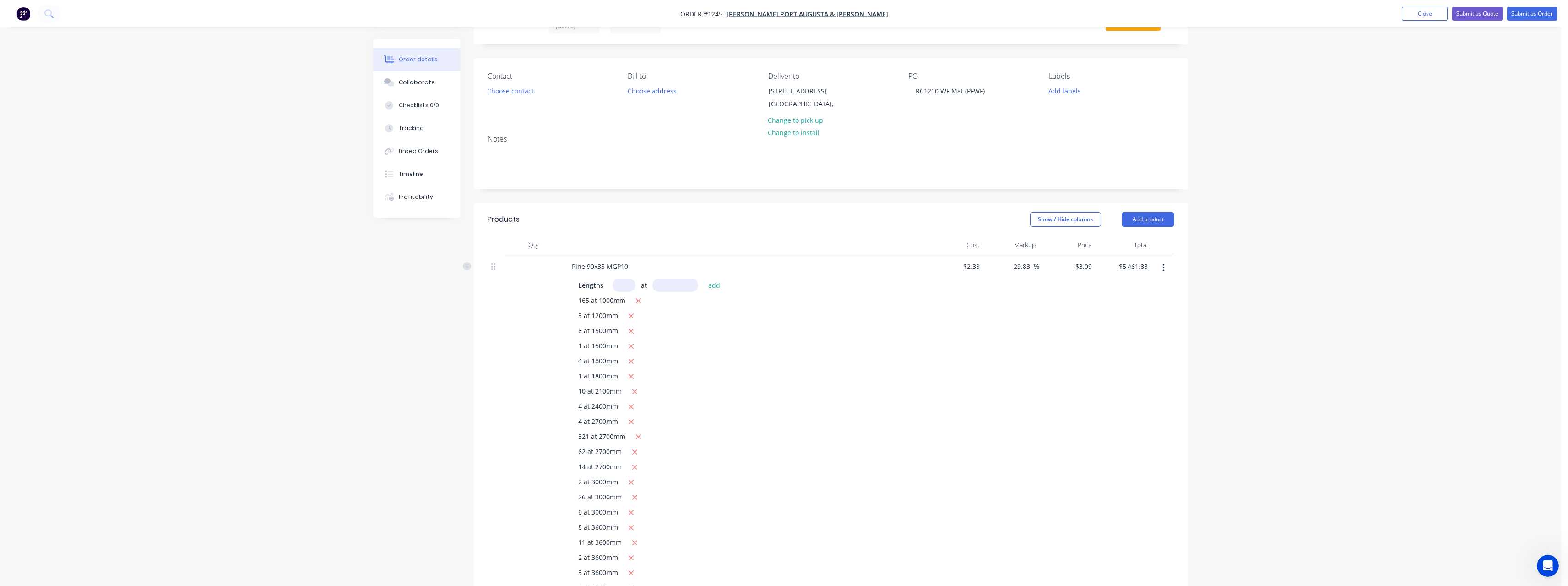
scroll to position [46, 0]
click at [1032, 265] on input "29.83" at bounding box center [1023, 264] width 21 height 13
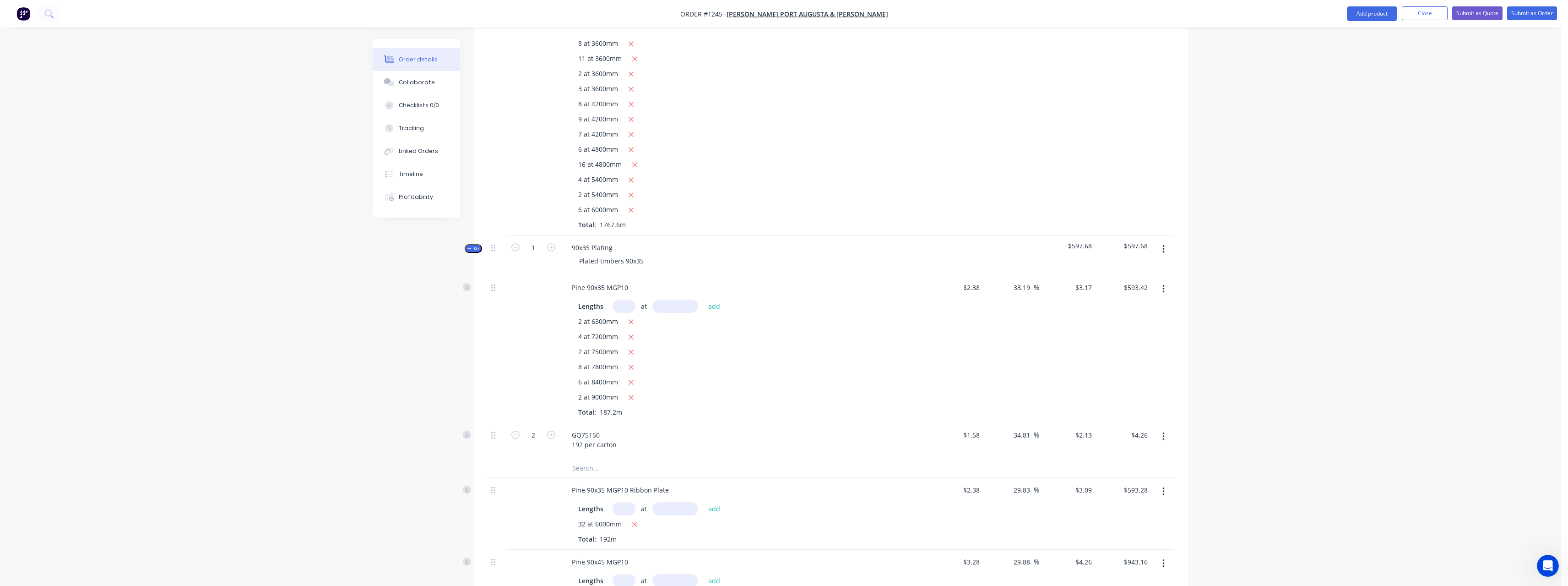
scroll to position [641, 0]
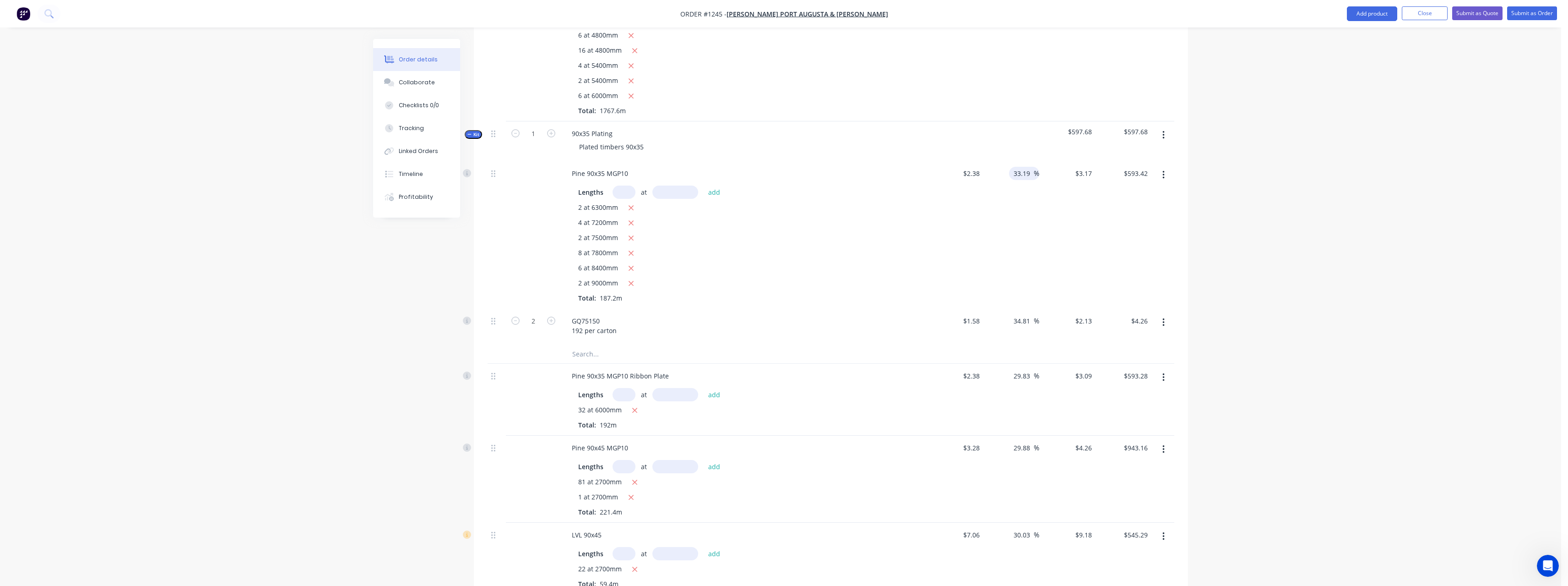
click at [1032, 173] on input "33.19" at bounding box center [1023, 173] width 21 height 13
click at [1044, 374] on div "$3.09 $3.09" at bounding box center [1067, 400] width 56 height 72
click at [1030, 376] on input "29.83" at bounding box center [1023, 376] width 21 height 13
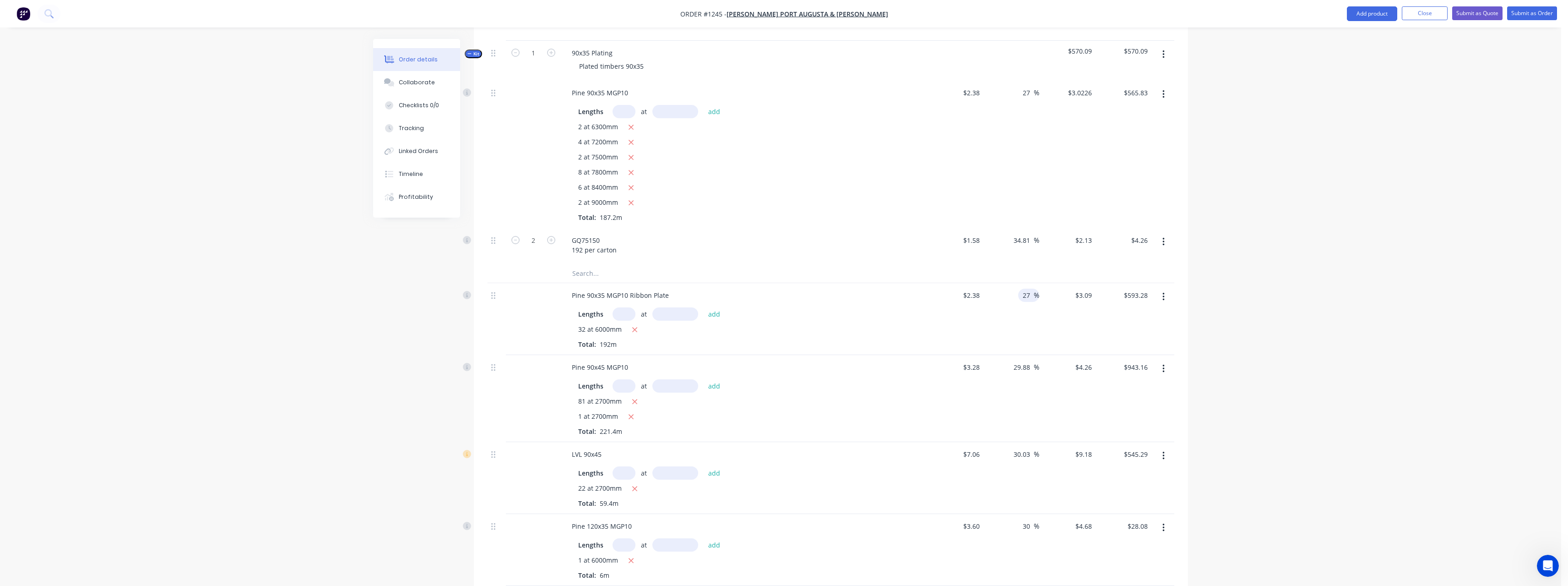
scroll to position [733, 0]
click at [1032, 356] on input "29.88" at bounding box center [1023, 356] width 21 height 13
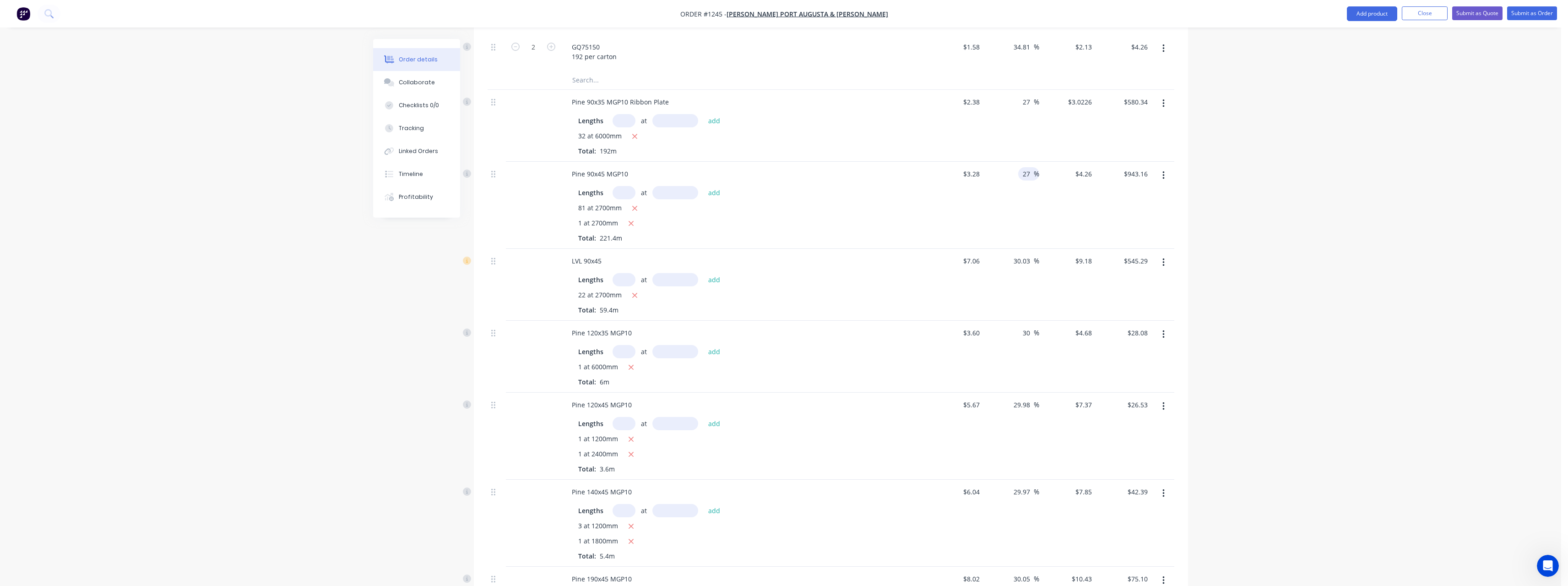
scroll to position [916, 0]
click at [1031, 261] on input "30.03" at bounding box center [1023, 259] width 21 height 13
click at [1032, 331] on input "30" at bounding box center [1027, 331] width 12 height 13
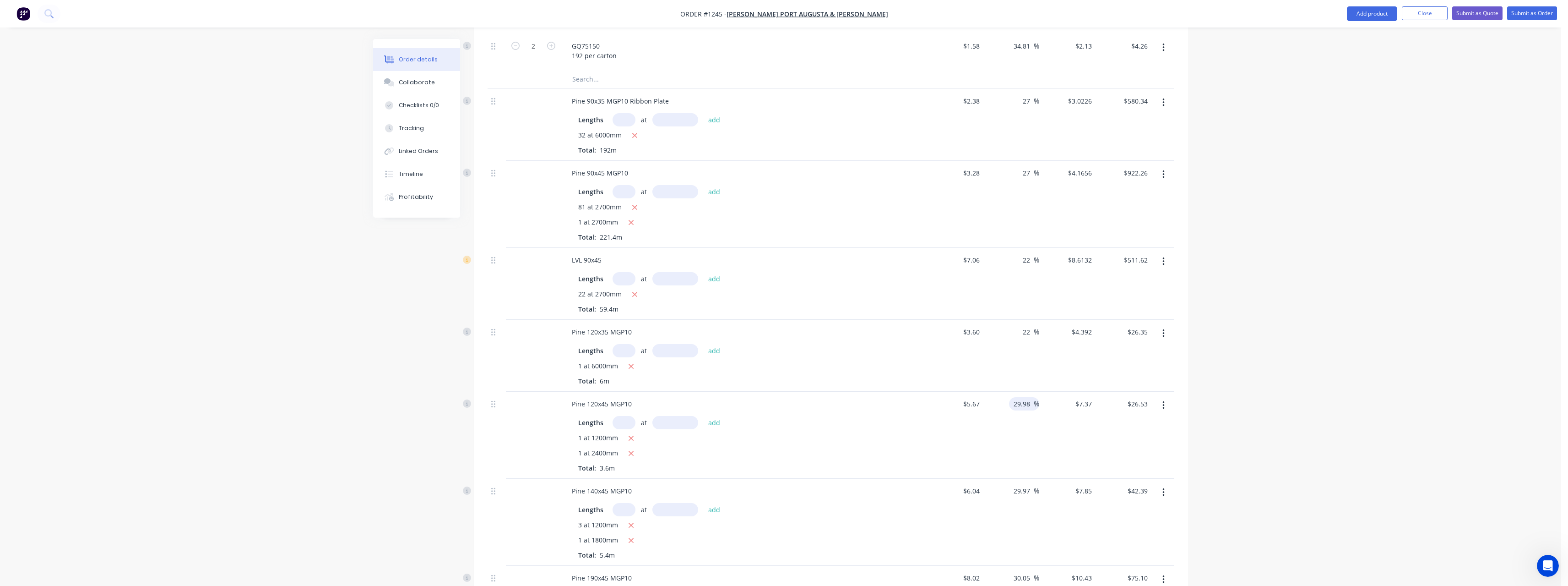
click at [1032, 404] on input "29.98" at bounding box center [1023, 403] width 21 height 13
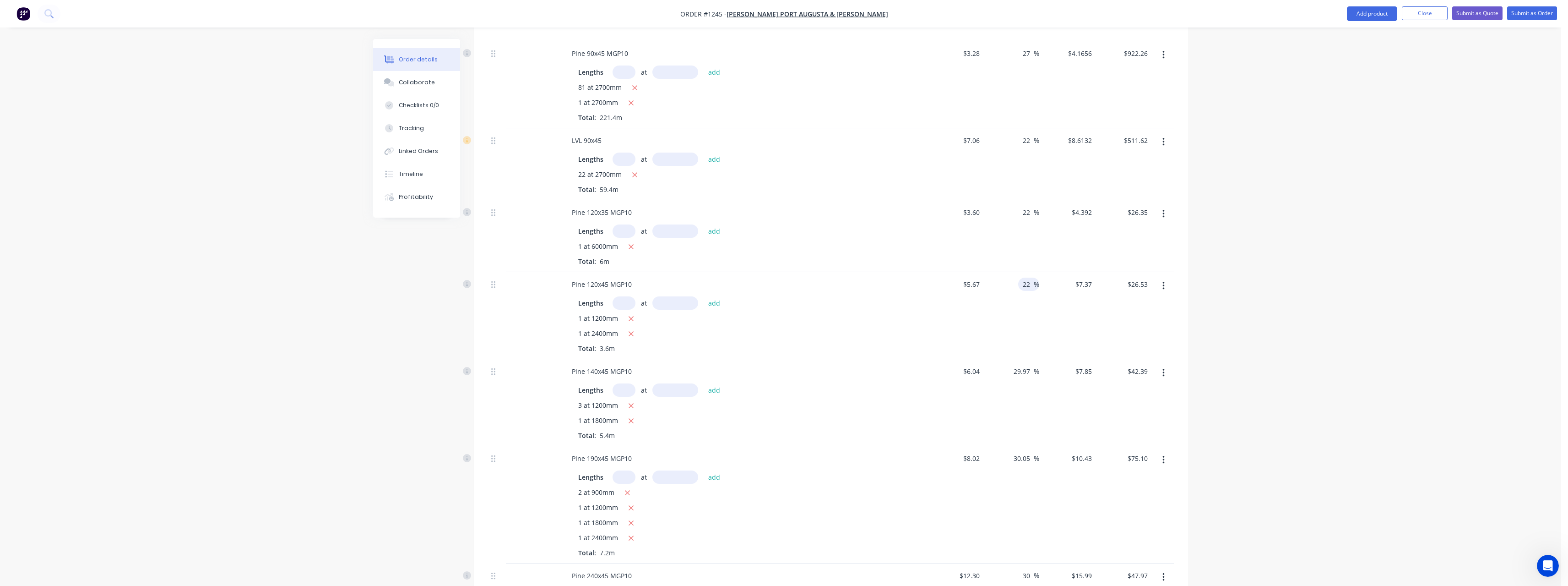
scroll to position [1099, 0]
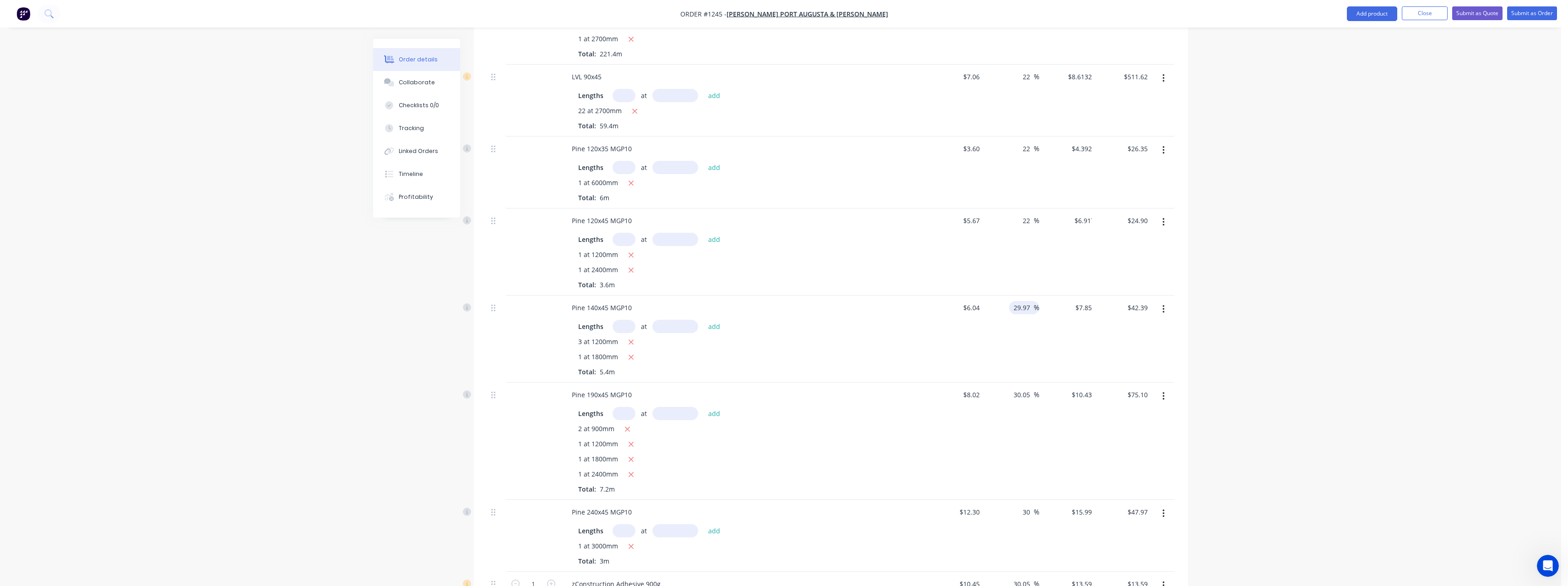
click at [1029, 305] on input "29.97" at bounding box center [1023, 307] width 21 height 13
click at [1031, 397] on input "30.05" at bounding box center [1023, 394] width 21 height 13
click at [1030, 151] on input "22" at bounding box center [1027, 148] width 12 height 13
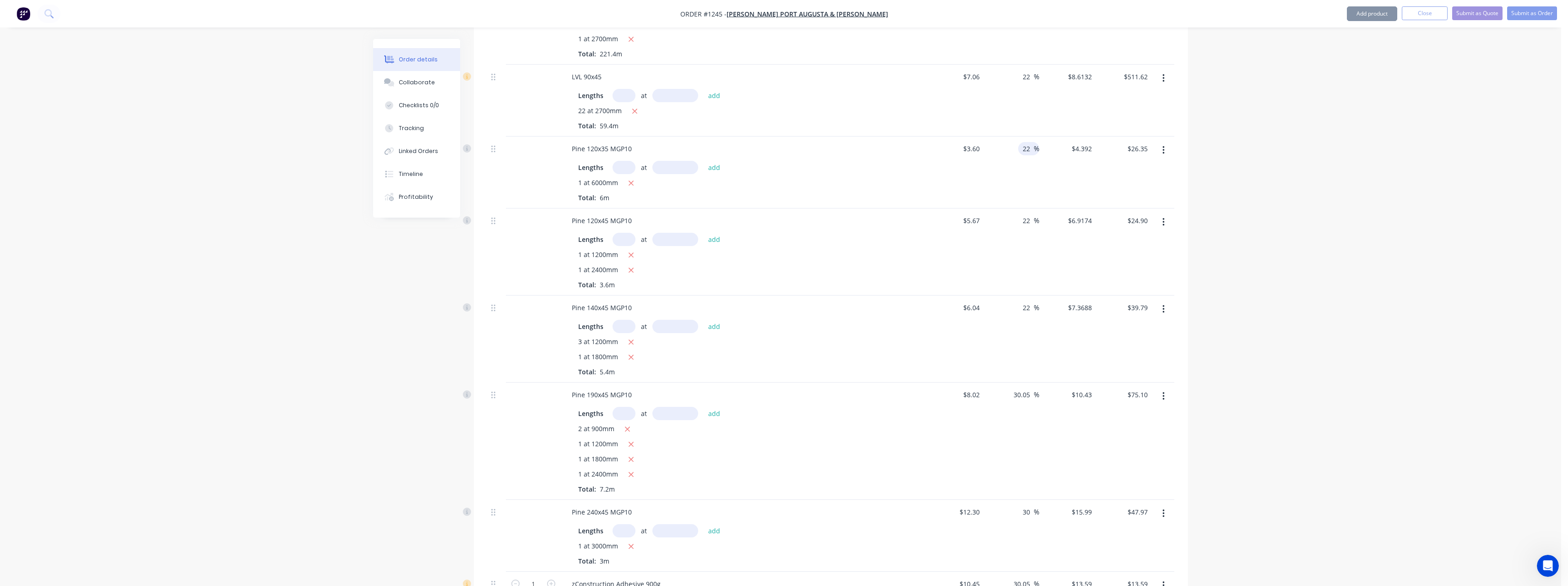
click at [1030, 151] on input "22" at bounding box center [1027, 148] width 12 height 13
click at [1033, 221] on input "22" at bounding box center [1027, 220] width 12 height 13
click at [1033, 309] on input "22" at bounding box center [1027, 307] width 12 height 13
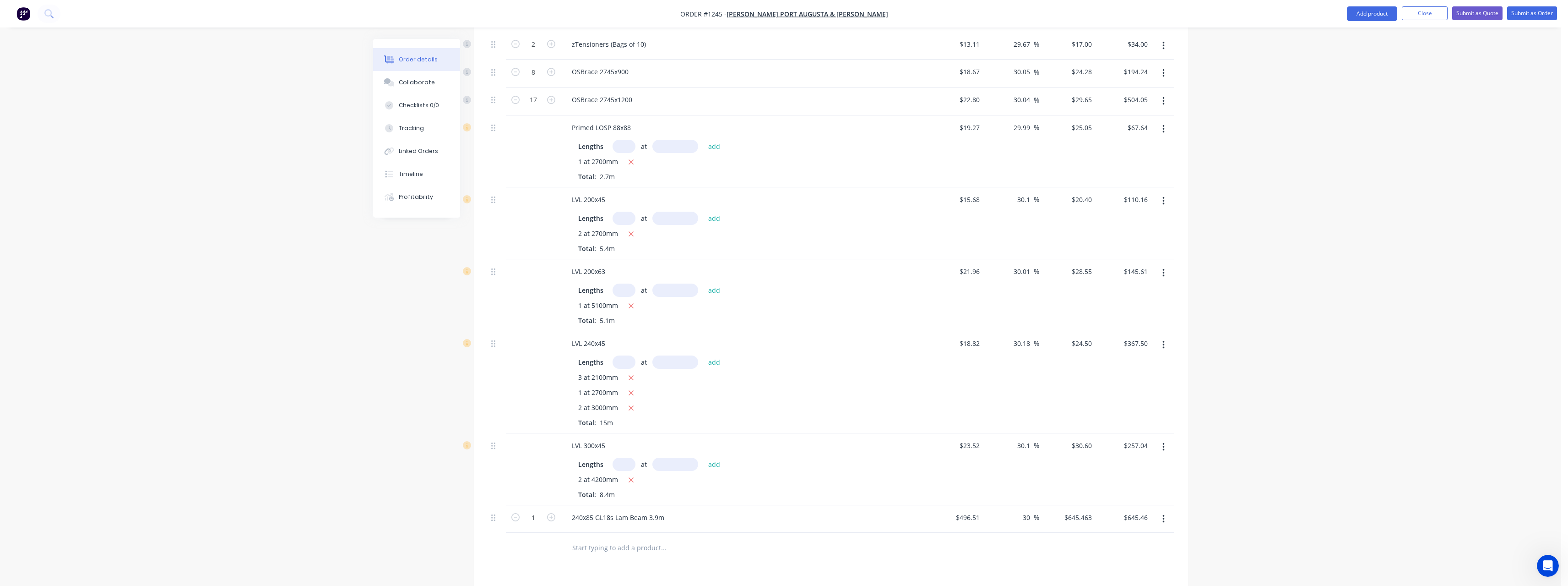
scroll to position [1695, 0]
click at [1032, 201] on input "30.1" at bounding box center [1025, 199] width 17 height 13
click at [1029, 272] on input "30.01" at bounding box center [1023, 271] width 21 height 13
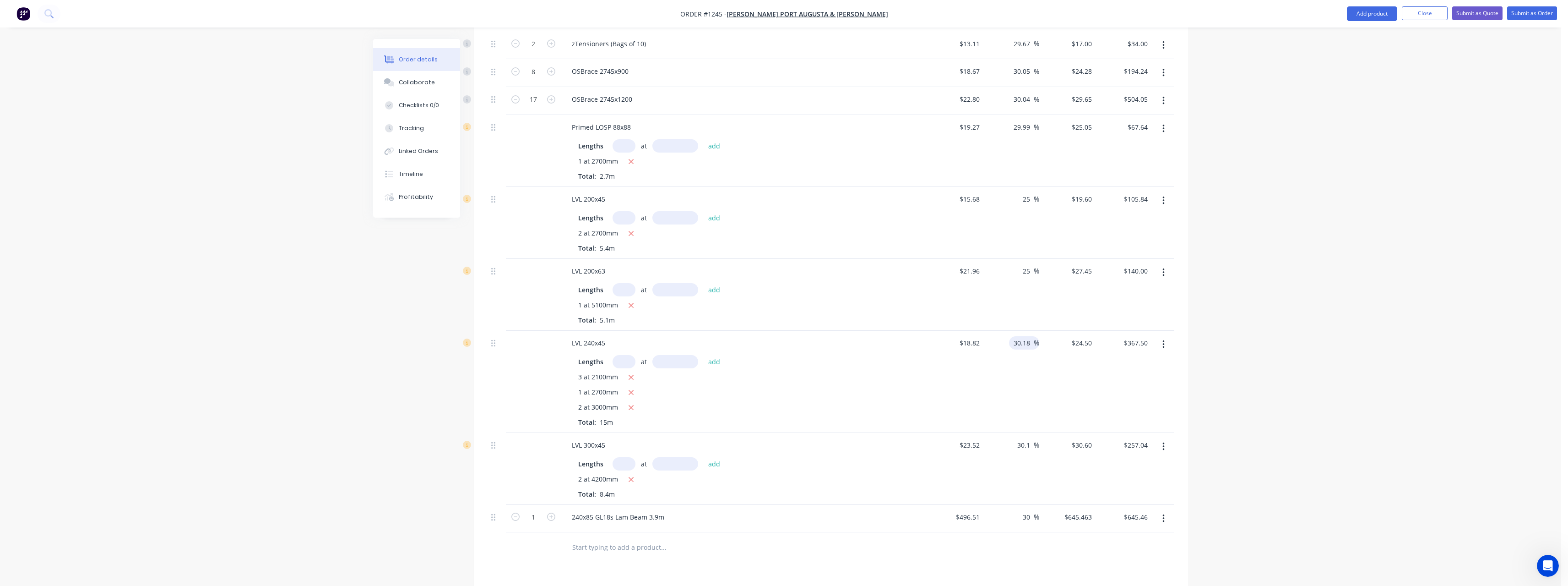
click at [1032, 342] on input "30.18" at bounding box center [1023, 342] width 21 height 13
click at [1032, 443] on input "30.1" at bounding box center [1025, 445] width 17 height 13
click at [1031, 513] on input "30" at bounding box center [1027, 517] width 12 height 13
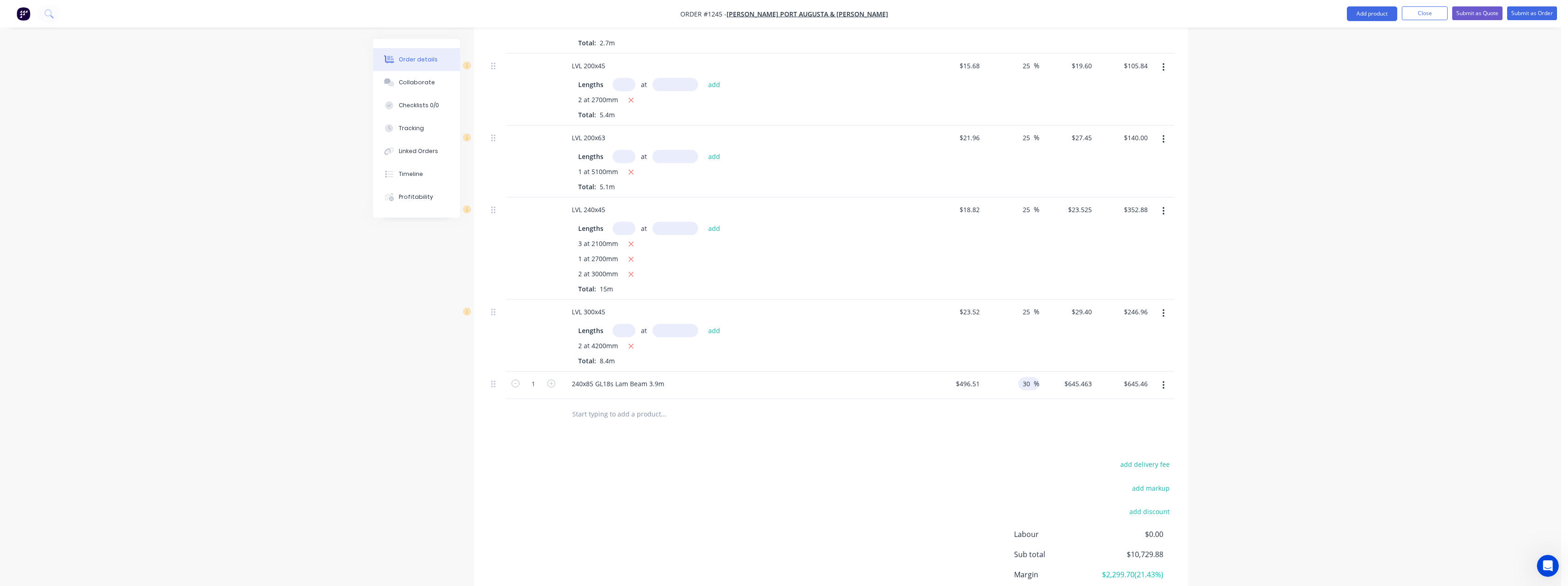
scroll to position [1833, 0]
click at [640, 405] on input "text" at bounding box center [663, 410] width 183 height 18
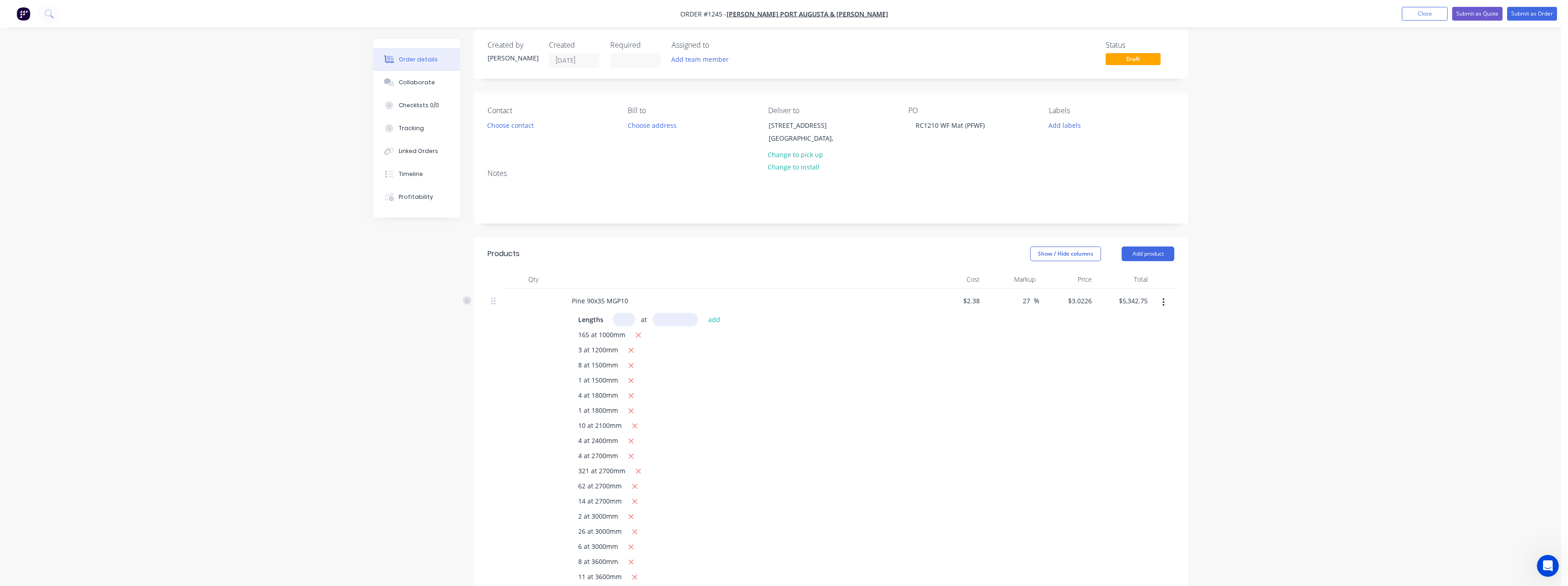
scroll to position [0, 0]
click at [1482, 15] on button "Submit as Quote" at bounding box center [1477, 14] width 50 height 14
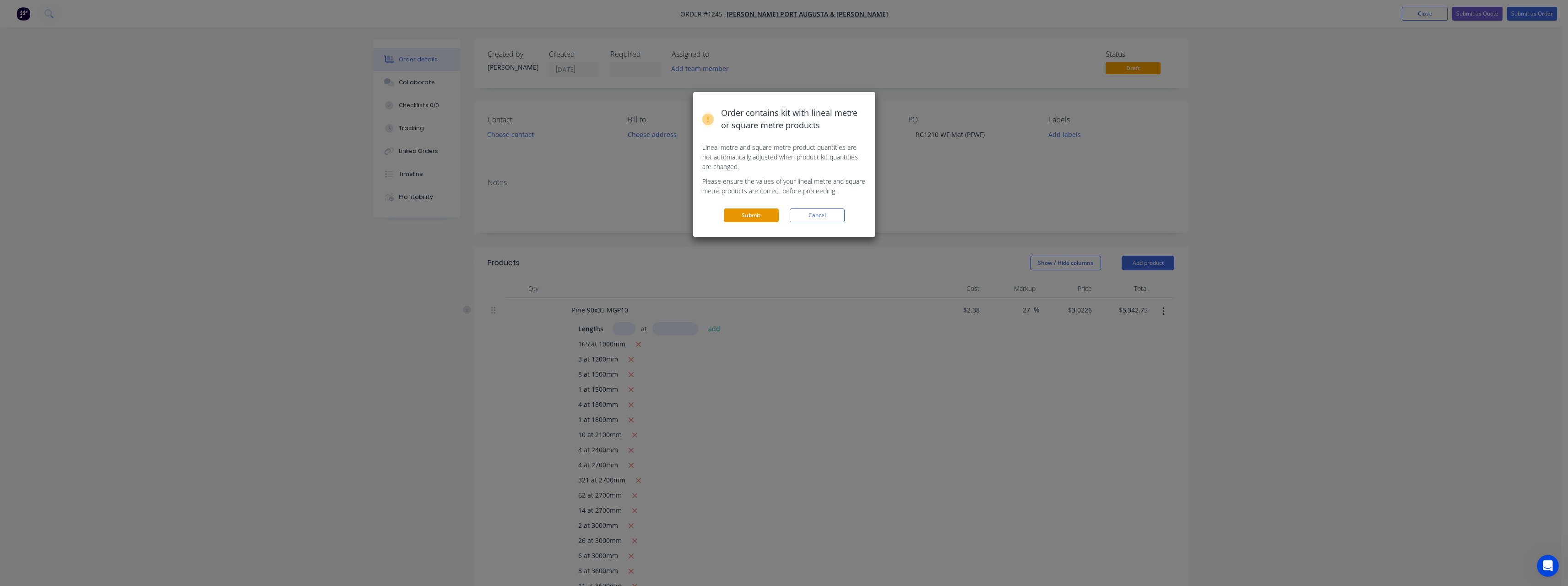
click at [758, 217] on button "Submit" at bounding box center [751, 215] width 55 height 14
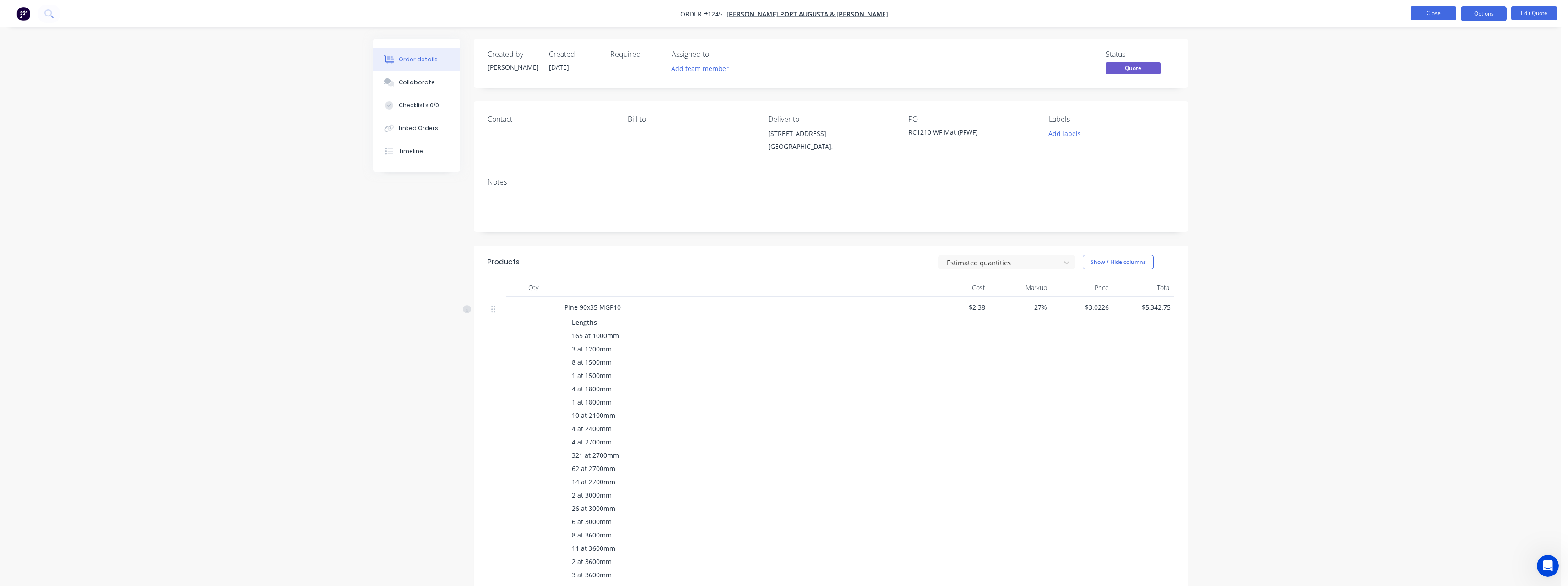
click at [1444, 15] on button "Close" at bounding box center [1433, 13] width 46 height 14
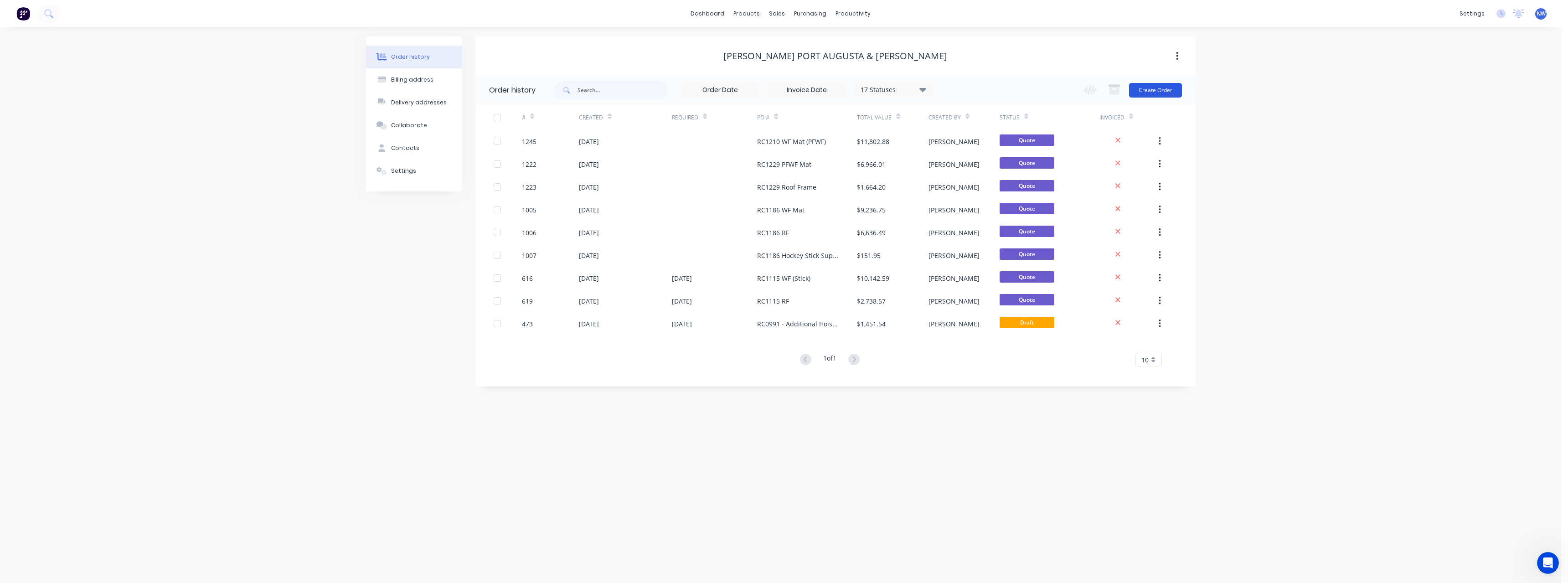
click at [1150, 87] on button "Create Order" at bounding box center [1155, 90] width 53 height 14
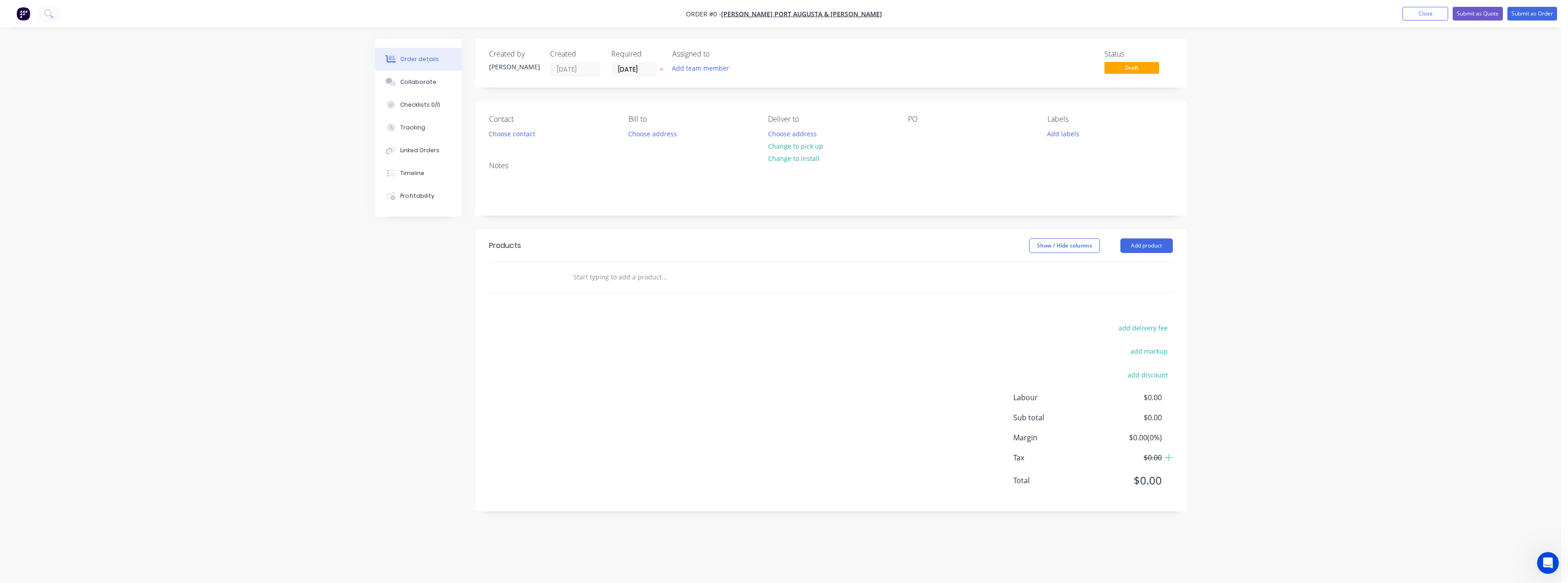
click at [666, 68] on button "button" at bounding box center [661, 69] width 10 height 10
click at [796, 134] on button "Choose address" at bounding box center [792, 134] width 59 height 12
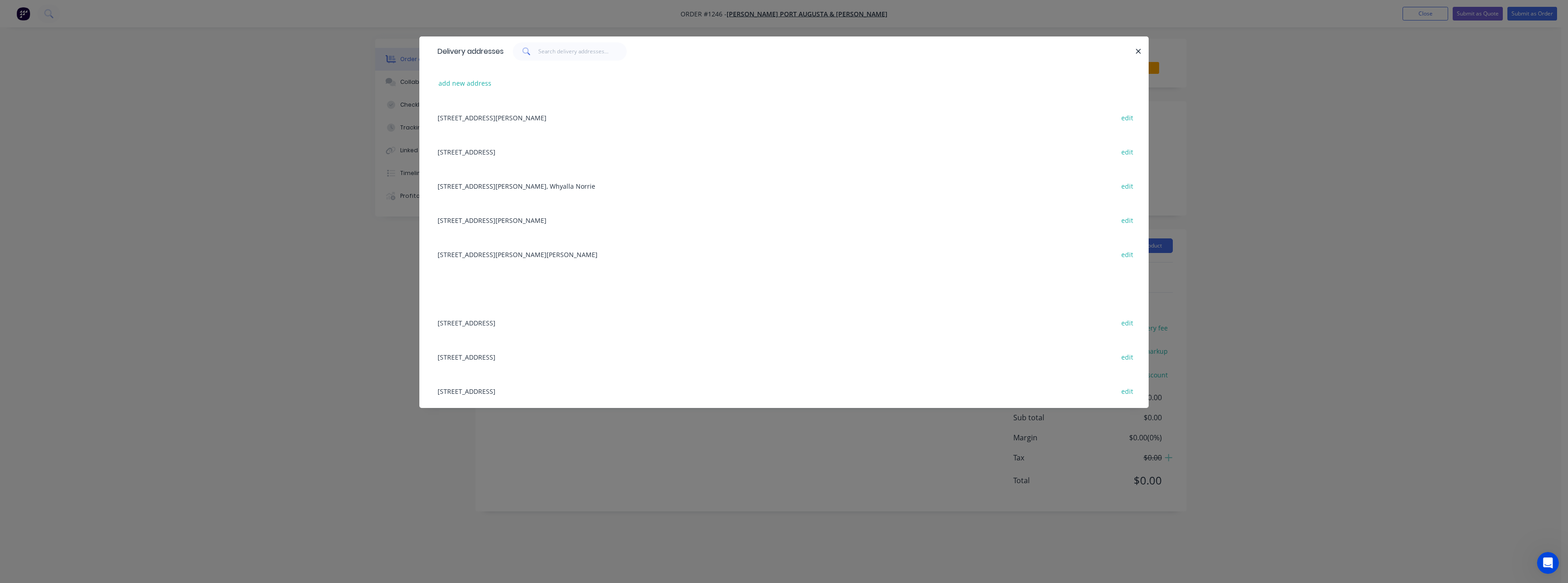
click at [520, 324] on div "7 Tansell St, Port Augusta West edit" at bounding box center [784, 323] width 702 height 34
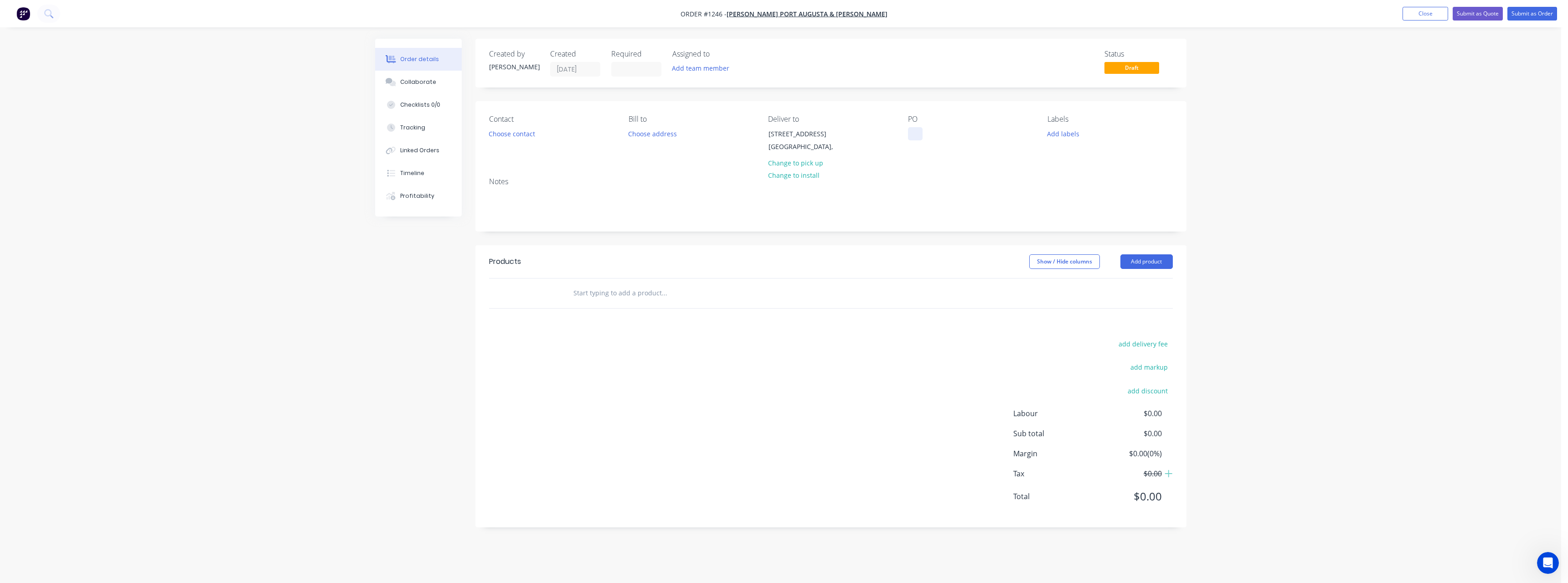
click at [920, 136] on div at bounding box center [915, 134] width 14 height 13
click at [637, 293] on input "text" at bounding box center [664, 293] width 182 height 18
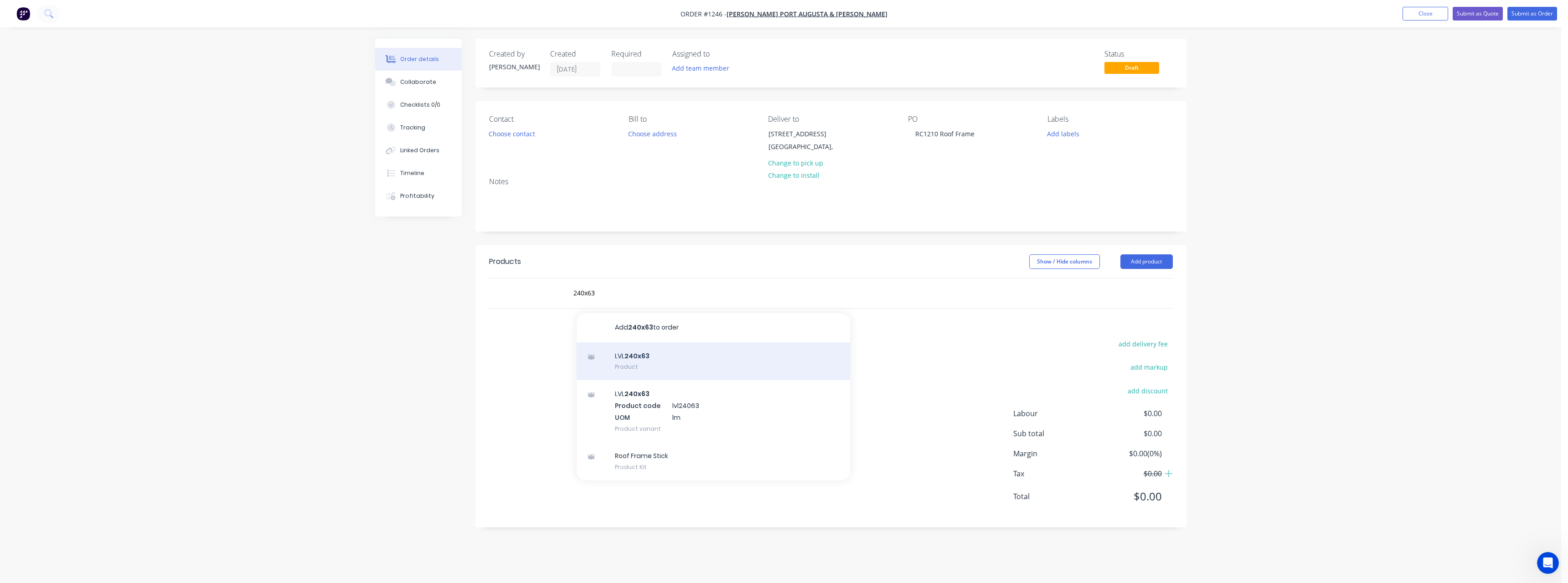
click at [641, 356] on div "LVL 240x63 Product" at bounding box center [713, 361] width 273 height 39
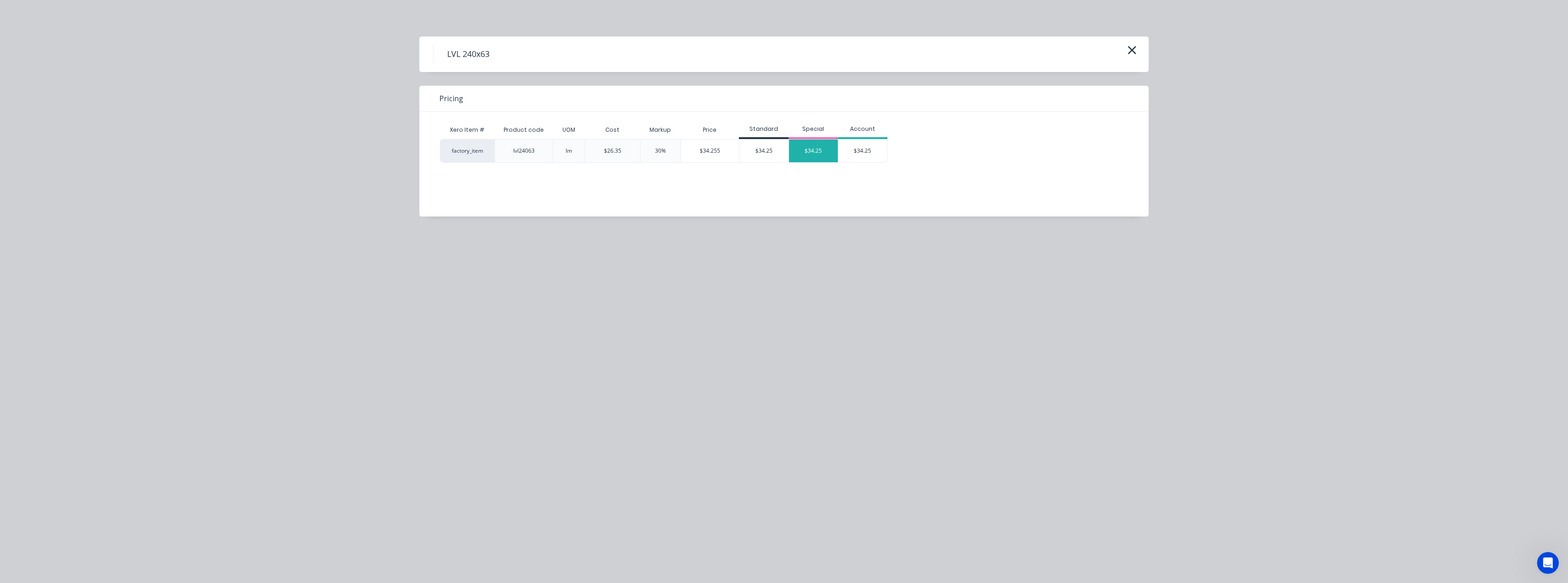
click at [812, 154] on div "$34.25" at bounding box center [814, 151] width 50 height 23
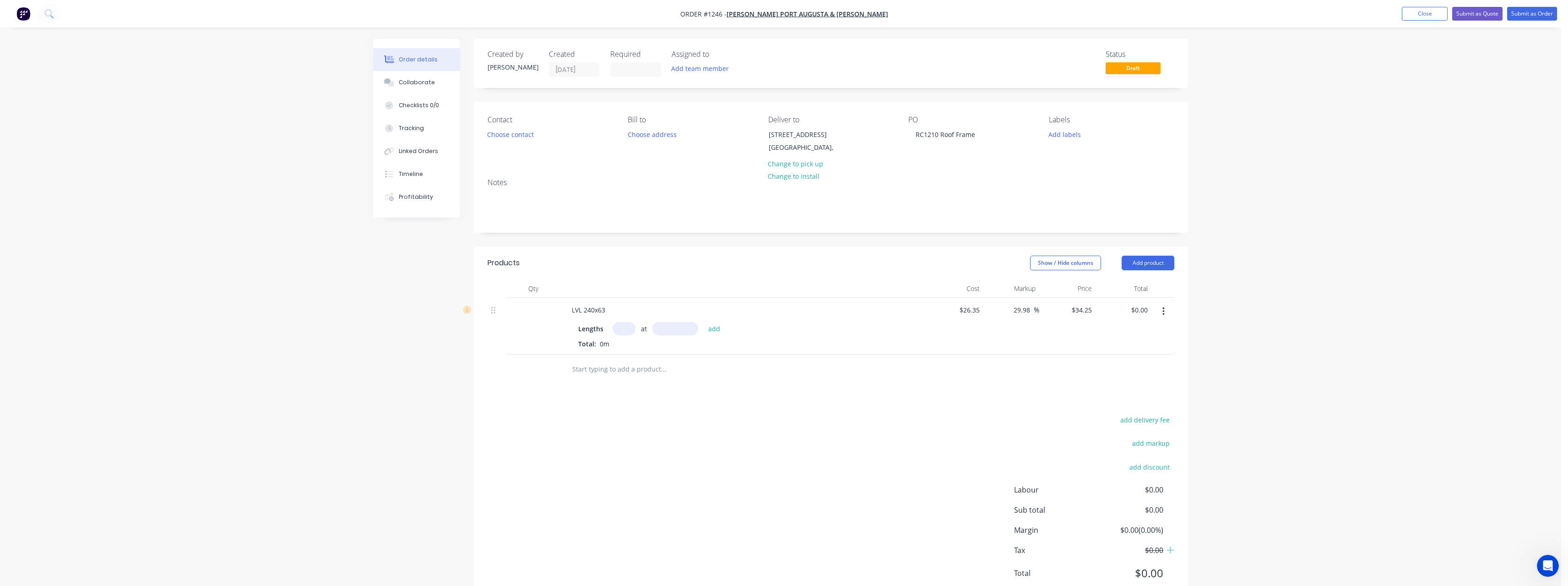
click at [622, 331] on input "text" at bounding box center [624, 328] width 23 height 13
click at [704, 322] on button "add" at bounding box center [714, 328] width 21 height 12
click at [601, 396] on input "text" at bounding box center [663, 399] width 183 height 18
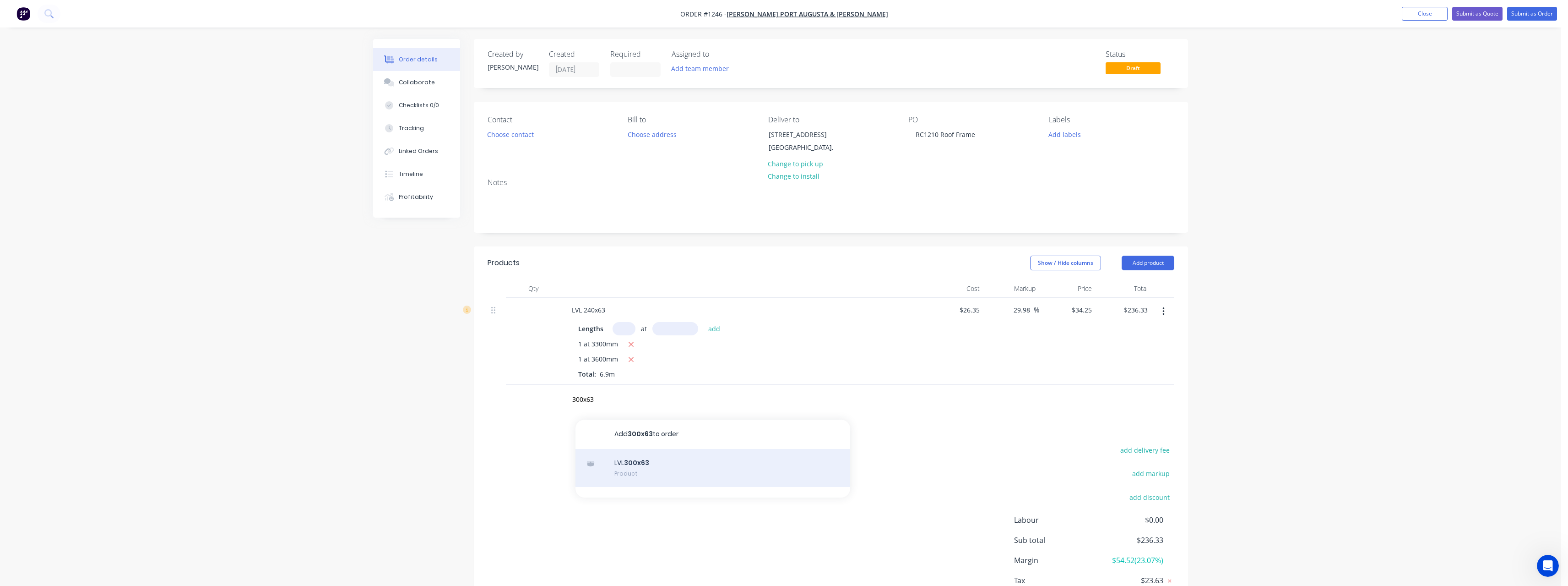
click at [635, 465] on div "LVL 300x63 Product" at bounding box center [712, 468] width 274 height 39
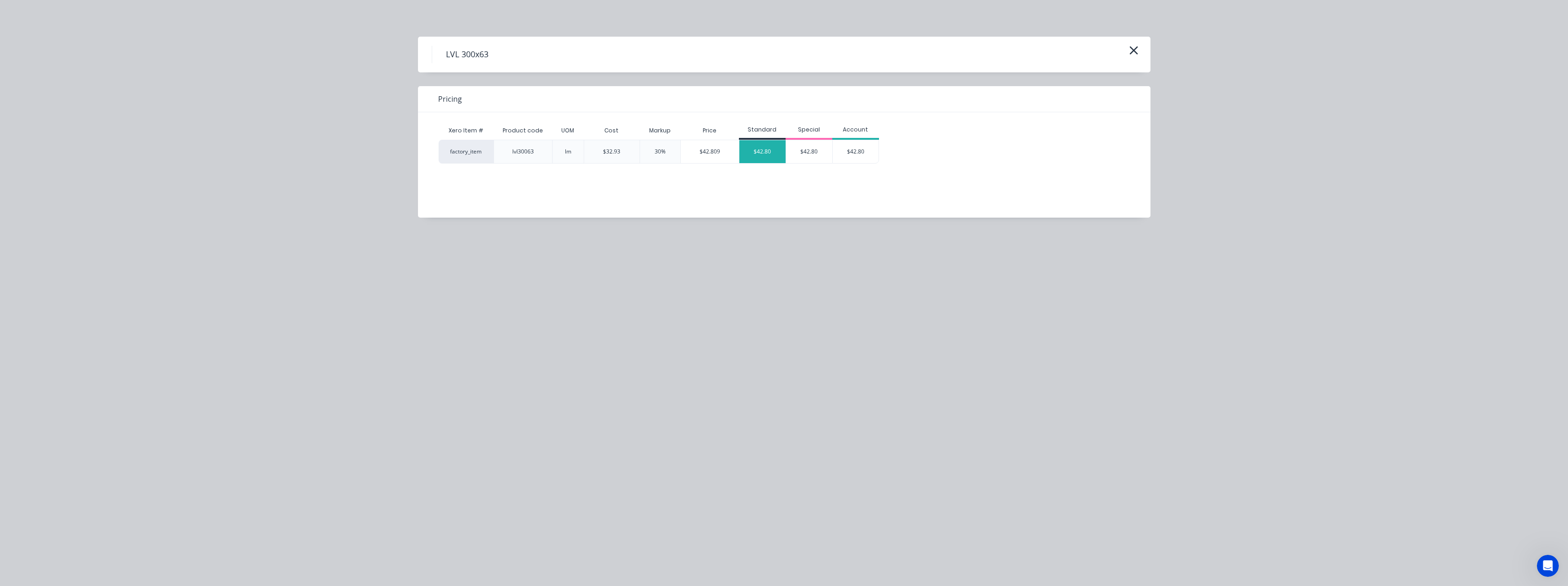
click at [765, 152] on div "$42.80" at bounding box center [762, 152] width 46 height 23
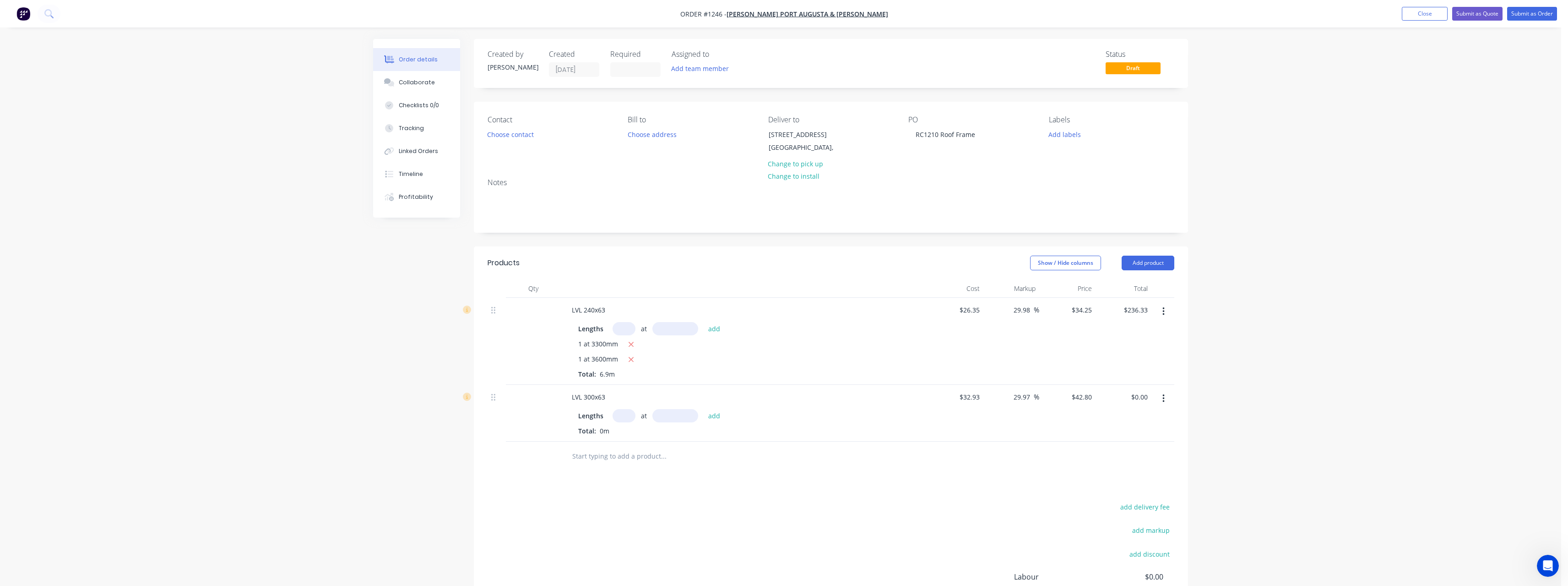
click at [623, 414] on input "text" at bounding box center [624, 415] width 23 height 13
click at [704, 409] on button "add" at bounding box center [714, 415] width 21 height 12
click at [628, 428] on icon "button" at bounding box center [631, 432] width 6 height 8
click at [590, 474] on input "text" at bounding box center [663, 471] width 183 height 18
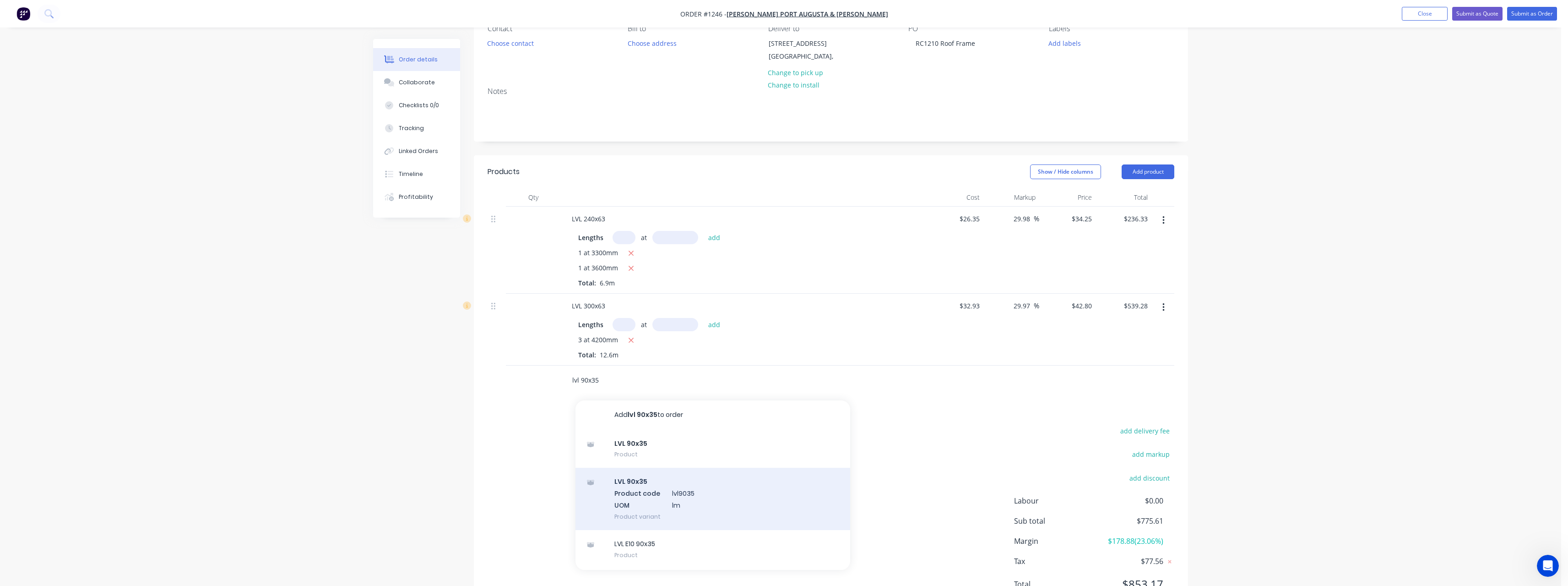
scroll to position [91, 0]
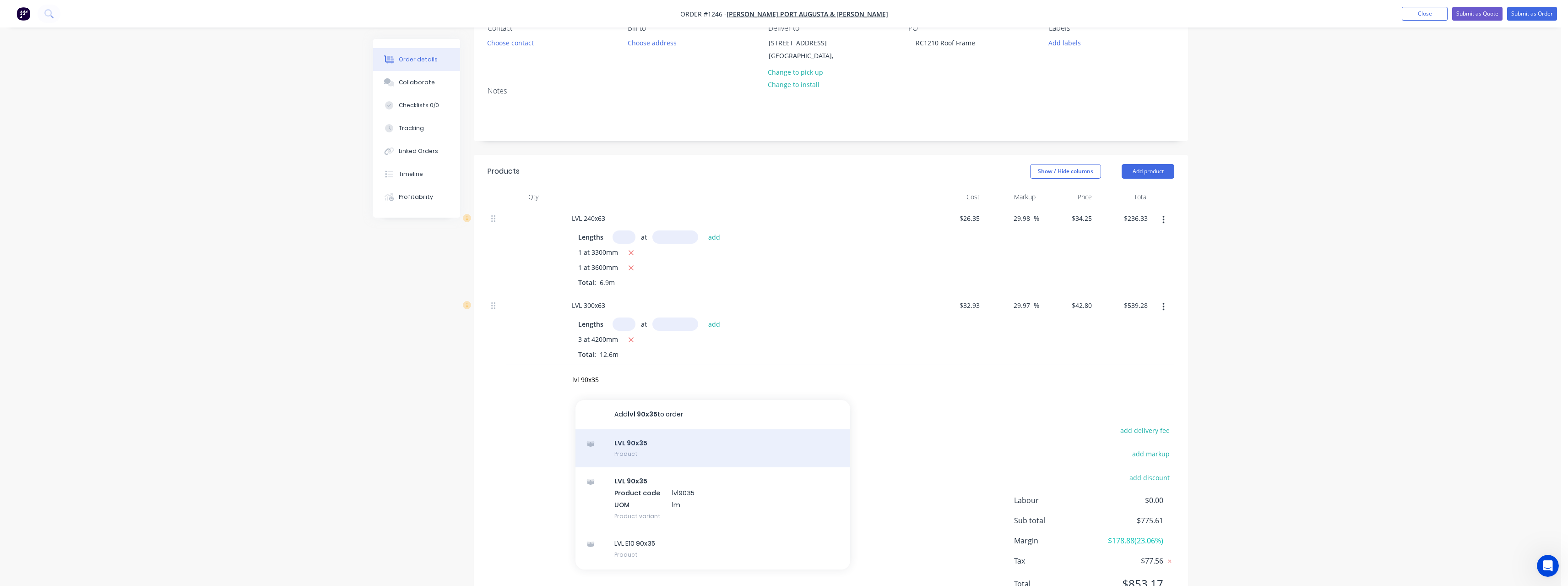
click at [658, 444] on div "LVL 90x35 Product" at bounding box center [712, 448] width 274 height 39
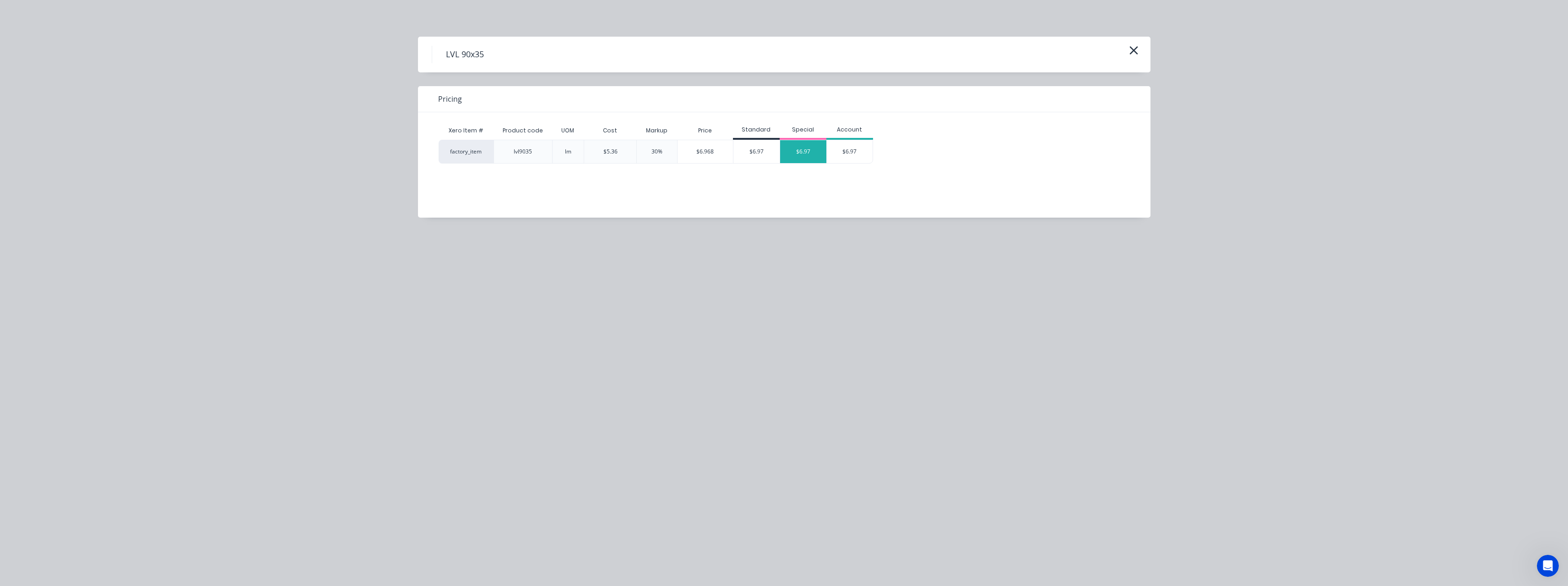
click at [804, 143] on div "$6.97" at bounding box center [803, 152] width 46 height 23
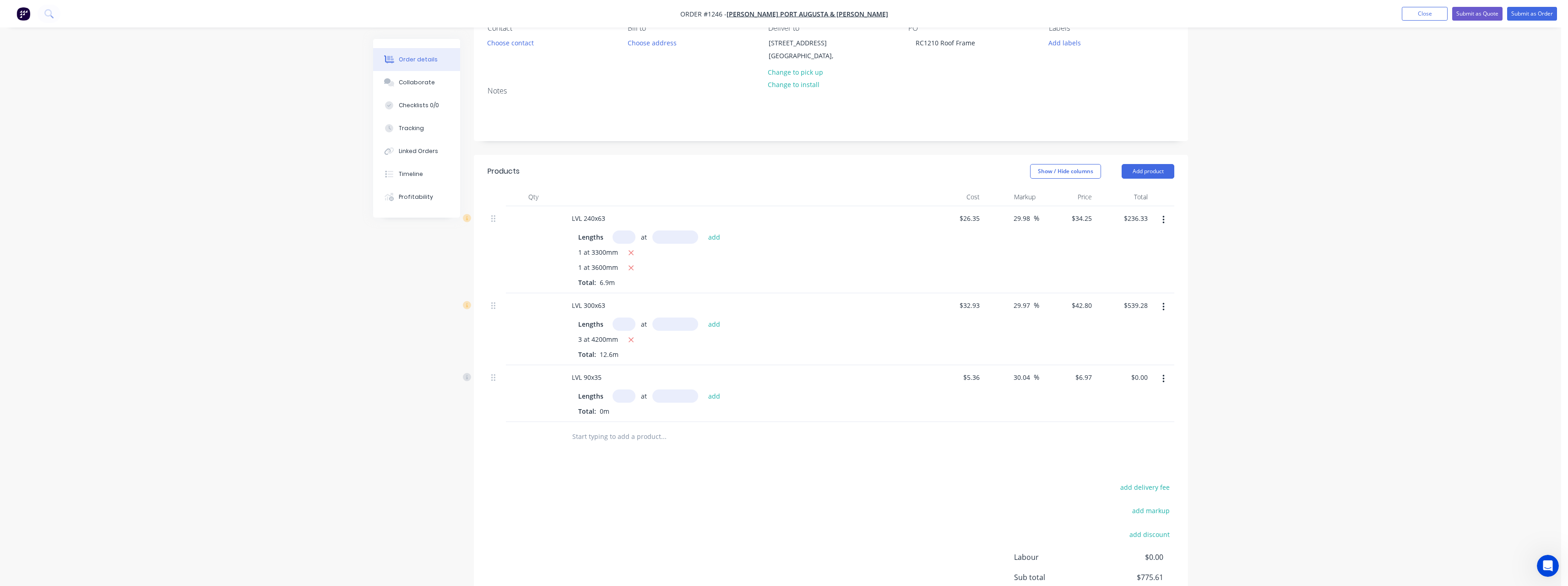
click at [620, 403] on div "Lengths at add Total: 0m" at bounding box center [743, 403] width 331 height 26
click at [704, 390] on button "add" at bounding box center [714, 396] width 21 height 12
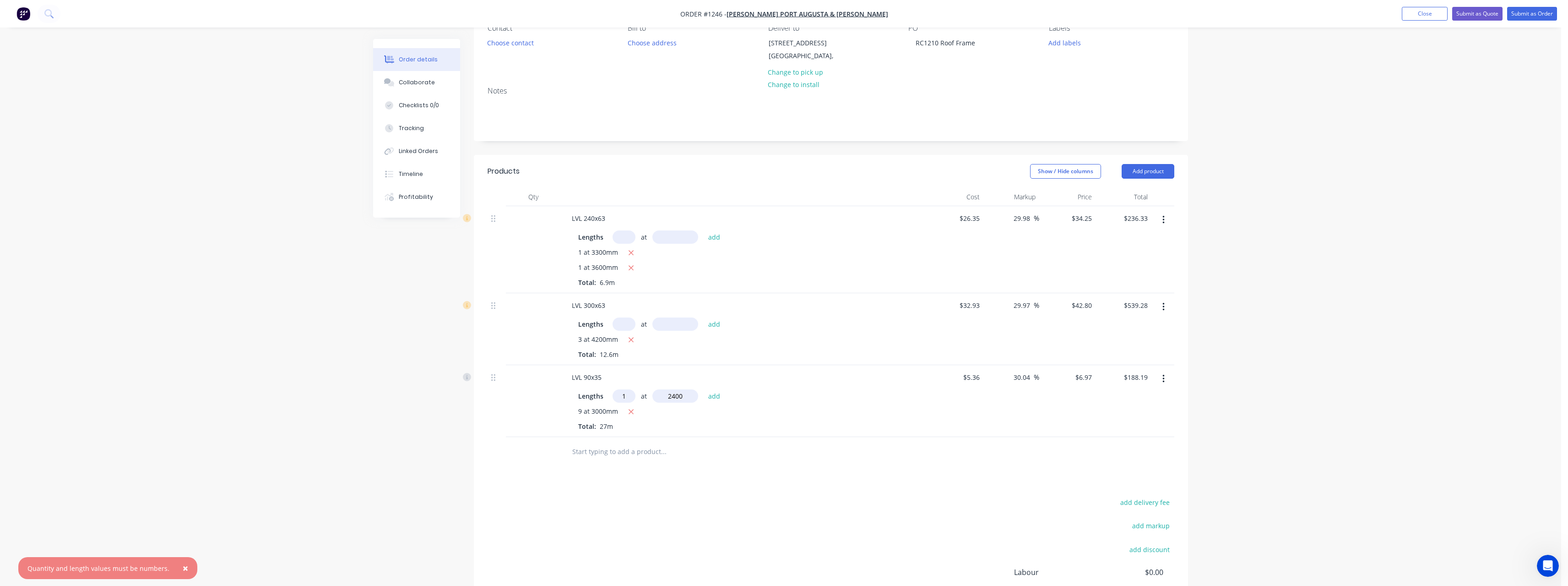
click at [704, 390] on button "add" at bounding box center [714, 396] width 21 height 12
click at [615, 497] on input "text" at bounding box center [663, 497] width 183 height 18
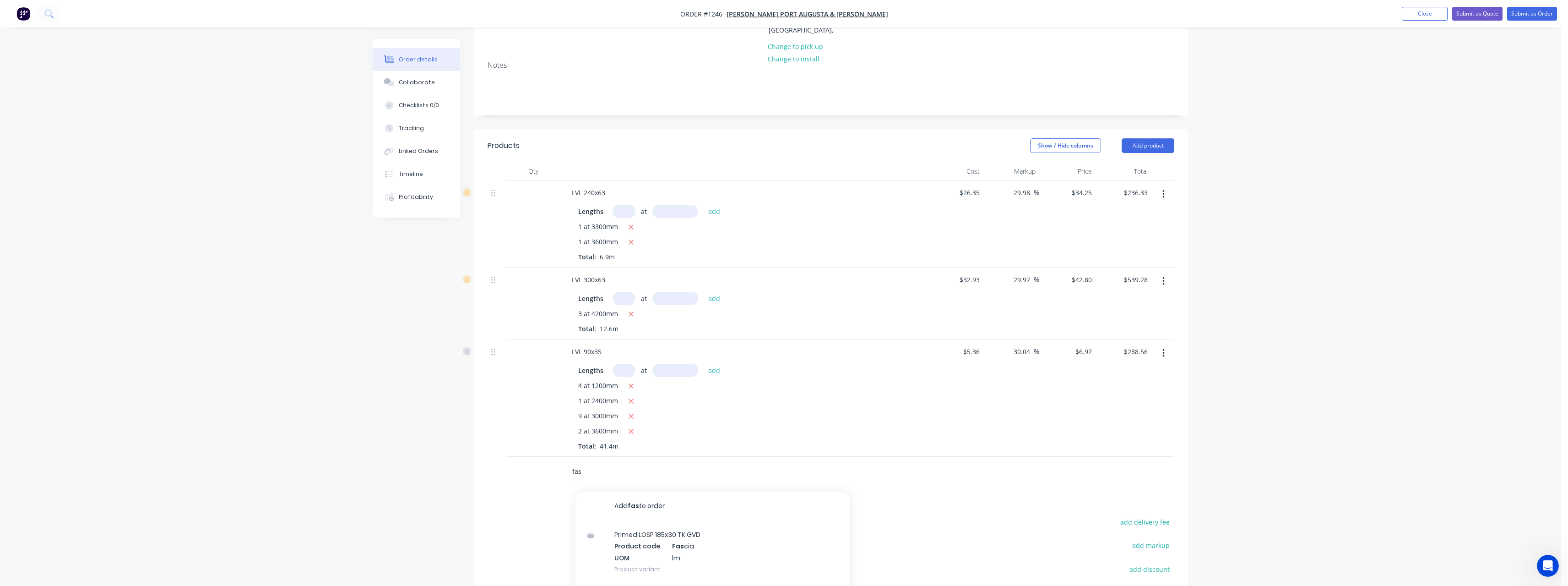
scroll to position [229, 0]
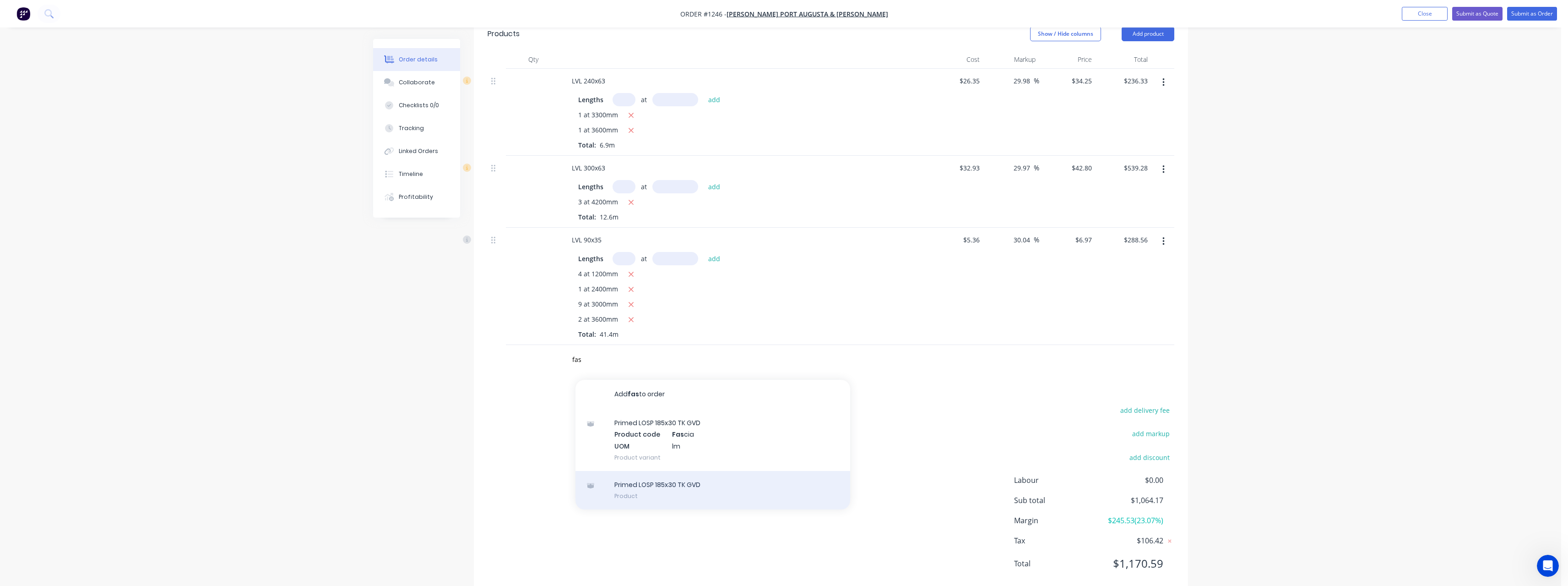
click at [698, 486] on div "Primed LOSP 185x30 TK GVD Product" at bounding box center [712, 491] width 274 height 39
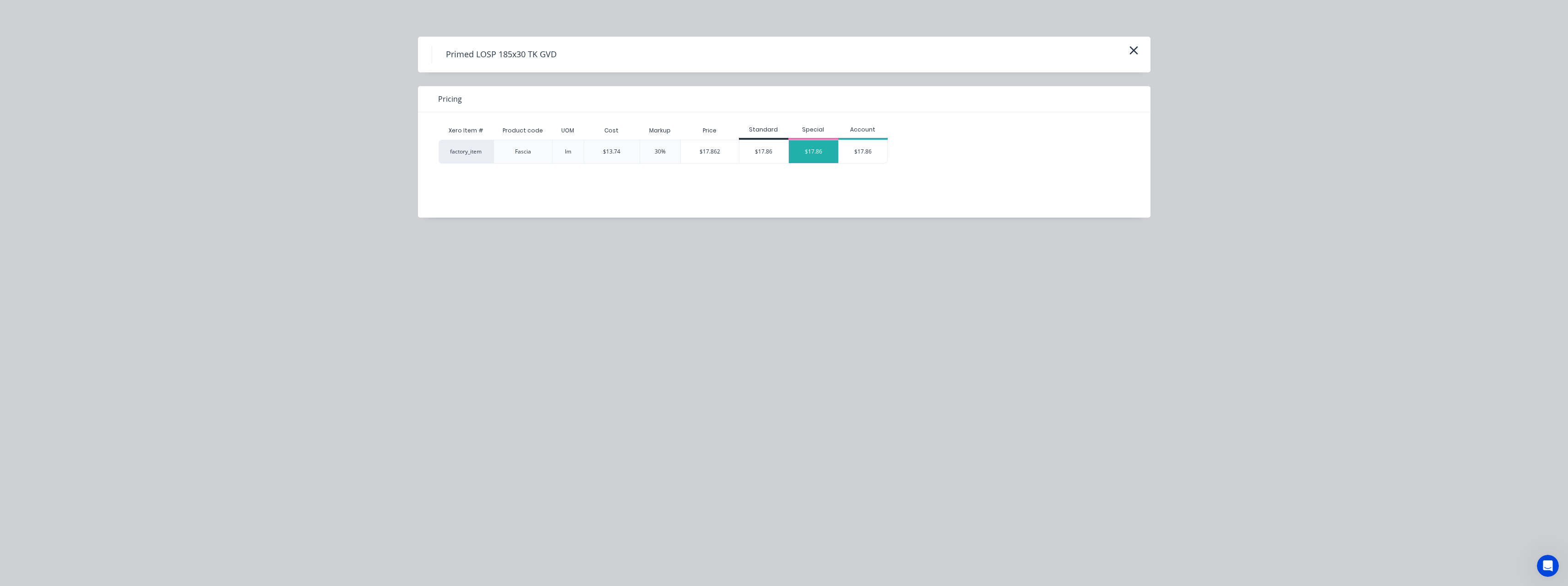
click at [797, 150] on div "$17.86" at bounding box center [814, 152] width 50 height 23
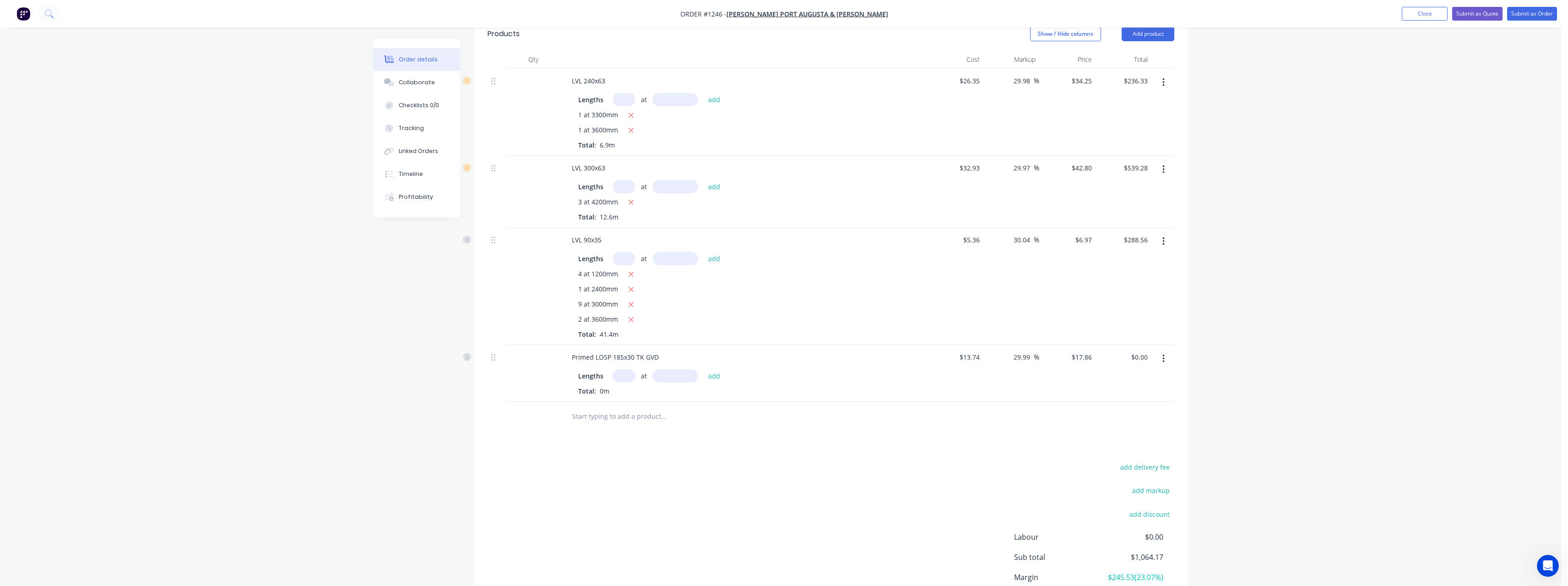
click at [627, 374] on input "text" at bounding box center [624, 376] width 23 height 13
click at [704, 369] on button "add" at bounding box center [714, 376] width 21 height 12
click at [622, 468] on input "text" at bounding box center [663, 461] width 183 height 18
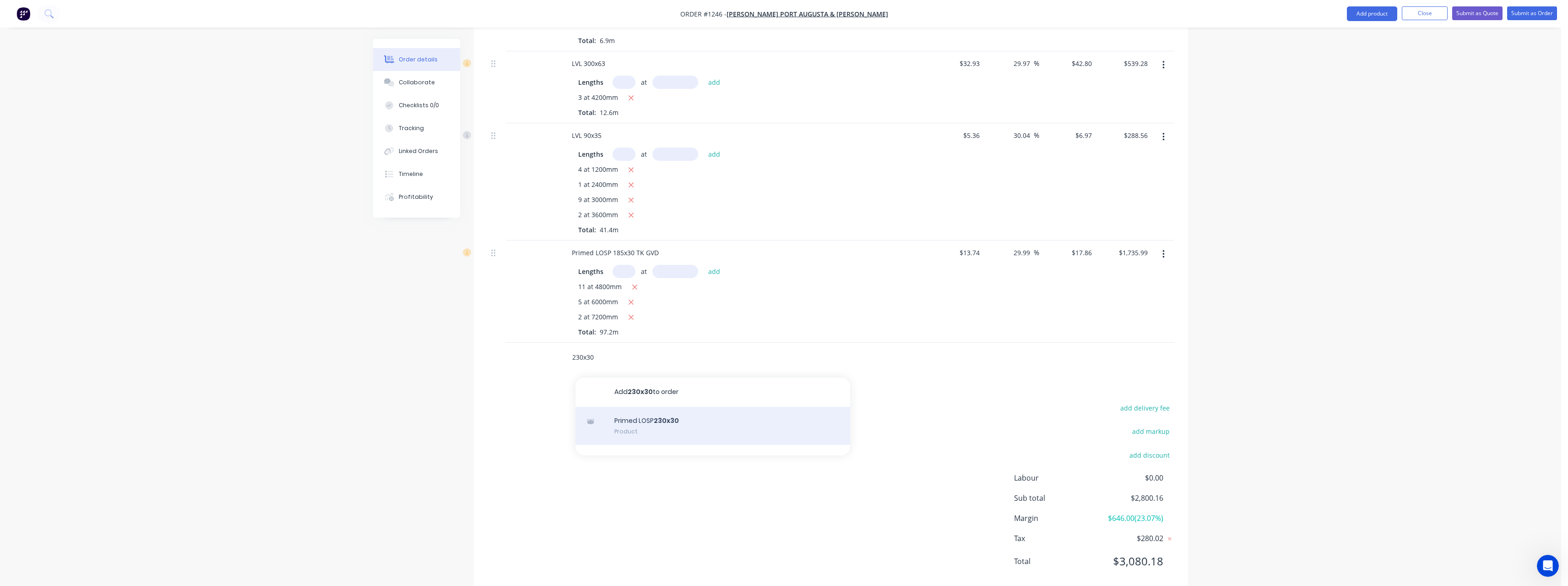
scroll to position [354, 0]
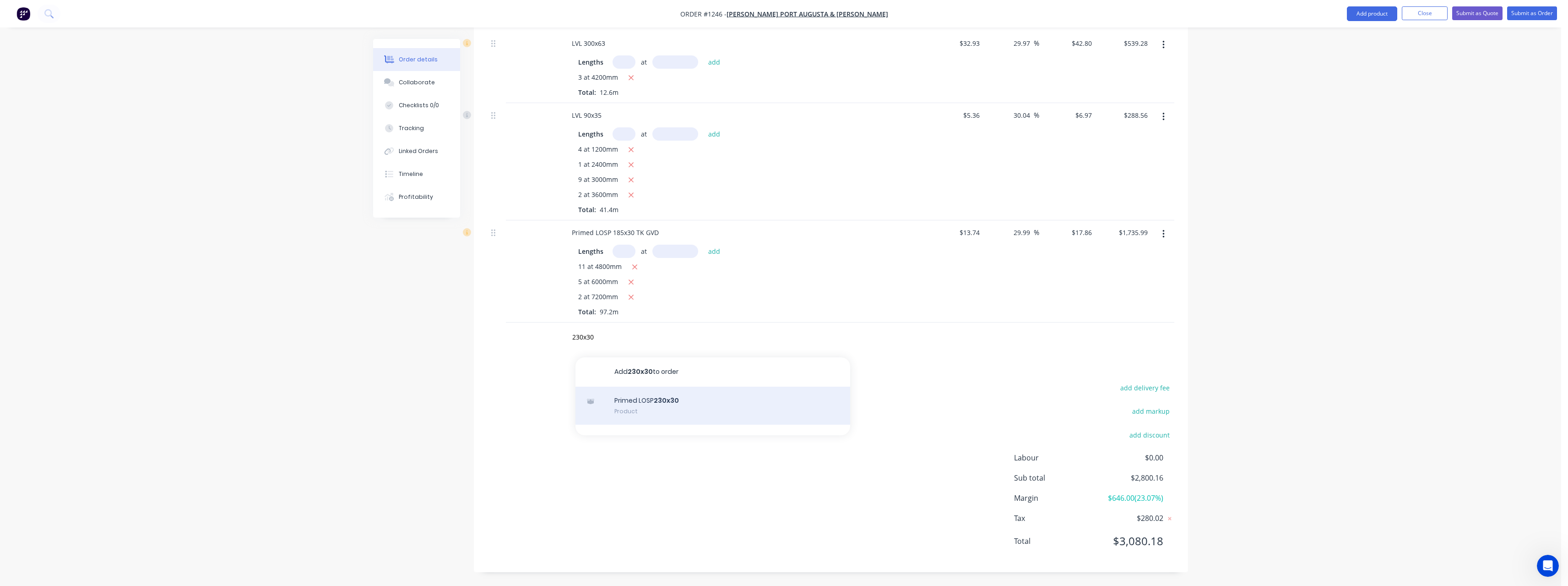
click at [721, 407] on div "Primed LOSP 230x30 Product" at bounding box center [712, 406] width 274 height 39
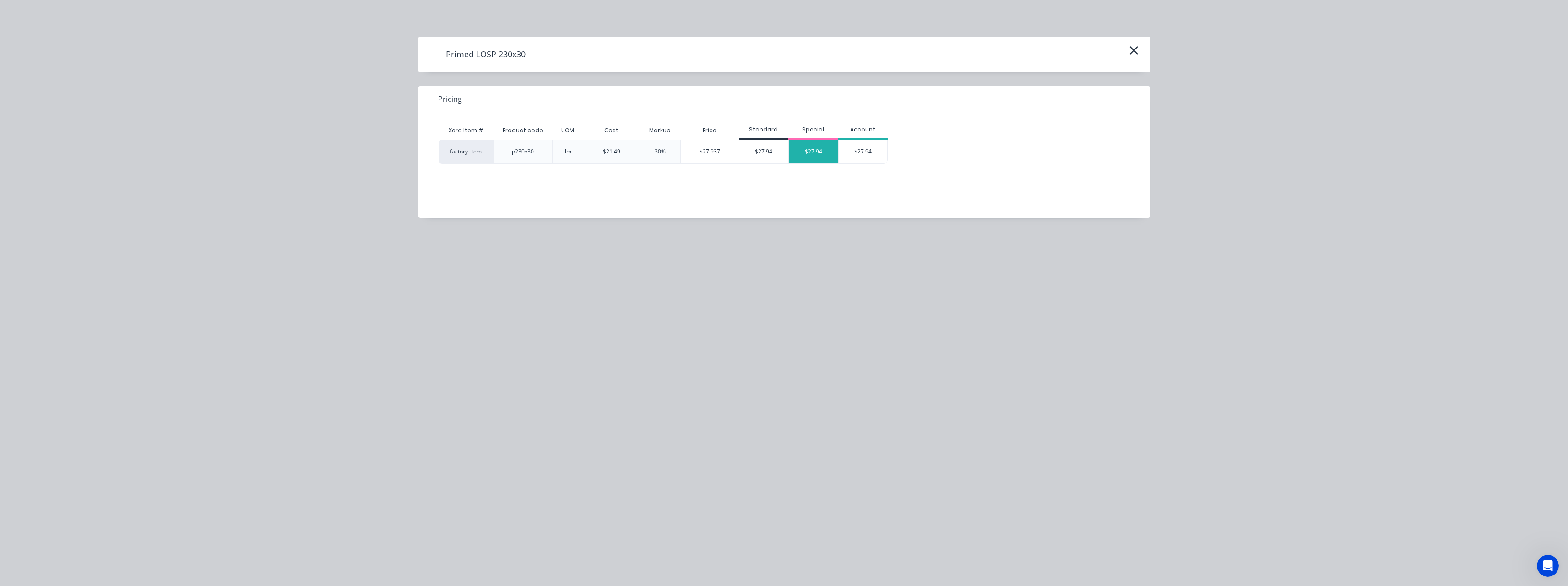
click at [812, 152] on div "$27.94" at bounding box center [814, 152] width 50 height 23
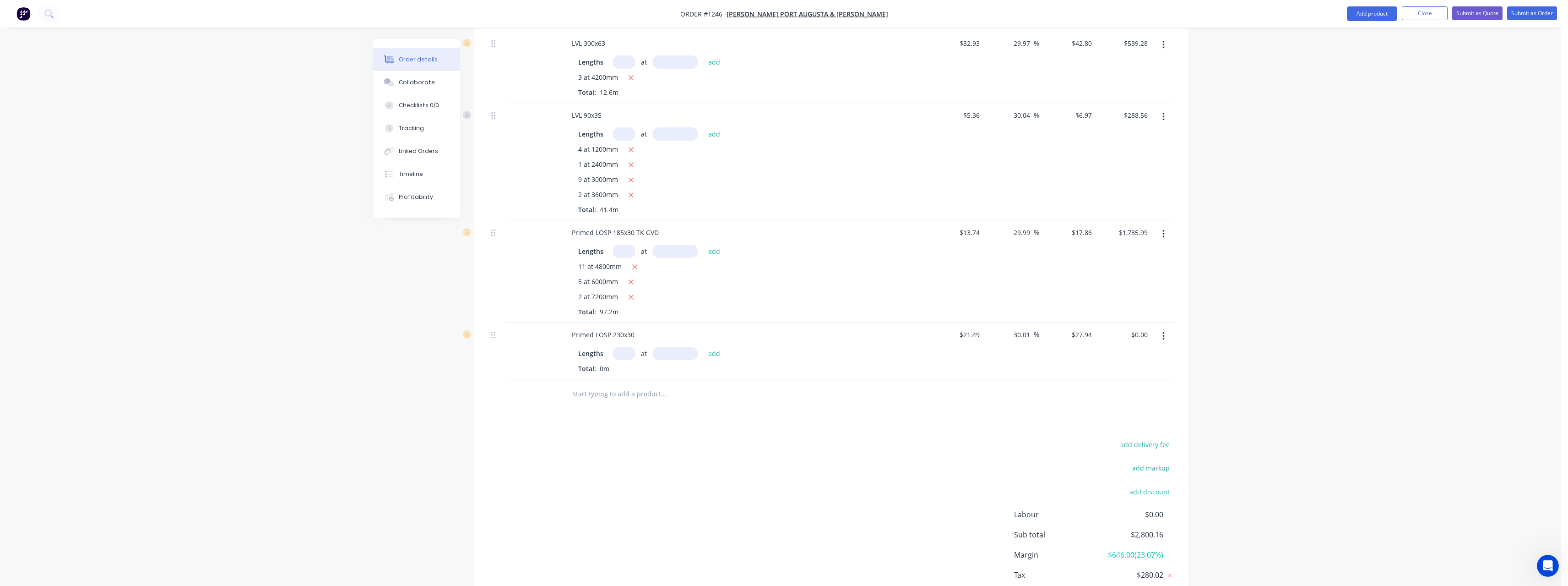
click at [629, 355] on input "text" at bounding box center [624, 353] width 23 height 13
click at [704, 347] on button "add" at bounding box center [714, 353] width 21 height 12
click at [599, 429] on input "text" at bounding box center [663, 424] width 183 height 18
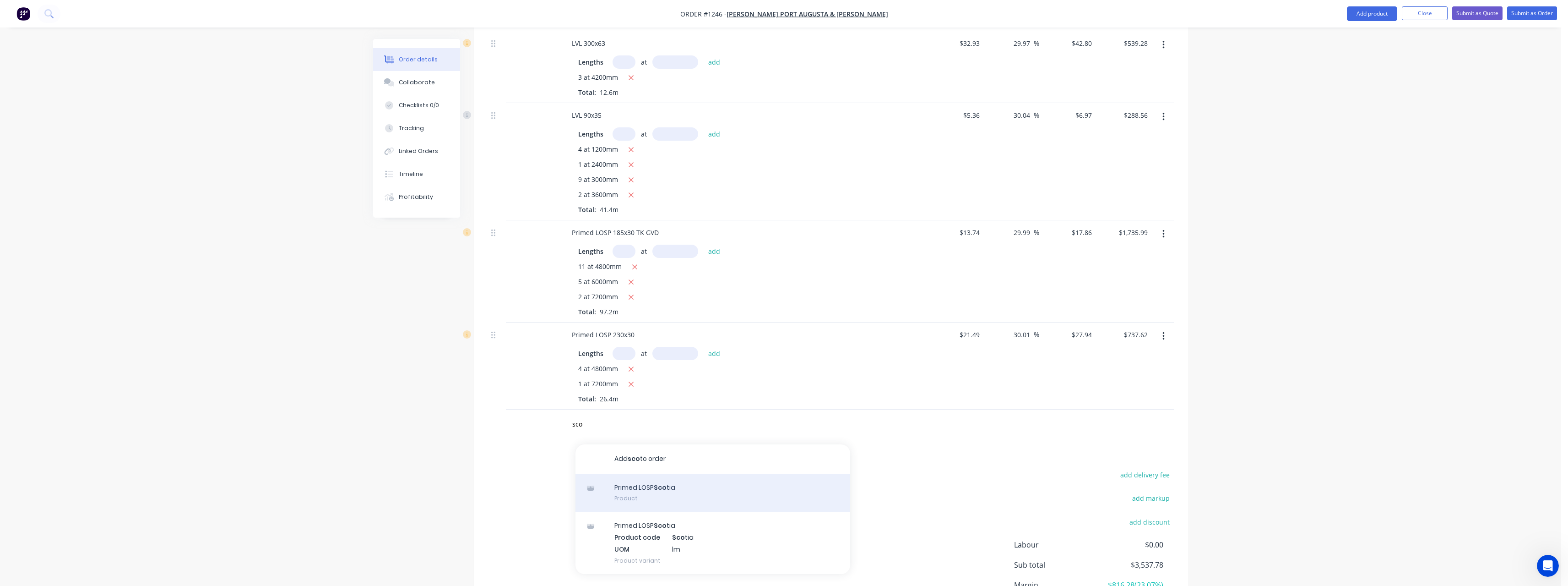
click at [692, 485] on div "Primed LOSP Sco tia Product" at bounding box center [712, 493] width 274 height 39
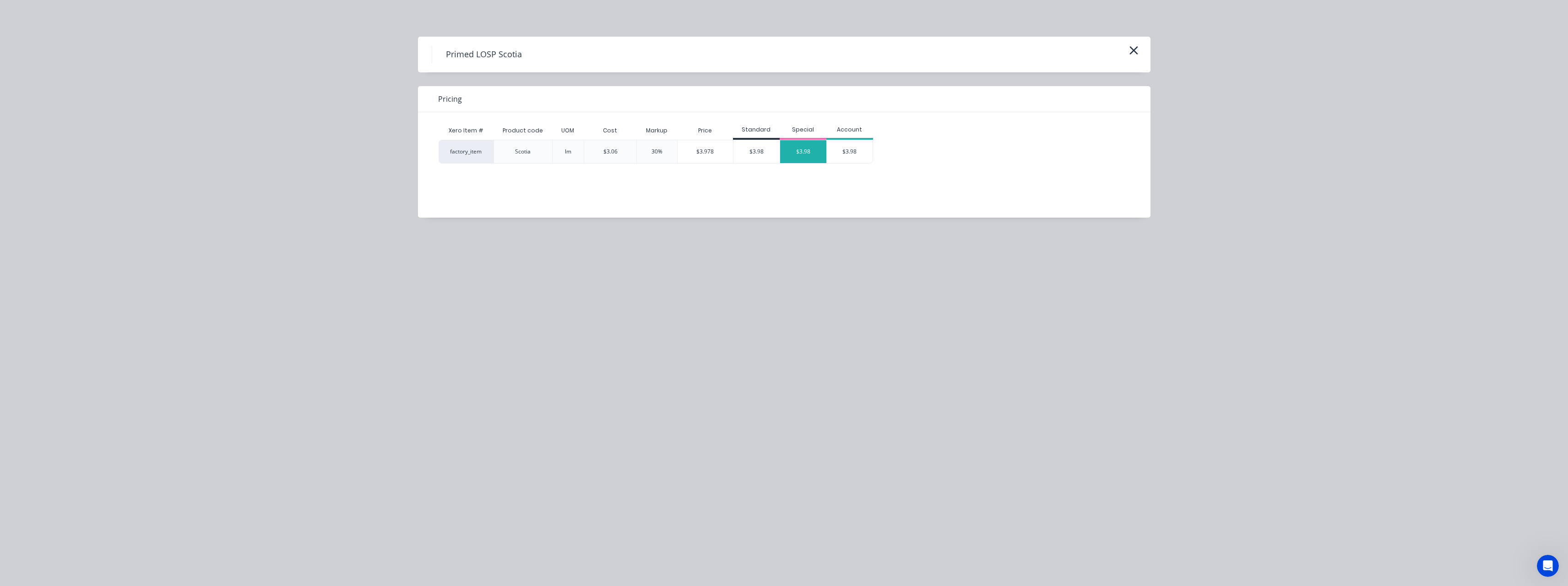
click at [805, 147] on div "$3.98" at bounding box center [803, 152] width 46 height 23
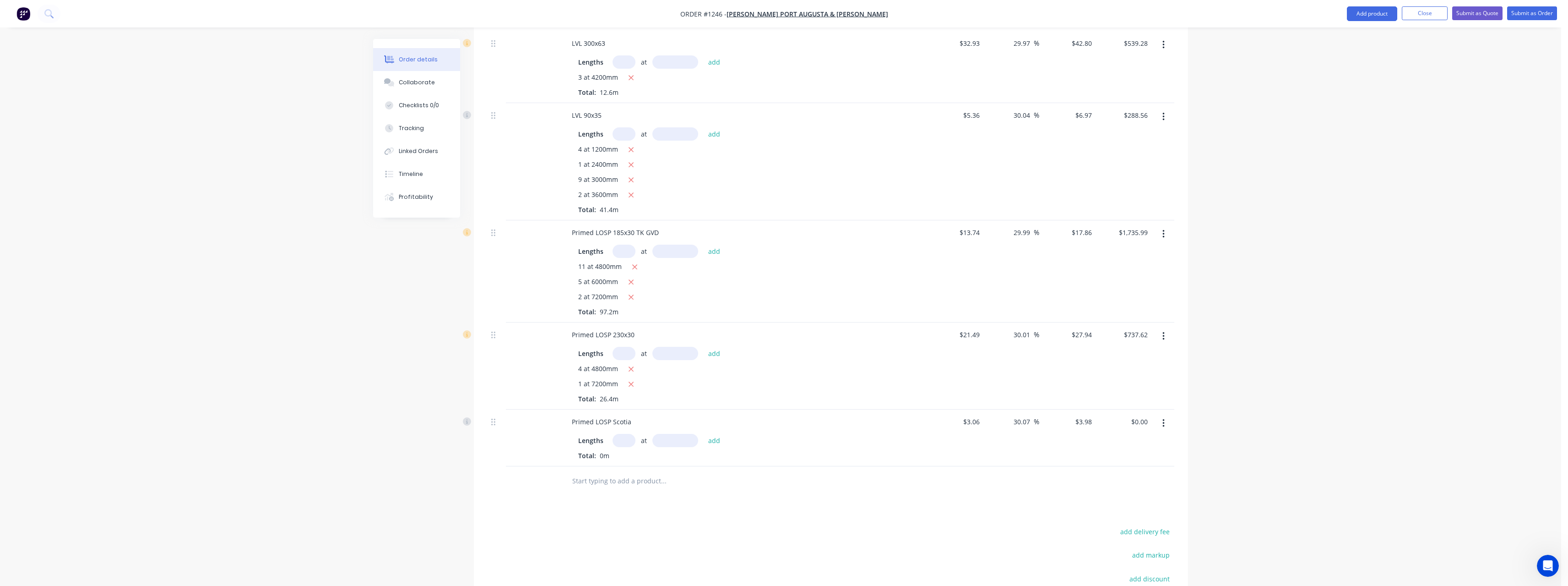
click at [622, 440] on input "text" at bounding box center [624, 440] width 23 height 13
click at [704, 434] on button "add" at bounding box center [714, 440] width 21 height 12
click at [628, 493] on input "text" at bounding box center [663, 496] width 183 height 18
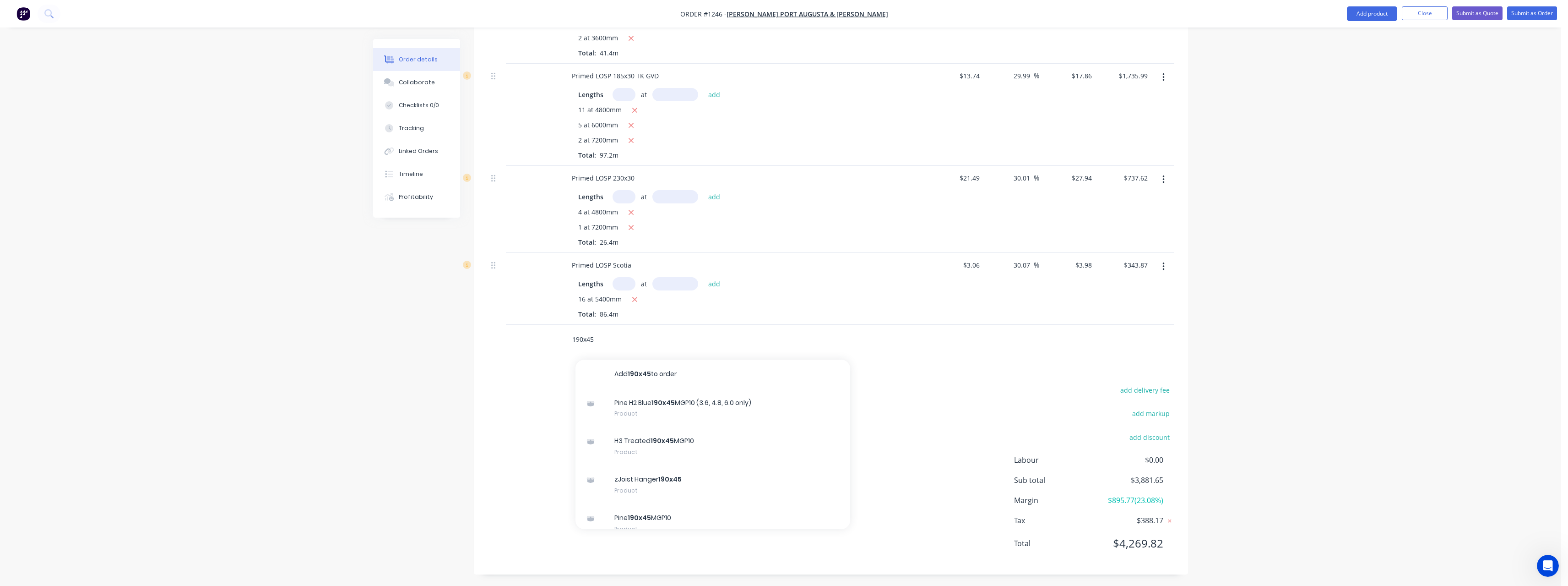
scroll to position [513, 0]
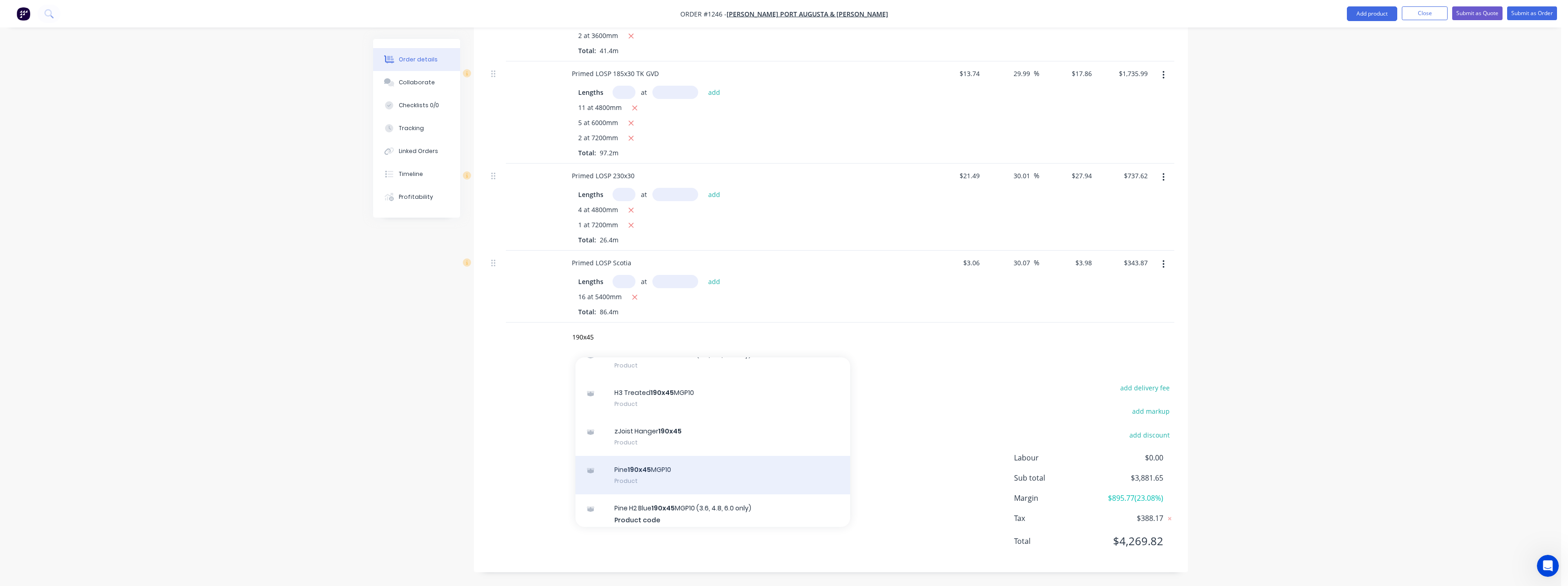
click at [682, 466] on div "Pine 190x45 MGP10 Product" at bounding box center [712, 475] width 274 height 39
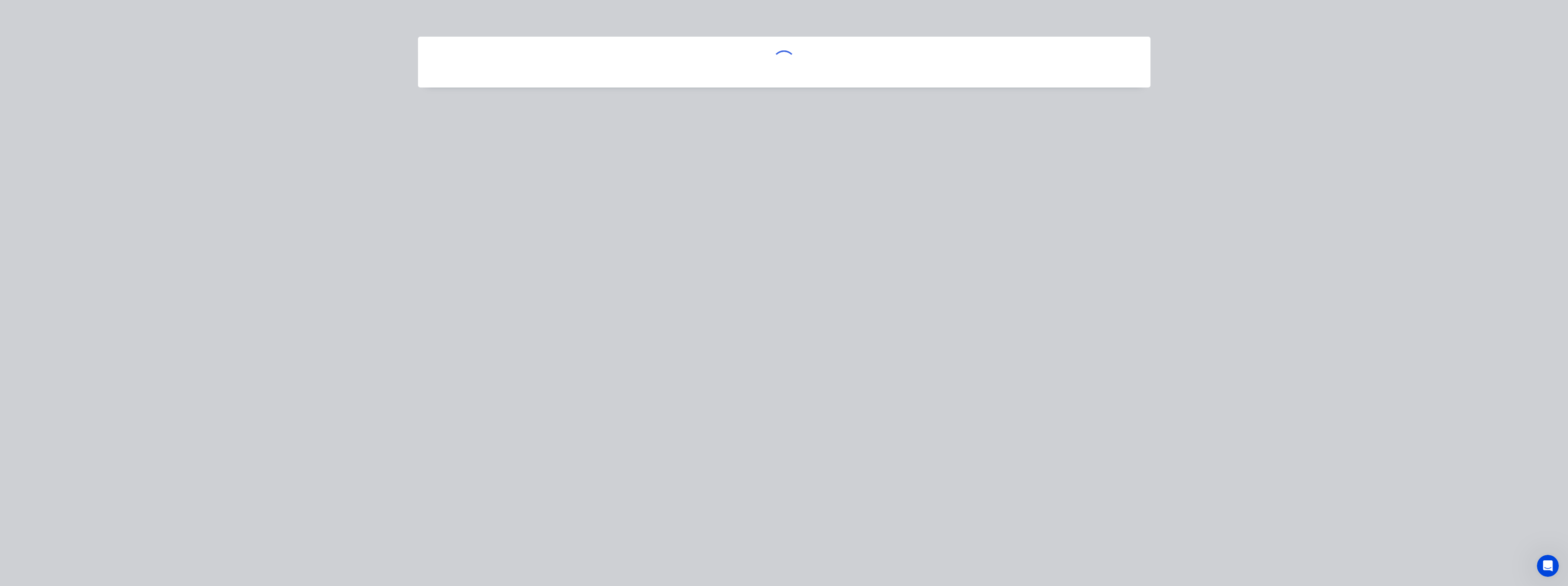
scroll to position [91, 0]
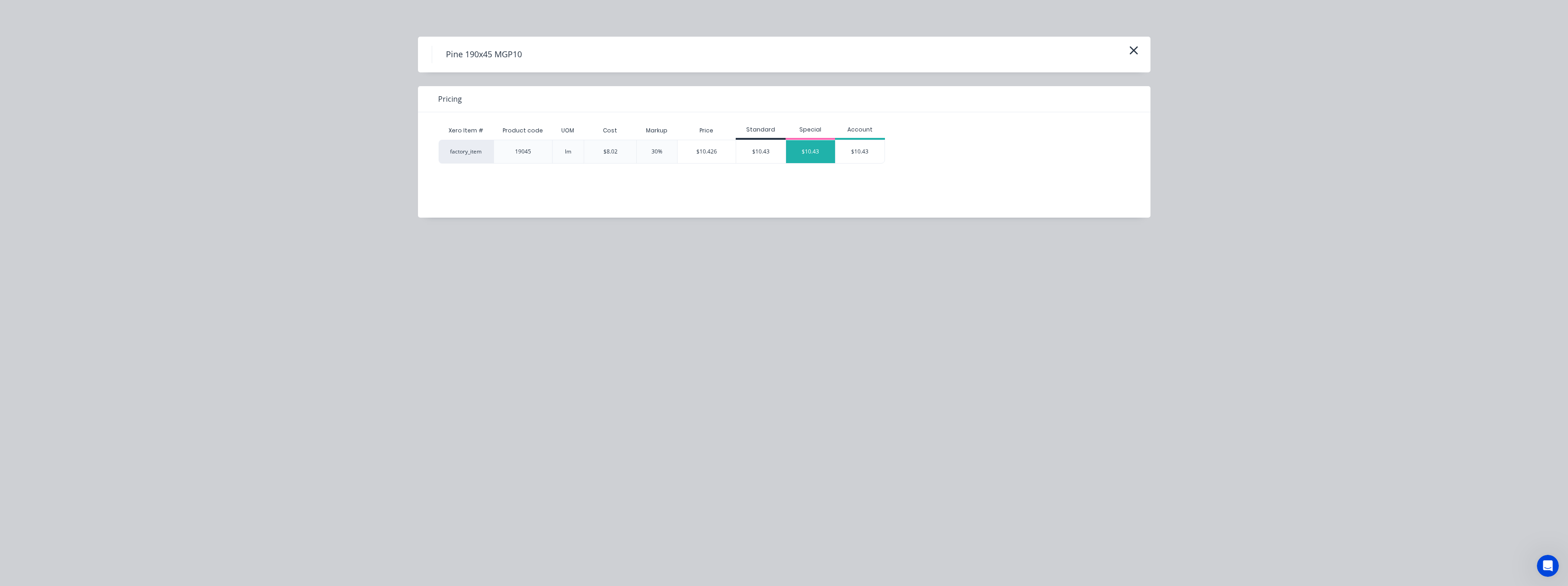
click at [804, 152] on div "$10.43" at bounding box center [811, 152] width 50 height 23
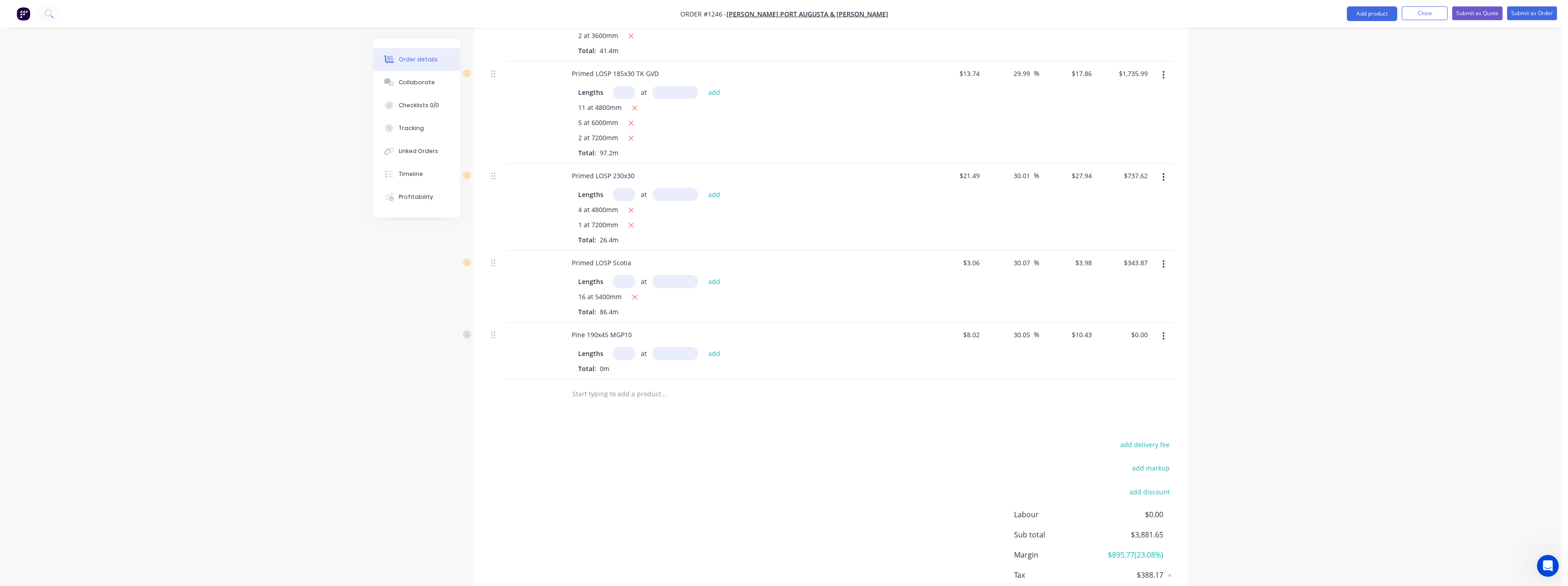
click at [628, 349] on input "text" at bounding box center [624, 353] width 23 height 13
click at [704, 347] on button "add" at bounding box center [714, 353] width 21 height 12
click at [622, 404] on input "text" at bounding box center [663, 409] width 183 height 18
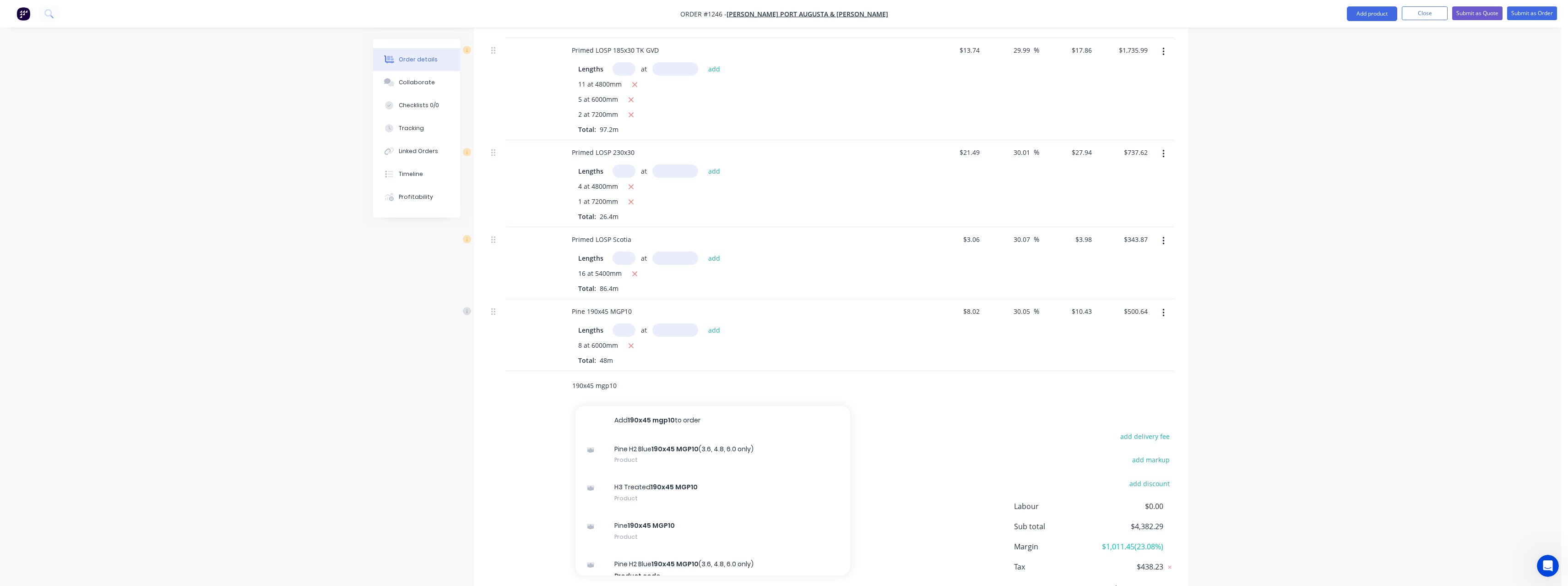
scroll to position [585, 0]
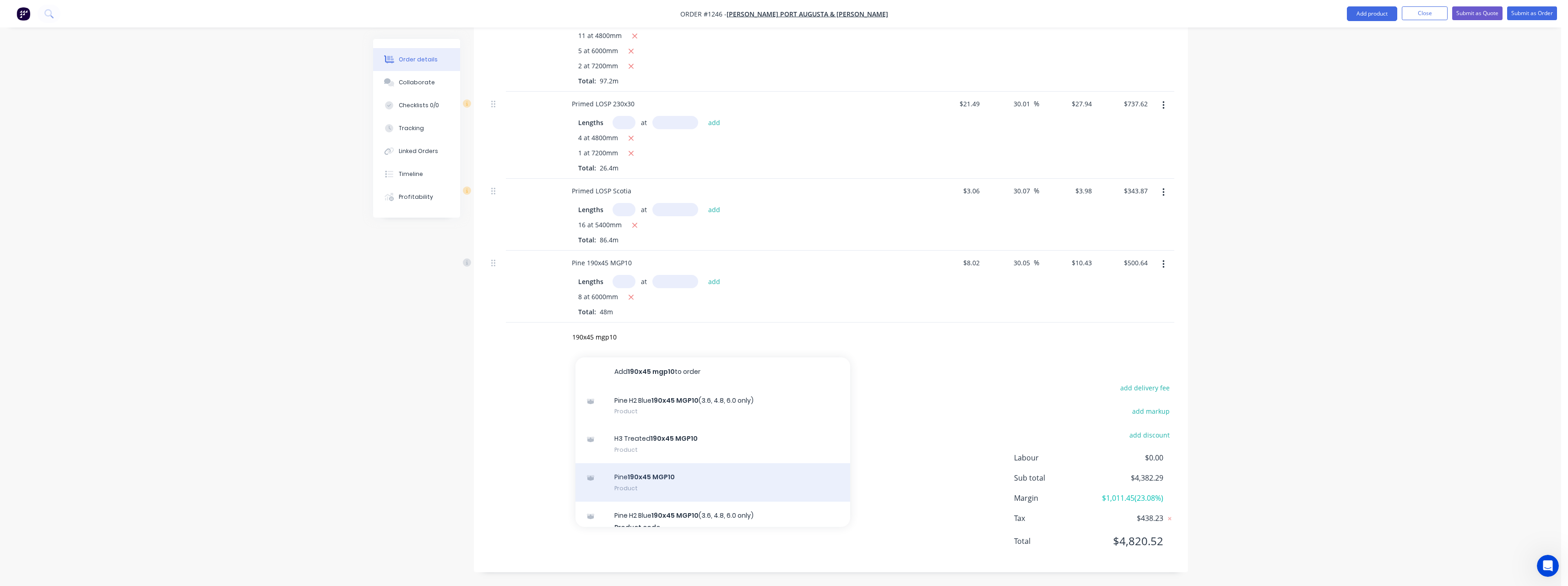
click at [639, 478] on div "Pine 190x45 MGP10 Product" at bounding box center [712, 482] width 274 height 39
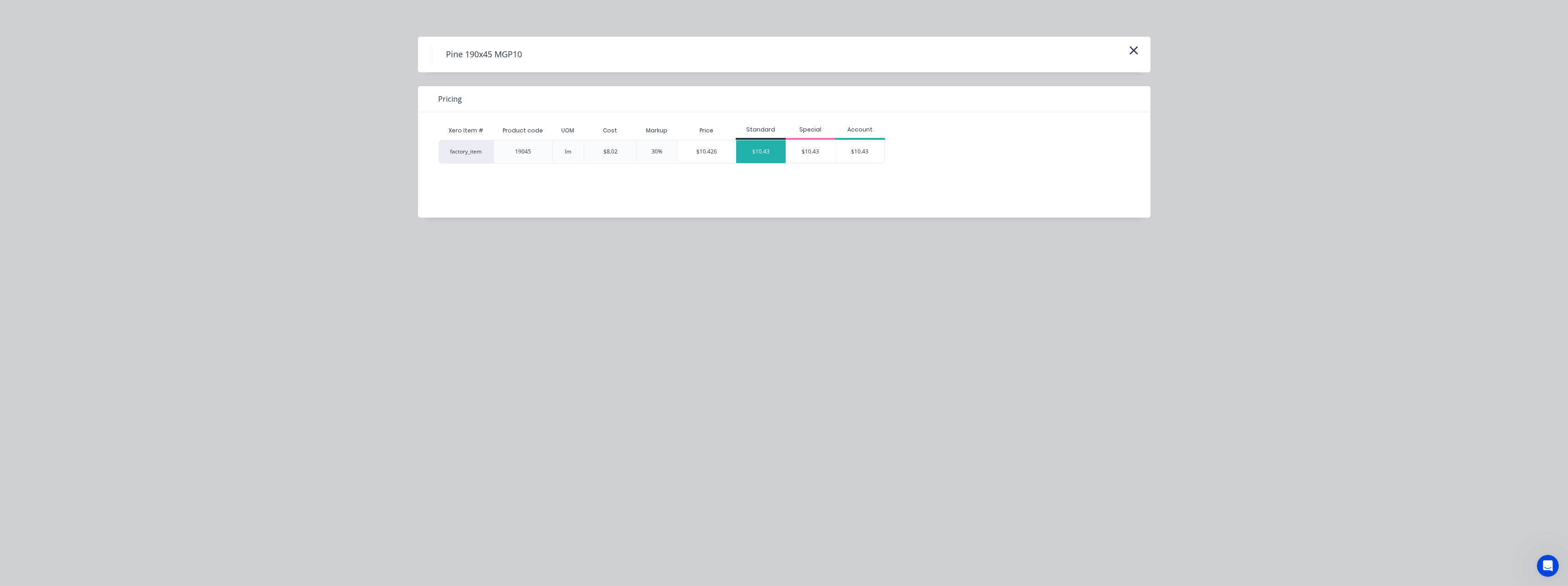
click at [756, 155] on div "$10.43" at bounding box center [761, 152] width 50 height 23
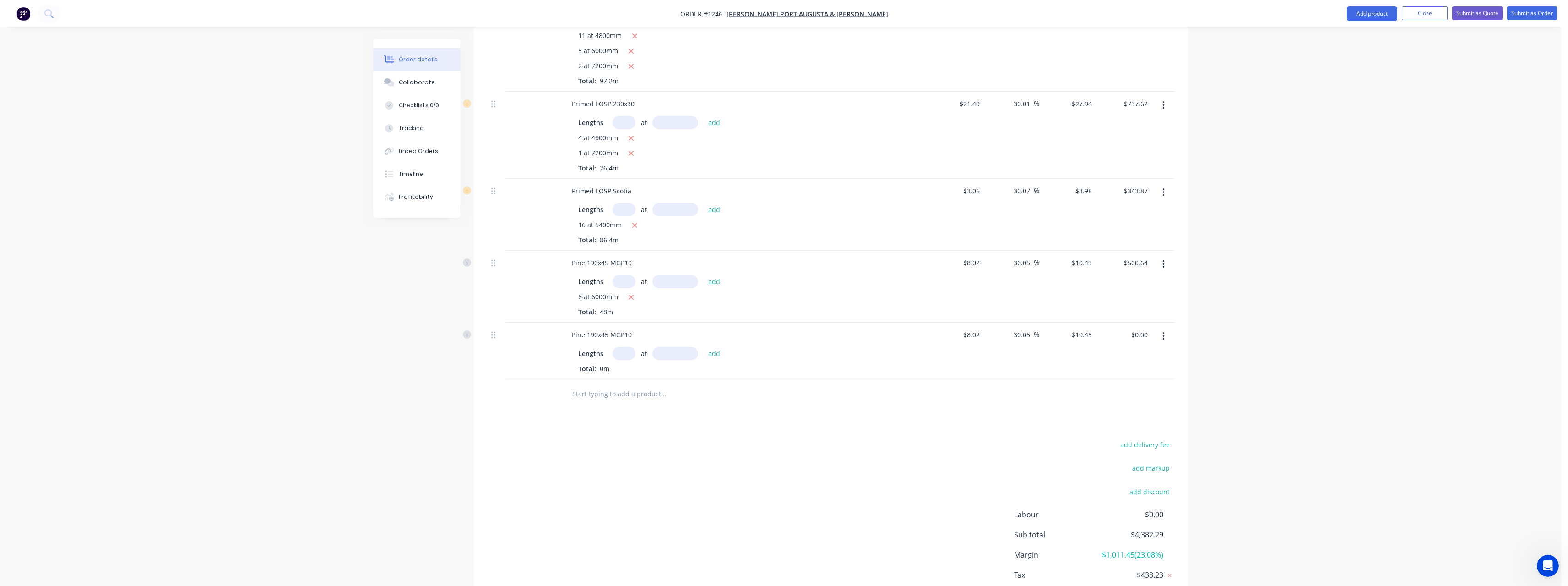
click at [630, 356] on input "text" at bounding box center [624, 353] width 23 height 13
click at [704, 347] on button "add" at bounding box center [714, 353] width 21 height 12
click at [980, 333] on input "8.02" at bounding box center [973, 334] width 21 height 13
click at [980, 333] on input "8.02" at bounding box center [974, 334] width 17 height 13
click at [610, 410] on input "text" at bounding box center [663, 409] width 183 height 18
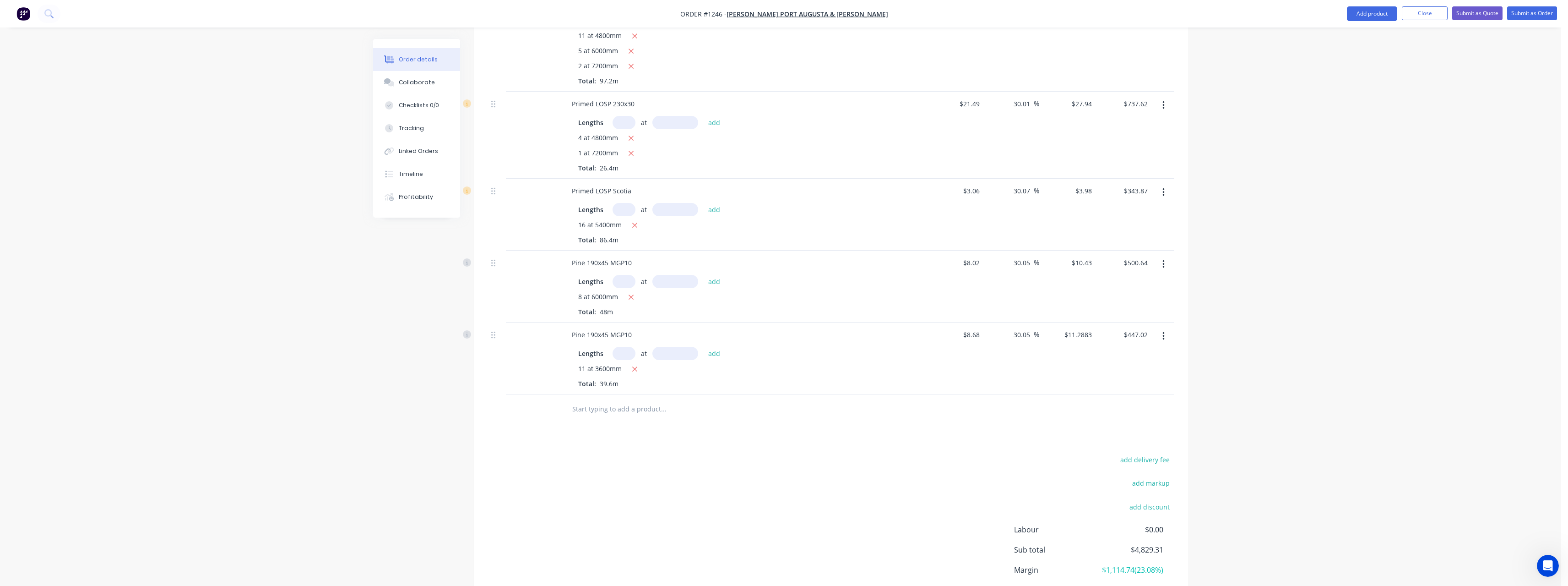
click at [613, 412] on input "text" at bounding box center [663, 409] width 183 height 18
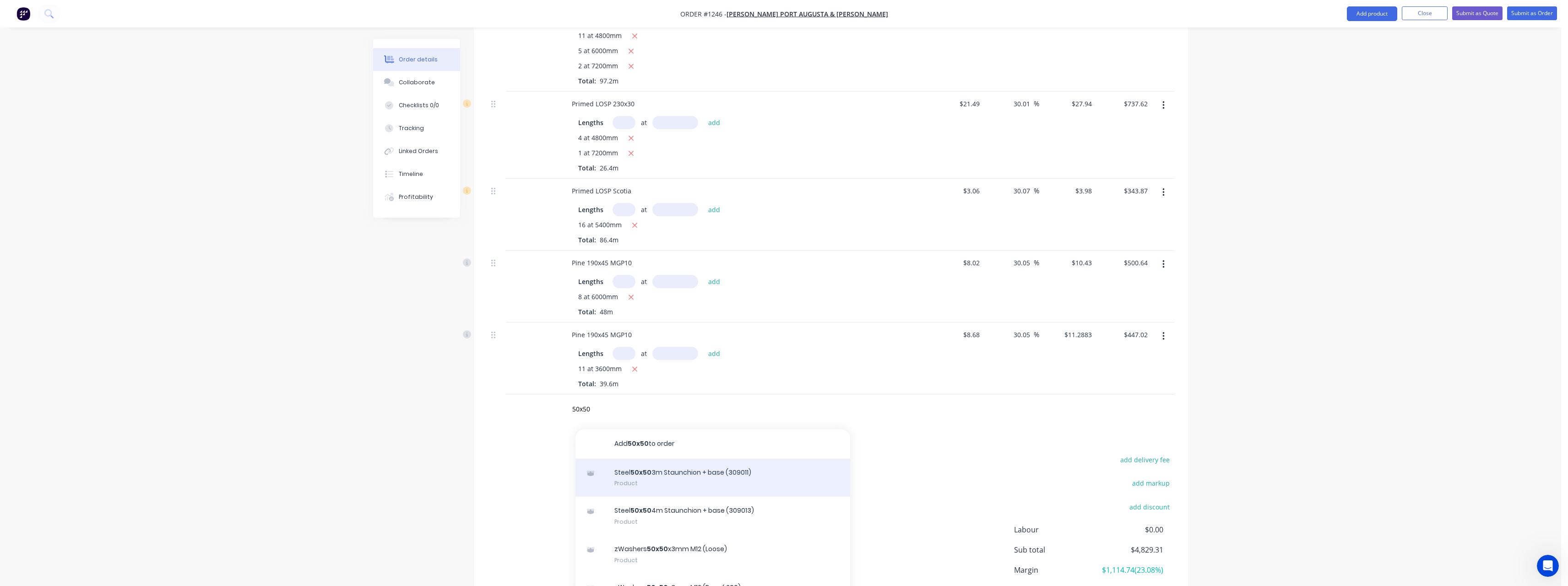
click at [693, 477] on div "Steel 50x50 3m Staunchion + base (309011) Product" at bounding box center [712, 478] width 274 height 39
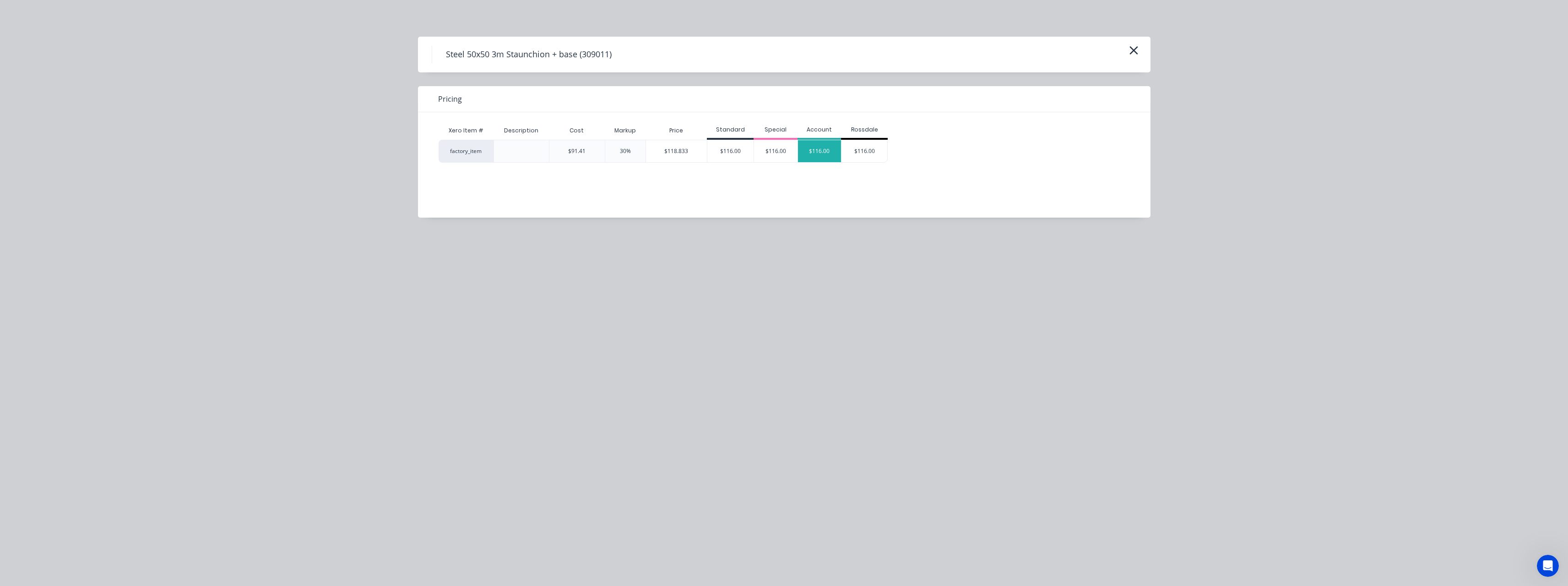
click at [814, 146] on div "$116.00" at bounding box center [819, 152] width 44 height 22
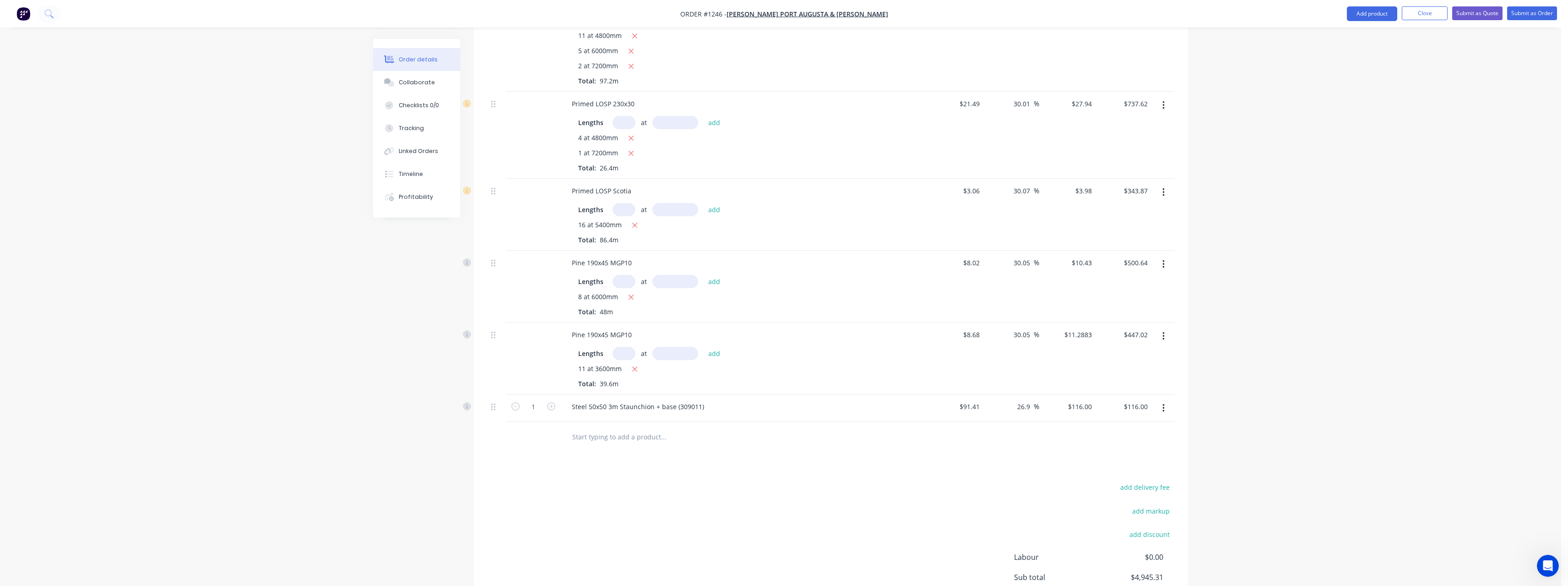
click at [608, 435] on input "text" at bounding box center [663, 437] width 183 height 18
click at [623, 282] on input "text" at bounding box center [624, 281] width 23 height 13
click at [704, 275] on button "add" at bounding box center [714, 281] width 21 height 12
click at [633, 296] on icon "button" at bounding box center [631, 297] width 6 height 8
click at [607, 436] on input "text" at bounding box center [663, 437] width 183 height 18
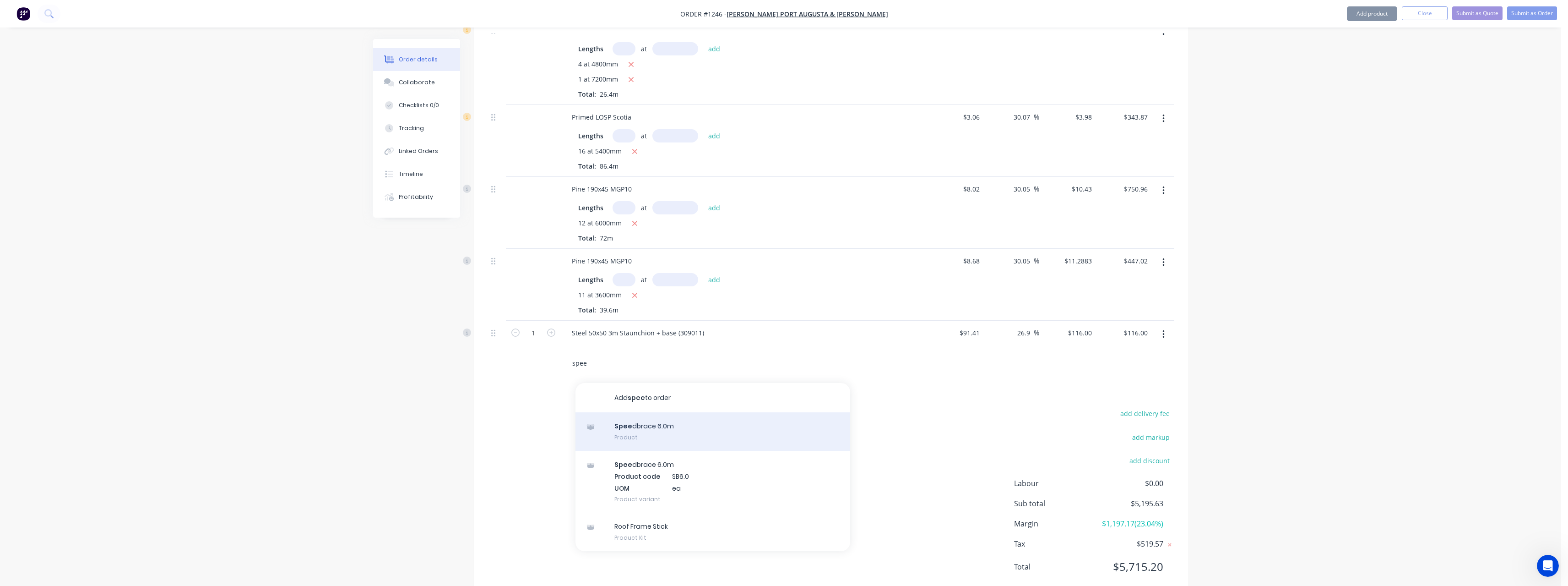
scroll to position [676, 0]
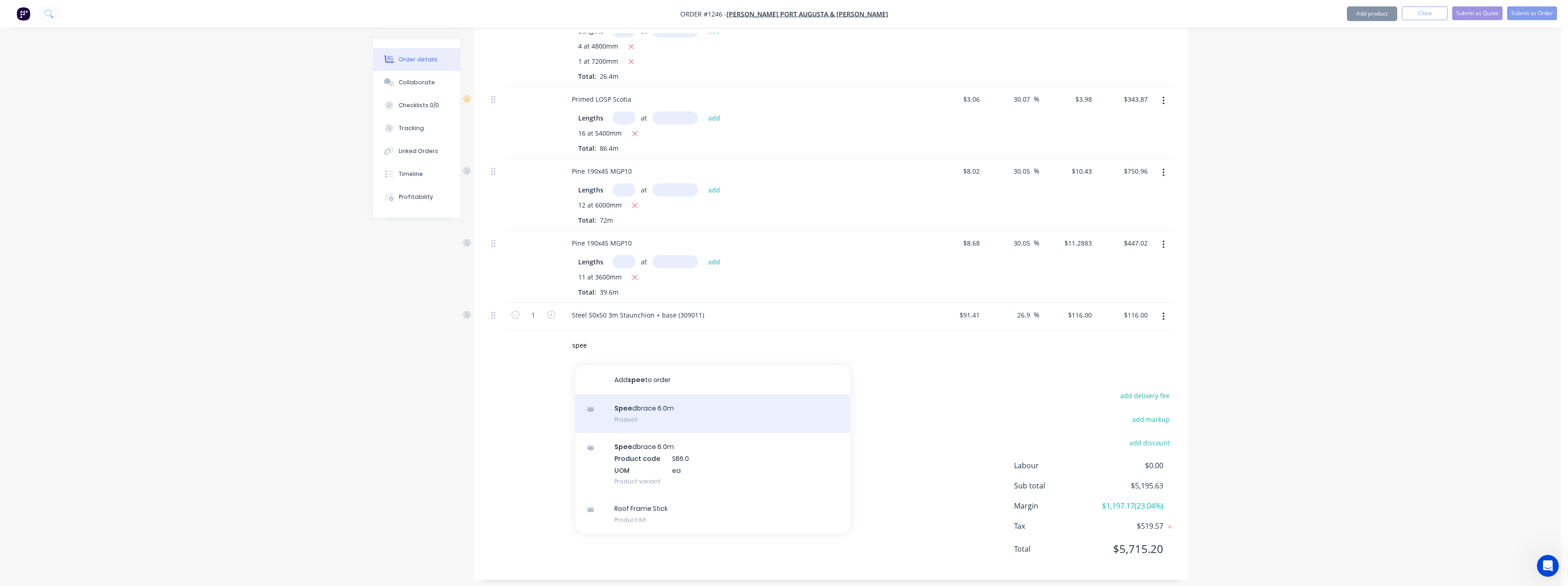
click at [689, 415] on div "Spee dbrace 6.0m Product" at bounding box center [712, 414] width 274 height 39
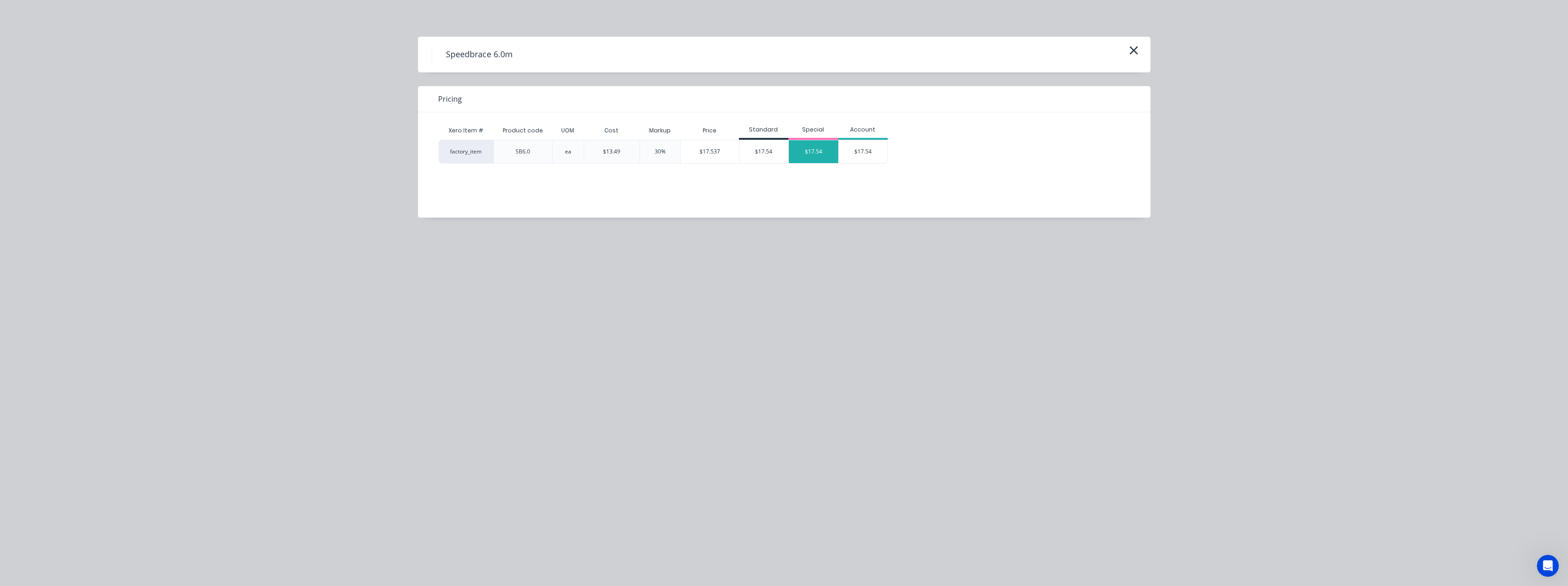
click at [816, 155] on div "$17.54" at bounding box center [814, 152] width 50 height 23
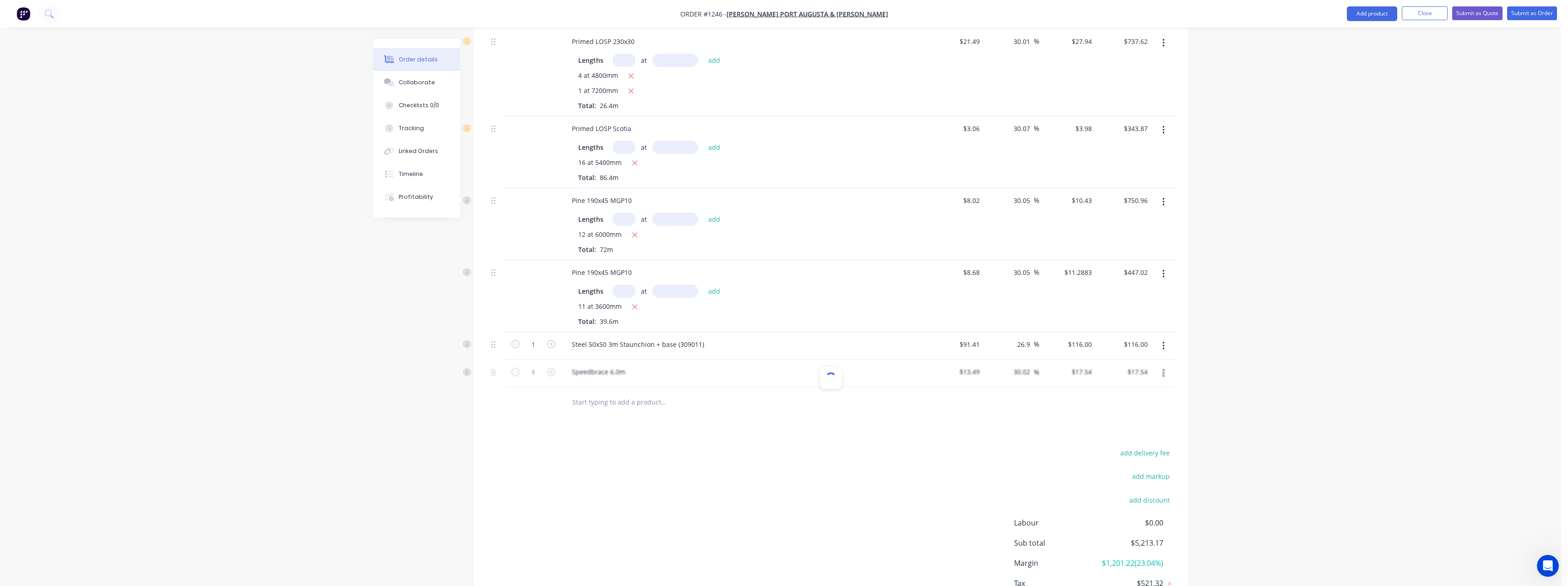
scroll to position [630, 0]
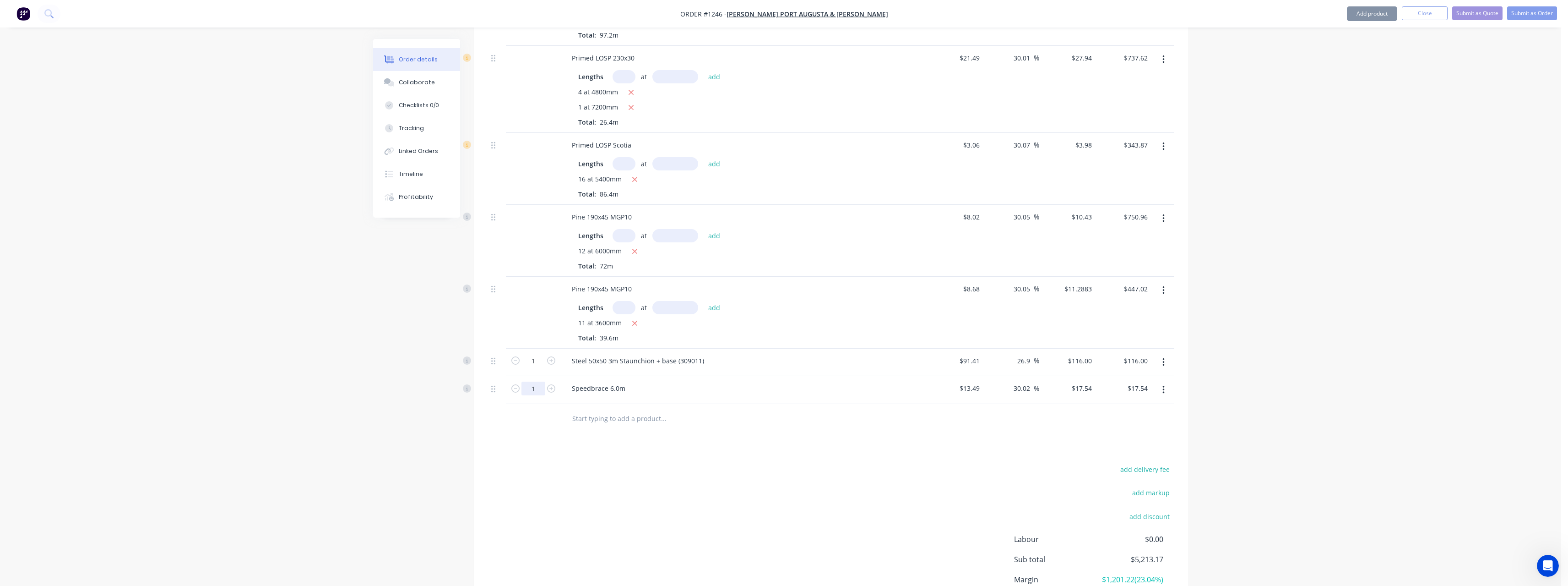
click at [540, 387] on input "1" at bounding box center [533, 389] width 24 height 14
click at [631, 419] on input "text" at bounding box center [663, 419] width 183 height 18
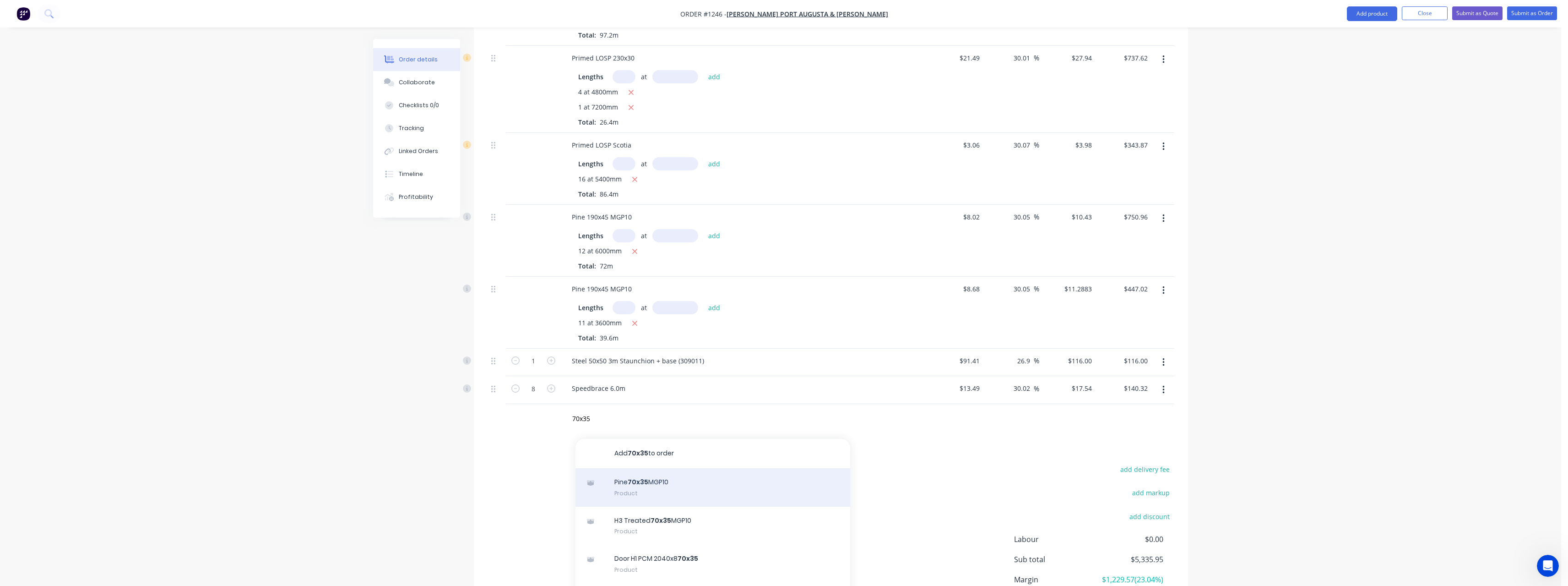
click at [670, 479] on div "Pine 70x35 MGP10 Product" at bounding box center [712, 488] width 274 height 39
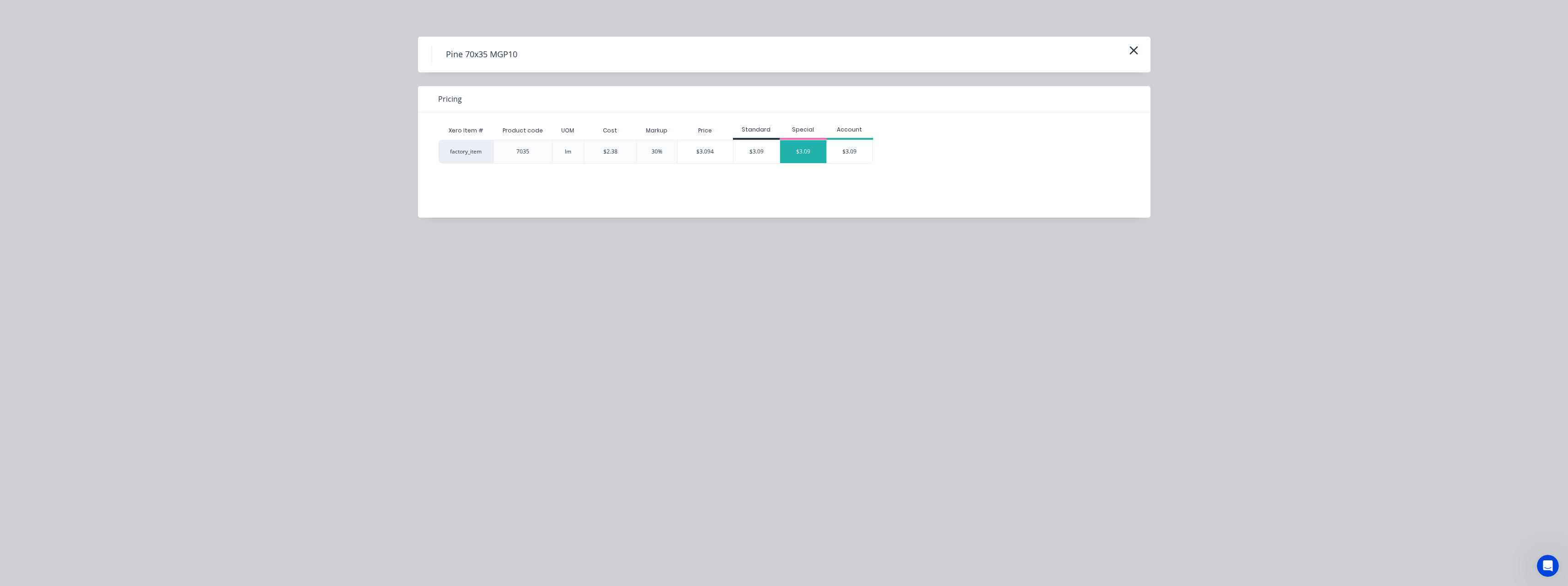
click at [808, 153] on div "$3.09" at bounding box center [803, 152] width 46 height 23
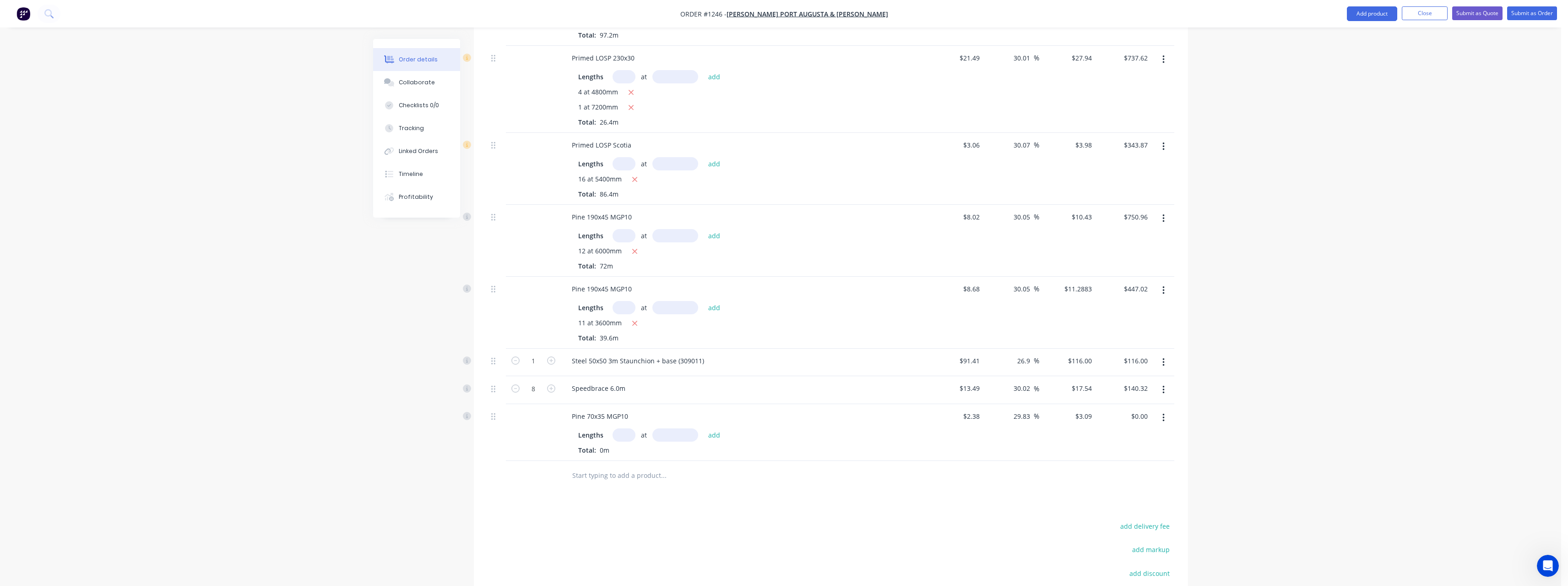
click at [626, 439] on input "text" at bounding box center [624, 434] width 23 height 13
click at [704, 429] on button "add" at bounding box center [714, 435] width 21 height 12
click at [624, 488] on input "text" at bounding box center [663, 491] width 183 height 18
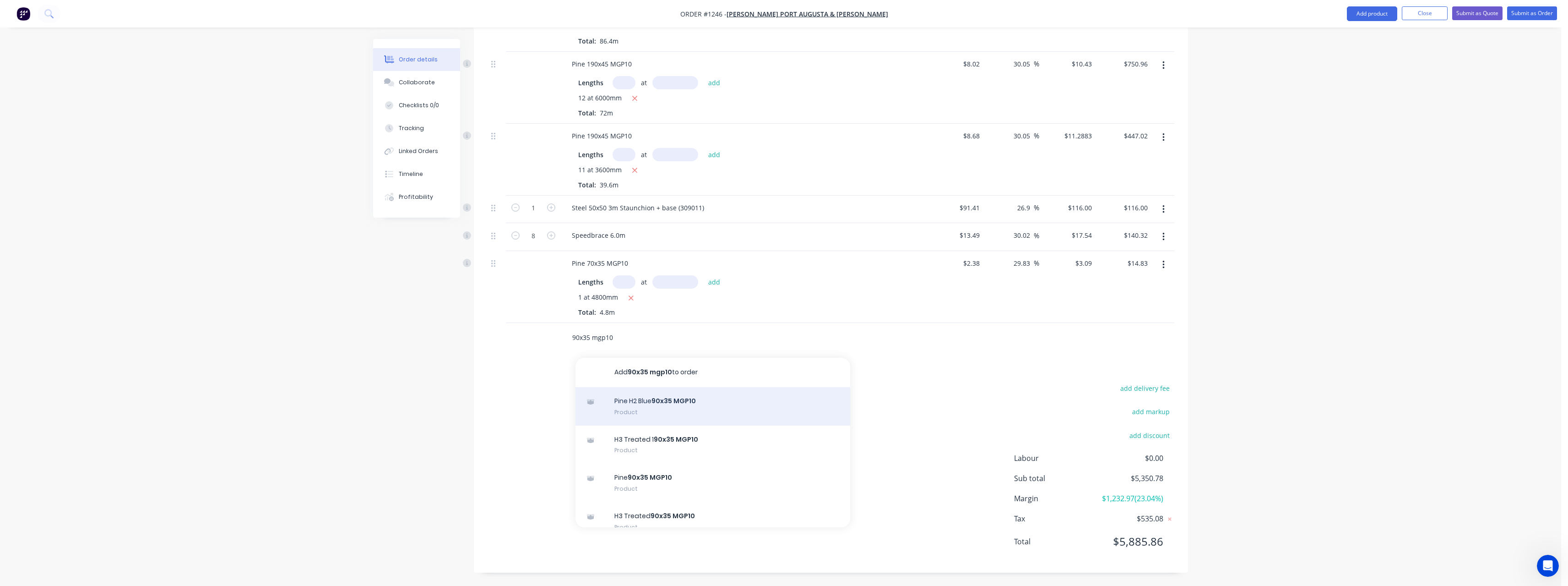
scroll to position [784, 0]
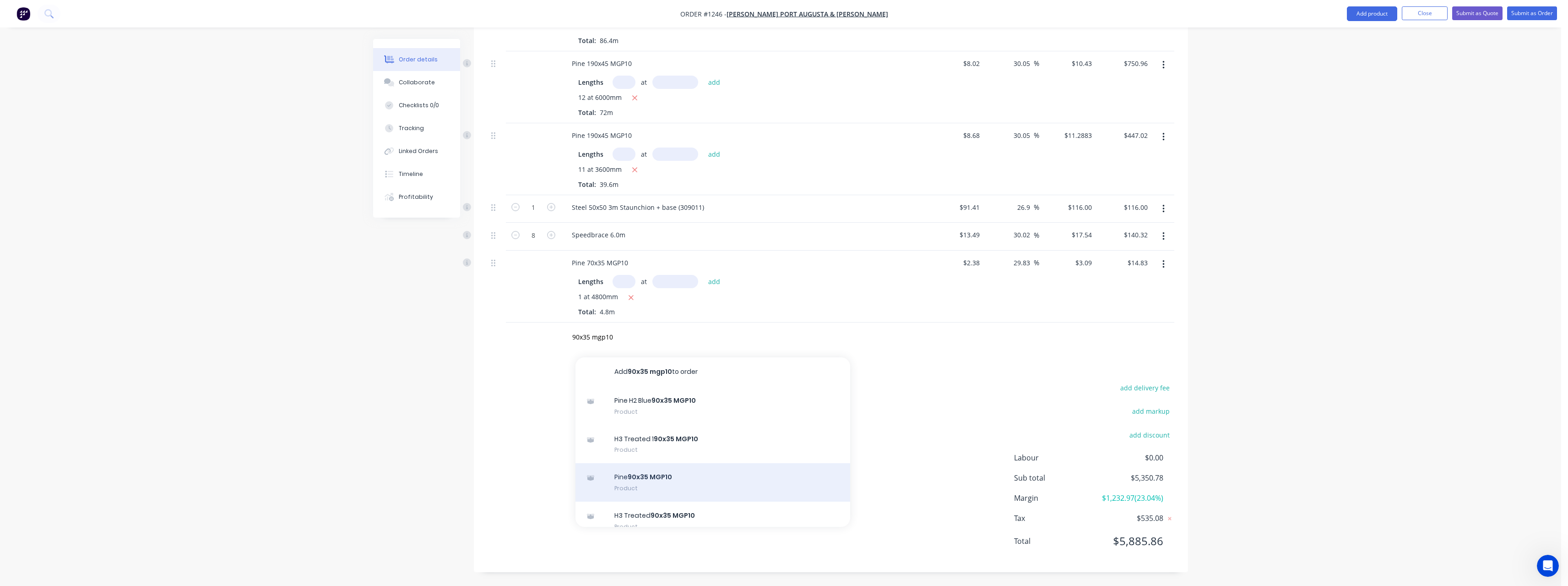
click at [689, 475] on div "Pine 90x35 MGP10 Product" at bounding box center [712, 482] width 274 height 39
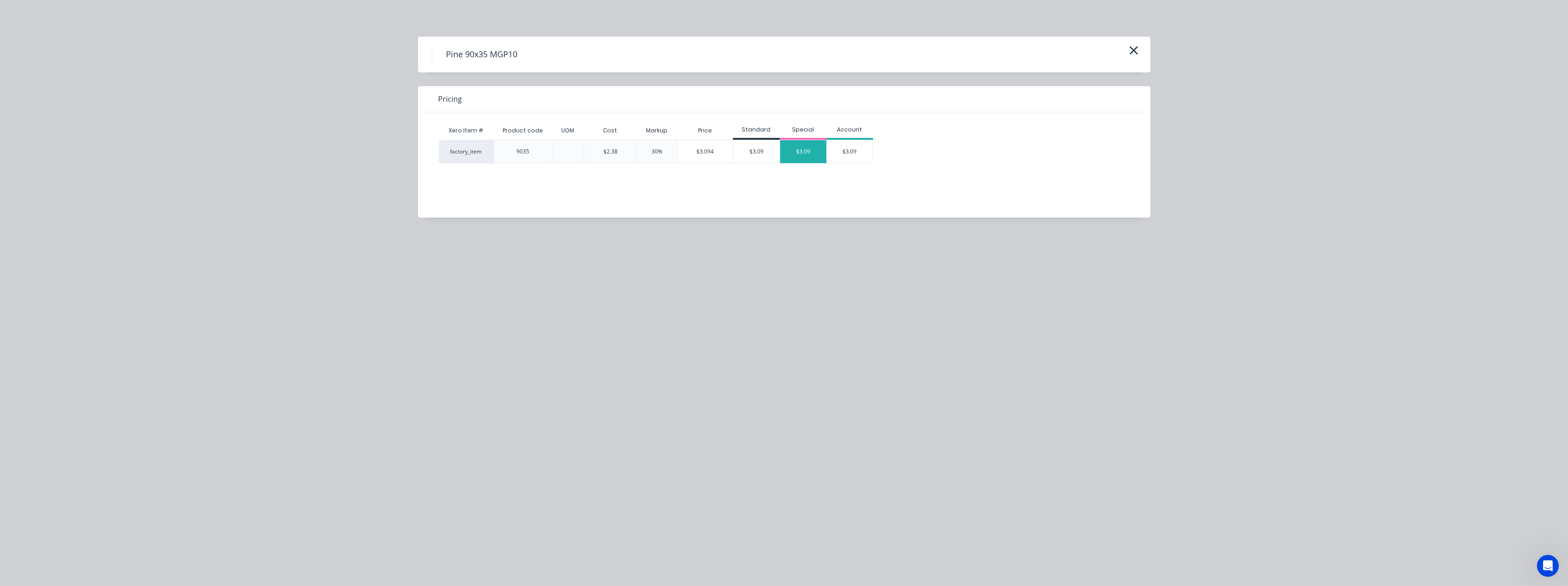
click at [800, 155] on div "$3.09" at bounding box center [803, 152] width 46 height 23
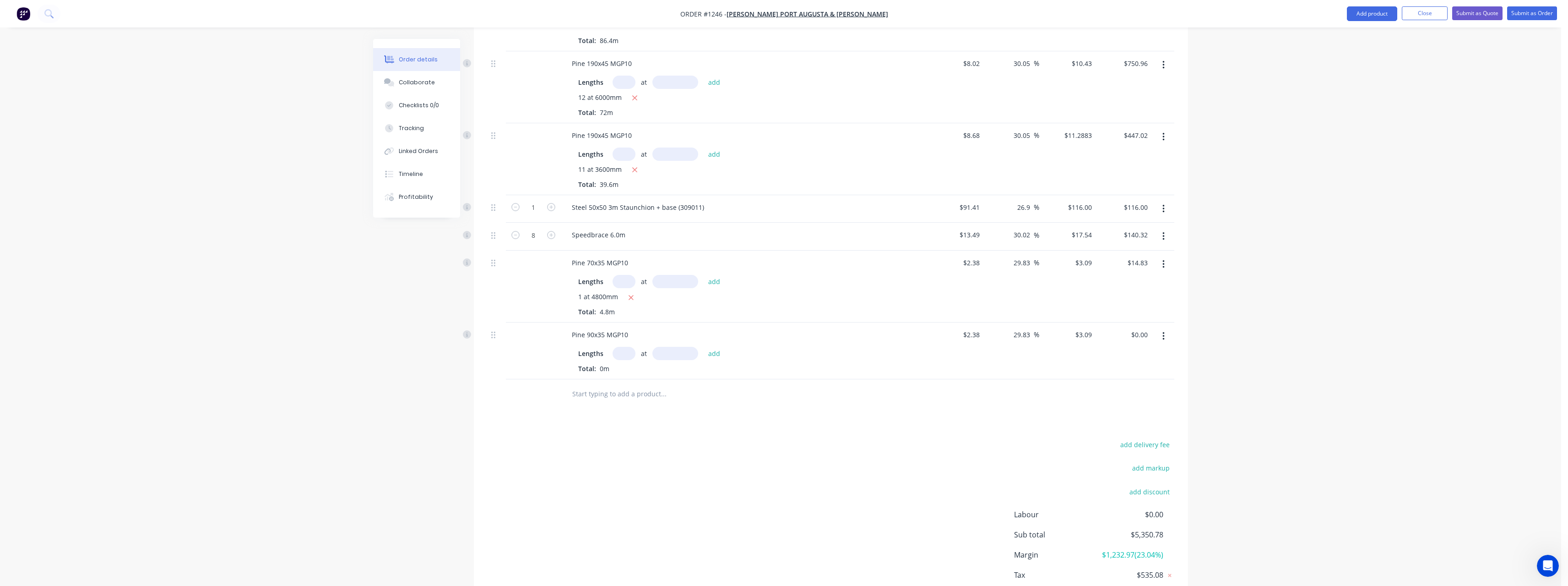
click at [628, 357] on input "text" at bounding box center [624, 353] width 23 height 13
click at [704, 347] on button "add" at bounding box center [714, 354] width 21 height 12
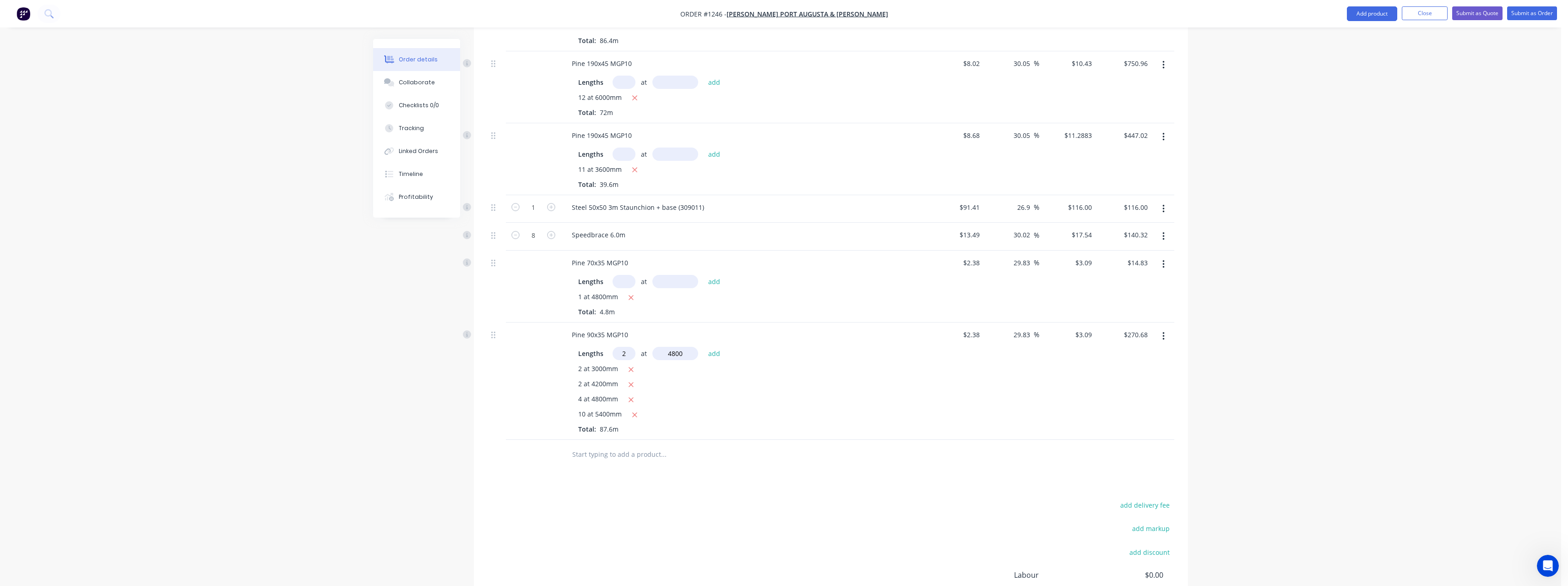
click at [704, 347] on button "add" at bounding box center [714, 354] width 21 height 12
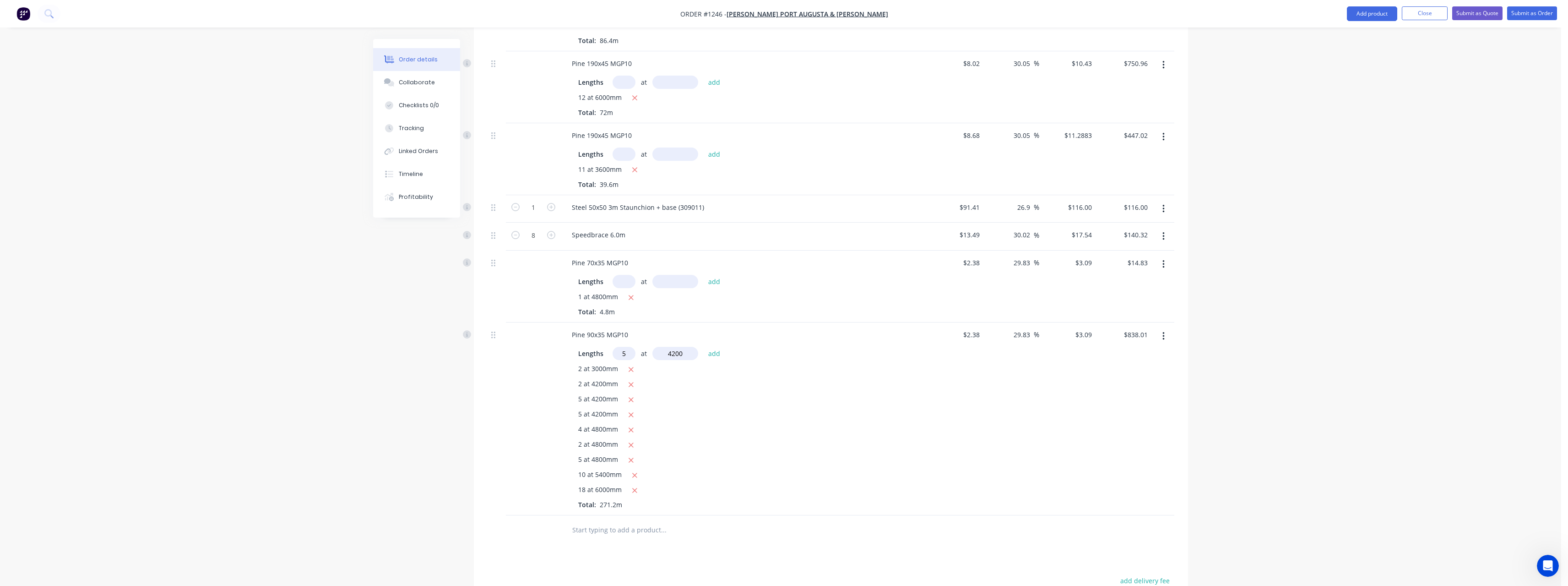
click at [704, 347] on button "add" at bounding box center [714, 354] width 21 height 12
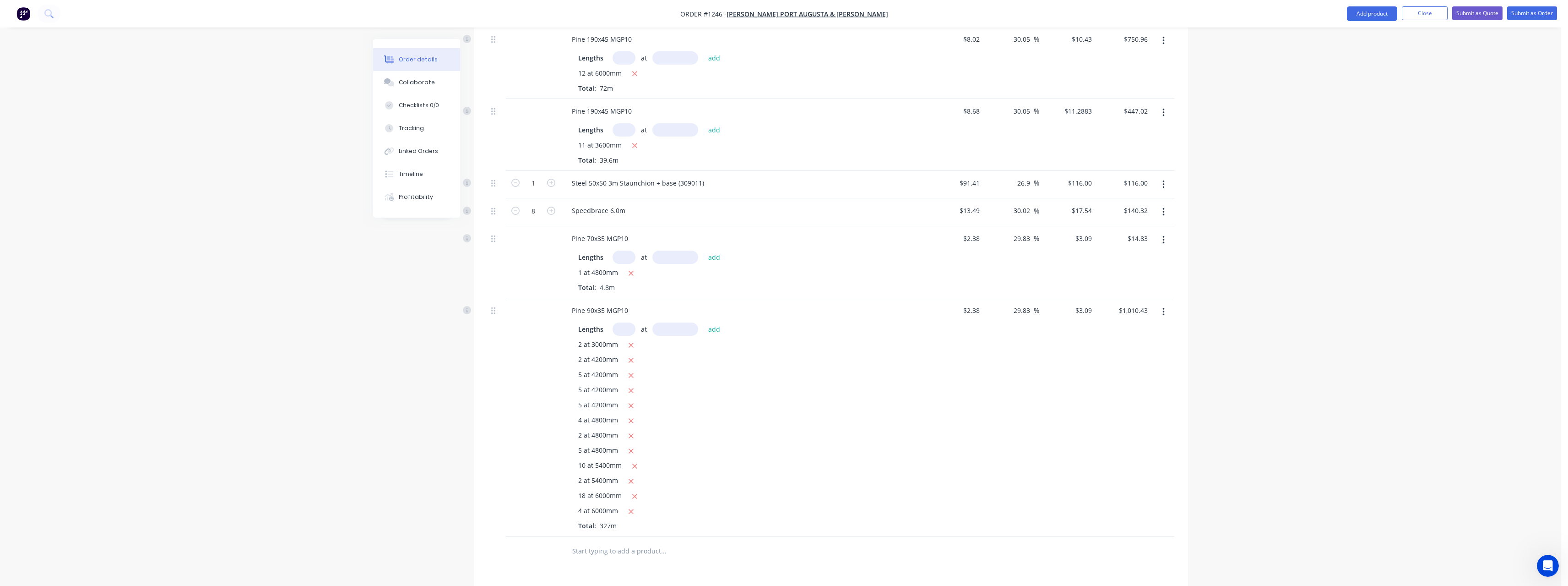
scroll to position [830, 0]
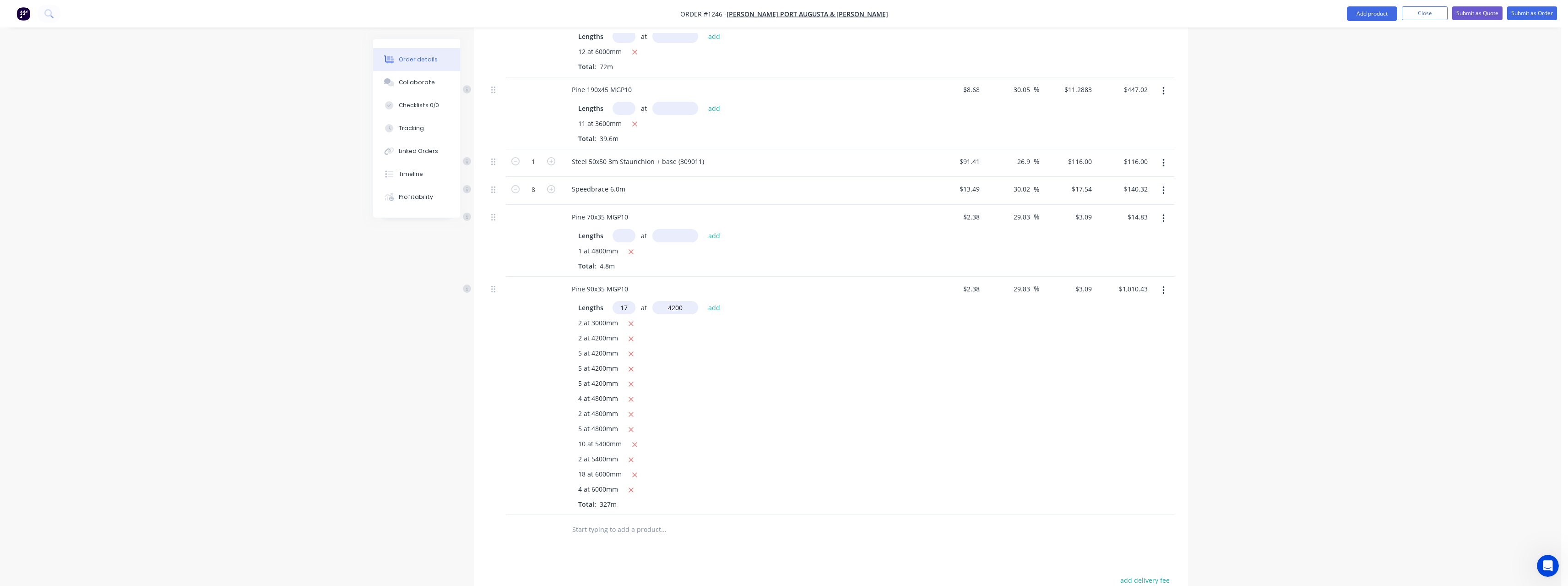
click at [704, 302] on button "add" at bounding box center [714, 308] width 21 height 12
click at [631, 341] on icon "button" at bounding box center [631, 339] width 6 height 8
click at [631, 340] on icon "button" at bounding box center [631, 339] width 6 height 8
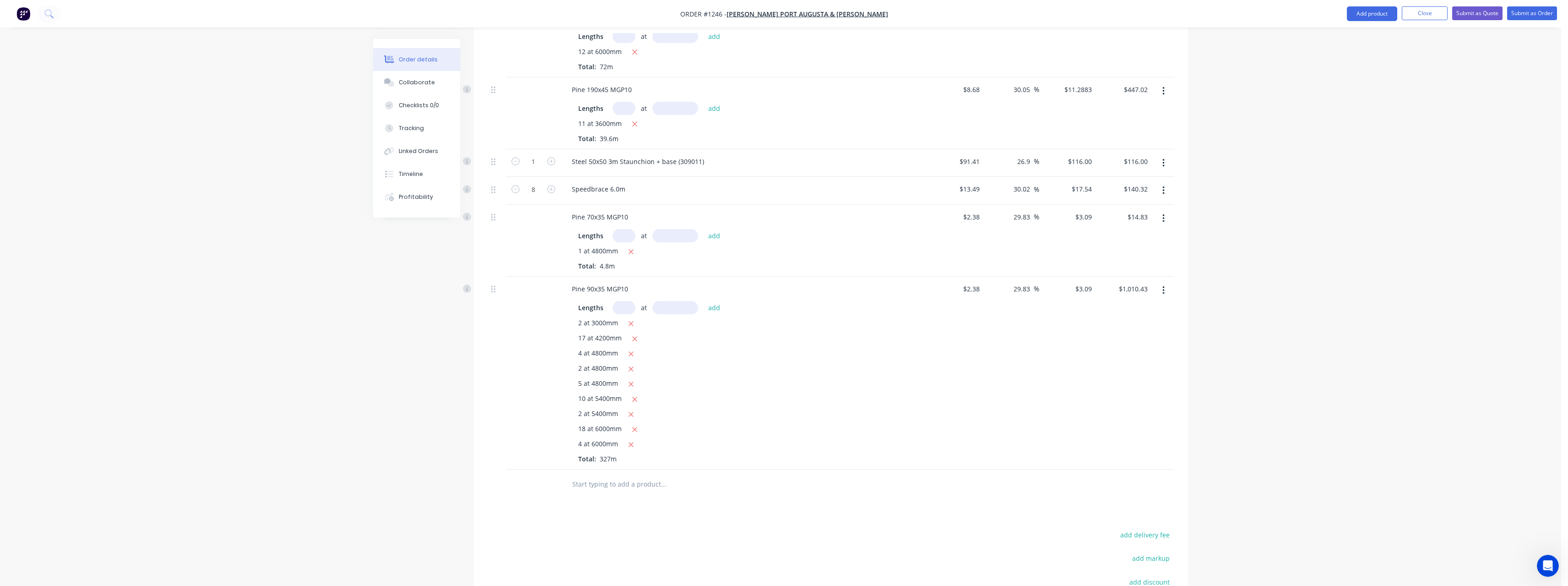
click at [626, 310] on input "text" at bounding box center [624, 307] width 23 height 13
click at [704, 302] on button "add" at bounding box center [714, 308] width 21 height 12
click at [629, 356] on icon "button" at bounding box center [631, 354] width 6 height 8
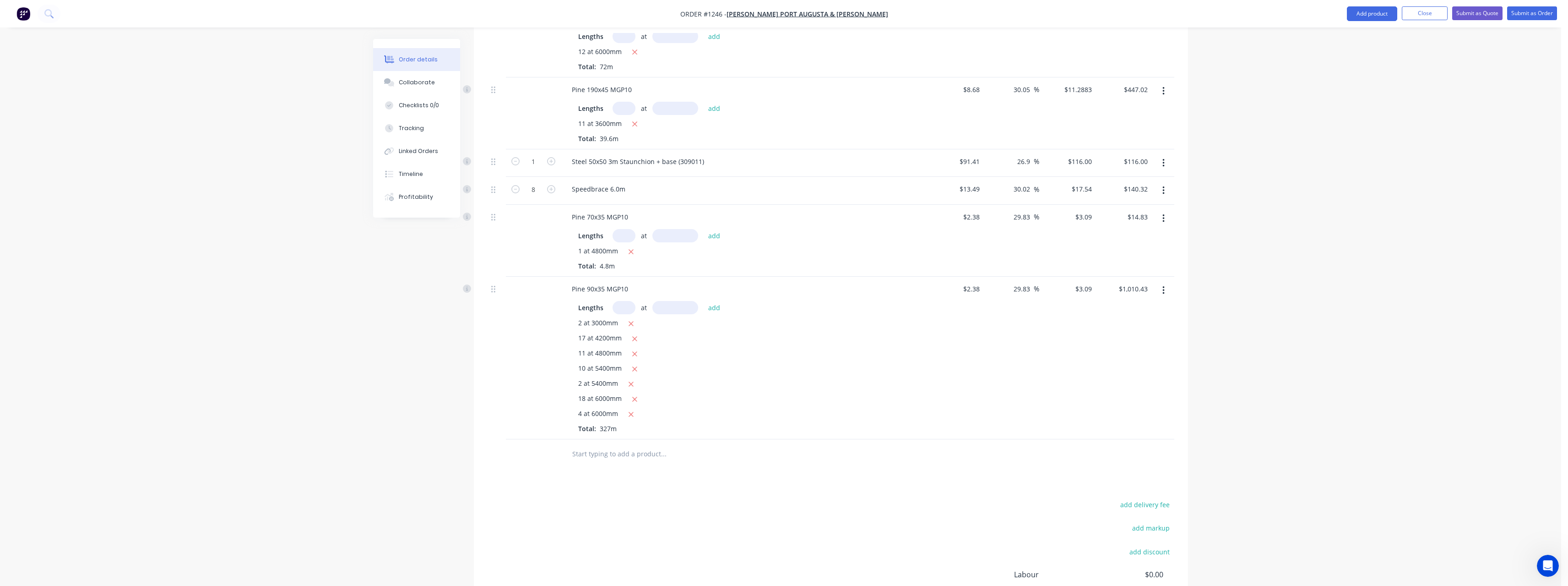
click at [623, 309] on input "text" at bounding box center [624, 307] width 23 height 13
click at [704, 302] on button "add" at bounding box center [714, 308] width 21 height 12
click at [635, 367] on icon "button" at bounding box center [635, 369] width 6 height 8
click at [635, 367] on button "button" at bounding box center [631, 369] width 12 height 12
click at [625, 309] on input "text" at bounding box center [624, 307] width 23 height 13
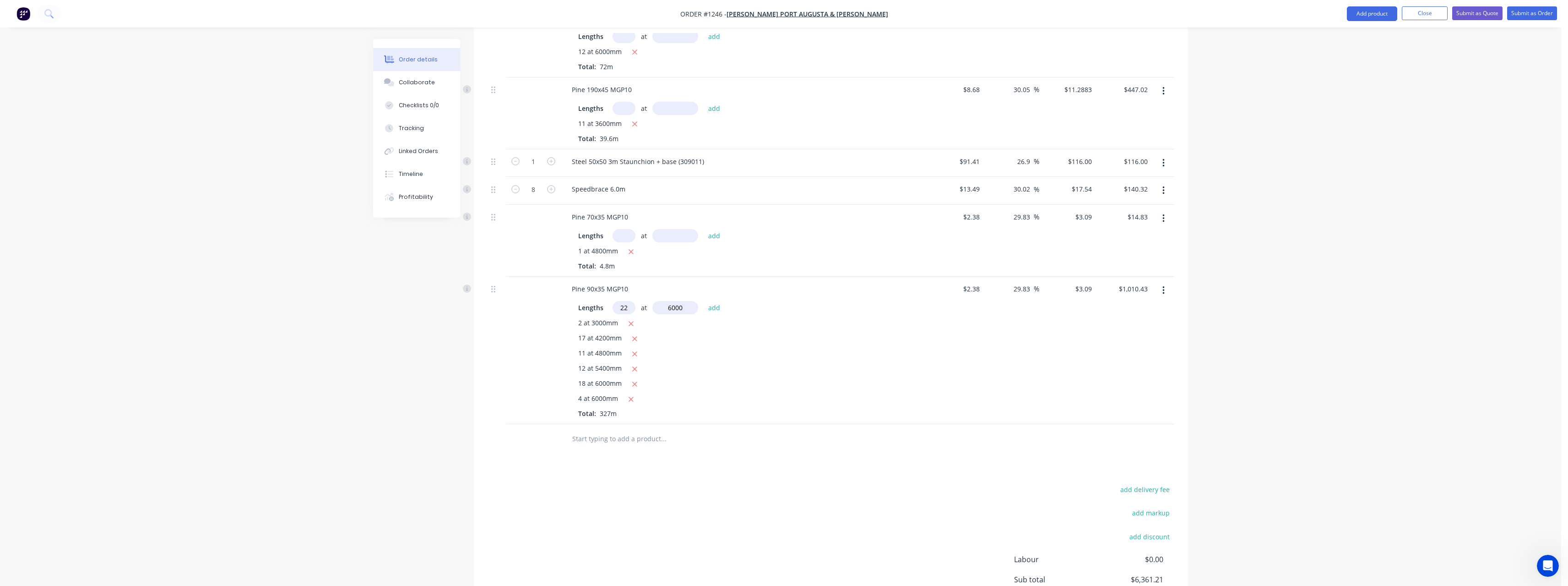
click at [704, 302] on button "add" at bounding box center [714, 308] width 21 height 12
click at [634, 386] on icon "button" at bounding box center [635, 385] width 6 height 8
click at [634, 386] on button "button" at bounding box center [631, 384] width 12 height 12
click at [601, 424] on input "text" at bounding box center [663, 423] width 183 height 18
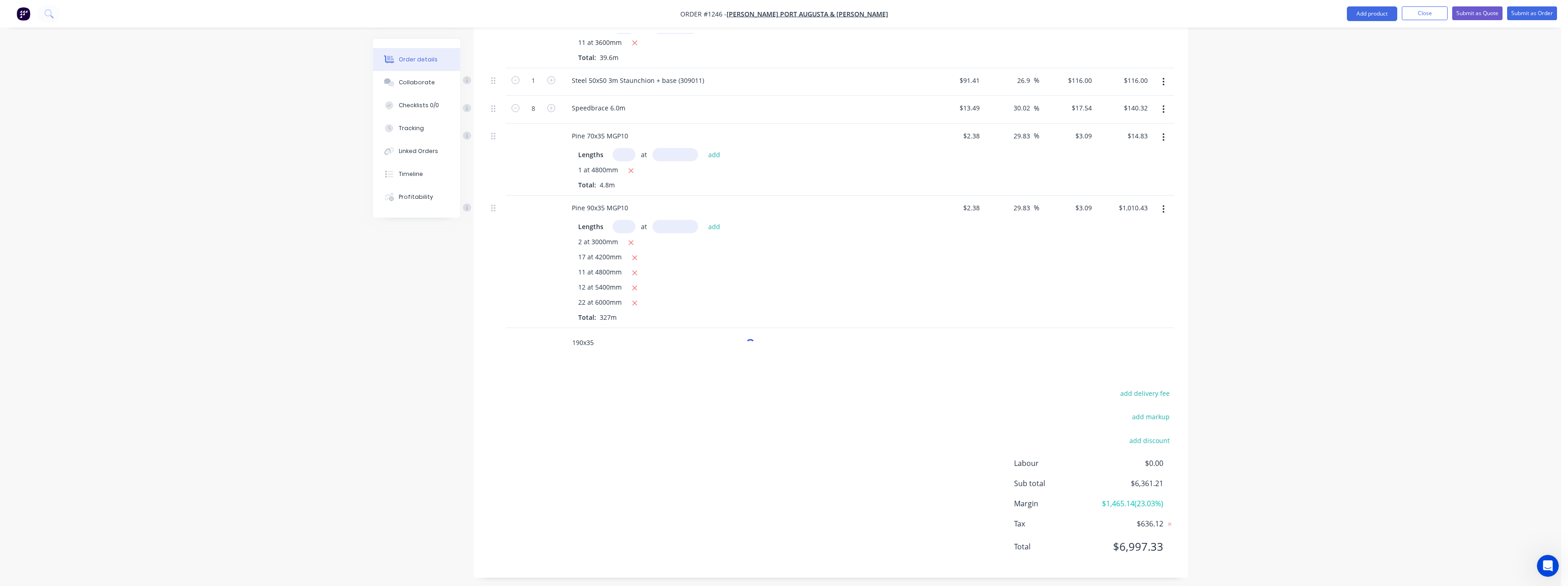
scroll to position [916, 0]
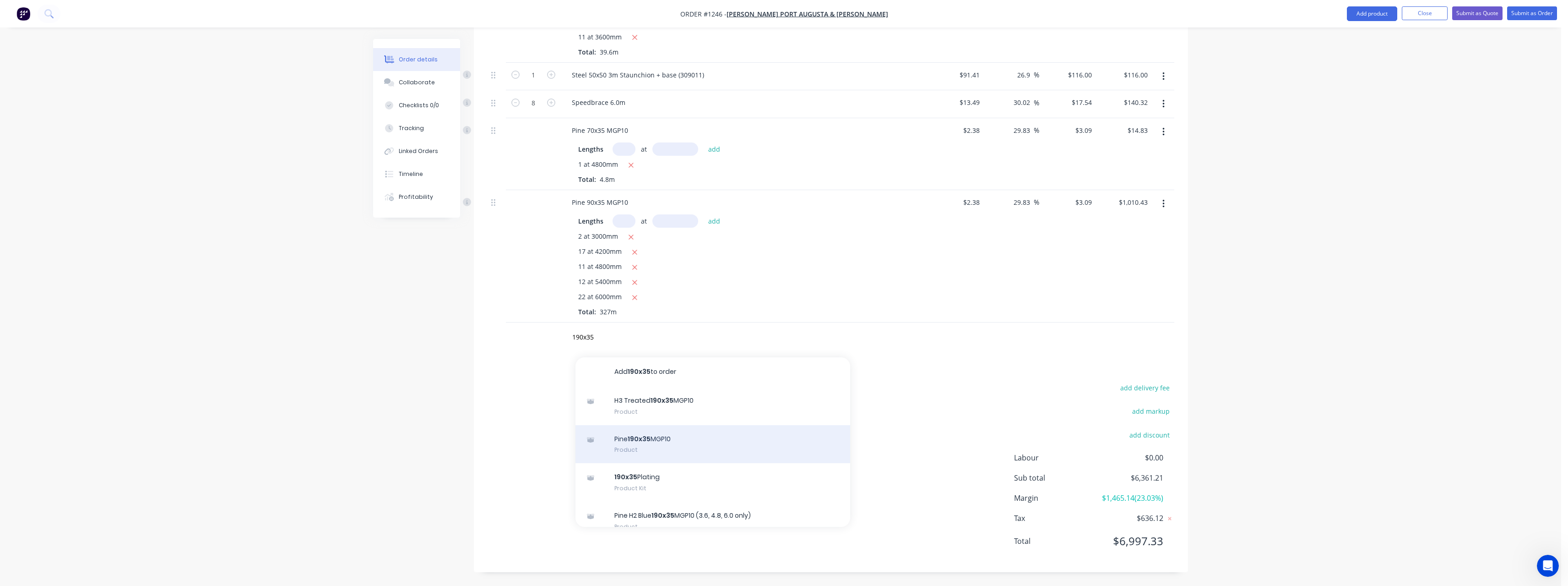
click at [694, 448] on div "Pine 190x35 MGP10 Product" at bounding box center [712, 444] width 274 height 39
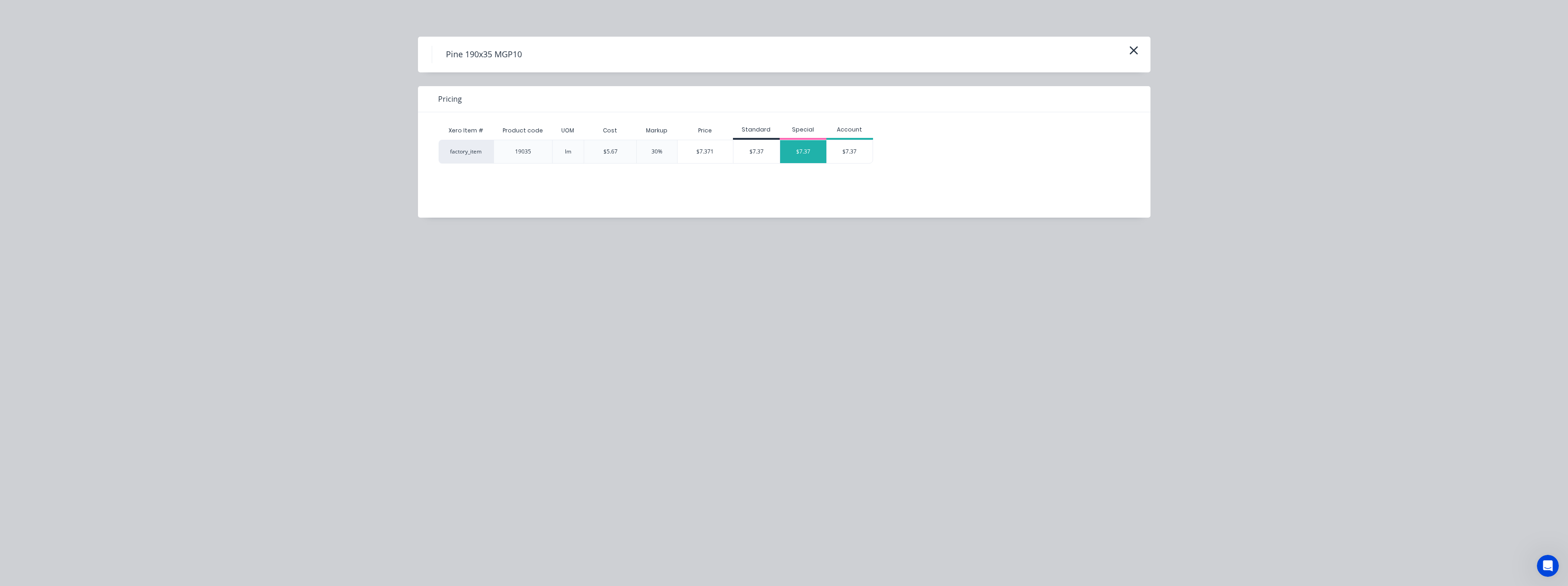
click at [796, 154] on div "$7.37" at bounding box center [803, 152] width 46 height 23
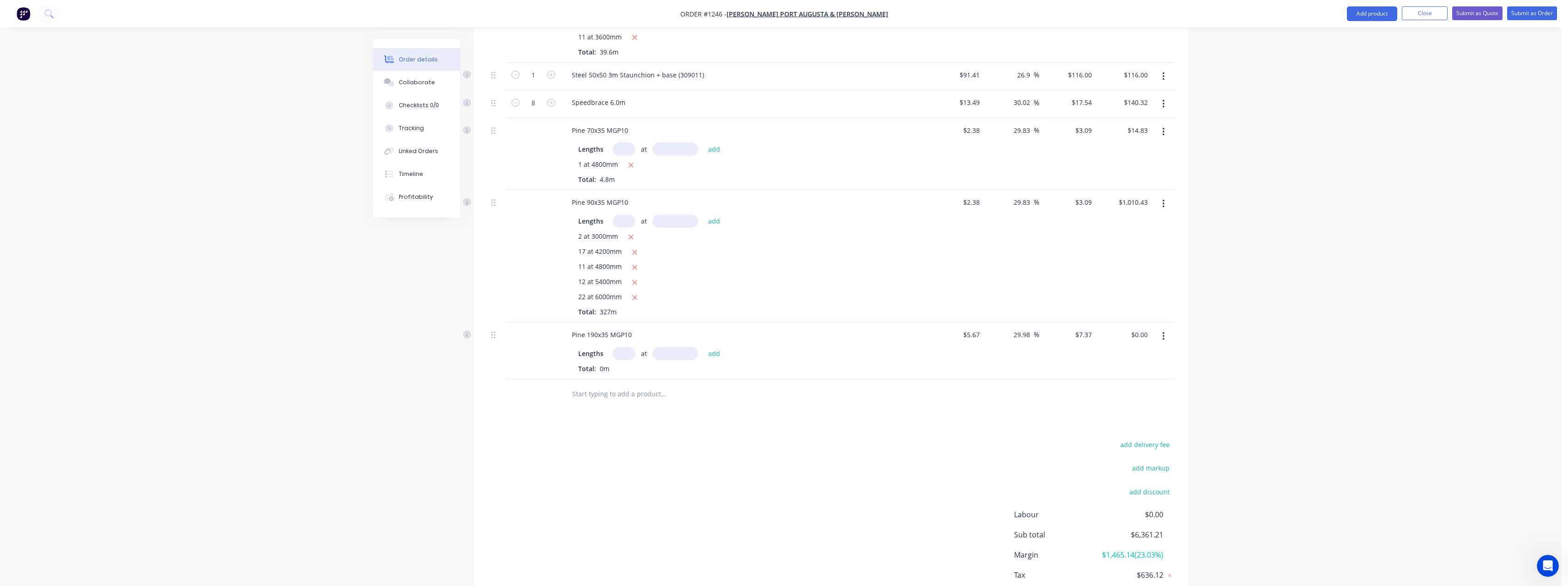
click at [628, 356] on input "text" at bounding box center [624, 353] width 23 height 13
click at [704, 347] on button "add" at bounding box center [714, 354] width 21 height 12
click at [625, 356] on input "text" at bounding box center [624, 353] width 23 height 13
click at [704, 347] on button "add" at bounding box center [714, 354] width 21 height 12
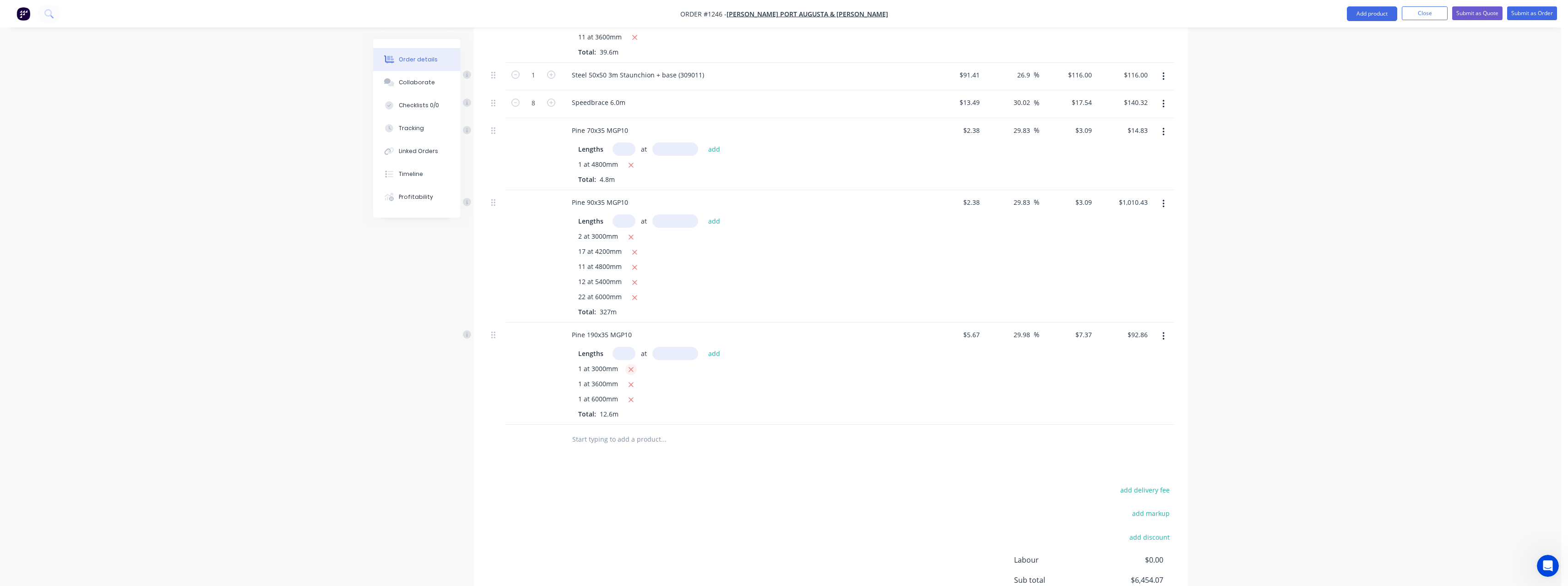
click at [629, 368] on icon "button" at bounding box center [631, 369] width 5 height 5
click at [624, 422] on input "text" at bounding box center [663, 424] width 183 height 18
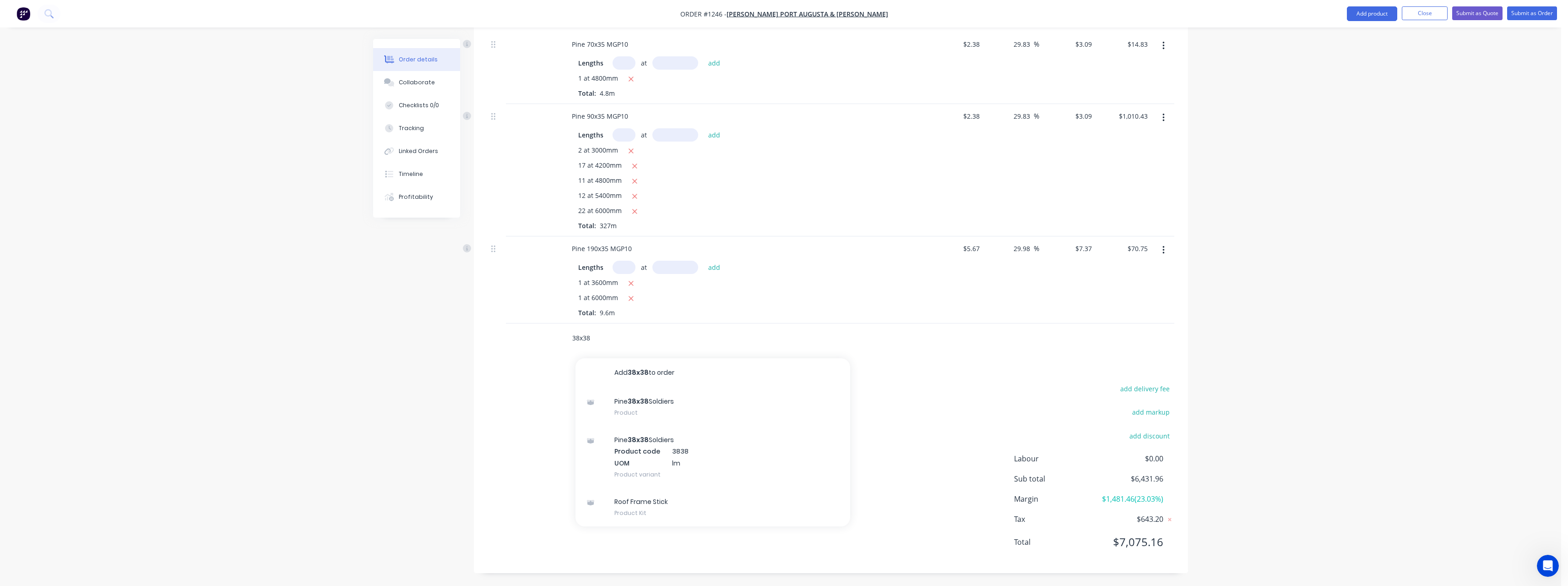
scroll to position [1003, 0]
click at [674, 403] on div "Pine 38x38 Soldiers Product" at bounding box center [712, 406] width 274 height 39
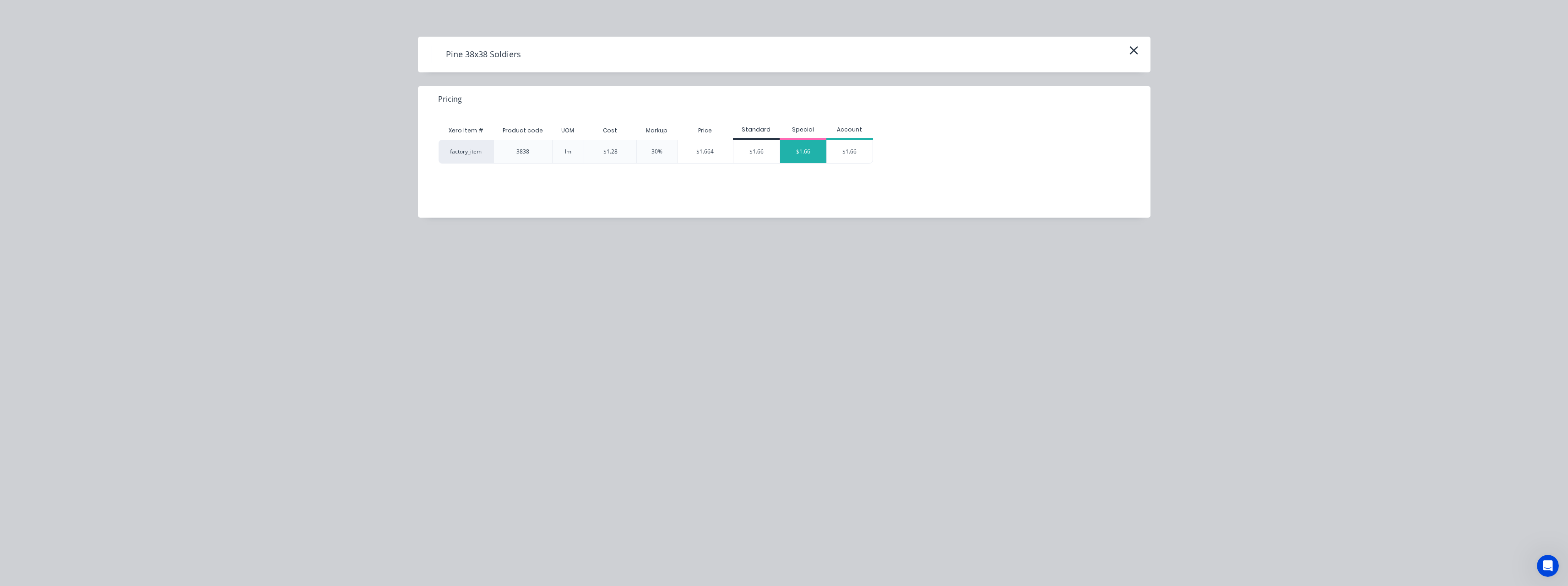
click at [801, 158] on div "$1.66" at bounding box center [803, 152] width 46 height 23
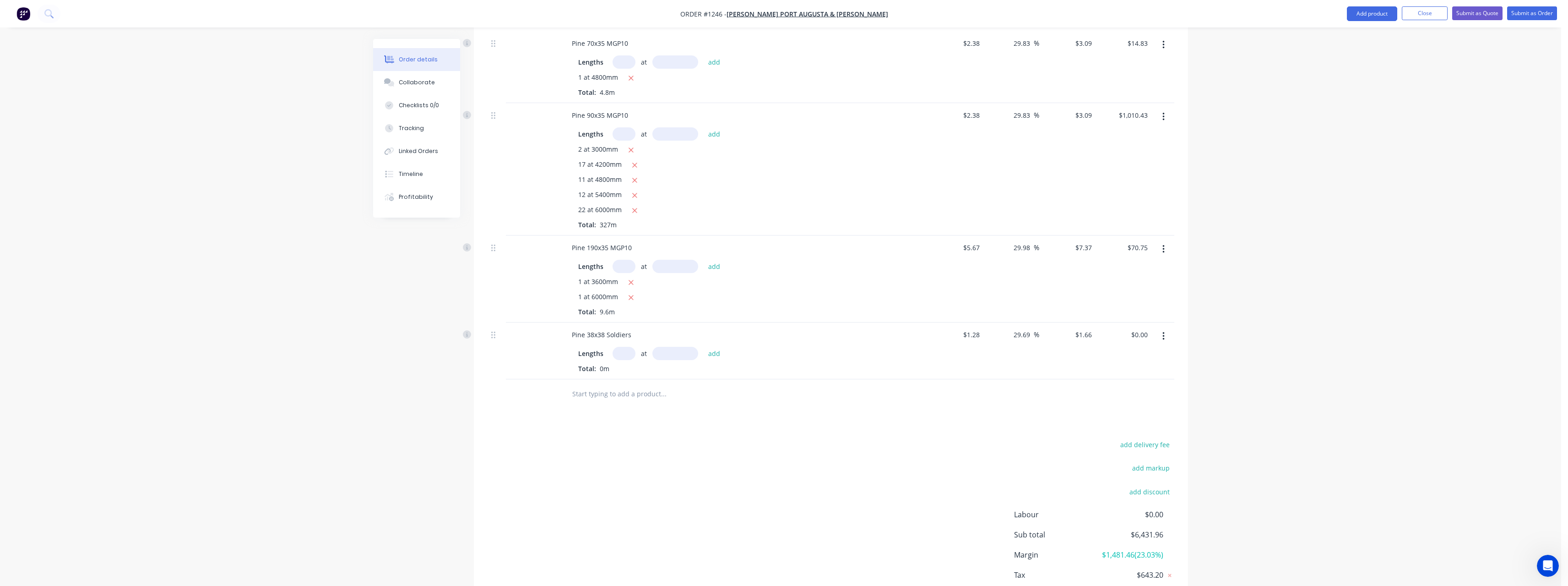
click at [628, 357] on input "text" at bounding box center [624, 353] width 23 height 13
click at [704, 347] on button "add" at bounding box center [714, 354] width 21 height 12
click at [625, 412] on input "text" at bounding box center [663, 409] width 183 height 18
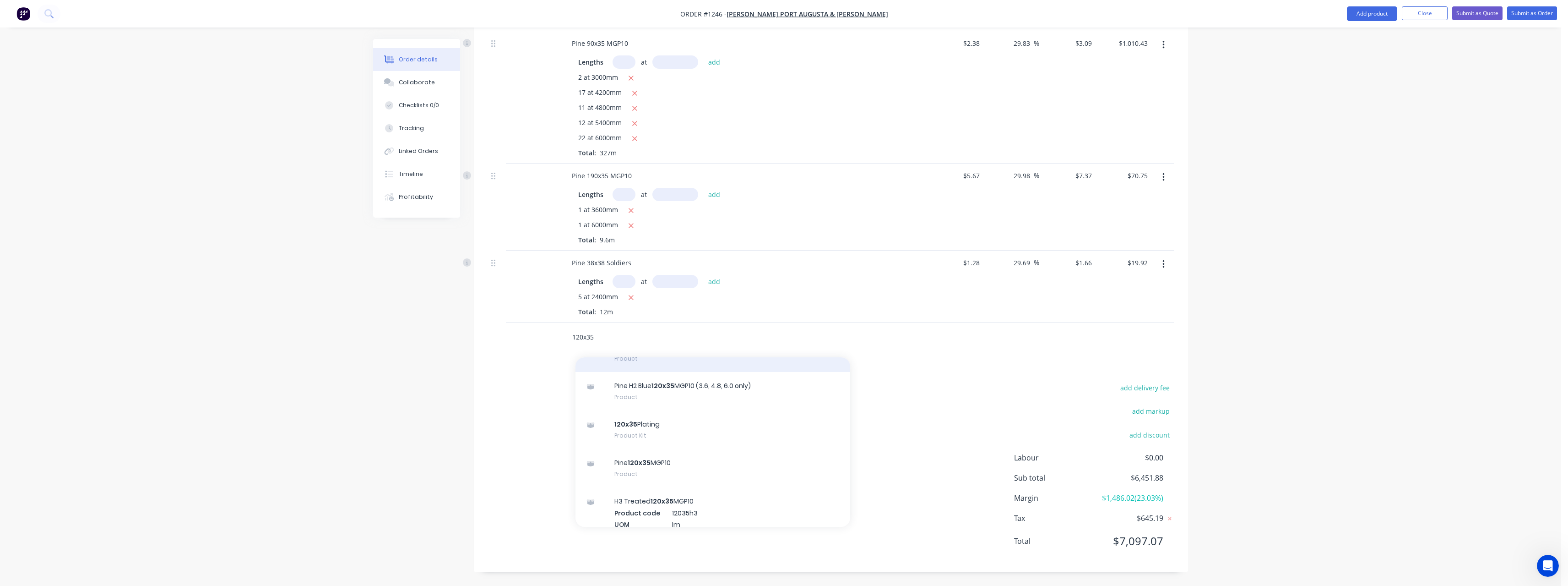
scroll to position [91, 0]
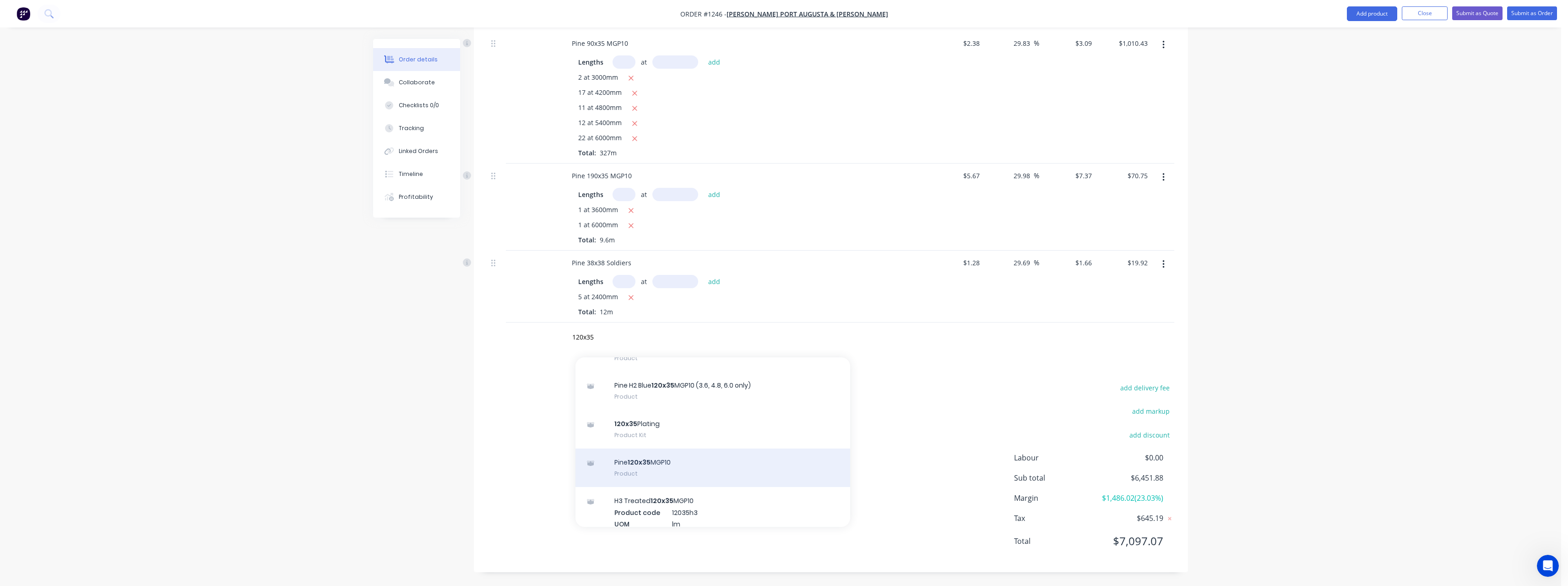
click at [680, 465] on div "Pine 120x35 MGP10 Product" at bounding box center [712, 468] width 274 height 39
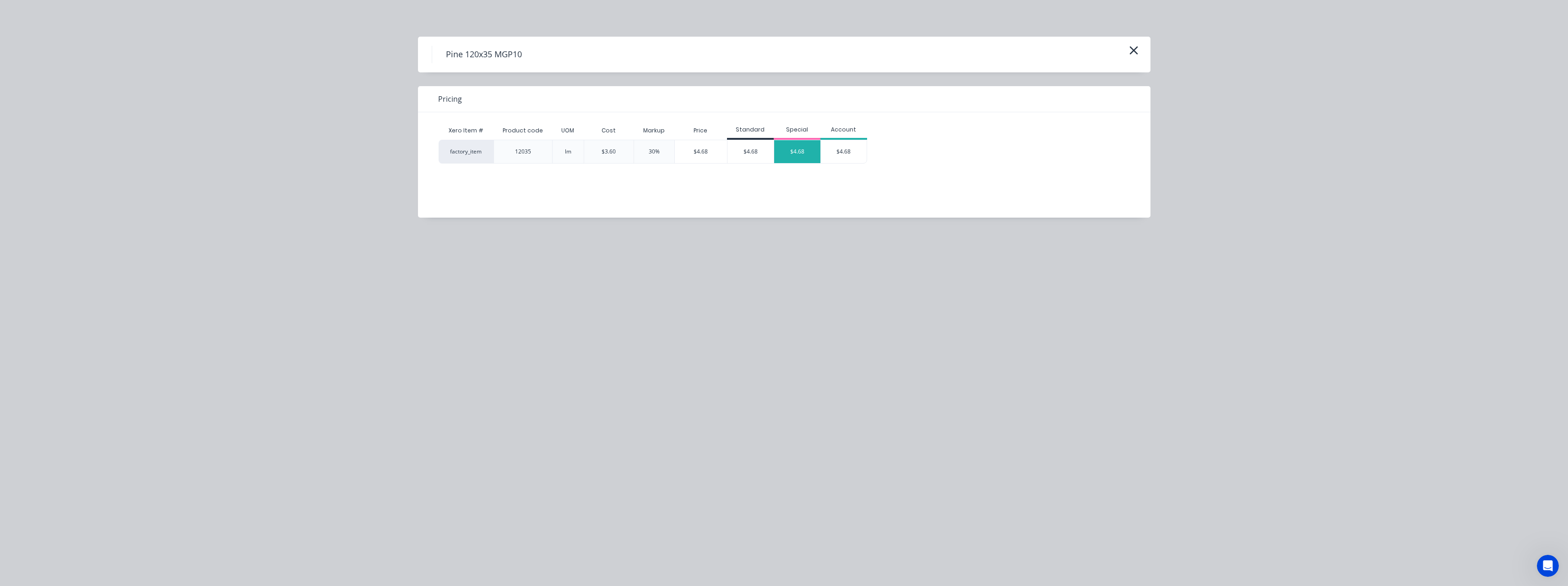
click at [791, 155] on div "$4.68" at bounding box center [797, 152] width 46 height 23
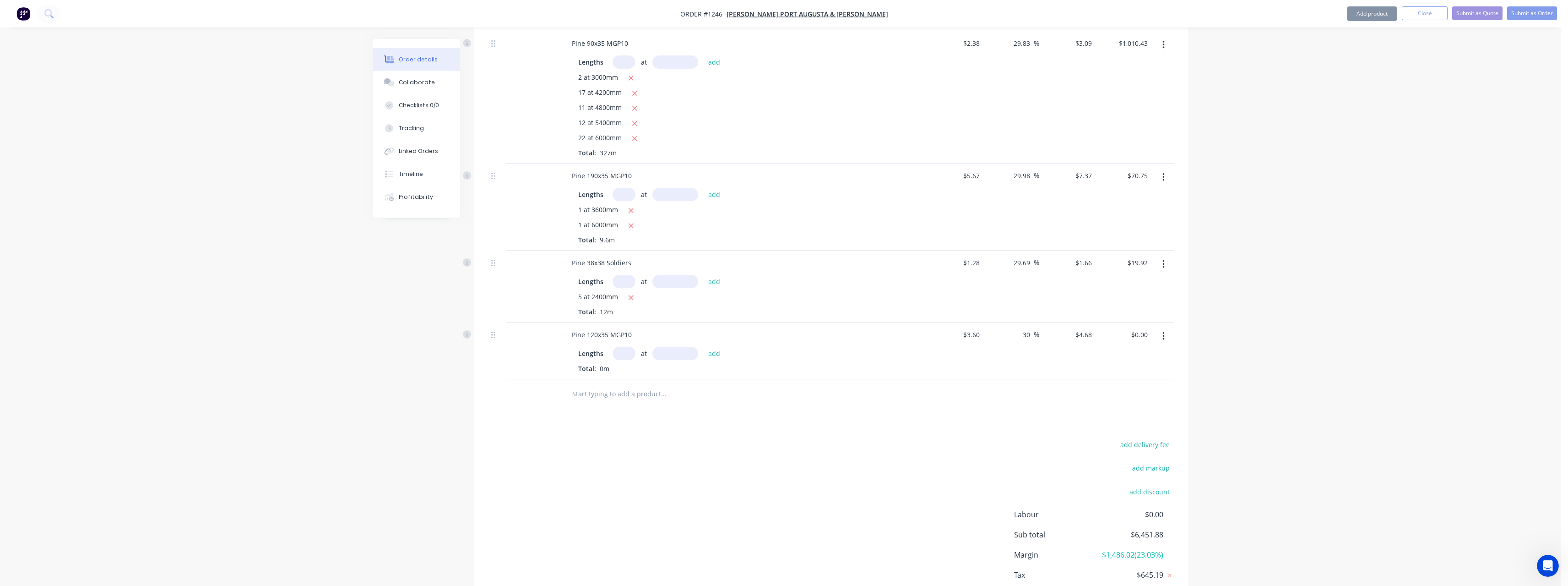
click at [627, 354] on input "text" at bounding box center [624, 353] width 23 height 13
click at [704, 347] on button "add" at bounding box center [714, 354] width 21 height 12
click at [625, 409] on input "text" at bounding box center [663, 409] width 183 height 18
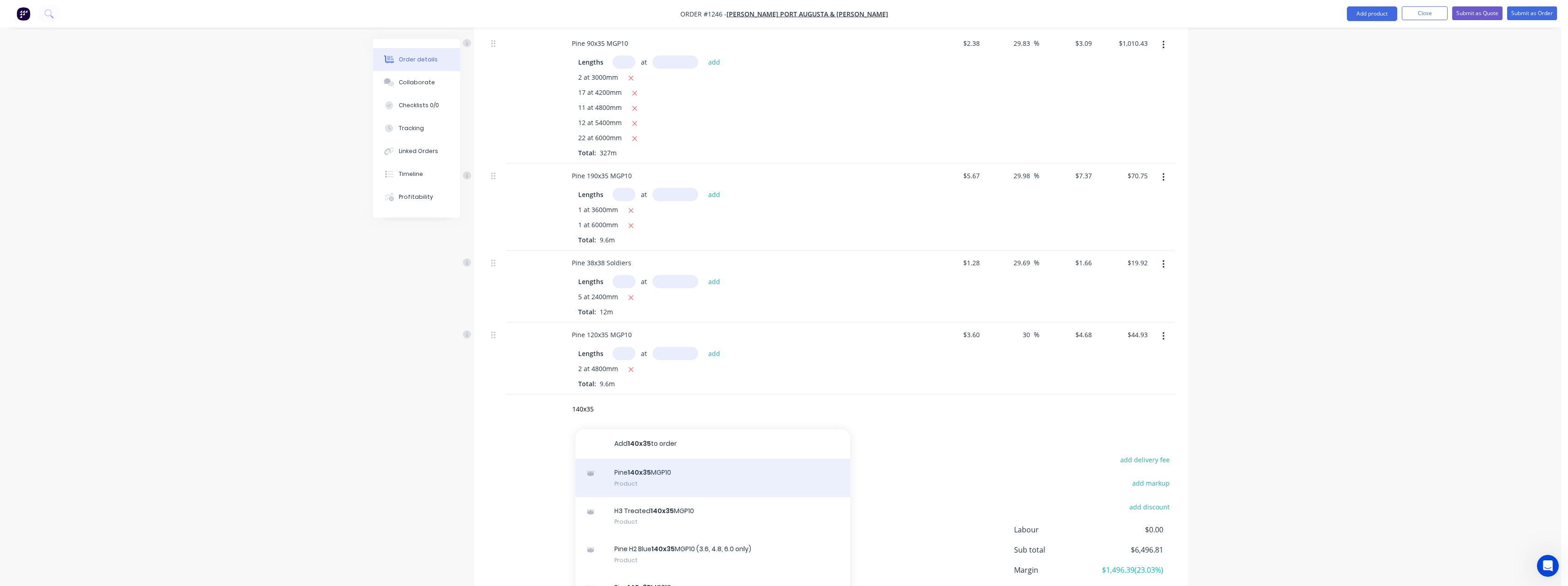
click at [673, 477] on div "Pine 140x35 MGP10 Product" at bounding box center [712, 478] width 274 height 39
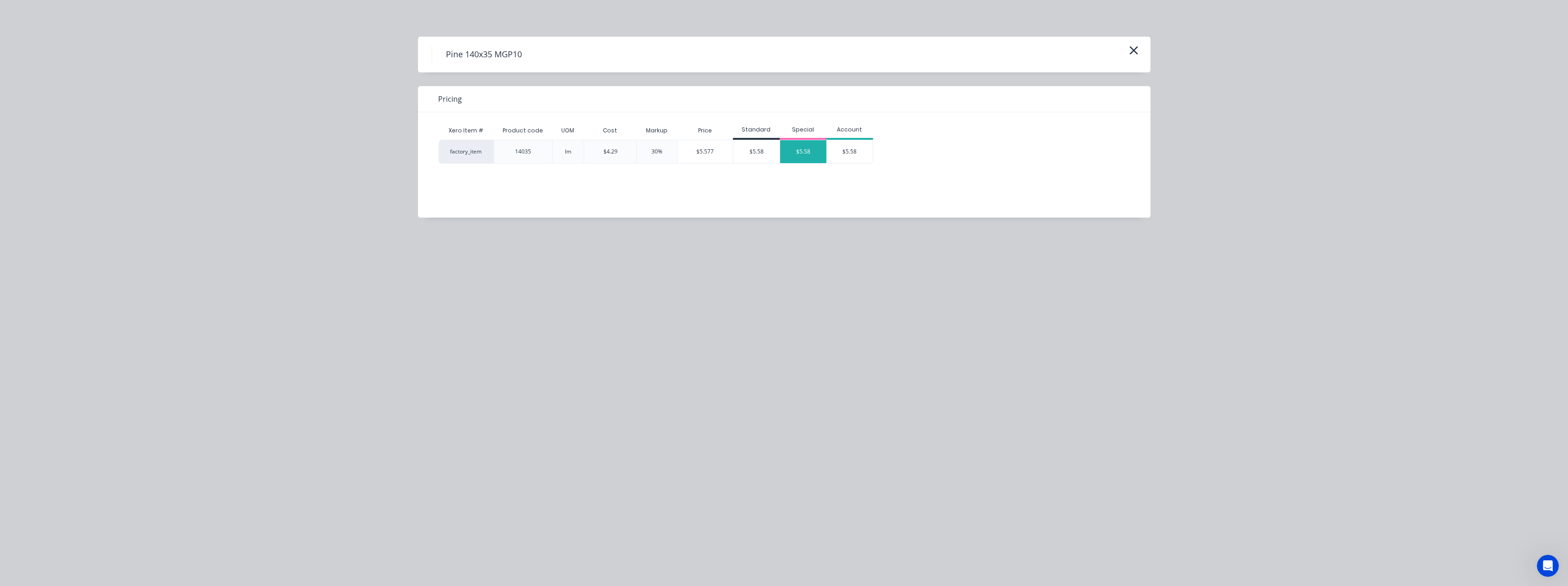
click at [790, 154] on div "$5.58" at bounding box center [803, 152] width 46 height 23
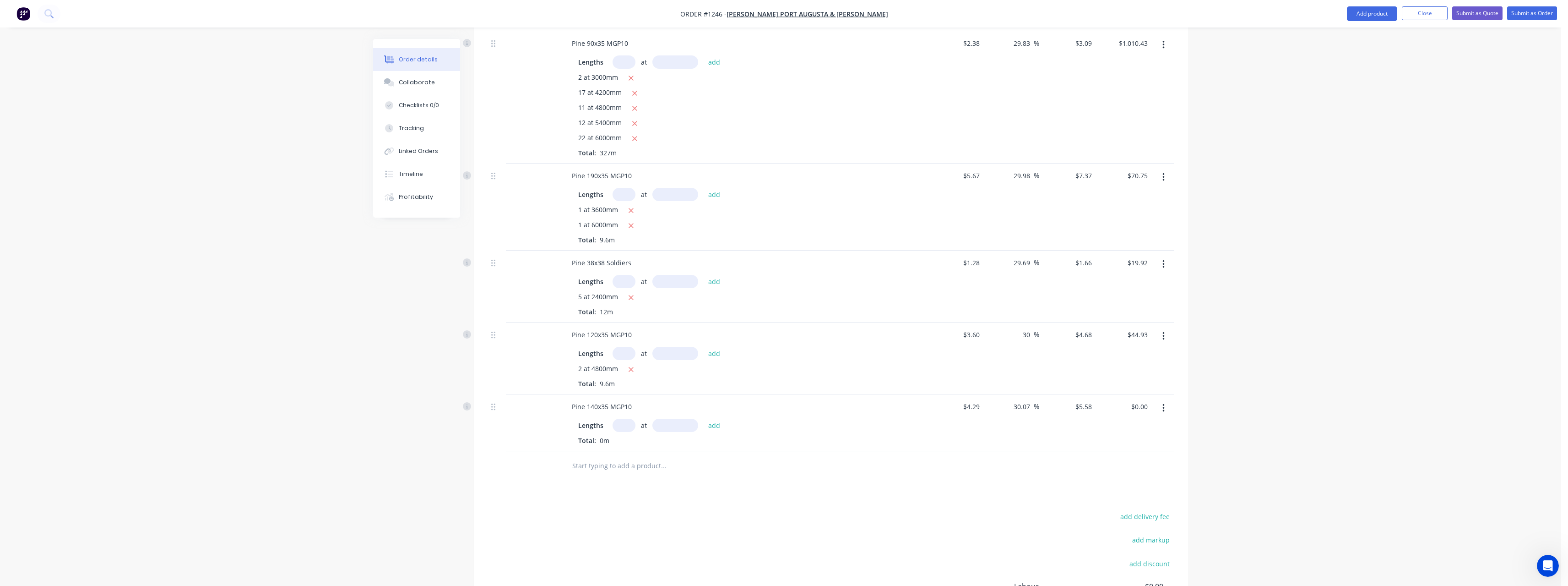
click at [623, 427] on input "text" at bounding box center [624, 425] width 23 height 13
click at [704, 419] on button "add" at bounding box center [714, 425] width 21 height 12
click at [595, 488] on input "text" at bounding box center [663, 481] width 183 height 18
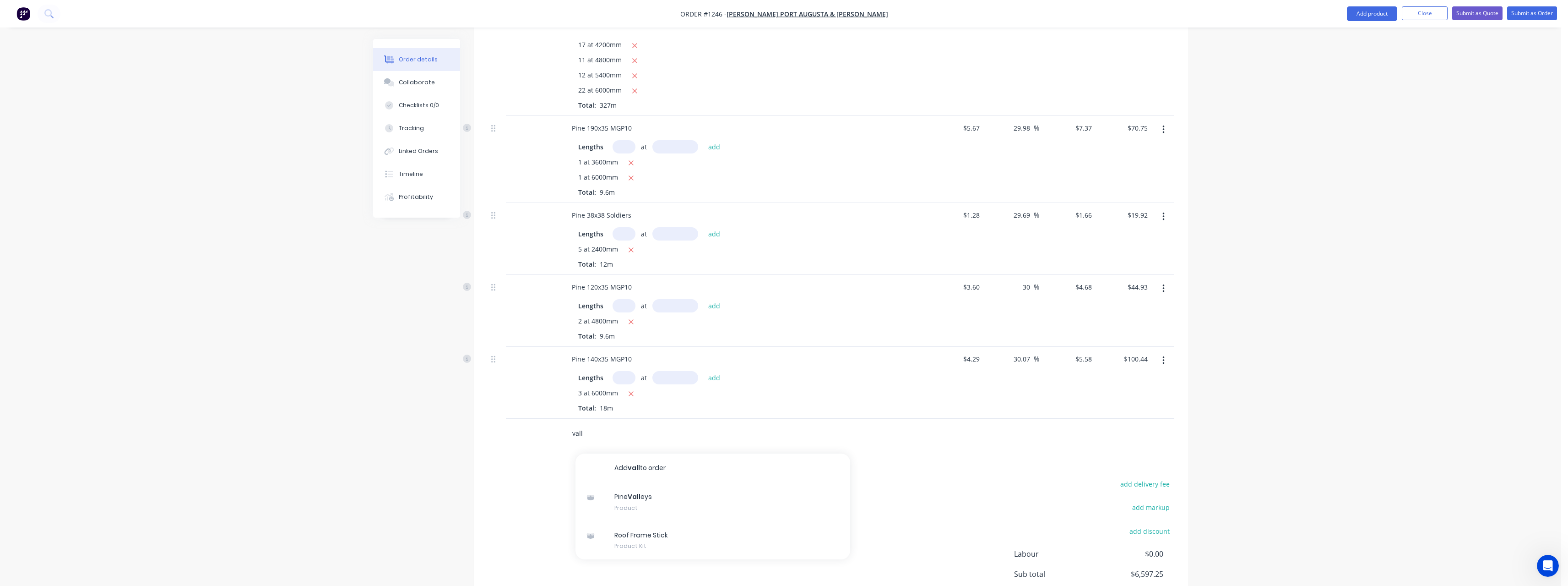
scroll to position [1219, 0]
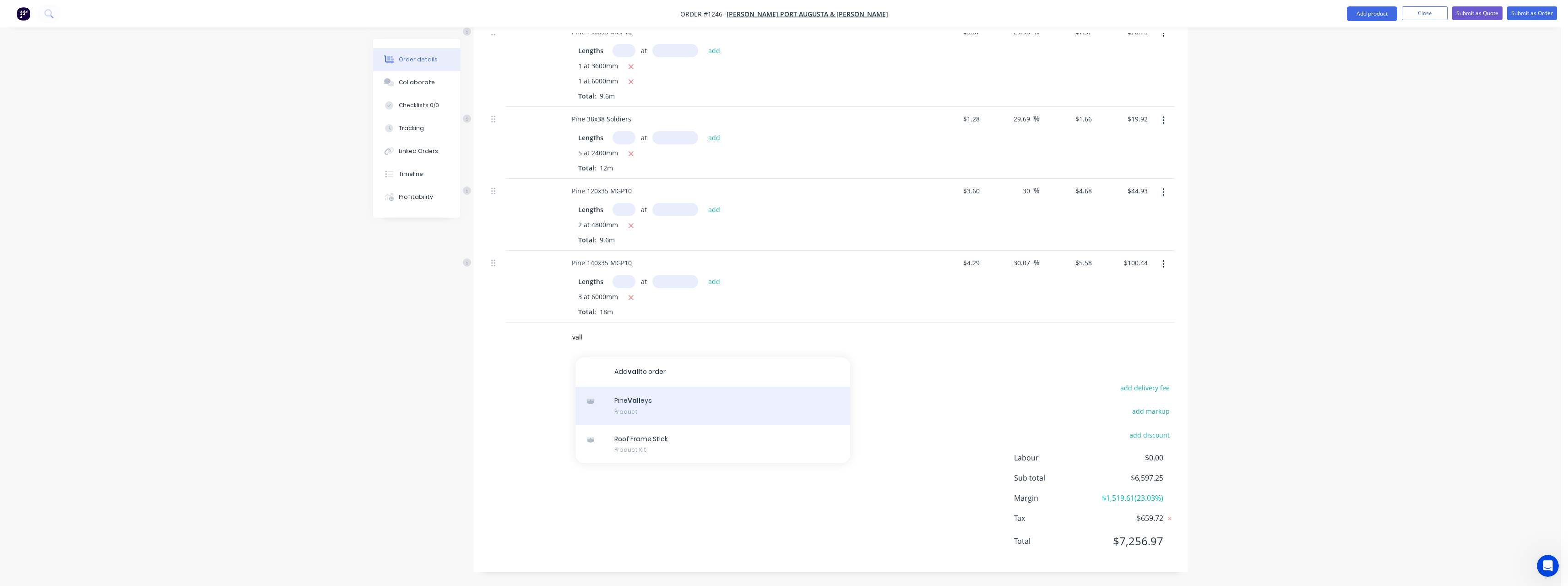
click at [678, 411] on div "Pine Vall eys Product" at bounding box center [712, 406] width 274 height 39
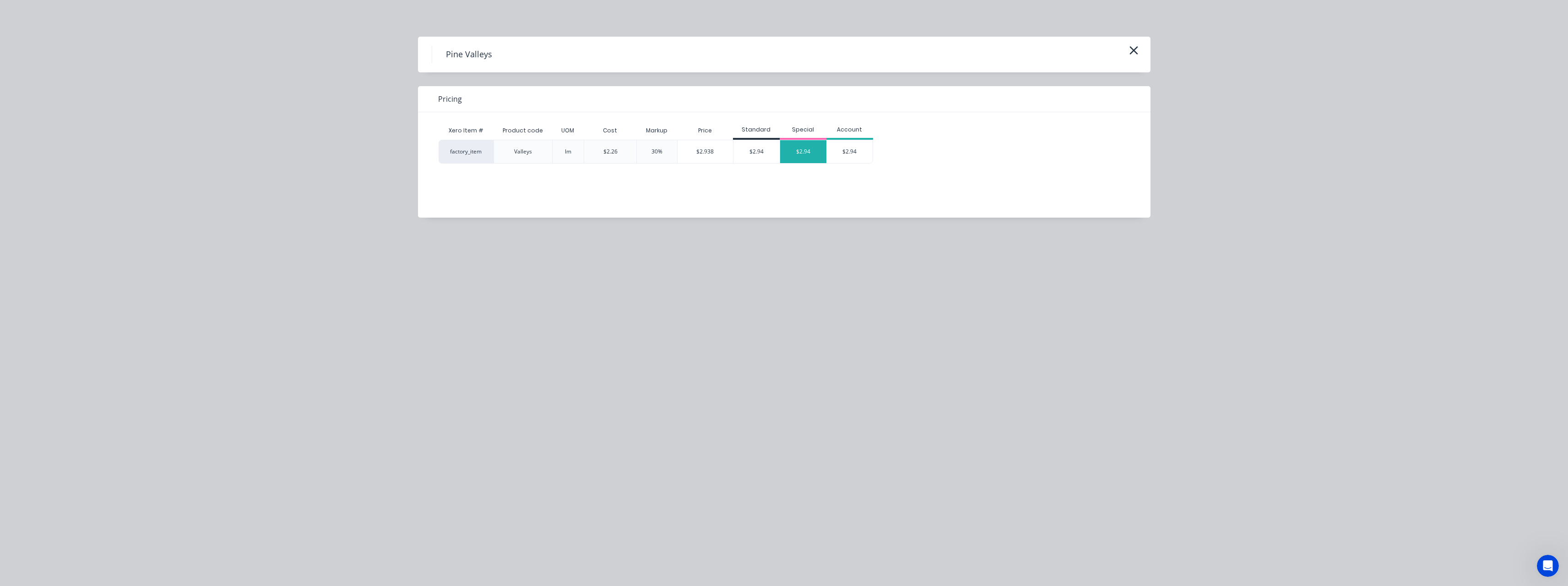
click at [802, 140] on div "$2.94" at bounding box center [803, 152] width 46 height 23
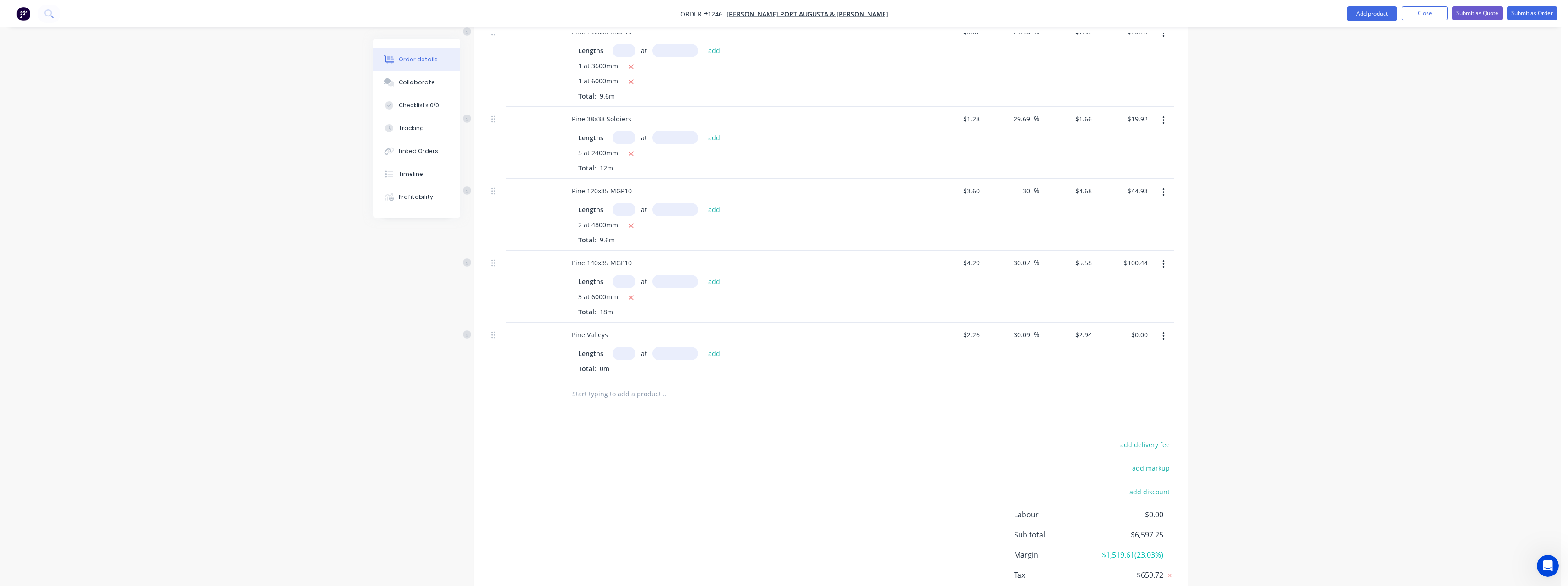
click at [617, 355] on input "text" at bounding box center [624, 353] width 23 height 13
click at [704, 347] on button "add" at bounding box center [714, 354] width 21 height 12
click at [613, 408] on input "text" at bounding box center [663, 409] width 183 height 18
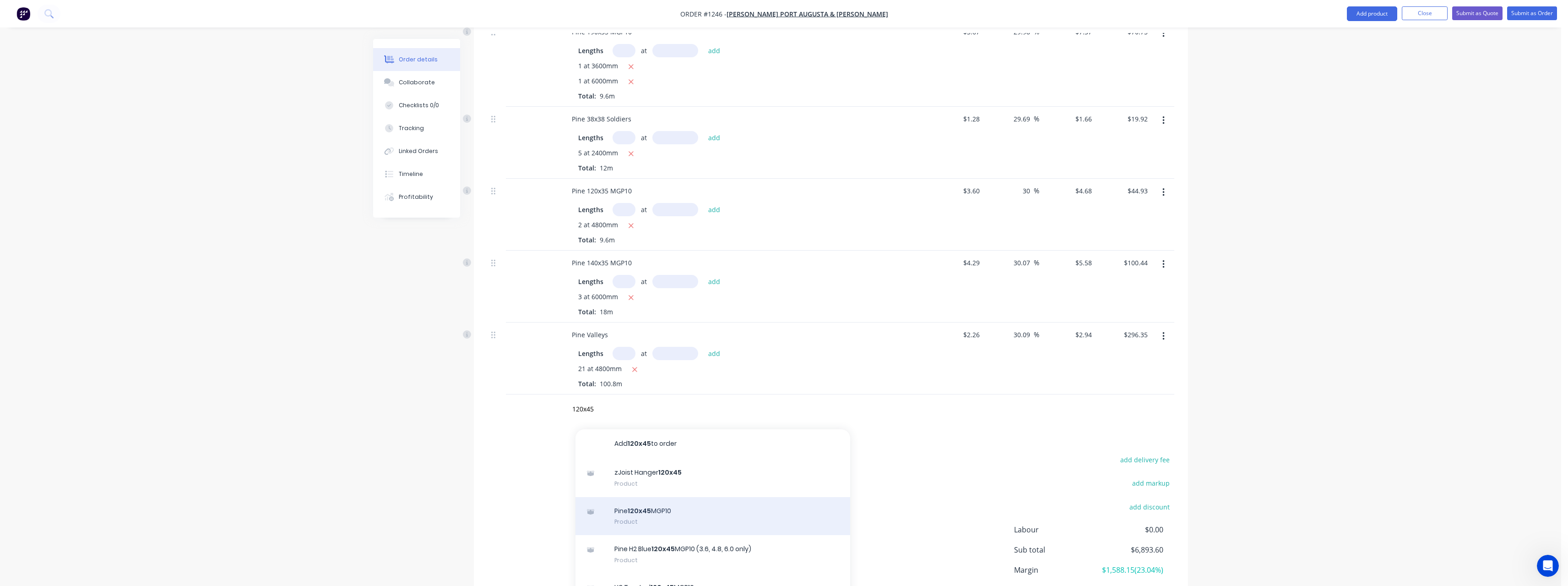
click at [670, 518] on div "Pine 120x45 MGP10 Product" at bounding box center [712, 516] width 274 height 39
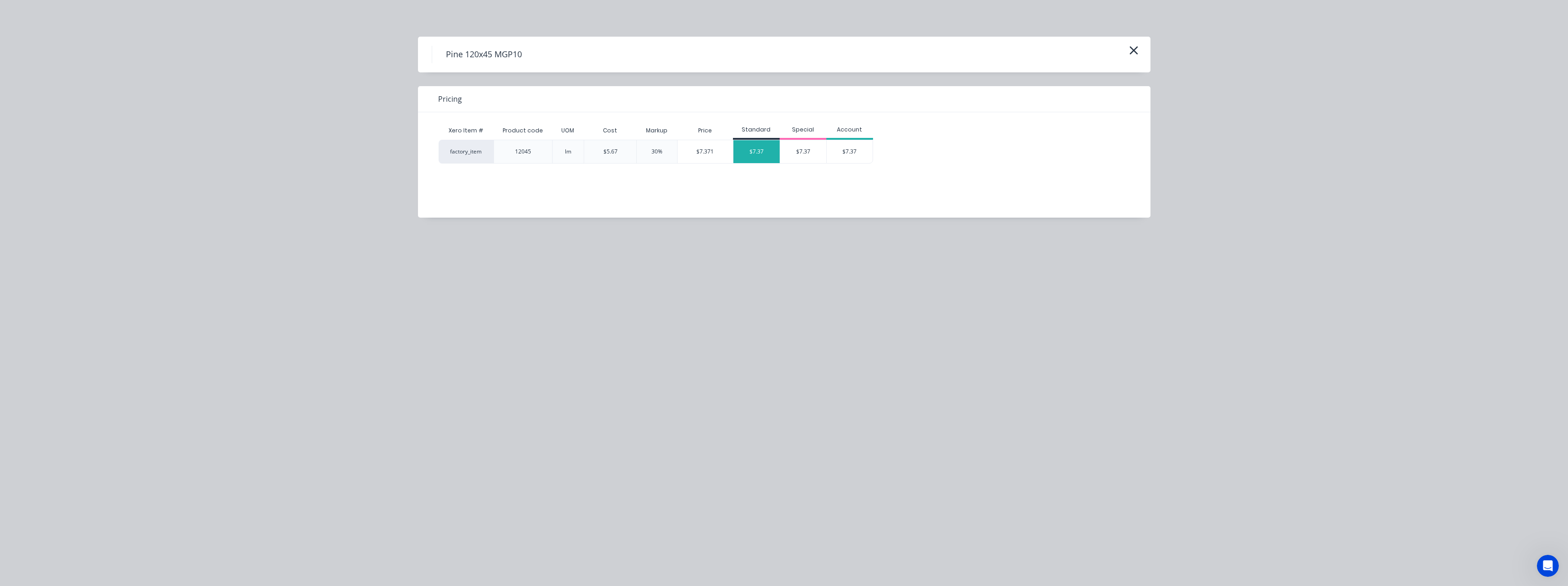
click at [760, 158] on div "$7.37" at bounding box center [756, 152] width 46 height 23
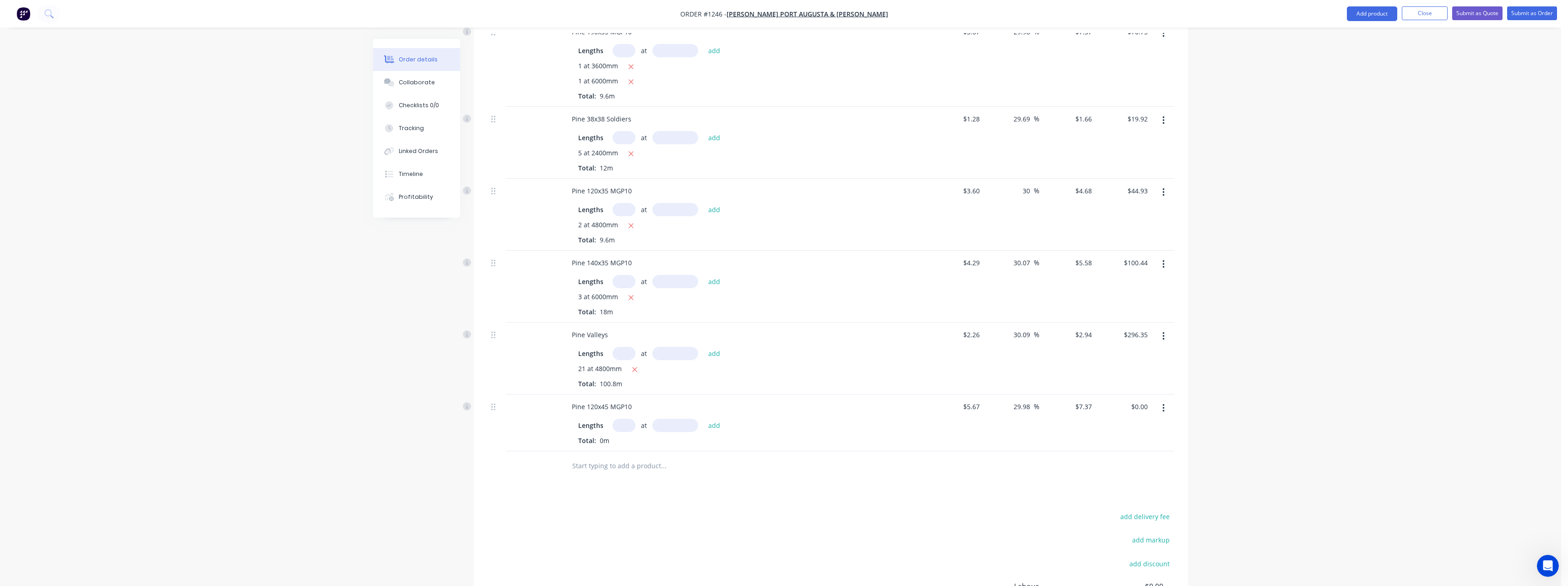
click at [623, 428] on input "text" at bounding box center [624, 425] width 23 height 13
click at [704, 419] on button "add" at bounding box center [714, 425] width 21 height 12
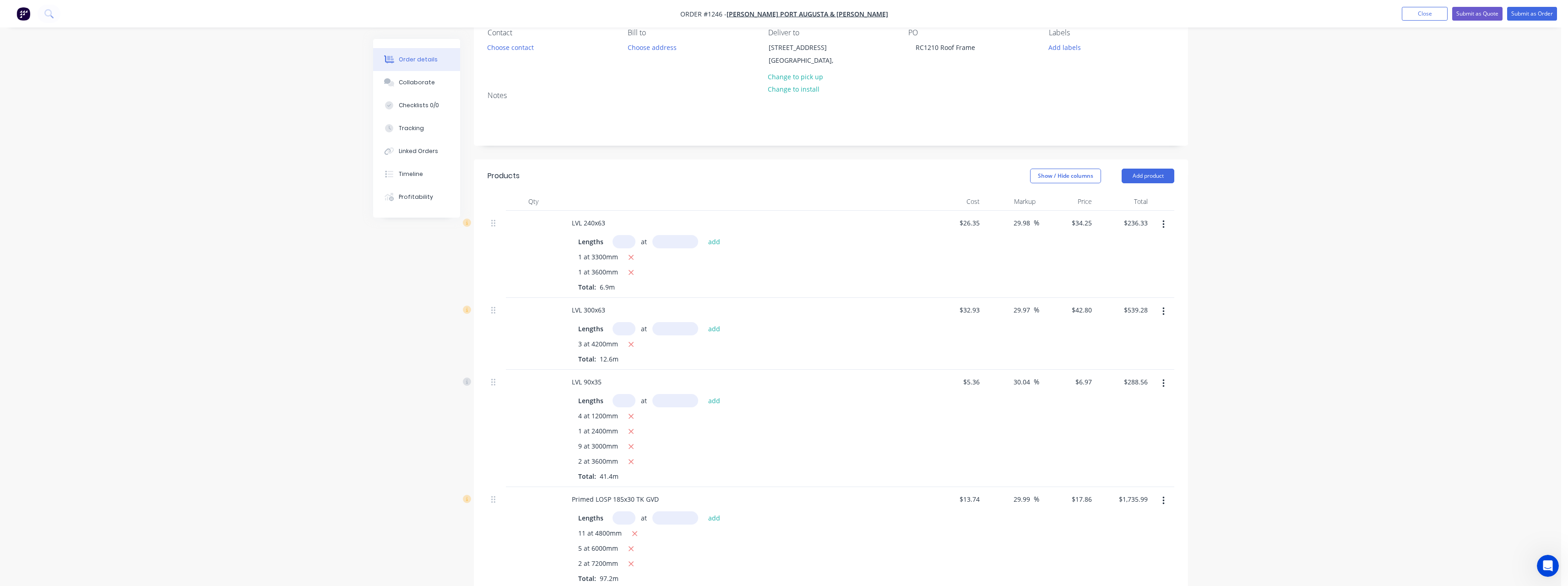
scroll to position [0, 0]
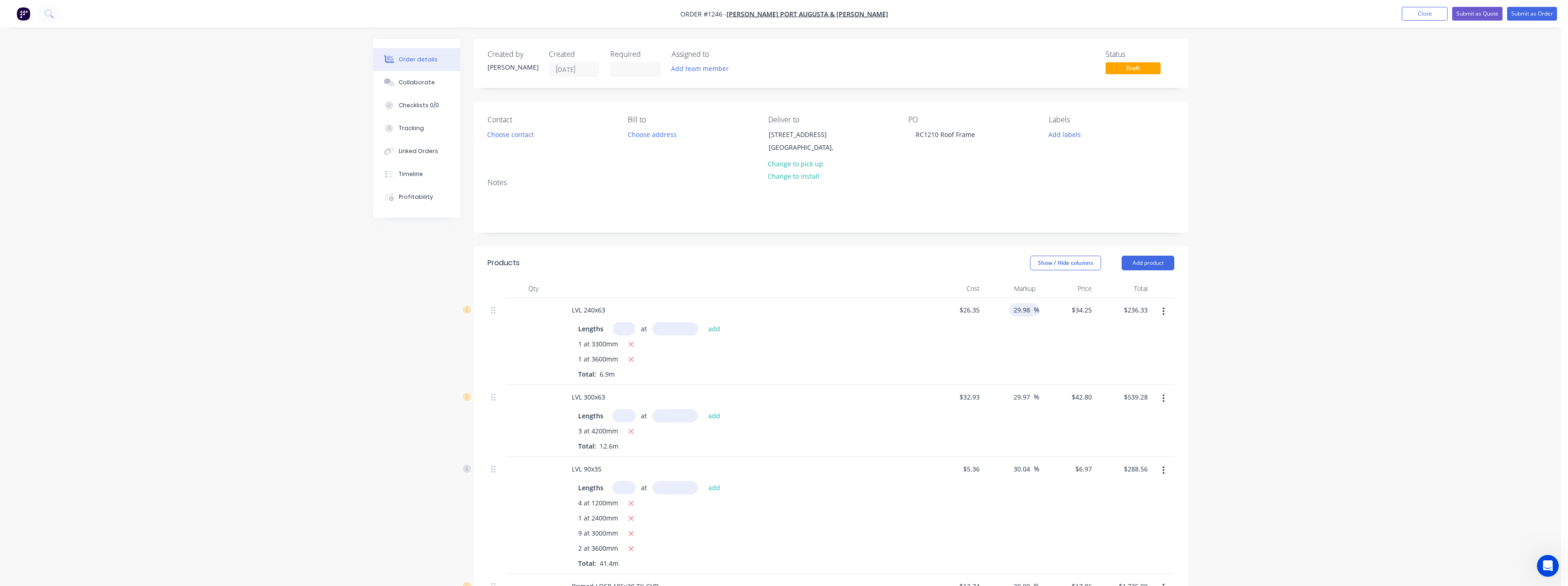
click at [1032, 306] on input "29.98" at bounding box center [1023, 309] width 21 height 13
click at [1029, 395] on input "29.97" at bounding box center [1023, 396] width 21 height 13
click at [1032, 467] on input "30.04" at bounding box center [1023, 468] width 21 height 13
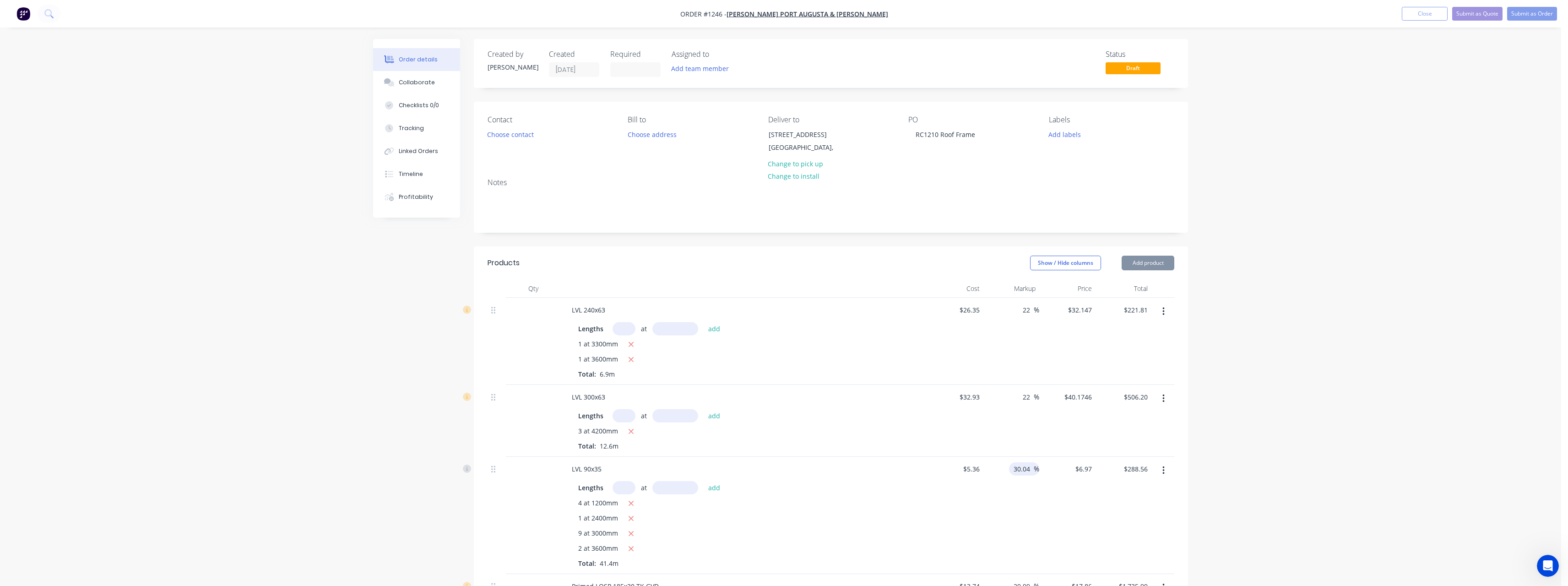
click at [1032, 467] on input "30.04" at bounding box center [1023, 468] width 21 height 13
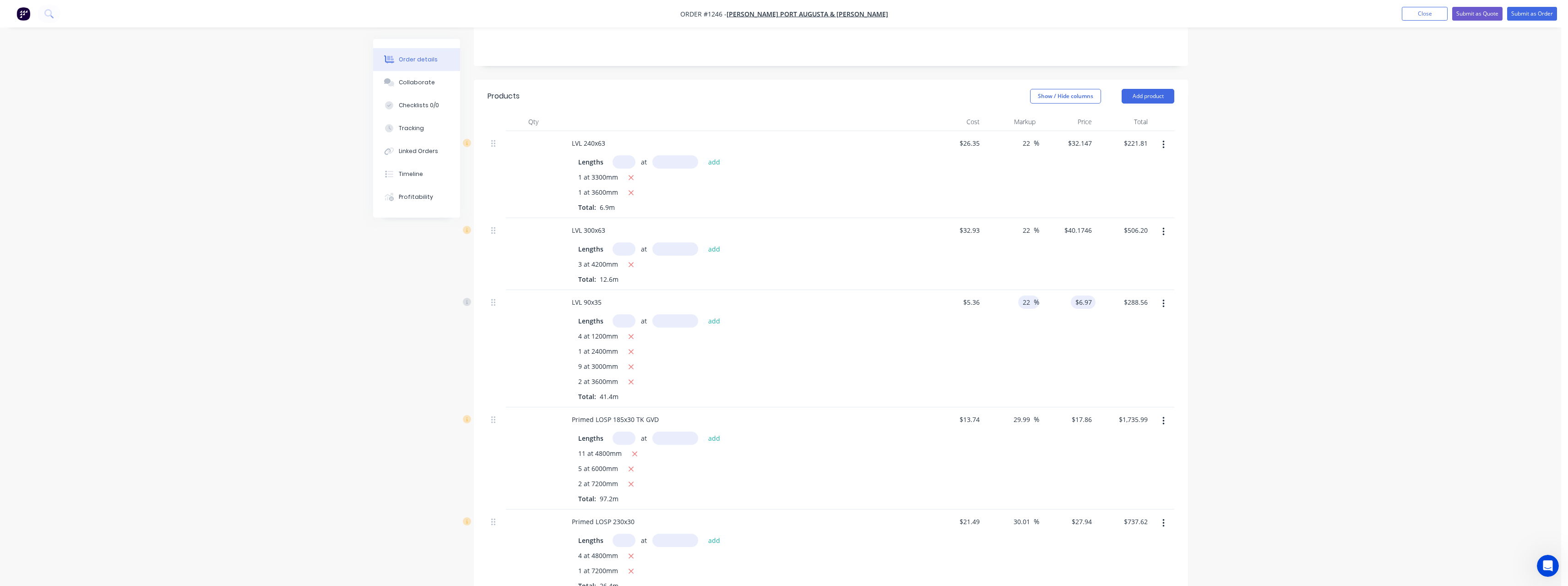
scroll to position [183, 0]
click at [1032, 403] on input "29.99" at bounding box center [1023, 403] width 21 height 13
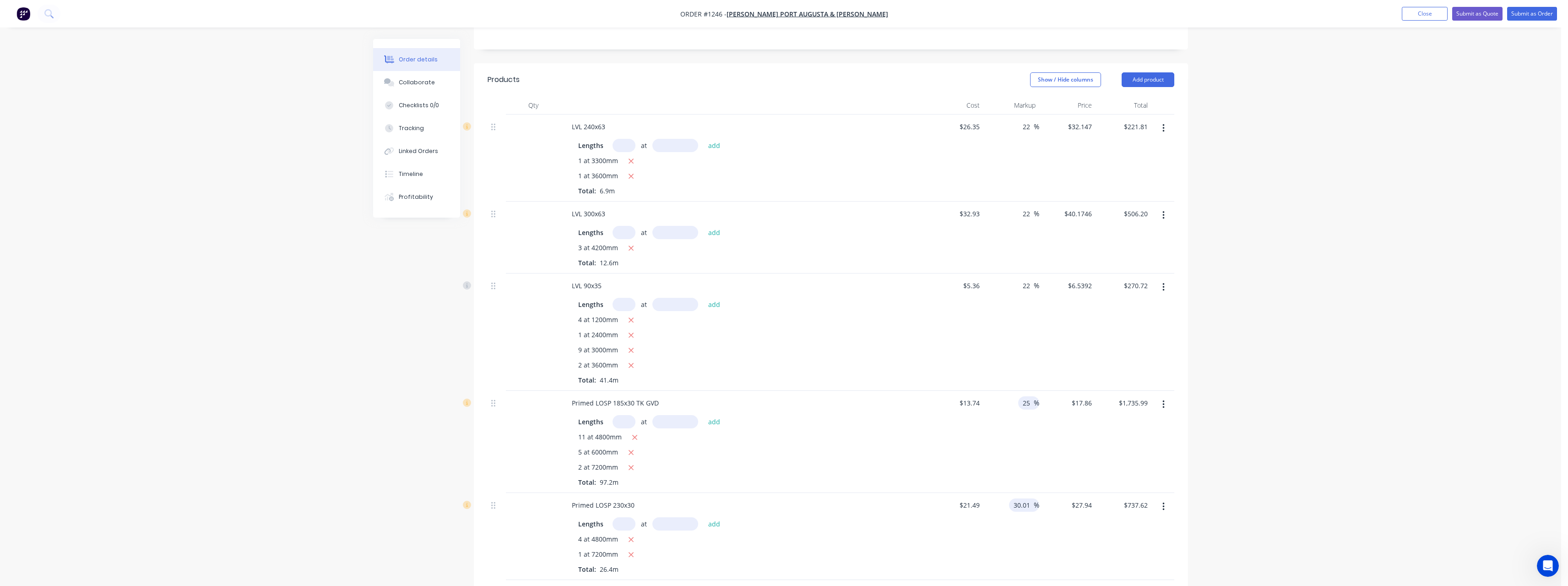
click at [1034, 502] on span "%" at bounding box center [1036, 504] width 6 height 10
click at [1030, 502] on input "30.01" at bounding box center [1023, 504] width 21 height 13
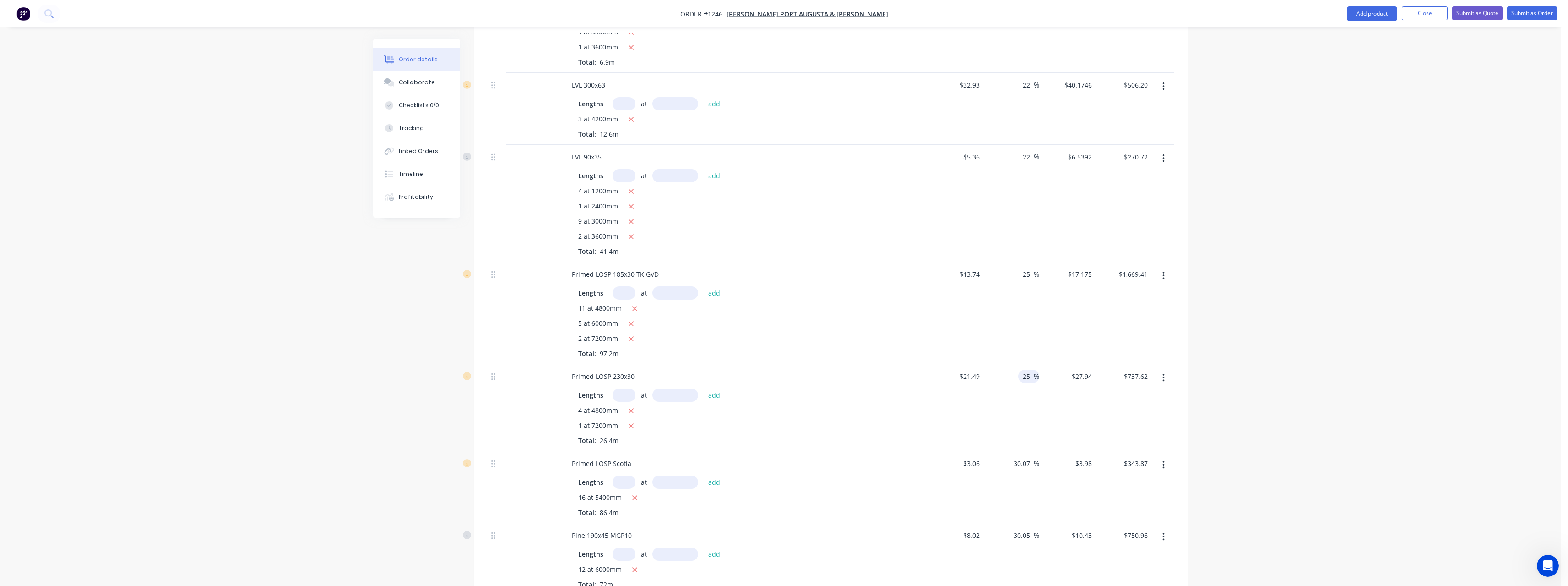
scroll to position [367, 0]
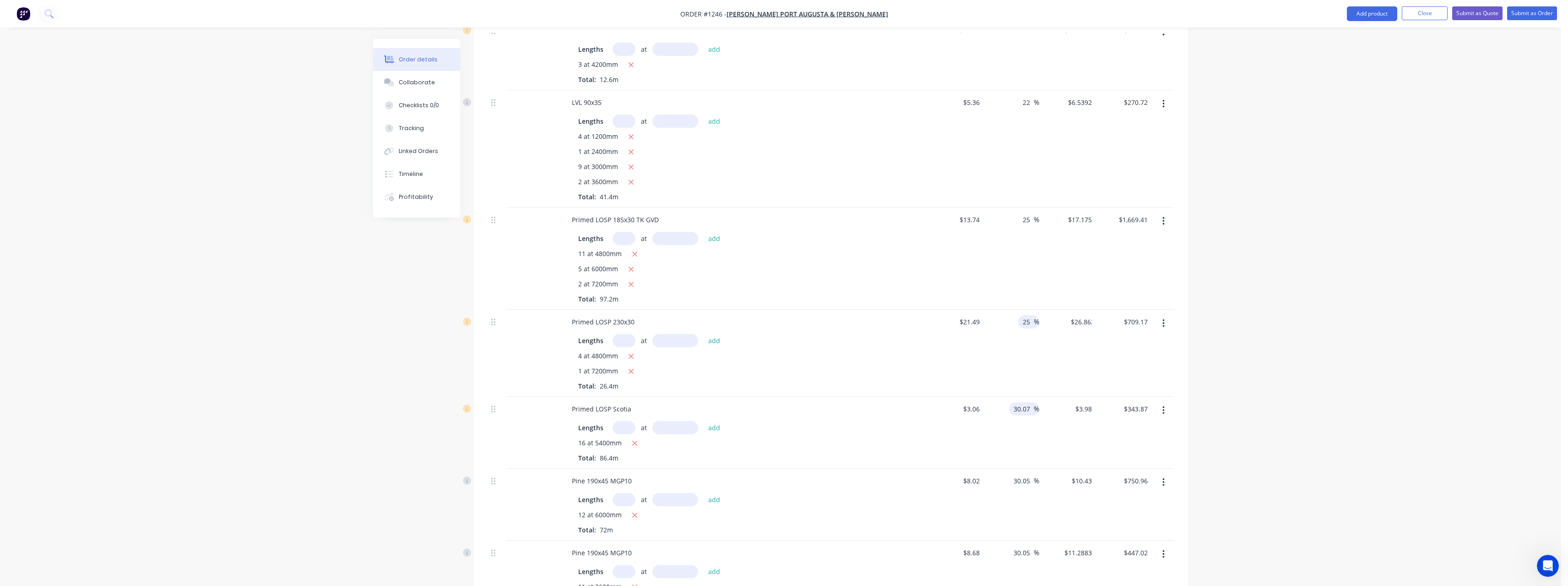
click at [1034, 410] on span "%" at bounding box center [1036, 408] width 6 height 10
click at [1030, 410] on input "30.07" at bounding box center [1023, 408] width 21 height 13
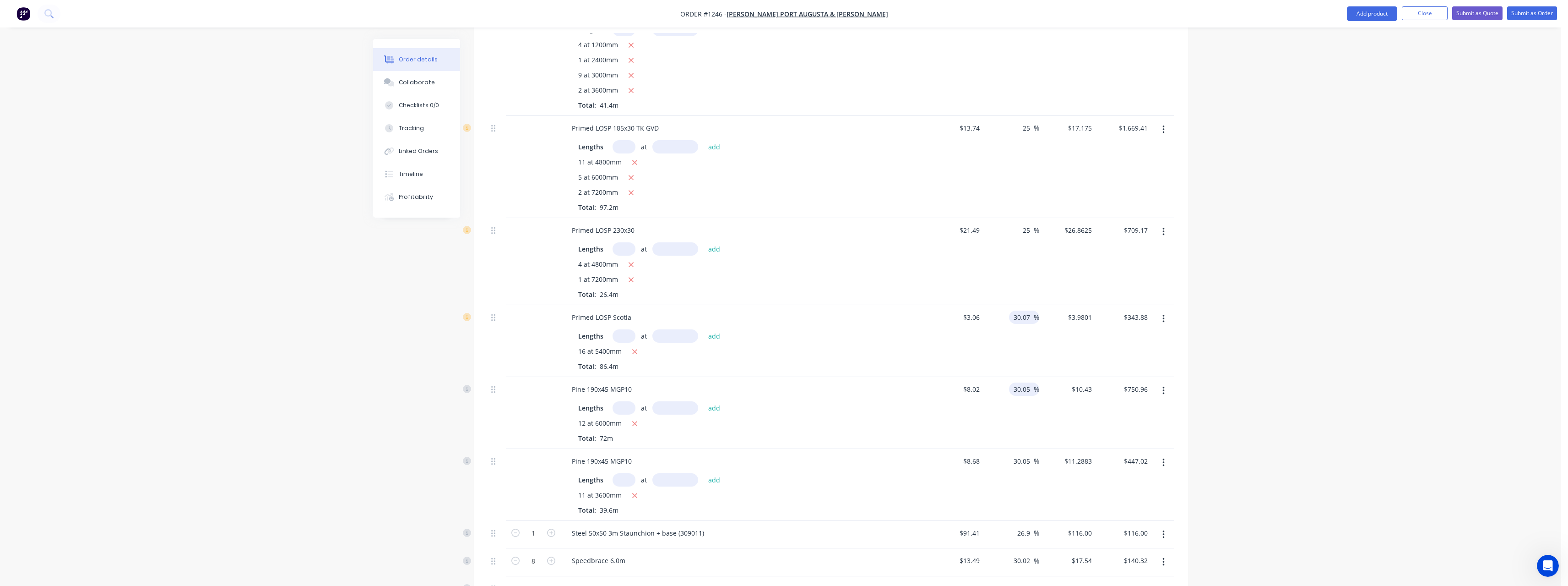
click at [1031, 389] on input "30.05" at bounding box center [1023, 389] width 21 height 13
click at [1031, 457] on input "30.05" at bounding box center [1023, 461] width 21 height 13
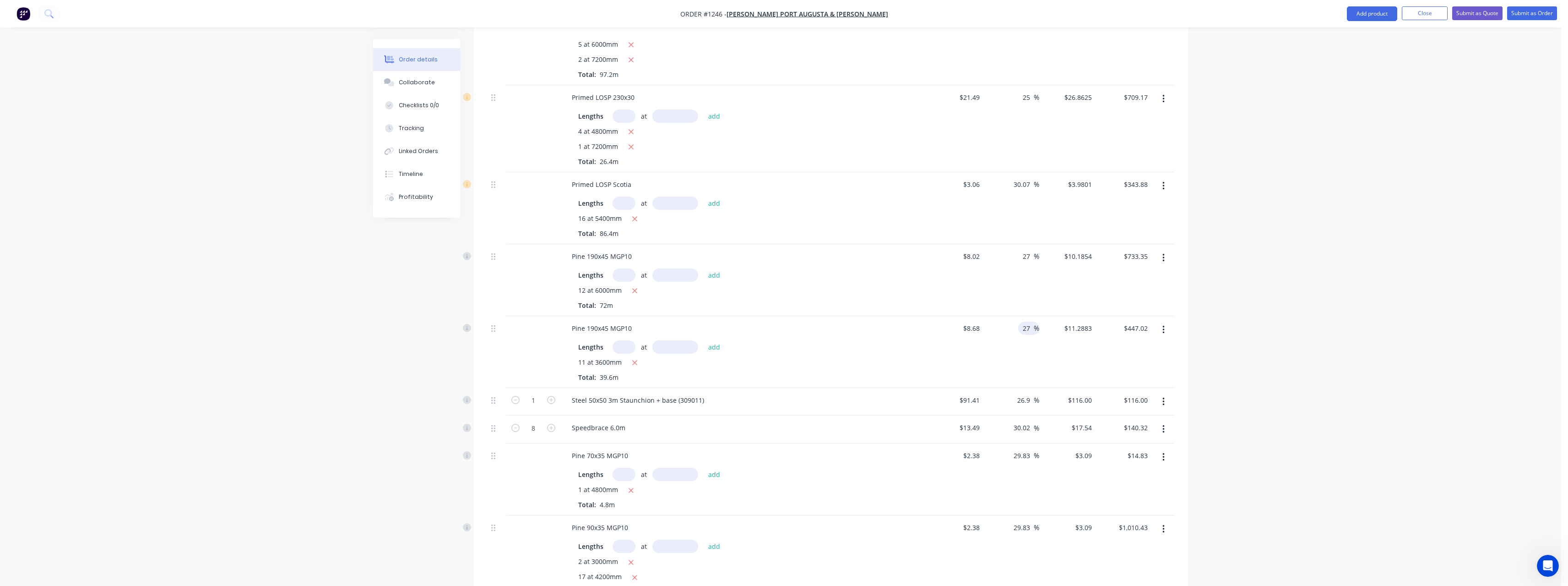
scroll to position [596, 0]
click at [1032, 454] on input "29.83" at bounding box center [1023, 450] width 21 height 13
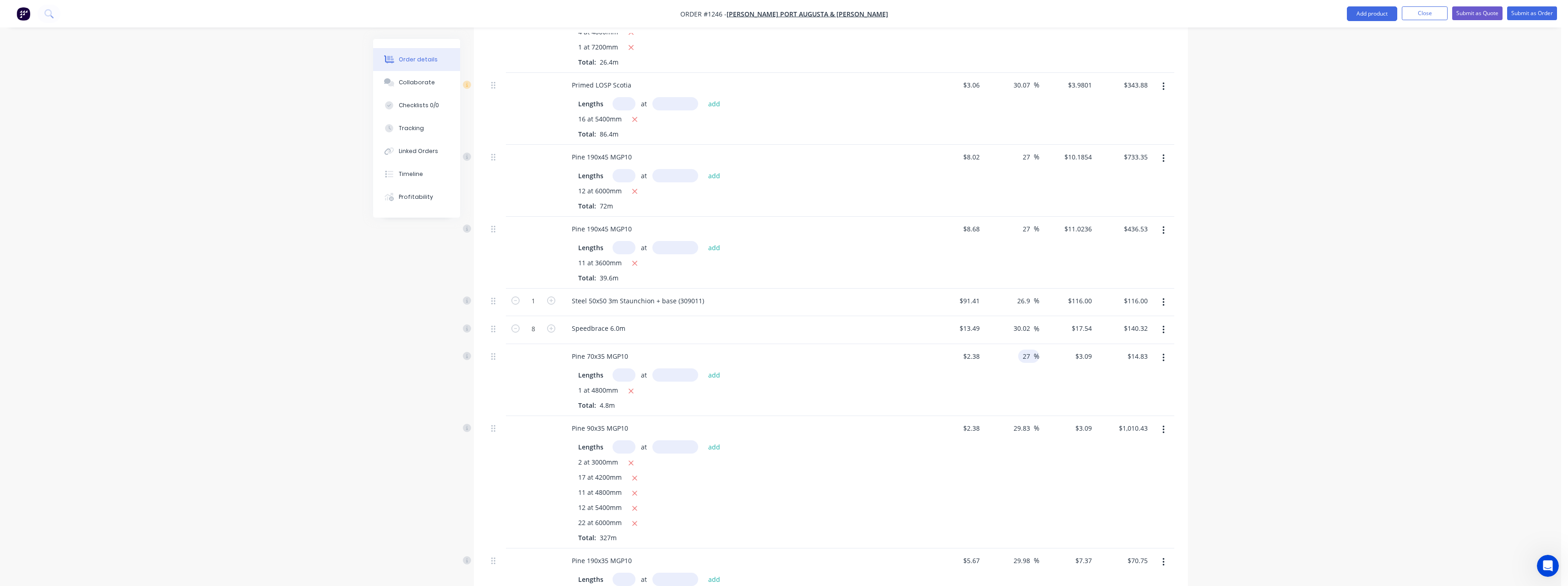
scroll to position [733, 0]
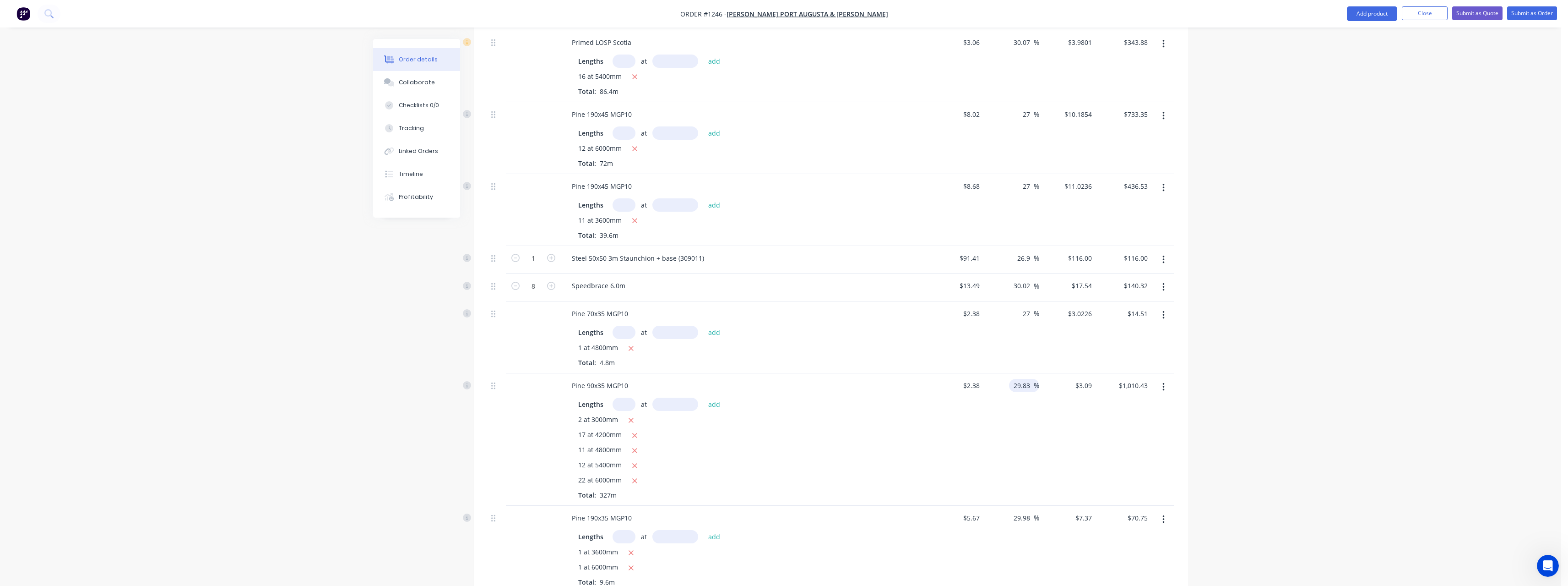
click at [1028, 388] on input "29.83" at bounding box center [1023, 385] width 21 height 13
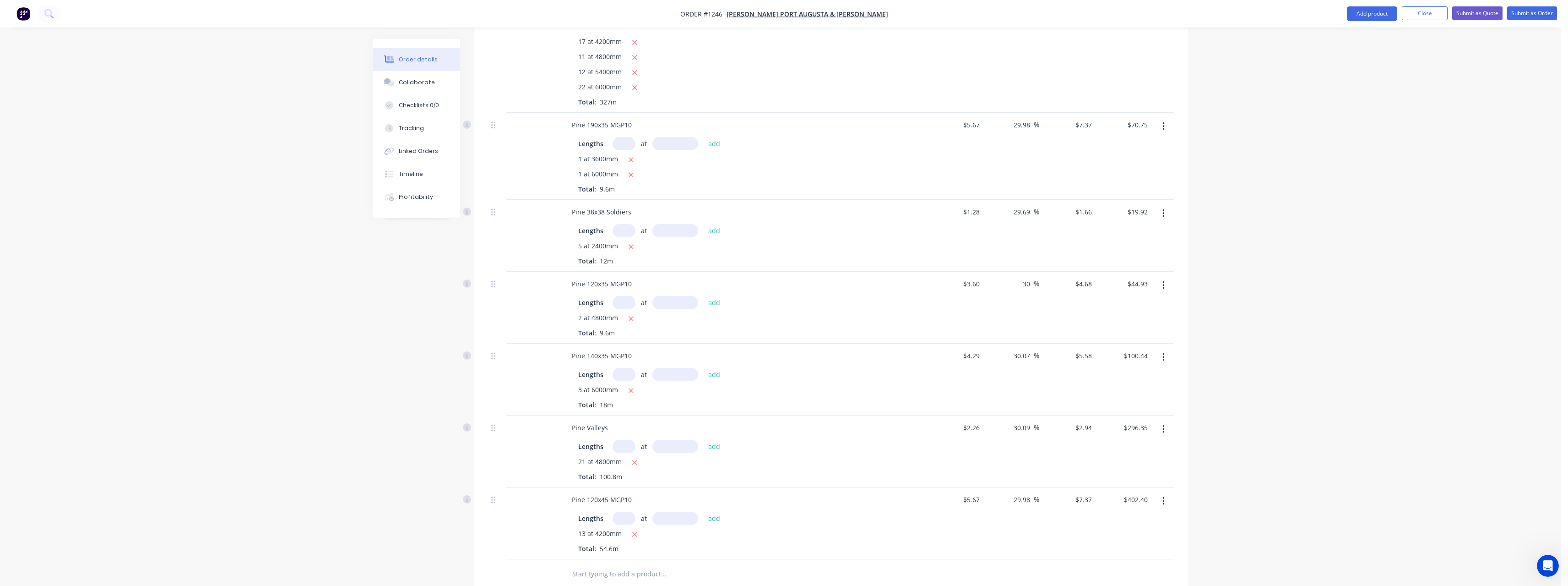
scroll to position [1145, 0]
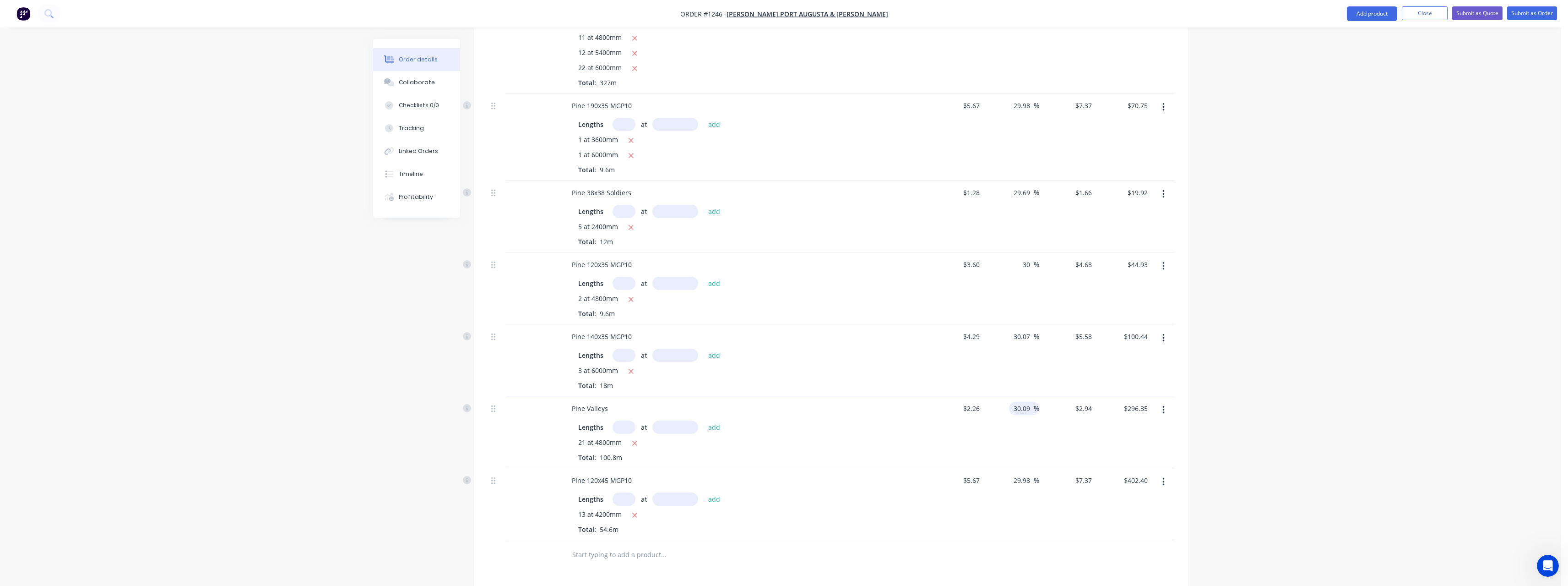
click at [1031, 408] on input "30.09" at bounding box center [1023, 408] width 21 height 13
click at [1038, 446] on div "27 27 %" at bounding box center [1011, 432] width 56 height 72
click at [1029, 479] on input "29.98" at bounding box center [1023, 480] width 21 height 13
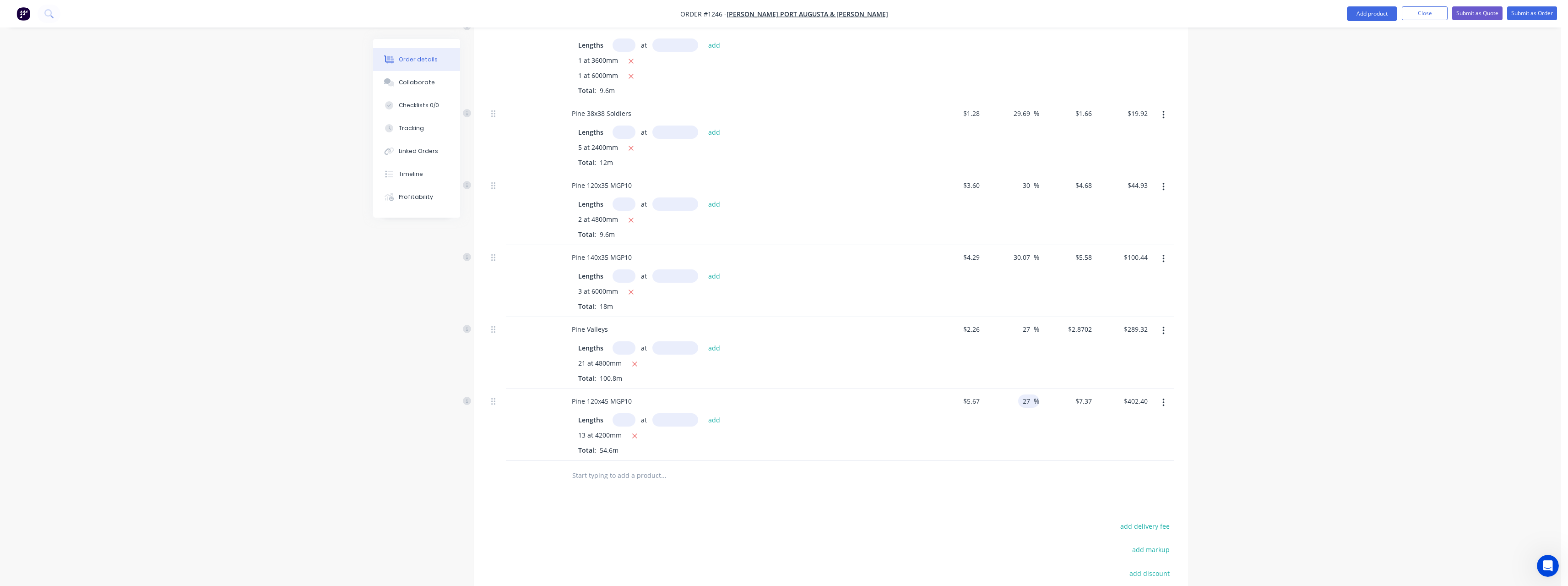
scroll to position [1237, 0]
click at [642, 466] on input "text" at bounding box center [663, 463] width 183 height 18
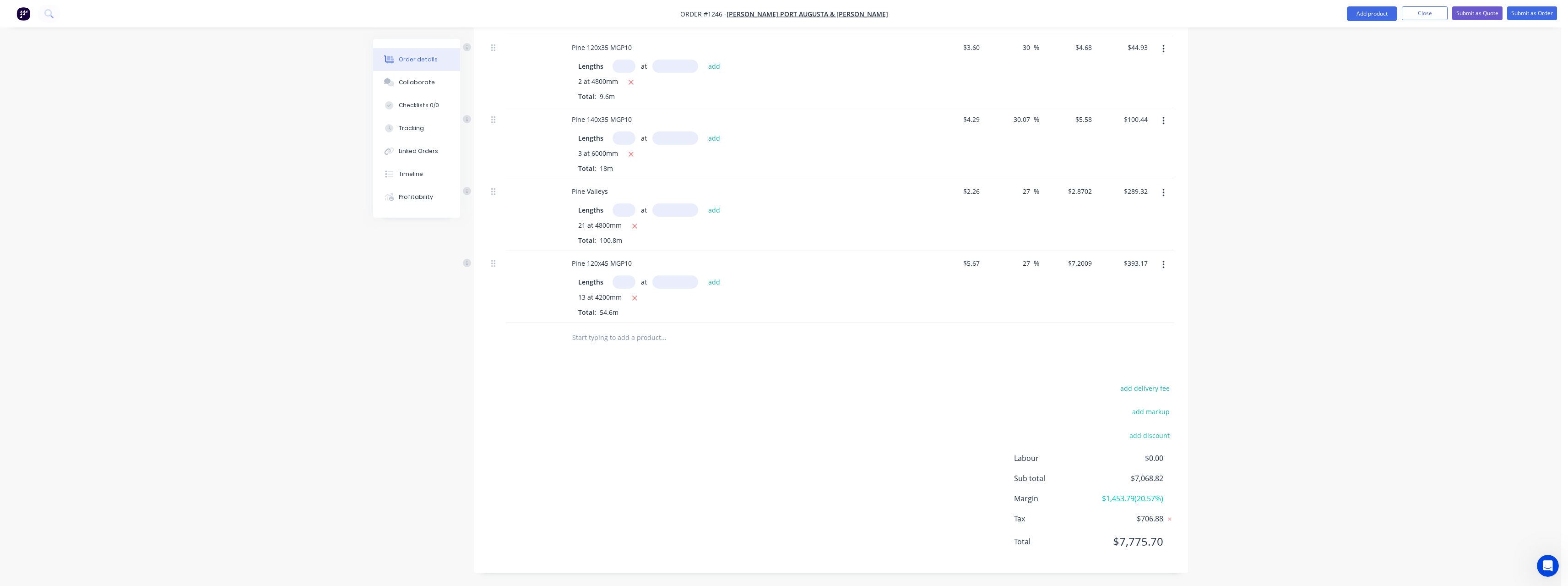
scroll to position [1363, 0]
click at [1473, 13] on button "Submit as Quote" at bounding box center [1477, 13] width 50 height 14
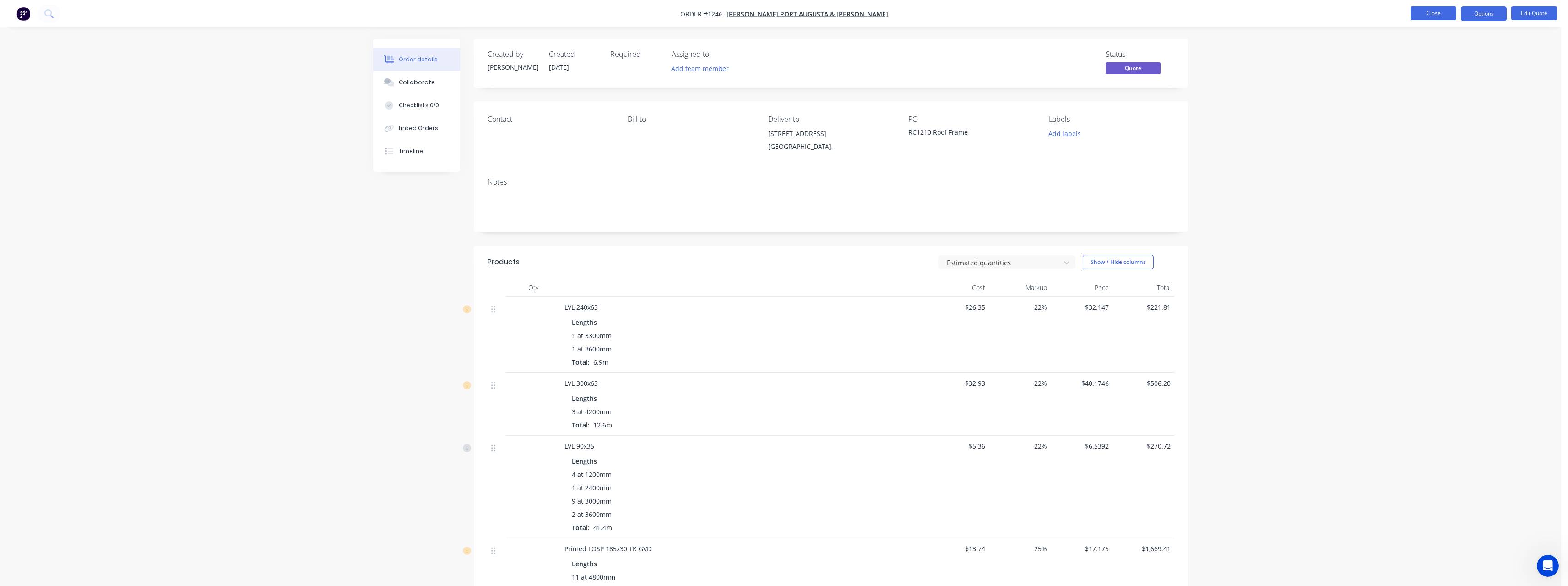
click at [1437, 18] on button "Close" at bounding box center [1433, 13] width 46 height 14
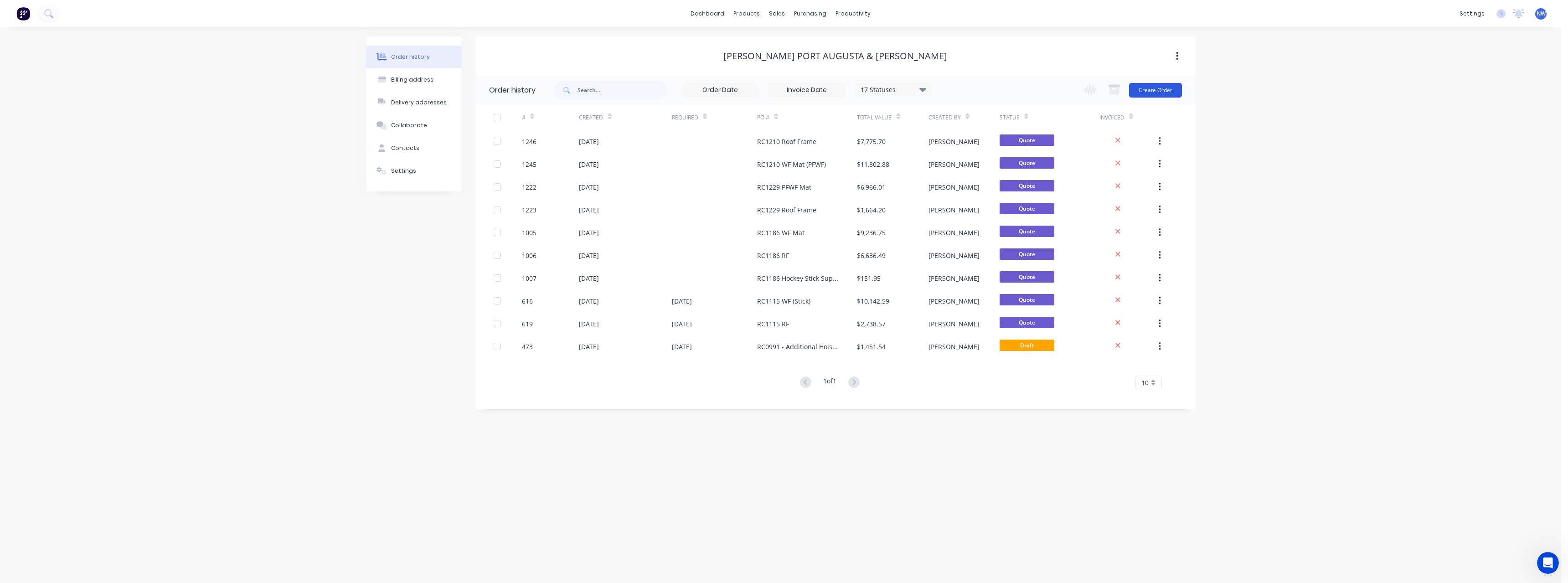
click at [1165, 89] on button "Create Order" at bounding box center [1155, 90] width 53 height 14
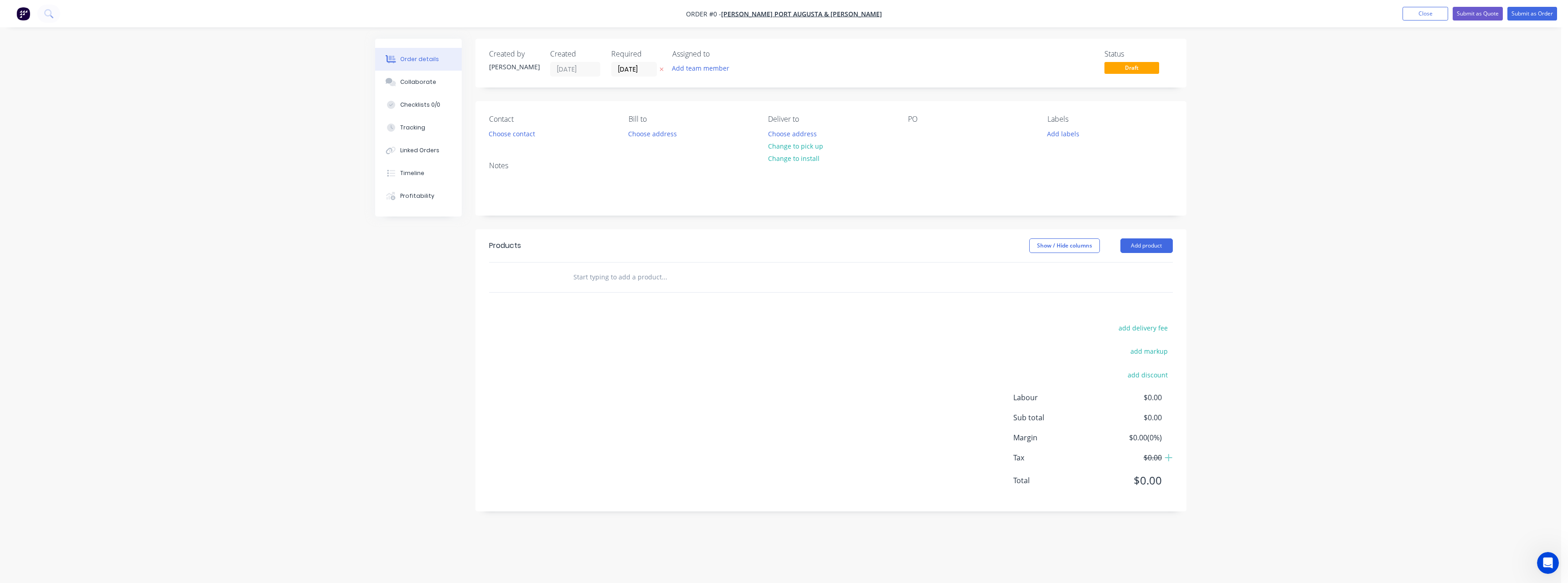
click at [659, 70] on icon "button" at bounding box center [661, 70] width 4 height 6
click at [803, 136] on button "Choose address" at bounding box center [792, 134] width 59 height 12
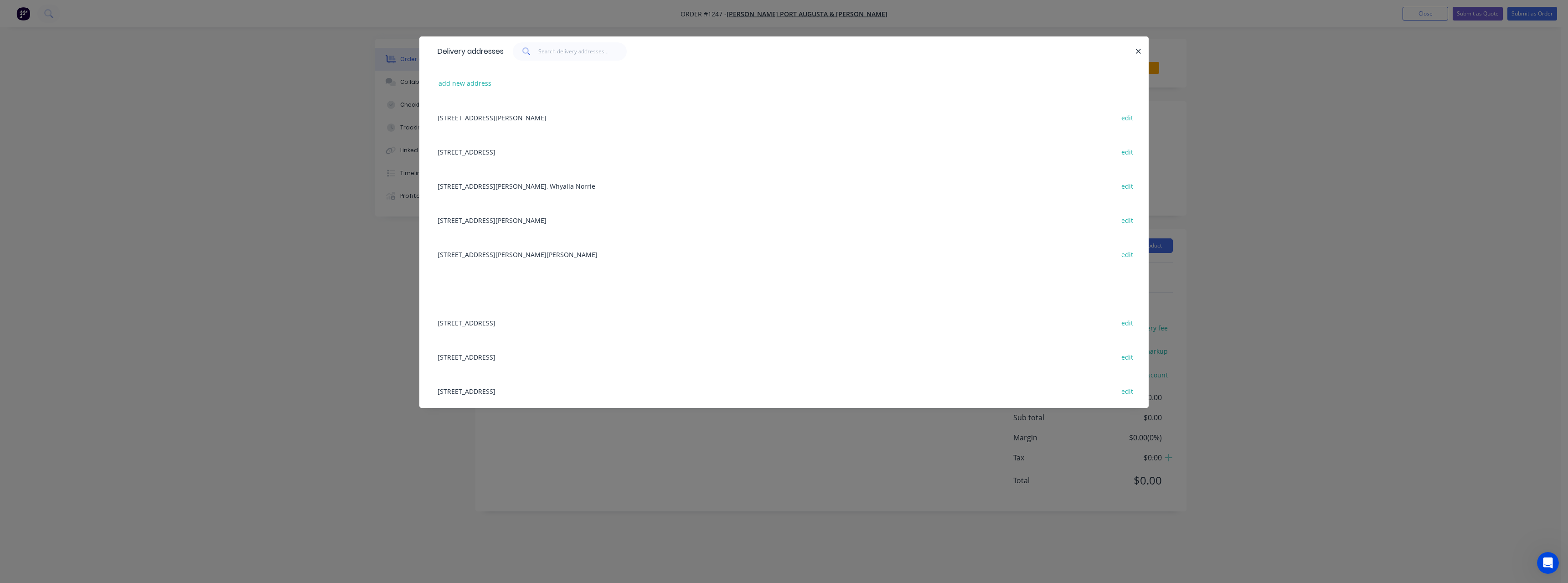
click at [529, 318] on div "7 Tansell St, Port Augusta West edit" at bounding box center [784, 323] width 702 height 34
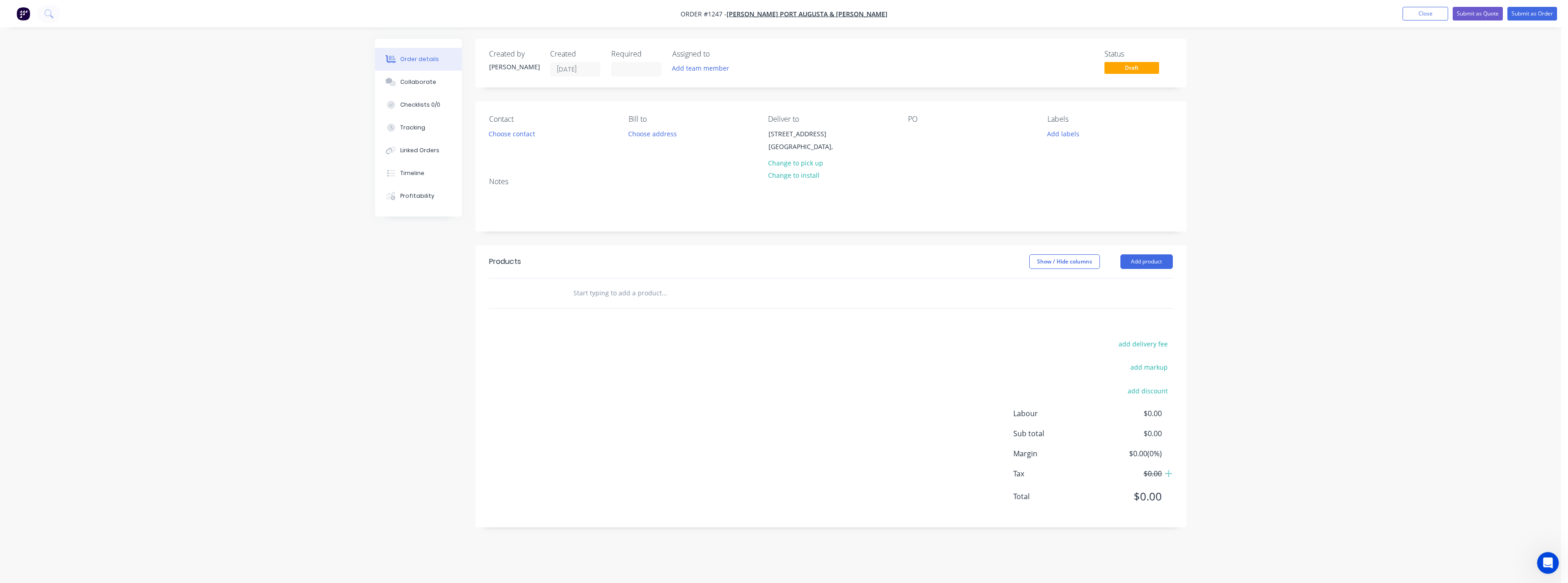
click at [596, 297] on input "text" at bounding box center [664, 293] width 182 height 18
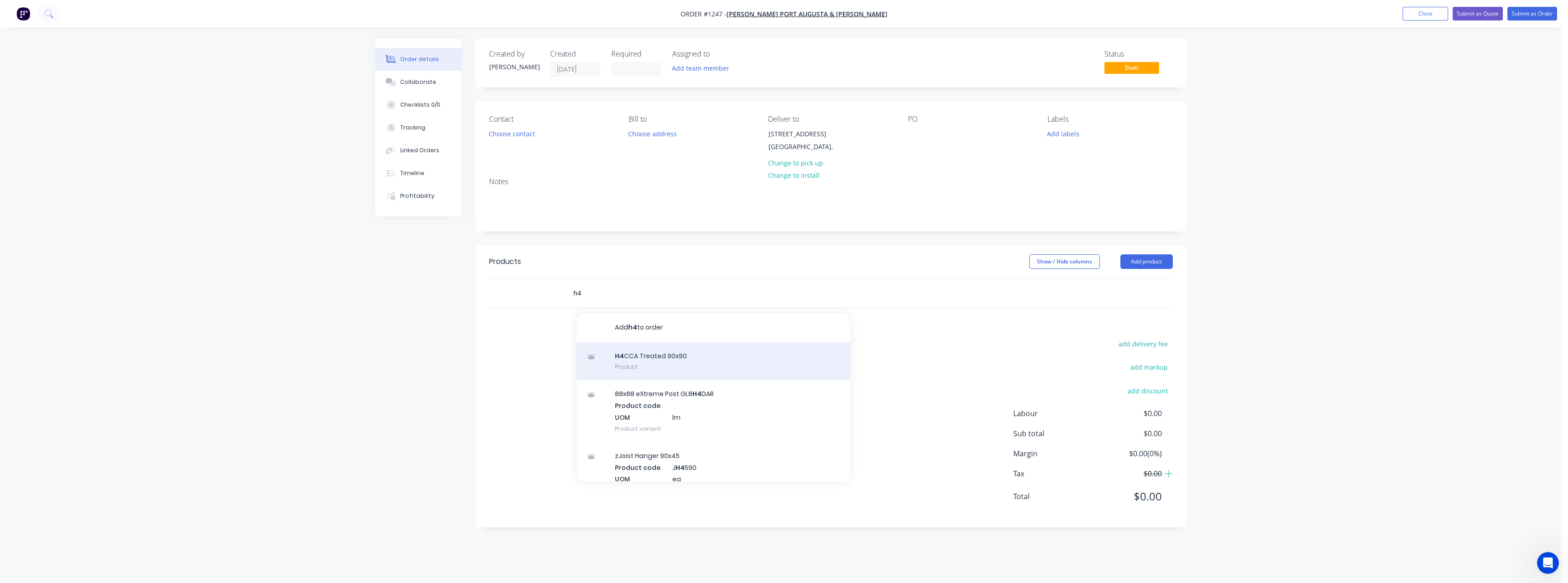
click at [660, 360] on div "H4 CCA Treated 90x90 Product" at bounding box center [713, 361] width 273 height 39
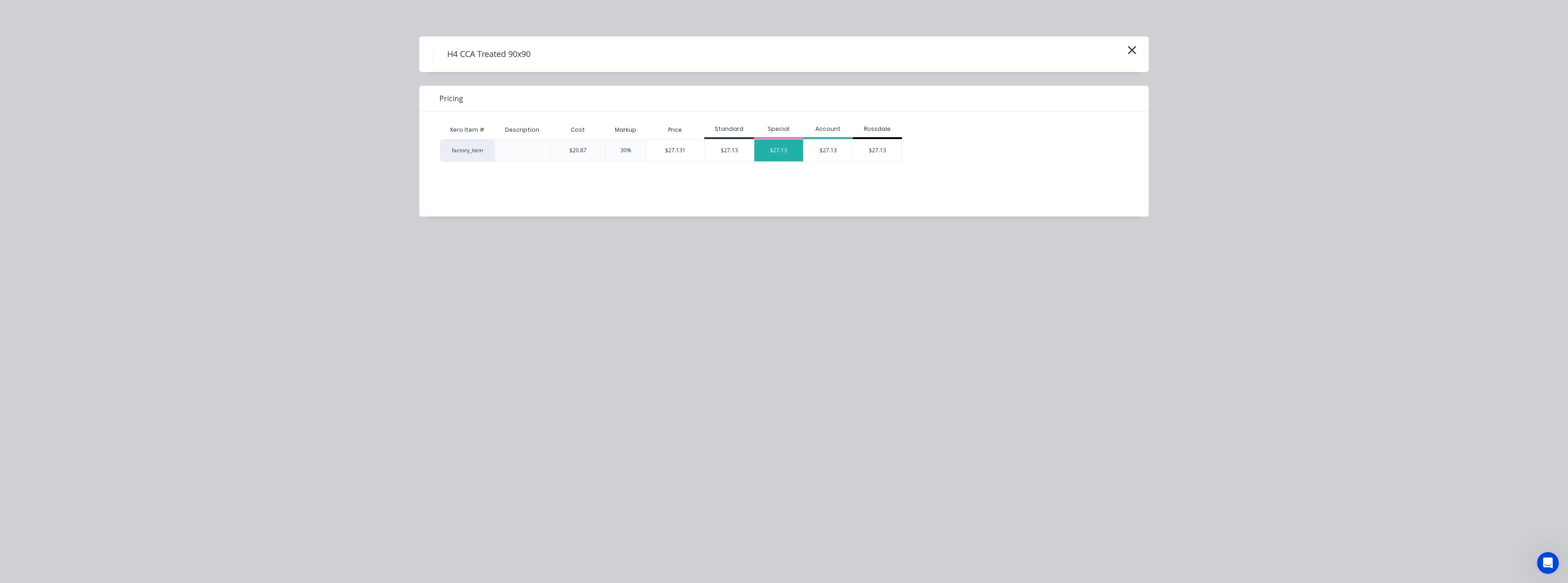
click at [775, 151] on div "$27.13" at bounding box center [779, 151] width 50 height 22
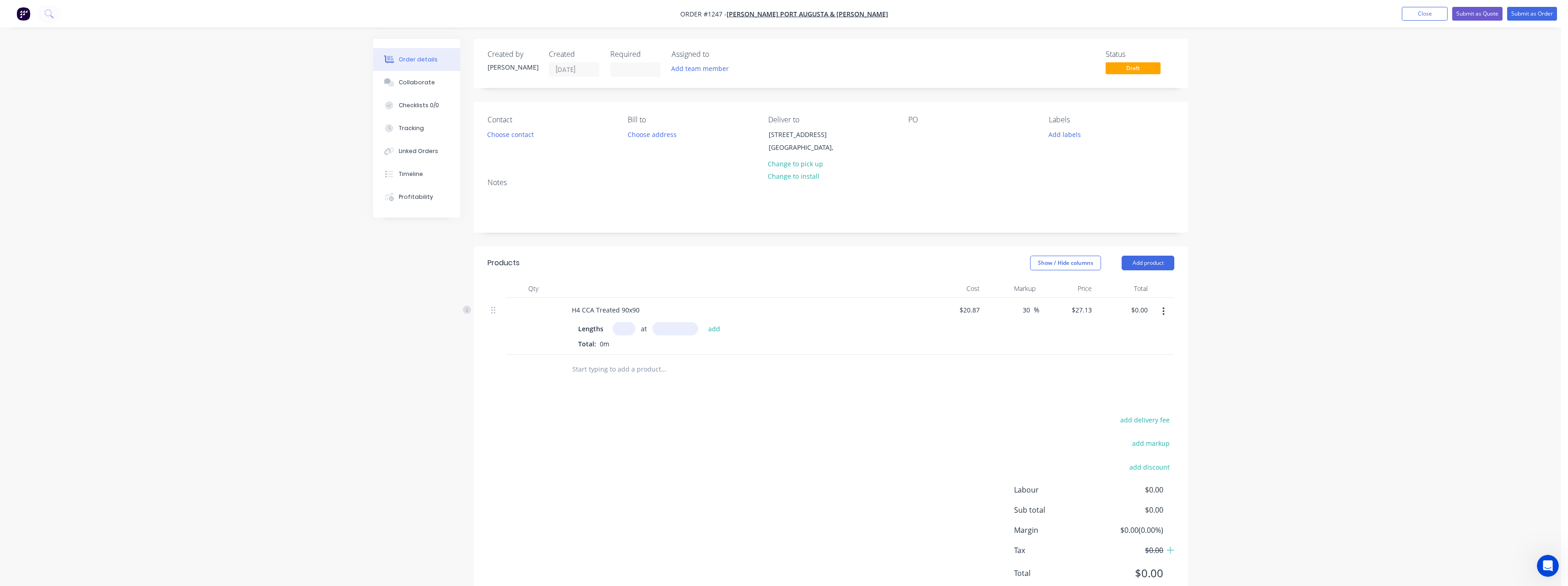
click at [628, 328] on input "text" at bounding box center [624, 328] width 23 height 13
click at [704, 322] on button "add" at bounding box center [714, 328] width 21 height 12
click at [628, 386] on input "text" at bounding box center [663, 384] width 183 height 18
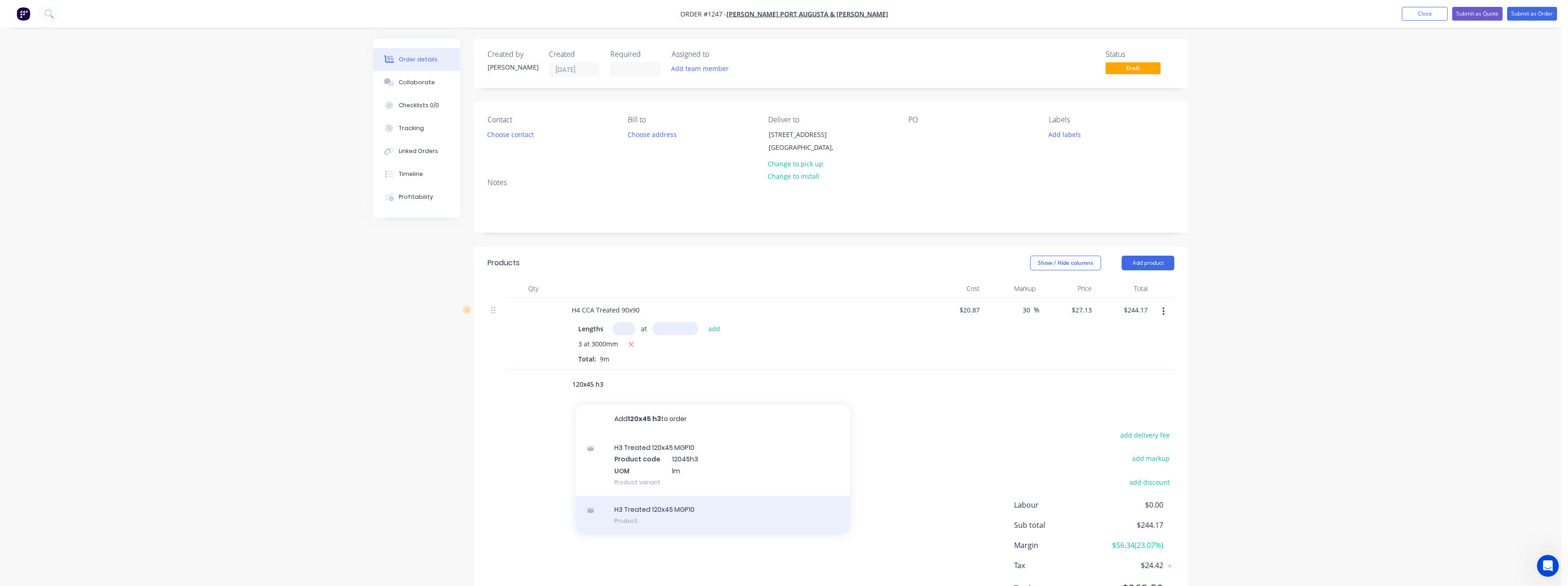
click at [675, 515] on div "H3 Treated 120x45 MGP10 Product" at bounding box center [712, 515] width 274 height 39
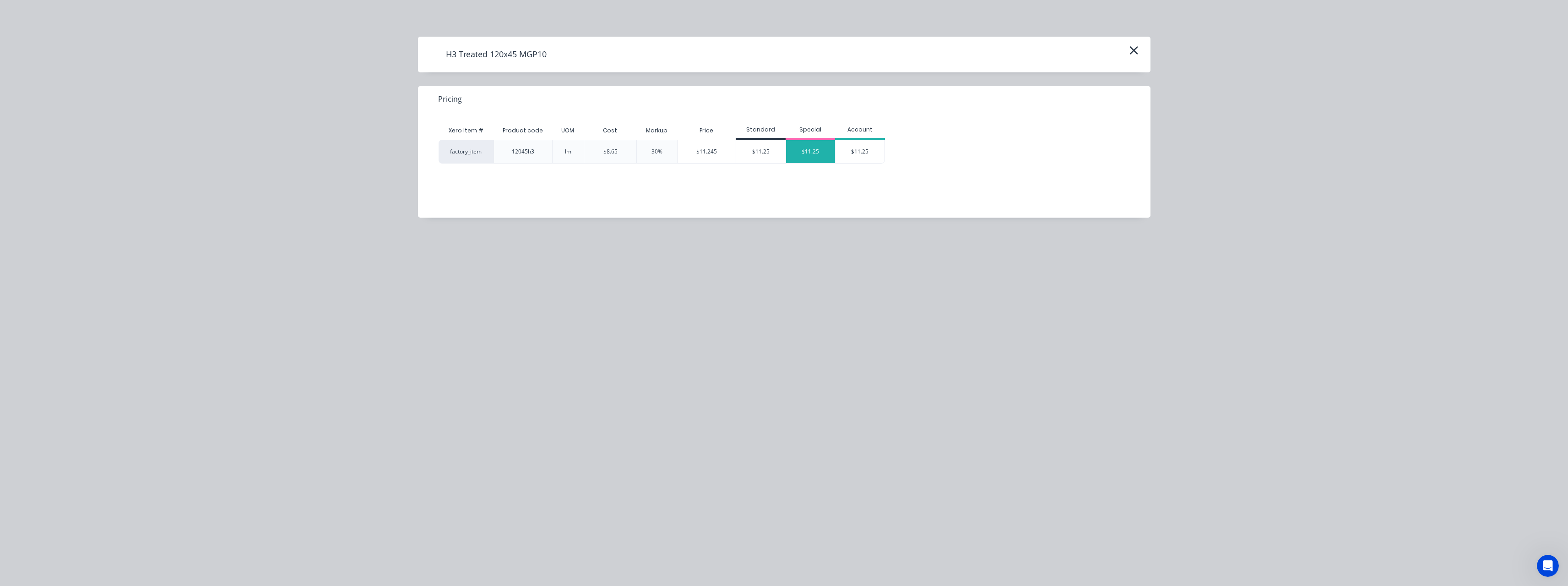
click at [798, 152] on div "$11.25" at bounding box center [811, 152] width 50 height 23
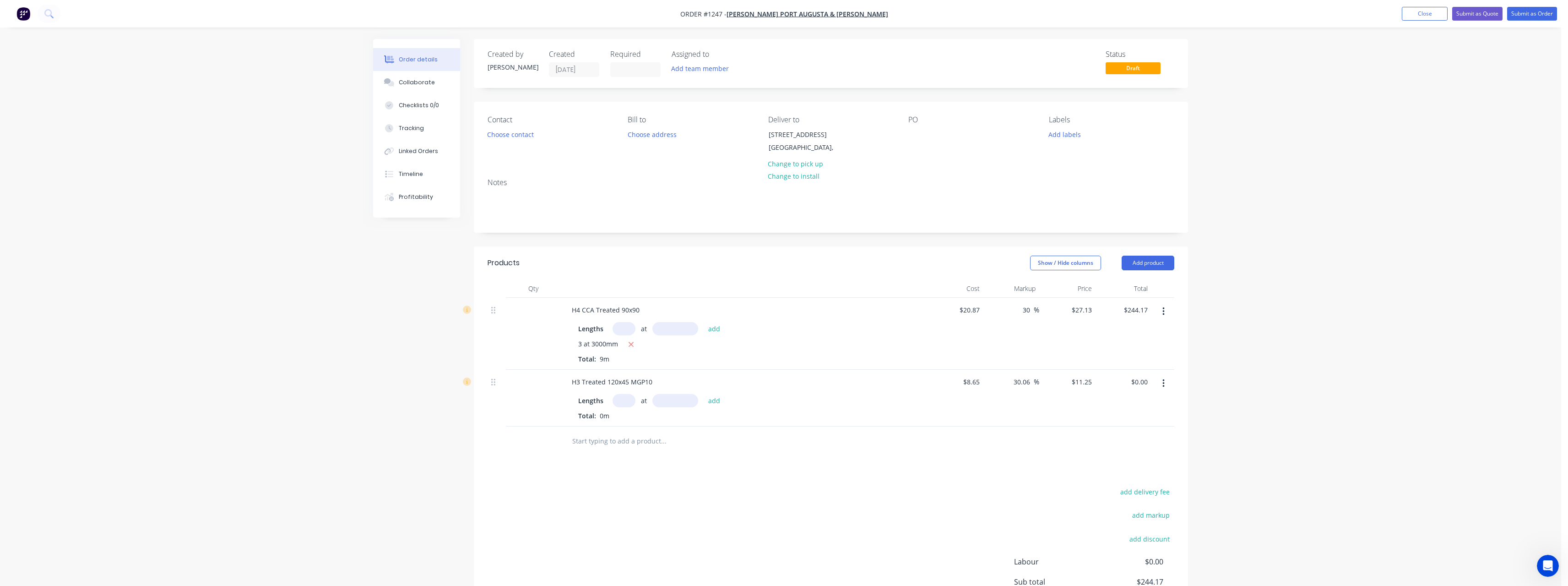
click at [629, 404] on input "text" at bounding box center [624, 400] width 23 height 13
click at [704, 394] on button "add" at bounding box center [714, 400] width 21 height 12
click at [631, 430] on icon "button" at bounding box center [631, 431] width 5 height 5
click at [626, 402] on input "text" at bounding box center [624, 400] width 23 height 13
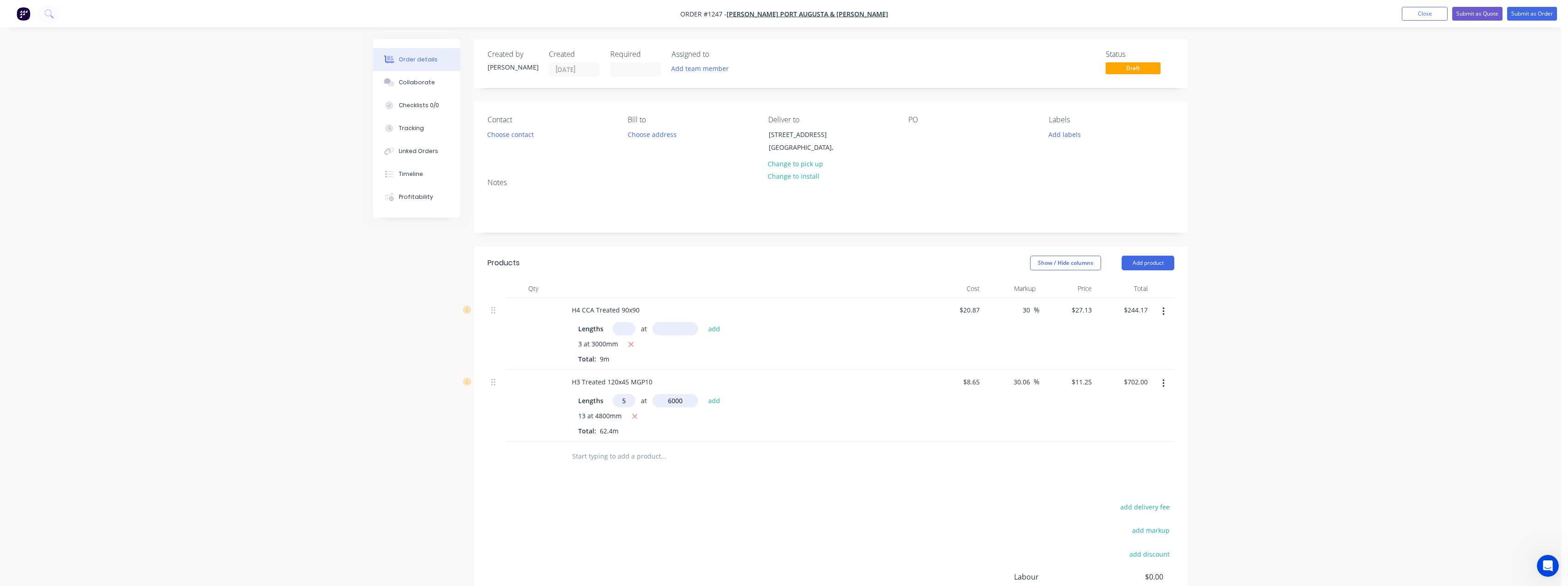
click at [704, 394] on button "add" at bounding box center [714, 400] width 21 height 12
click at [603, 471] on input "text" at bounding box center [663, 471] width 183 height 18
click at [664, 535] on div "H3 Treated 70x35 MGP10 Product" at bounding box center [712, 540] width 274 height 39
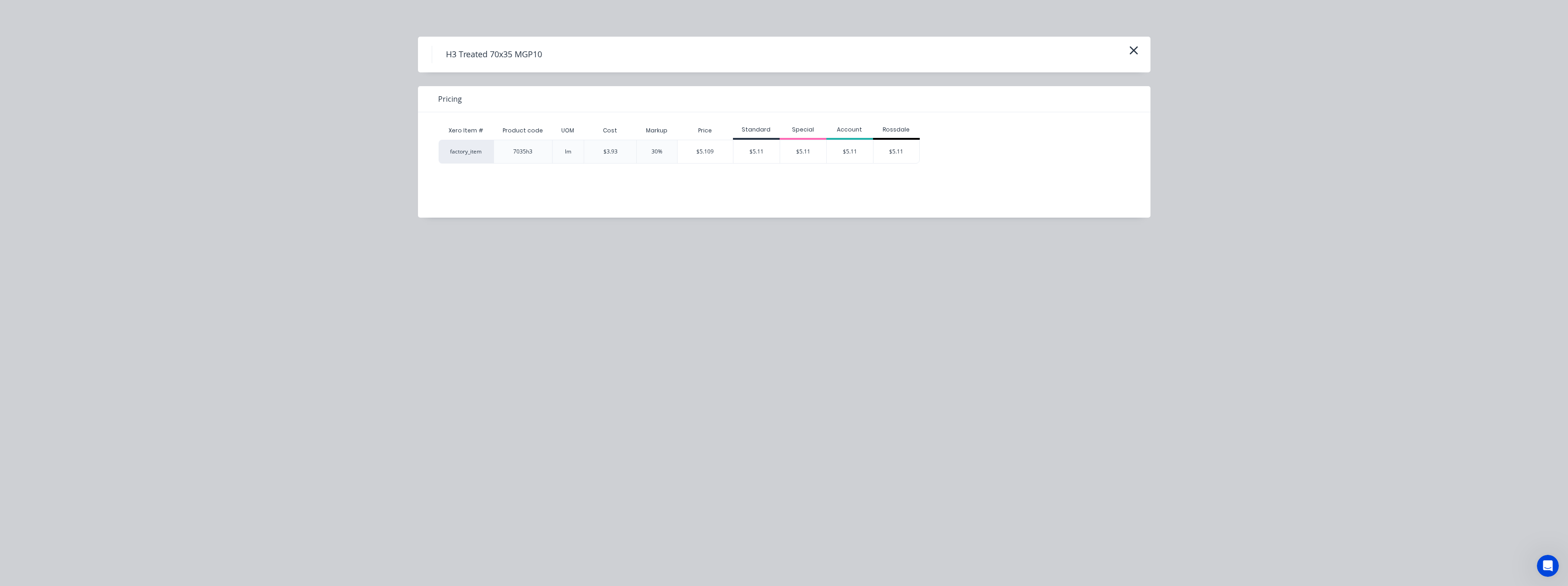
drag, startPoint x: 812, startPoint y: 150, endPoint x: 795, endPoint y: 209, distance: 61.4
click at [812, 149] on div "$5.11" at bounding box center [803, 152] width 46 height 23
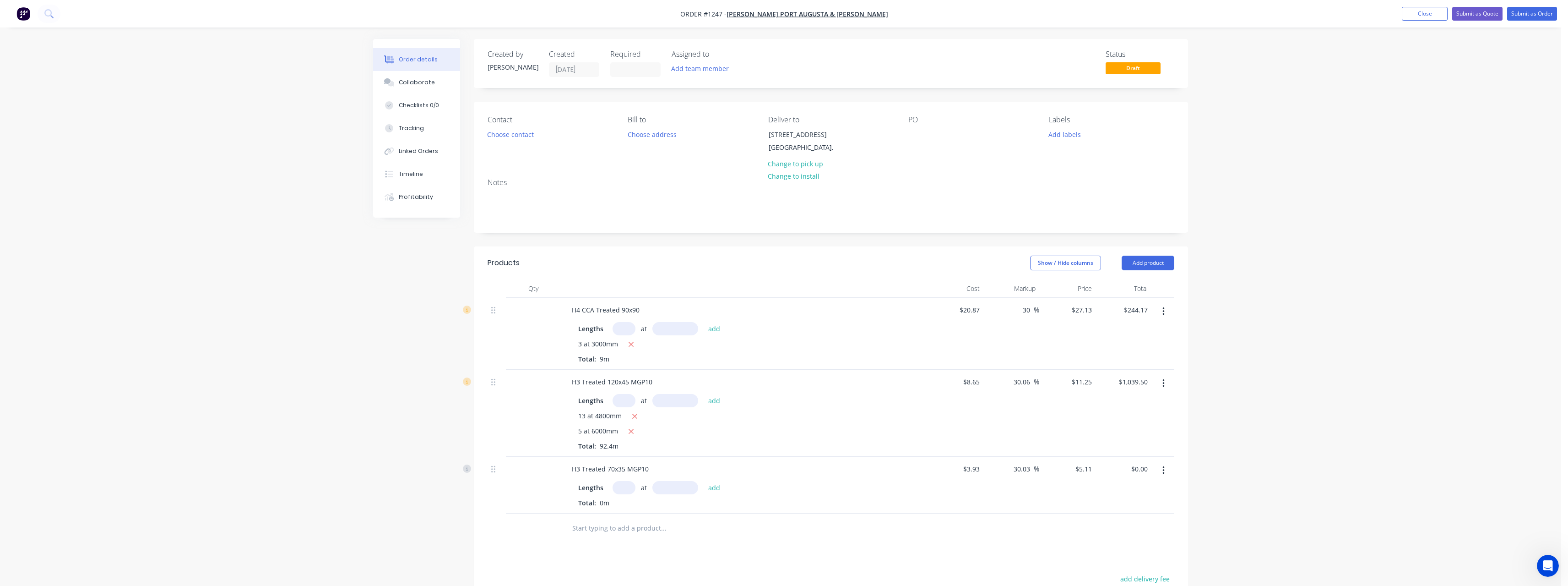
click at [629, 486] on input "text" at bounding box center [624, 487] width 23 height 13
click at [704, 481] on button "add" at bounding box center [714, 487] width 21 height 12
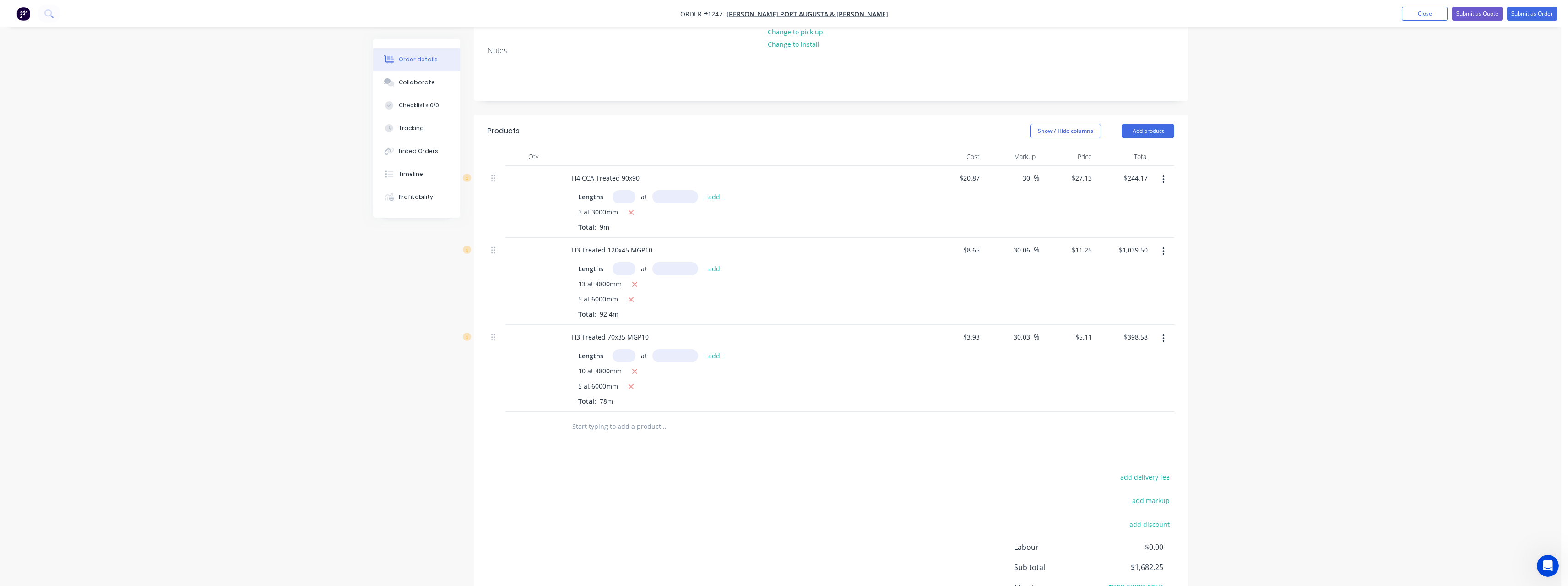
scroll to position [138, 0]
click at [611, 422] on input "text" at bounding box center [663, 421] width 183 height 18
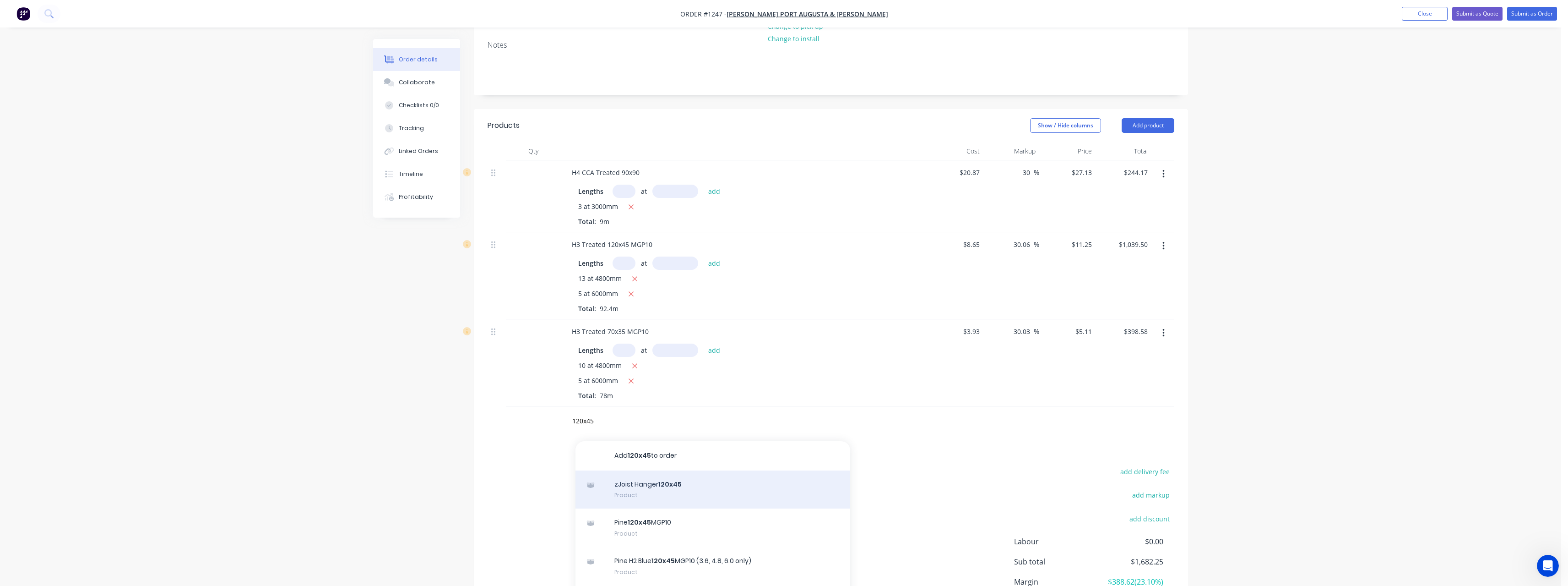
click at [660, 490] on div "zJoist Hanger 120x45 Product" at bounding box center [712, 490] width 274 height 39
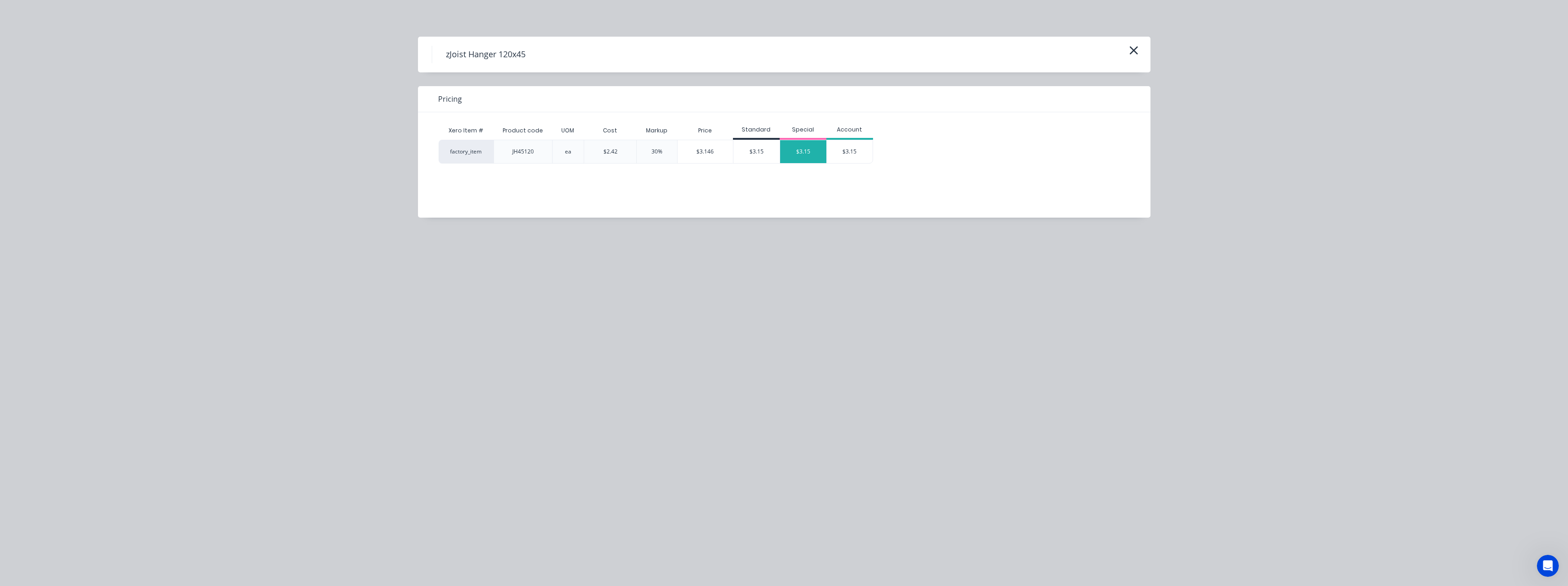
click at [812, 148] on div "$3.15" at bounding box center [803, 152] width 46 height 23
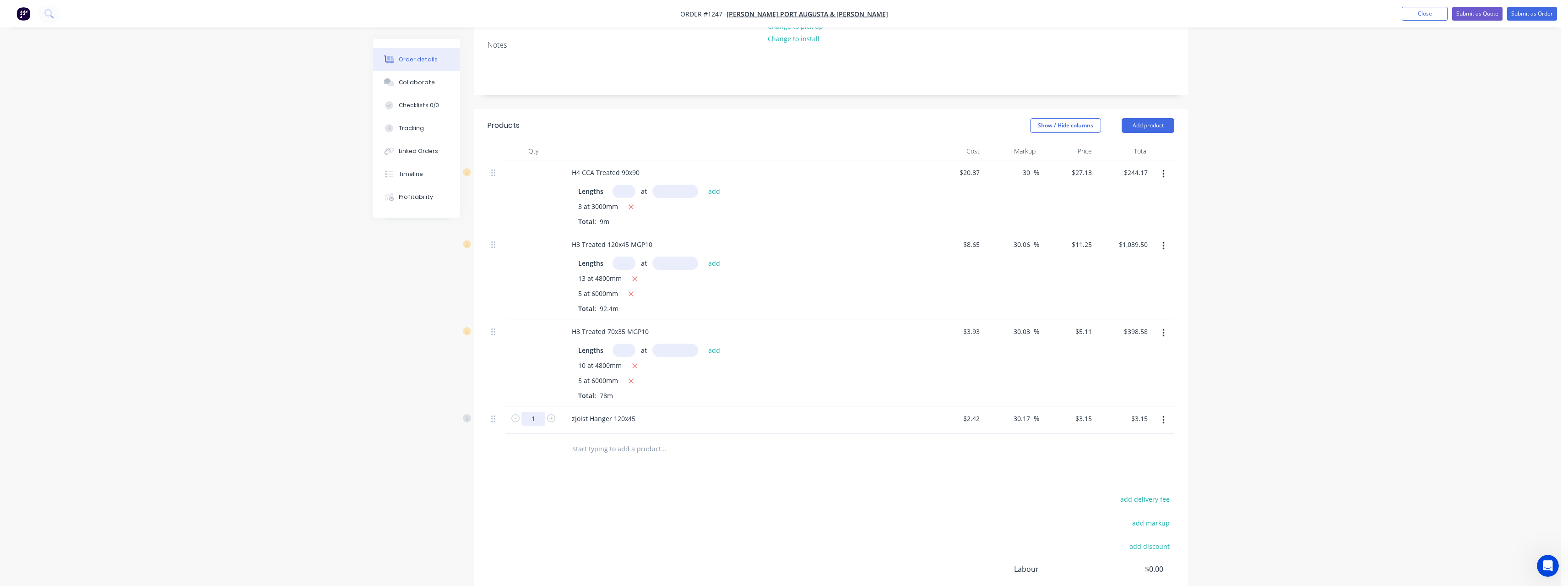
click at [533, 422] on input "1" at bounding box center [533, 419] width 24 height 14
click at [629, 448] on input "text" at bounding box center [663, 448] width 183 height 18
click at [588, 446] on input "text" at bounding box center [663, 448] width 183 height 18
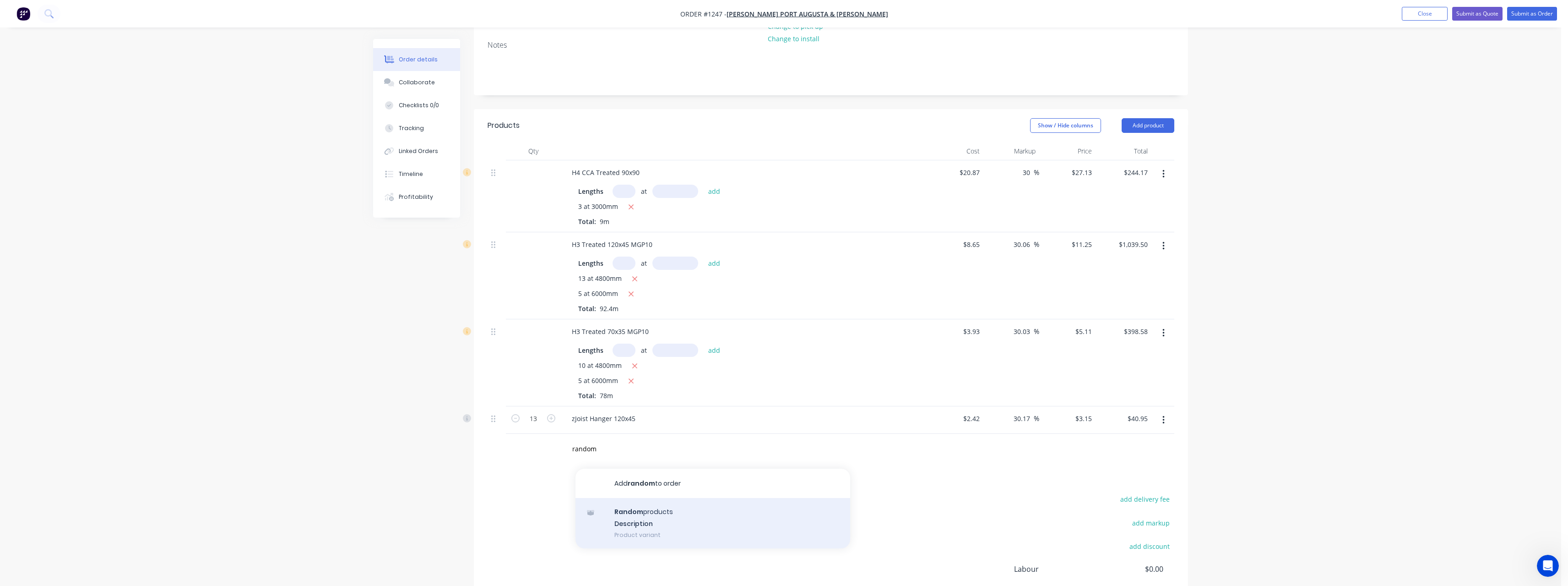
click at [661, 518] on div "Random products Description Product variant" at bounding box center [712, 523] width 274 height 51
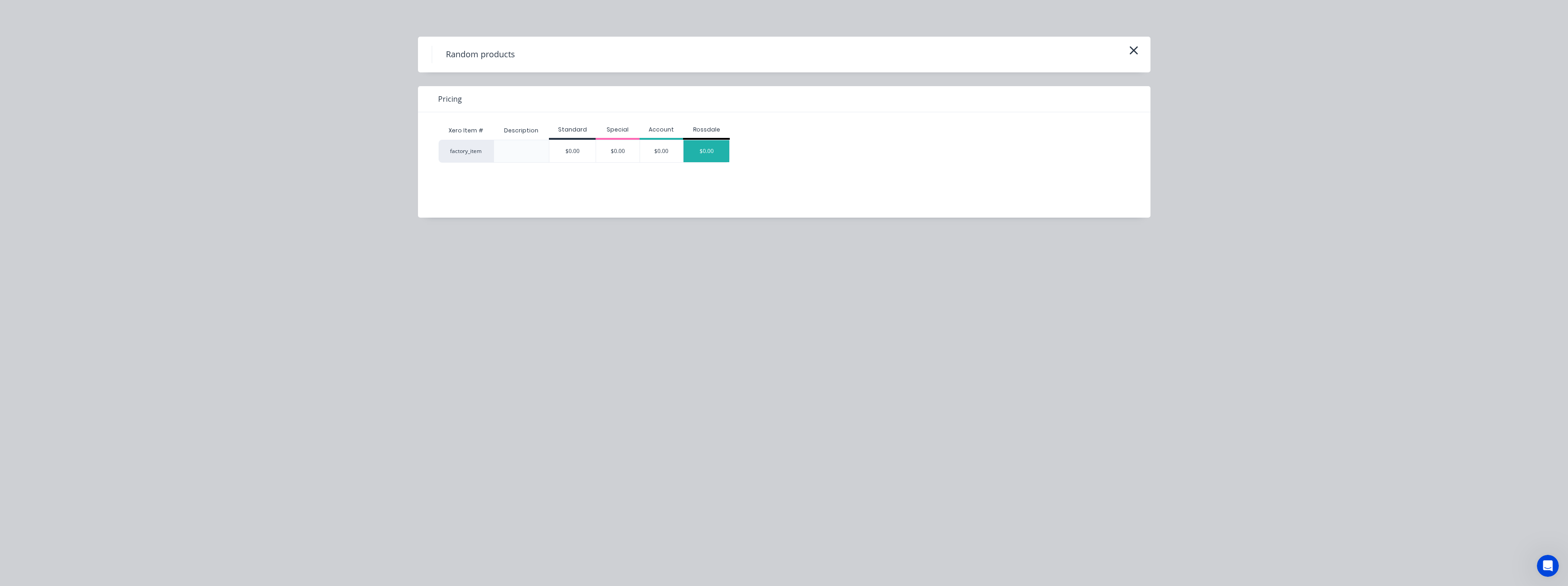
click at [708, 147] on div "$0.00" at bounding box center [707, 152] width 46 height 22
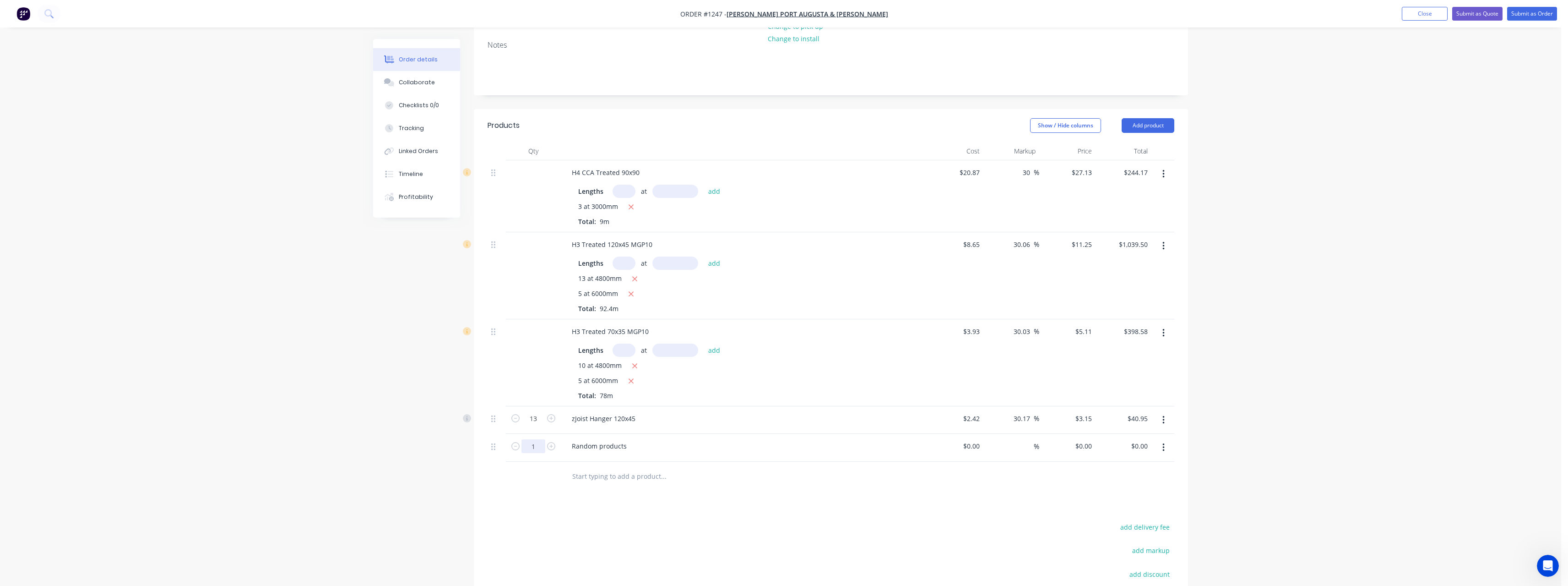
click at [540, 445] on input "1" at bounding box center [533, 446] width 24 height 14
drag, startPoint x: 627, startPoint y: 446, endPoint x: 542, endPoint y: 445, distance: 85.0
click at [542, 445] on div "65 Random products $0.00 $0.00 % $0.00 $0.00 $0.00 $0.00" at bounding box center [830, 448] width 687 height 28
click at [629, 441] on div "Random products" at bounding box center [599, 446] width 70 height 13
click at [615, 448] on div at bounding box center [602, 446] width 77 height 13
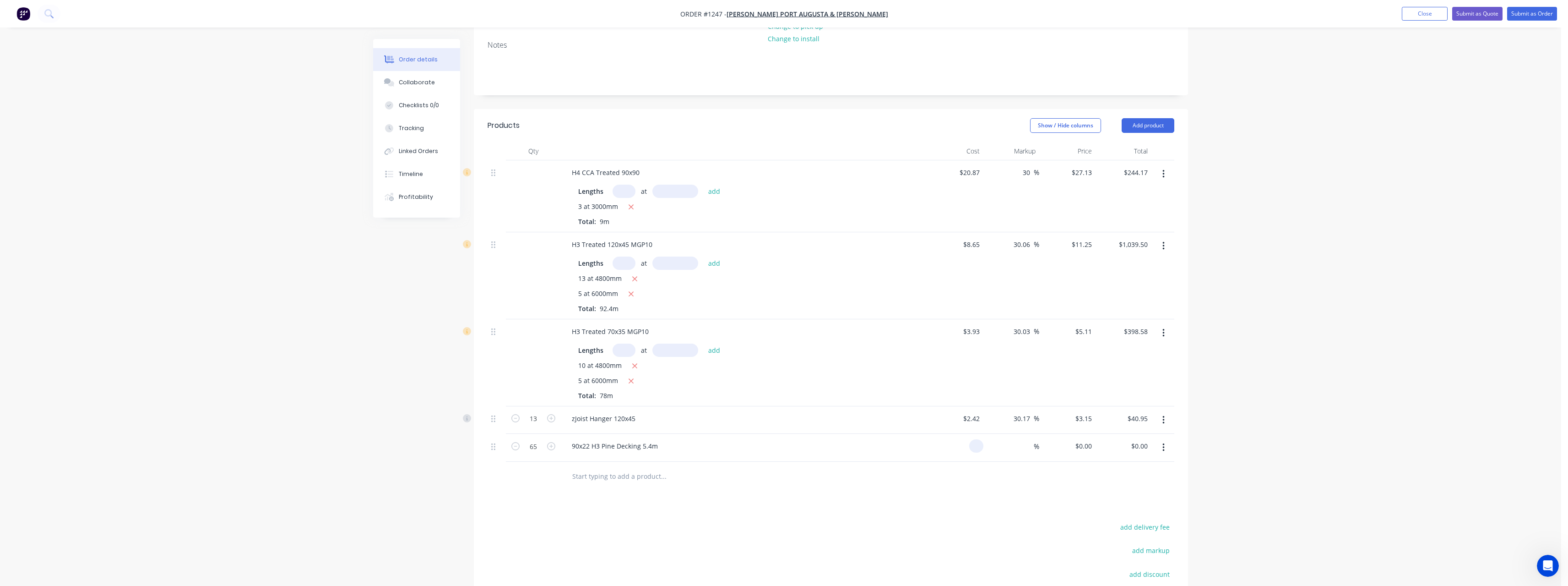
click at [978, 444] on input at bounding box center [978, 446] width 10 height 13
click at [1025, 443] on input at bounding box center [1028, 446] width 10 height 13
click at [1032, 174] on input "30" at bounding box center [1027, 172] width 12 height 13
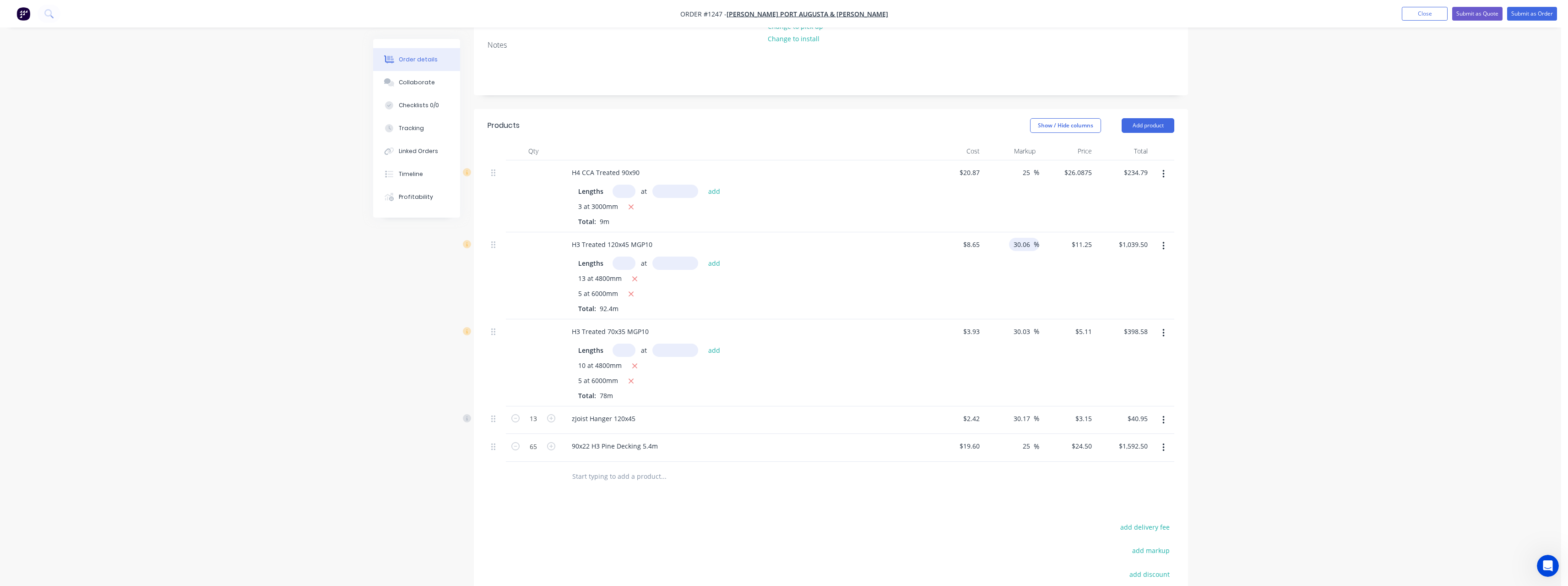
click at [1029, 244] on input "30.06" at bounding box center [1023, 244] width 21 height 13
click at [1029, 331] on input "30.03" at bounding box center [1023, 331] width 21 height 13
click at [982, 466] on div at bounding box center [830, 476] width 687 height 30
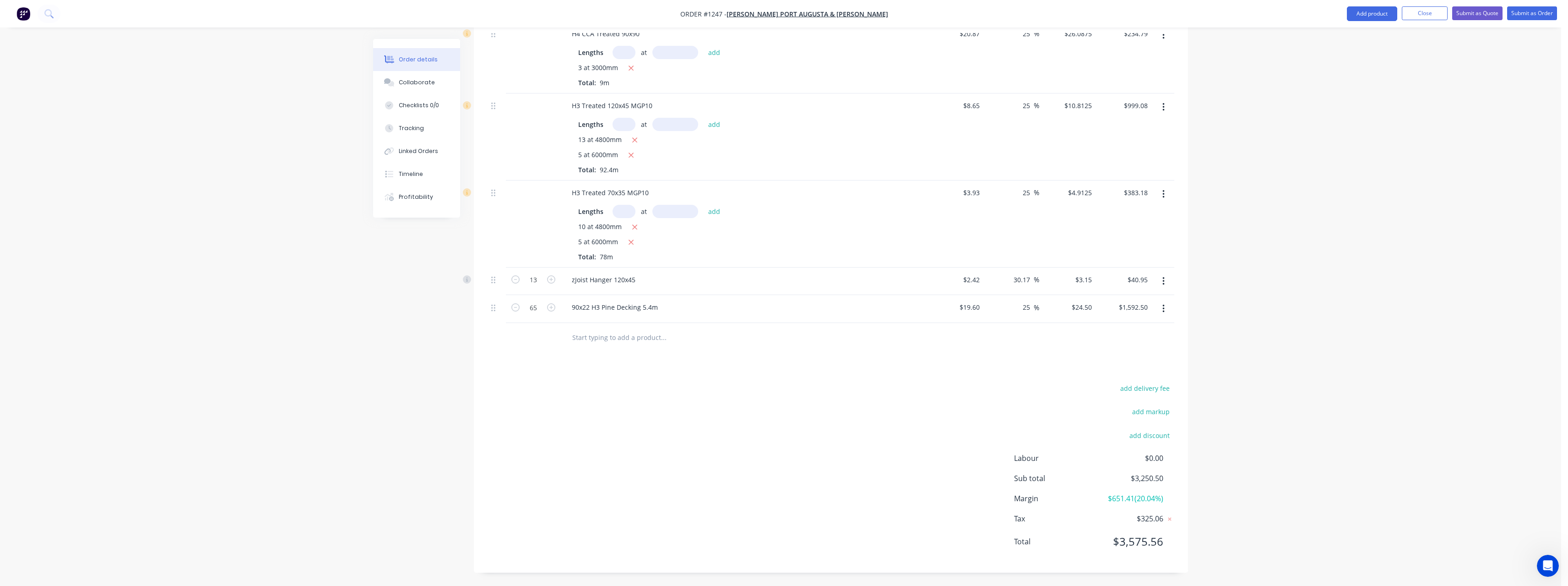
scroll to position [277, 0]
click at [1475, 15] on button "Submit as Quote" at bounding box center [1477, 13] width 50 height 14
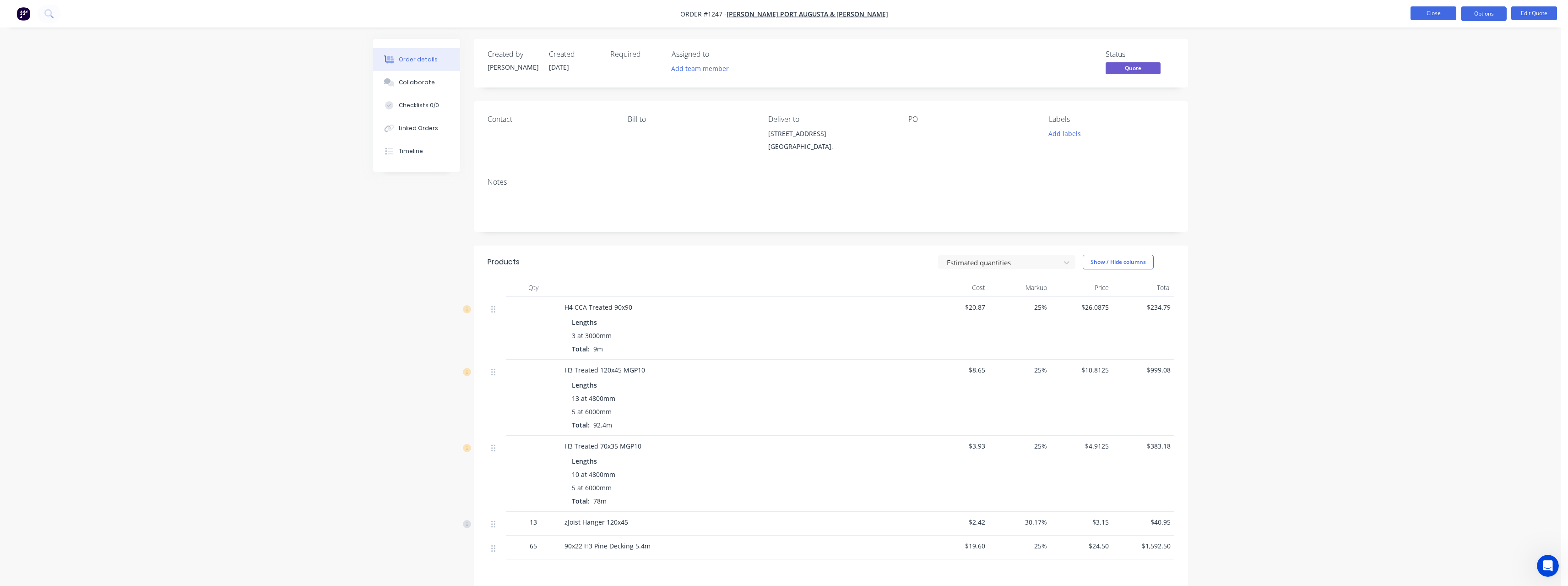
click at [1430, 12] on button "Close" at bounding box center [1433, 13] width 46 height 14
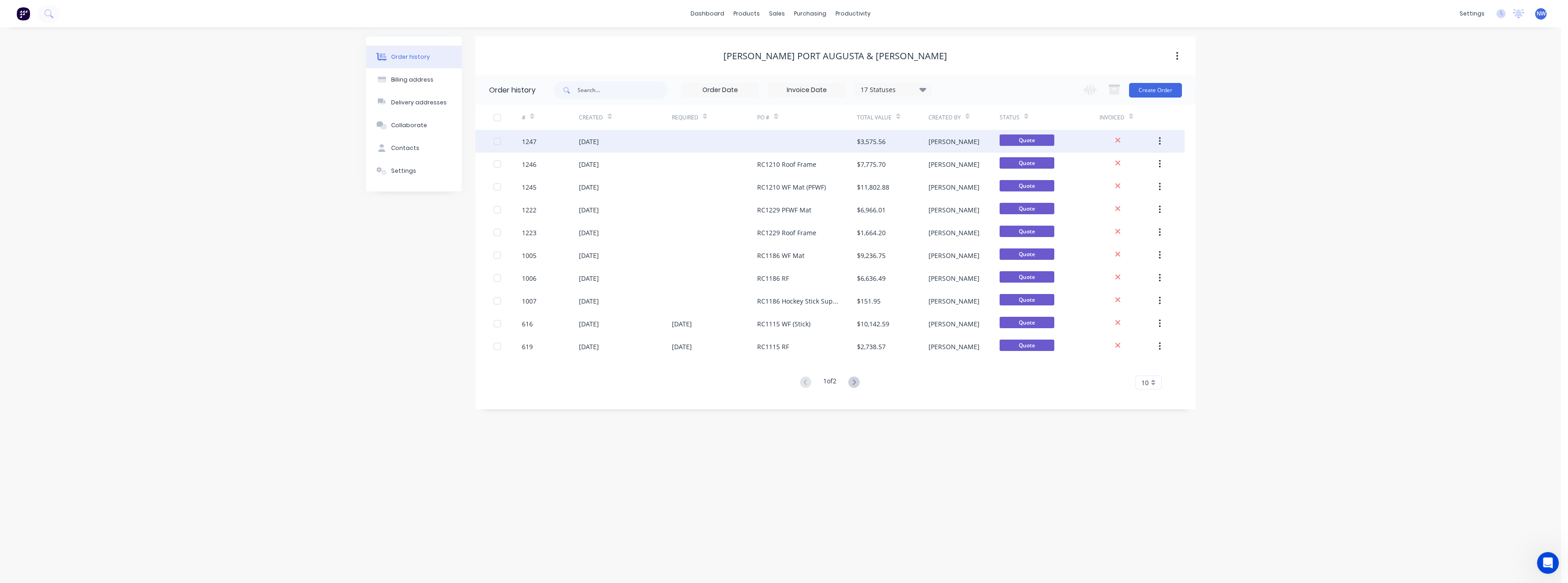
click at [783, 138] on div at bounding box center [807, 141] width 100 height 23
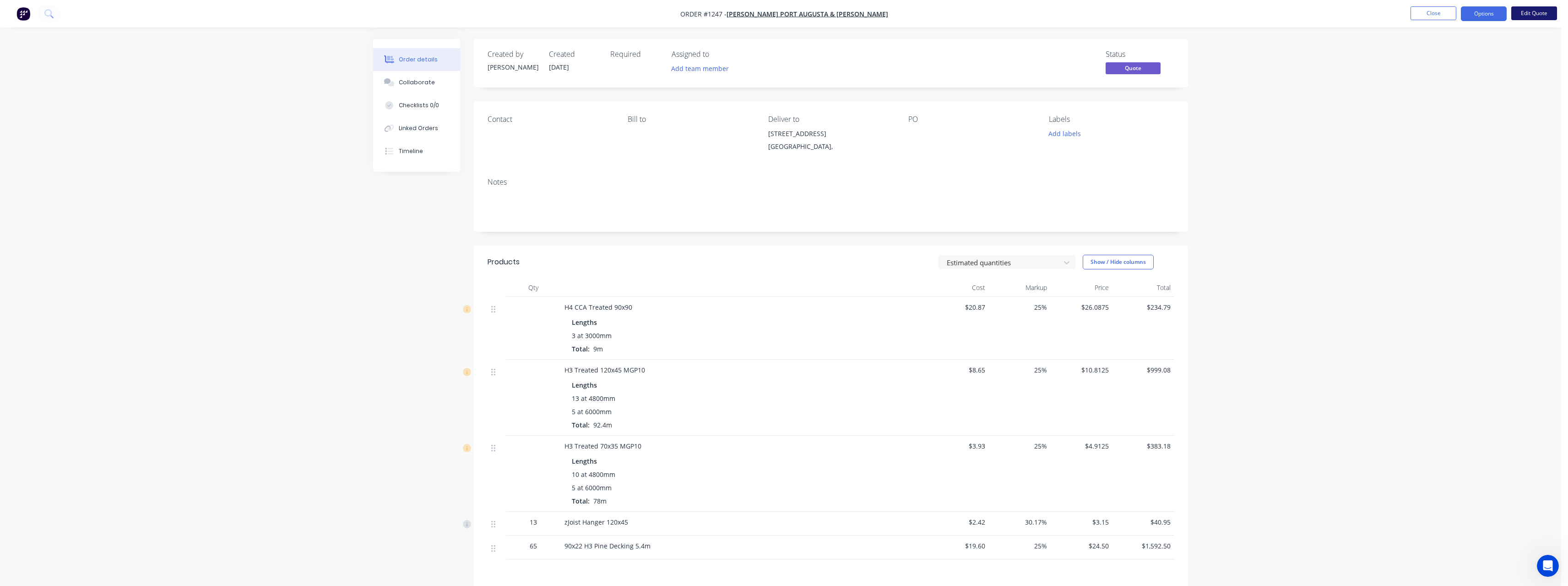
click at [1538, 12] on button "Edit Quote" at bounding box center [1534, 13] width 46 height 14
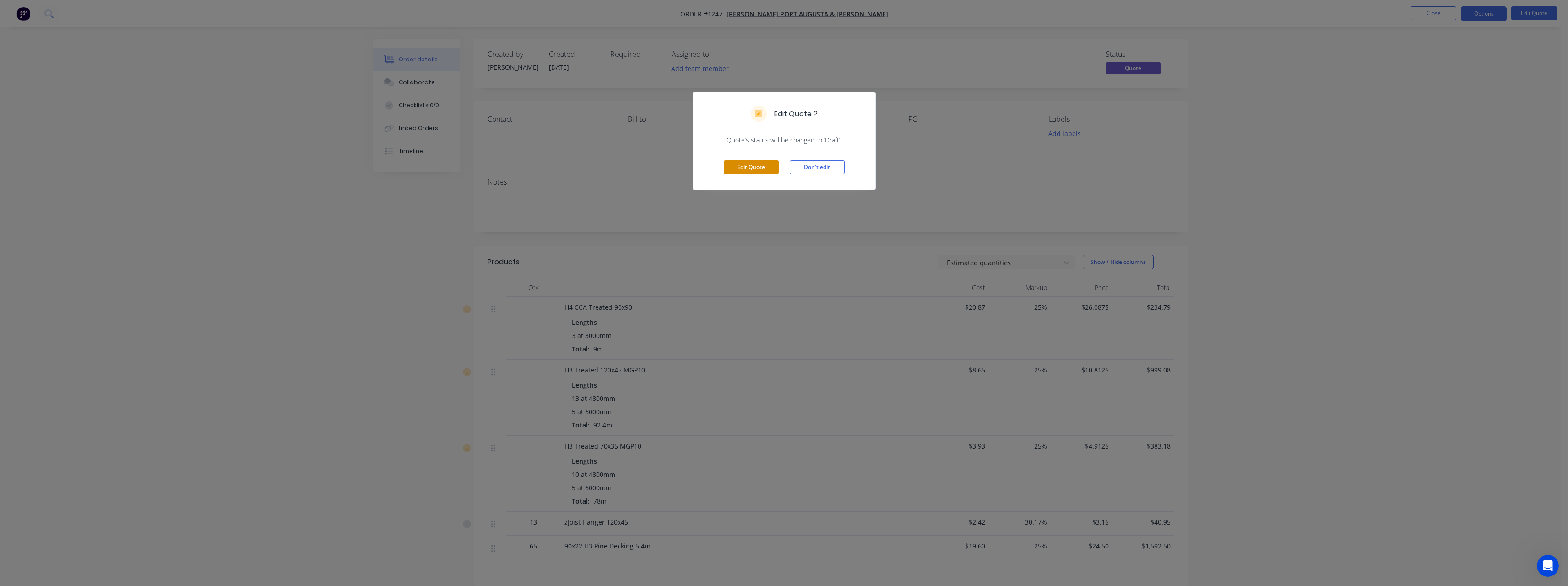
click at [758, 166] on button "Edit Quote" at bounding box center [751, 167] width 55 height 14
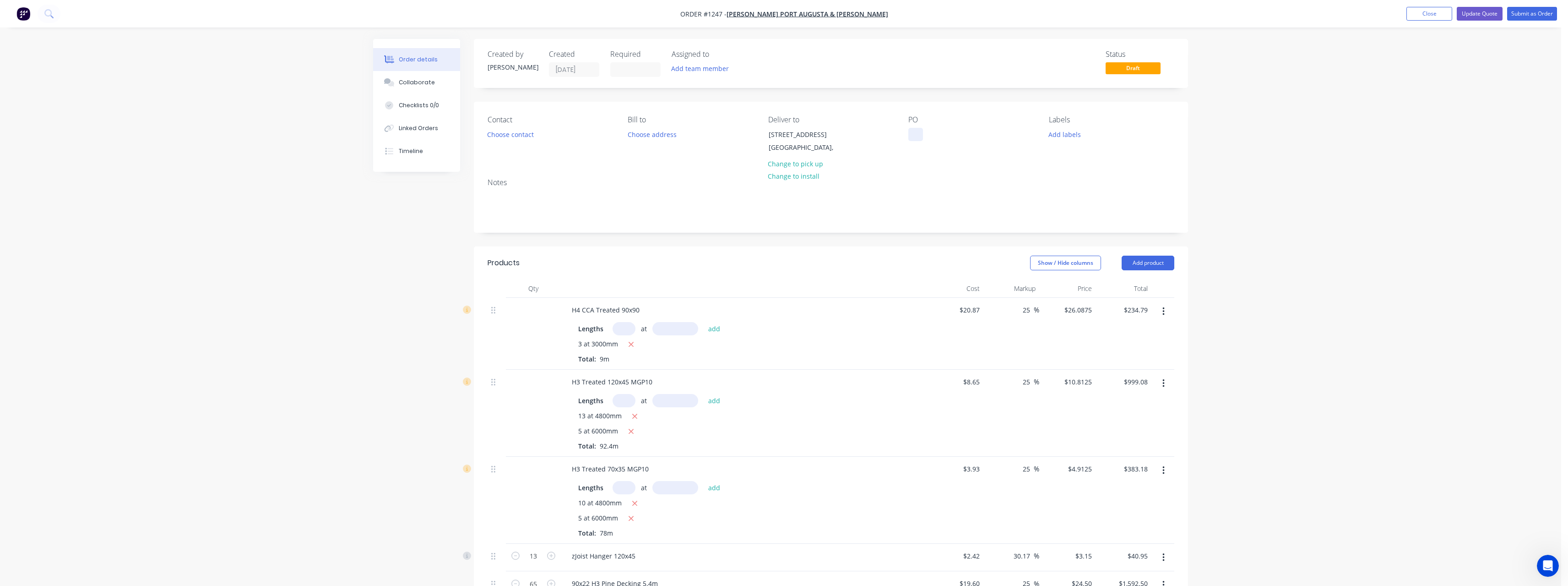
click at [913, 132] on div at bounding box center [915, 134] width 15 height 13
click at [1492, 17] on button "Update Quote" at bounding box center [1480, 14] width 46 height 14
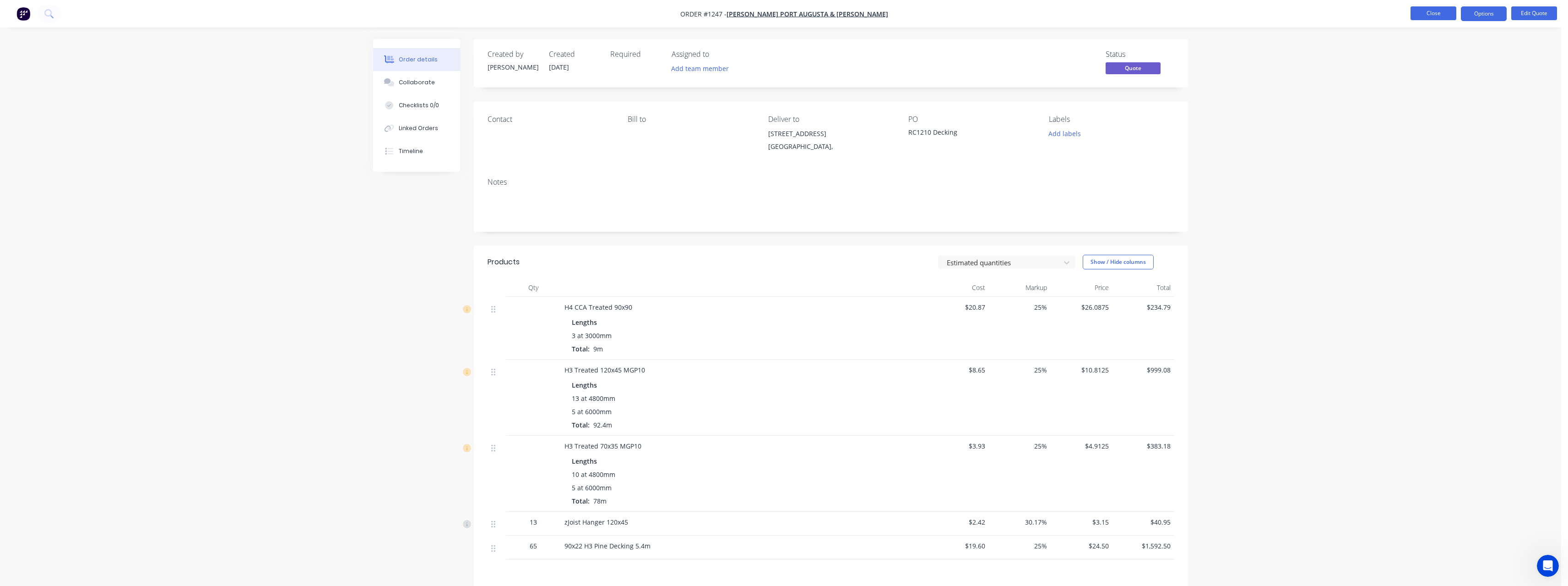
click at [1441, 17] on button "Close" at bounding box center [1433, 13] width 46 height 14
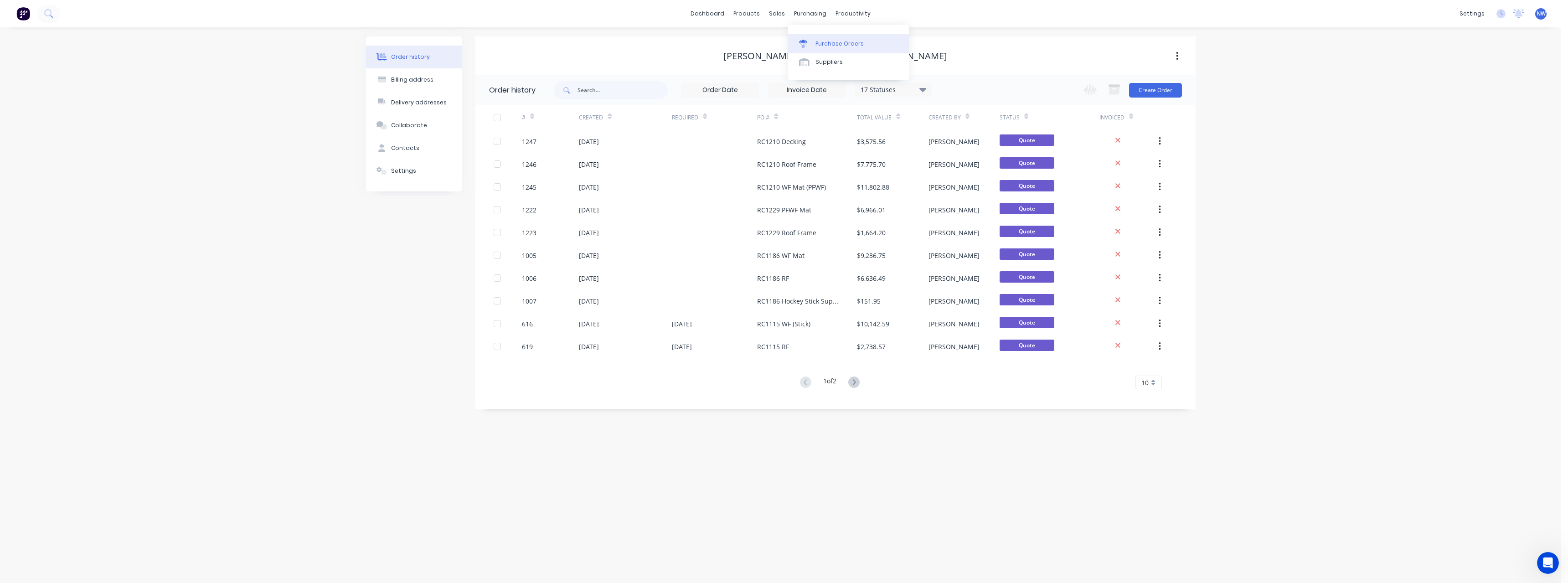
click at [830, 45] on div "Purchase Orders" at bounding box center [840, 44] width 48 height 8
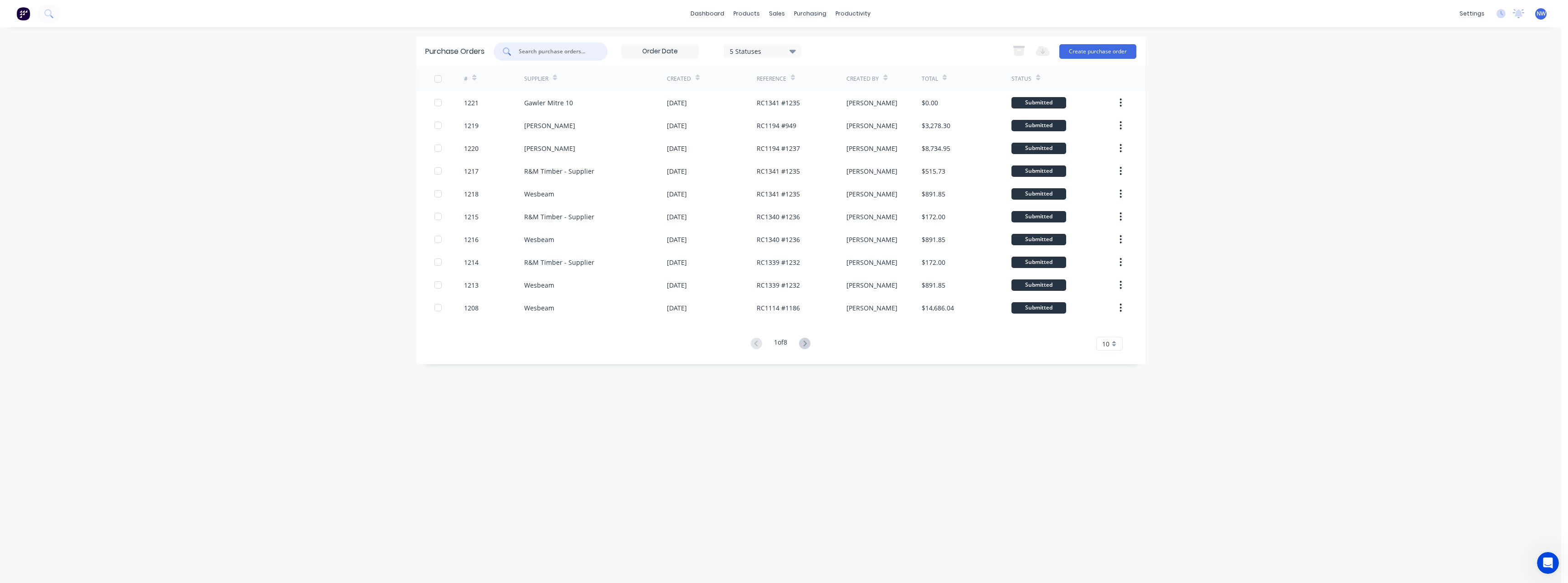
click at [573, 48] on input "text" at bounding box center [555, 51] width 76 height 9
click at [579, 174] on div "R&M Timber - Supplier" at bounding box center [559, 171] width 70 height 10
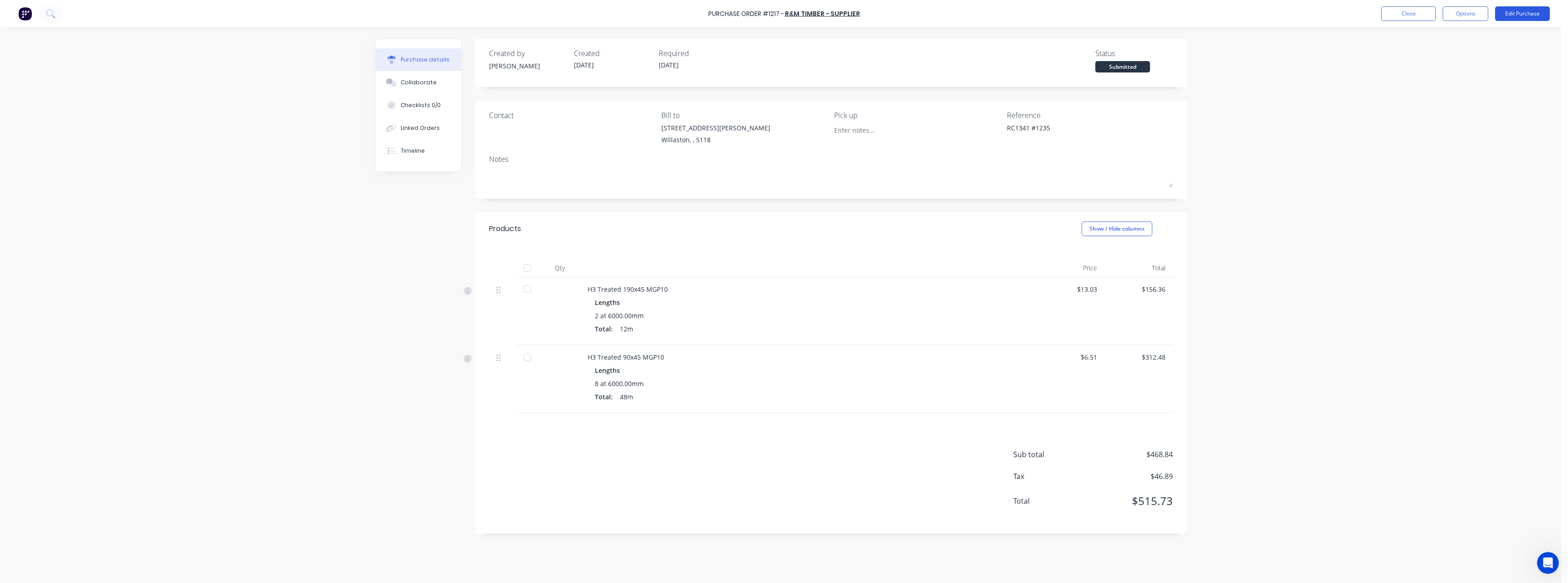
click at [1516, 9] on button "Edit Purchase" at bounding box center [1522, 13] width 54 height 14
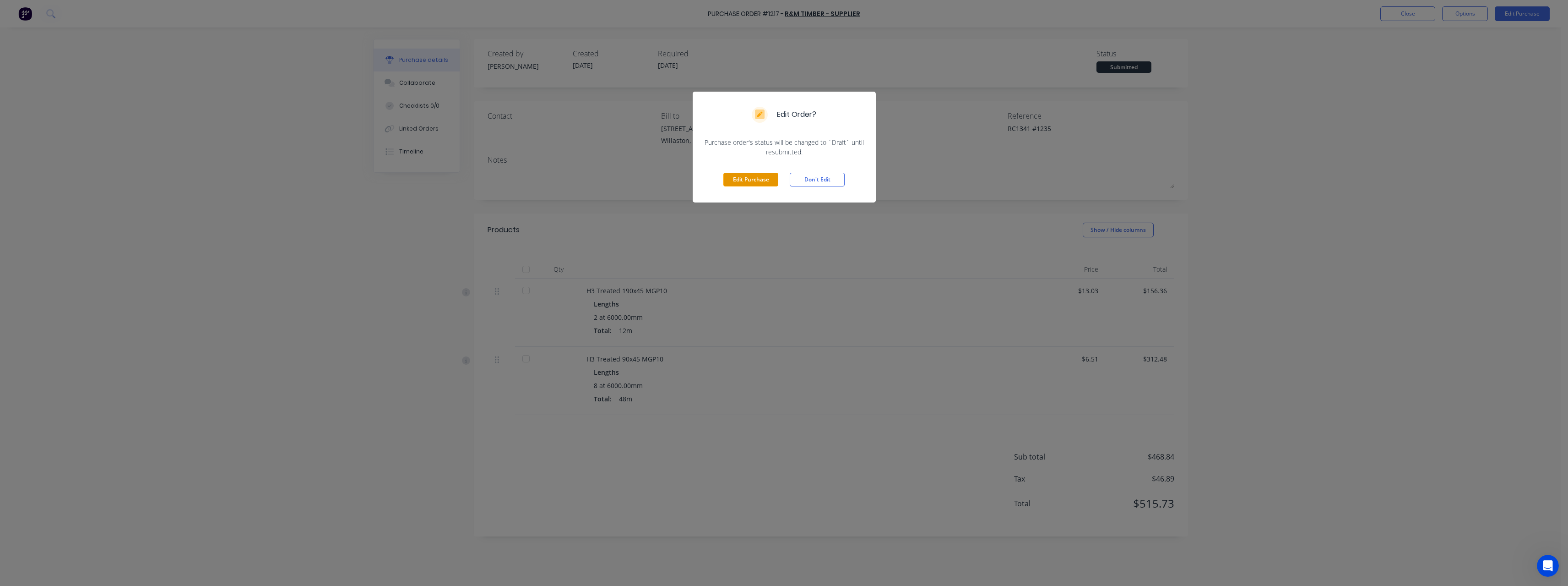
click at [757, 181] on button "Edit Purchase" at bounding box center [750, 180] width 55 height 14
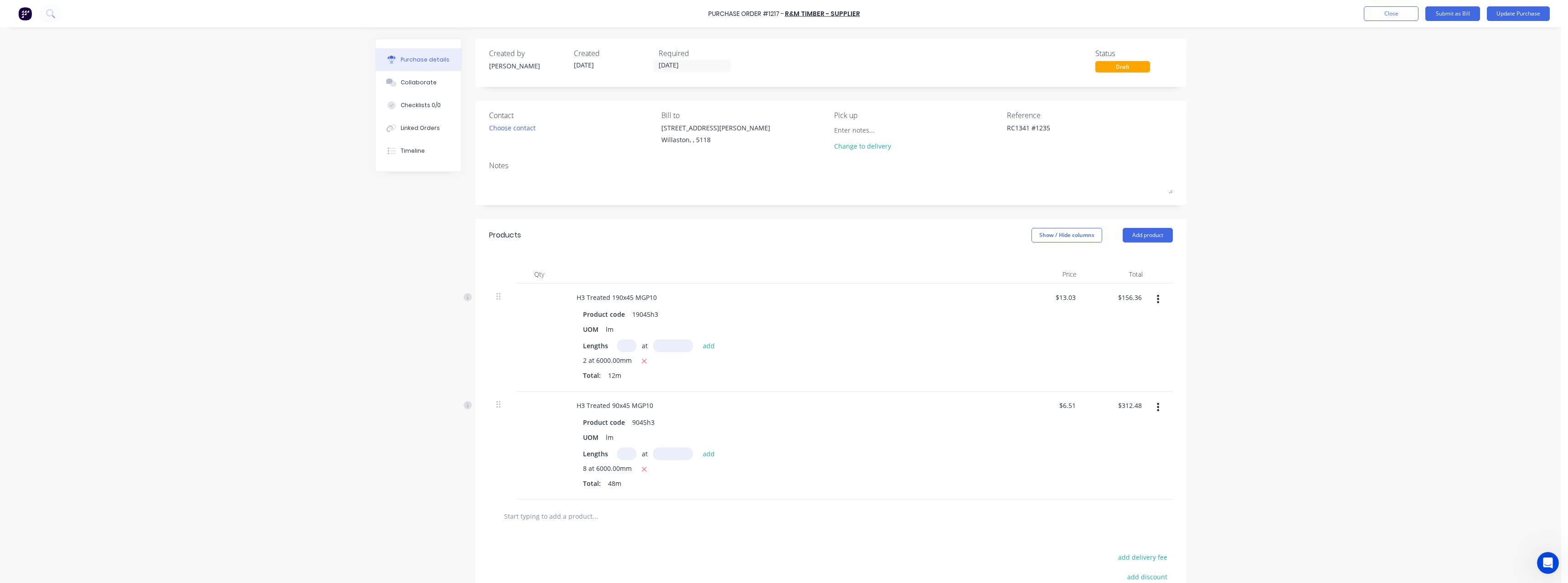
click at [1158, 408] on button "button" at bounding box center [1158, 407] width 21 height 17
click at [1134, 485] on button "Delete" at bounding box center [1130, 486] width 78 height 18
click at [1509, 18] on button "Update Purchase" at bounding box center [1518, 13] width 63 height 14
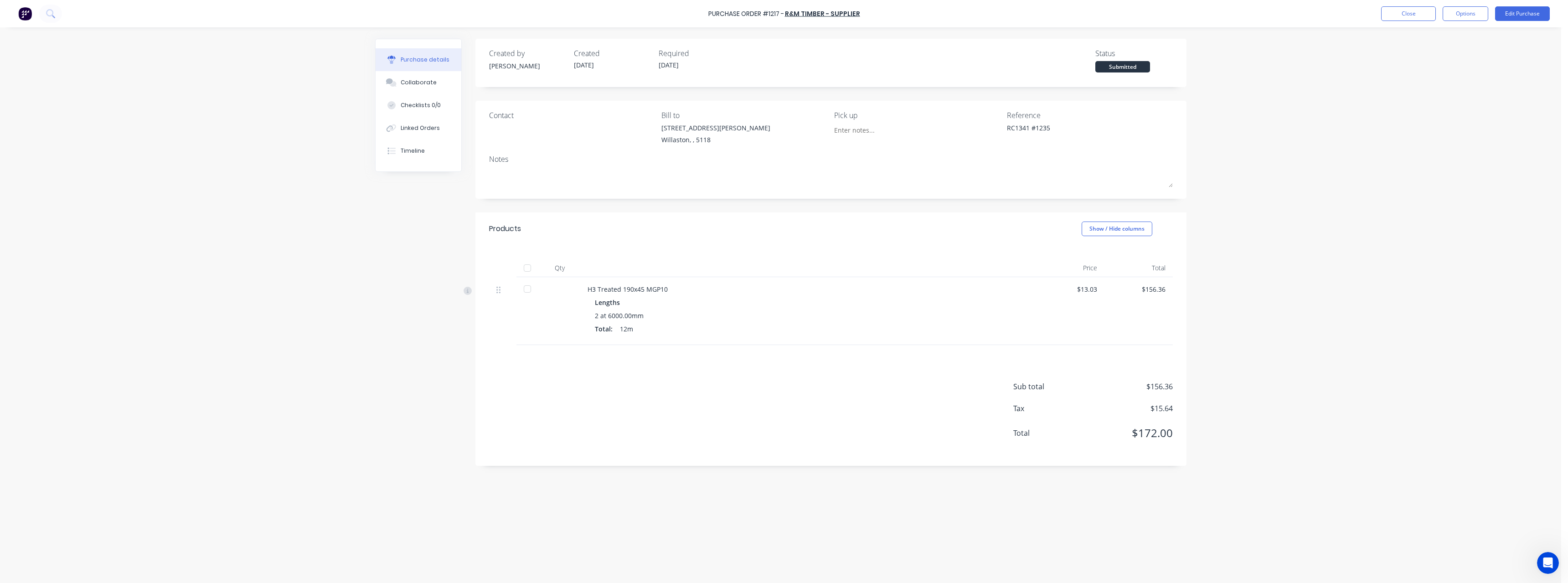
click at [527, 267] on div at bounding box center [527, 268] width 18 height 18
click at [1397, 17] on button "Close" at bounding box center [1408, 13] width 54 height 14
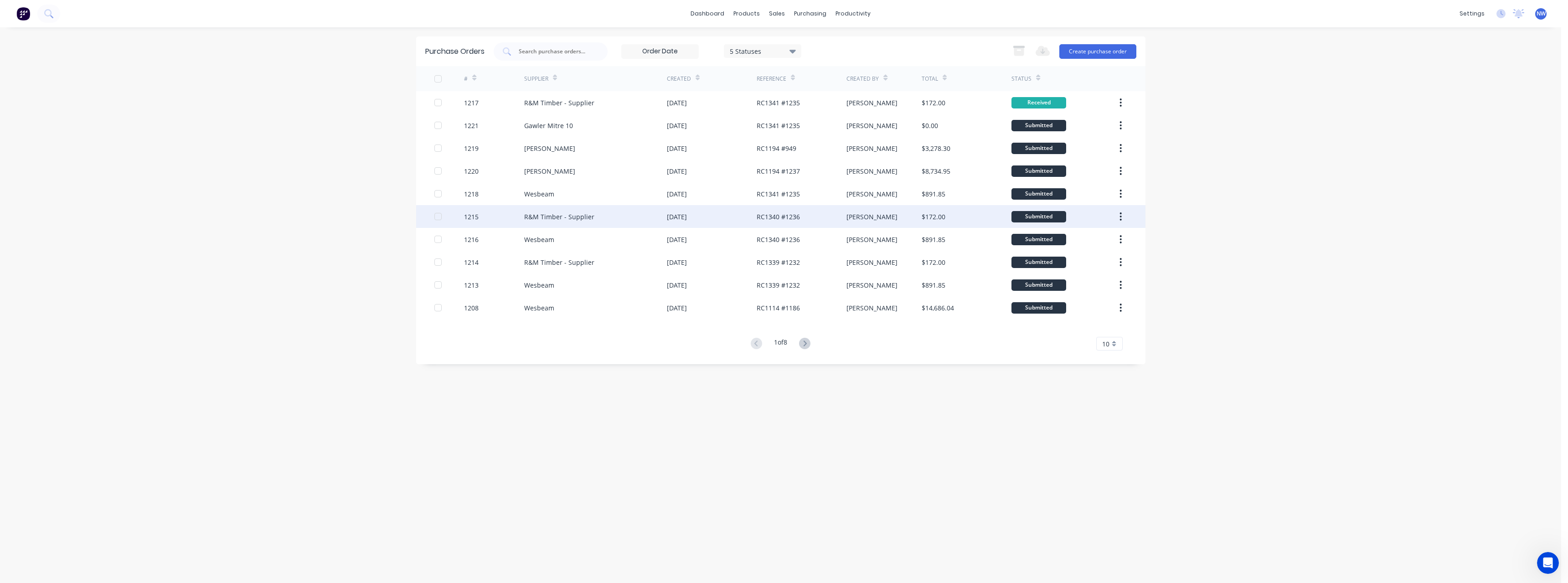
click at [555, 220] on div "R&M Timber - Supplier" at bounding box center [559, 217] width 70 height 10
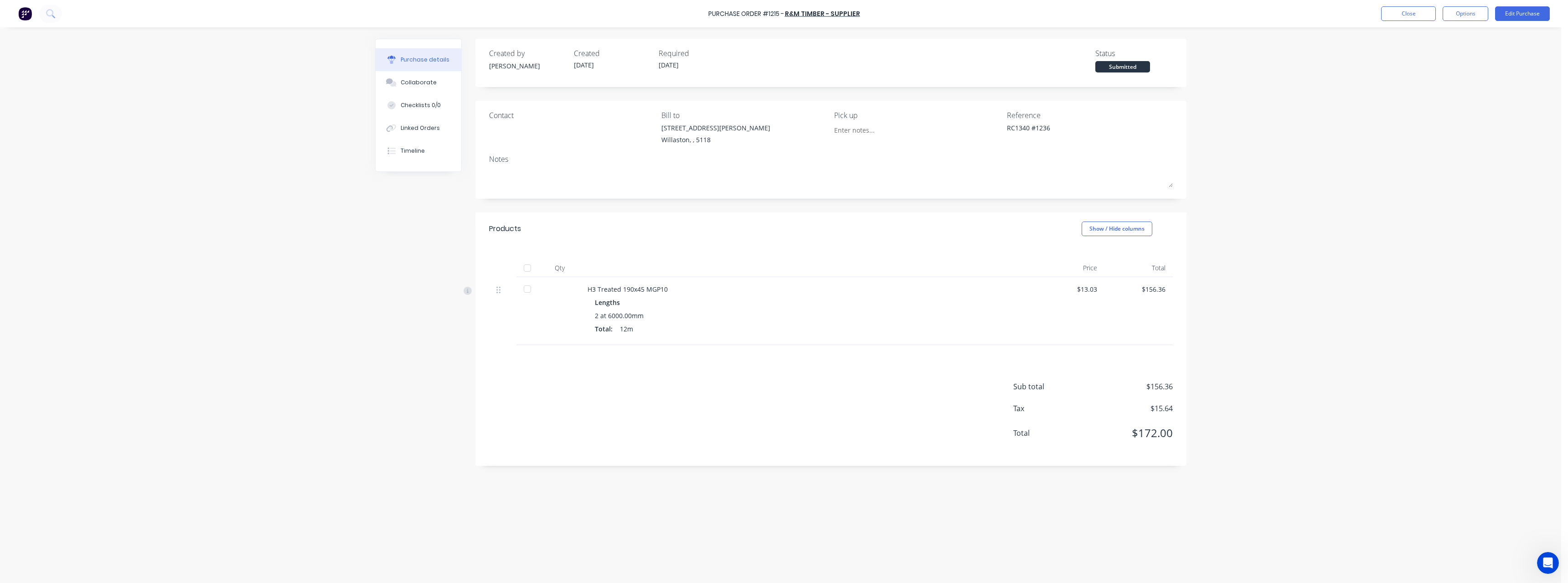
click at [528, 269] on div at bounding box center [527, 268] width 18 height 18
click at [1415, 15] on button "Close" at bounding box center [1408, 13] width 54 height 14
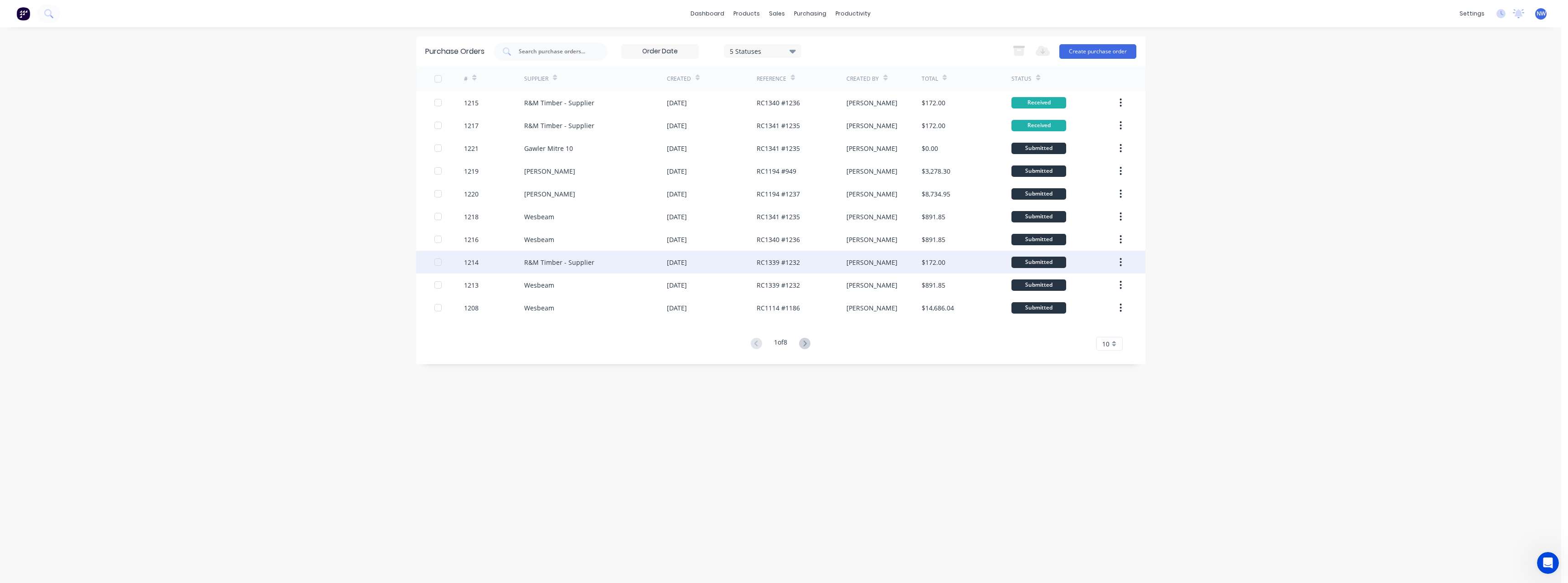
click at [730, 266] on div "[DATE]" at bounding box center [712, 262] width 89 height 23
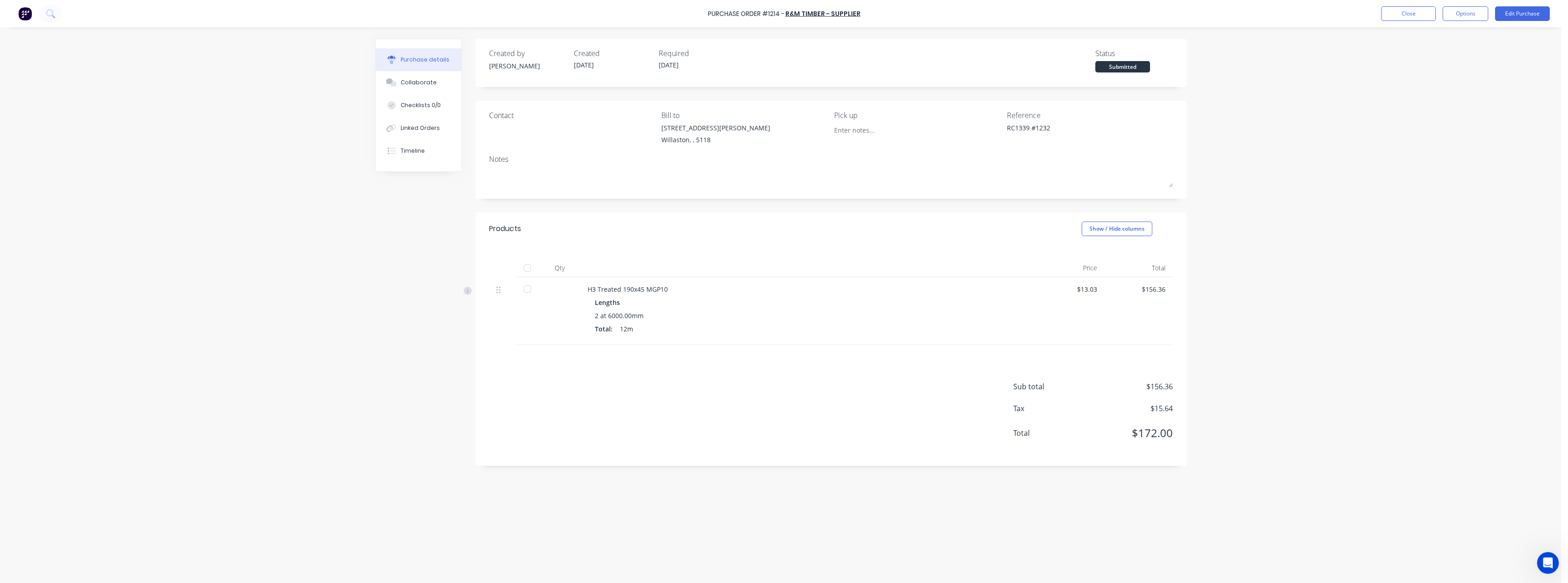
click at [531, 269] on div at bounding box center [527, 268] width 18 height 18
click at [1426, 17] on button "Close" at bounding box center [1408, 13] width 54 height 14
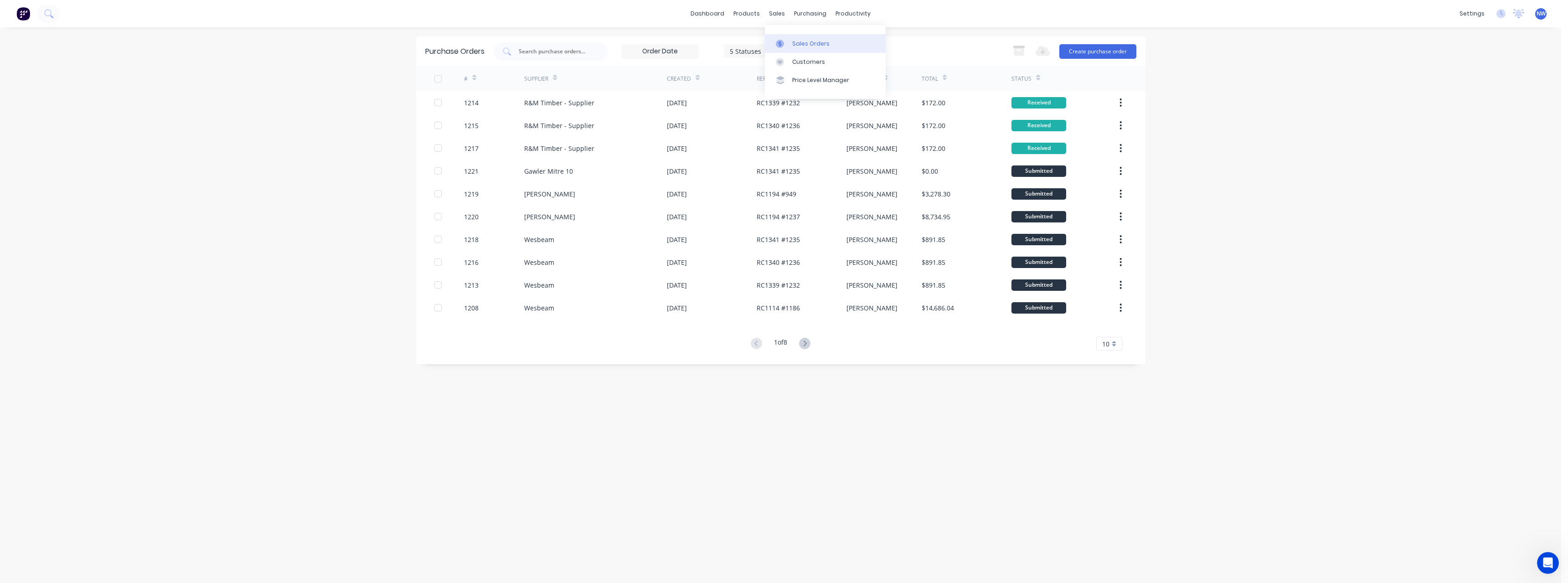
click at [810, 41] on div "Sales Orders" at bounding box center [811, 44] width 37 height 8
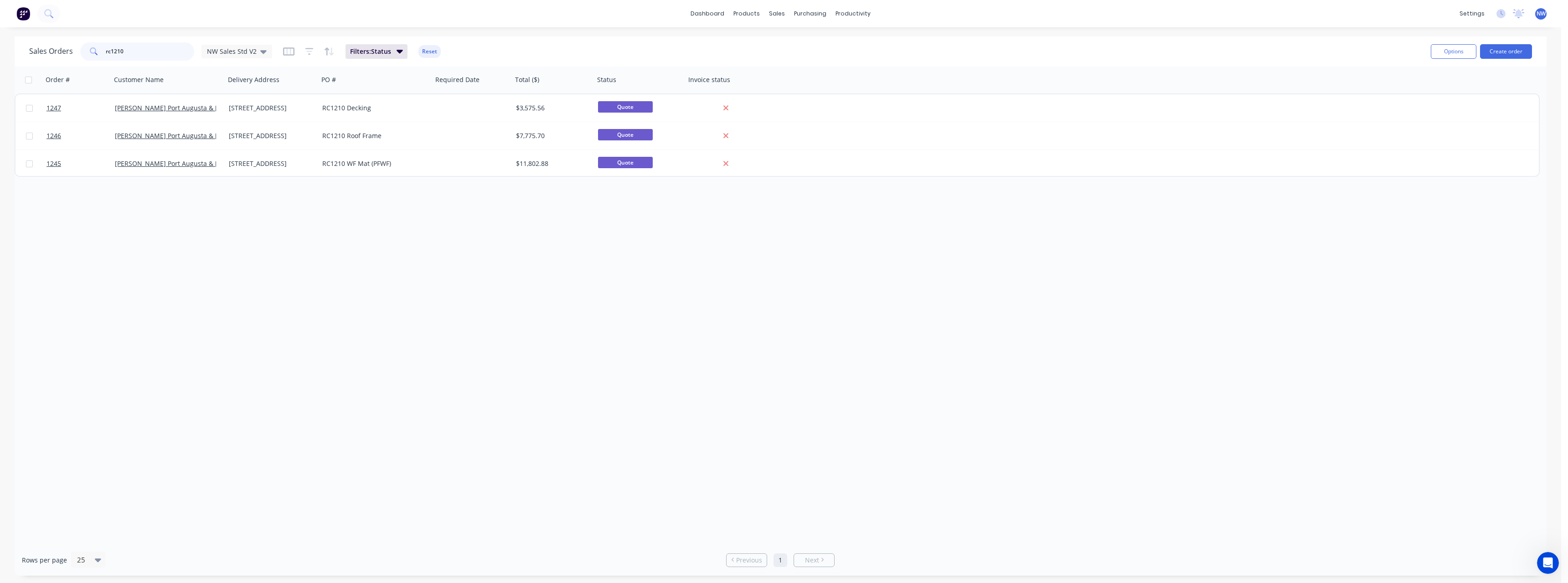
drag, startPoint x: 140, startPoint y: 53, endPoint x: 76, endPoint y: 58, distance: 64.2
click at [76, 58] on div "Sales Orders rc1210 NW Sales Std V2" at bounding box center [150, 52] width 243 height 18
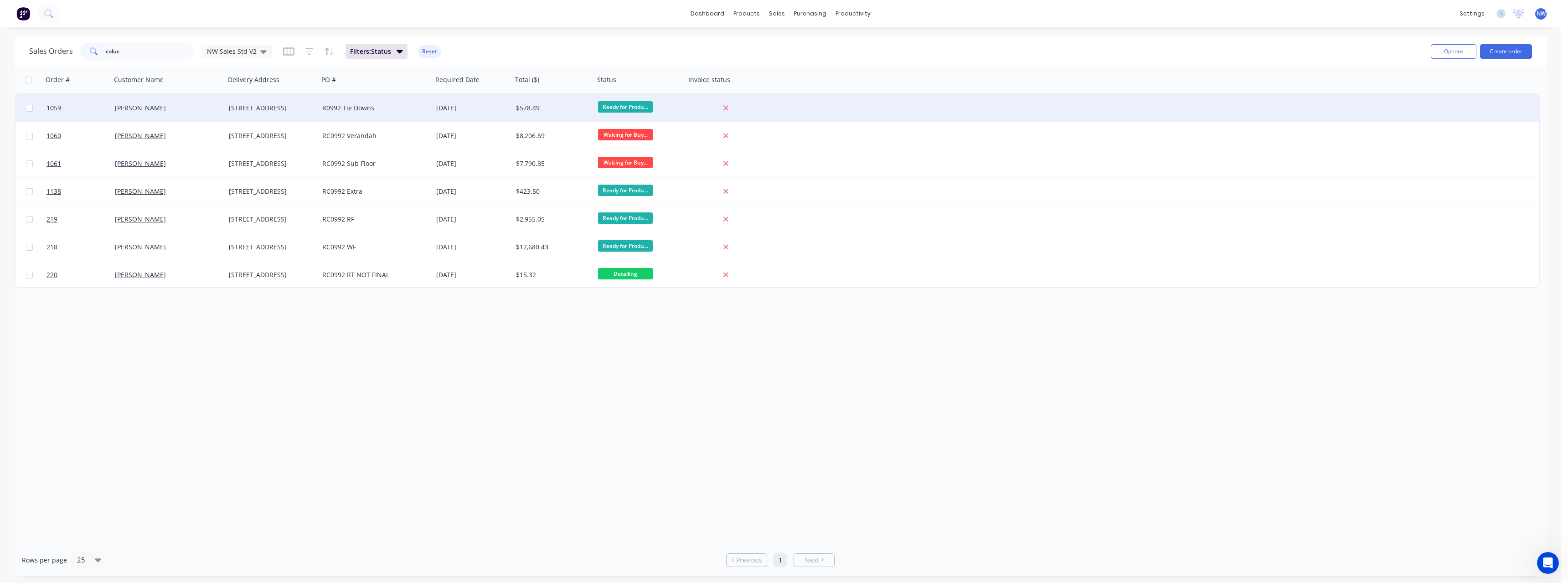
click at [371, 114] on div "R0992 Tie Downs" at bounding box center [376, 108] width 114 height 28
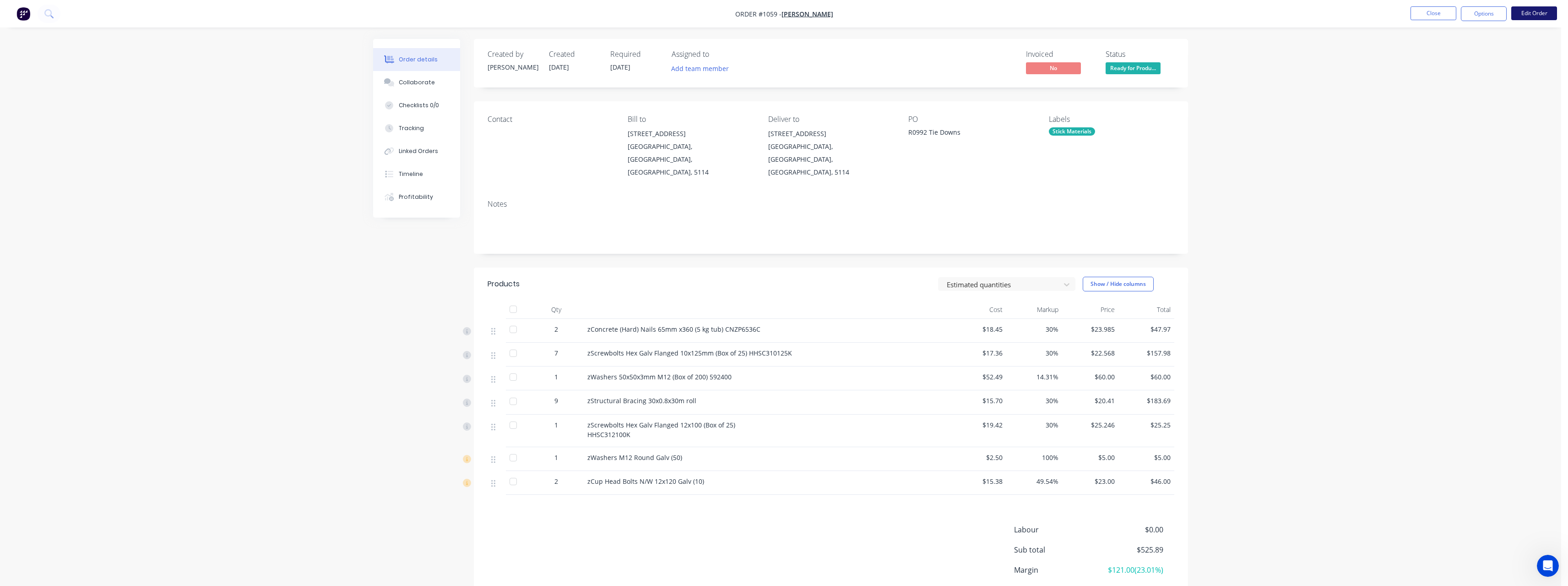
click at [1522, 15] on button "Edit Order" at bounding box center [1534, 13] width 46 height 14
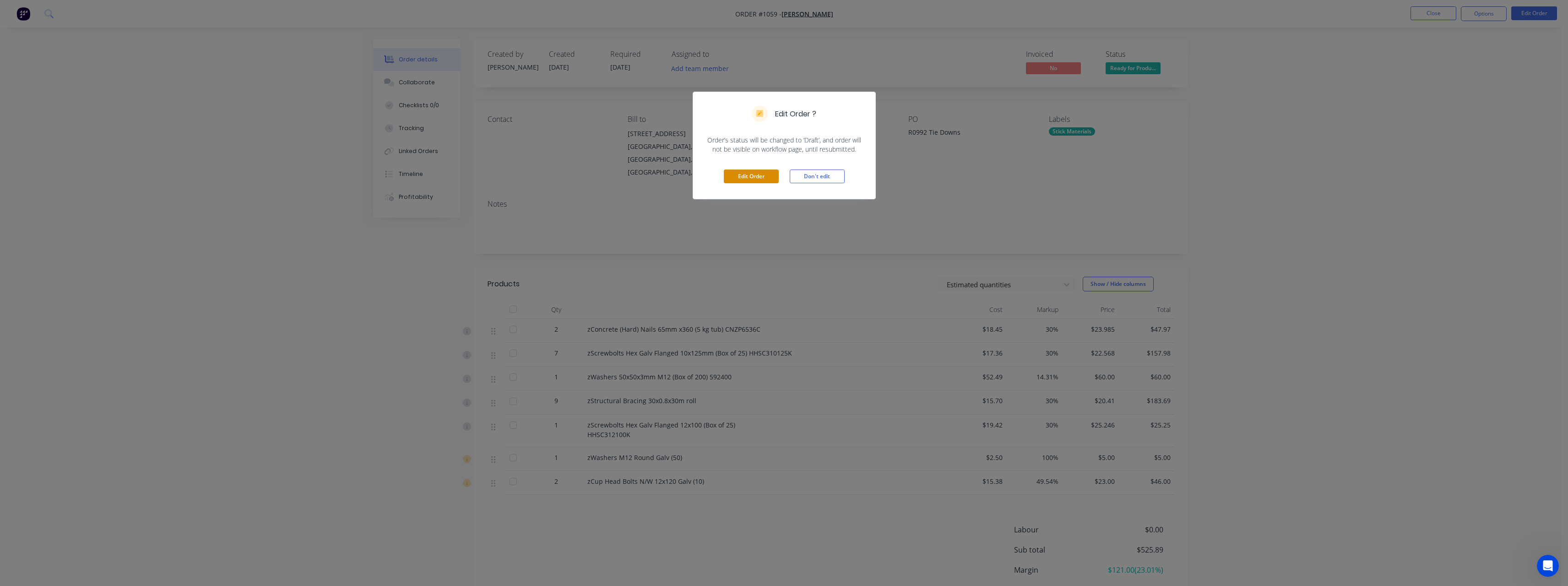
click at [767, 172] on button "Edit Order" at bounding box center [751, 176] width 55 height 14
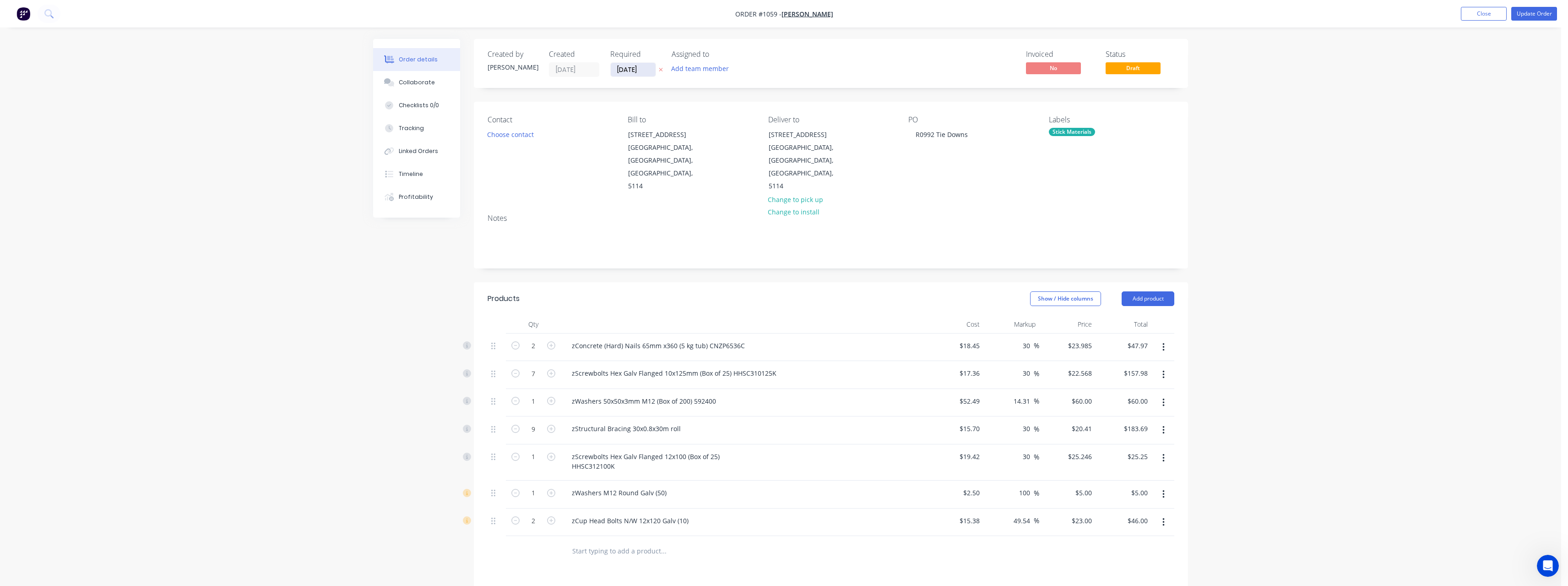
click at [644, 73] on input "13/10/25" at bounding box center [633, 70] width 45 height 14
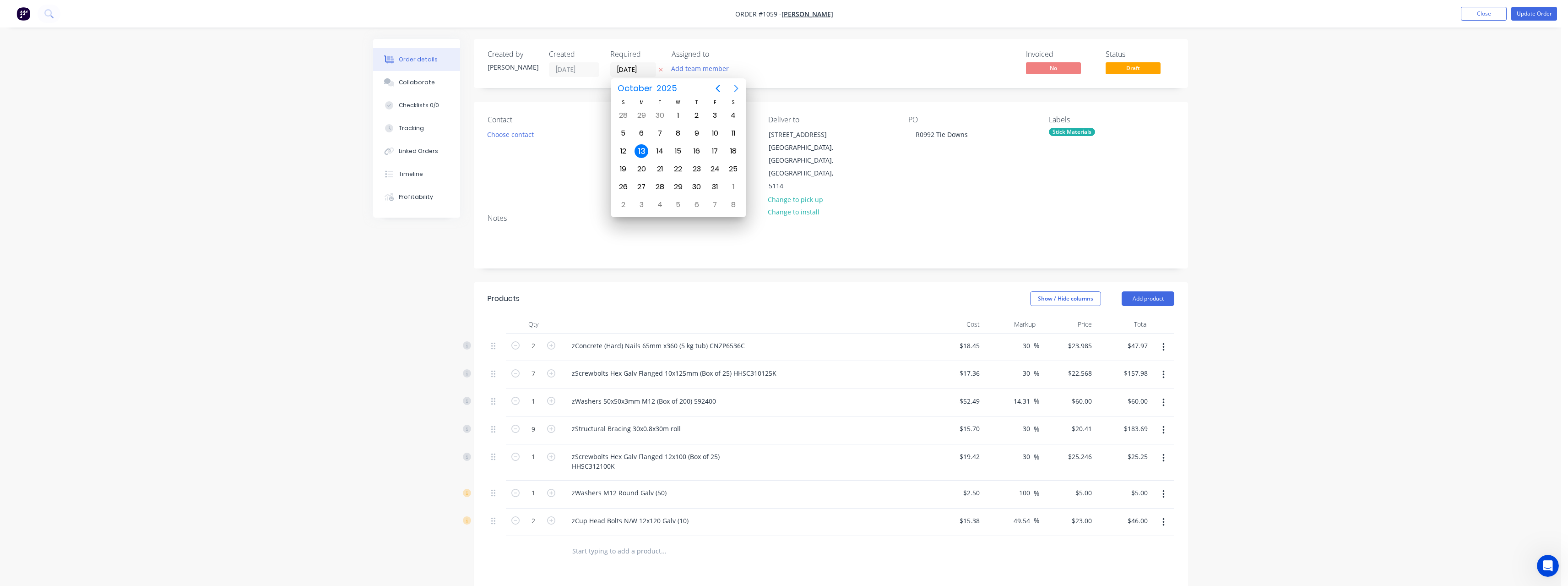
click at [736, 86] on icon "Next page" at bounding box center [736, 88] width 4 height 8
click at [719, 87] on icon "Previous page" at bounding box center [718, 89] width 11 height 11
click at [647, 150] on div "10" at bounding box center [642, 152] width 14 height 14
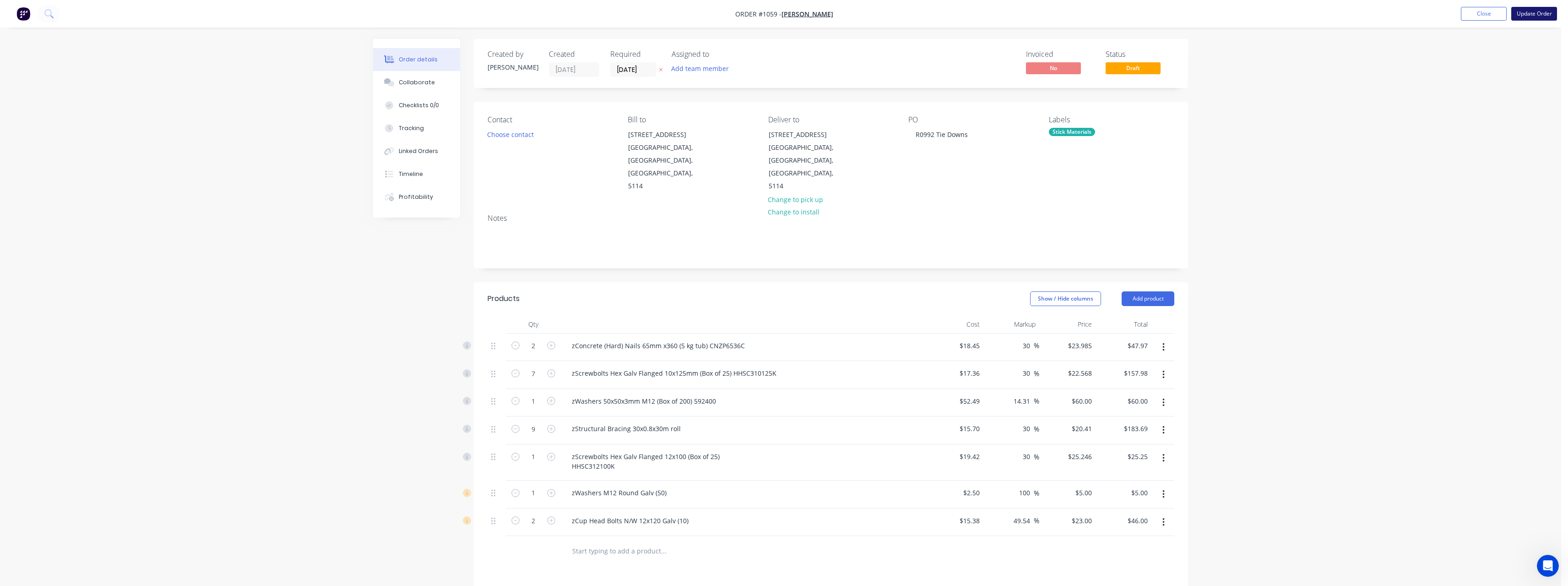
click at [1545, 14] on button "Update Order" at bounding box center [1534, 14] width 46 height 14
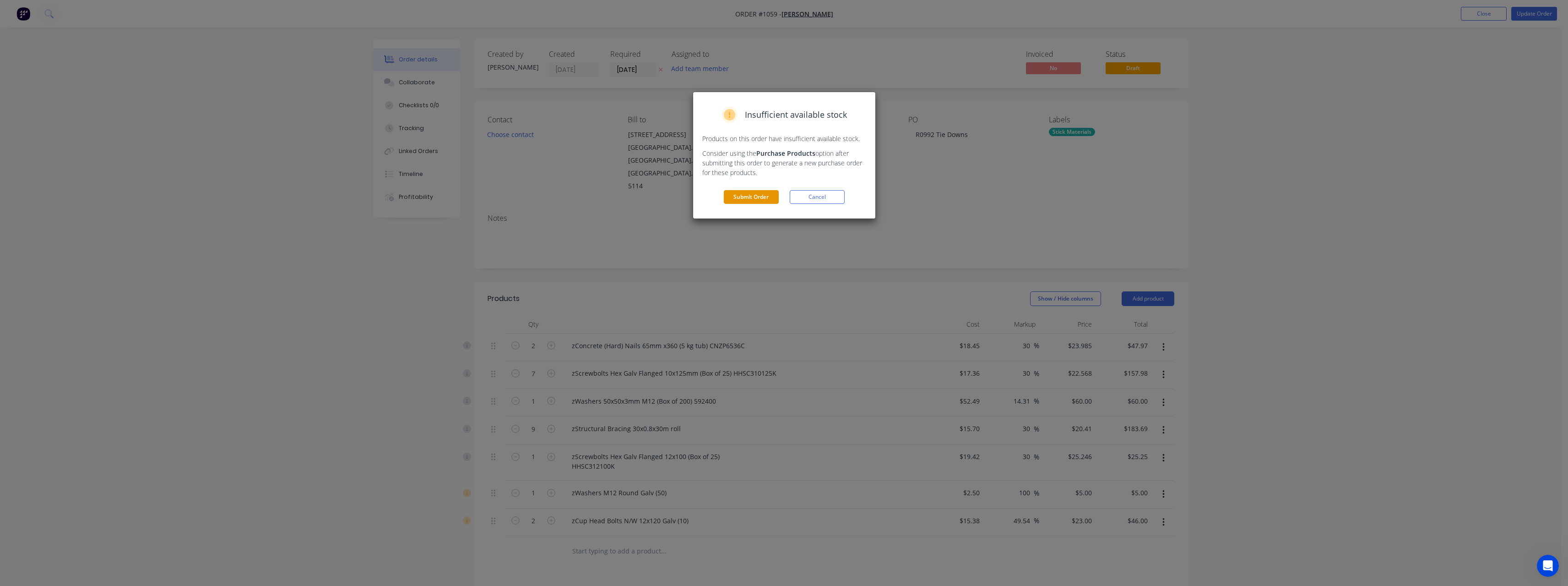
click at [744, 196] on button "Submit Order" at bounding box center [751, 197] width 55 height 14
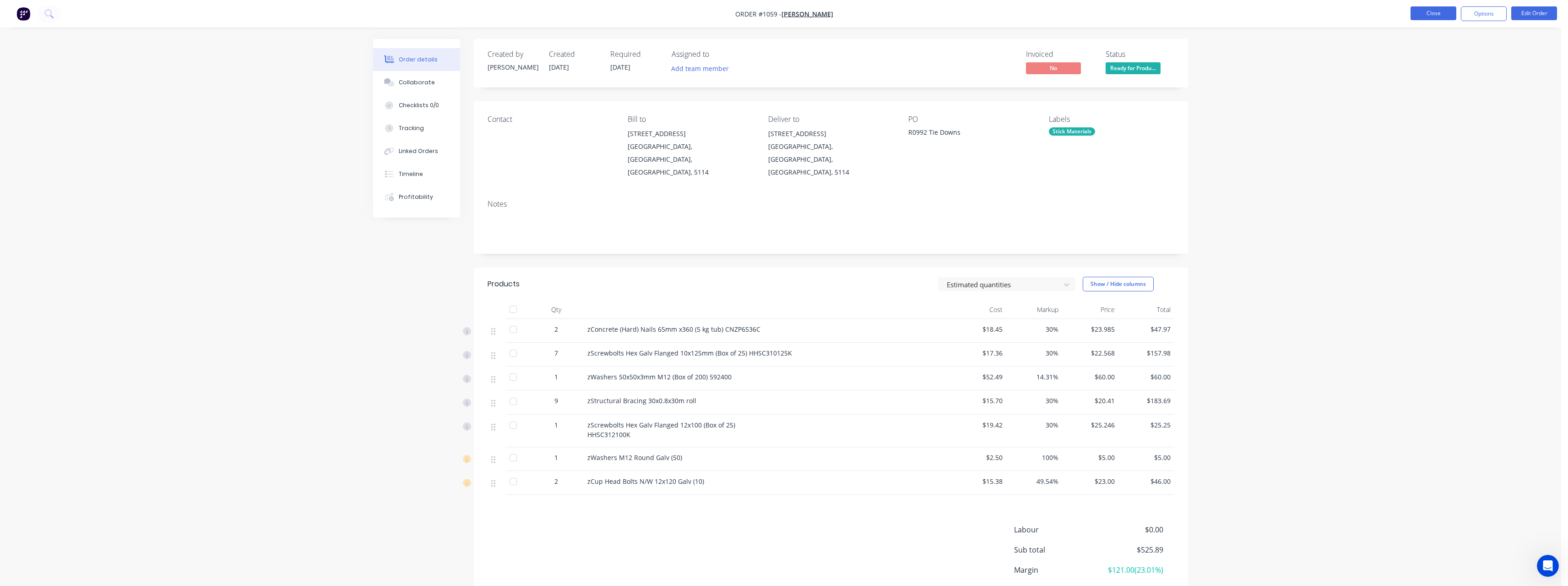
click at [1448, 13] on button "Close" at bounding box center [1433, 13] width 46 height 14
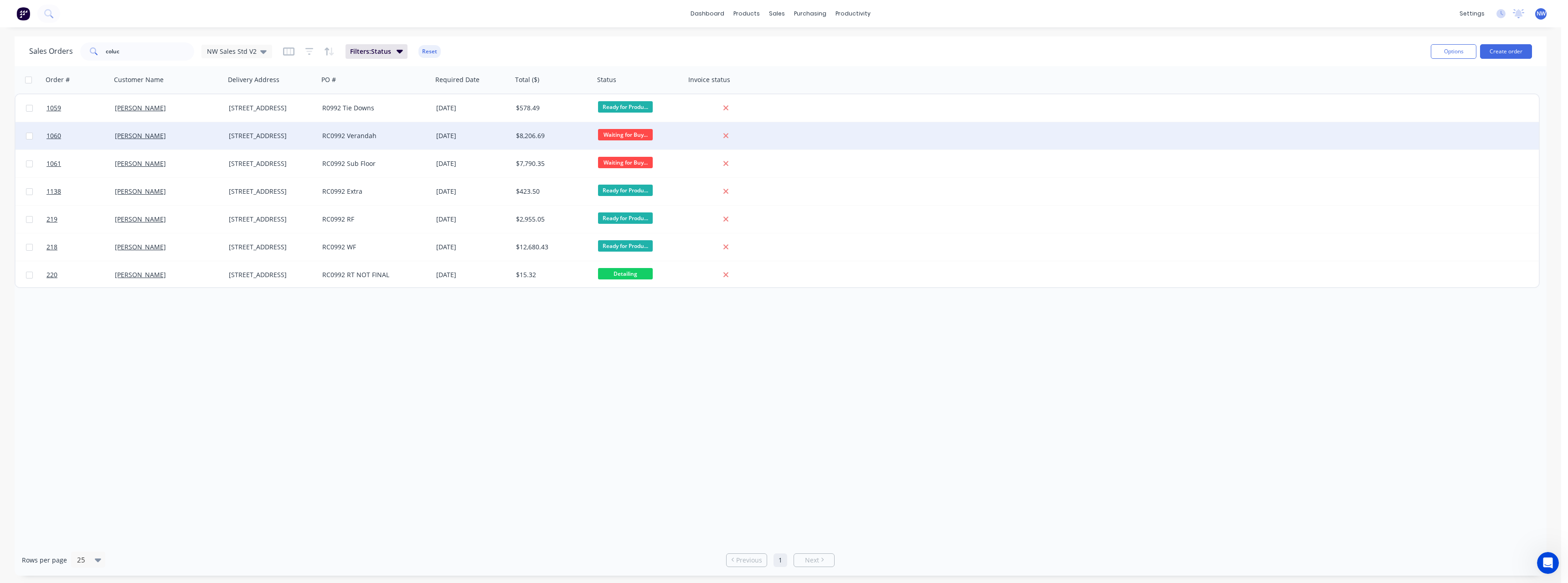
click at [392, 136] on div "RC0992 Verandah" at bounding box center [372, 136] width 101 height 9
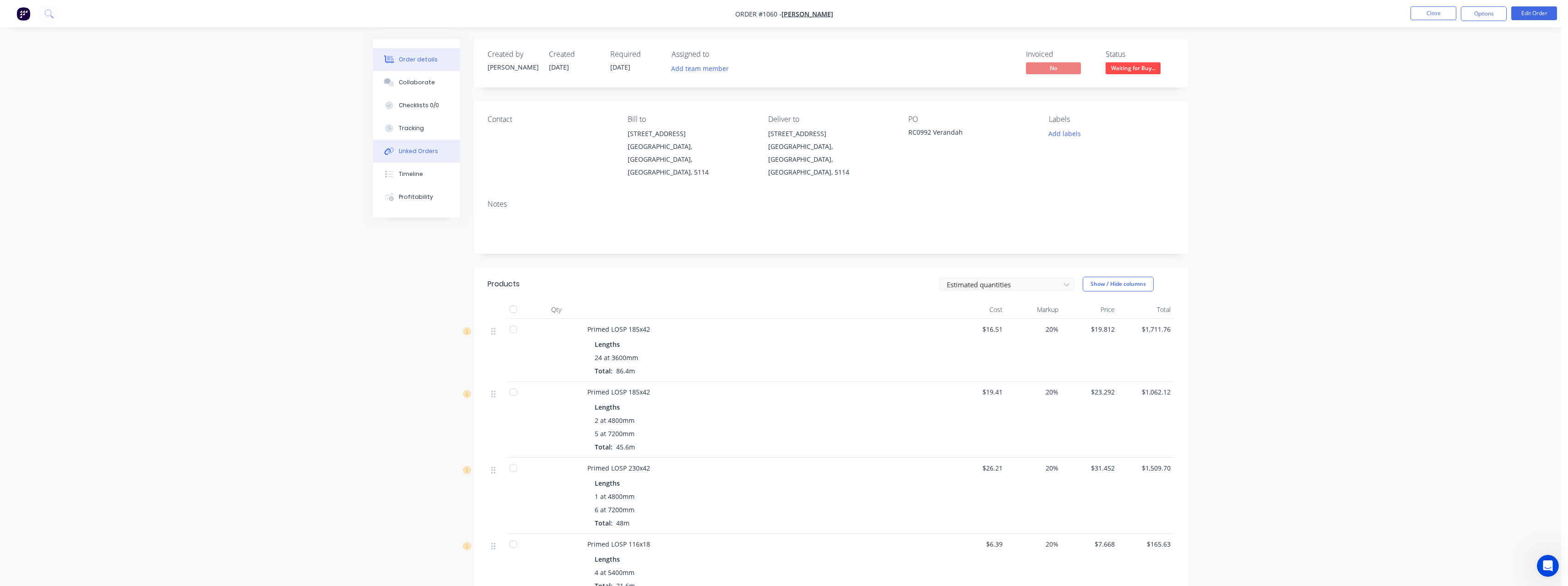
click at [430, 154] on div "Linked Orders" at bounding box center [418, 152] width 39 height 8
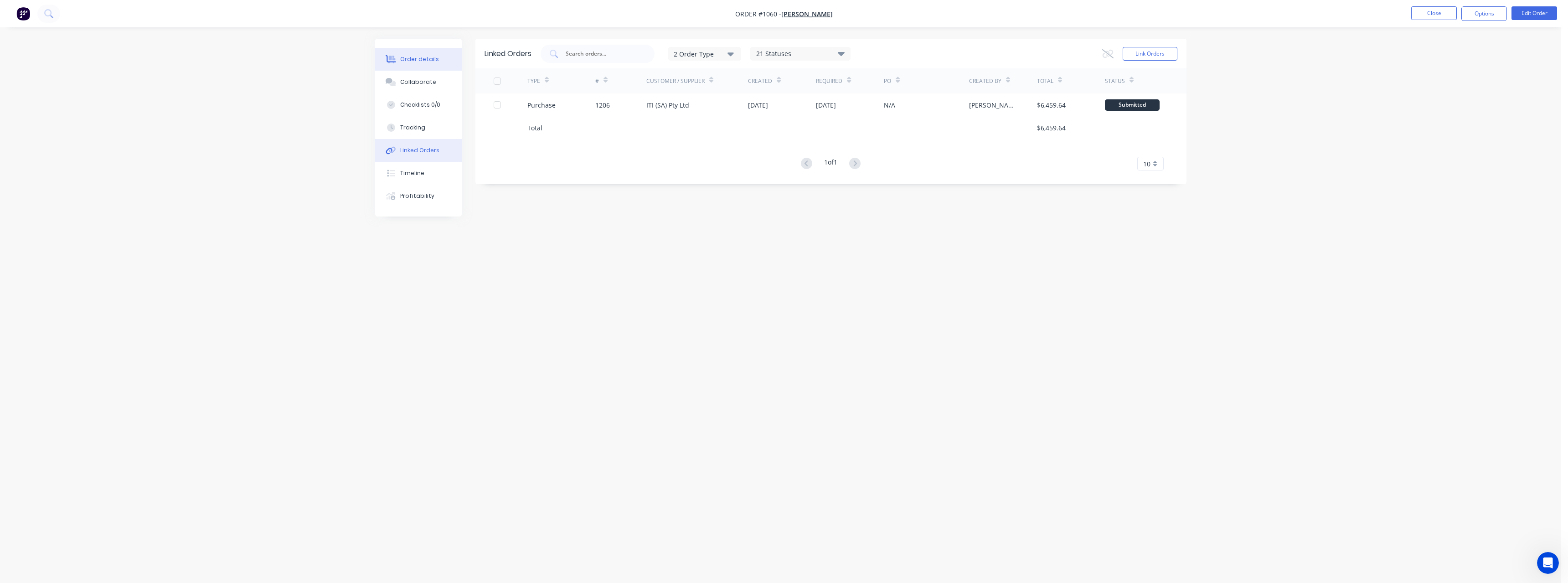
click at [427, 64] on button "Order details" at bounding box center [419, 59] width 87 height 23
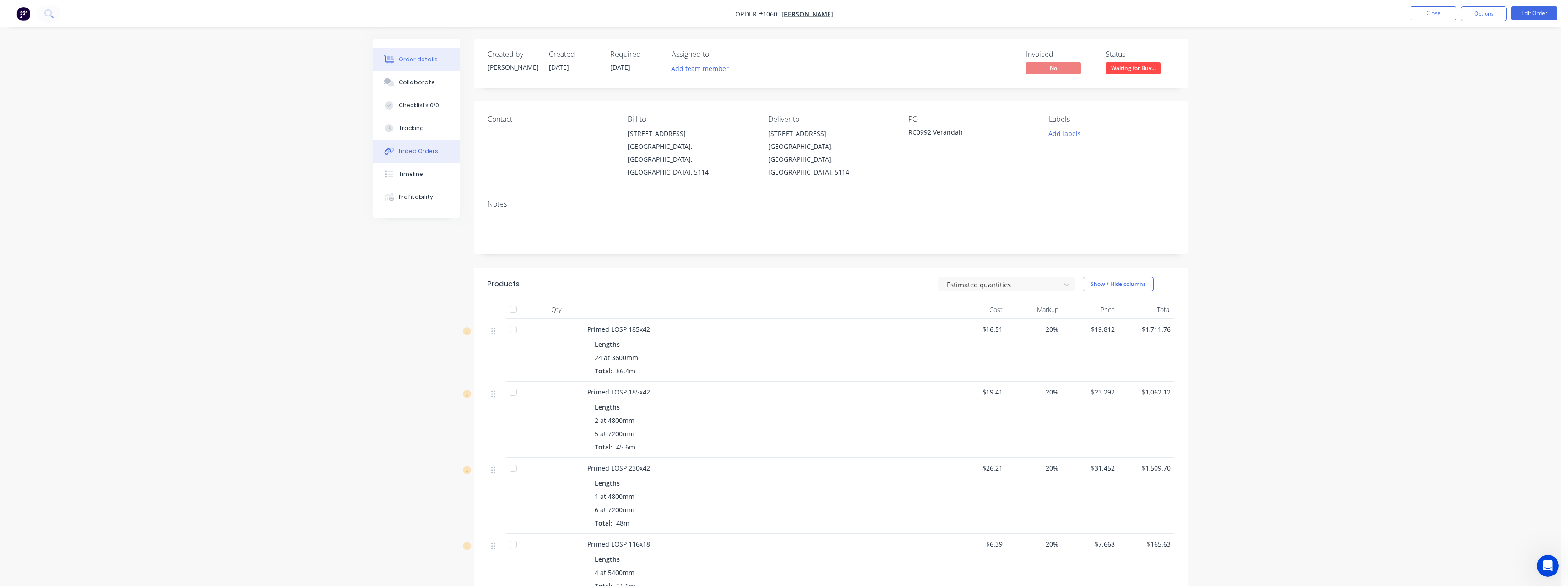
click at [437, 150] on button "Linked Orders" at bounding box center [417, 151] width 87 height 23
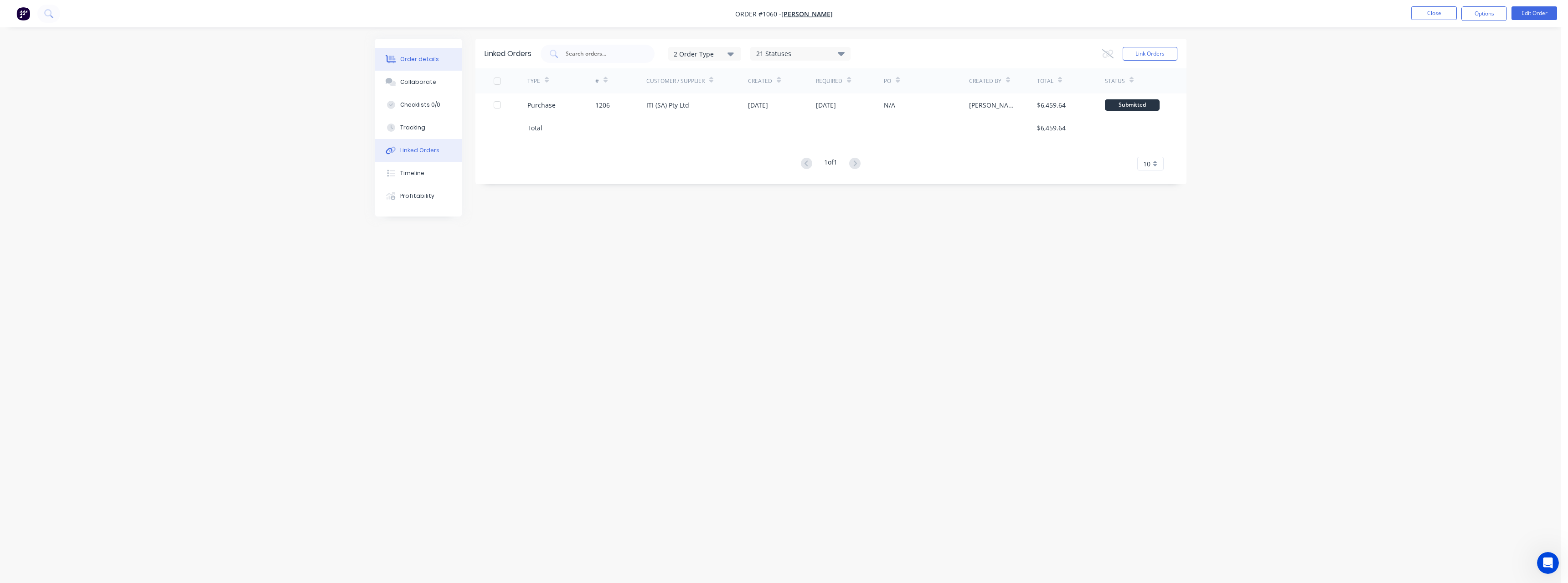
click at [427, 59] on div "Order details" at bounding box center [419, 59] width 39 height 8
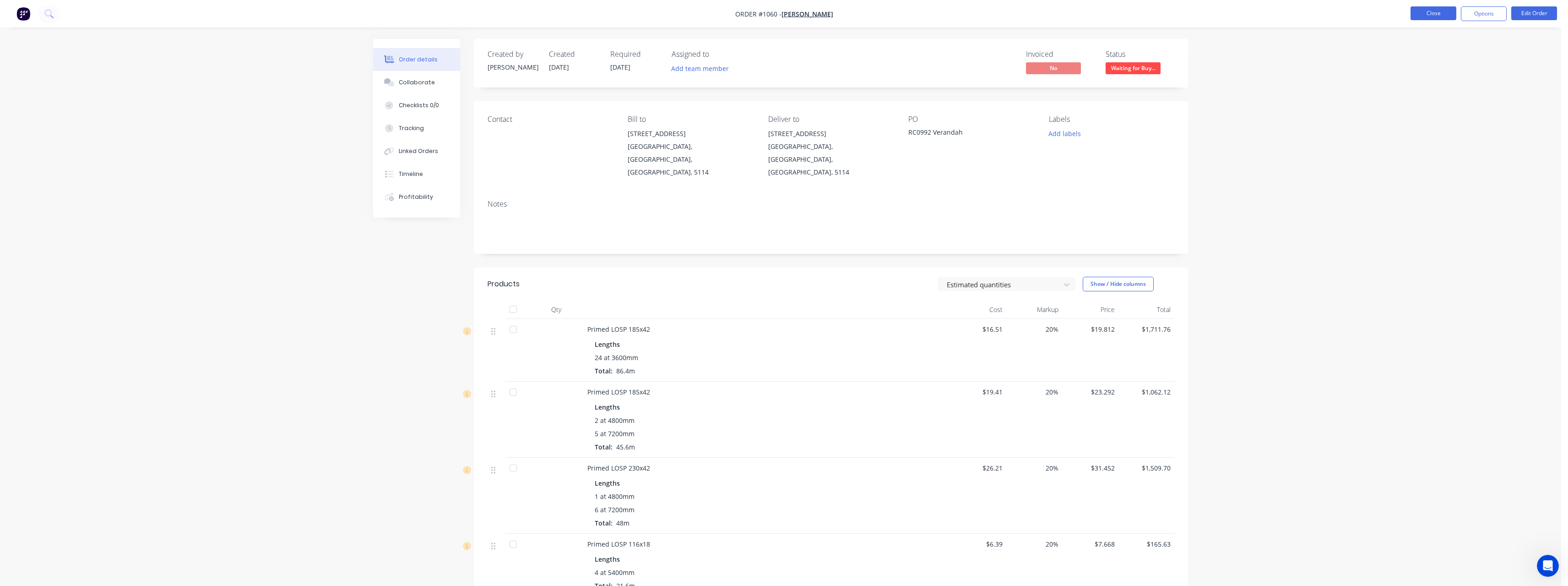
click at [1432, 17] on button "Close" at bounding box center [1433, 13] width 46 height 14
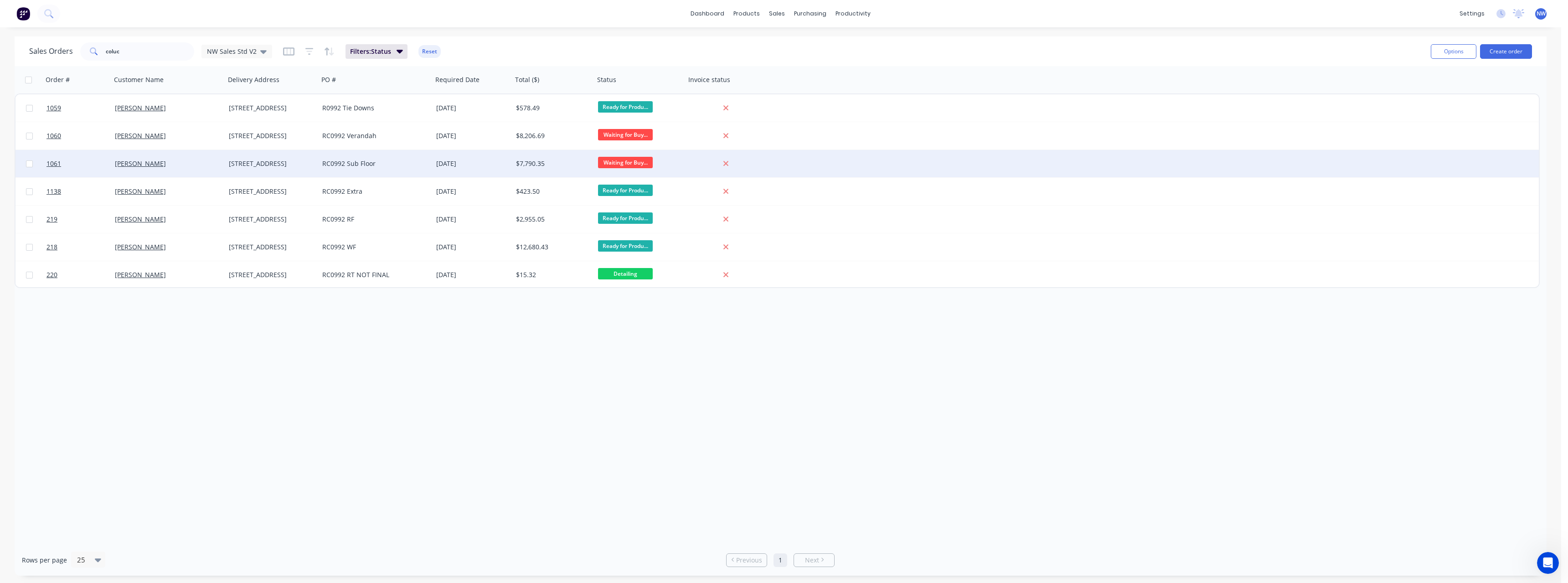
click at [354, 162] on div "RC0992 Sub Floor" at bounding box center [372, 163] width 101 height 9
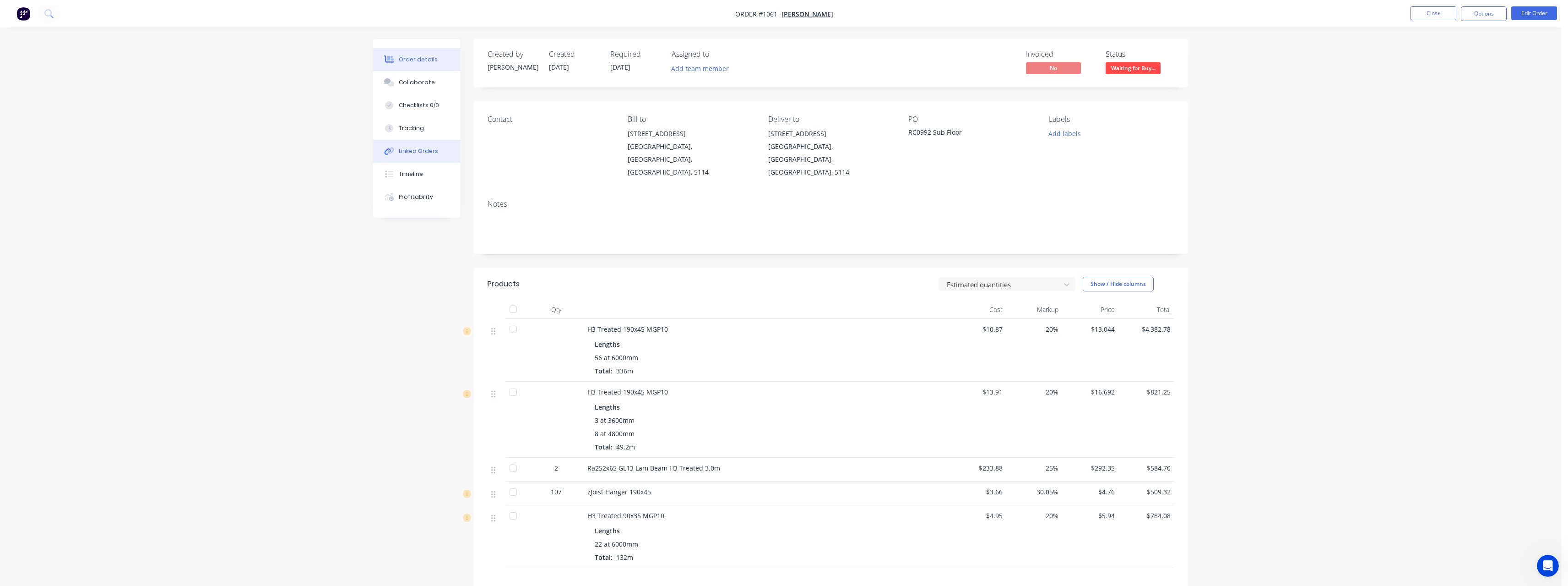
click at [431, 150] on div "Linked Orders" at bounding box center [418, 152] width 39 height 8
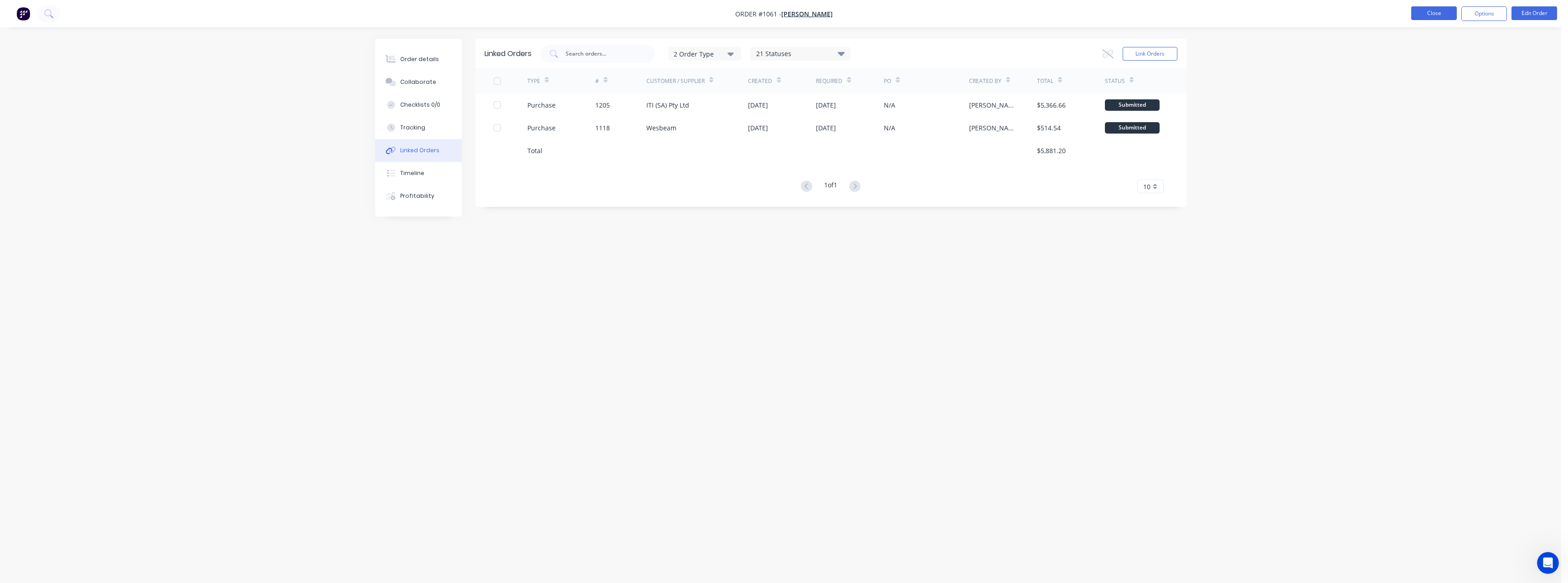
click at [1447, 14] on button "Close" at bounding box center [1434, 13] width 45 height 14
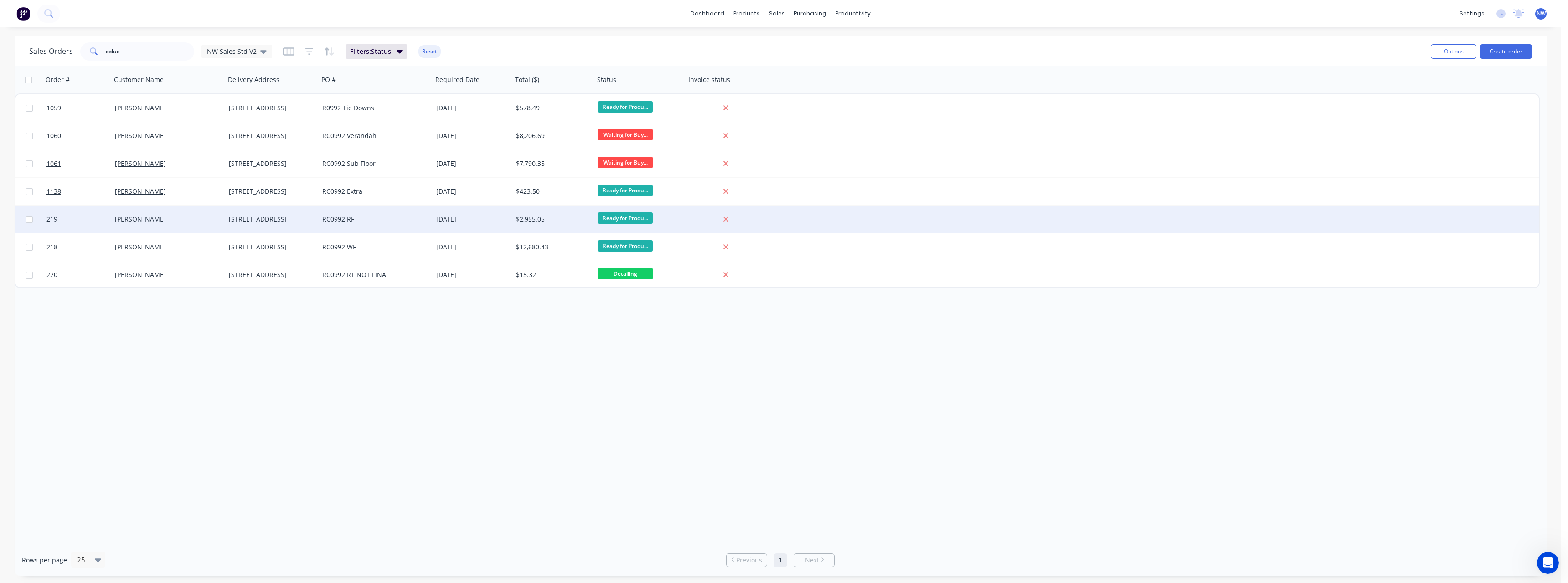
click at [358, 214] on div "RC0992 RF" at bounding box center [376, 220] width 114 height 28
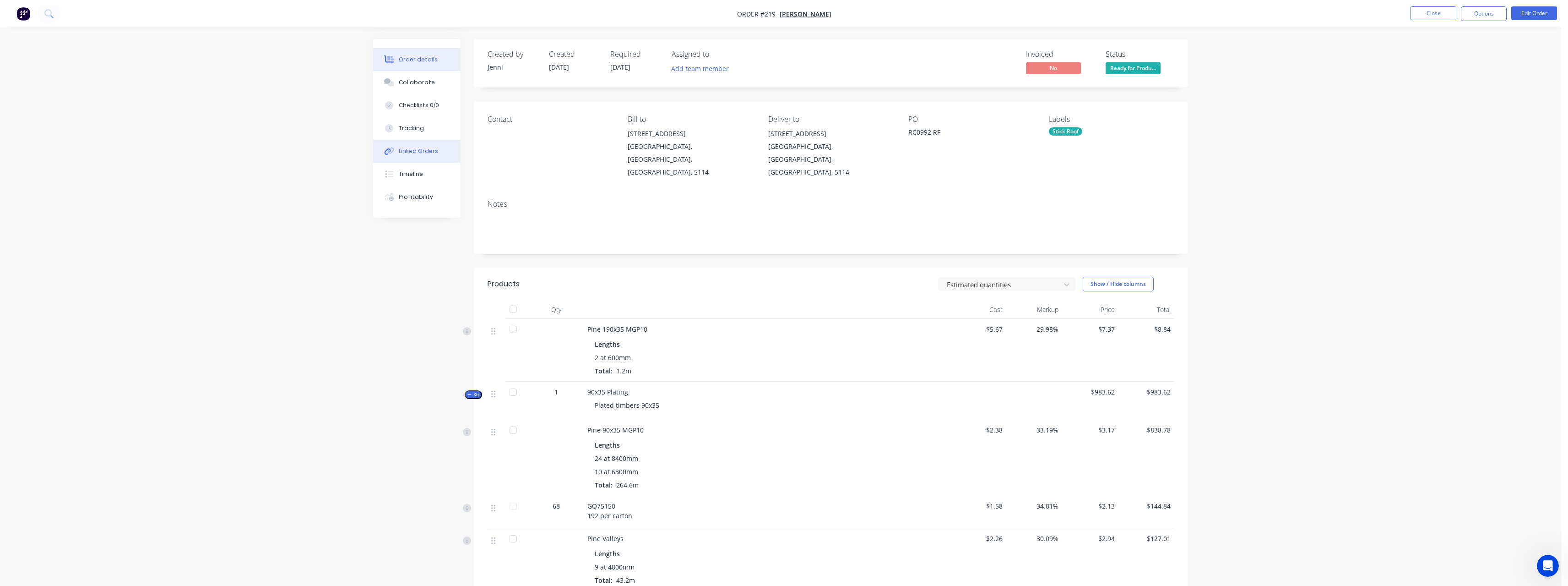
click at [414, 154] on div "Linked Orders" at bounding box center [418, 152] width 39 height 8
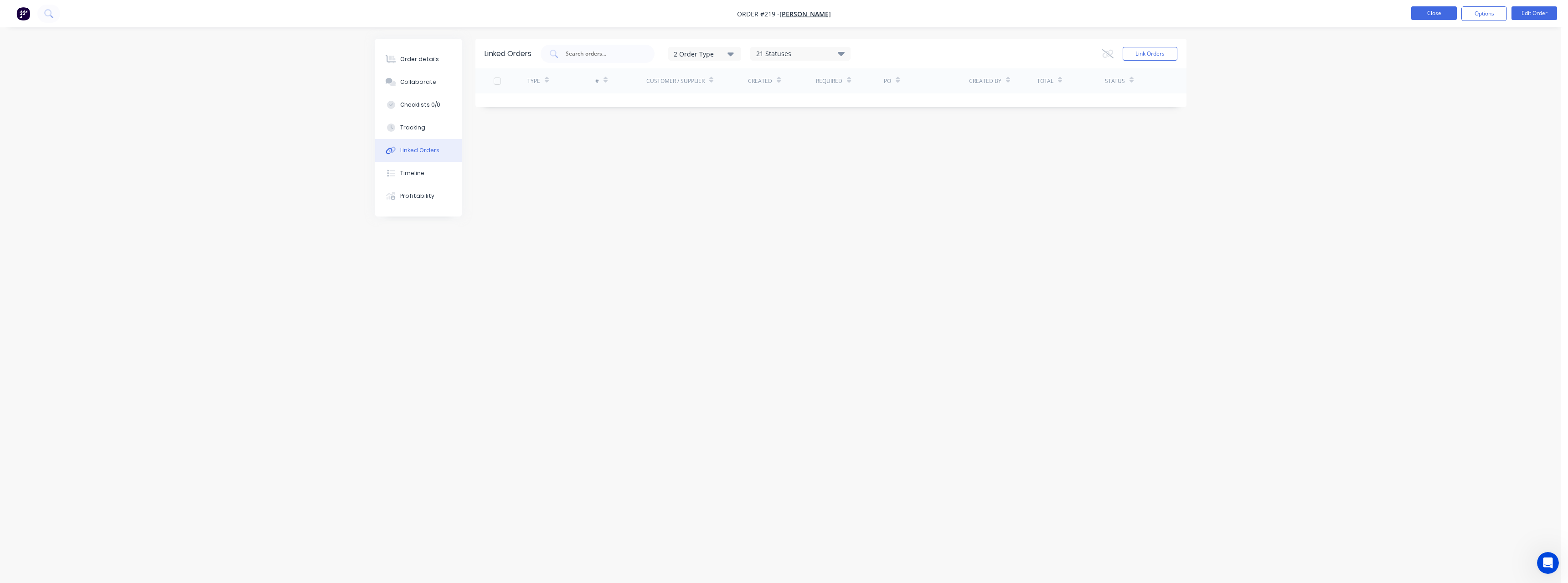
click at [1447, 8] on button "Close" at bounding box center [1434, 13] width 45 height 14
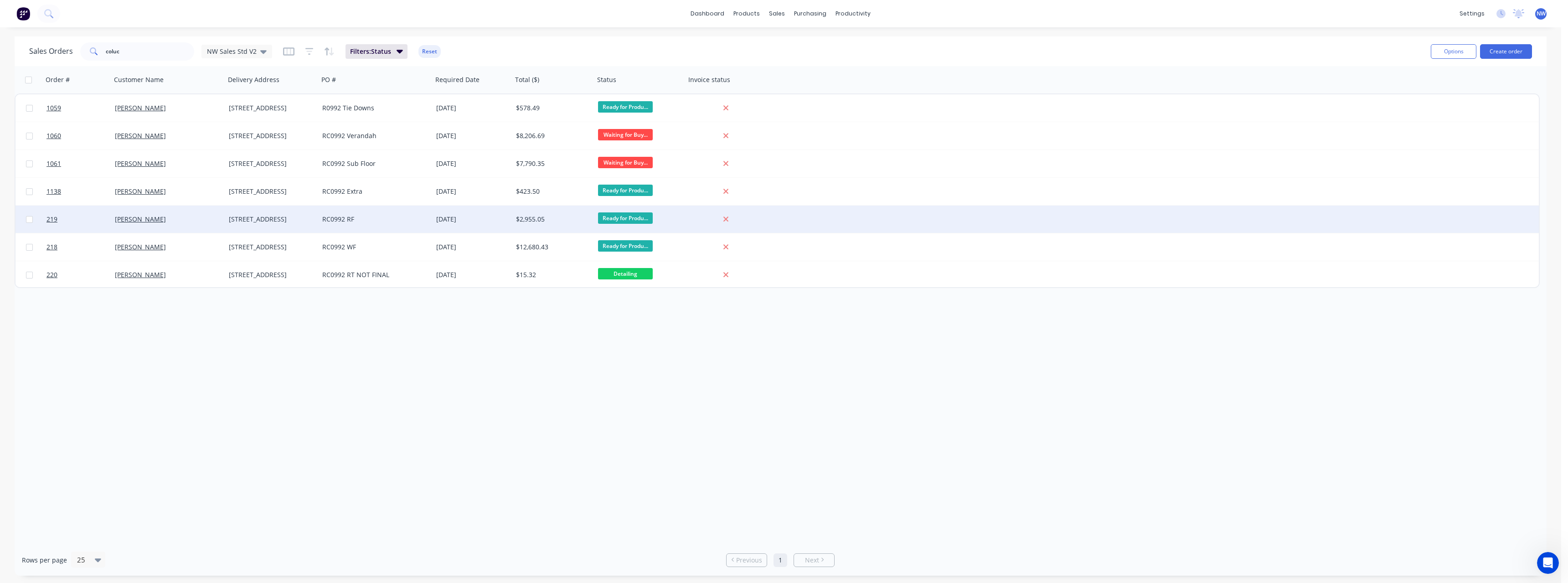
click at [358, 223] on div "RC0992 RF" at bounding box center [372, 219] width 101 height 9
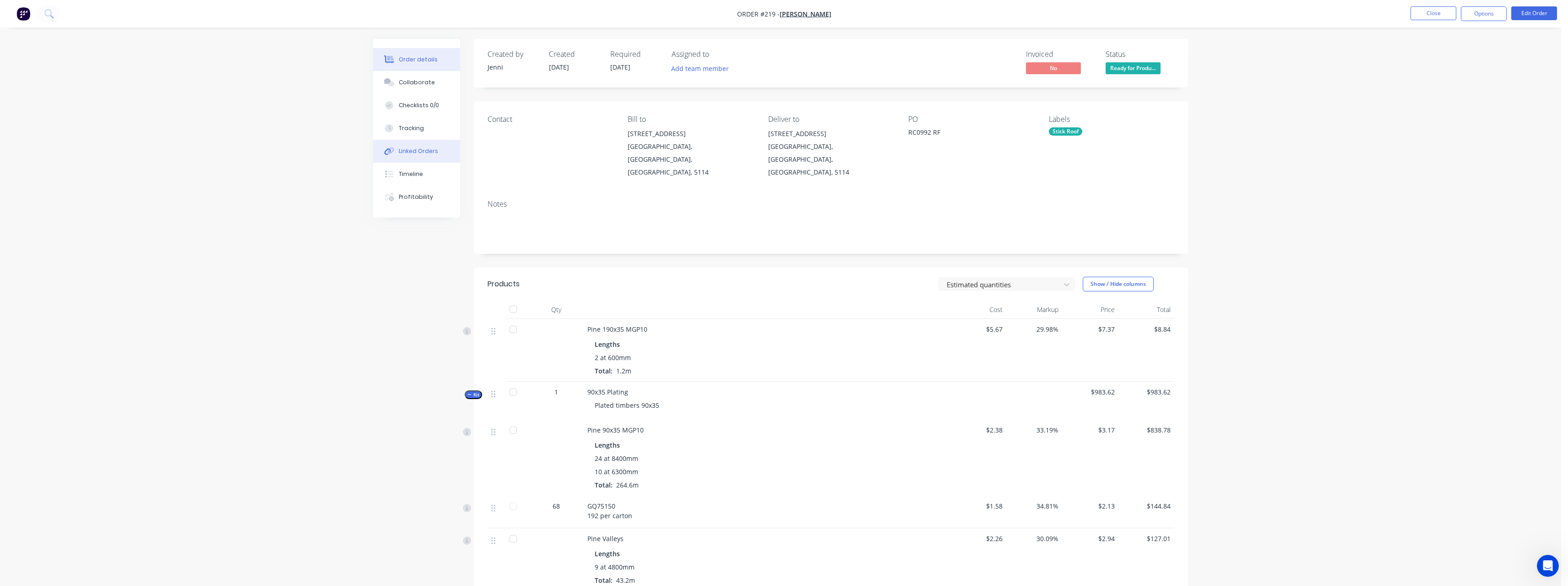
click at [409, 152] on div "Linked Orders" at bounding box center [418, 152] width 39 height 8
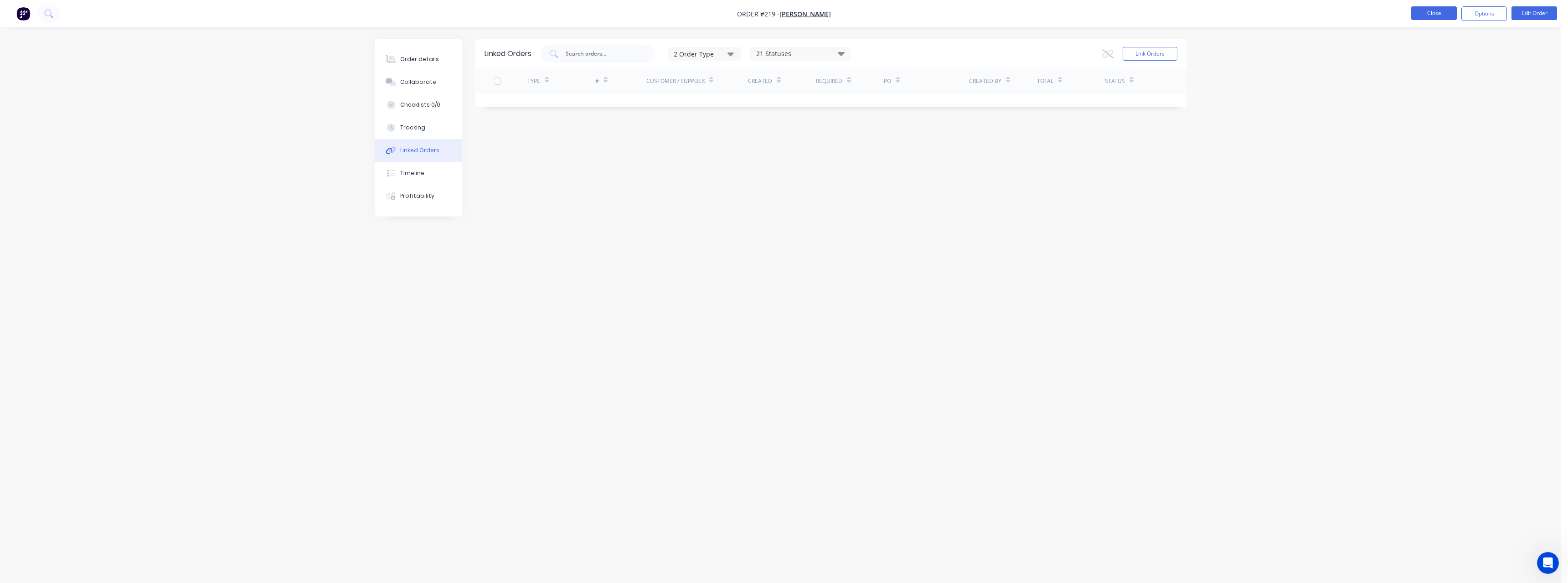
click at [1419, 13] on button "Close" at bounding box center [1434, 13] width 45 height 14
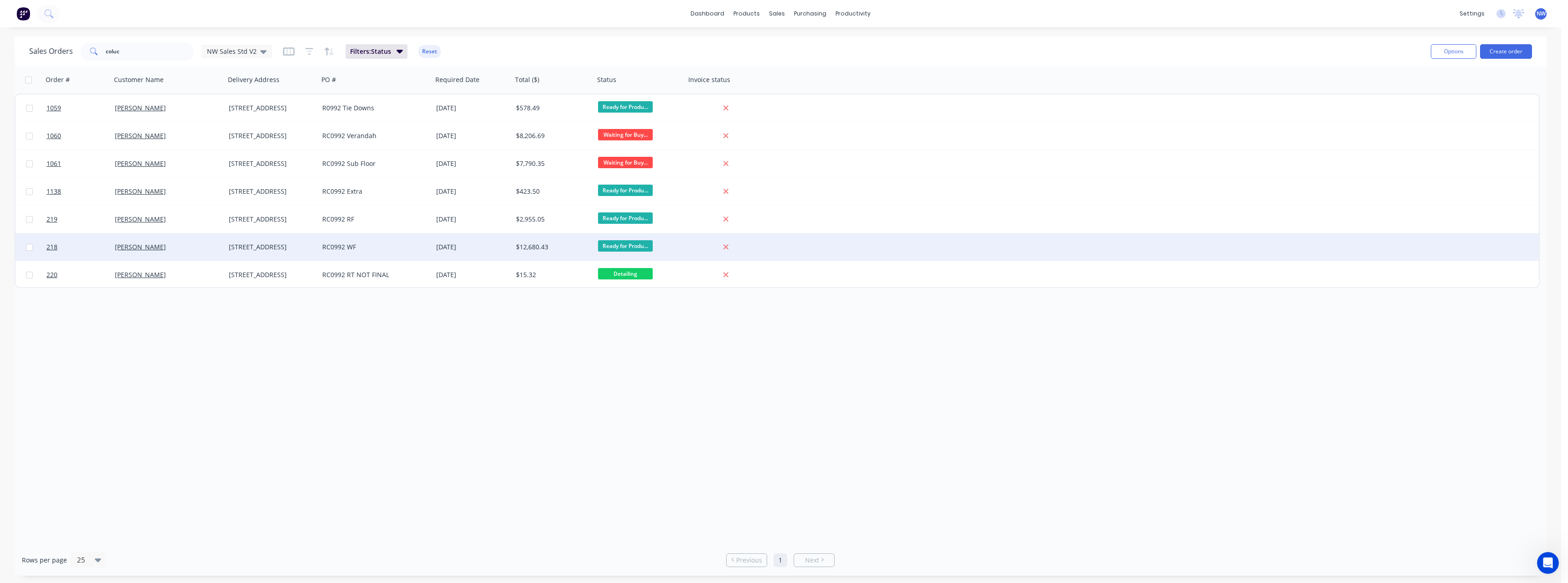
click at [361, 248] on div "RC0992 WF" at bounding box center [372, 246] width 101 height 9
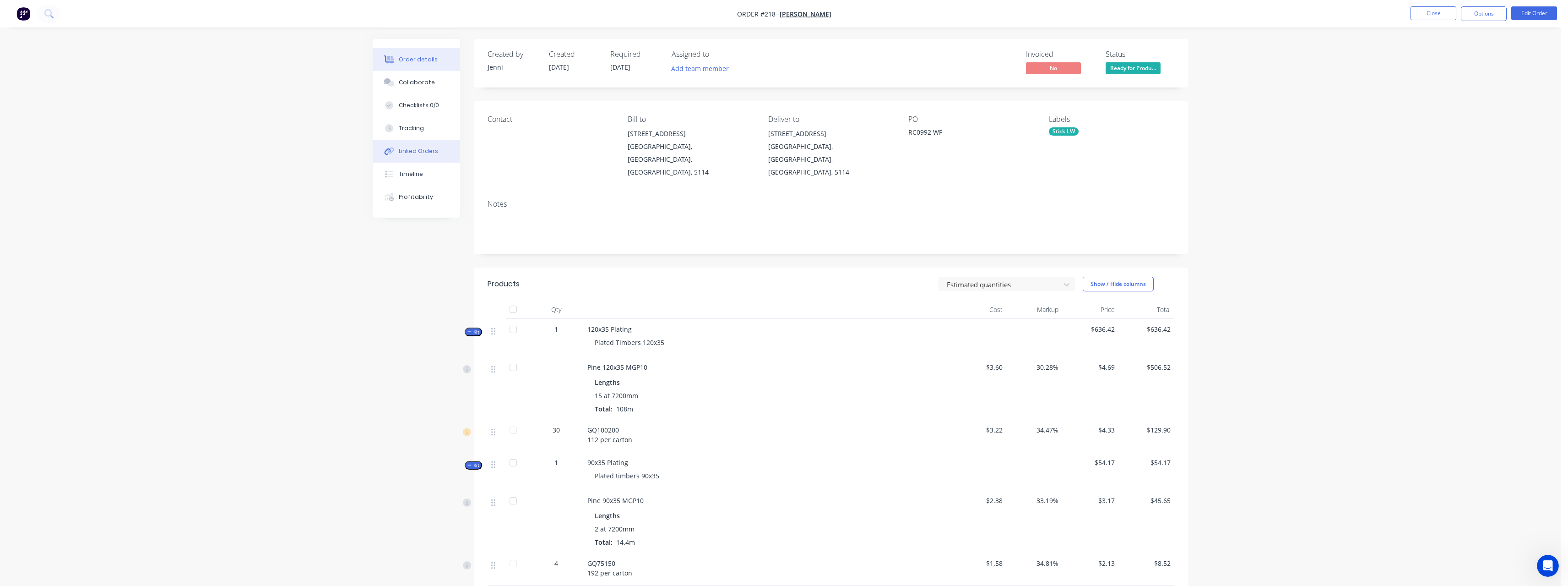
click at [421, 147] on button "Linked Orders" at bounding box center [417, 151] width 87 height 23
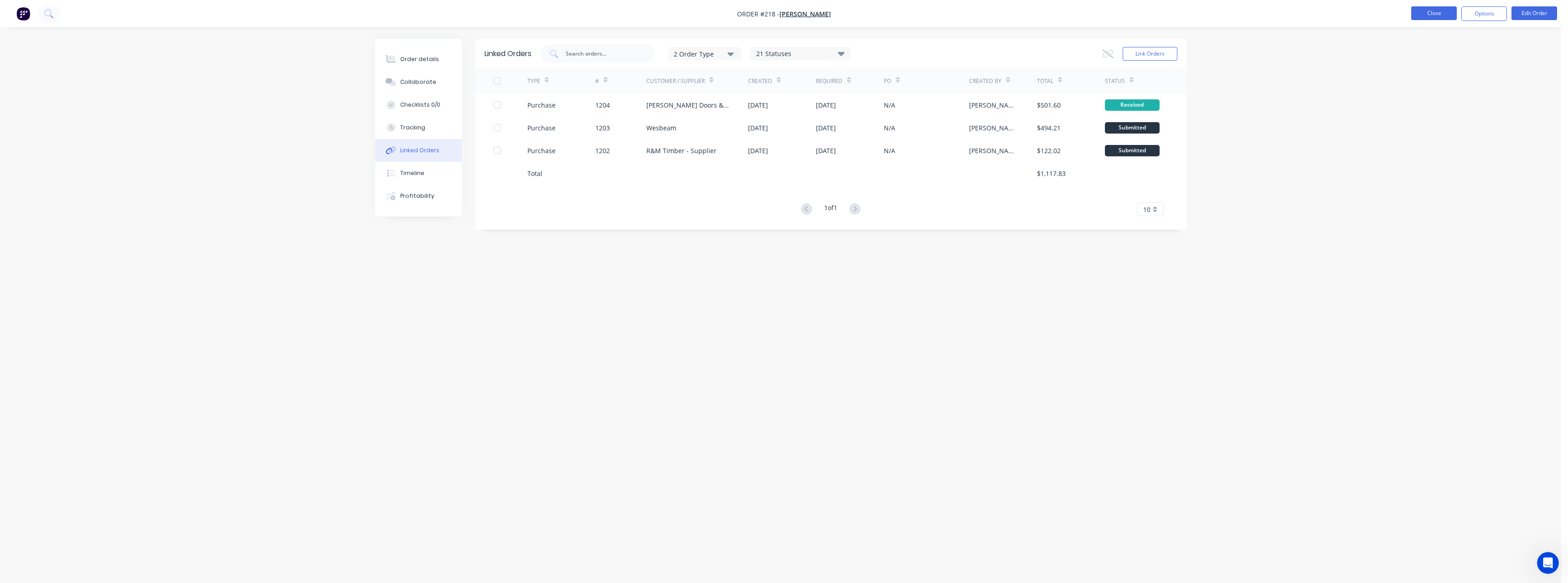
click at [1428, 14] on button "Close" at bounding box center [1434, 13] width 45 height 14
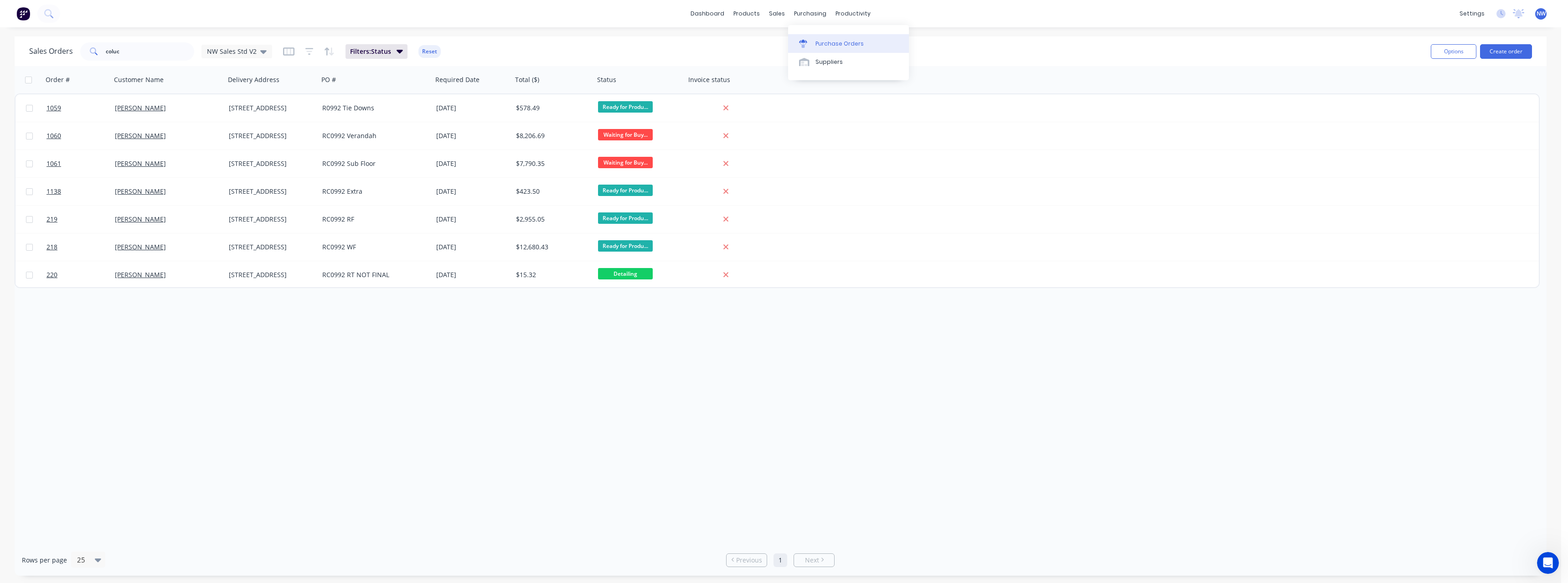
click at [837, 40] on div "Purchase Orders" at bounding box center [840, 44] width 48 height 8
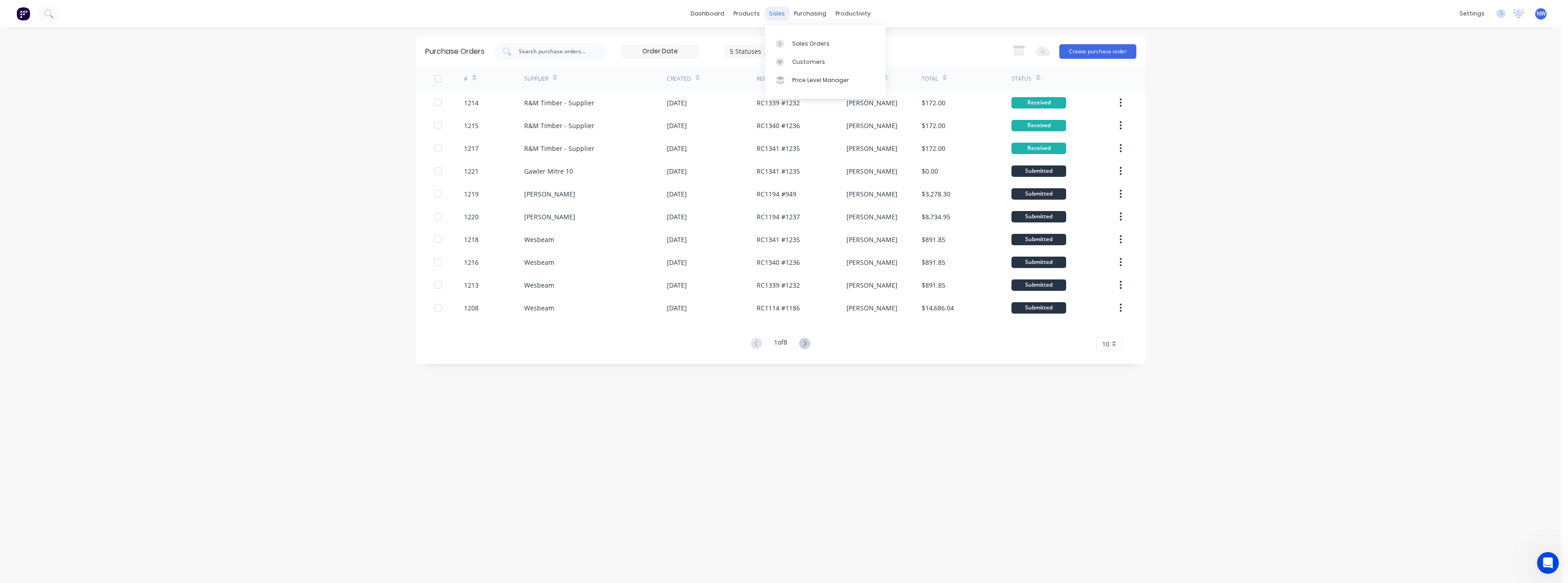
click at [785, 14] on div "sales" at bounding box center [776, 14] width 25 height 14
click at [794, 40] on div "Sales Orders" at bounding box center [811, 44] width 37 height 8
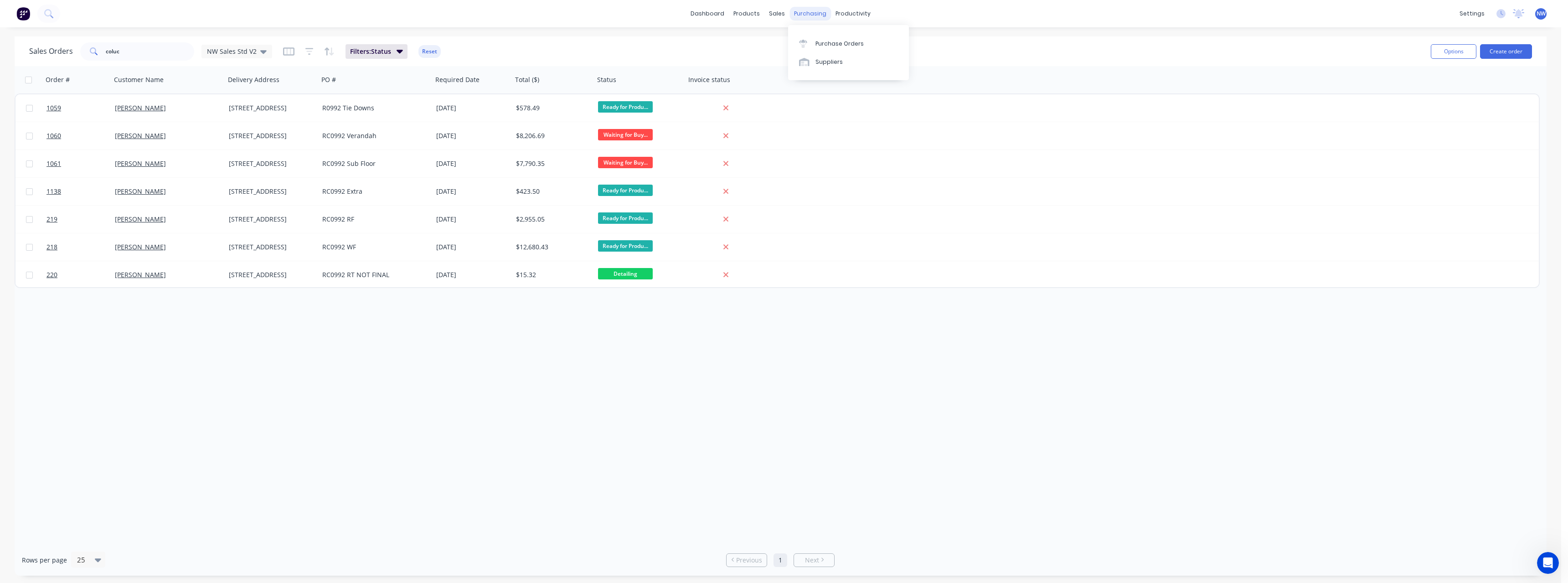
click at [817, 14] on div "purchasing" at bounding box center [810, 14] width 41 height 14
click at [825, 41] on div "Purchase Orders" at bounding box center [840, 44] width 48 height 8
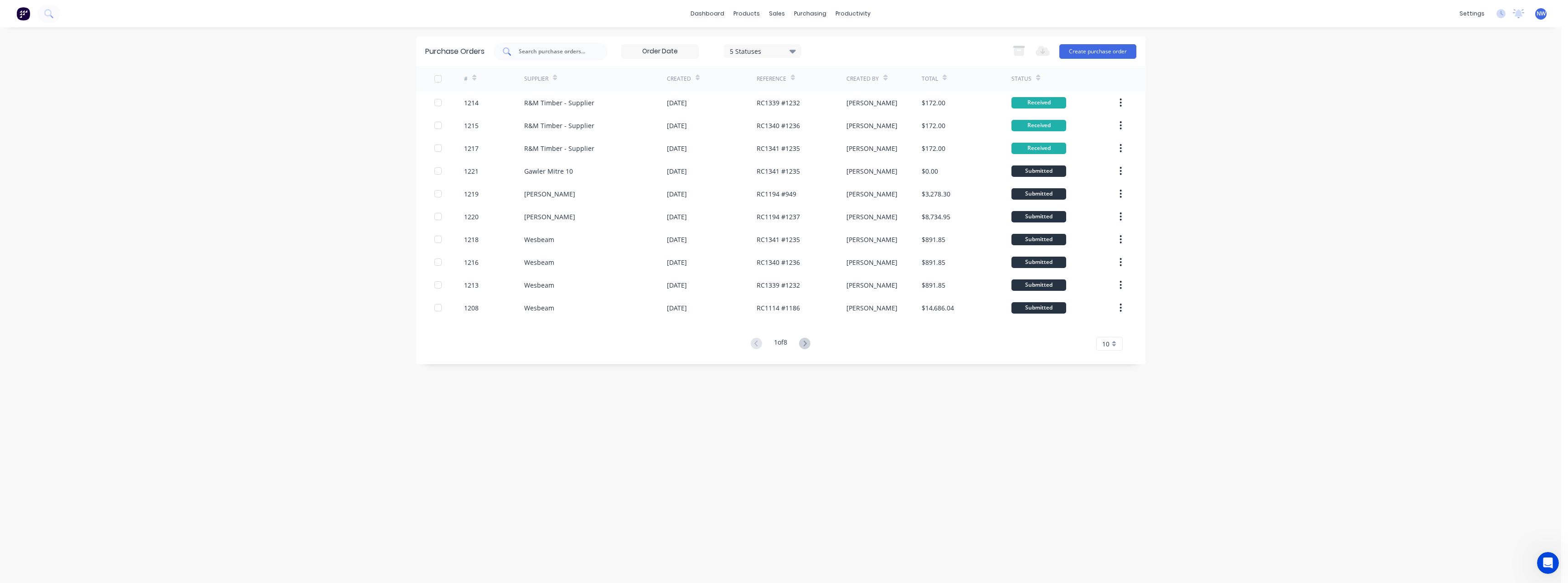
click at [539, 52] on input "text" at bounding box center [555, 51] width 76 height 9
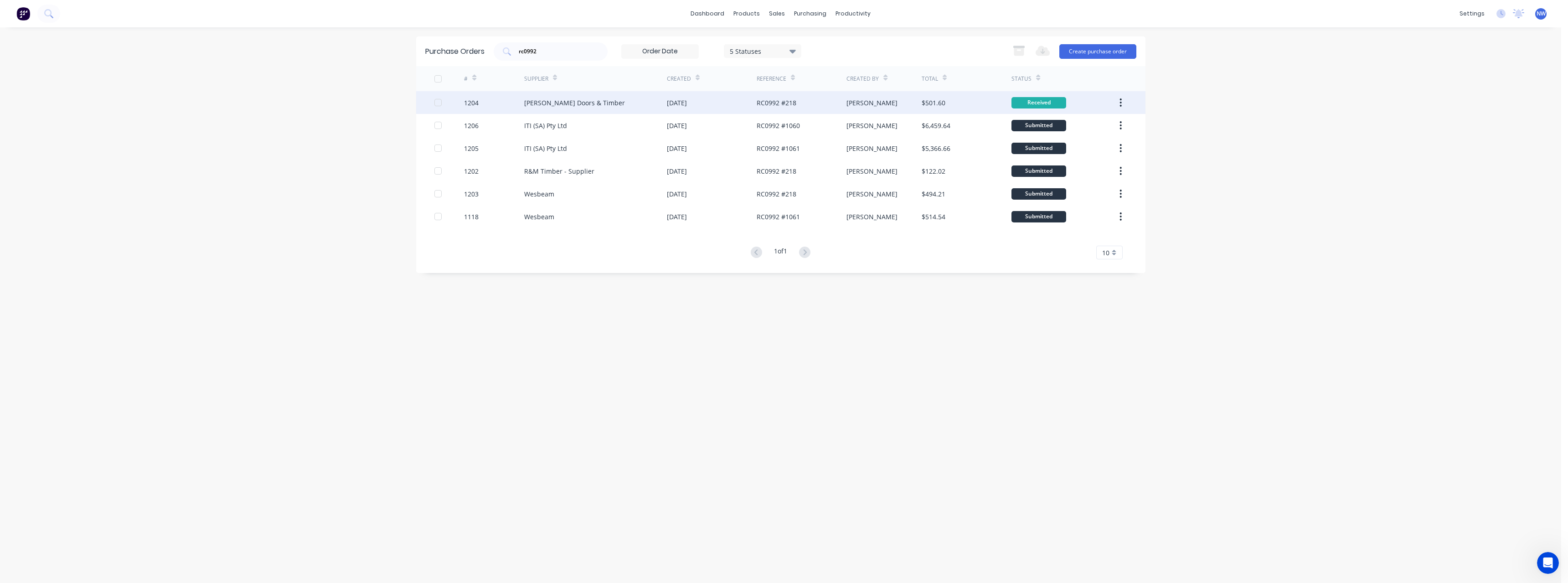
click at [580, 100] on div "[PERSON_NAME] Doors & Timber" at bounding box center [574, 103] width 100 height 10
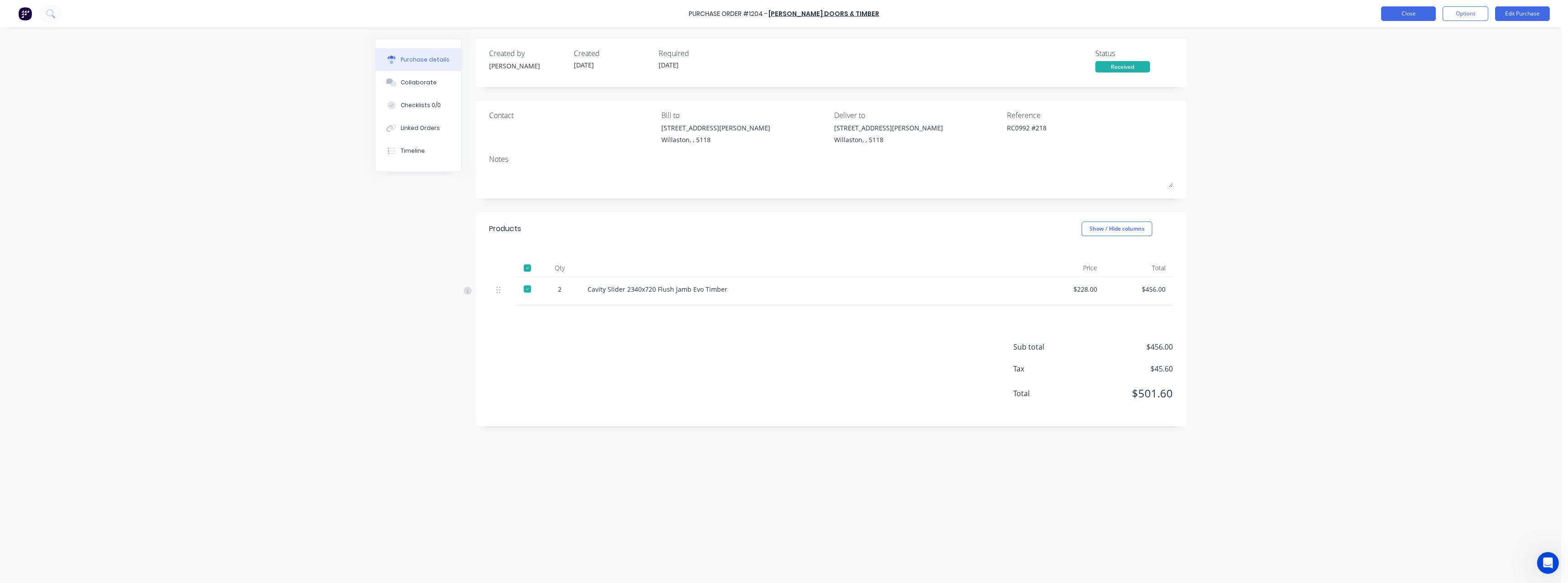
click at [1399, 17] on button "Close" at bounding box center [1408, 13] width 54 height 14
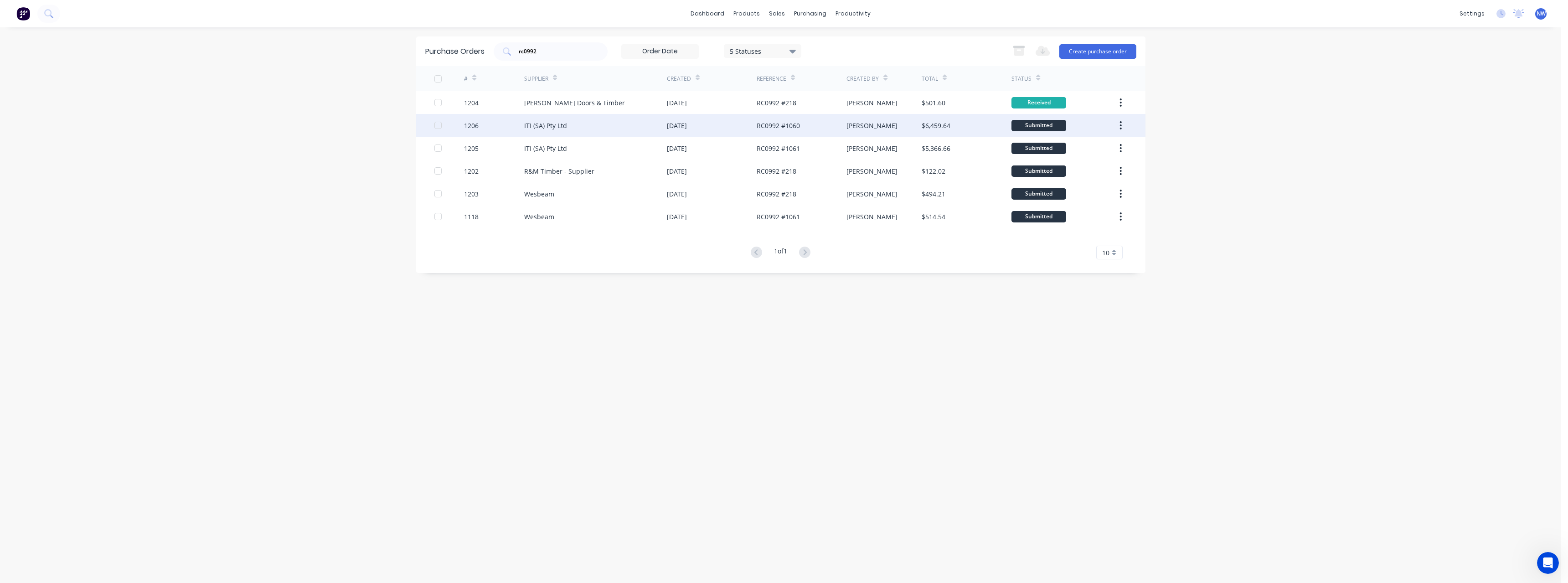
click at [595, 125] on div "ITI (SA) Pty Ltd" at bounding box center [595, 125] width 142 height 23
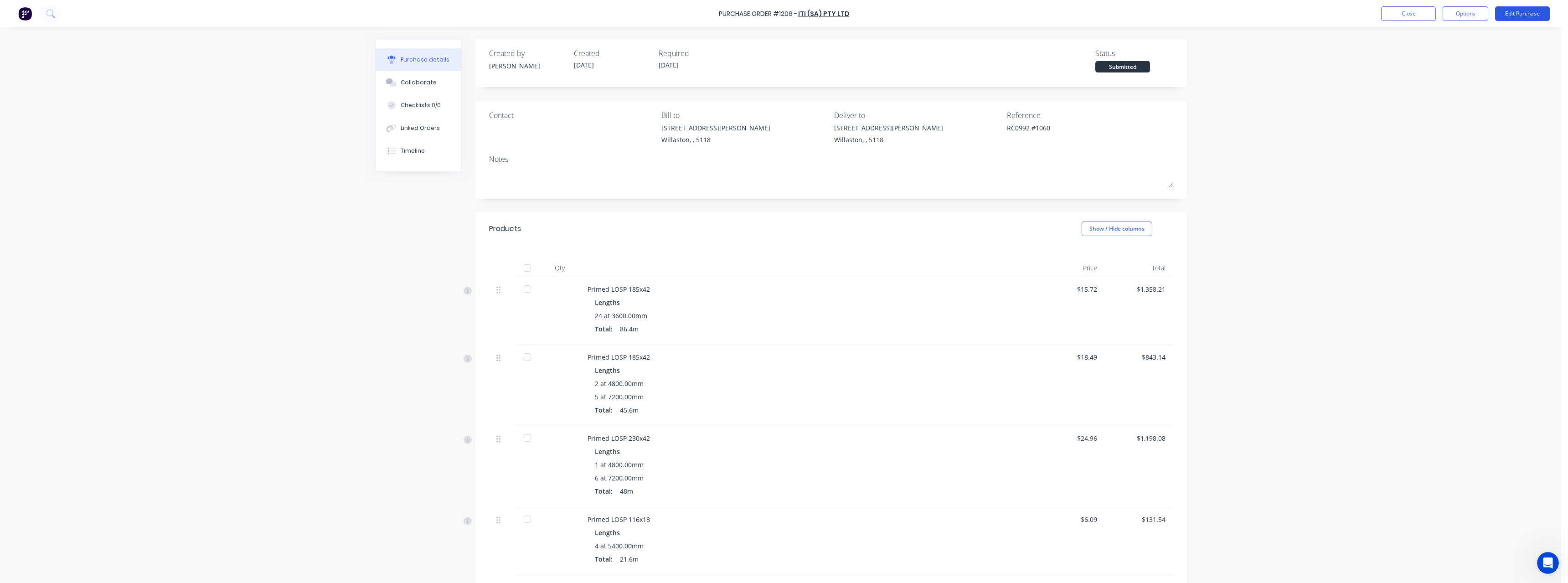
click at [1523, 10] on button "Edit Purchase" at bounding box center [1522, 13] width 54 height 14
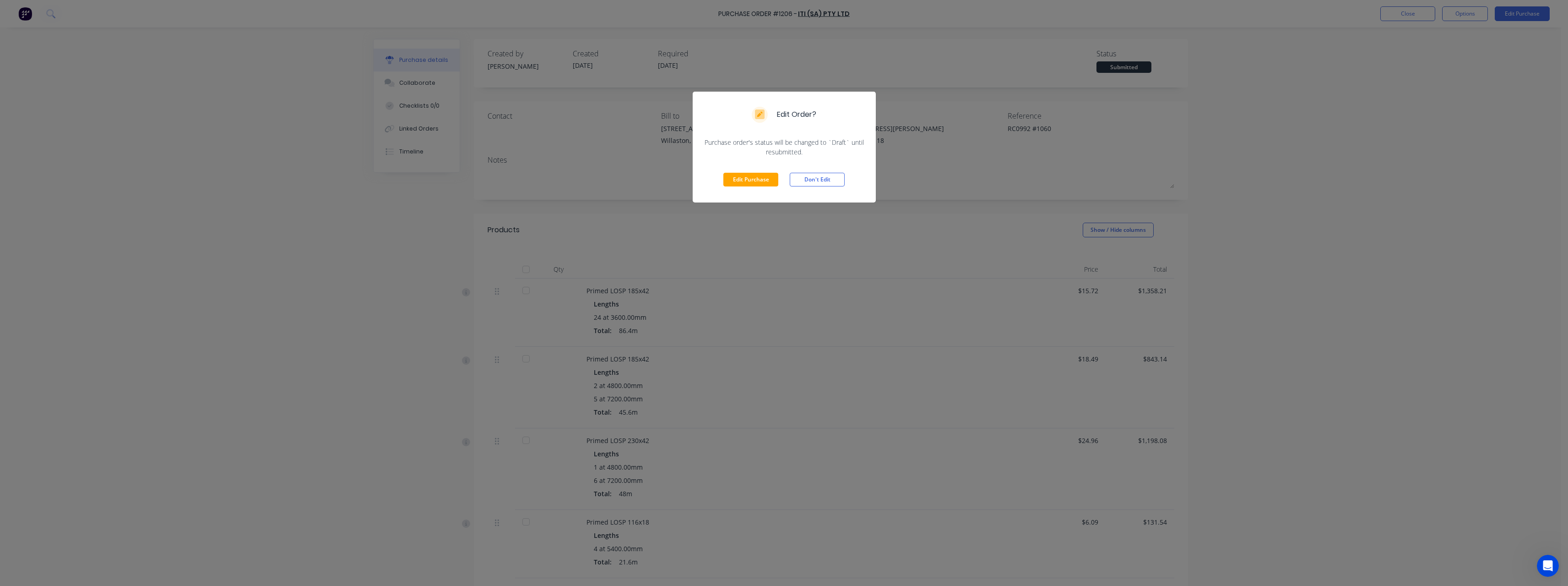
drag, startPoint x: 760, startPoint y: 179, endPoint x: 765, endPoint y: 179, distance: 5.0
click at [760, 179] on button "Edit Purchase" at bounding box center [750, 180] width 55 height 14
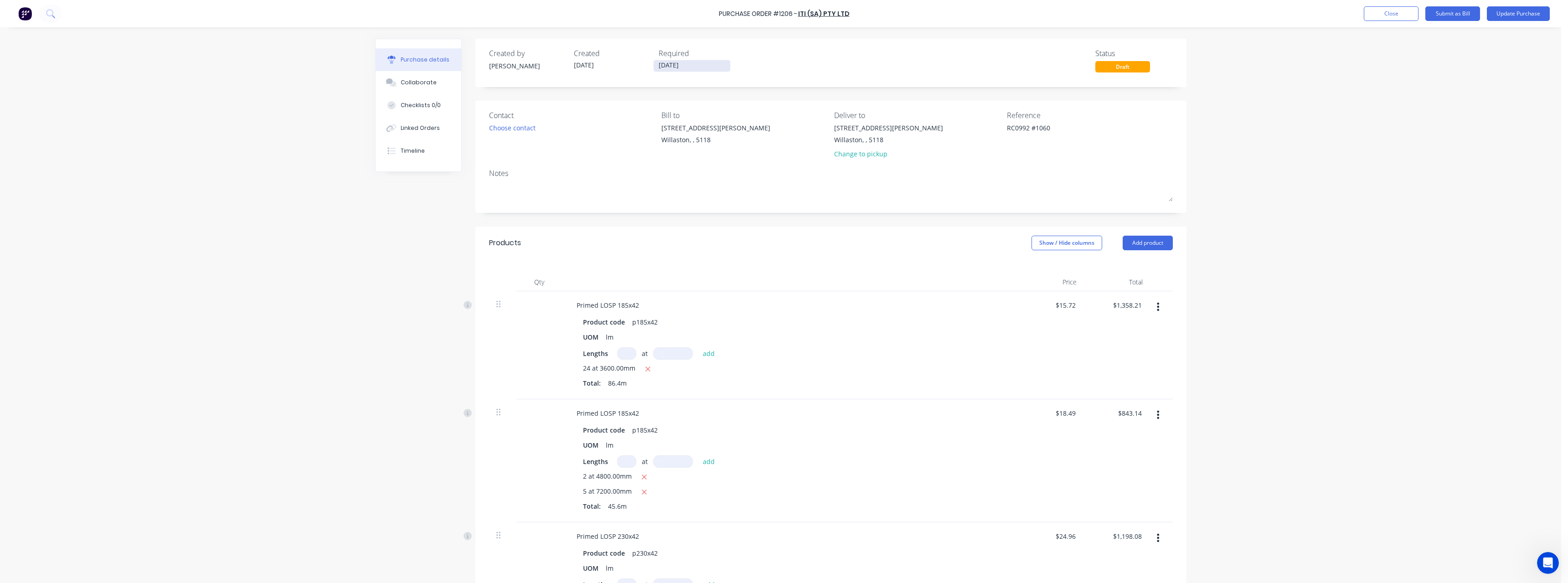
click at [695, 65] on input "17/10/25" at bounding box center [692, 65] width 76 height 12
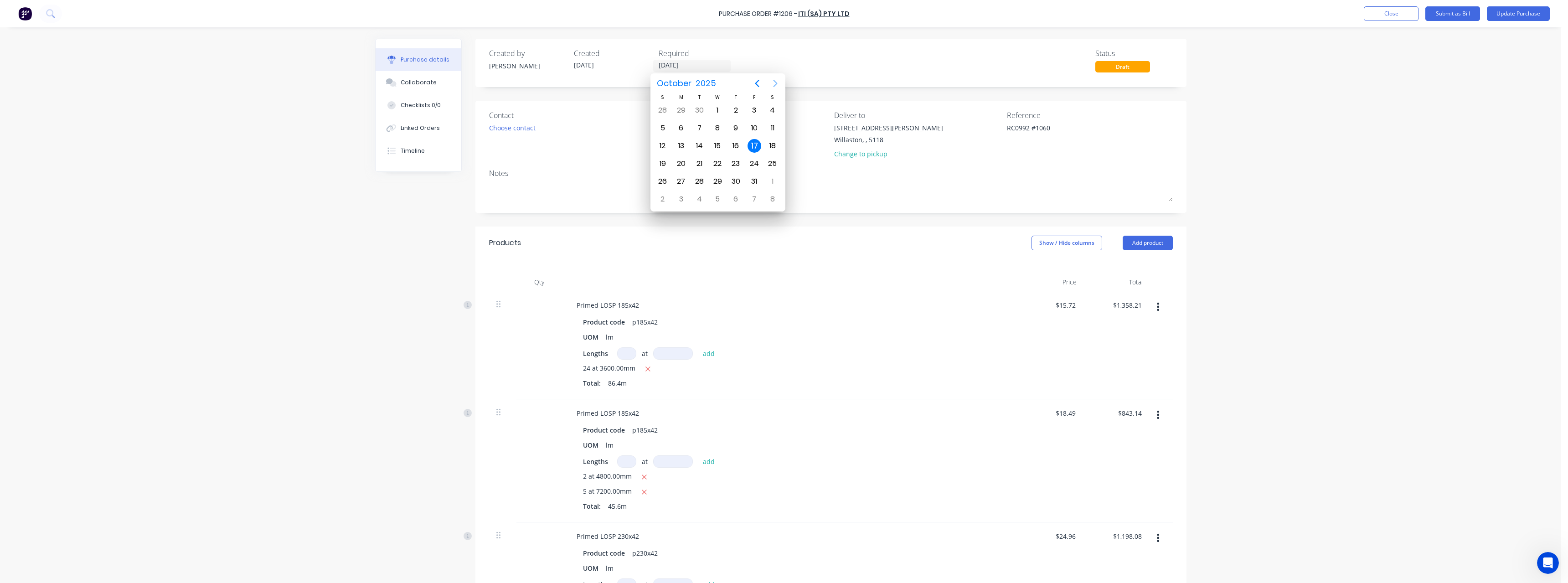
click at [778, 87] on icon "Next page" at bounding box center [775, 83] width 11 height 11
click at [687, 162] on div "17" at bounding box center [681, 164] width 14 height 14
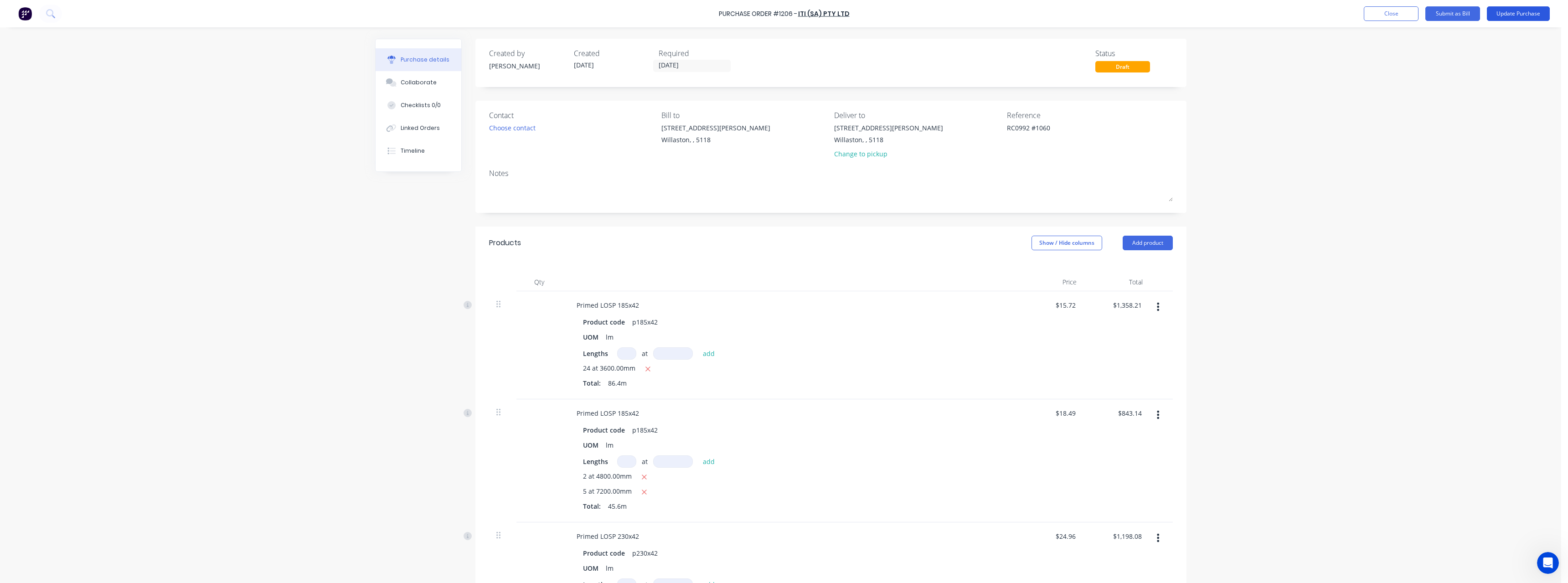
click at [1507, 14] on button "Update Purchase" at bounding box center [1518, 13] width 63 height 14
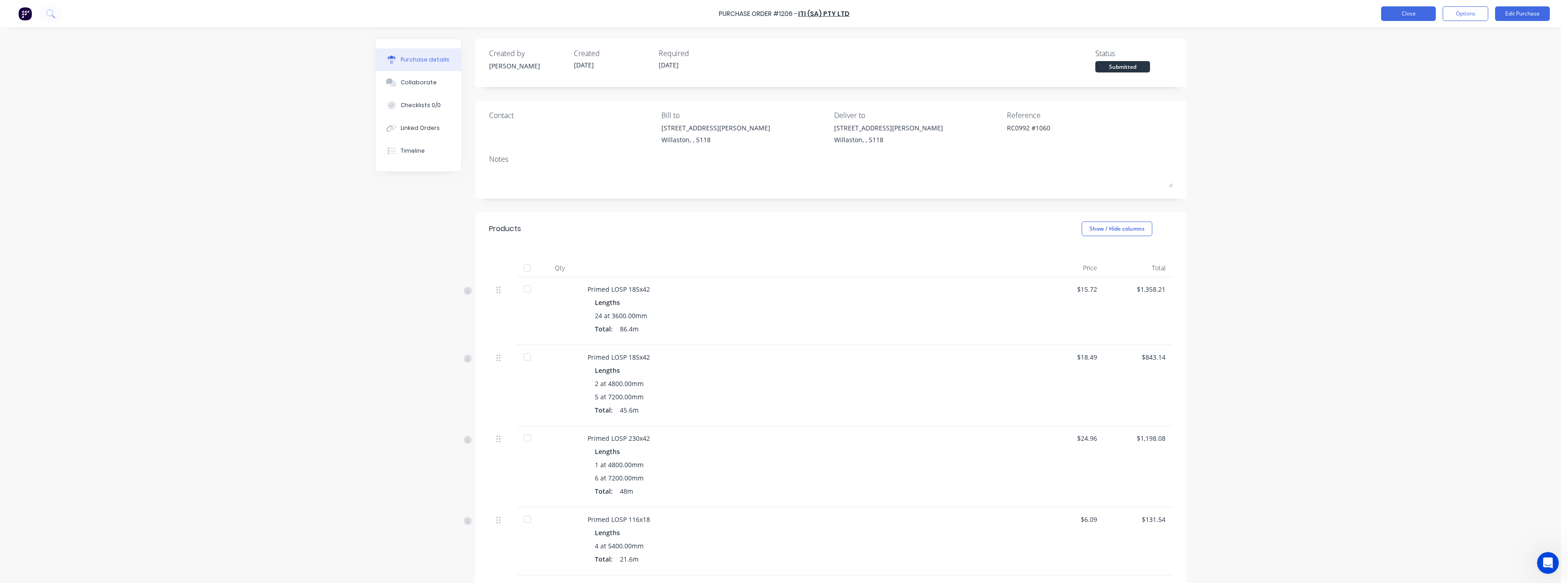
click at [1400, 17] on button "Close" at bounding box center [1408, 13] width 54 height 14
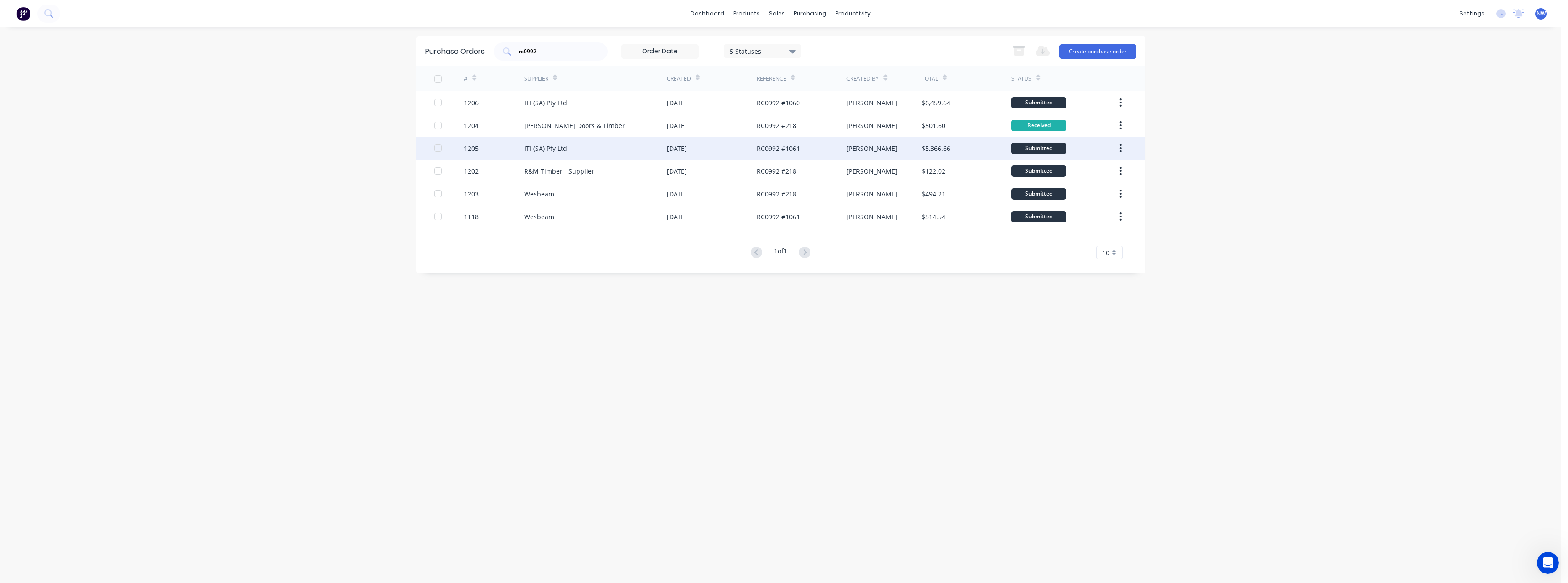
click at [579, 151] on div "ITI (SA) Pty Ltd" at bounding box center [595, 148] width 142 height 23
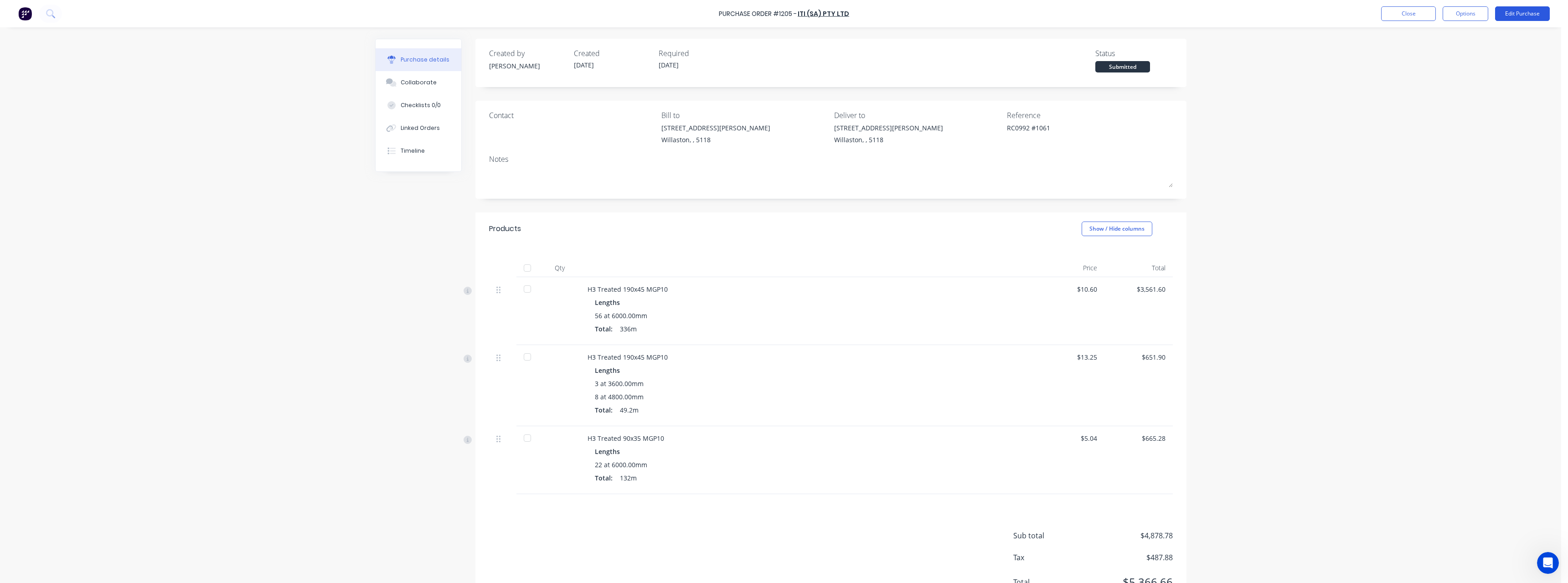
click at [1530, 18] on button "Edit Purchase" at bounding box center [1522, 13] width 54 height 14
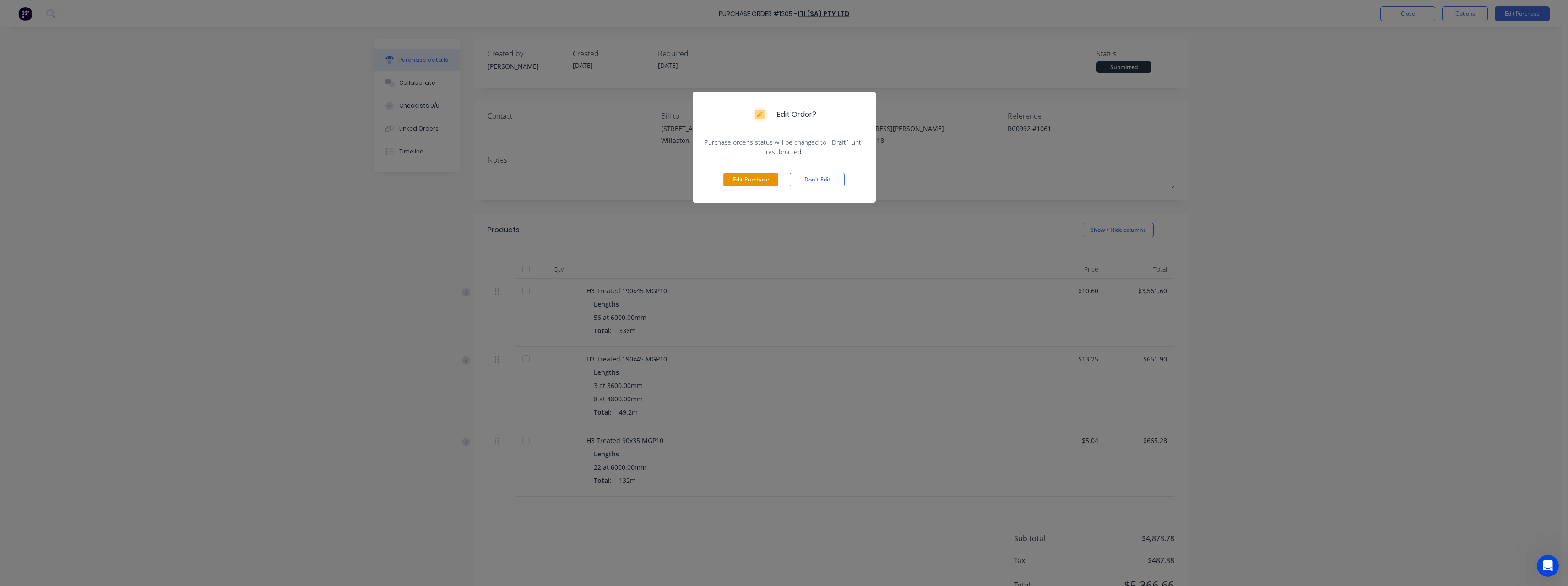
click at [736, 185] on button "Edit Purchase" at bounding box center [750, 180] width 55 height 14
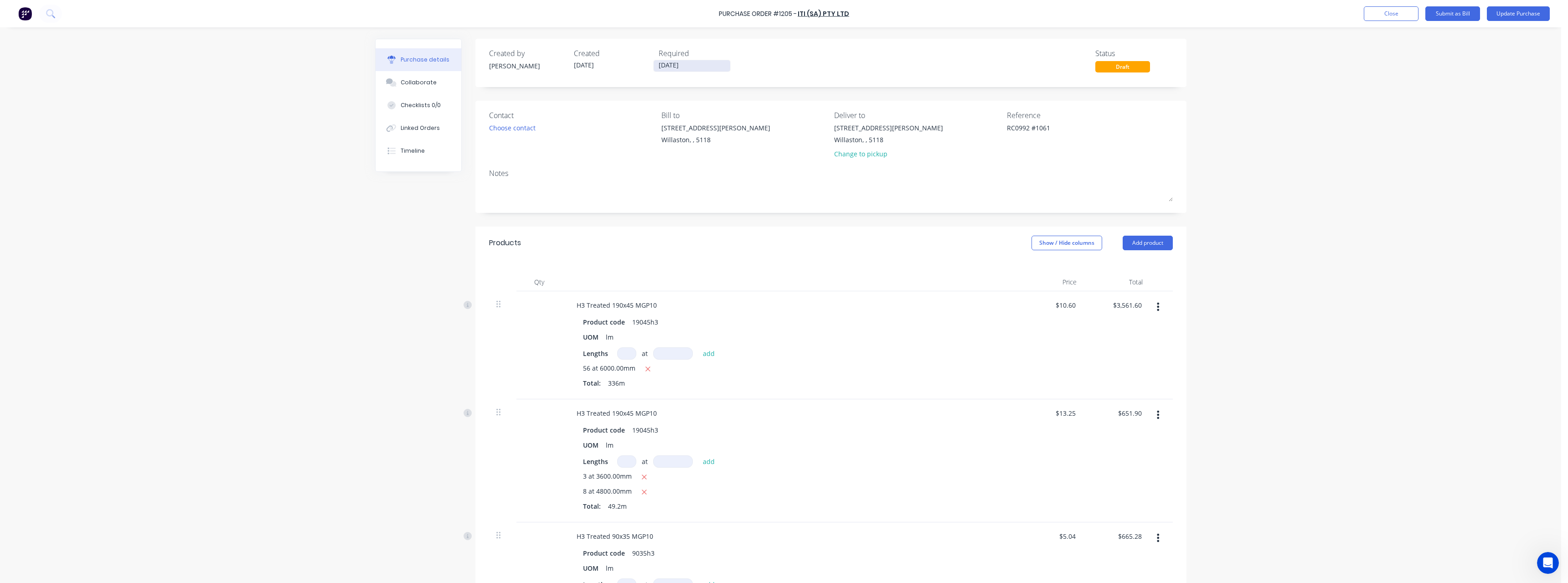
click at [711, 65] on input "17/10/25" at bounding box center [692, 65] width 76 height 12
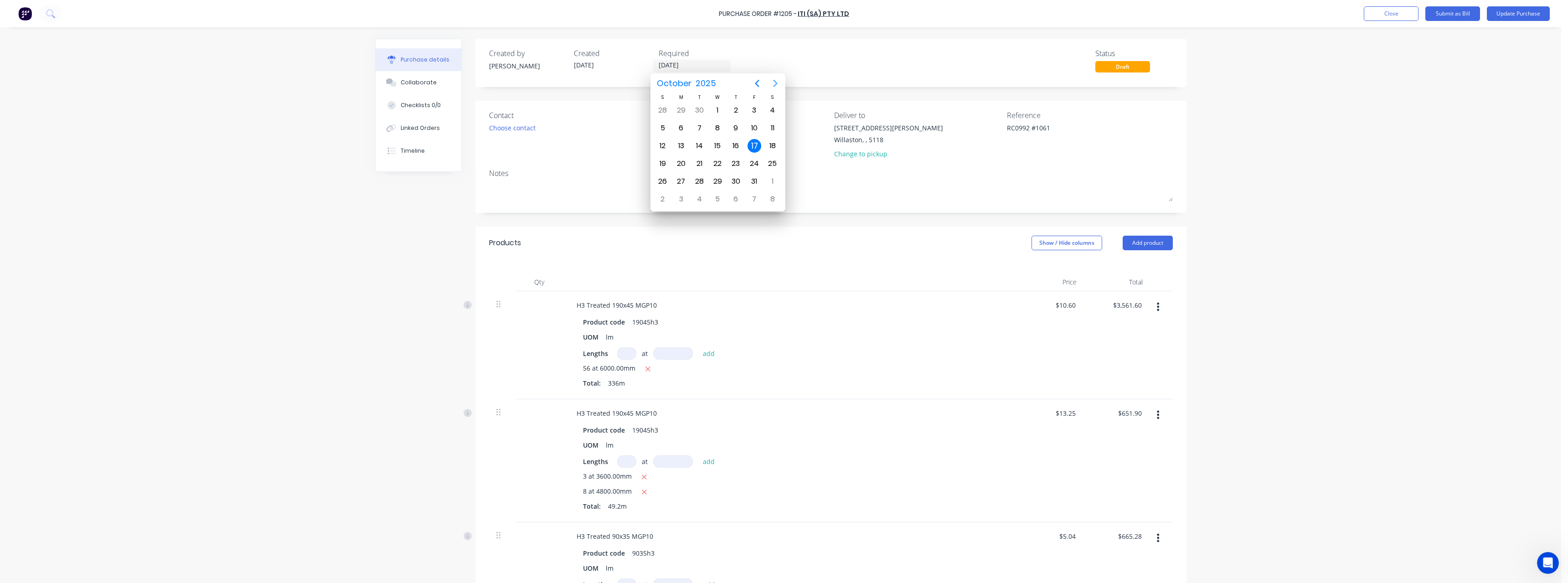
click at [772, 84] on icon "Next page" at bounding box center [775, 83] width 11 height 11
click at [686, 163] on div "17" at bounding box center [681, 164] width 14 height 14
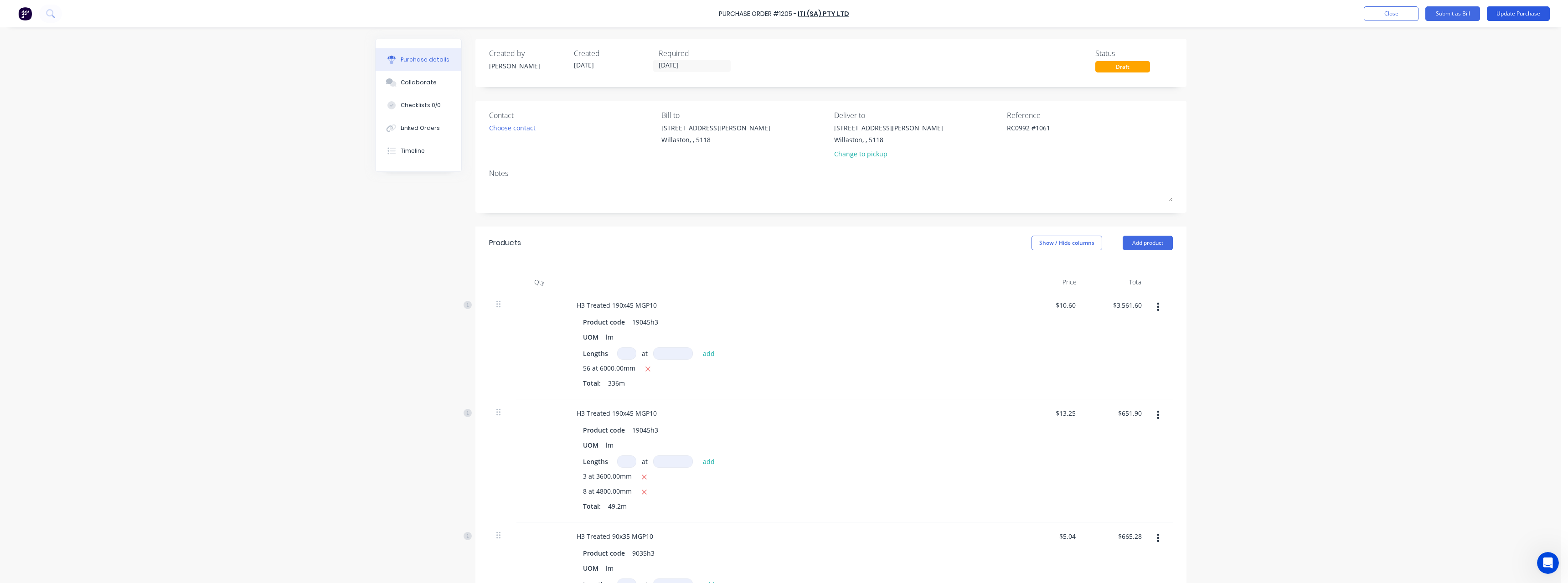
click at [1522, 15] on button "Update Purchase" at bounding box center [1518, 13] width 63 height 14
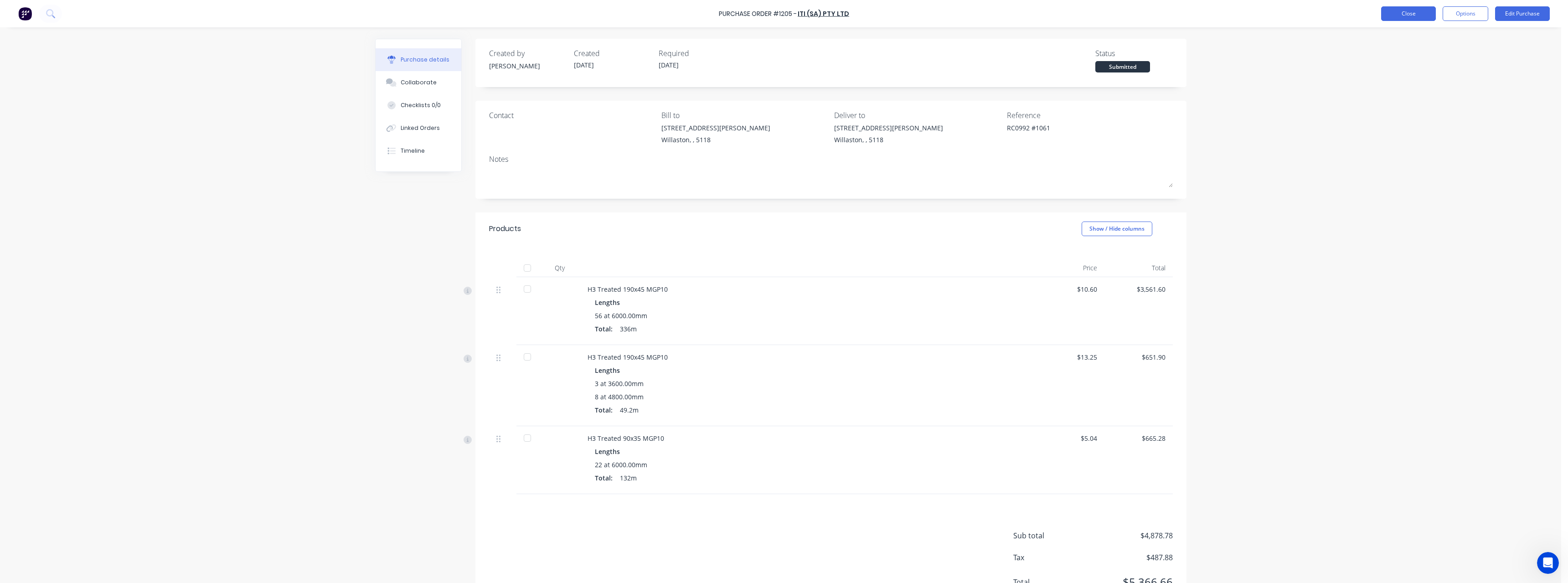
click at [1421, 14] on button "Close" at bounding box center [1408, 13] width 54 height 14
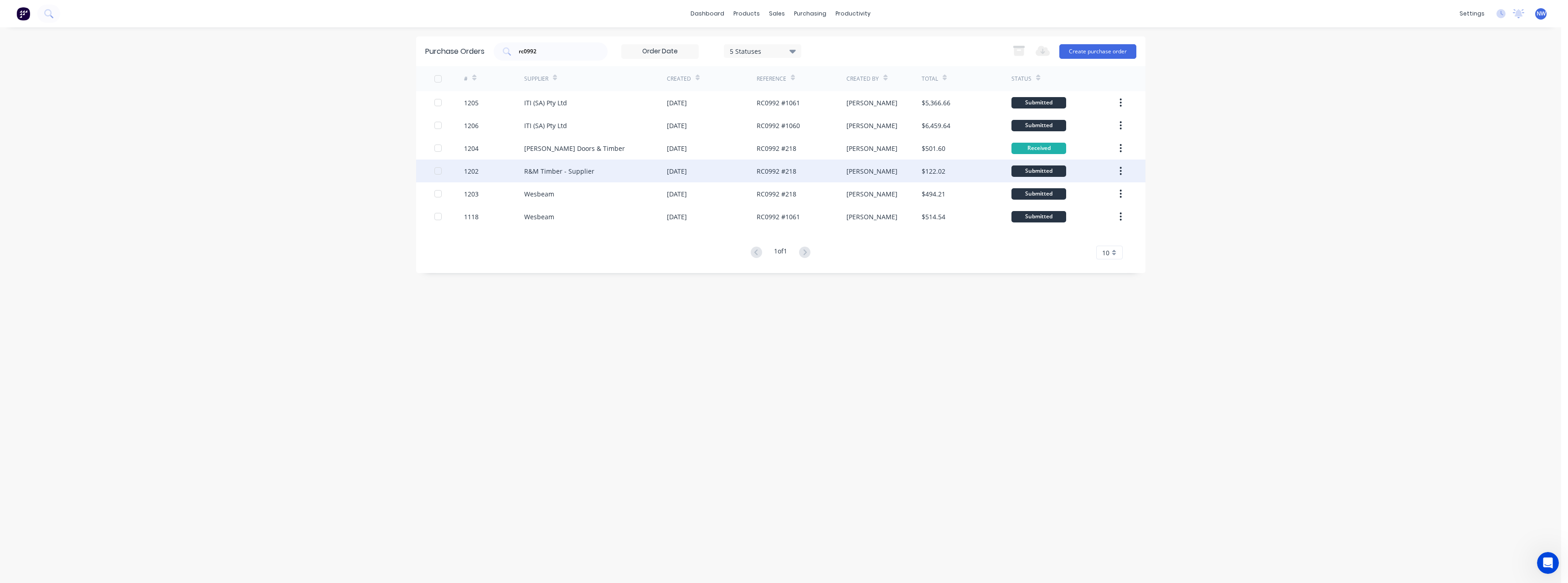
click at [490, 177] on div "1202" at bounding box center [494, 171] width 60 height 23
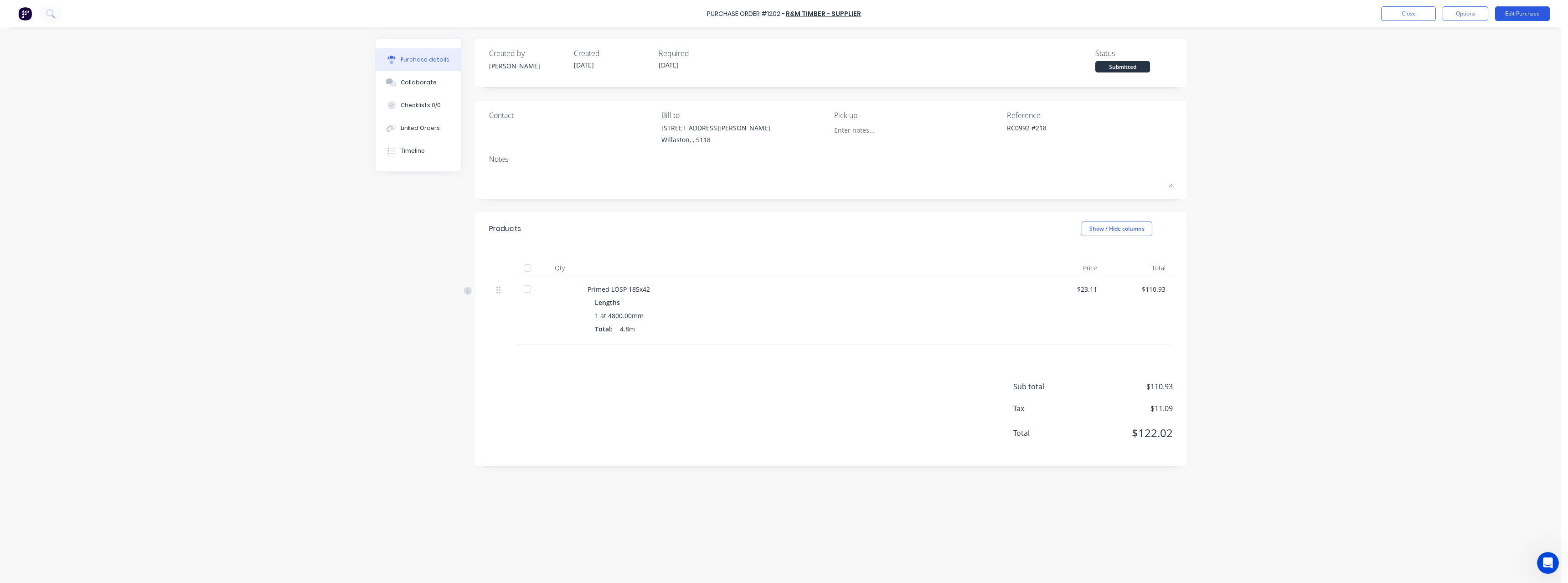
click at [1509, 11] on button "Edit Purchase" at bounding box center [1522, 13] width 54 height 14
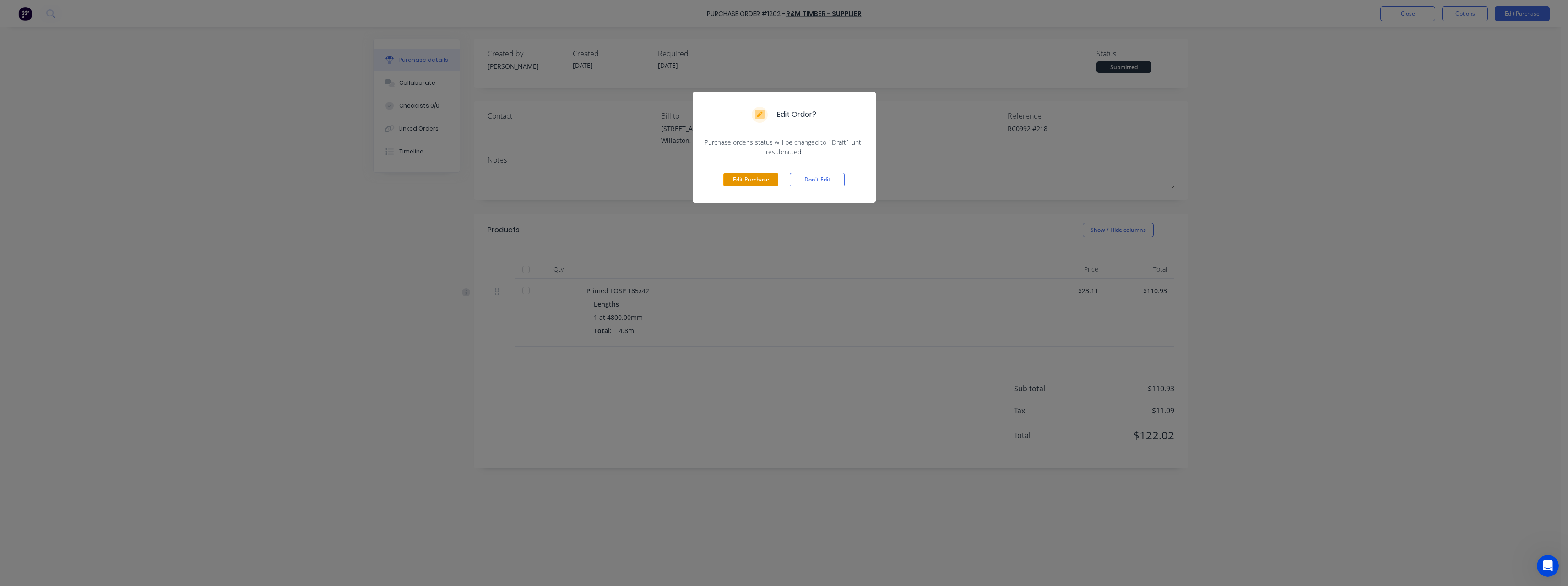
click at [769, 180] on button "Edit Purchase" at bounding box center [750, 180] width 55 height 14
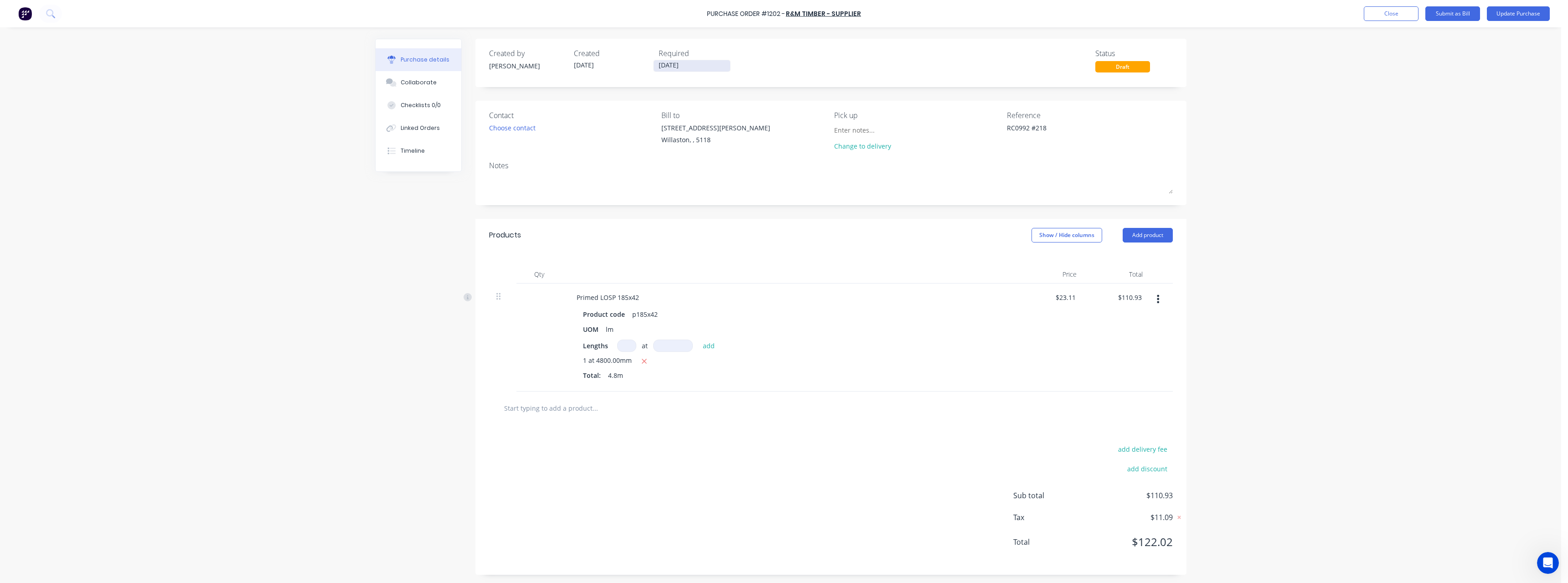
click at [695, 65] on input "08/10/25" at bounding box center [692, 65] width 76 height 12
click at [775, 83] on icon "Next page" at bounding box center [775, 83] width 11 height 11
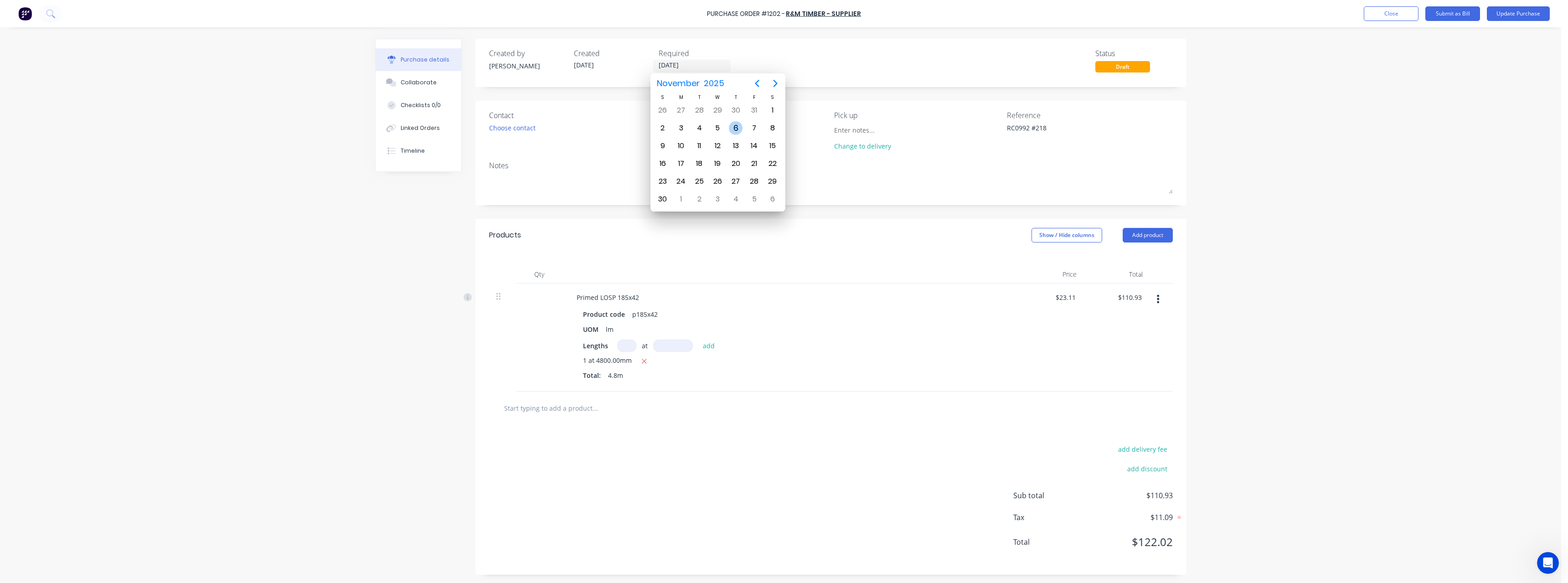
click at [734, 131] on div "6" at bounding box center [736, 128] width 14 height 14
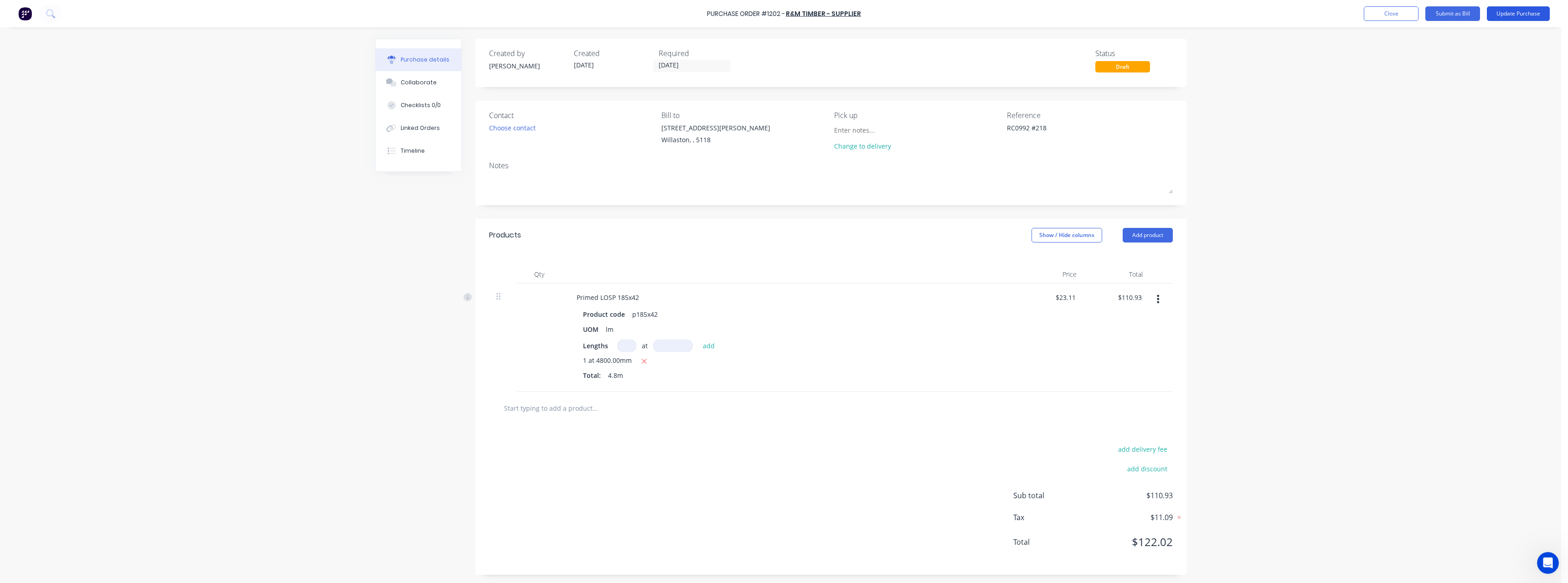
click at [1508, 18] on button "Update Purchase" at bounding box center [1518, 13] width 63 height 14
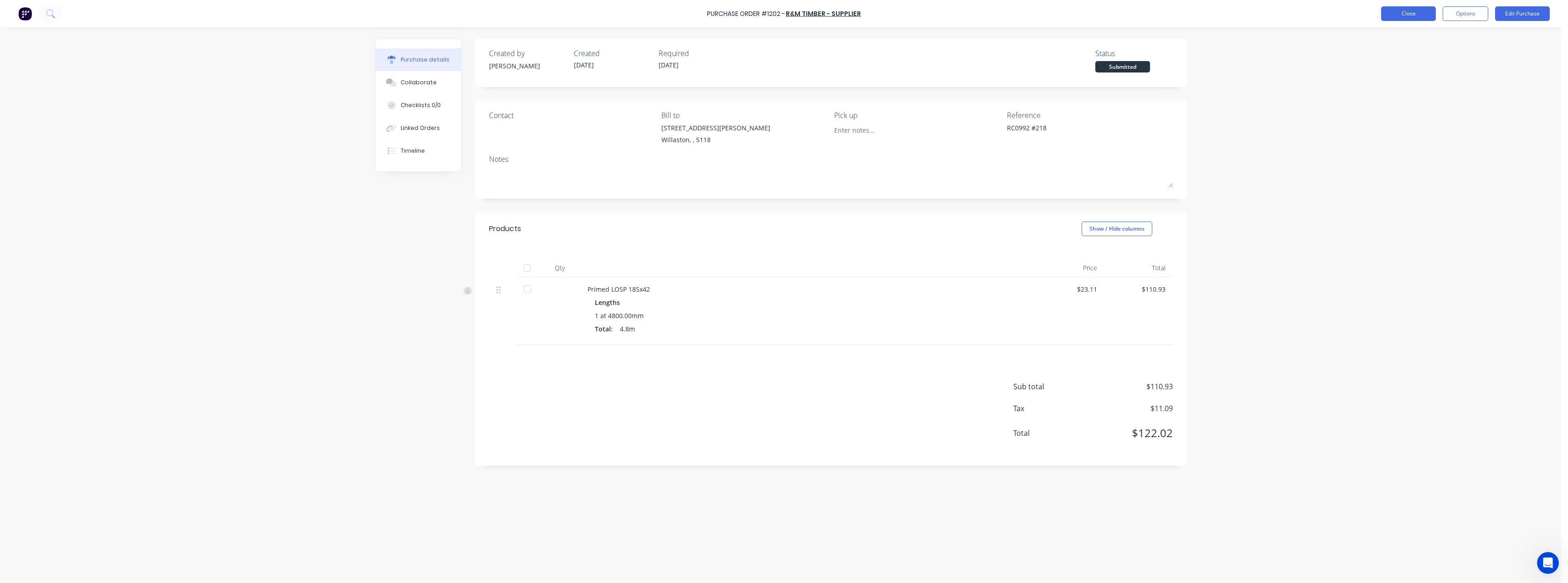
click at [1387, 18] on button "Close" at bounding box center [1408, 13] width 54 height 14
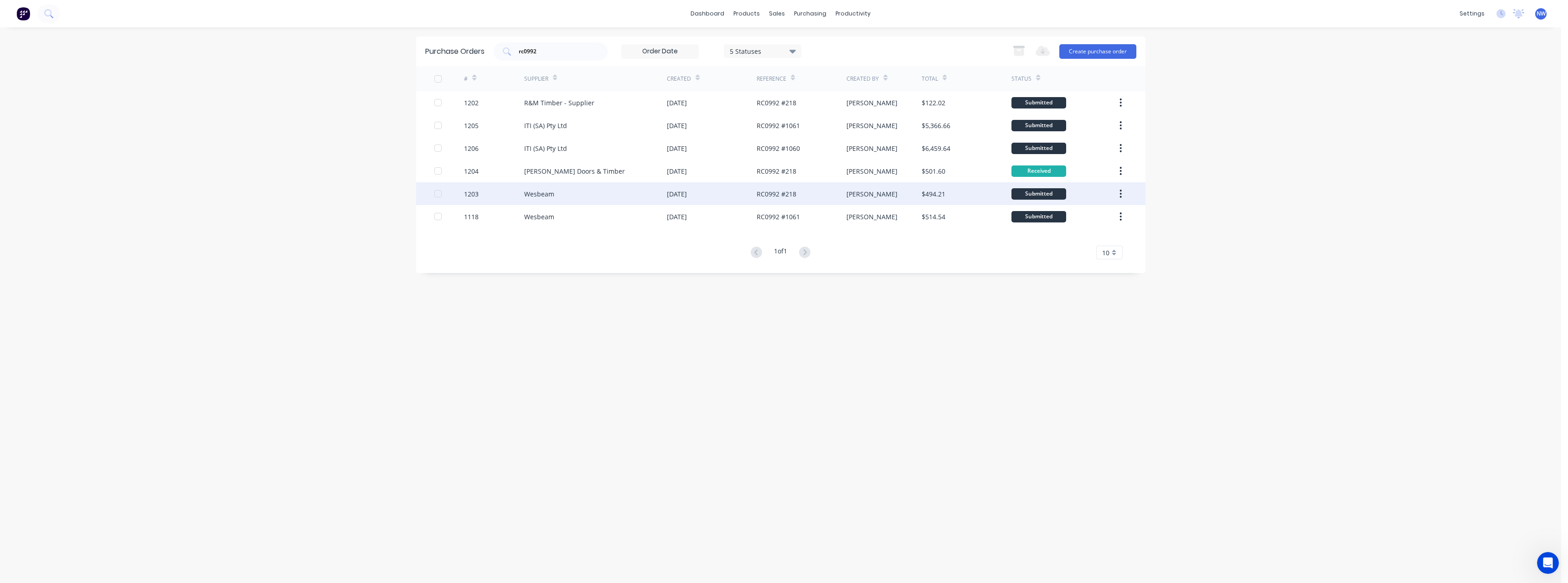
click at [531, 197] on div "Wesbeam" at bounding box center [539, 194] width 30 height 10
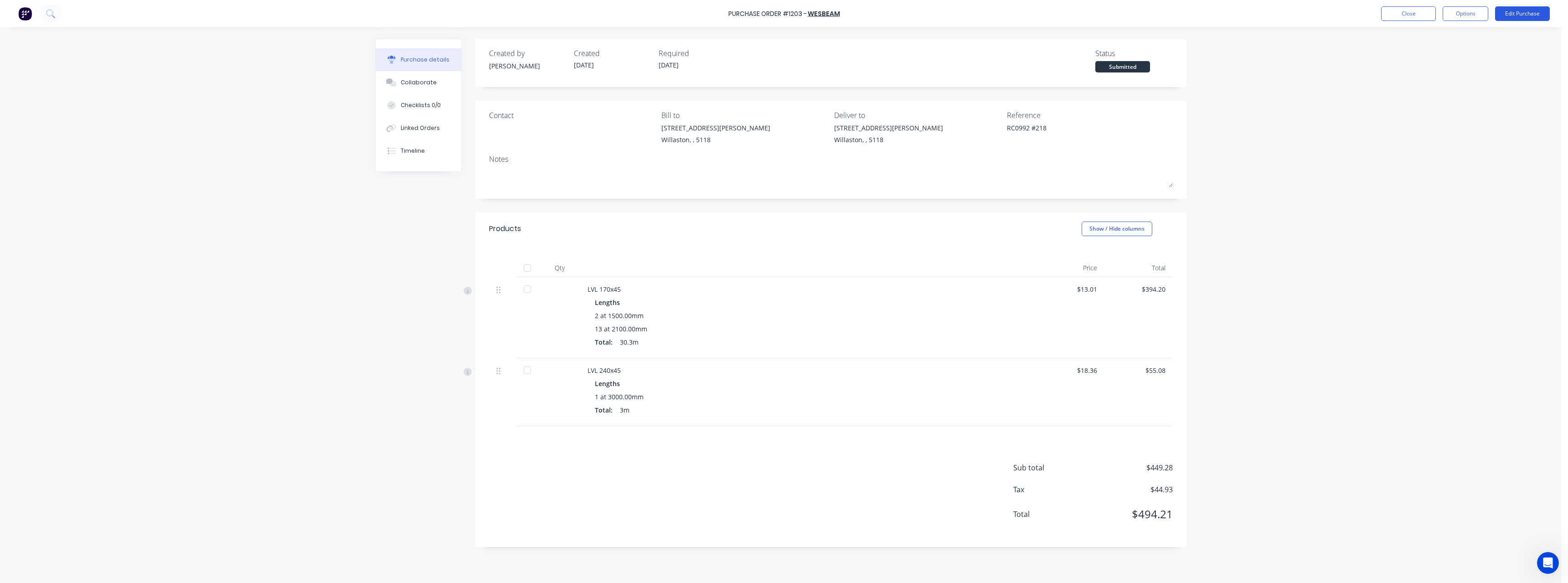
click at [1509, 12] on button "Edit Purchase" at bounding box center [1522, 13] width 54 height 14
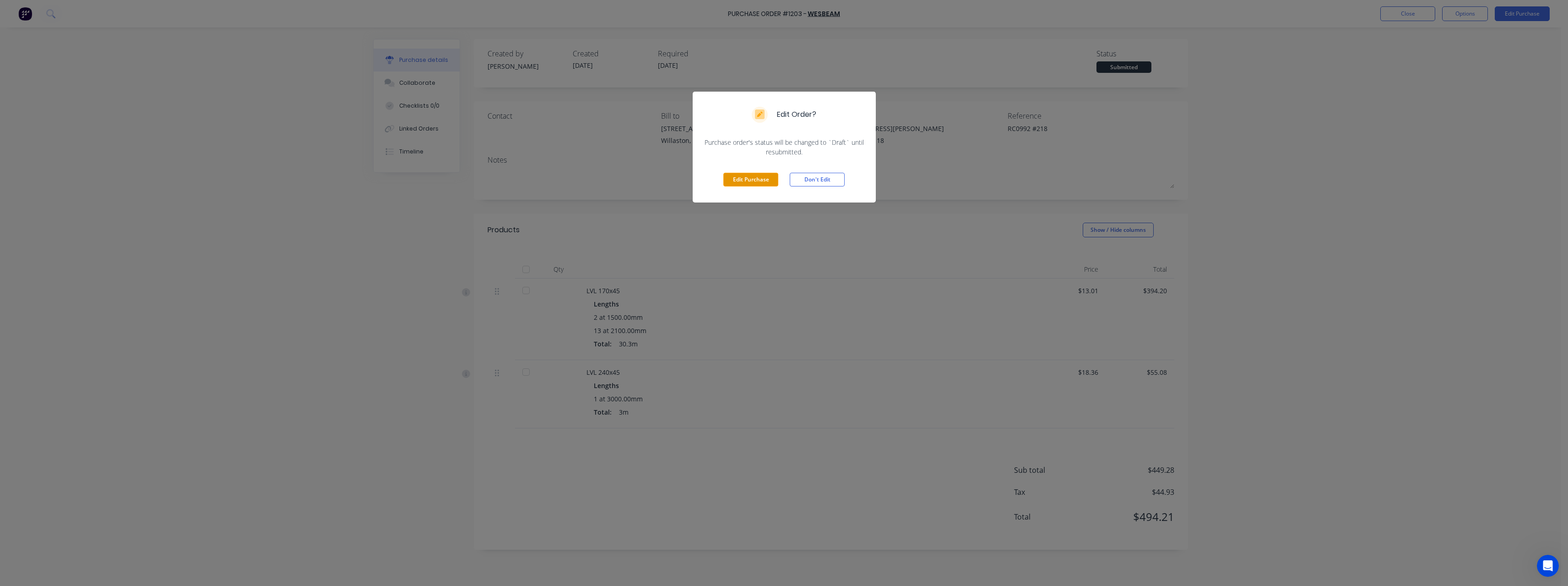
click at [757, 175] on button "Edit Purchase" at bounding box center [750, 180] width 55 height 14
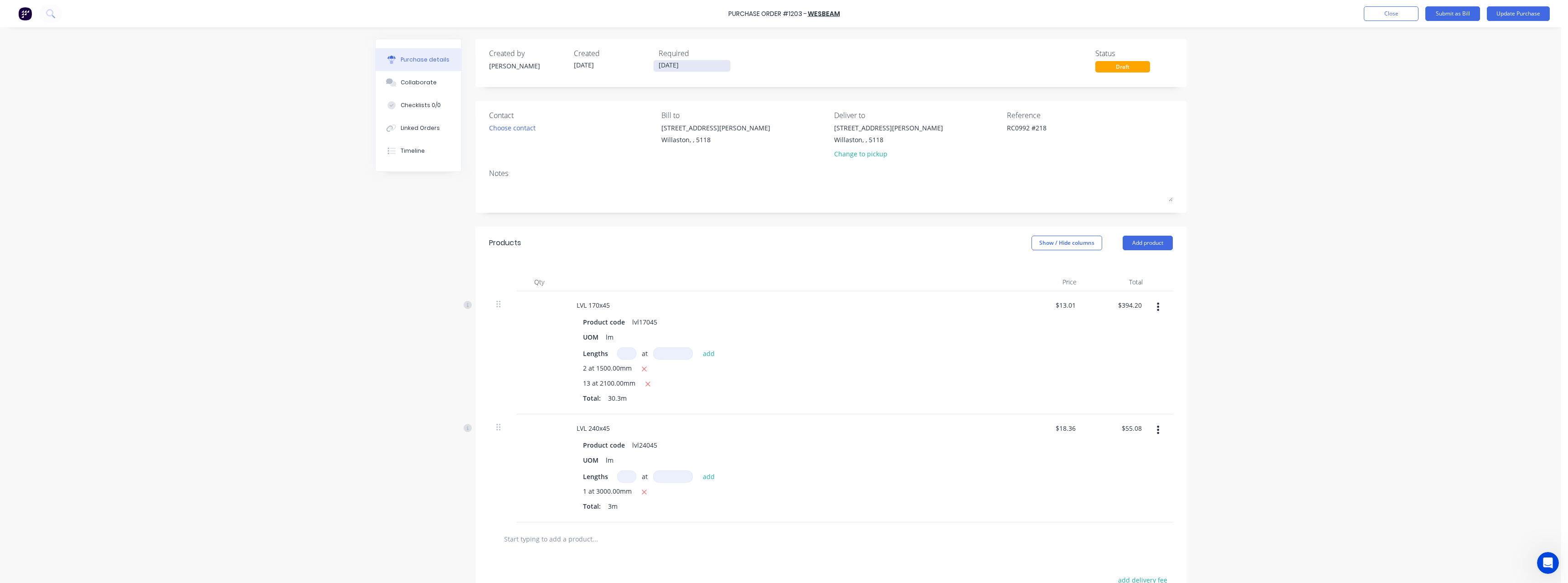
click at [705, 67] on input "08/10/25" at bounding box center [692, 65] width 76 height 12
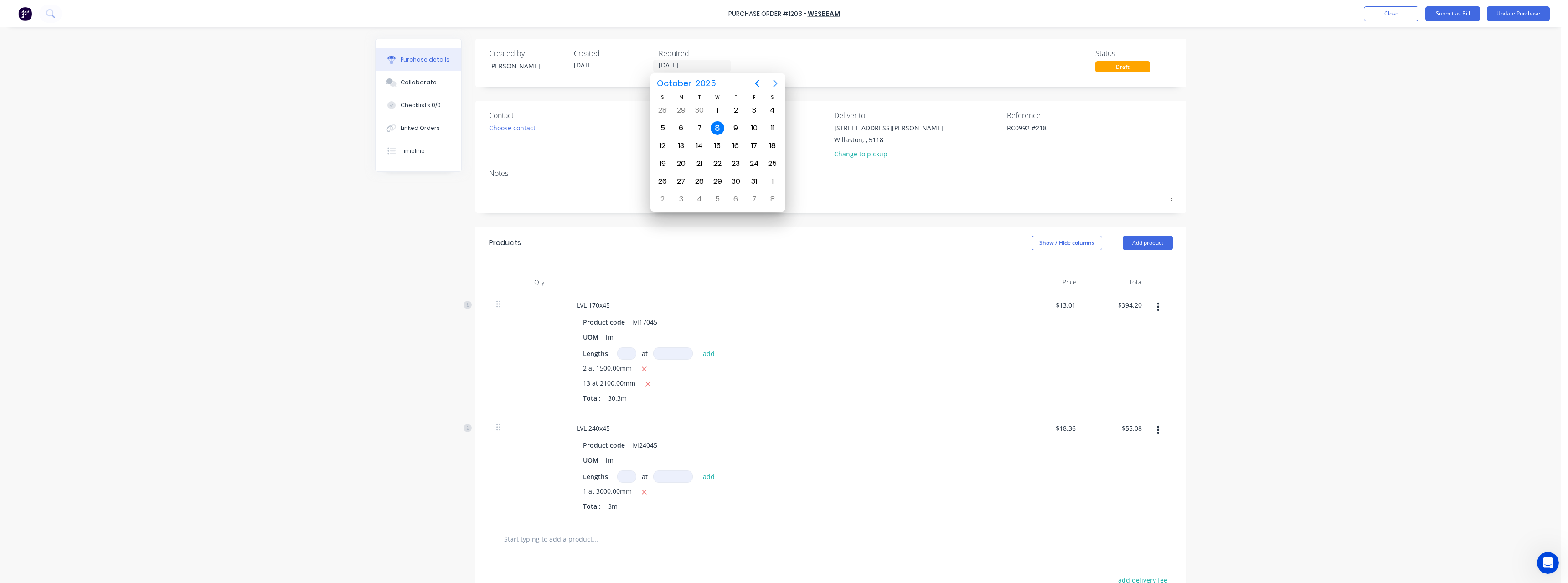
click at [778, 84] on icon "Next page" at bounding box center [775, 83] width 11 height 11
click at [739, 129] on div "6" at bounding box center [736, 128] width 14 height 14
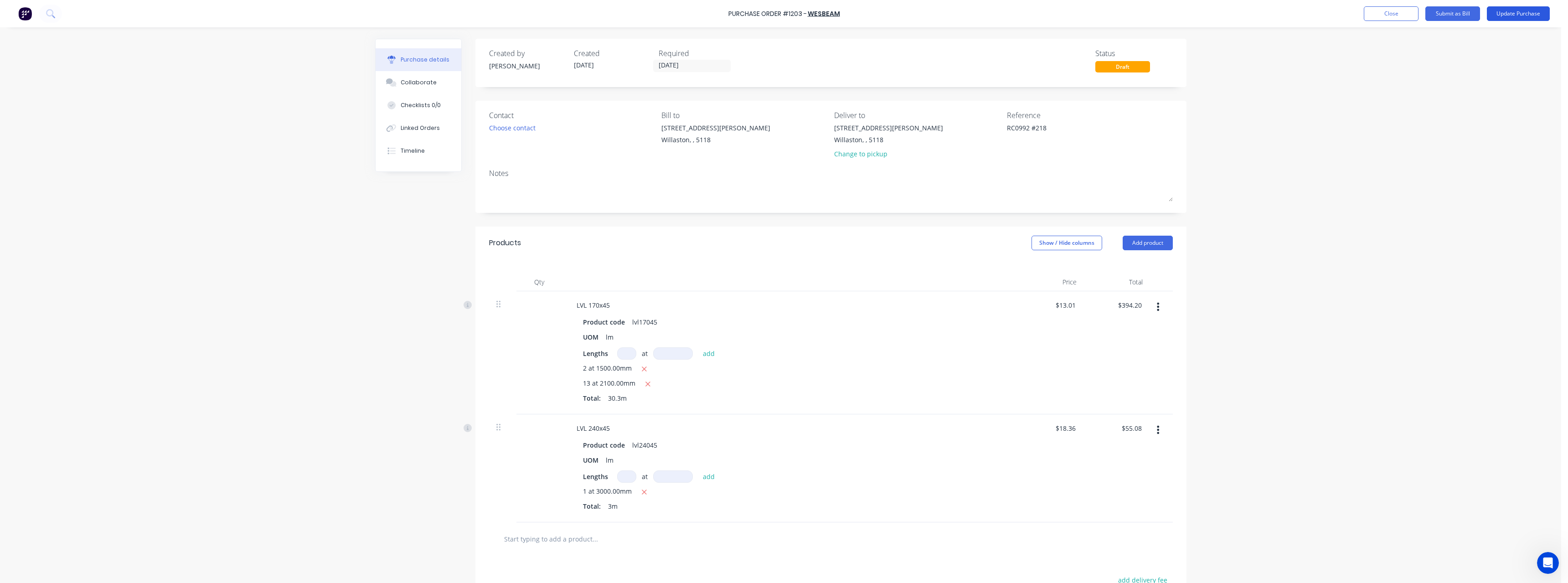
click at [1526, 15] on button "Update Purchase" at bounding box center [1518, 13] width 63 height 14
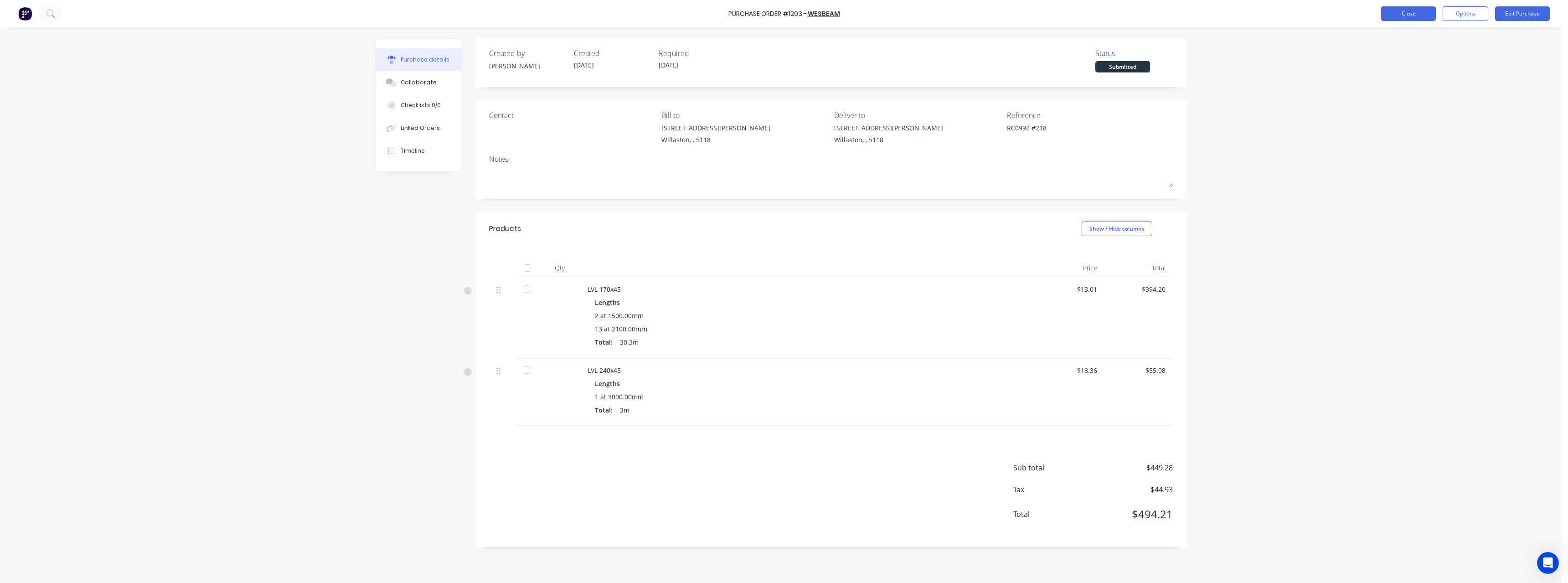
click at [1390, 17] on button "Close" at bounding box center [1408, 13] width 54 height 14
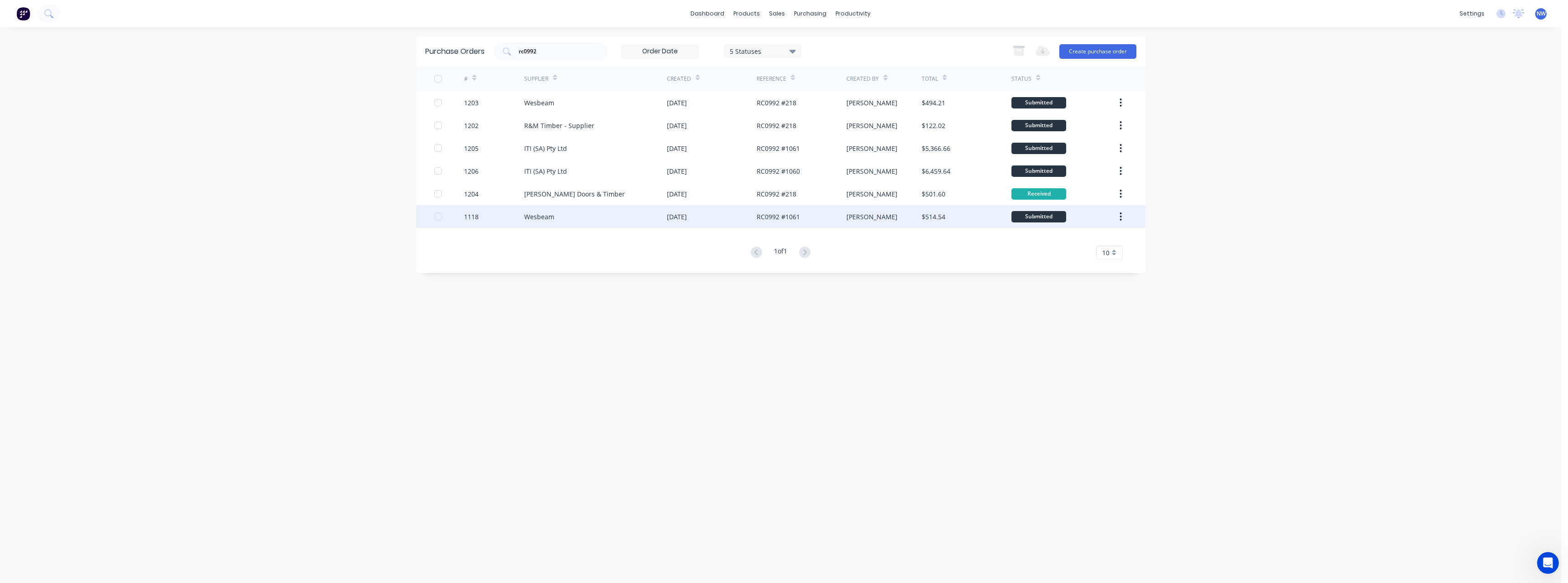
click at [584, 222] on div "Wesbeam" at bounding box center [595, 216] width 142 height 23
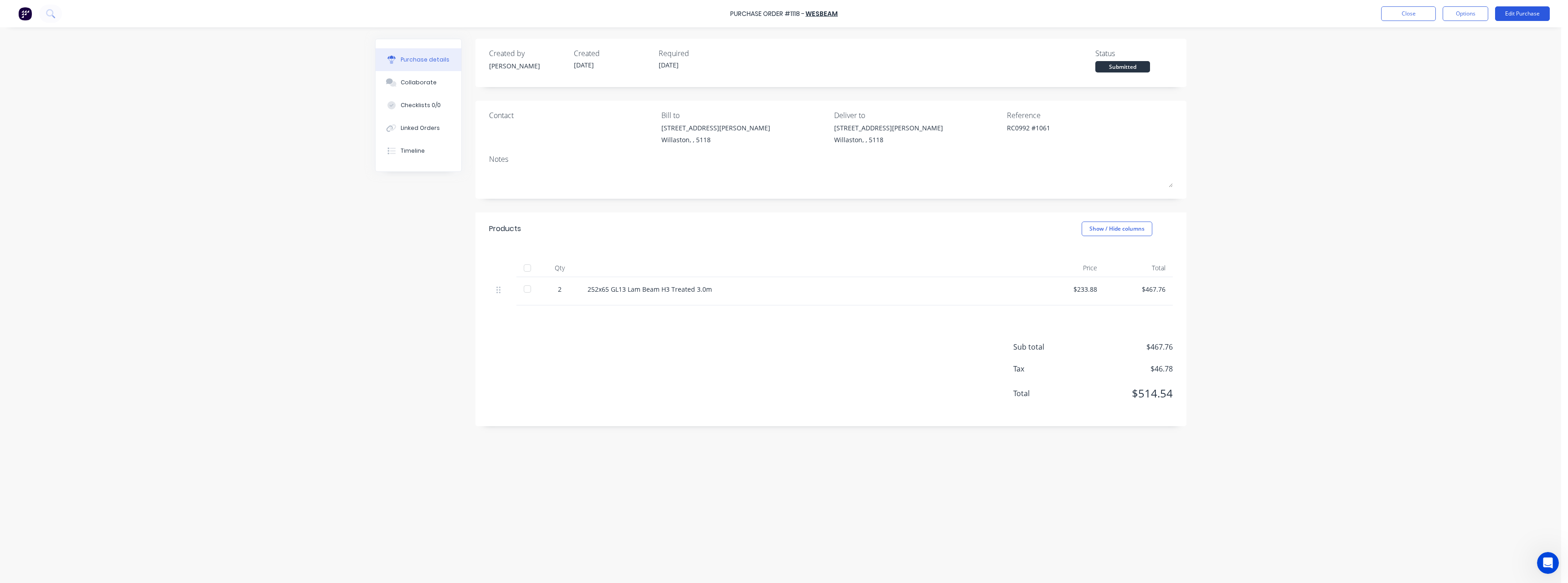
click at [1513, 12] on button "Edit Purchase" at bounding box center [1522, 13] width 54 height 14
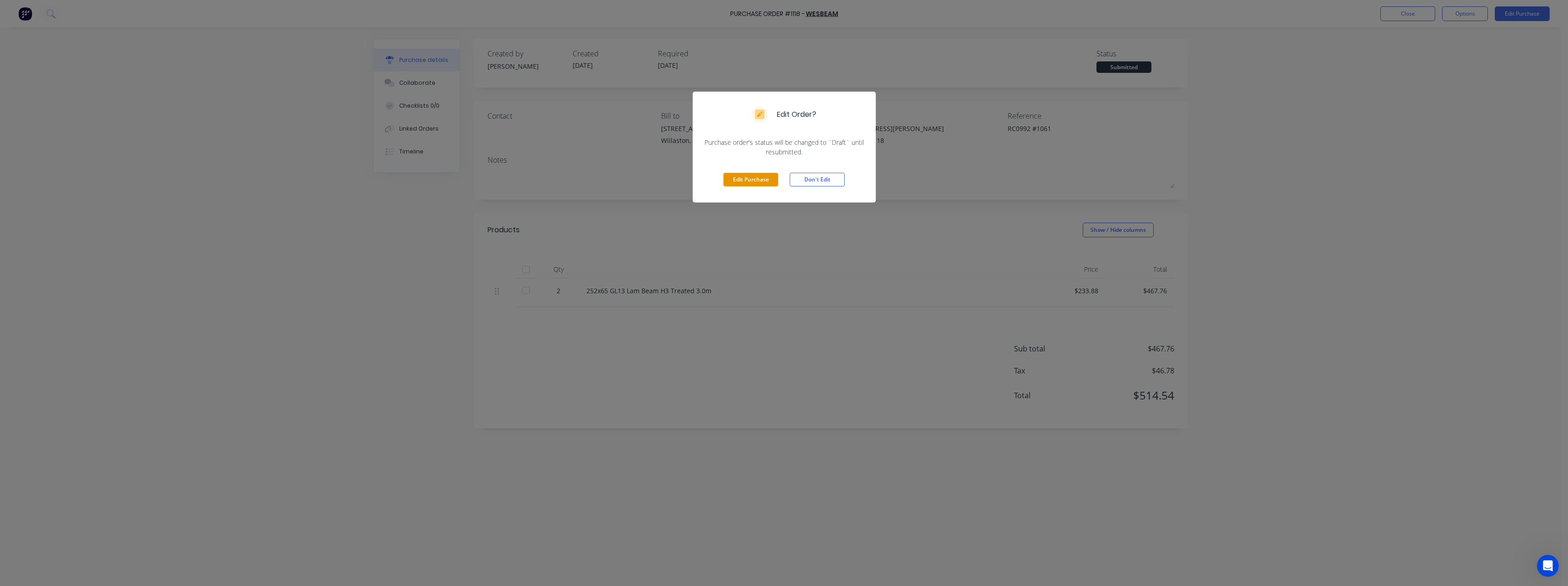
click at [767, 183] on button "Edit Purchase" at bounding box center [750, 180] width 55 height 14
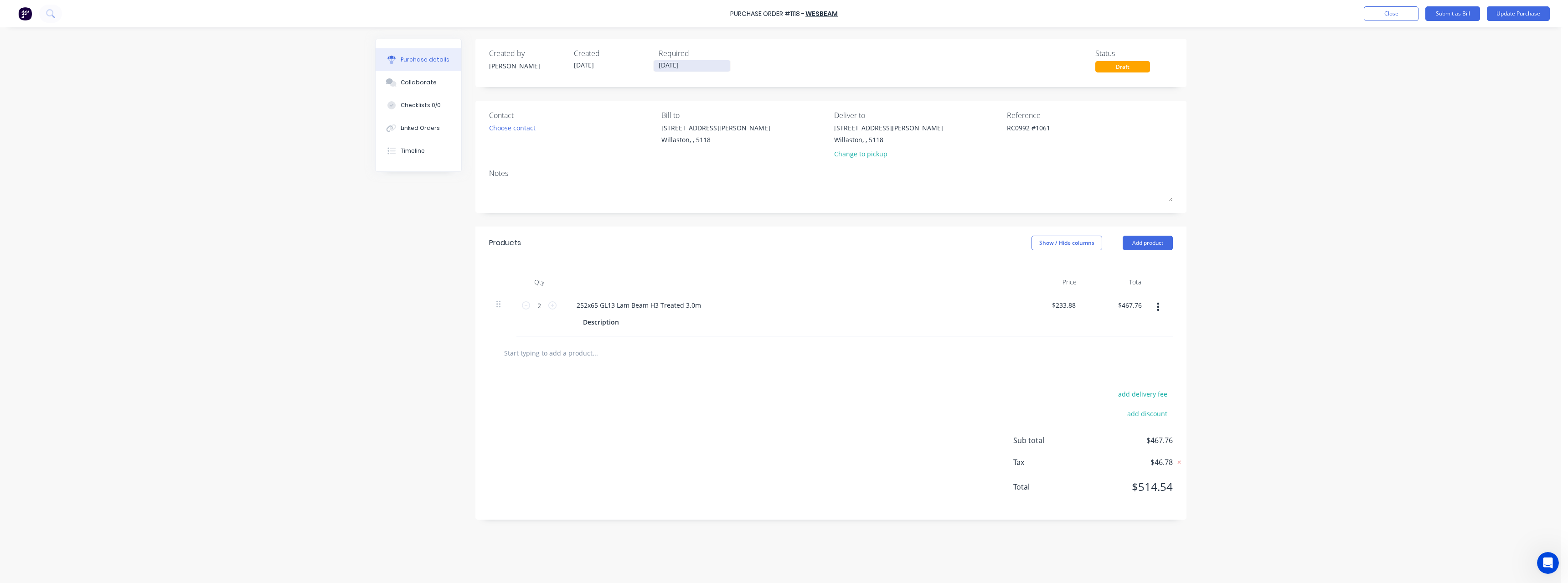
click at [710, 66] on input "20/10/25" at bounding box center [692, 65] width 76 height 12
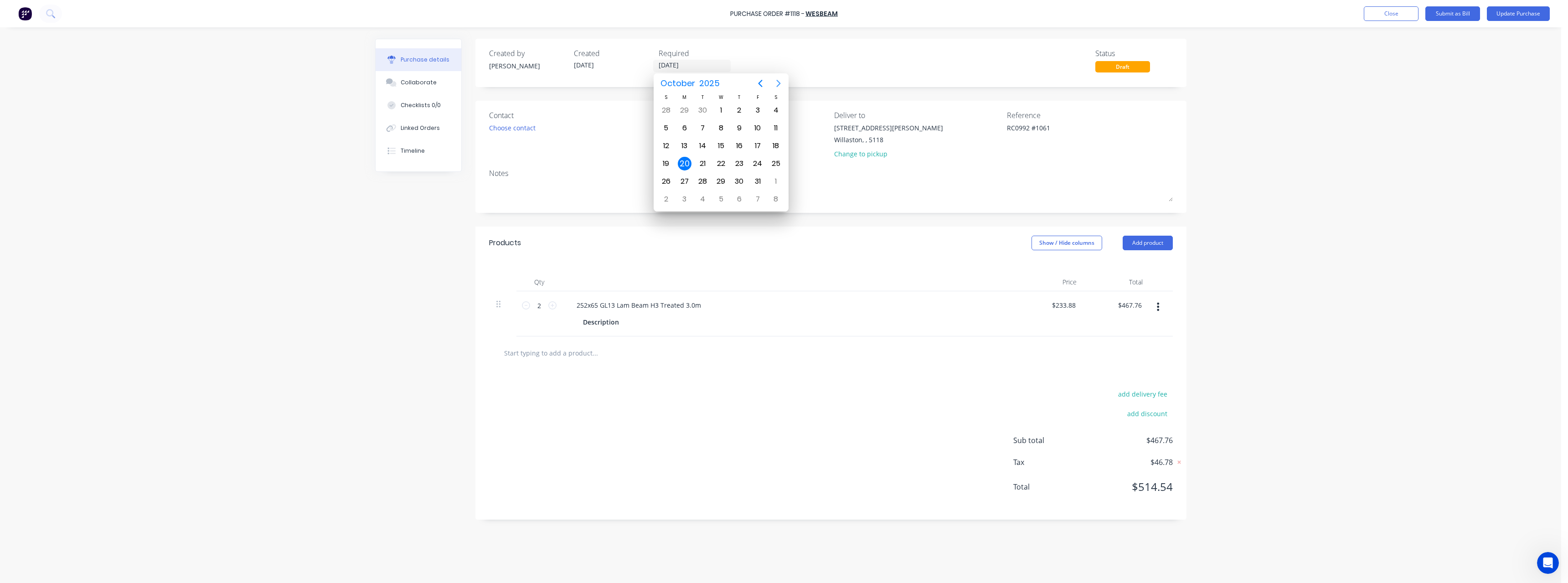
click at [774, 83] on icon "Next page" at bounding box center [778, 83] width 11 height 11
click at [686, 165] on div "17" at bounding box center [685, 164] width 14 height 14
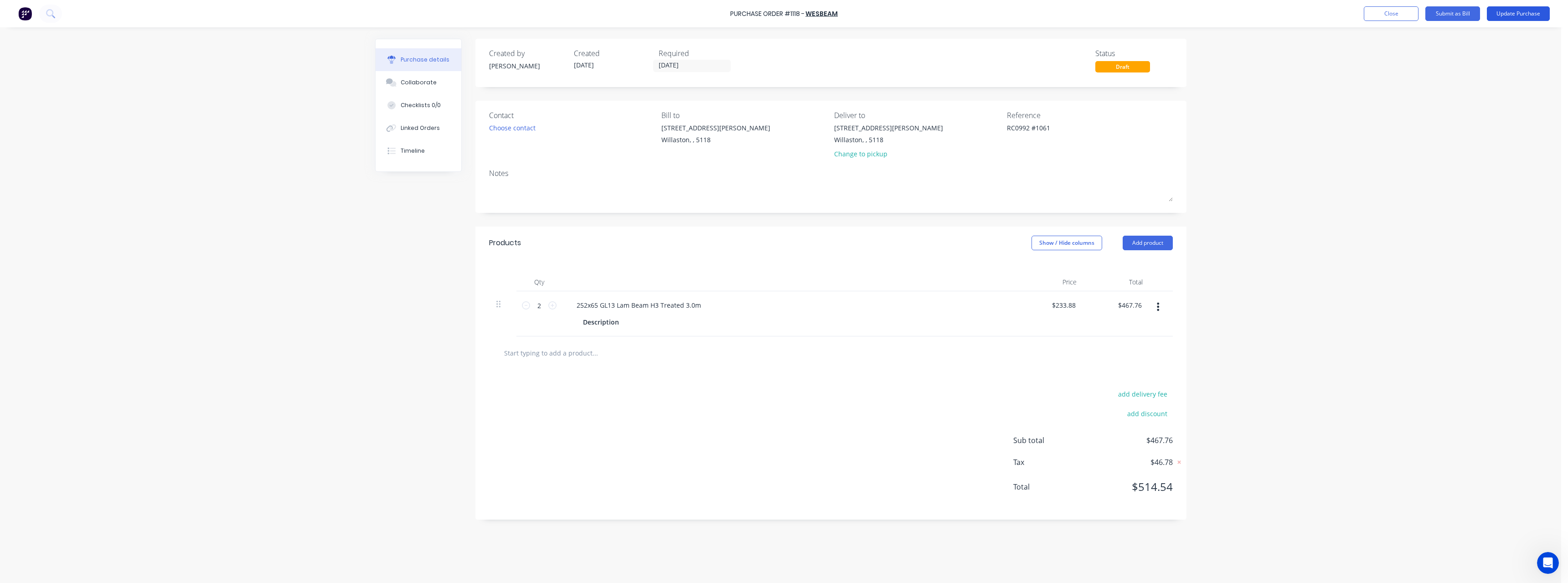
click at [1534, 12] on button "Update Purchase" at bounding box center [1518, 13] width 63 height 14
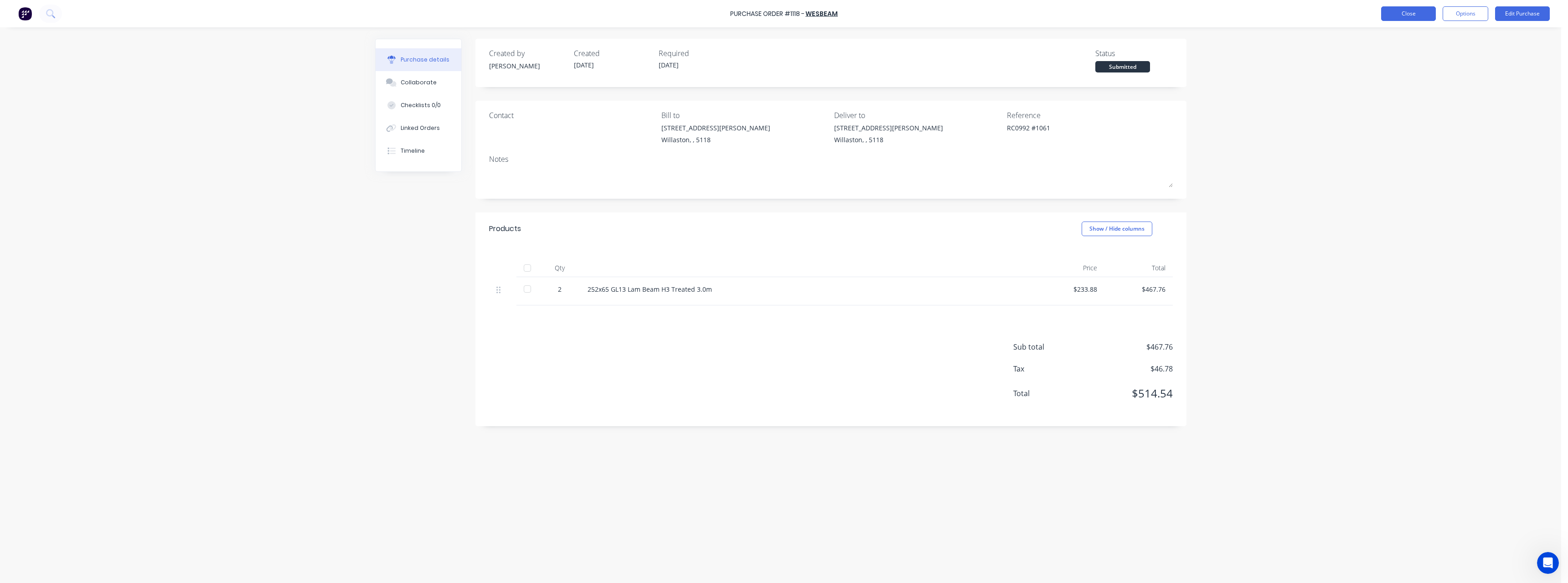
click at [1416, 15] on button "Close" at bounding box center [1408, 13] width 54 height 14
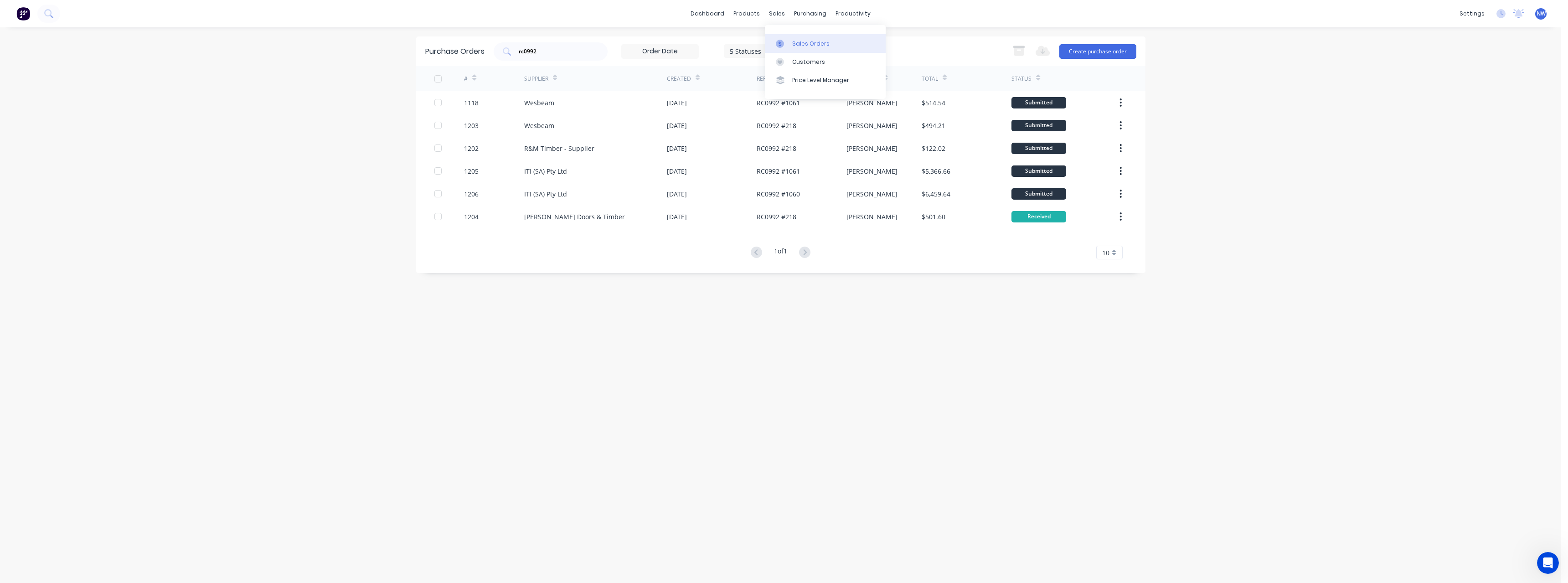
click at [818, 39] on link "Sales Orders" at bounding box center [825, 43] width 120 height 18
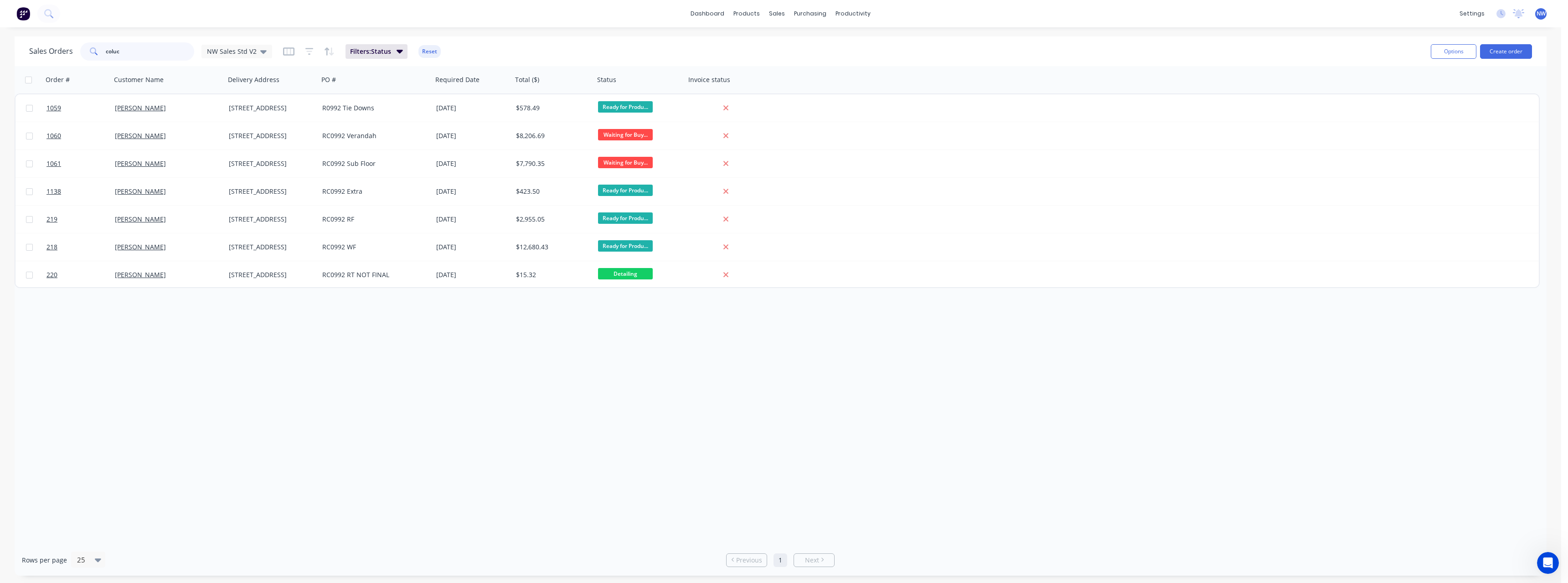
drag, startPoint x: 149, startPoint y: 54, endPoint x: 60, endPoint y: 50, distance: 89.1
click at [60, 50] on div "Sales Orders coluc NW Sales Std V2" at bounding box center [150, 52] width 243 height 18
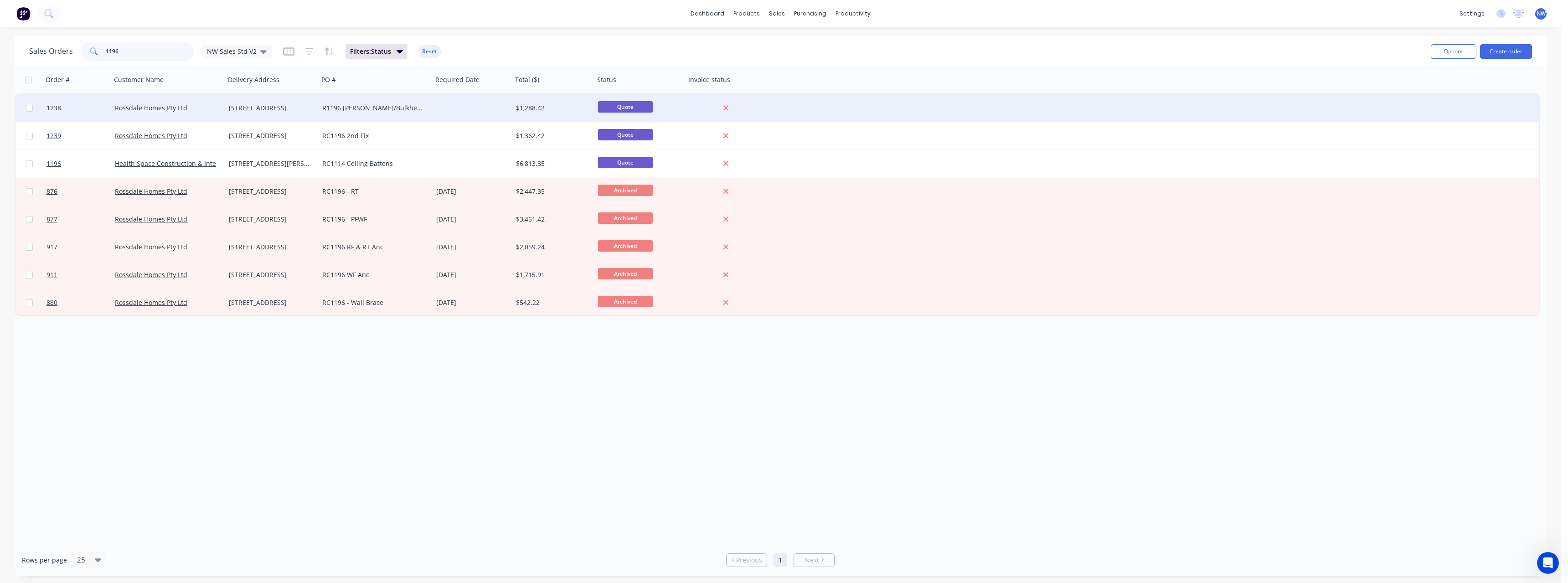
type input "1196"
click at [264, 113] on div "[STREET_ADDRESS]" at bounding box center [272, 108] width 94 height 28
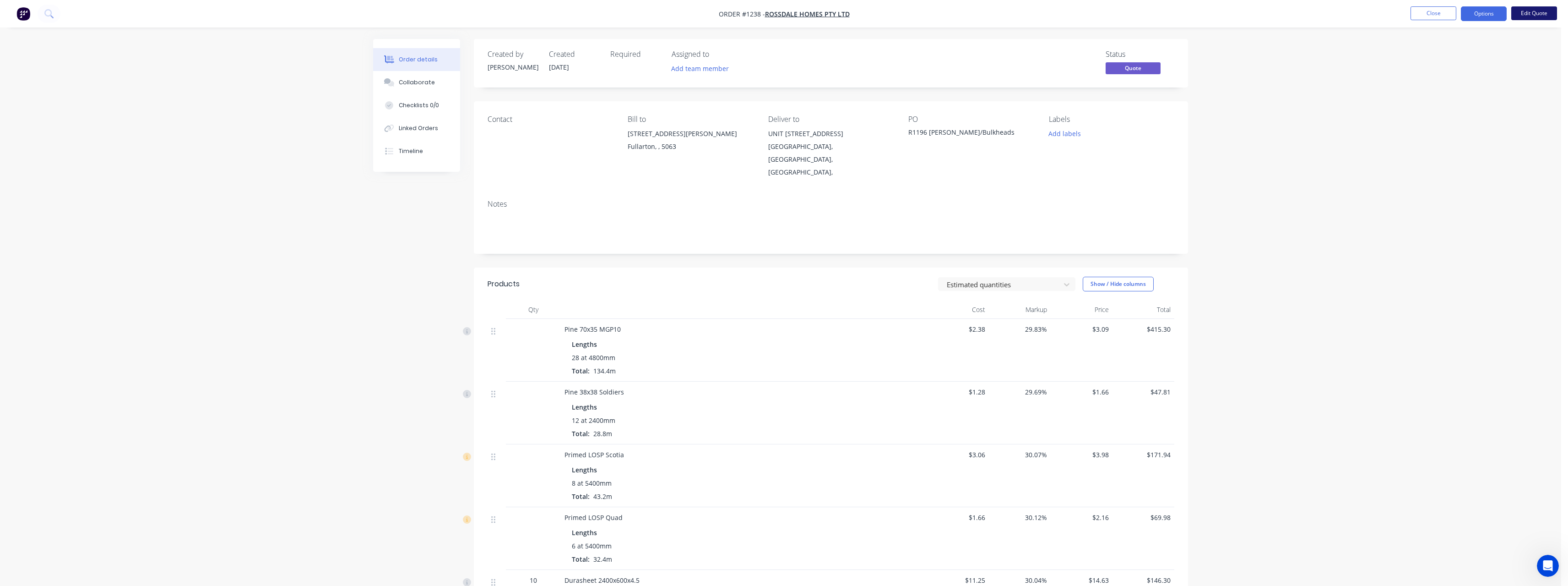
click at [1536, 10] on button "Edit Quote" at bounding box center [1534, 13] width 46 height 14
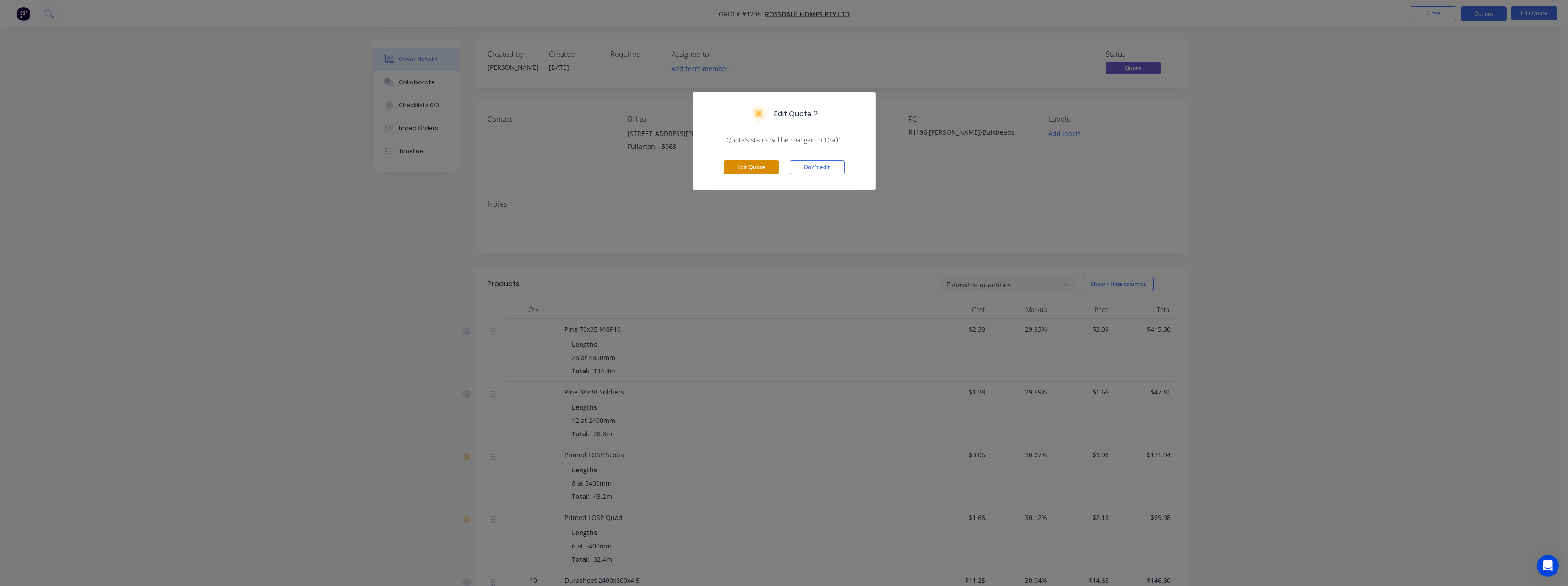
click at [769, 172] on button "Edit Quote" at bounding box center [751, 167] width 55 height 14
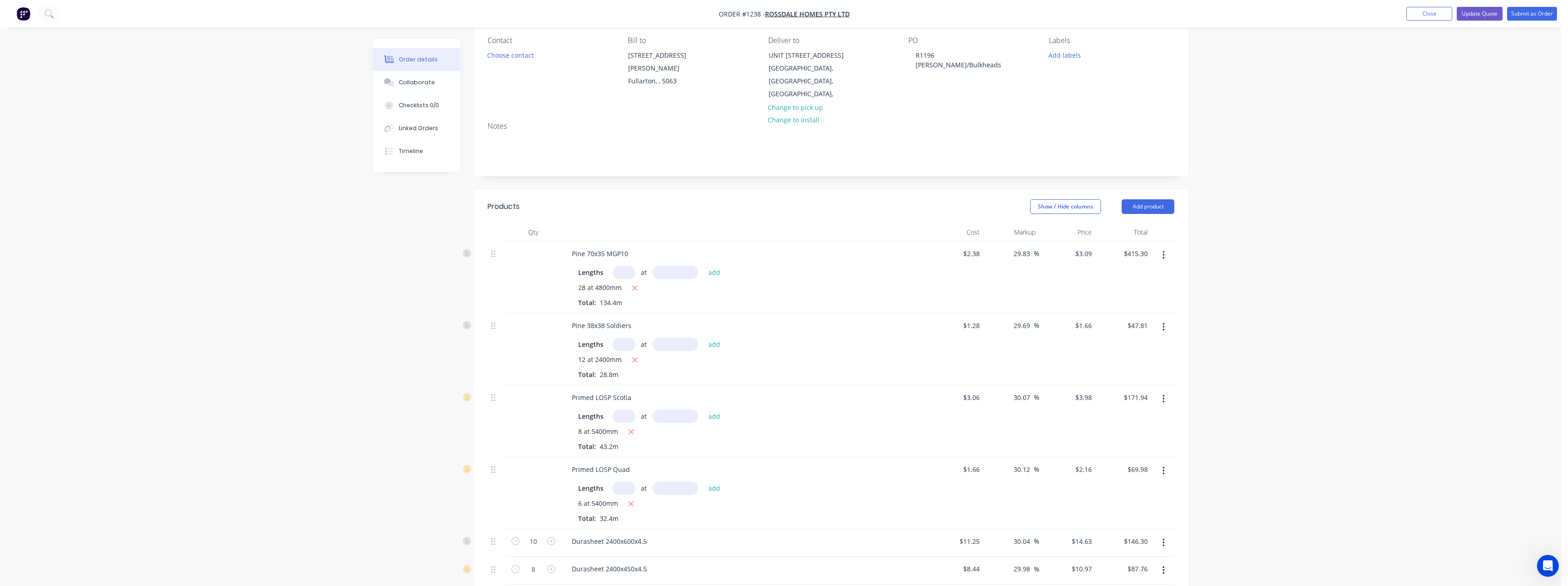
scroll to position [91, 0]
click at [1029, 235] on input "29.83" at bounding box center [1023, 241] width 21 height 13
type input "25"
type input "$2.975"
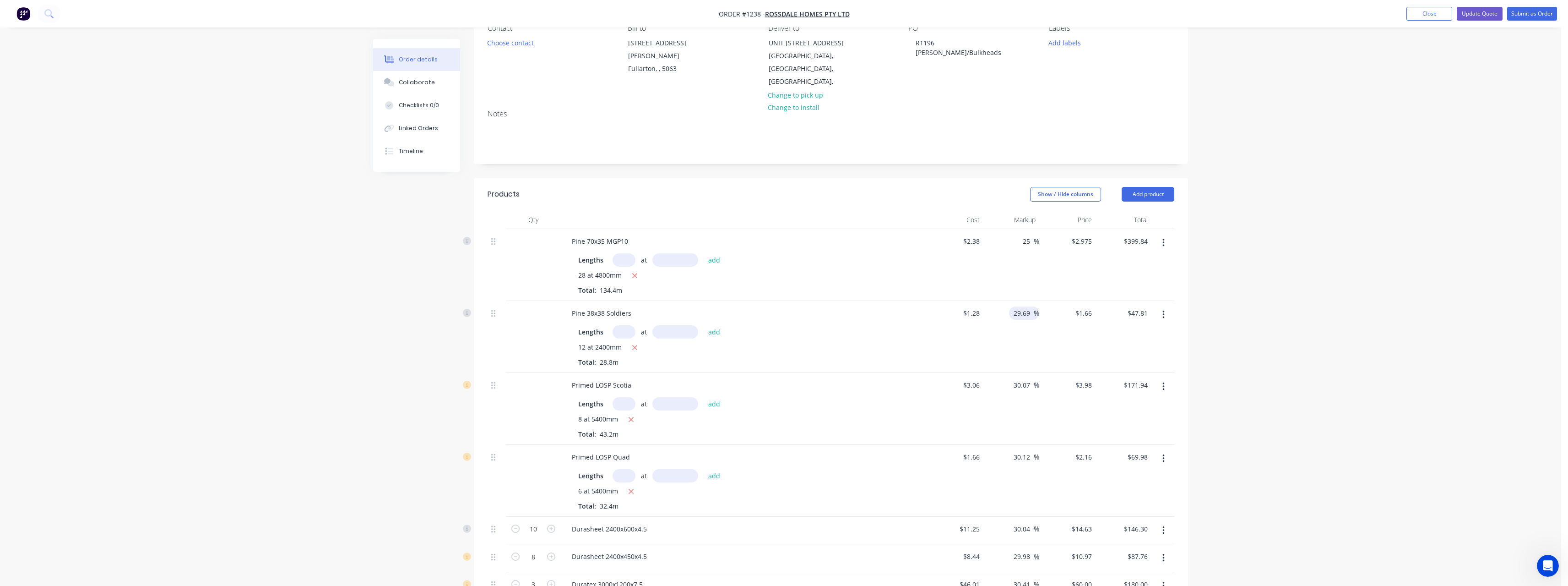
type input "$399.84"
click at [1032, 306] on input "29.69" at bounding box center [1023, 313] width 21 height 13
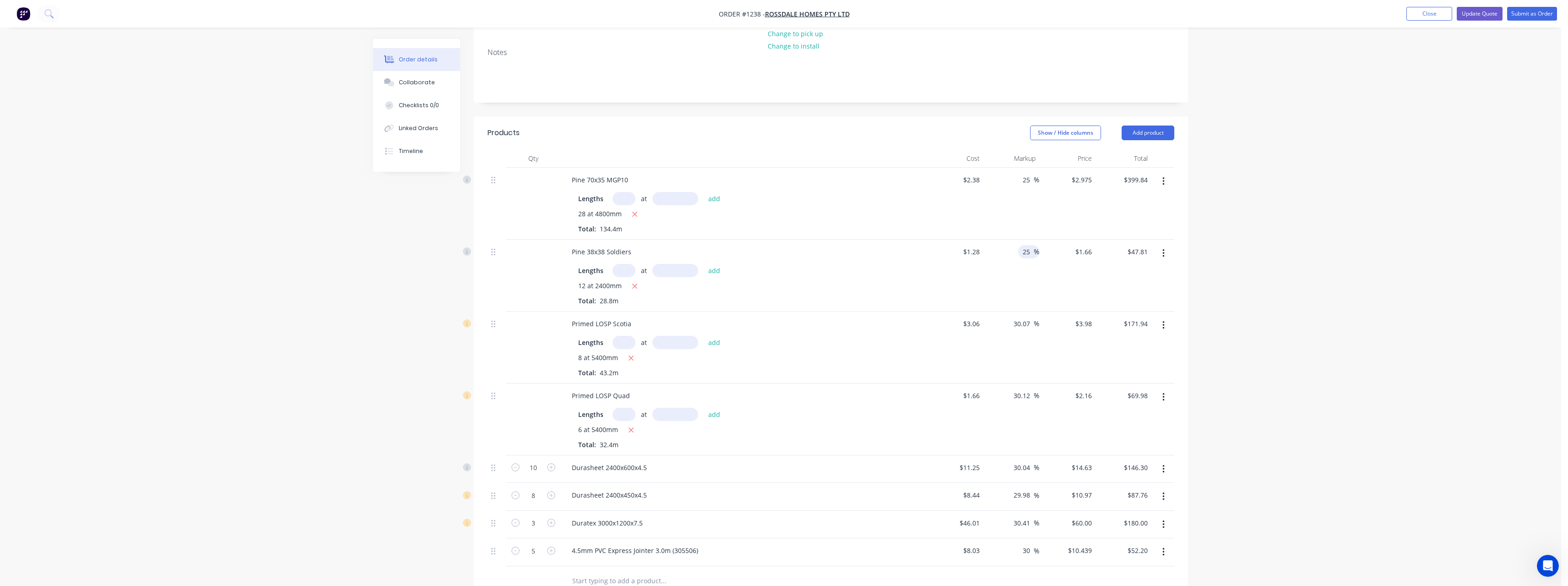
scroll to position [183, 0]
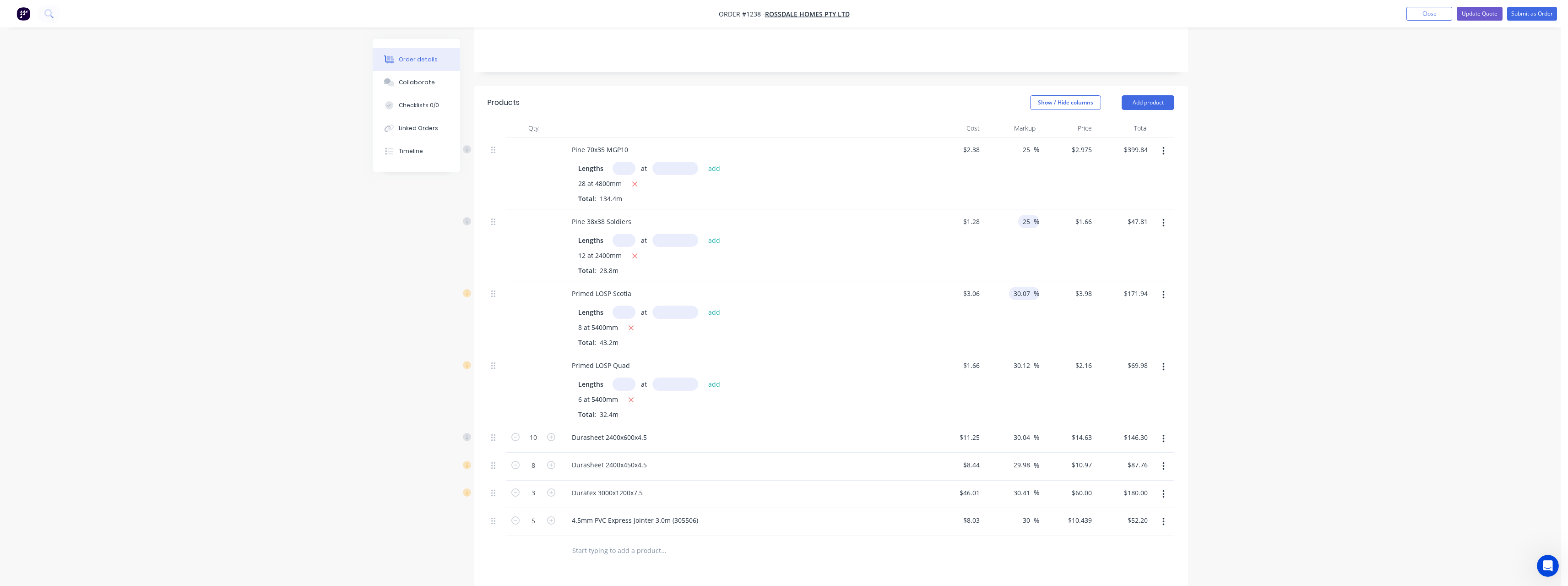
type input "25"
type input "$1.60"
type input "$46.08"
click at [1032, 287] on input "30.07" at bounding box center [1023, 293] width 21 height 13
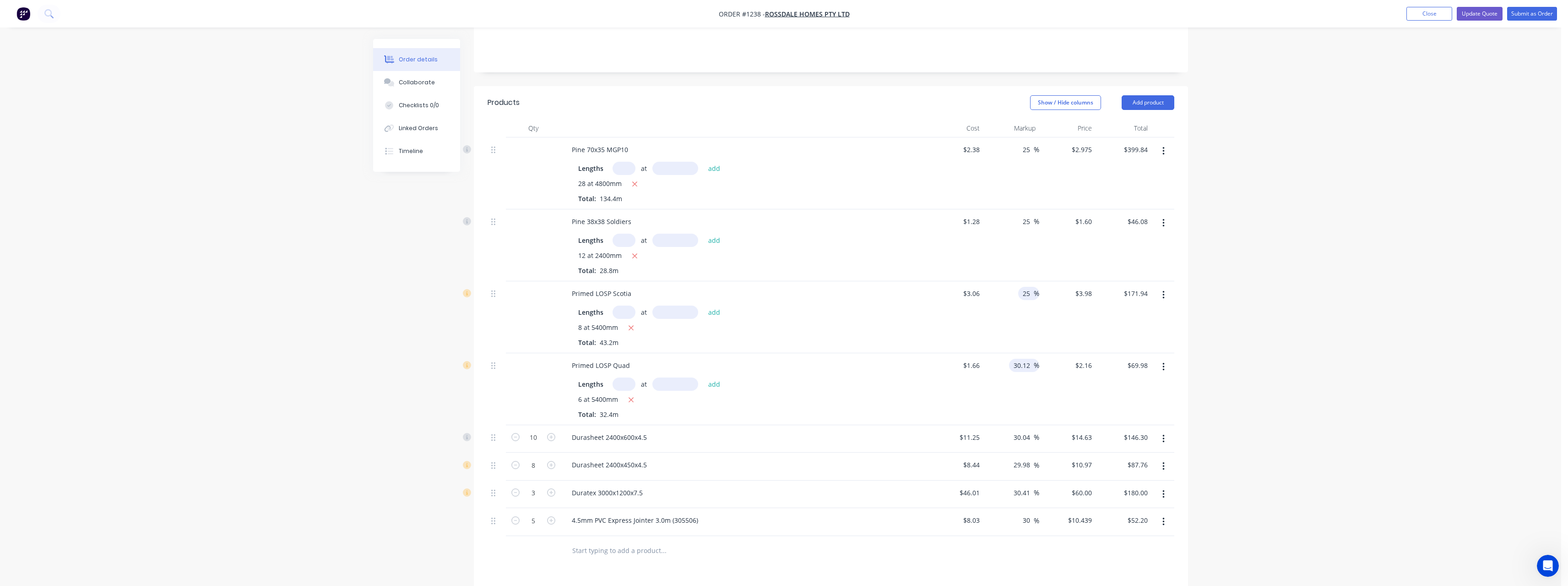
type input "25"
type input "$3.825"
type input "$165.24"
click at [1034, 360] on span "%" at bounding box center [1036, 365] width 6 height 10
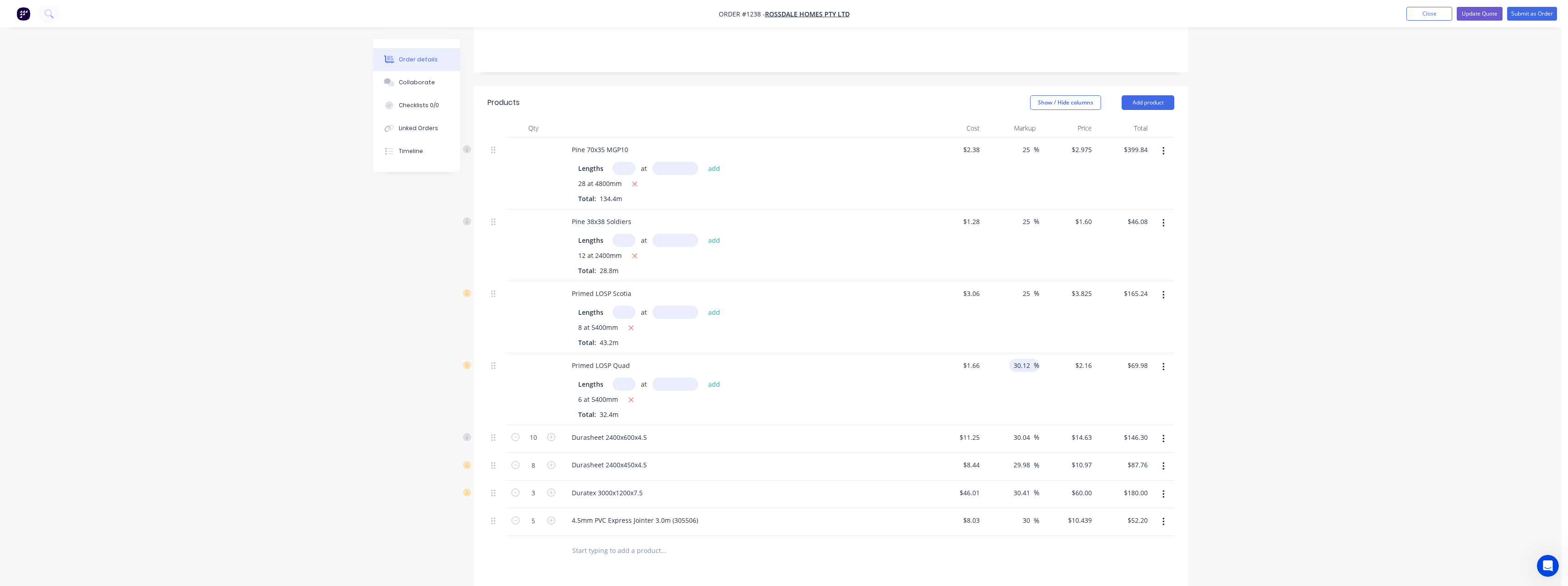
click at [1034, 360] on span "%" at bounding box center [1036, 365] width 6 height 10
click at [1032, 358] on input "30.12" at bounding box center [1023, 365] width 21 height 13
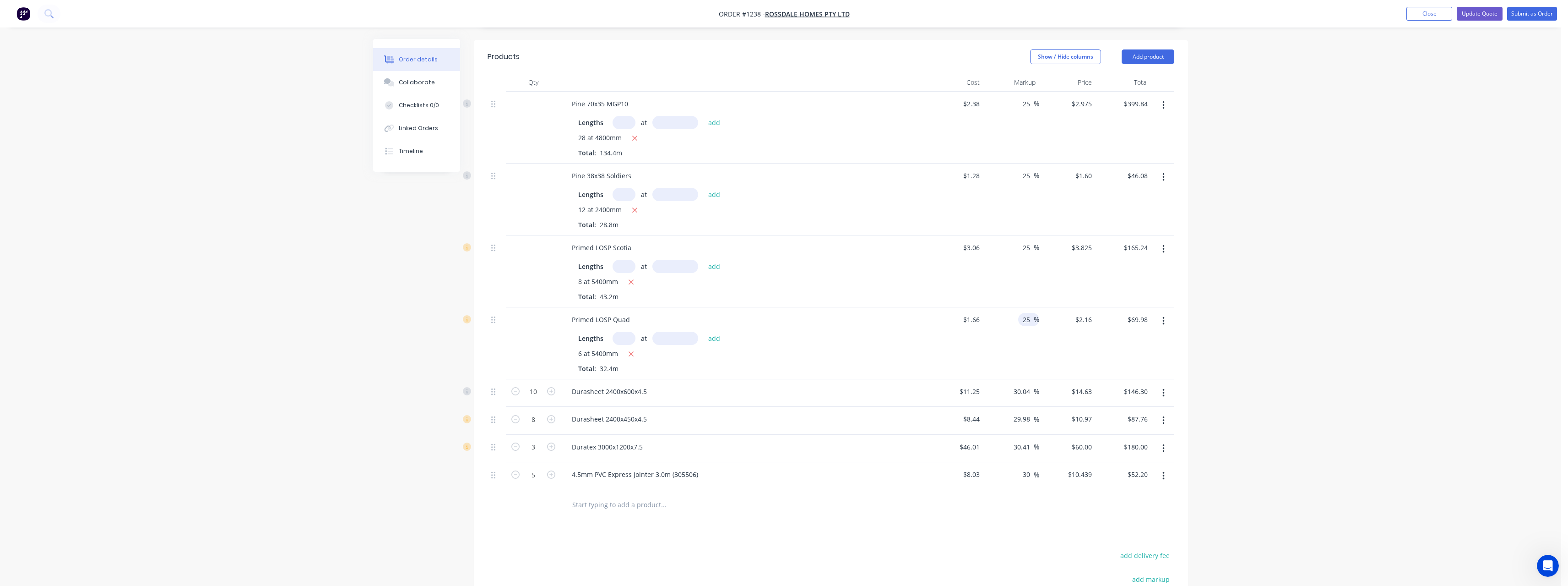
type input "25"
type input "$2.075"
type input "$67.23"
click at [925, 490] on div at bounding box center [830, 504] width 687 height 30
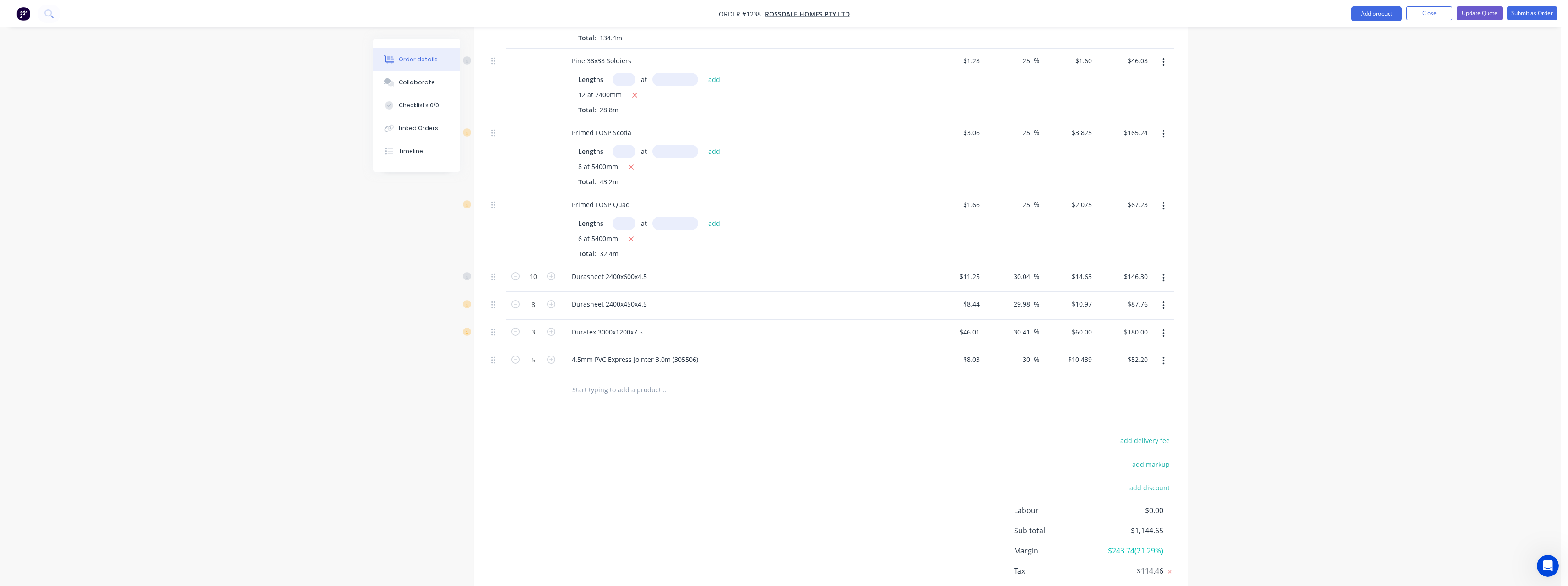
scroll to position [367, 0]
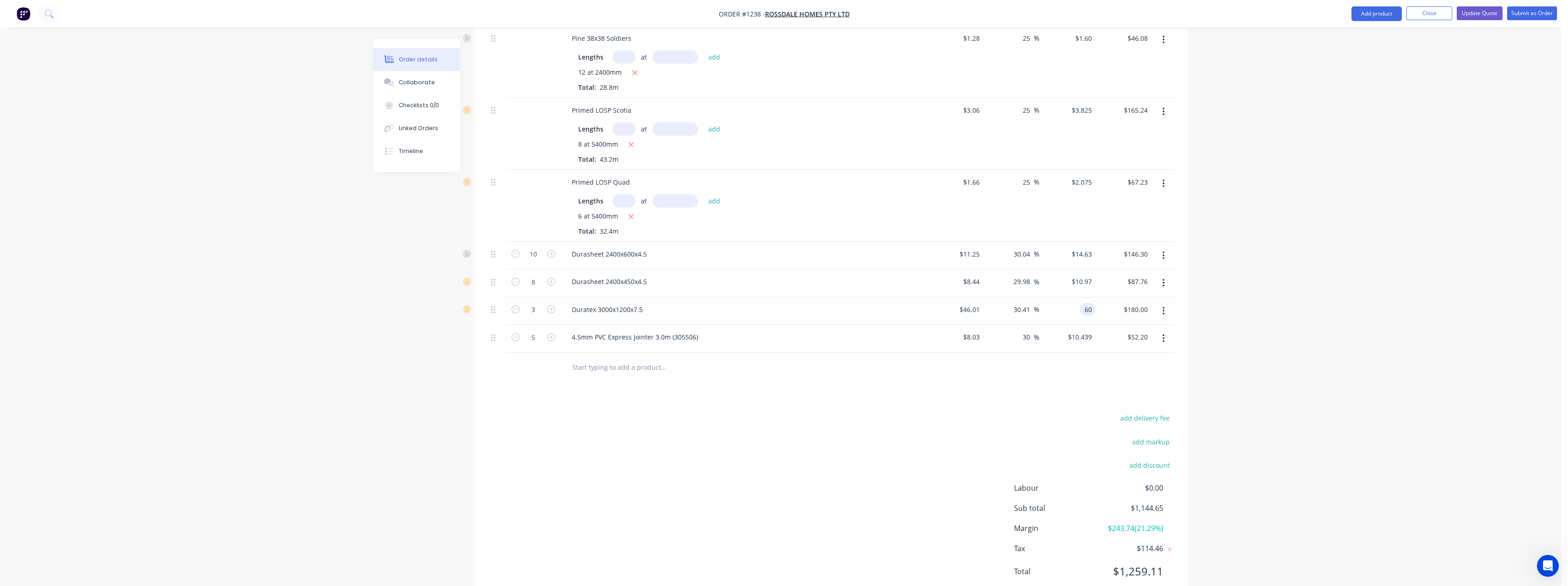
click at [1094, 303] on input "60" at bounding box center [1089, 309] width 12 height 13
type input "58.45"
type input "27.04"
type input "$58.45"
type input "$175.35"
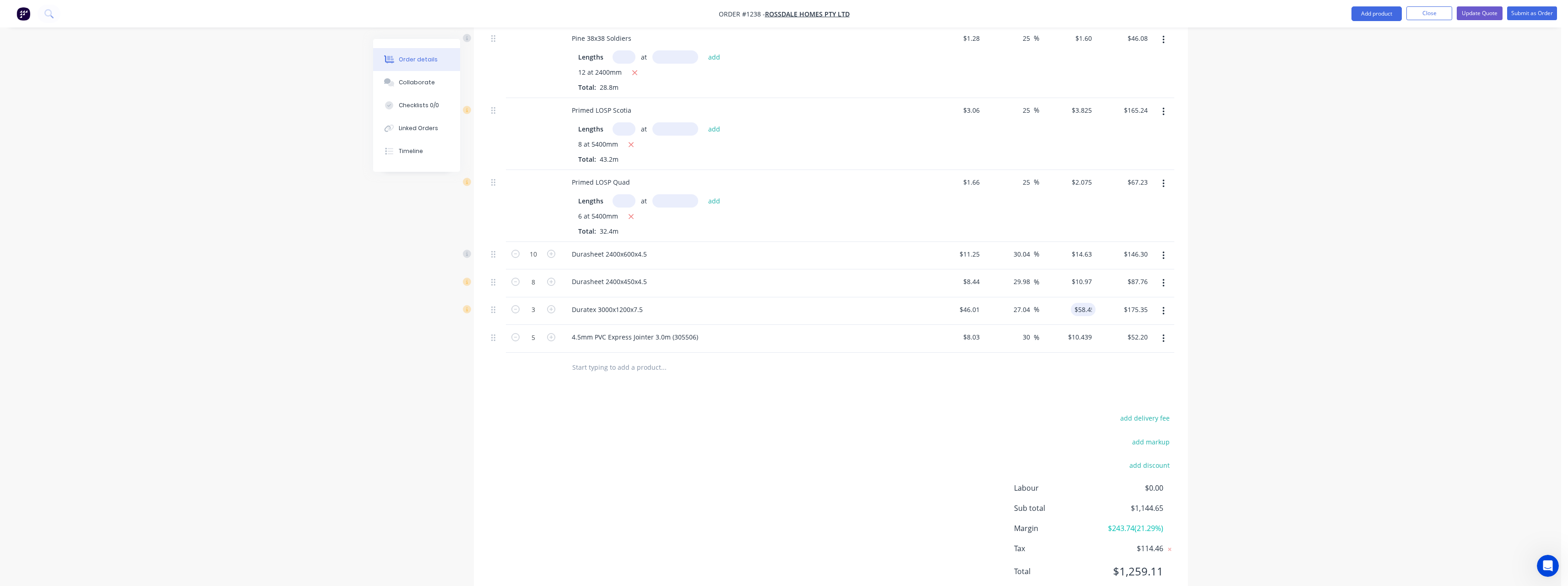
click at [623, 358] on input "text" at bounding box center [663, 367] width 183 height 18
click at [1487, 17] on button "Update Quote" at bounding box center [1480, 13] width 46 height 14
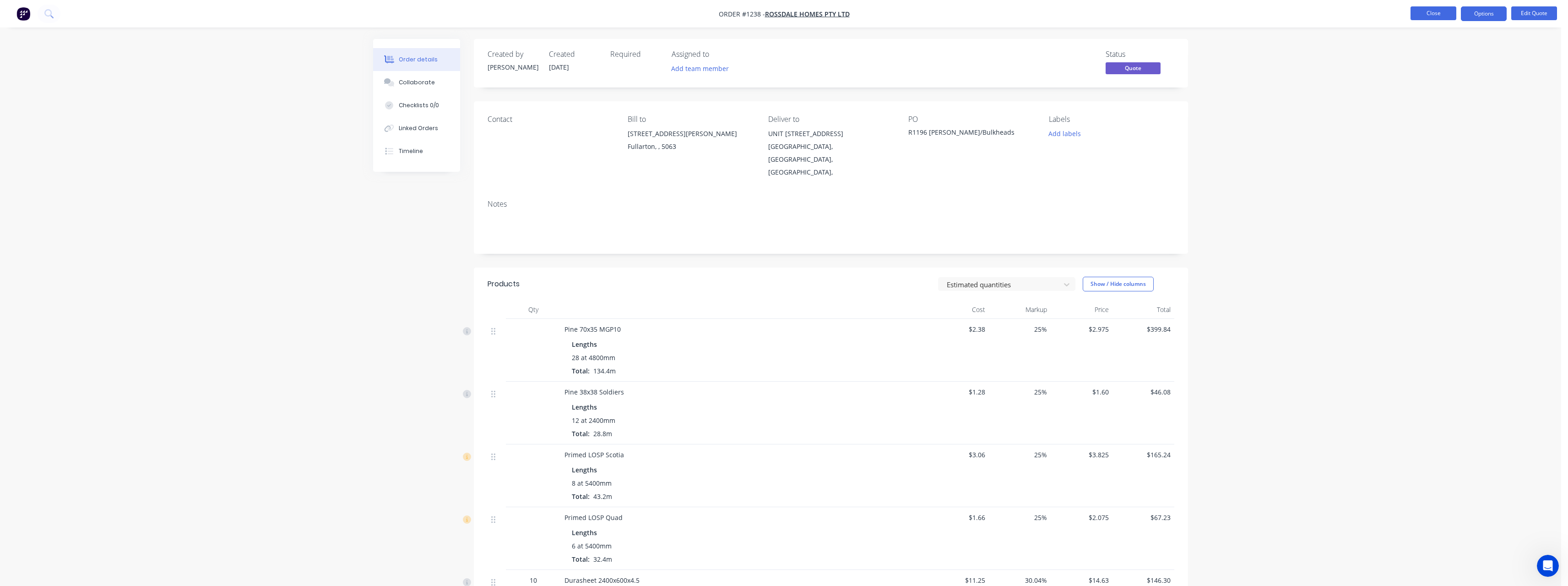
click at [1430, 17] on button "Close" at bounding box center [1433, 13] width 46 height 14
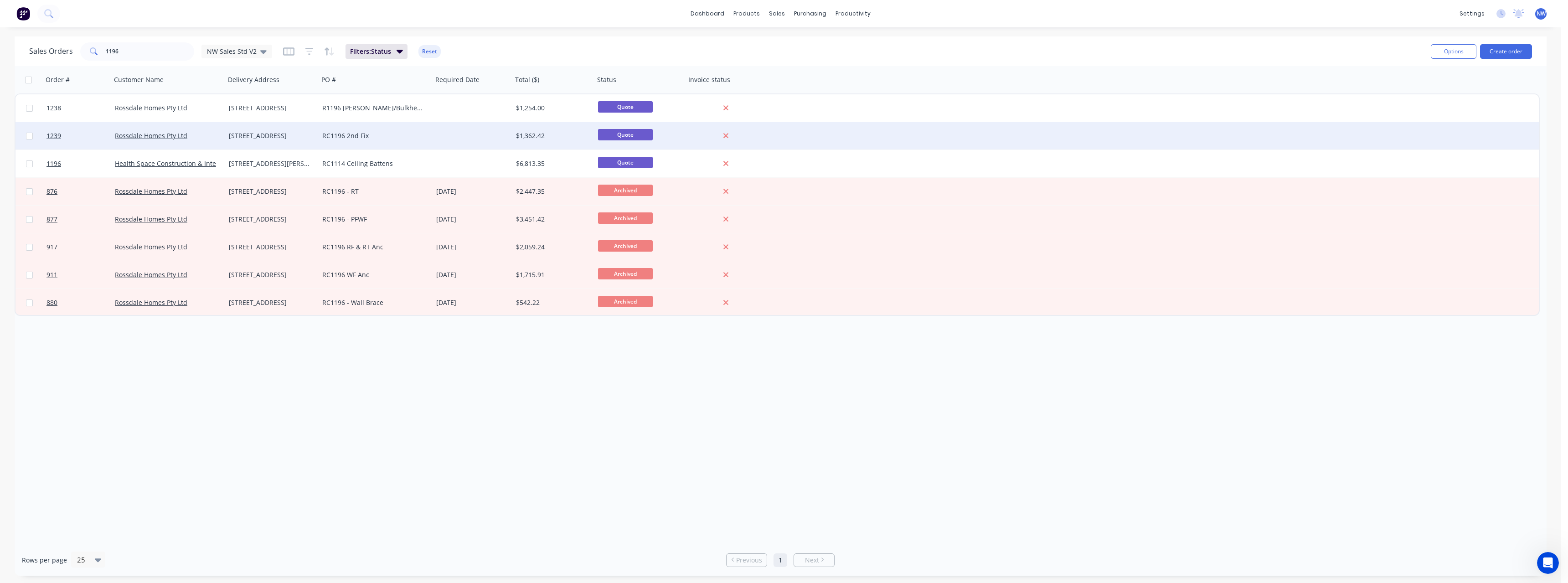
click at [311, 140] on div "[STREET_ADDRESS]" at bounding box center [271, 136] width 86 height 9
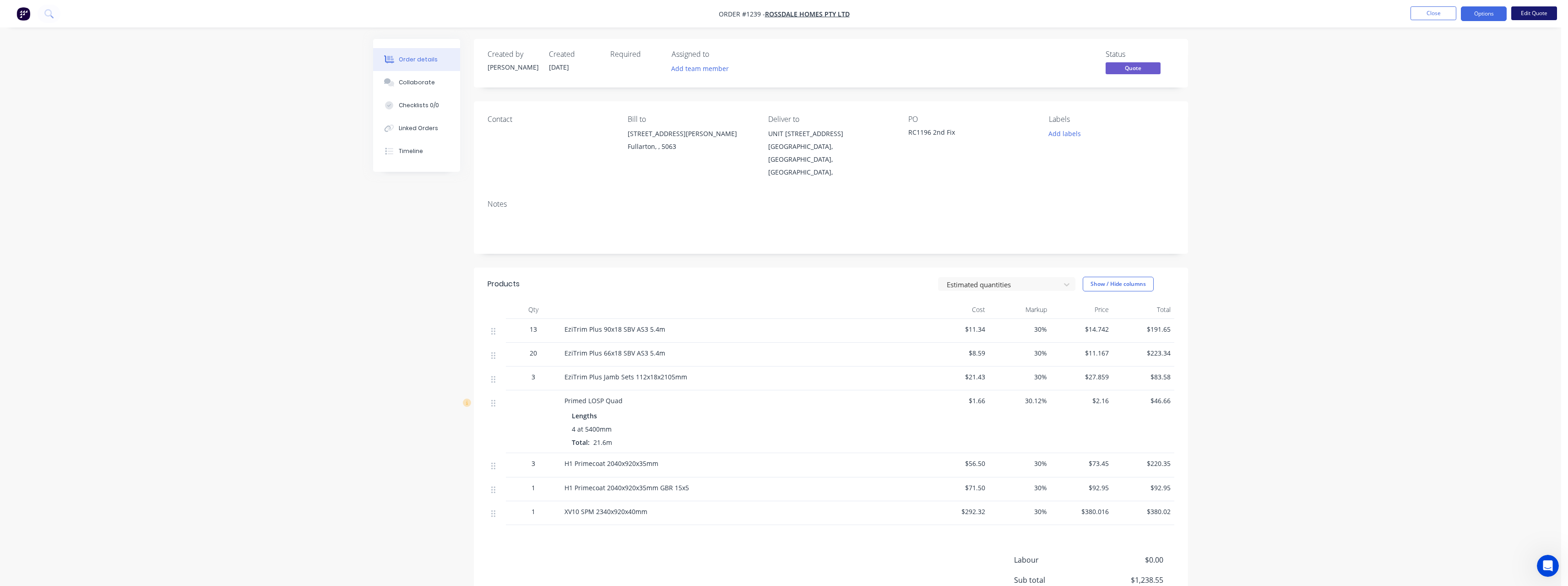
click at [1529, 17] on button "Edit Quote" at bounding box center [1534, 13] width 46 height 14
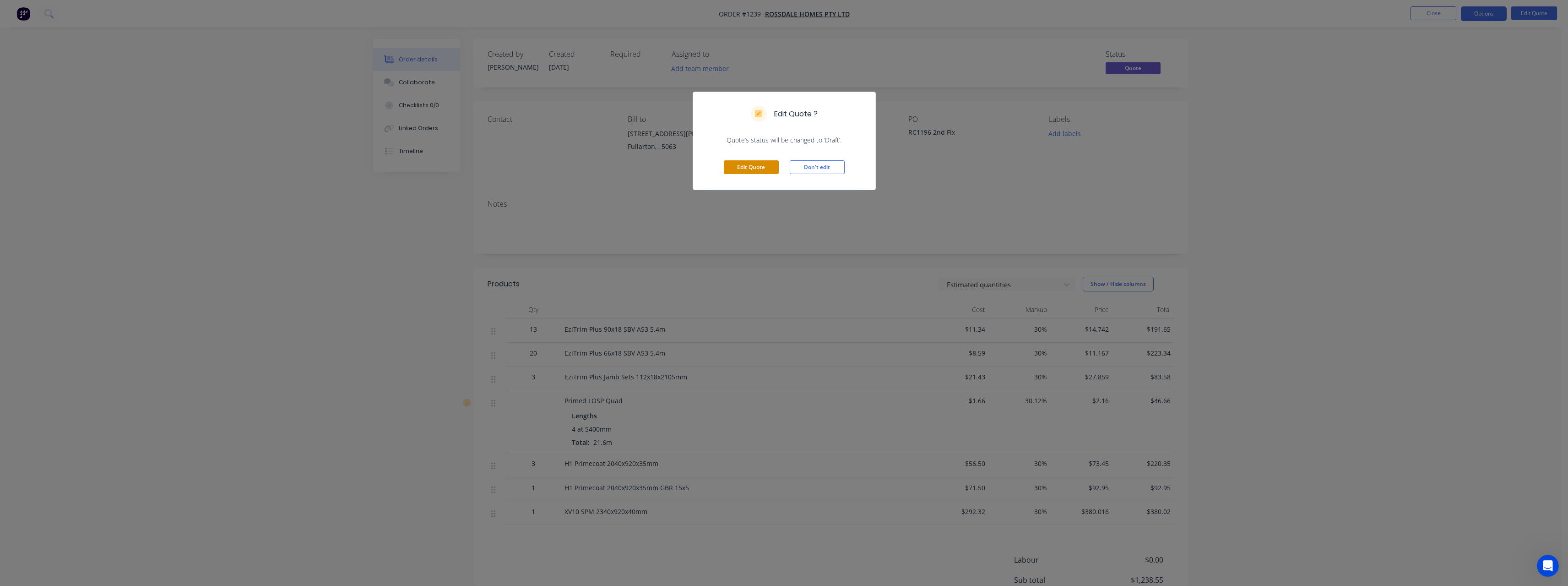
click at [755, 170] on button "Edit Quote" at bounding box center [751, 167] width 55 height 14
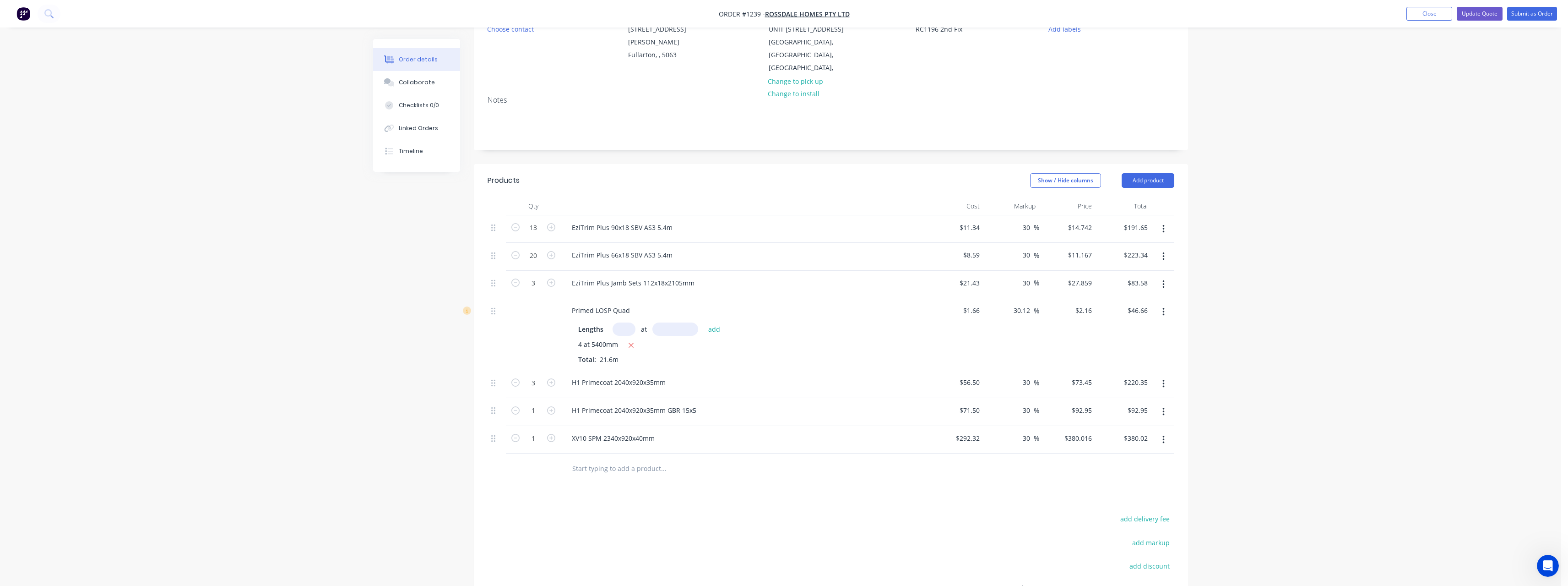
scroll to position [138, 0]
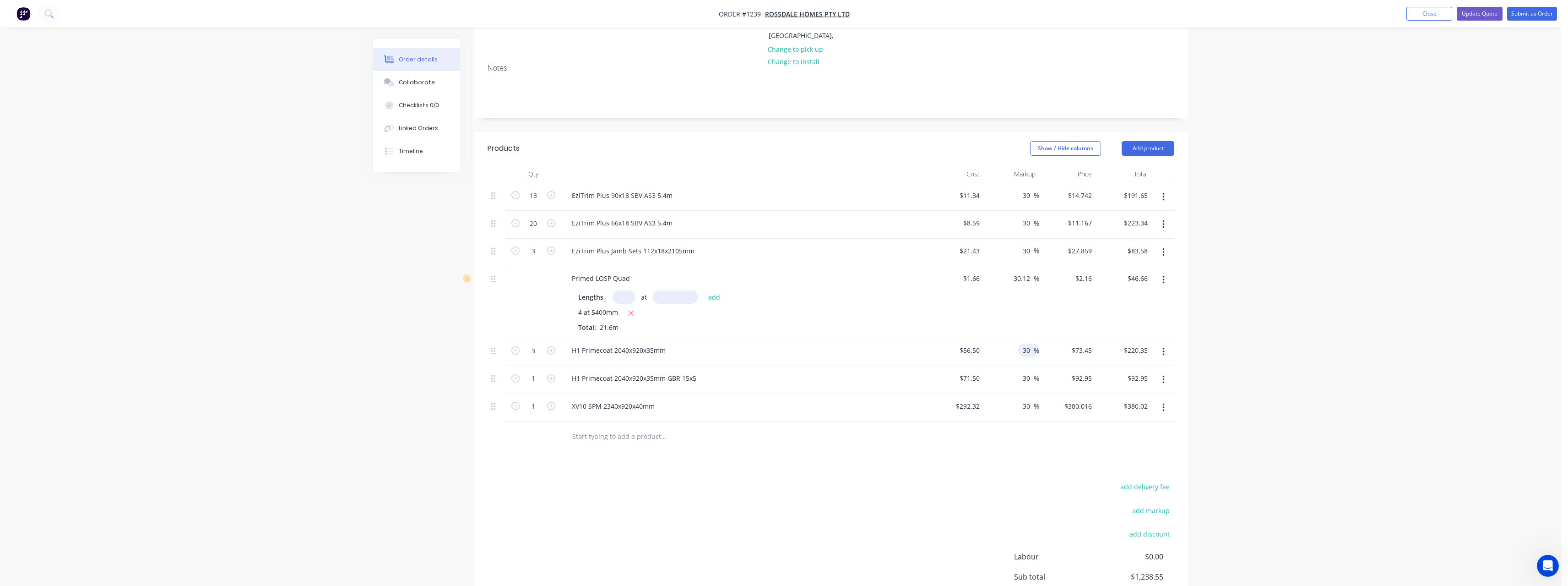
click at [1029, 344] on input "30" at bounding box center [1027, 350] width 12 height 13
type input "25"
type input "$70.625"
type input "$211.88"
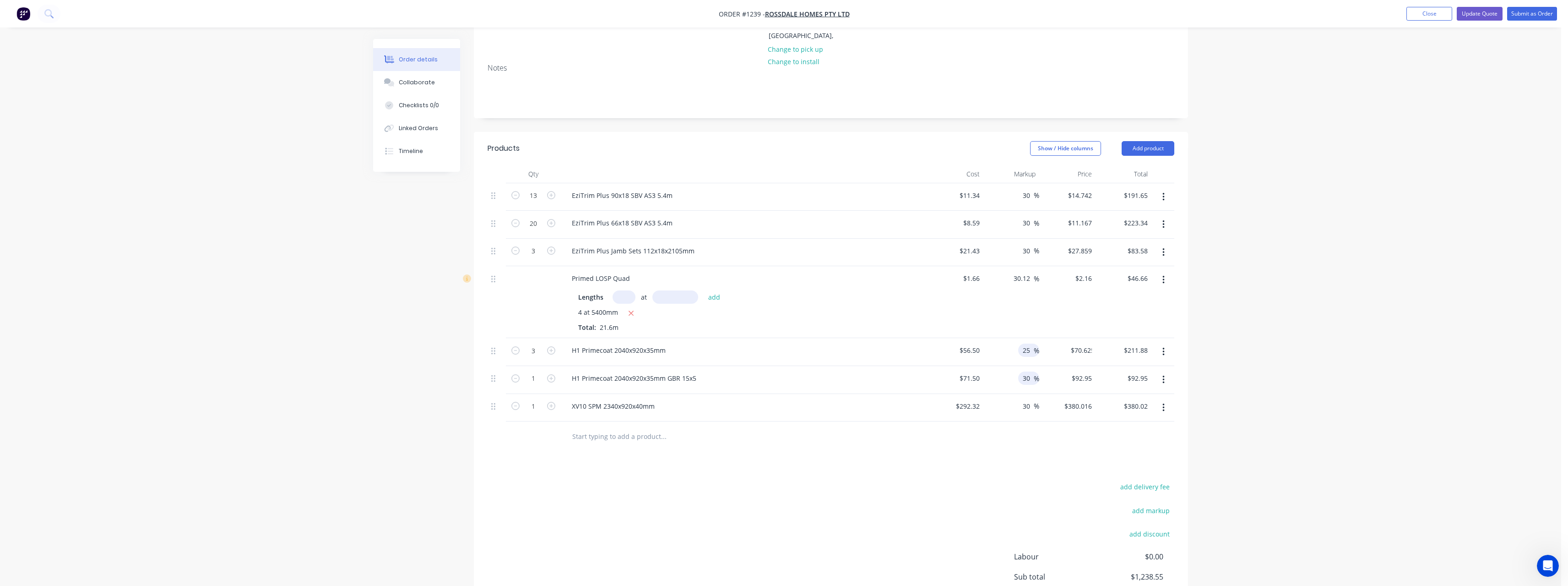
click at [1030, 372] on input "30" at bounding box center [1027, 378] width 12 height 13
type input "25"
type input "$89.375"
type input "$89.38"
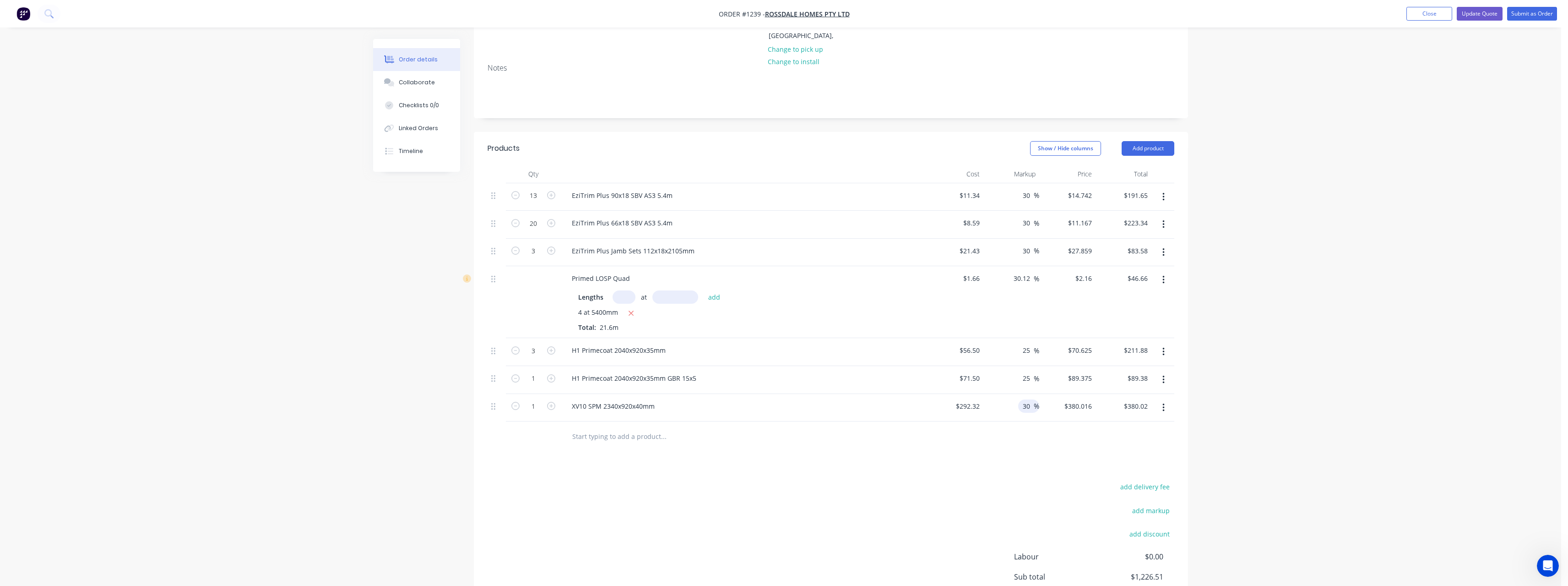
click at [1029, 399] on input "30" at bounding box center [1027, 405] width 12 height 13
type input "25"
type input "$365.40"
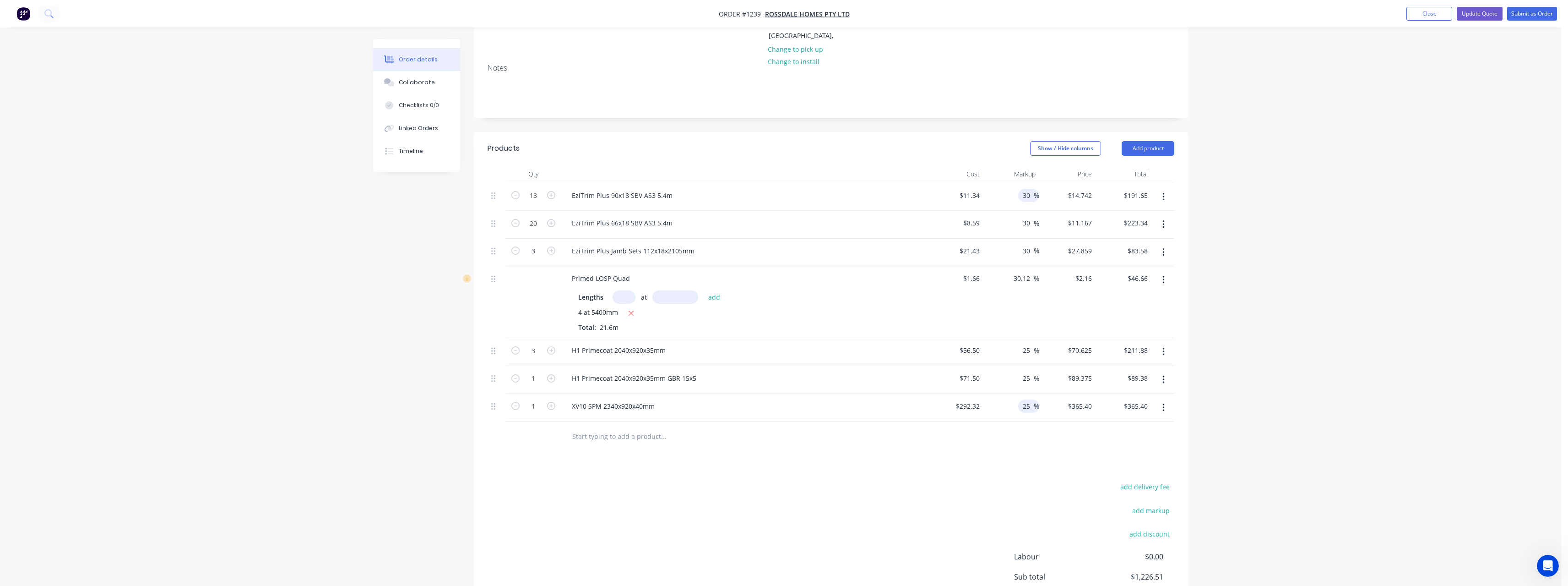
click at [1032, 189] on input "30" at bounding box center [1027, 195] width 12 height 13
type input "27"
type input "$14.4018"
type input "$187.22"
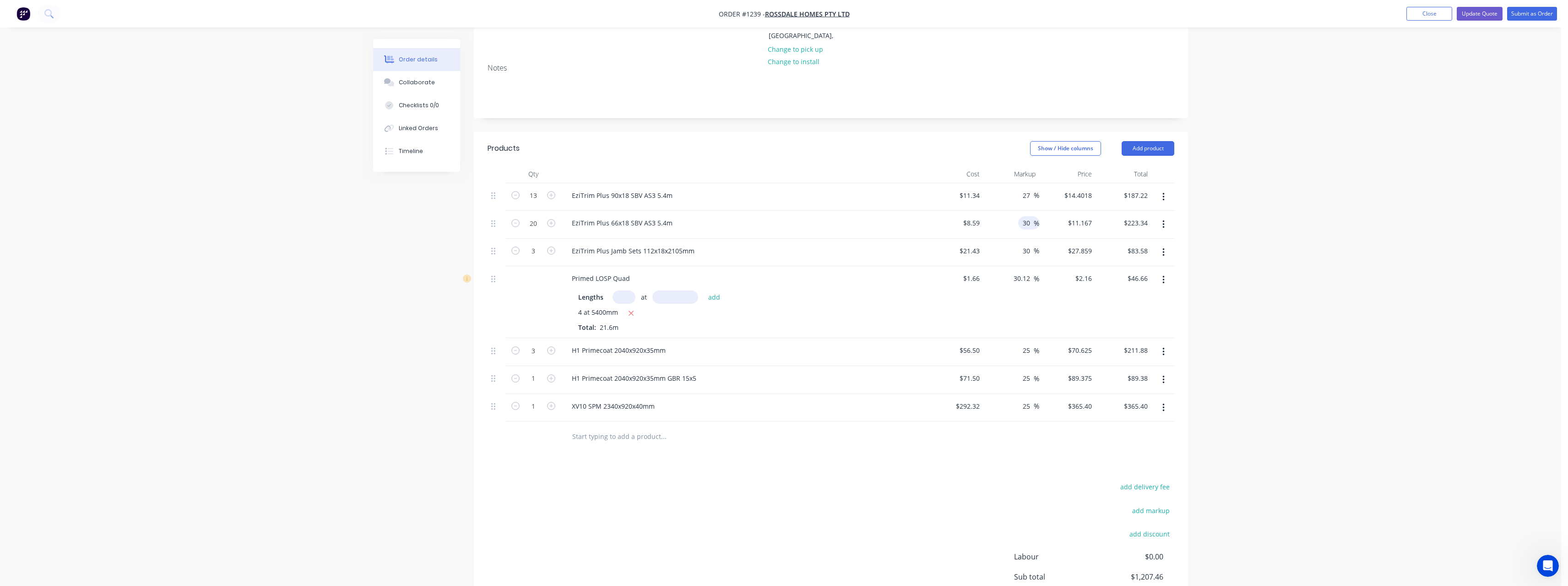
click at [1032, 217] on input "30" at bounding box center [1027, 223] width 12 height 13
type input "27"
type input "$10.9093"
type input "$218.19"
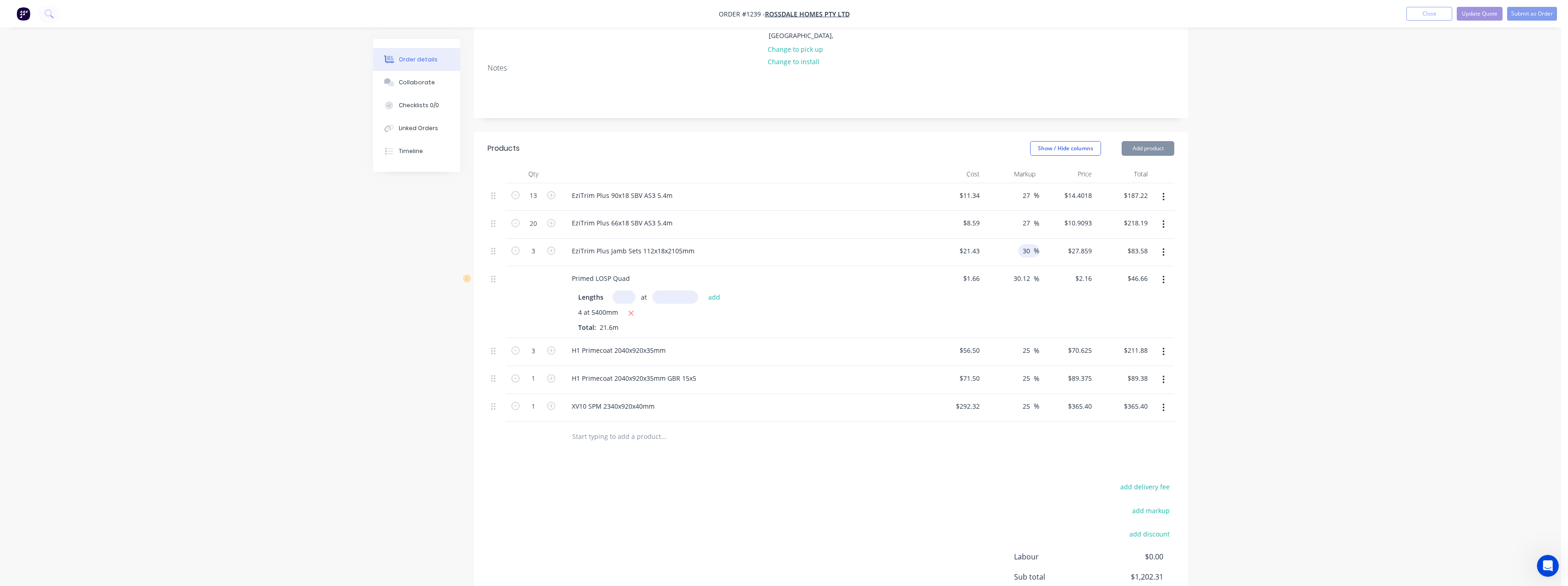
click at [1032, 244] on input "30" at bounding box center [1027, 250] width 12 height 13
type input "27"
type input "$27.2161"
type input "$81.65"
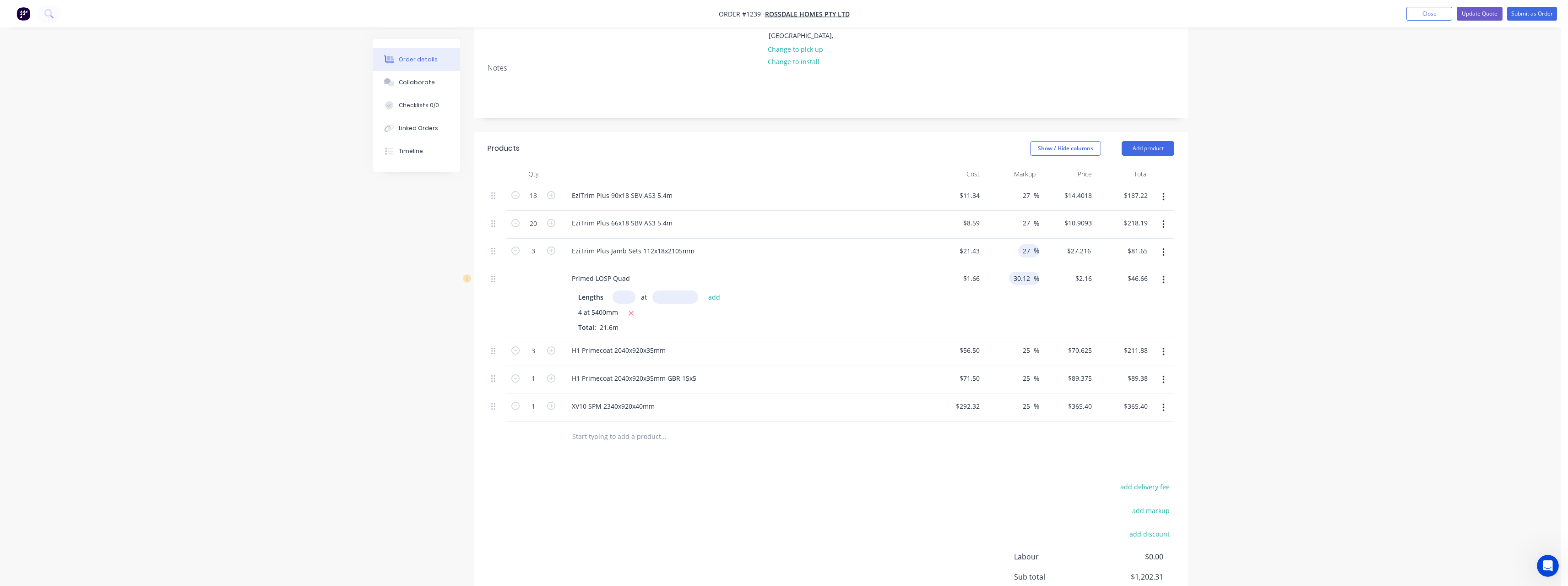
click at [1032, 272] on input "30.12" at bounding box center [1023, 278] width 21 height 13
type input "27"
type input "$2.1082"
type input "$45.54"
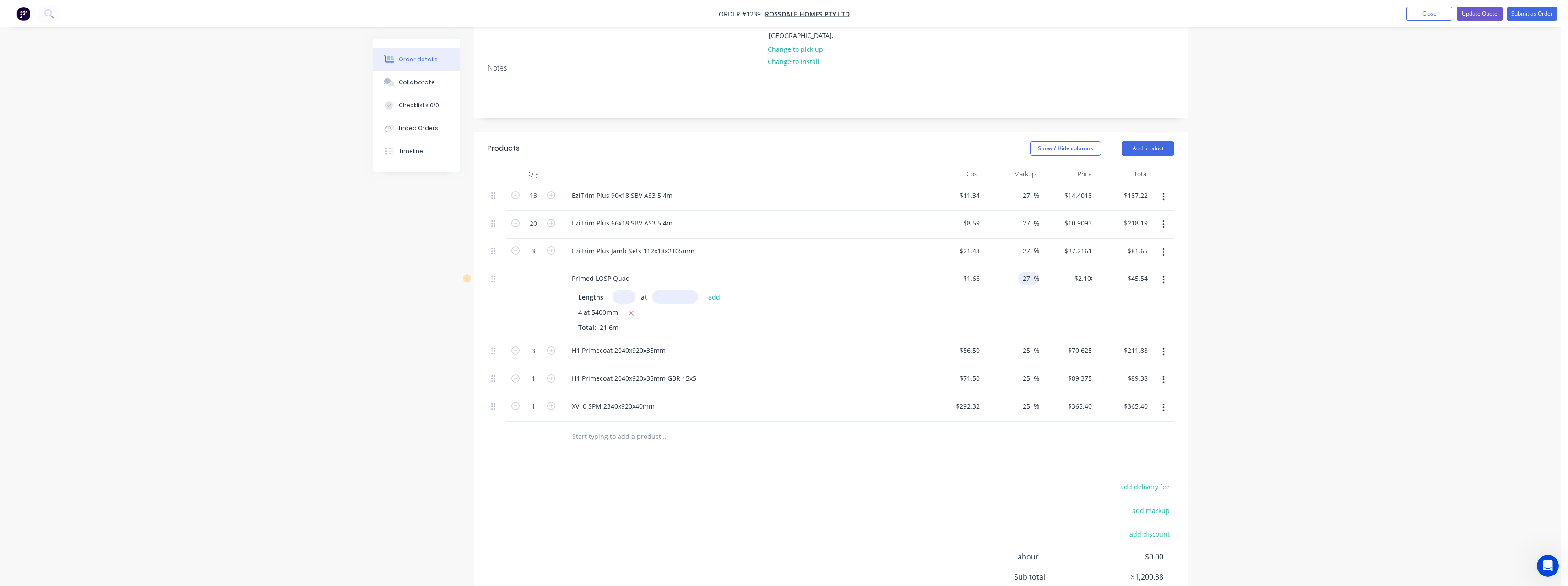
click at [870, 427] on div at bounding box center [725, 436] width 322 height 18
click at [1092, 372] on input "89.375" at bounding box center [1083, 378] width 25 height 13
type input "90.115"
type input "26.03"
type input "$90.115"
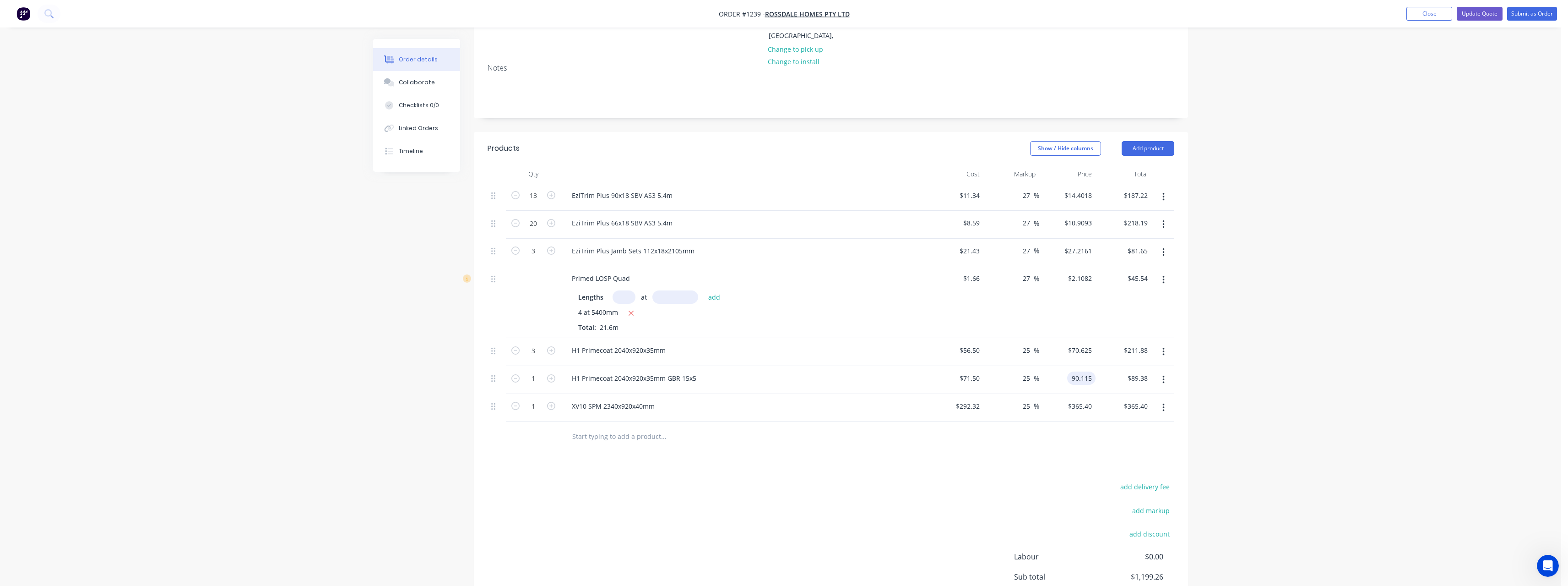
type input "$90.12"
click at [1035, 423] on div at bounding box center [830, 436] width 687 height 30
click at [1493, 17] on button "Update Quote" at bounding box center [1480, 14] width 46 height 14
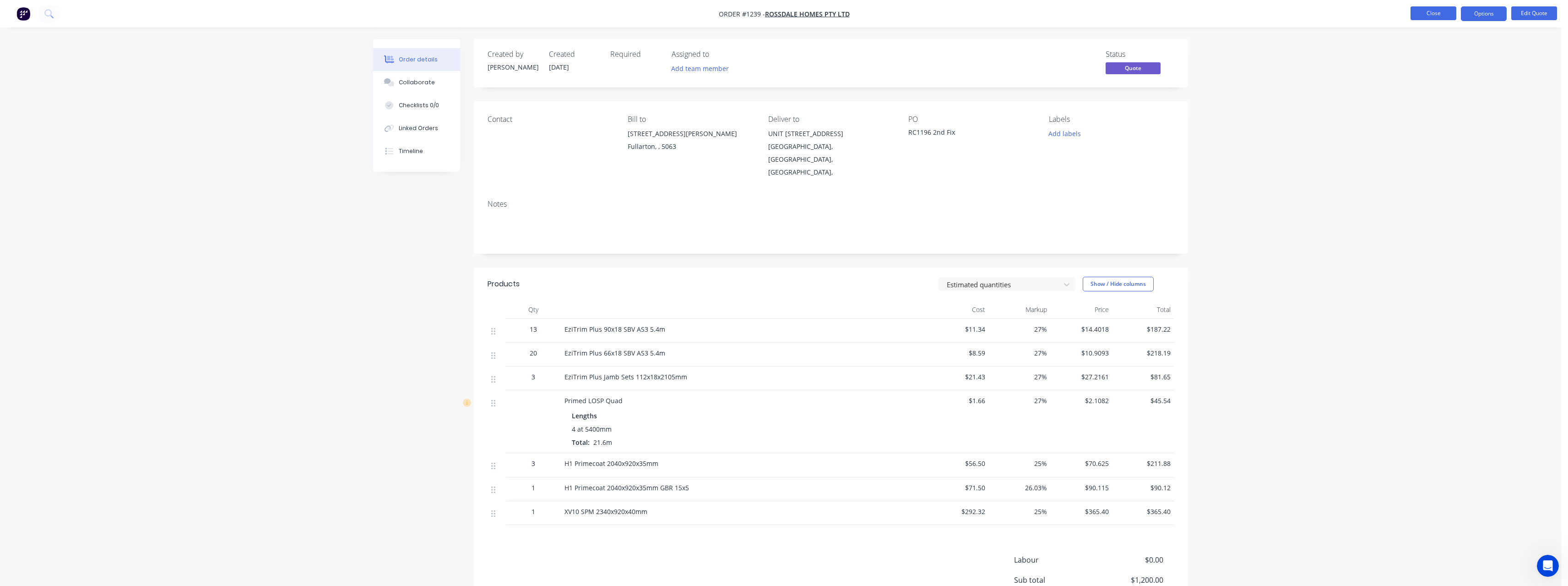
click at [1442, 16] on button "Close" at bounding box center [1433, 13] width 46 height 14
